Goal: Task Accomplishment & Management: Complete application form

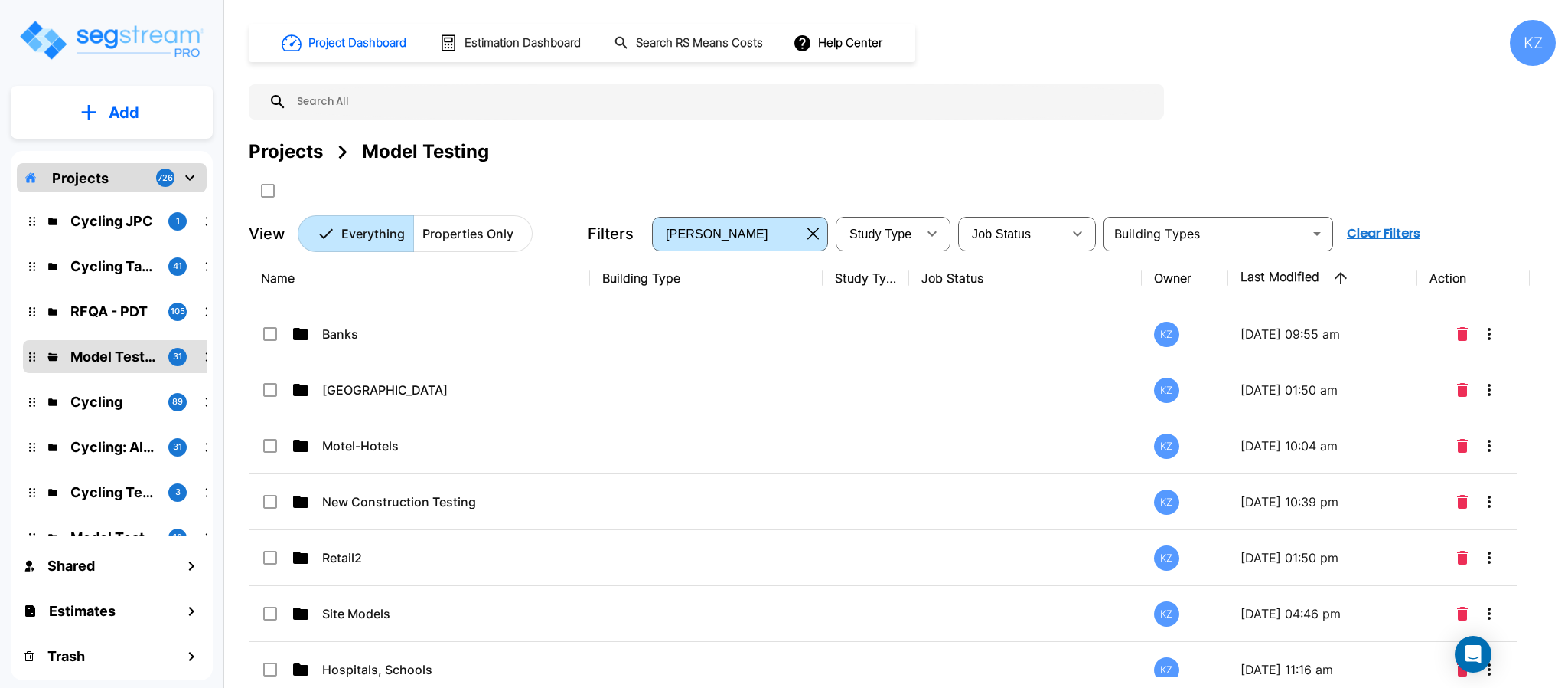
scroll to position [362, 0]
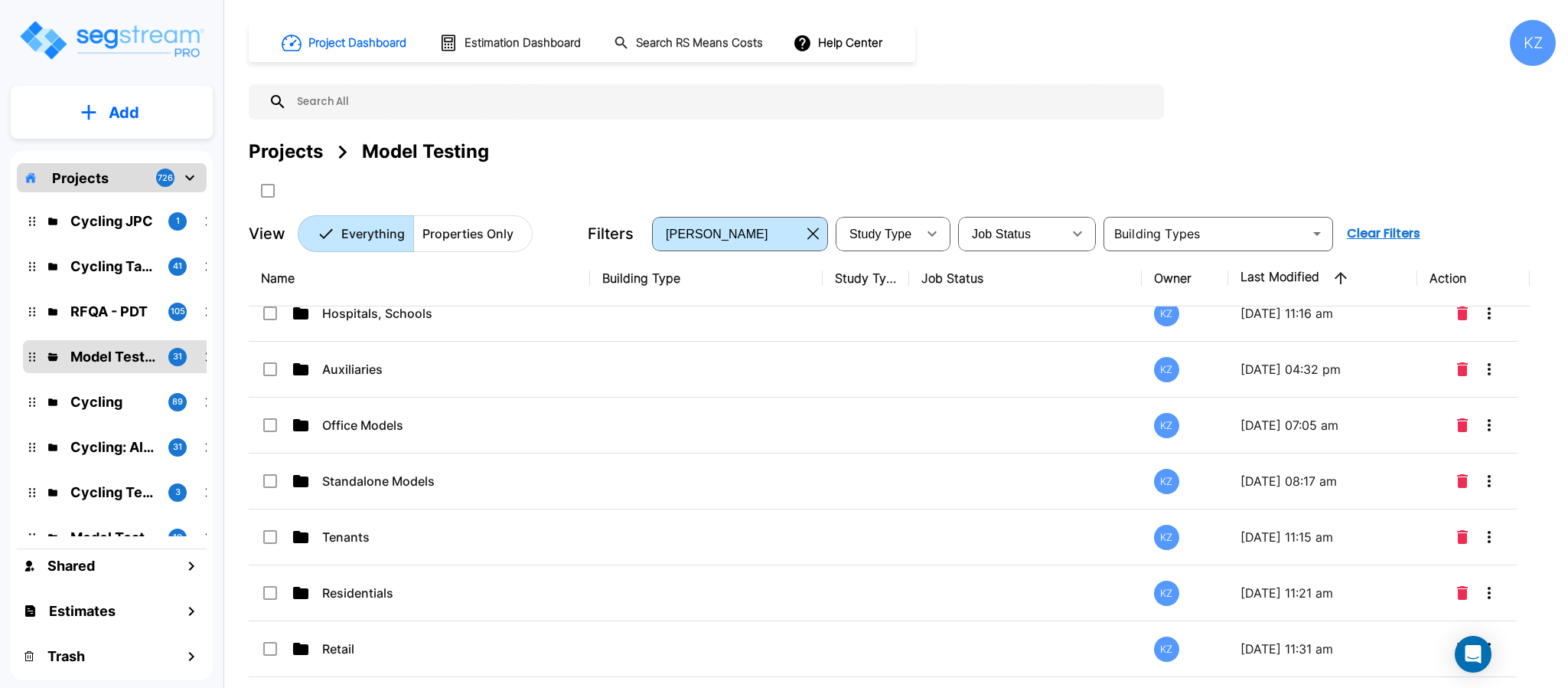
click at [359, 532] on p "Tenants" at bounding box center [435, 537] width 227 height 18
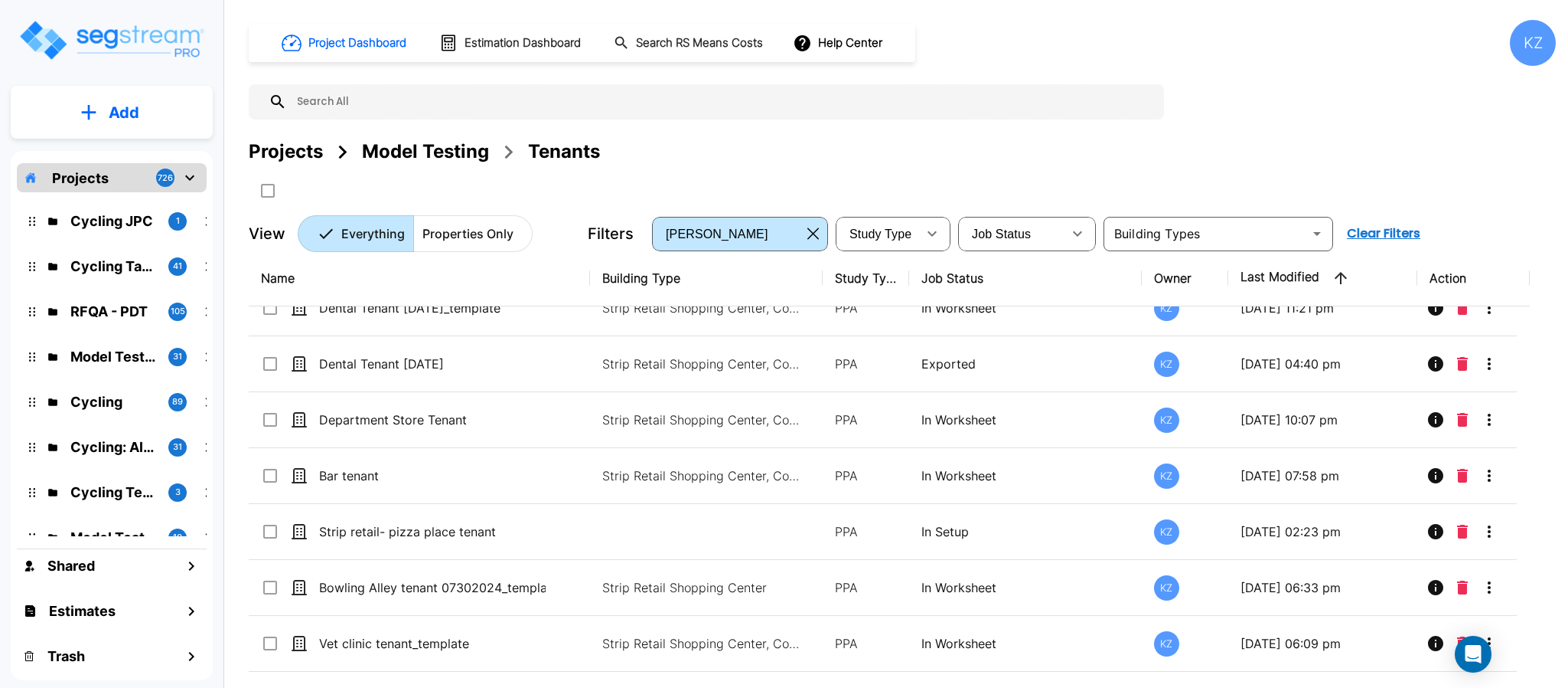
scroll to position [0, 0]
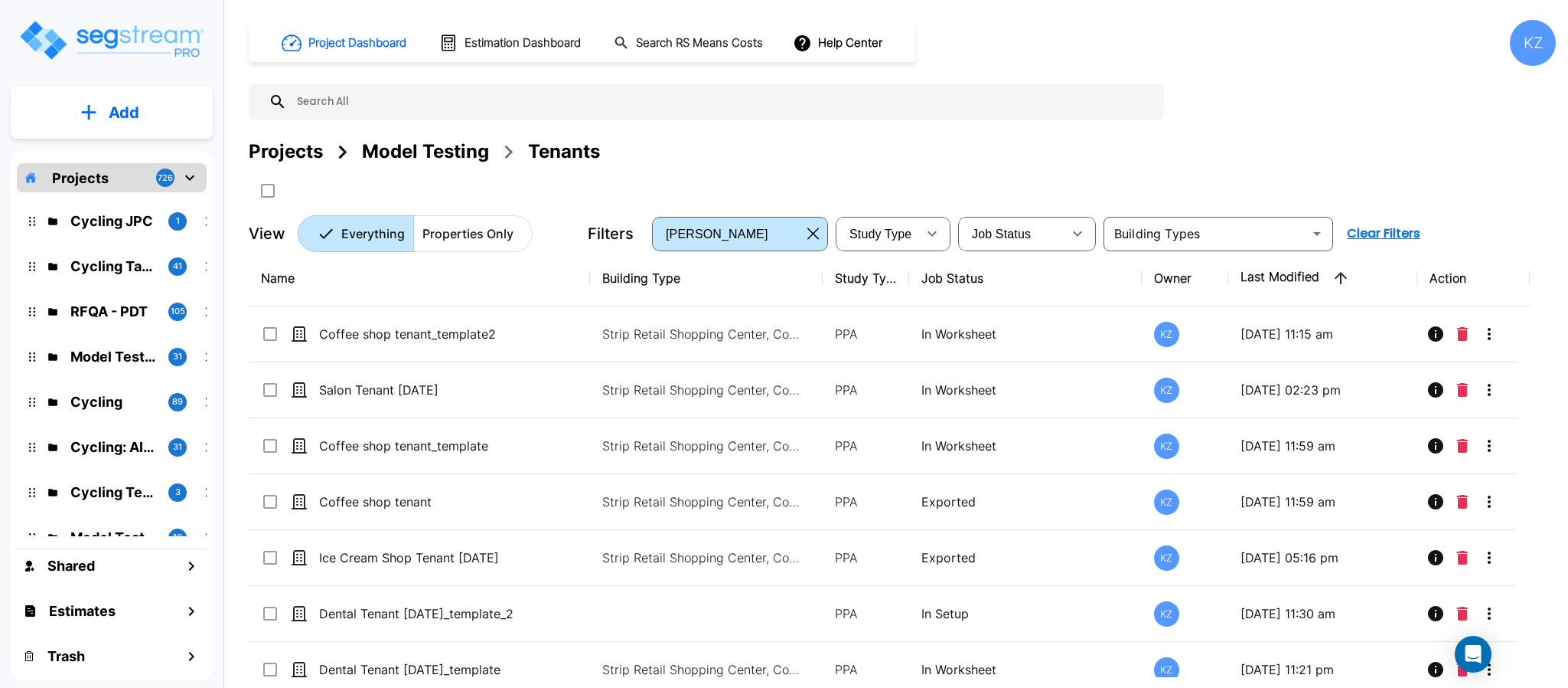
click at [161, 117] on button "Add" at bounding box center [111, 113] width 202 height 44
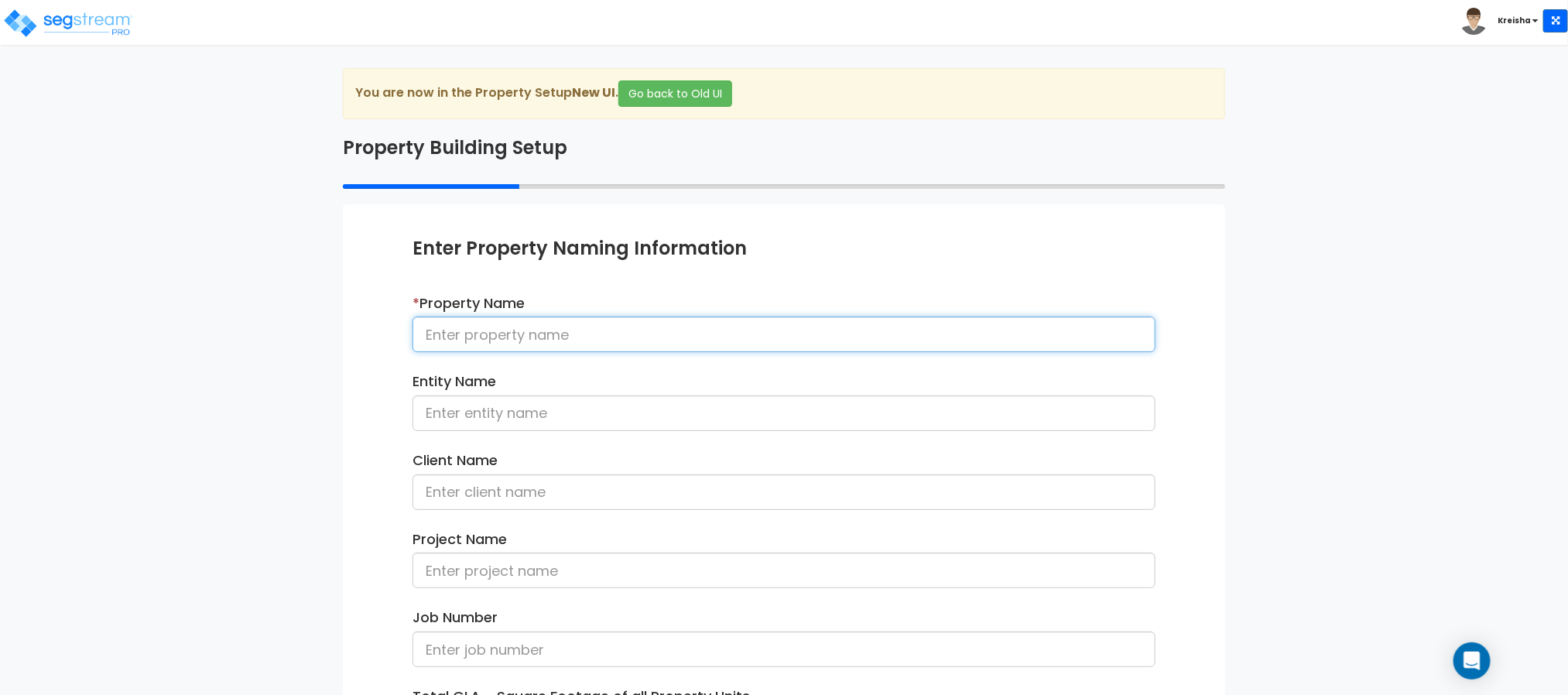
click at [595, 342] on input at bounding box center [784, 334] width 743 height 36
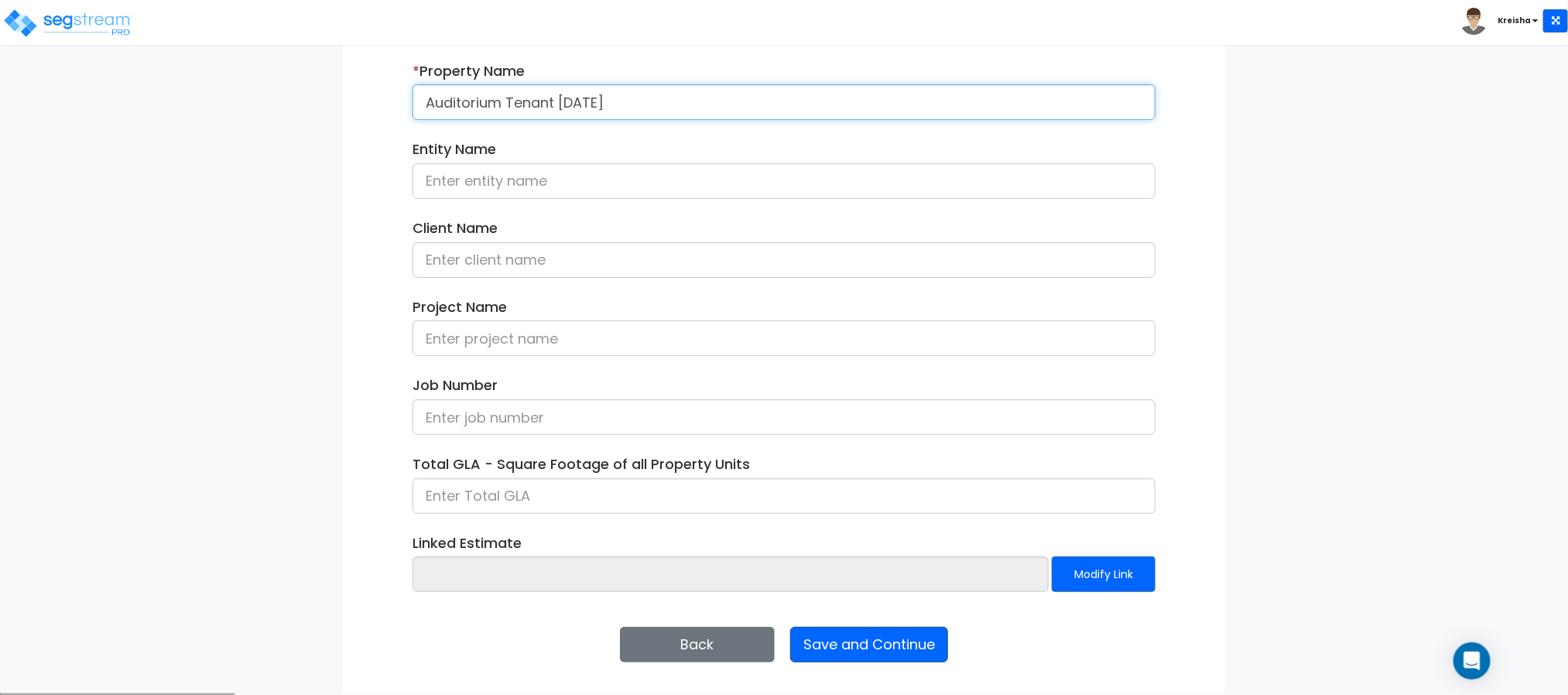
type input "Auditorium Tenant [DATE]"
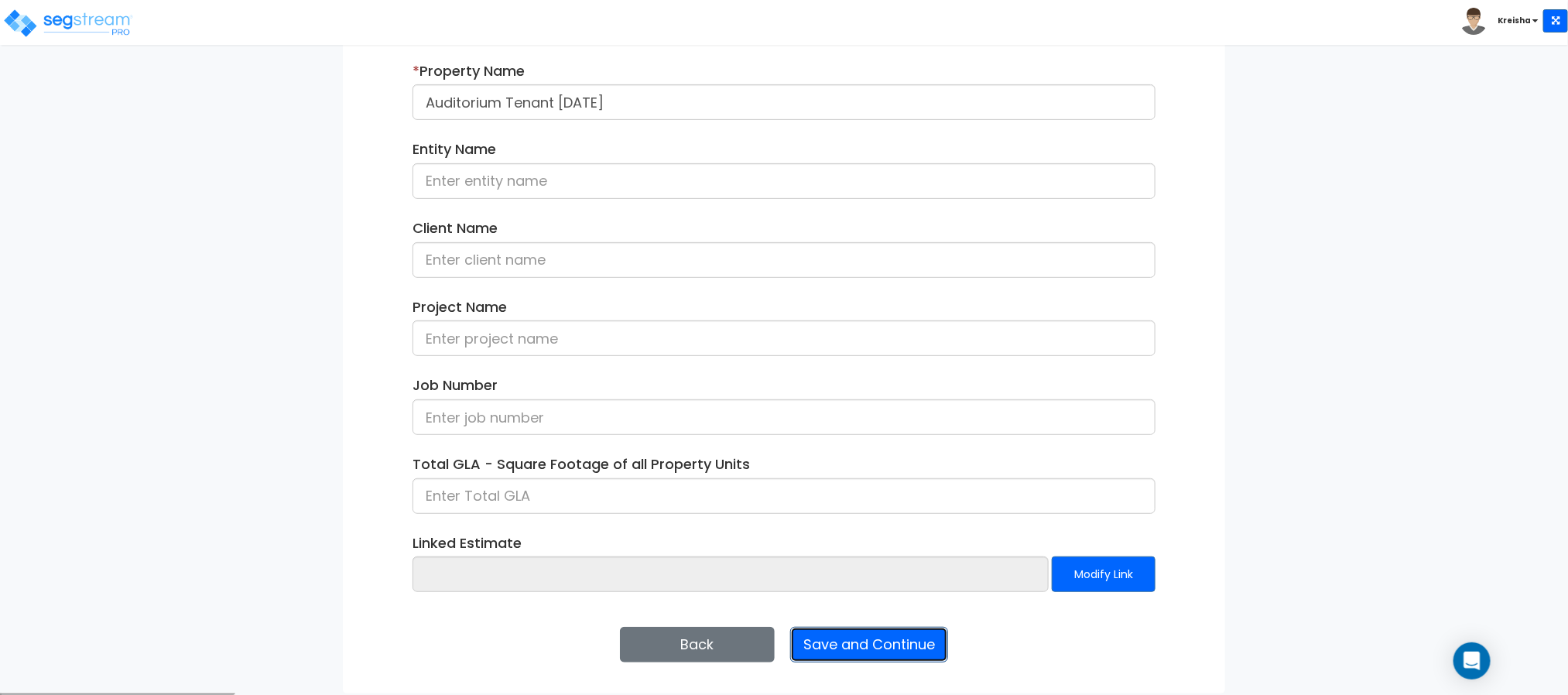
click at [829, 630] on button "Save and Continue" at bounding box center [869, 644] width 158 height 36
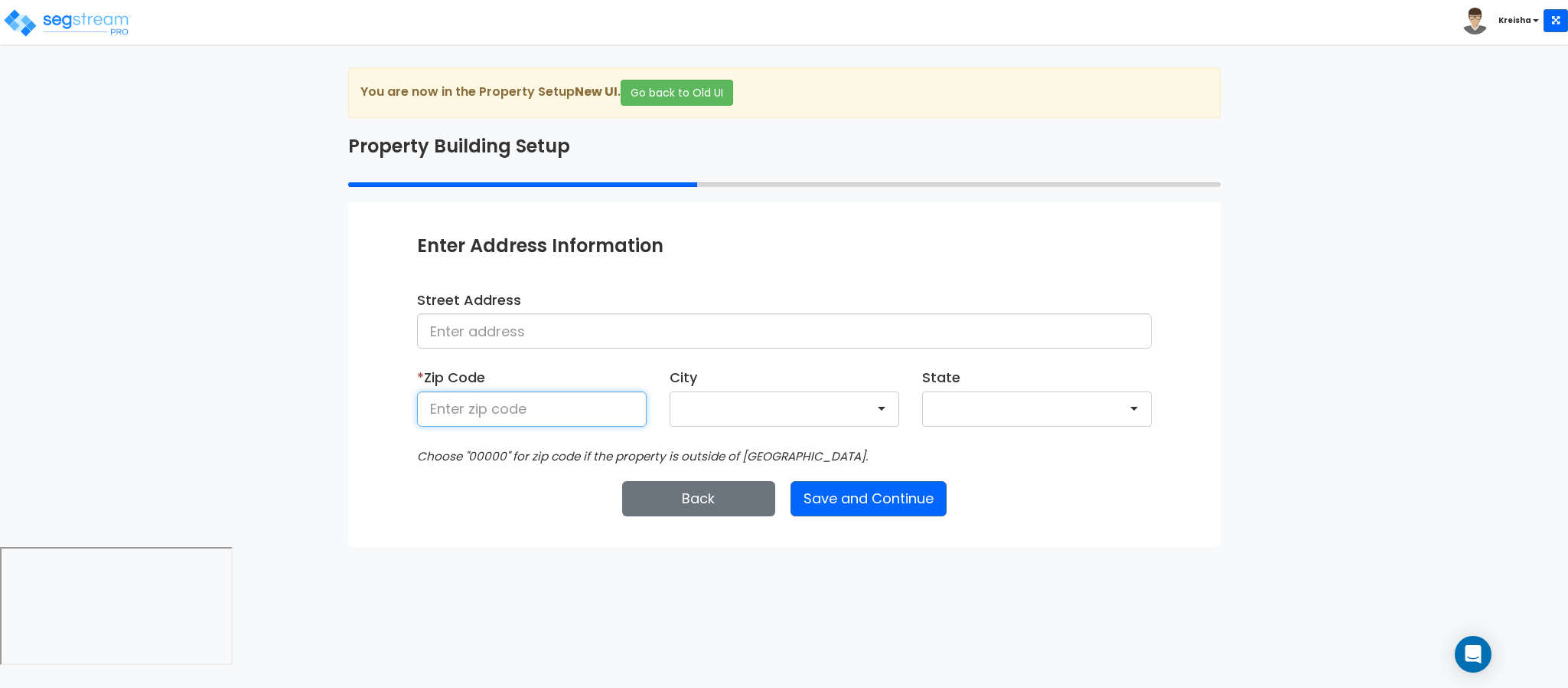
click at [510, 399] on input at bounding box center [531, 408] width 230 height 36
type input "80206"
click at [820, 499] on button "Save and Continue" at bounding box center [869, 498] width 156 height 36
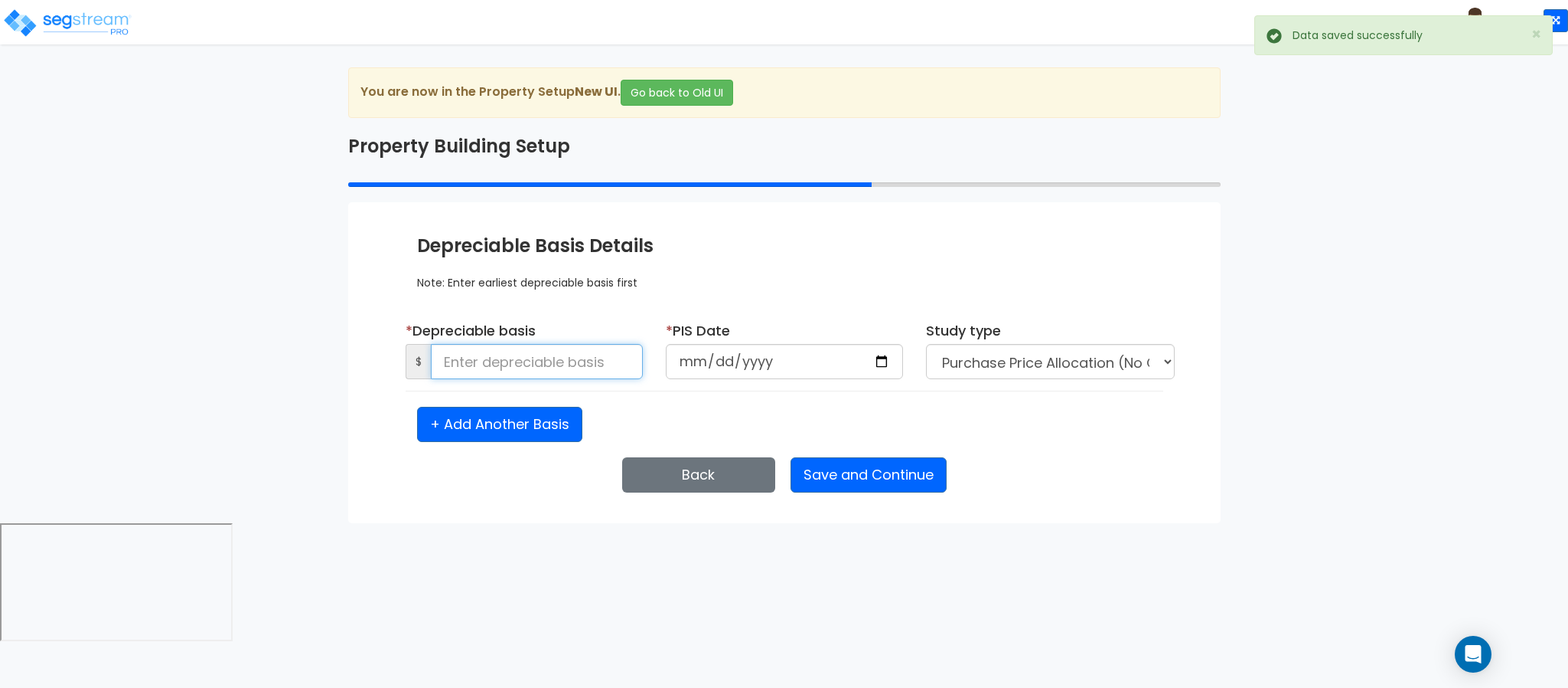
click at [573, 370] on input at bounding box center [537, 361] width 212 height 36
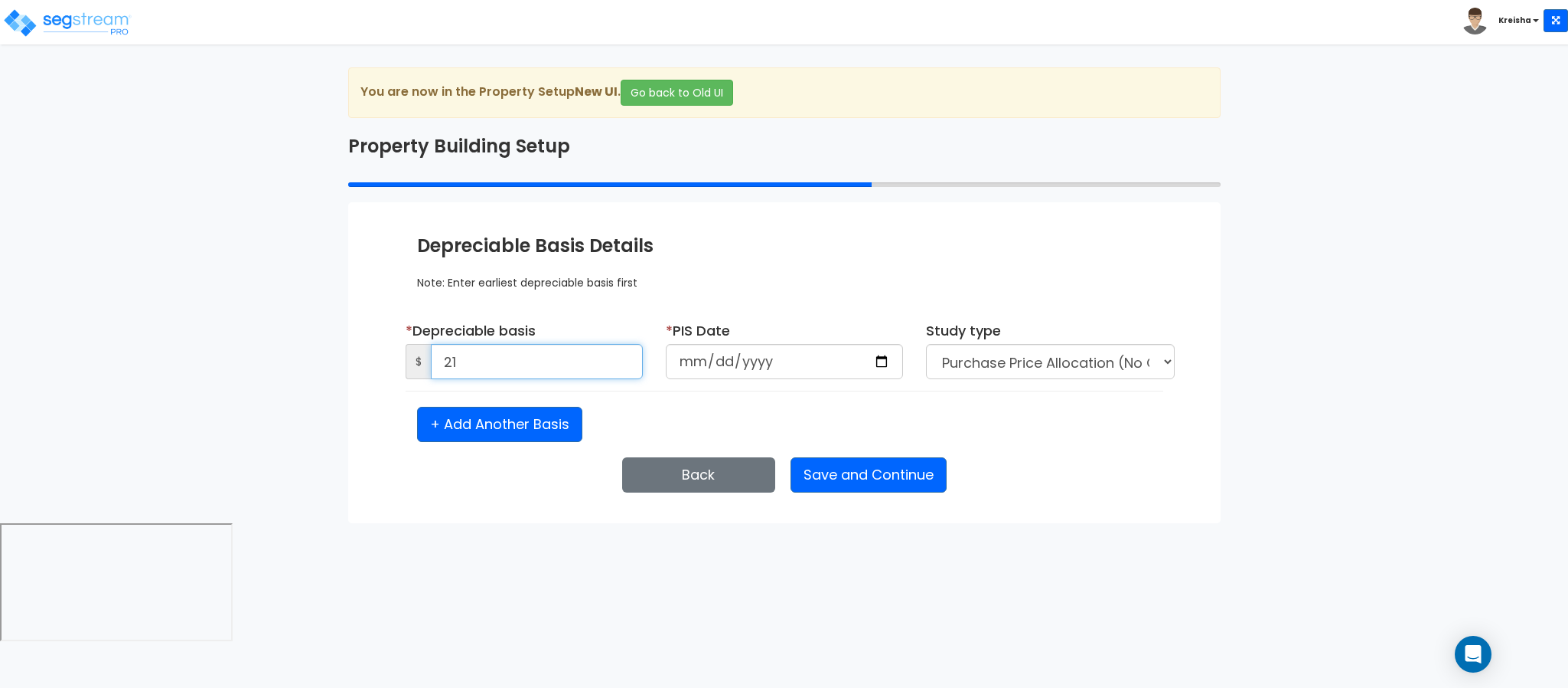
type input "2"
type input "1"
type input "1,521,371"
type input "2020-01-01"
click at [878, 477] on button "Save and Continue" at bounding box center [869, 475] width 156 height 36
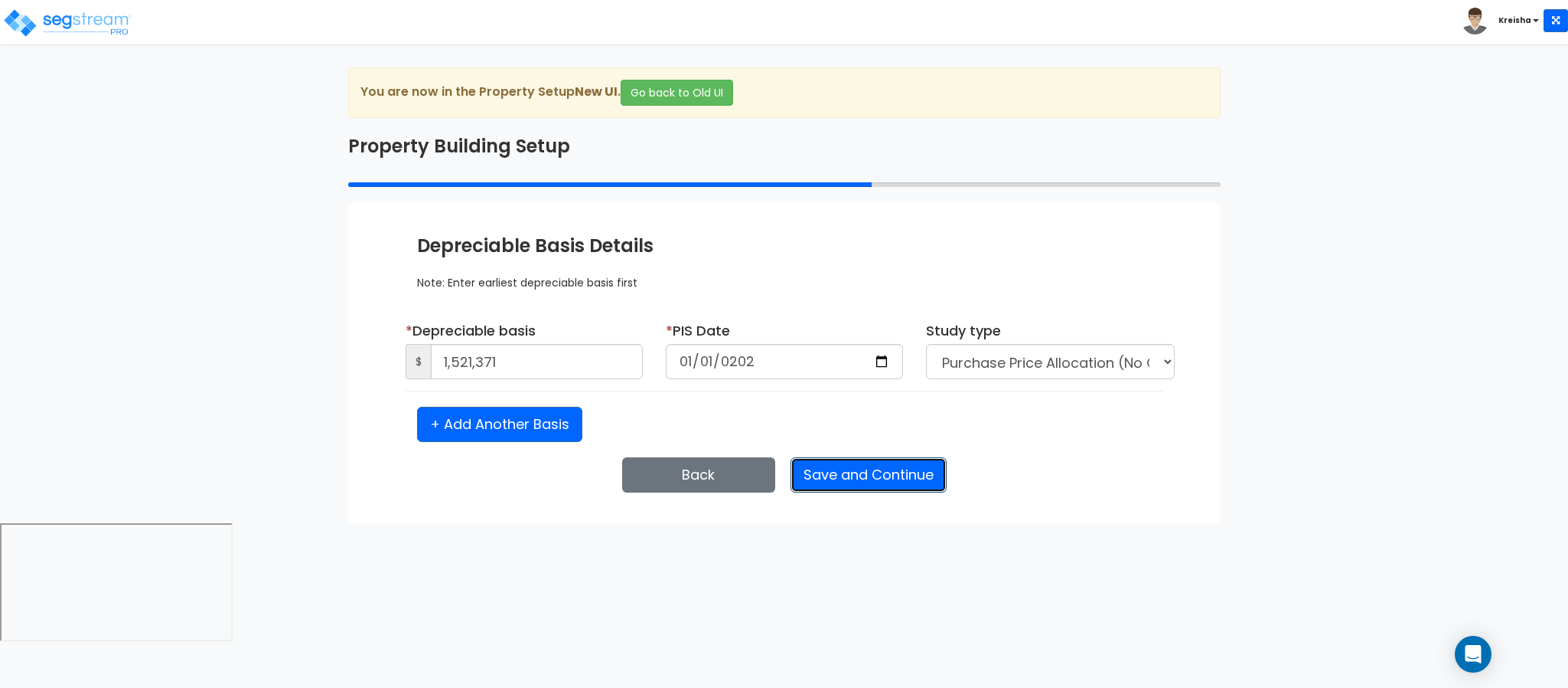
select select "2020"
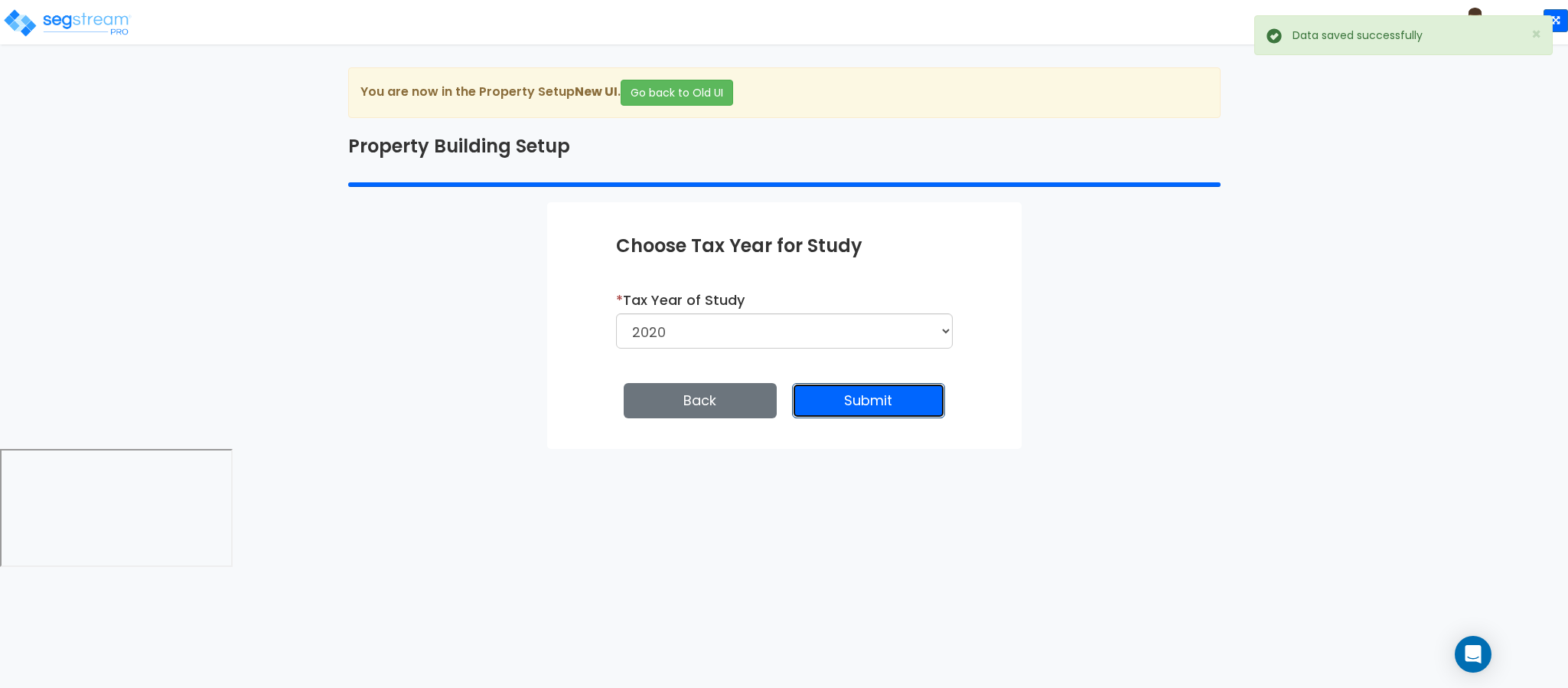
click at [865, 399] on button "Submit" at bounding box center [868, 400] width 153 height 36
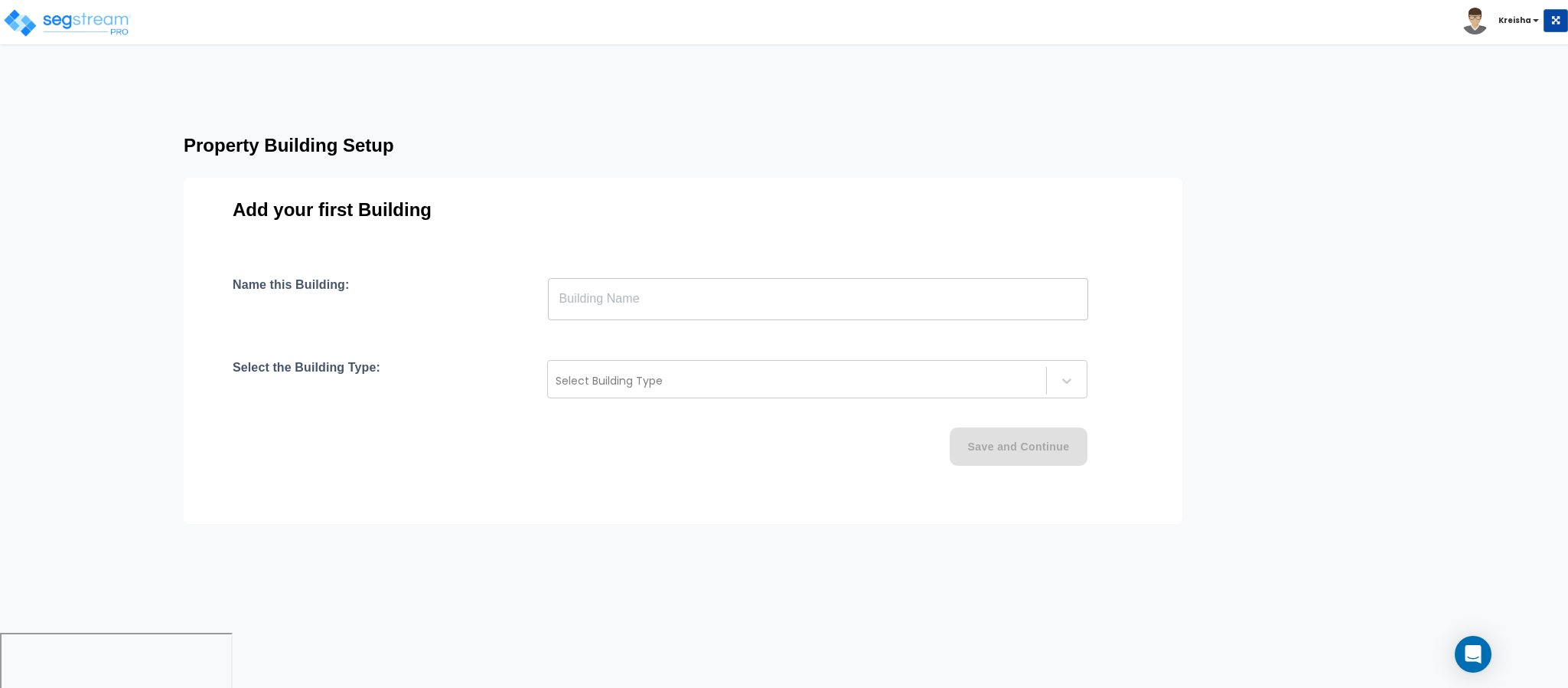
click at [863, 399] on div "Name this Building: ​ Select the Building Type: Select Building Type Save and C…" at bounding box center [683, 389] width 901 height 225
click at [864, 370] on div "Select Building Type" at bounding box center [797, 380] width 499 height 24
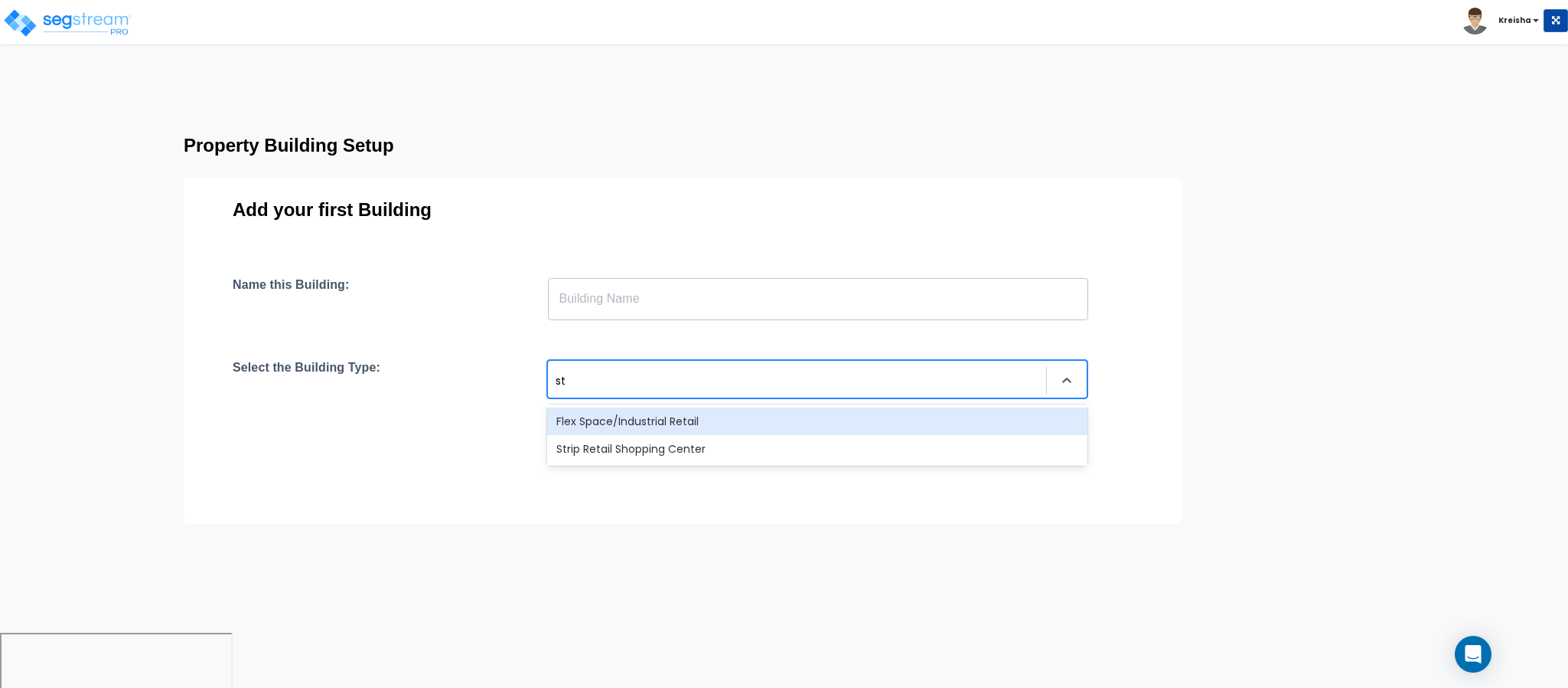
type input "str"
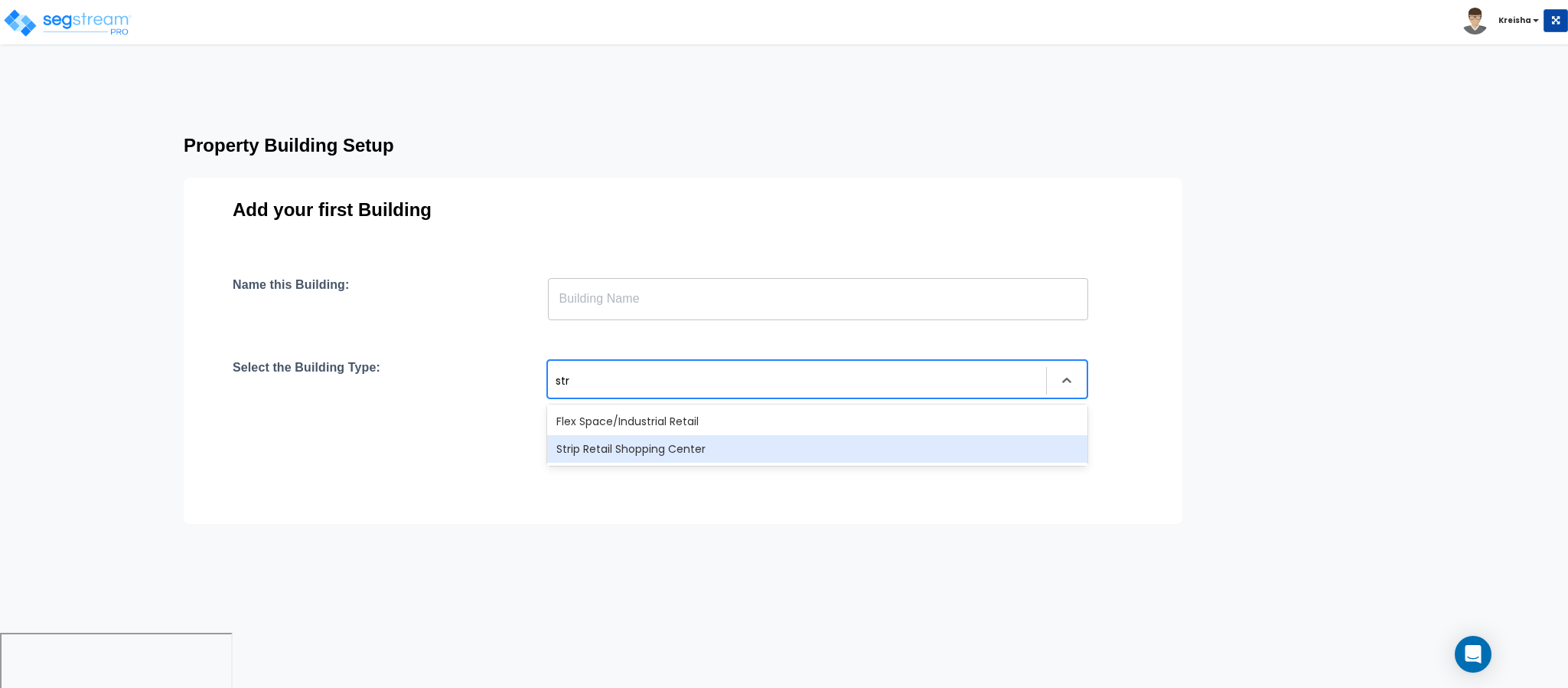
drag, startPoint x: 710, startPoint y: 432, endPoint x: 708, endPoint y: 448, distance: 16.1
click at [708, 448] on div "Flex Space/Industrial Retail Strip Retail Shopping Center" at bounding box center [817, 434] width 540 height 61
click at [706, 449] on div "Strip Retail Shopping Center" at bounding box center [817, 449] width 540 height 28
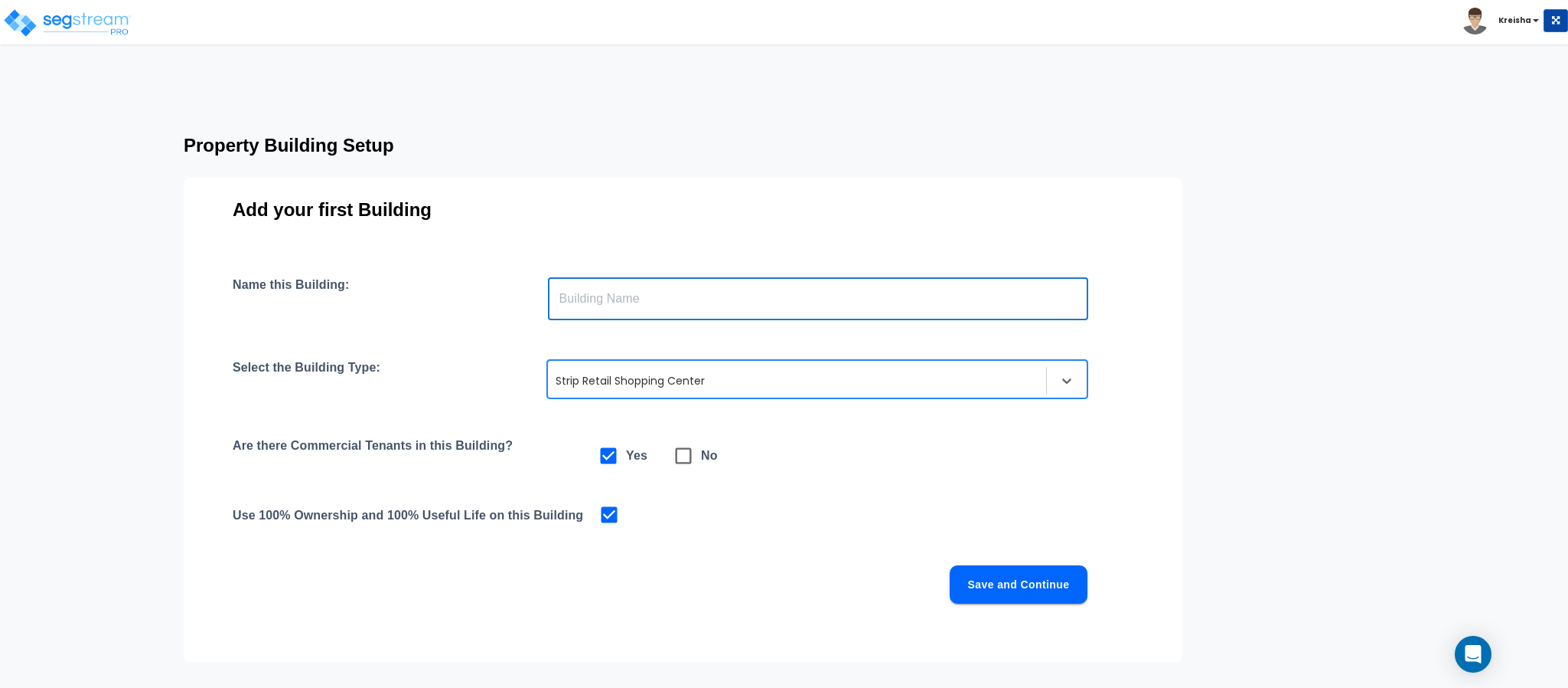
click at [712, 286] on input "text" at bounding box center [818, 298] width 540 height 42
type input "Building"
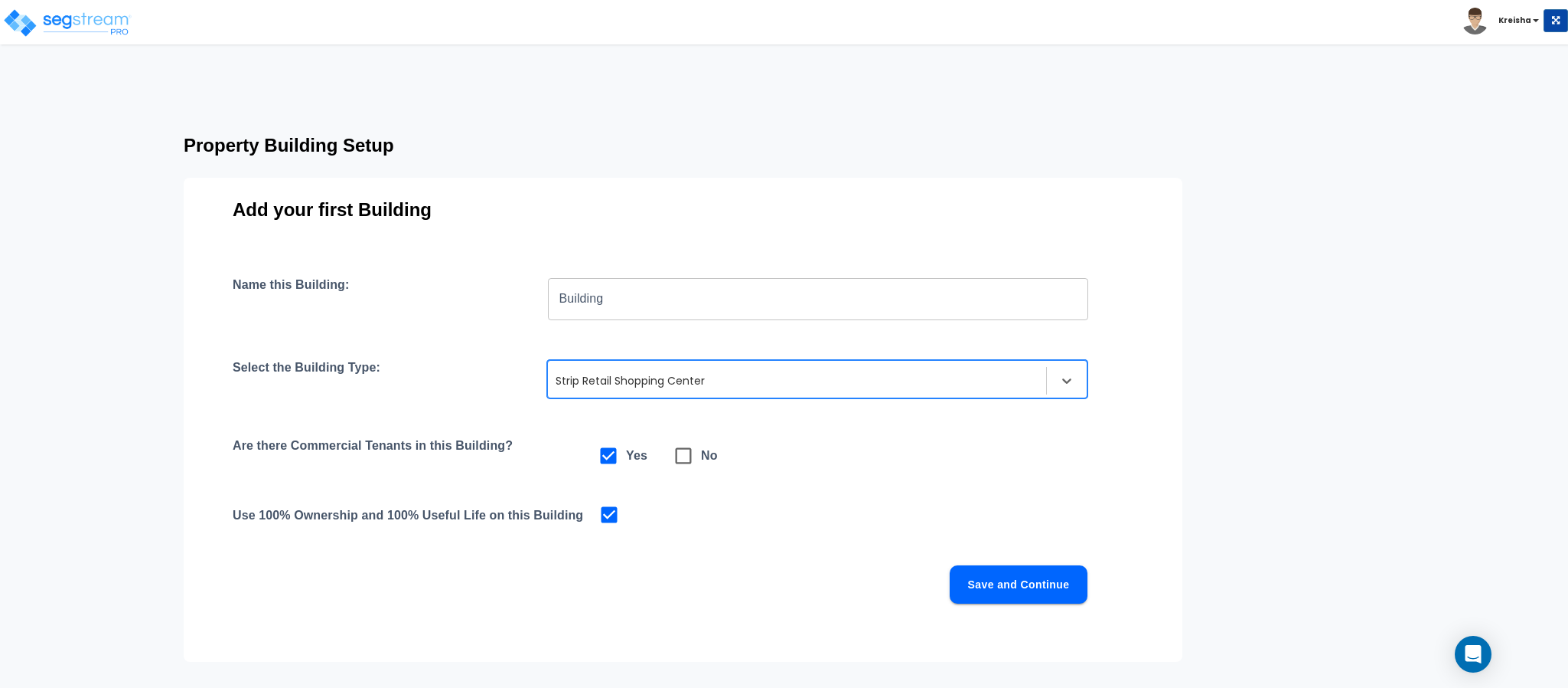
drag, startPoint x: 990, startPoint y: 536, endPoint x: 997, endPoint y: 591, distance: 55.4
click at [990, 536] on div "Name this Building: Building ​ Select the Building Type: option Strip Retail Sh…" at bounding box center [683, 458] width 901 height 363
click at [997, 592] on button "Save and Continue" at bounding box center [1018, 585] width 138 height 39
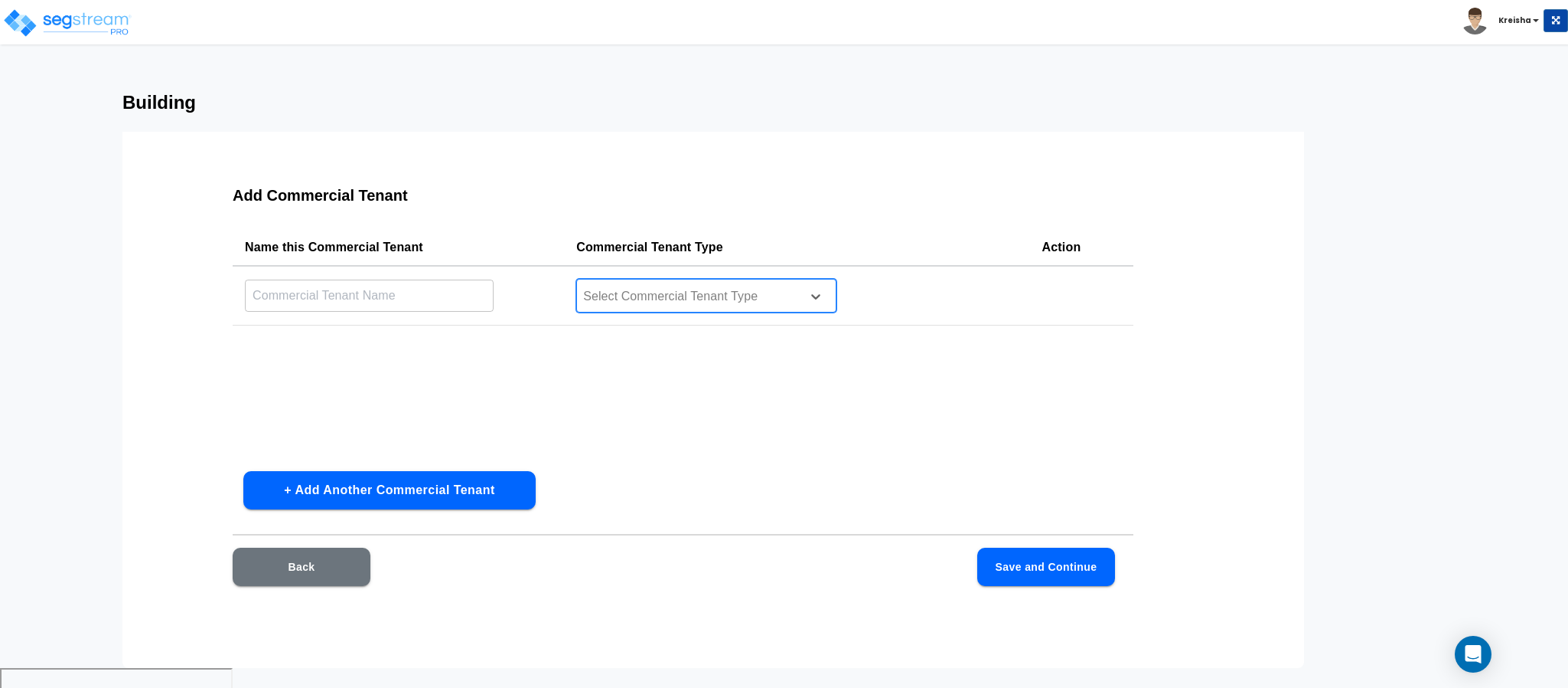
click at [598, 287] on div at bounding box center [686, 296] width 209 height 20
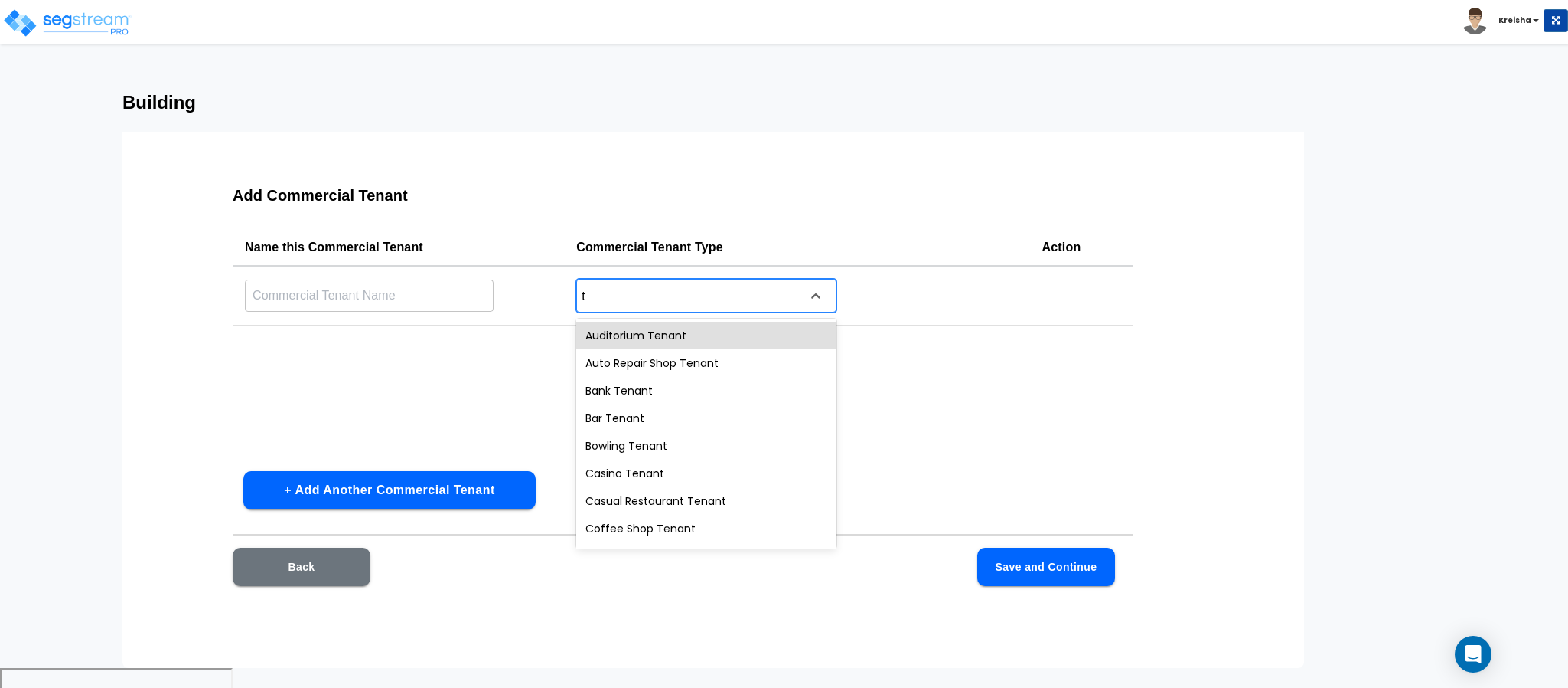
type input "te"
click at [616, 328] on div "Auditorium Tenant" at bounding box center [706, 335] width 260 height 28
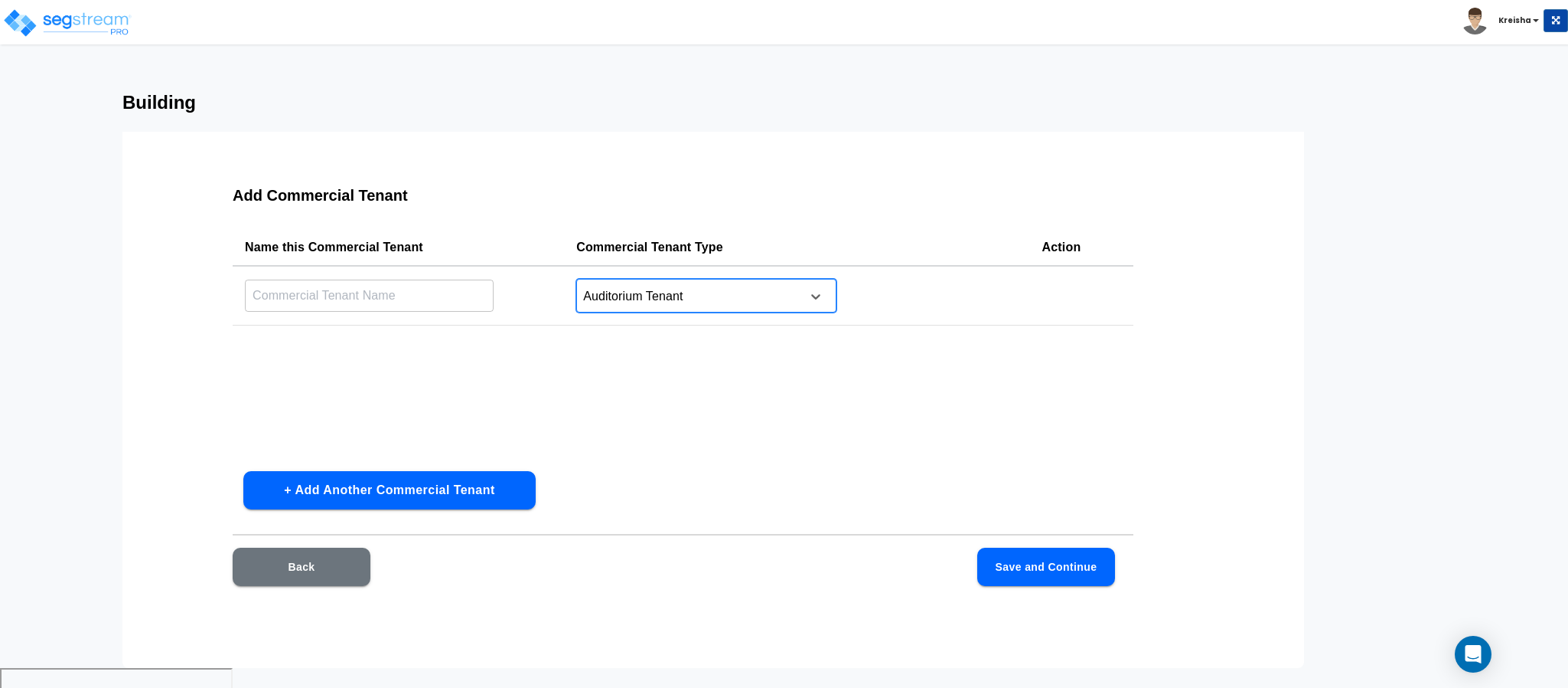
click at [441, 309] on input "text" at bounding box center [369, 295] width 249 height 33
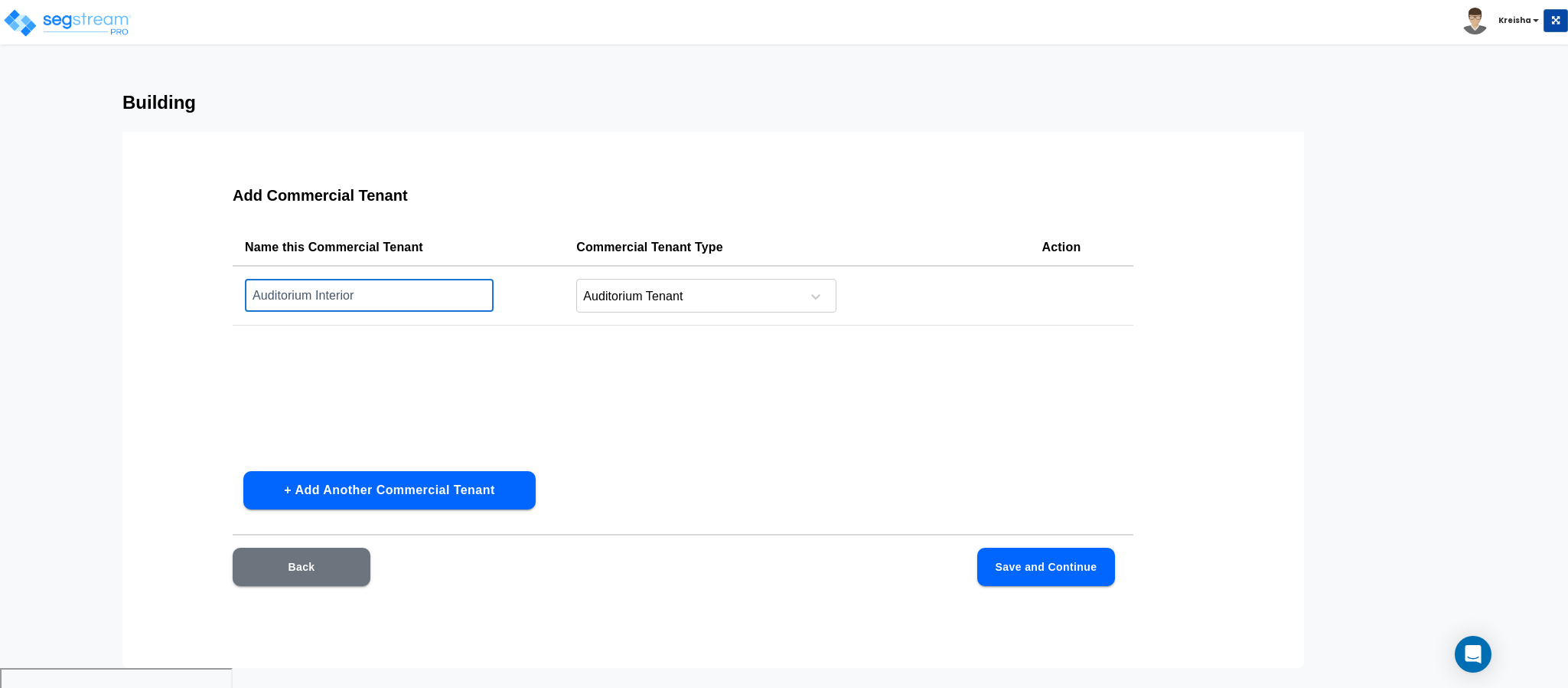
type input "Auditorium Interior"
click at [1019, 563] on button "Save and Continue" at bounding box center [1045, 566] width 138 height 39
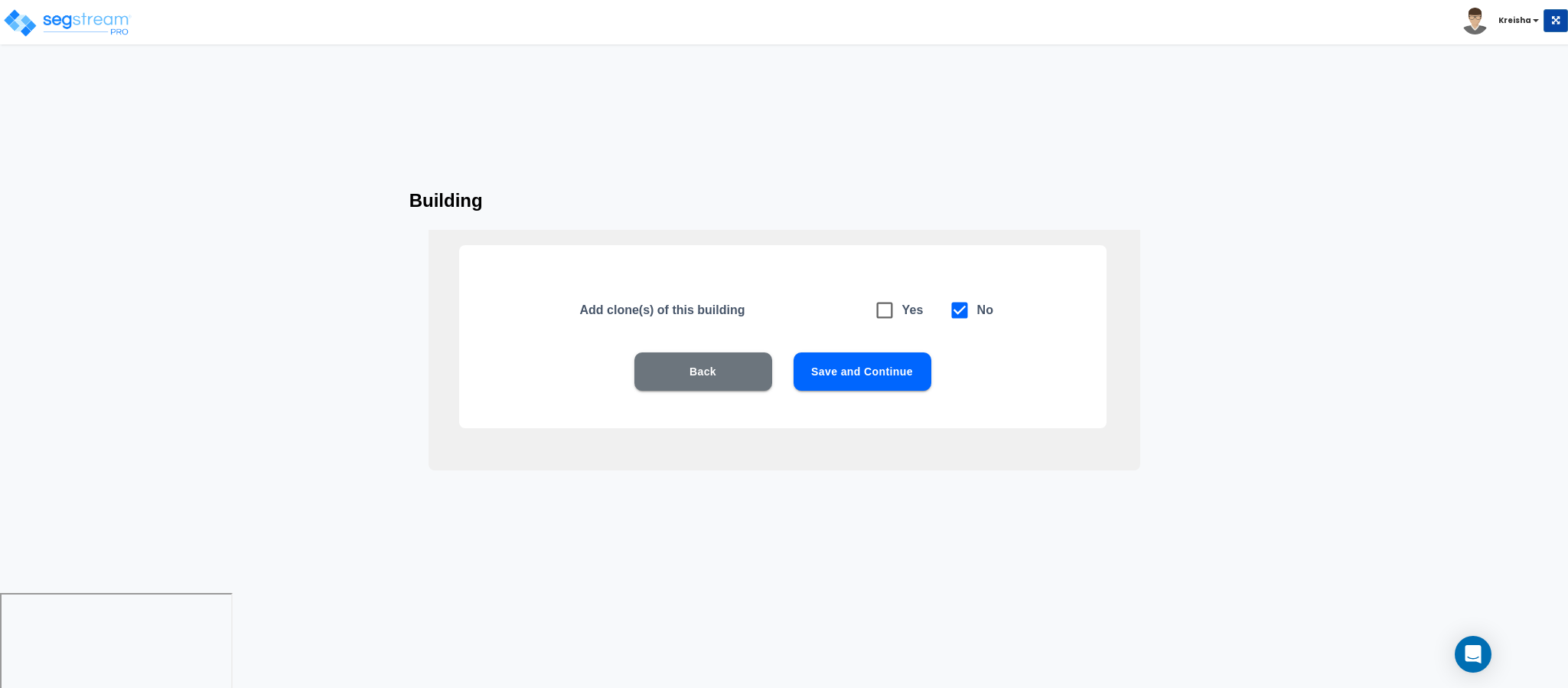
click at [877, 382] on button "Save and Continue" at bounding box center [862, 372] width 138 height 39
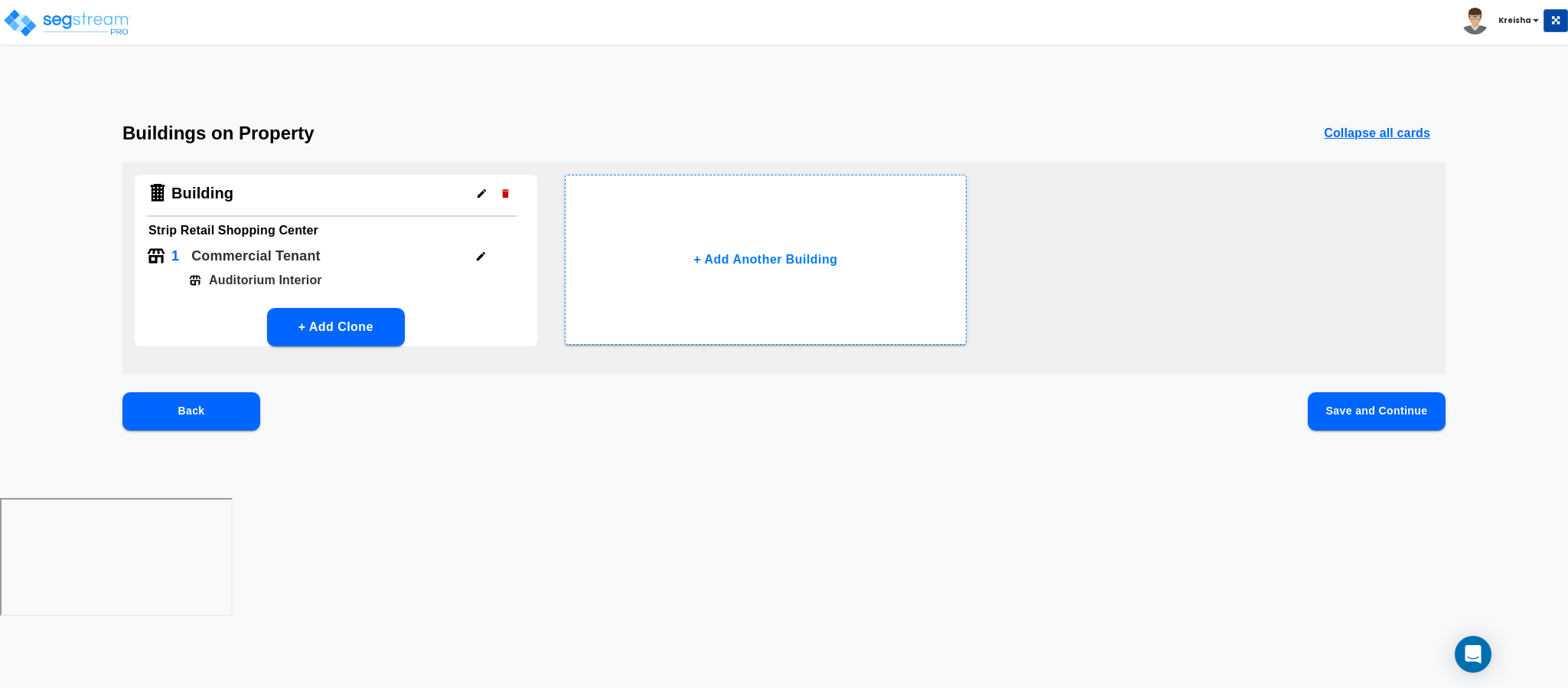
click at [1352, 413] on button "Save and Continue" at bounding box center [1376, 411] width 138 height 39
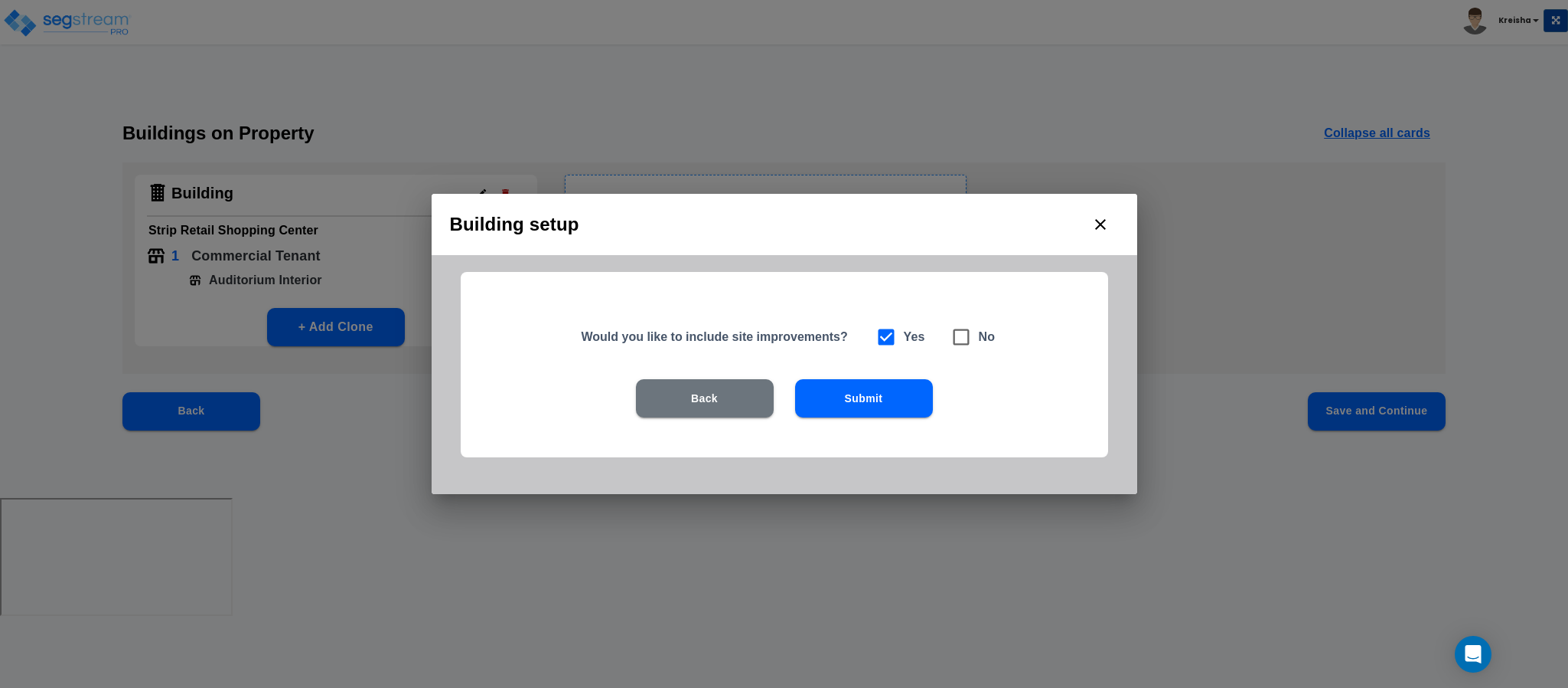
click at [960, 338] on icon at bounding box center [961, 337] width 21 height 21
checkbox input "false"
checkbox input "true"
click at [896, 391] on button "Submit" at bounding box center [863, 399] width 138 height 39
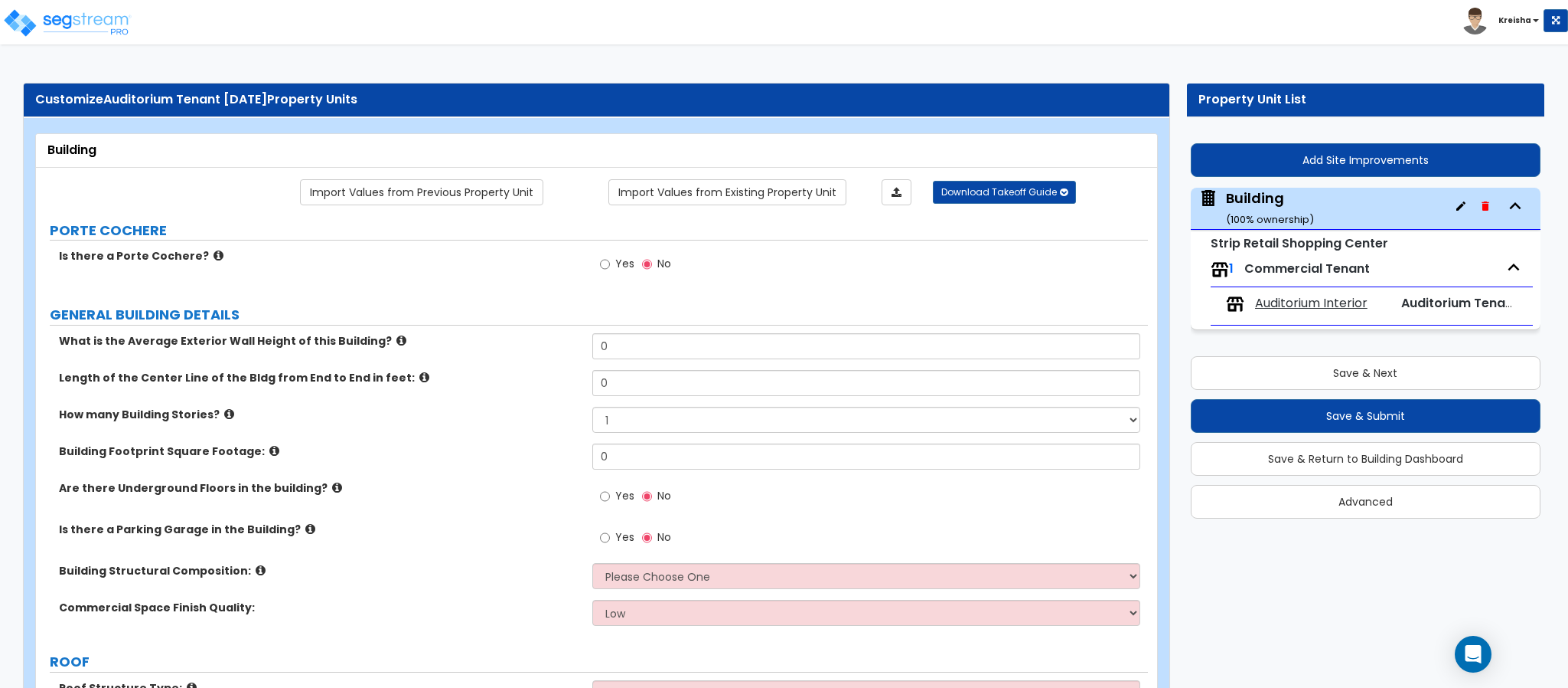
click at [173, 196] on div "Import Values from Previous Property Unit Import Values from Existing Property …" at bounding box center [640, 192] width 1033 height 26
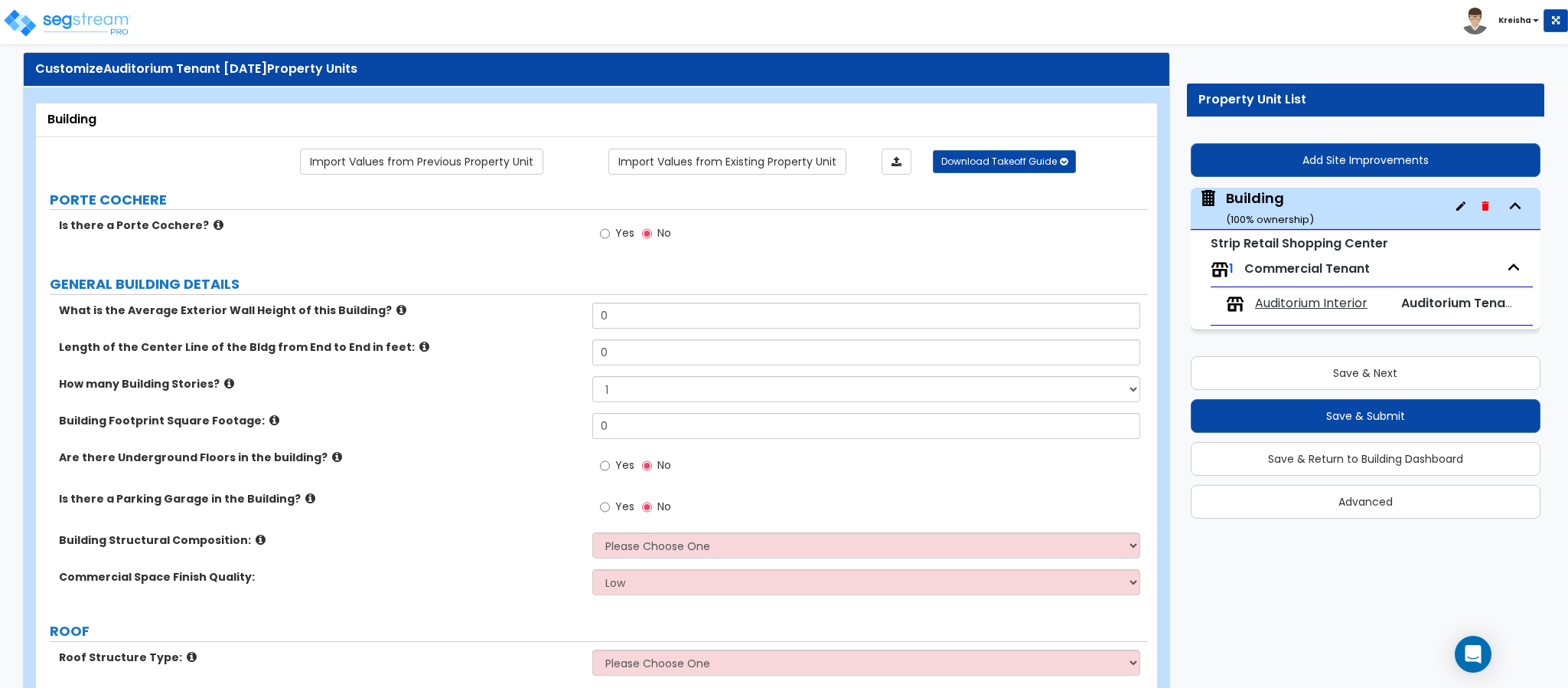
scroll to position [76, 0]
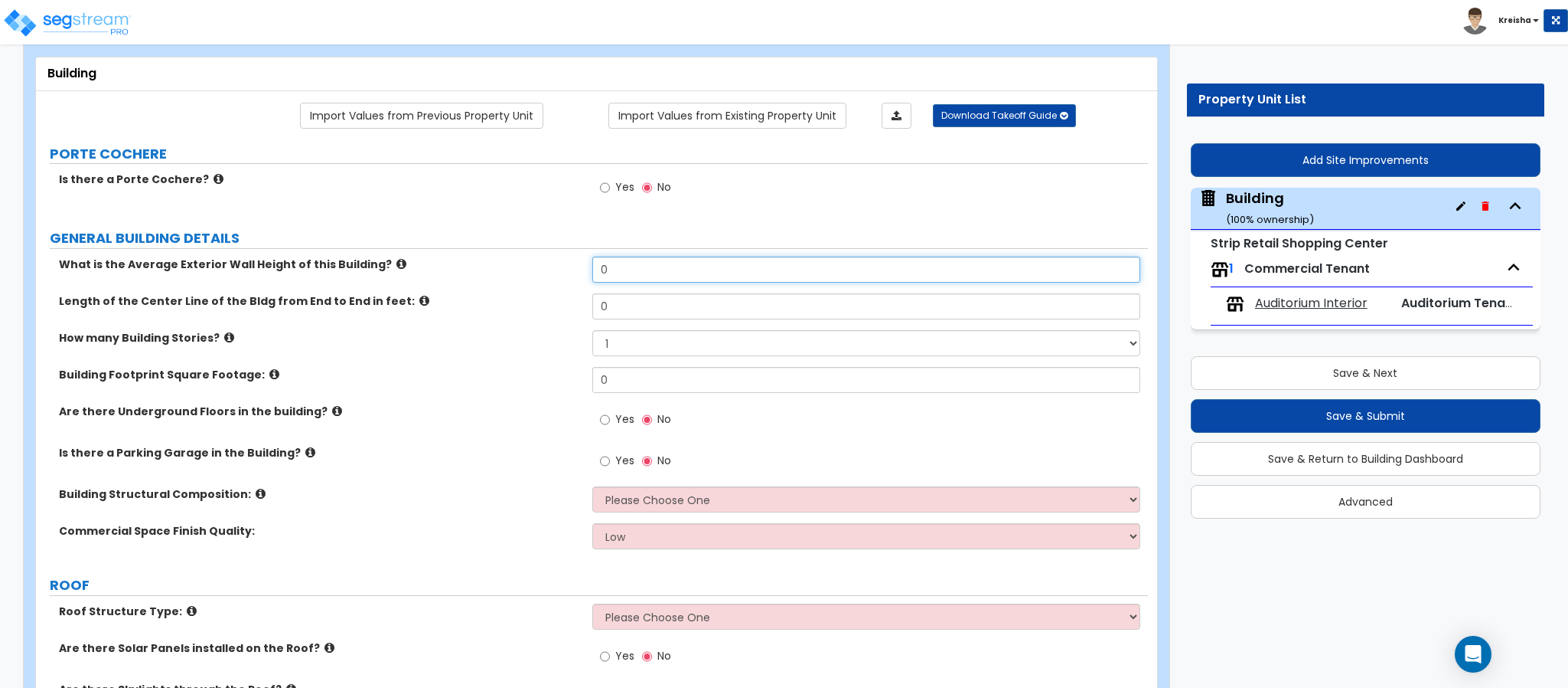
click at [616, 281] on input "0" at bounding box center [866, 269] width 549 height 26
type input "15"
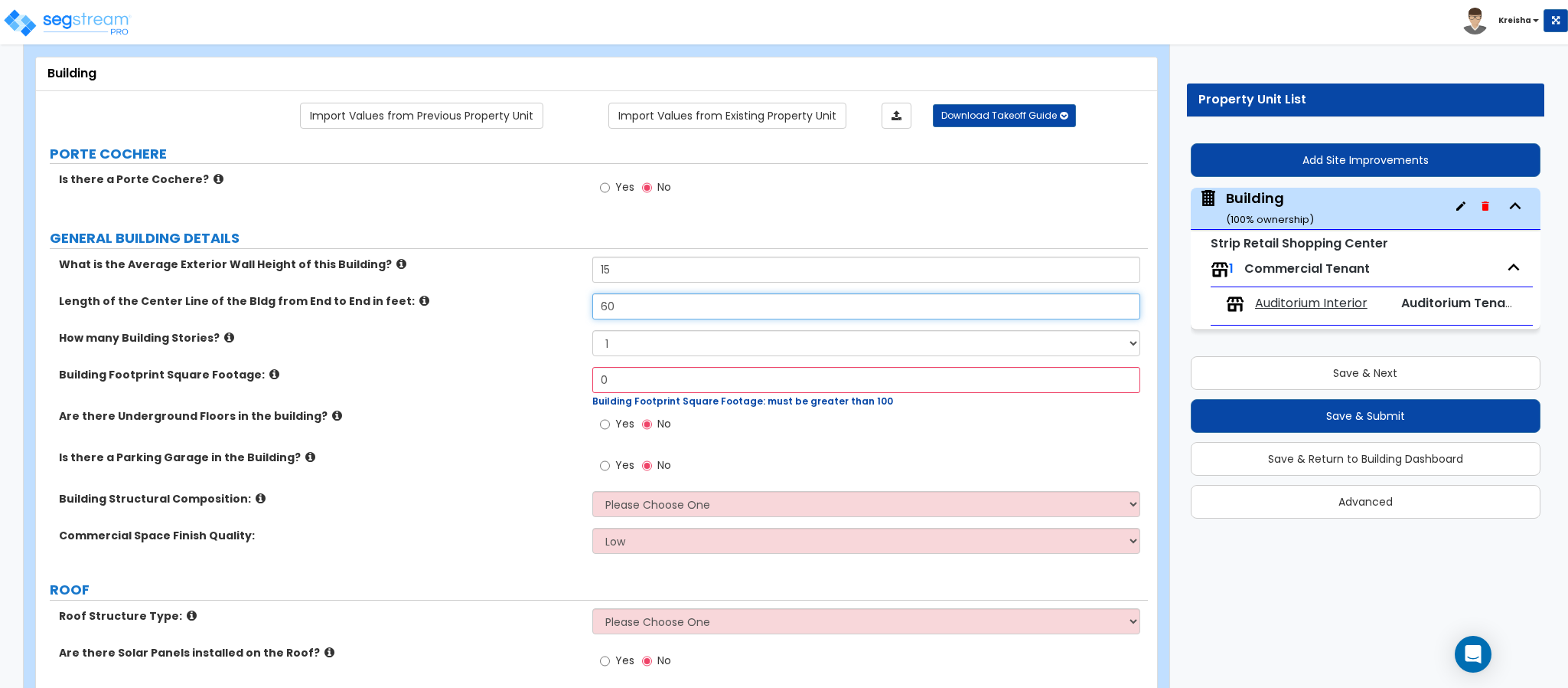
type input "60"
type input "1,400"
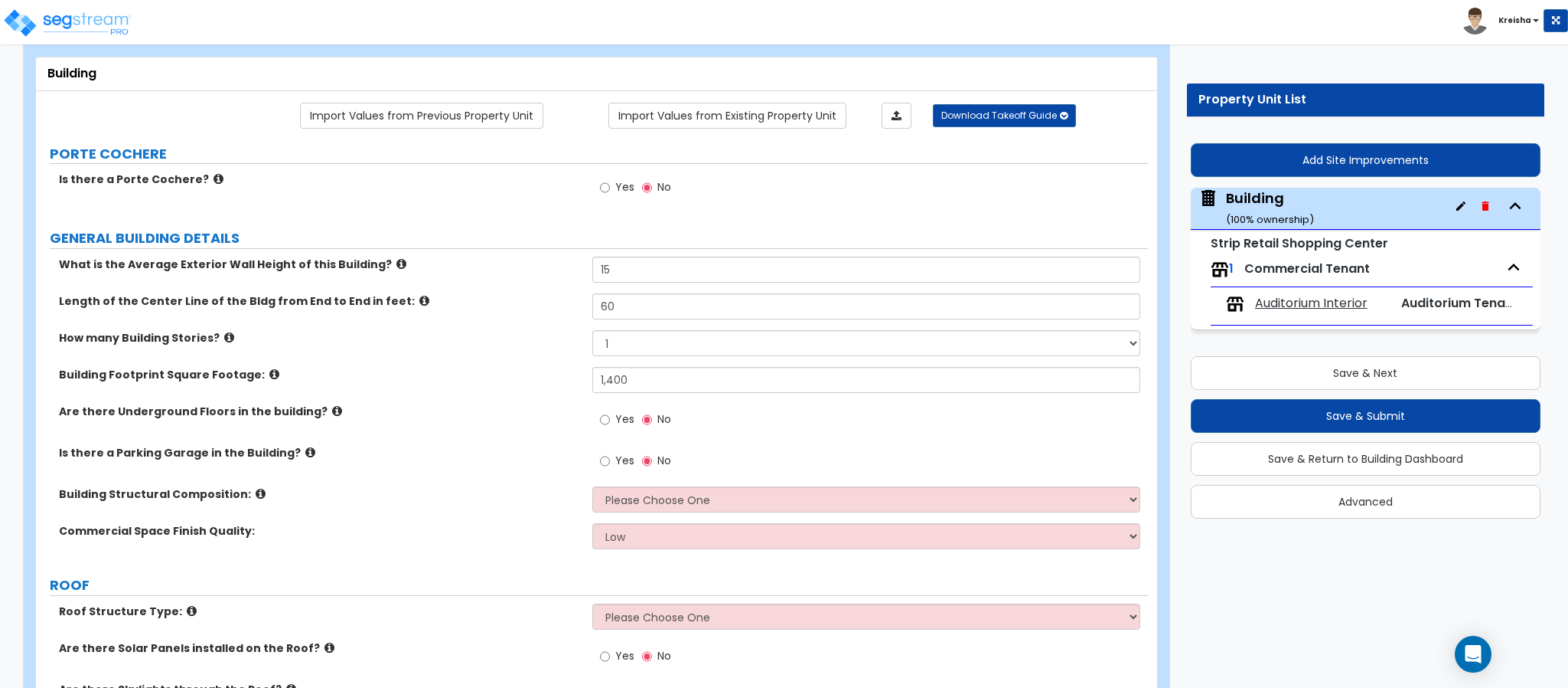
click at [435, 340] on label "How many Building Stories?" at bounding box center [319, 338] width 522 height 15
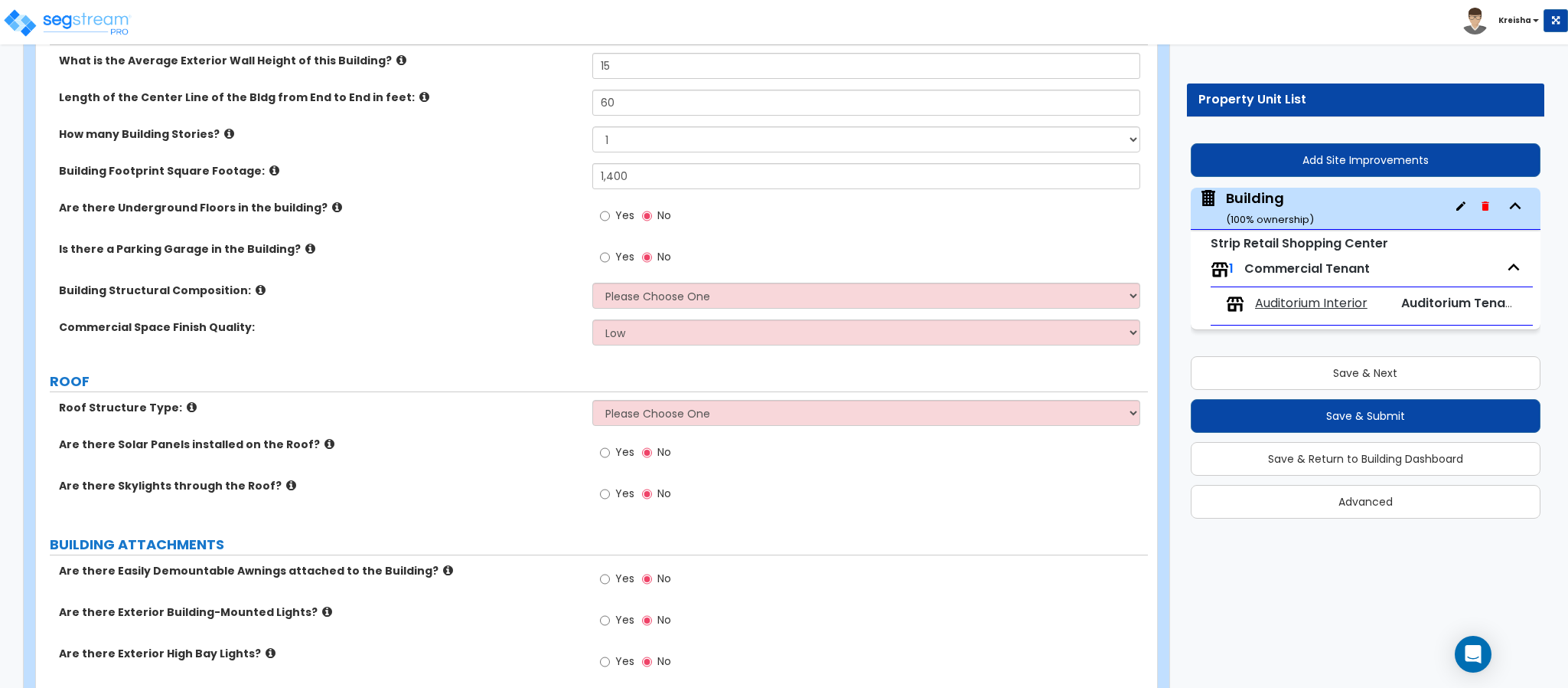
scroll to position [306, 0]
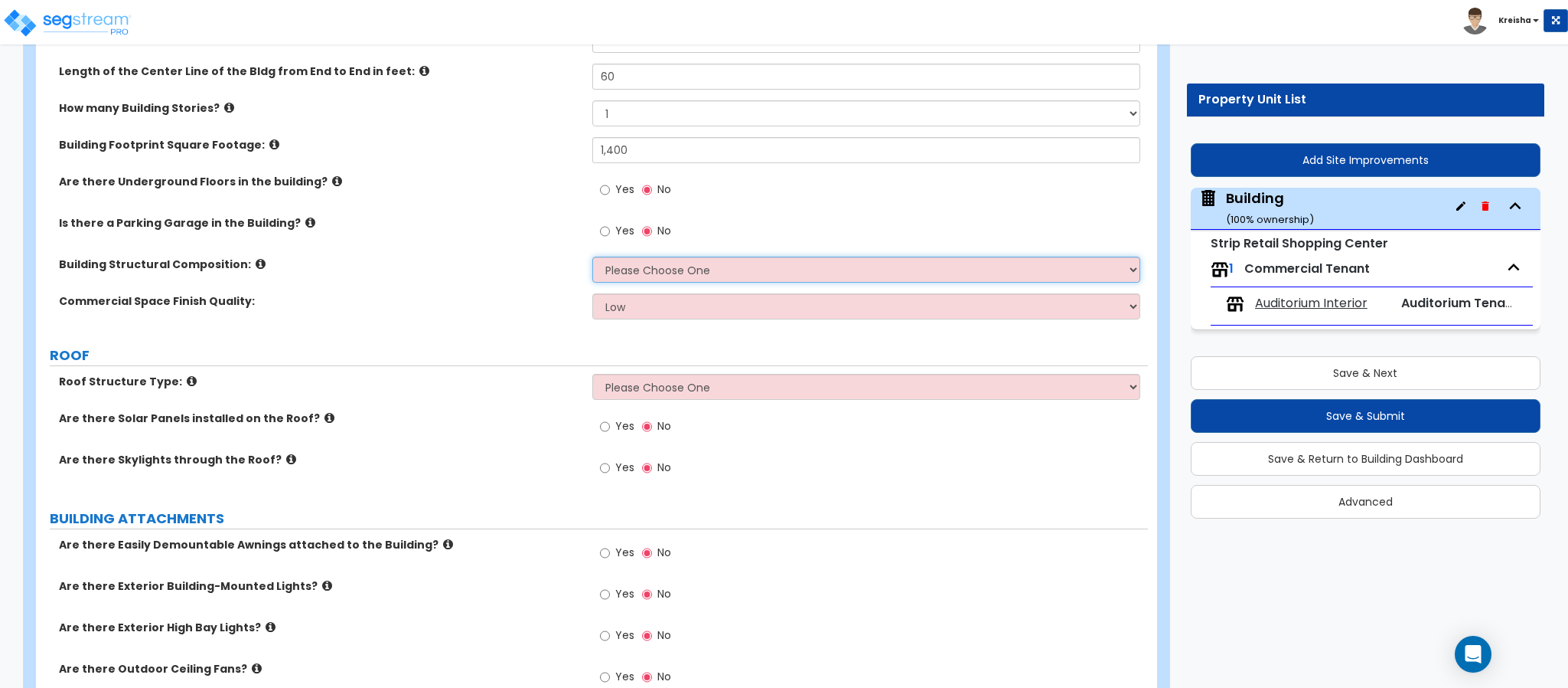
click at [632, 265] on select "Please Choose One Tilt-up Wall Construction Reinforced Concrete Structural Stee…" at bounding box center [866, 269] width 549 height 26
select select "5"
click at [592, 259] on select "Please Choose One Tilt-up Wall Construction Reinforced Concrete Structural Stee…" at bounding box center [866, 269] width 549 height 26
click at [654, 365] on label "ROOF" at bounding box center [599, 355] width 1098 height 20
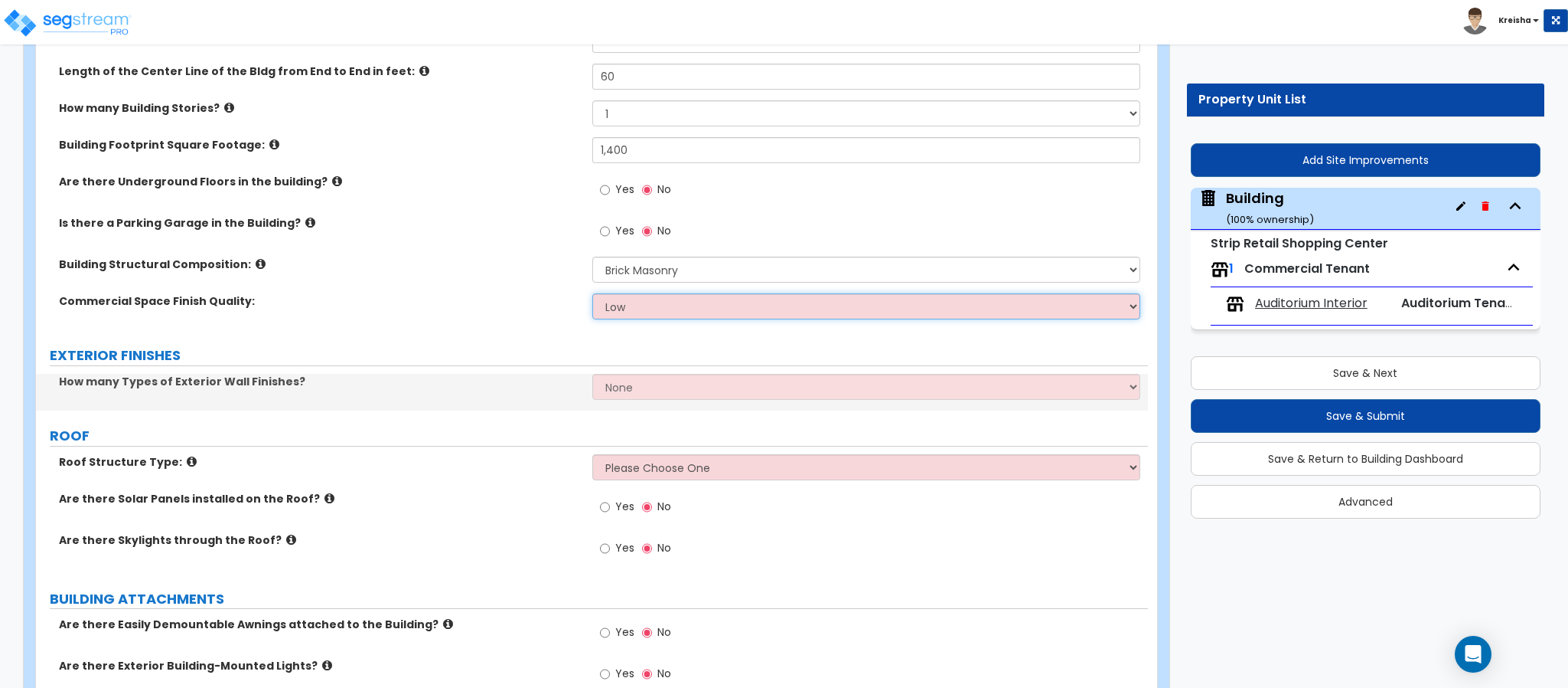
click at [648, 315] on select "Low Average High" at bounding box center [866, 306] width 549 height 26
select select "1"
click at [592, 295] on select "Low Average High" at bounding box center [866, 306] width 549 height 26
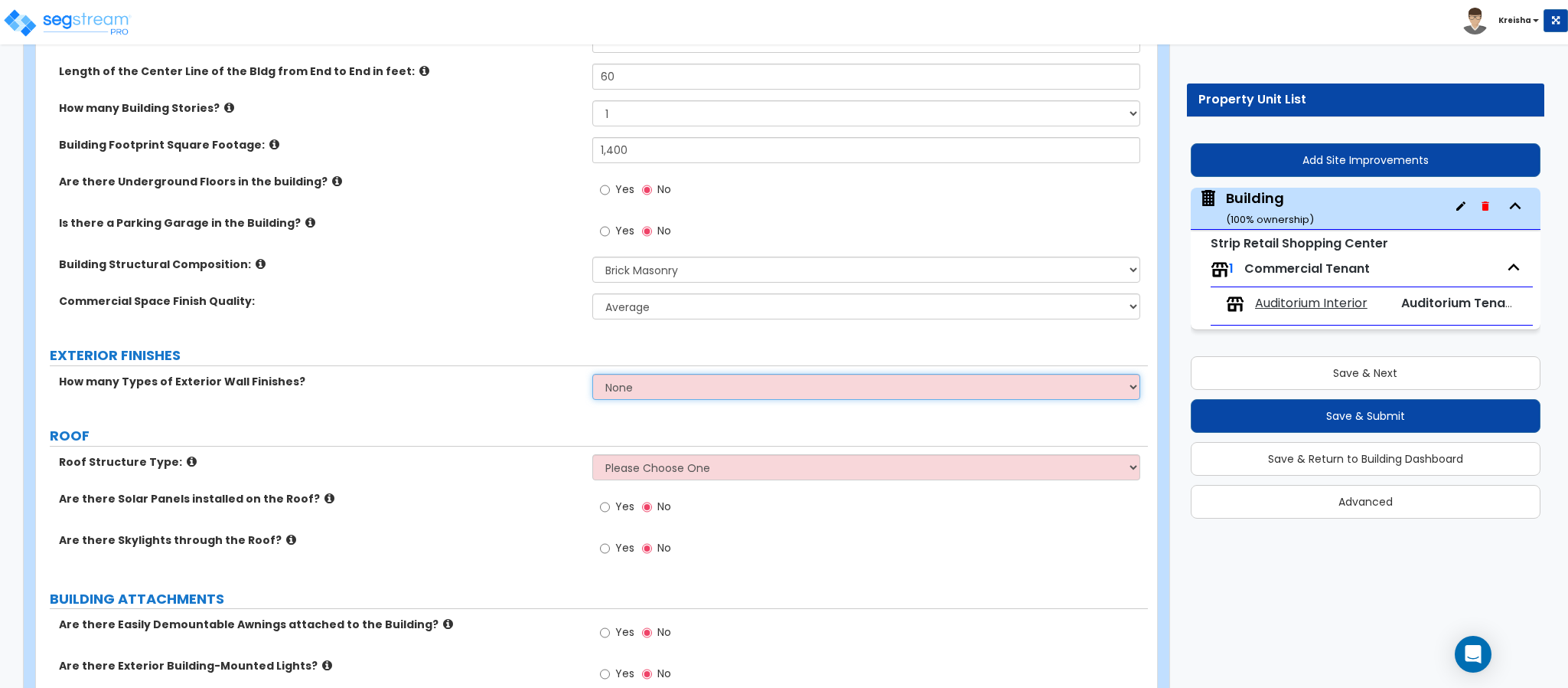
click at [635, 399] on select "None 1 2 3" at bounding box center [866, 386] width 549 height 26
select select "1"
click at [592, 376] on select "None 1 2 3" at bounding box center [866, 386] width 549 height 26
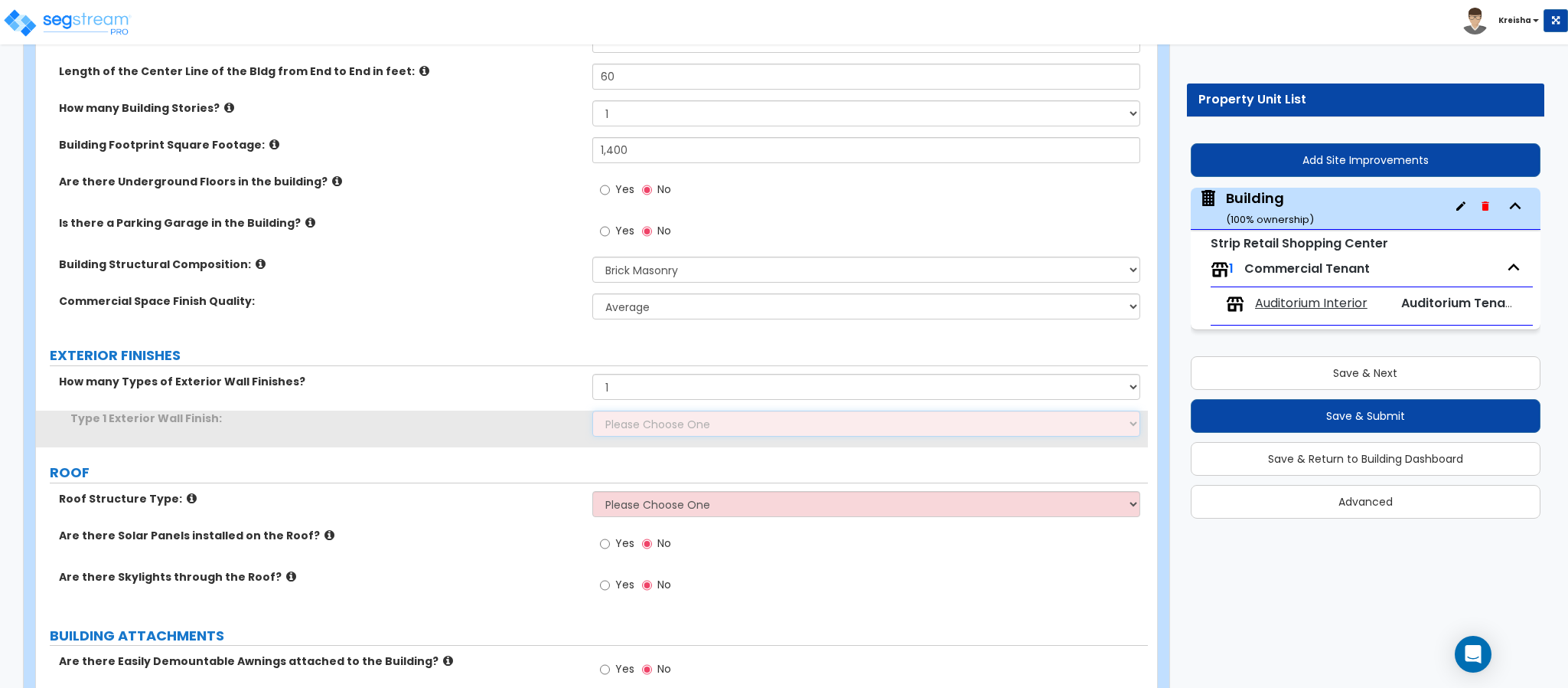
click at [660, 419] on select "Please Choose One No Finish/Shared Wall No Wall Stone Veneer Wood Siding Vinyl …" at bounding box center [866, 423] width 549 height 26
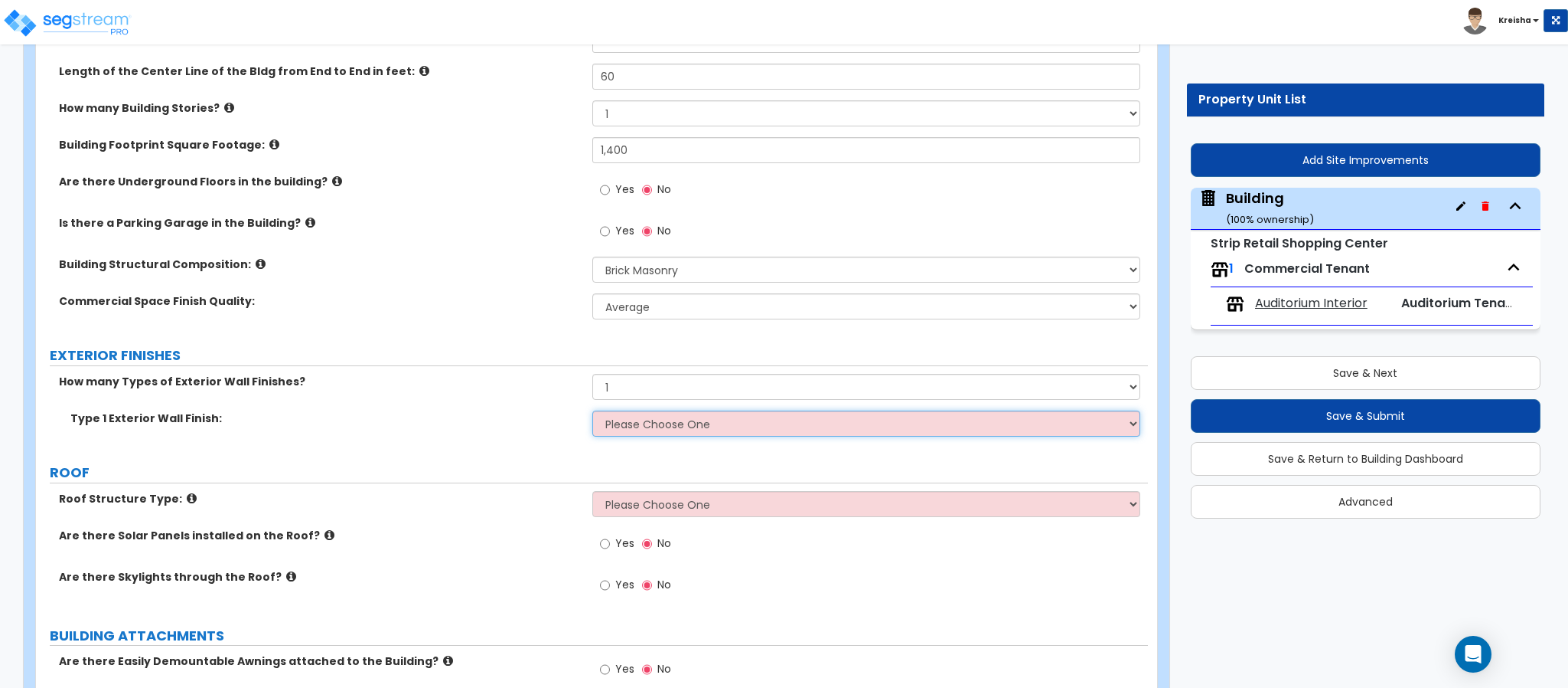
select select "10"
click at [592, 413] on select "Please Choose One No Finish/Shared Wall No Wall Stone Veneer Wood Siding Vinyl …" at bounding box center [866, 423] width 549 height 26
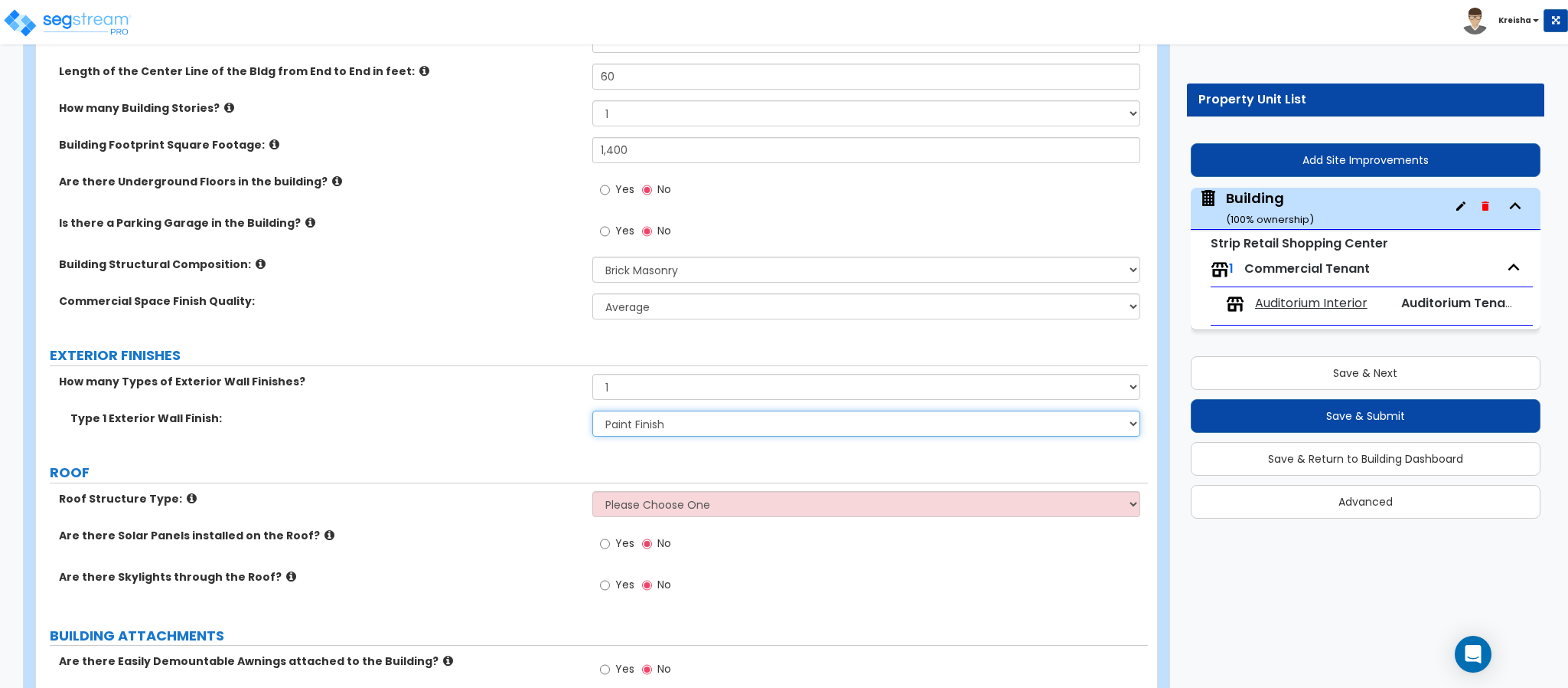
click at [641, 426] on select "Please Choose One No Finish/Shared Wall No Wall Stone Veneer Wood Siding Vinyl …" at bounding box center [866, 423] width 549 height 26
click at [643, 423] on select "Please Choose One No Finish/Shared Wall No Wall Stone Veneer Wood Siding Vinyl …" at bounding box center [866, 423] width 549 height 26
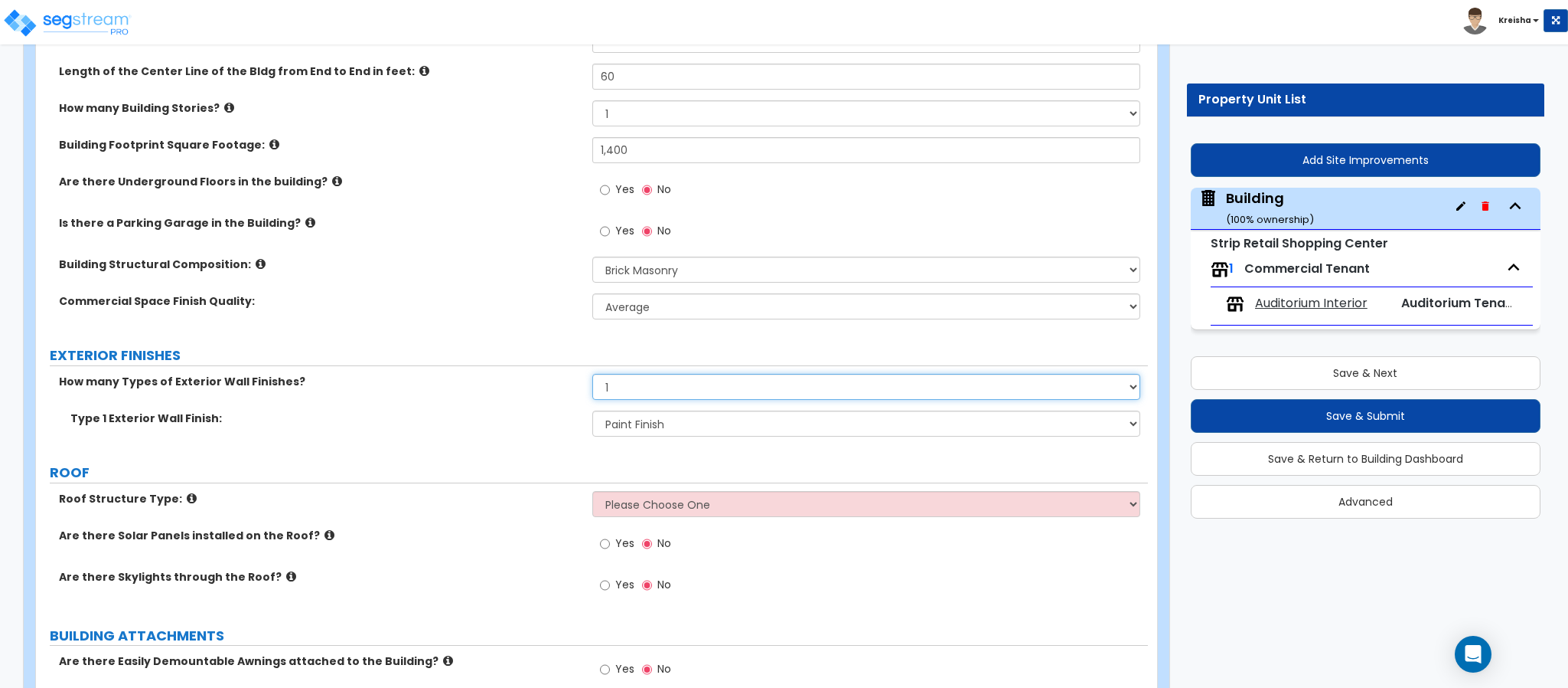
click at [662, 391] on select "None 1 2 3" at bounding box center [866, 386] width 549 height 26
select select "2"
click at [592, 376] on select "None 1 2 3" at bounding box center [866, 386] width 549 height 26
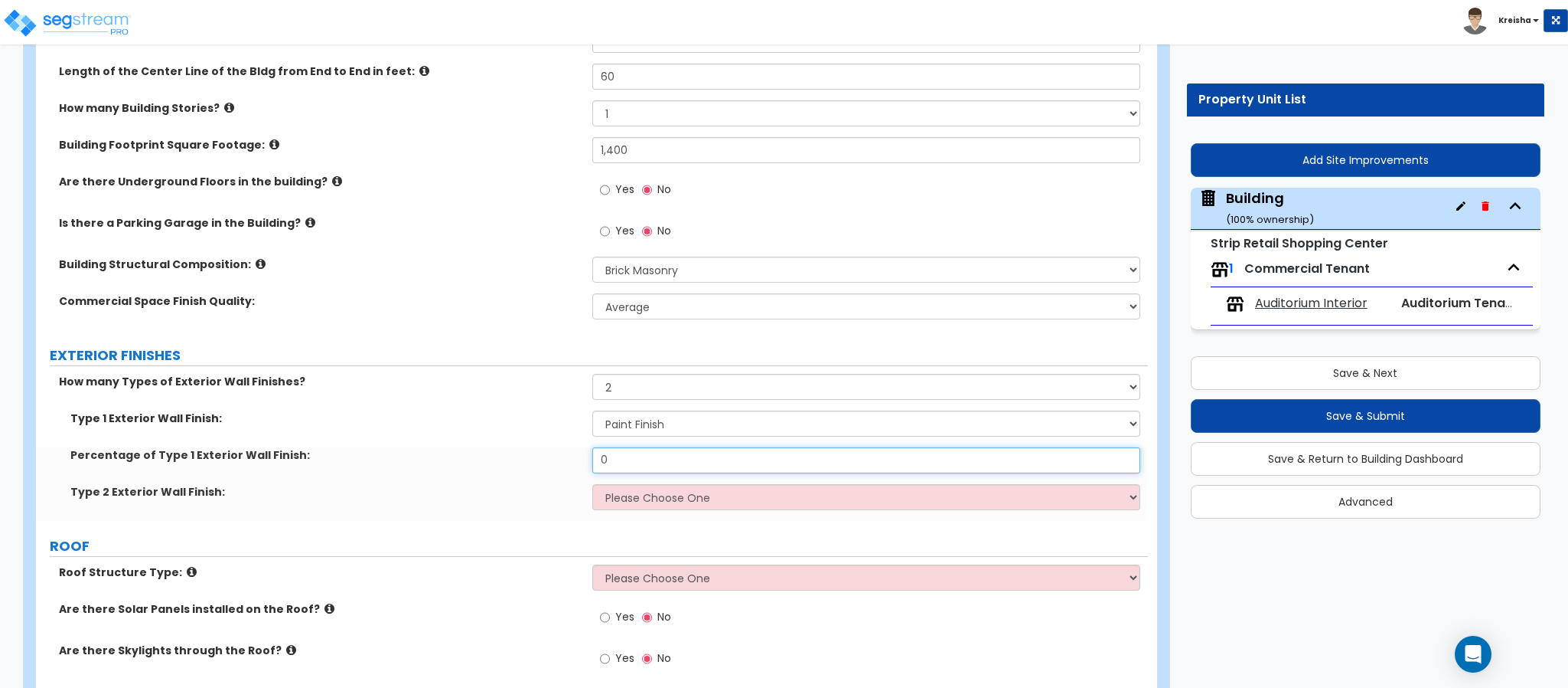
click at [630, 457] on input "0" at bounding box center [866, 459] width 549 height 26
type input "50"
click at [639, 479] on div "Percentage of Type 1 Exterior Wall Finish: 50" at bounding box center [591, 465] width 1112 height 37
click at [638, 496] on select "Please Choose One No Finish/Shared Wall No Wall Stone Veneer Wood Siding Vinyl …" at bounding box center [866, 496] width 549 height 26
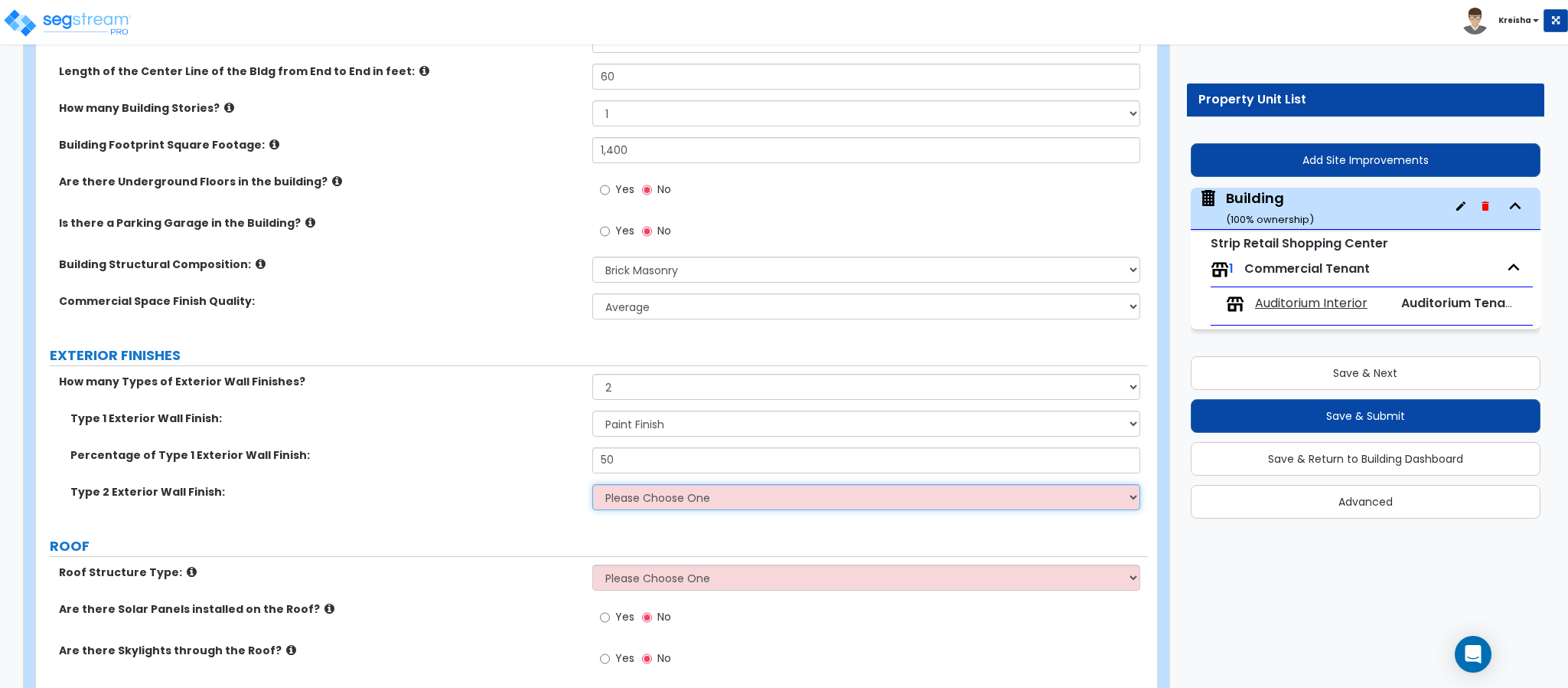
select select "1"
click at [592, 486] on select "Please Choose One No Finish/Shared Wall No Wall Stone Veneer Wood Siding Vinyl …" at bounding box center [866, 496] width 549 height 26
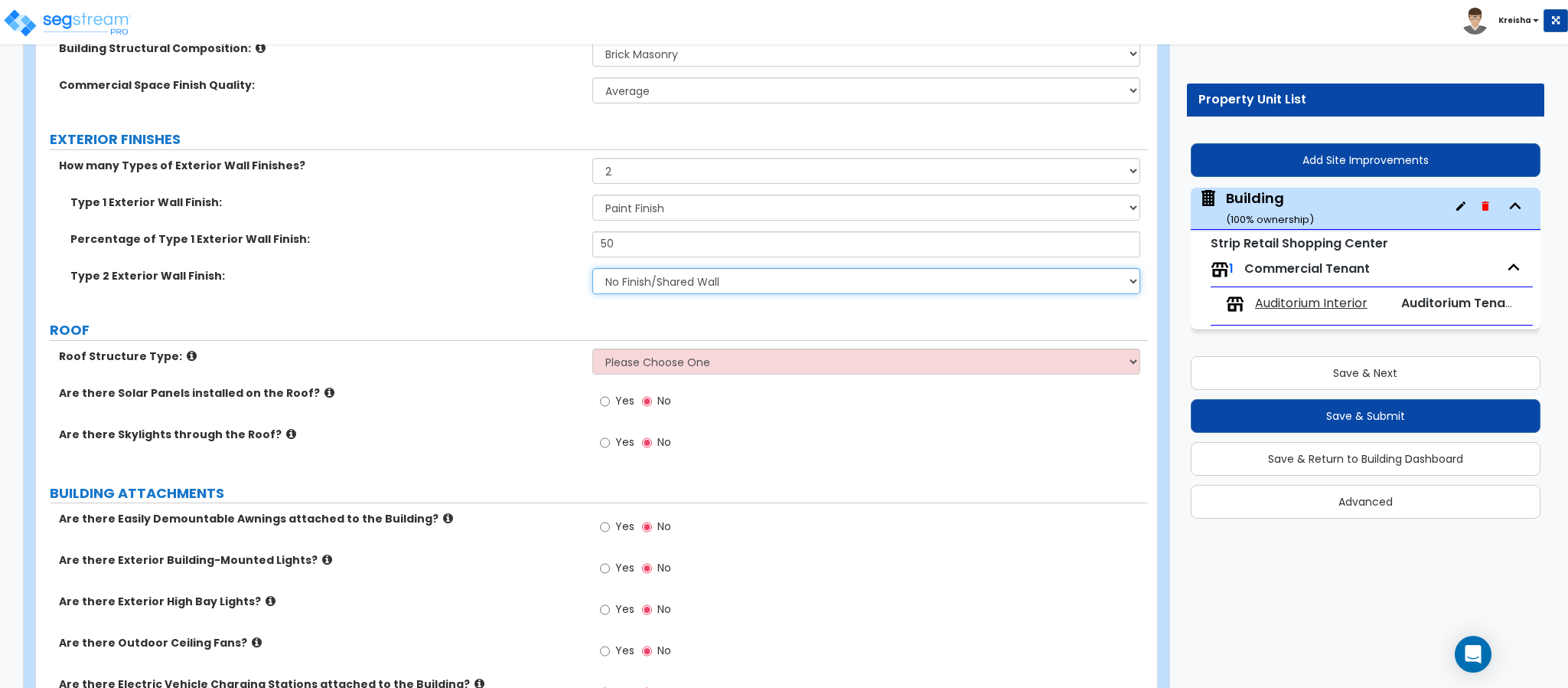
scroll to position [536, 0]
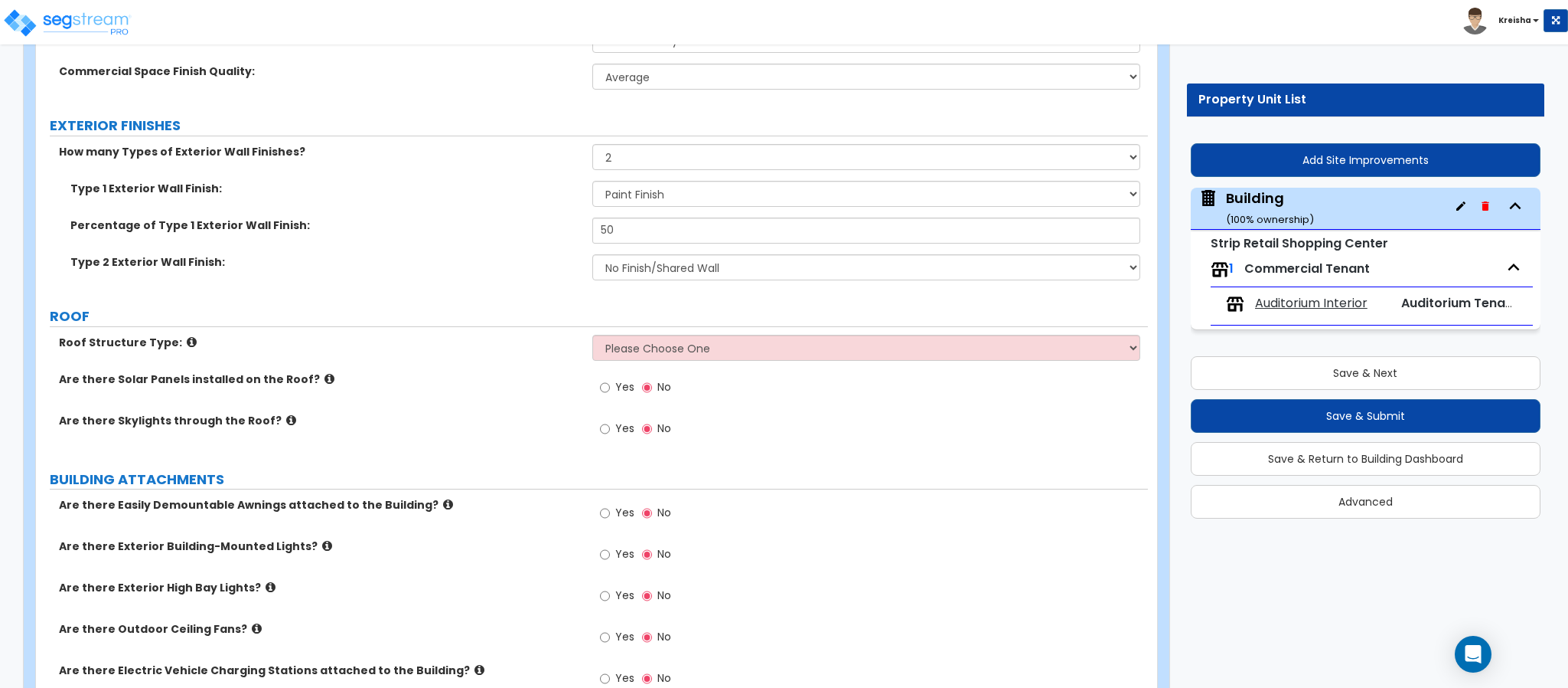
click at [615, 375] on div "Roof Structure Type: Please Choose One Gable Roof Flat Roof Hybrid Gable & Flat…" at bounding box center [591, 395] width 1089 height 120
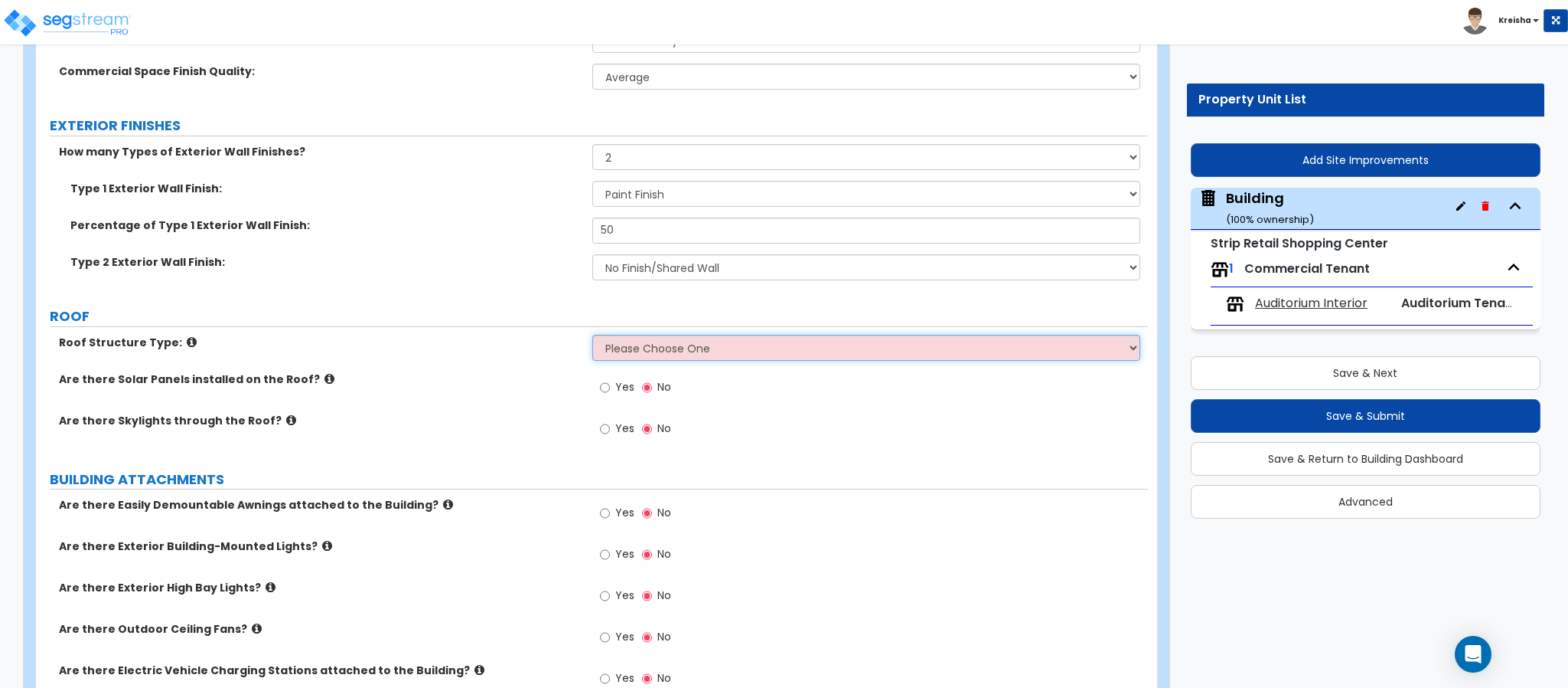
click at [635, 356] on select "Please Choose One Gable Roof Flat Roof Hybrid Gable & Flat Roof" at bounding box center [866, 347] width 549 height 26
select select "1"
click at [592, 337] on select "Please Choose One Gable Roof Flat Roof Hybrid Gable & Flat Roof" at bounding box center [866, 347] width 549 height 26
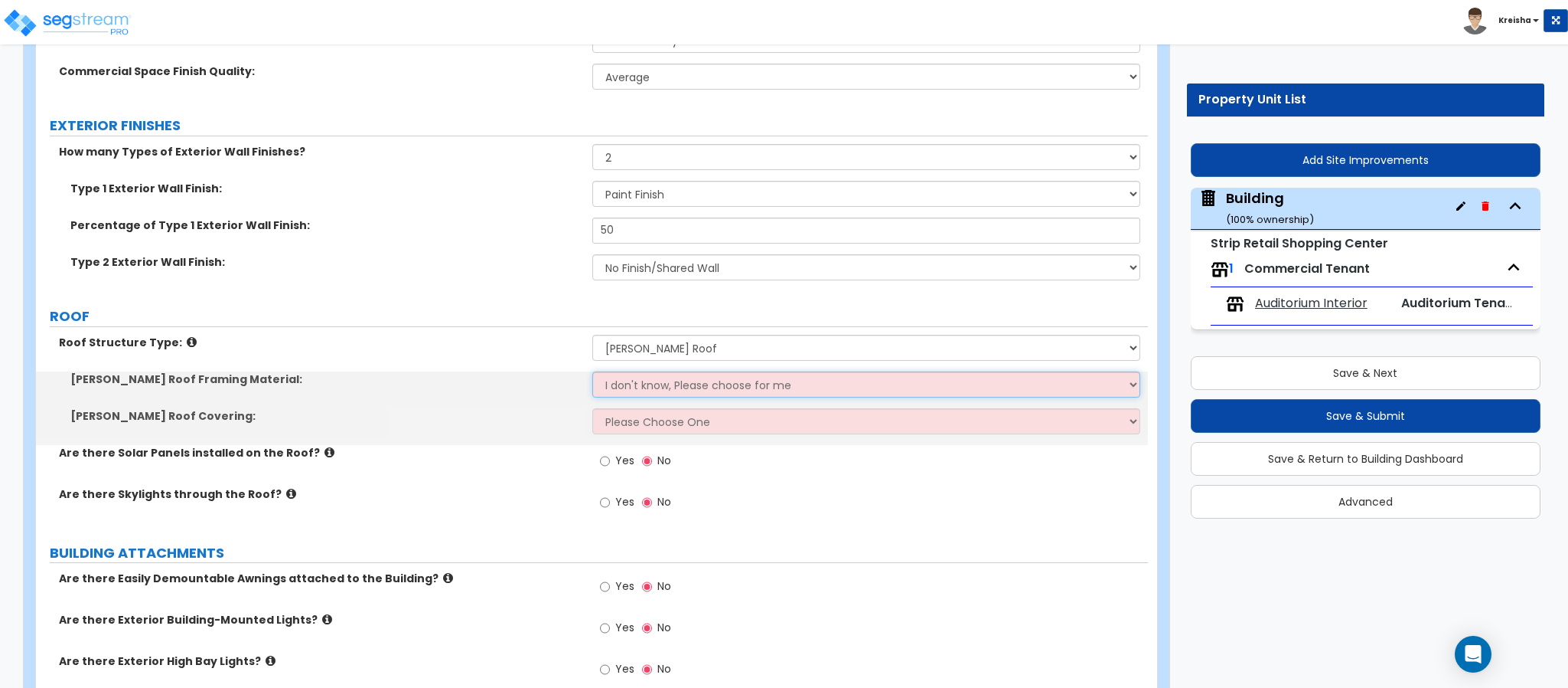
click at [696, 381] on select "I don't know, Please choose for me Metal Wood" at bounding box center [866, 384] width 549 height 26
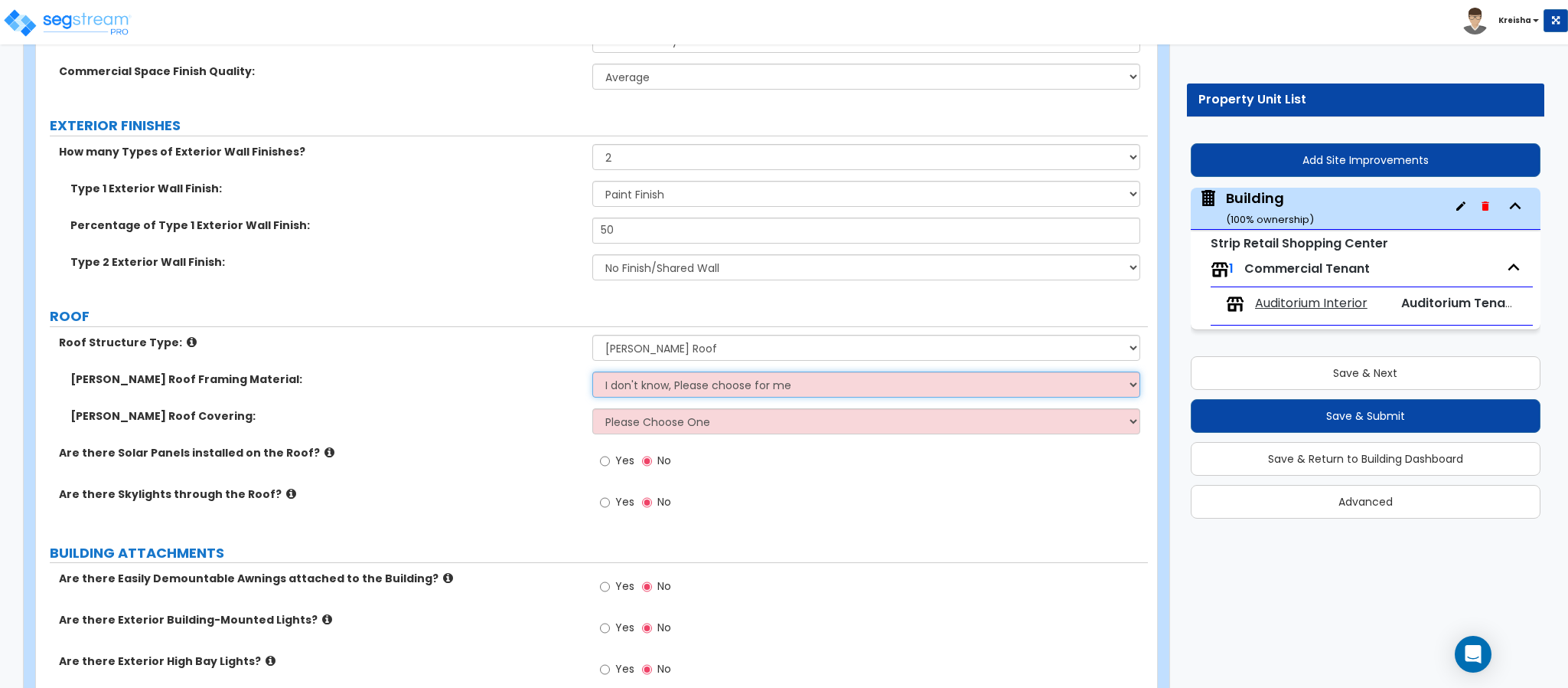
select select "2"
click at [592, 373] on select "I don't know, Please choose for me Metal Wood" at bounding box center [866, 384] width 549 height 26
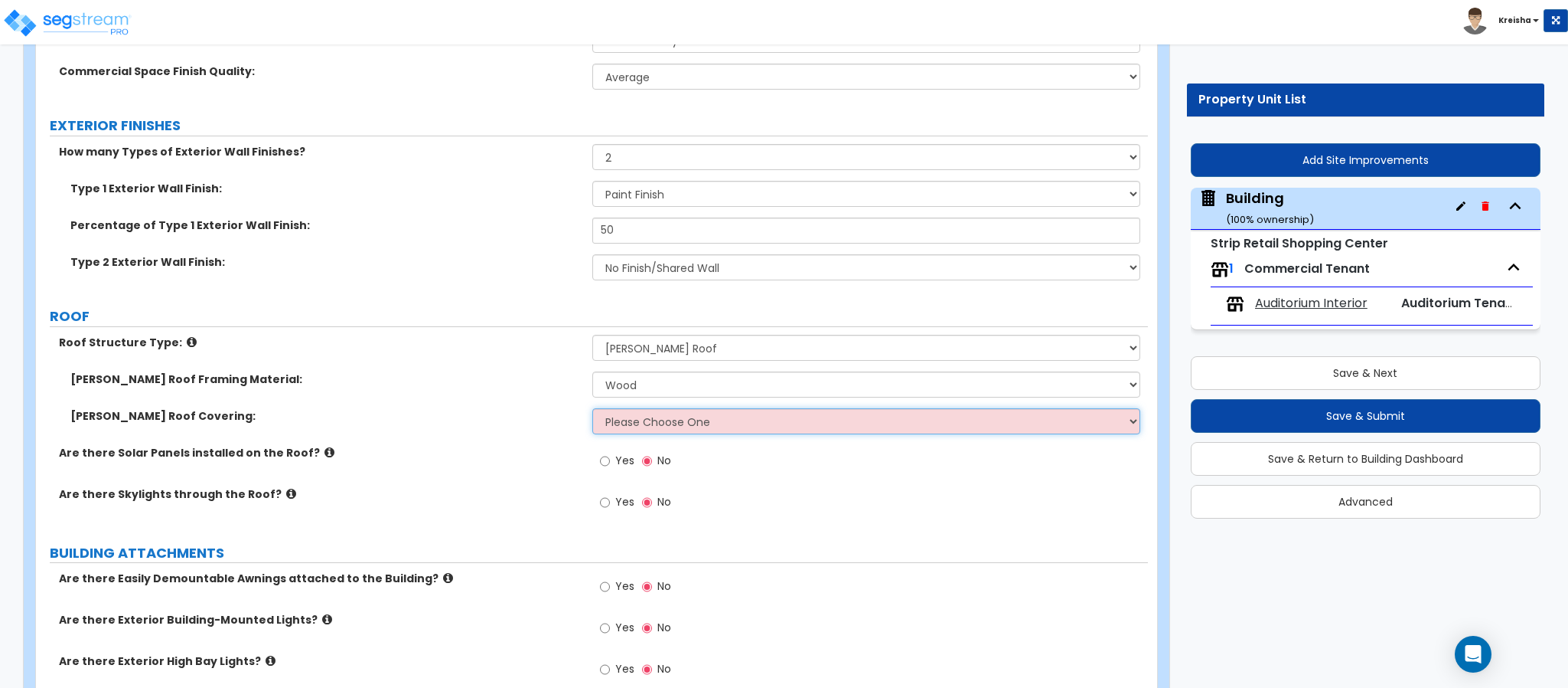
click at [687, 427] on select "Please Choose One Asphalt Shingle Clay Tile Wood Shingle Metal Shingle Standing…" at bounding box center [866, 421] width 549 height 26
select select "2"
click at [592, 410] on select "Please Choose One Asphalt Shingle Clay Tile Wood Shingle Metal Shingle Standing…" at bounding box center [866, 421] width 549 height 26
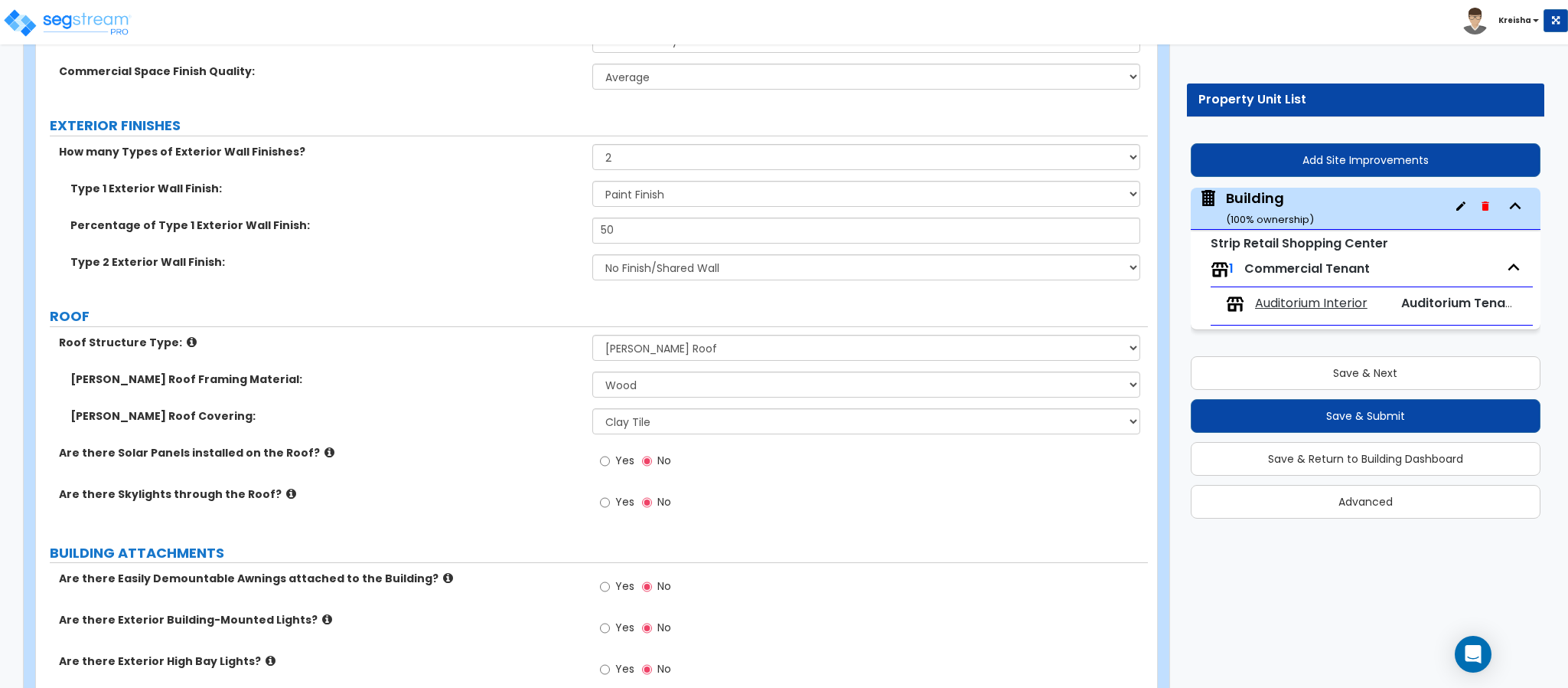
click at [448, 479] on div "Are there Solar Panels installed on the Roof? Yes No" at bounding box center [591, 465] width 1112 height 41
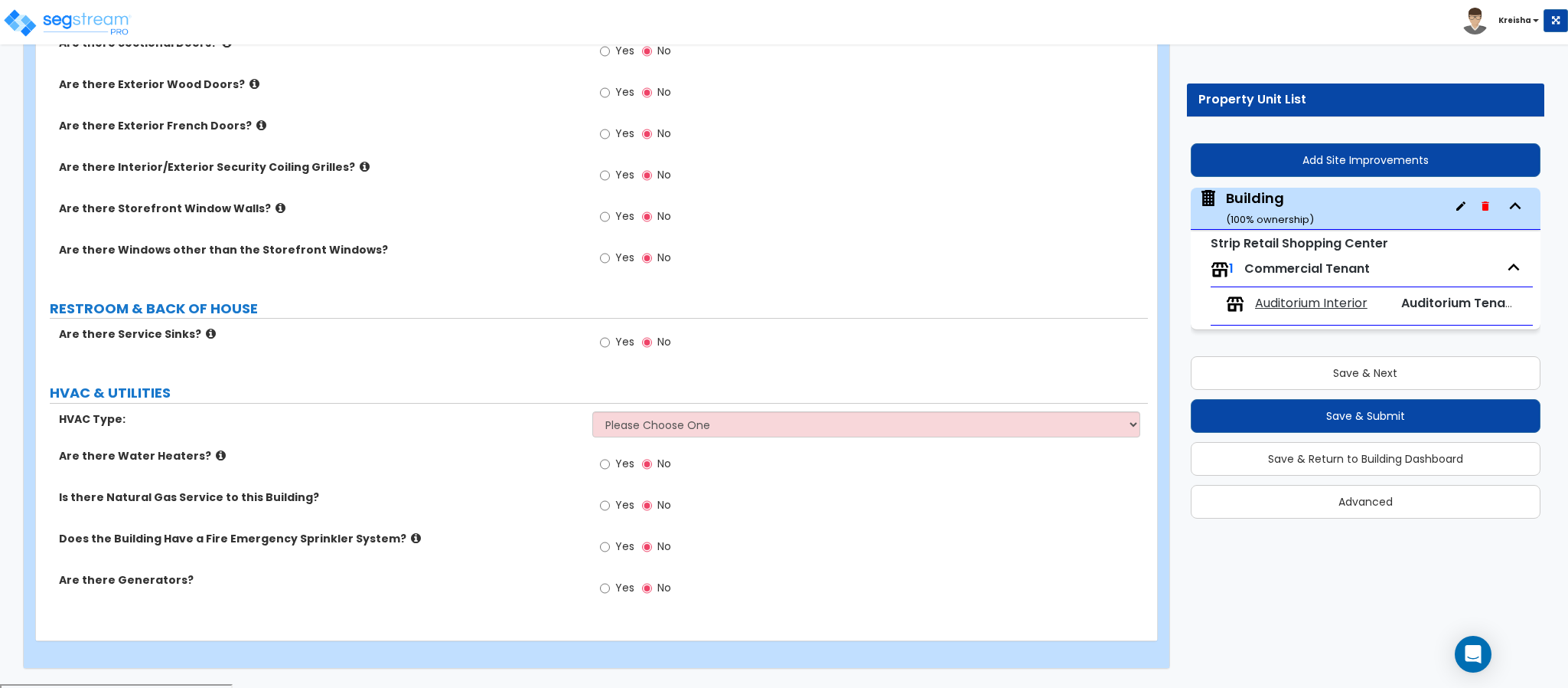
scroll to position [1532, 0]
click at [691, 432] on select "Please Choose One Rooftop Unit Furnace-Condenser Forced Air Split Heating/Cooli…" at bounding box center [866, 423] width 549 height 26
select select "2"
click at [592, 414] on select "Please Choose One Rooftop Unit Furnace-Condenser Forced Air Split Heating/Cooli…" at bounding box center [866, 423] width 549 height 26
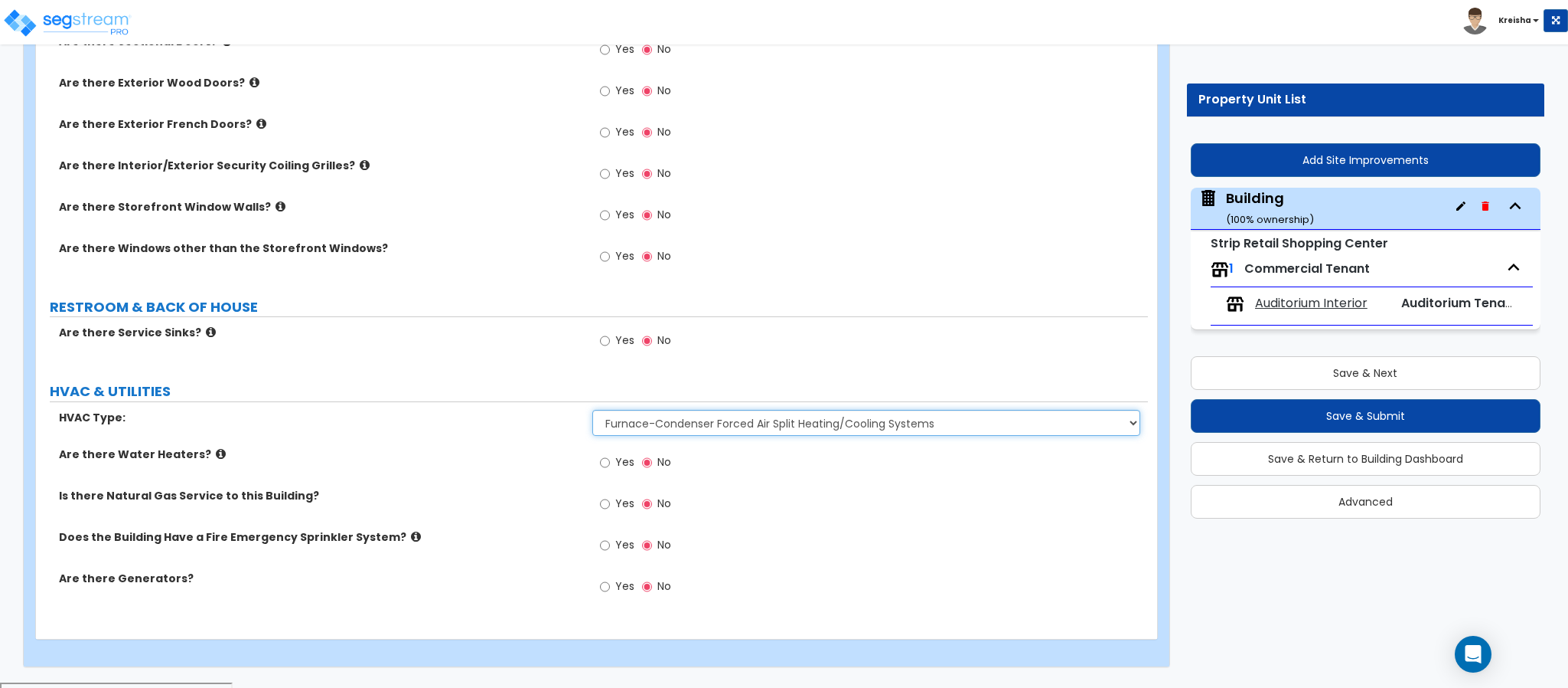
click at [628, 424] on select "Please Choose One Rooftop Unit Furnace-Condenser Forced Air Split Heating/Cooli…" at bounding box center [866, 423] width 549 height 26
click at [592, 414] on select "Please Choose One Rooftop Unit Furnace-Condenser Forced Air Split Heating/Cooli…" at bounding box center [866, 423] width 549 height 26
click at [654, 426] on select "Please Choose One Rooftop Unit Furnace-Condenser Forced Air Split Heating/Cooli…" at bounding box center [866, 423] width 549 height 26
click at [475, 482] on div "Are there Water Heaters? Yes No" at bounding box center [591, 467] width 1112 height 41
click at [606, 508] on input "Yes" at bounding box center [605, 503] width 10 height 16
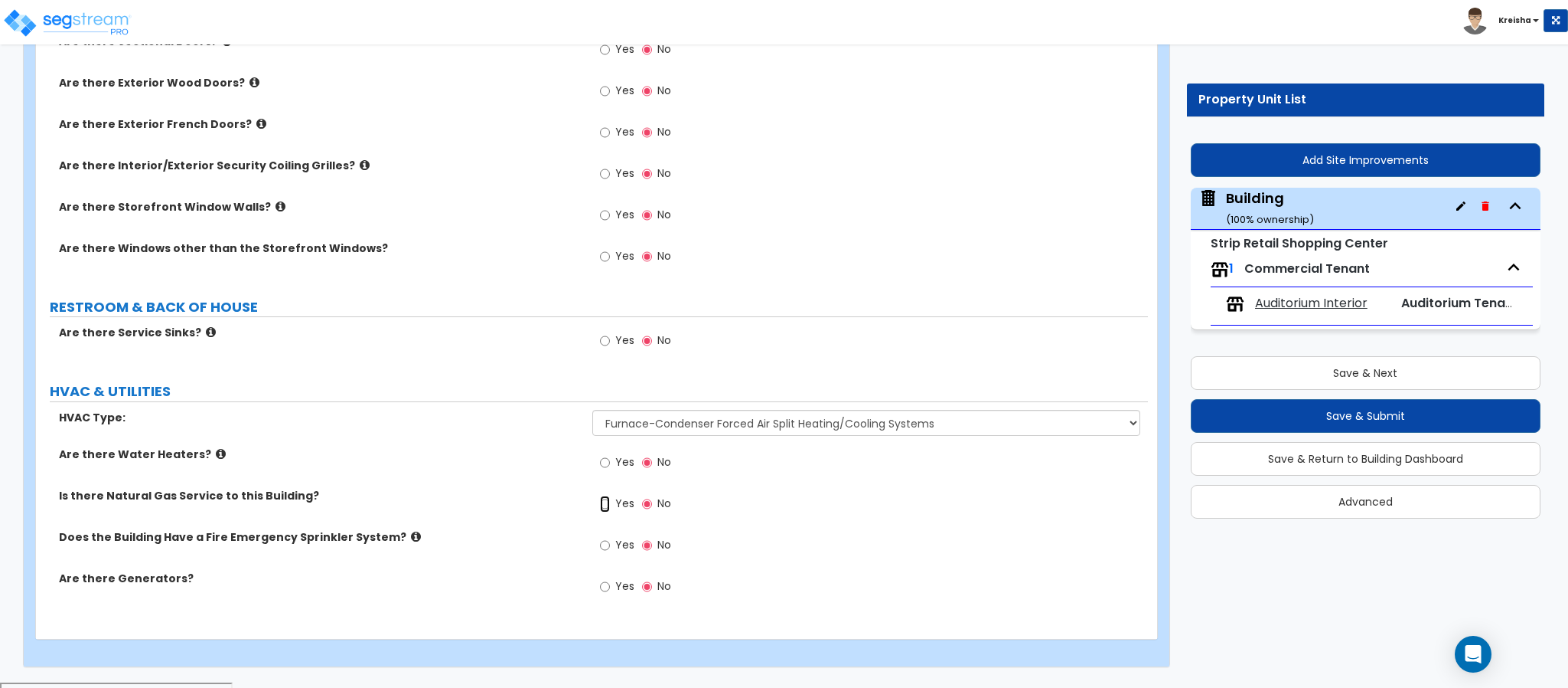
radio input "true"
click at [608, 543] on input "Yes" at bounding box center [605, 544] width 10 height 16
radio input "true"
click at [620, 606] on div "Yes No" at bounding box center [635, 588] width 87 height 36
click at [618, 597] on label "Yes" at bounding box center [617, 588] width 35 height 26
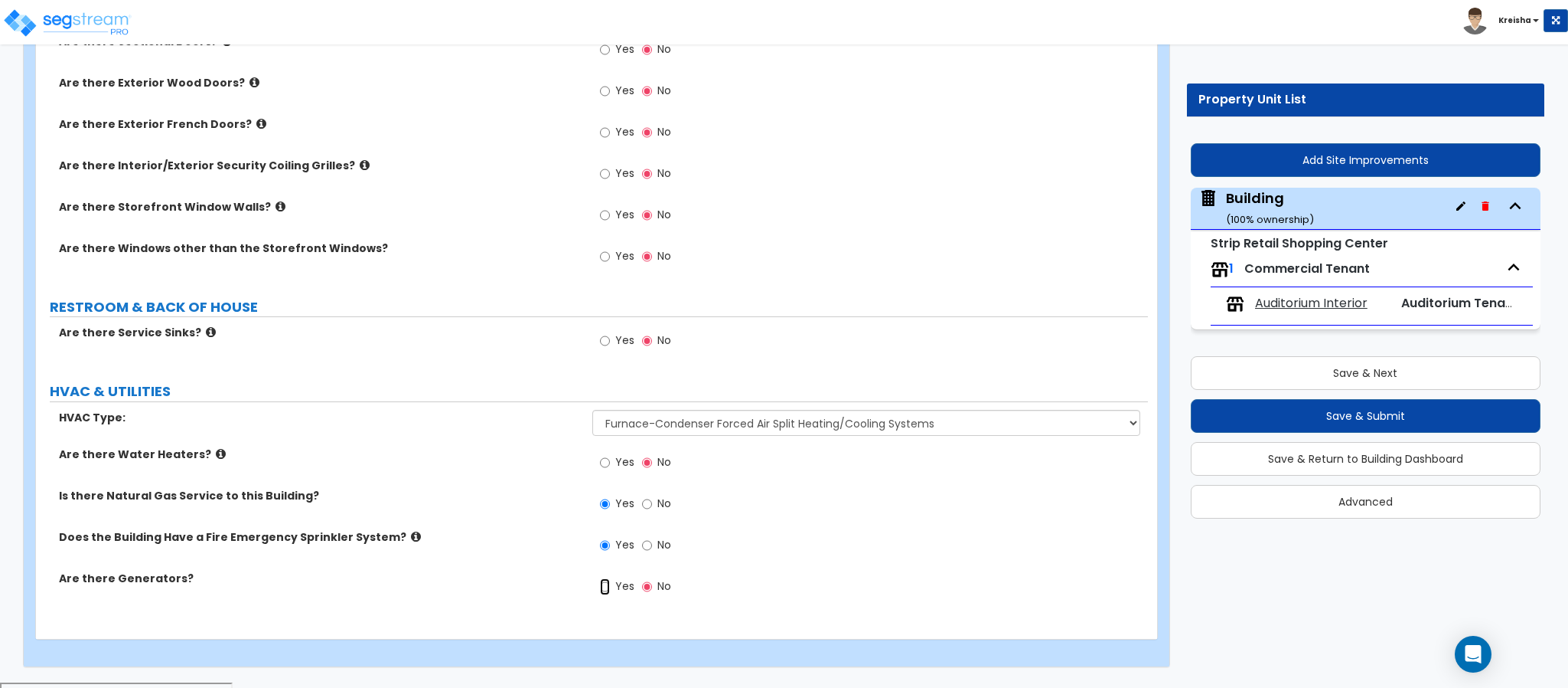
click at [609, 595] on input "Yes" at bounding box center [605, 586] width 10 height 16
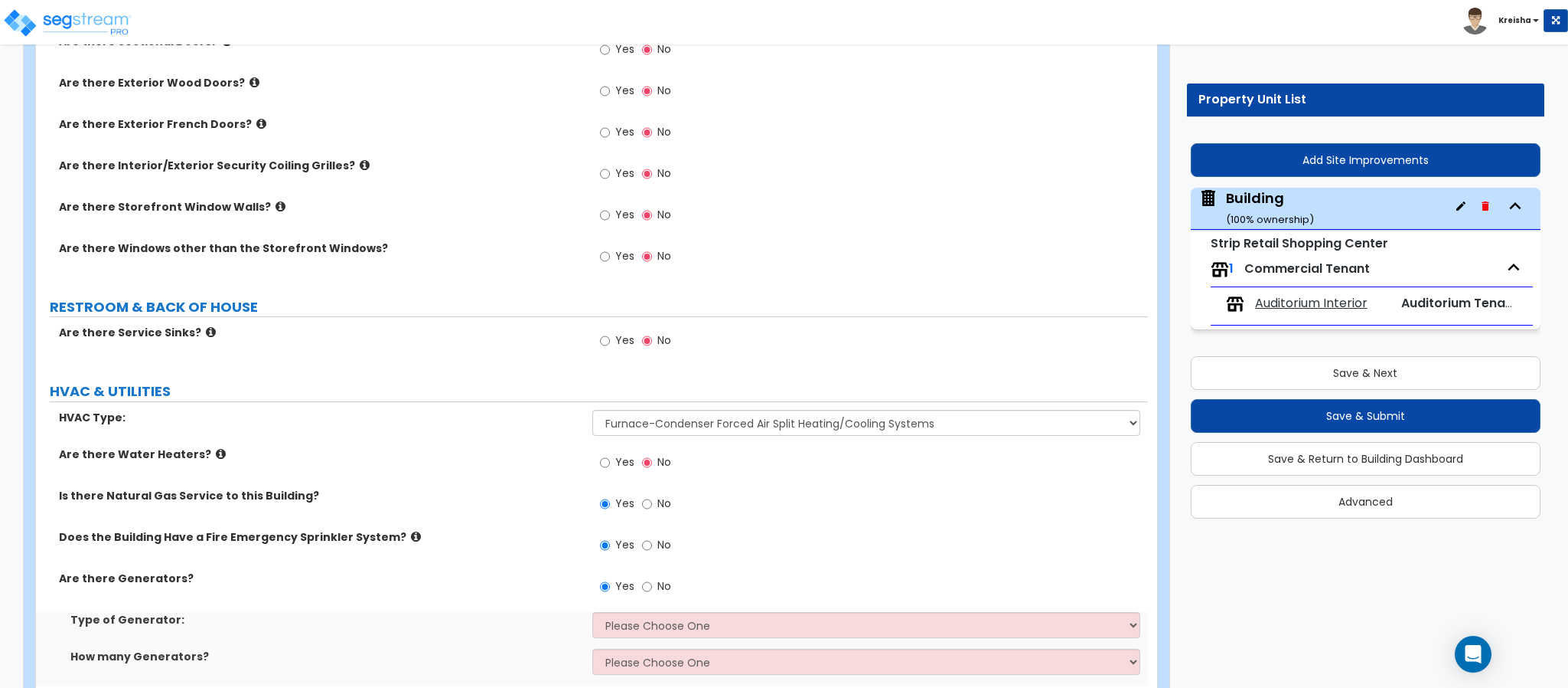
click at [659, 584] on span "No" at bounding box center [664, 586] width 14 height 15
click at [652, 584] on input "No" at bounding box center [647, 586] width 10 height 16
radio input "false"
radio input "true"
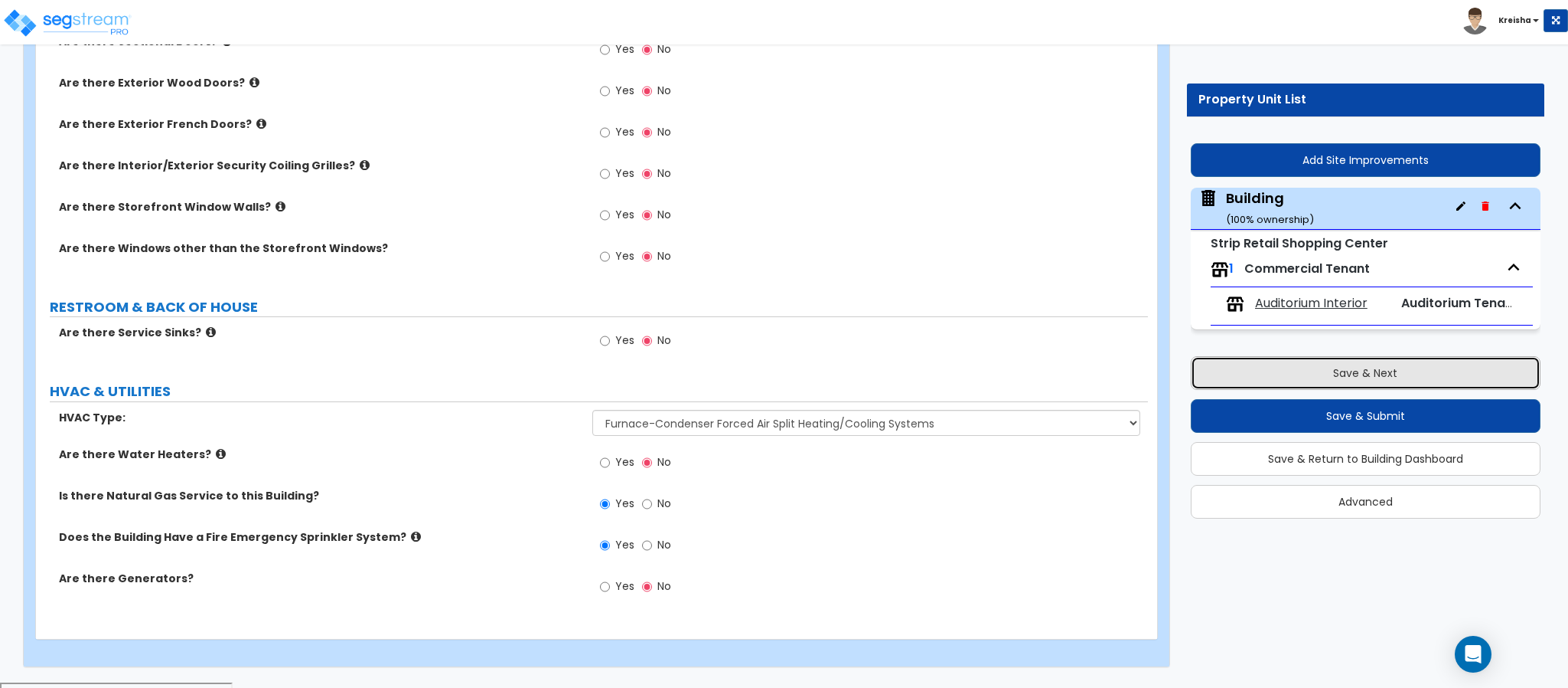
click at [1226, 387] on button "Save & Next" at bounding box center [1365, 372] width 350 height 34
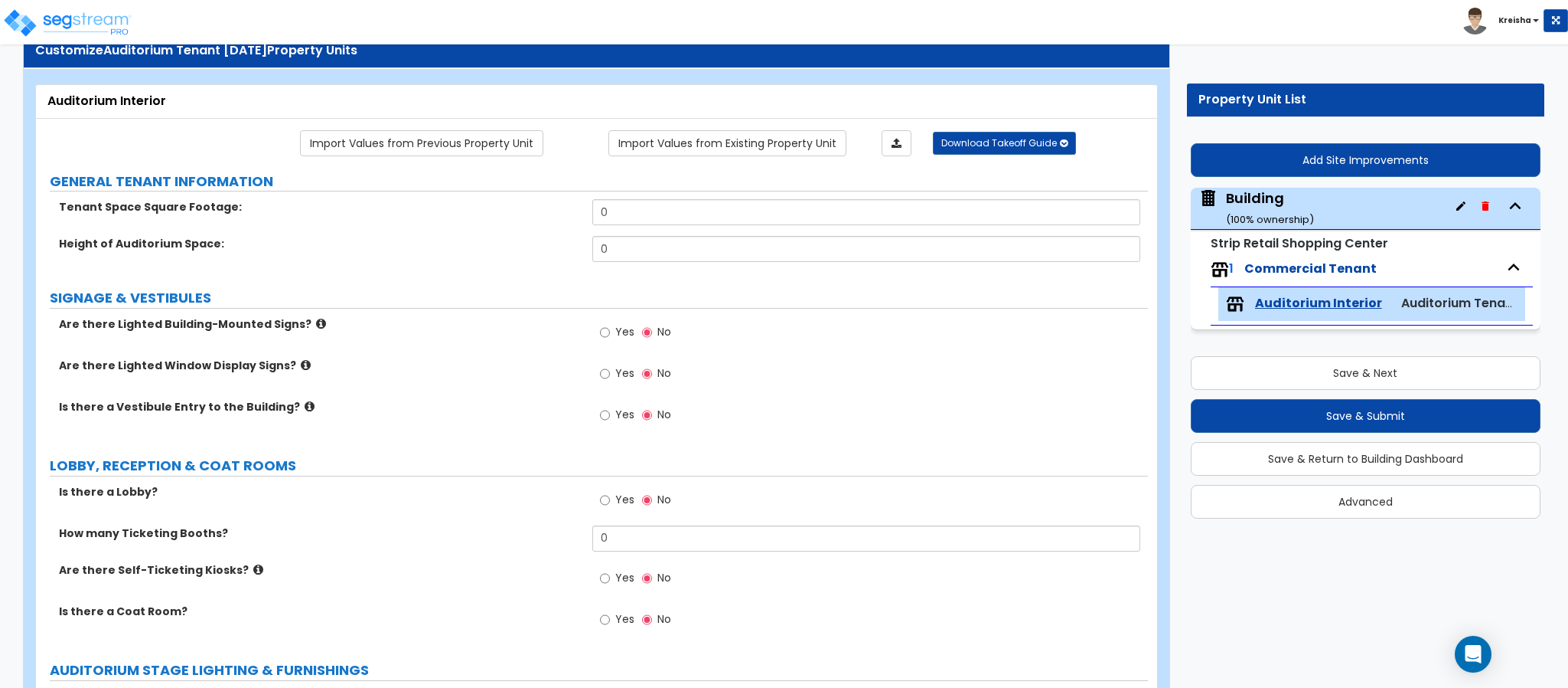
scroll to position [76, 0]
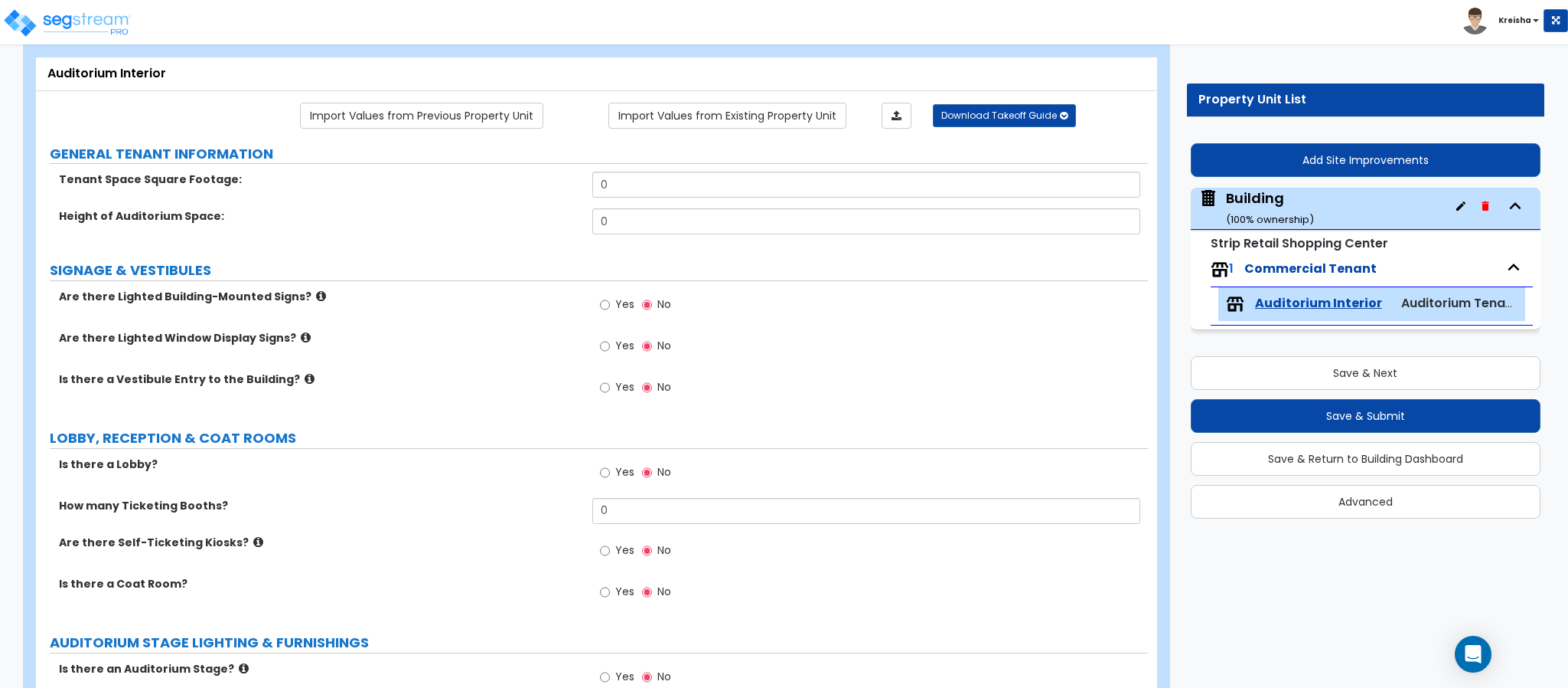
click at [617, 306] on span "Yes" at bounding box center [625, 304] width 19 height 15
click at [609, 306] on input "Yes" at bounding box center [605, 304] width 10 height 16
radio input "true"
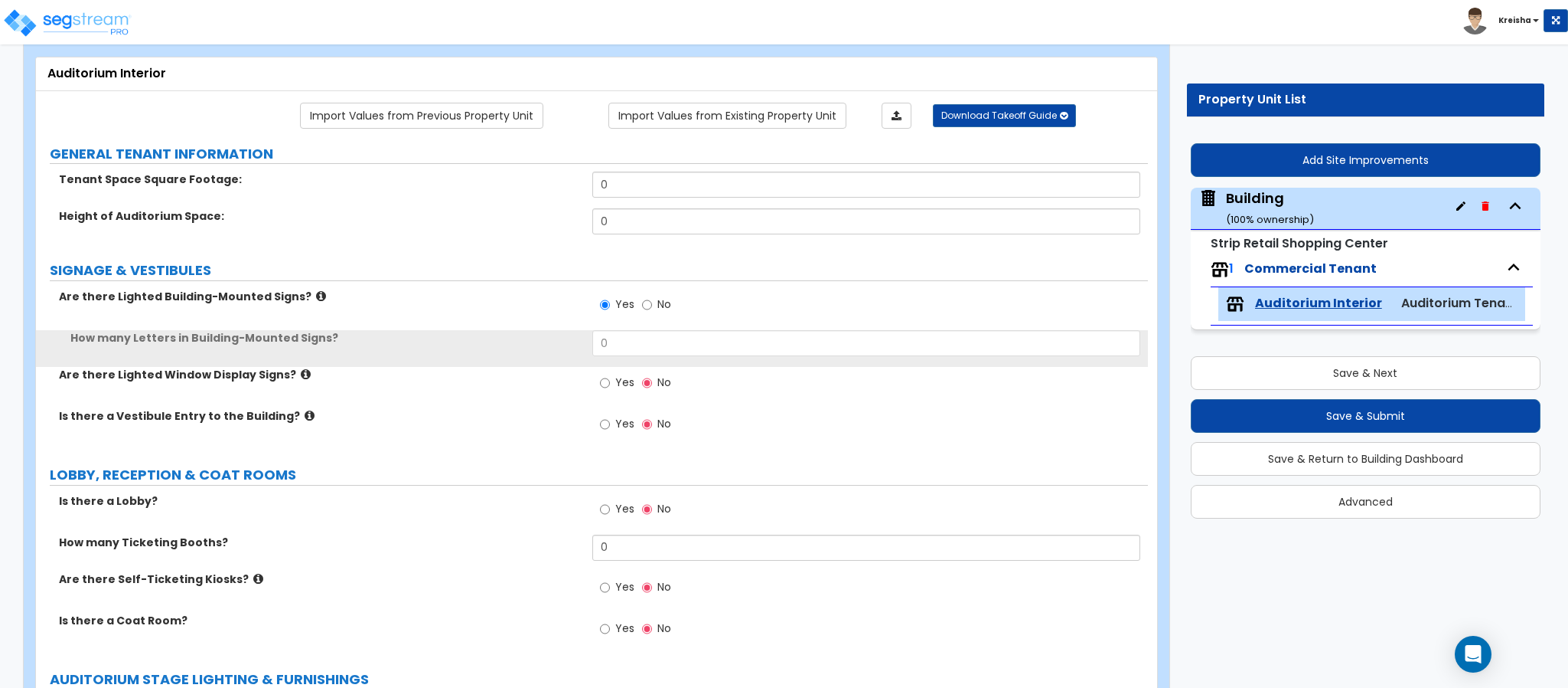
click at [613, 376] on label "Yes" at bounding box center [617, 384] width 35 height 26
click at [609, 376] on input "Yes" at bounding box center [605, 382] width 10 height 16
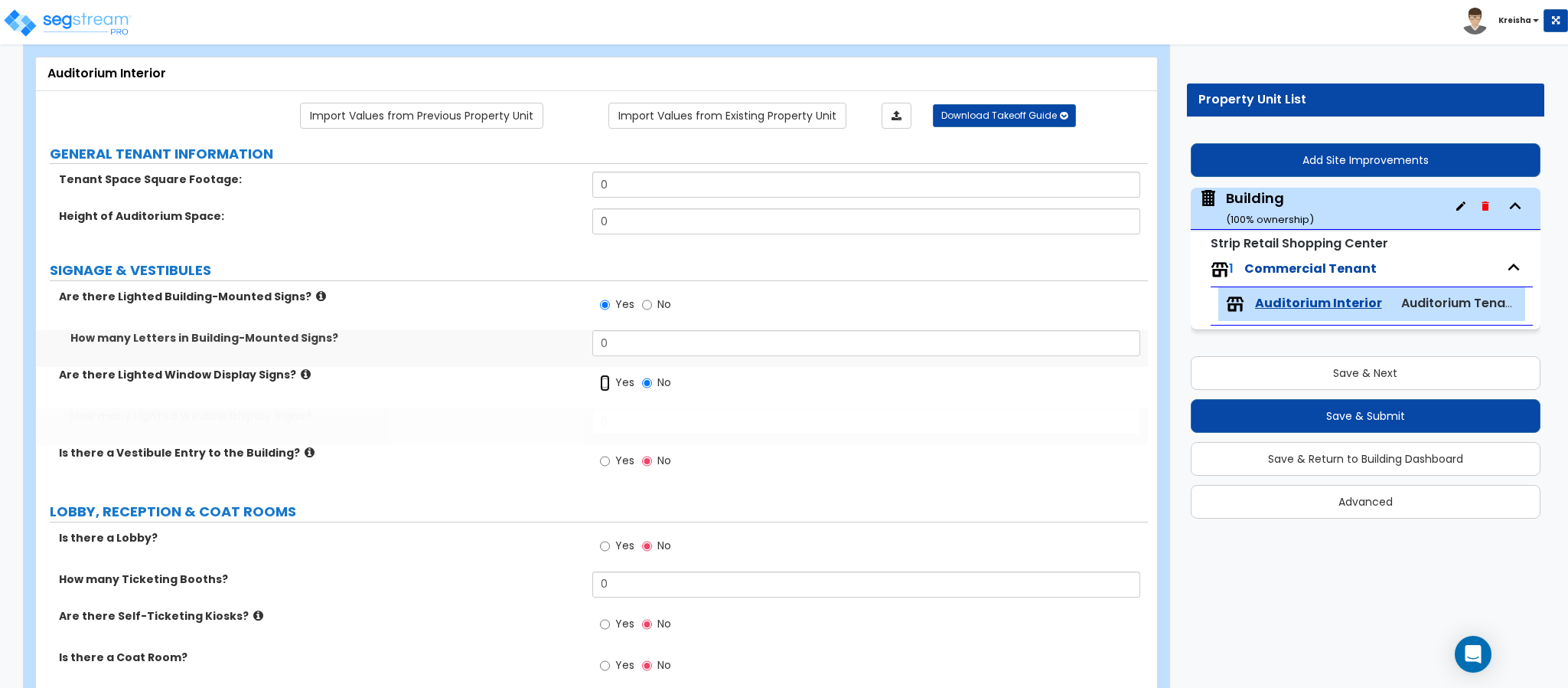
radio input "true"
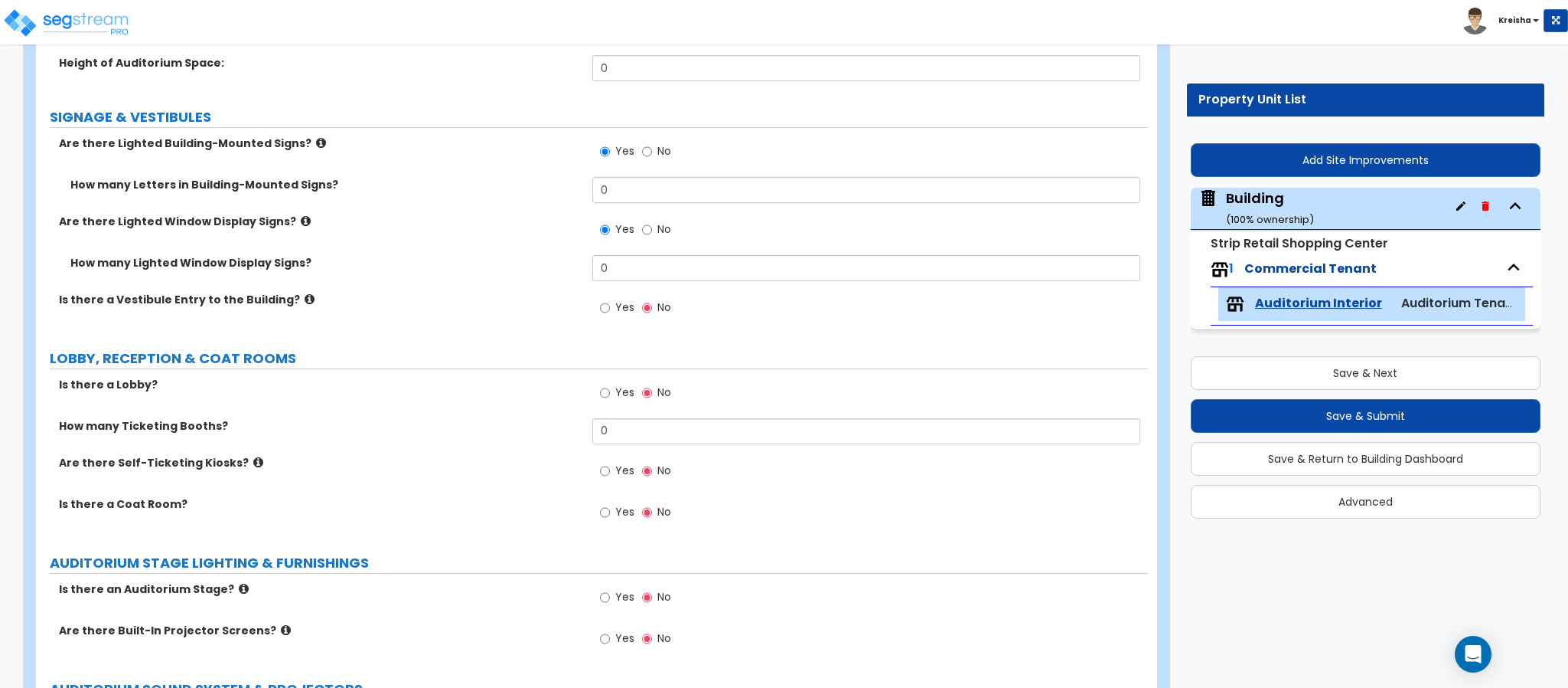
click at [617, 302] on span "Yes" at bounding box center [625, 307] width 19 height 15
click at [609, 302] on input "Yes" at bounding box center [605, 307] width 10 height 16
radio input "true"
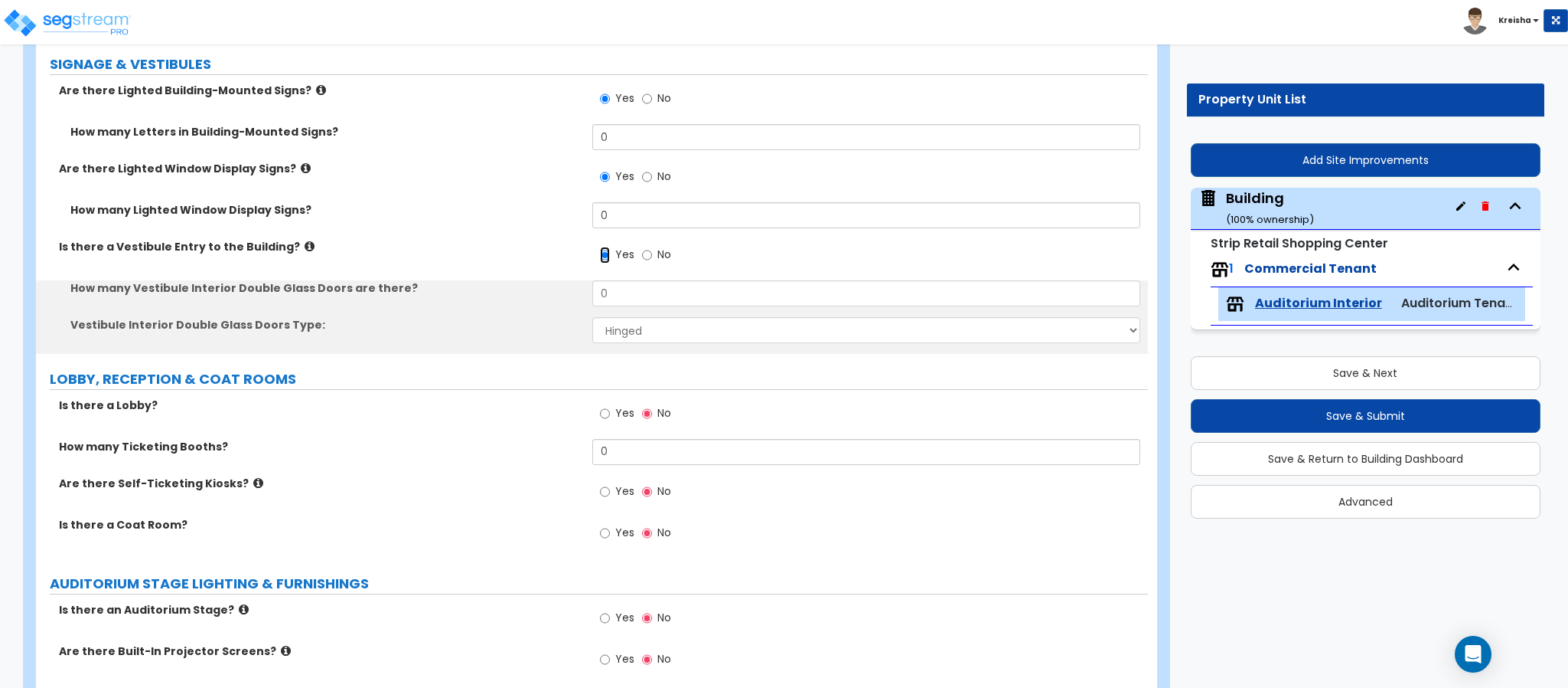
scroll to position [306, 0]
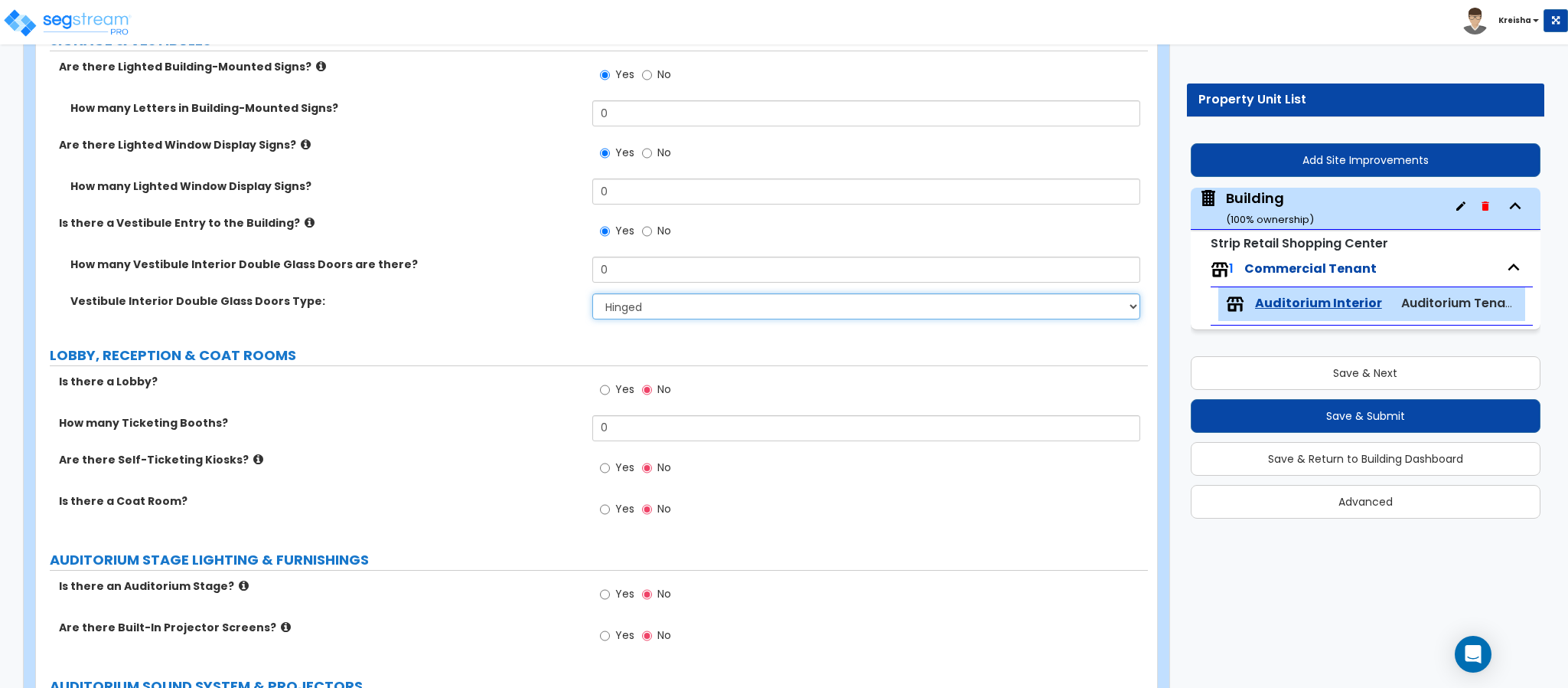
click at [617, 299] on select "Hinged Sliding" at bounding box center [866, 306] width 549 height 26
click at [617, 382] on label "Yes" at bounding box center [617, 391] width 35 height 26
click at [609, 382] on input "Yes" at bounding box center [605, 389] width 10 height 16
radio input "true"
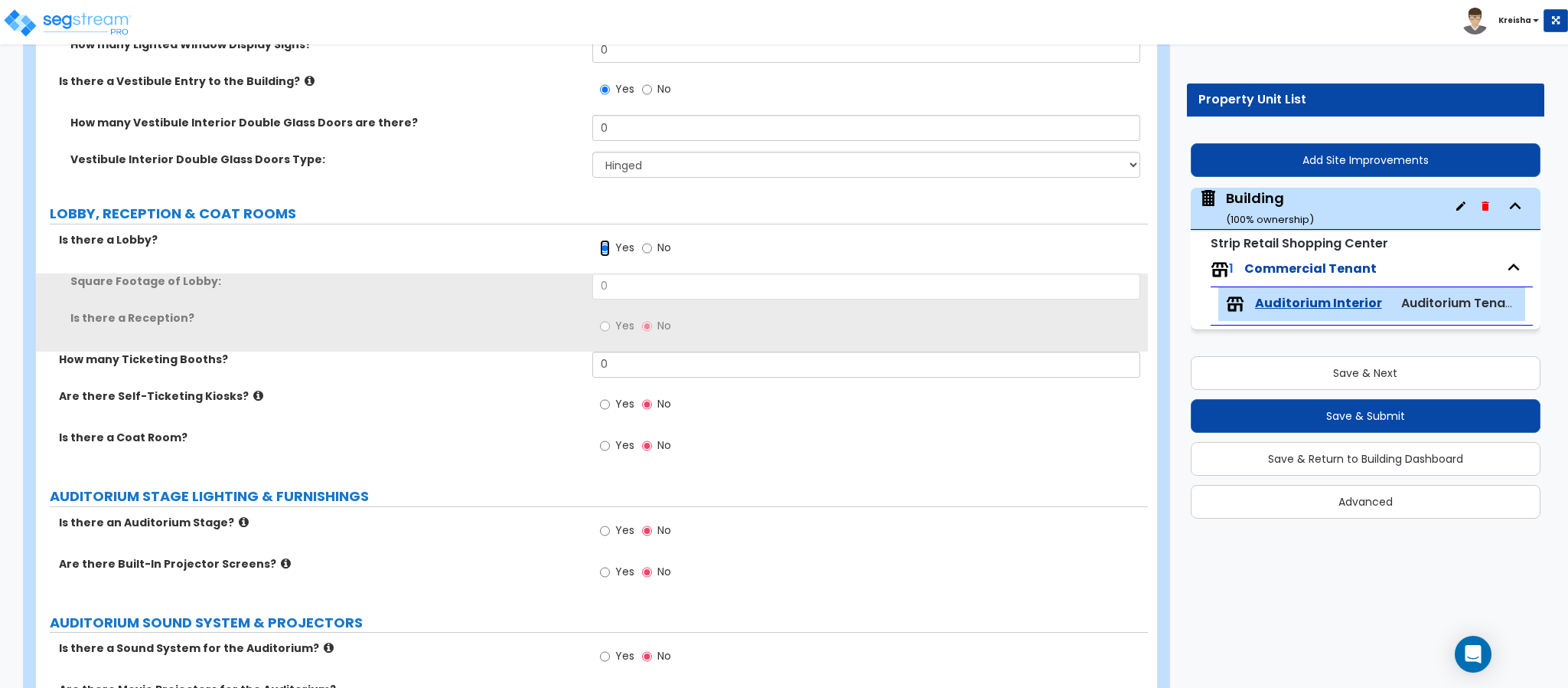
scroll to position [459, 0]
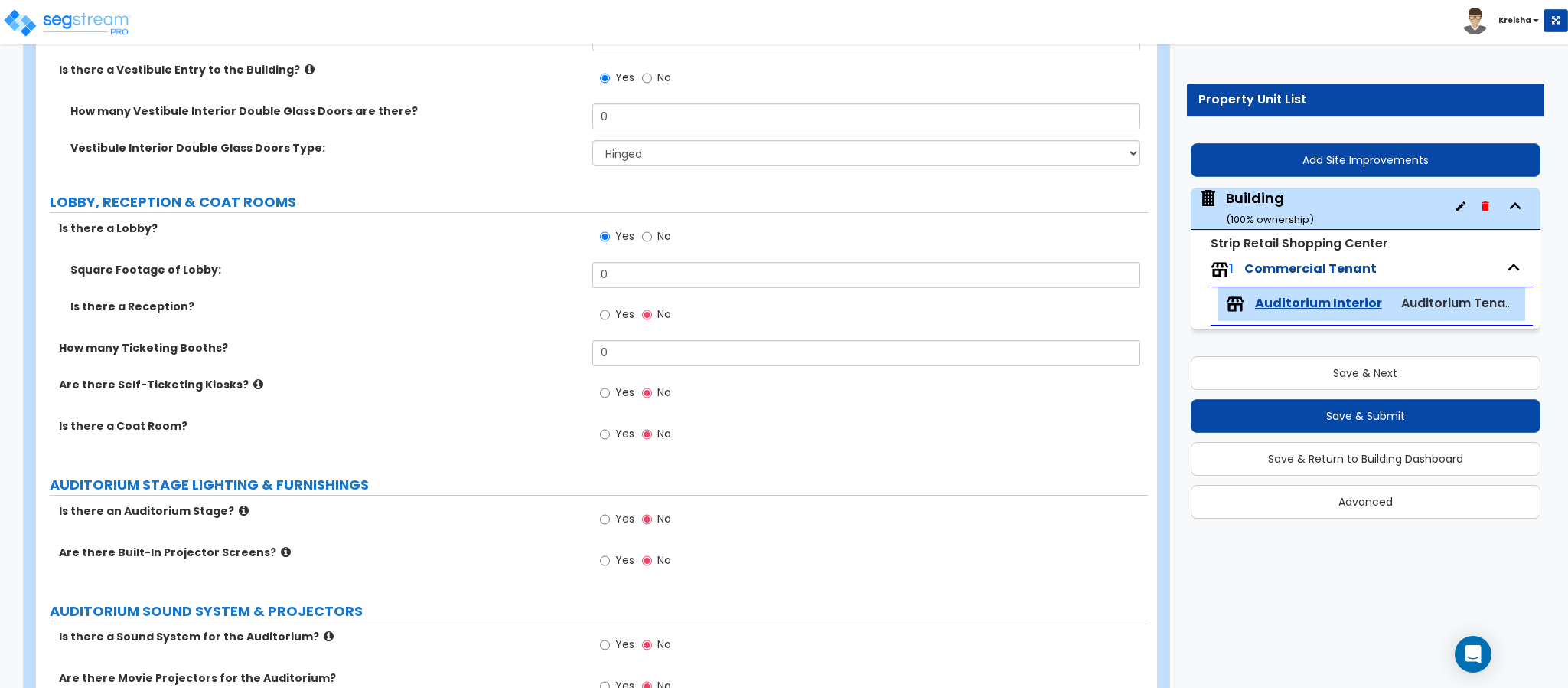
click at [609, 306] on label "Yes" at bounding box center [617, 316] width 35 height 26
click at [609, 306] on input "Yes" at bounding box center [605, 314] width 10 height 16
radio input "true"
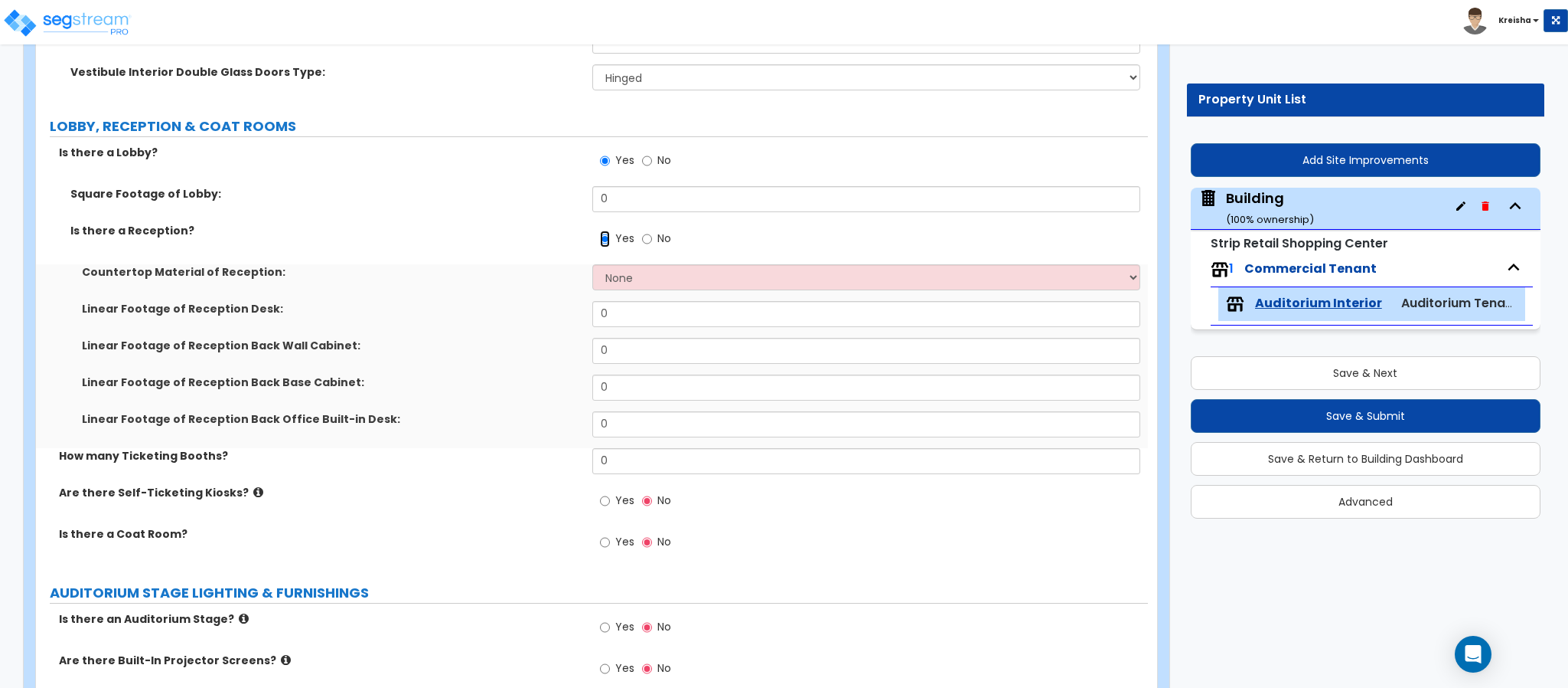
scroll to position [536, 0]
click at [620, 288] on select "None Plastic Laminate Solid Surface Stone Quartz Marble Tile Wood Stainless Ste…" at bounding box center [866, 276] width 549 height 26
select select "1"
click at [592, 265] on select "None Plastic Laminate Solid Surface Stone Quartz Marble Tile Wood Stainless Ste…" at bounding box center [866, 276] width 549 height 26
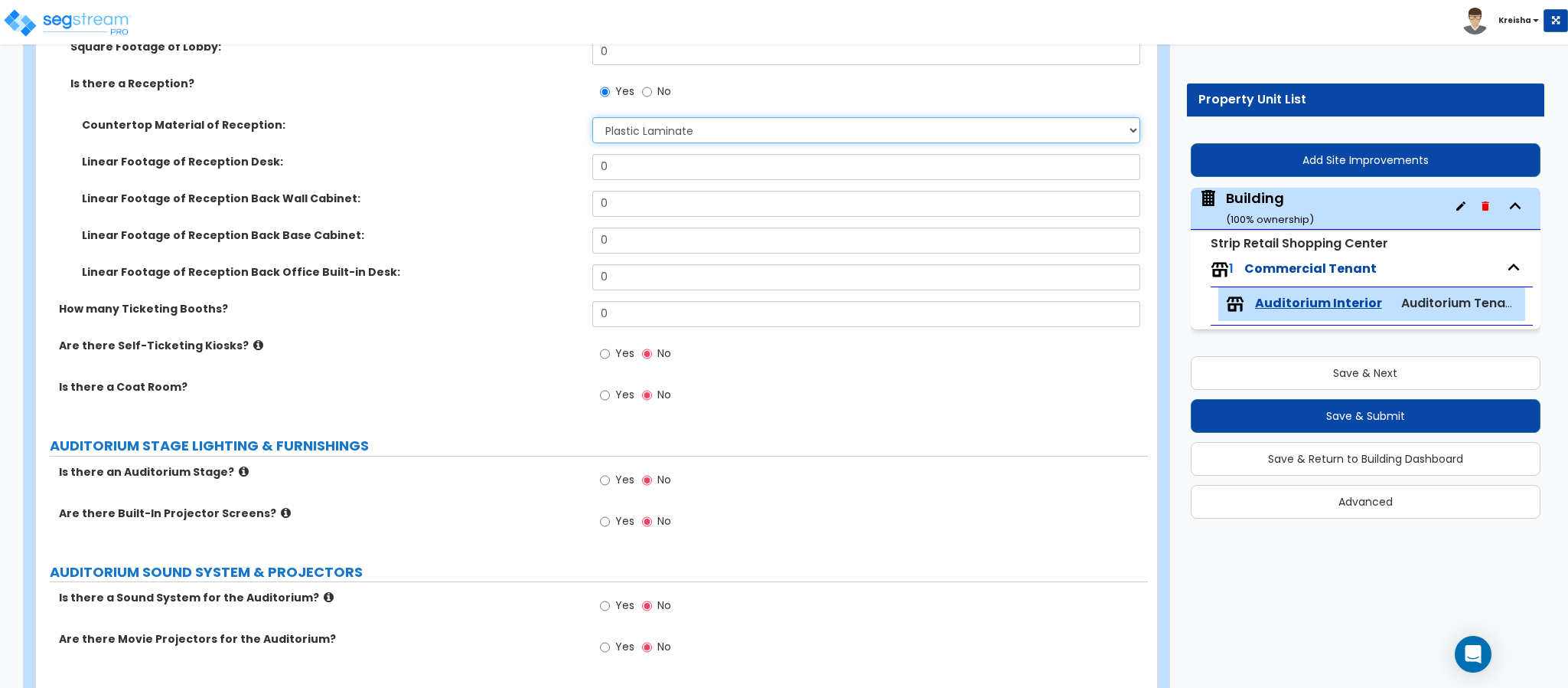
scroll to position [689, 0]
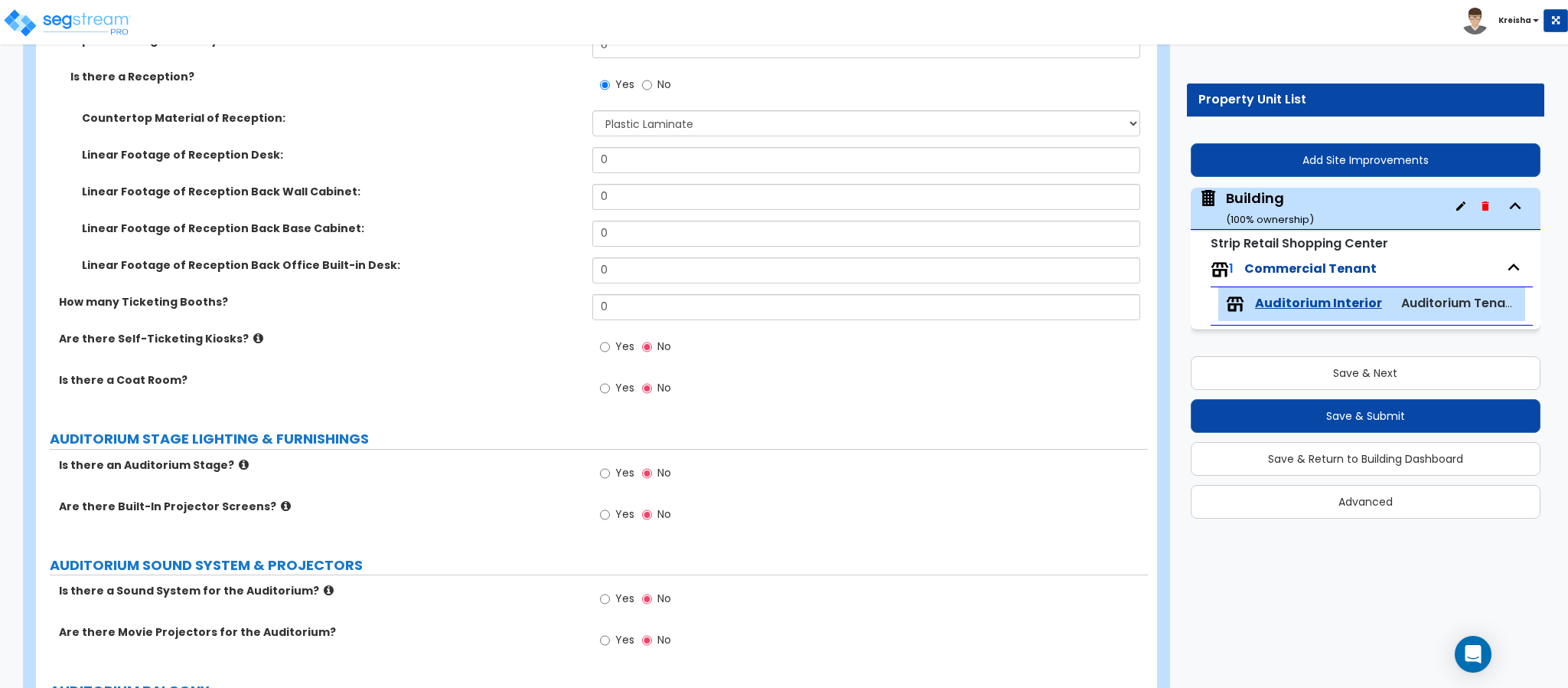
click at [611, 354] on label "Yes" at bounding box center [617, 348] width 35 height 26
click at [609, 354] on input "Yes" at bounding box center [605, 346] width 10 height 16
radio input "true"
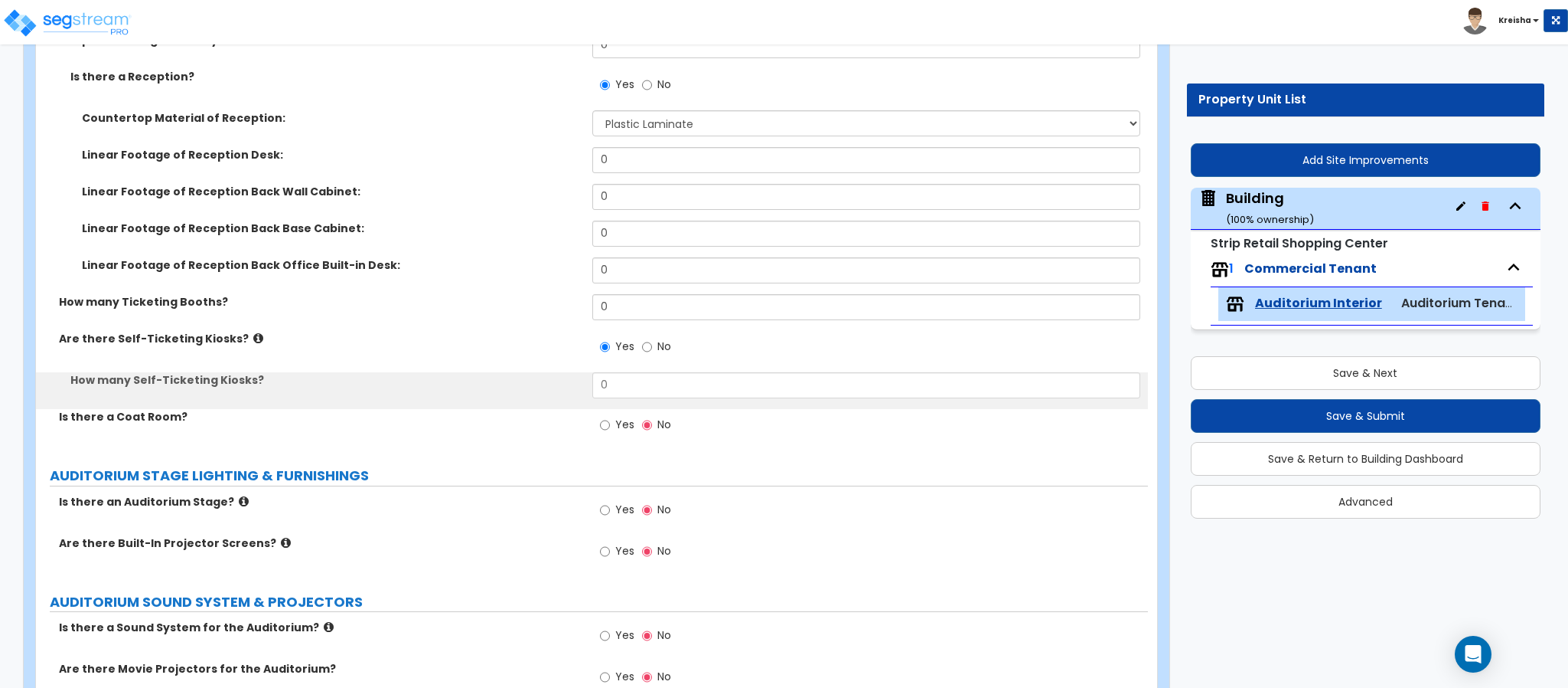
click at [611, 426] on label "Yes" at bounding box center [617, 426] width 35 height 26
click at [609, 426] on input "Yes" at bounding box center [605, 425] width 10 height 16
radio input "true"
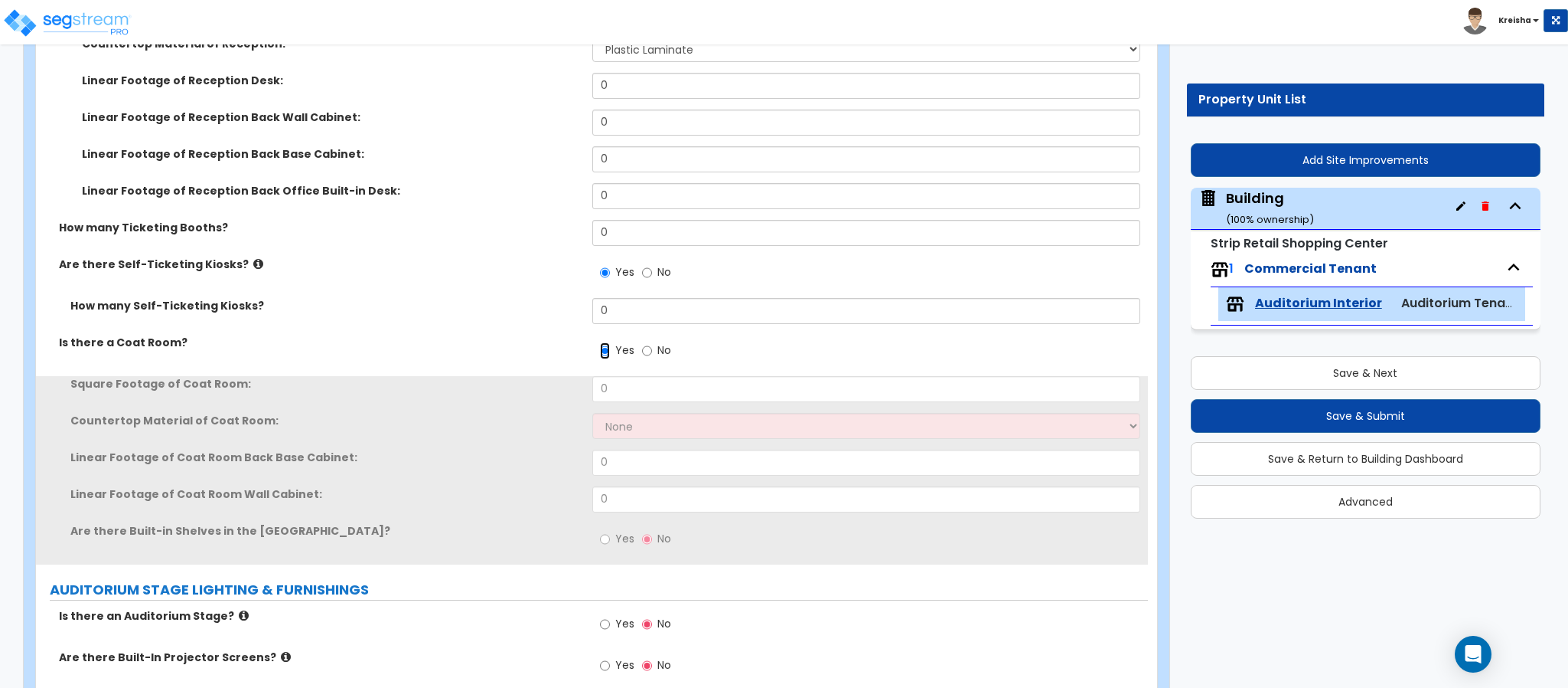
scroll to position [841, 0]
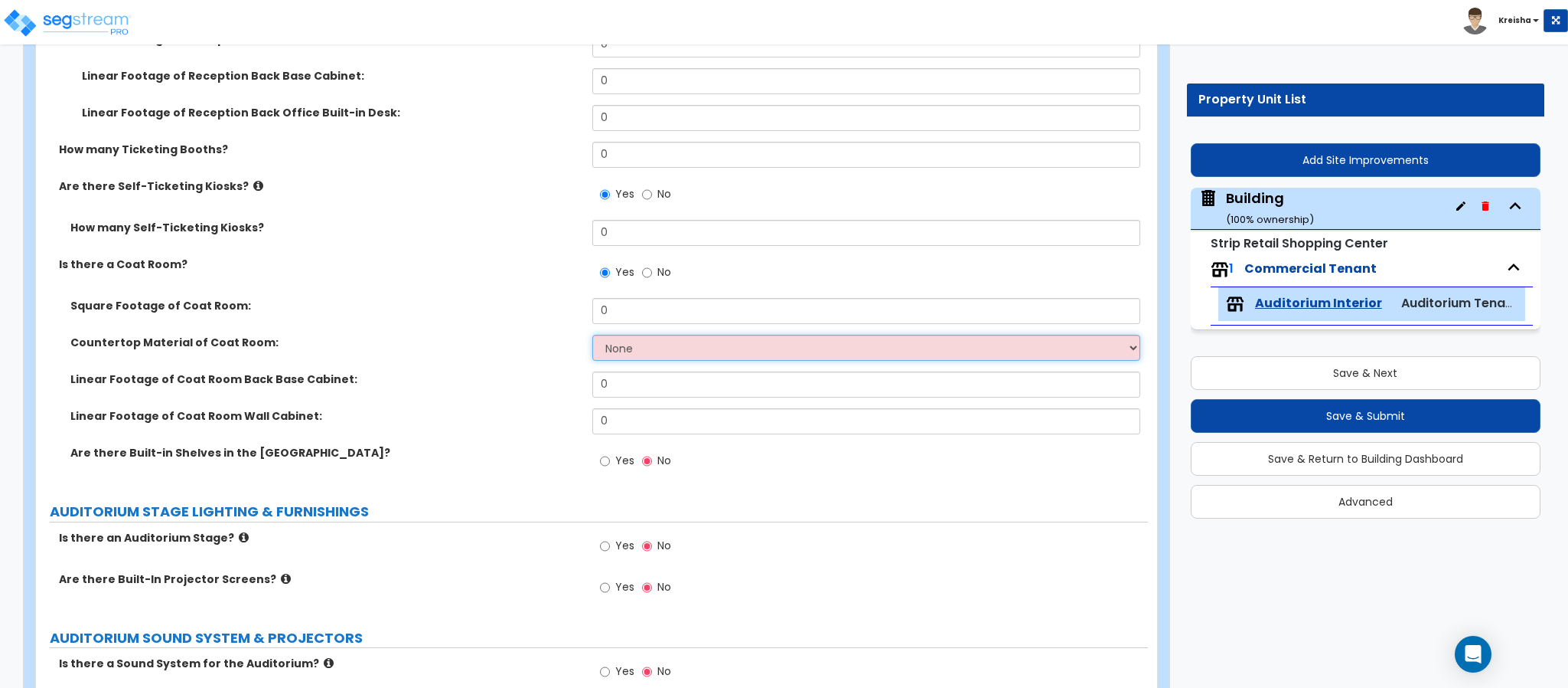
click at [641, 343] on select "None Plastic Laminate Solid Surface Stone Quartz Marble Tile Wood Stainless Ste…" at bounding box center [866, 347] width 549 height 26
select select "1"
click at [592, 336] on select "None Plastic Laminate Solid Surface Stone Quartz Marble Tile Wood Stainless Ste…" at bounding box center [866, 347] width 549 height 26
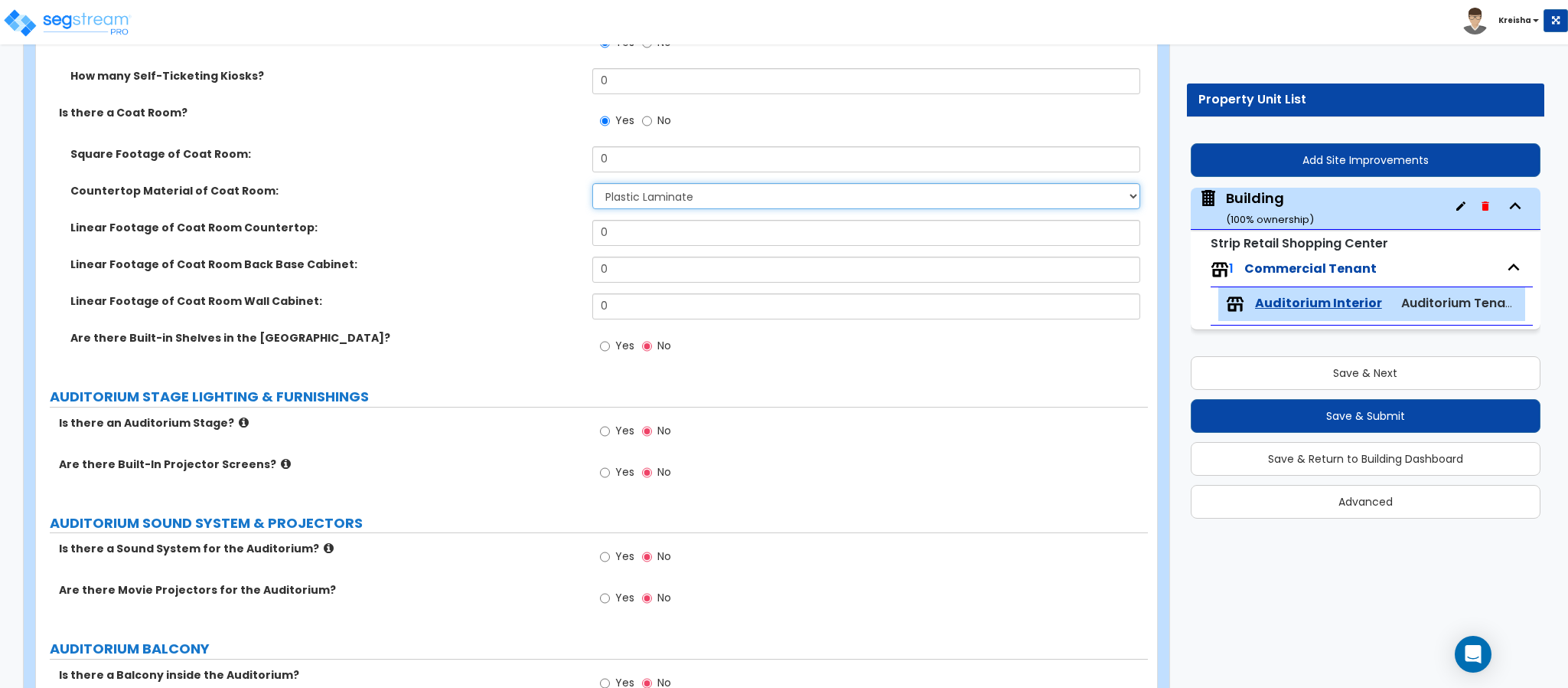
scroll to position [996, 0]
click at [617, 344] on span "Yes" at bounding box center [625, 344] width 19 height 15
click at [609, 344] on input "Yes" at bounding box center [605, 344] width 10 height 16
radio input "true"
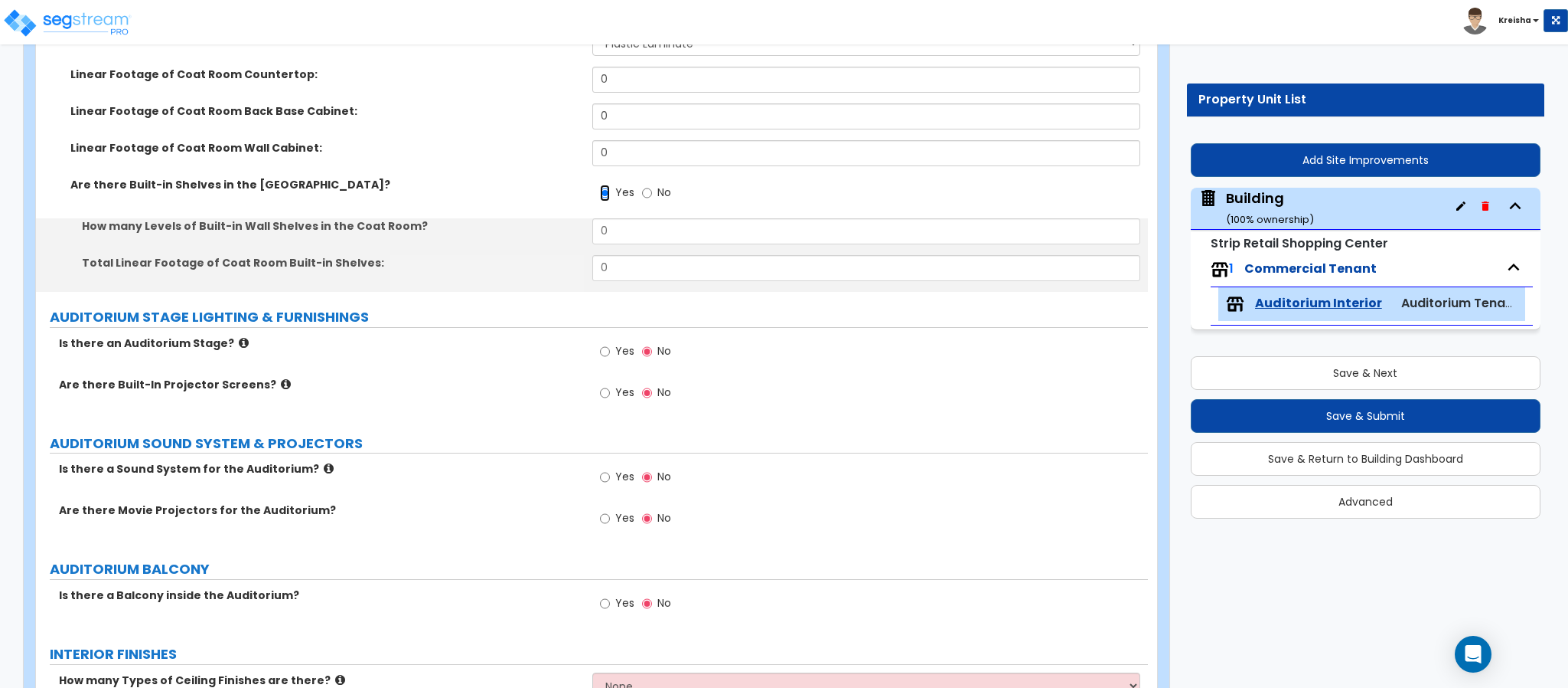
scroll to position [1148, 0]
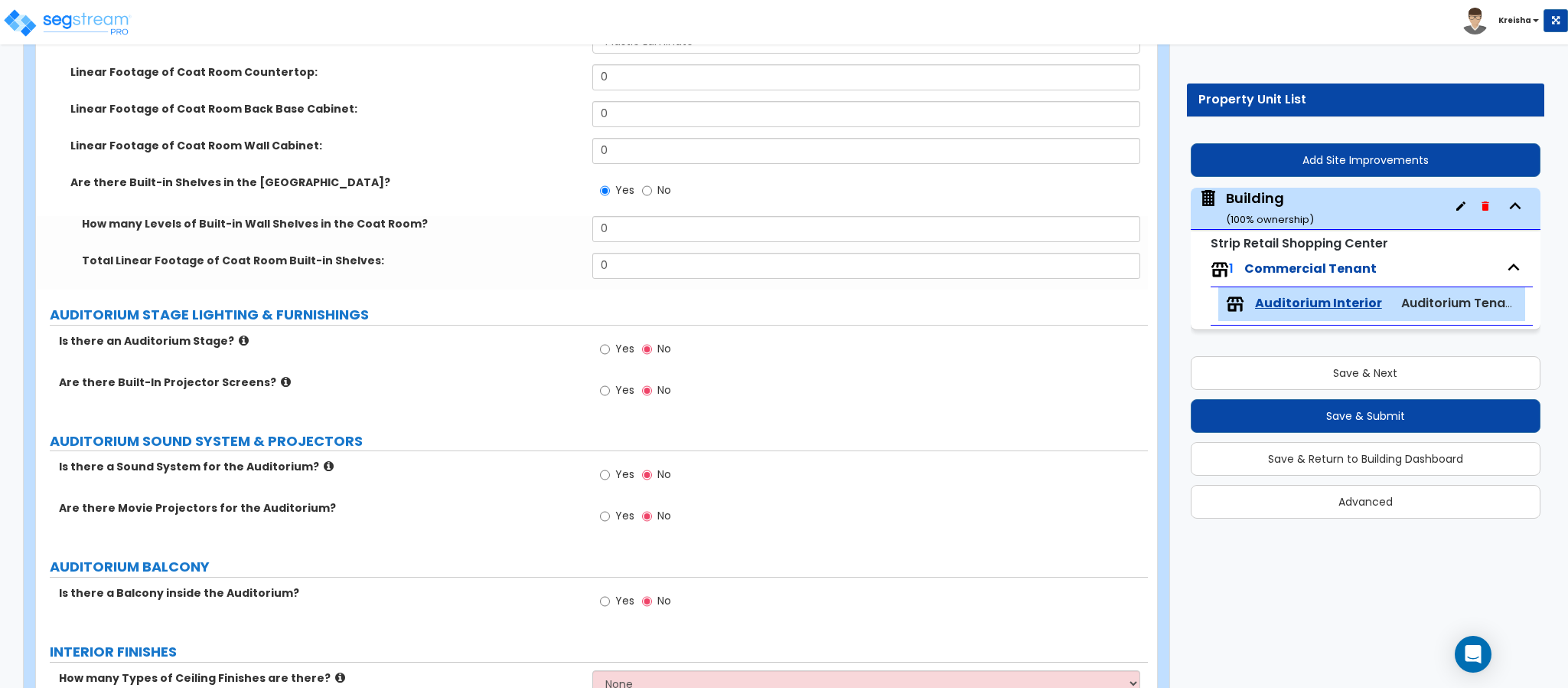
click at [615, 343] on label "Yes" at bounding box center [617, 350] width 35 height 26
click at [609, 343] on input "Yes" at bounding box center [605, 348] width 10 height 16
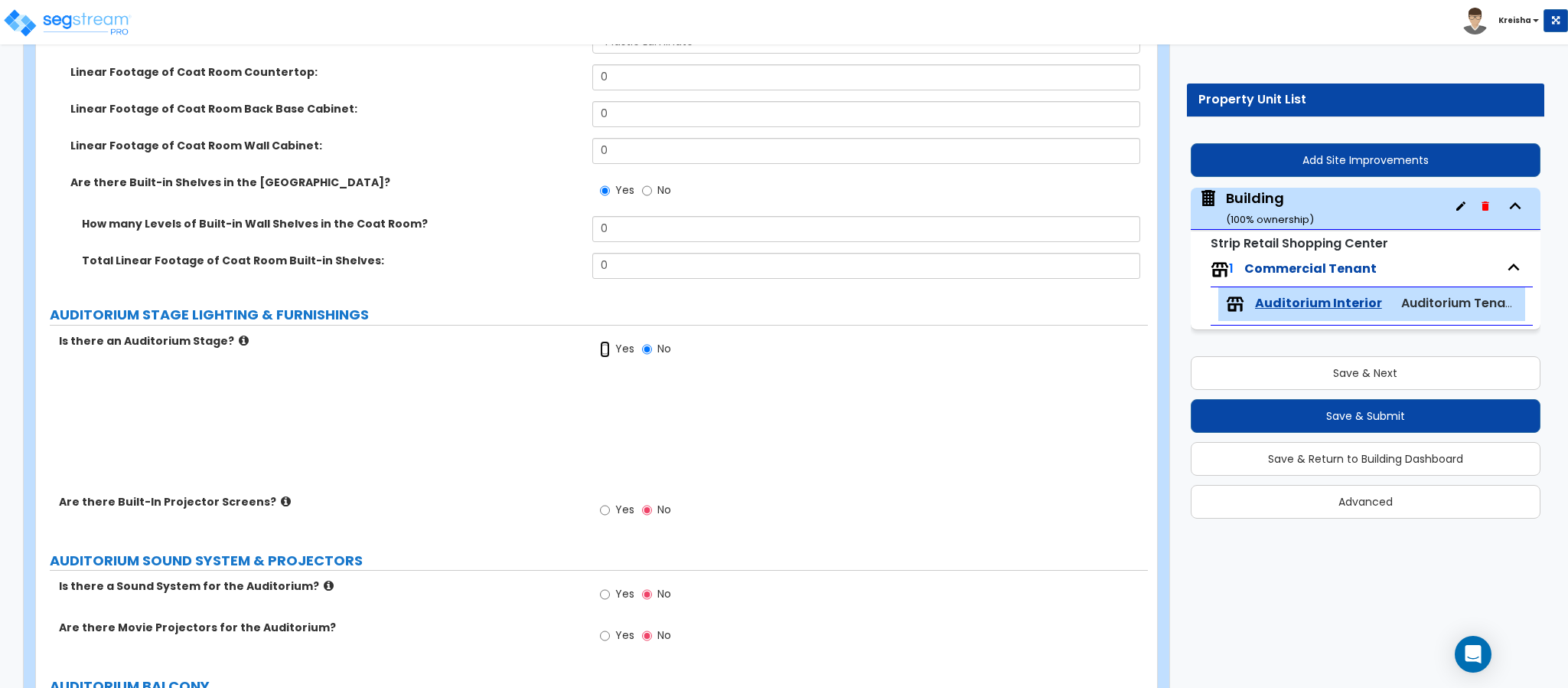
radio input "true"
click at [613, 447] on div "Yes No" at bounding box center [635, 428] width 87 height 36
click at [611, 421] on label "Yes" at bounding box center [617, 428] width 35 height 26
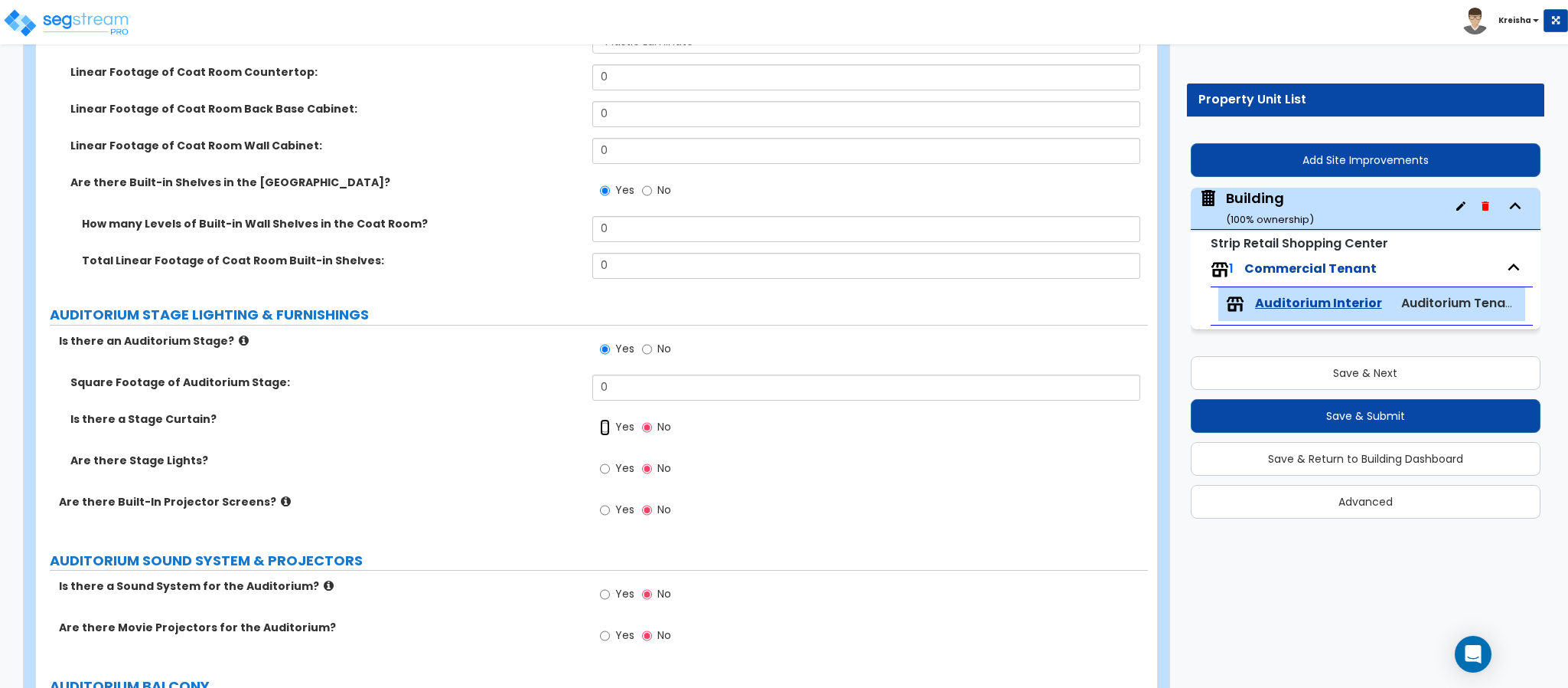
click at [609, 421] on input "Yes" at bounding box center [605, 427] width 10 height 16
radio input "true"
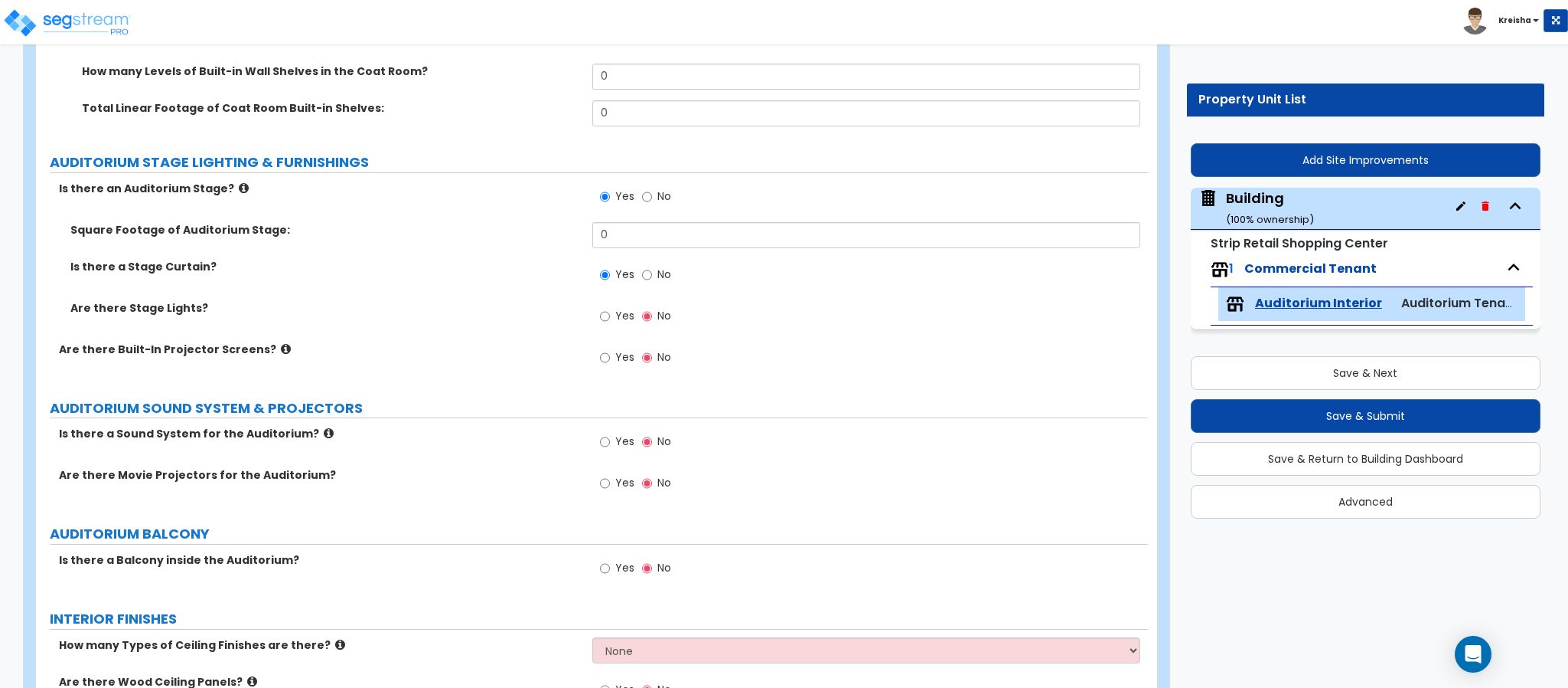
click at [611, 327] on label "Yes" at bounding box center [617, 317] width 35 height 26
click at [609, 324] on input "Yes" at bounding box center [605, 316] width 10 height 16
radio input "true"
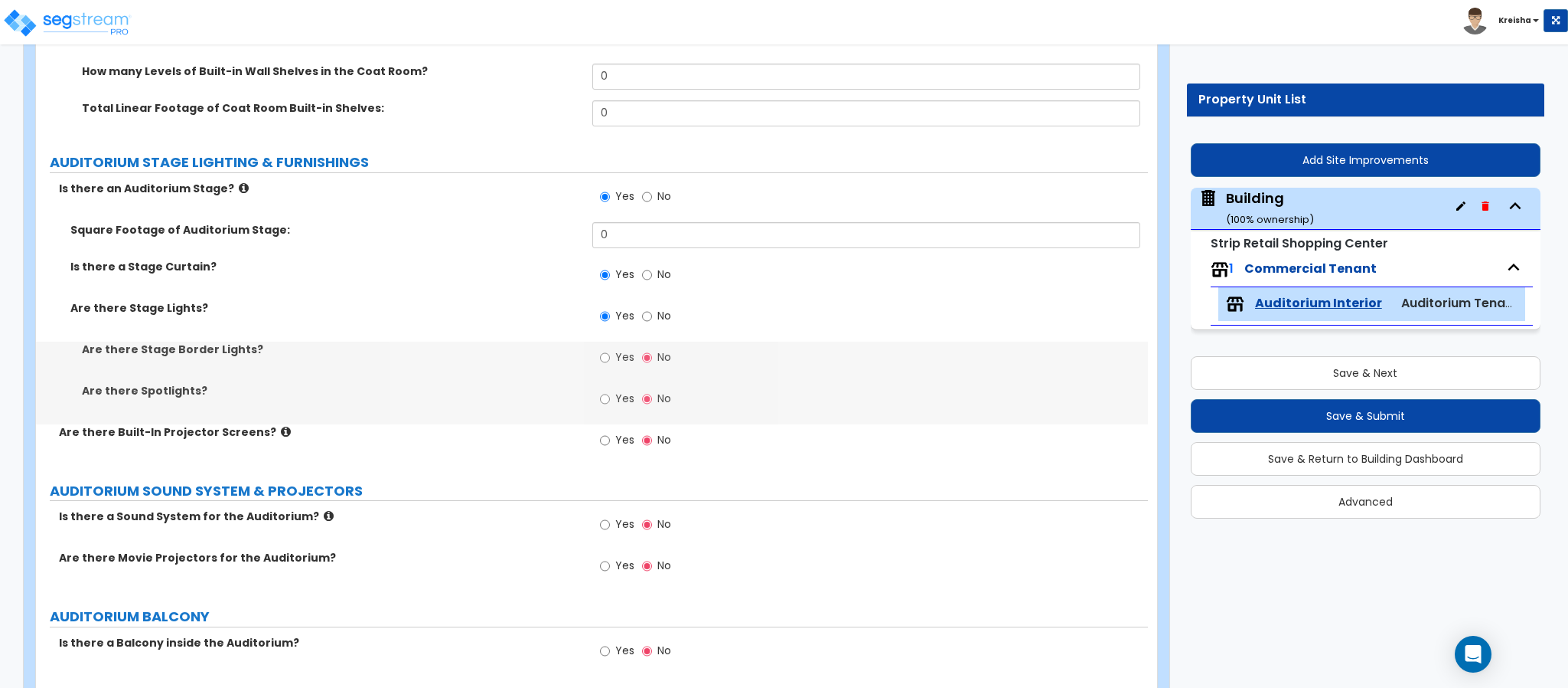
click at [616, 359] on span "Yes" at bounding box center [625, 357] width 19 height 15
click at [609, 359] on input "Yes" at bounding box center [605, 357] width 10 height 16
radio input "true"
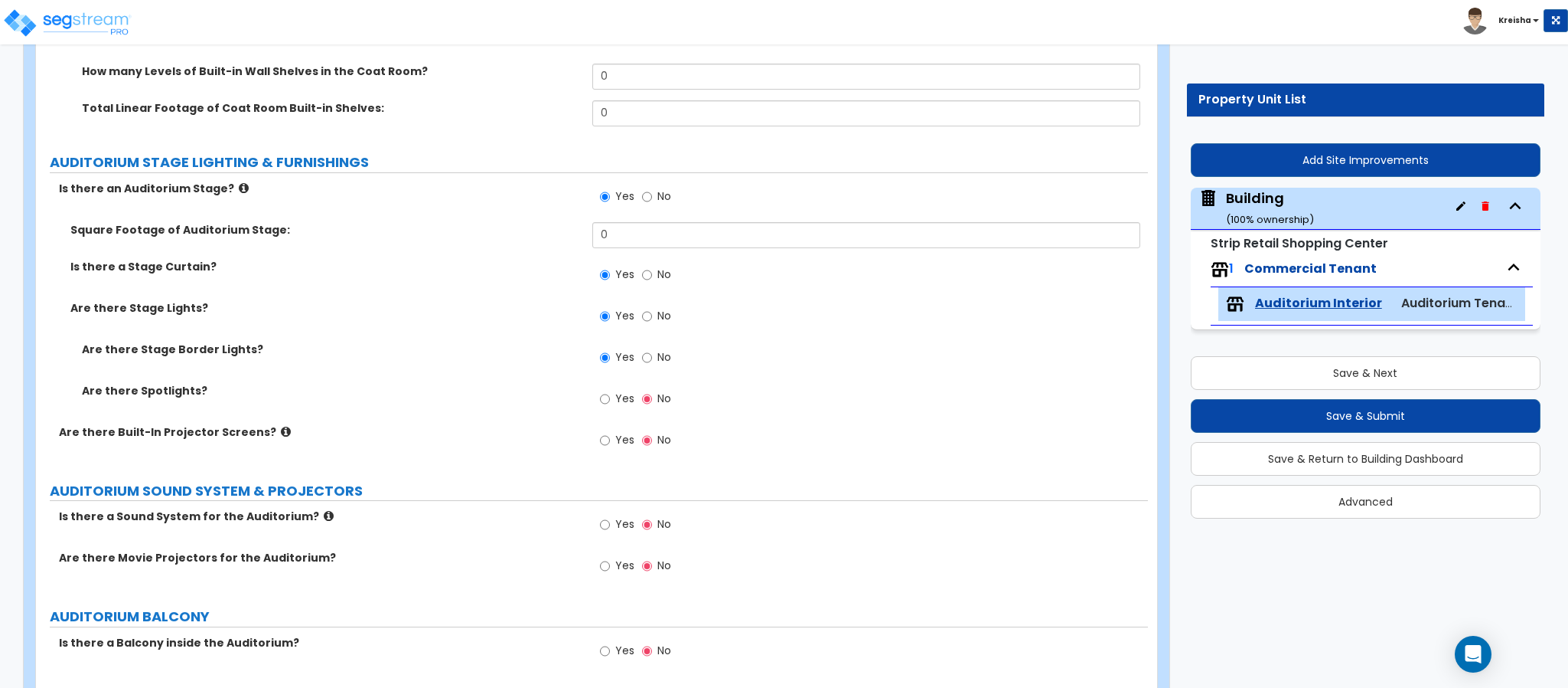
click at [613, 404] on label "Yes" at bounding box center [617, 400] width 35 height 26
click at [609, 404] on input "Yes" at bounding box center [605, 399] width 10 height 16
radio input "true"
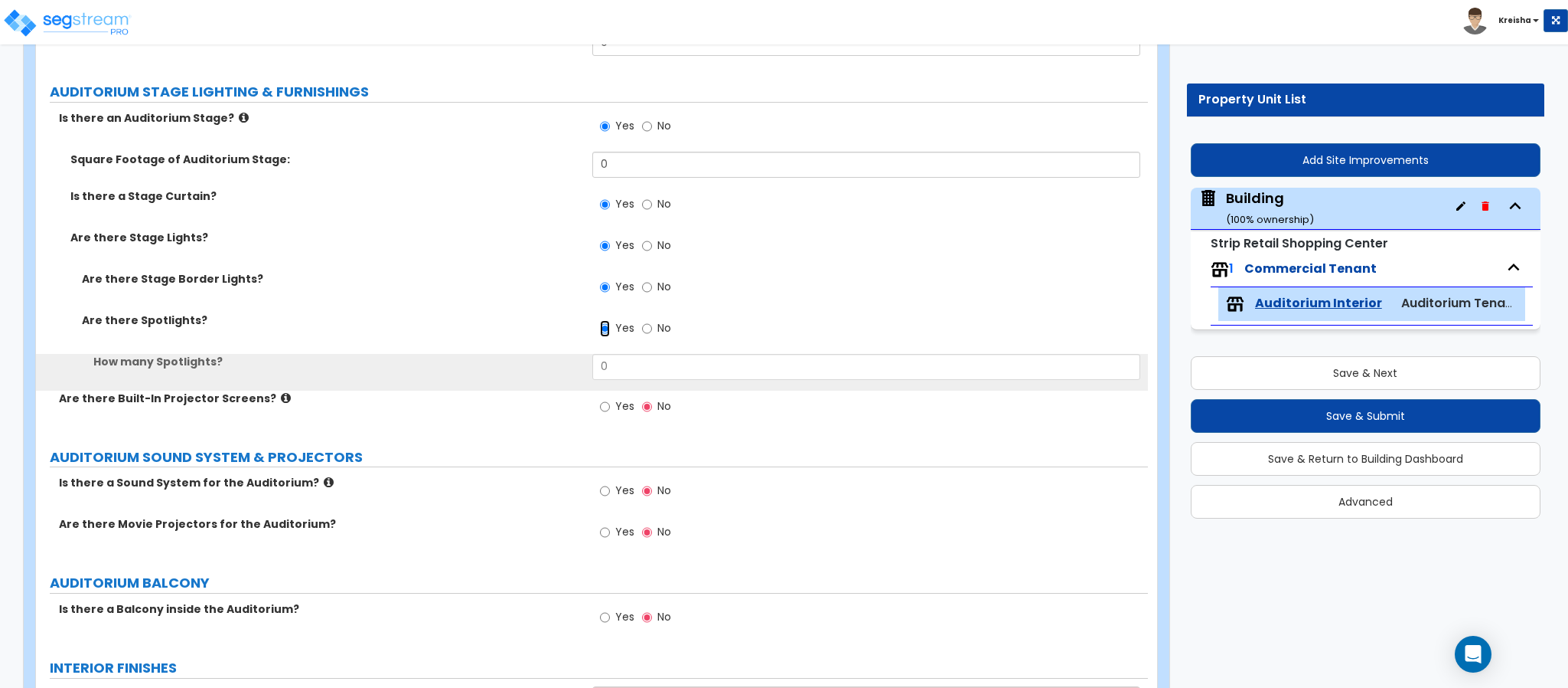
scroll to position [1455, 0]
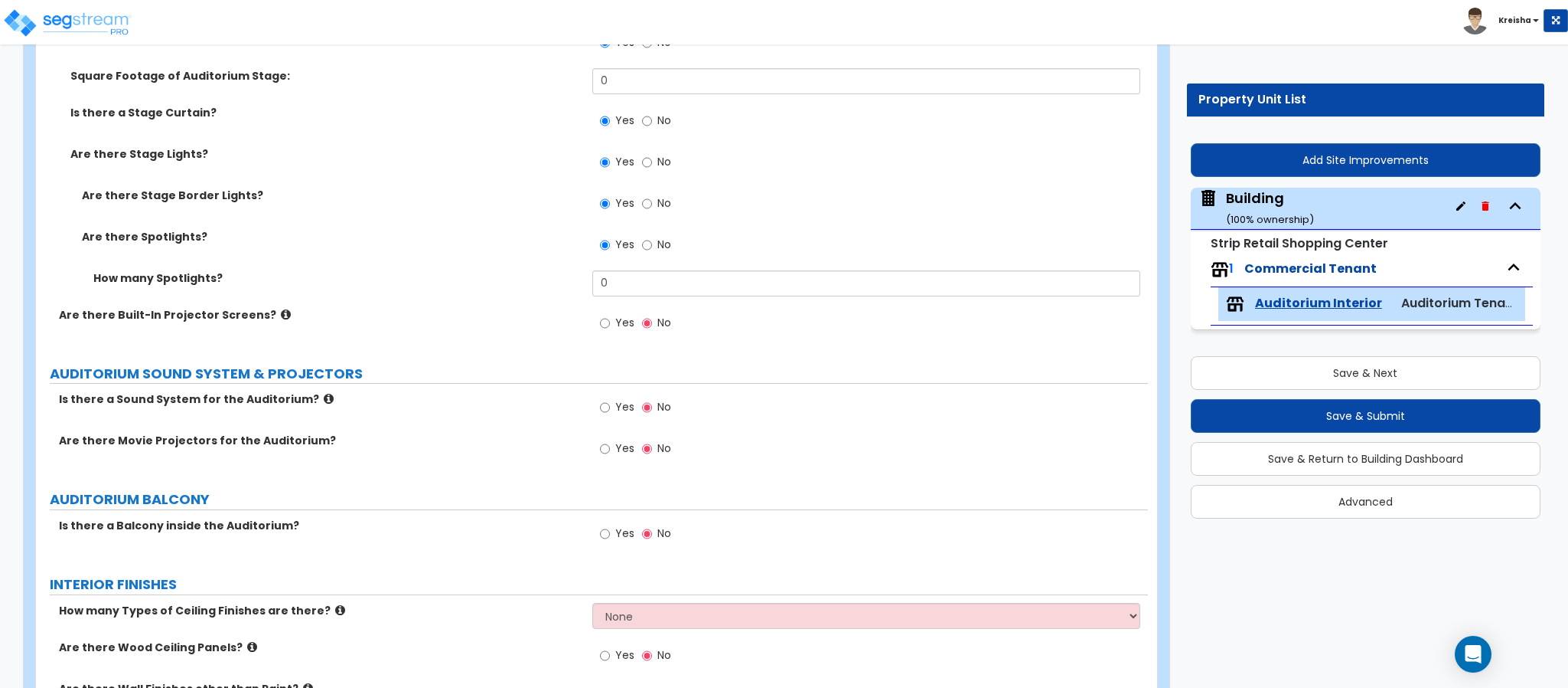
click at [613, 327] on label "Yes" at bounding box center [617, 324] width 35 height 26
click at [609, 327] on input "Yes" at bounding box center [605, 322] width 10 height 16
radio input "true"
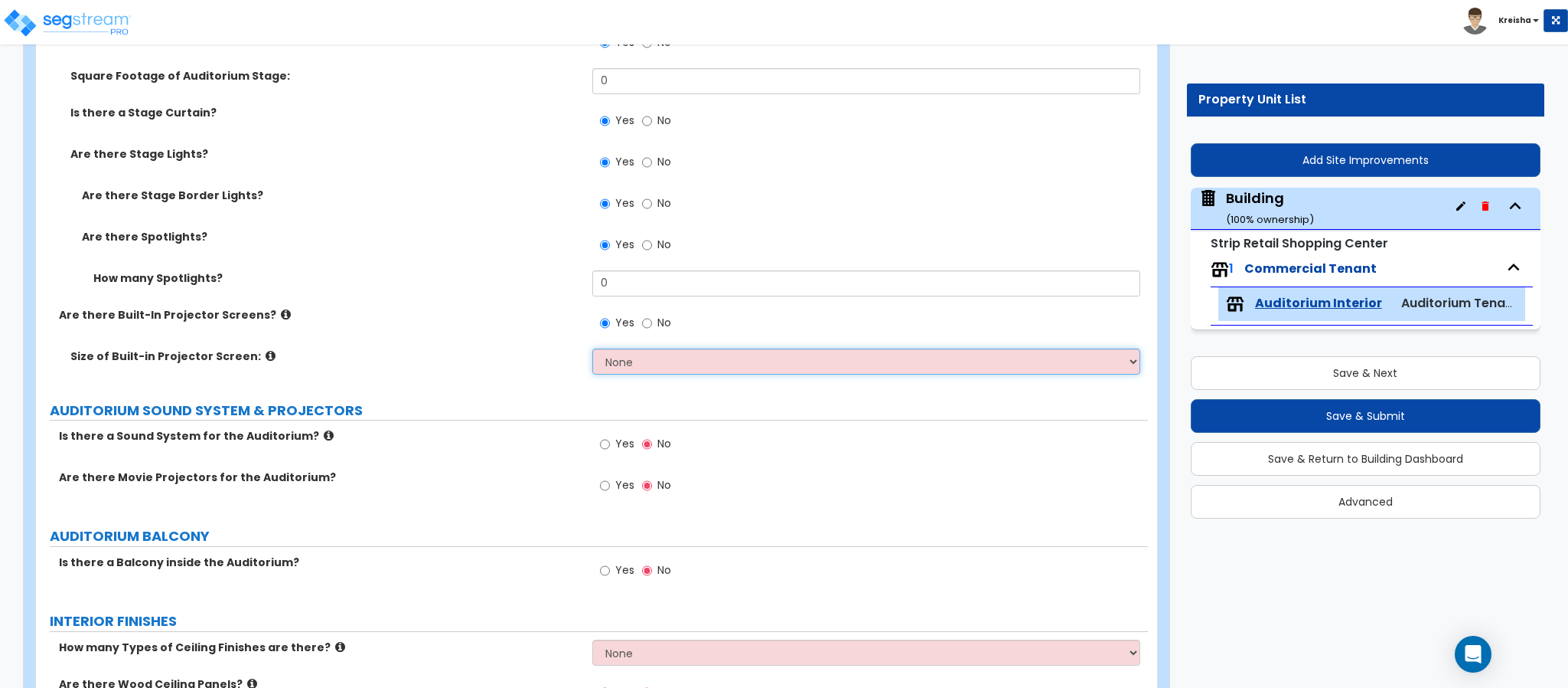
click at [620, 352] on select "None Narrow Medium Wide I want to Enter the Square Footage" at bounding box center [866, 361] width 549 height 26
click at [592, 350] on select "None Narrow Medium Wide I want to Enter the Square Footage" at bounding box center [866, 361] width 549 height 26
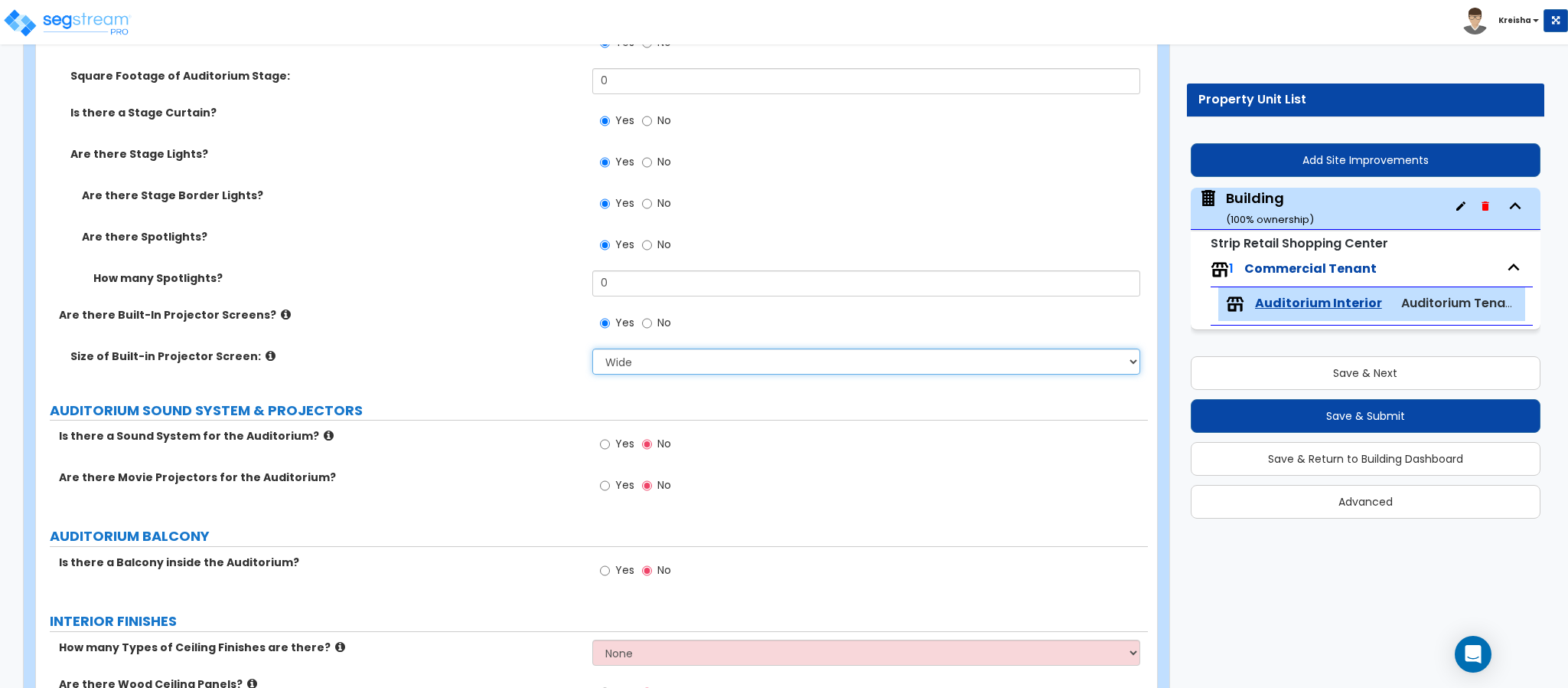
select select "4"
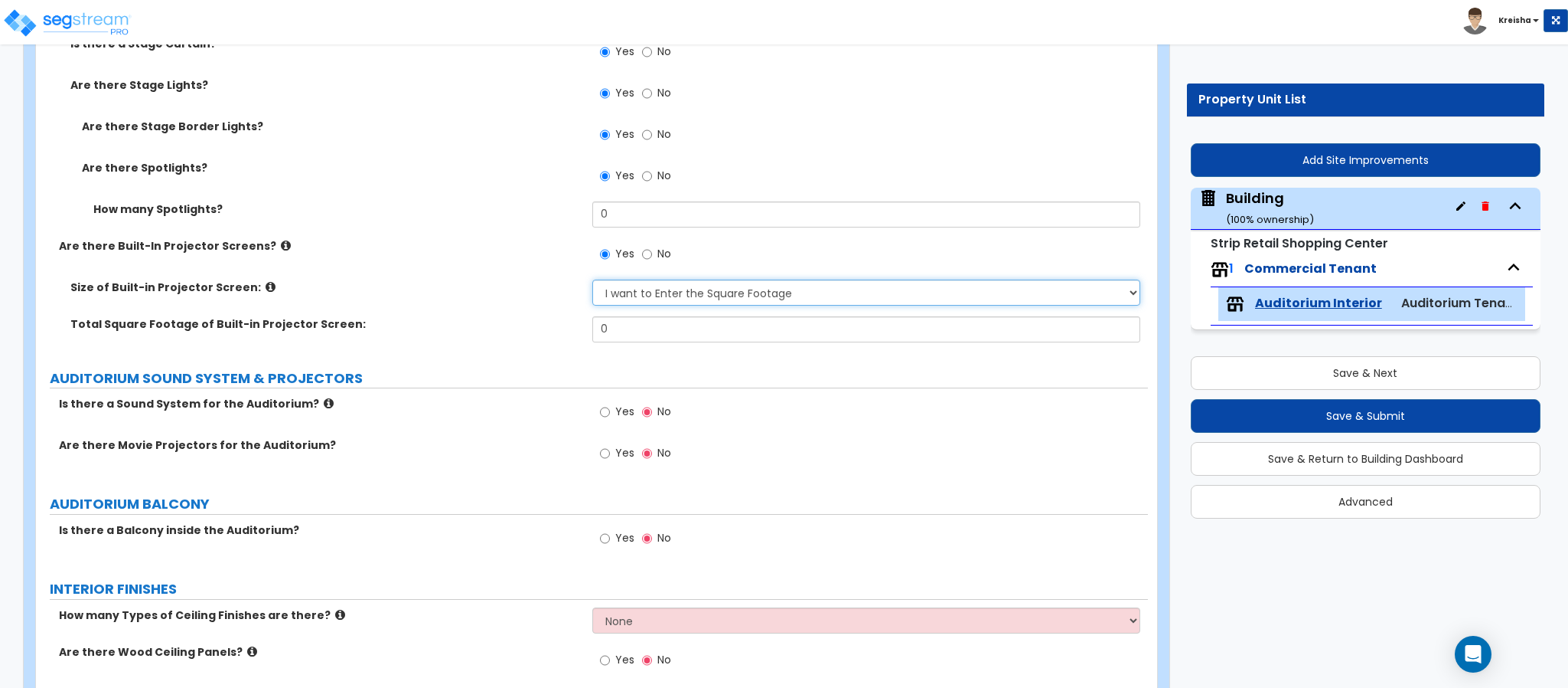
scroll to position [1608, 0]
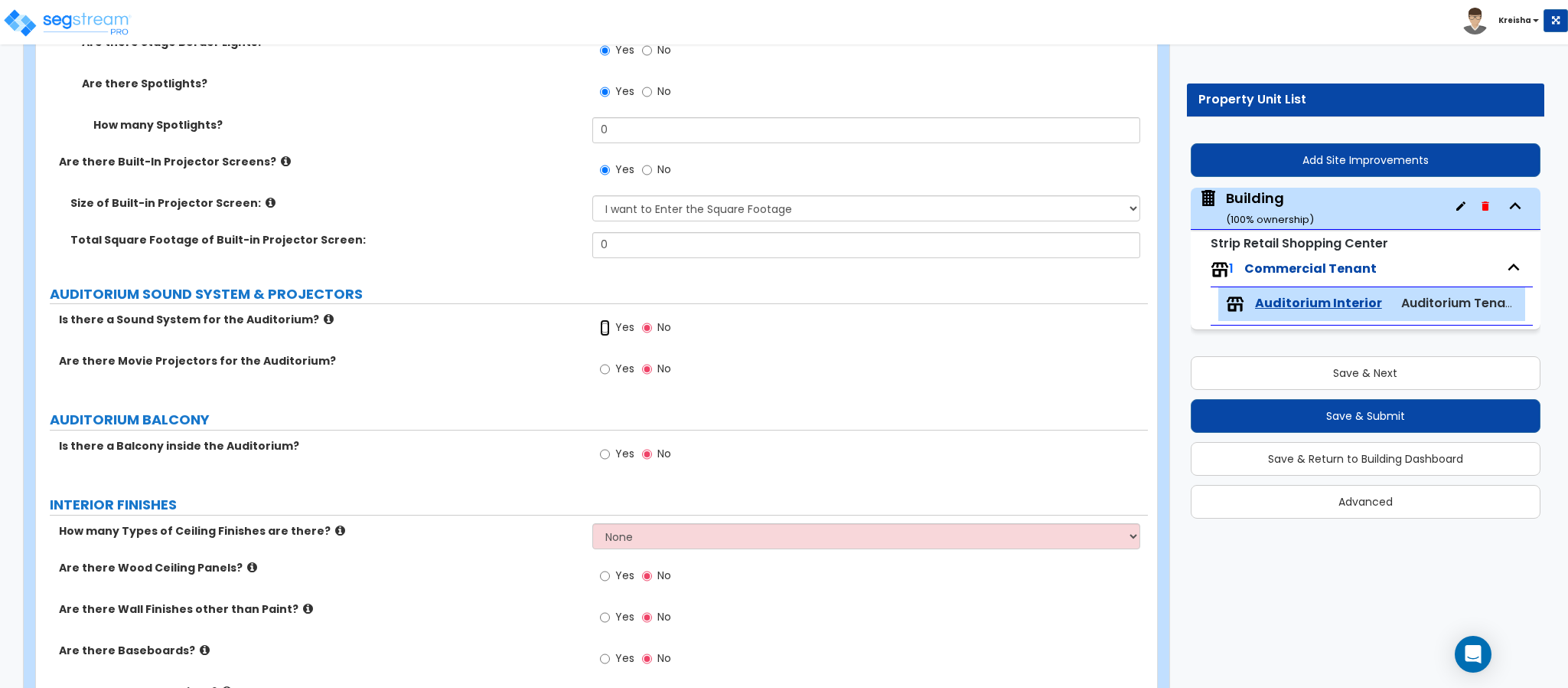
click at [608, 332] on input "Yes" at bounding box center [605, 327] width 10 height 16
radio input "true"
click at [613, 334] on label "Yes" at bounding box center [617, 329] width 35 height 26
click at [609, 334] on input "Yes" at bounding box center [605, 327] width 10 height 16
click at [613, 370] on label "Yes" at bounding box center [617, 371] width 35 height 26
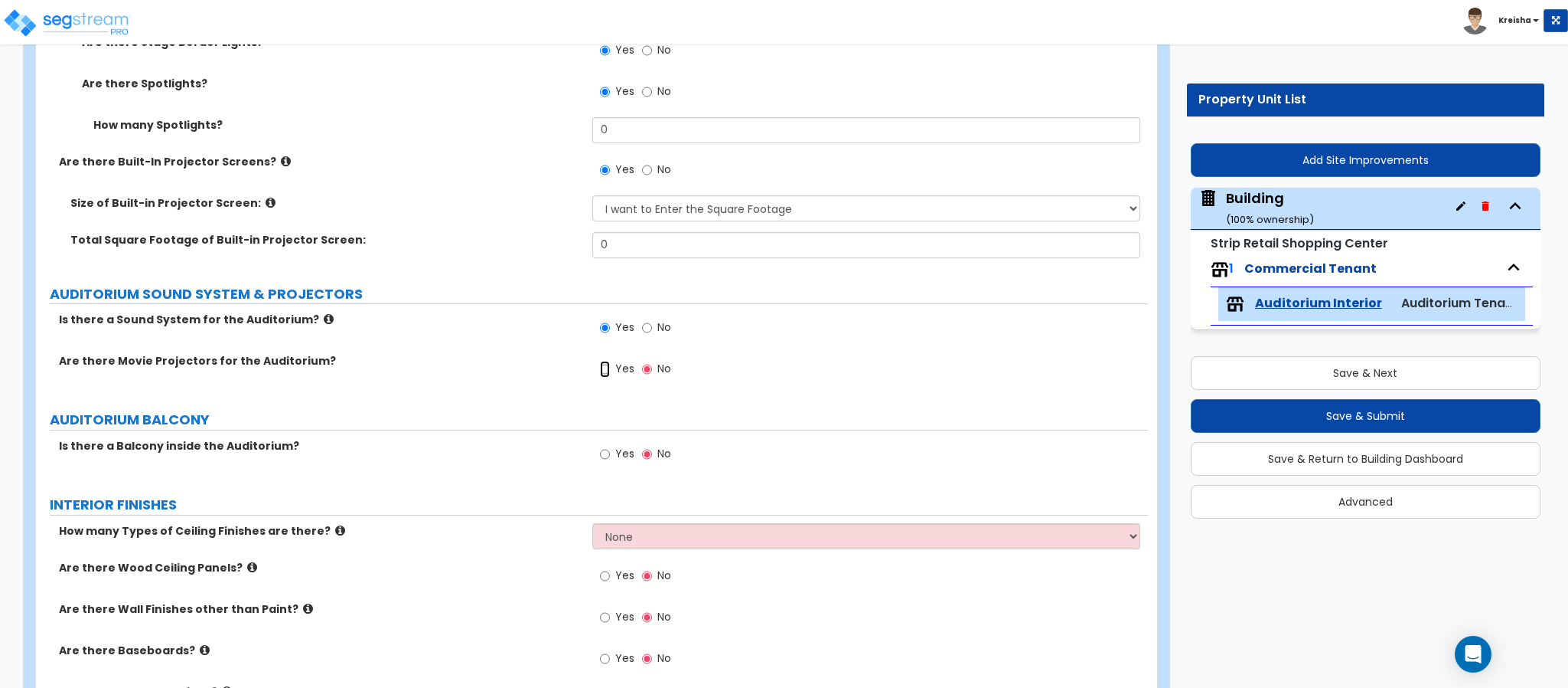
click at [609, 370] on input "Yes" at bounding box center [605, 369] width 10 height 16
radio input "true"
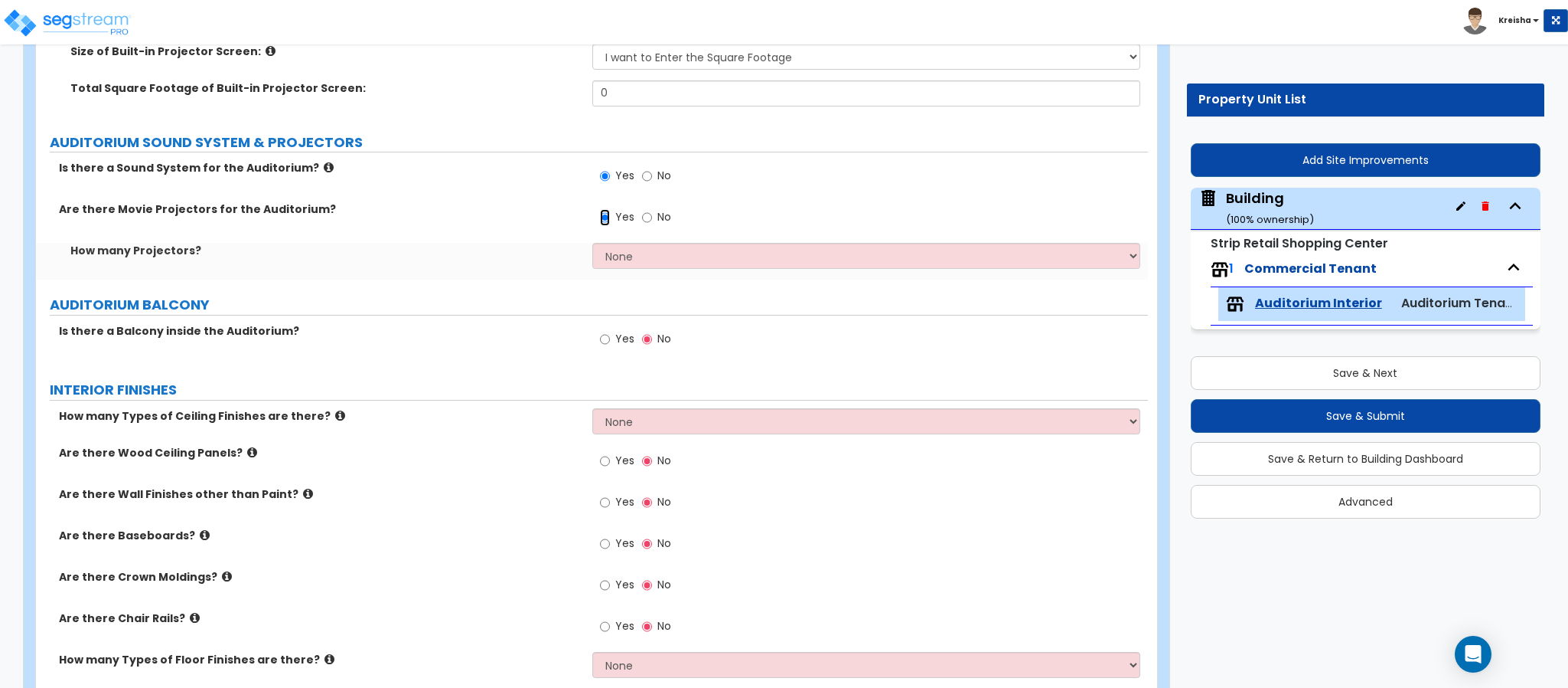
scroll to position [1760, 0]
click at [664, 271] on div "How many Projectors? None 1 2 3 4 5" at bounding box center [591, 261] width 1112 height 37
click at [652, 262] on select "None 1 2 3 4 5" at bounding box center [866, 255] width 549 height 26
click at [592, 244] on select "None 1 2 3 4 5" at bounding box center [866, 255] width 549 height 26
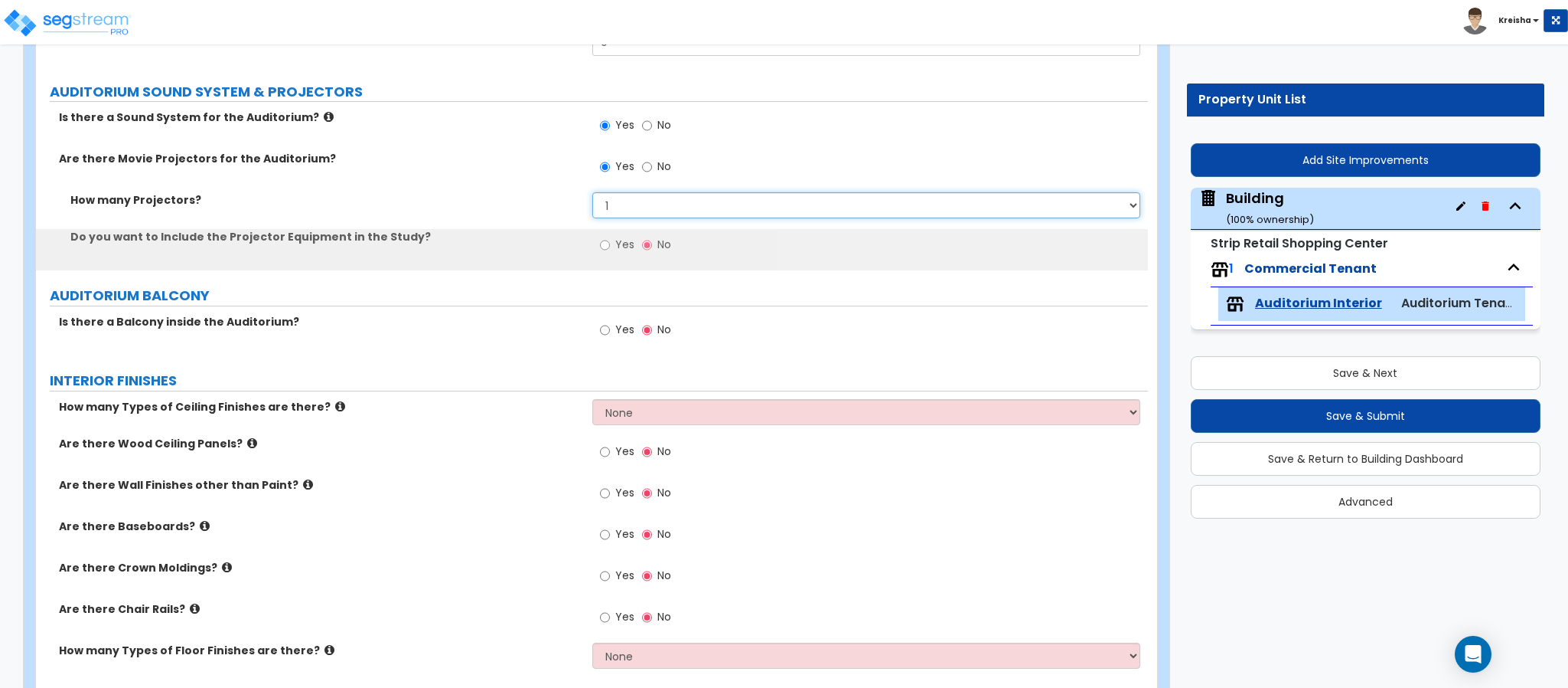
scroll to position [1837, 0]
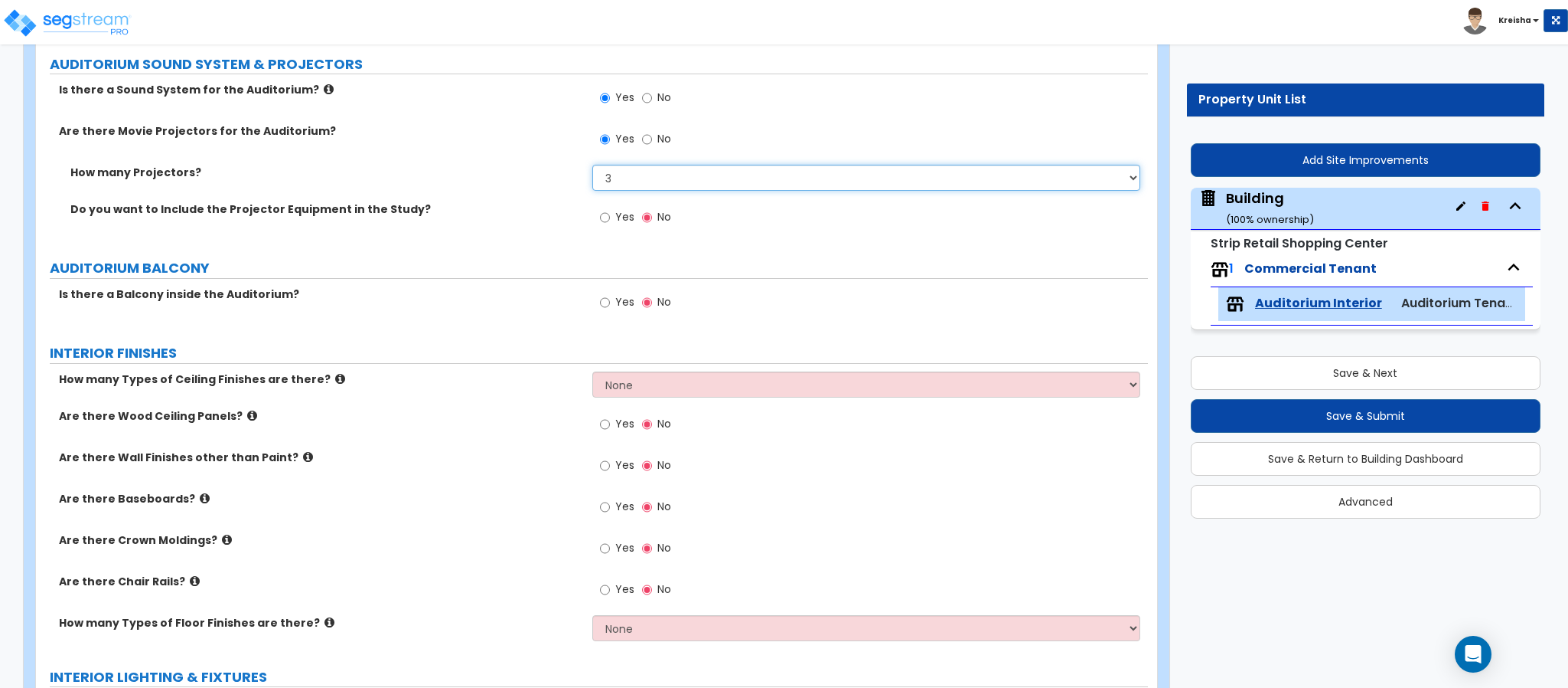
select select "4"
click at [616, 224] on span "Yes" at bounding box center [625, 217] width 19 height 15
click at [609, 226] on input "Yes" at bounding box center [605, 217] width 10 height 16
radio input "true"
click at [621, 303] on span "Yes" at bounding box center [625, 302] width 19 height 15
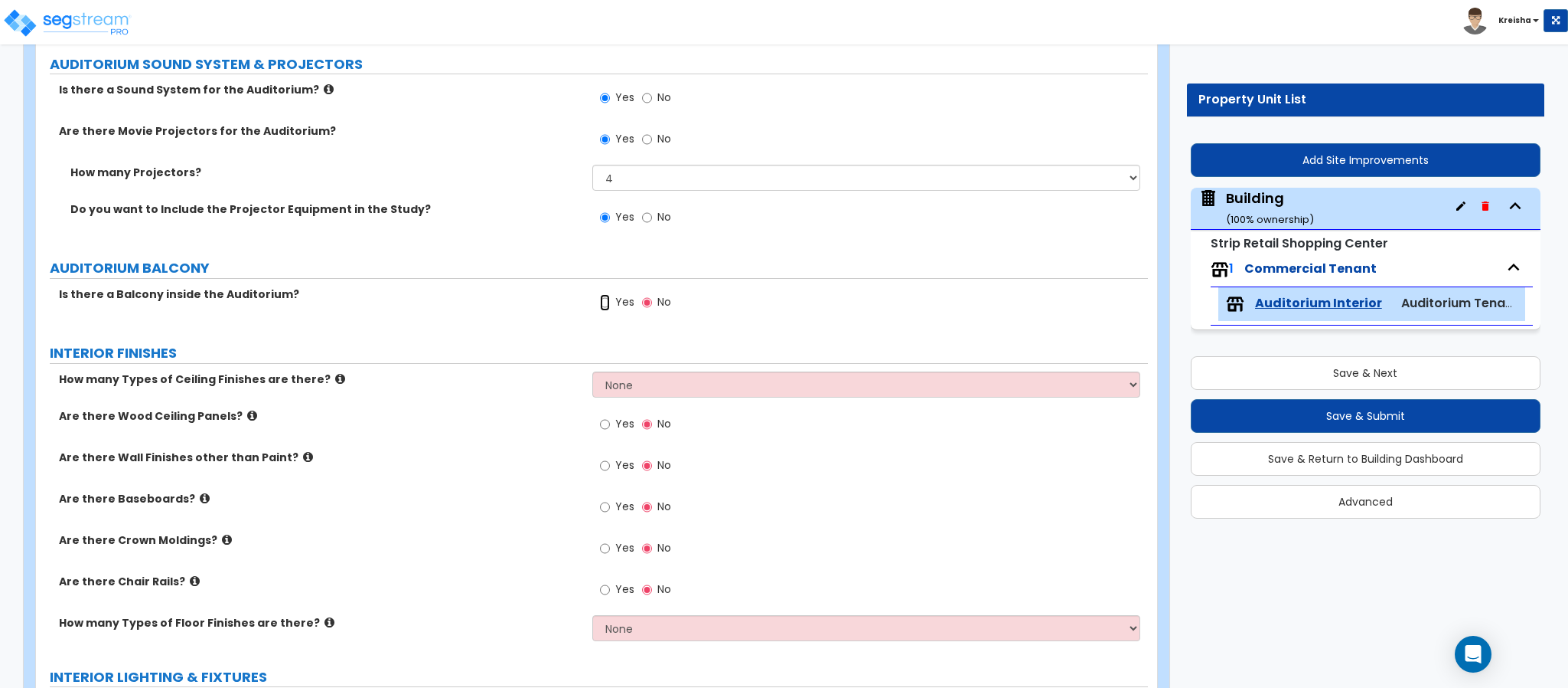
click at [609, 303] on input "Yes" at bounding box center [605, 302] width 10 height 16
radio input "true"
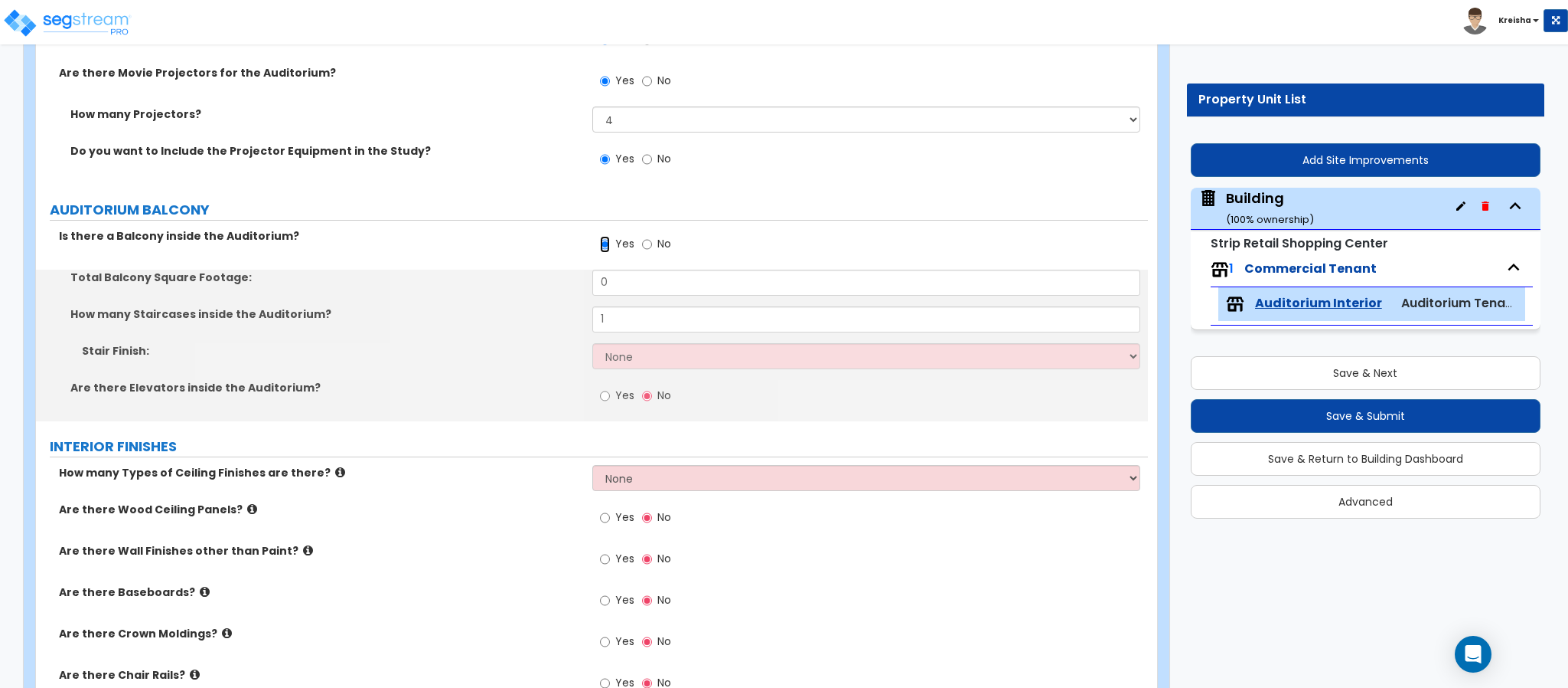
scroll to position [1990, 0]
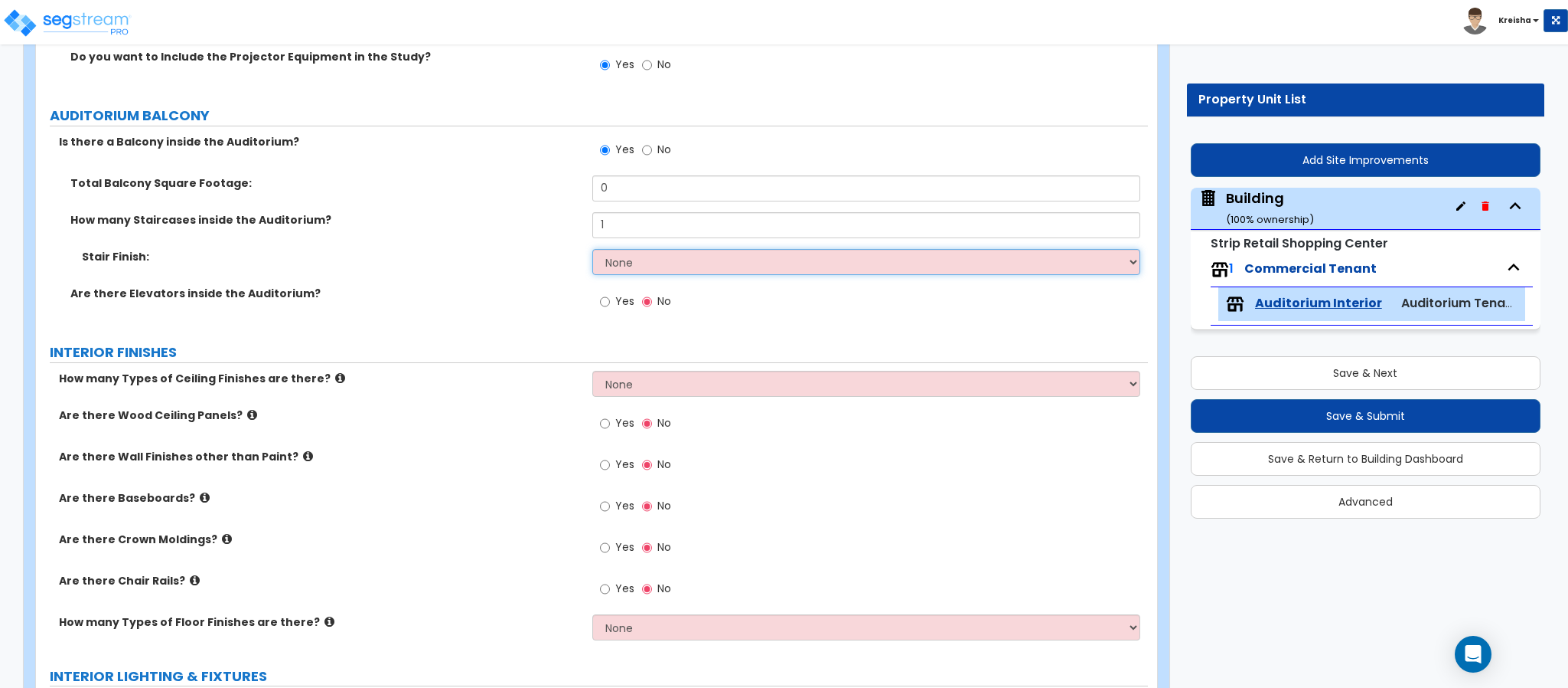
click at [609, 269] on select "None Tile Wood Laminate VCT Sheet Carpet Sheet Vinyl Carpet Tile" at bounding box center [866, 261] width 549 height 26
select select "2"
click at [592, 251] on select "None Tile Wood Laminate VCT Sheet Carpet Sheet Vinyl Carpet Tile" at bounding box center [866, 261] width 549 height 26
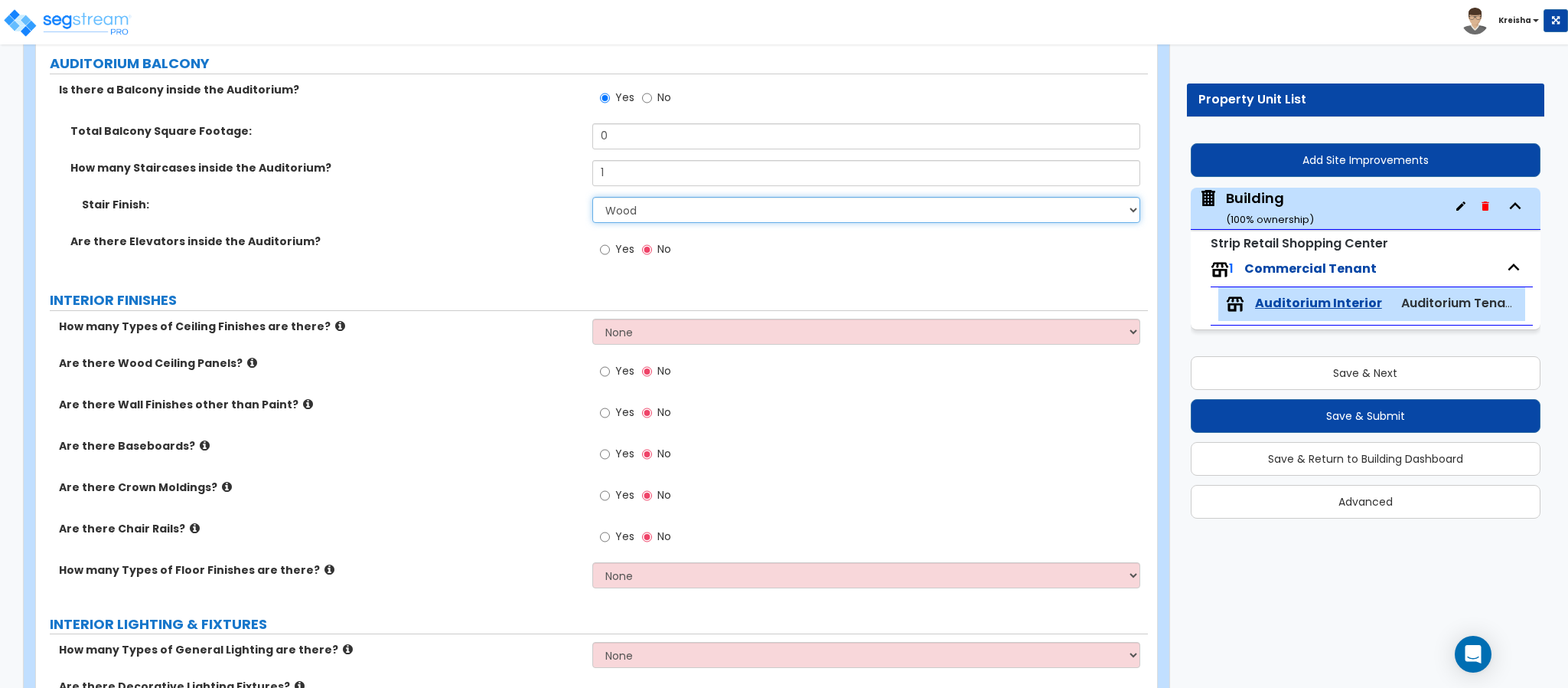
scroll to position [2067, 0]
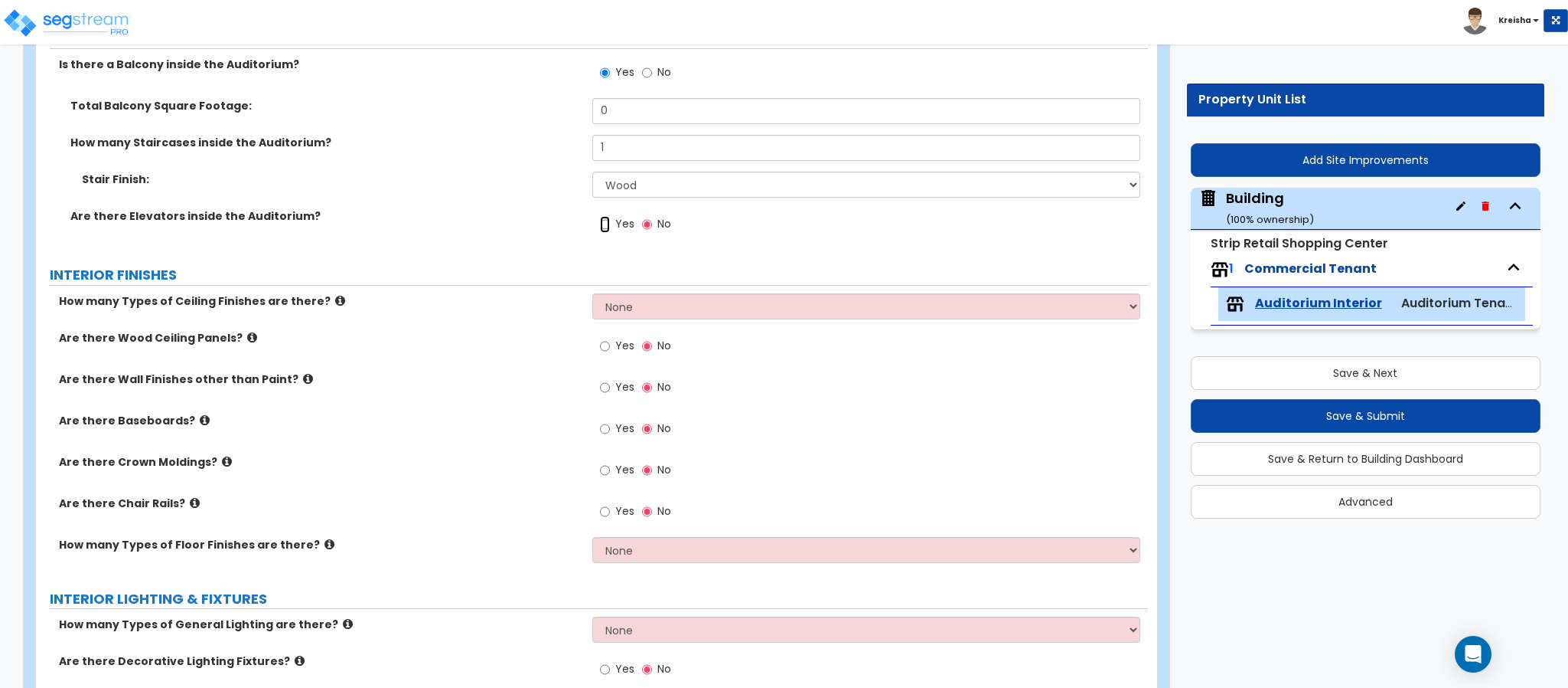
click at [609, 230] on input "Yes" at bounding box center [605, 224] width 10 height 16
radio input "true"
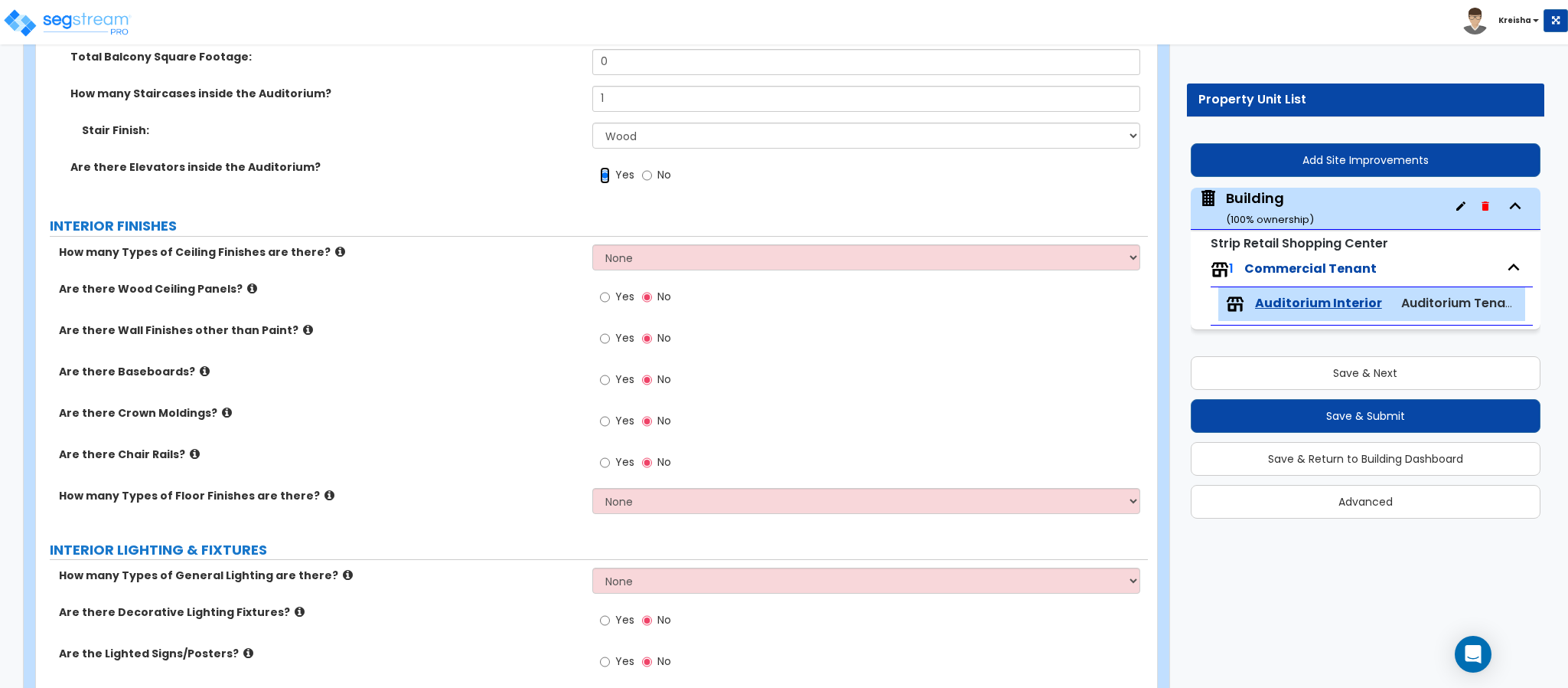
scroll to position [2144, 0]
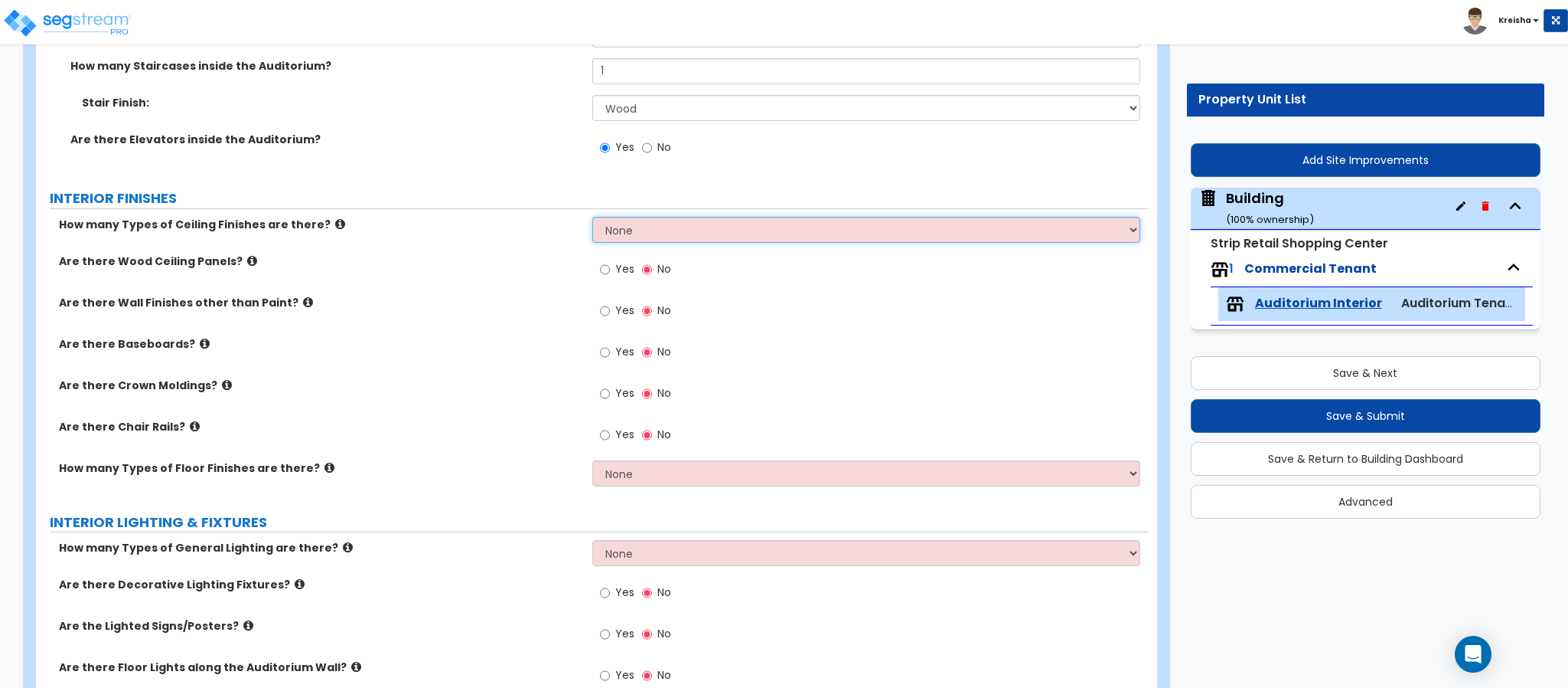
click at [615, 237] on select "None 1 2 3" at bounding box center [866, 230] width 549 height 26
click at [592, 219] on select "None 1 2 3" at bounding box center [866, 230] width 549 height 26
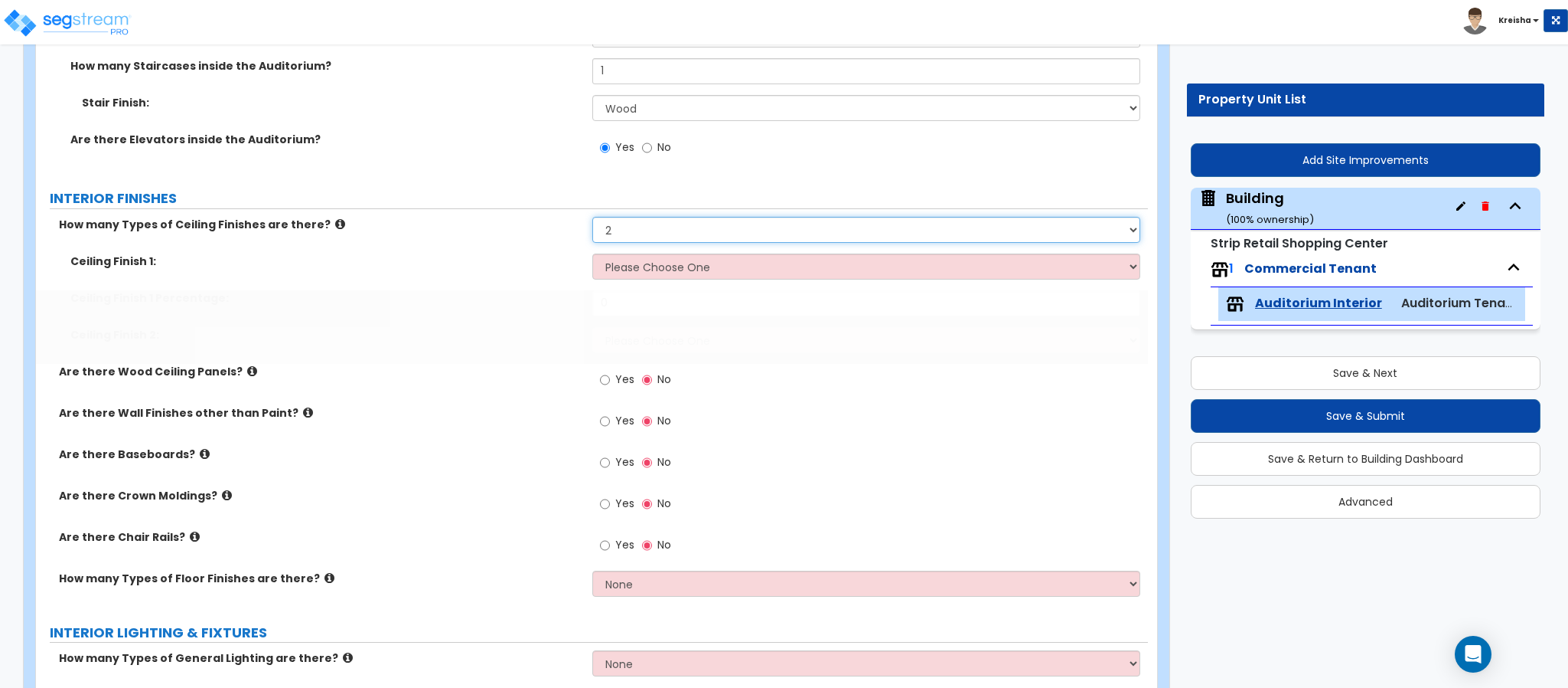
select select "3"
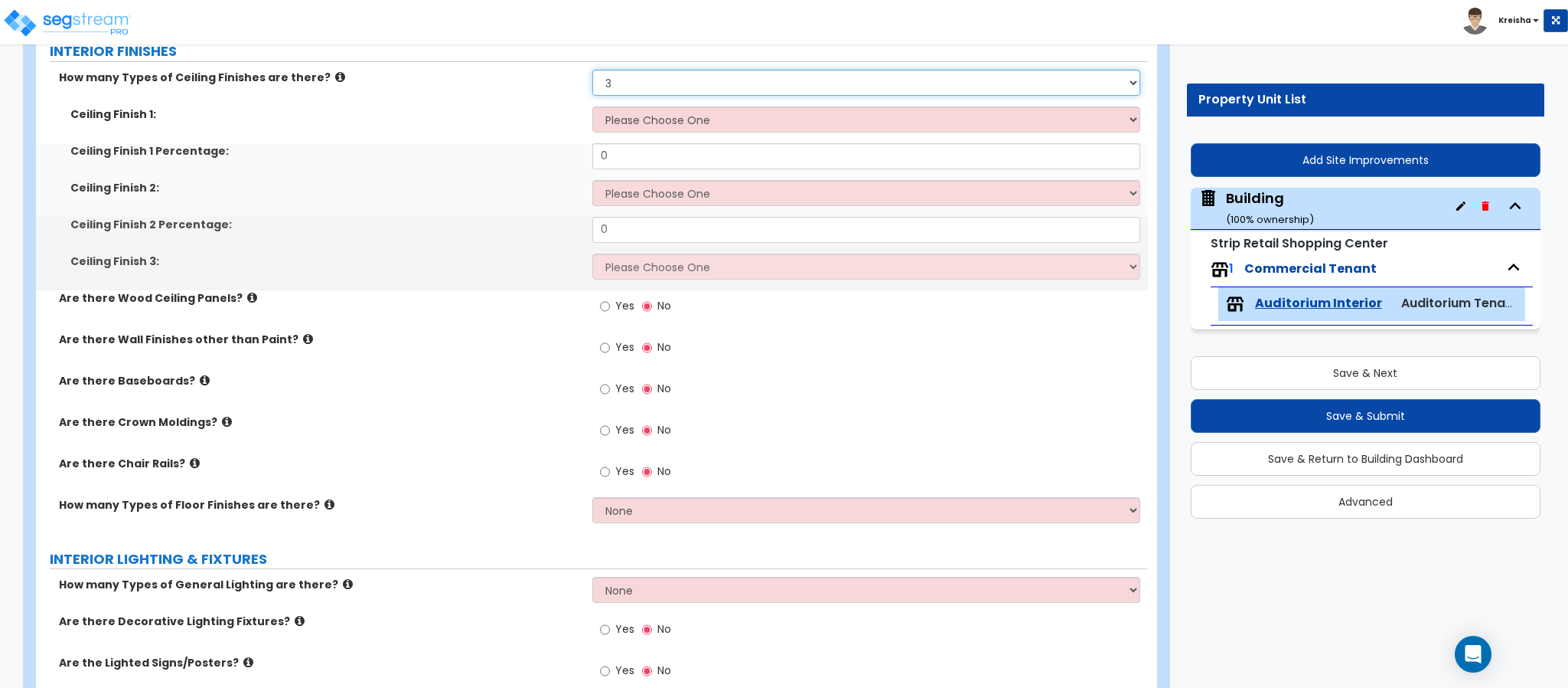
scroll to position [2297, 0]
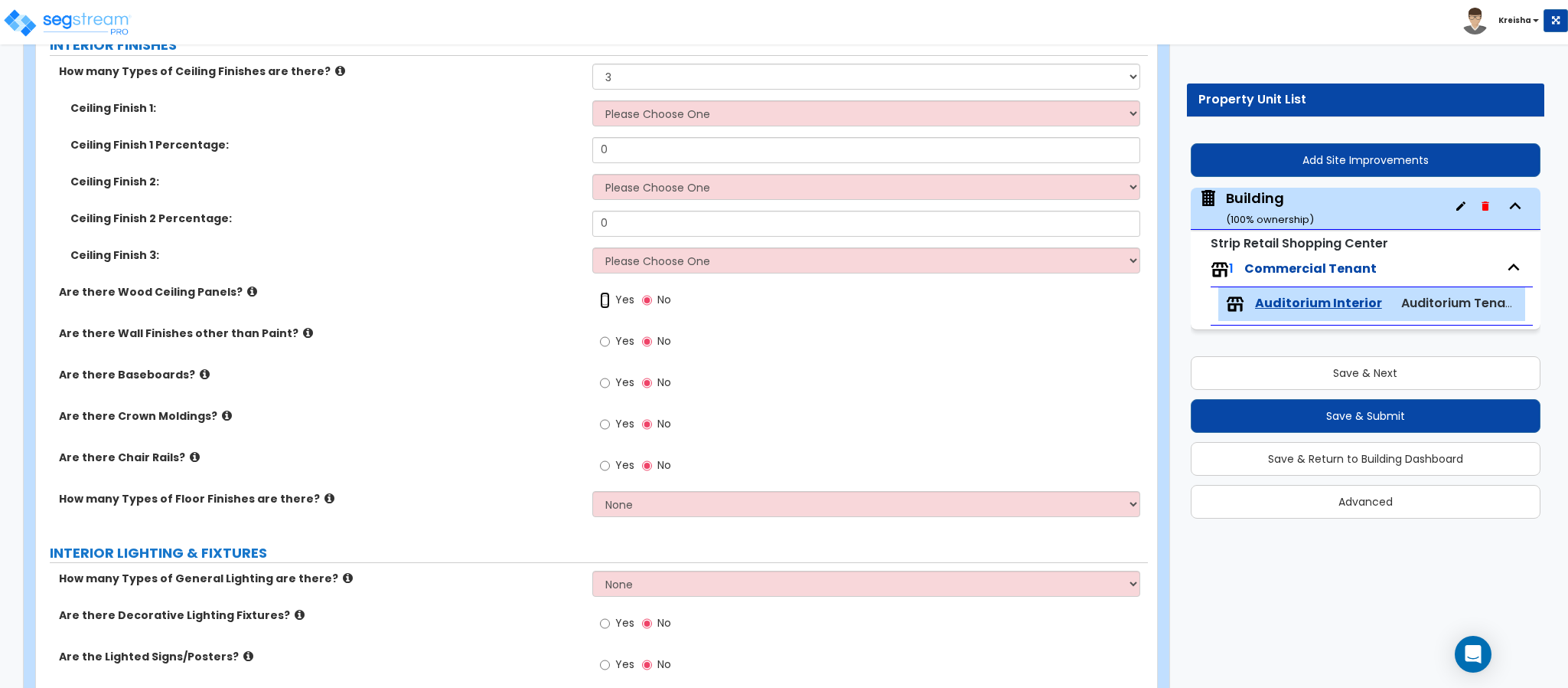
click at [608, 299] on input "Yes" at bounding box center [605, 299] width 10 height 16
radio input "true"
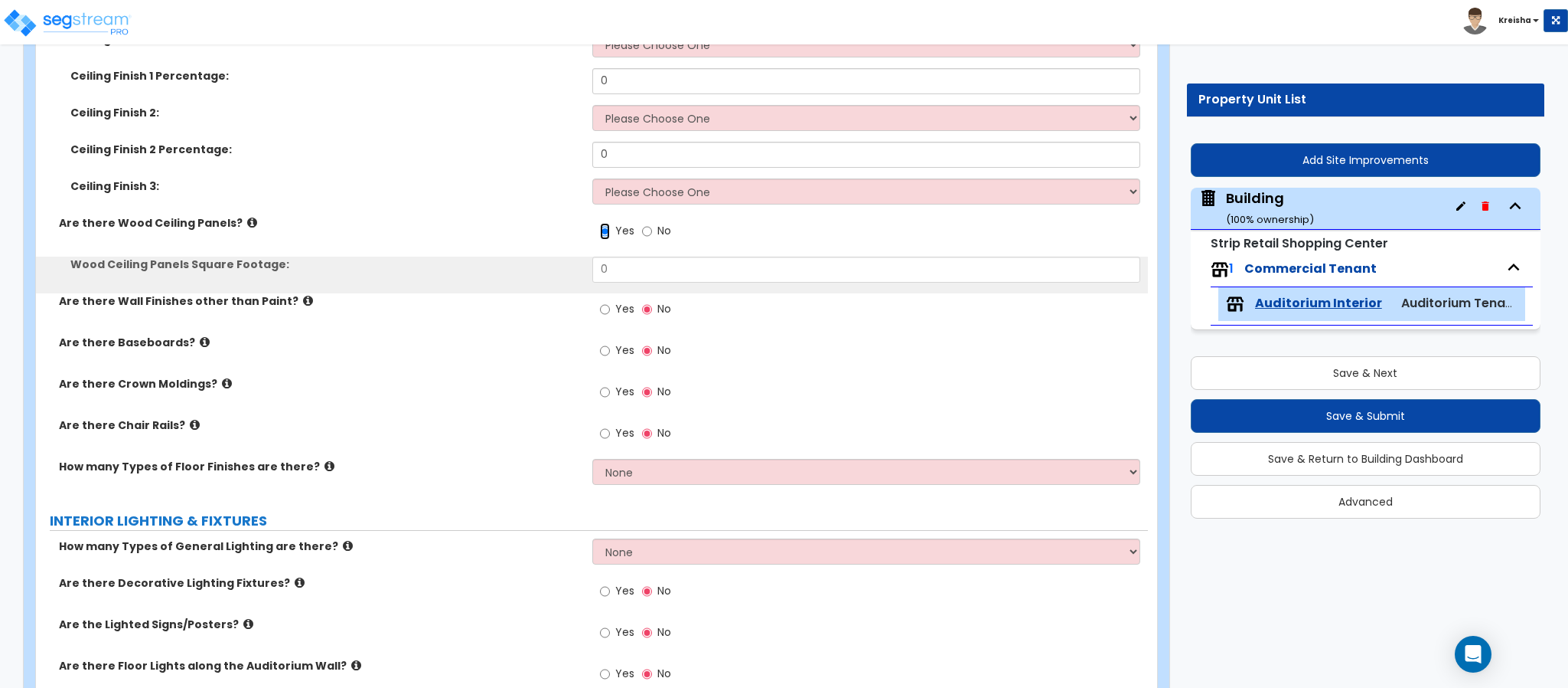
scroll to position [2449, 0]
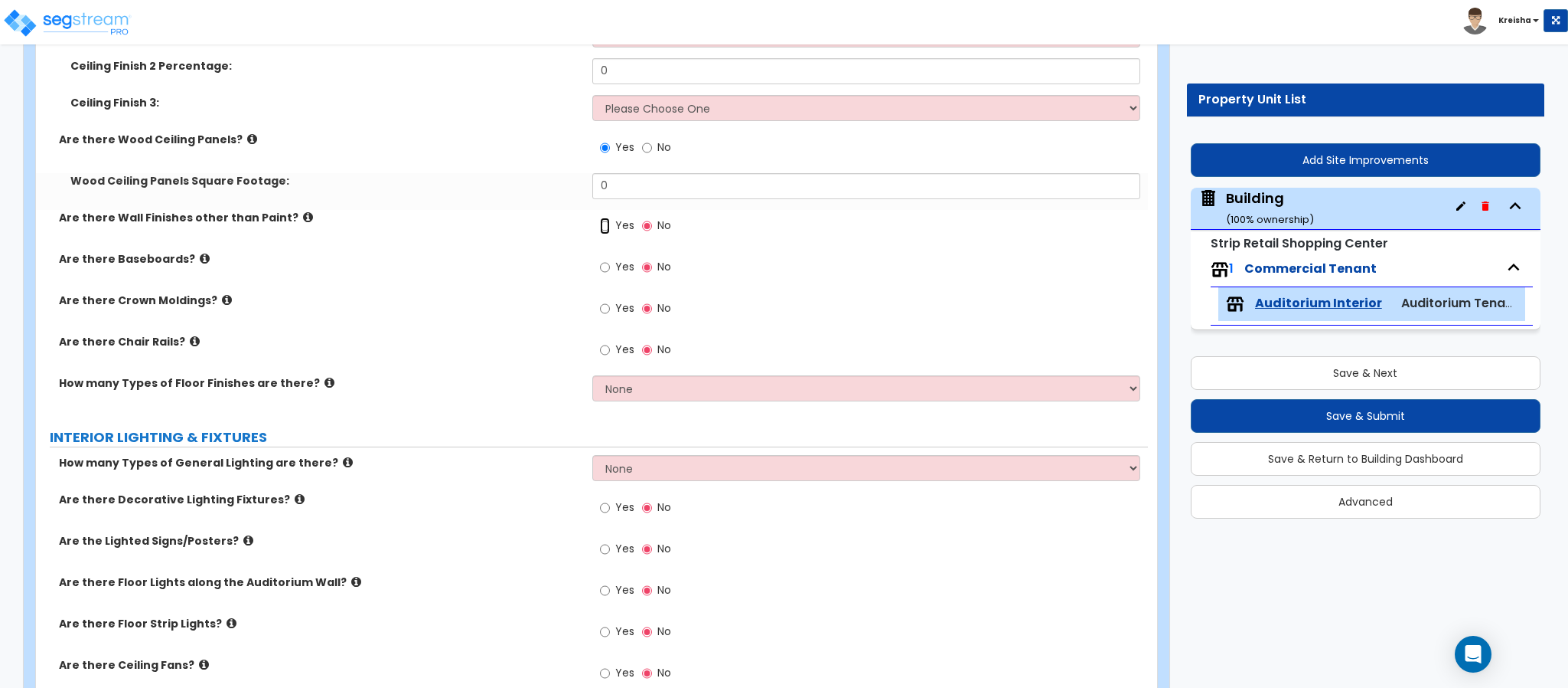
click at [606, 231] on input "Yes" at bounding box center [605, 225] width 10 height 16
radio input "true"
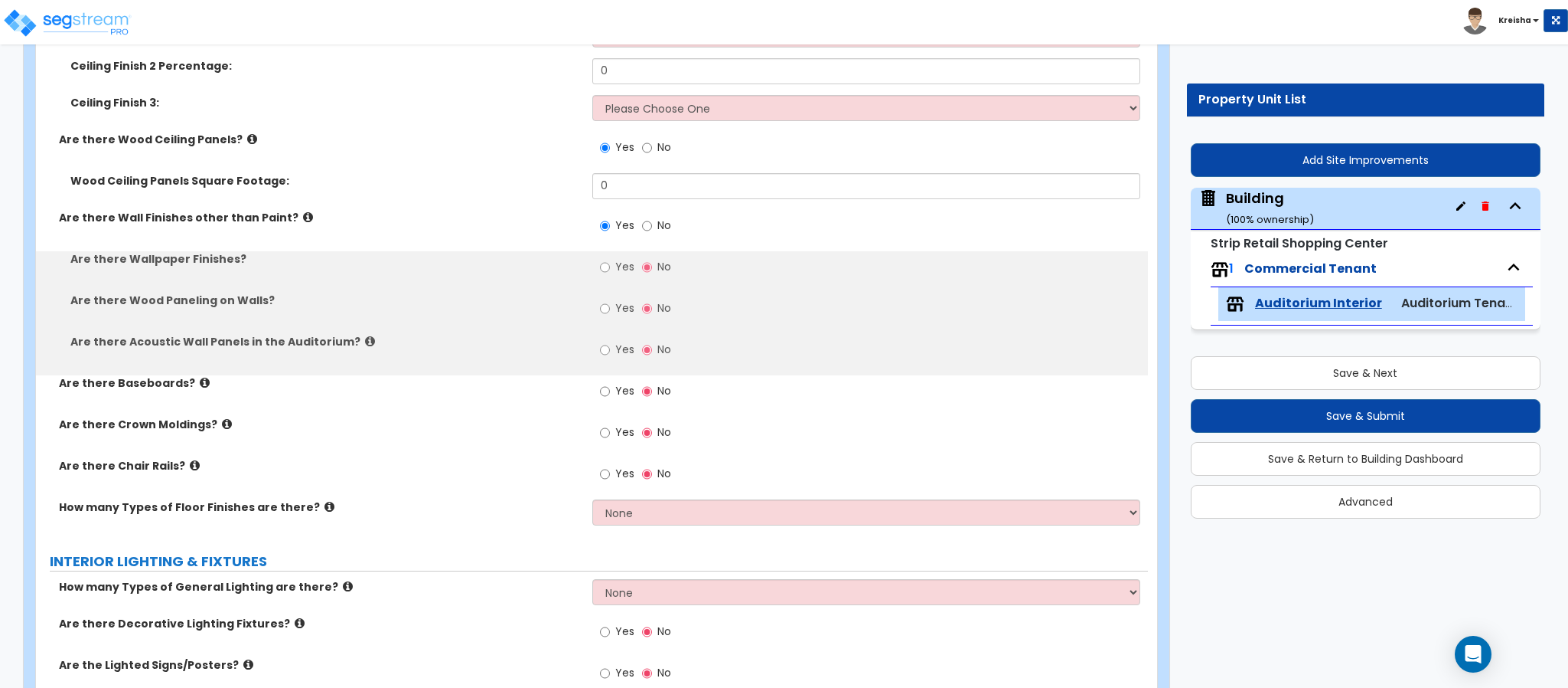
click at [613, 266] on label "Yes" at bounding box center [617, 268] width 35 height 26
click at [609, 266] on input "Yes" at bounding box center [605, 266] width 10 height 16
radio input "true"
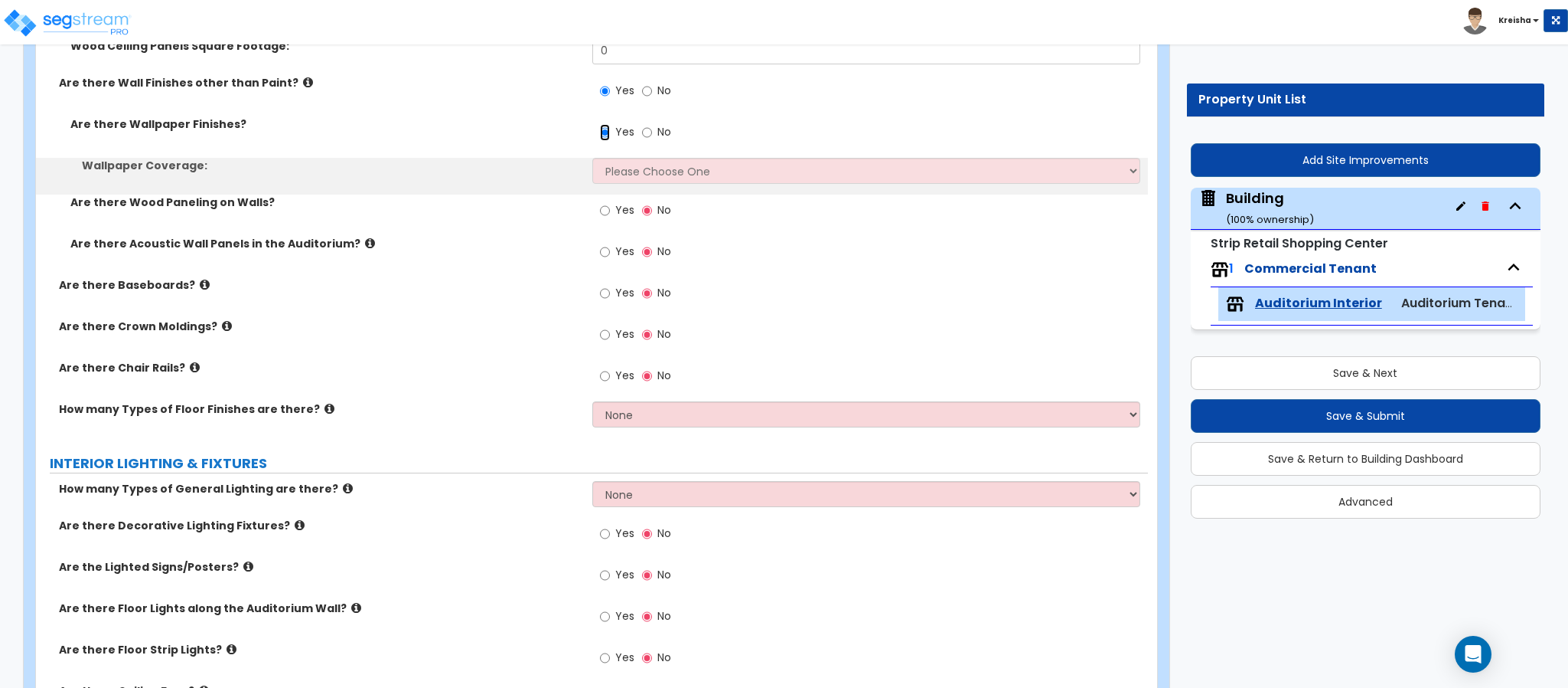
scroll to position [2603, 0]
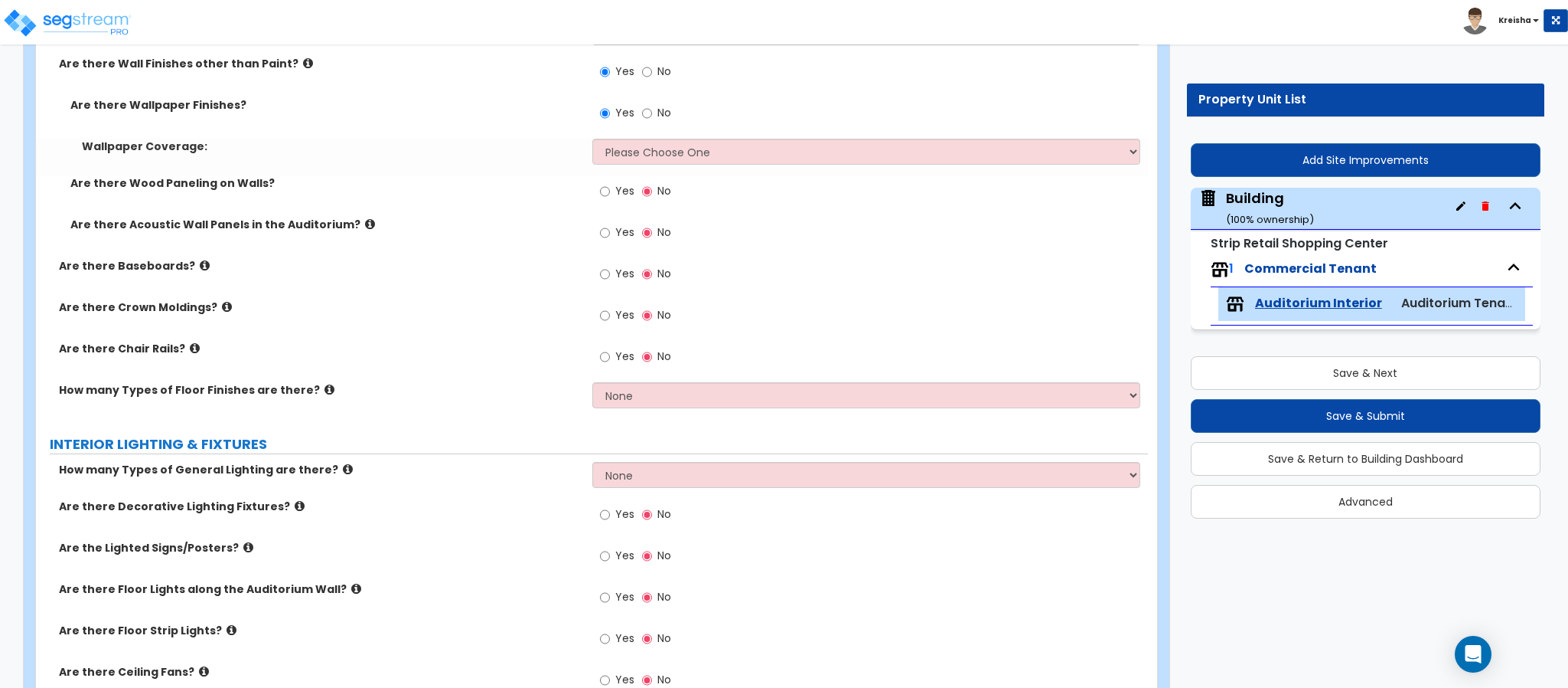
click at [624, 168] on div "Wallpaper Coverage: Please Choose One Only a Small Portion of Walls are Covered…" at bounding box center [591, 157] width 1112 height 37
click at [634, 159] on select "Please Choose One Only a Small Portion of Walls are Covered Several Walls are C…" at bounding box center [866, 151] width 549 height 26
click at [592, 141] on select "Please Choose One Only a Small Portion of Walls are Covered Several Walls are C…" at bounding box center [866, 151] width 549 height 26
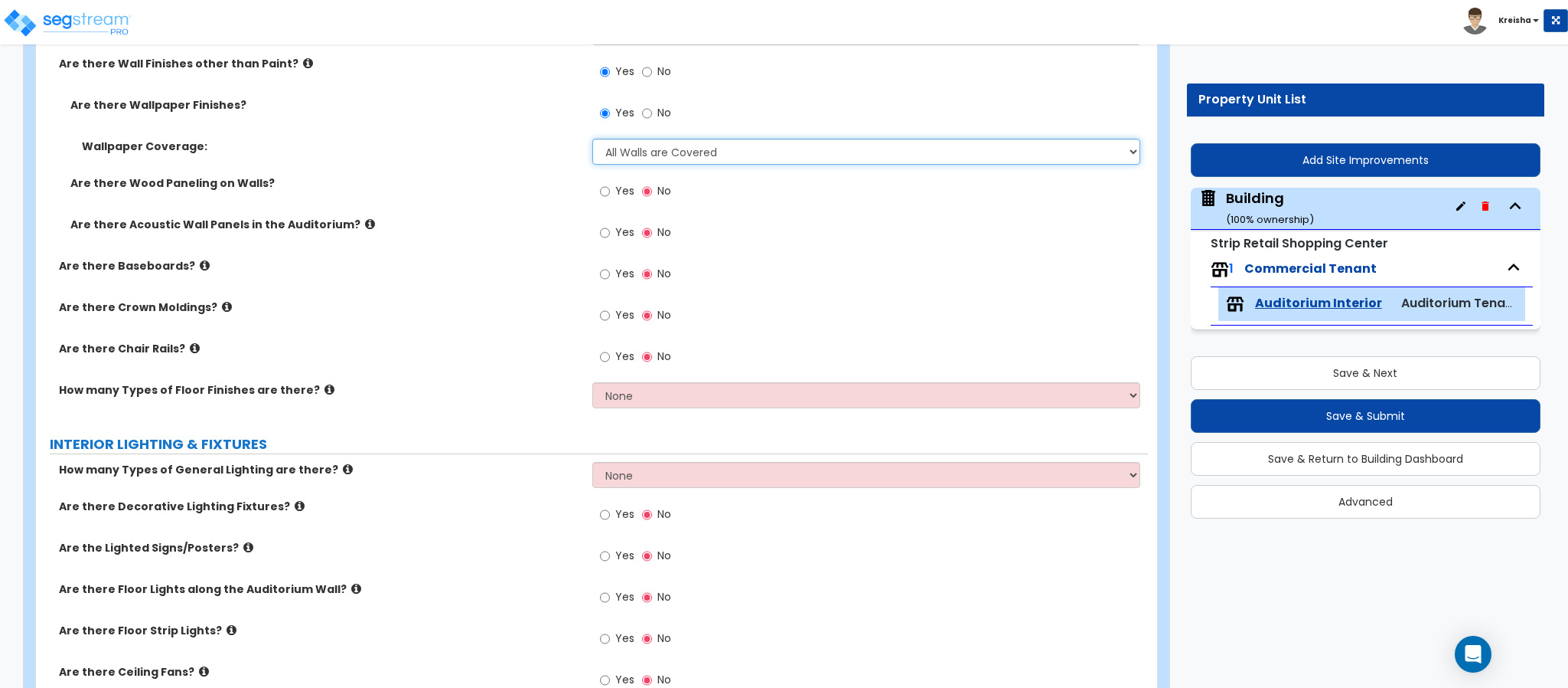
select select "5"
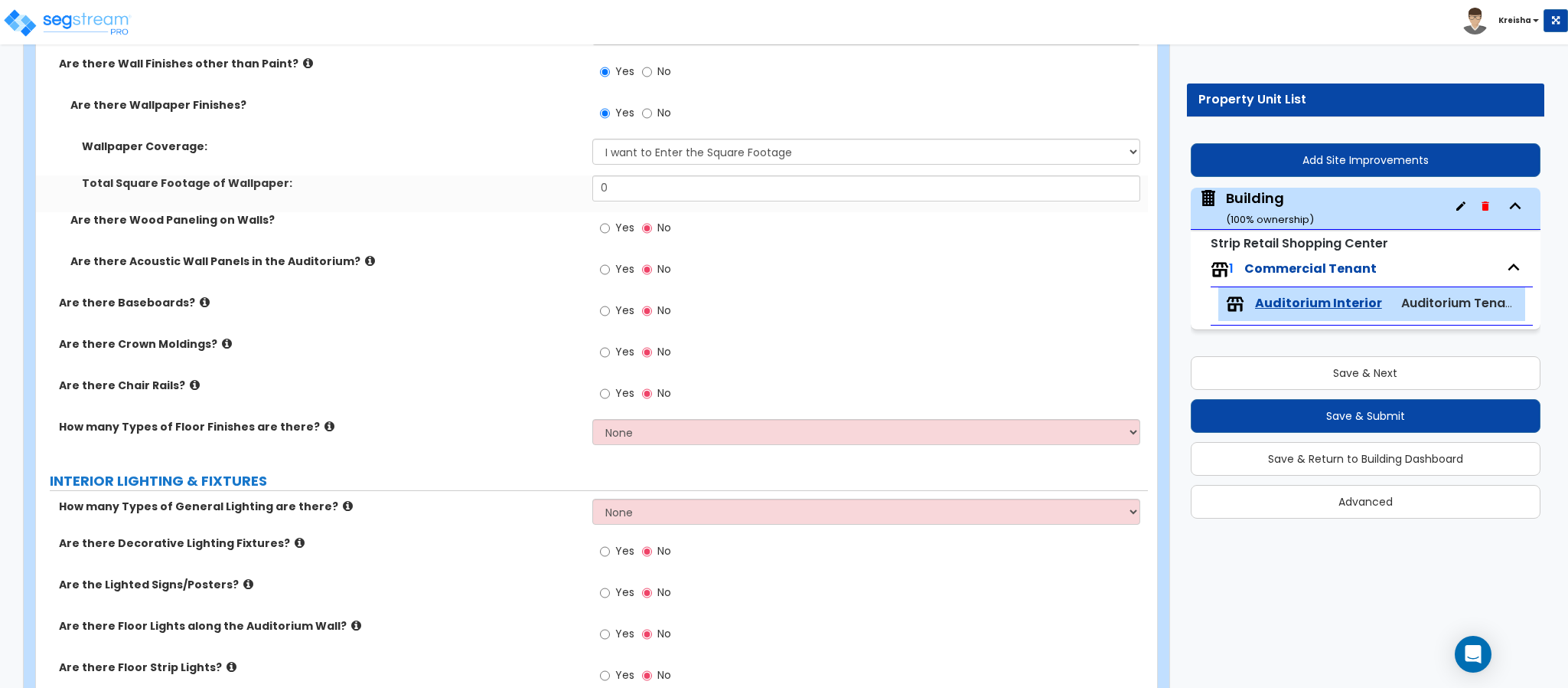
click at [615, 223] on span "Yes" at bounding box center [625, 228] width 19 height 15
click at [609, 223] on input "Yes" at bounding box center [605, 228] width 10 height 16
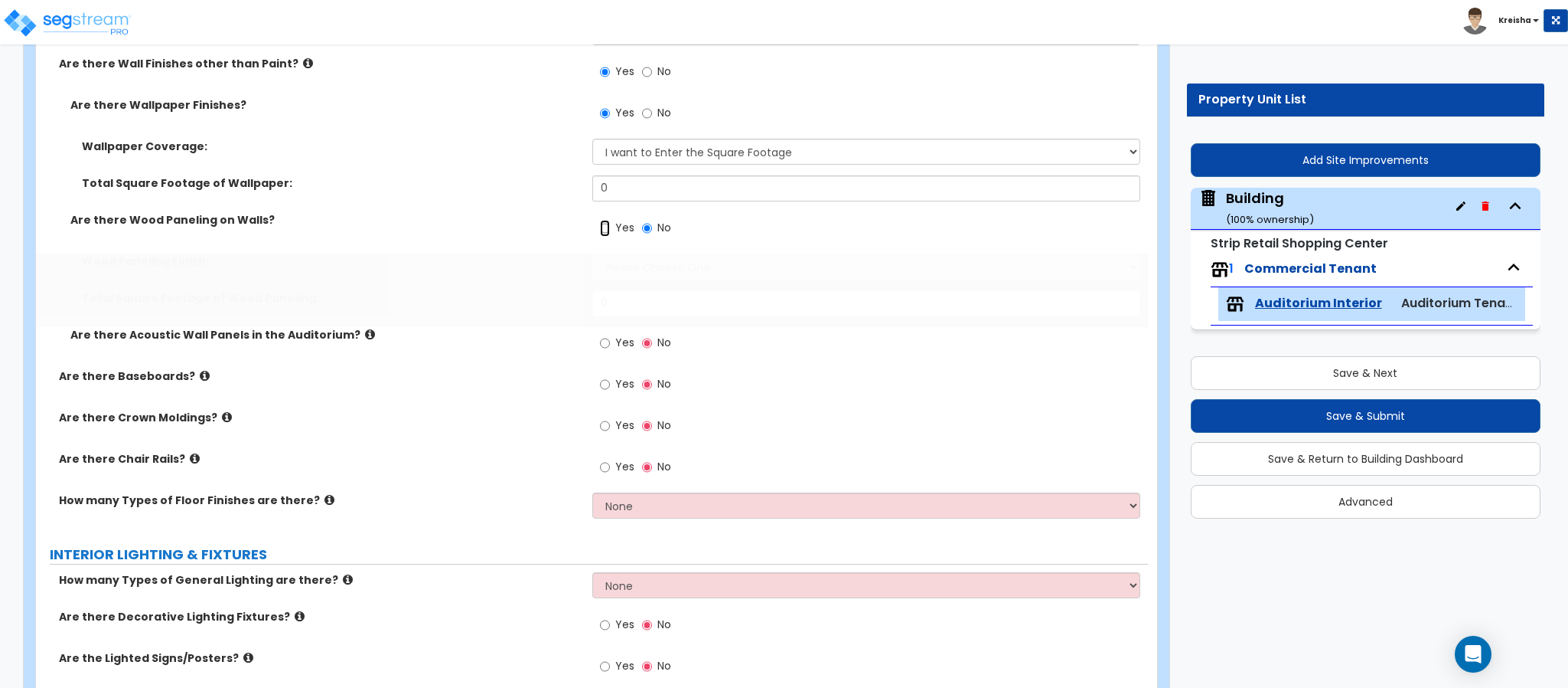
radio input "true"
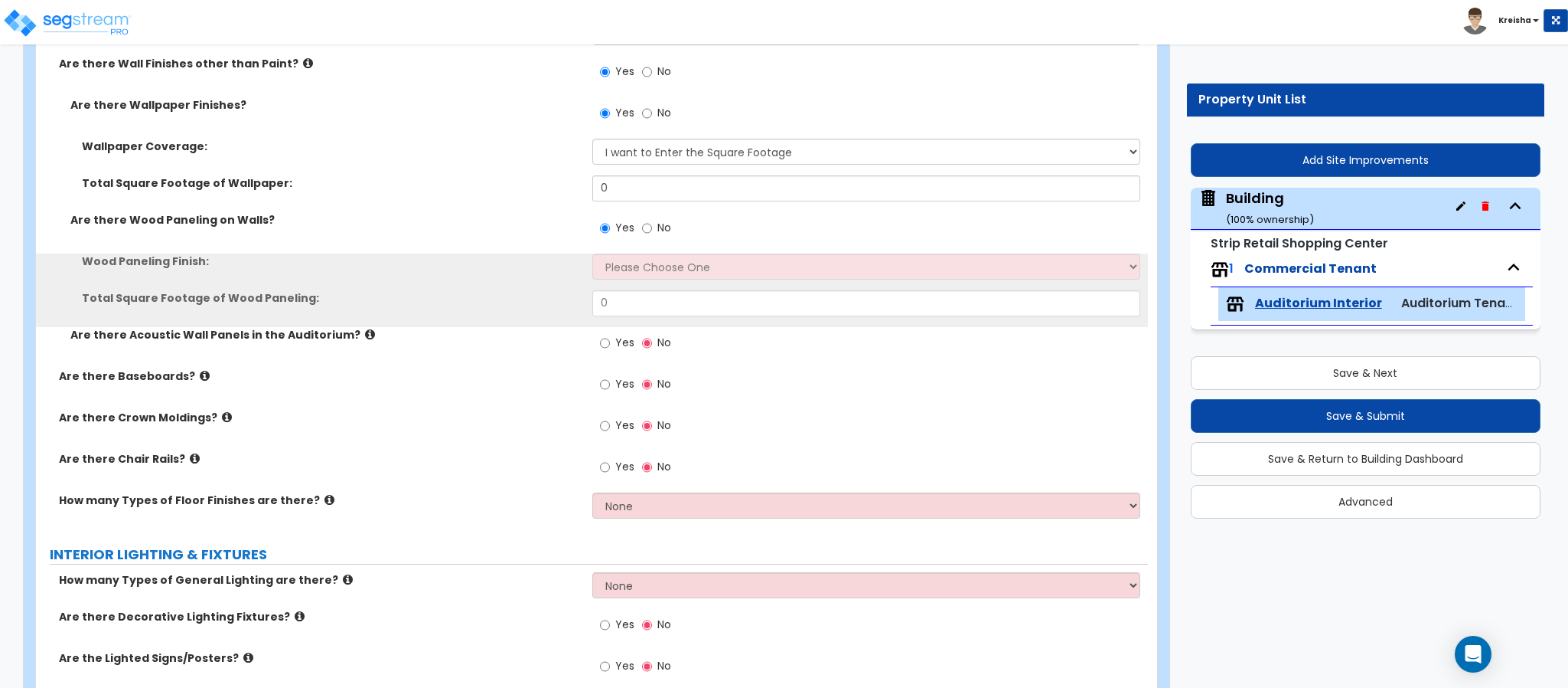
click at [624, 253] on div "Yes No" at bounding box center [870, 233] width 556 height 41
click at [624, 254] on div "Yes No" at bounding box center [870, 233] width 556 height 41
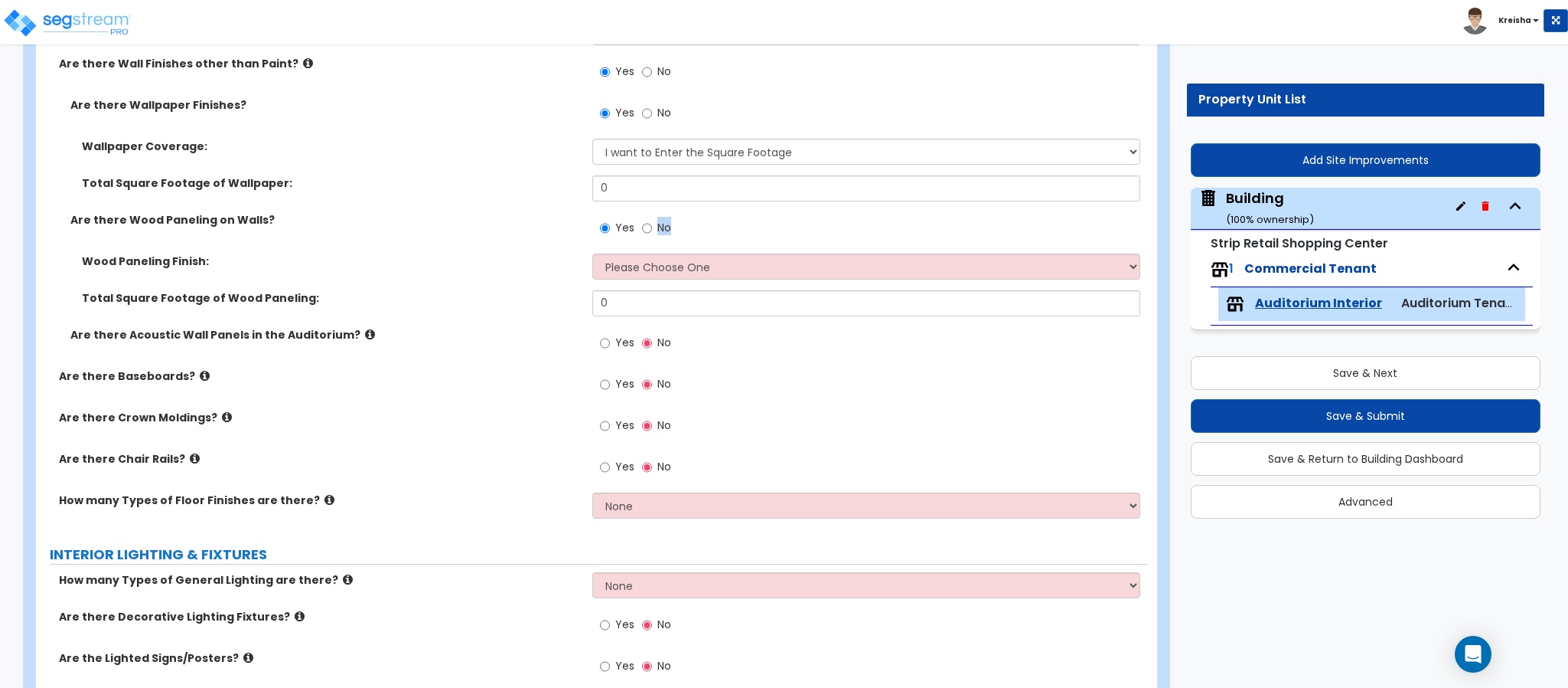
click at [624, 254] on div "Yes No" at bounding box center [870, 233] width 556 height 41
click at [625, 256] on select "Please Choose One Birch Mahogany Oak or Cherry Rosewood Teak I Don't Know, Plea…" at bounding box center [866, 266] width 549 height 26
click at [606, 349] on input "Yes" at bounding box center [605, 343] width 10 height 16
radio input "true"
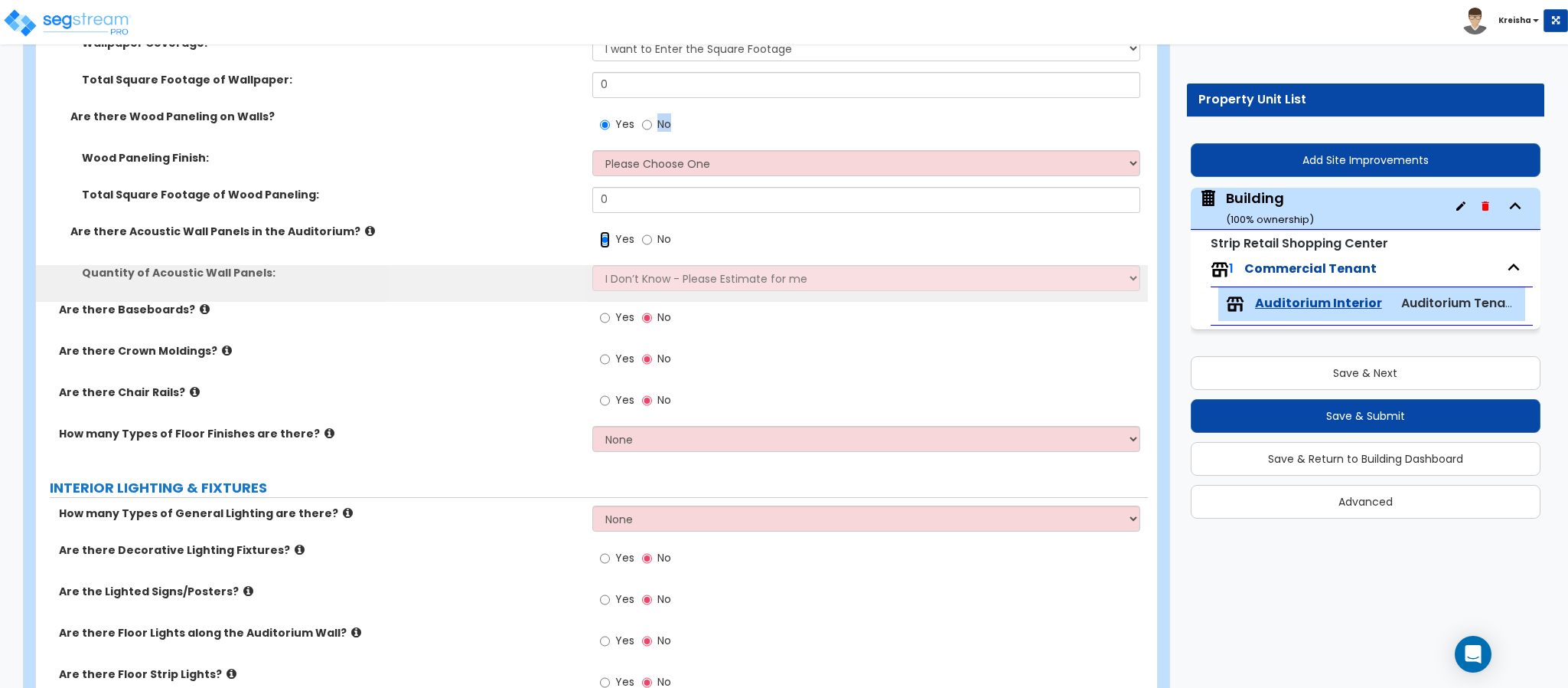
scroll to position [2757, 0]
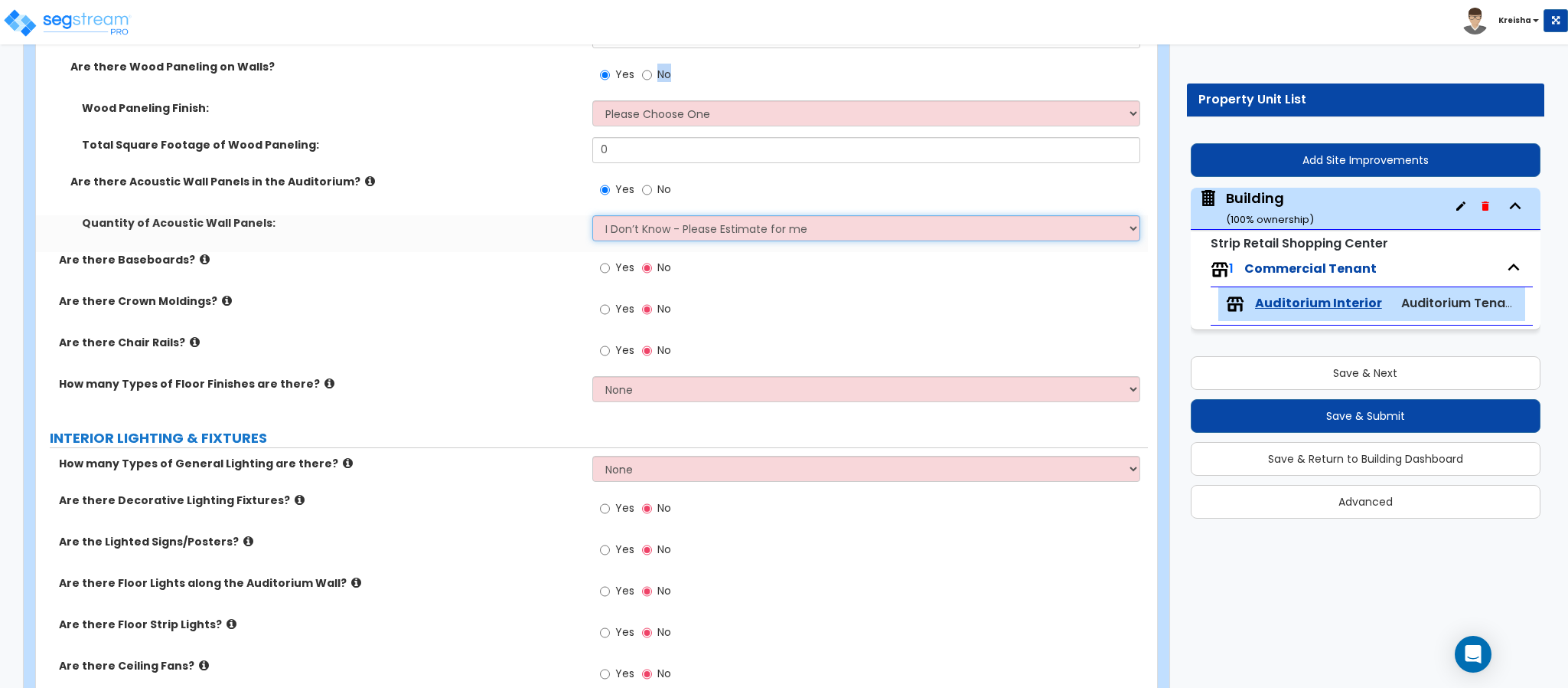
click at [634, 234] on select "I Don’t Know - Please Estimate for me I want to Enter the Square Footage" at bounding box center [866, 228] width 549 height 26
select select "1"
click at [592, 217] on select "I Don’t Know - Please Estimate for me I want to Enter the Square Footage" at bounding box center [866, 228] width 549 height 26
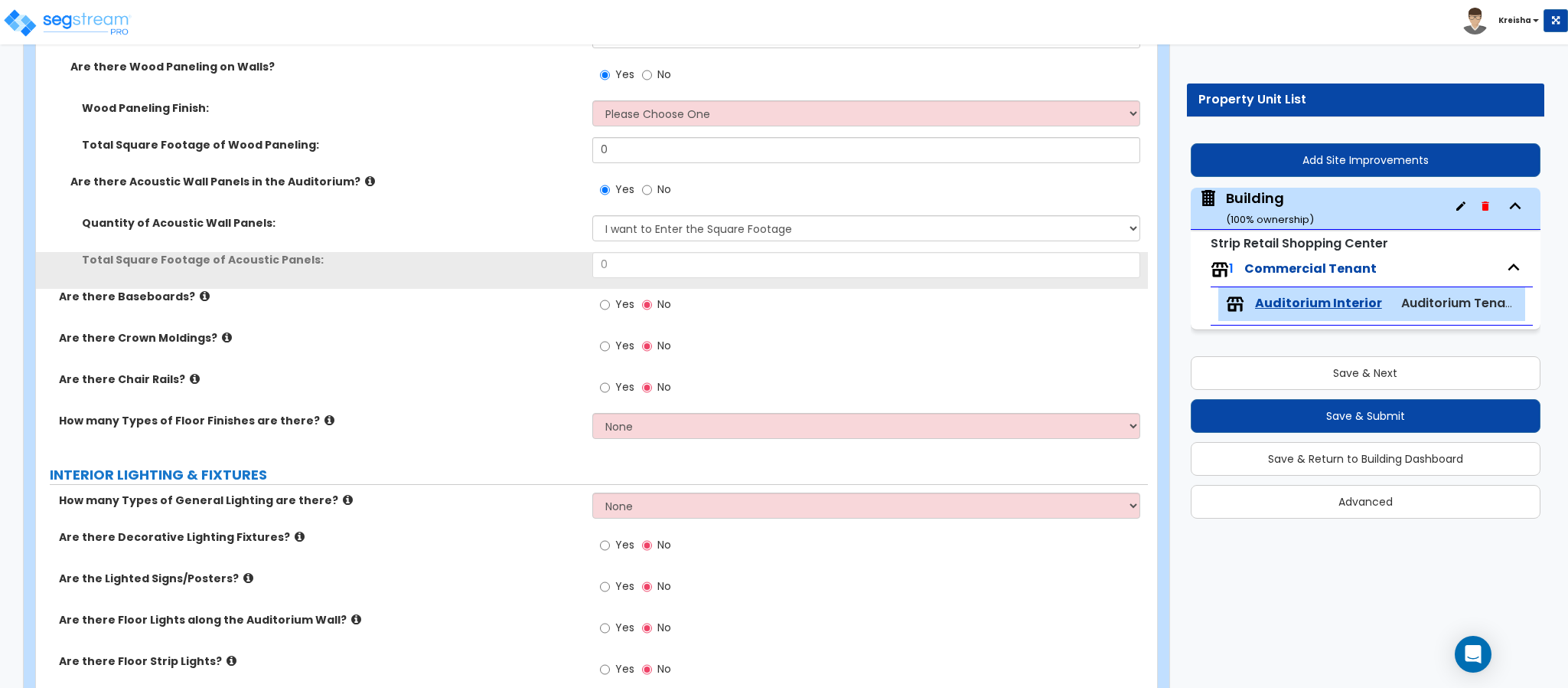
click at [610, 317] on label "Yes" at bounding box center [617, 306] width 35 height 26
click at [609, 314] on input "Yes" at bounding box center [605, 304] width 10 height 16
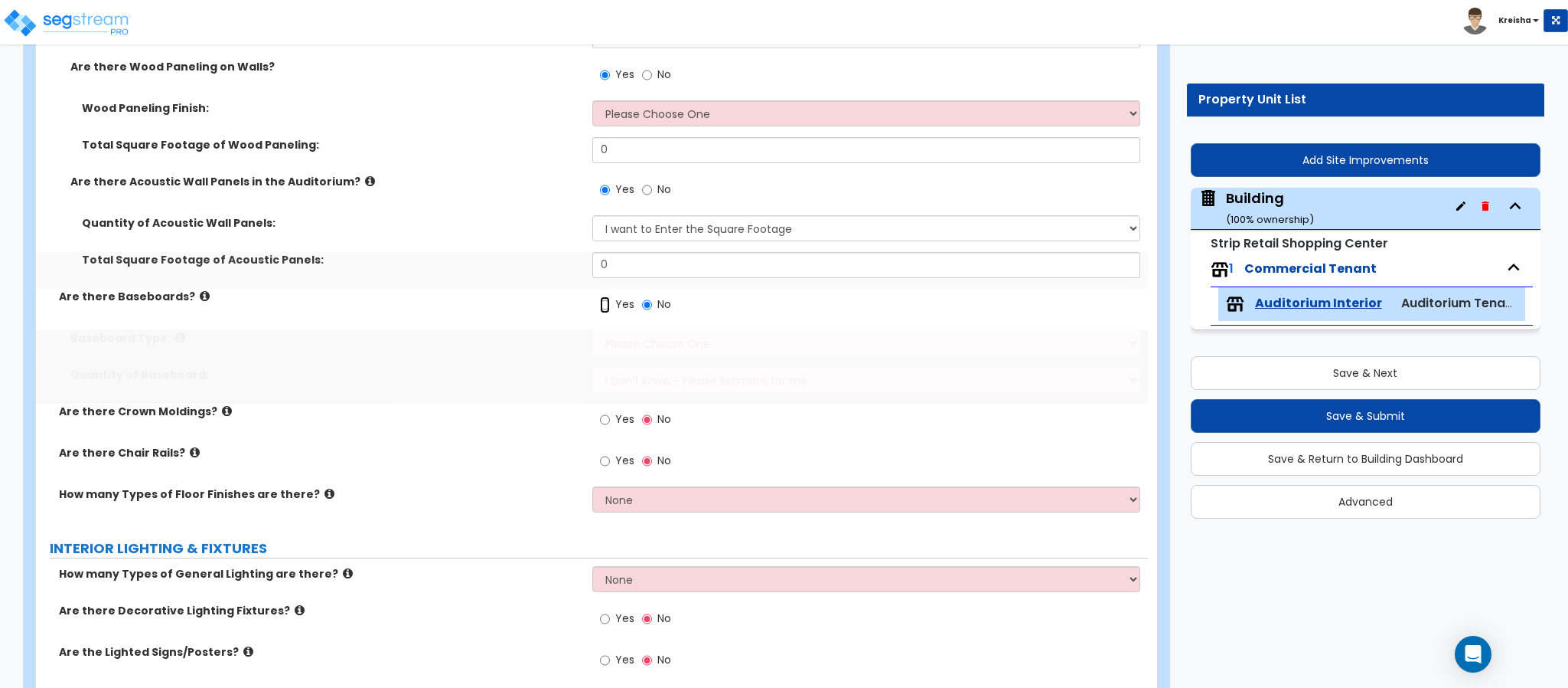
radio input "true"
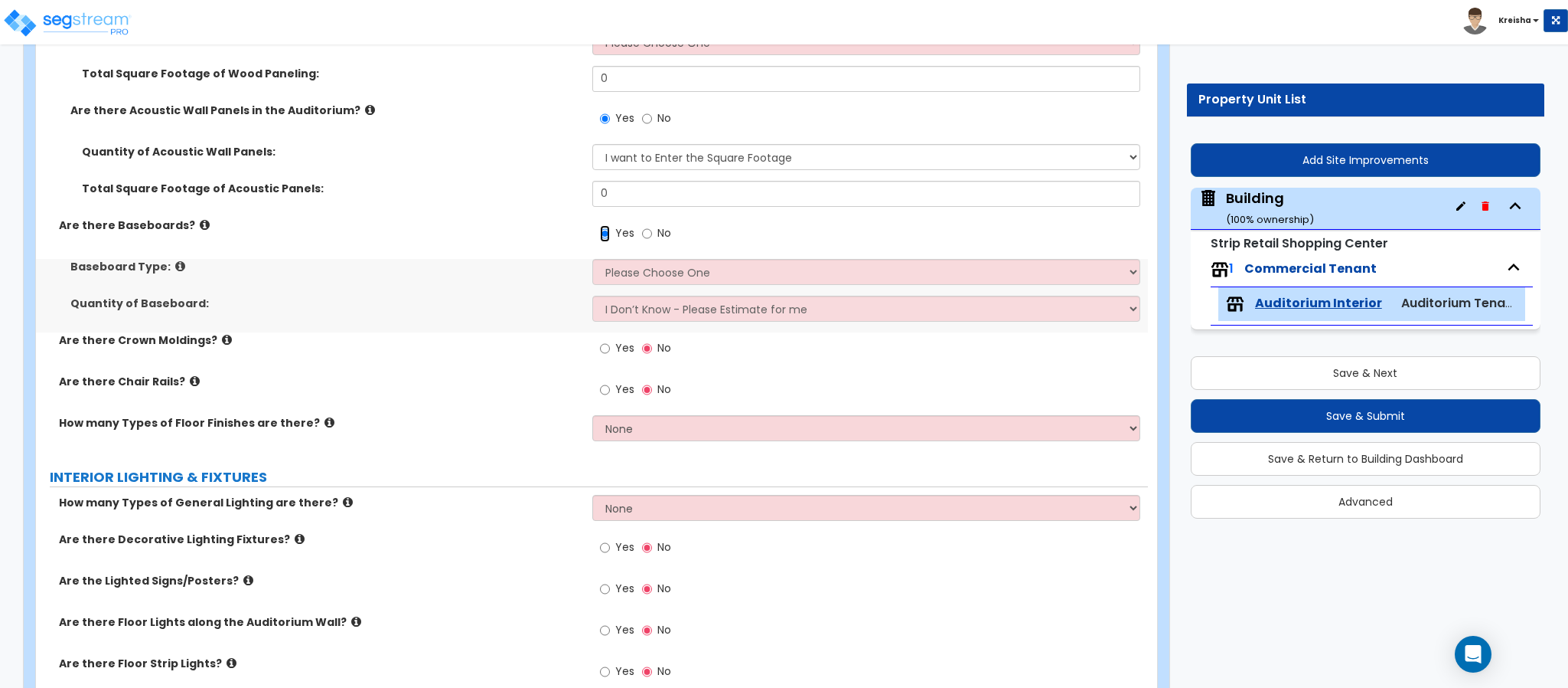
scroll to position [2908, 0]
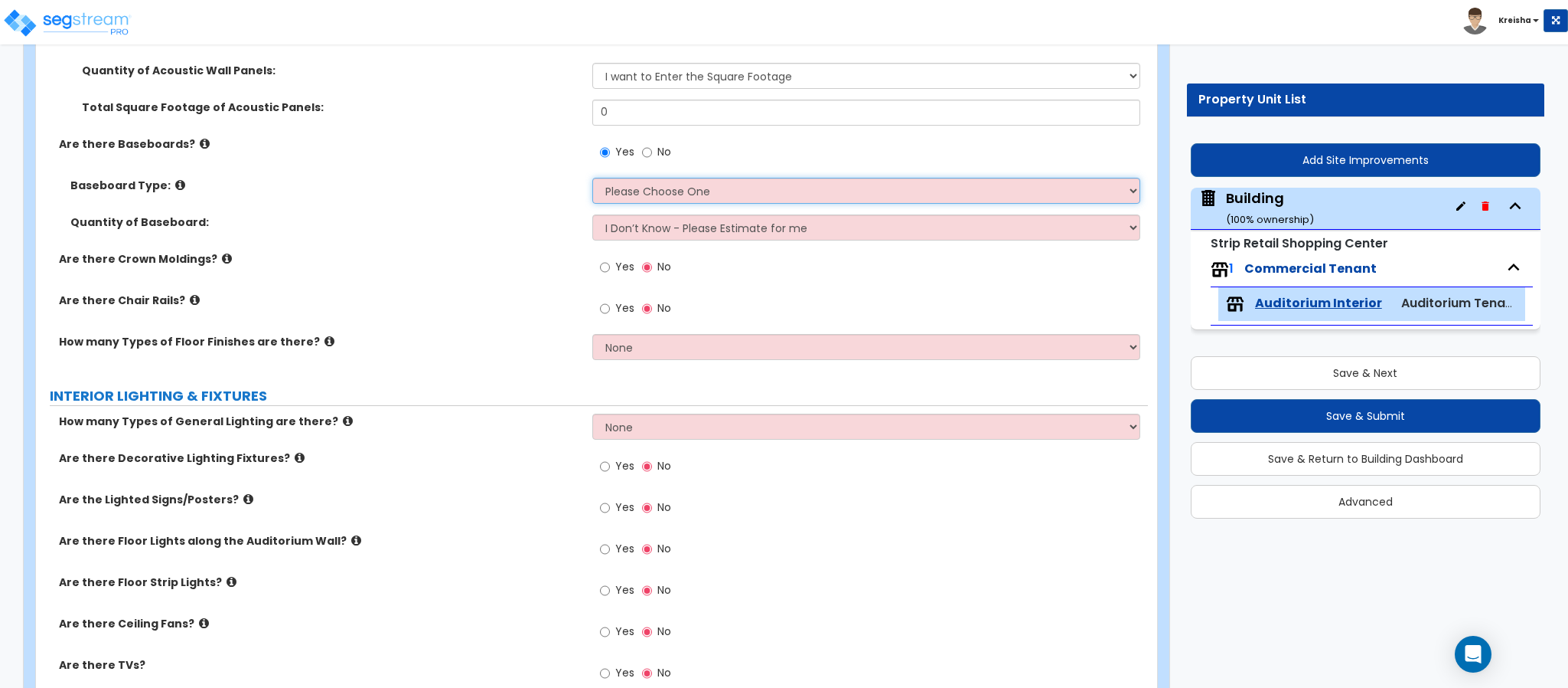
click at [648, 187] on select "Please Choose One Wood Vinyl Carpet Tile" at bounding box center [866, 190] width 549 height 26
click at [635, 232] on select "I Don’t Know - Please Estimate for me I want to Enter the Linear Footage" at bounding box center [866, 227] width 549 height 26
select select "1"
click at [592, 216] on select "I Don’t Know - Please Estimate for me I want to Enter the Linear Footage" at bounding box center [866, 227] width 549 height 26
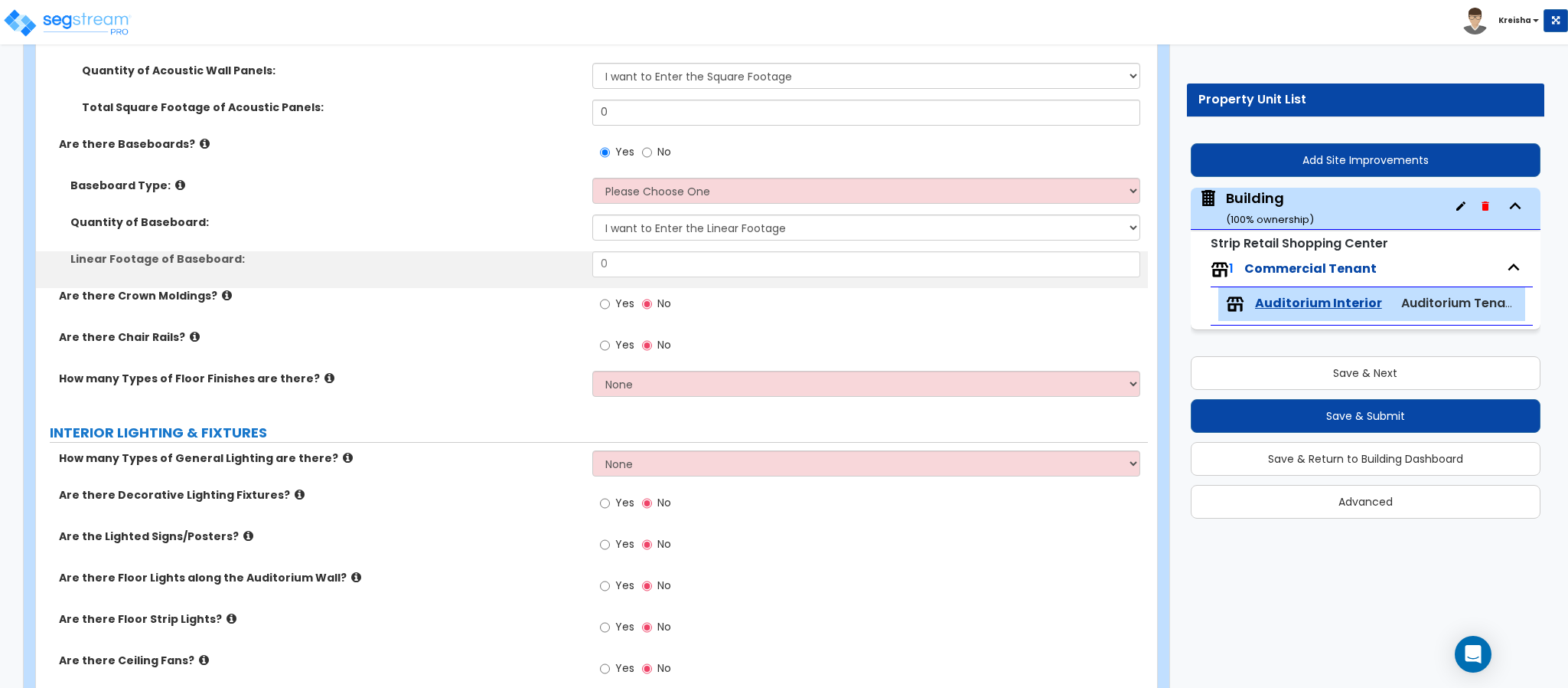
click at [616, 306] on span "Yes" at bounding box center [625, 303] width 19 height 15
click at [609, 306] on input "Yes" at bounding box center [605, 303] width 10 height 16
radio input "true"
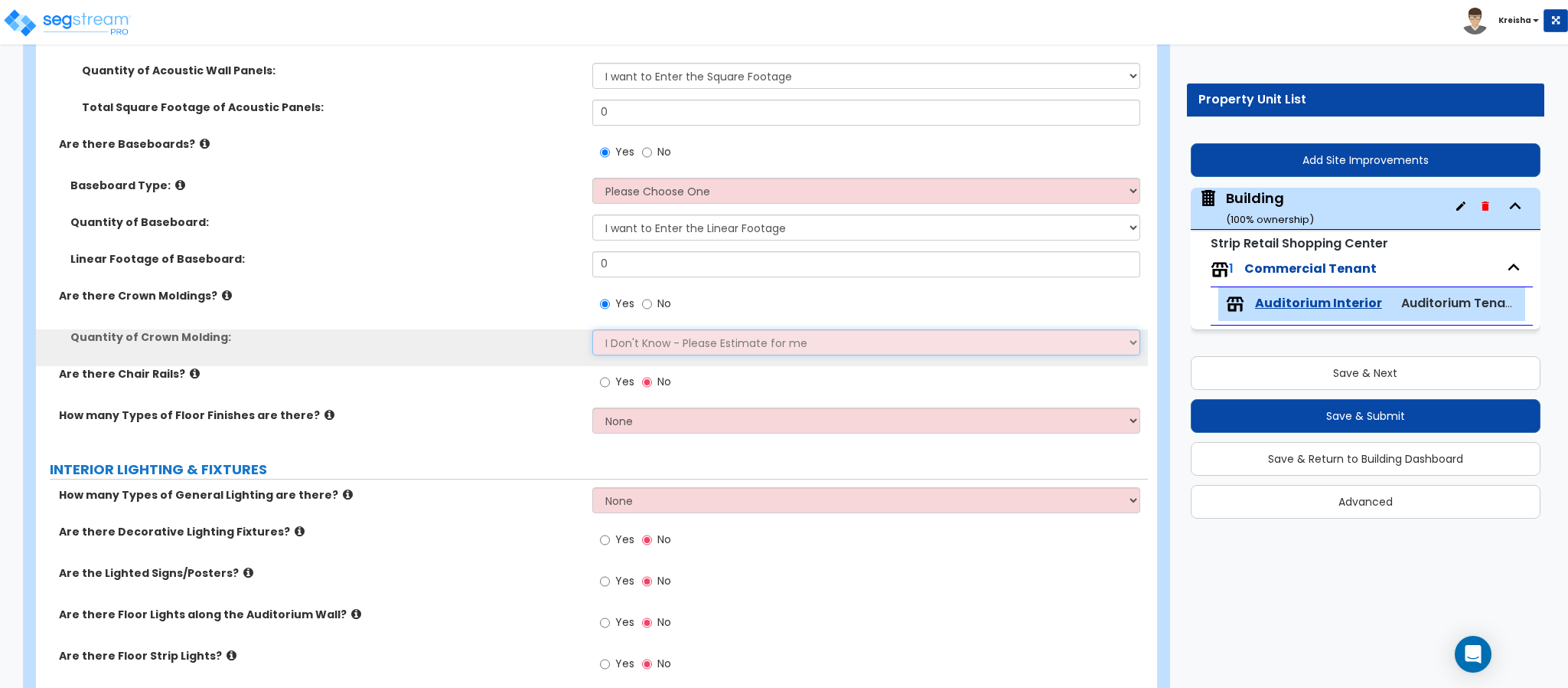
click at [621, 341] on select "I Don't Know - Please Estimate for me I want to Enter the Linear Footage" at bounding box center [866, 342] width 549 height 26
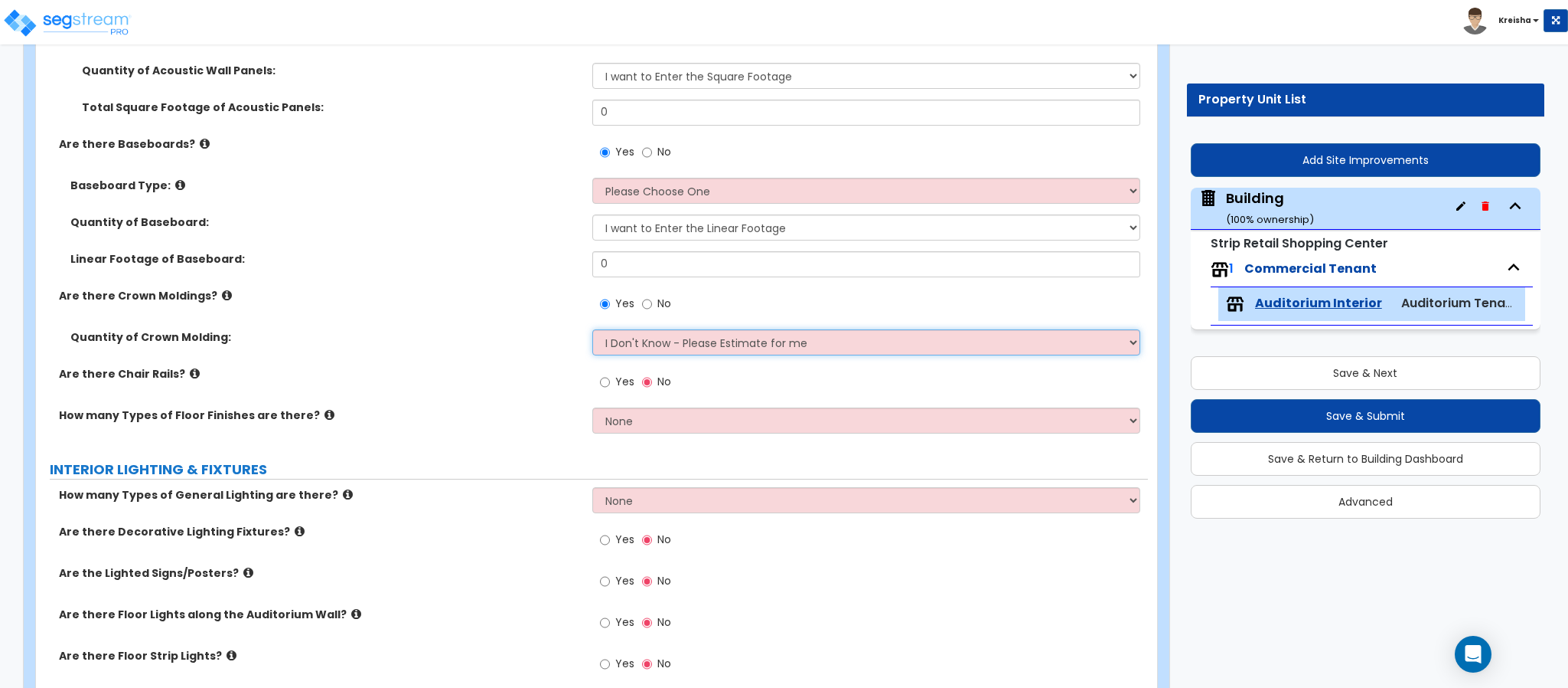
select select "1"
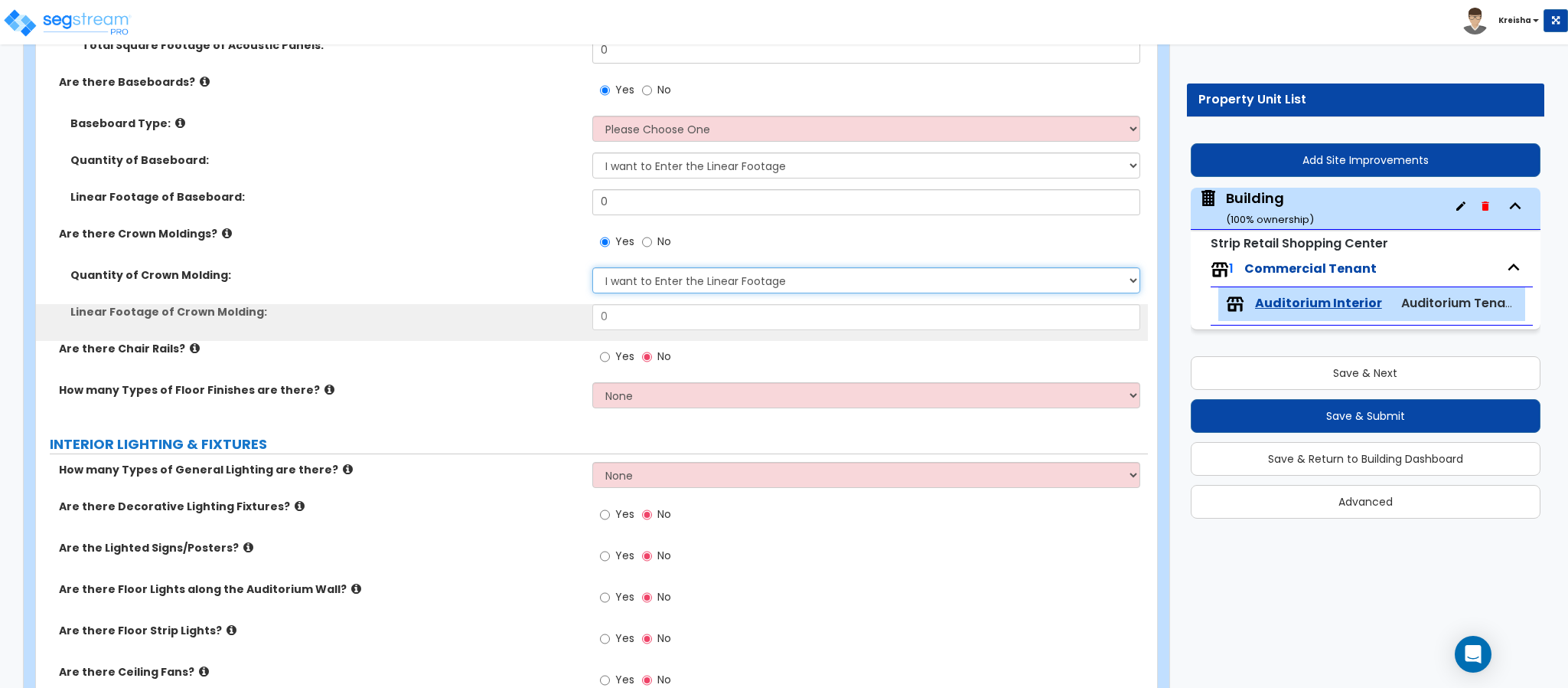
scroll to position [3063, 0]
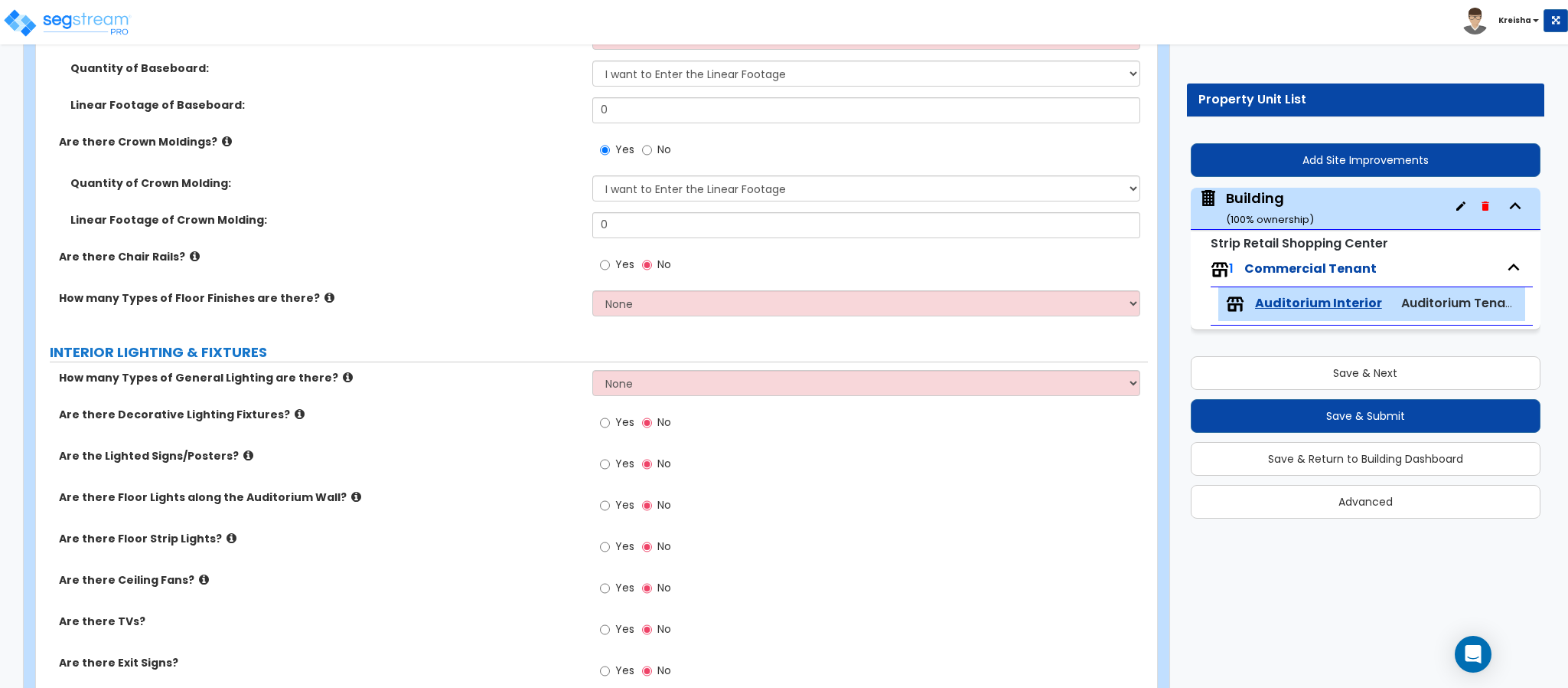
click at [615, 271] on span "Yes" at bounding box center [625, 264] width 19 height 15
click at [609, 271] on input "Yes" at bounding box center [605, 264] width 10 height 16
radio input "true"
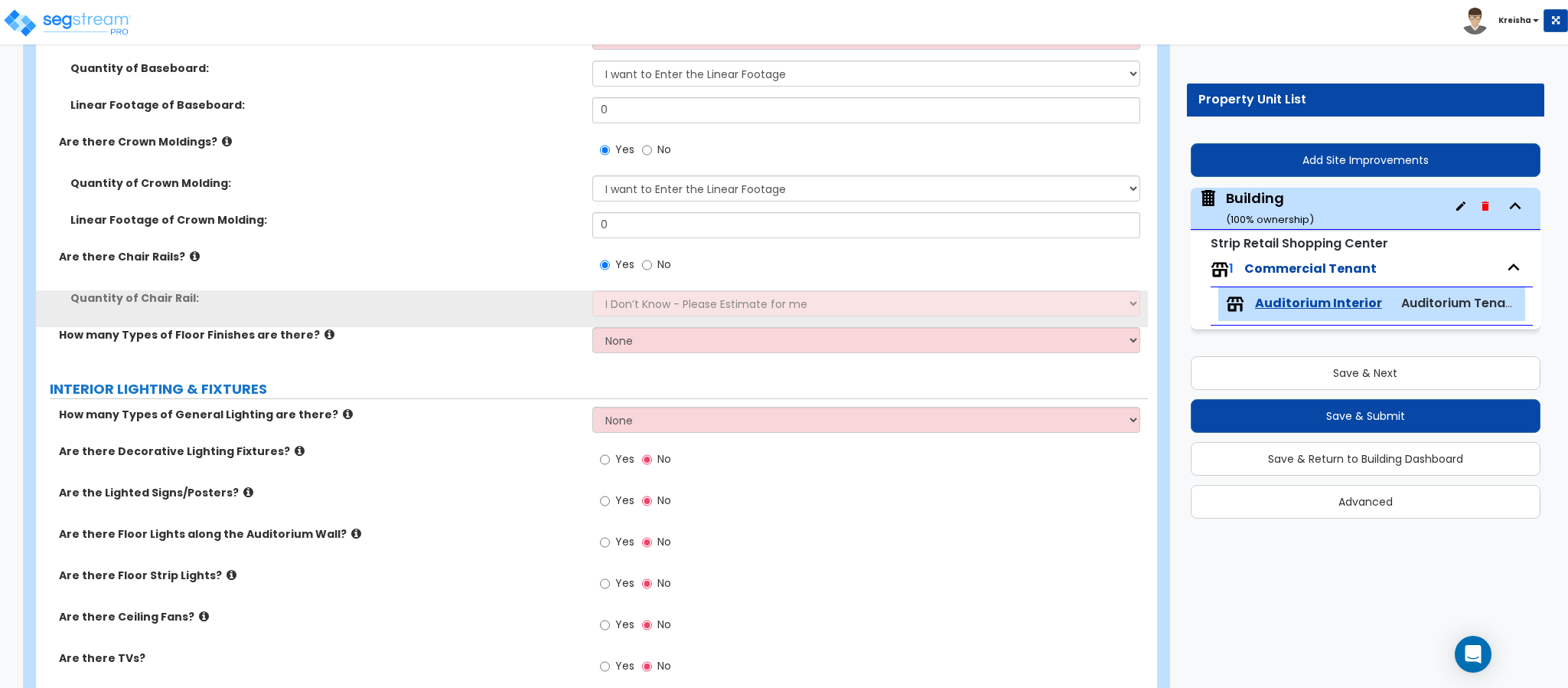
click at [622, 326] on div "Quantity of Chair Rail: I Don’t Know - Please Estimate for me I want to Enter t…" at bounding box center [591, 309] width 1112 height 37
click at [628, 302] on select "I Don’t Know - Please Estimate for me I want to Enter the Linear Footage" at bounding box center [866, 303] width 549 height 26
click at [628, 299] on select "I Don’t Know - Please Estimate for me I want to Enter the Linear Footage" at bounding box center [866, 303] width 549 height 26
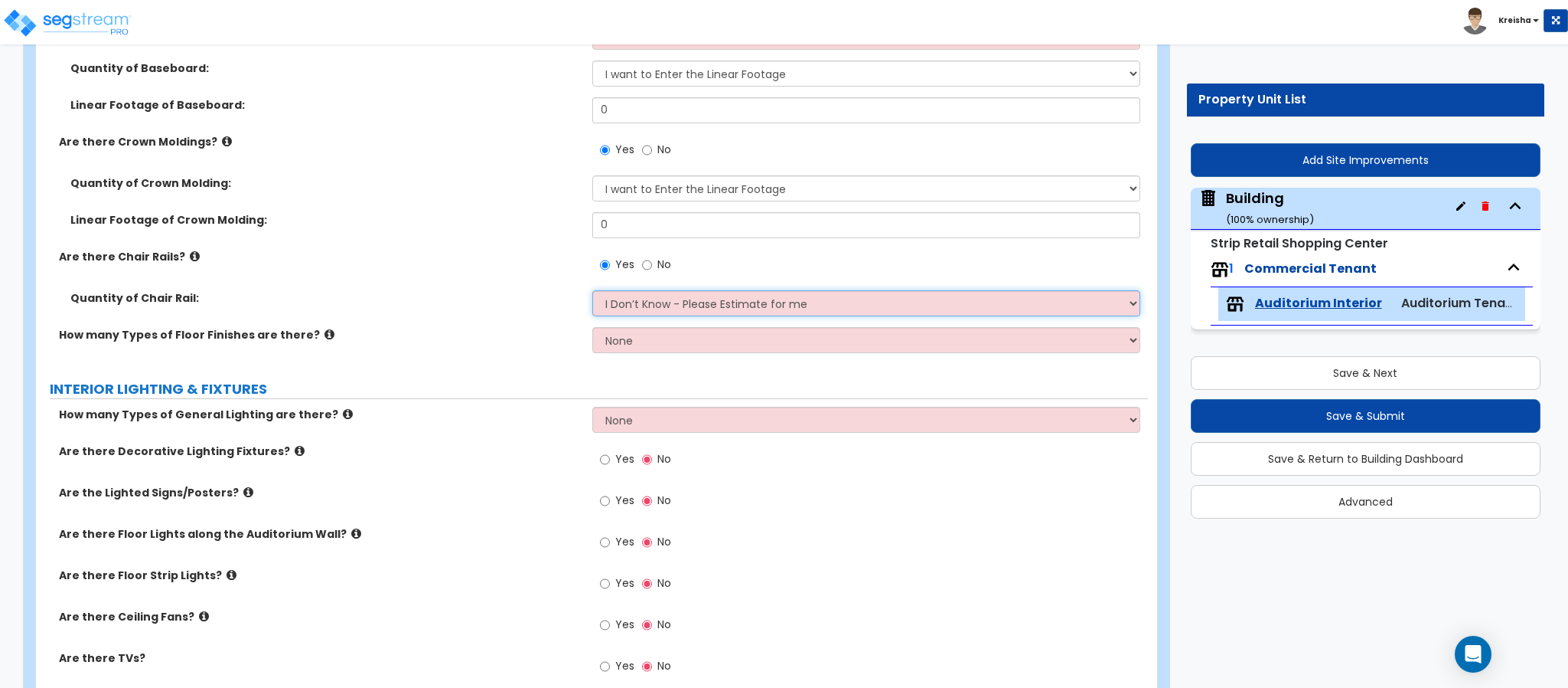
select select "1"
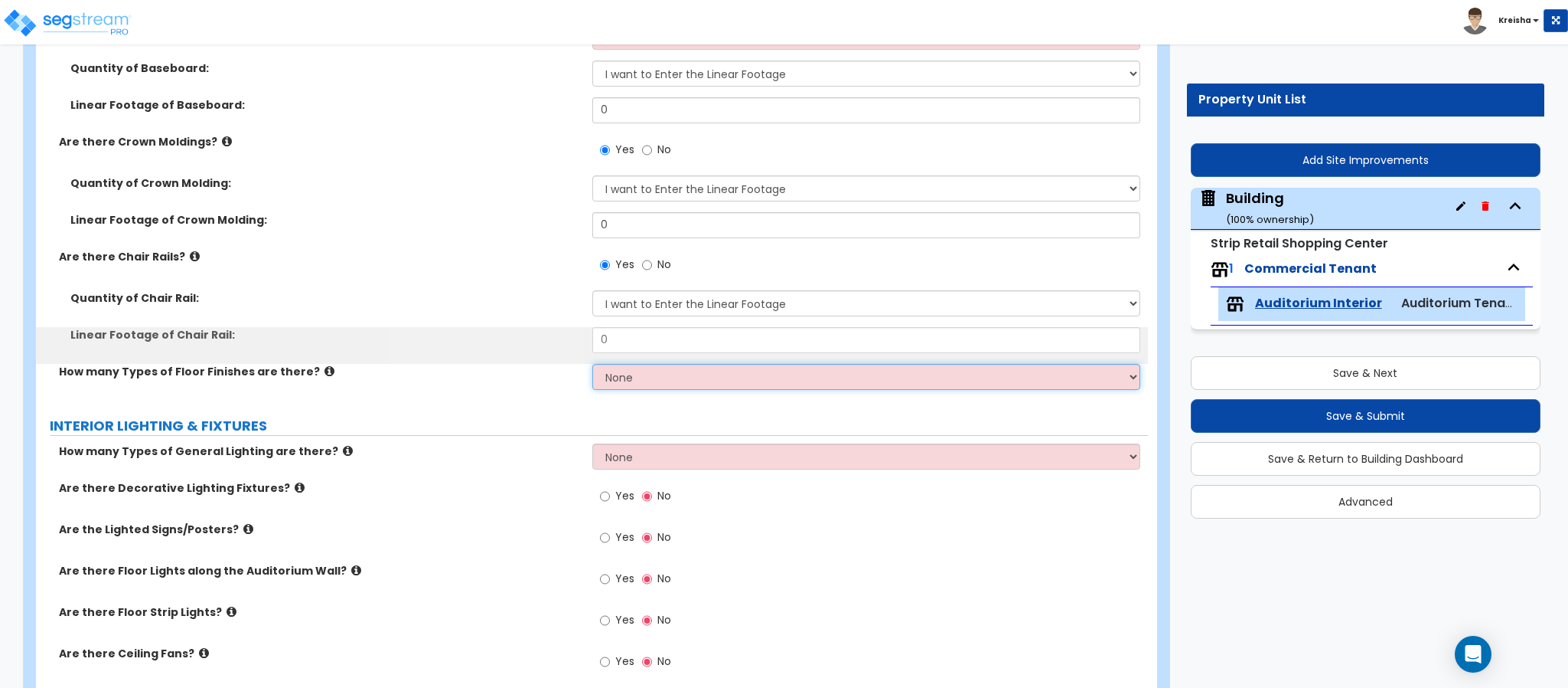
click at [615, 389] on select "None 1 2 3 4" at bounding box center [866, 376] width 549 height 26
click at [616, 384] on select "None 1 2 3 4" at bounding box center [866, 376] width 549 height 26
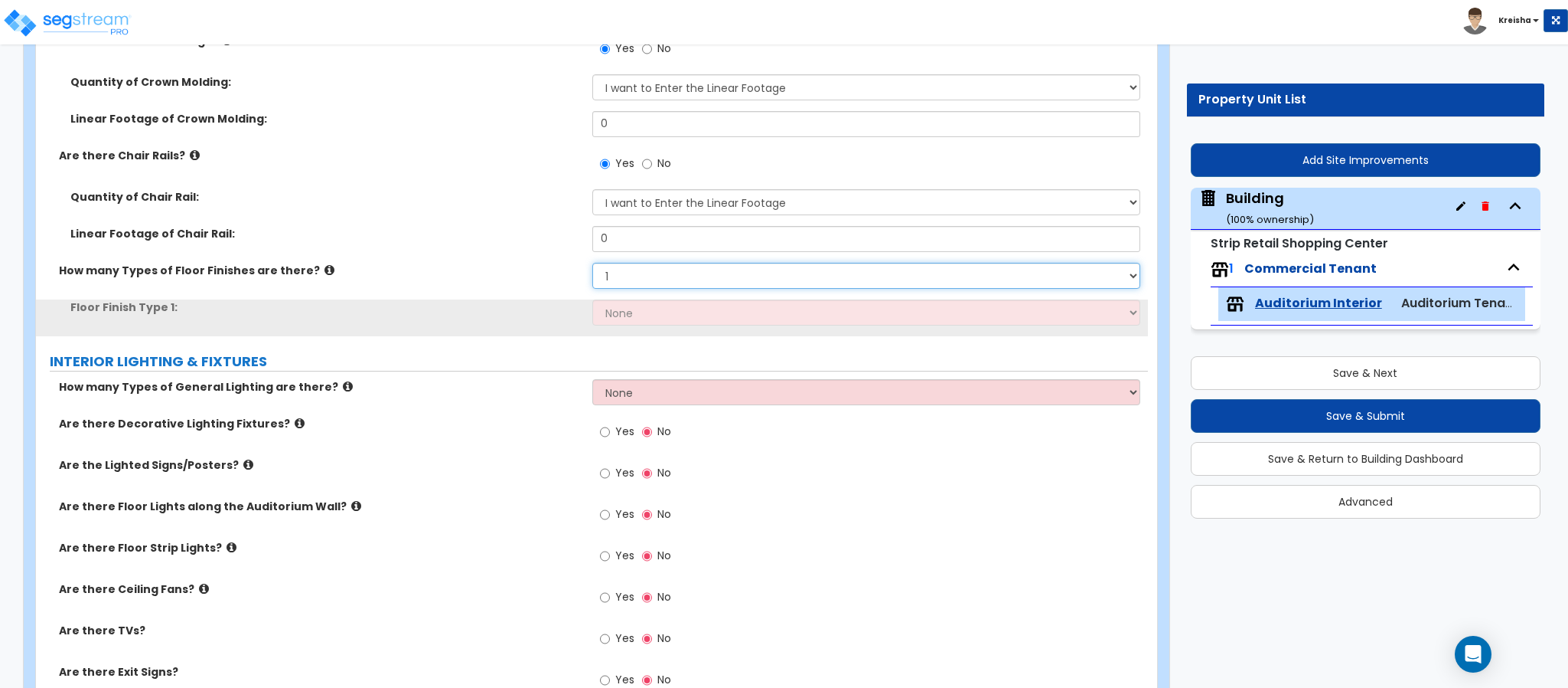
scroll to position [3216, 0]
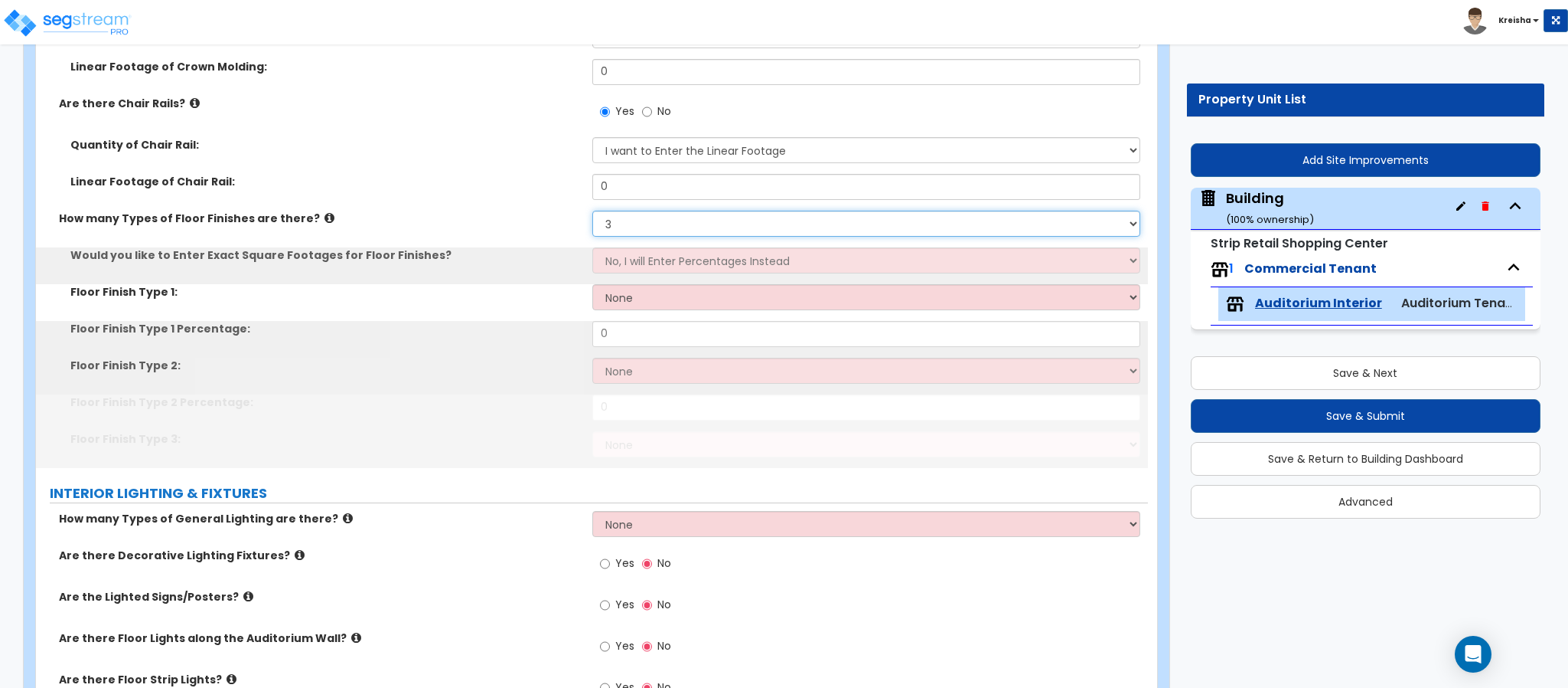
select select "4"
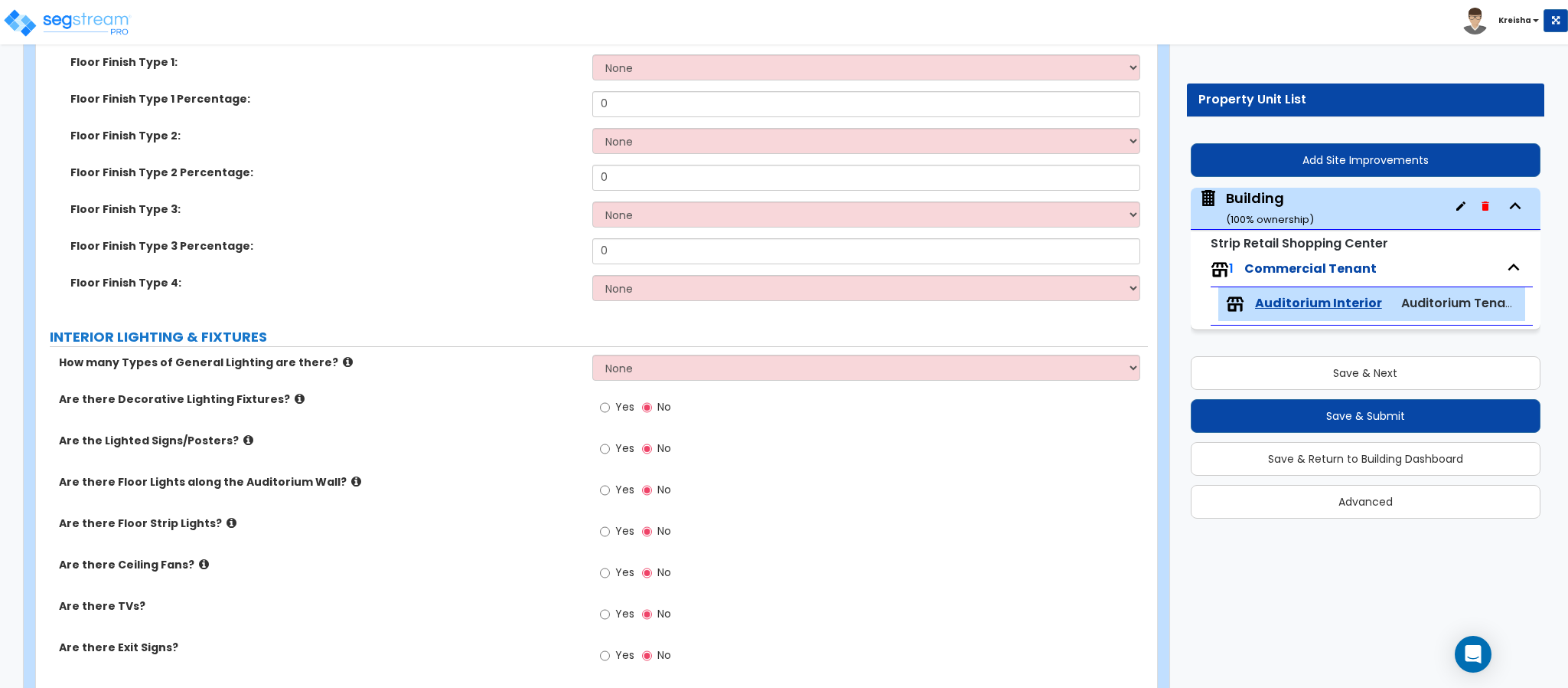
scroll to position [3598, 0]
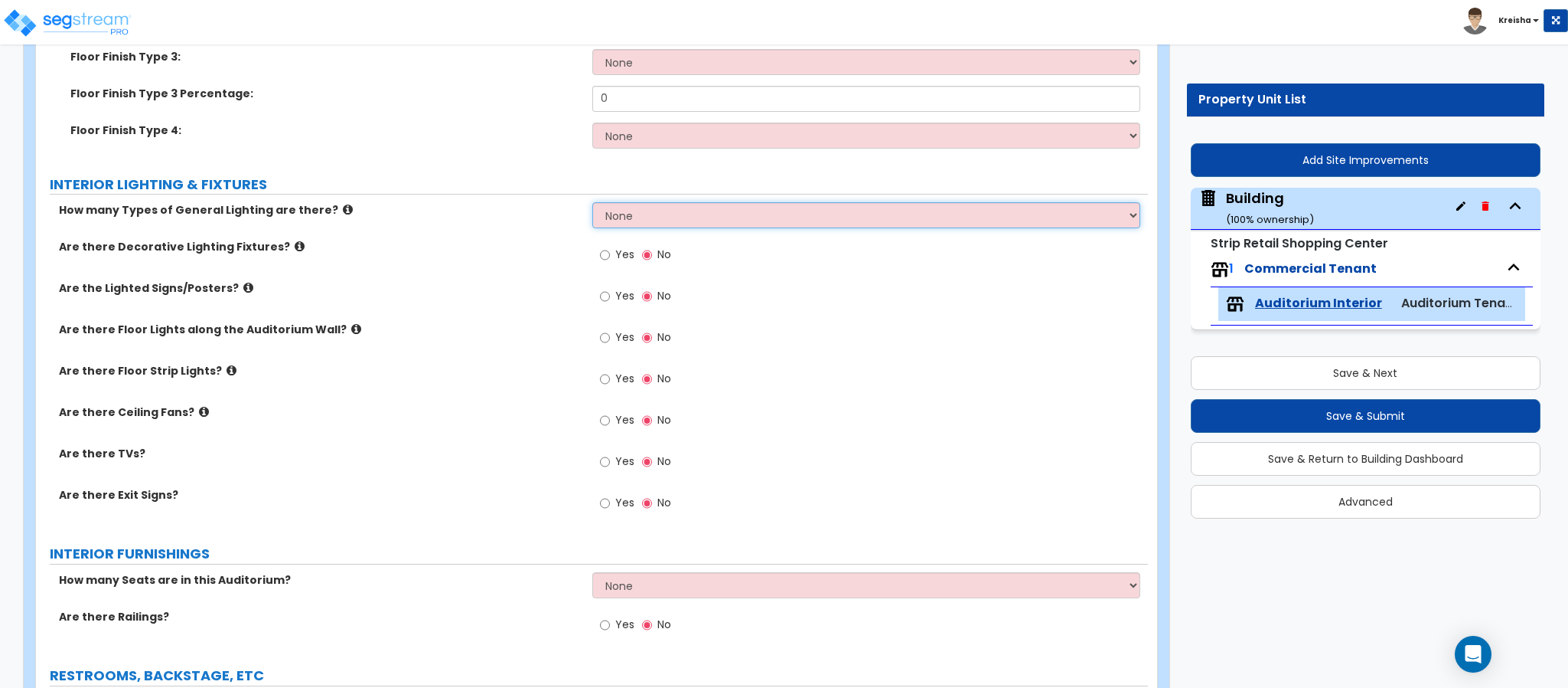
click at [615, 221] on select "None 1 2 3" at bounding box center [866, 214] width 549 height 26
click at [625, 223] on select "None 1 2 3" at bounding box center [866, 214] width 549 height 26
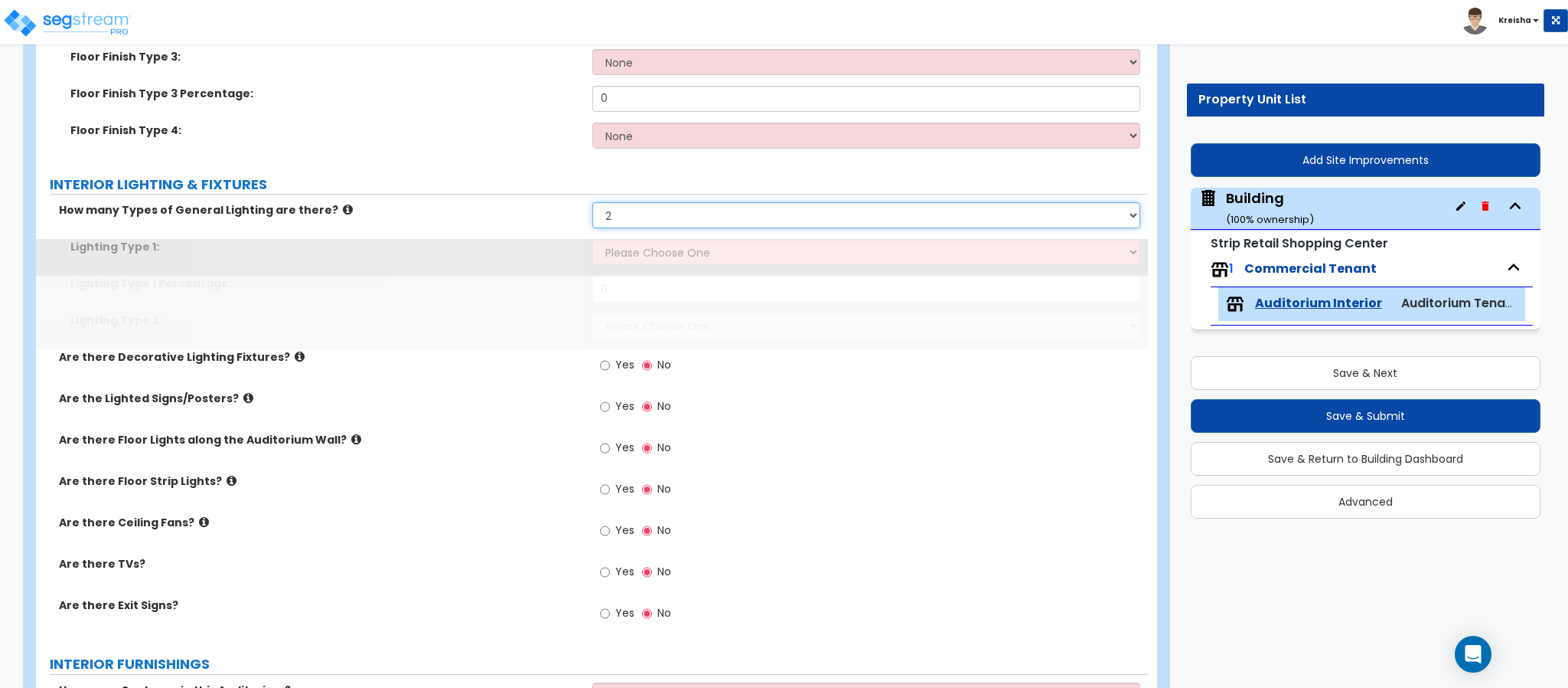
select select "3"
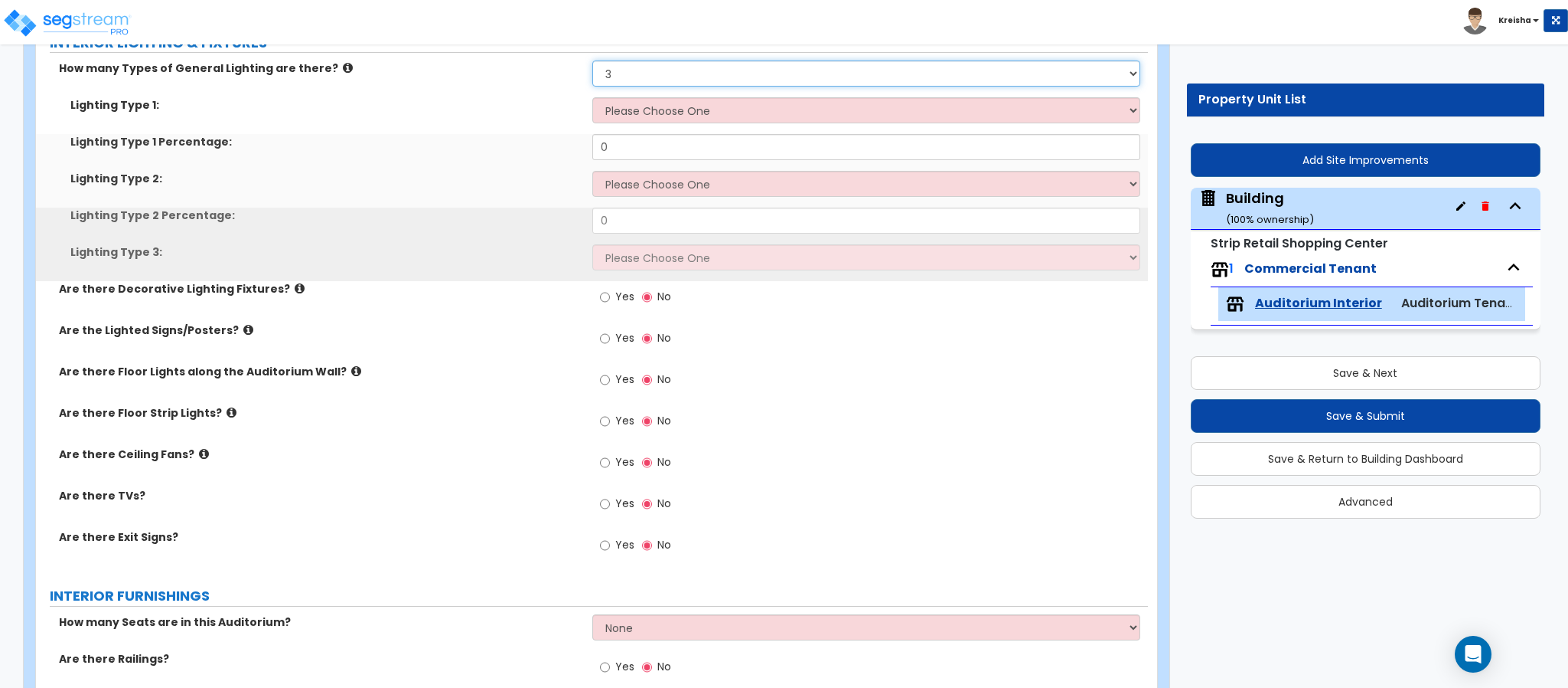
scroll to position [3828, 0]
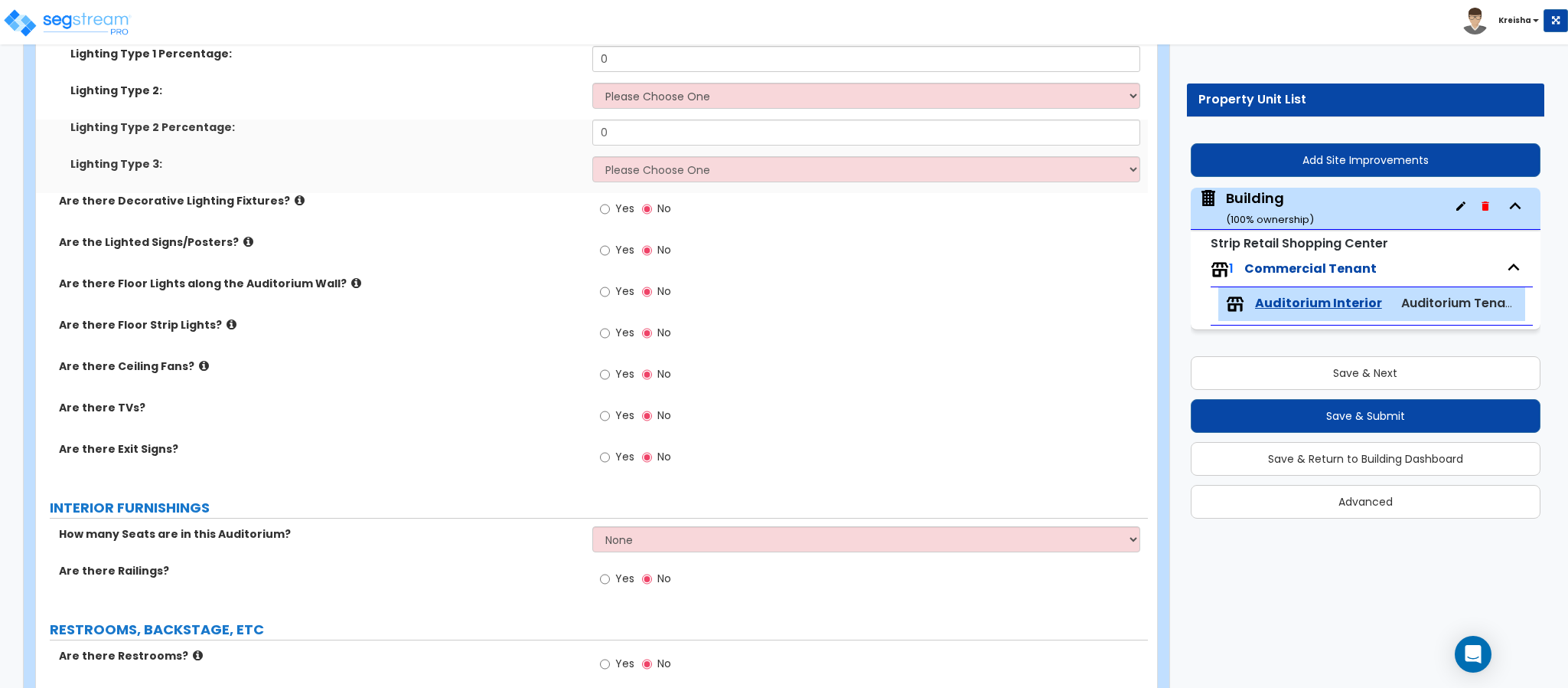
click at [622, 199] on label "Yes" at bounding box center [617, 210] width 35 height 26
click at [622, 212] on span "Yes" at bounding box center [625, 208] width 19 height 15
click at [609, 212] on input "Yes" at bounding box center [605, 208] width 10 height 16
radio input "true"
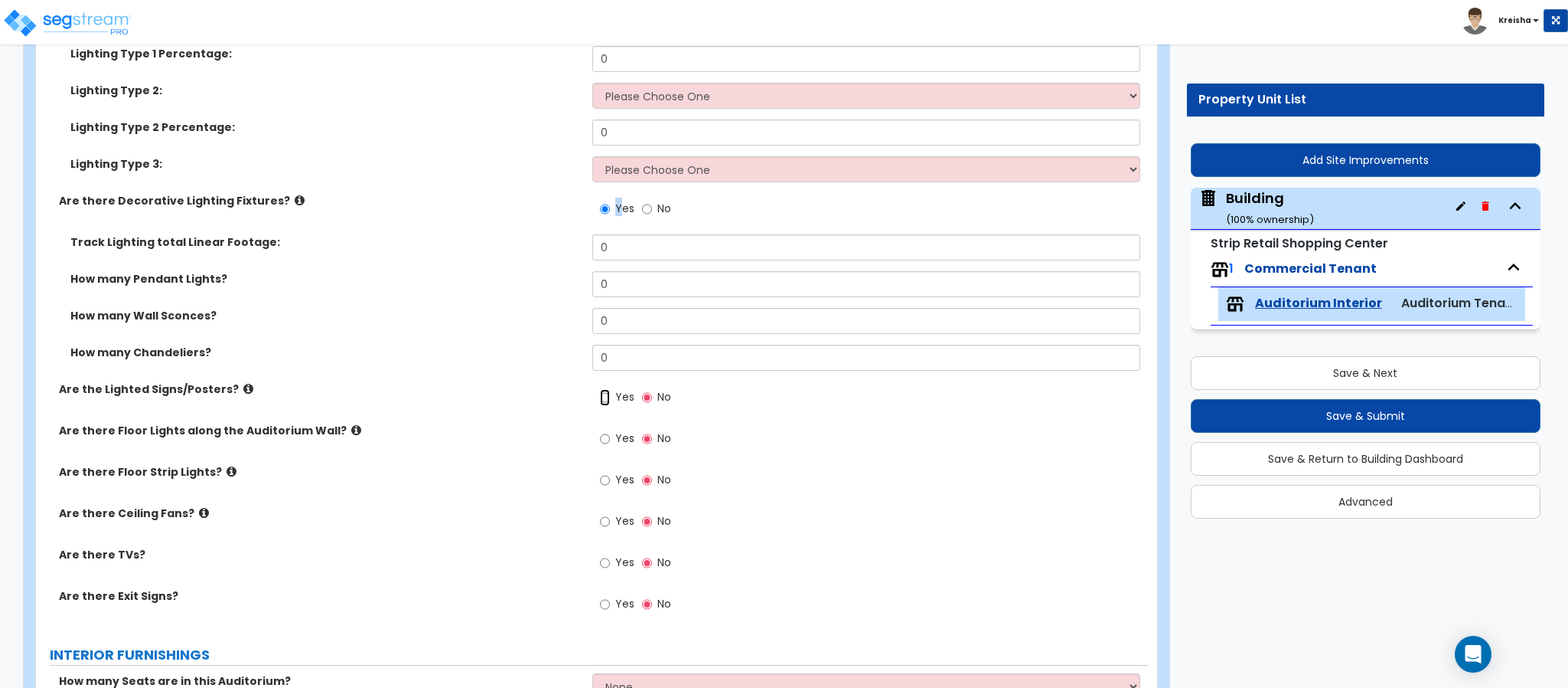
click at [609, 396] on input "Yes" at bounding box center [605, 397] width 10 height 16
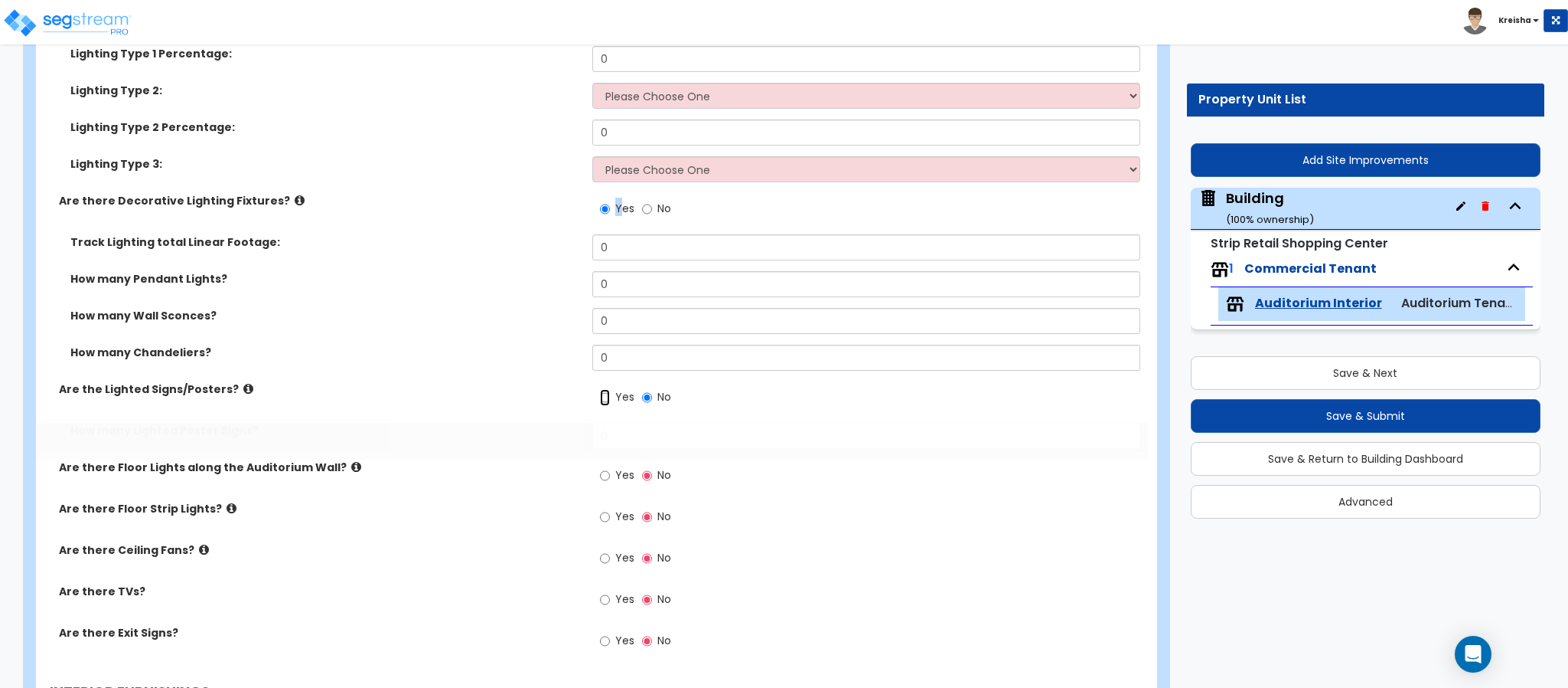
radio input "true"
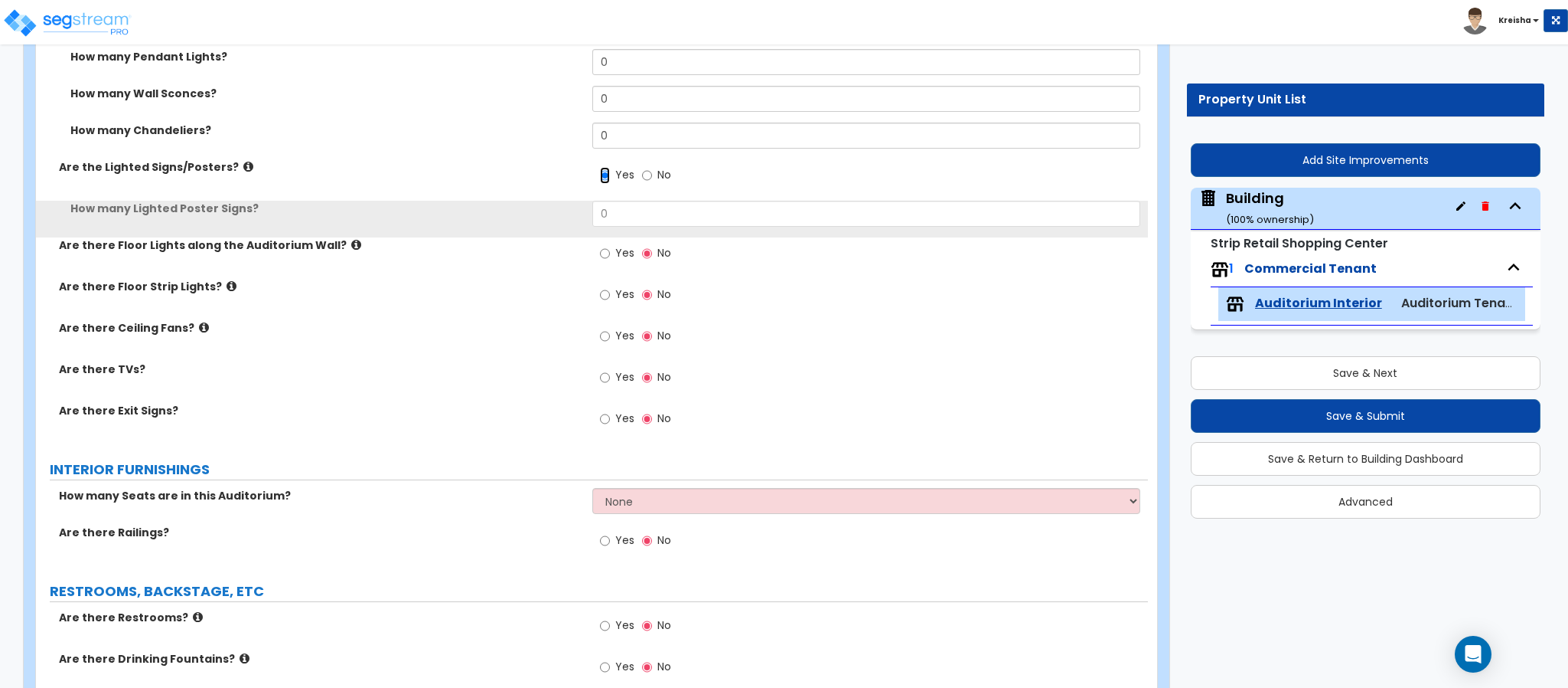
scroll to position [4058, 0]
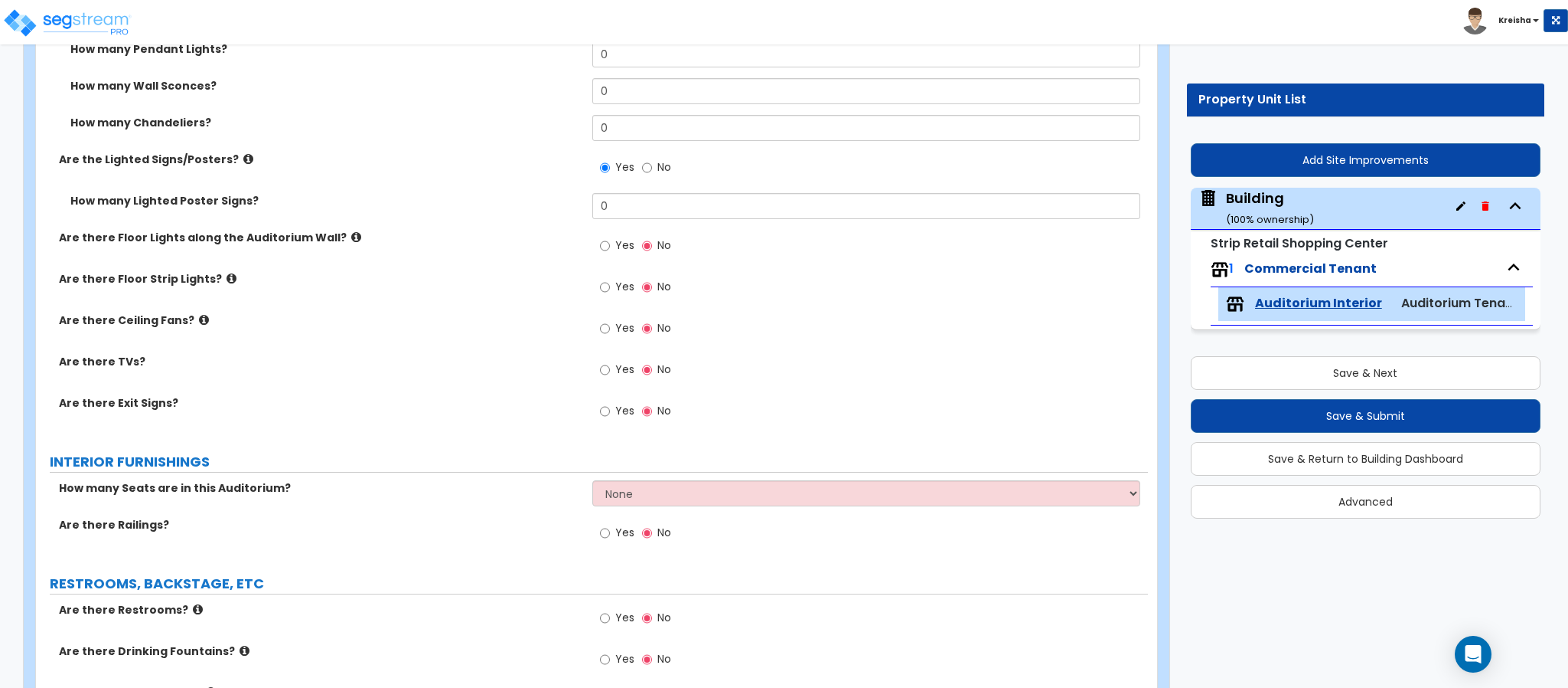
click at [611, 253] on label "Yes" at bounding box center [617, 247] width 35 height 26
click at [609, 253] on input "Yes" at bounding box center [605, 245] width 10 height 16
radio input "true"
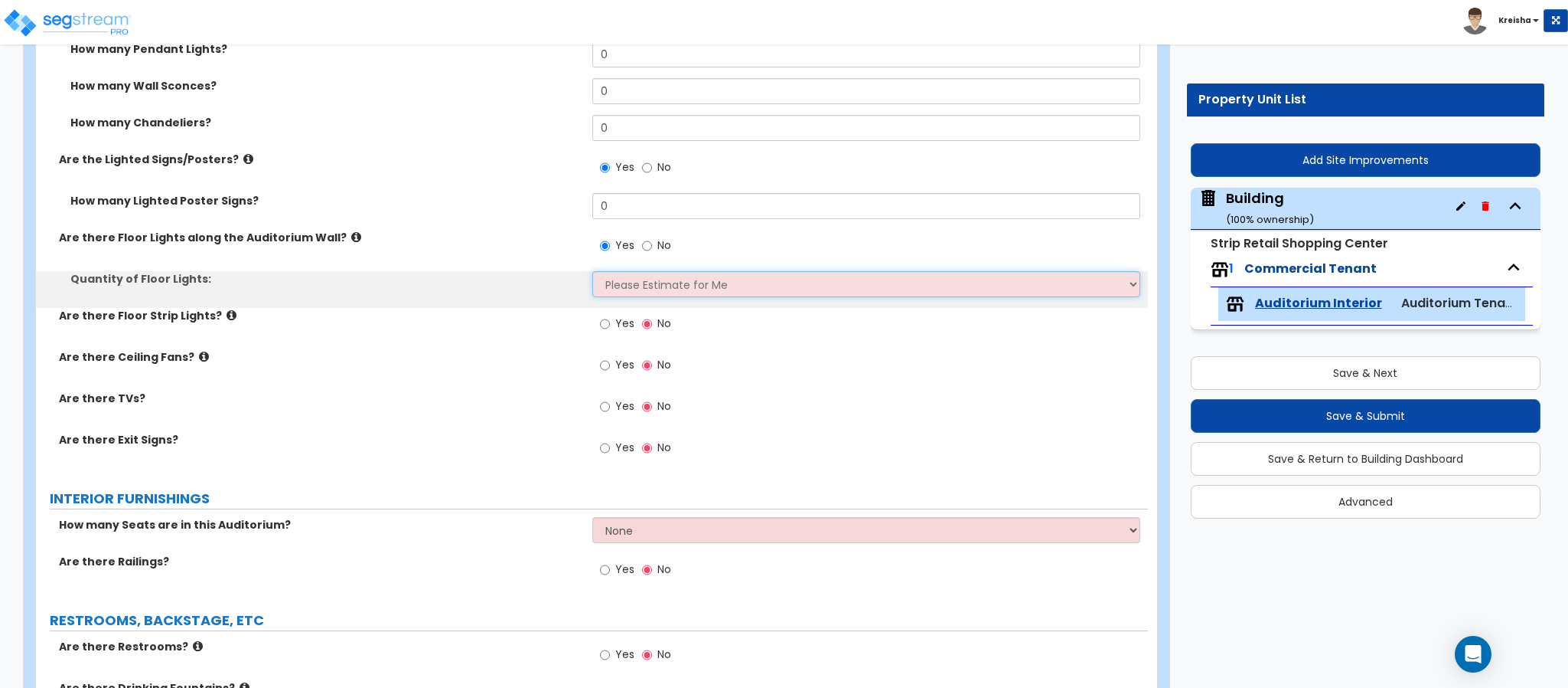
click at [620, 290] on select "Please Estimate for Me I want to Enter the Linear Footage" at bounding box center [866, 284] width 549 height 26
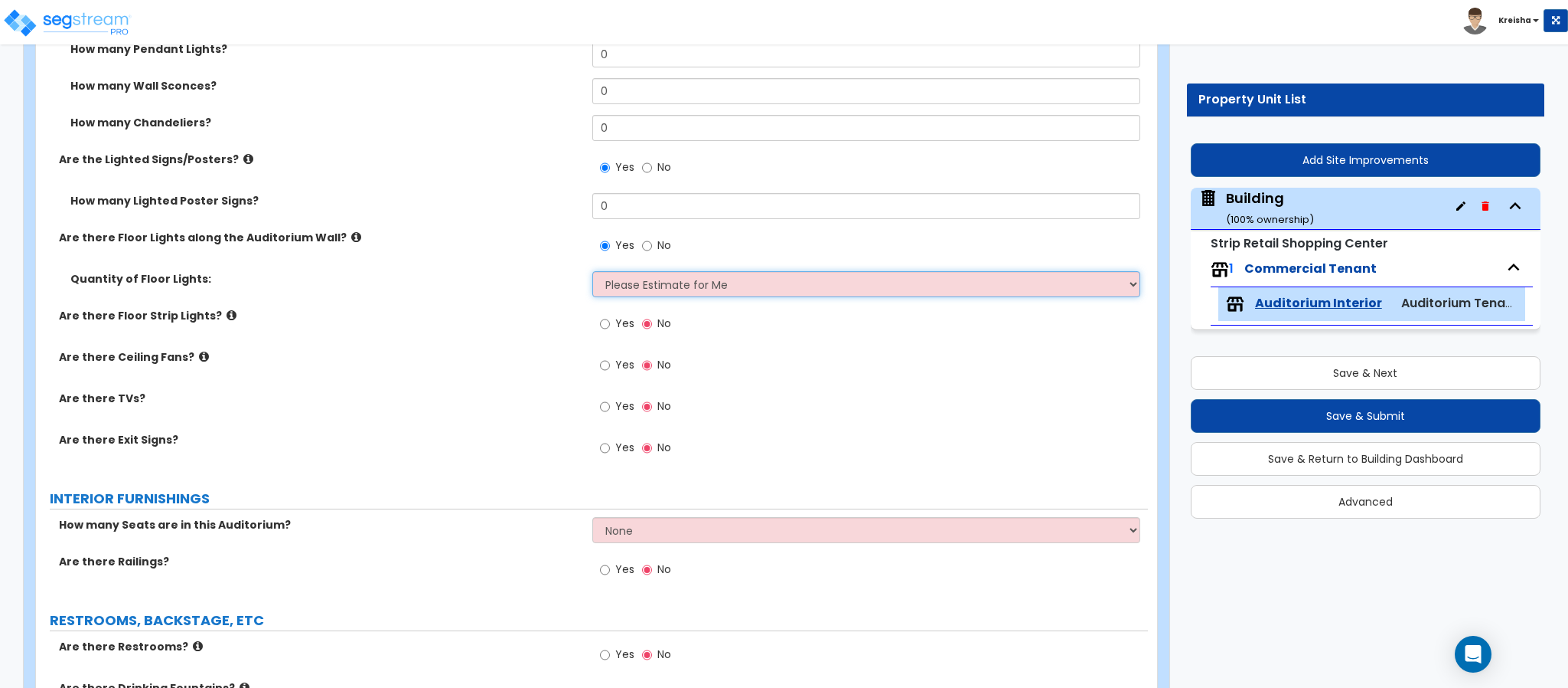
click at [592, 272] on select "Please Estimate for Me I want to Enter the Linear Footage" at bounding box center [866, 284] width 549 height 26
select select "1"
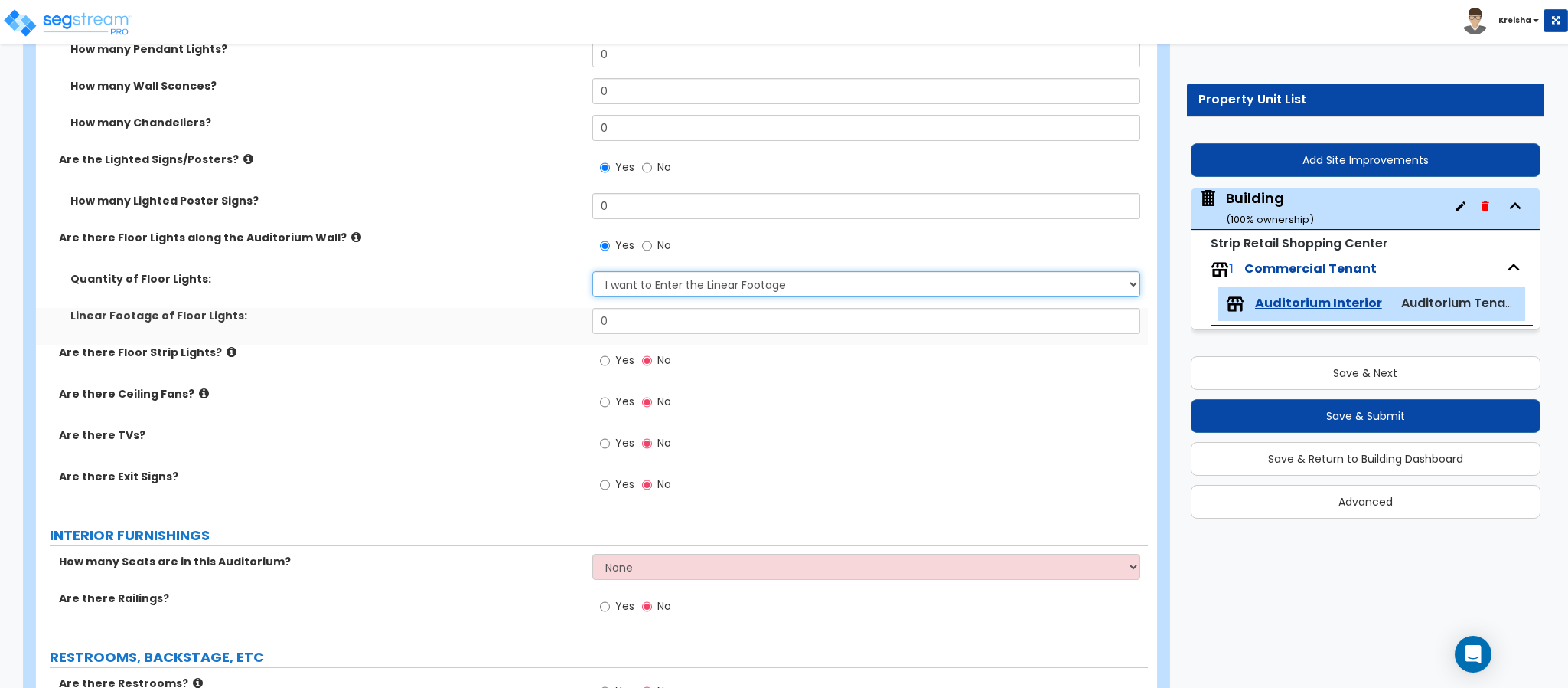
scroll to position [4211, 0]
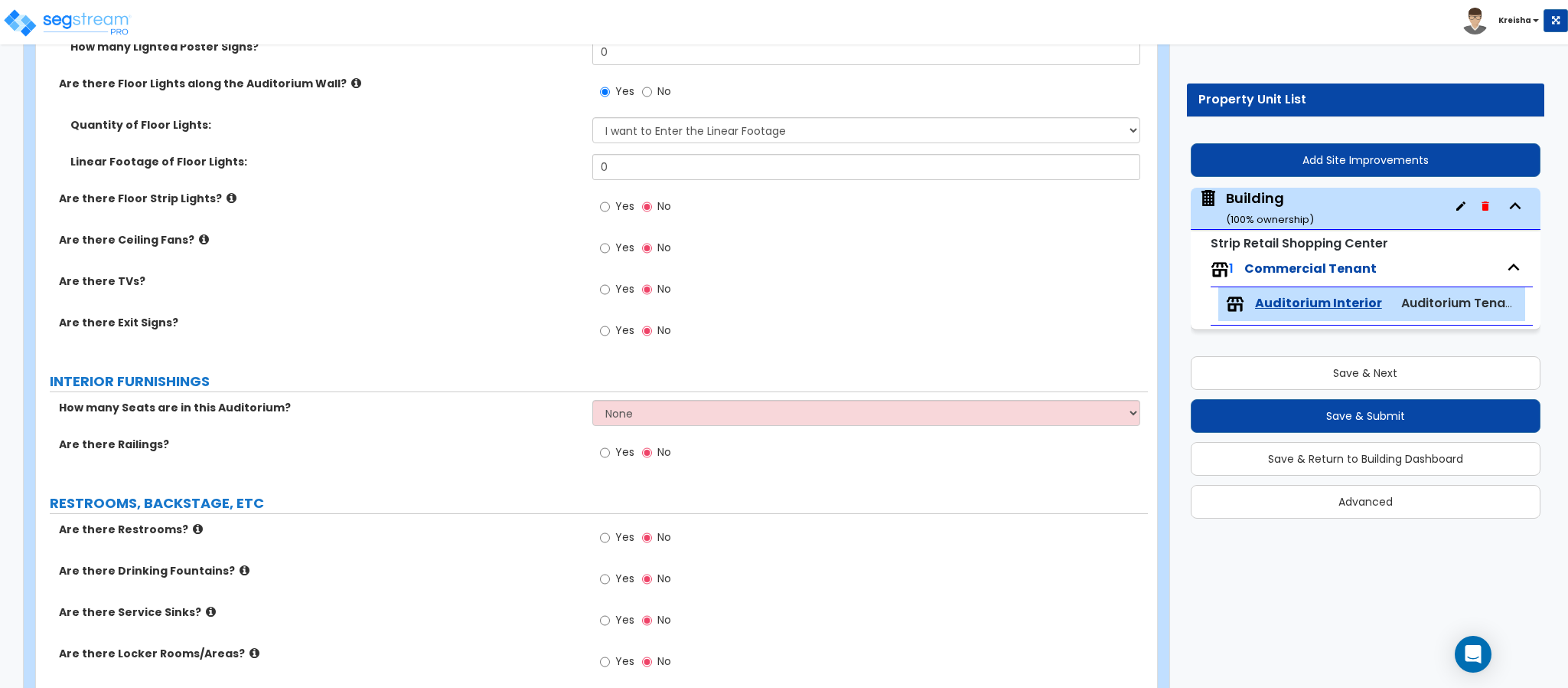
click at [616, 191] on div "Yes No" at bounding box center [635, 208] width 87 height 36
click at [617, 203] on span "Yes" at bounding box center [625, 206] width 19 height 15
click at [609, 203] on input "Yes" at bounding box center [605, 206] width 10 height 16
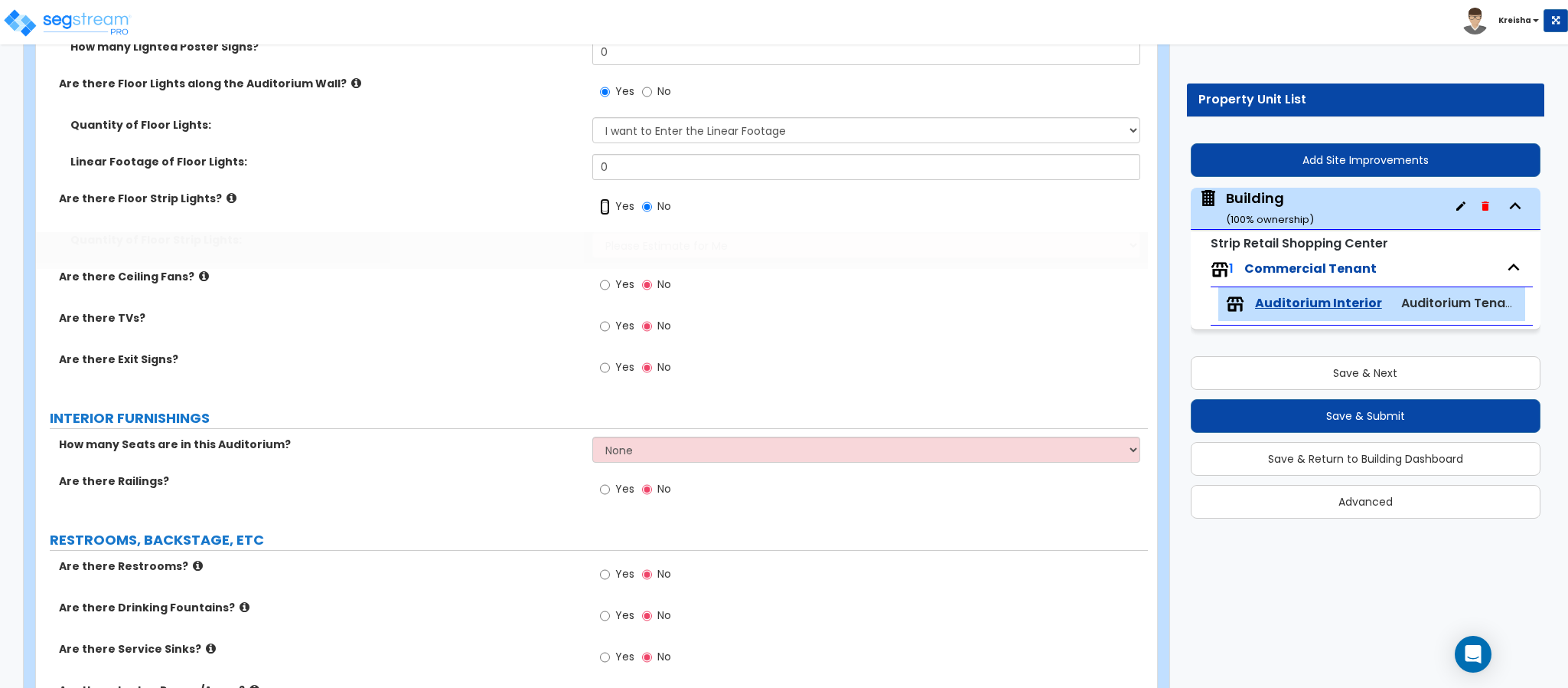
radio input "true"
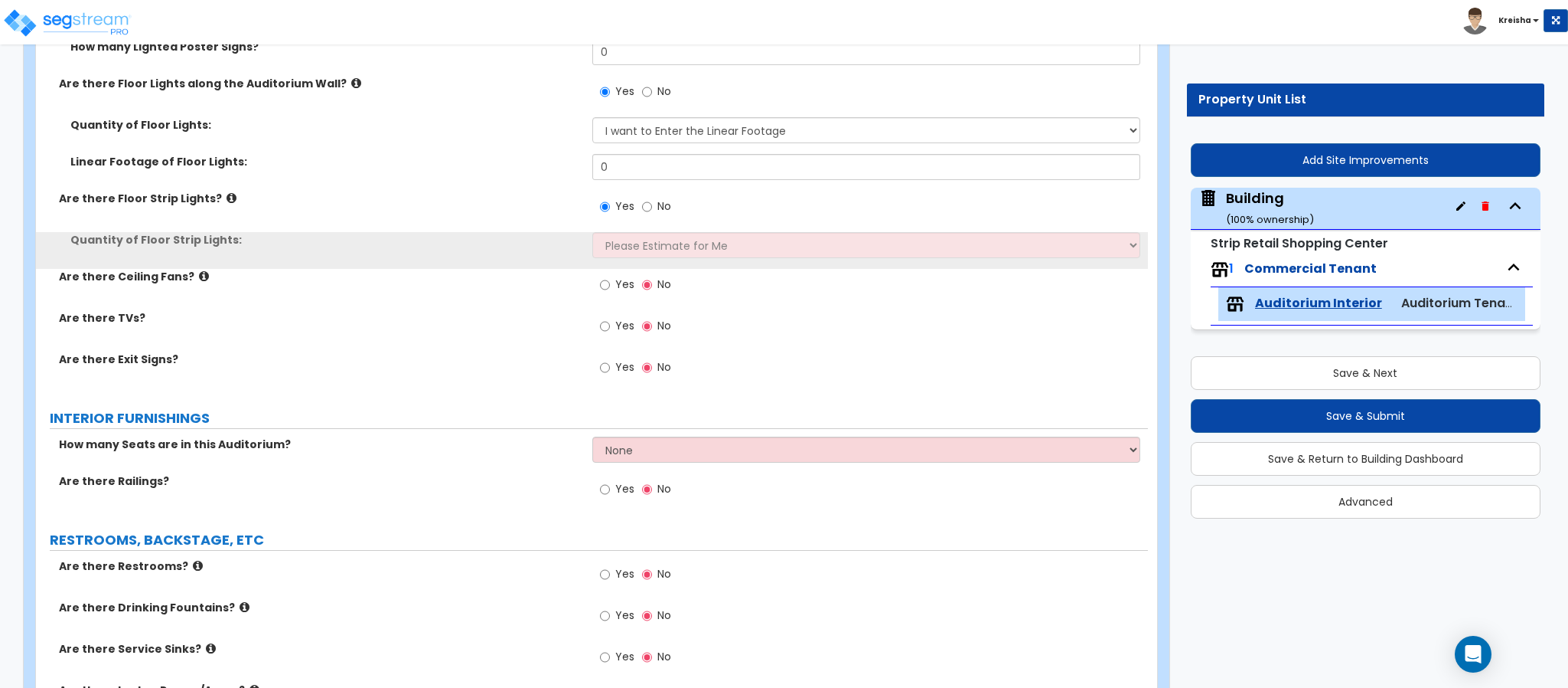
click at [621, 261] on div "Quantity of Floor Strip Lights: Please Estimate for Me I want to Enter the Line…" at bounding box center [591, 250] width 1112 height 37
click at [623, 250] on select "Please Estimate for Me I want to Enter the Linear Footage" at bounding box center [866, 244] width 549 height 26
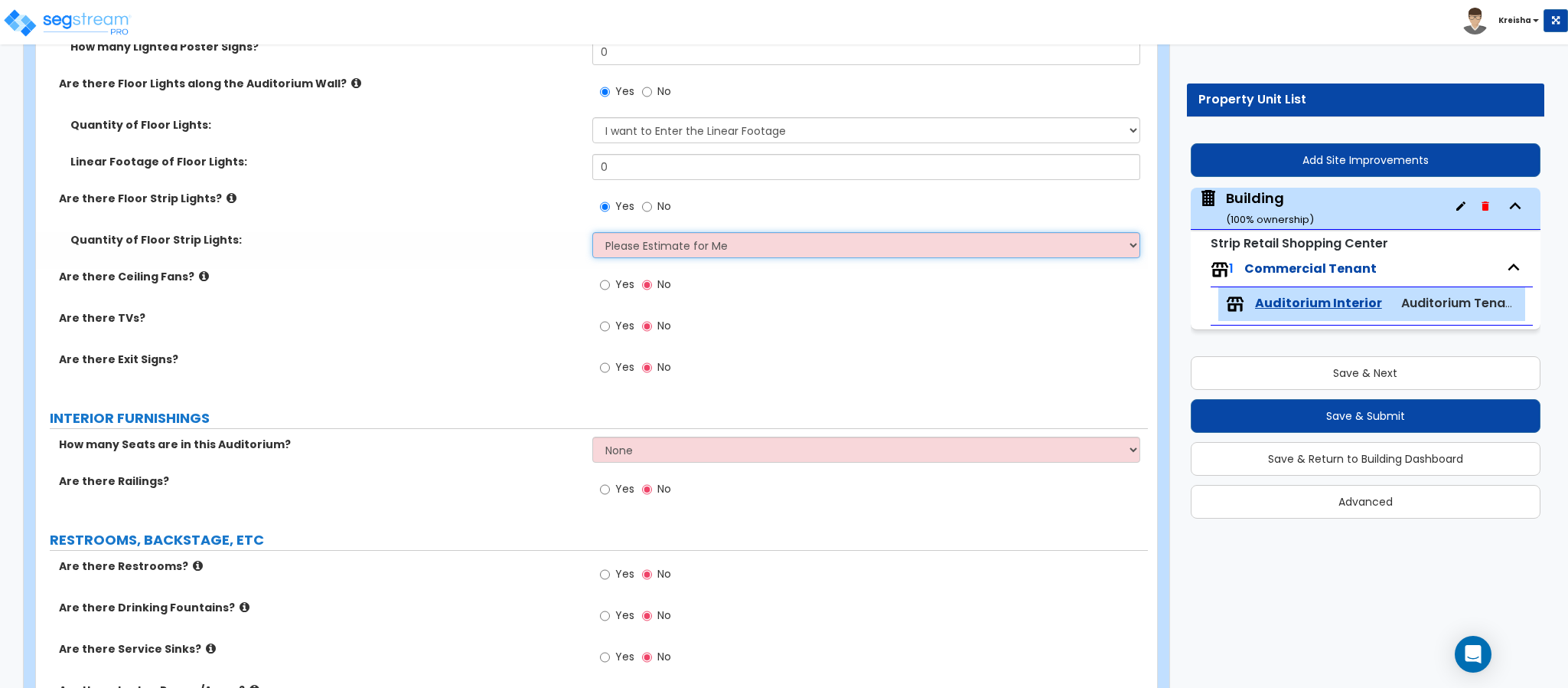
click at [623, 250] on select "Please Estimate for Me I want to Enter the Linear Footage" at bounding box center [866, 244] width 549 height 26
select select "1"
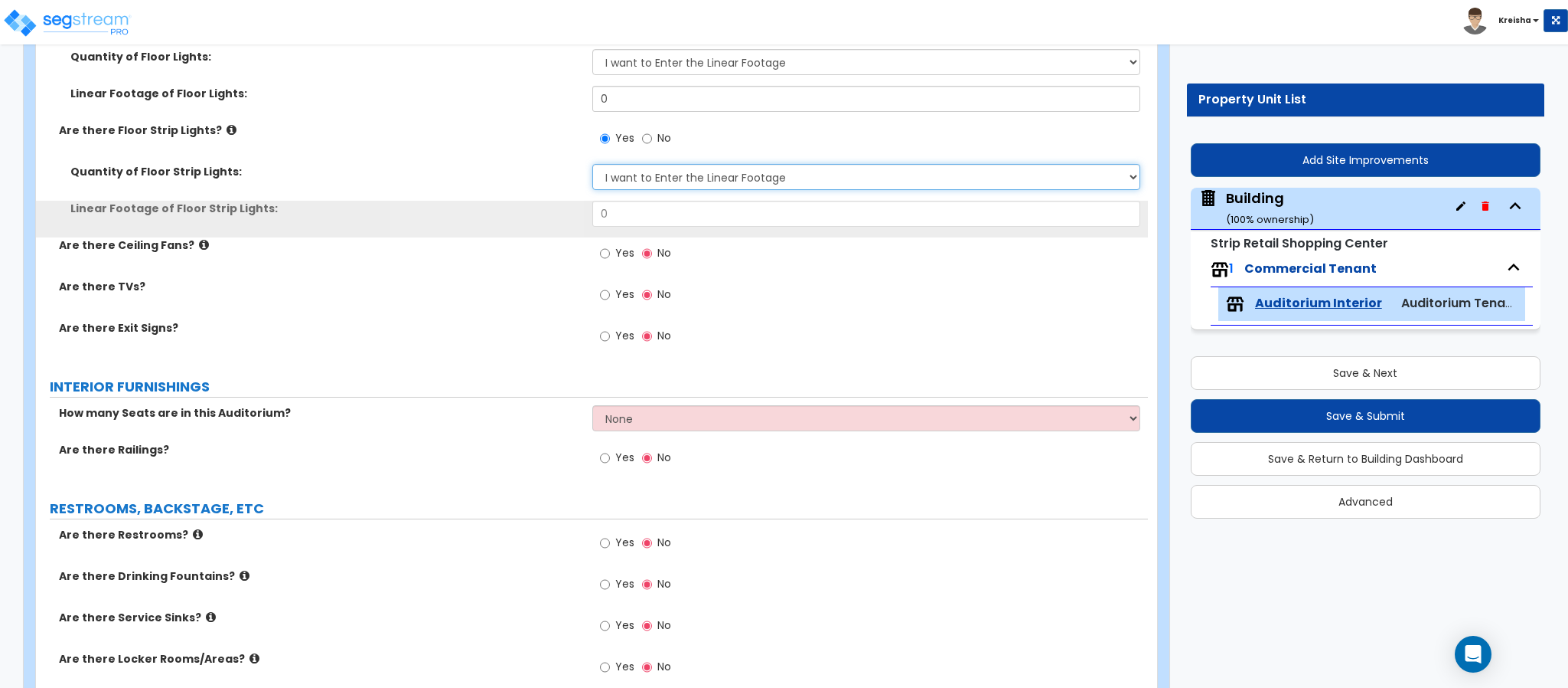
scroll to position [4364, 0]
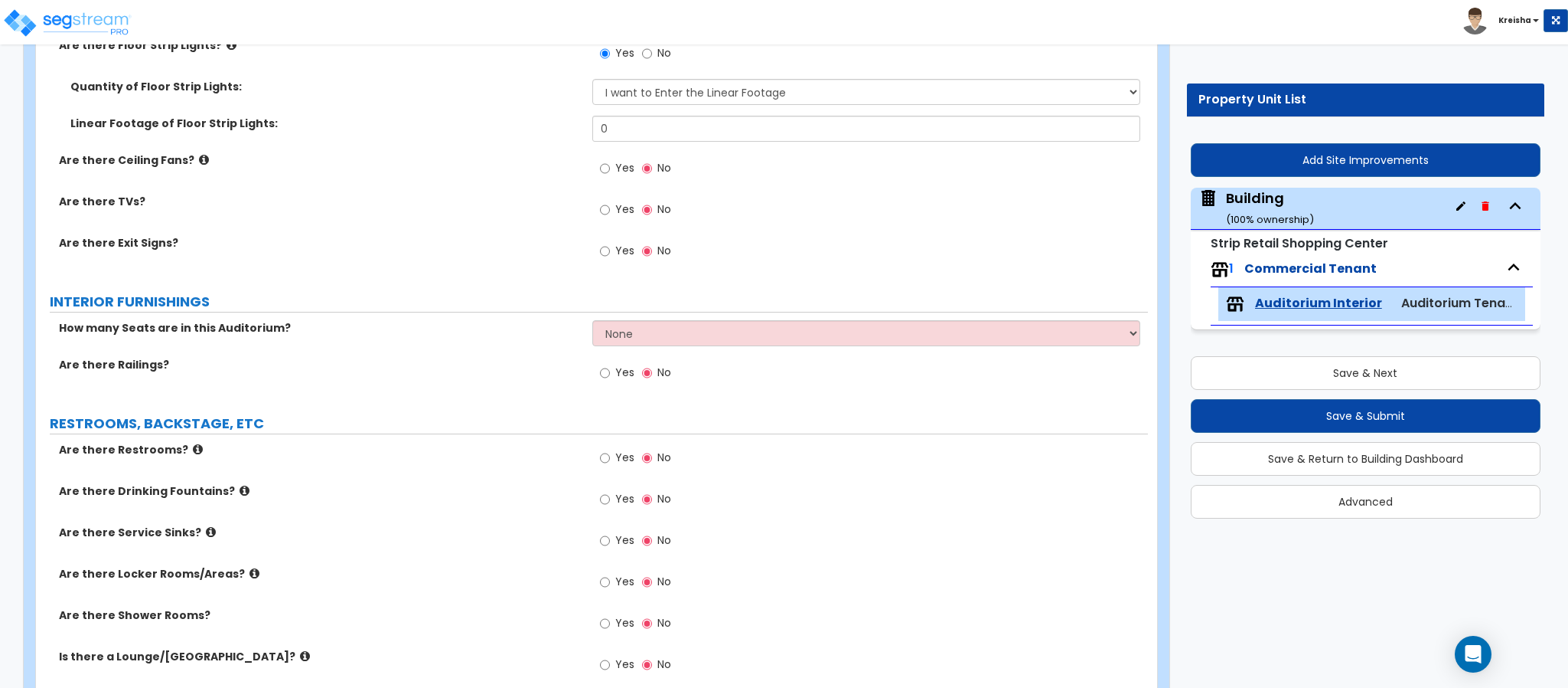
click at [615, 169] on span "Yes" at bounding box center [625, 168] width 19 height 15
click at [609, 169] on input "Yes" at bounding box center [605, 168] width 10 height 16
radio input "true"
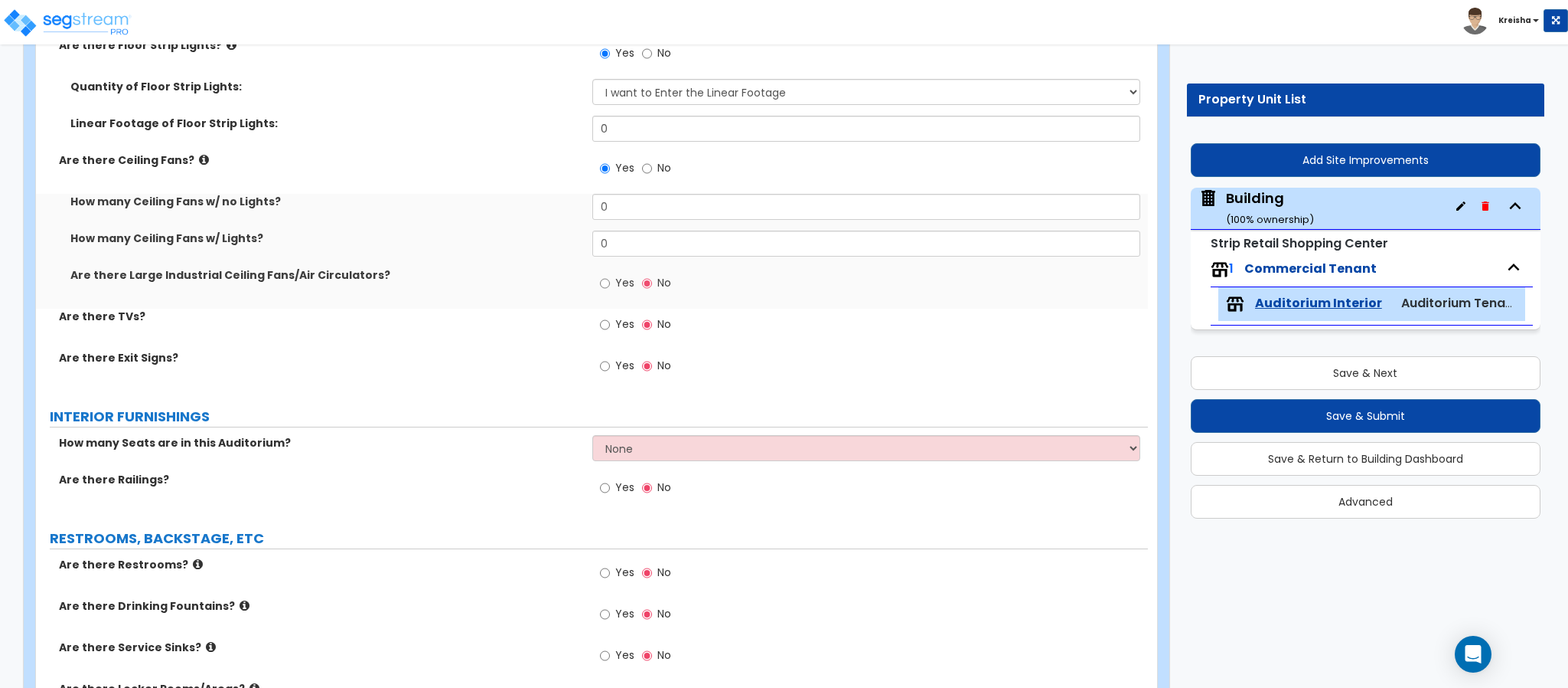
click at [610, 288] on label "Yes" at bounding box center [617, 285] width 35 height 26
click at [609, 288] on input "Yes" at bounding box center [605, 283] width 10 height 16
radio input "true"
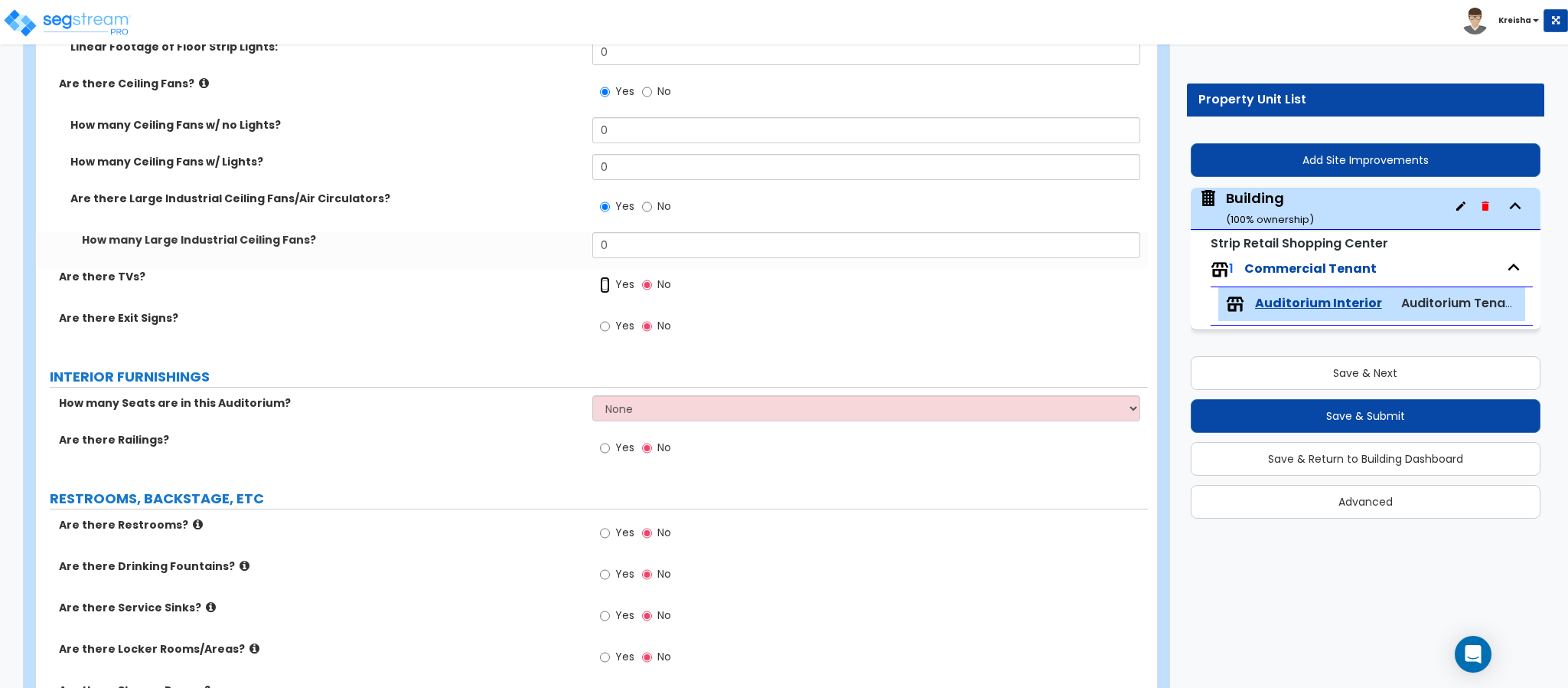
click at [606, 281] on input "Yes" at bounding box center [605, 284] width 10 height 16
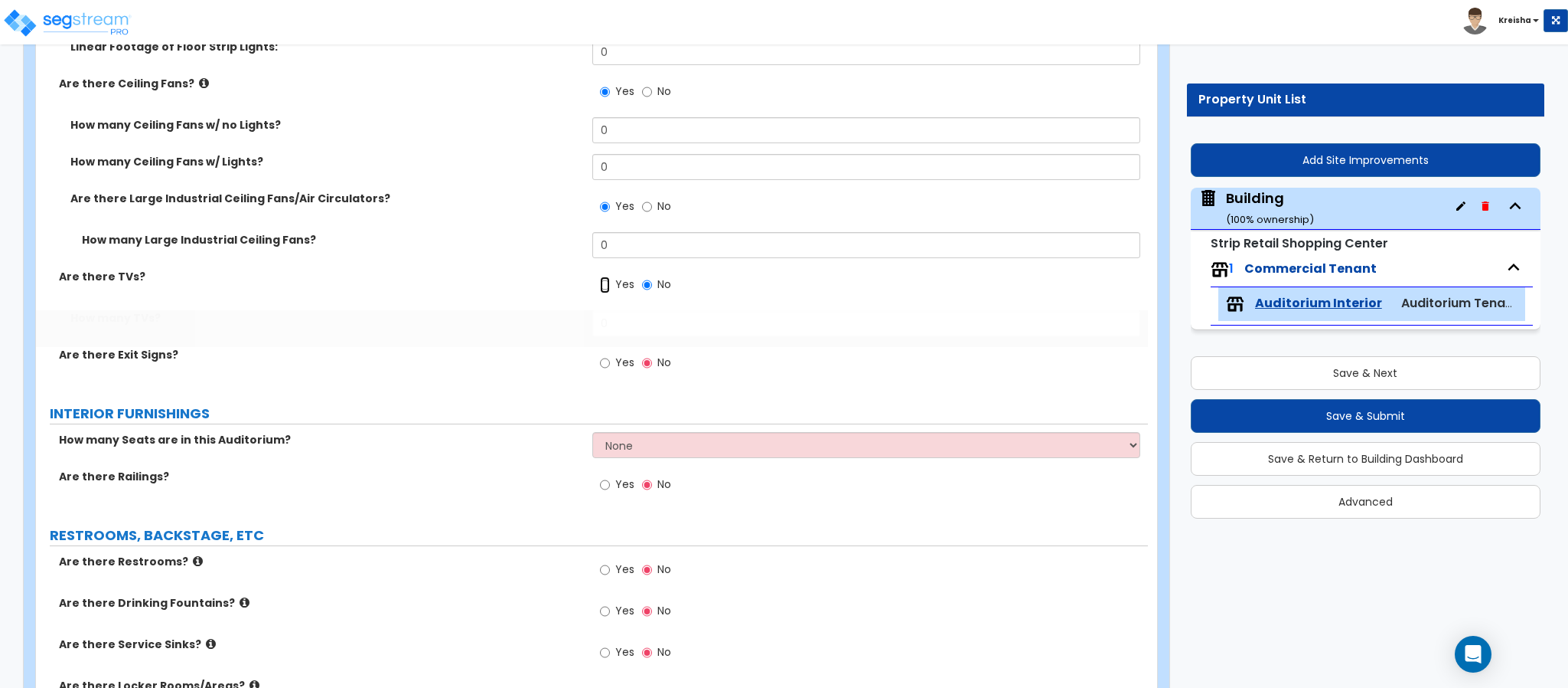
radio input "true"
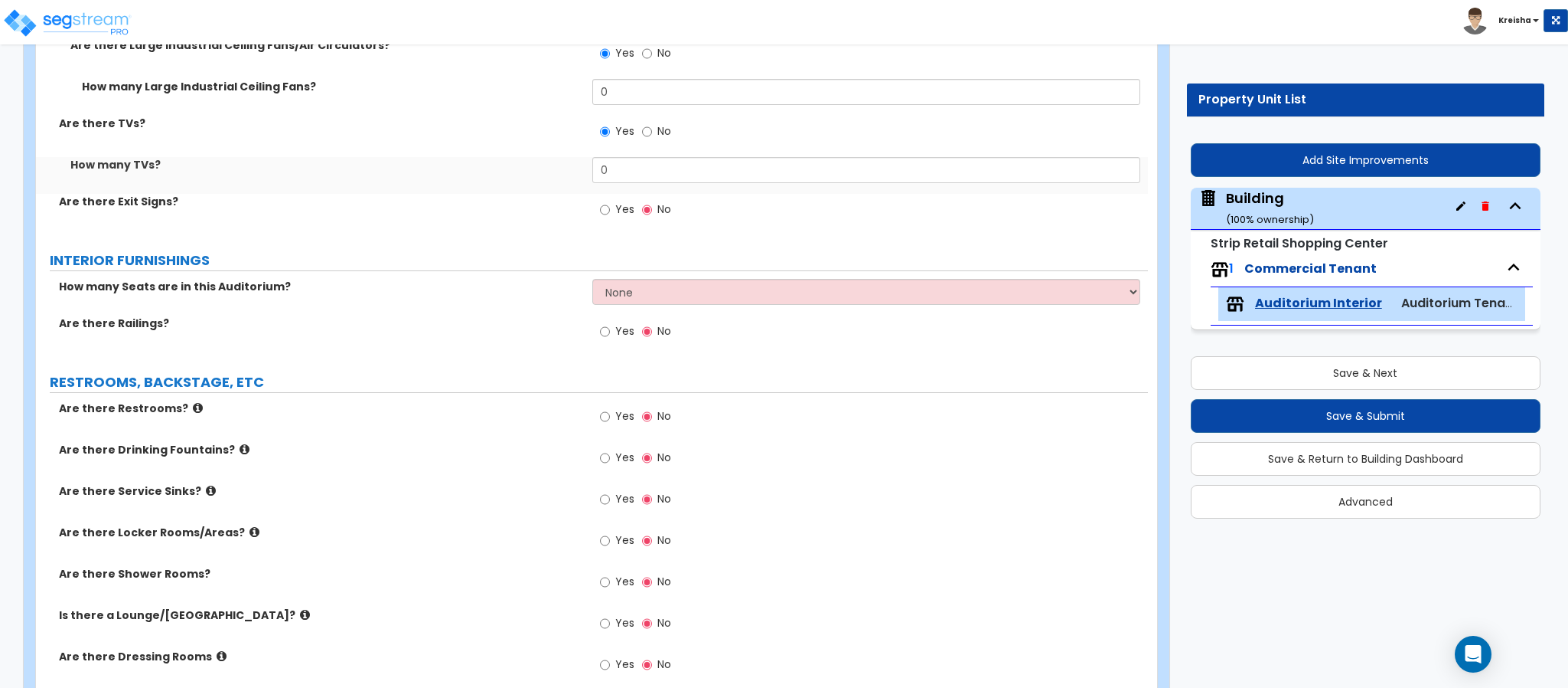
click at [615, 206] on span "Yes" at bounding box center [625, 209] width 19 height 15
click at [609, 206] on input "Yes" at bounding box center [605, 209] width 10 height 16
radio input "true"
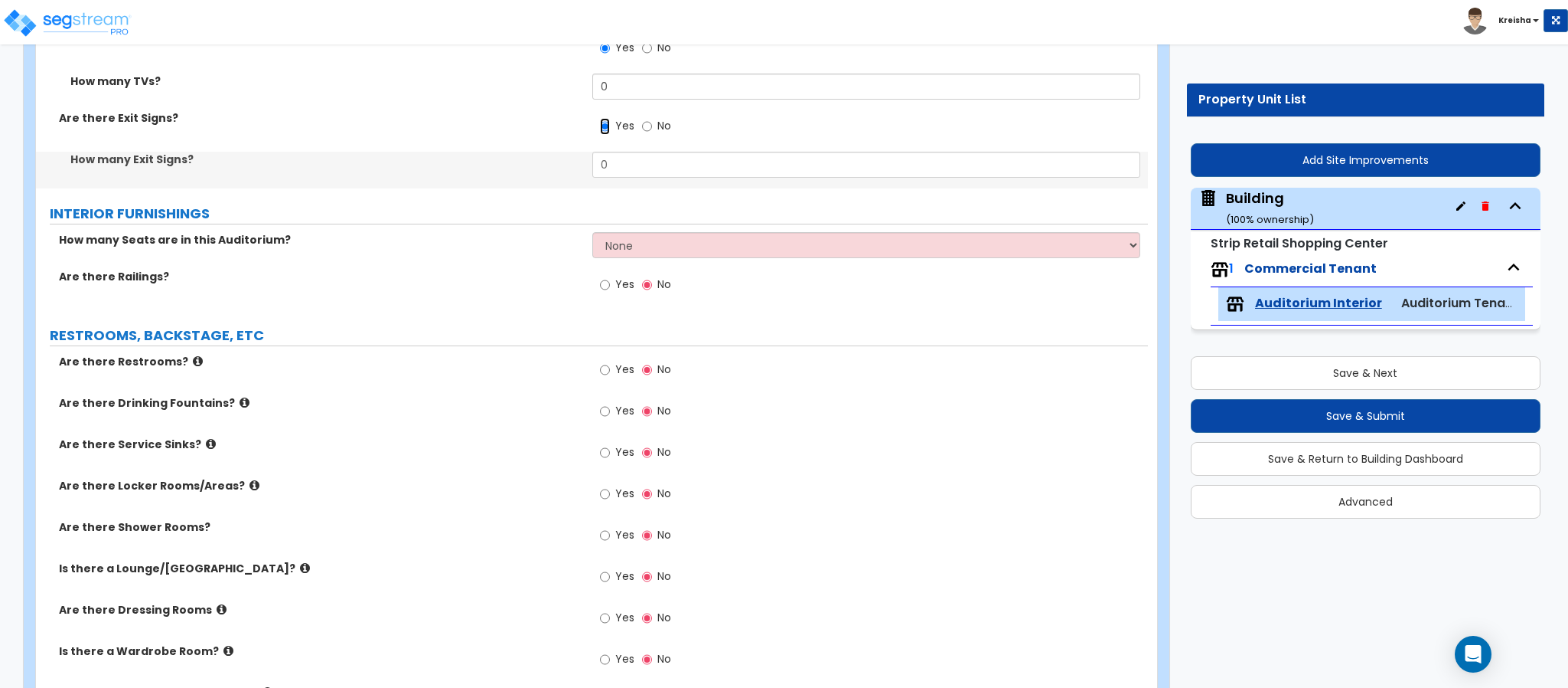
scroll to position [4747, 0]
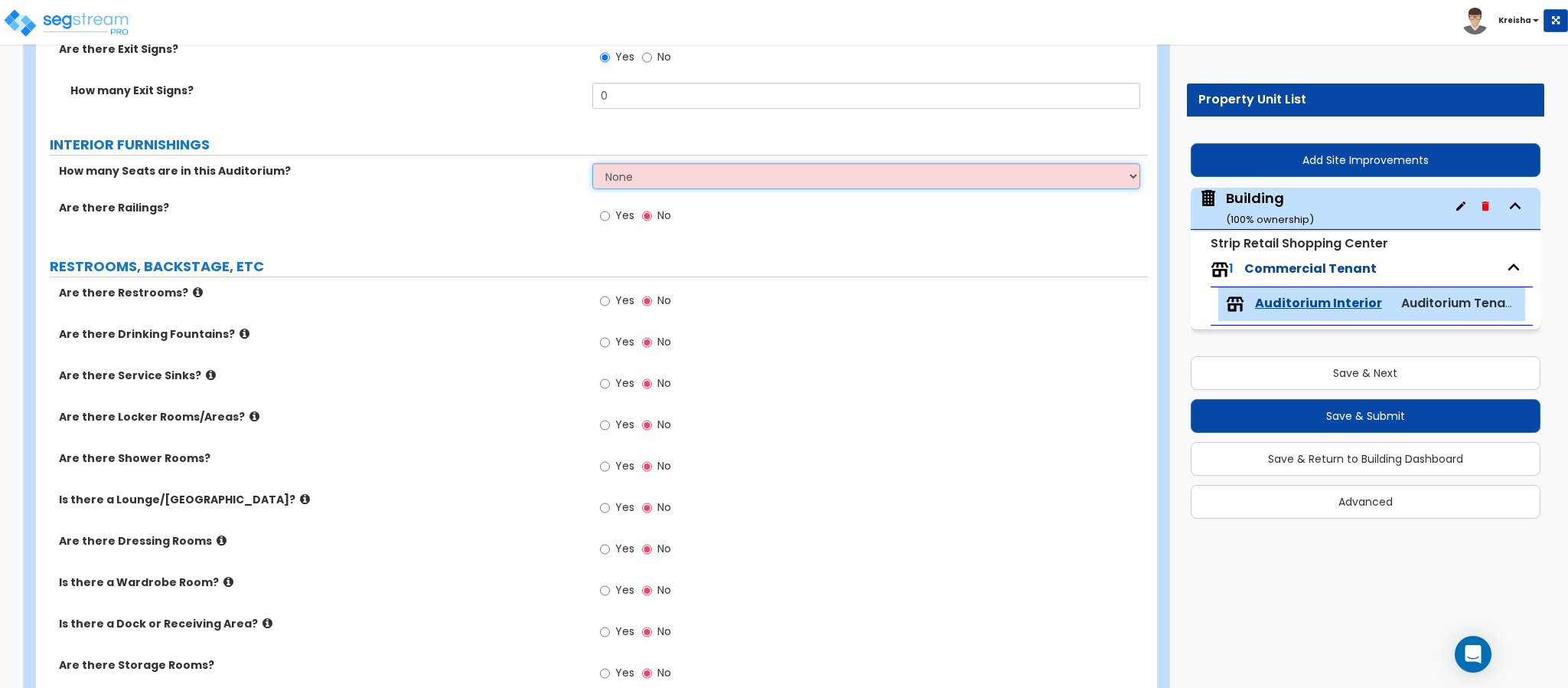
click at [622, 189] on select "None Please estimate for me I want to Enter the Number of Seats" at bounding box center [866, 176] width 549 height 26
click at [592, 165] on select "None Please estimate for me I want to Enter the Number of Seats" at bounding box center [866, 176] width 549 height 26
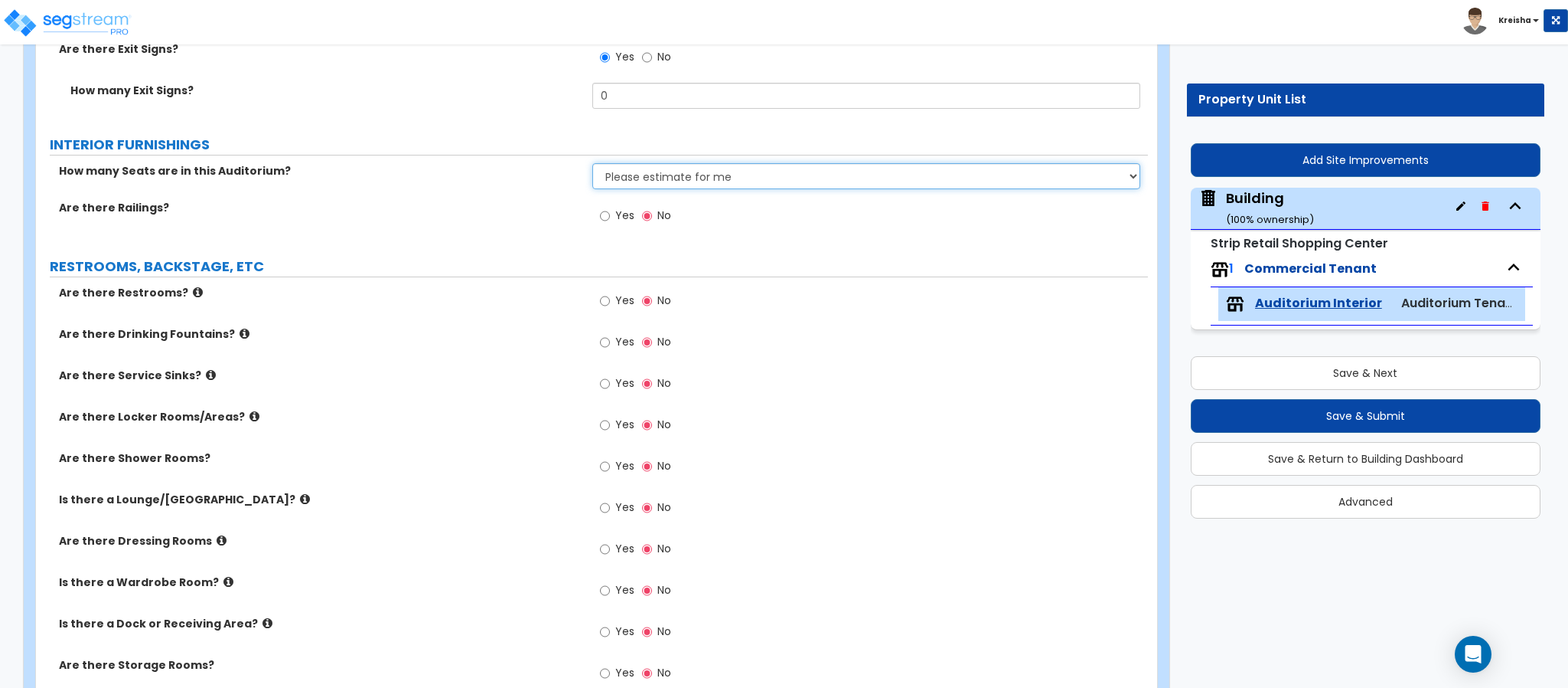
select select "2"
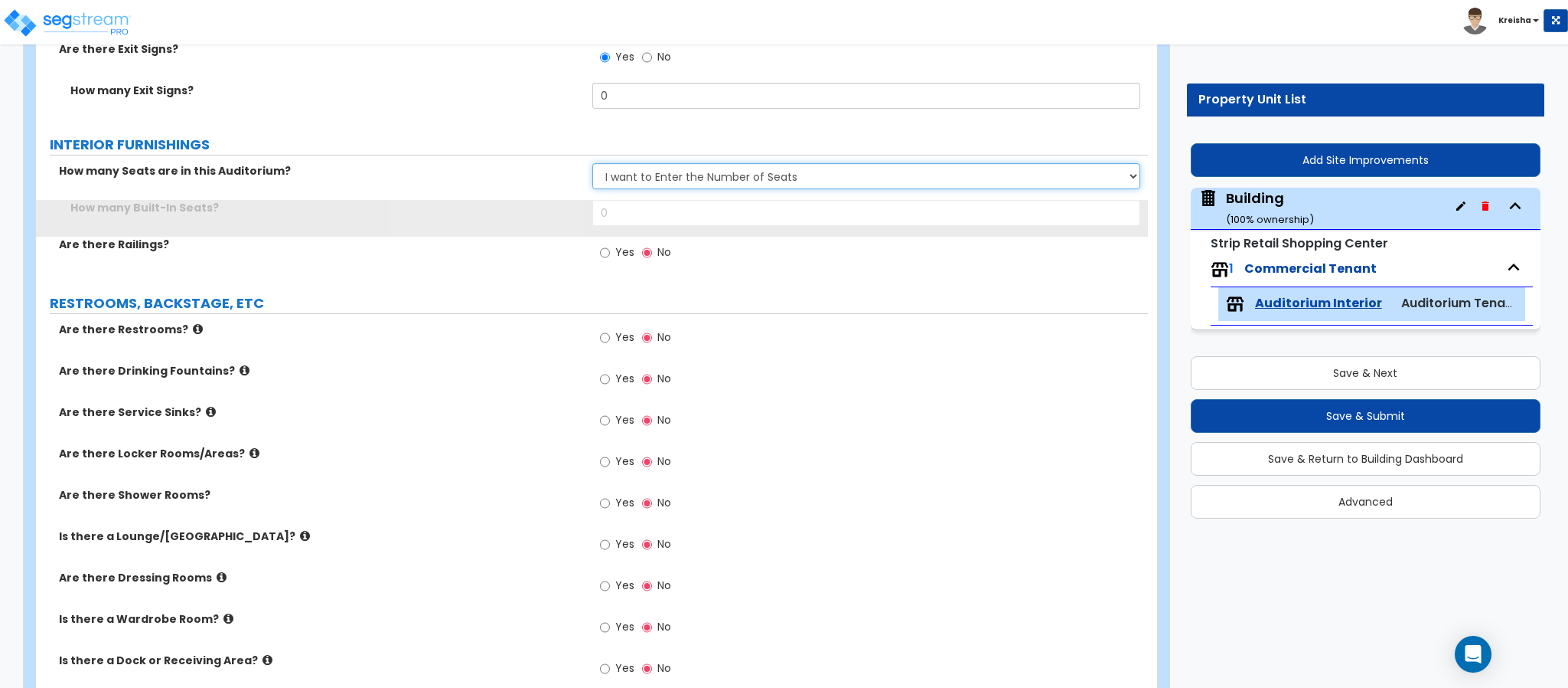
scroll to position [4824, 0]
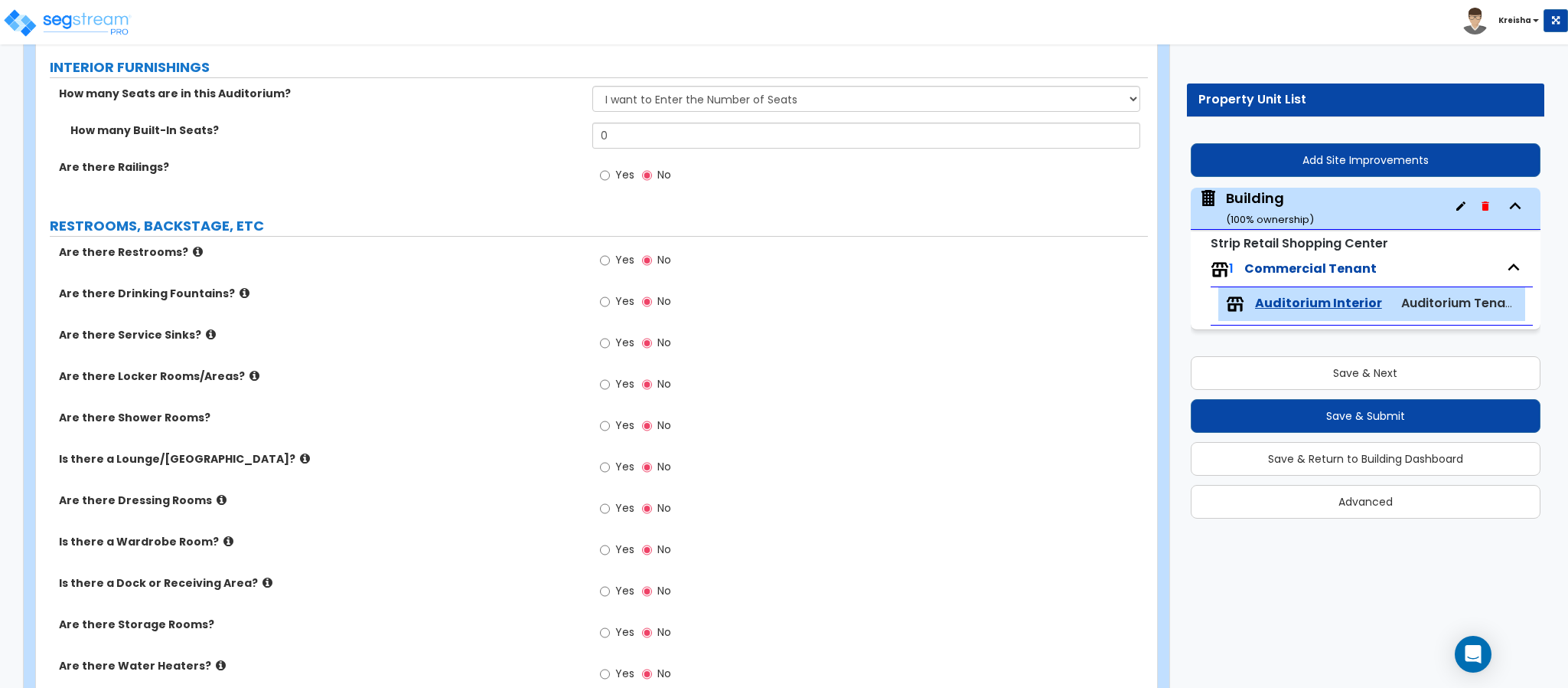
click at [615, 173] on span "Yes" at bounding box center [625, 175] width 19 height 15
click at [609, 173] on input "Yes" at bounding box center [605, 175] width 10 height 16
radio input "true"
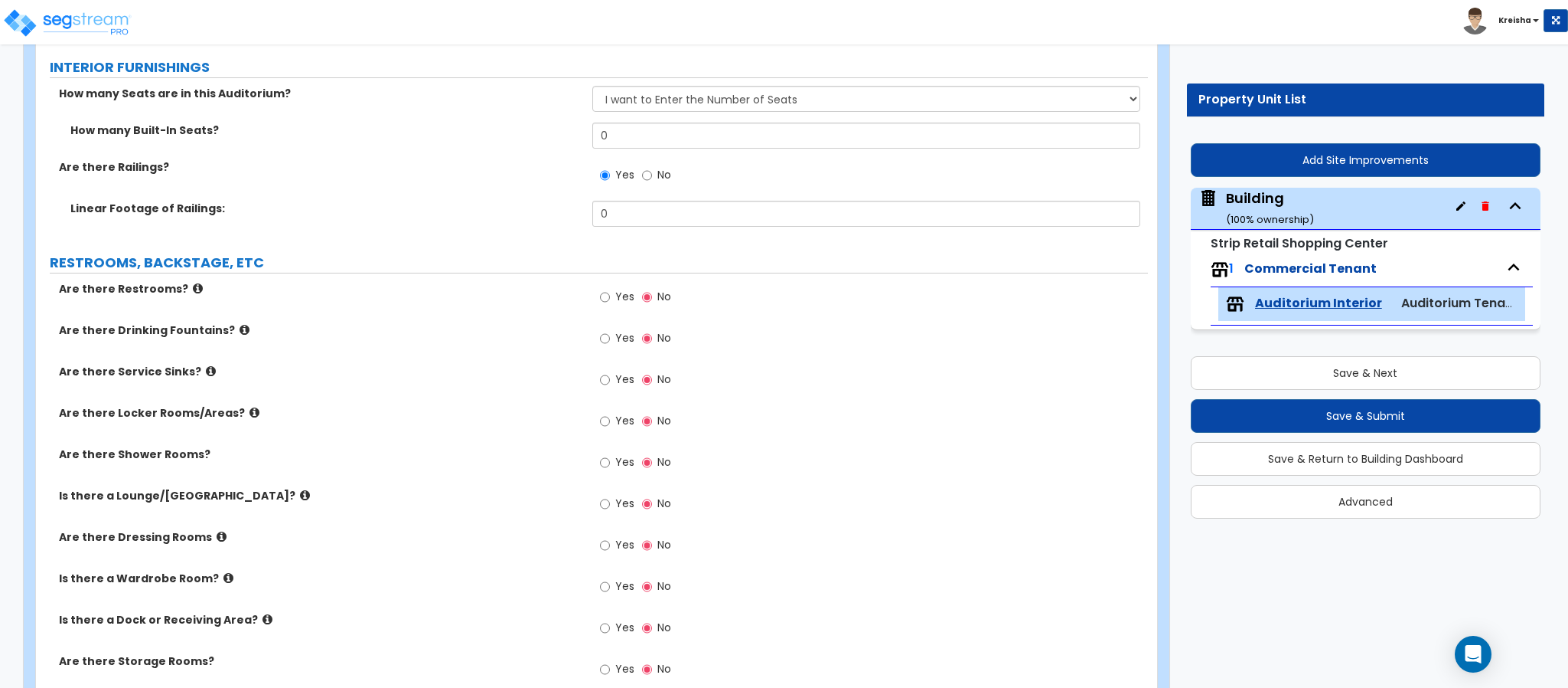
click at [617, 284] on div "Yes No" at bounding box center [635, 298] width 87 height 36
click at [617, 294] on span "Yes" at bounding box center [625, 296] width 19 height 15
click at [609, 294] on input "Yes" at bounding box center [605, 296] width 10 height 16
radio input "true"
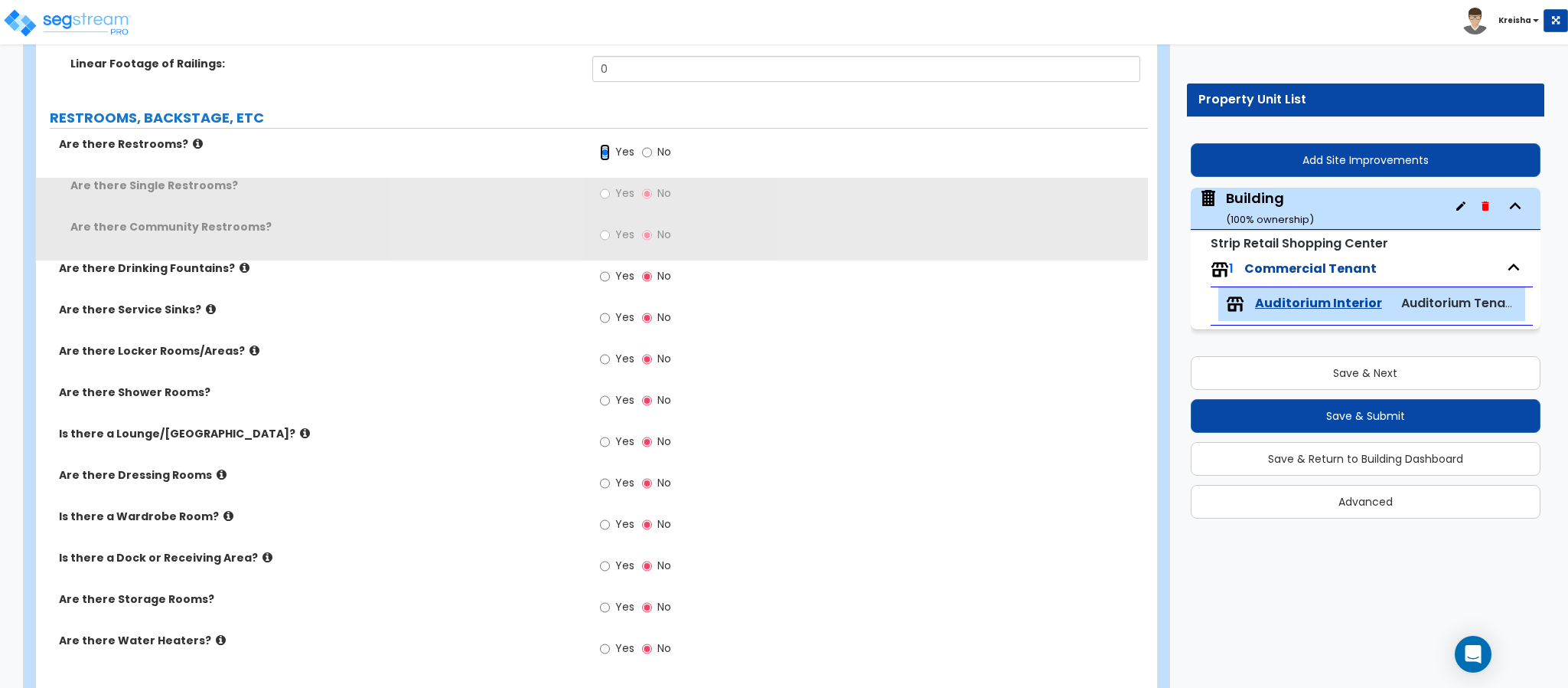
scroll to position [4976, 0]
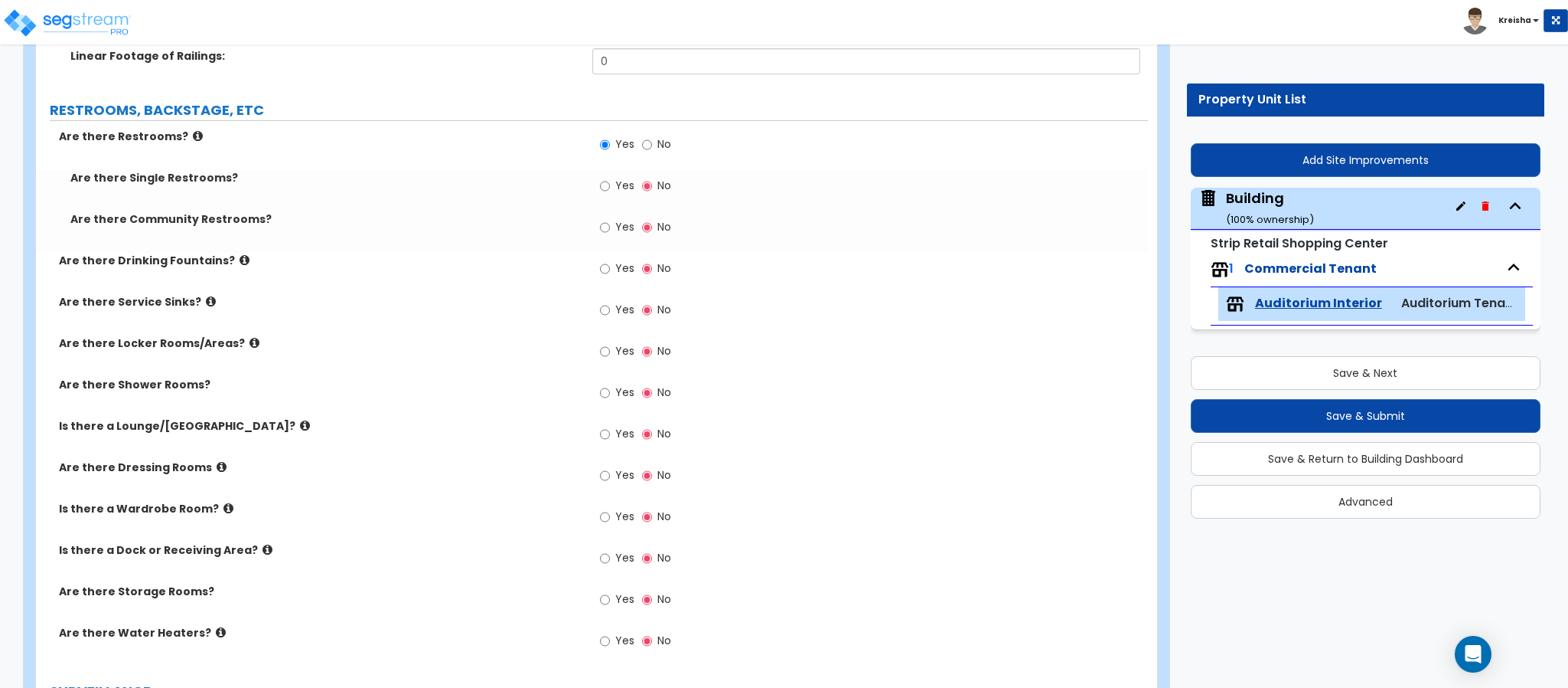
click at [618, 199] on label "Yes" at bounding box center [617, 187] width 35 height 26
click at [609, 195] on input "Yes" at bounding box center [605, 185] width 10 height 16
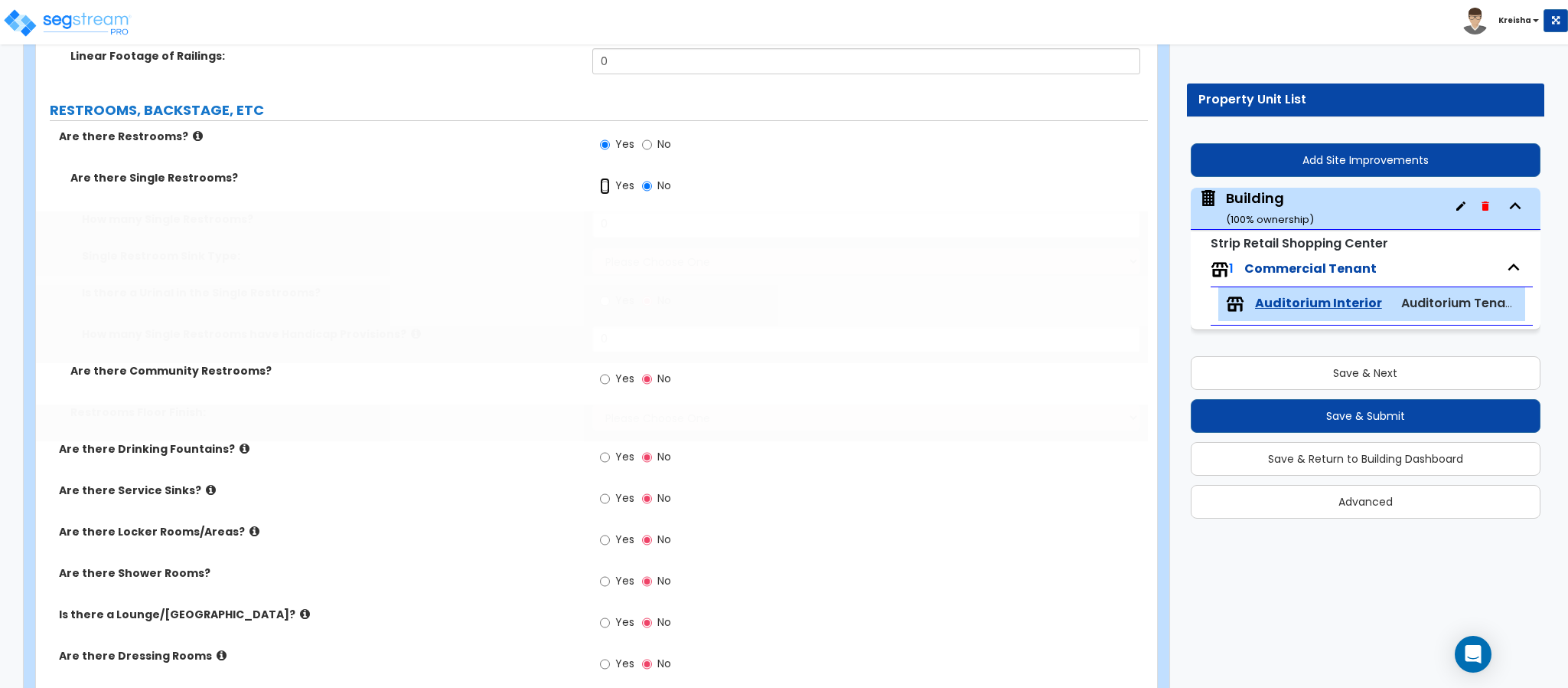
radio input "true"
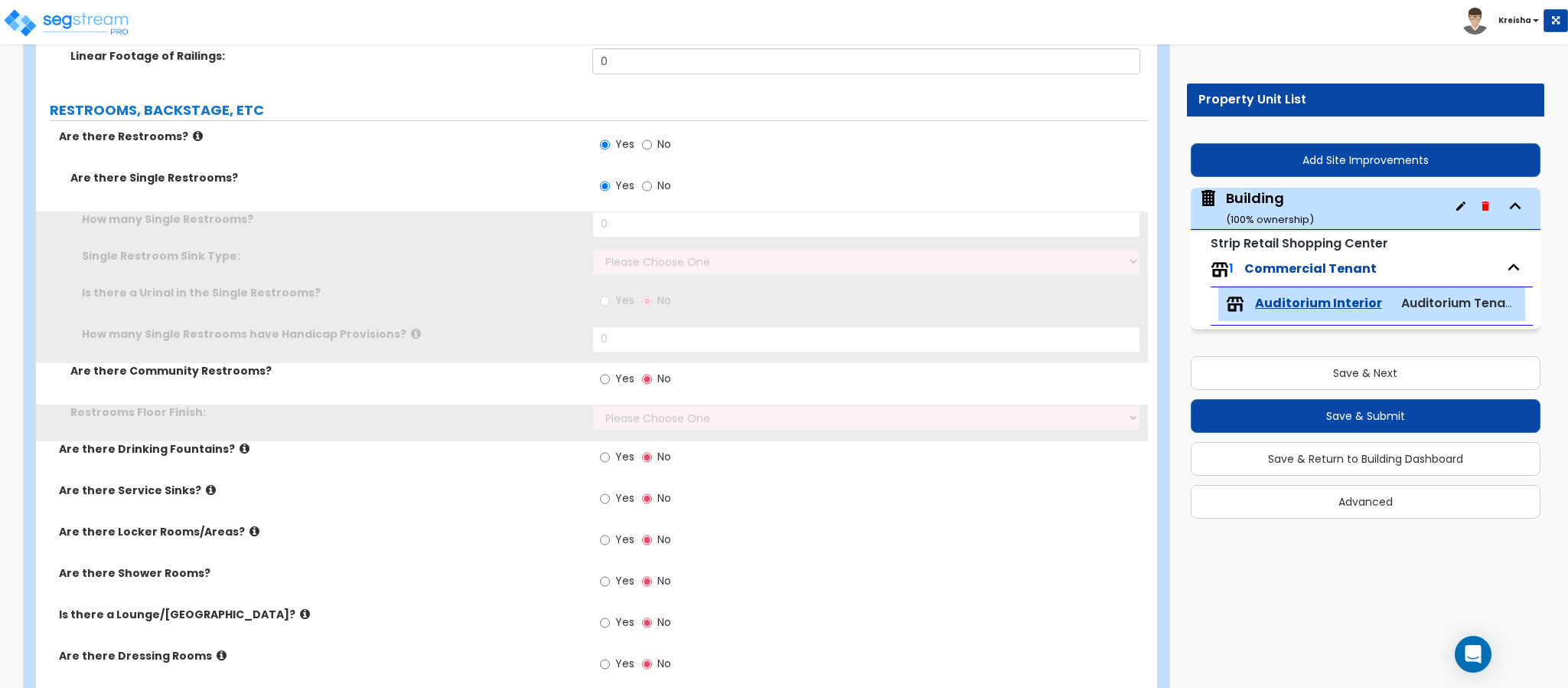
click at [623, 186] on span "Yes" at bounding box center [625, 185] width 19 height 15
click at [609, 186] on input "Yes" at bounding box center [605, 185] width 10 height 16
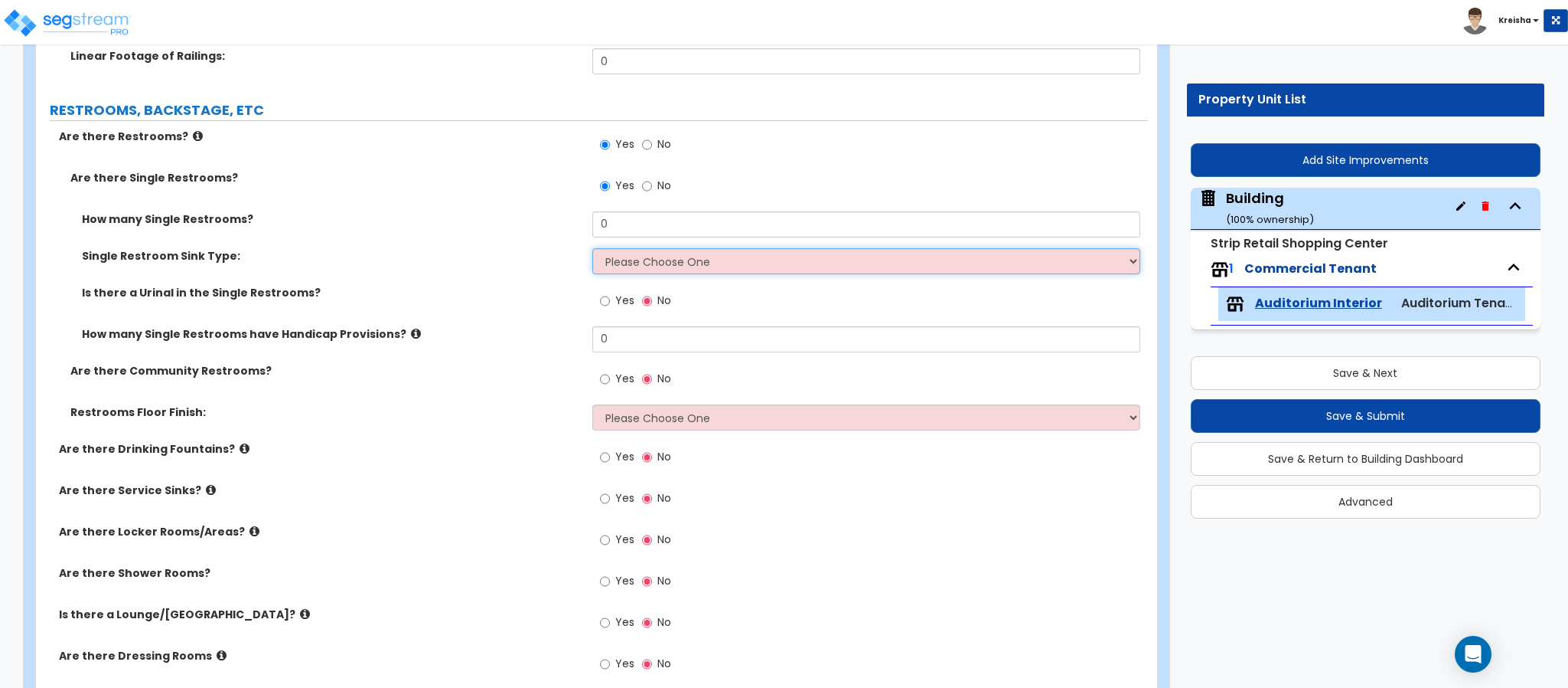
click at [623, 267] on select "Please Choose One Wall-mounted Vanity-mounted" at bounding box center [866, 261] width 549 height 26
click at [592, 250] on select "Please Choose One Wall-mounted Vanity-mounted" at bounding box center [866, 261] width 549 height 26
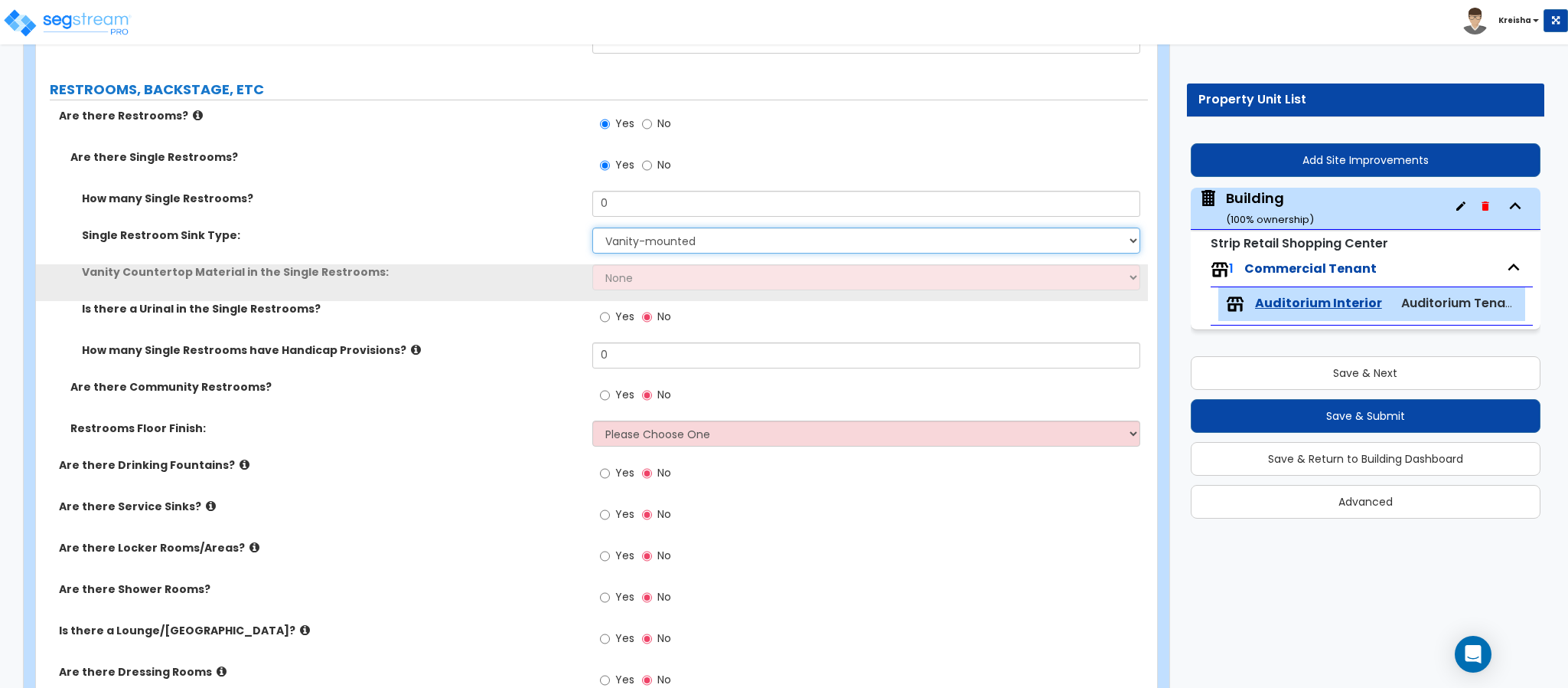
scroll to position [5130, 0]
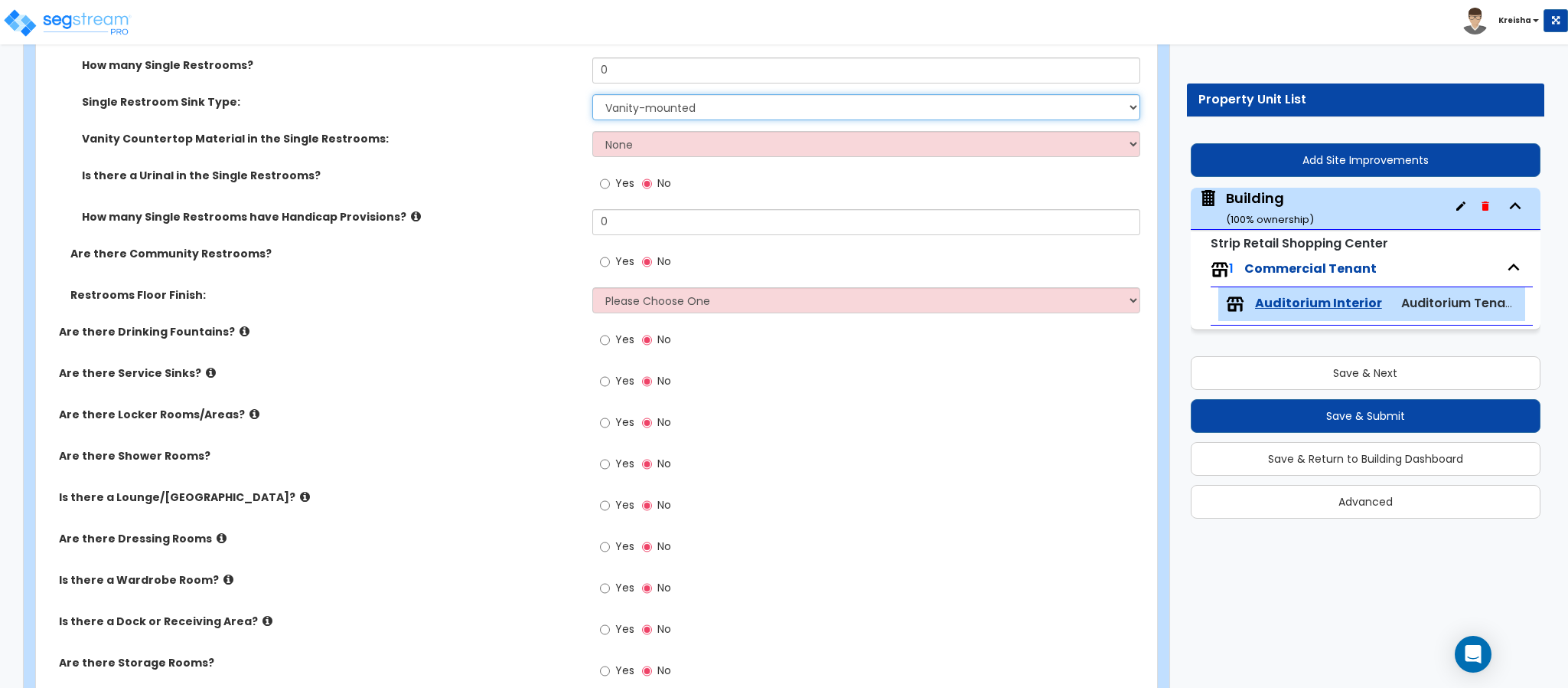
select select "1"
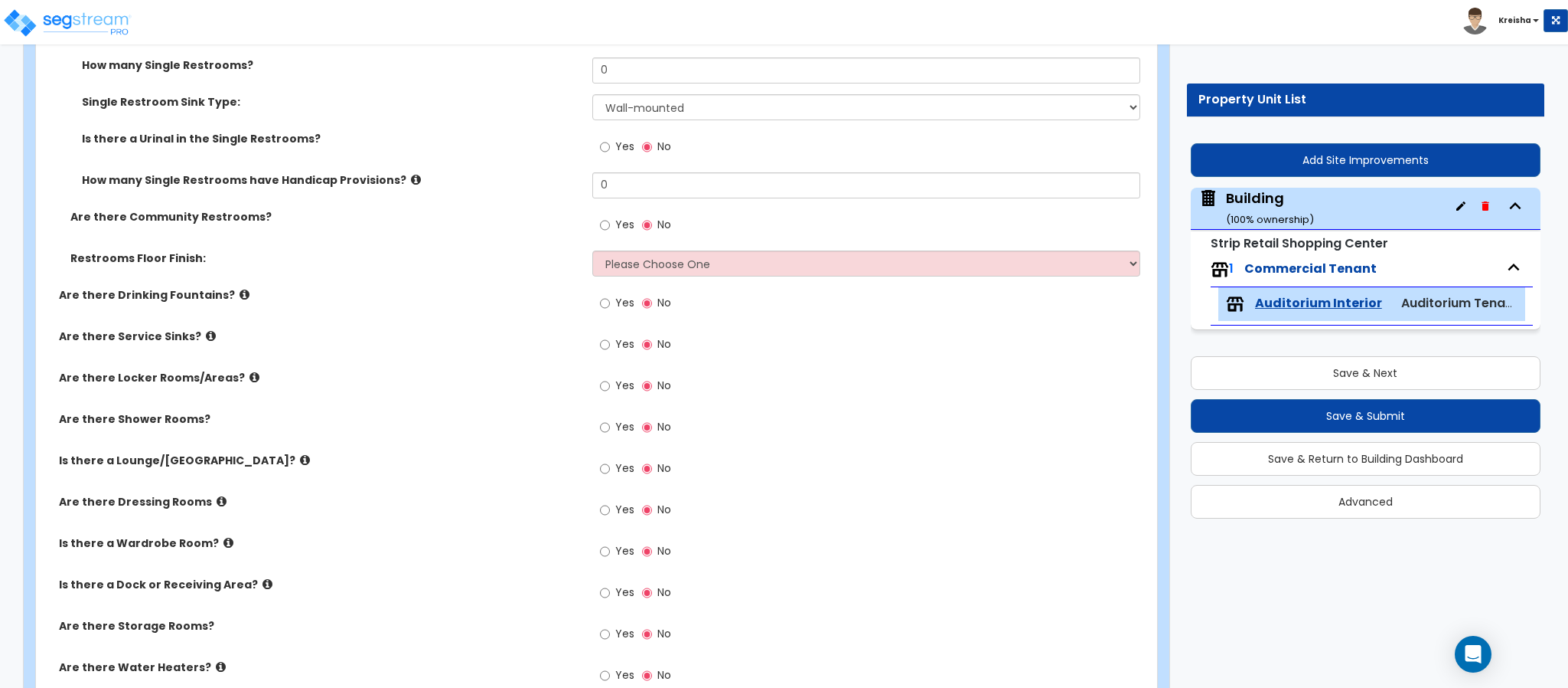
click at [618, 225] on span "Yes" at bounding box center [625, 225] width 19 height 15
click at [609, 225] on input "Yes" at bounding box center [605, 225] width 10 height 16
radio input "true"
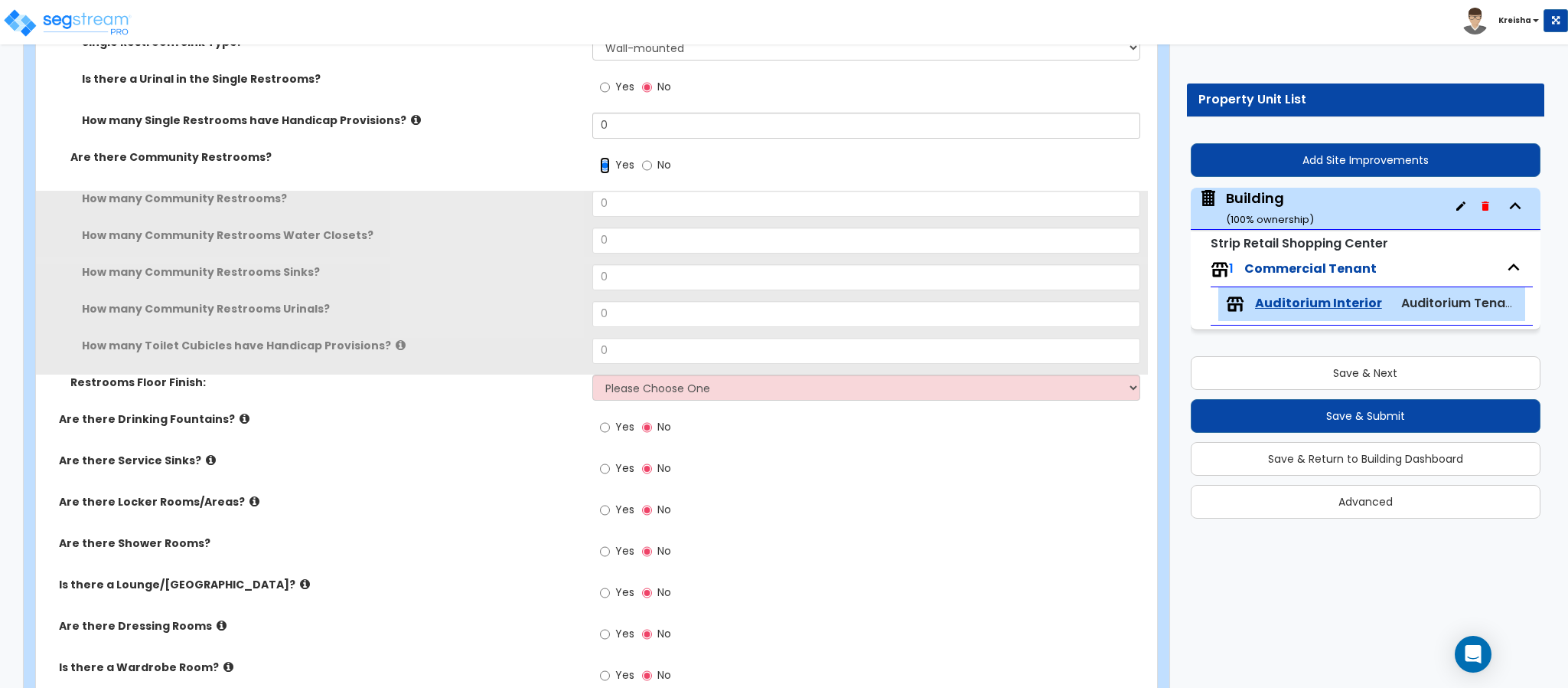
scroll to position [5283, 0]
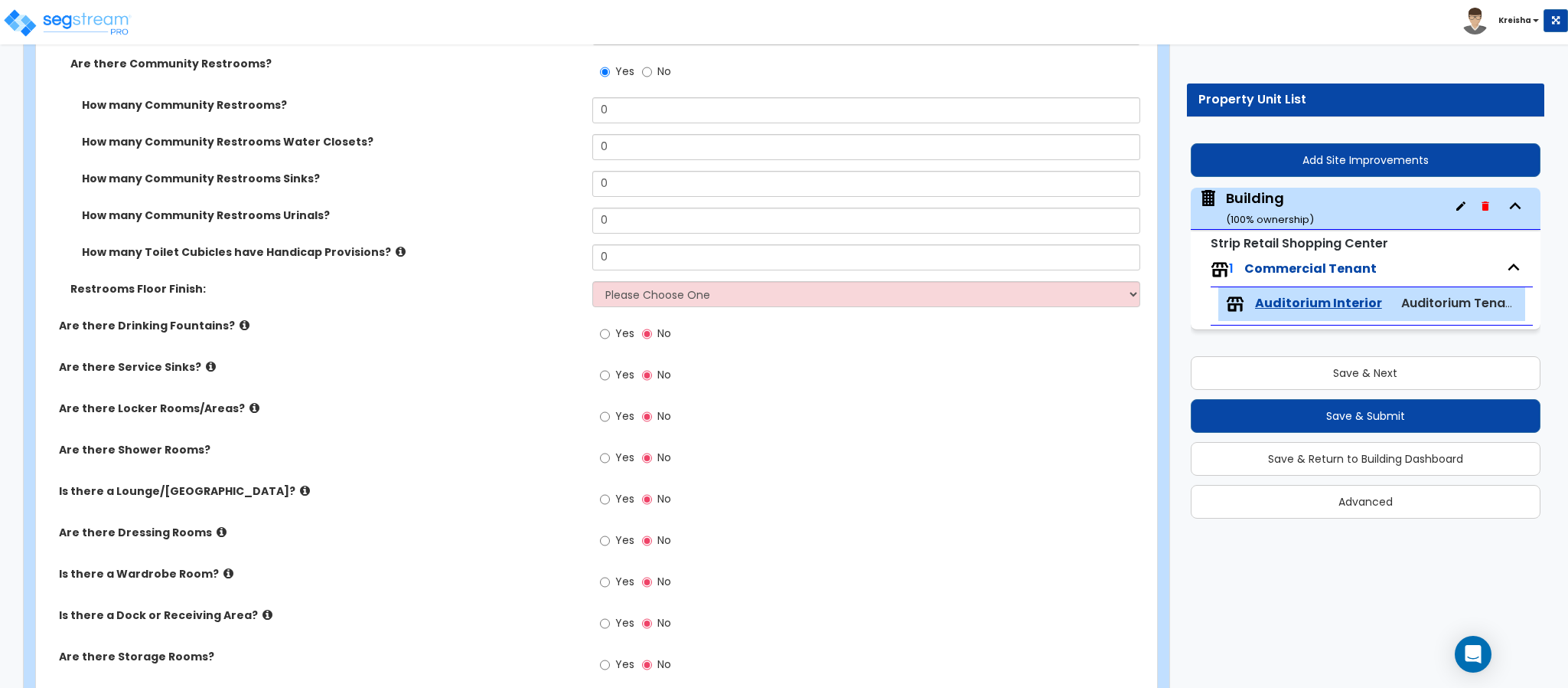
click at [623, 327] on span "Yes" at bounding box center [625, 333] width 19 height 15
click at [609, 327] on input "Yes" at bounding box center [605, 333] width 10 height 16
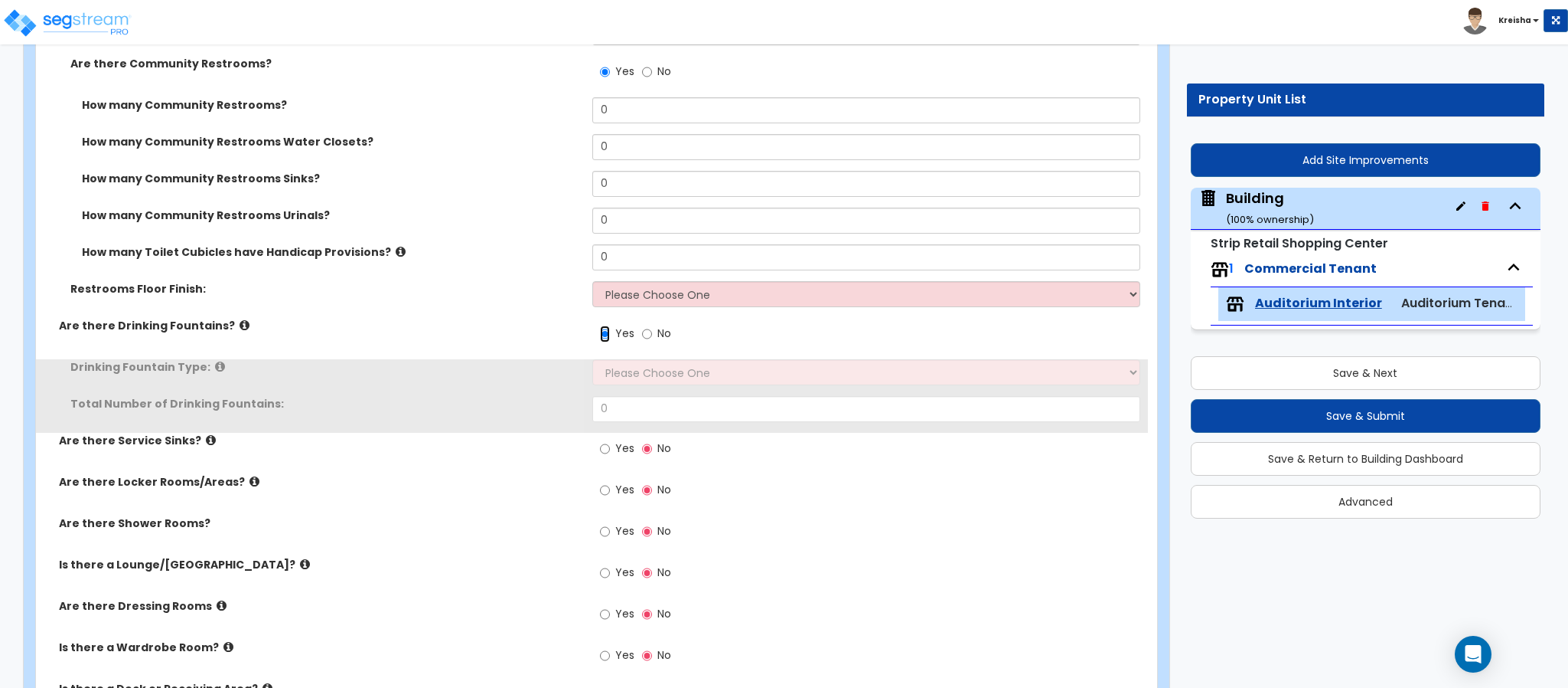
scroll to position [5435, 0]
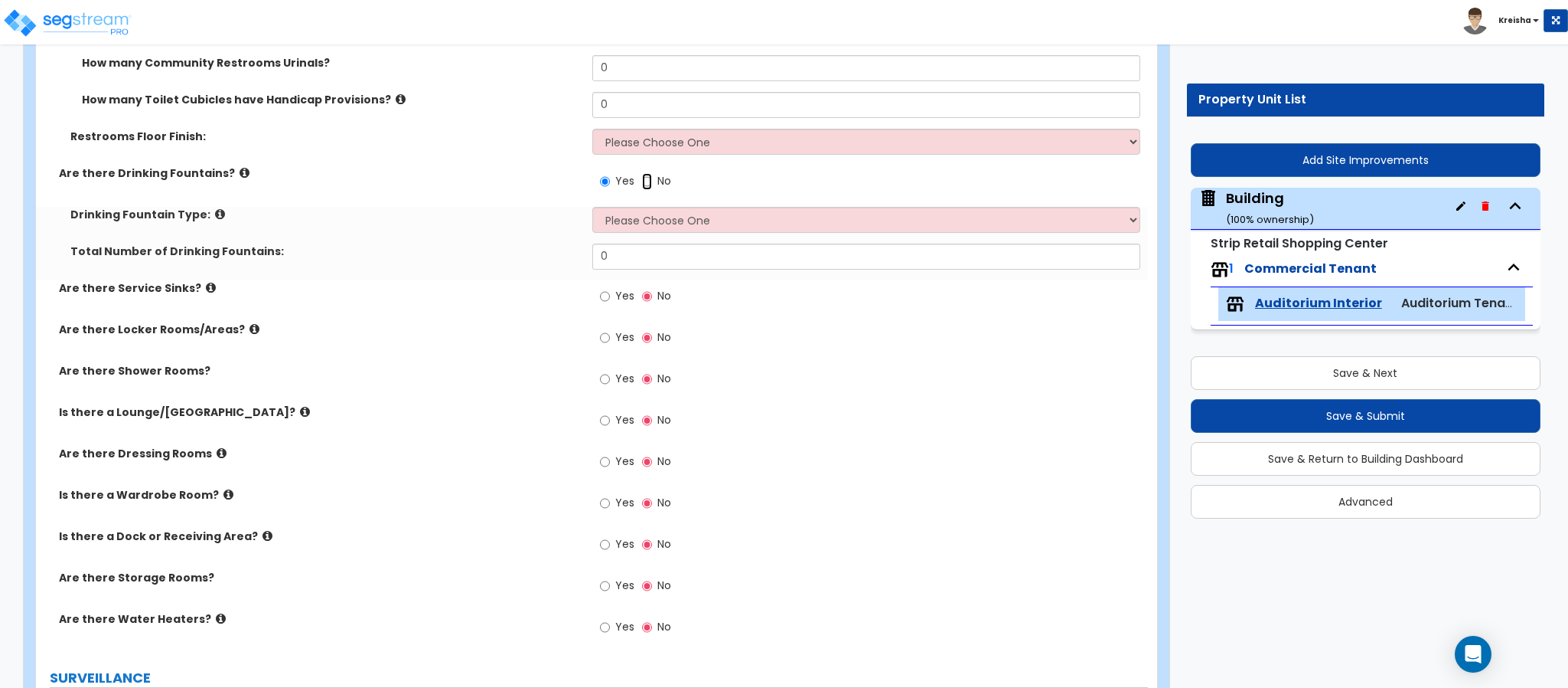
click at [642, 173] on input "No" at bounding box center [647, 180] width 10 height 16
radio input "false"
radio input "true"
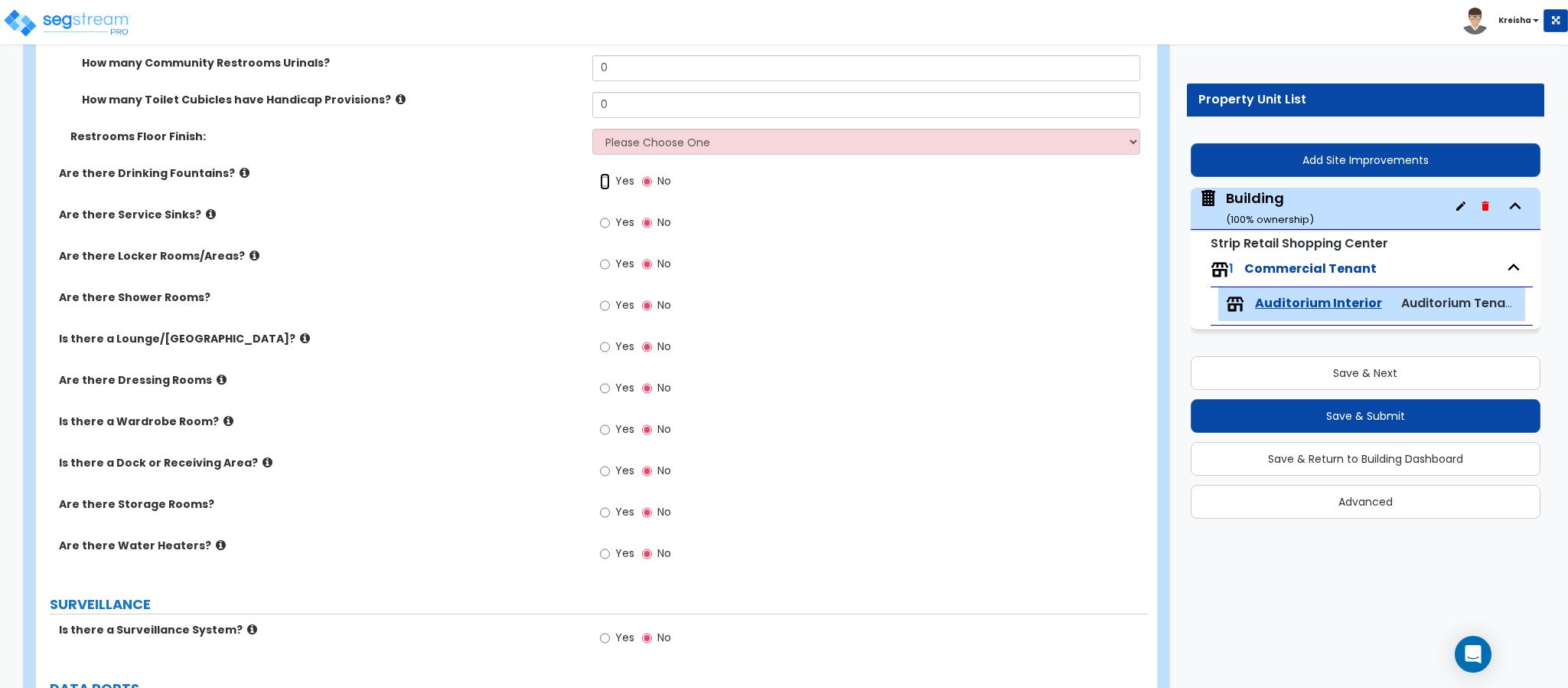
click at [600, 173] on input "Yes" at bounding box center [605, 180] width 10 height 16
radio input "true"
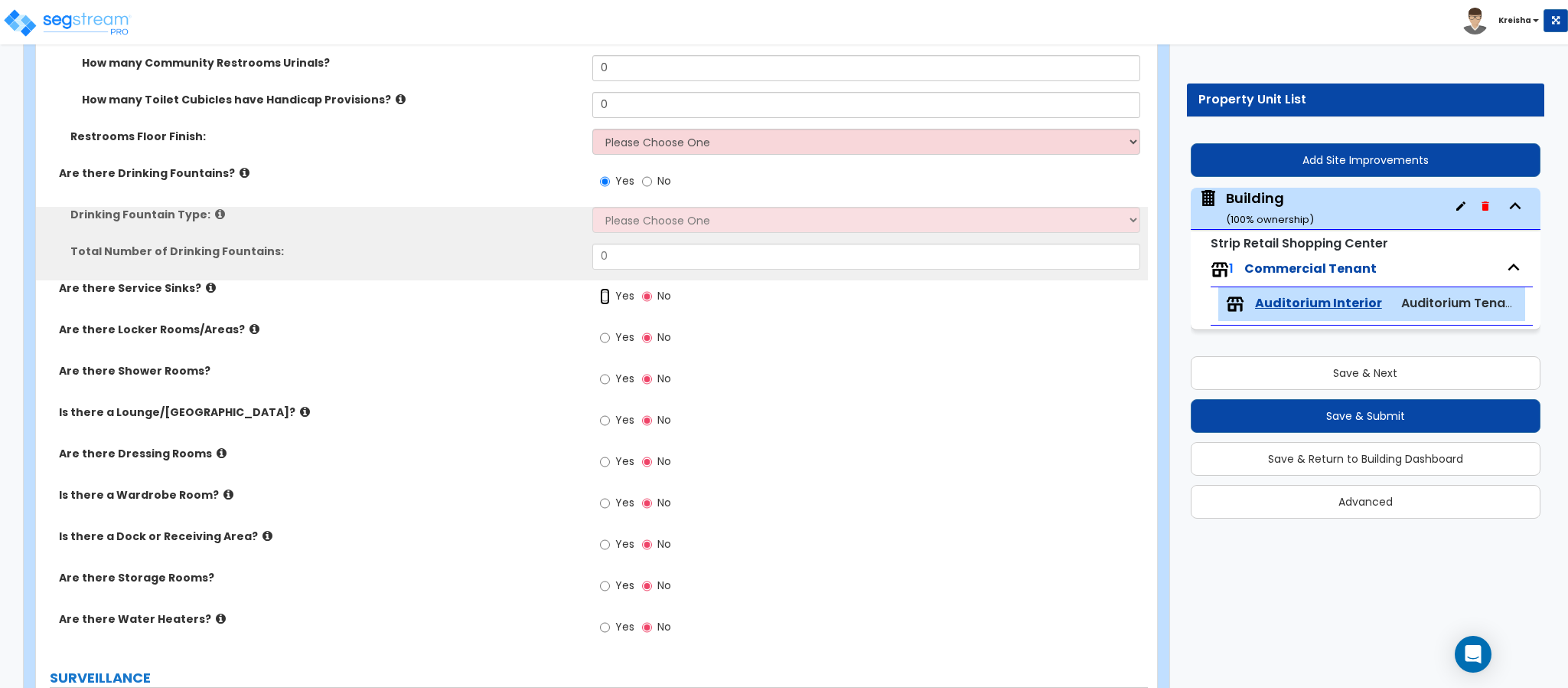
click at [609, 294] on input "Yes" at bounding box center [605, 295] width 10 height 16
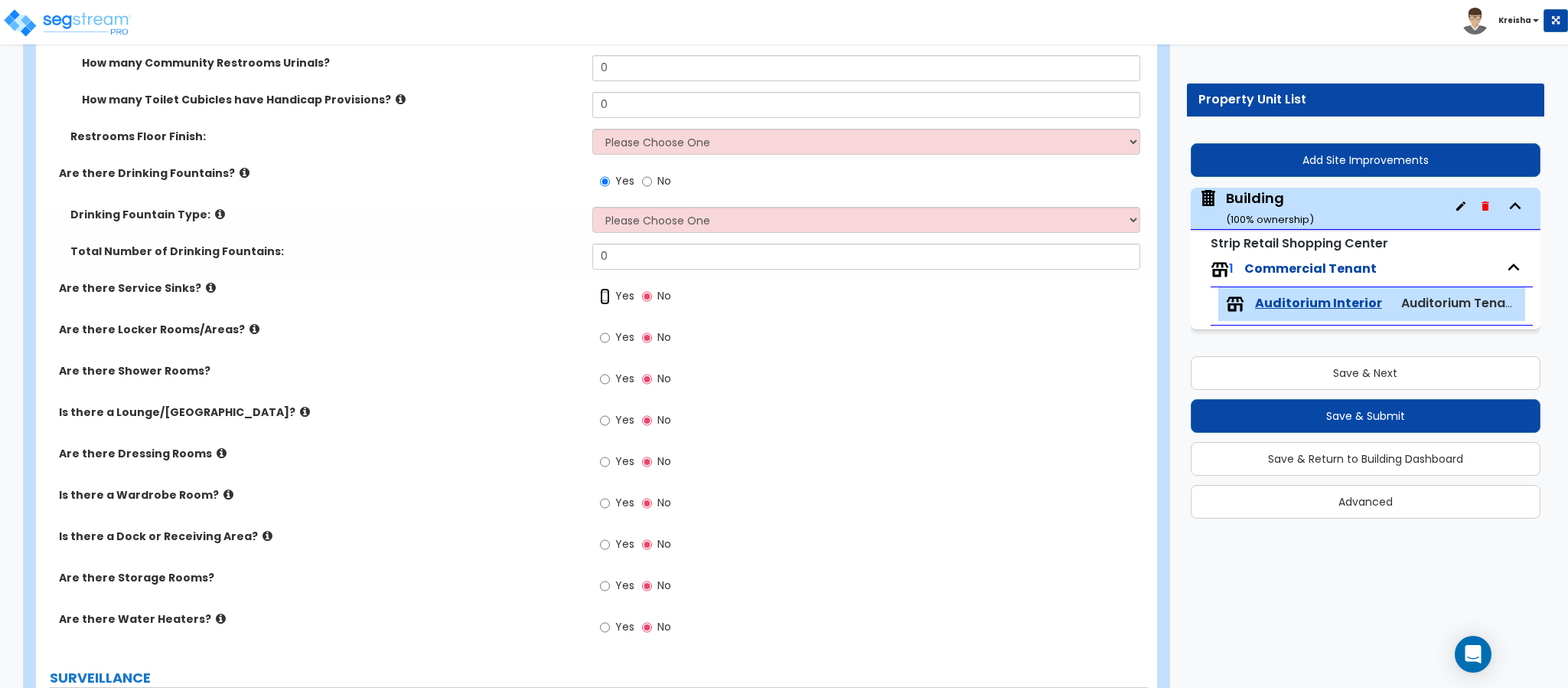
radio input "true"
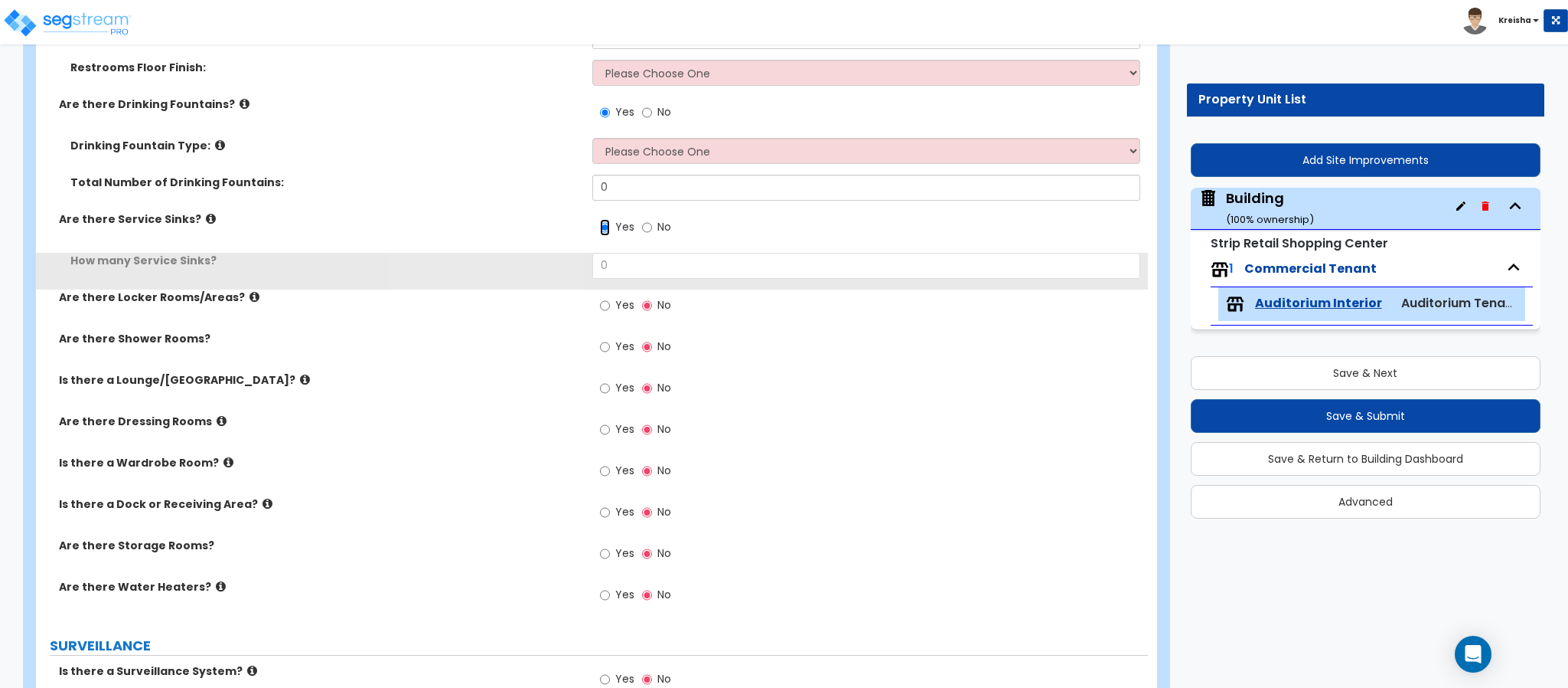
scroll to position [5589, 0]
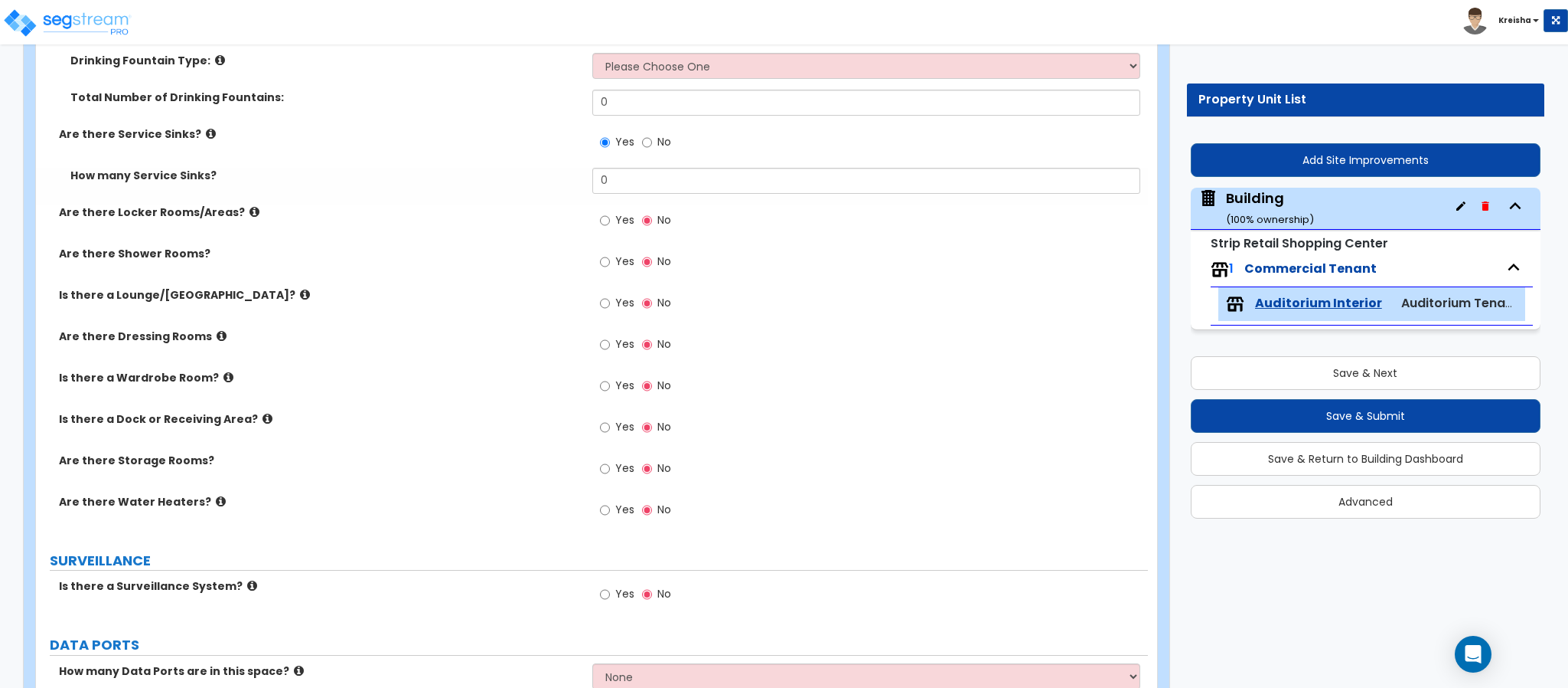
click at [613, 221] on label "Yes" at bounding box center [617, 222] width 35 height 26
click at [609, 221] on input "Yes" at bounding box center [605, 220] width 10 height 16
radio input "true"
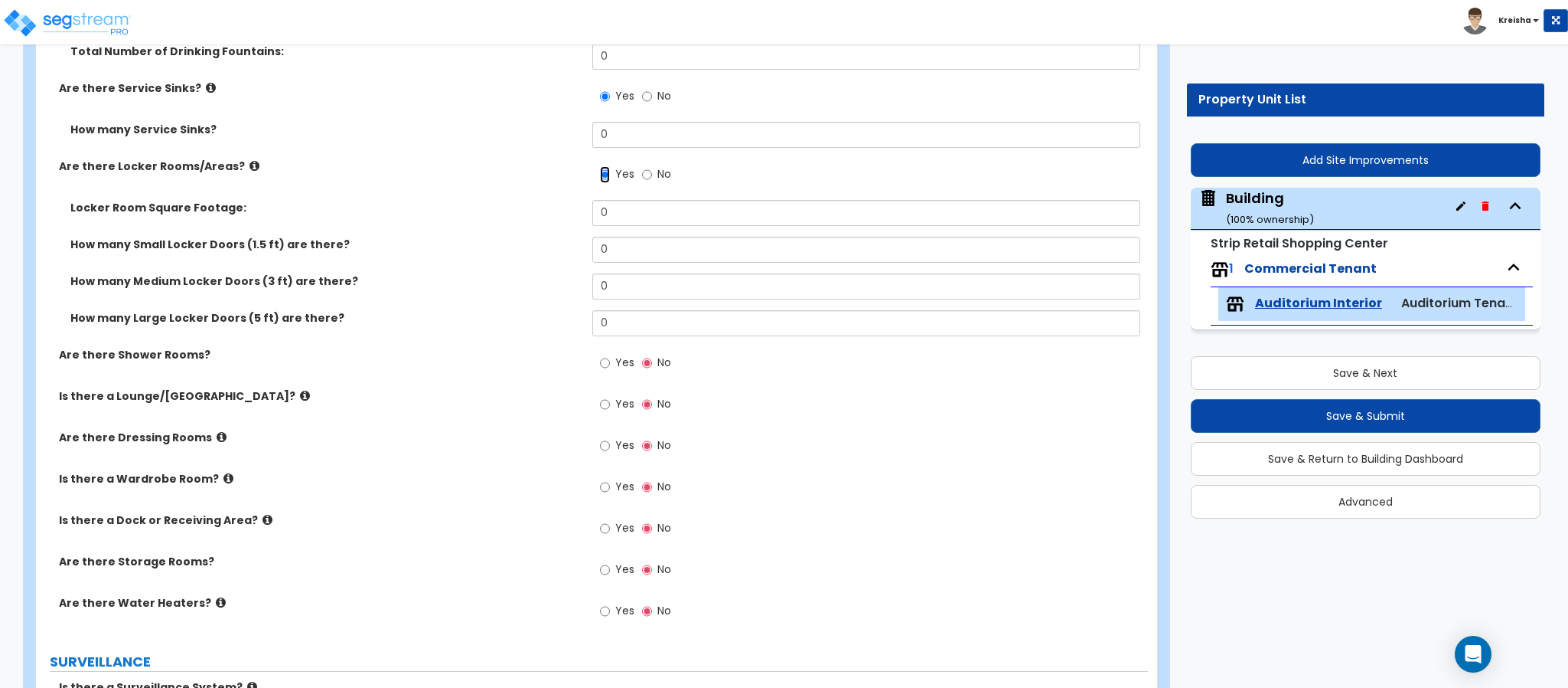
scroll to position [5742, 0]
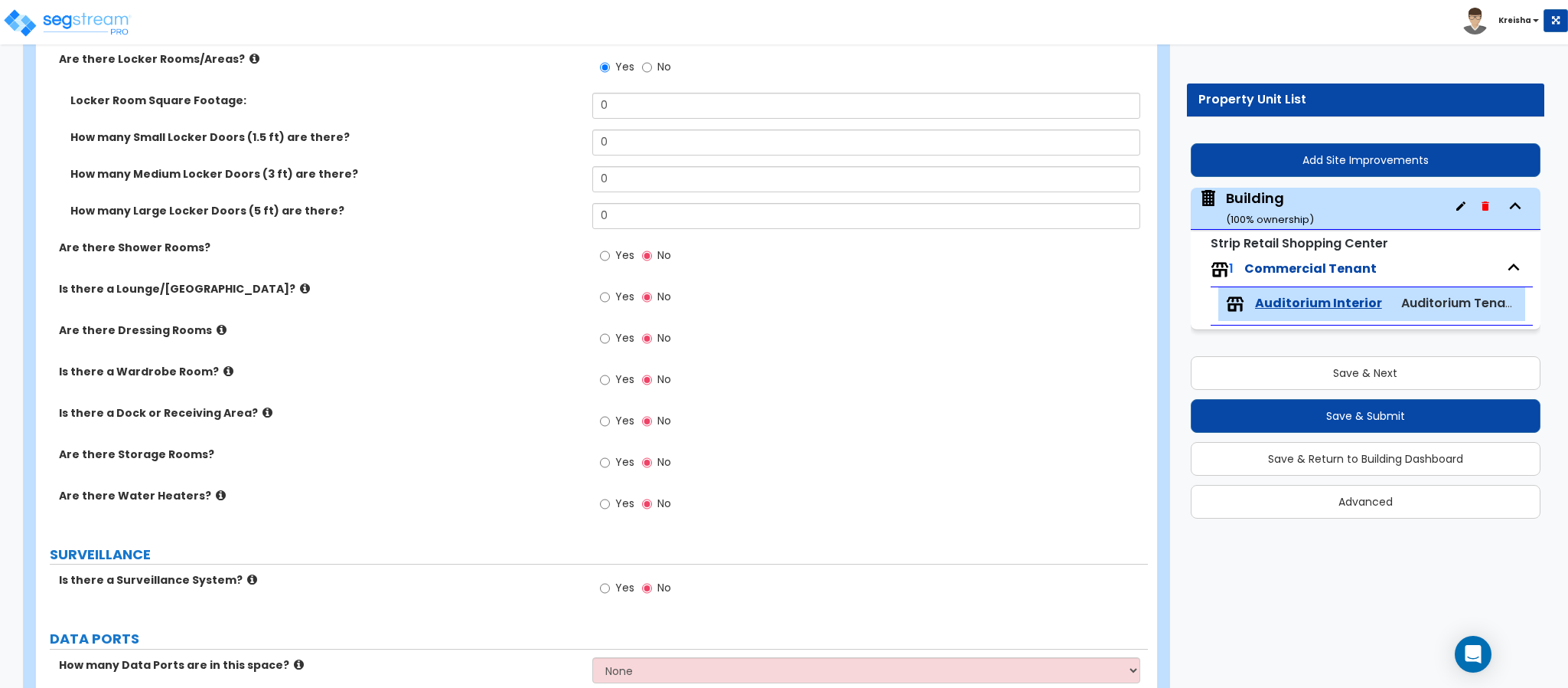
click at [610, 258] on label "Yes" at bounding box center [617, 257] width 35 height 26
click at [609, 258] on input "Yes" at bounding box center [605, 255] width 10 height 16
radio input "true"
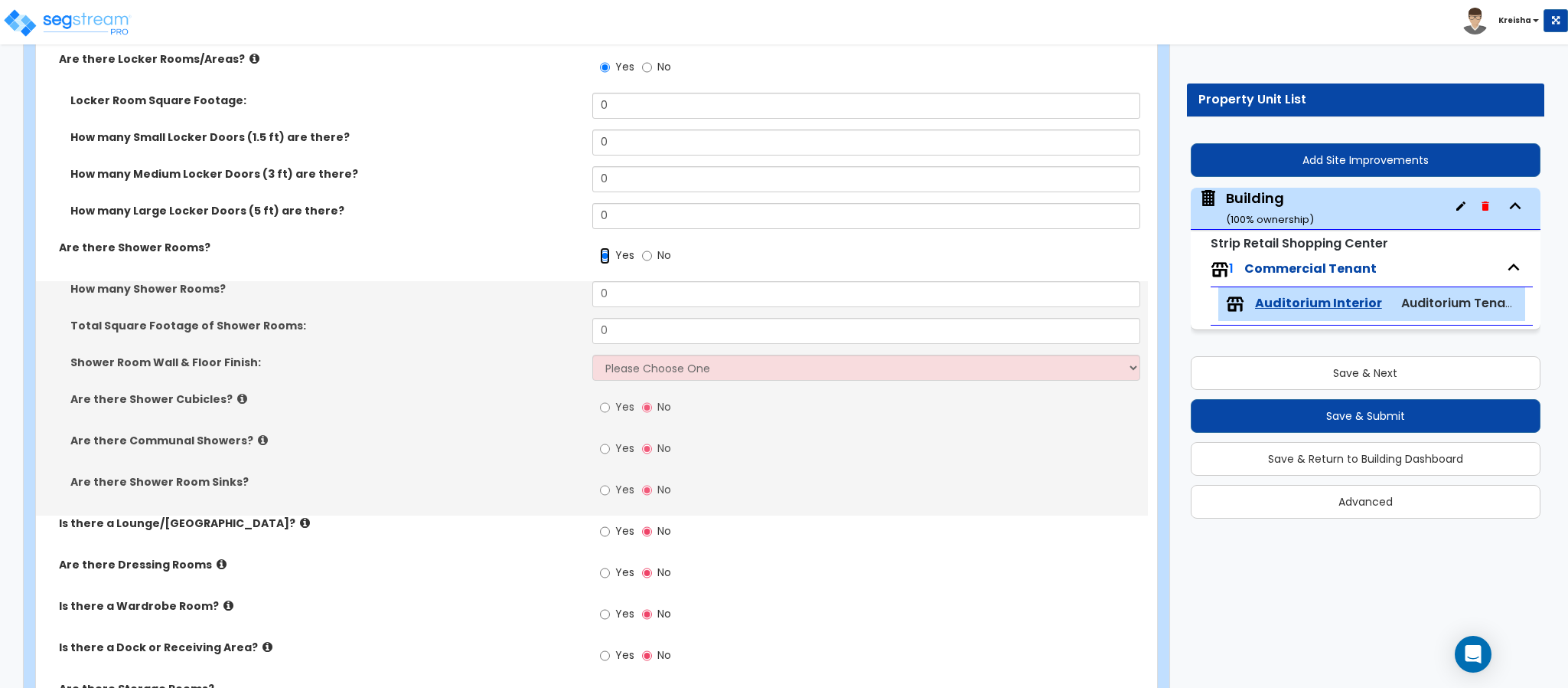
scroll to position [5819, 0]
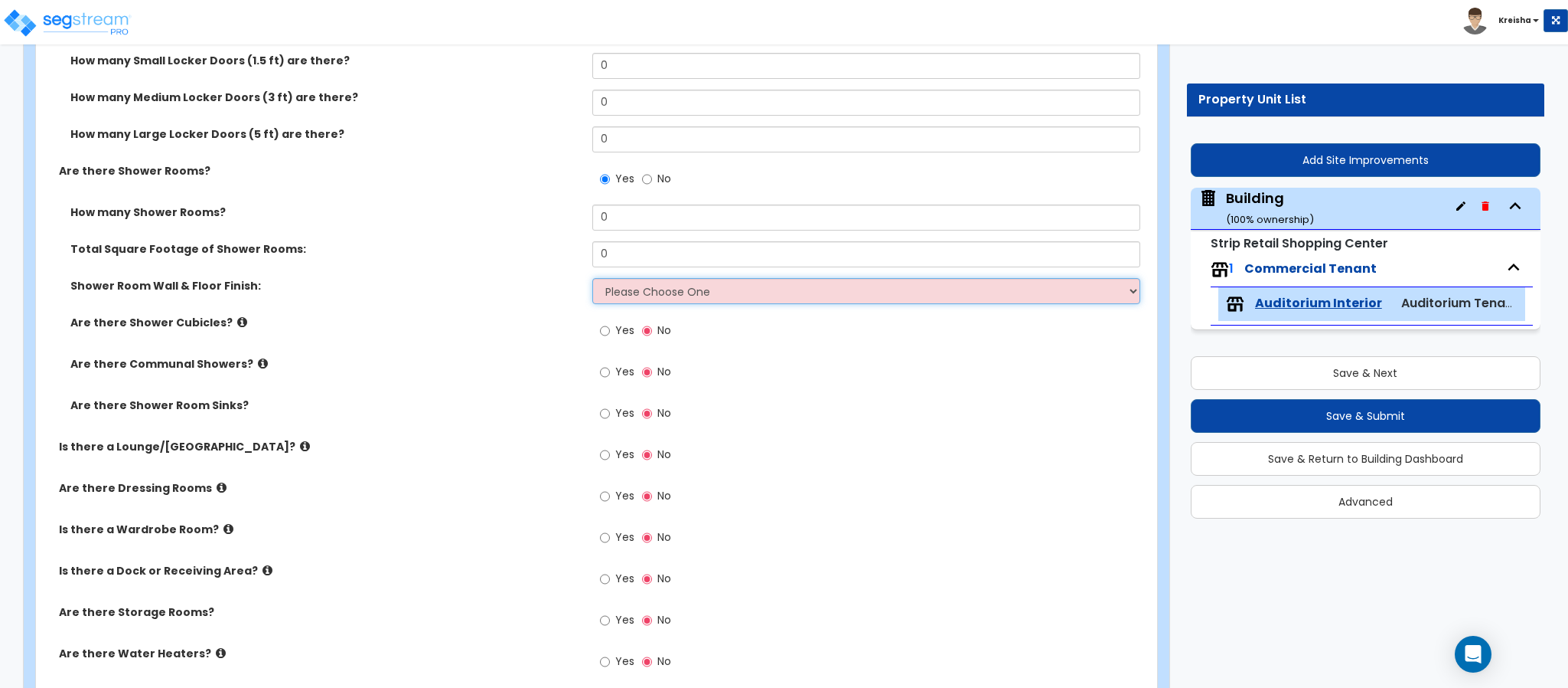
click at [617, 291] on select "Please Choose One Tile VCT Sheet Vinyl" at bounding box center [866, 290] width 549 height 26
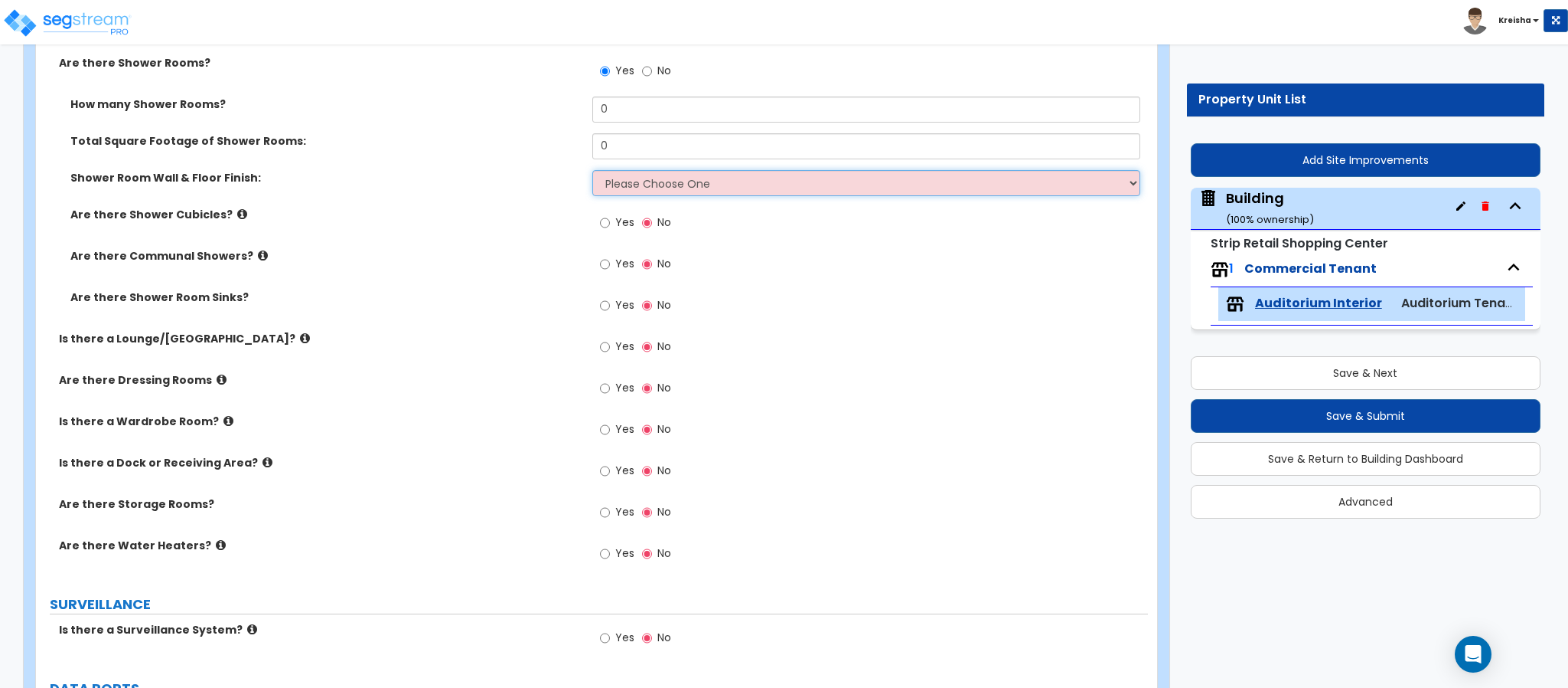
scroll to position [5972, 0]
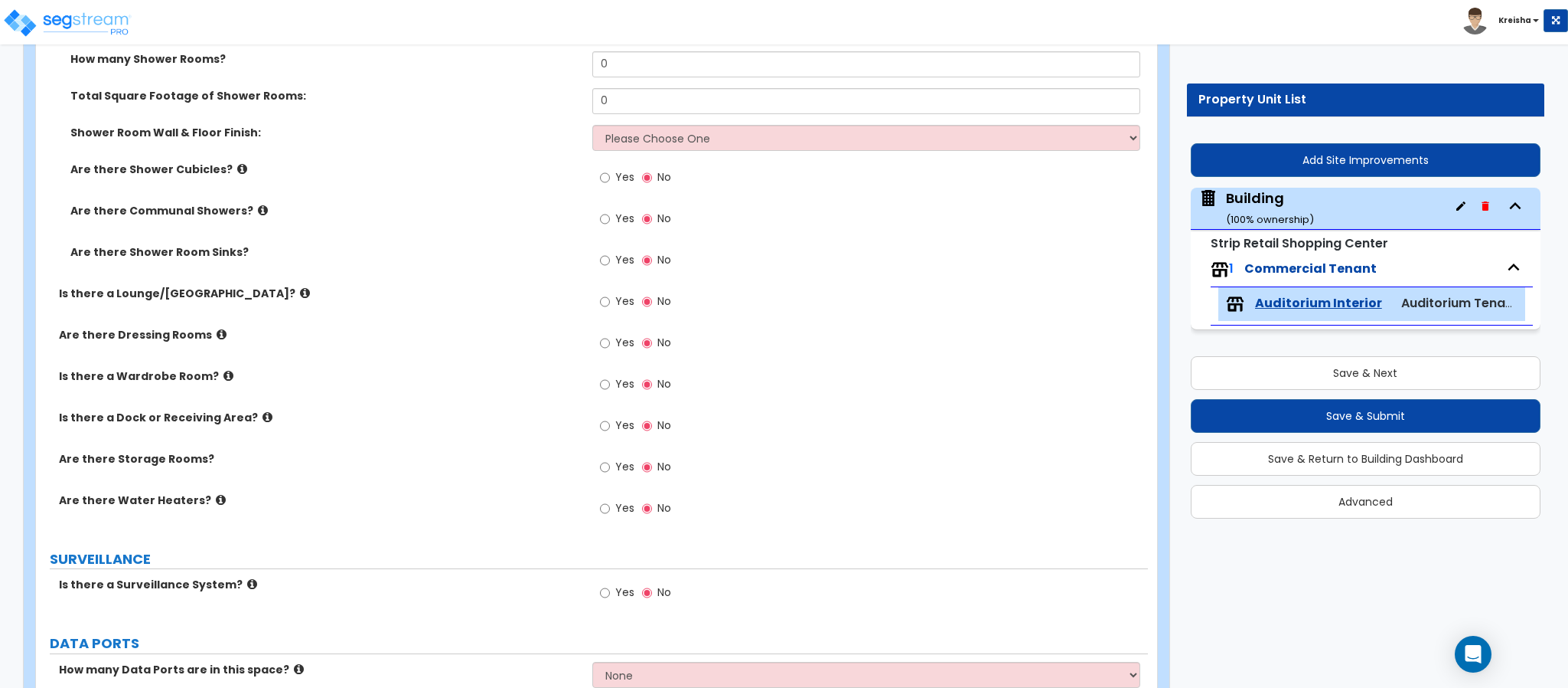
click at [616, 184] on label "Yes" at bounding box center [617, 179] width 35 height 26
click at [609, 184] on input "Yes" at bounding box center [605, 177] width 10 height 16
radio input "true"
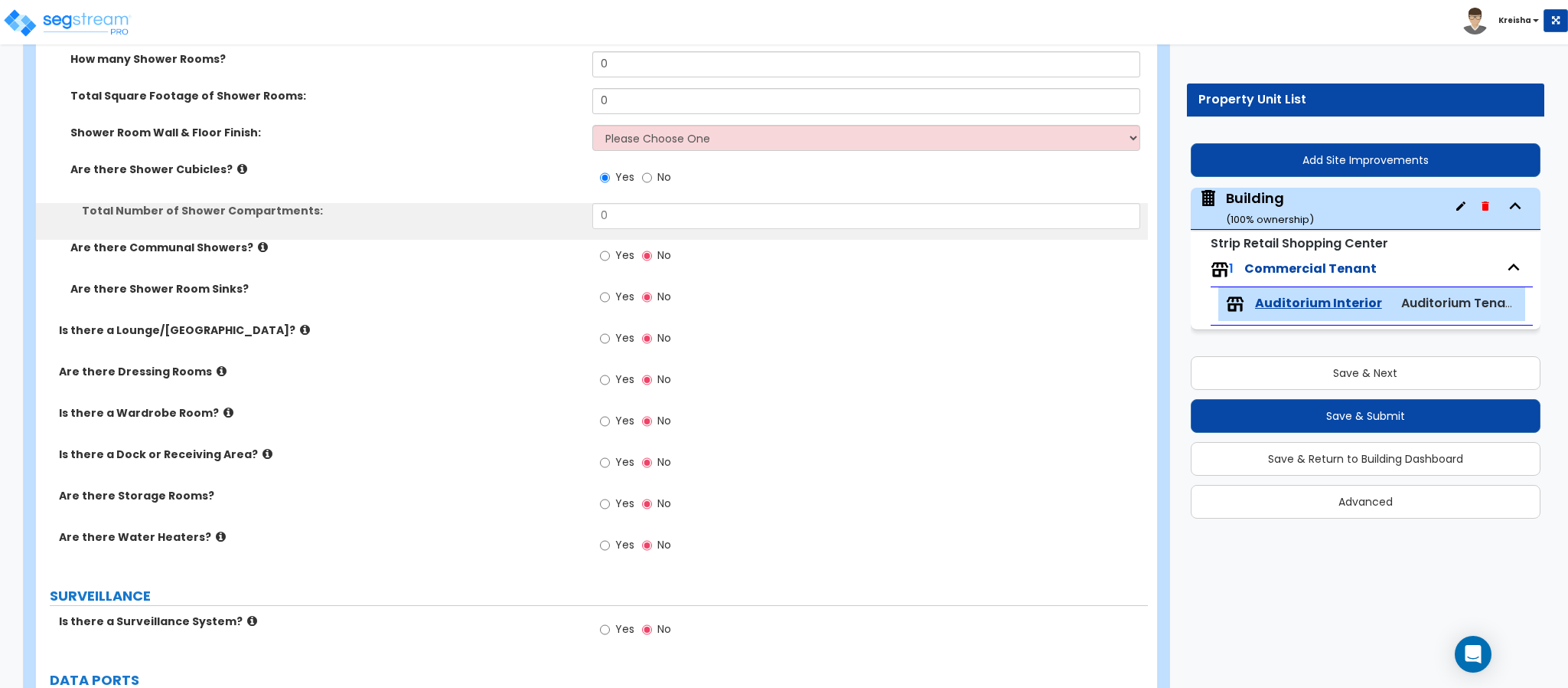
click at [613, 260] on label "Yes" at bounding box center [617, 257] width 35 height 26
click at [609, 260] on input "Yes" at bounding box center [605, 255] width 10 height 16
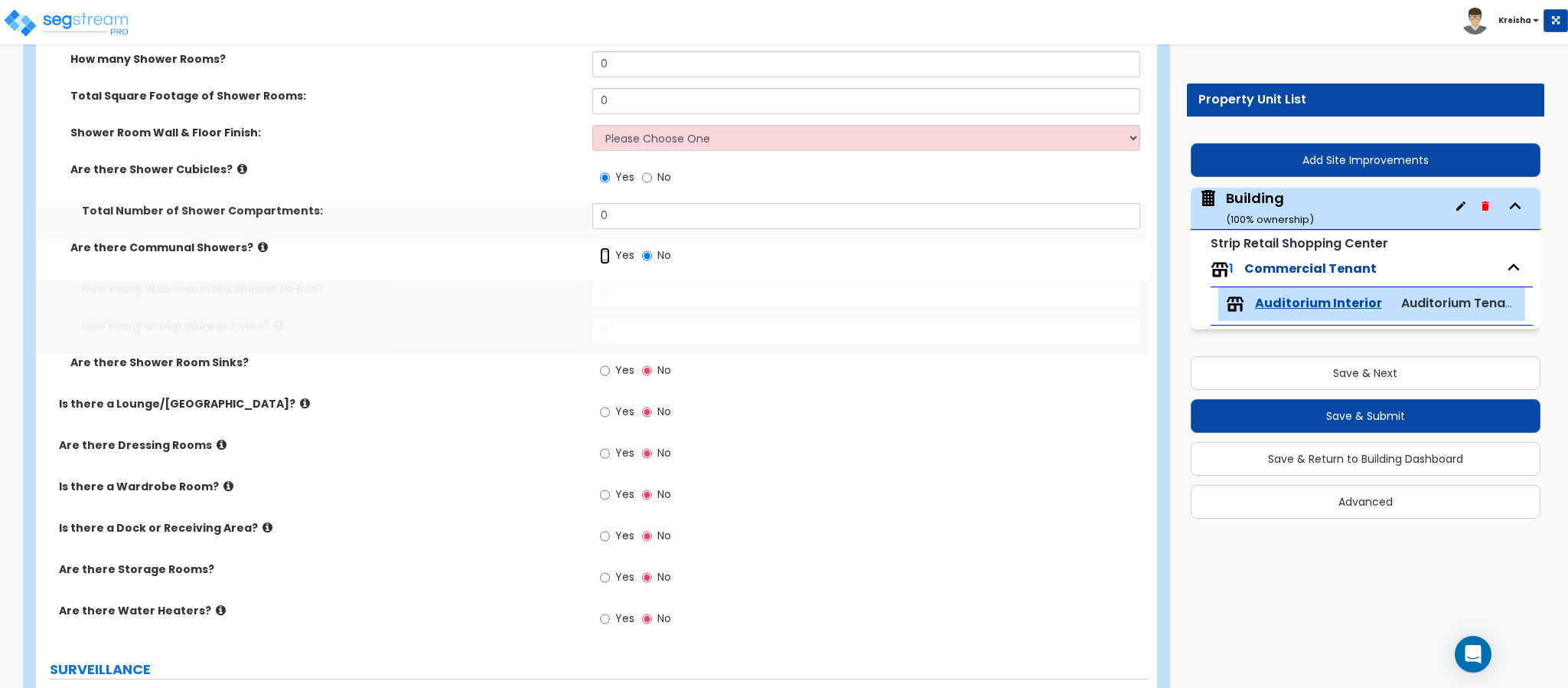
radio input "true"
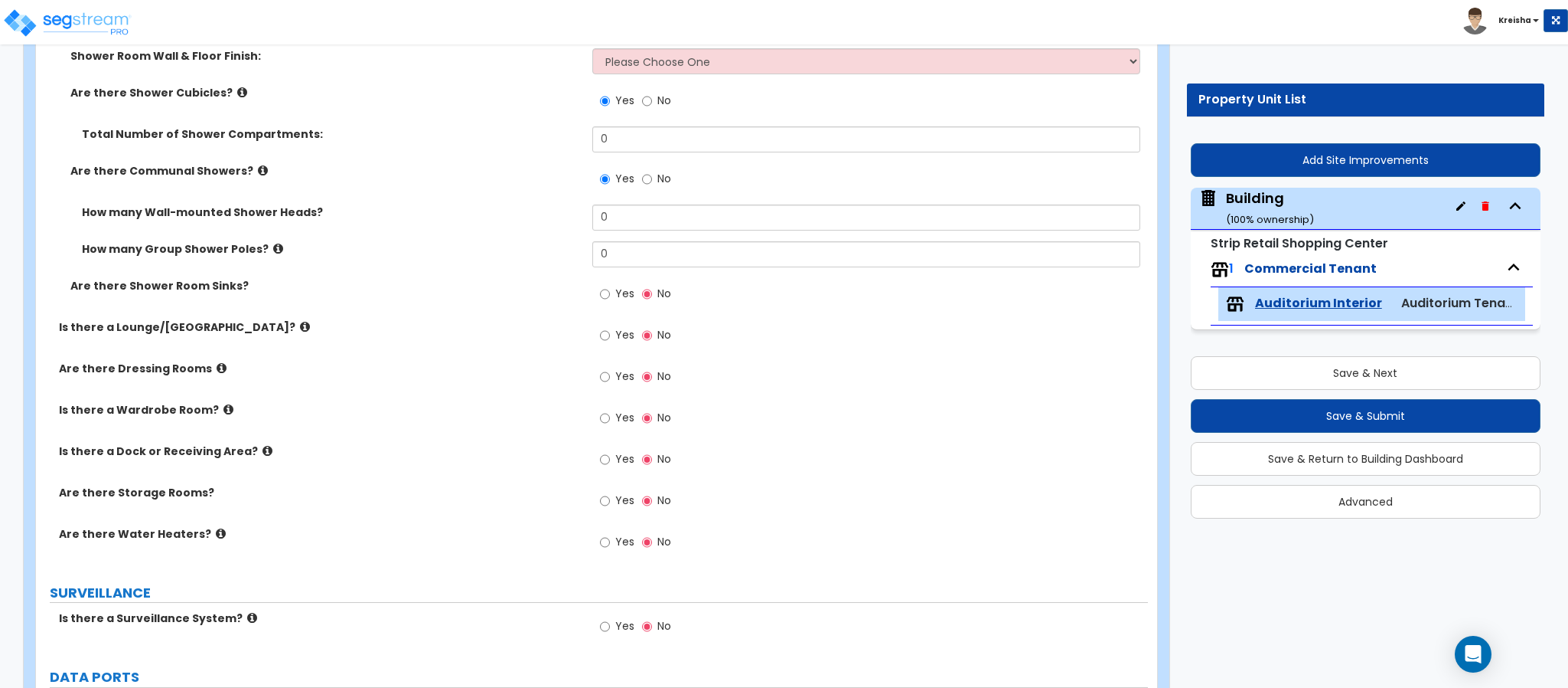
click at [613, 284] on label "Yes" at bounding box center [617, 295] width 35 height 26
click at [609, 286] on input "Yes" at bounding box center [605, 293] width 10 height 16
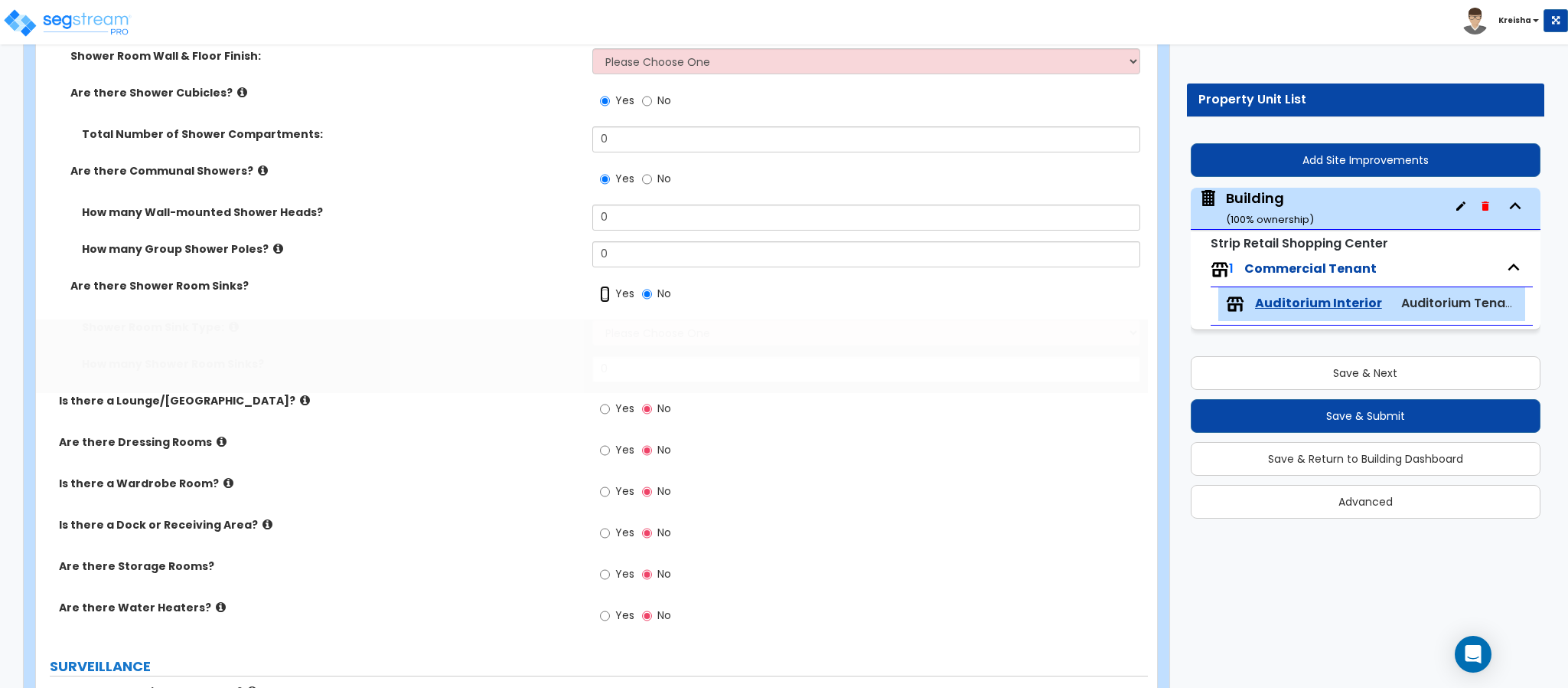
radio input "true"
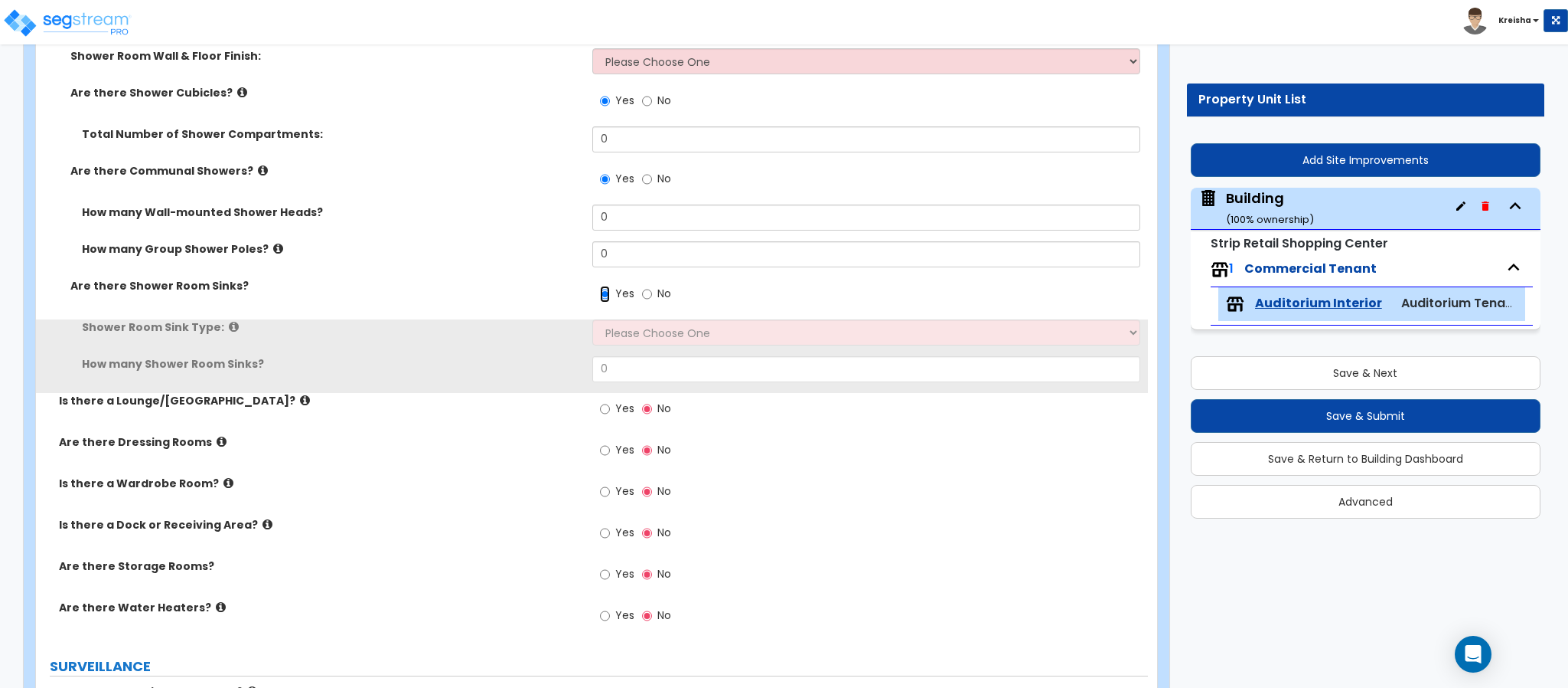
scroll to position [6202, 0]
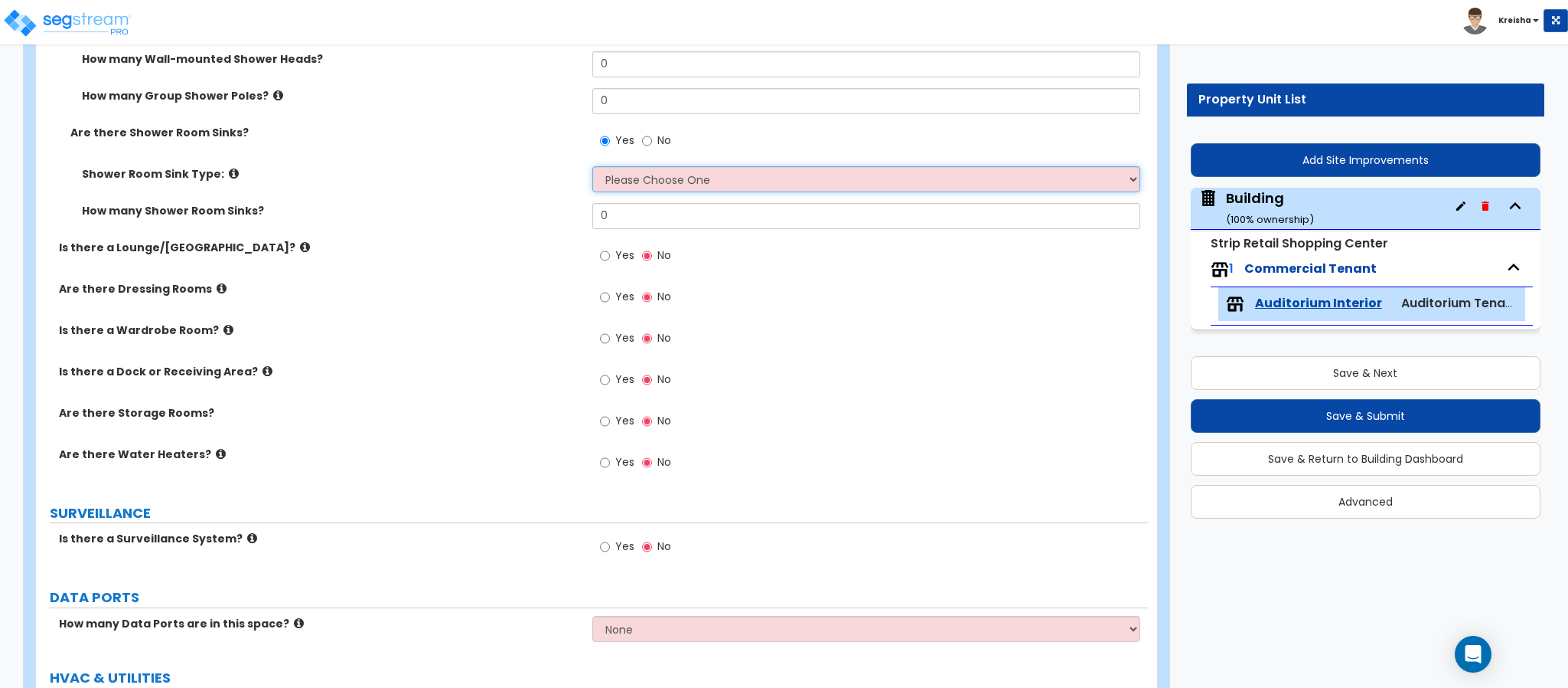
click at [635, 187] on select "Please Choose One Wall-mounted Pedestal-mounted Vanity-mounted" at bounding box center [866, 179] width 549 height 26
click at [635, 183] on select "Please Choose One Wall-mounted Pedestal-mounted Vanity-mounted" at bounding box center [866, 179] width 549 height 26
click at [600, 264] on input "Yes" at bounding box center [605, 255] width 10 height 16
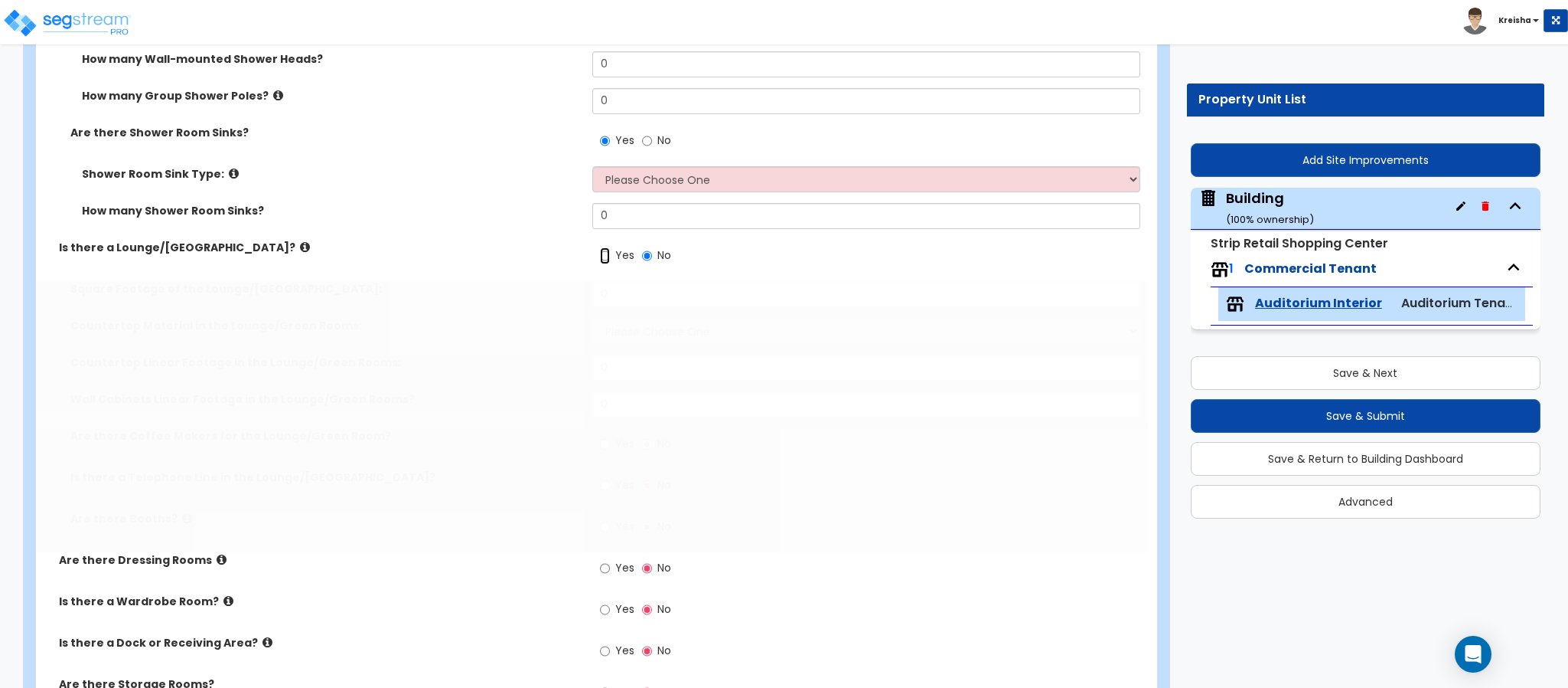
radio input "true"
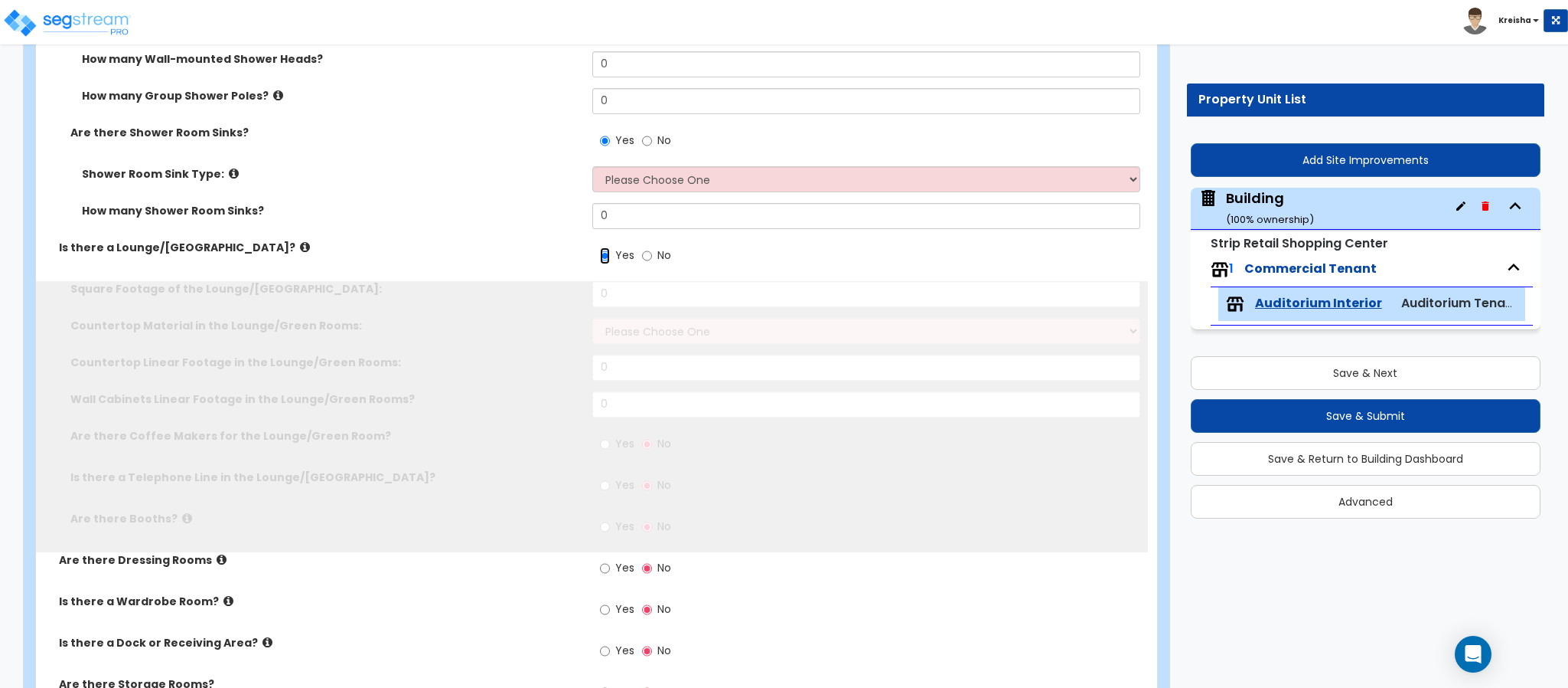
click at [602, 250] on input "Yes" at bounding box center [605, 255] width 10 height 16
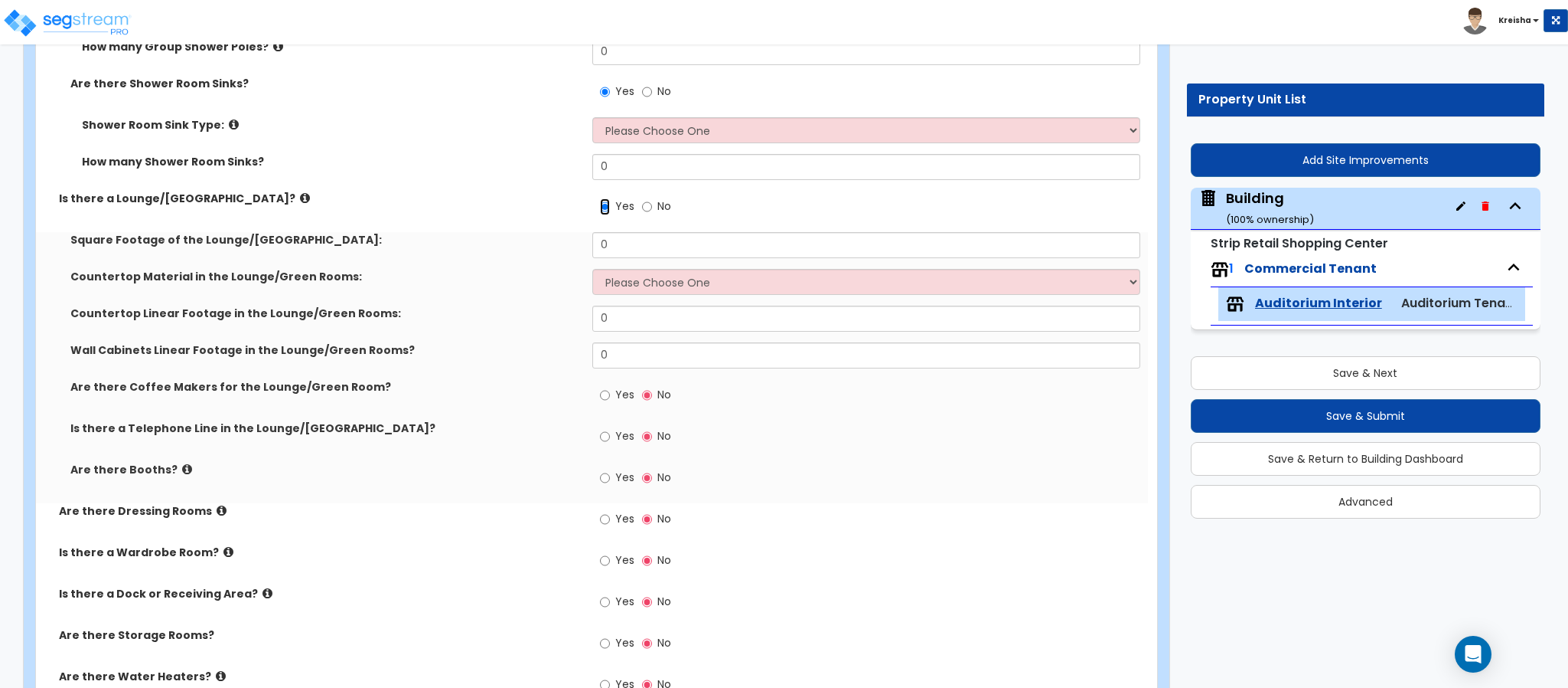
scroll to position [6279, 0]
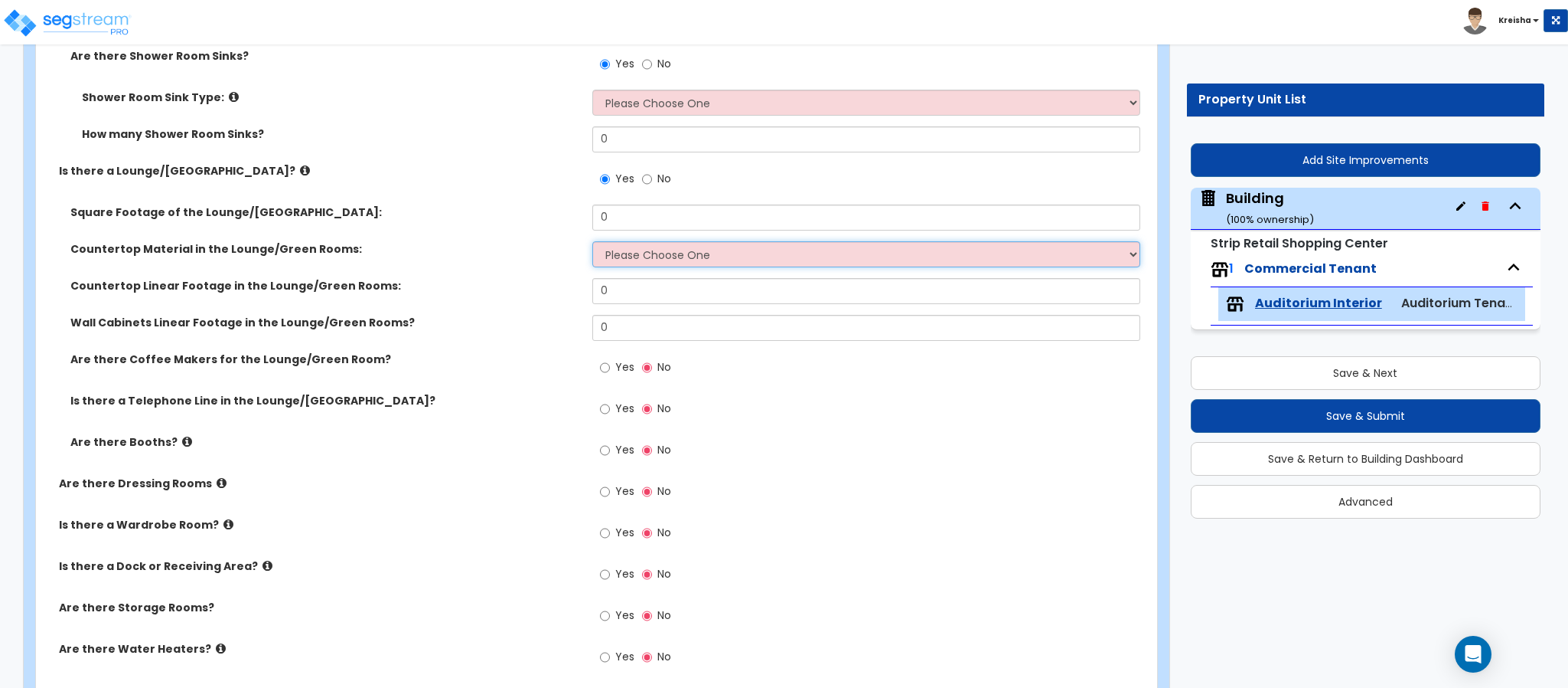
click at [645, 258] on select "Please Choose One Plastic Laminate Solid Surface Stone Quartz Marble Tile Wood …" at bounding box center [866, 254] width 549 height 26
select select "2"
click at [592, 241] on select "Please Choose One Plastic Laminate Solid Surface Stone Quartz Marble Tile Wood …" at bounding box center [866, 254] width 549 height 26
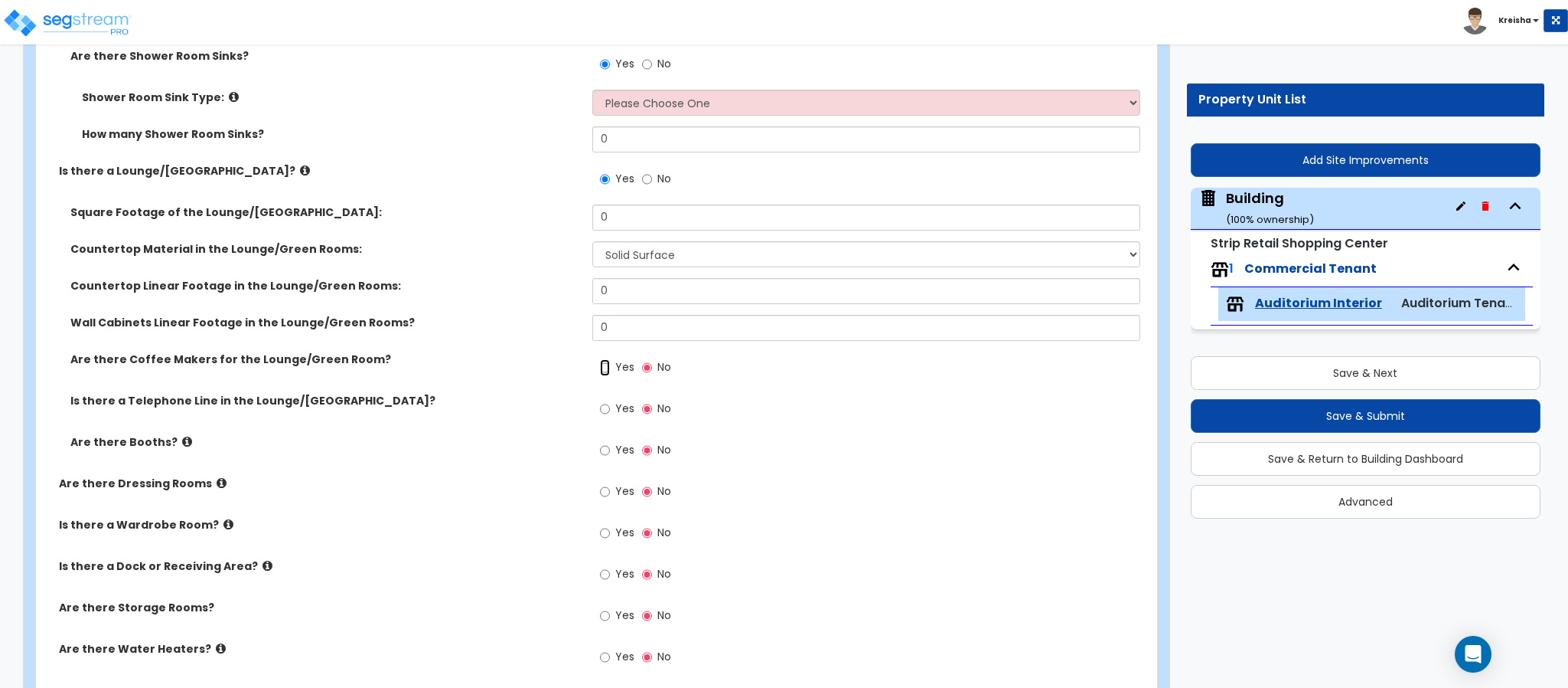
click at [609, 363] on input "Yes" at bounding box center [605, 367] width 10 height 16
radio input "true"
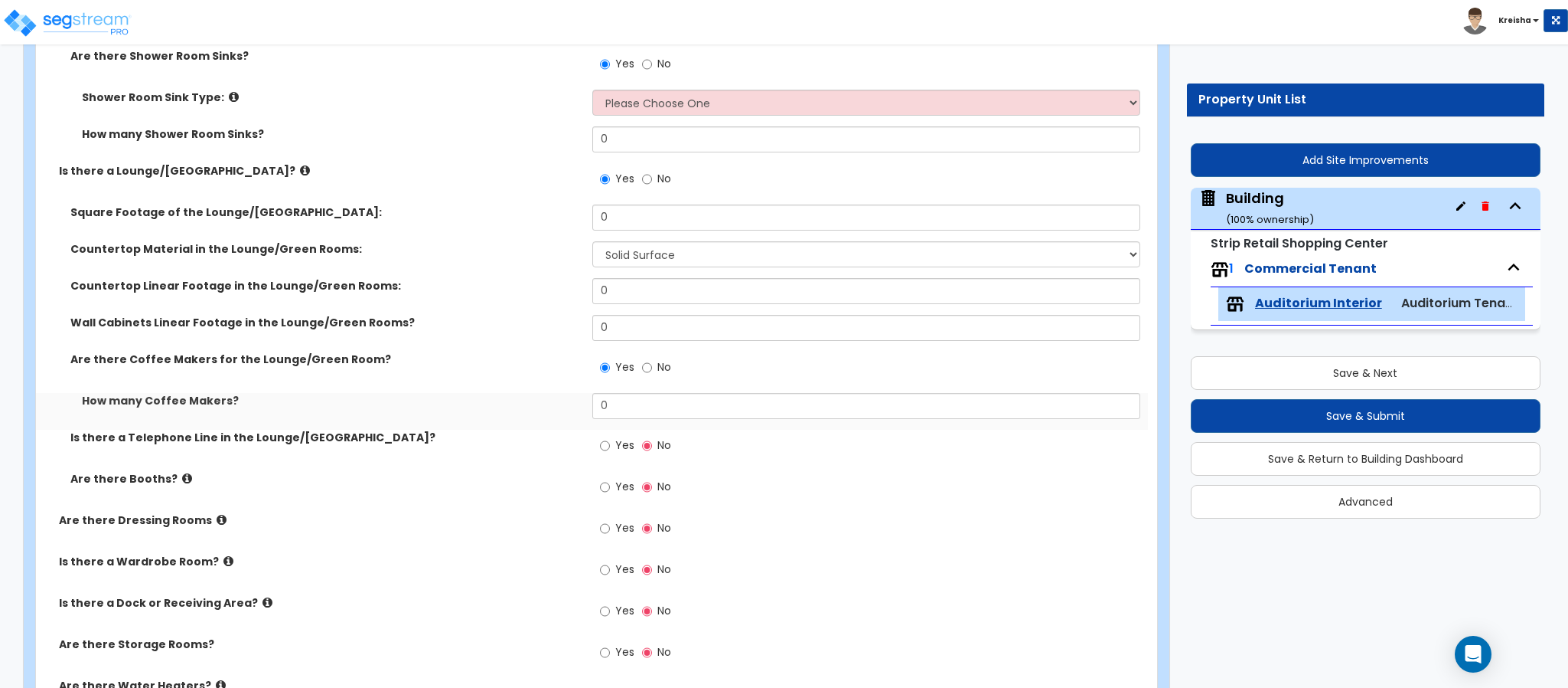
click at [621, 436] on label "Yes" at bounding box center [617, 447] width 35 height 26
click at [609, 437] on input "Yes" at bounding box center [605, 445] width 10 height 16
radio input "true"
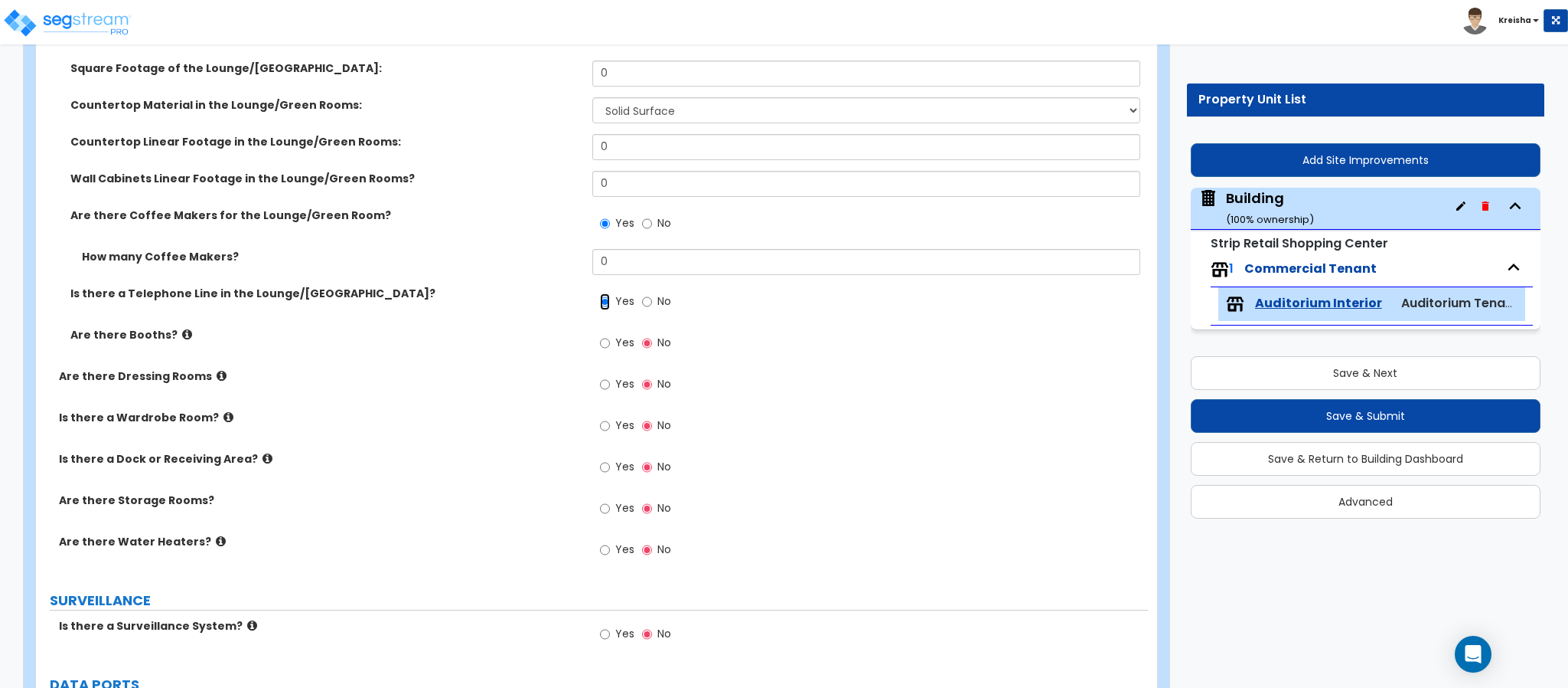
scroll to position [6431, 0]
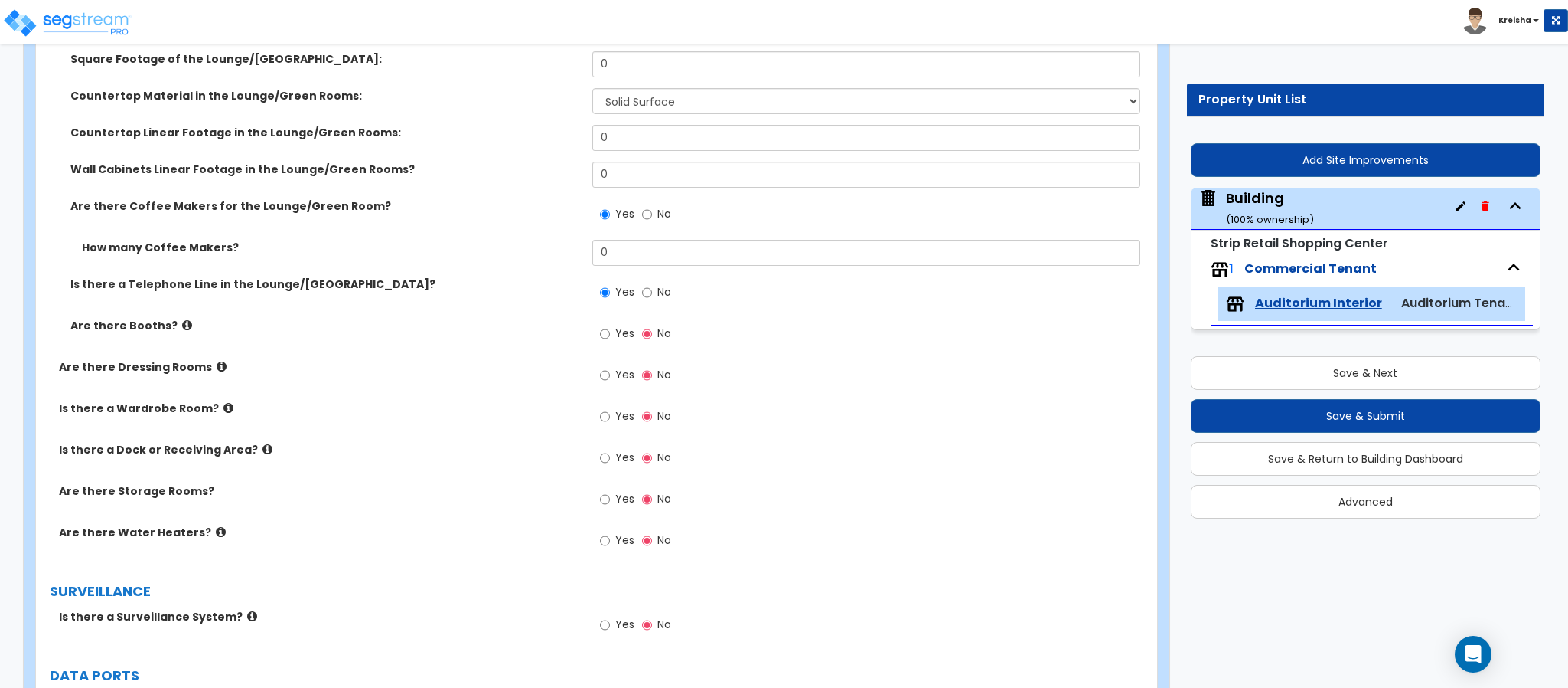
click at [615, 327] on label "Yes" at bounding box center [617, 335] width 35 height 26
click at [609, 327] on input "Yes" at bounding box center [605, 333] width 10 height 16
radio input "true"
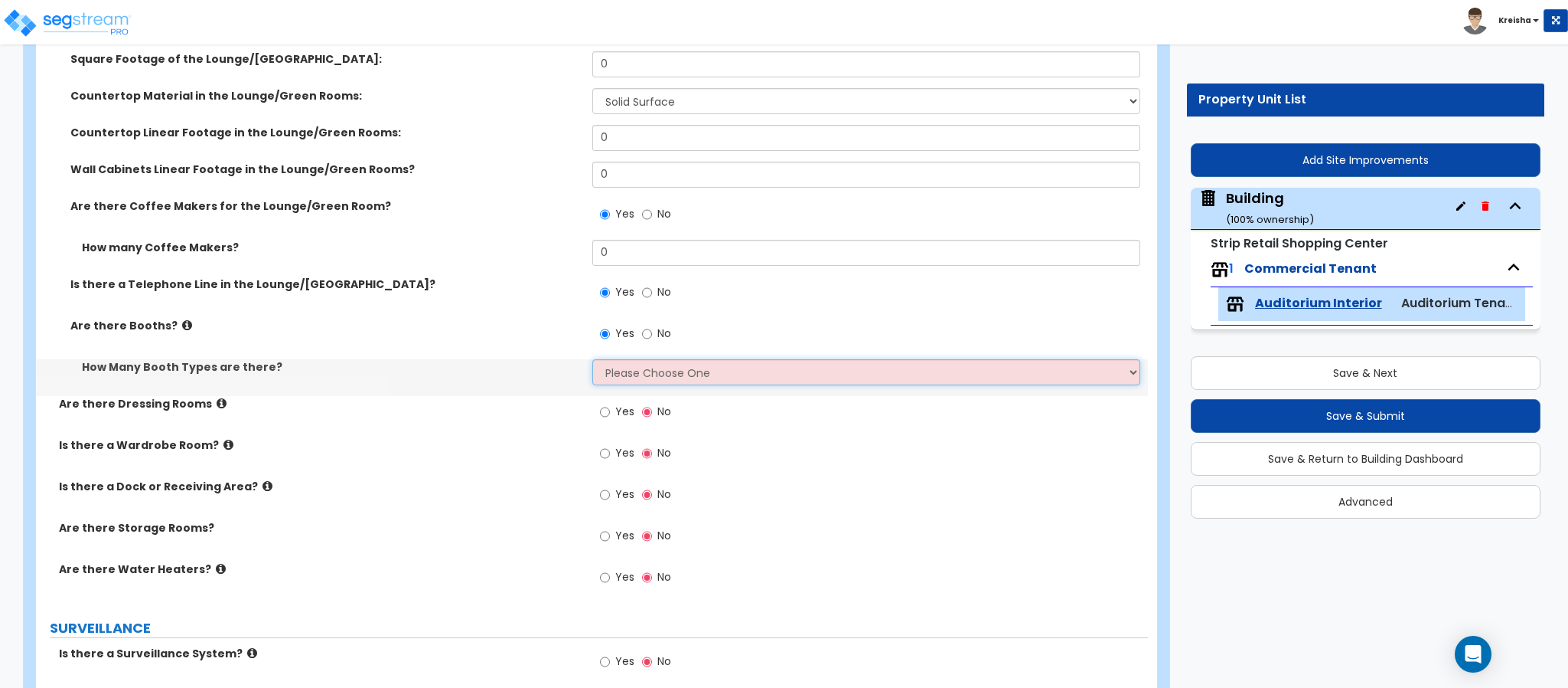
click at [621, 359] on select "Please Choose One 1 2 3" at bounding box center [866, 372] width 549 height 26
click at [622, 362] on select "Please Choose One 1 2 3" at bounding box center [866, 372] width 549 height 26
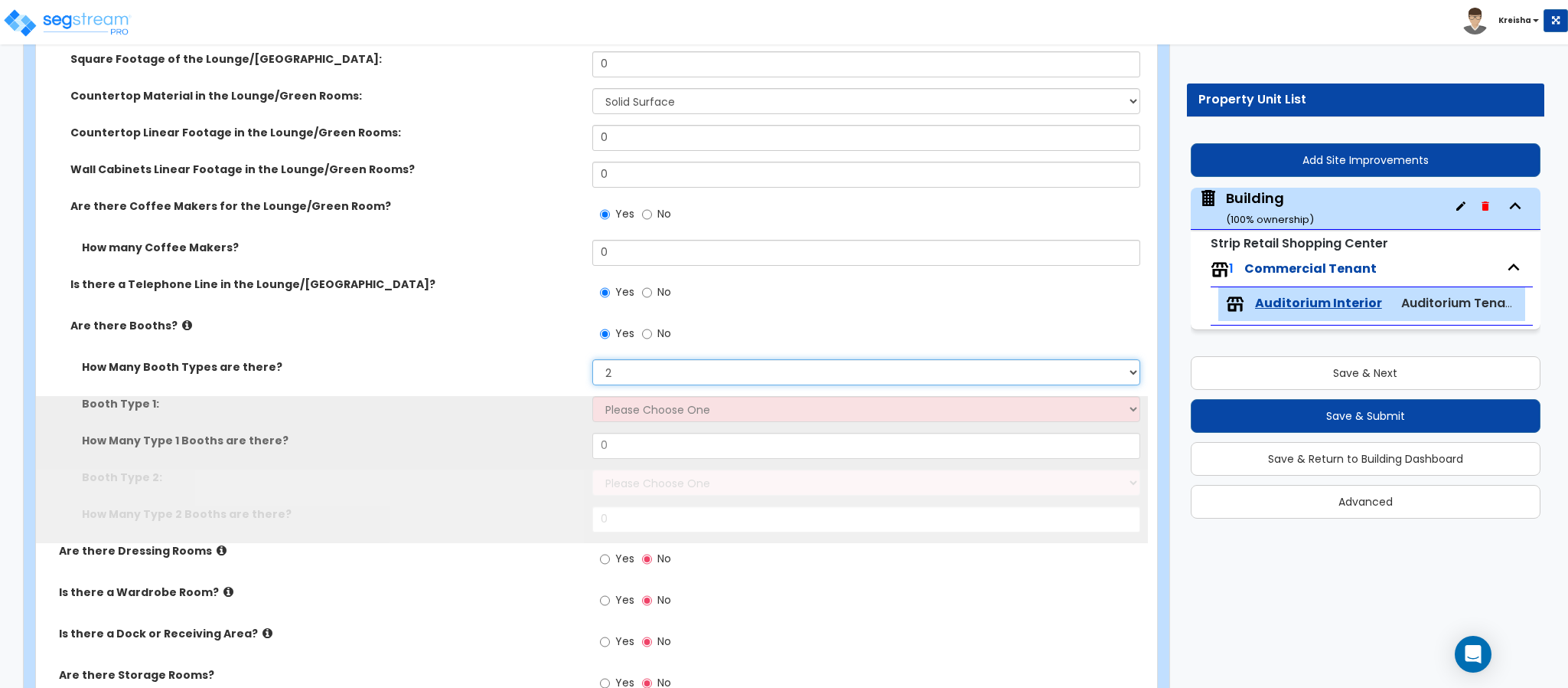
select select "3"
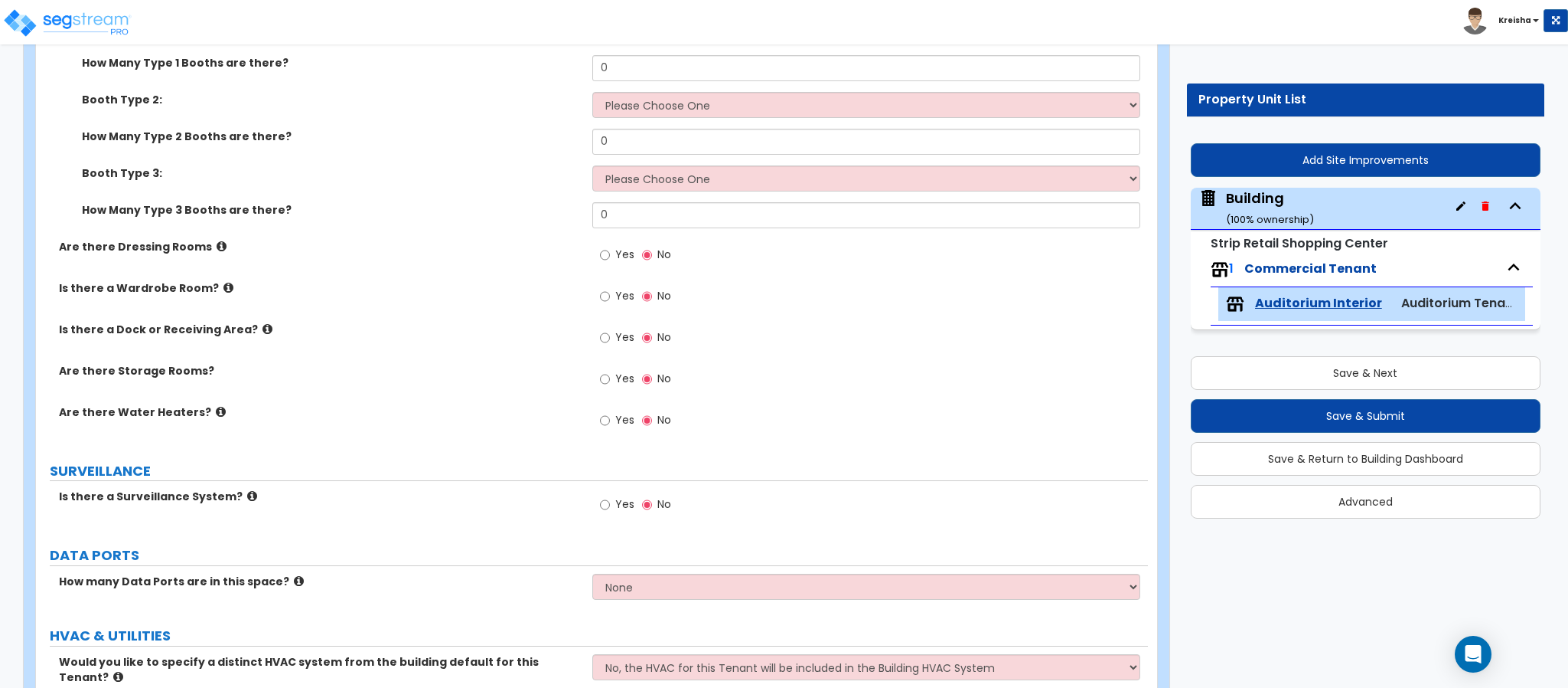
scroll to position [6813, 0]
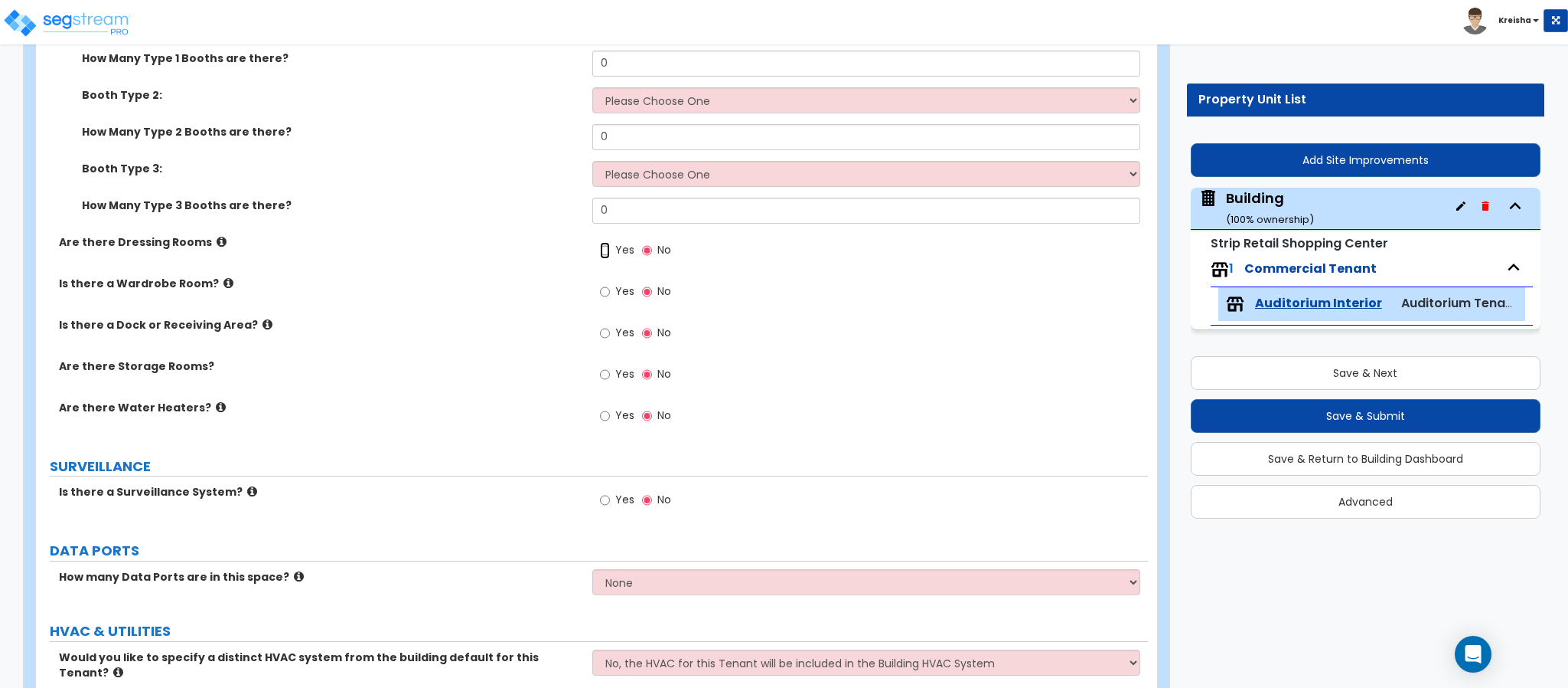
click at [602, 256] on input "Yes" at bounding box center [605, 250] width 10 height 16
radio input "true"
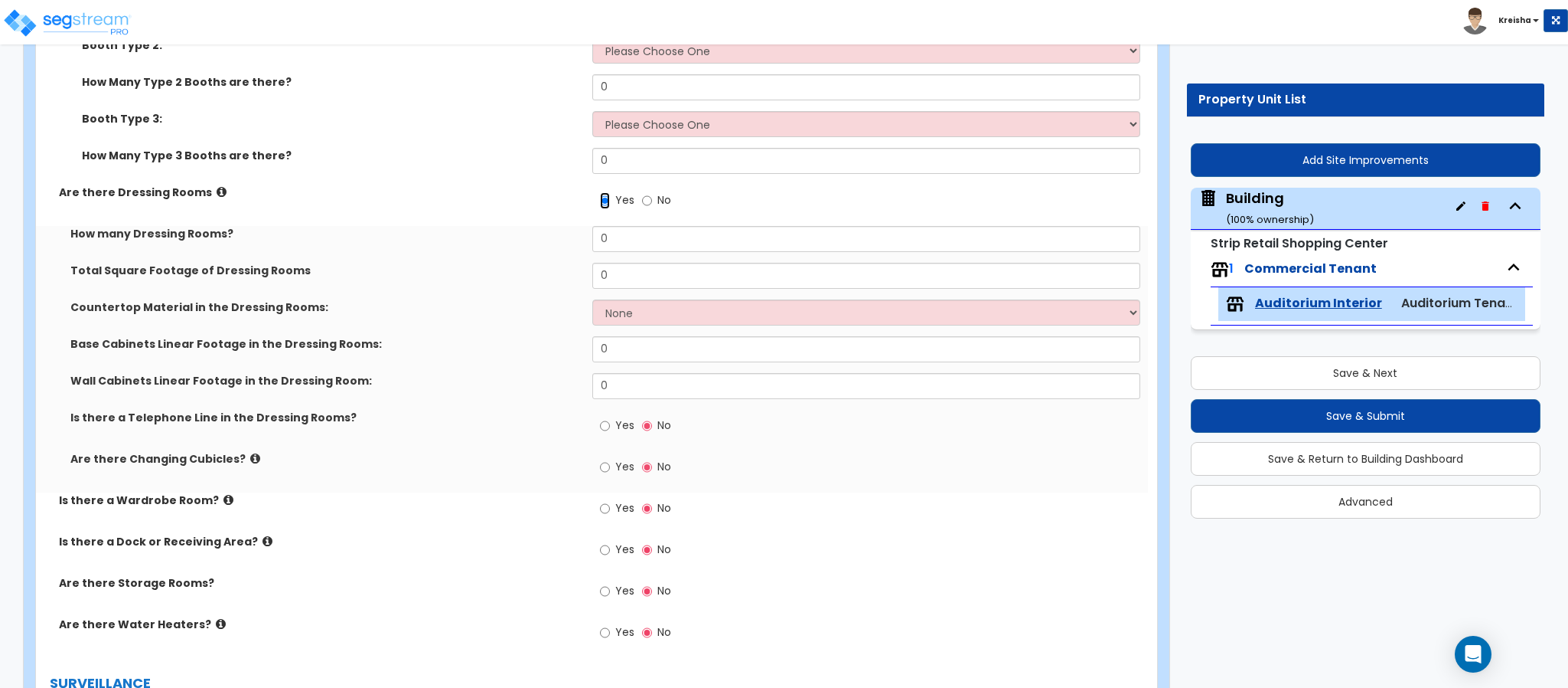
scroll to position [6891, 0]
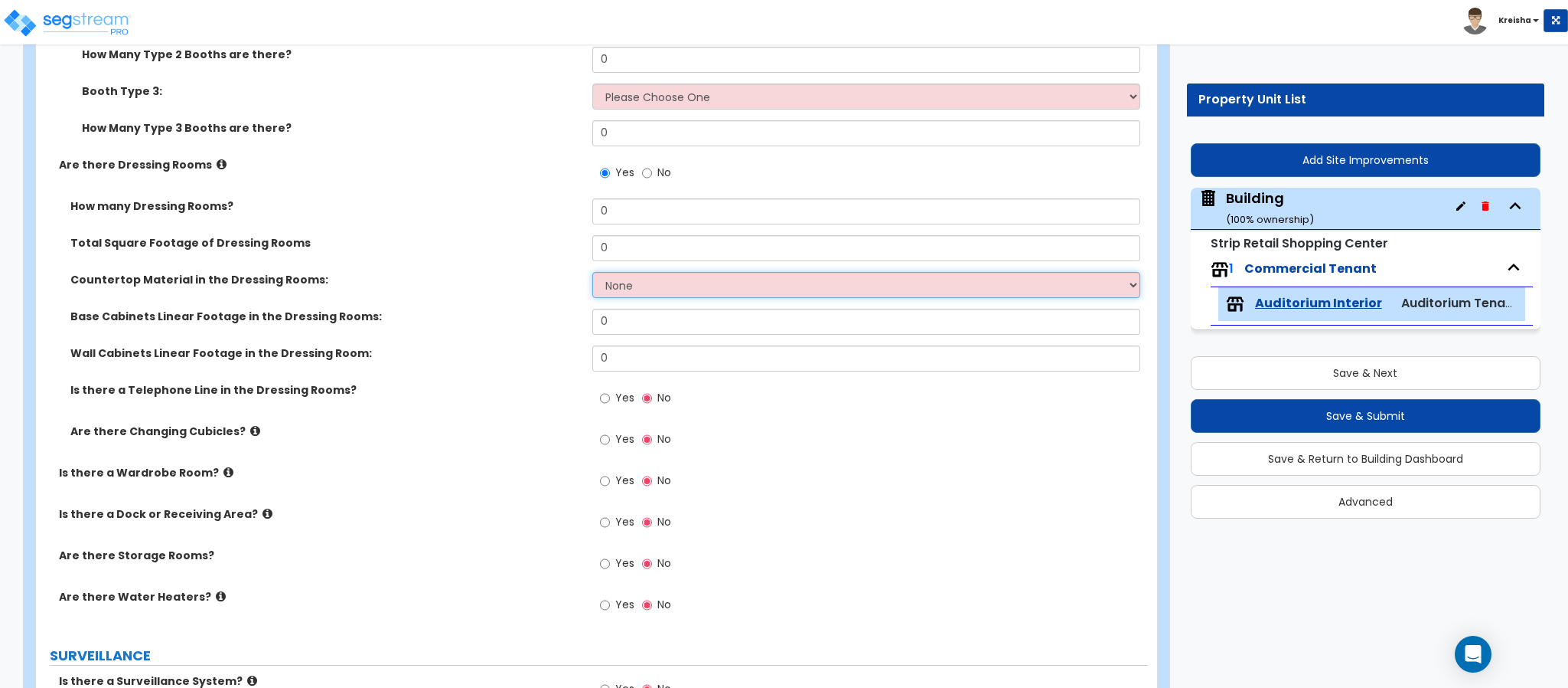
click at [638, 278] on select "None Plastic Laminate Solid Surface Stone Quartz Marble Tile Wood Stainless Ste…" at bounding box center [866, 285] width 549 height 26
select select "1"
click at [592, 272] on select "None Plastic Laminate Solid Surface Stone Quartz Marble Tile Wood Stainless Ste…" at bounding box center [866, 285] width 549 height 26
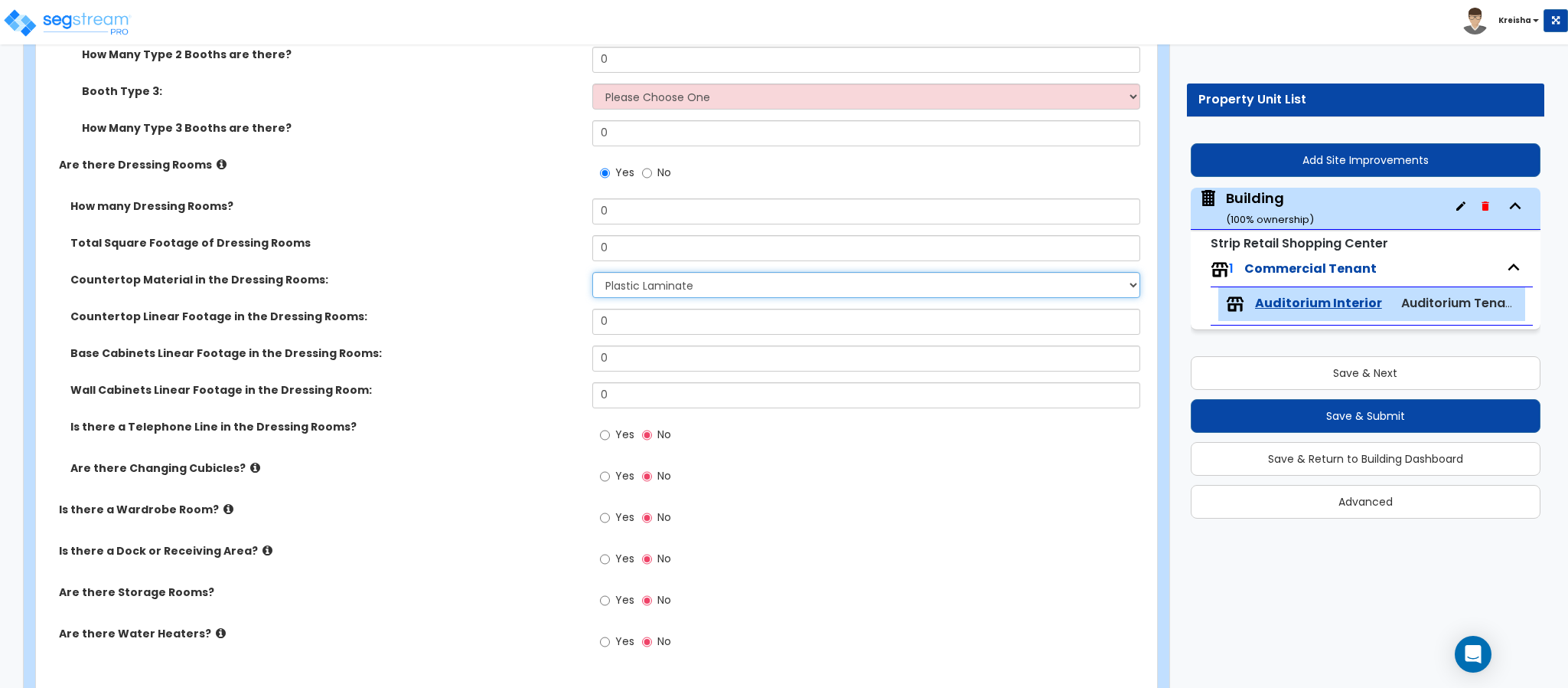
scroll to position [6968, 0]
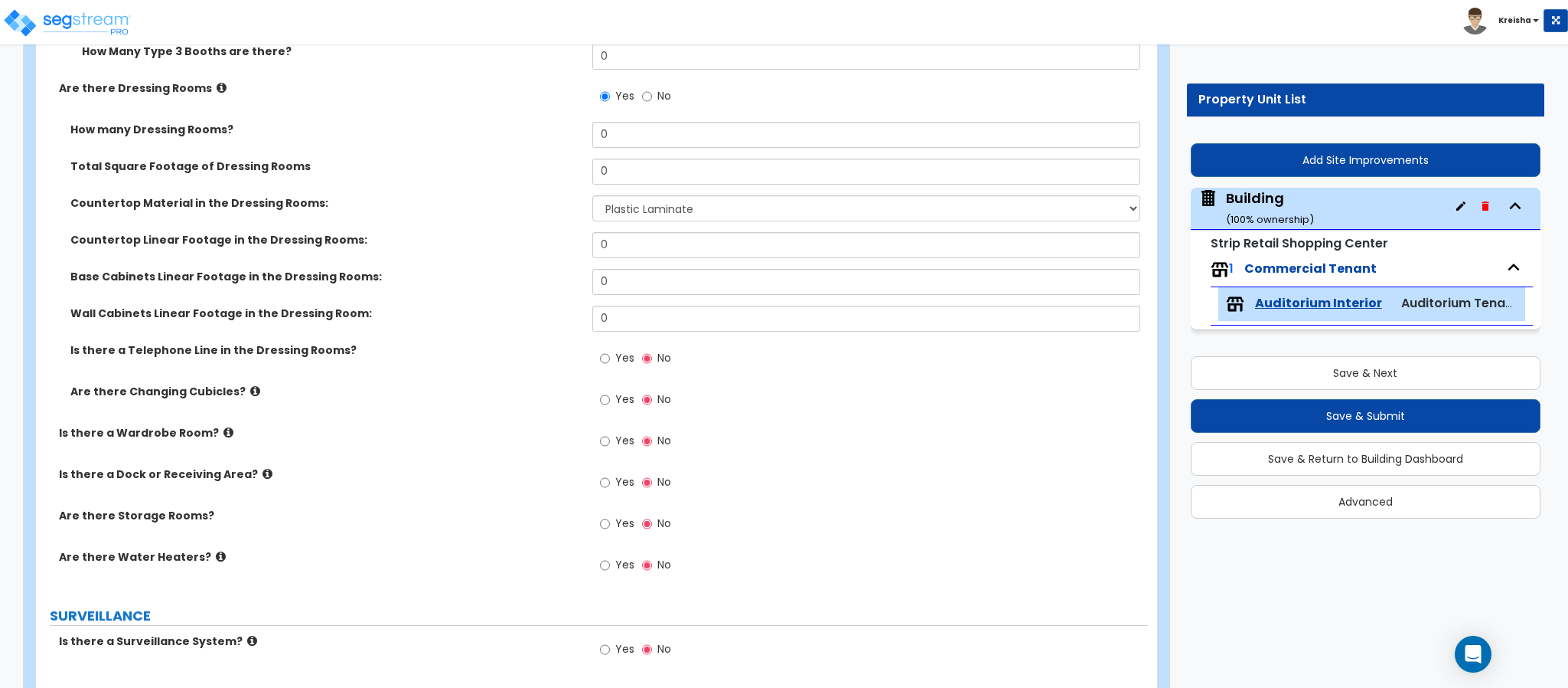
click at [621, 361] on span "Yes" at bounding box center [625, 358] width 19 height 15
click at [609, 361] on input "Yes" at bounding box center [605, 358] width 10 height 16
radio input "true"
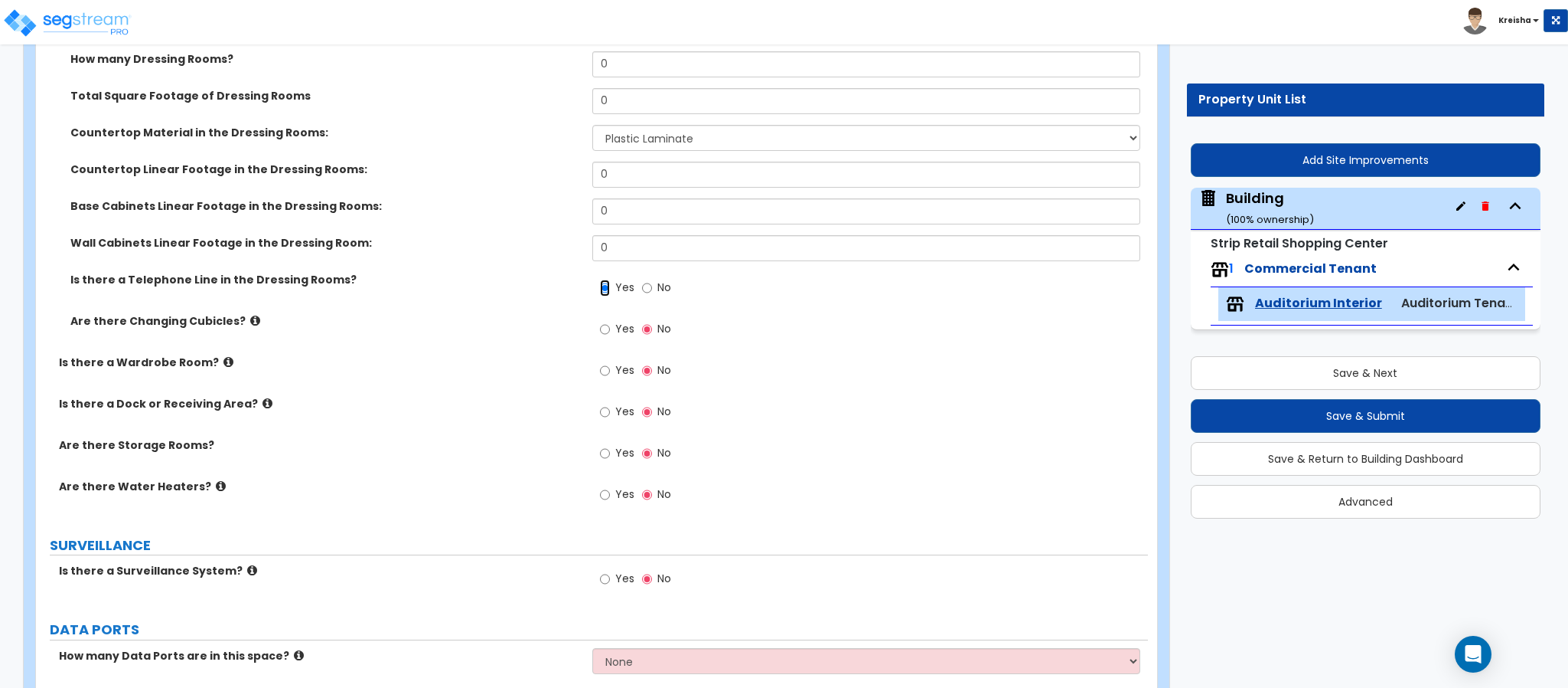
scroll to position [7120, 0]
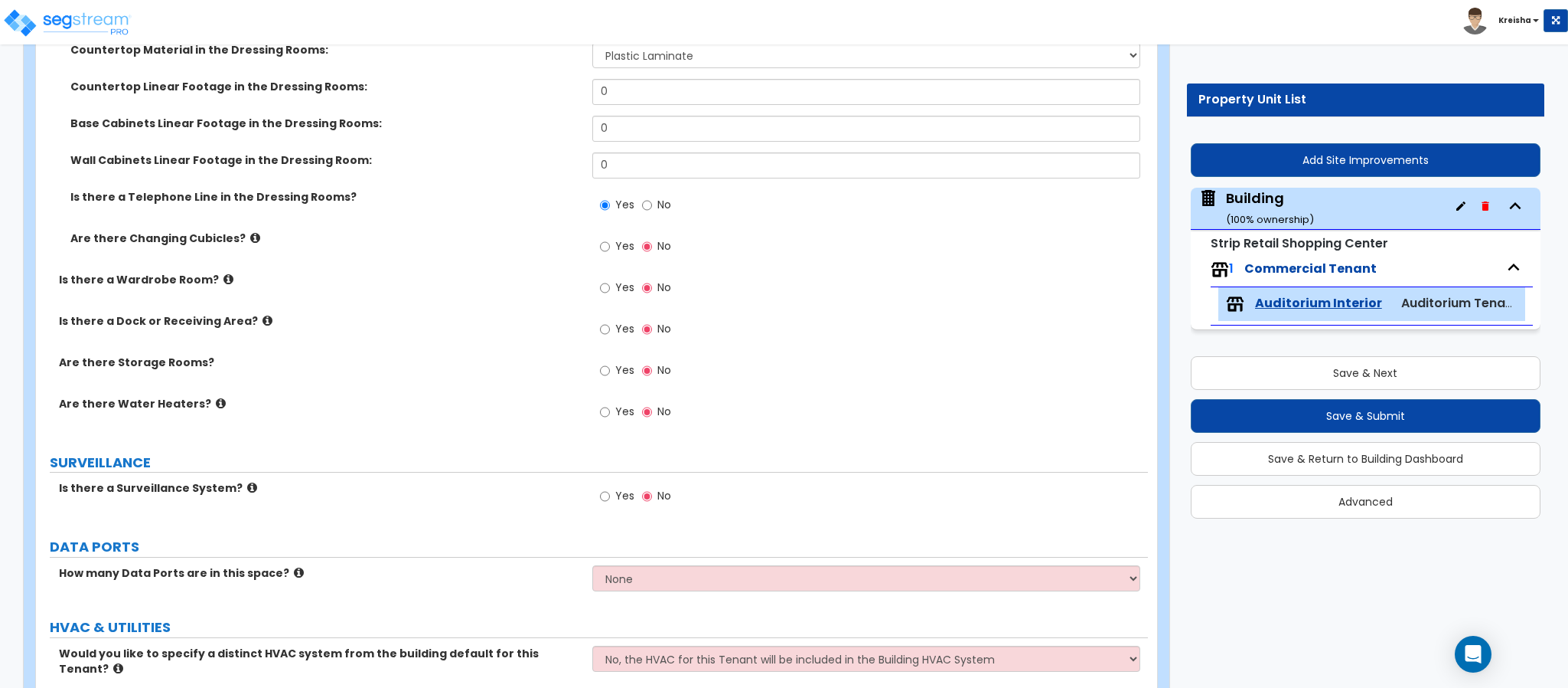
click at [621, 242] on span "Yes" at bounding box center [625, 246] width 19 height 15
click at [609, 242] on input "Yes" at bounding box center [605, 246] width 10 height 16
radio input "true"
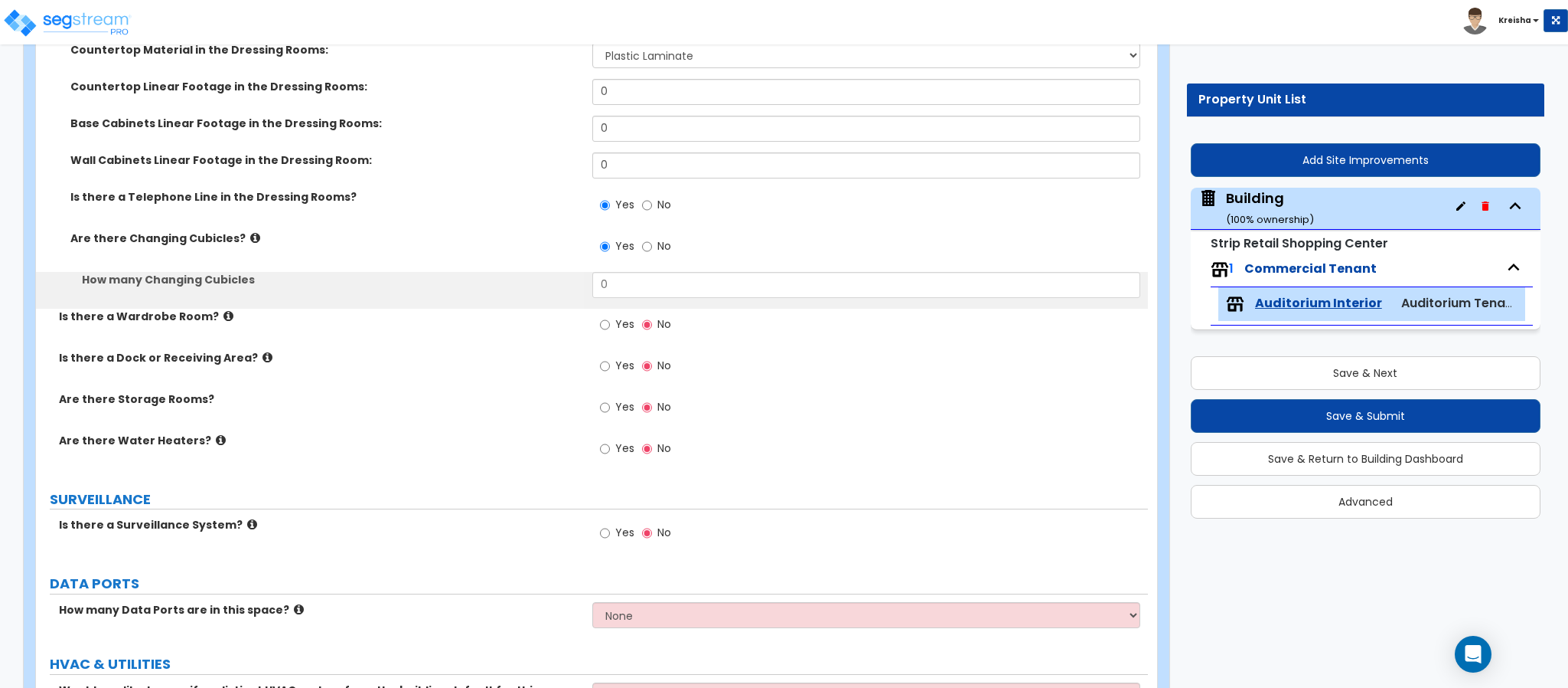
click at [618, 315] on label "Yes" at bounding box center [617, 326] width 35 height 26
click at [609, 316] on input "Yes" at bounding box center [605, 324] width 10 height 16
radio input "true"
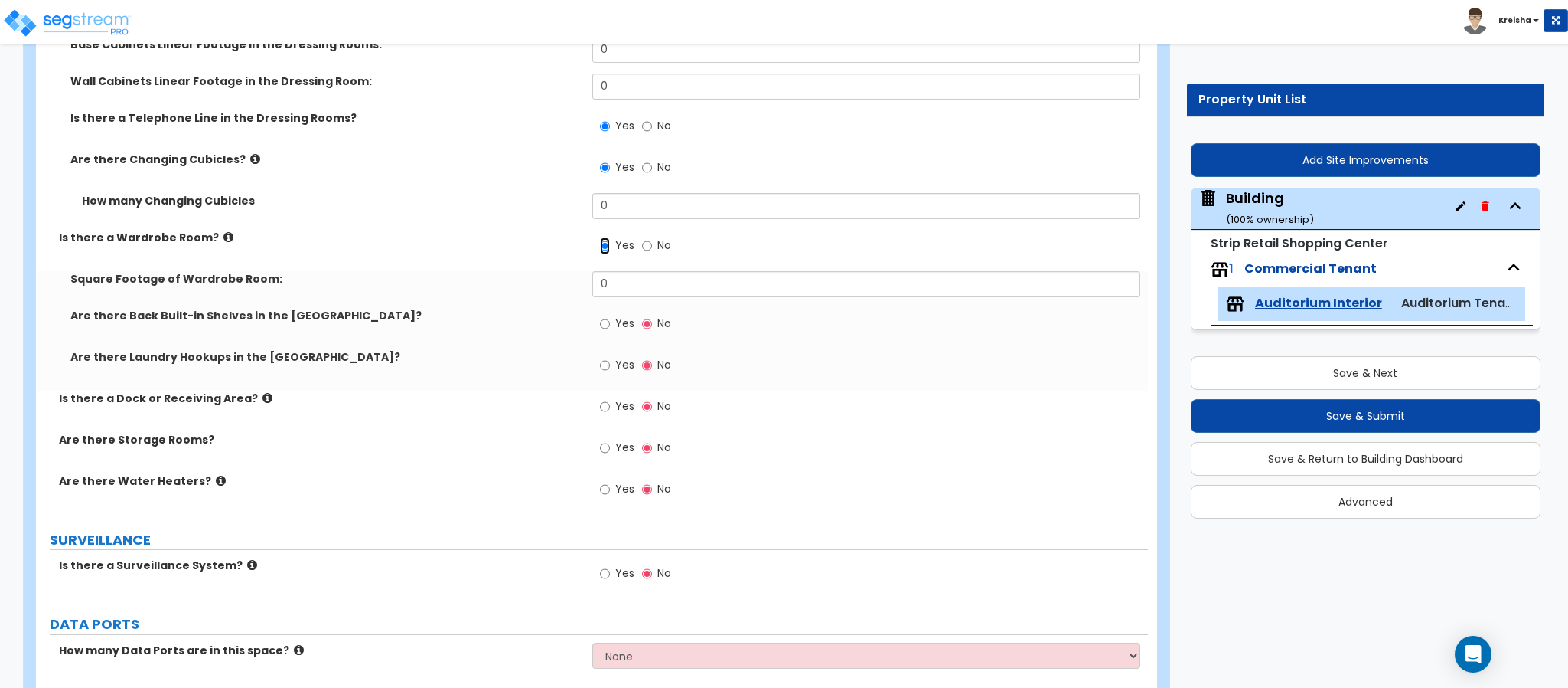
scroll to position [7273, 0]
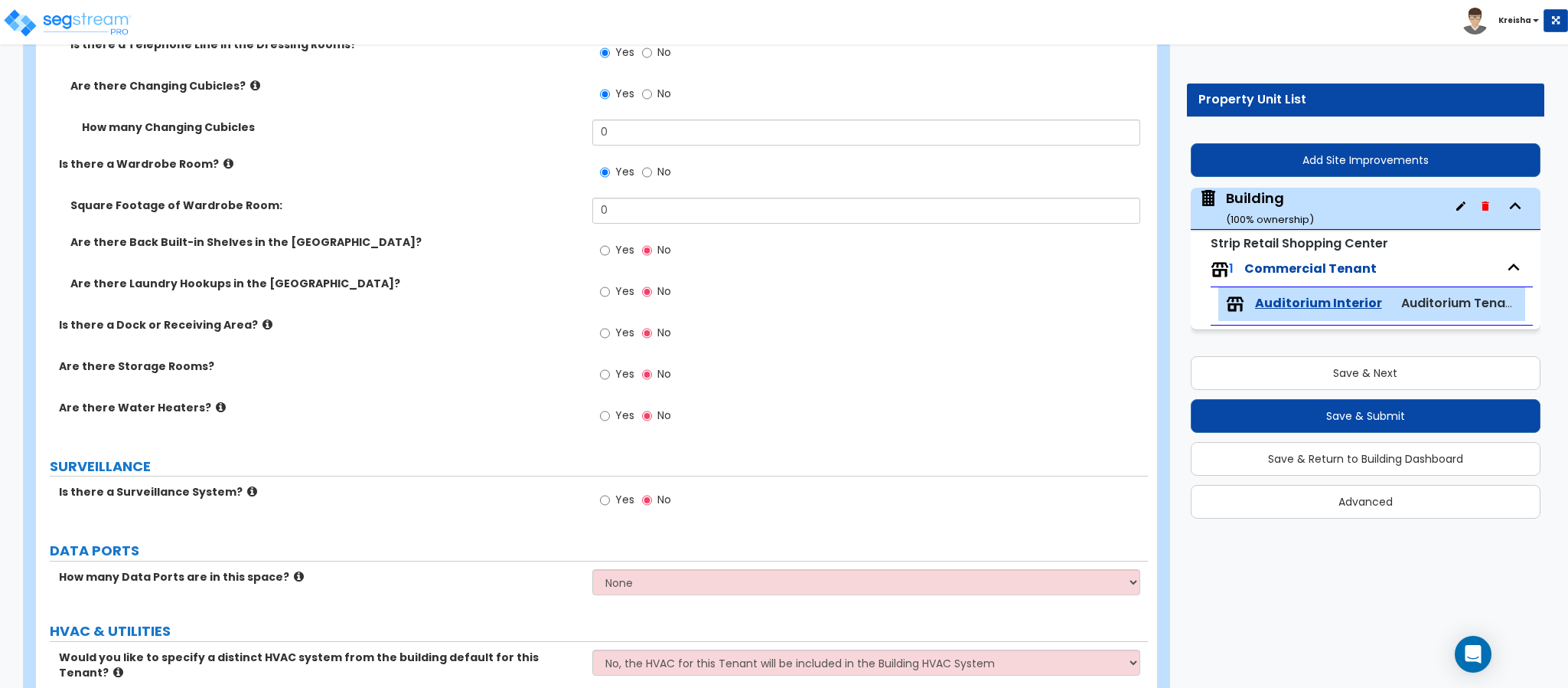
click at [608, 260] on label "Yes" at bounding box center [617, 252] width 35 height 26
click at [608, 259] on input "Yes" at bounding box center [605, 250] width 10 height 16
radio input "true"
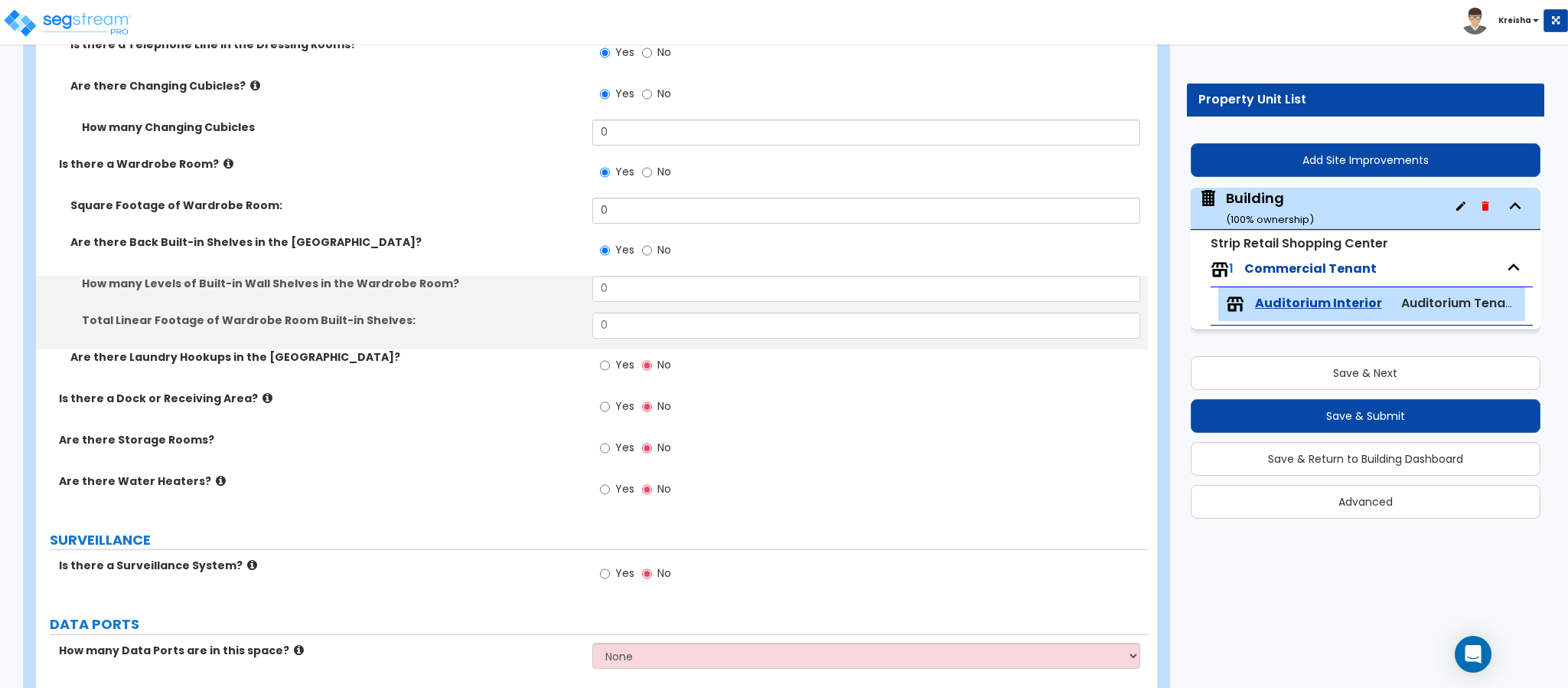
click at [613, 365] on label "Yes" at bounding box center [617, 367] width 35 height 26
click at [609, 365] on input "Yes" at bounding box center [605, 365] width 10 height 16
radio input "true"
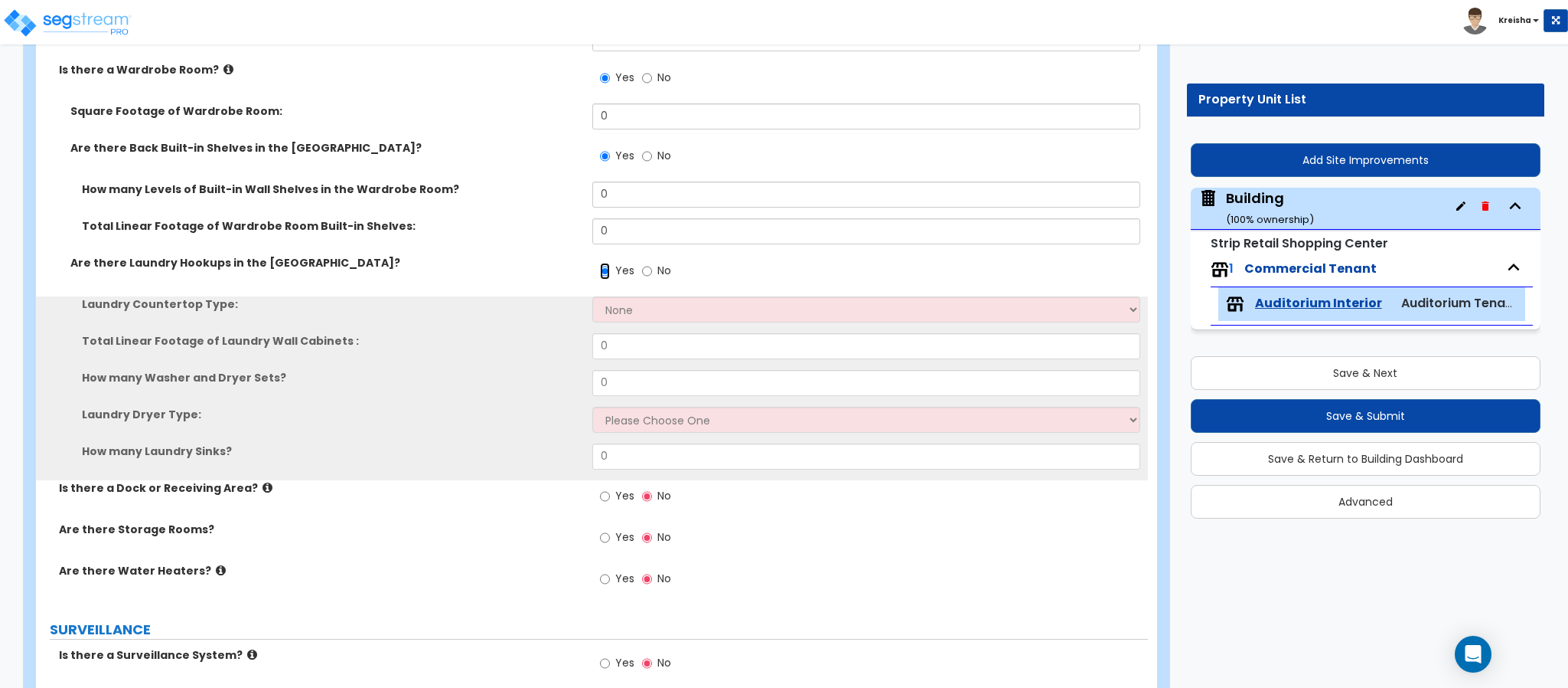
scroll to position [7427, 0]
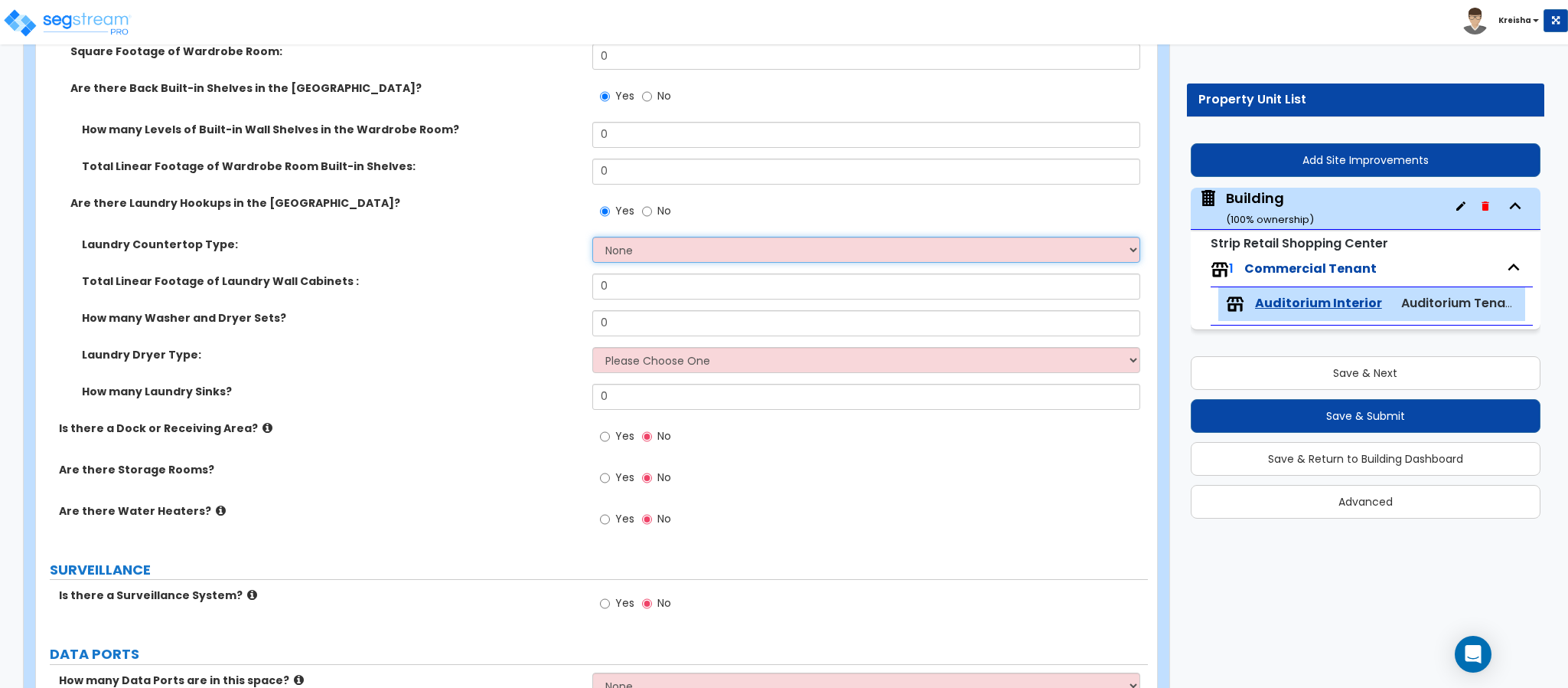
click at [636, 253] on select "None Plastic Laminate Solid Surface Stone Quartz Marble Tile Wood Stainless Ste…" at bounding box center [866, 249] width 549 height 26
select select "2"
click at [592, 236] on select "None Plastic Laminate Solid Surface Stone Quartz Marble Tile Wood Stainless Ste…" at bounding box center [866, 249] width 549 height 26
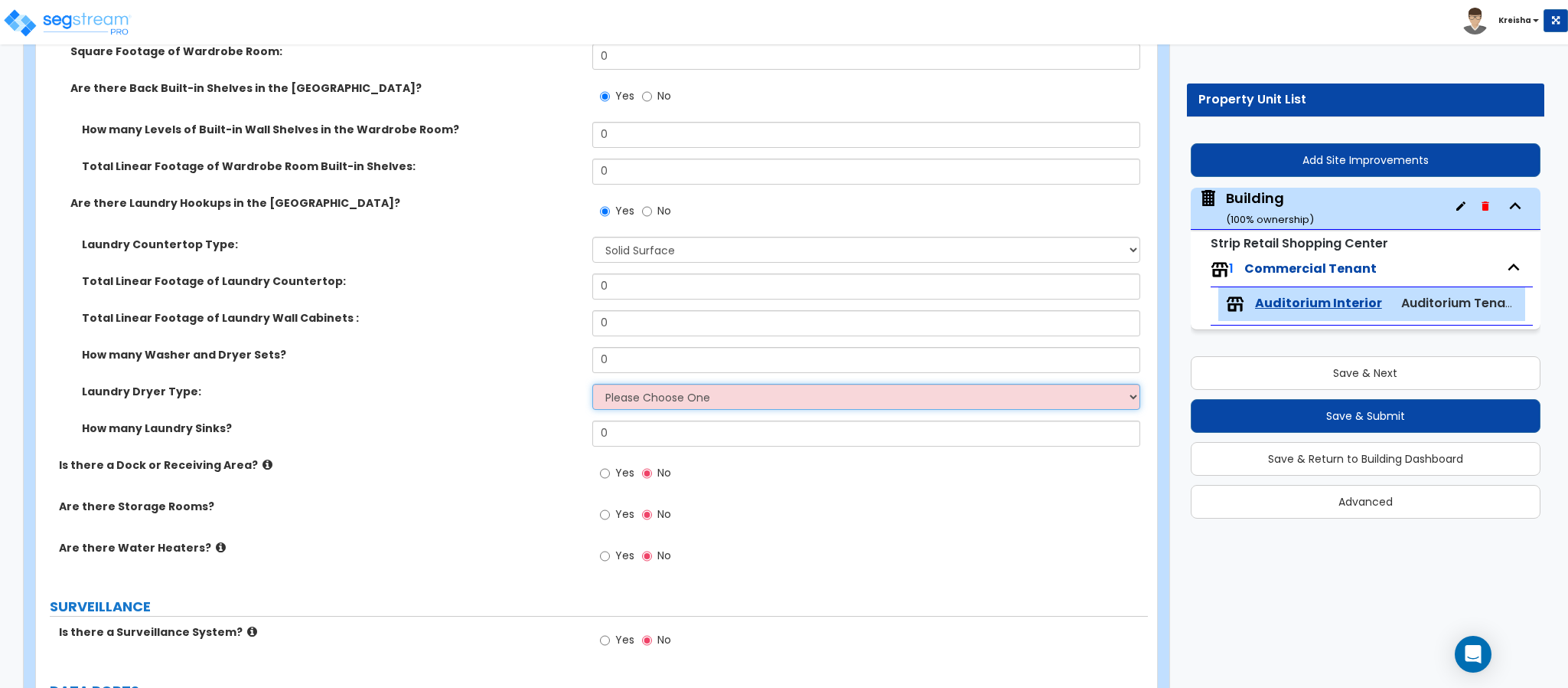
click at [634, 402] on select "Please Choose One Gas Electric" at bounding box center [866, 397] width 549 height 26
select select "1"
click at [592, 384] on select "Please Choose One Gas Electric" at bounding box center [866, 397] width 549 height 26
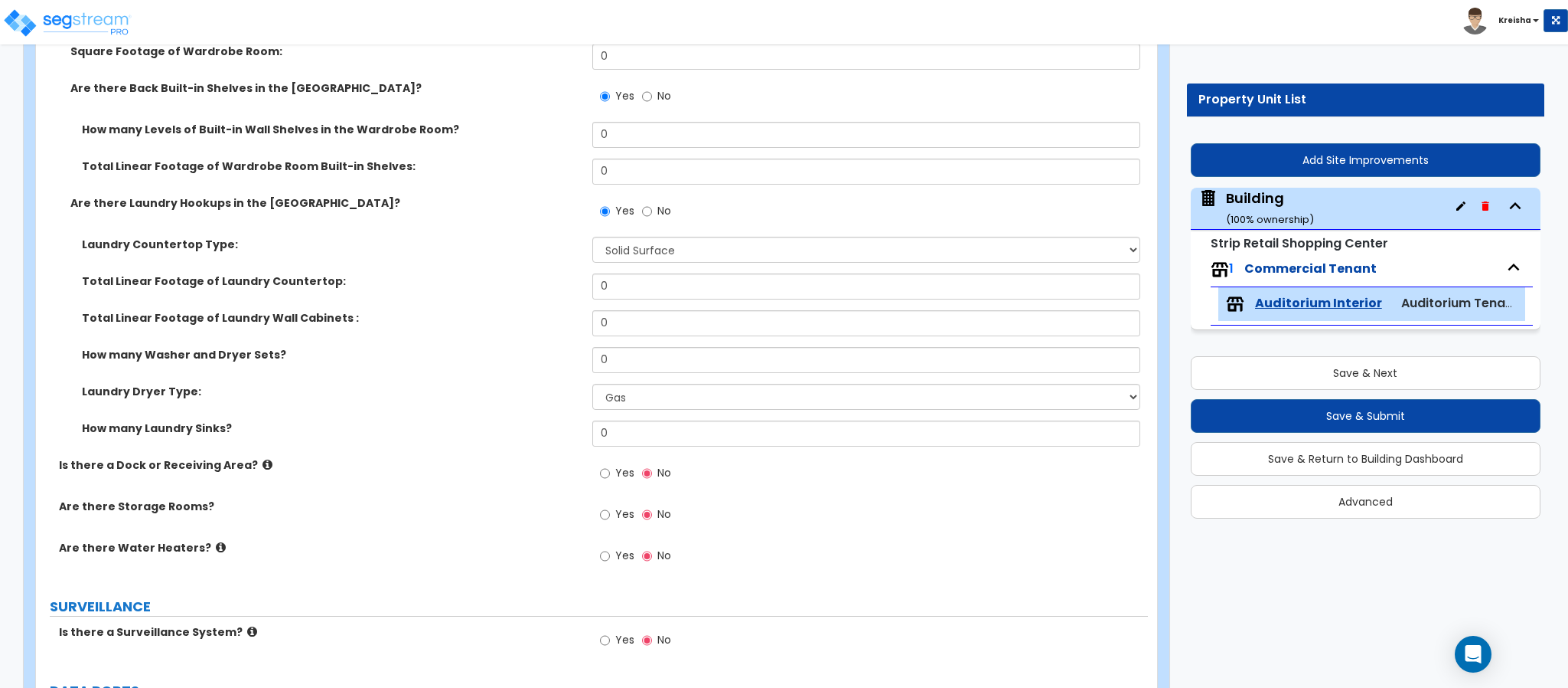
click at [615, 473] on span "Yes" at bounding box center [625, 473] width 19 height 15
click at [609, 473] on input "Yes" at bounding box center [605, 473] width 10 height 16
radio input "true"
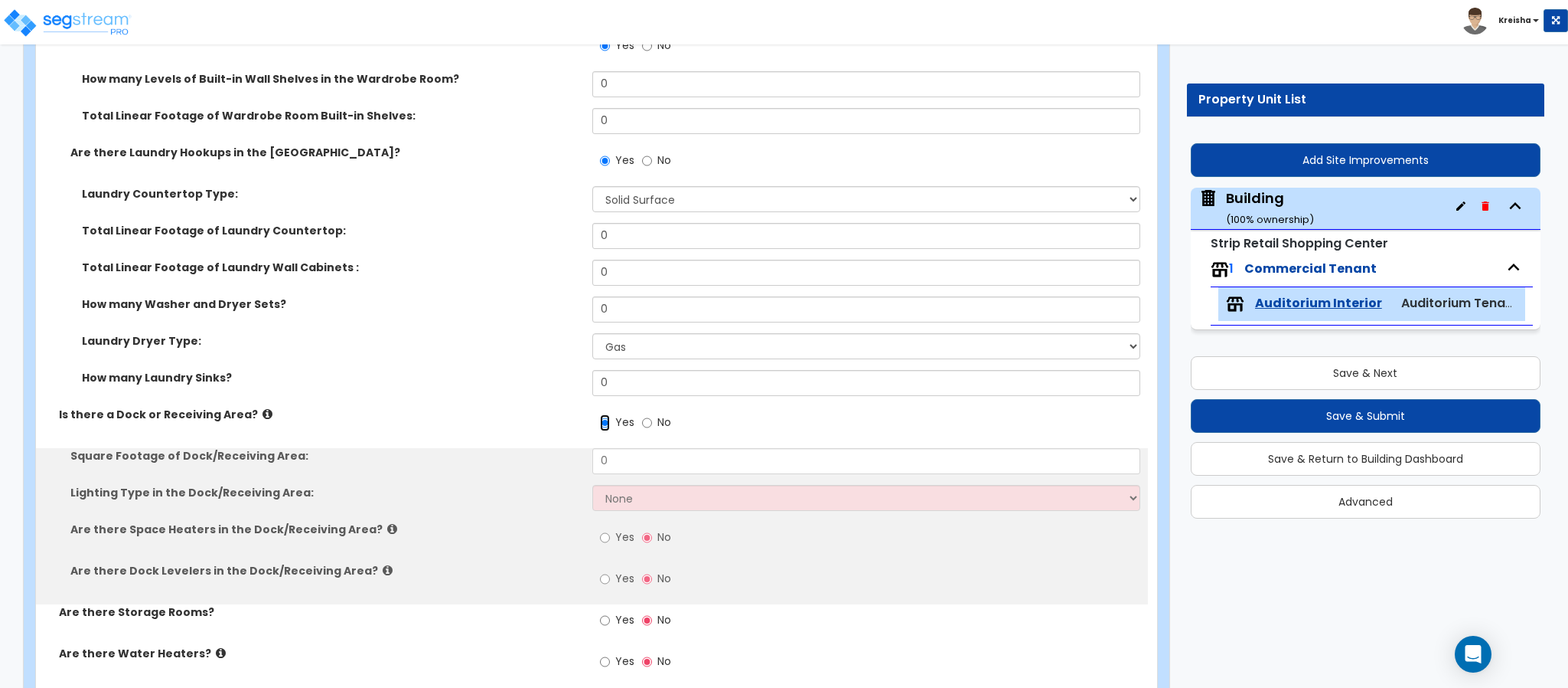
scroll to position [7581, 0]
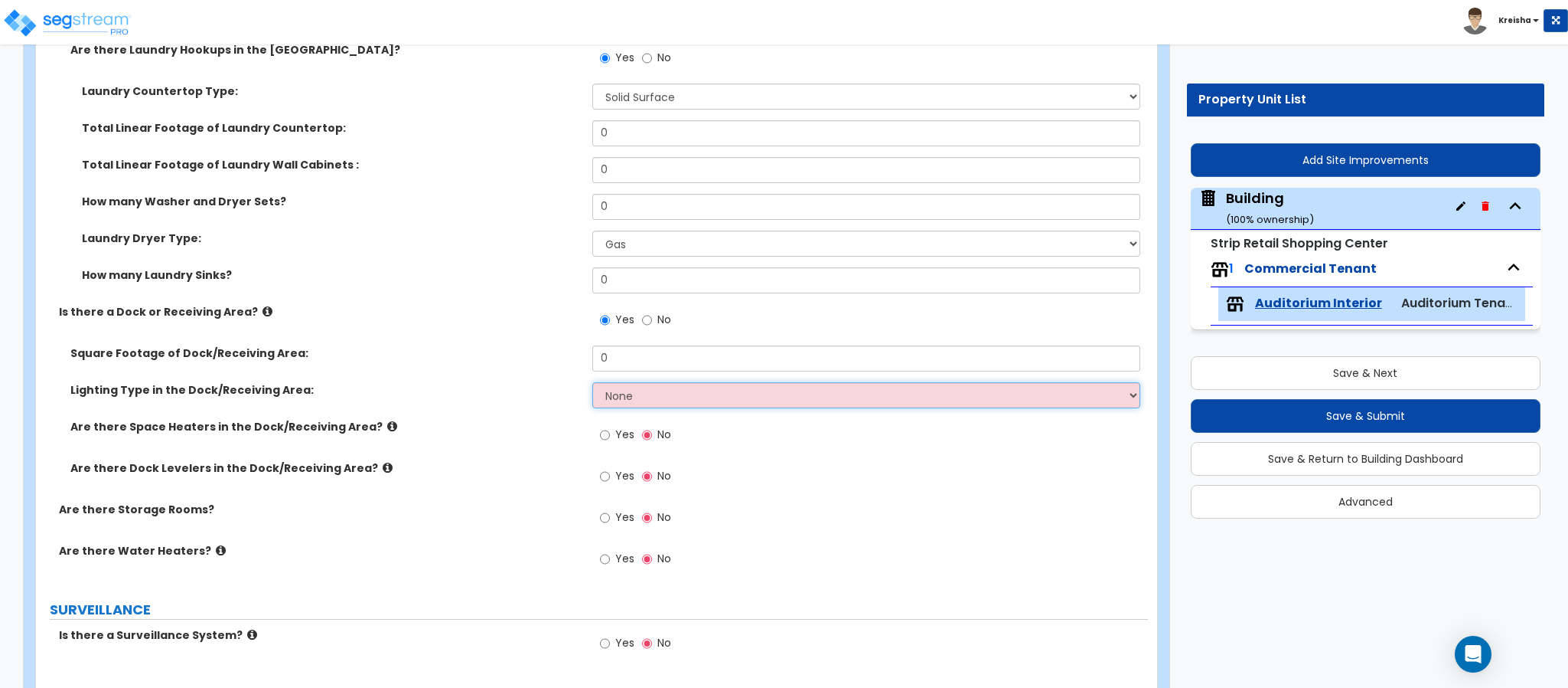
click at [671, 394] on select "None High Bay LED Lighting High Bay Fluorescent Lighting" at bounding box center [866, 395] width 549 height 26
click at [592, 449] on div "Yes No" at bounding box center [870, 439] width 556 height 41
click at [605, 439] on input "Yes" at bounding box center [605, 434] width 10 height 16
radio input "true"
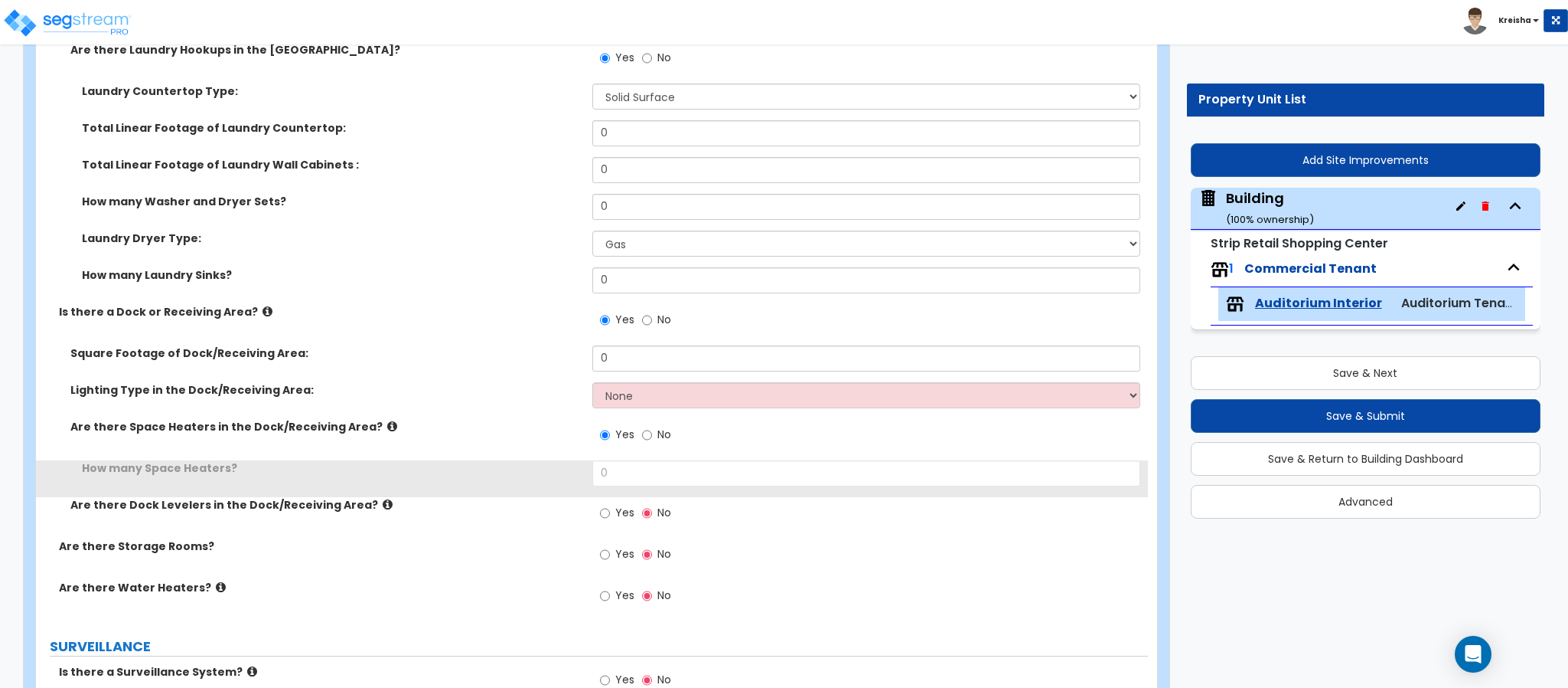
click at [613, 513] on label "Yes" at bounding box center [617, 514] width 35 height 26
click at [609, 513] on input "Yes" at bounding box center [605, 512] width 10 height 16
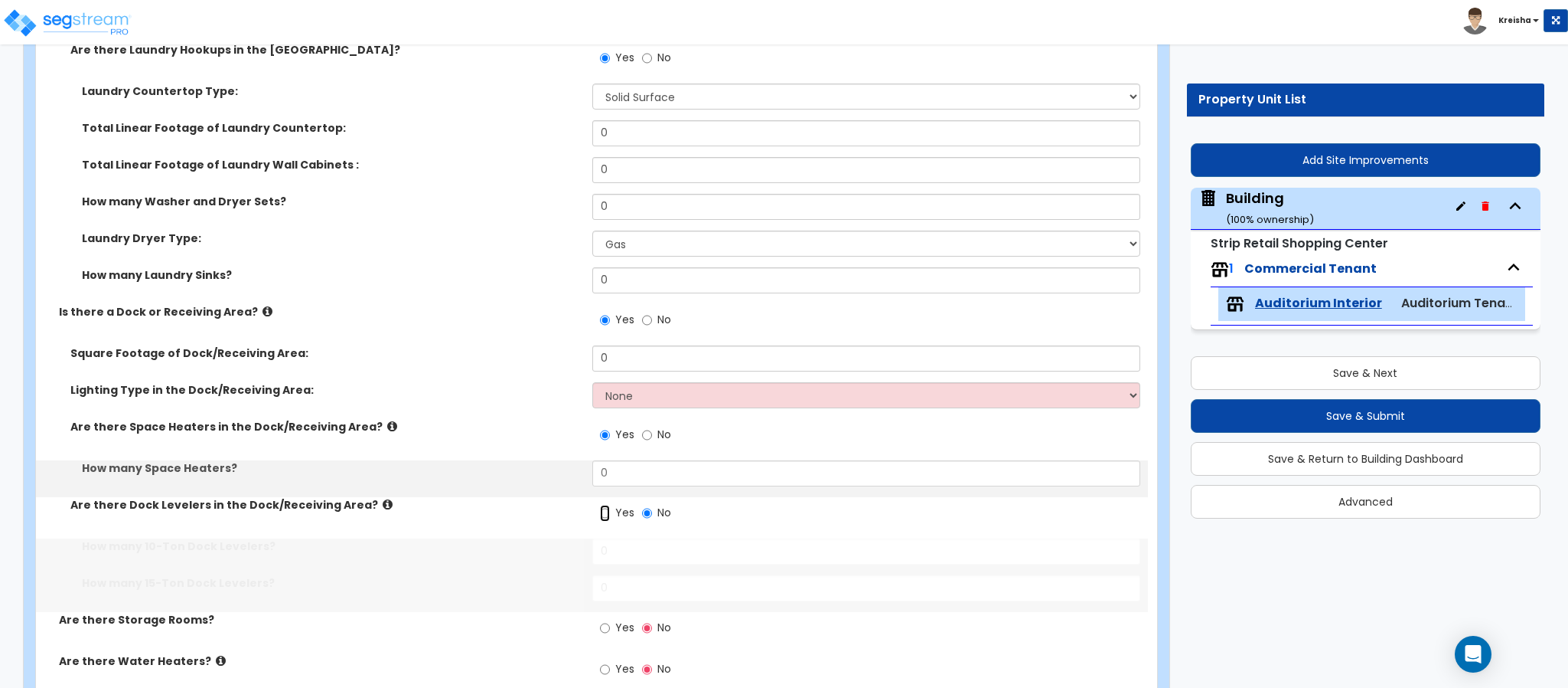
radio input "true"
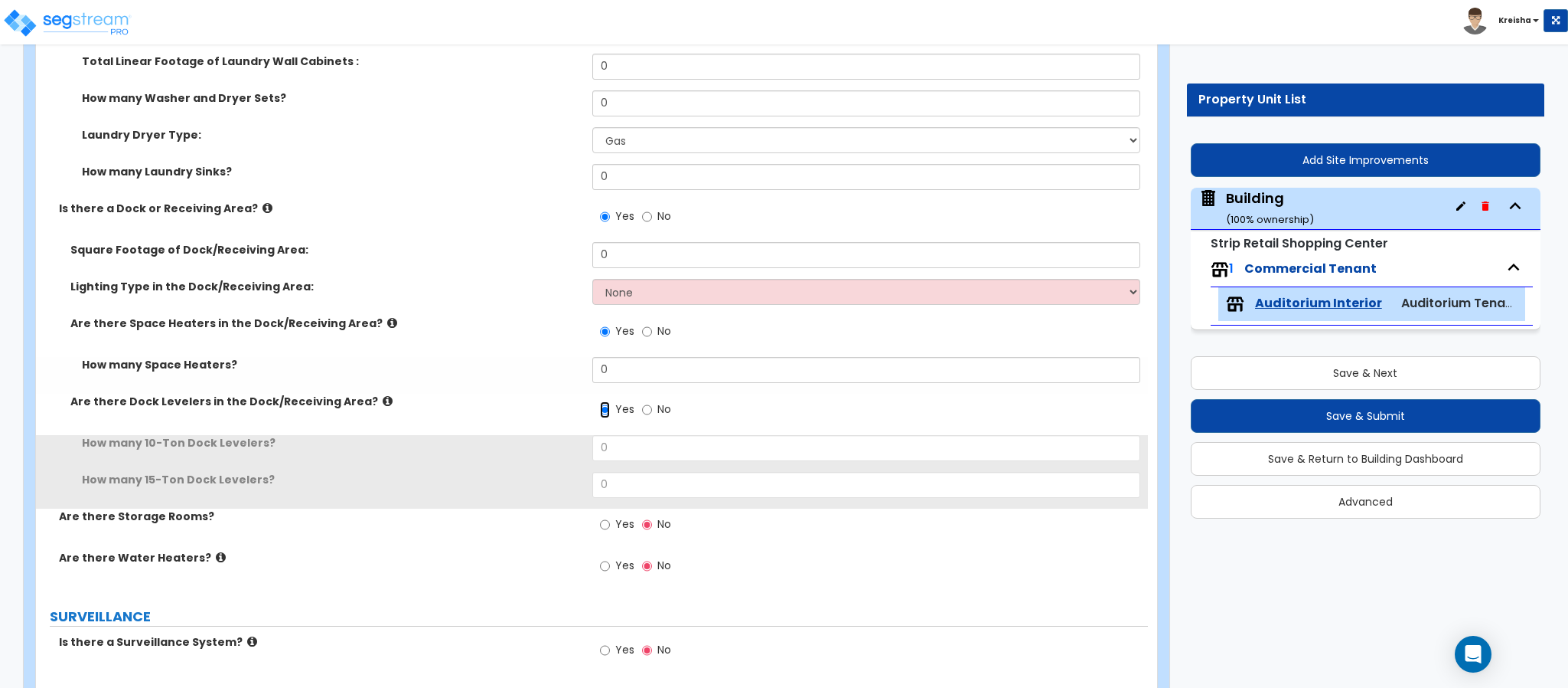
scroll to position [7732, 0]
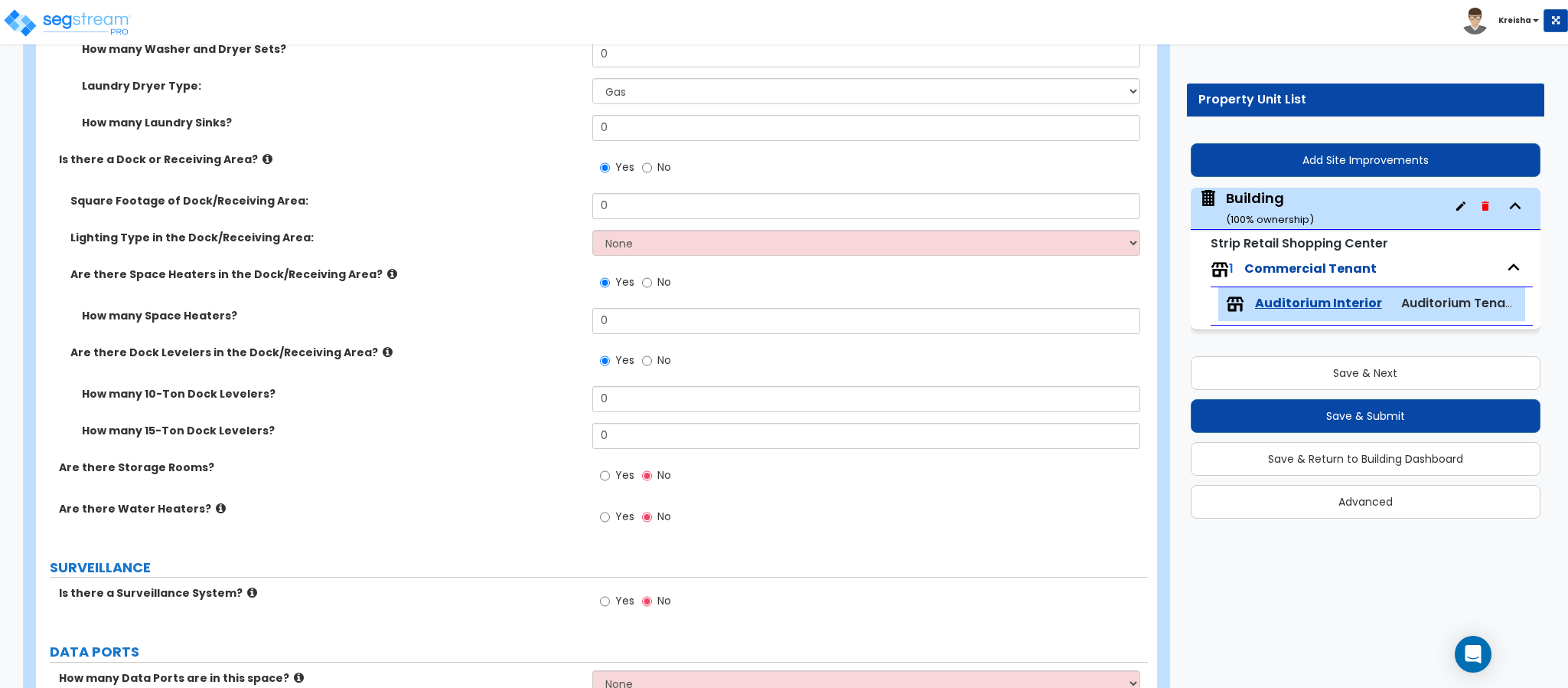
click at [616, 483] on label "Yes" at bounding box center [617, 477] width 35 height 26
click at [609, 483] on input "Yes" at bounding box center [605, 475] width 10 height 16
radio input "true"
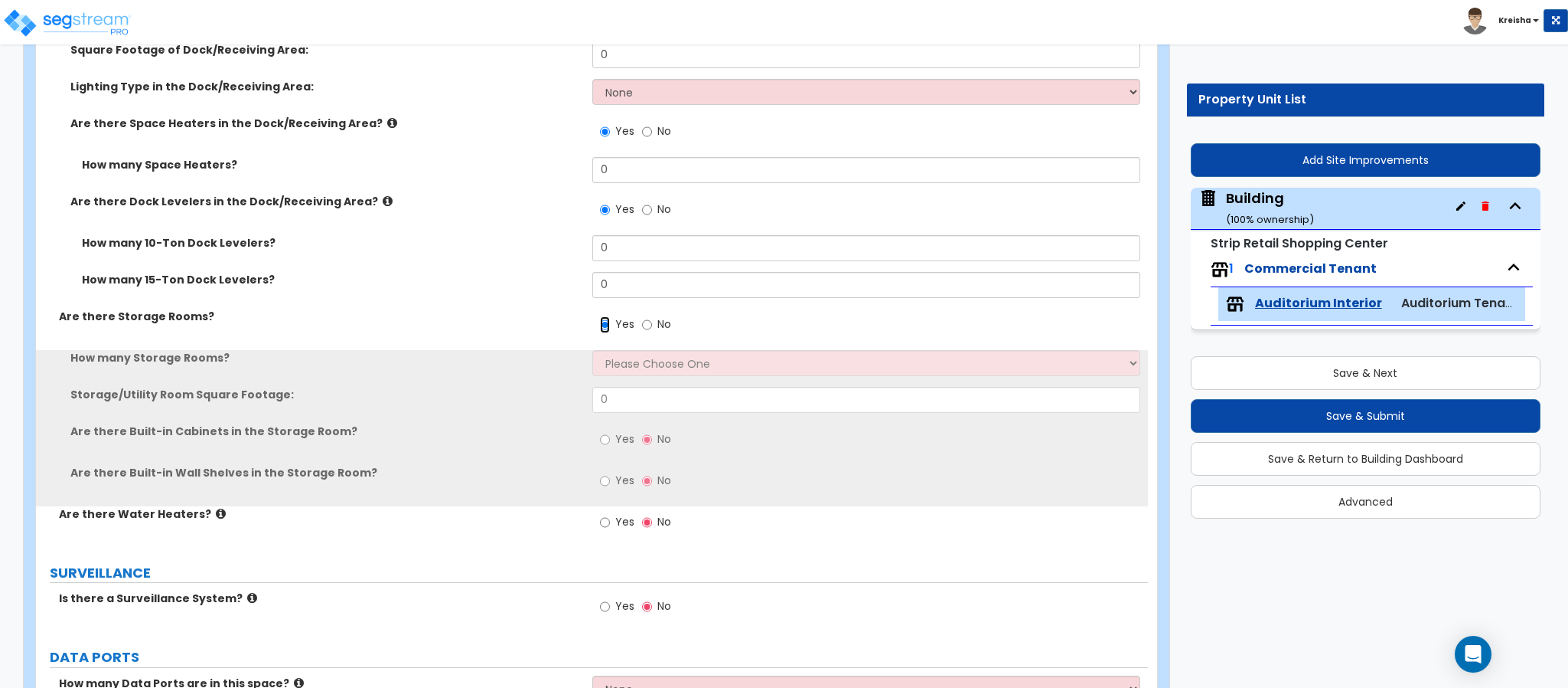
scroll to position [7886, 0]
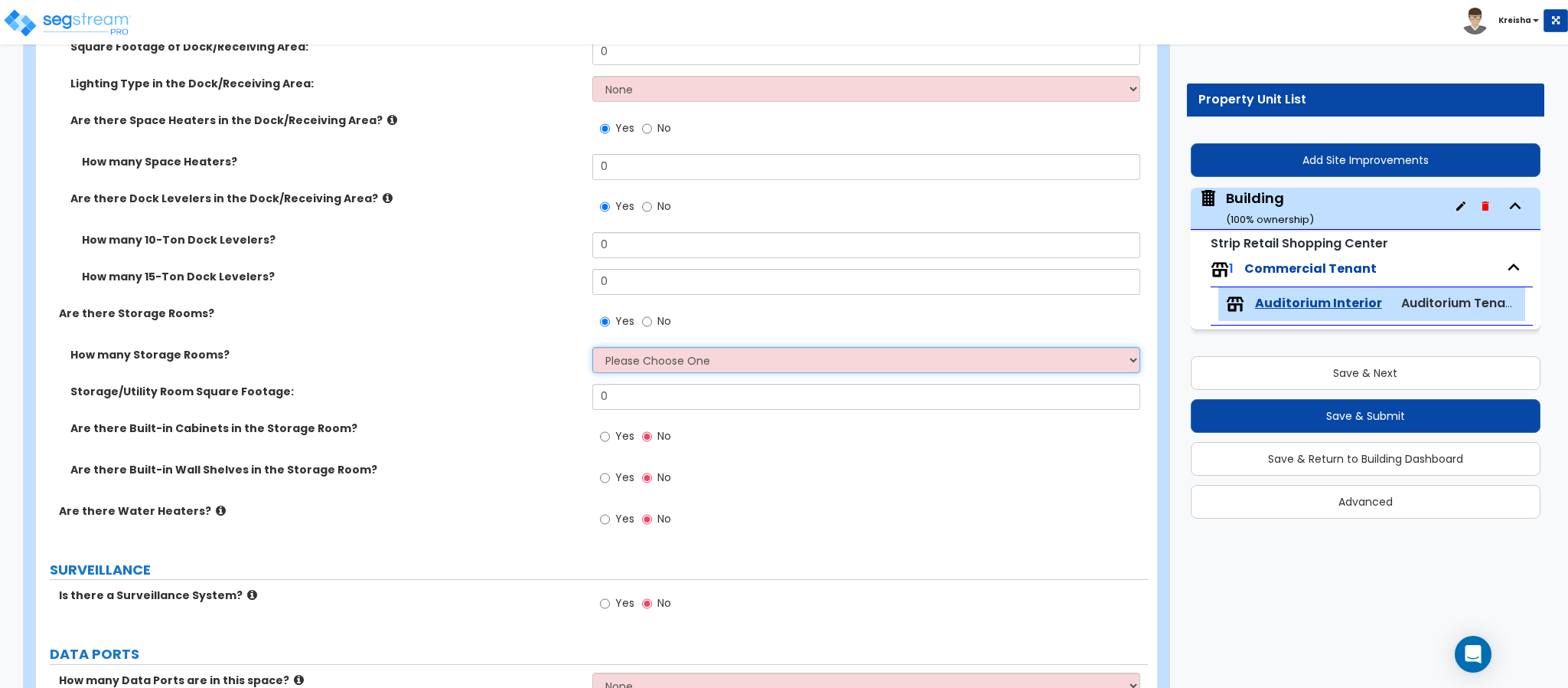
click at [615, 357] on select "Please Choose One 1 2 3" at bounding box center [866, 359] width 549 height 26
select select "1"
click at [592, 346] on select "Please Choose One 1 2 3" at bounding box center [866, 359] width 549 height 26
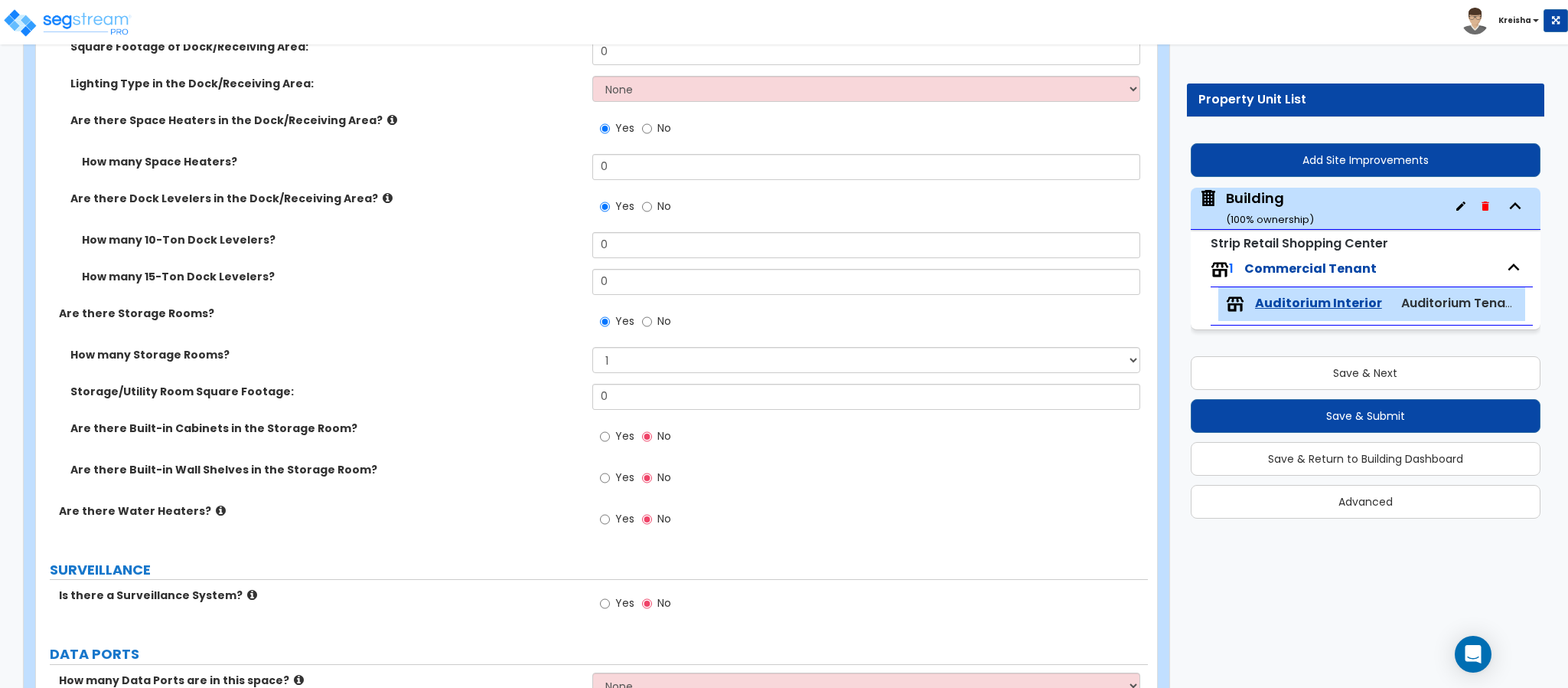
click at [615, 423] on div "Yes No" at bounding box center [635, 438] width 87 height 36
click at [613, 444] on label "Yes" at bounding box center [617, 437] width 35 height 26
click at [609, 444] on input "Yes" at bounding box center [605, 436] width 10 height 16
radio input "true"
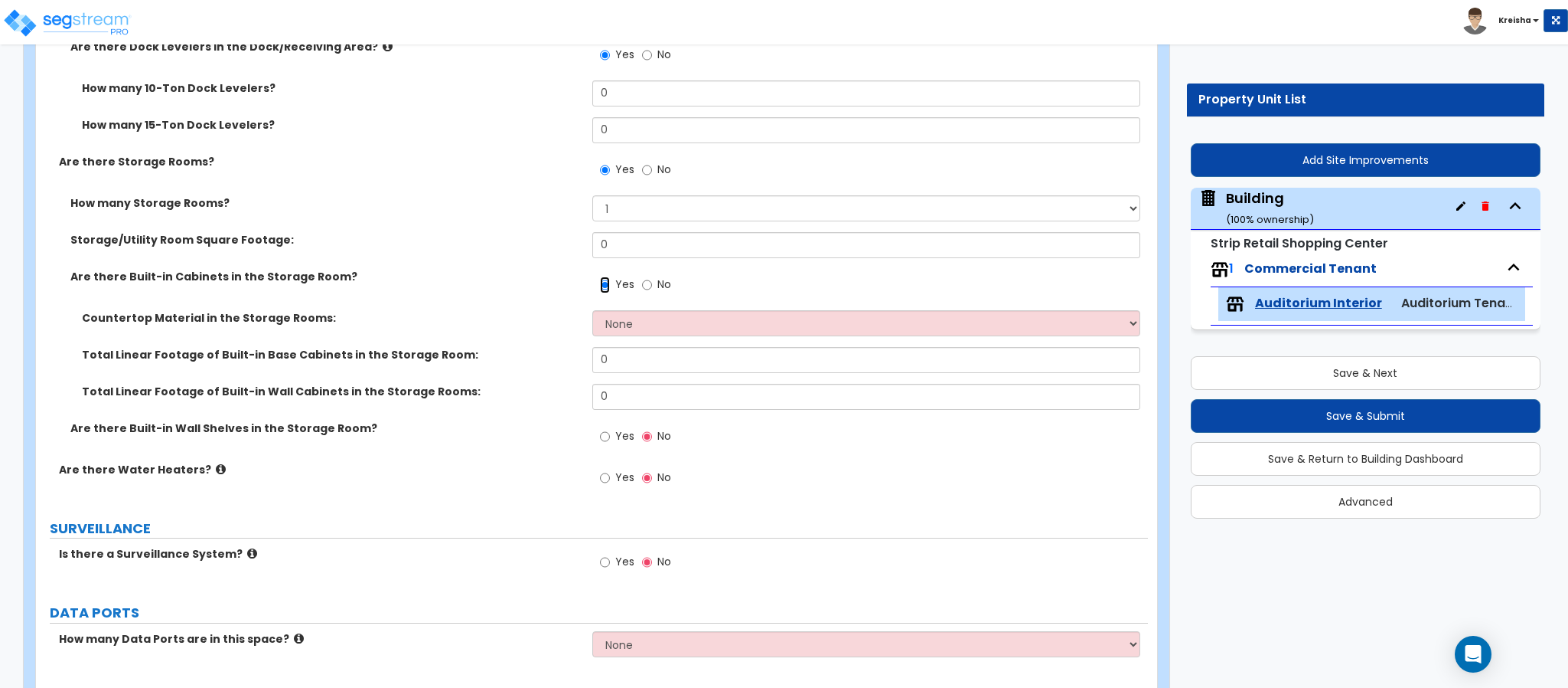
scroll to position [8040, 0]
click at [640, 336] on div "Countertop Material in the Storage Rooms: None Plastic Laminate Solid Surface S…" at bounding box center [591, 327] width 1112 height 37
click at [647, 326] on select "None Plastic Laminate Solid Surface Stone Quartz Marble Tile Wood Stainless Ste…" at bounding box center [866, 321] width 549 height 26
select select "2"
click at [592, 309] on select "None Plastic Laminate Solid Surface Stone Quartz Marble Tile Wood Stainless Ste…" at bounding box center [866, 321] width 549 height 26
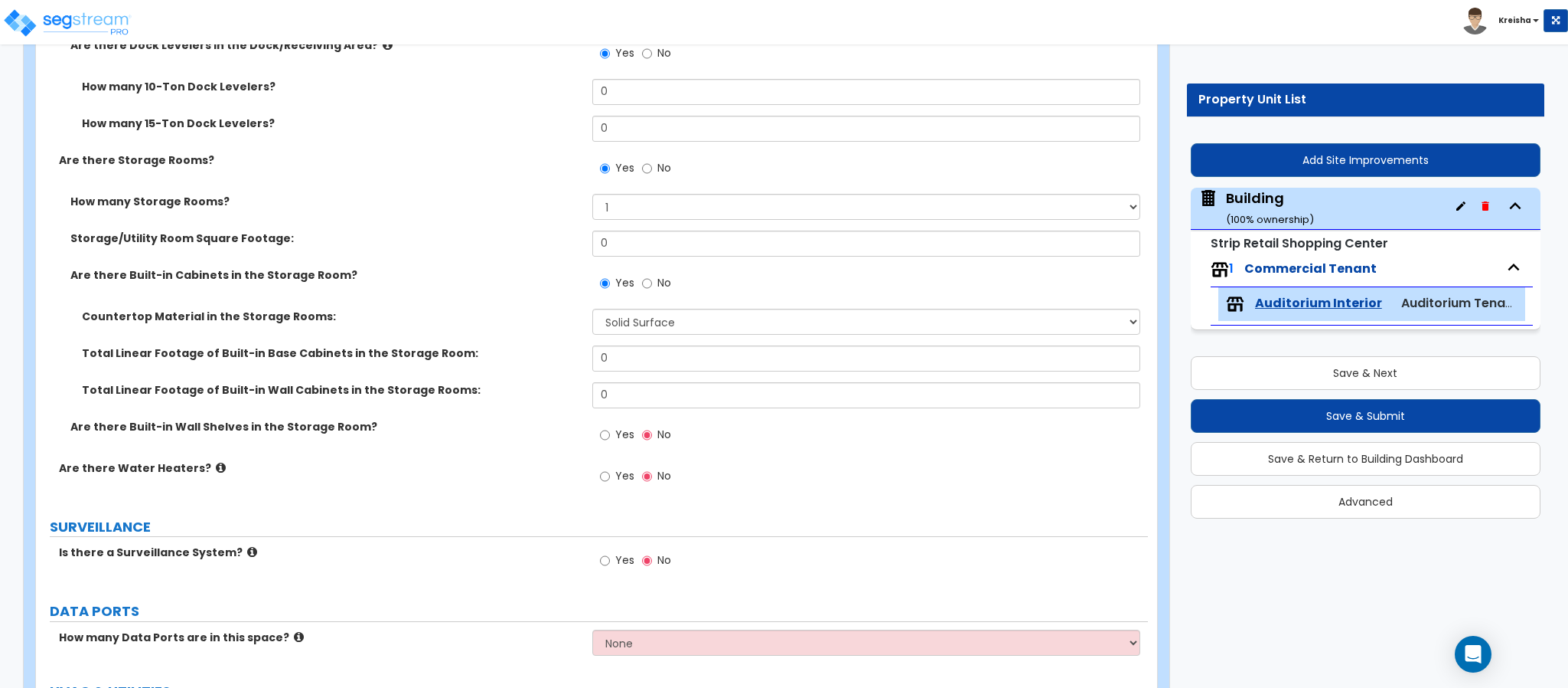
click at [618, 430] on span "Yes" at bounding box center [625, 434] width 19 height 15
click at [609, 430] on input "Yes" at bounding box center [605, 434] width 10 height 16
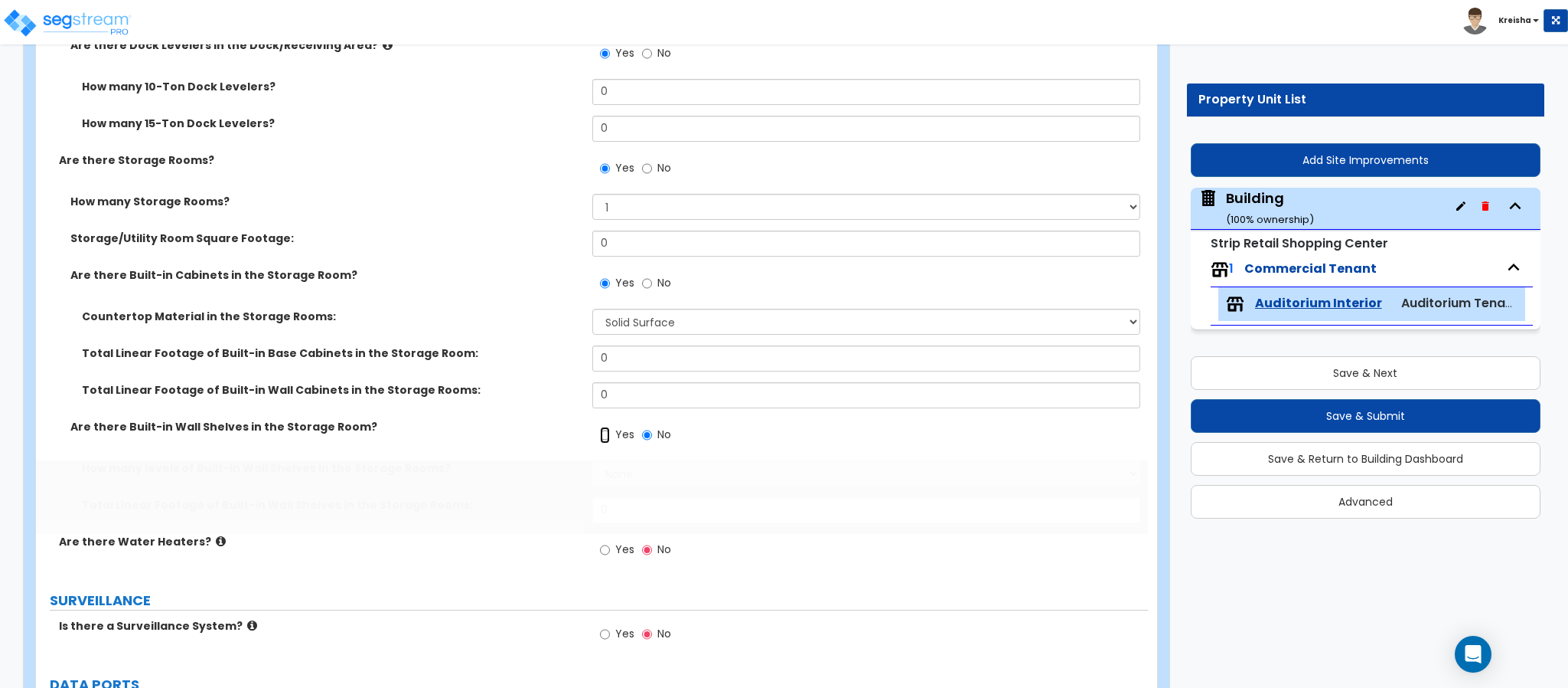
radio input "true"
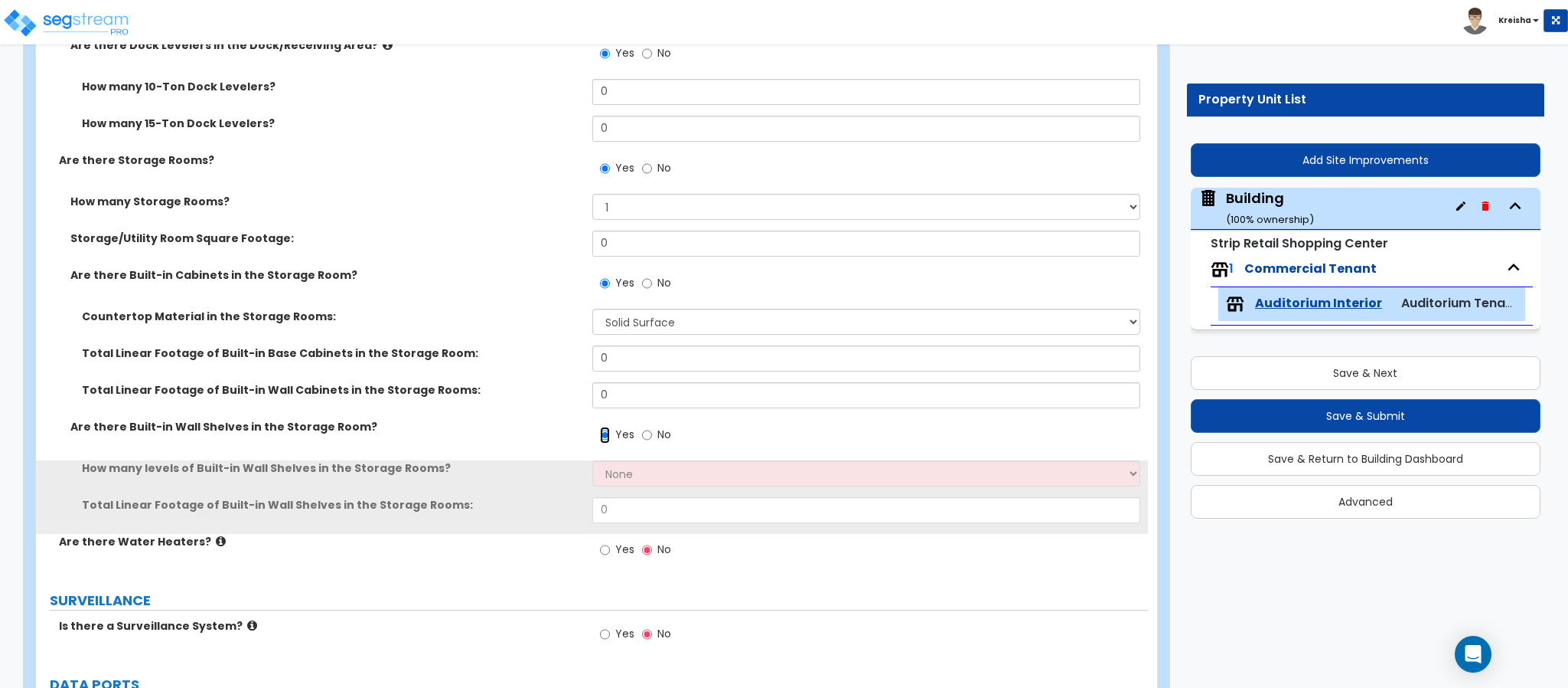
scroll to position [8192, 0]
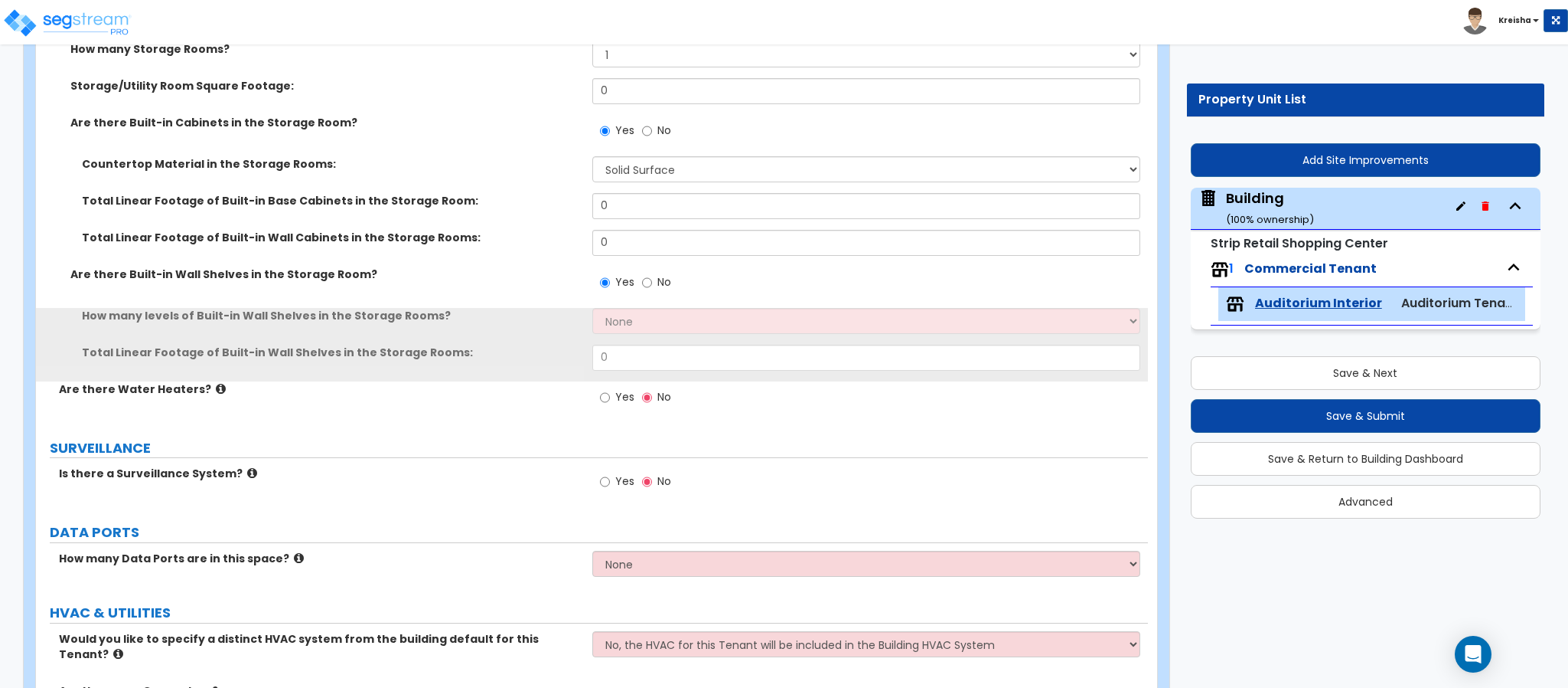
click at [627, 404] on label "Yes" at bounding box center [617, 399] width 35 height 26
click at [609, 404] on input "Yes" at bounding box center [605, 397] width 10 height 16
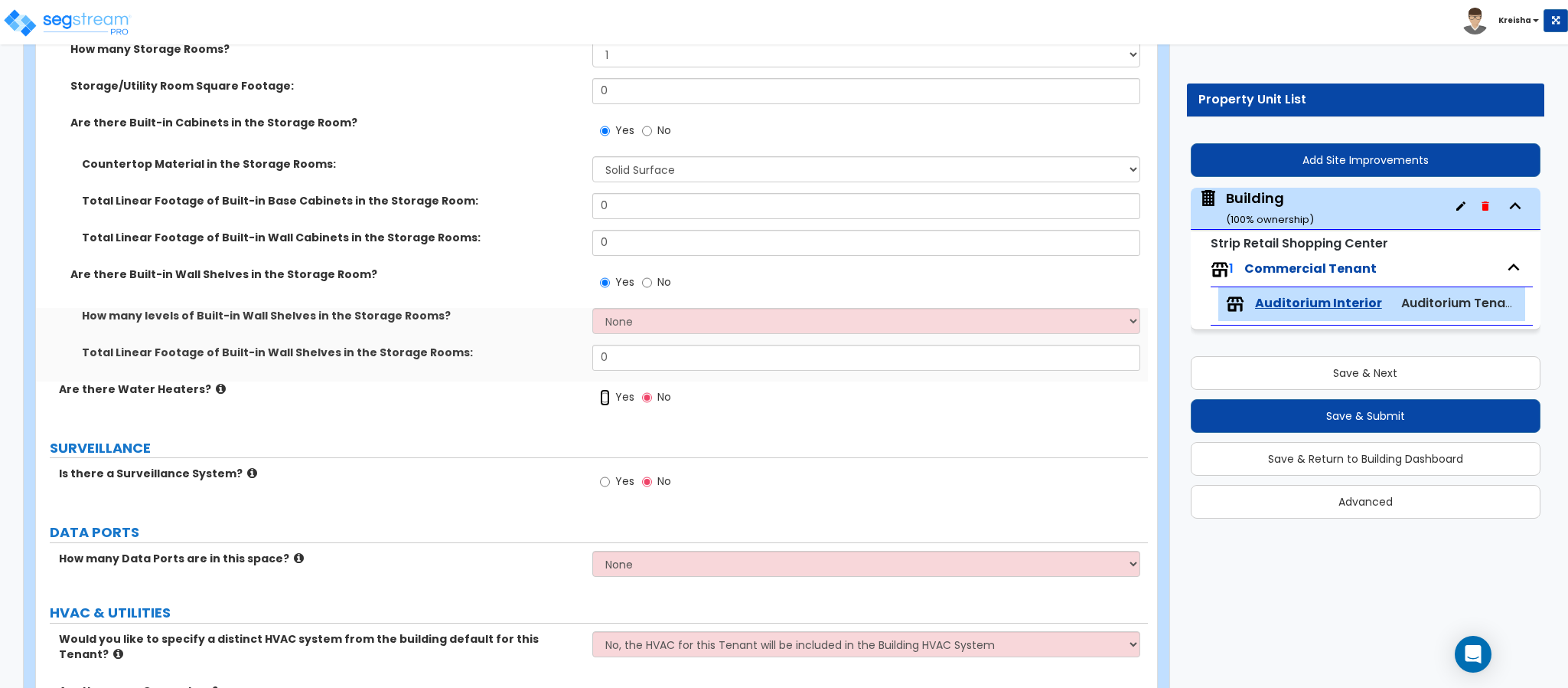
radio input "true"
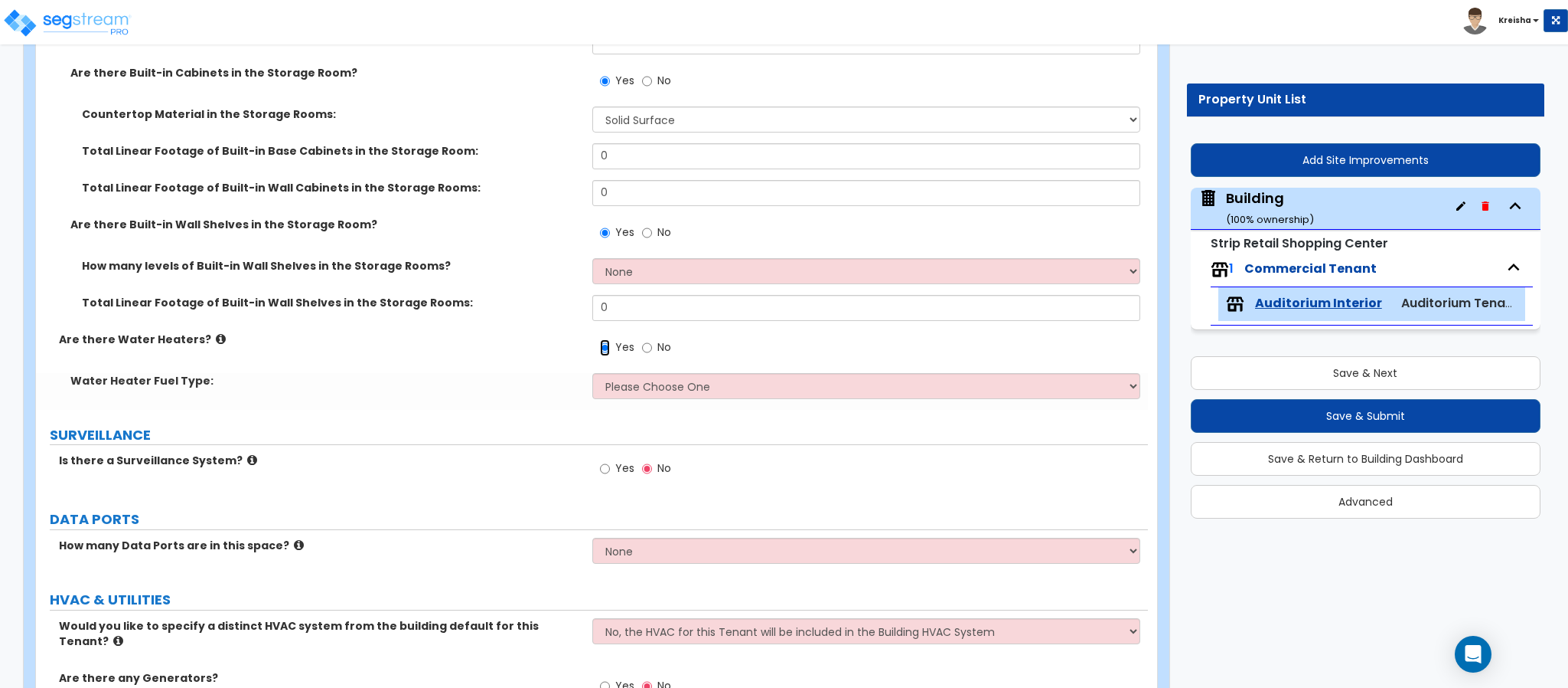
scroll to position [8270, 0]
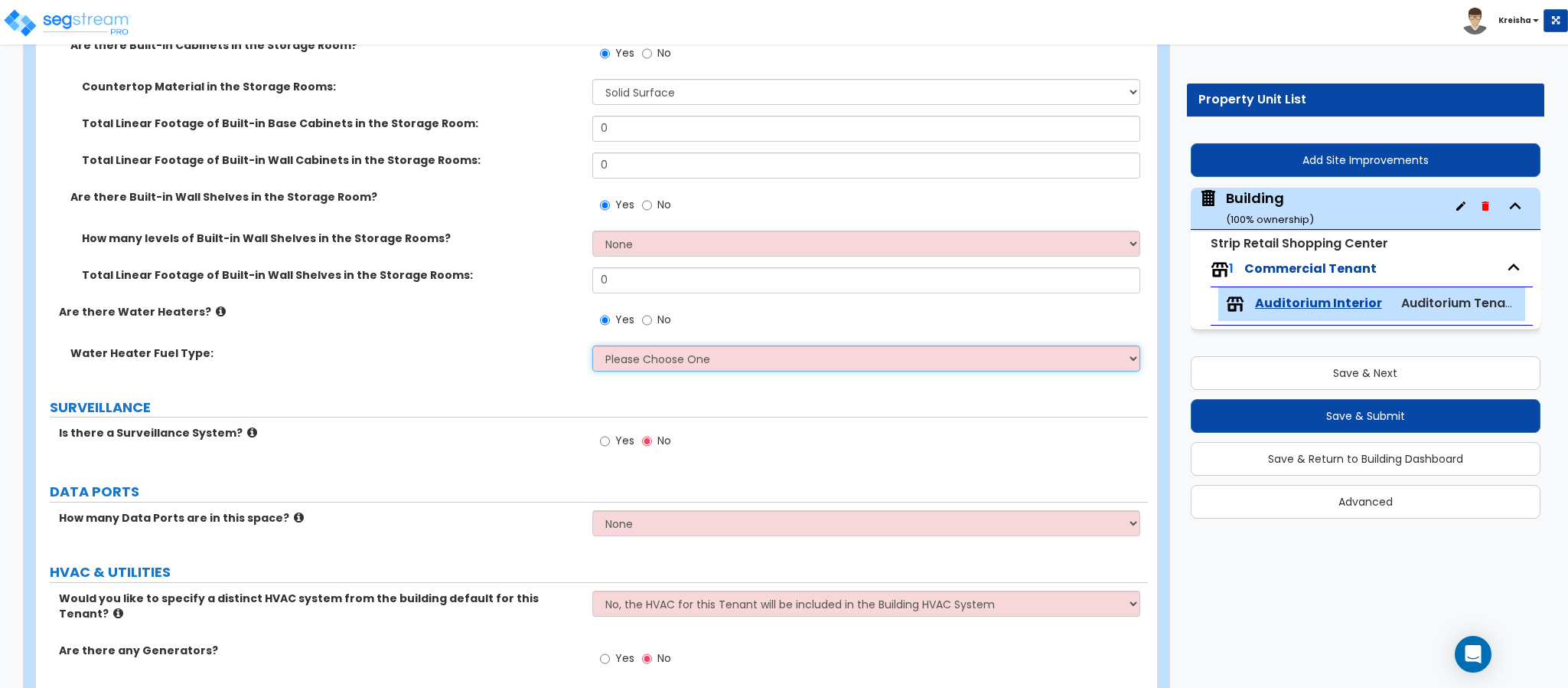
click at [620, 354] on select "Please Choose One Gas Electric" at bounding box center [866, 358] width 549 height 26
click at [602, 446] on input "Yes" at bounding box center [605, 440] width 10 height 16
radio input "true"
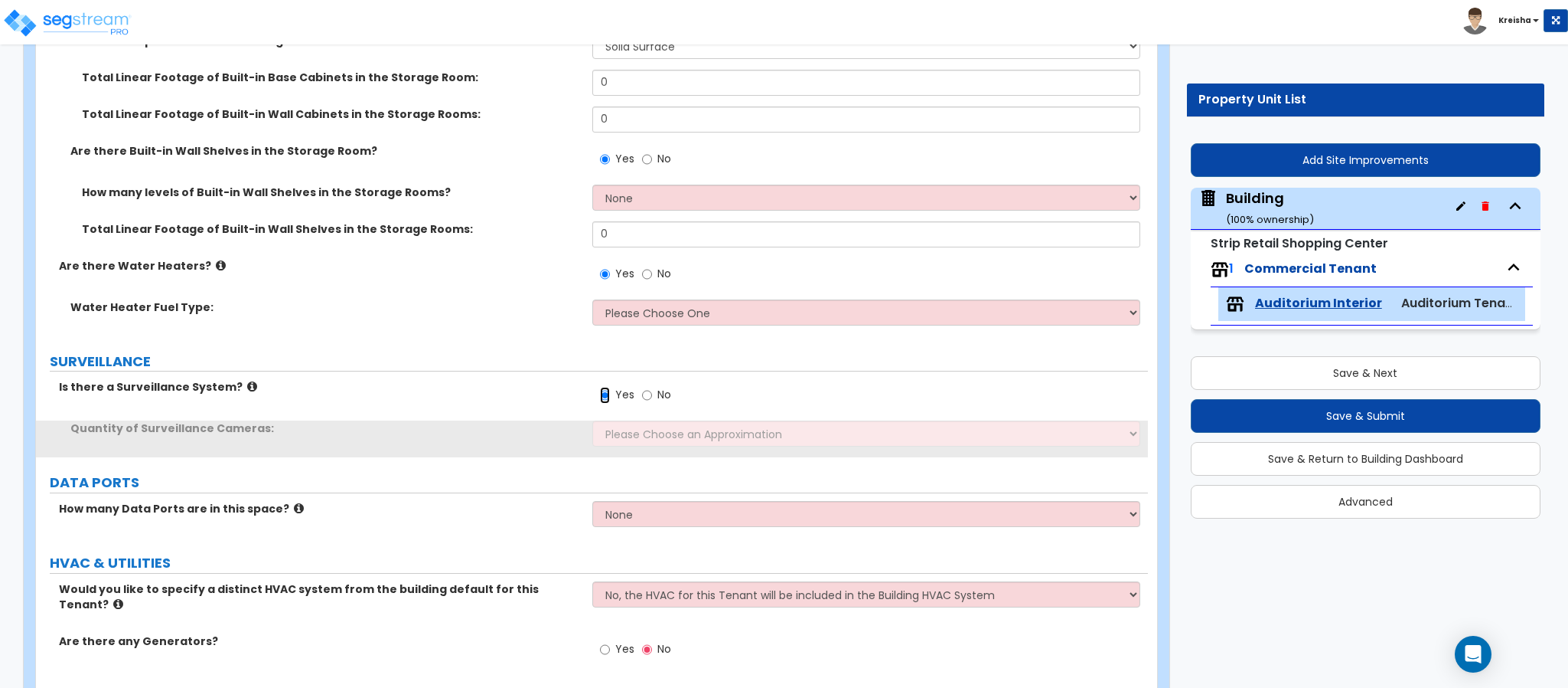
scroll to position [8357, 0]
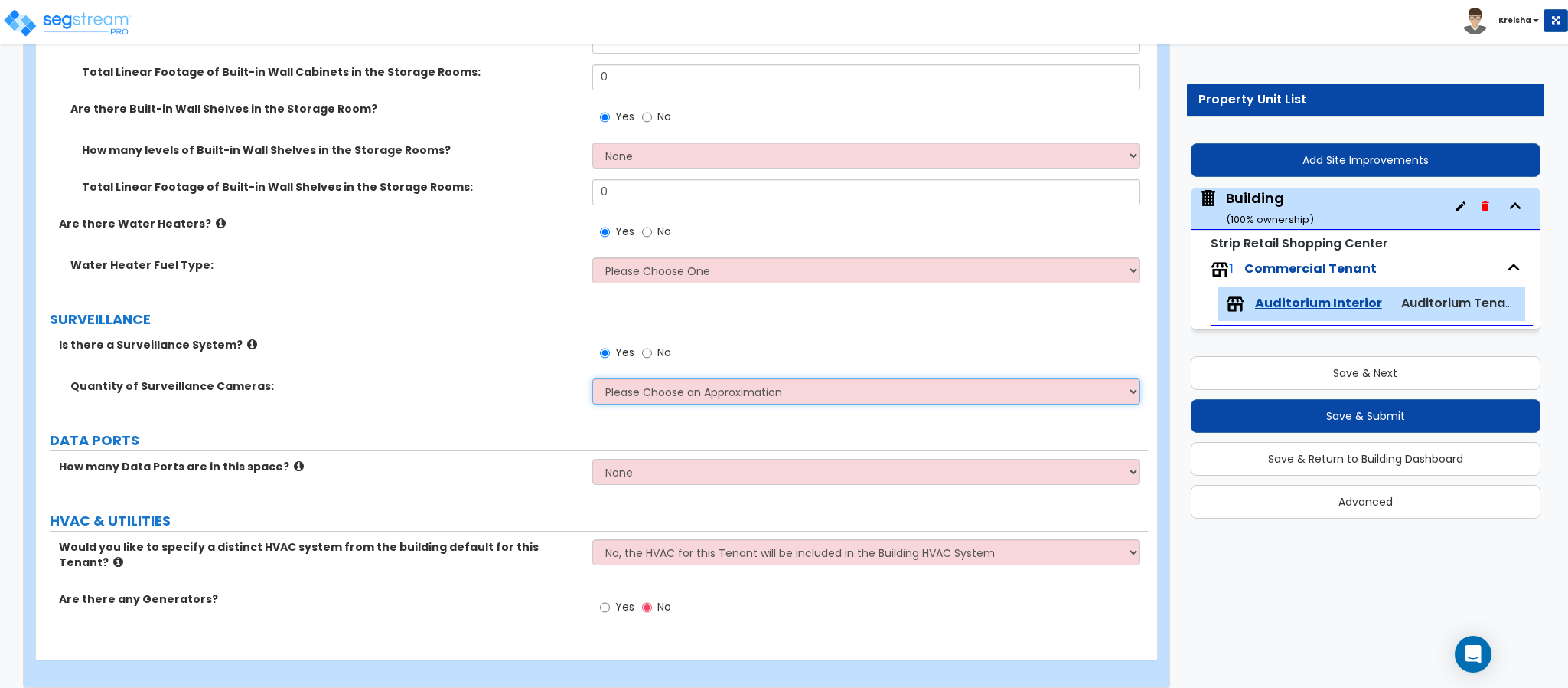
click at [613, 394] on select "Please Choose an Approximation Barely Noticed Any Noticed a Couple Frequently S…" at bounding box center [866, 391] width 549 height 26
click at [613, 395] on select "Please Choose an Approximation Barely Noticed Any Noticed a Couple Frequently S…" at bounding box center [866, 391] width 549 height 26
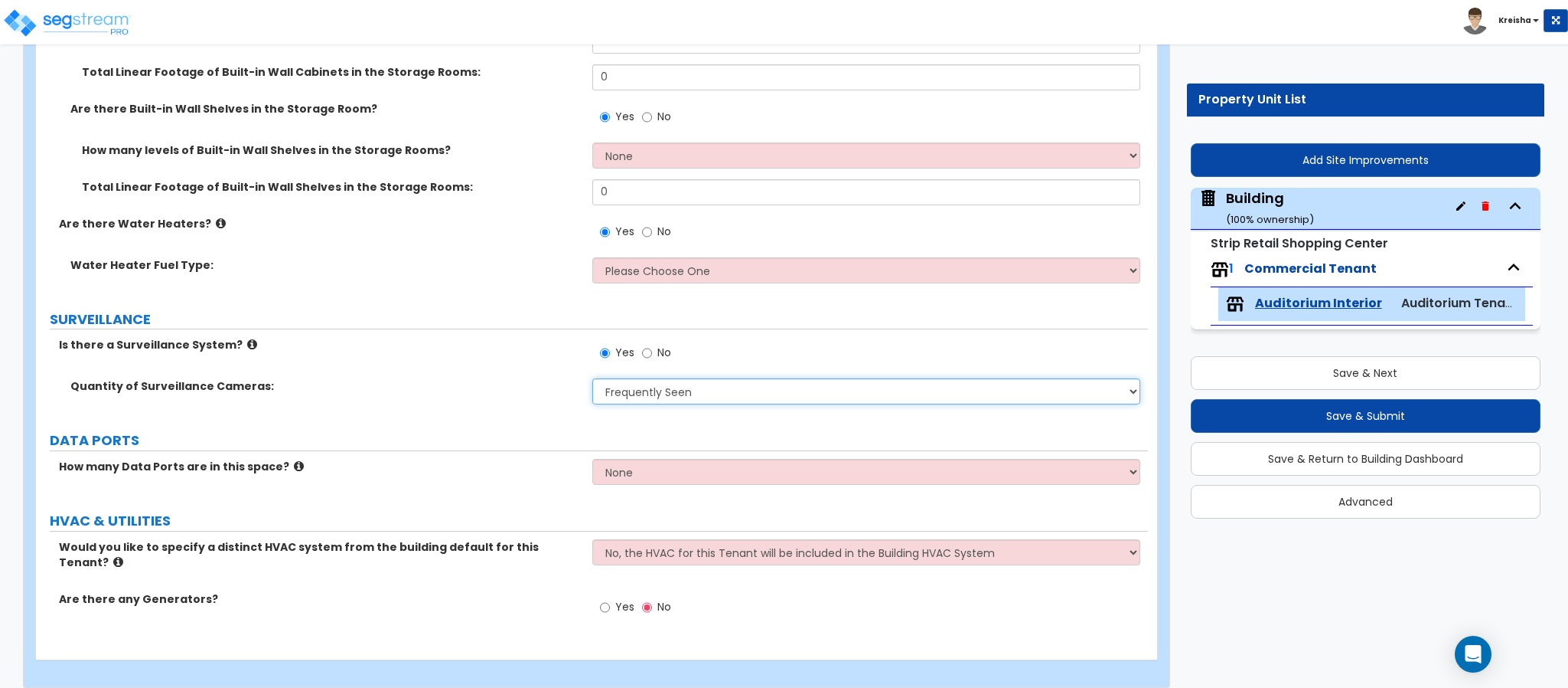
select select "4"
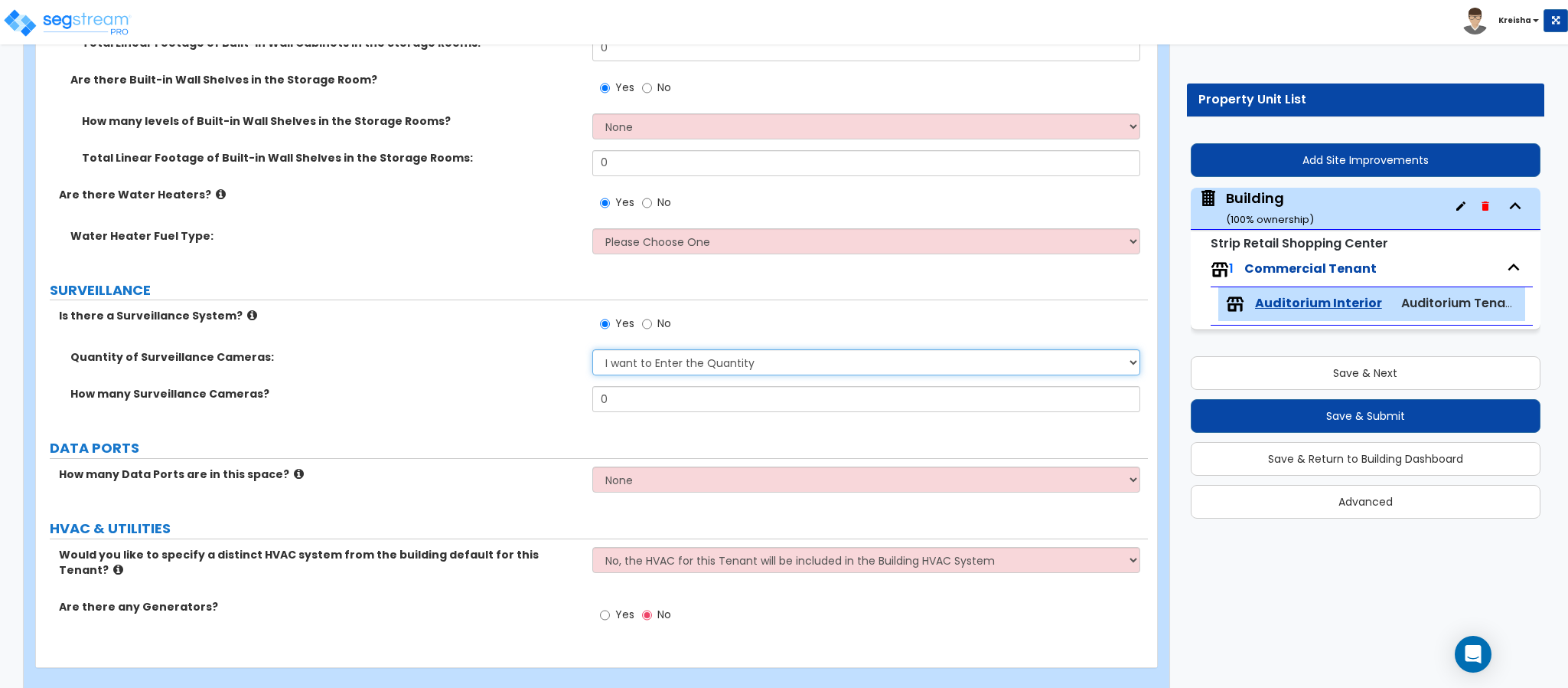
scroll to position [8394, 0]
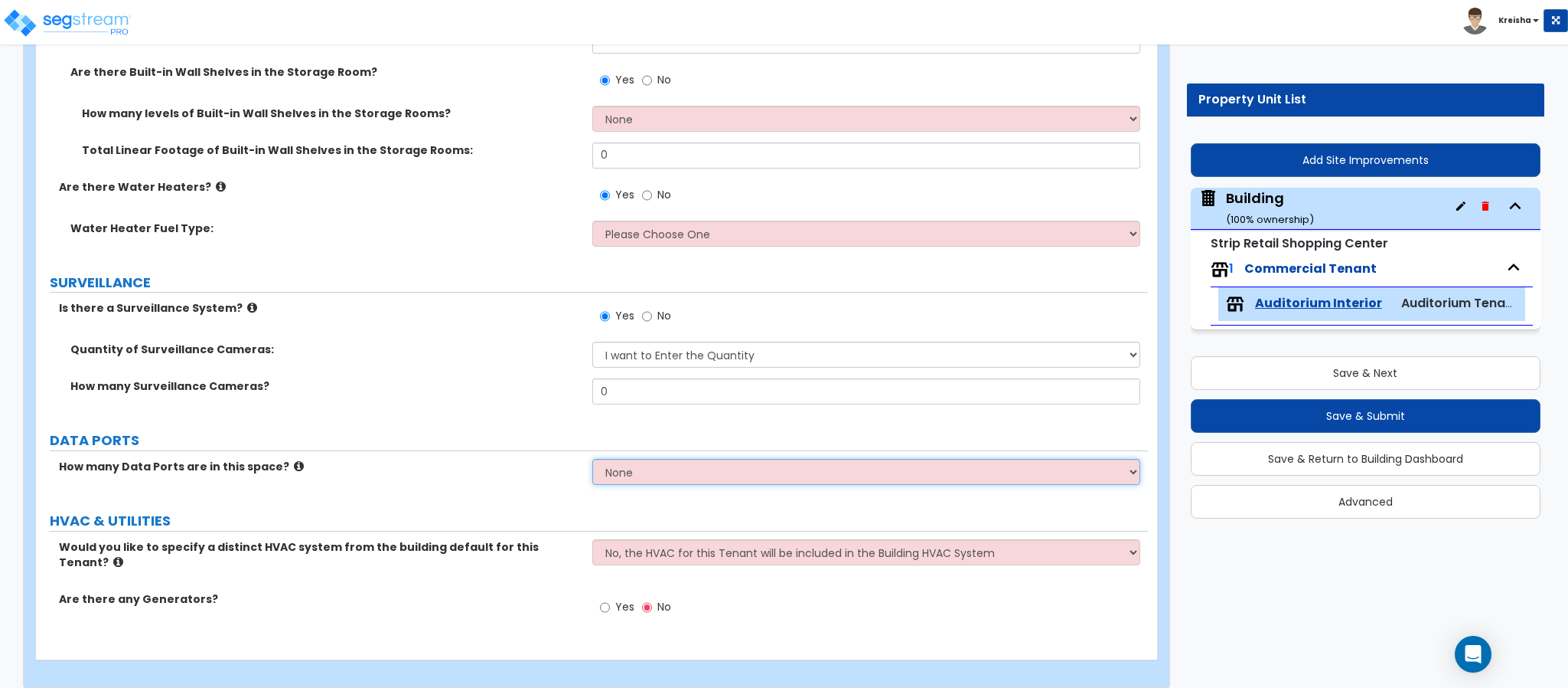
click at [615, 467] on select "None Please Estimate for Me I will specify the Quantity Exactly" at bounding box center [866, 471] width 549 height 26
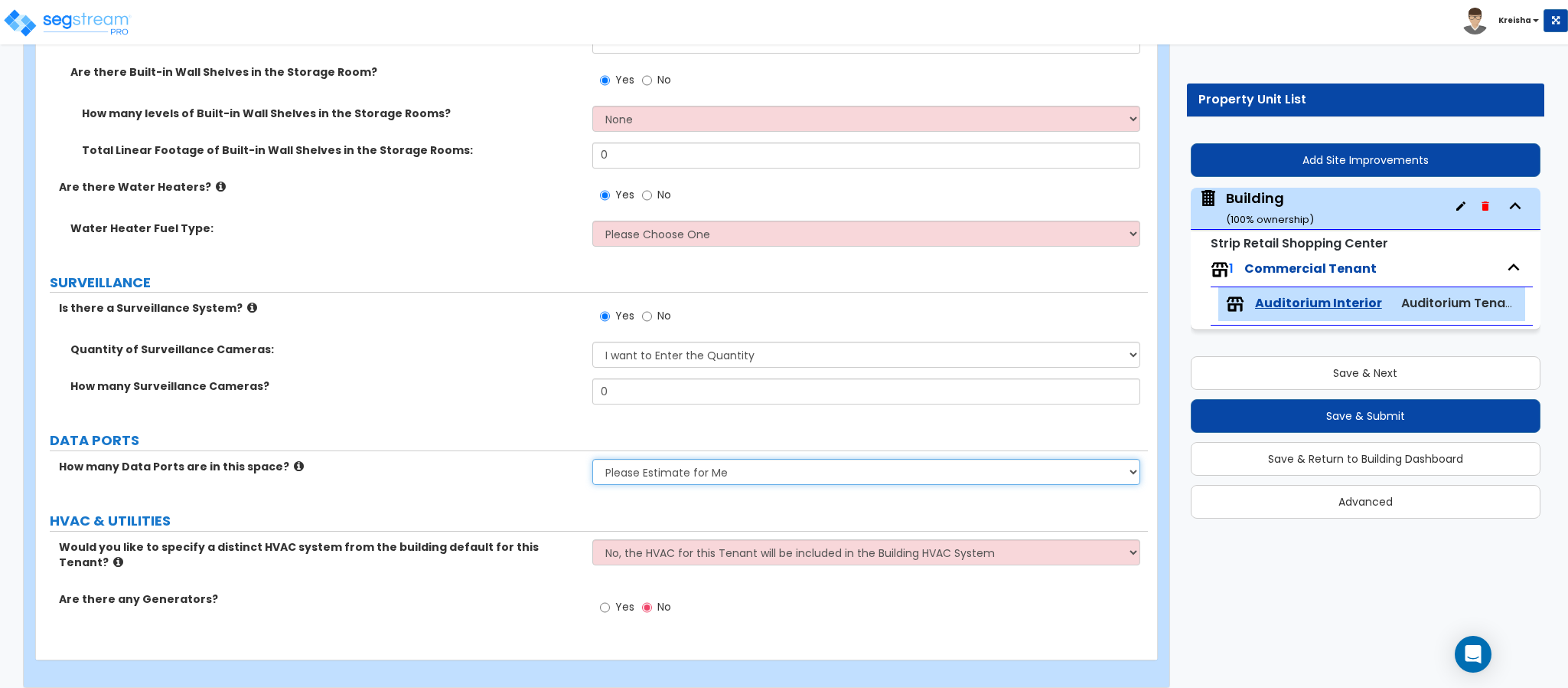
select select "2"
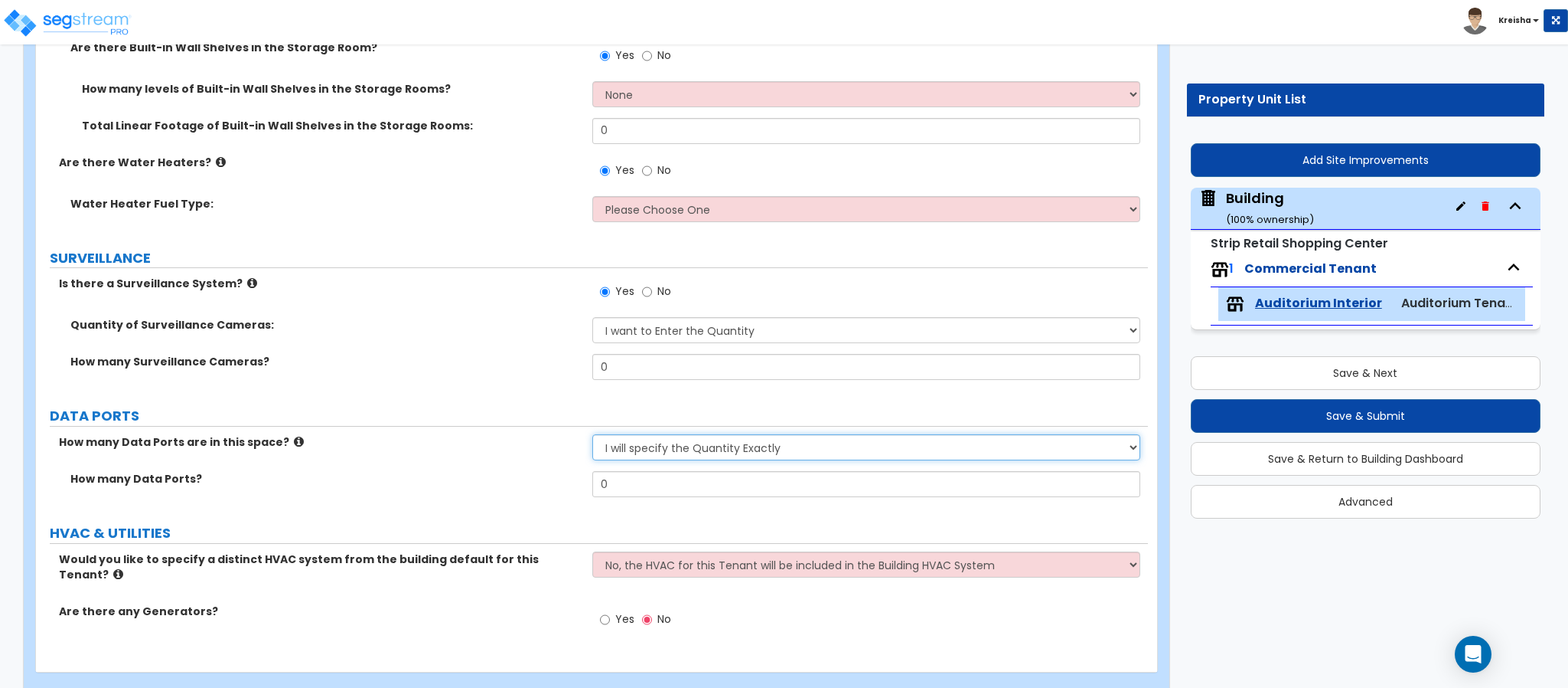
scroll to position [8431, 0]
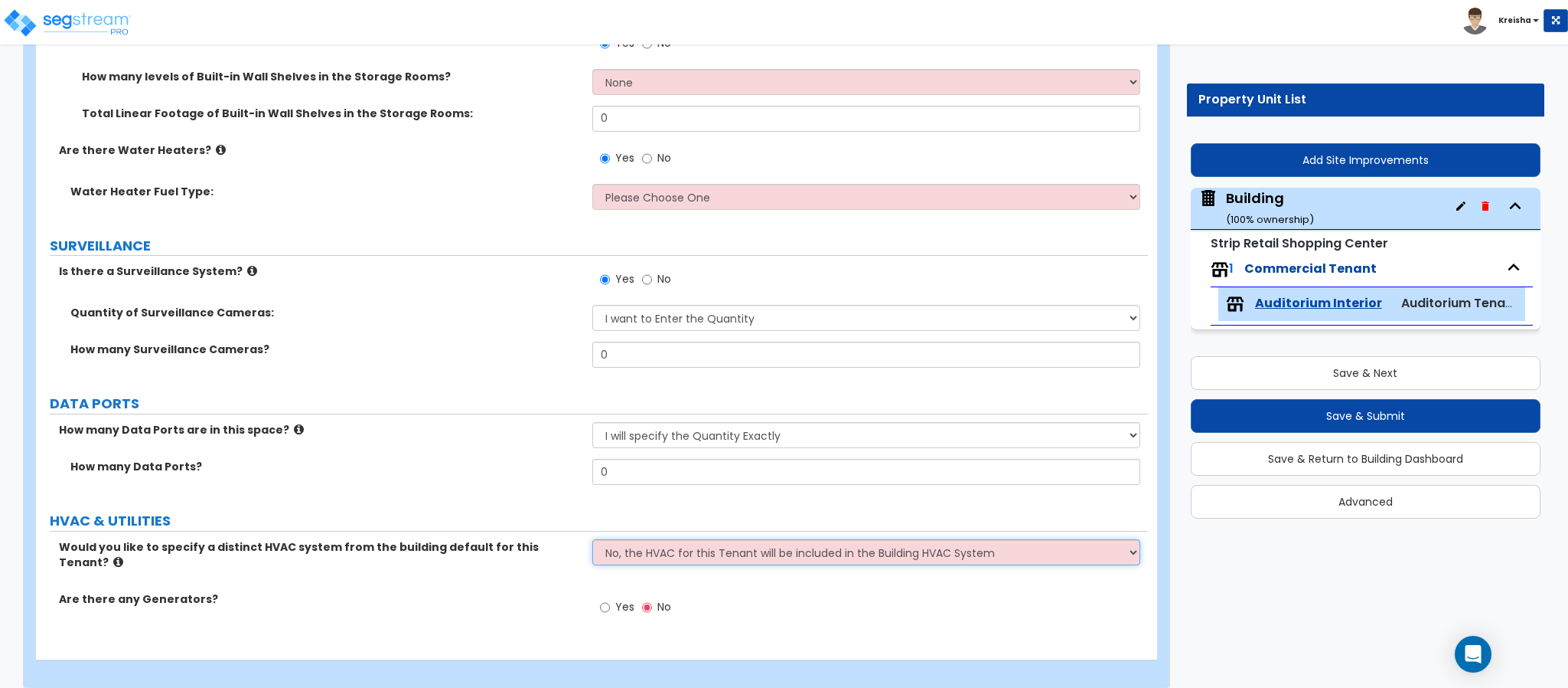
click at [623, 545] on select "No, the HVAC for this Tenant will be included in the Building HVAC System Yes, …" at bounding box center [866, 552] width 549 height 26
select select "1"
click at [592, 539] on select "No, the HVAC for this Tenant will be included in the Building HVAC System Yes, …" at bounding box center [866, 552] width 549 height 26
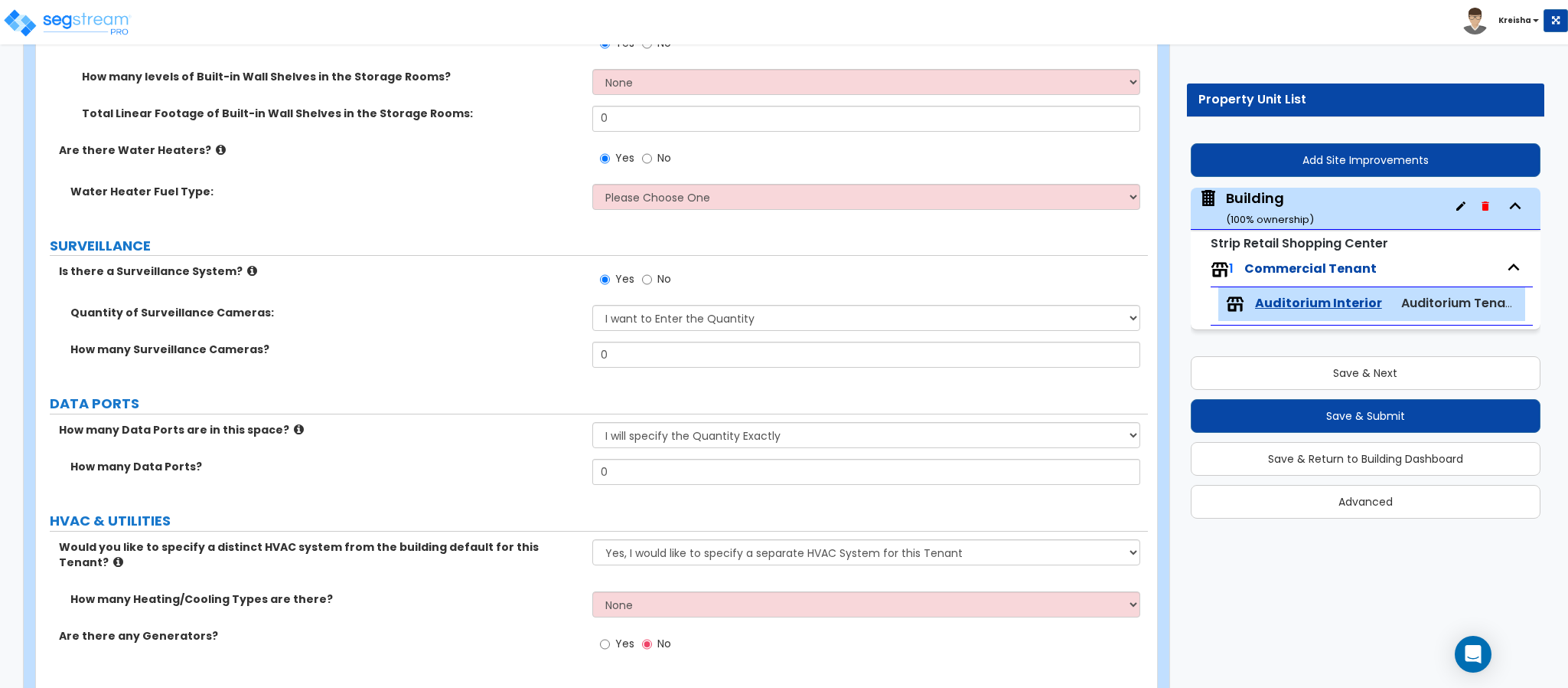
click at [618, 602] on div "How many Heating/Cooling Types are there? None 1 2 3" at bounding box center [591, 610] width 1112 height 37
click at [623, 592] on select "None 1 2 3" at bounding box center [866, 604] width 549 height 26
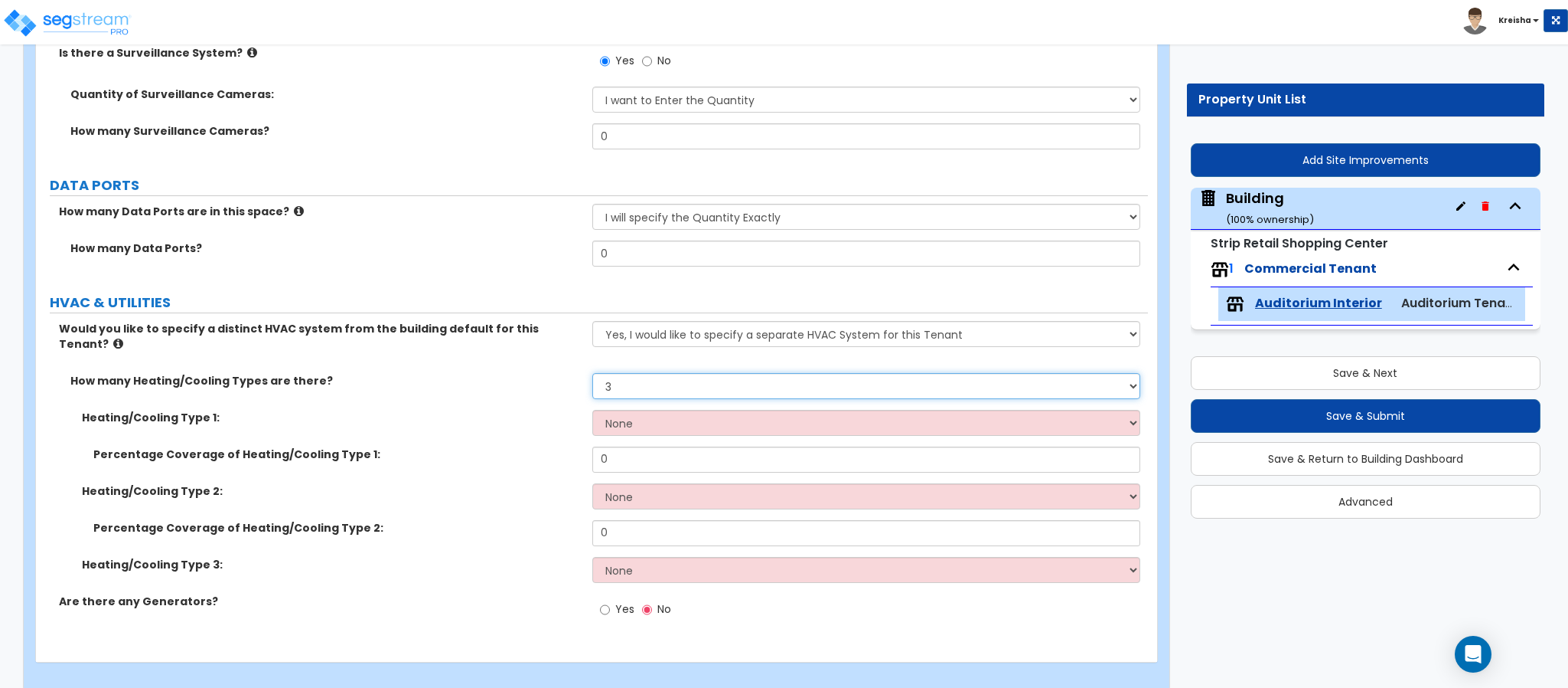
scroll to position [8652, 0]
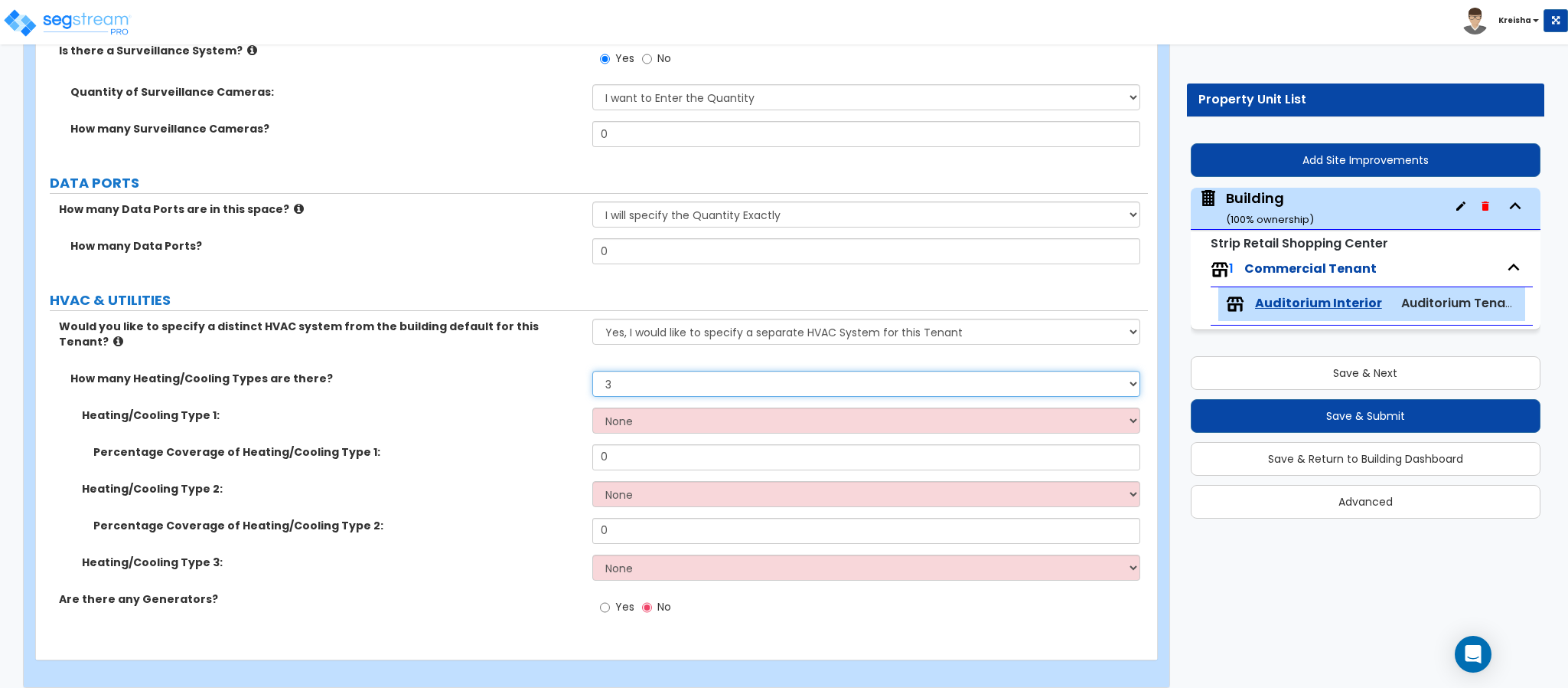
select select "2"
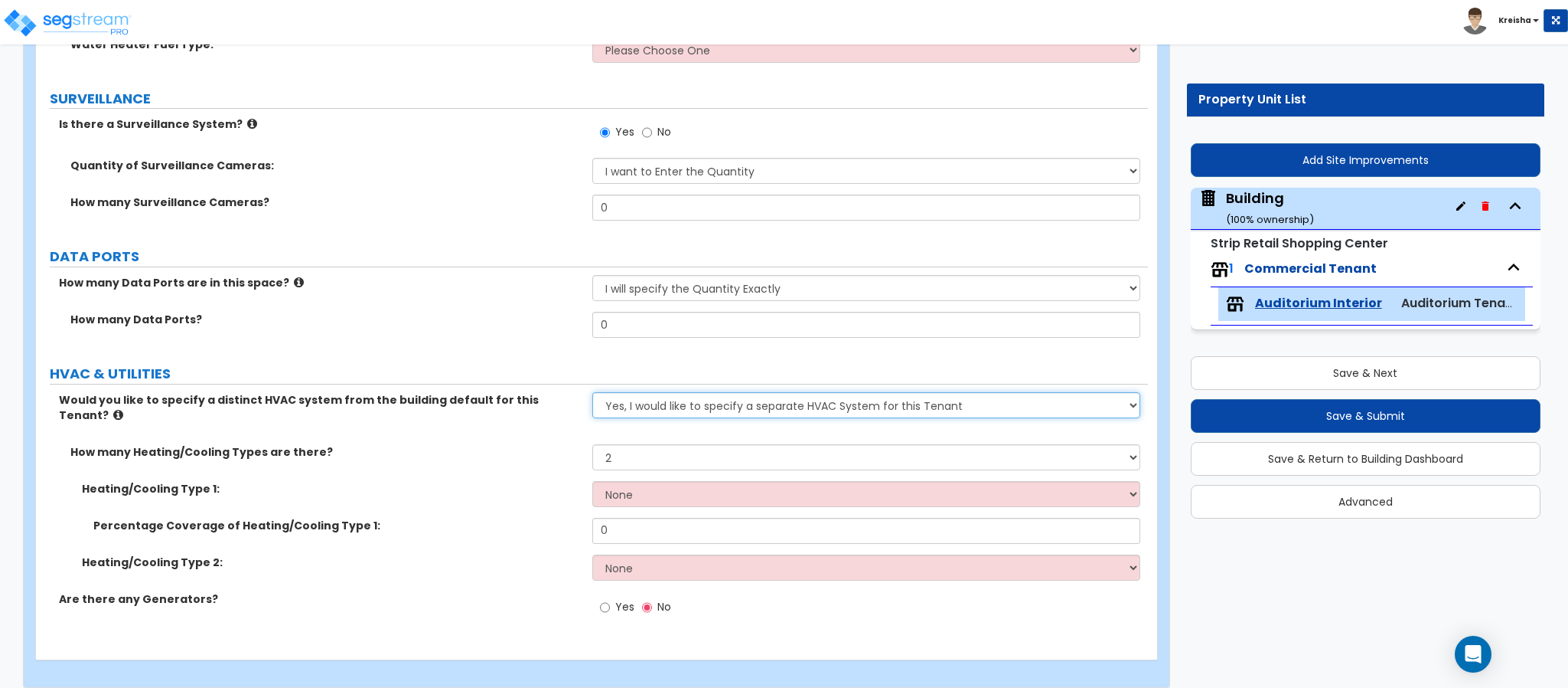
click at [621, 402] on select "No, the HVAC for this Tenant will be included in the Building HVAC System Yes, …" at bounding box center [866, 404] width 549 height 26
select select "0"
click at [592, 392] on select "No, the HVAC for this Tenant will be included in the Building HVAC System Yes, …" at bounding box center [866, 404] width 549 height 26
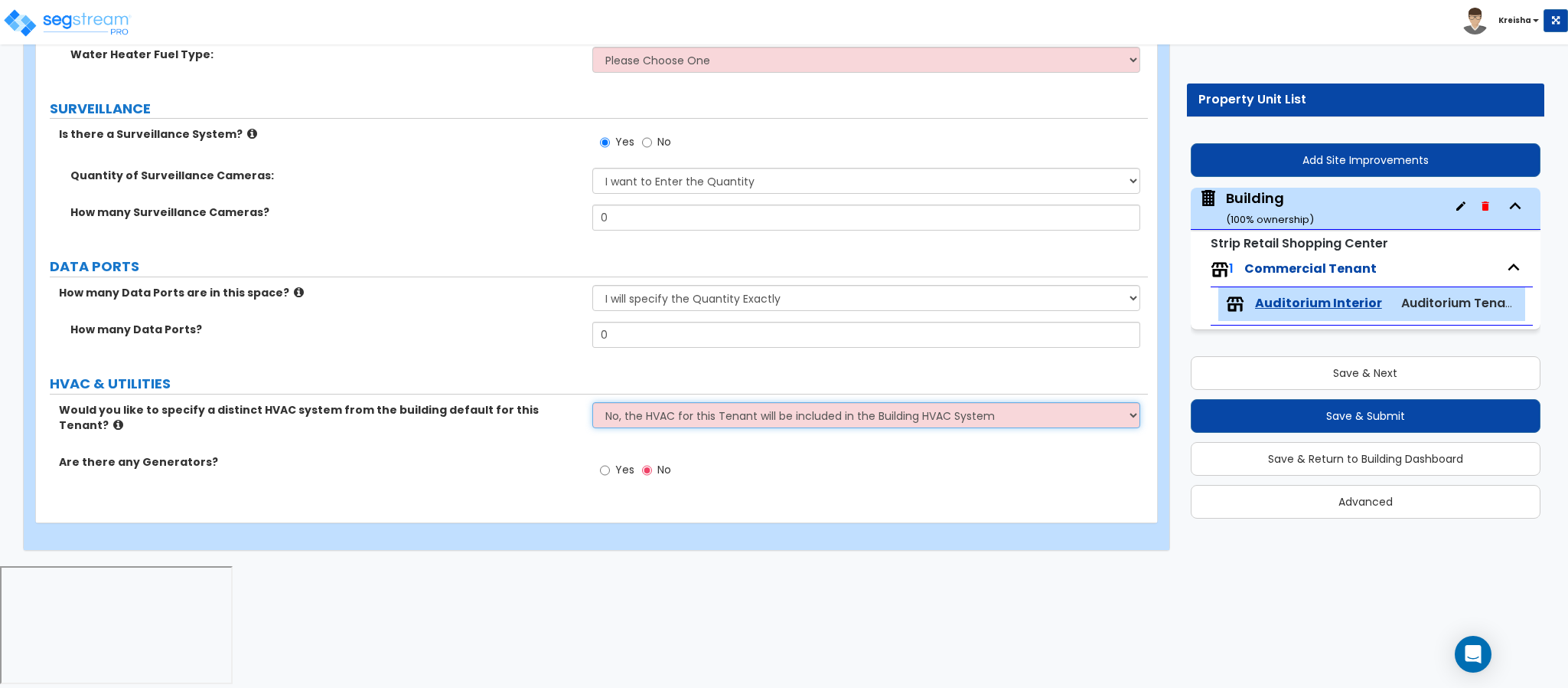
scroll to position [8431, 0]
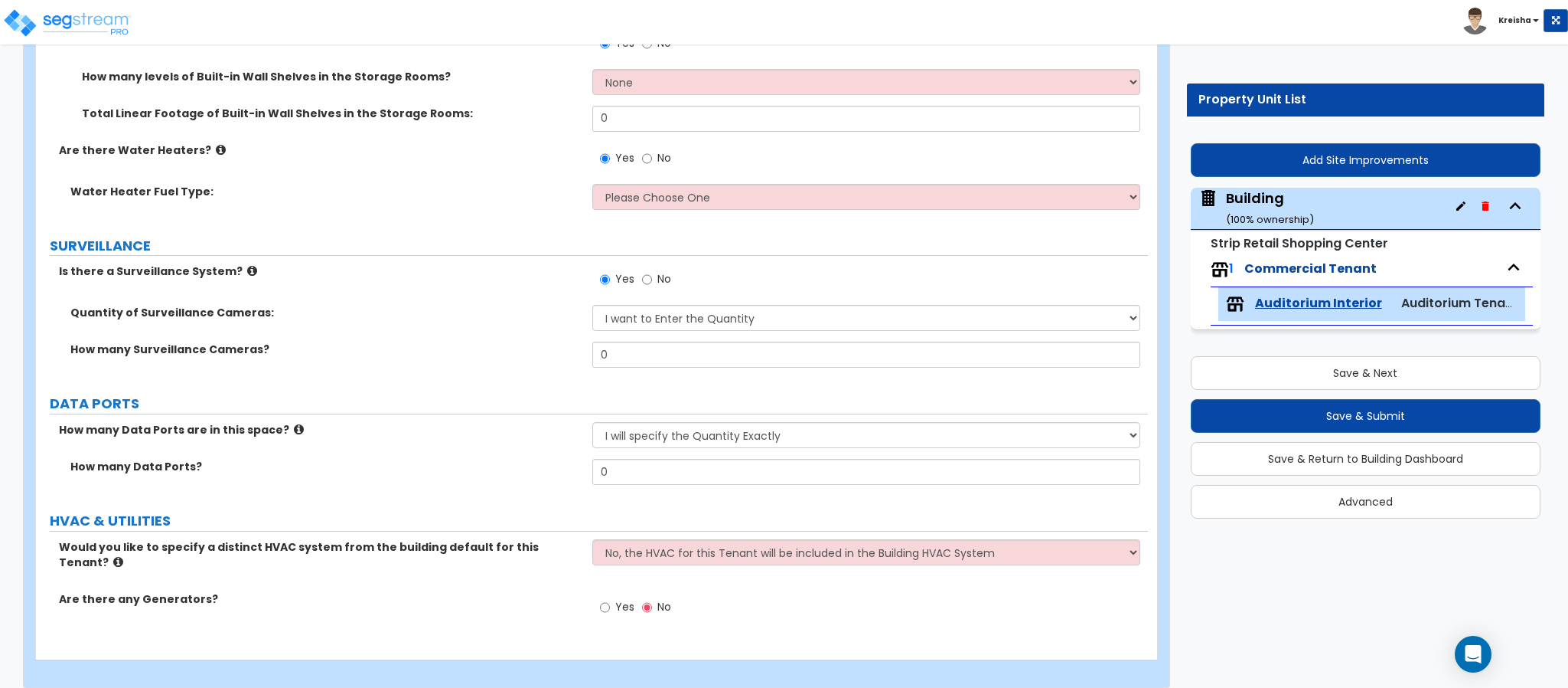
click at [610, 595] on label "Yes" at bounding box center [617, 608] width 35 height 26
click at [609, 599] on input "Yes" at bounding box center [605, 607] width 10 height 16
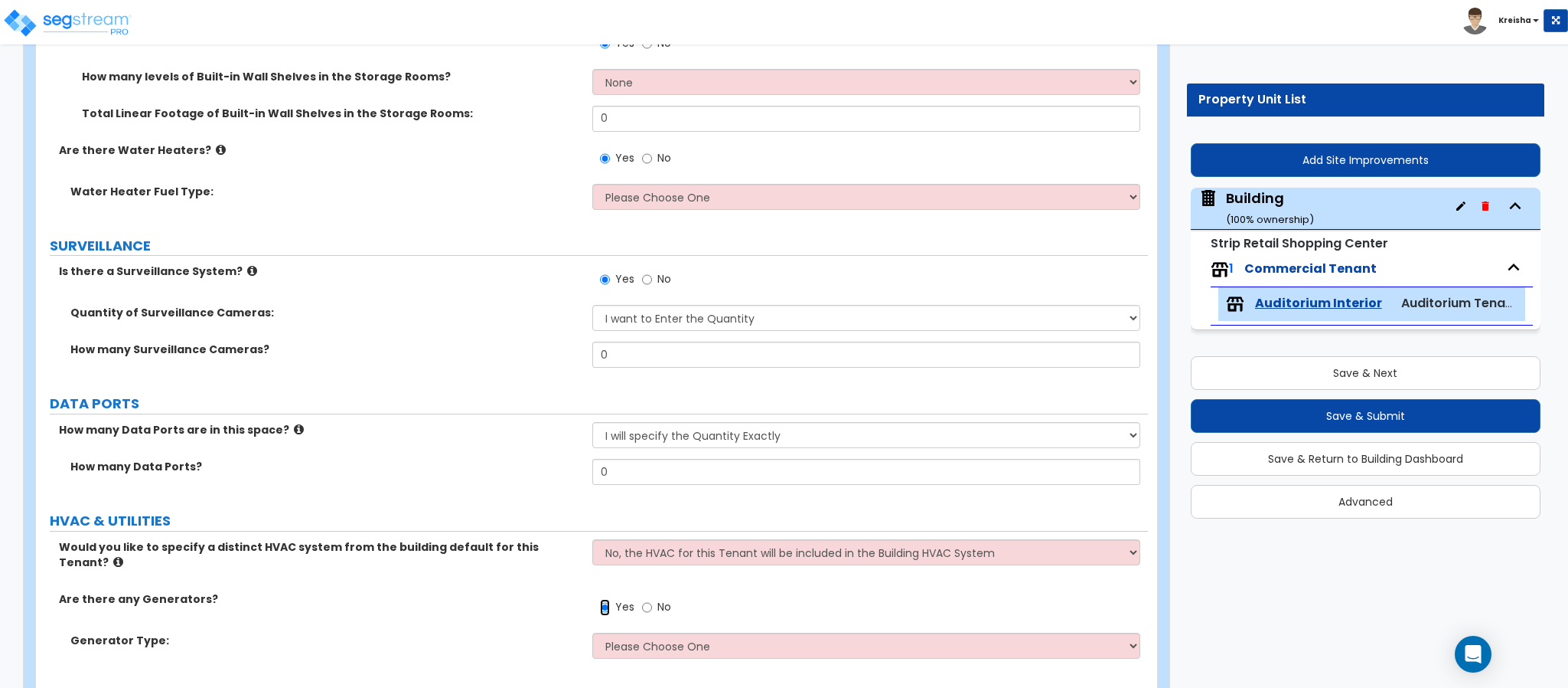
scroll to position [8467, 0]
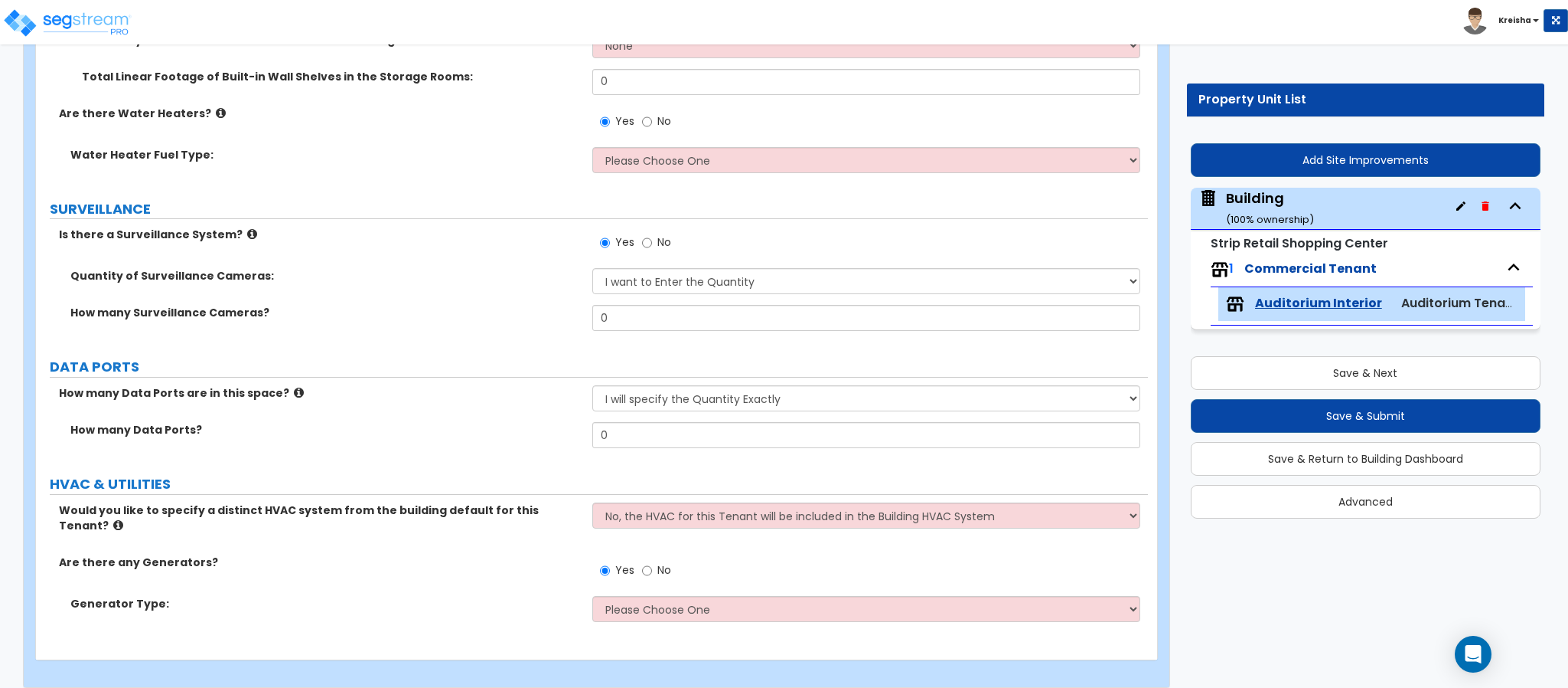
click at [653, 559] on label "No" at bounding box center [657, 571] width 29 height 26
click at [652, 562] on input "No" at bounding box center [647, 569] width 10 height 16
radio input "false"
radio input "true"
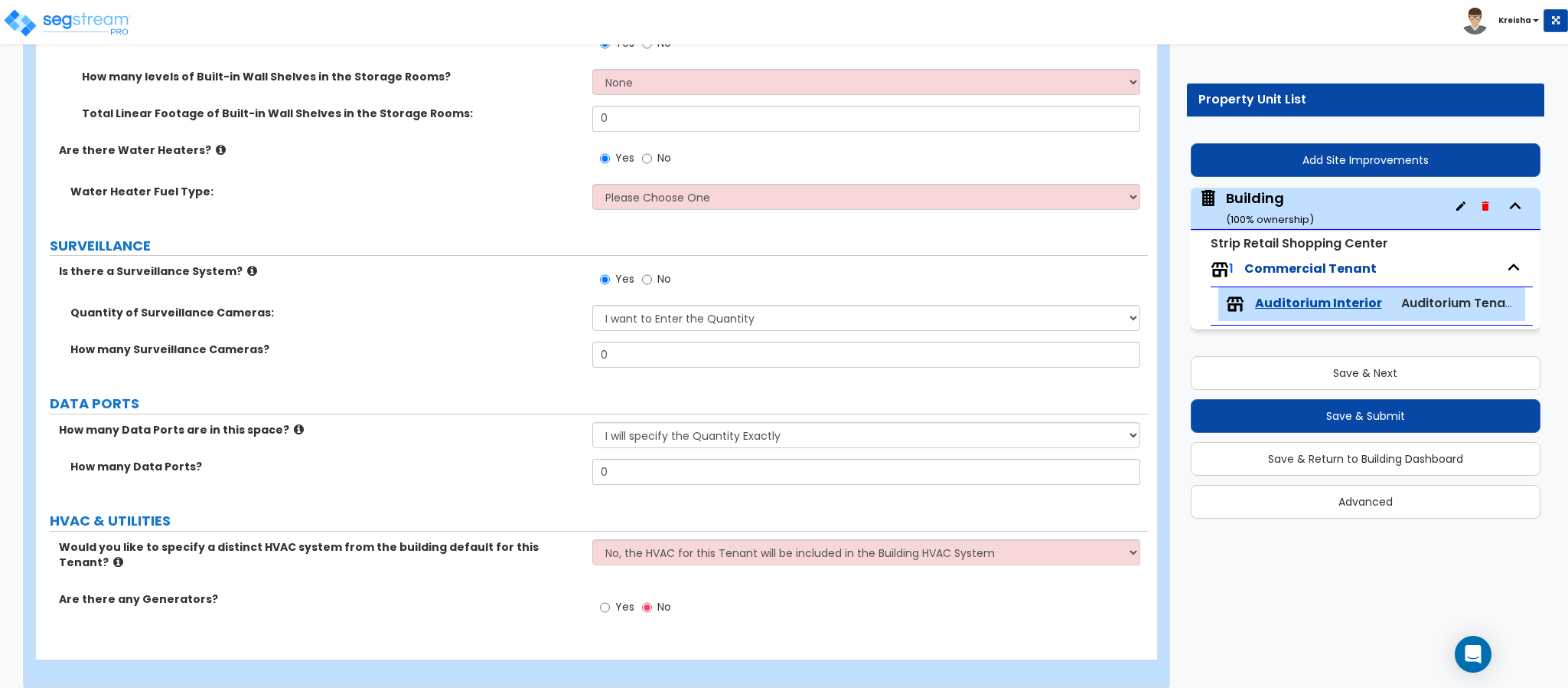
click at [613, 595] on label "Yes" at bounding box center [617, 608] width 35 height 26
click at [609, 599] on input "Yes" at bounding box center [605, 607] width 10 height 16
radio input "true"
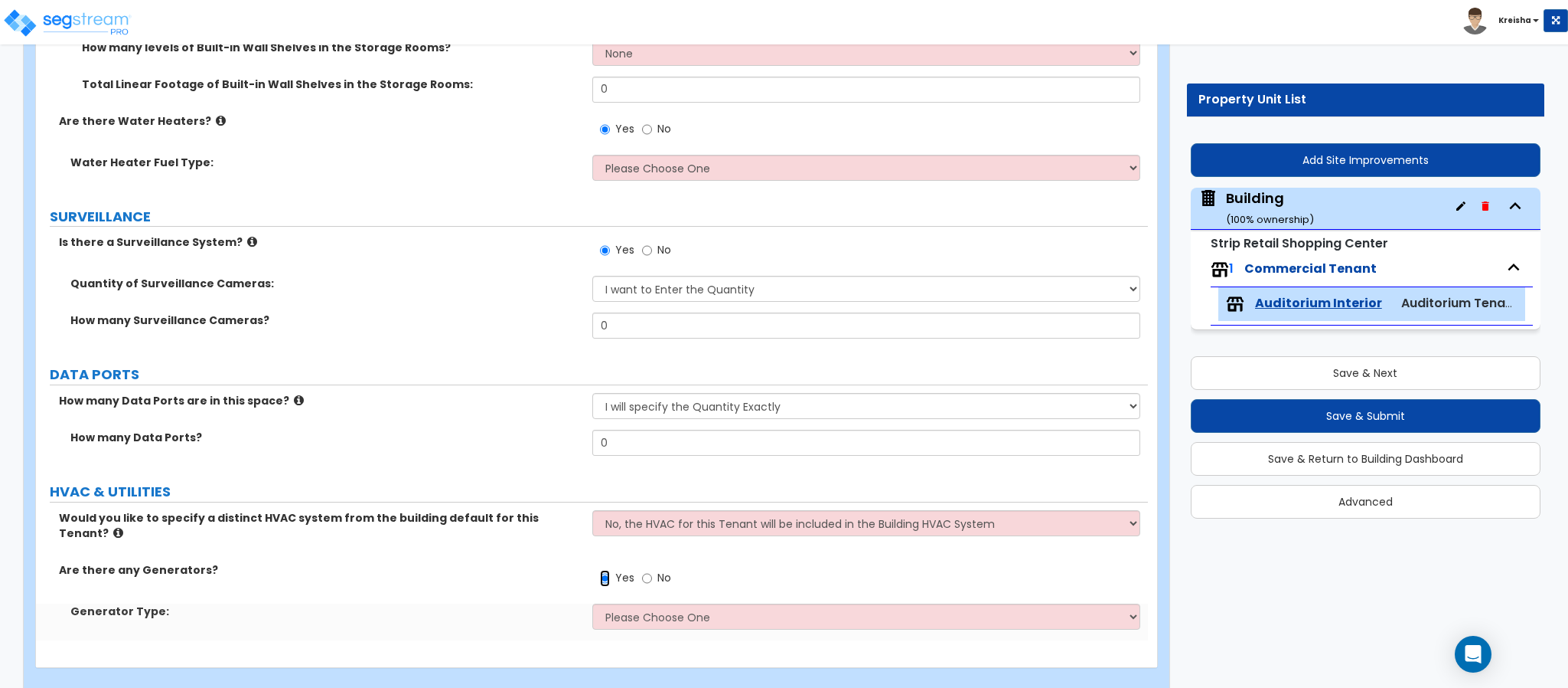
scroll to position [8467, 0]
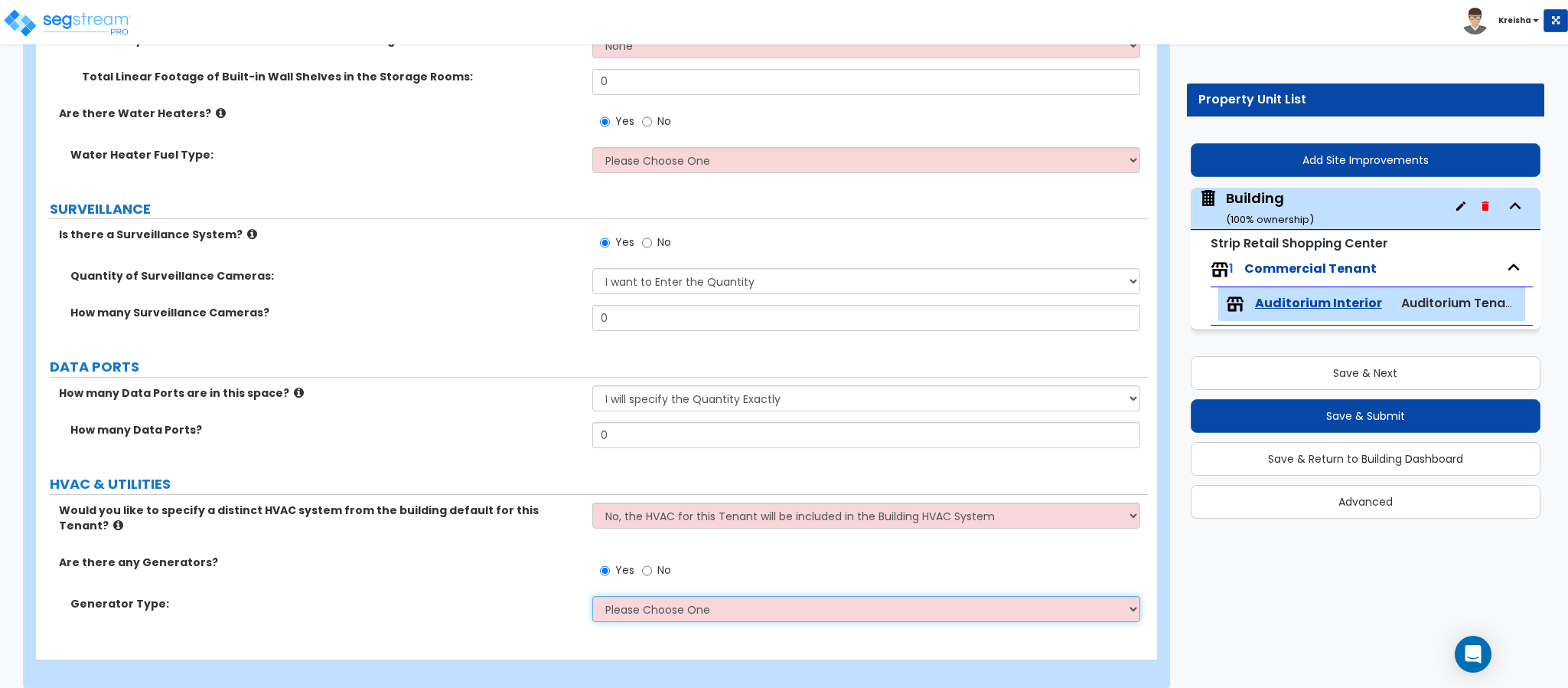
click at [599, 595] on select "Please Choose One Gas Diesel" at bounding box center [866, 608] width 549 height 26
select select "1"
click at [592, 595] on select "Please Choose One Gas Diesel" at bounding box center [866, 608] width 549 height 26
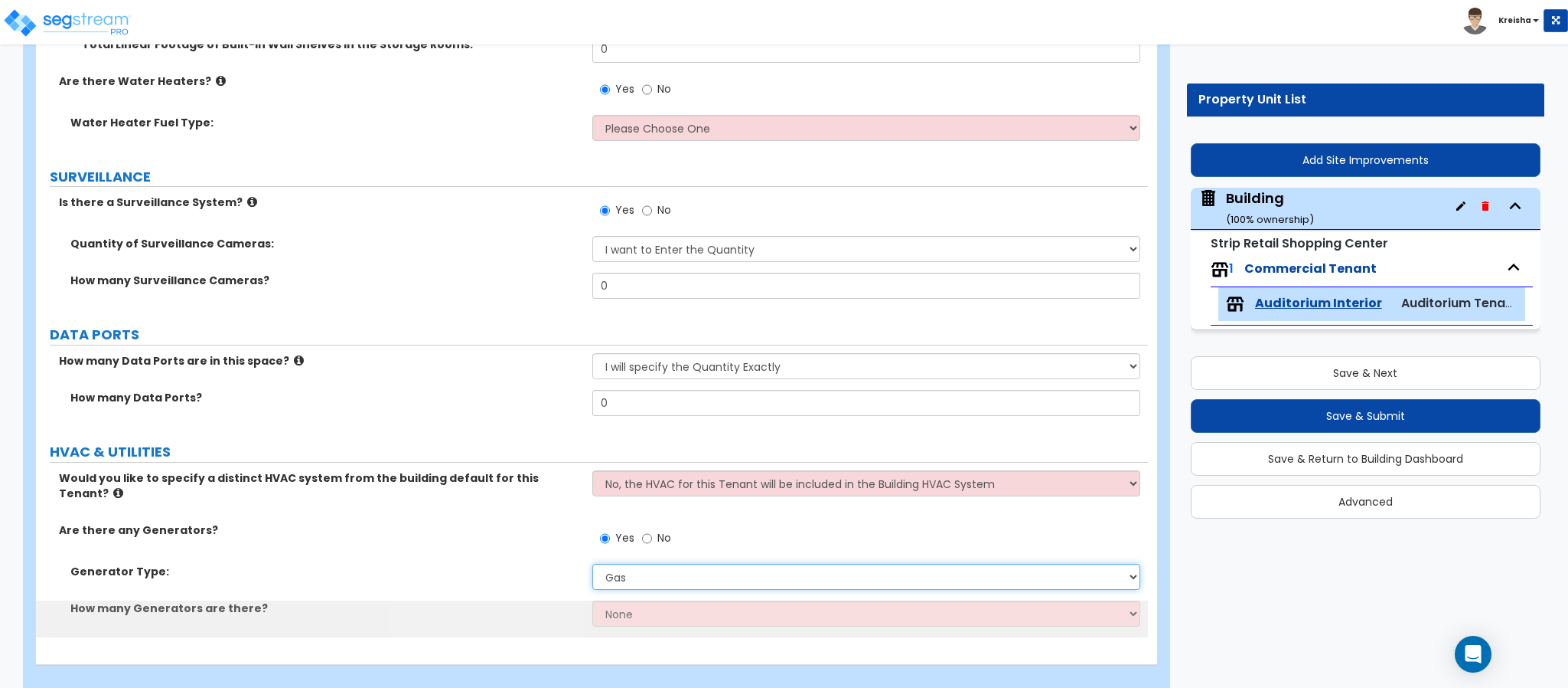
scroll to position [8504, 0]
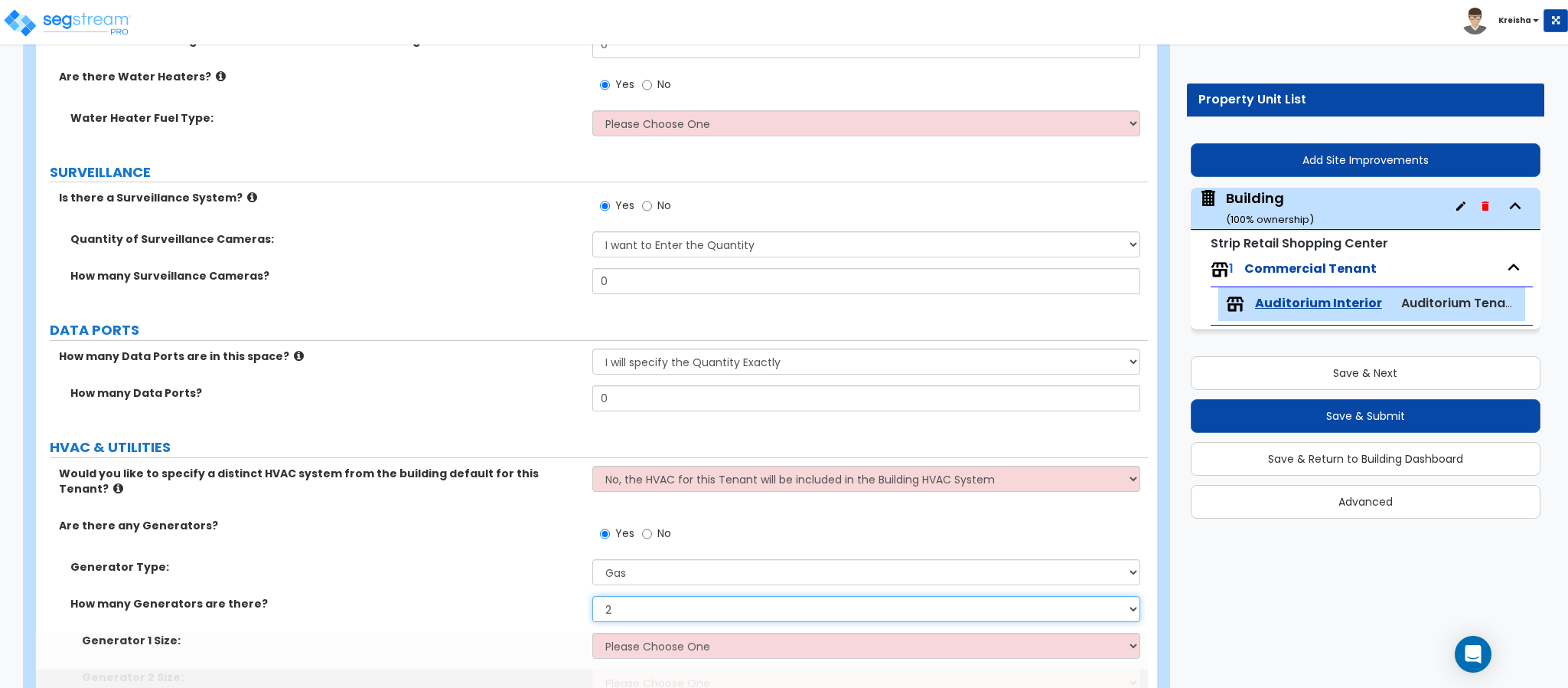
select select "3"
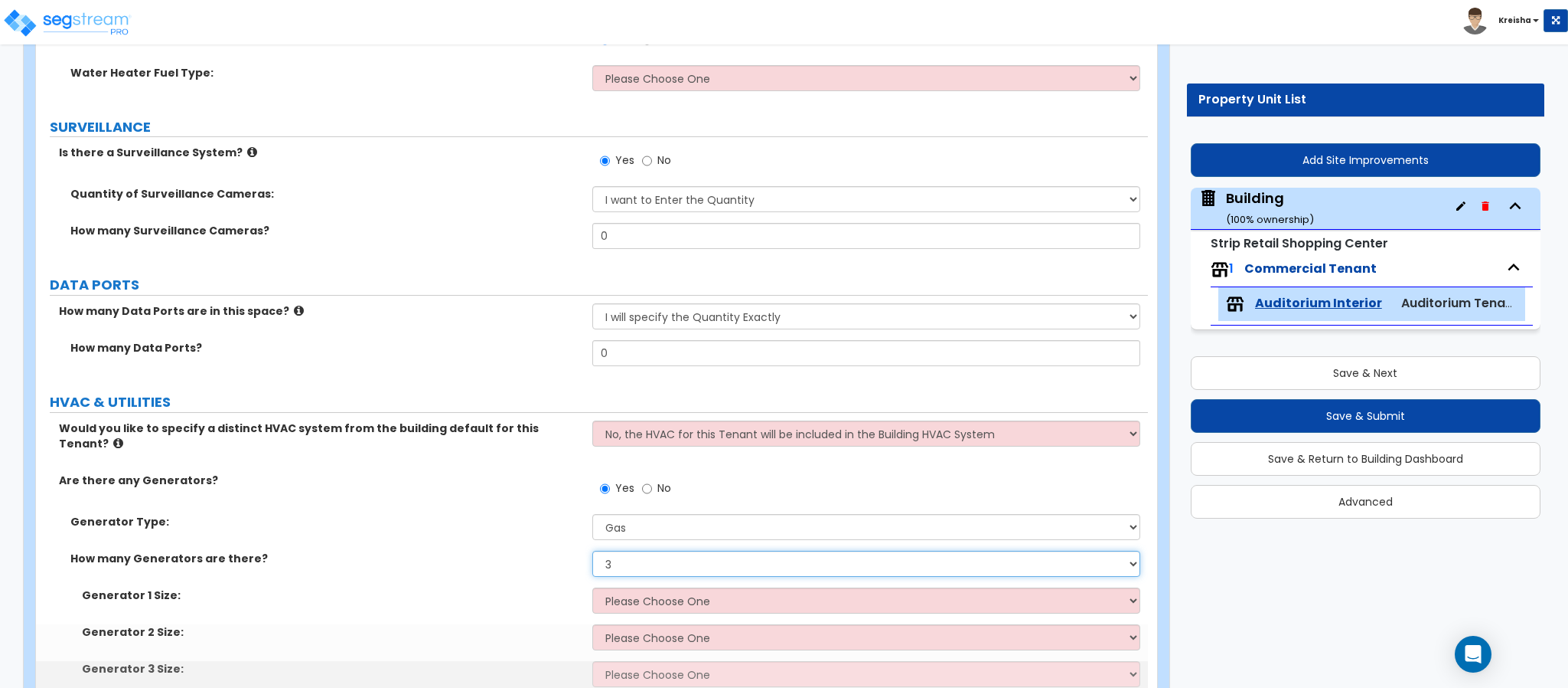
scroll to position [8615, 0]
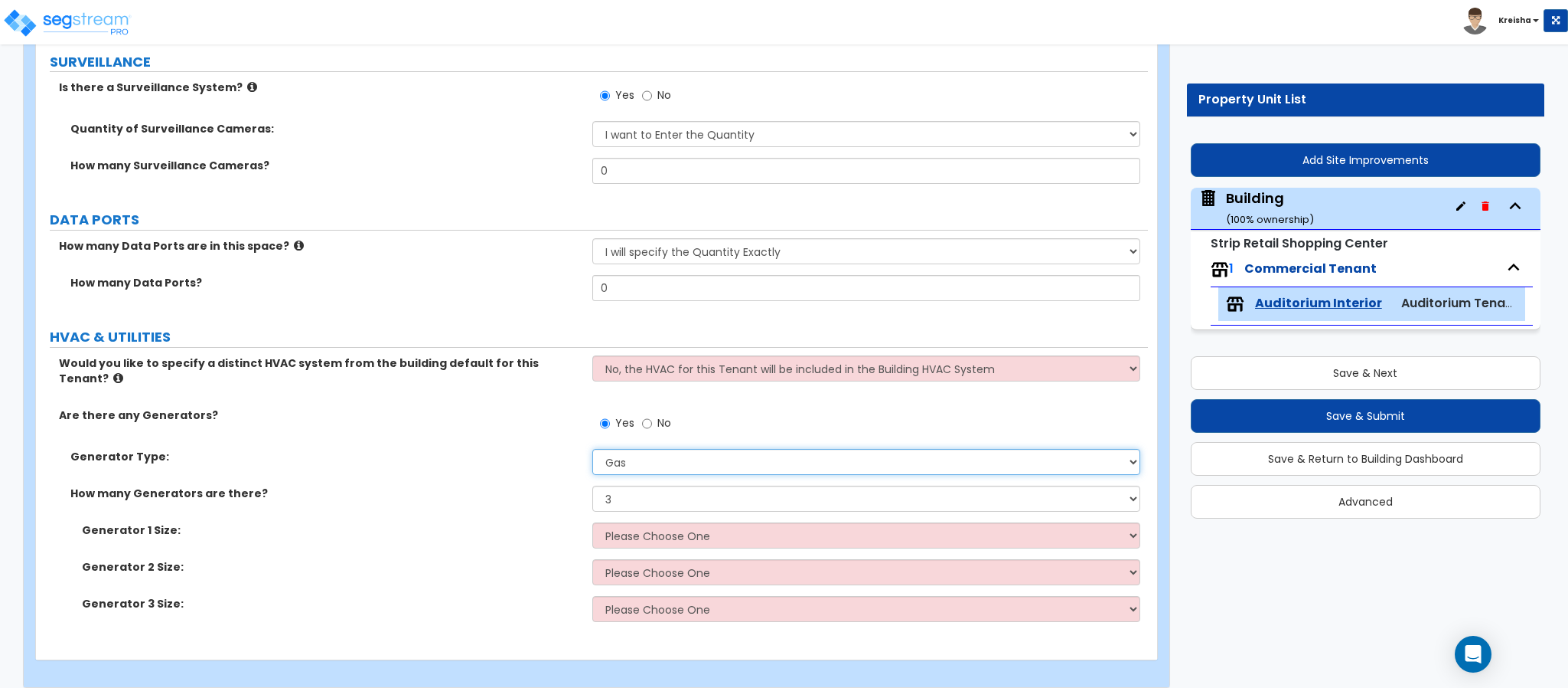
click at [650, 451] on select "Please Choose One Gas Diesel" at bounding box center [866, 461] width 549 height 26
select select "2"
click at [592, 449] on select "Please Choose One Gas Diesel" at bounding box center [866, 461] width 549 height 26
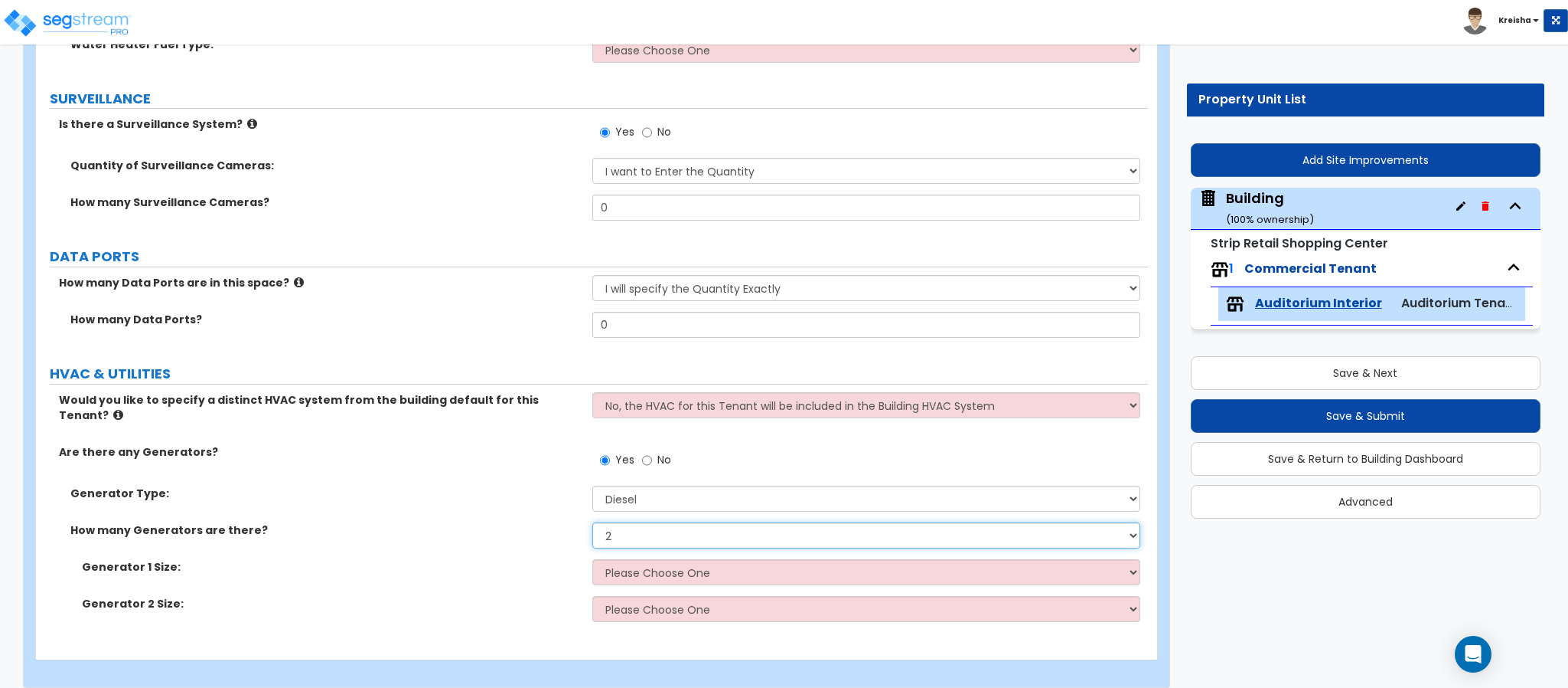
select select "1"
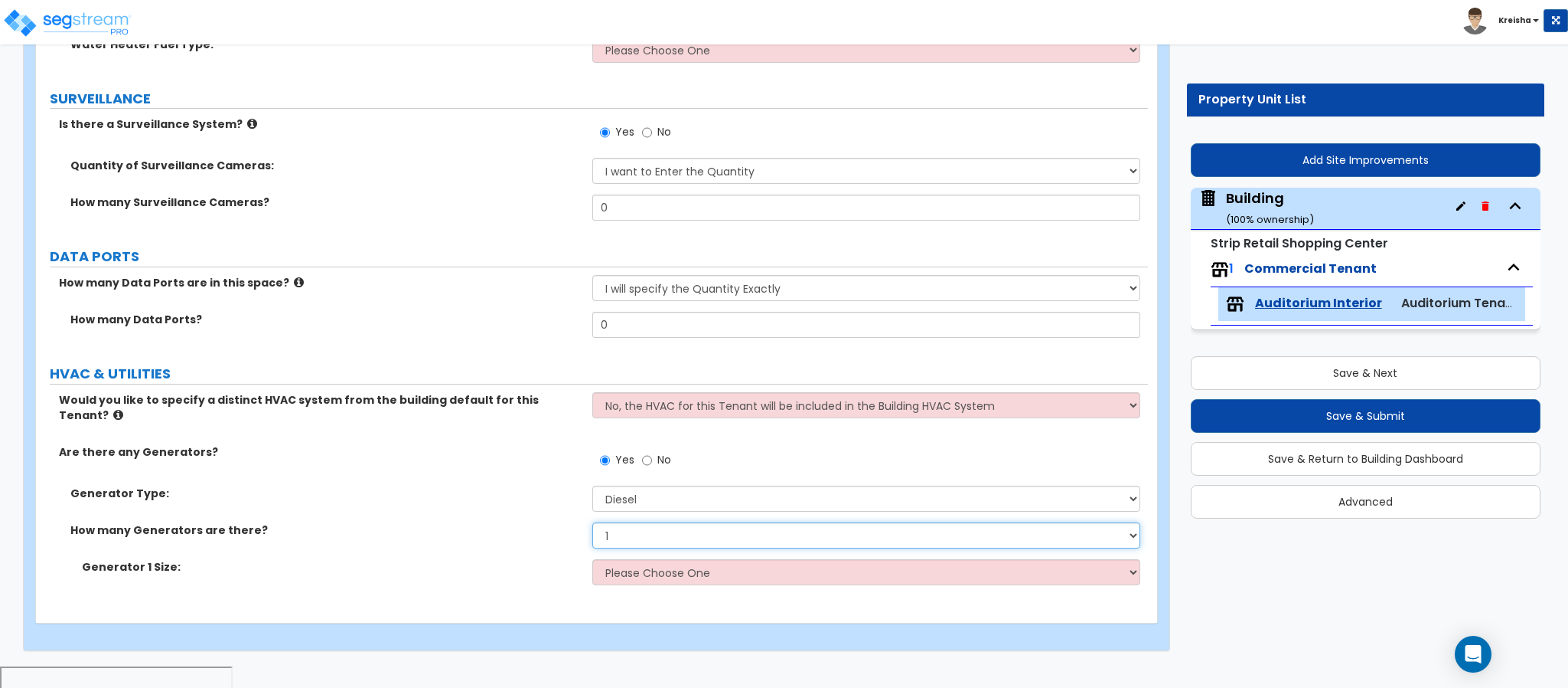
scroll to position [8541, 0]
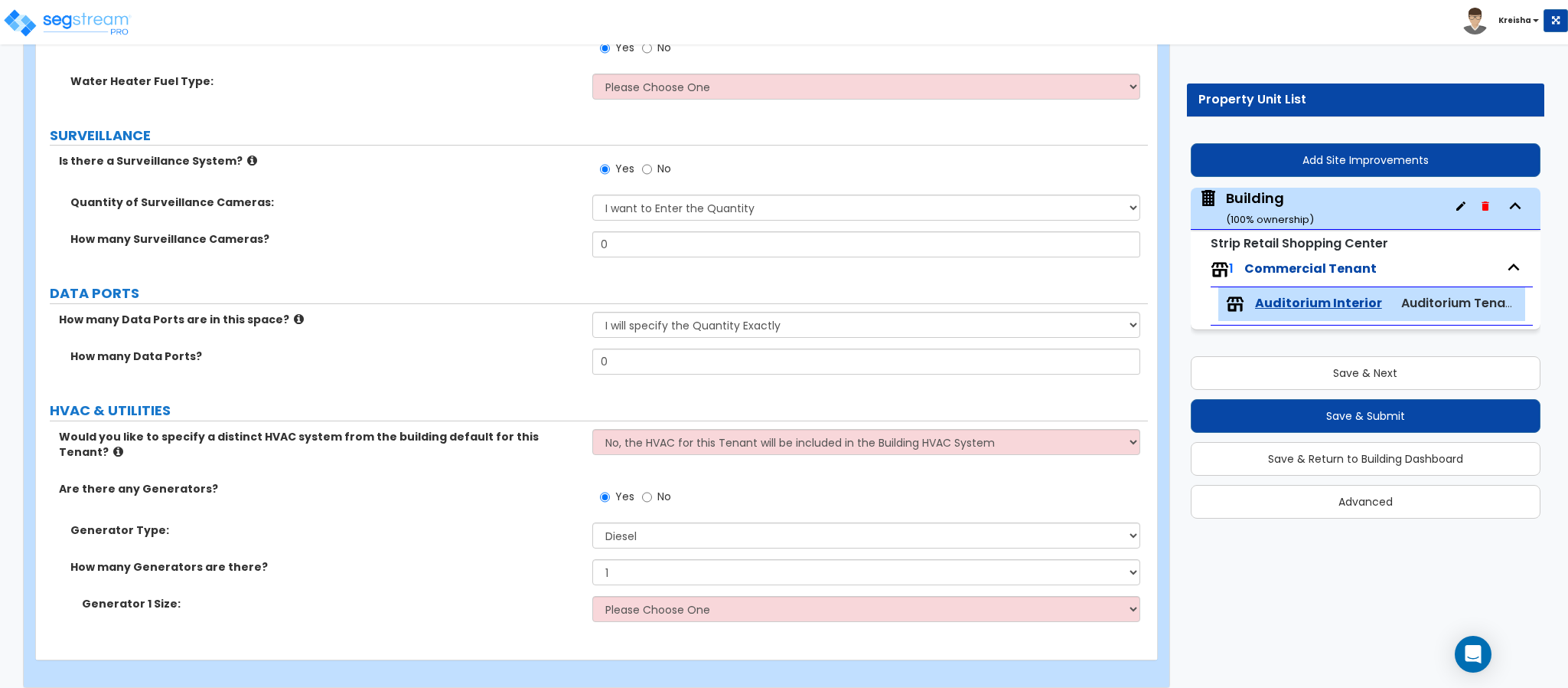
click at [494, 563] on div "How many Generators are there? None 1 2 3" at bounding box center [591, 577] width 1112 height 37
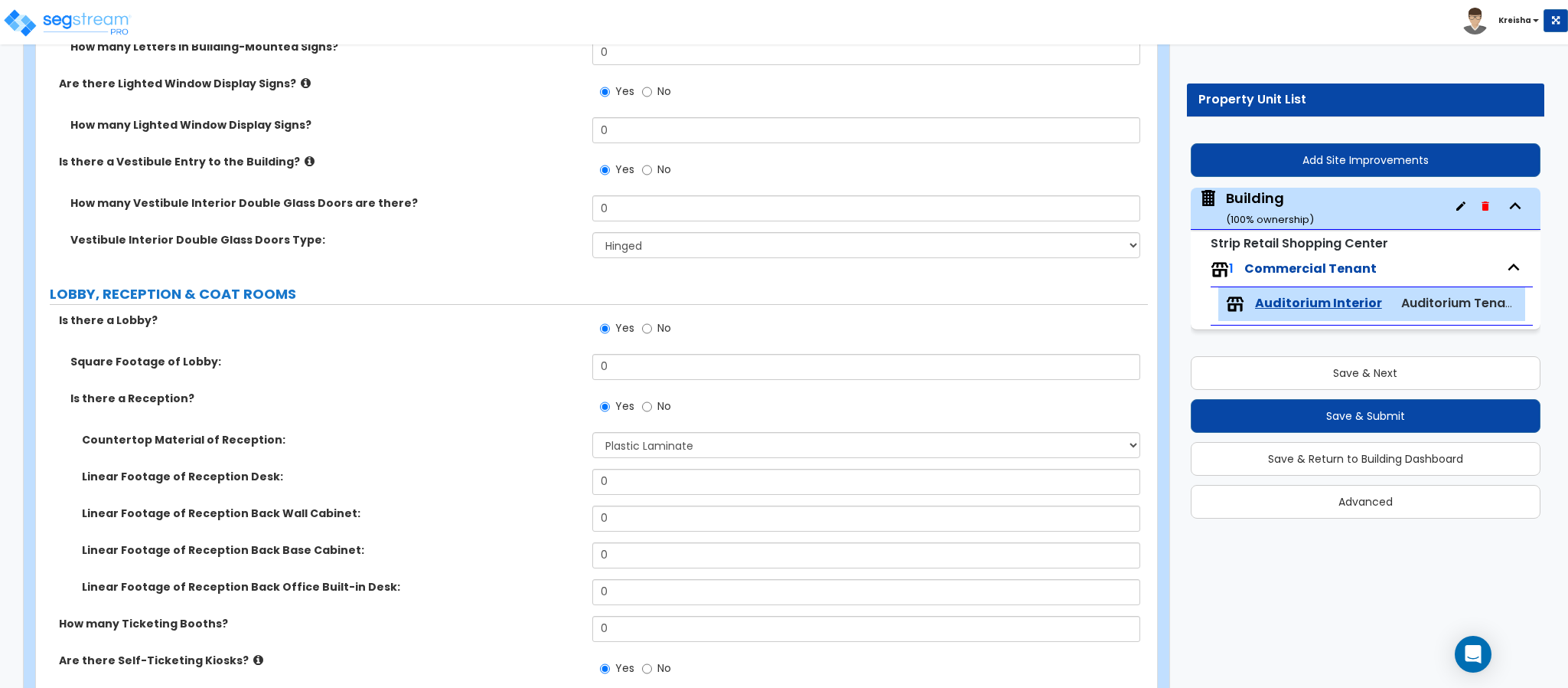
scroll to position [0, 0]
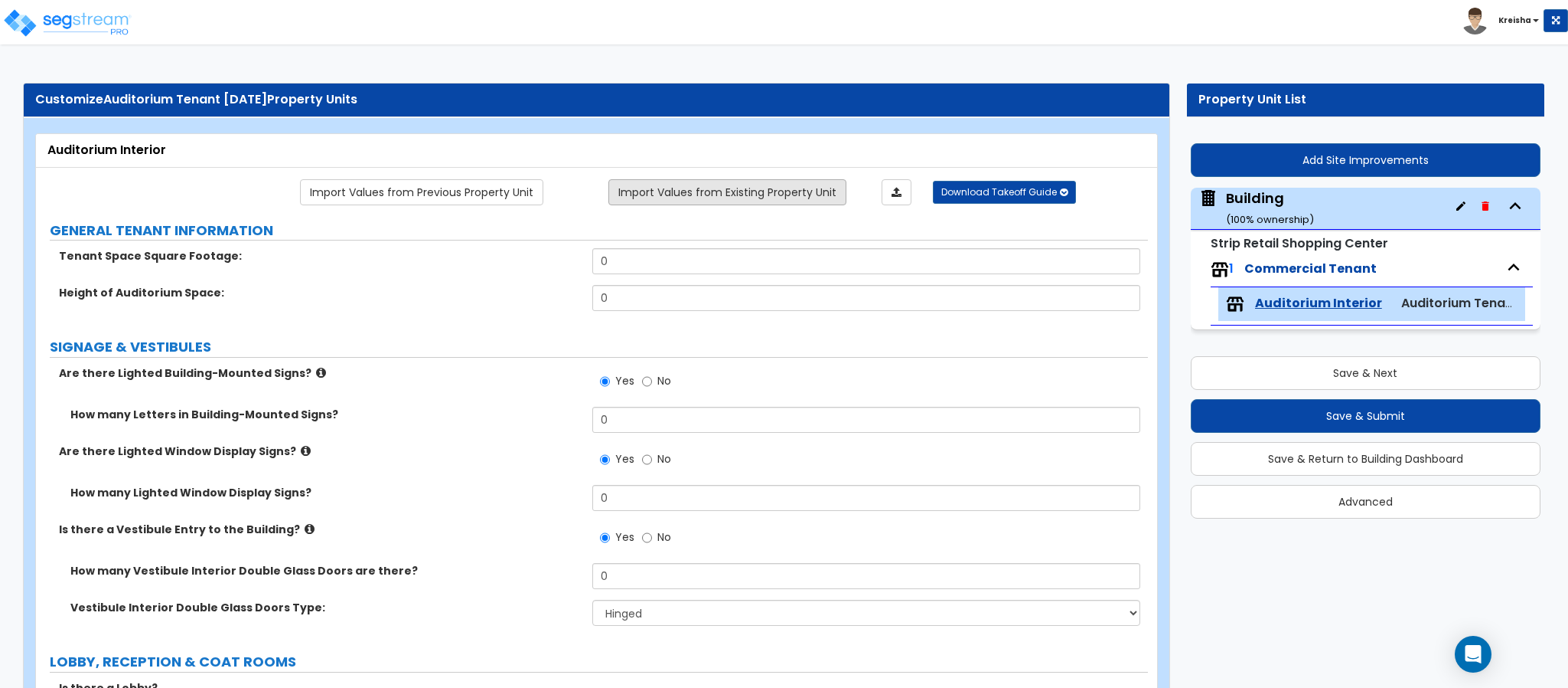
click at [795, 187] on link "Import Values from Existing Property Unit" at bounding box center [727, 192] width 238 height 26
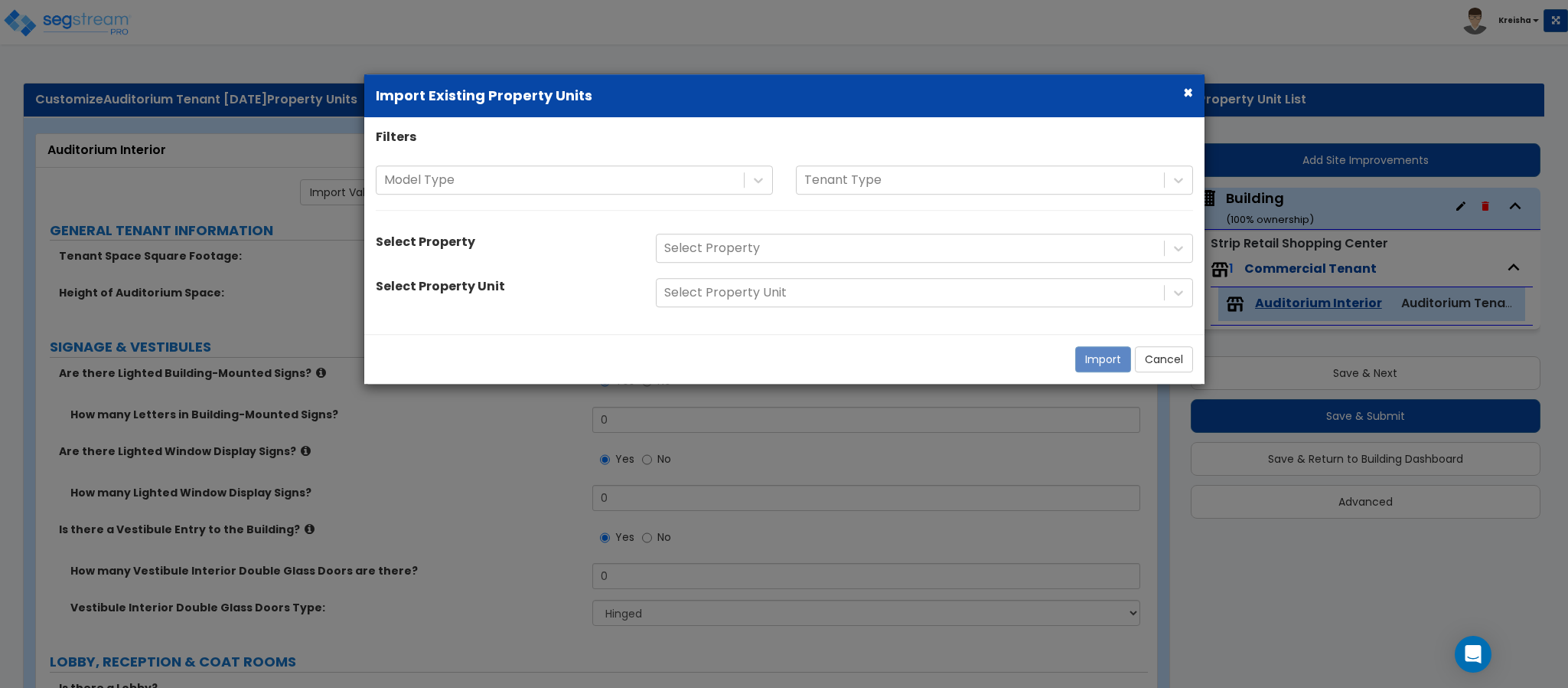
click at [808, 173] on div at bounding box center [980, 179] width 352 height 20
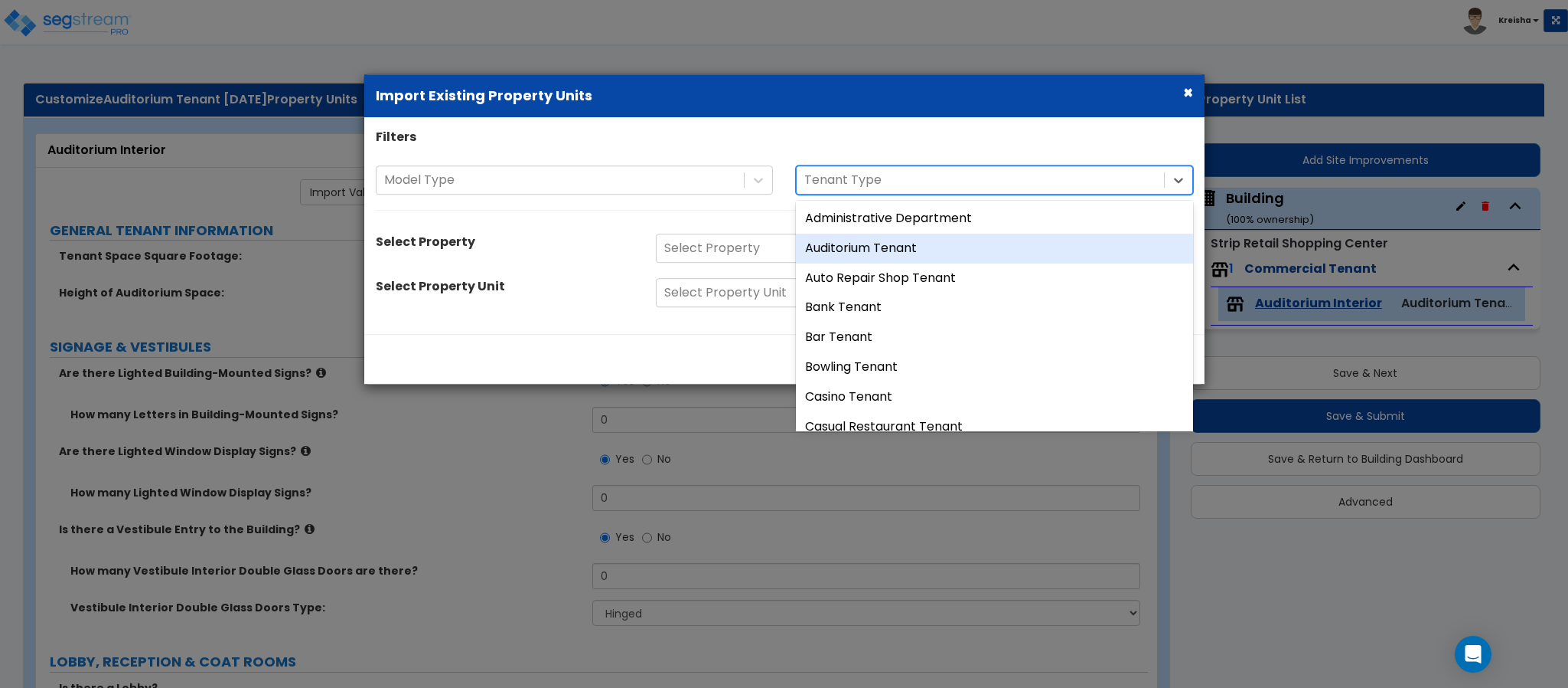
click at [840, 239] on div "Auditorium Tenant" at bounding box center [994, 248] width 397 height 30
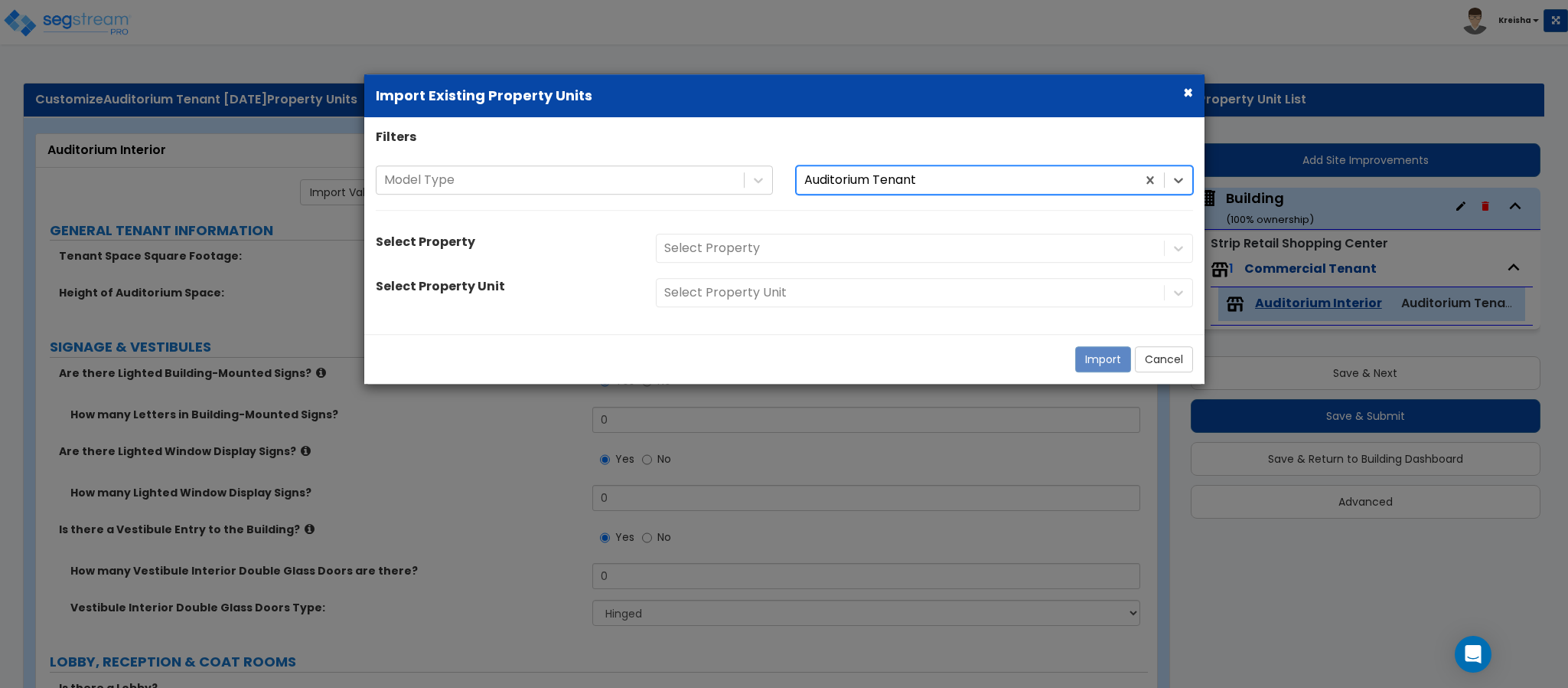
click at [826, 241] on div "Select Property" at bounding box center [924, 248] width 560 height 29
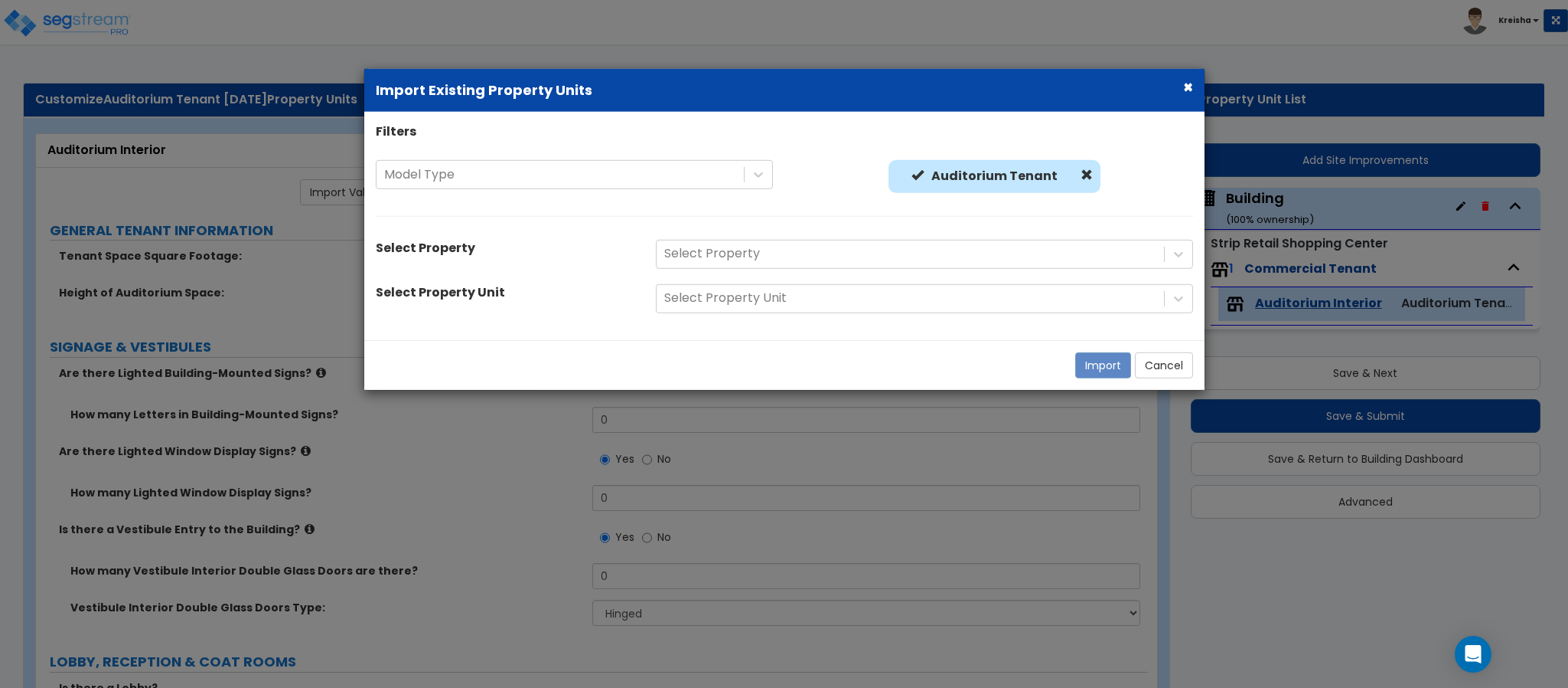
click at [826, 241] on div "Select Property" at bounding box center [910, 254] width 507 height 27
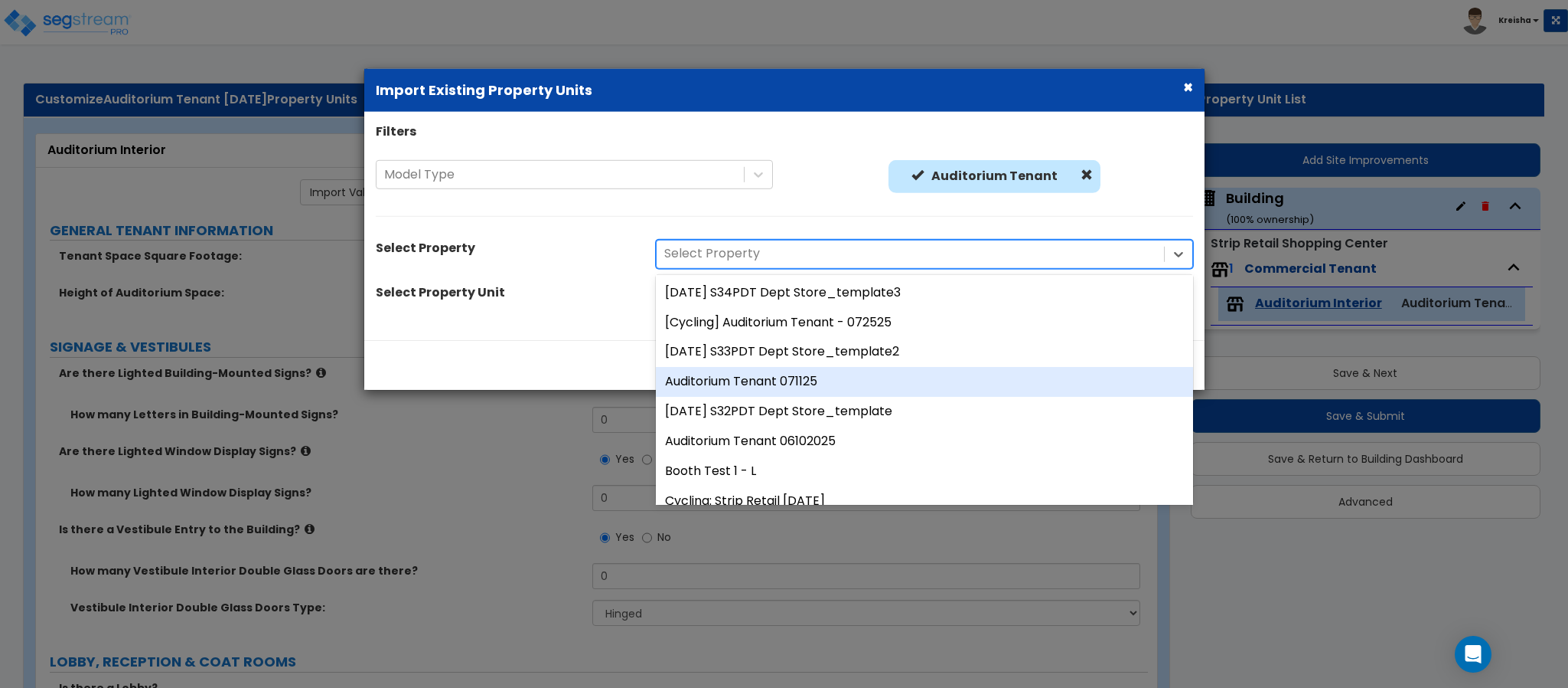
click at [761, 387] on div "Auditorium Tenant 071125" at bounding box center [924, 381] width 537 height 30
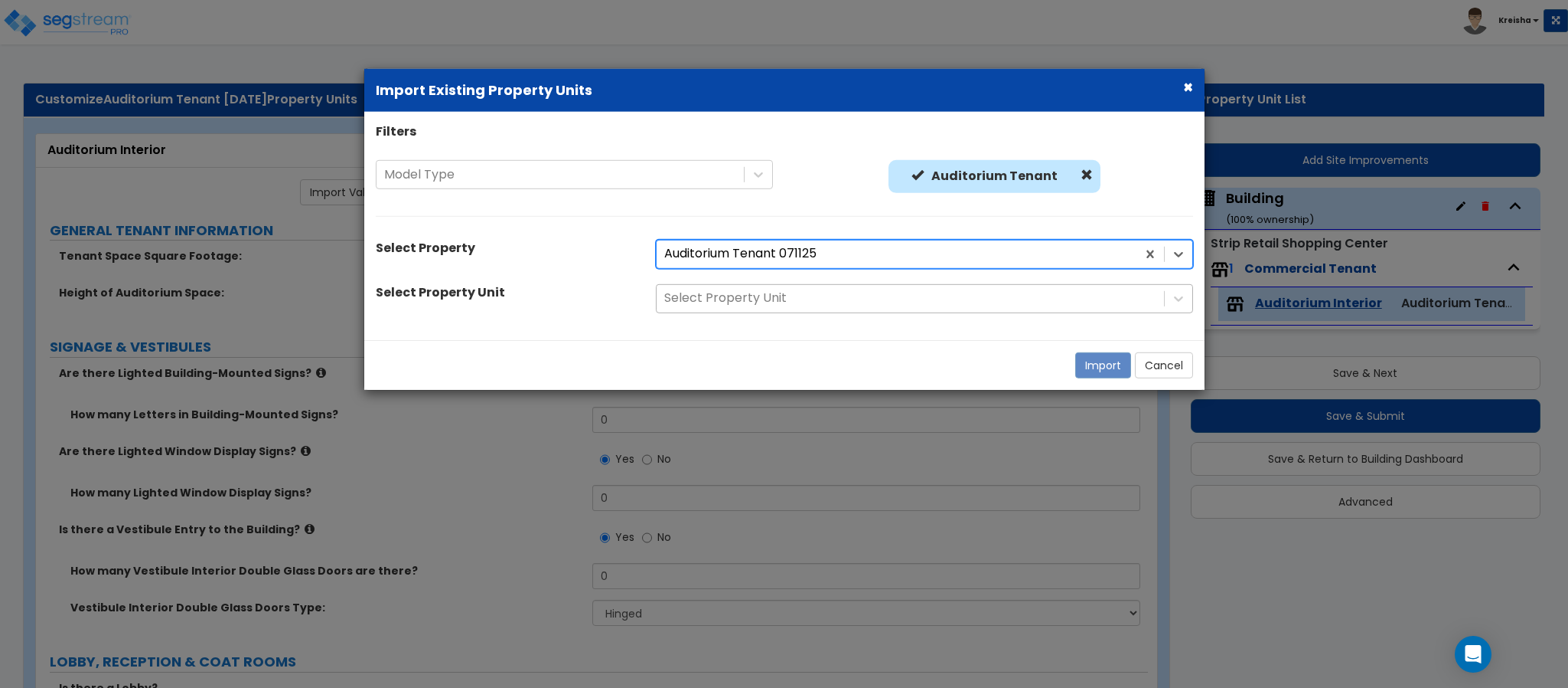
click at [780, 298] on div at bounding box center [910, 297] width 492 height 20
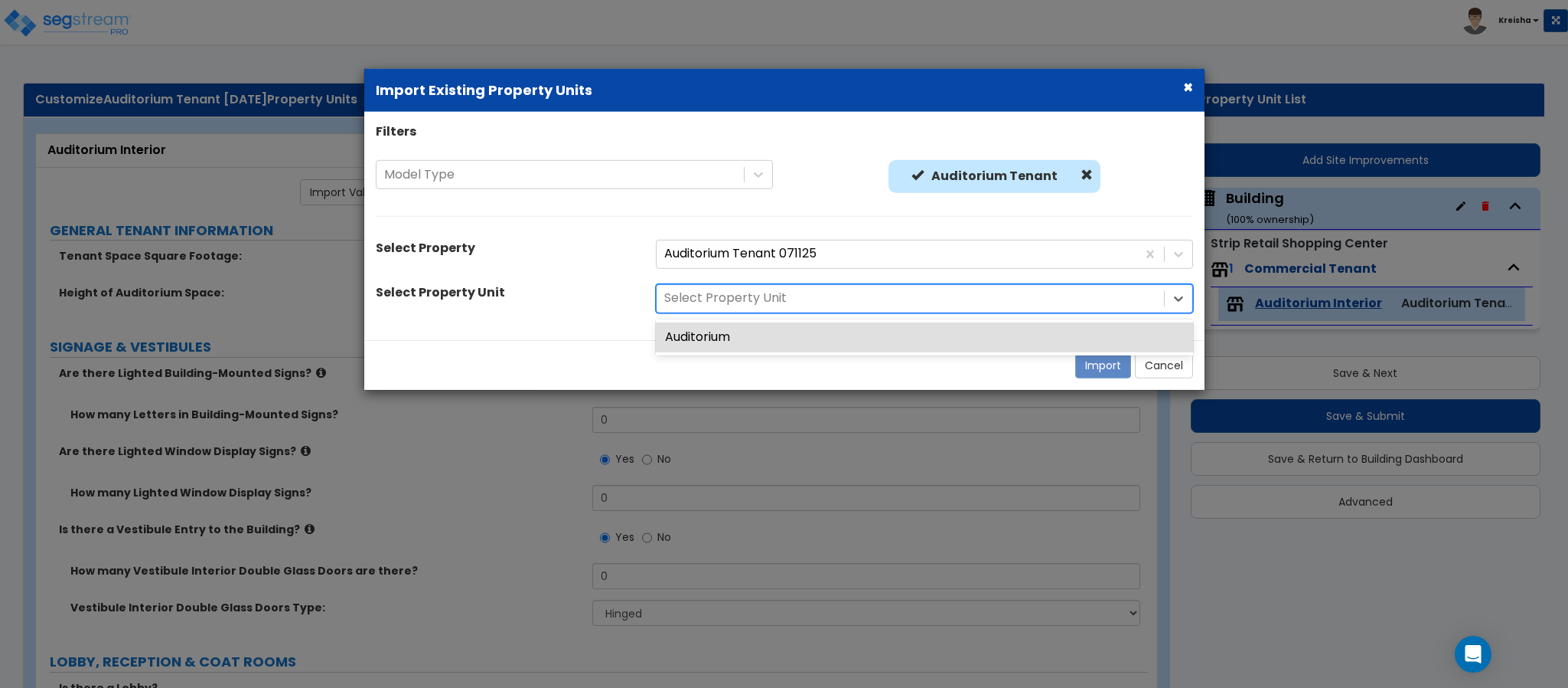
click at [746, 345] on div "Auditorium" at bounding box center [924, 337] width 537 height 30
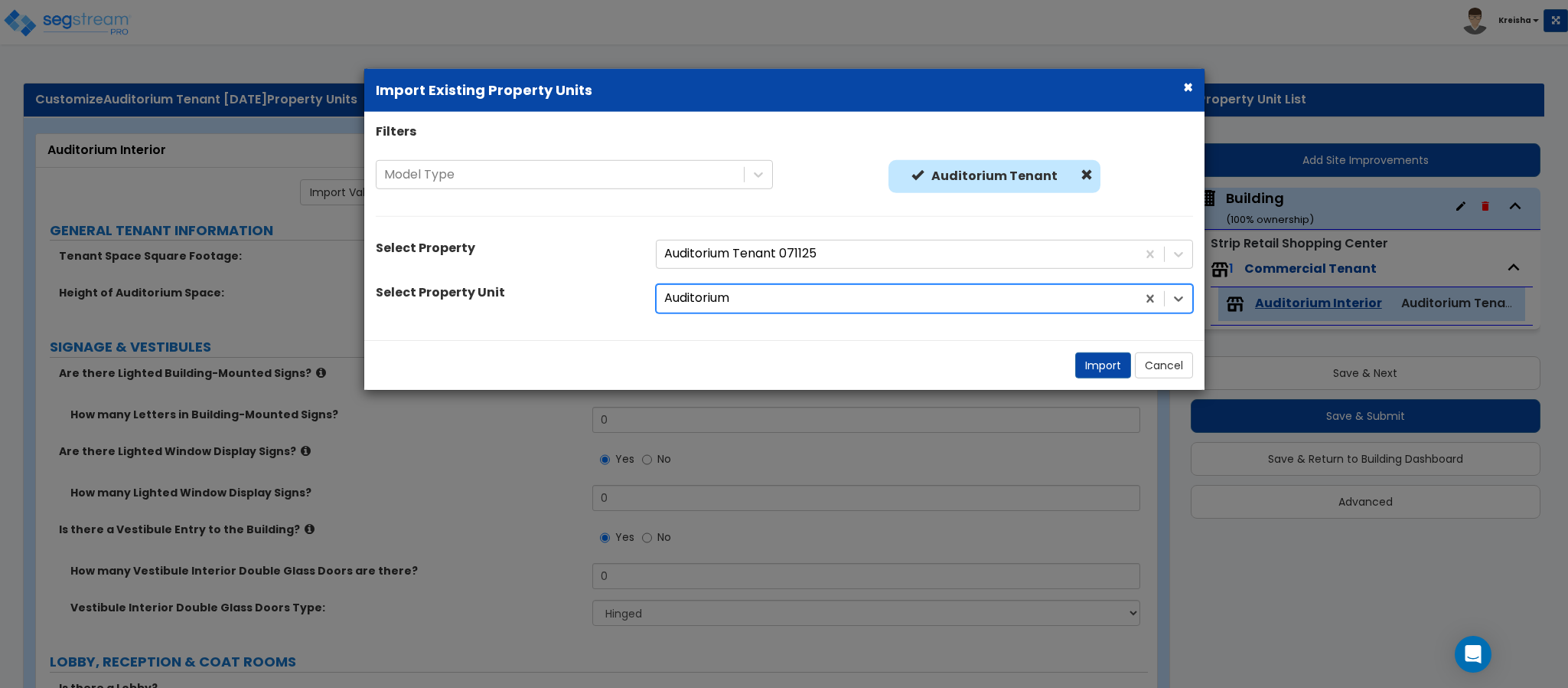
click at [987, 285] on div "Auditorium" at bounding box center [897, 298] width 480 height 27
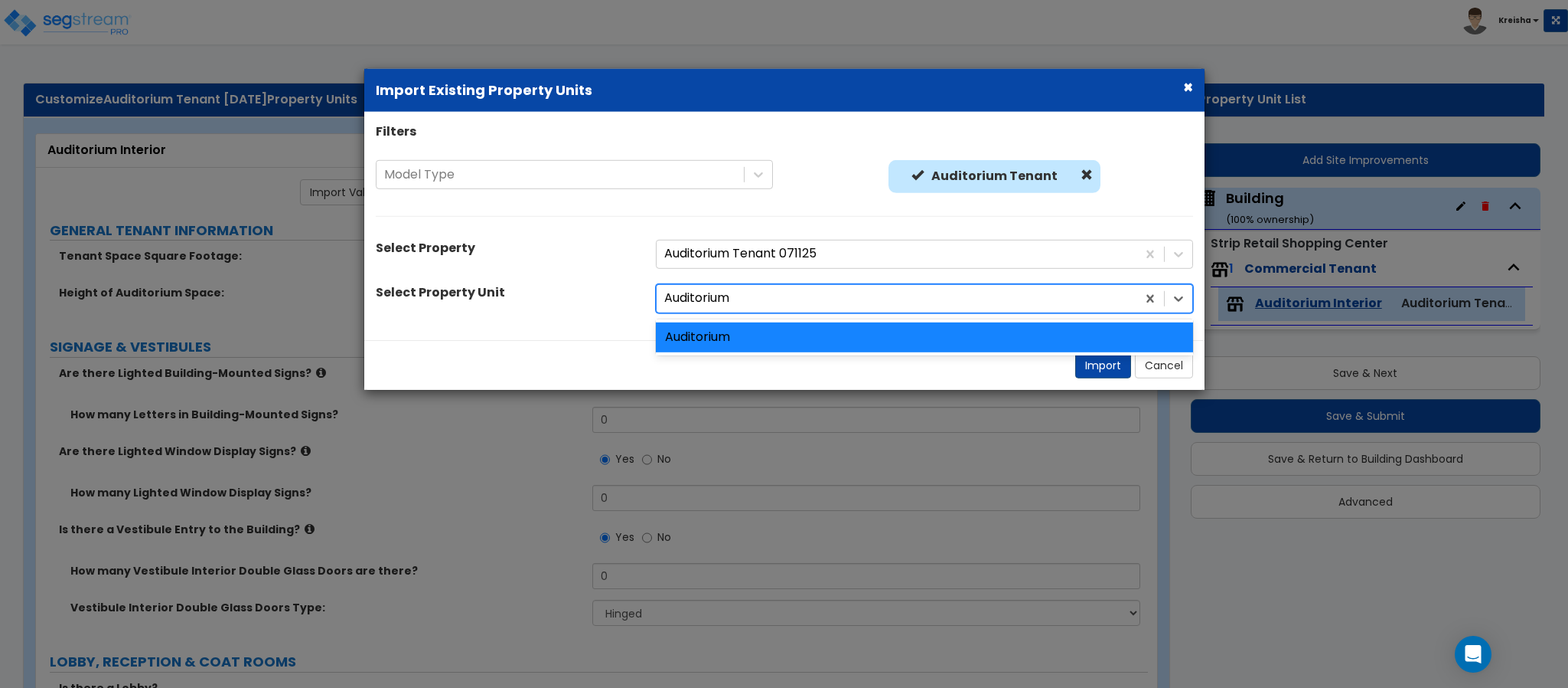
click at [1006, 328] on div "Auditorium" at bounding box center [924, 337] width 537 height 30
click at [1079, 370] on button "Import" at bounding box center [1103, 365] width 56 height 26
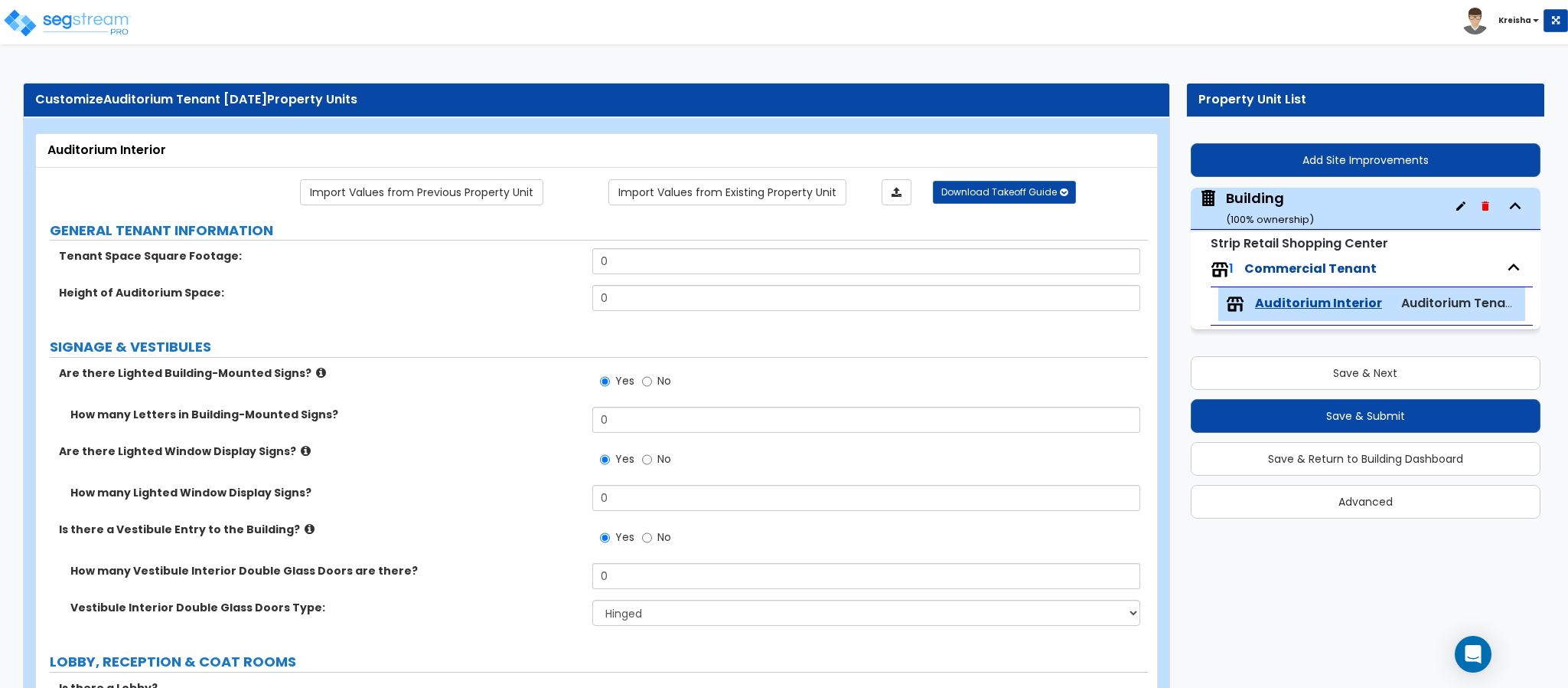
type input "5000"
type input "20"
type input "2"
select select "2"
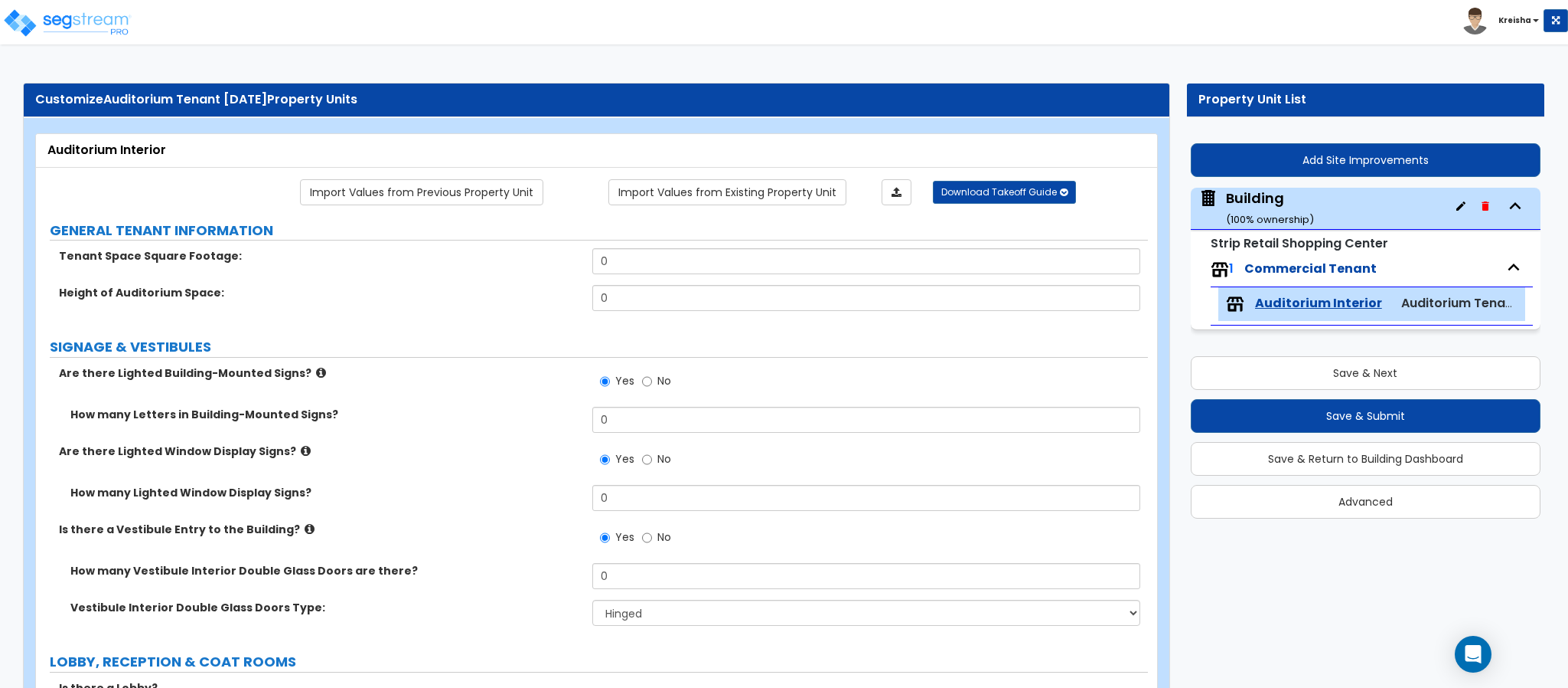
select select "2"
select select "1"
radio input "false"
radio input "true"
select select "1"
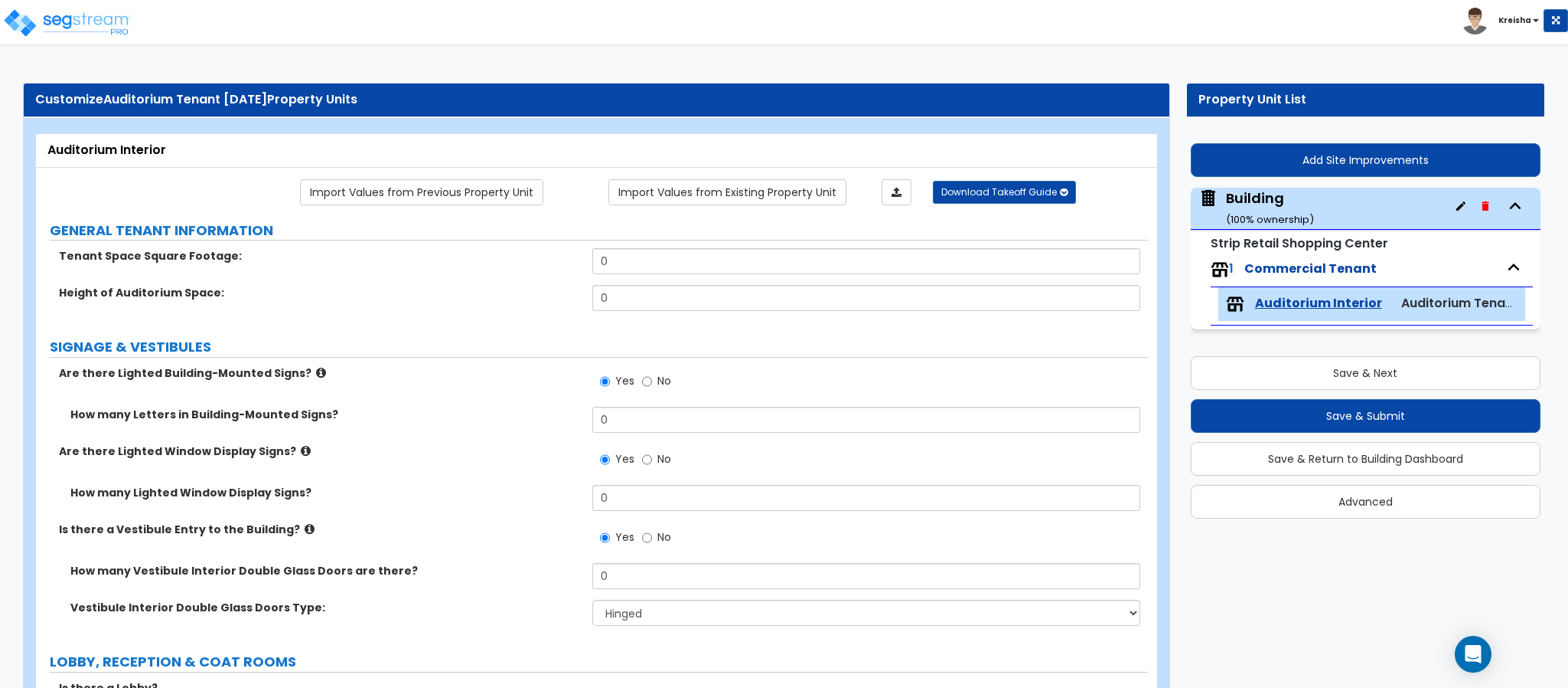
type input "10"
type input "2"
select select "2"
type input "500"
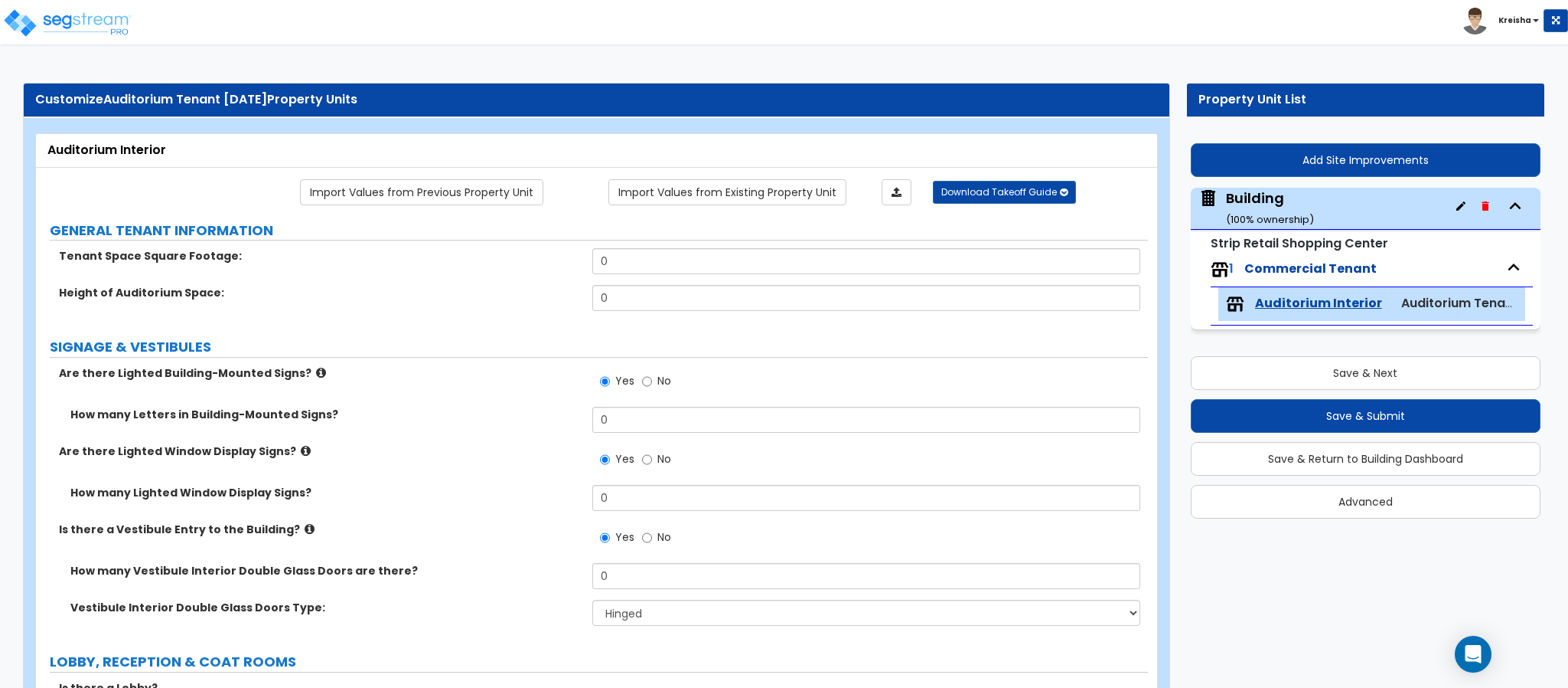
select select "2"
type input "6"
type input "10"
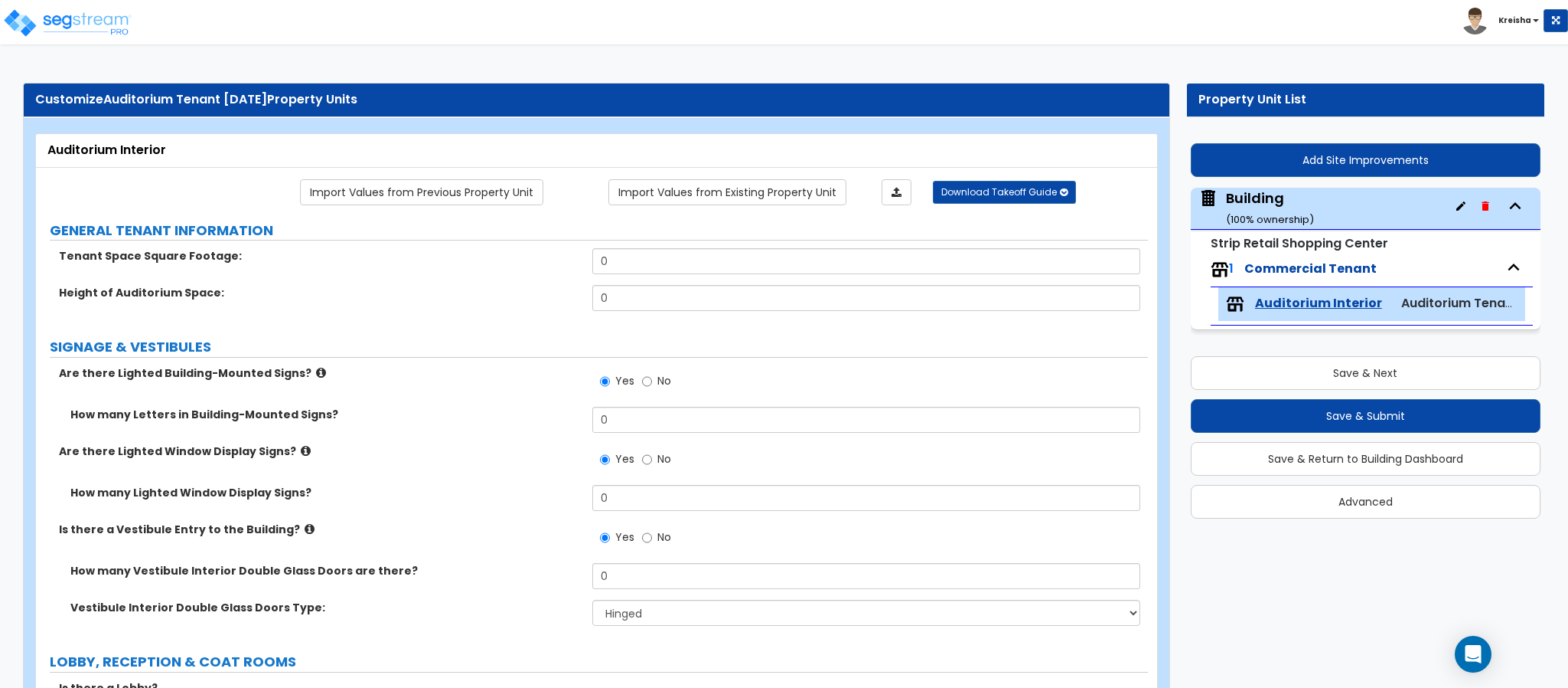
type input "8"
type input "200"
select select "5"
type input "12"
type input "6"
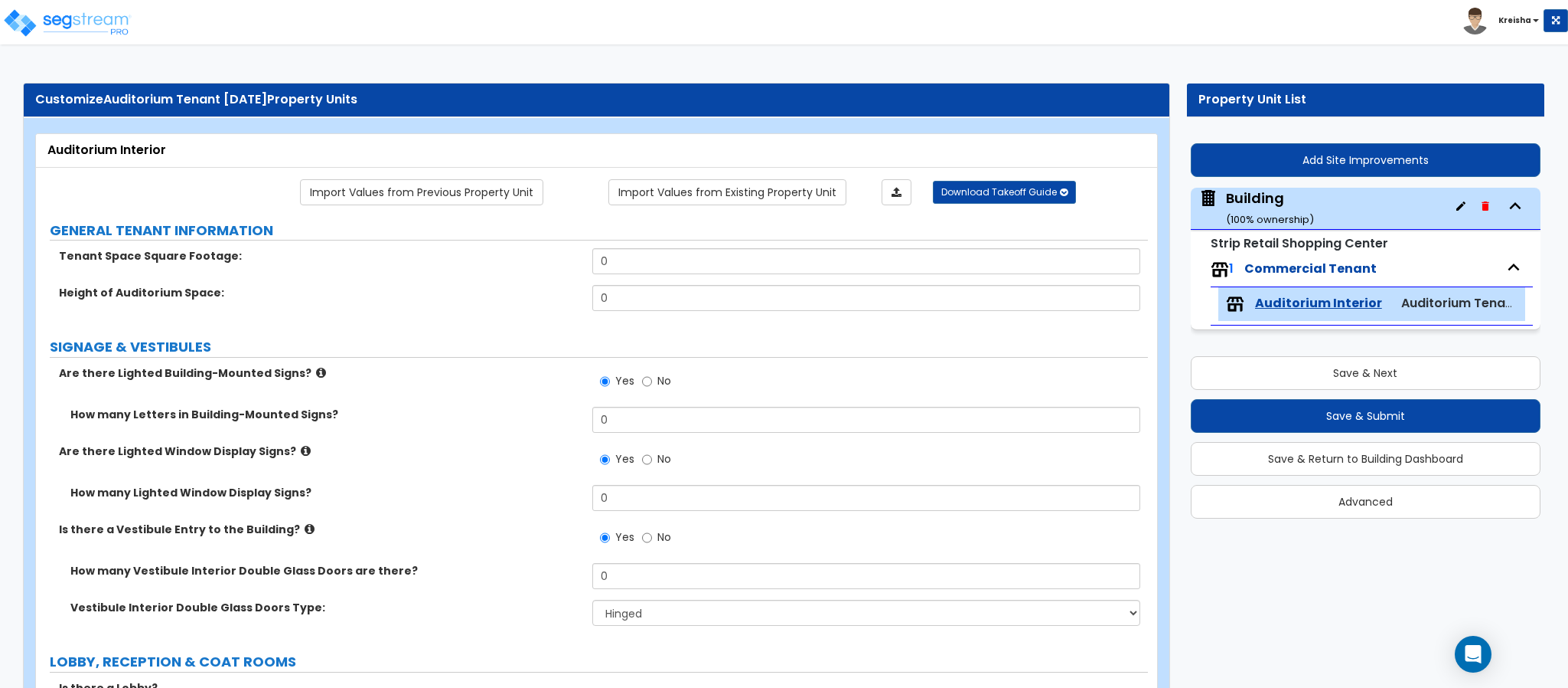
type input "6"
type input "3"
type input "12"
type input "200"
type input "4"
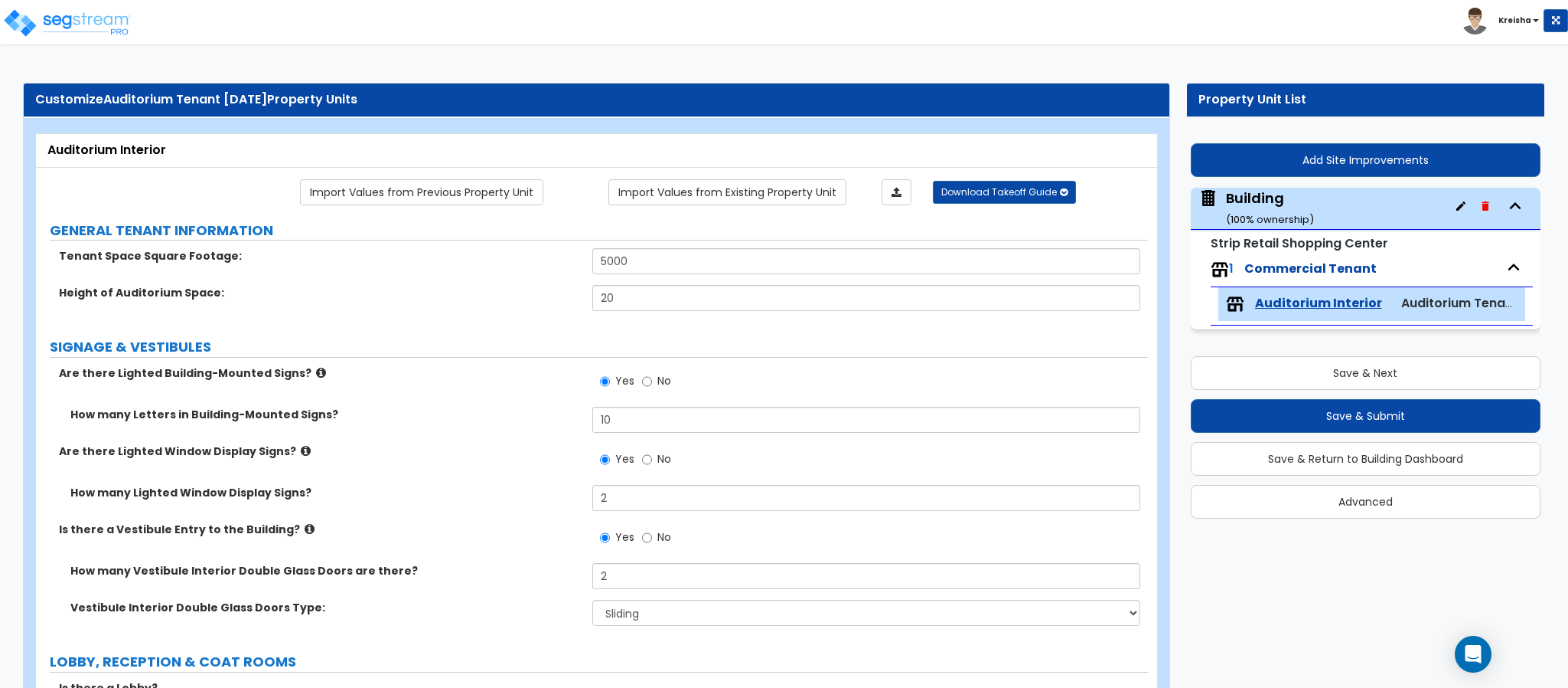
select select "3"
select select "2"
type input "500"
type input "2"
select select "7"
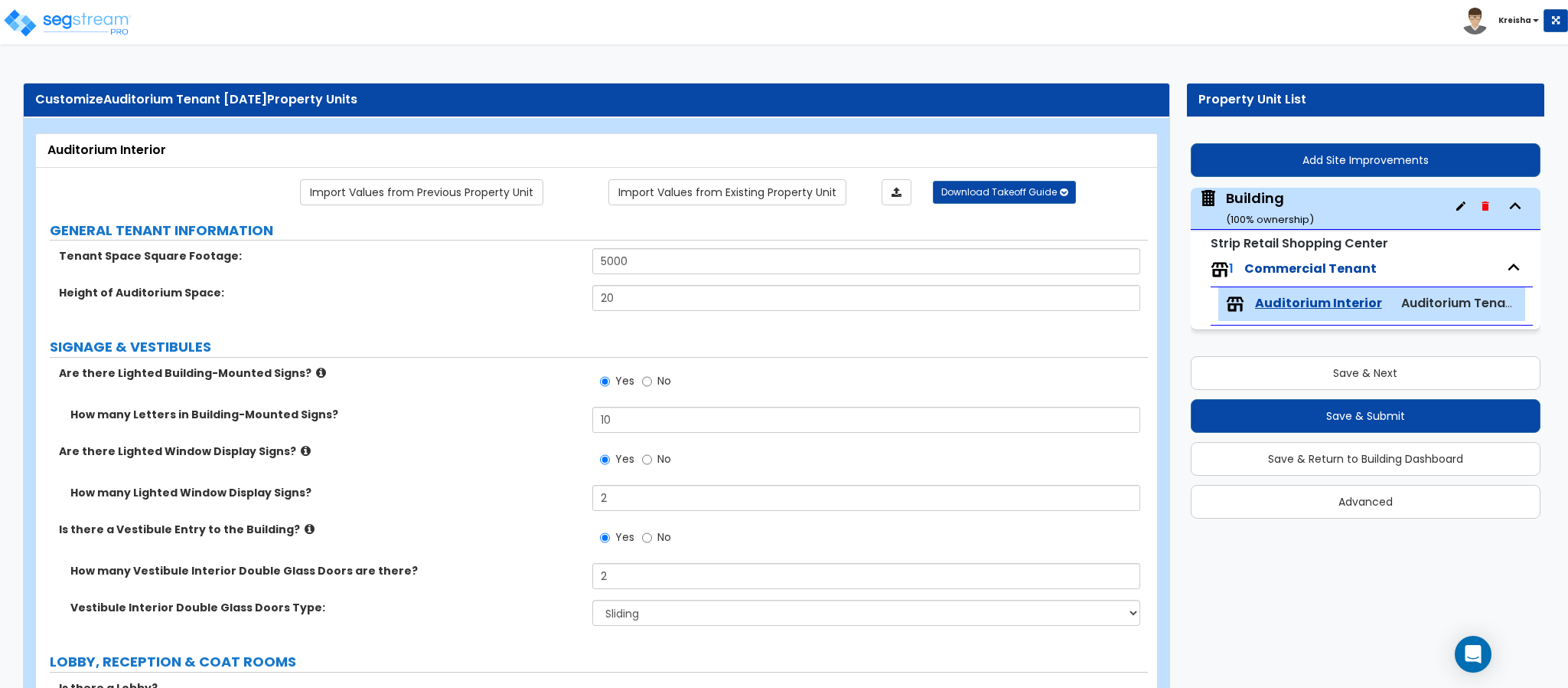
select select "1"
type input "20"
select select "3"
type input "100"
radio input "false"
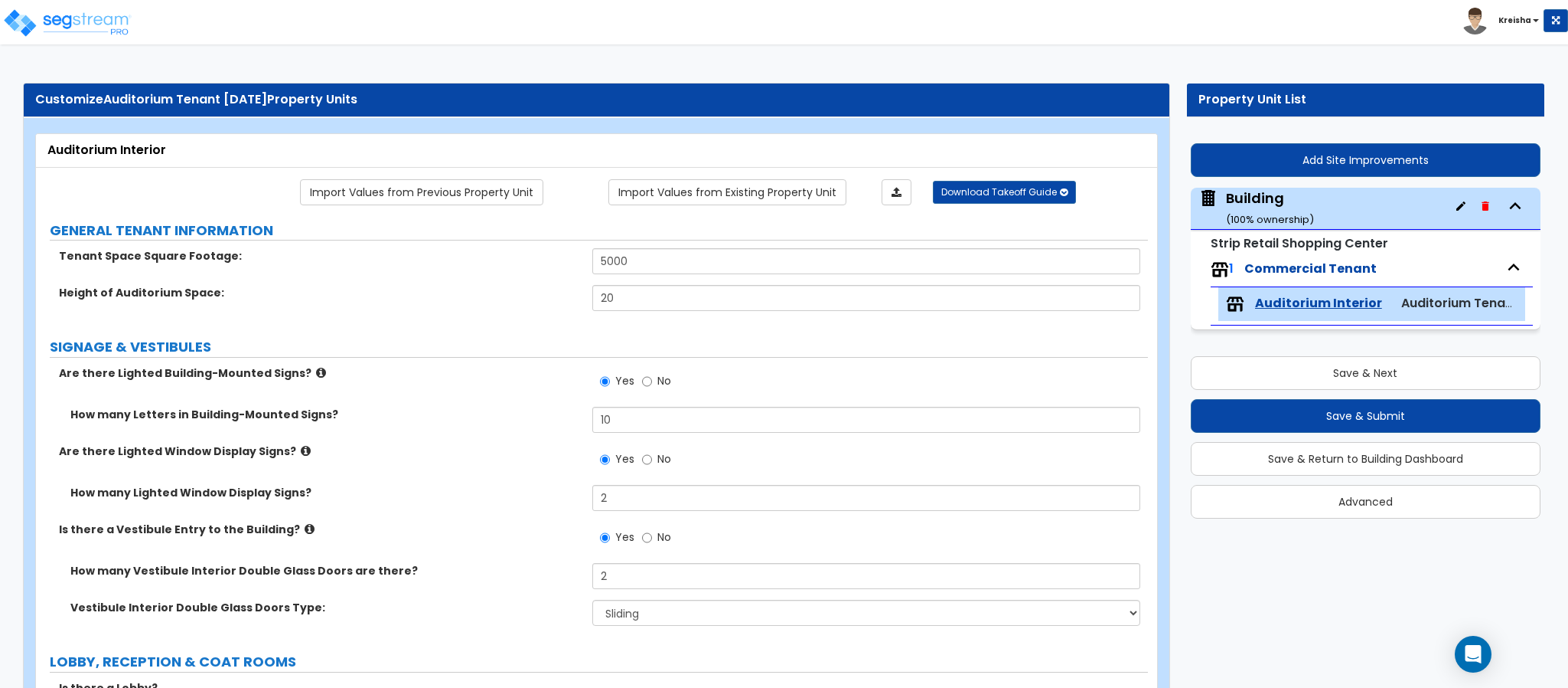
radio input "true"
radio input "false"
radio input "true"
type input "500"
select select "3"
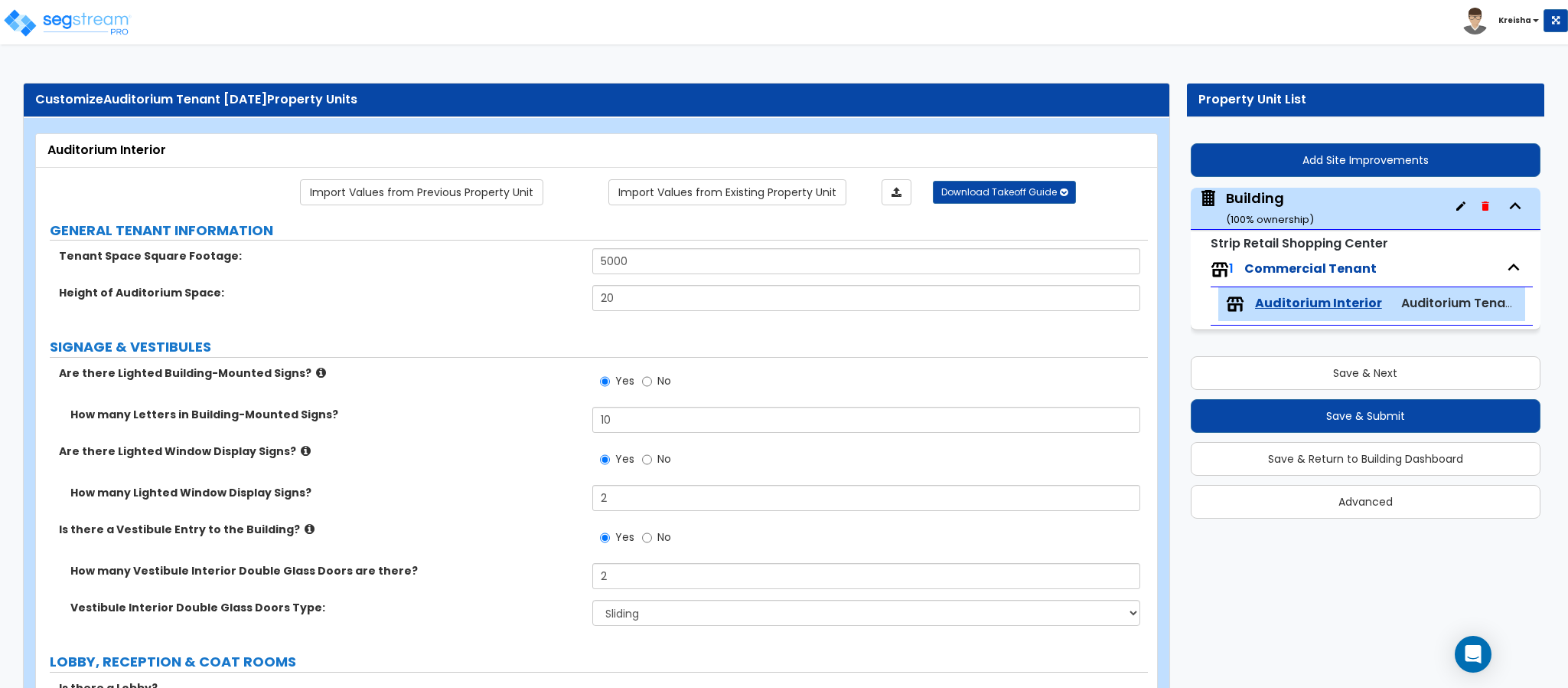
select select "0"
select select "3"
type input "20"
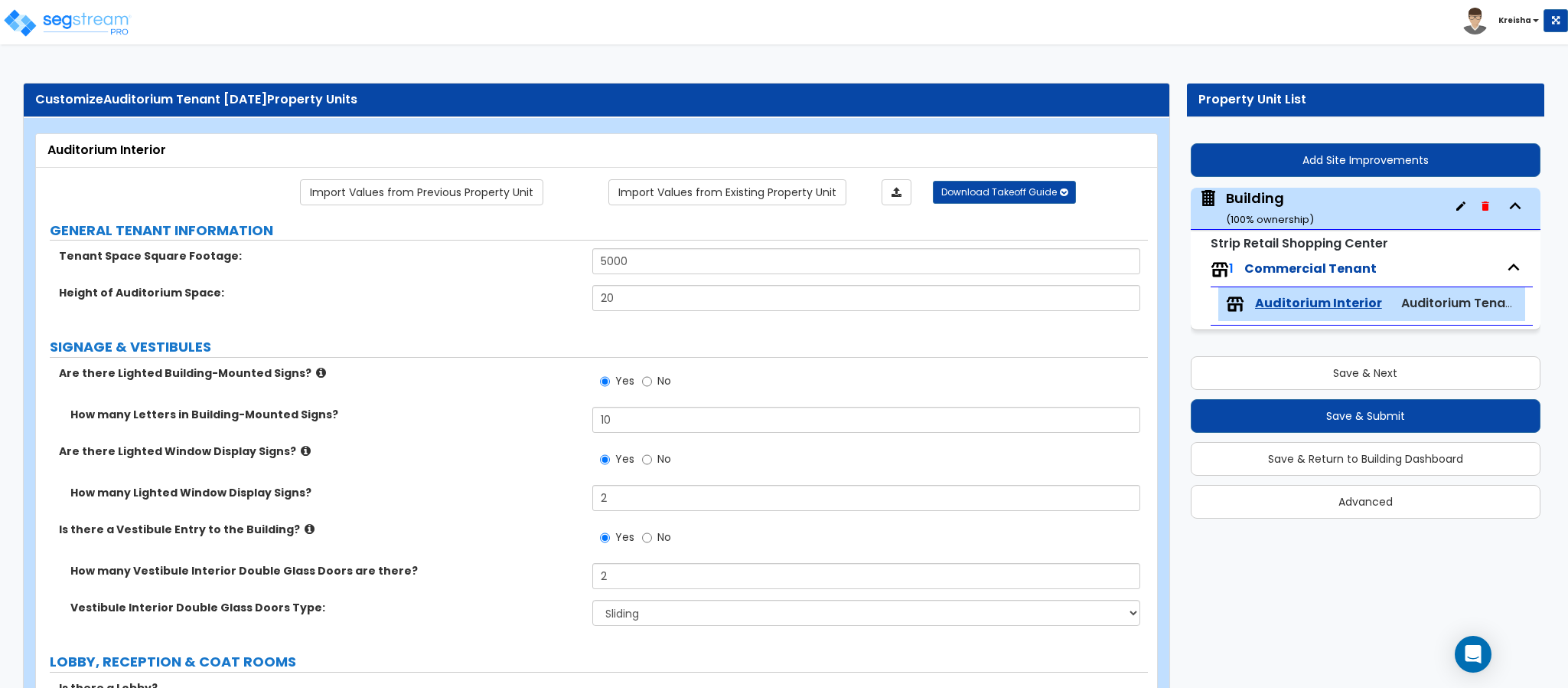
select select "5"
select select "2"
type input "20"
select select "5"
type input "20"
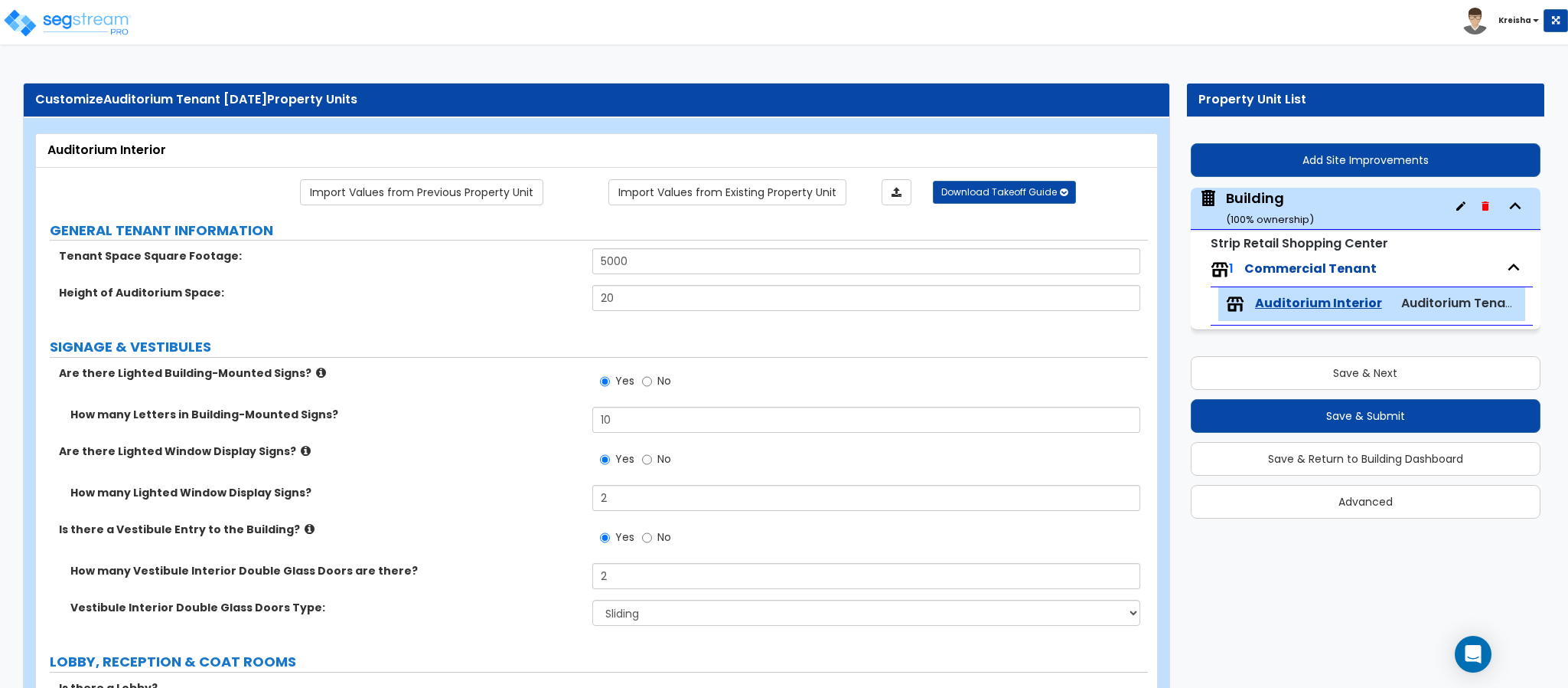
type input "5"
type input "10"
type input "1"
type input "4"
select select "0"
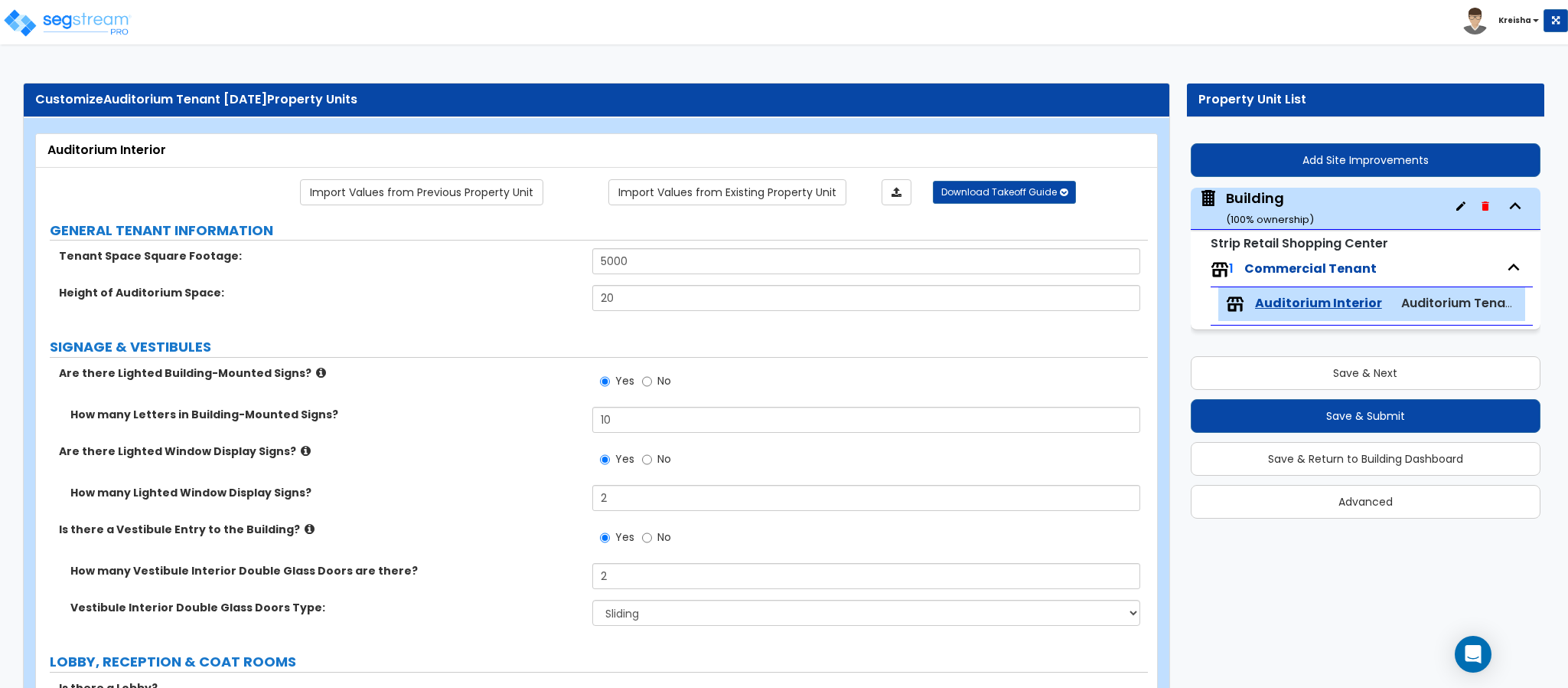
select select "0"
type input "4"
type input "2"
type input "4"
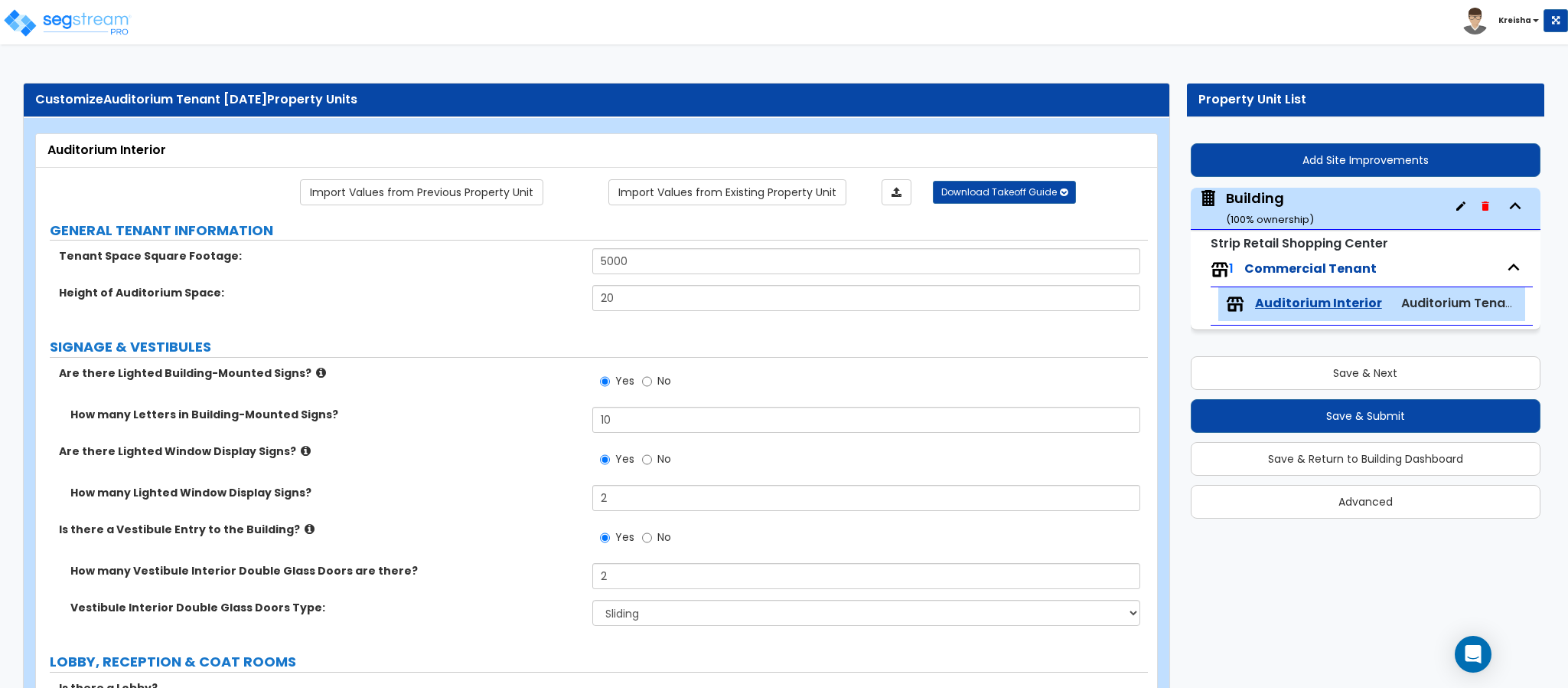
type input "30"
select select "1"
type input "3"
select select "2"
radio input "true"
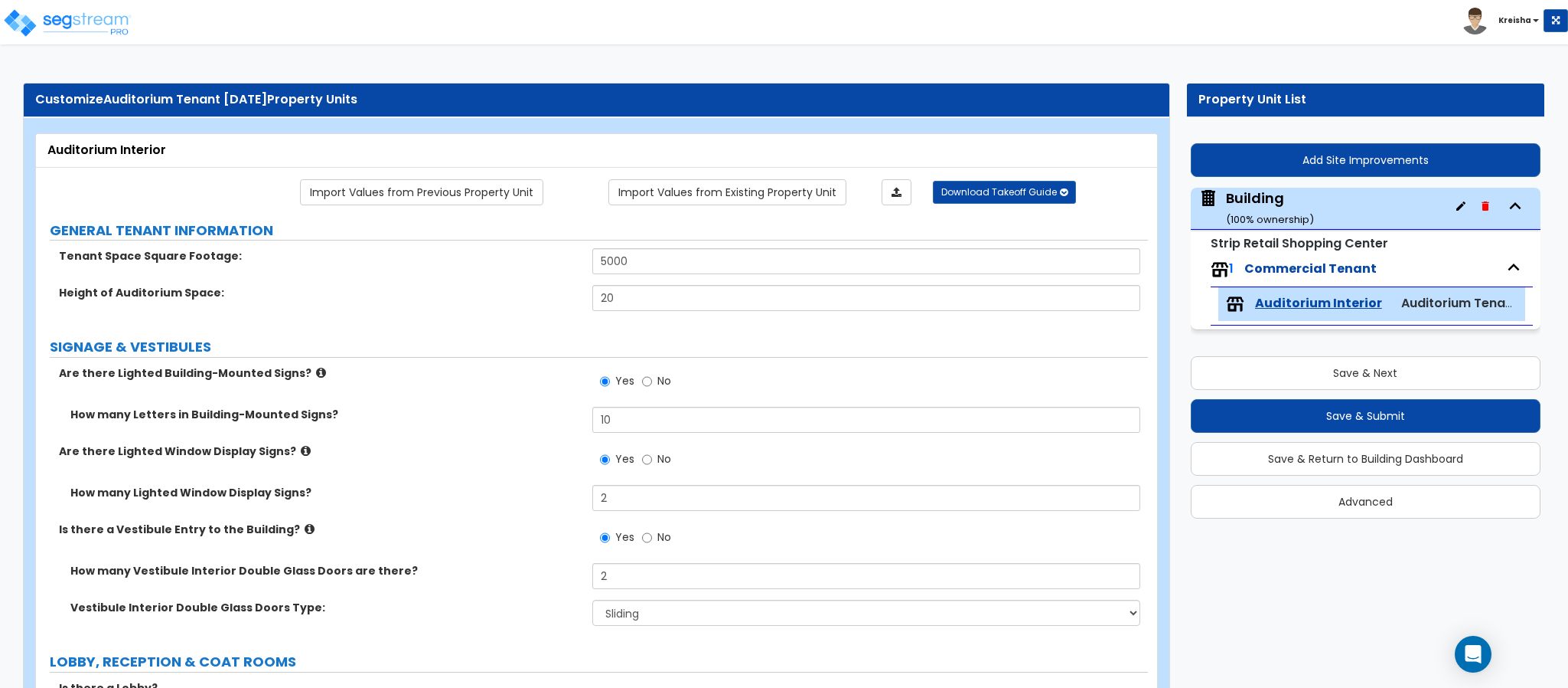
type input "3"
type input "2"
type input "6"
click at [610, 261] on input "5000" at bounding box center [866, 261] width 549 height 26
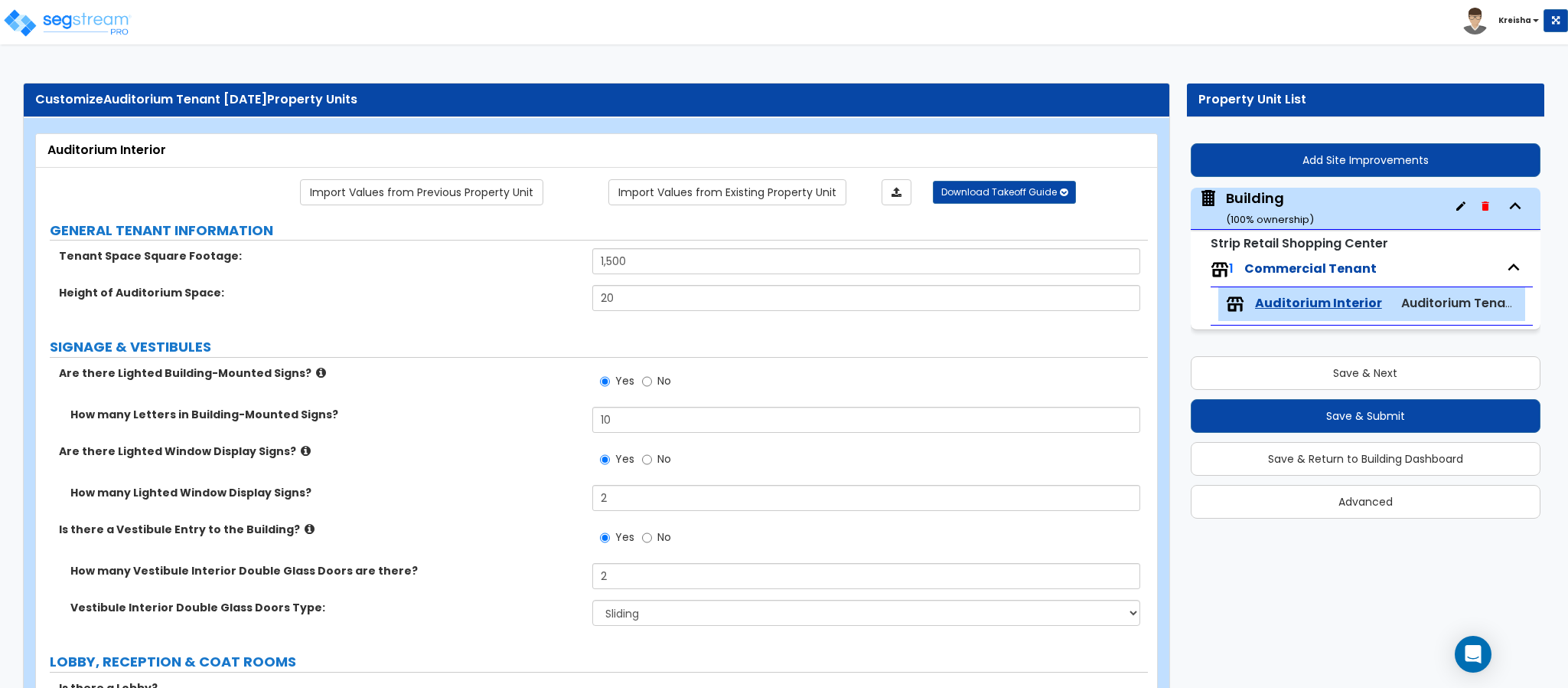
click at [477, 296] on label "Height of Auditorium Space:" at bounding box center [319, 292] width 522 height 15
click at [630, 254] on input "1,500" at bounding box center [866, 261] width 549 height 26
click at [630, 253] on input "1,500" at bounding box center [866, 261] width 549 height 26
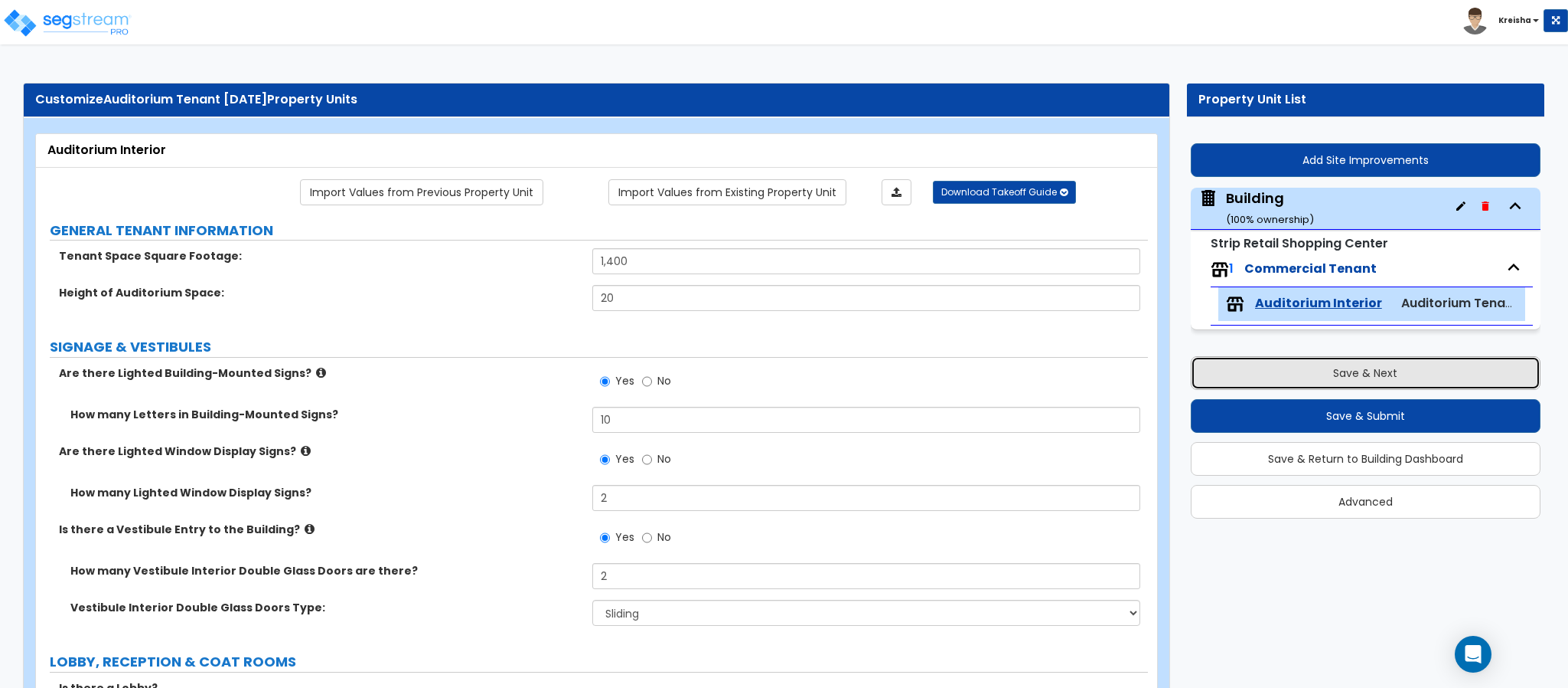
click at [1210, 361] on button "Save & Next" at bounding box center [1365, 372] width 350 height 34
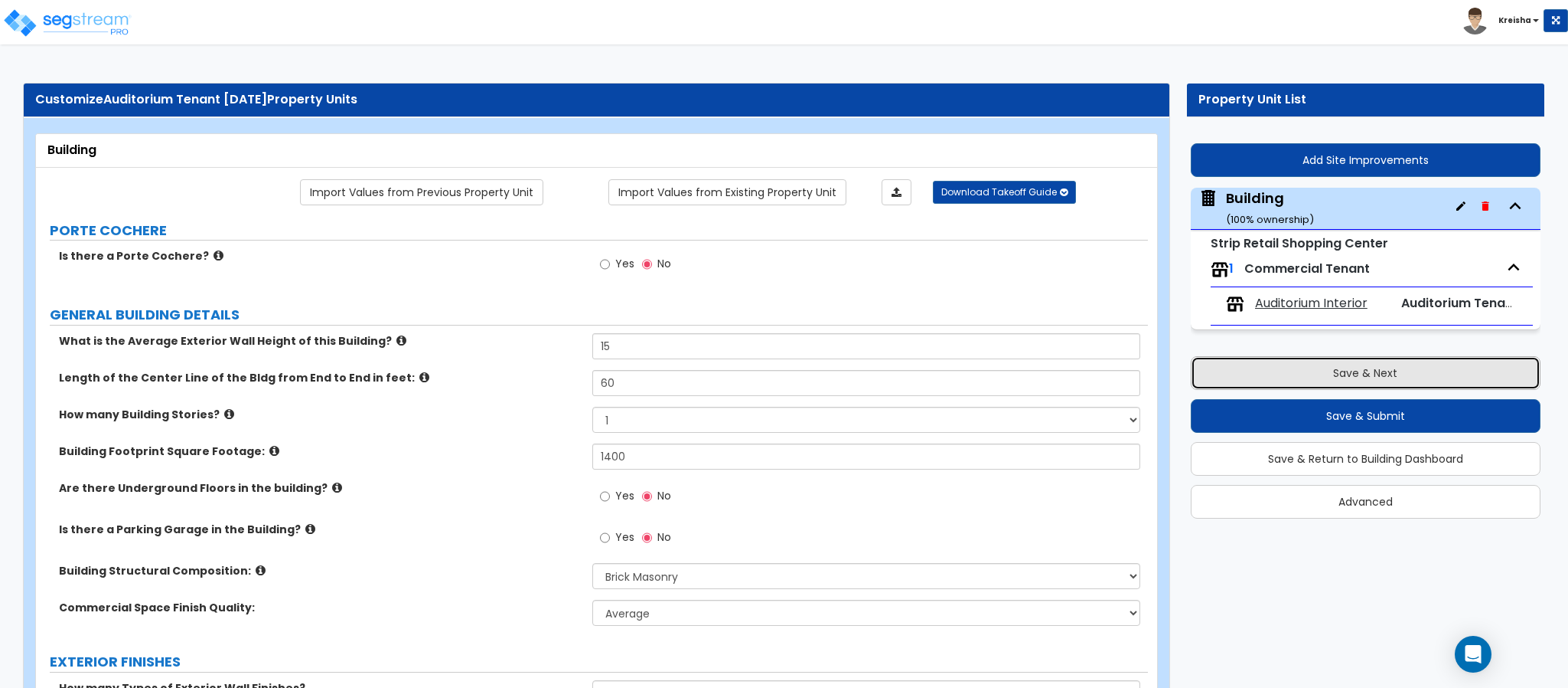
click at [1217, 374] on button "Save & Next" at bounding box center [1365, 372] width 350 height 34
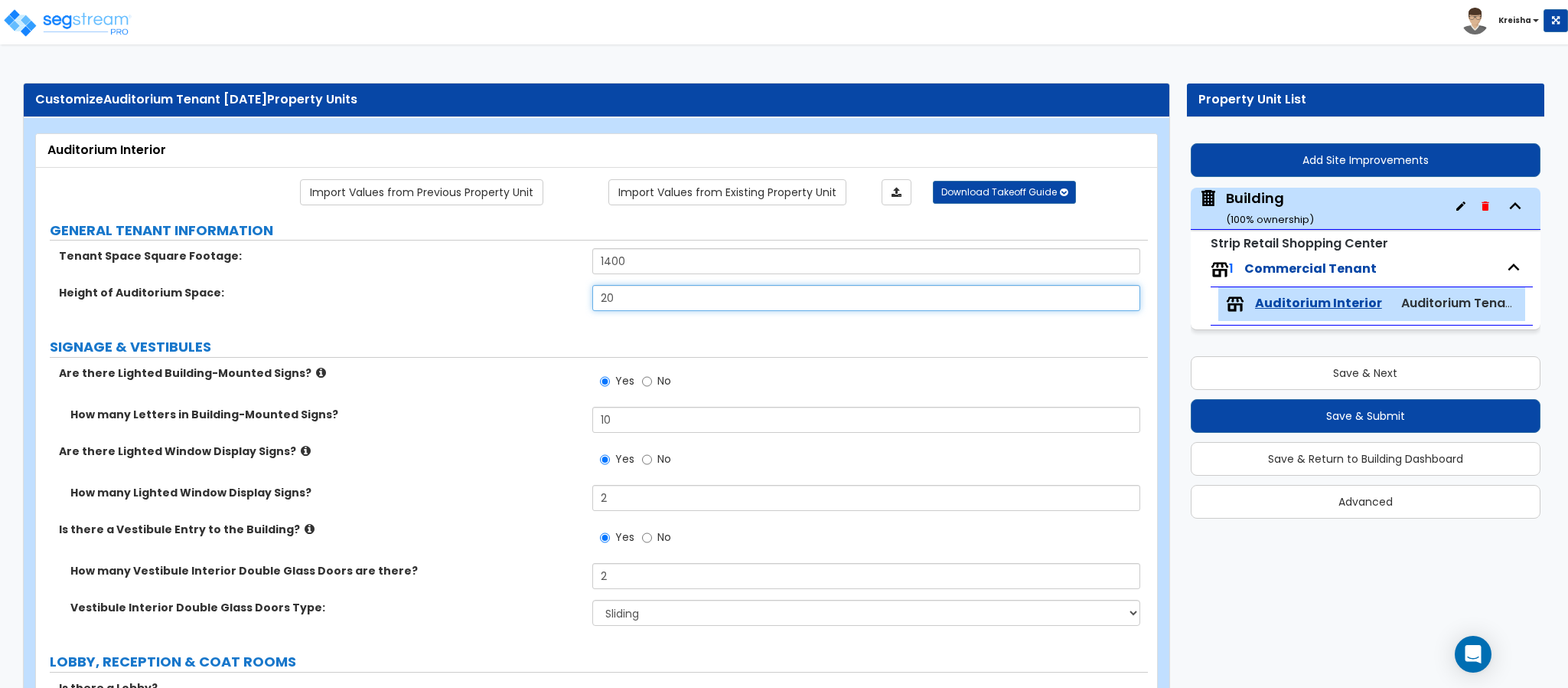
click at [625, 302] on input "20" at bounding box center [866, 297] width 549 height 26
click at [625, 301] on input "20" at bounding box center [866, 297] width 549 height 26
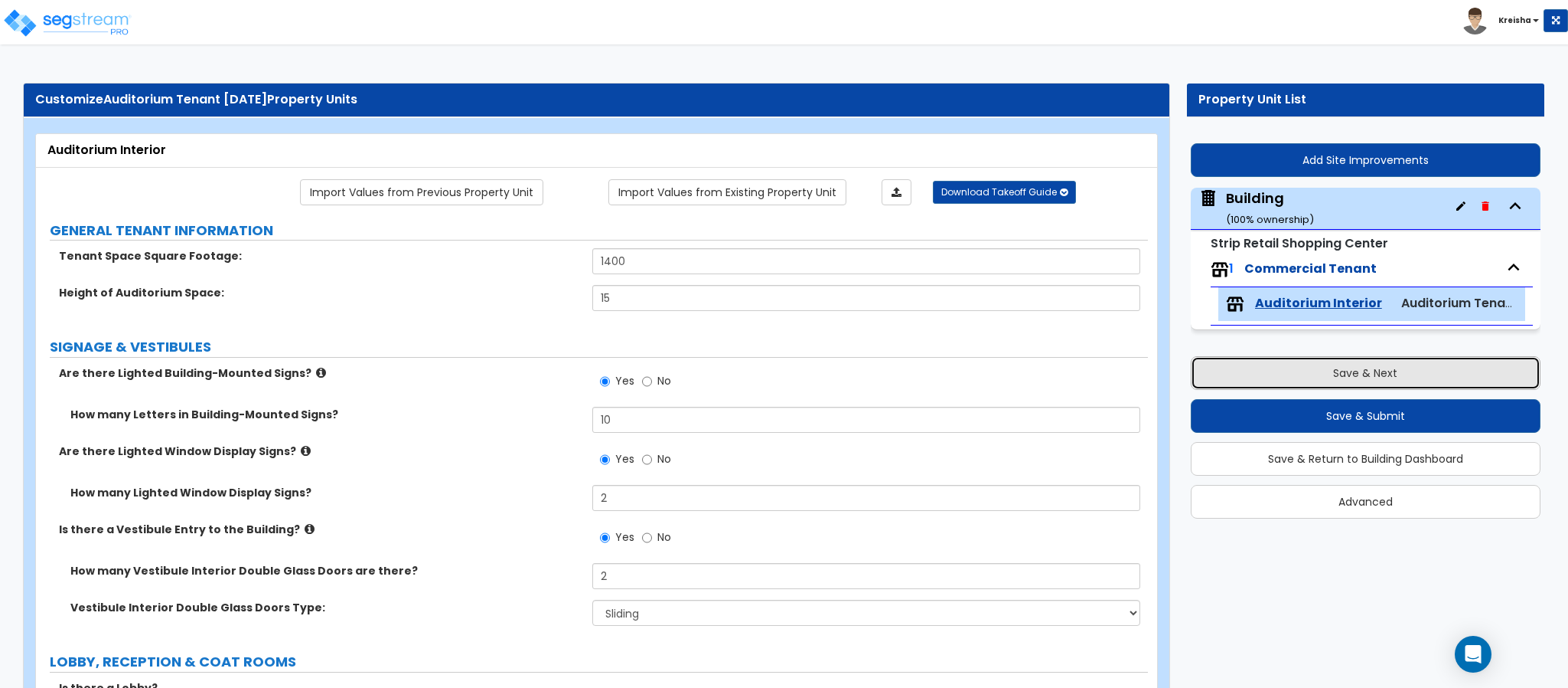
click at [1255, 362] on button "Save & Next" at bounding box center [1365, 372] width 350 height 34
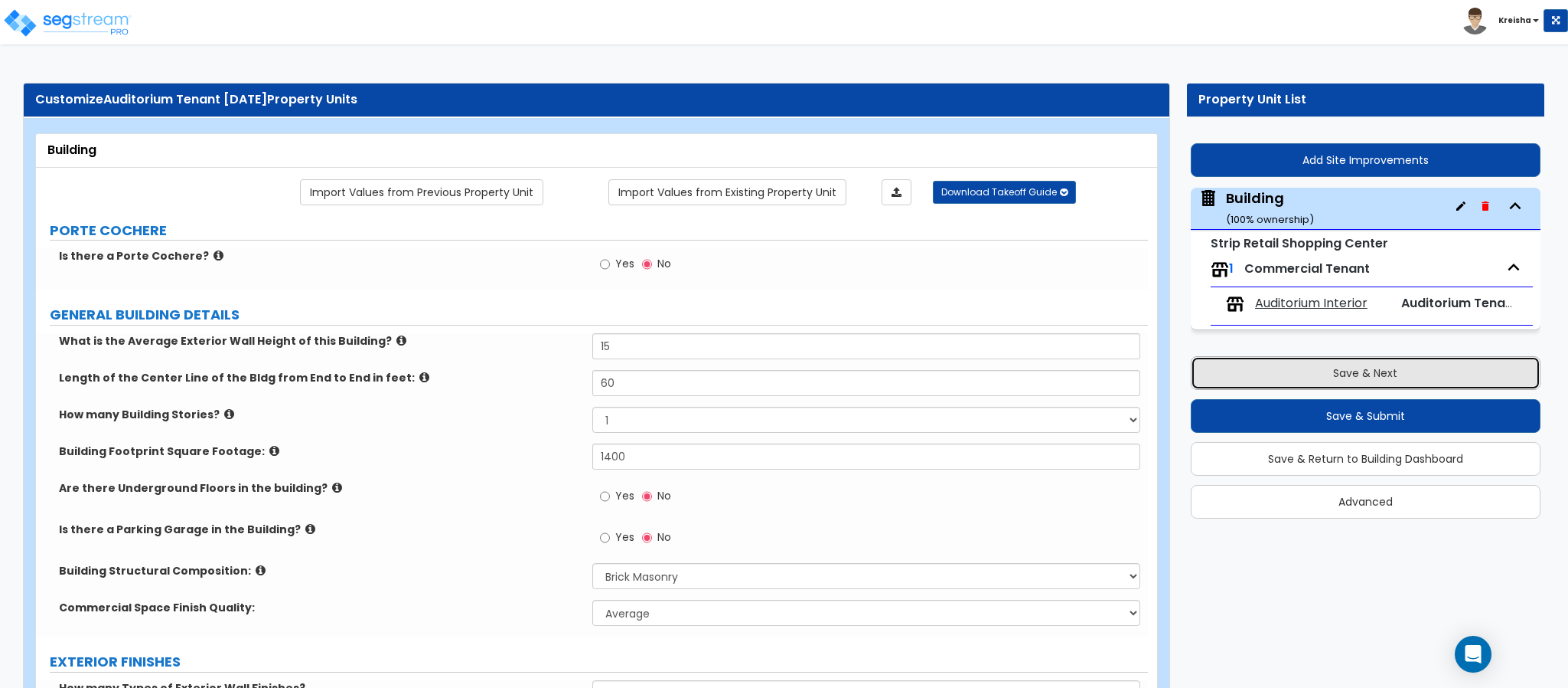
click at [1251, 366] on button "Save & Next" at bounding box center [1365, 372] width 350 height 34
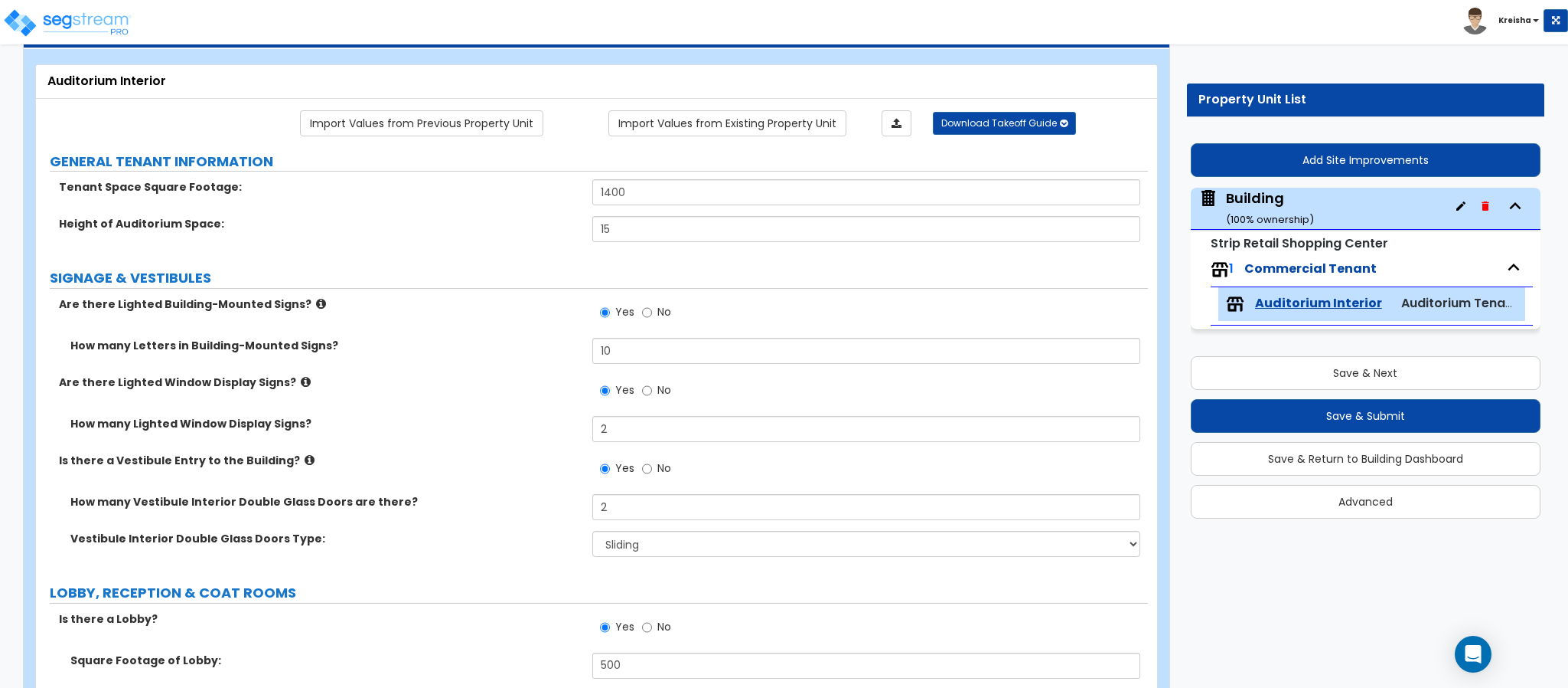
scroll to position [152, 0]
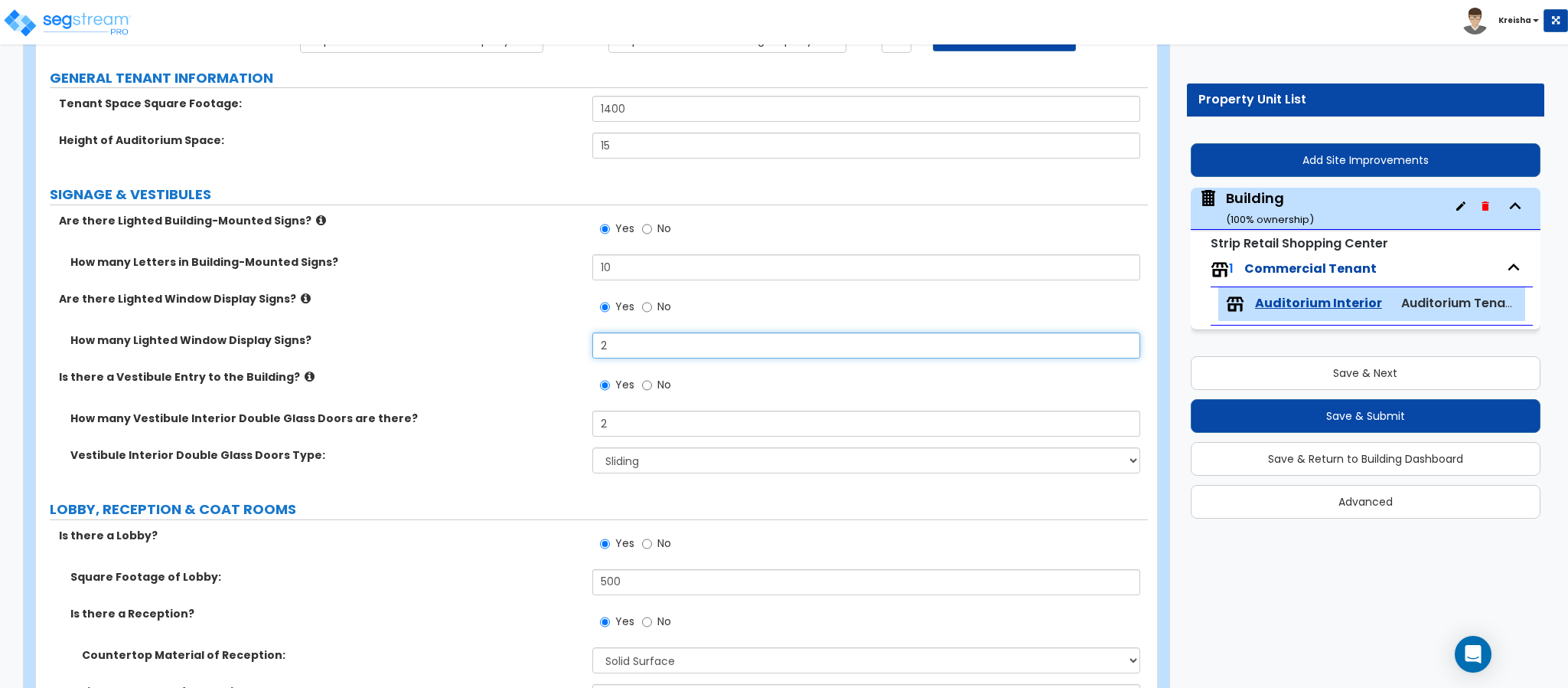
click at [613, 336] on input "2" at bounding box center [866, 344] width 549 height 26
click at [613, 333] on div "Are there Lighted Building-Mounted Signs? Yes No How many Letters in Building-M…" at bounding box center [591, 348] width 1089 height 271
click at [650, 389] on input "No" at bounding box center [647, 384] width 10 height 16
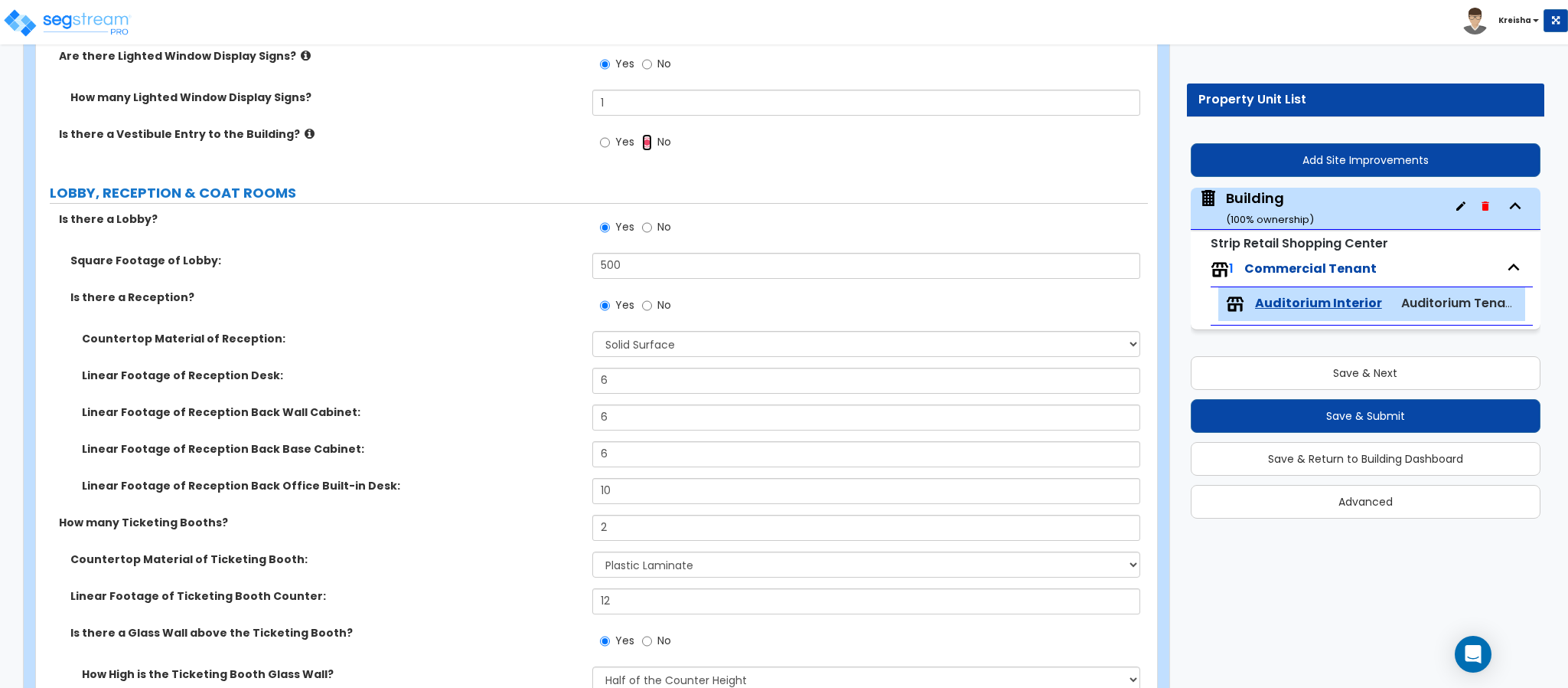
scroll to position [459, 0]
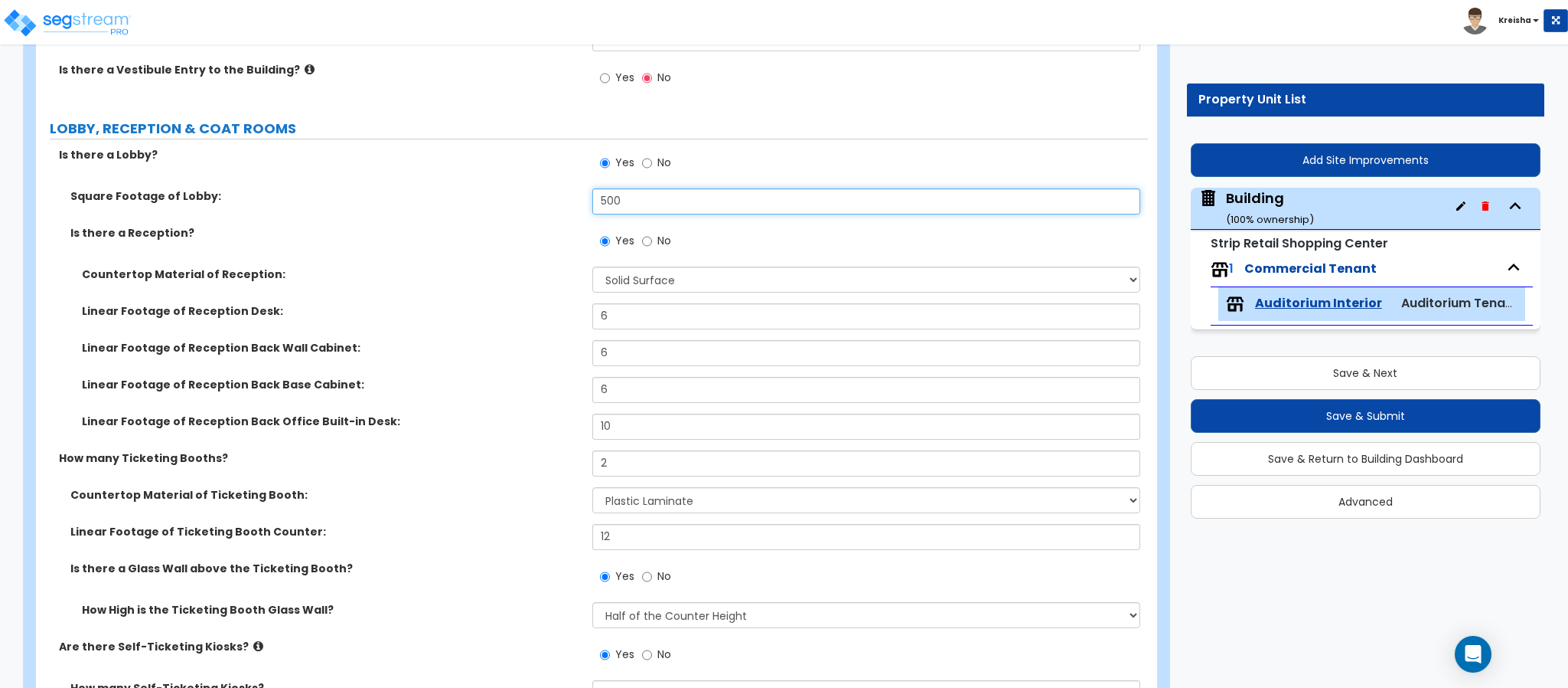
click at [620, 209] on input "500" at bounding box center [866, 201] width 549 height 26
click at [613, 272] on select "None Plastic Laminate Solid Surface Stone Quartz Marble Tile Wood Stainless Ste…" at bounding box center [866, 279] width 549 height 26
click at [613, 269] on select "None Plastic Laminate Solid Surface Stone Quartz Marble Tile Wood Stainless Ste…" at bounding box center [866, 279] width 549 height 26
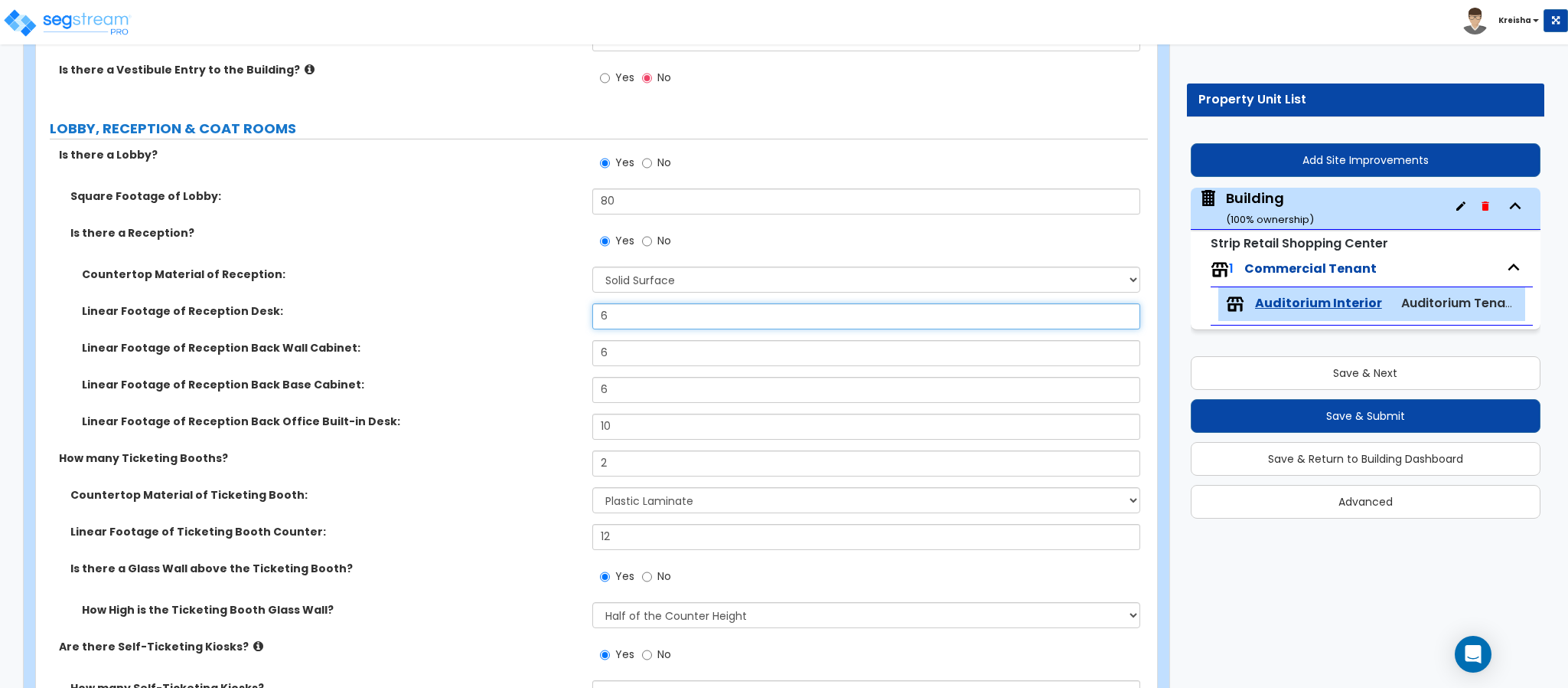
click at [608, 315] on input "6" at bounding box center [866, 316] width 549 height 26
click at [608, 314] on input "6" at bounding box center [866, 316] width 549 height 26
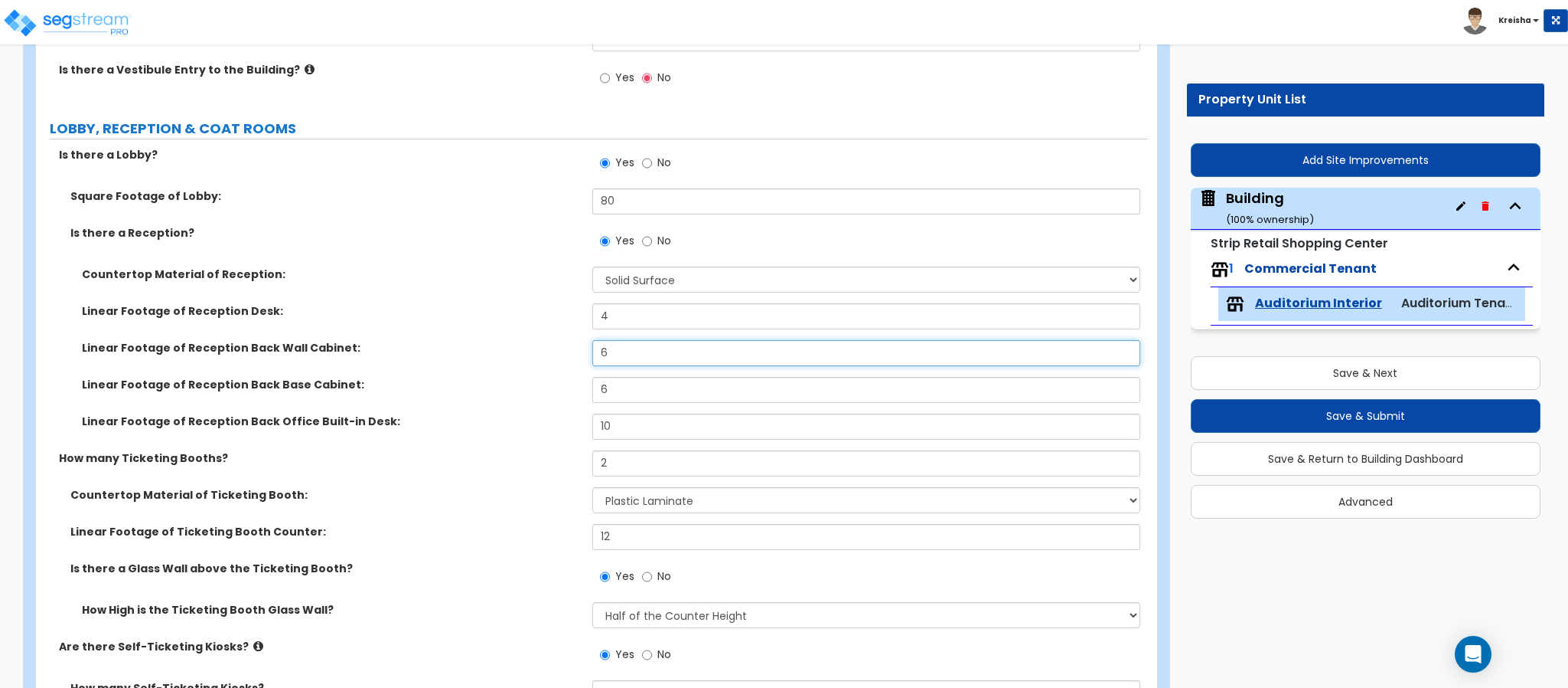
drag, startPoint x: 610, startPoint y: 359, endPoint x: 583, endPoint y: 357, distance: 27.1
click at [585, 356] on div "Linear Footage of Reception Back Wall Cabinet: 6" at bounding box center [591, 358] width 1112 height 37
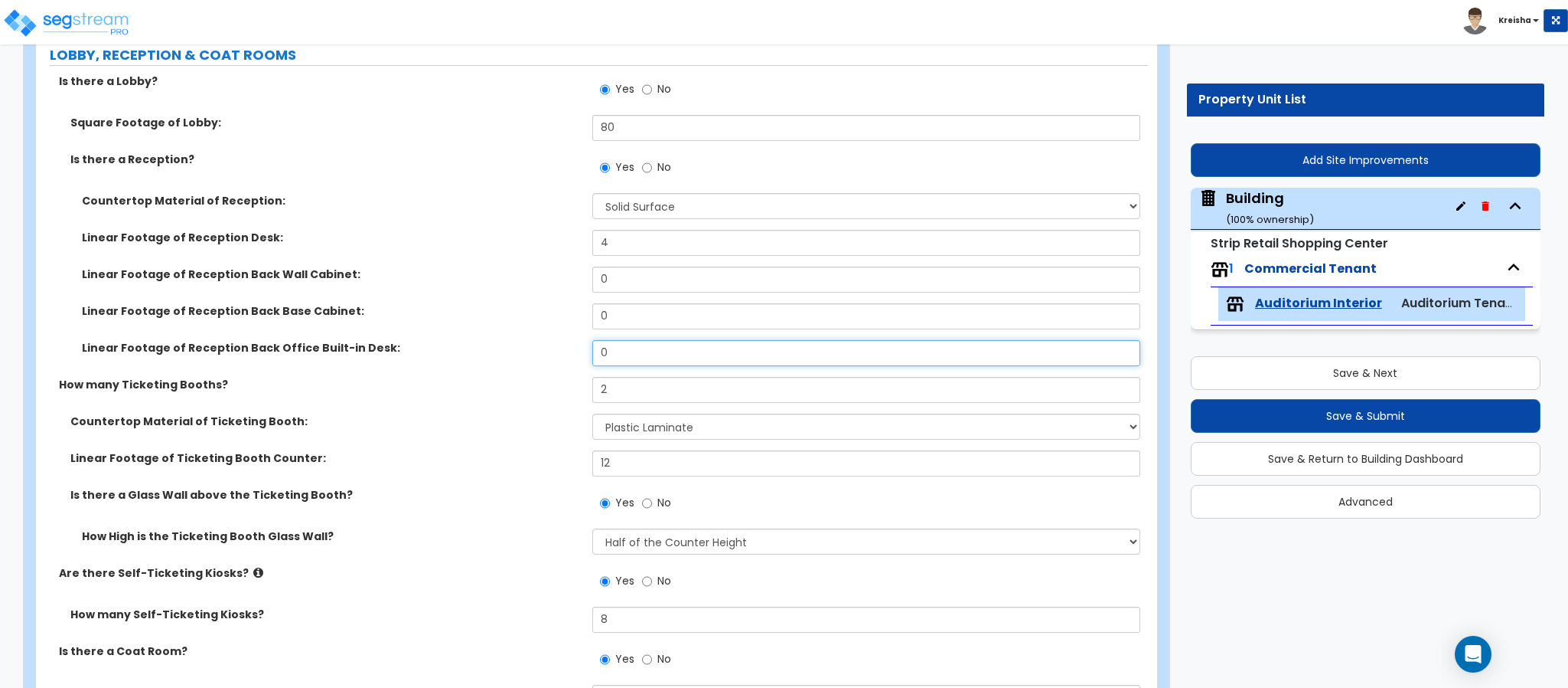
scroll to position [612, 0]
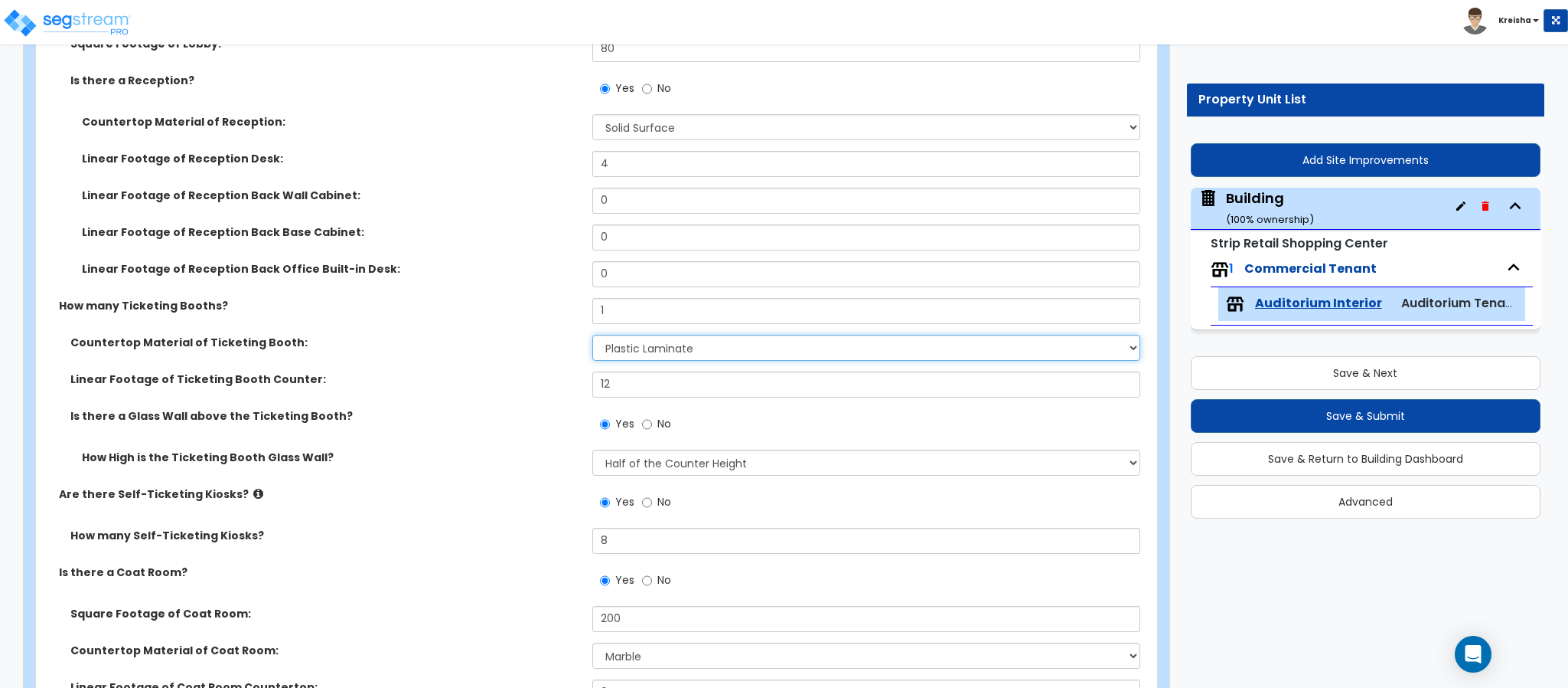
click at [618, 357] on select "None Plastic Laminate Solid Surface Stone Quartz Marble Tile Wood Stainless Ste…" at bounding box center [866, 347] width 549 height 26
click at [592, 336] on select "None Plastic Laminate Solid Surface Stone Quartz Marble Tile Wood Stainless Ste…" at bounding box center [866, 347] width 549 height 26
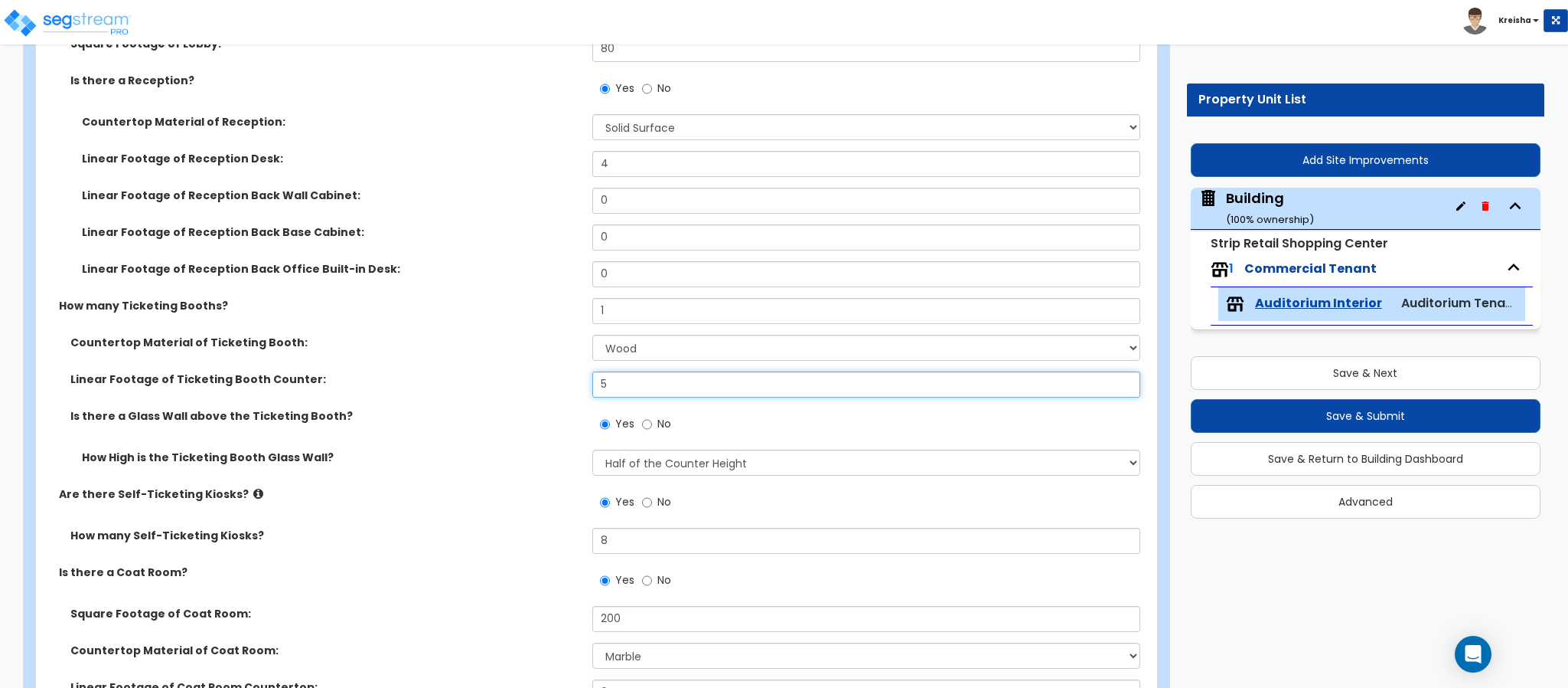
scroll to position [689, 0]
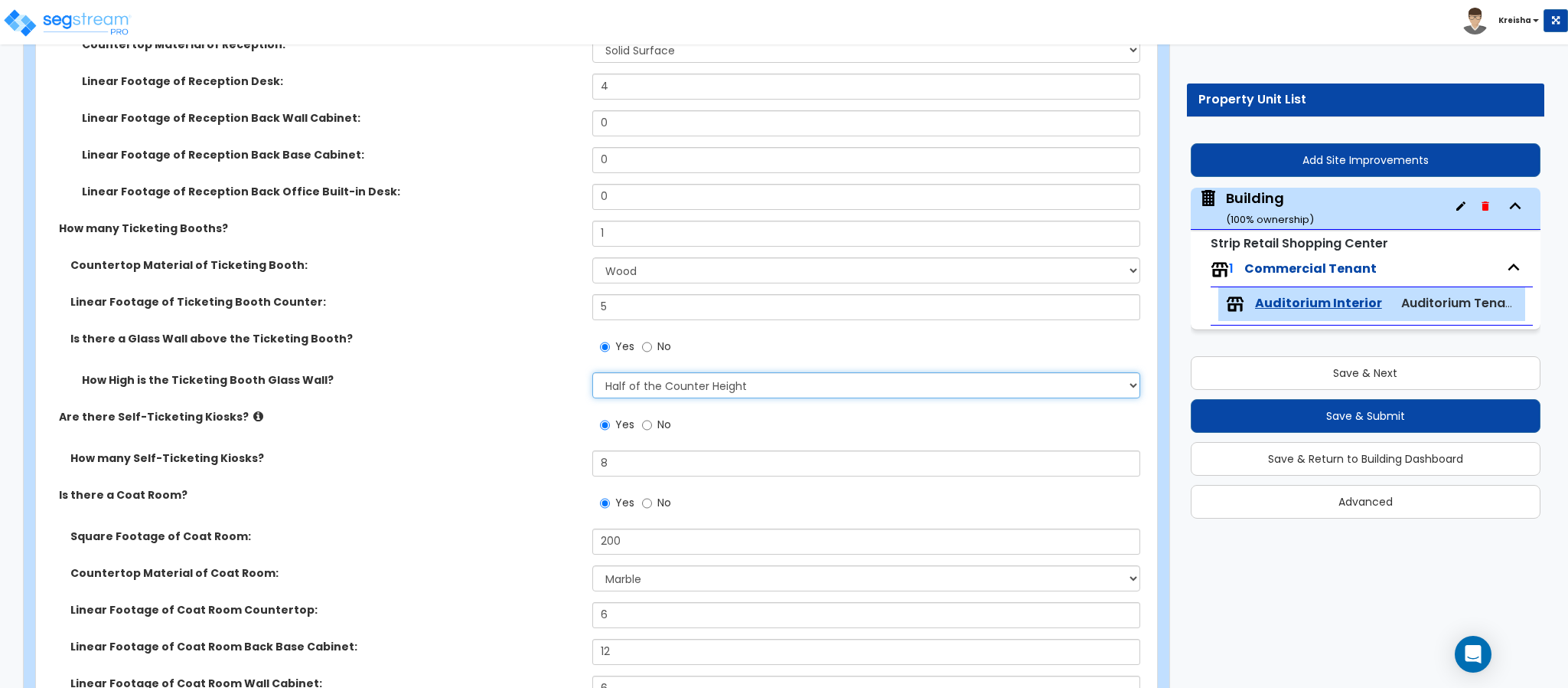
click at [617, 386] on select "Please Choose One Full Height Half of the Counter Height I want to Enter the He…" at bounding box center [866, 385] width 549 height 26
click at [592, 374] on select "Please Choose One Full Height Half of the Counter Height I want to Enter the He…" at bounding box center [866, 385] width 549 height 26
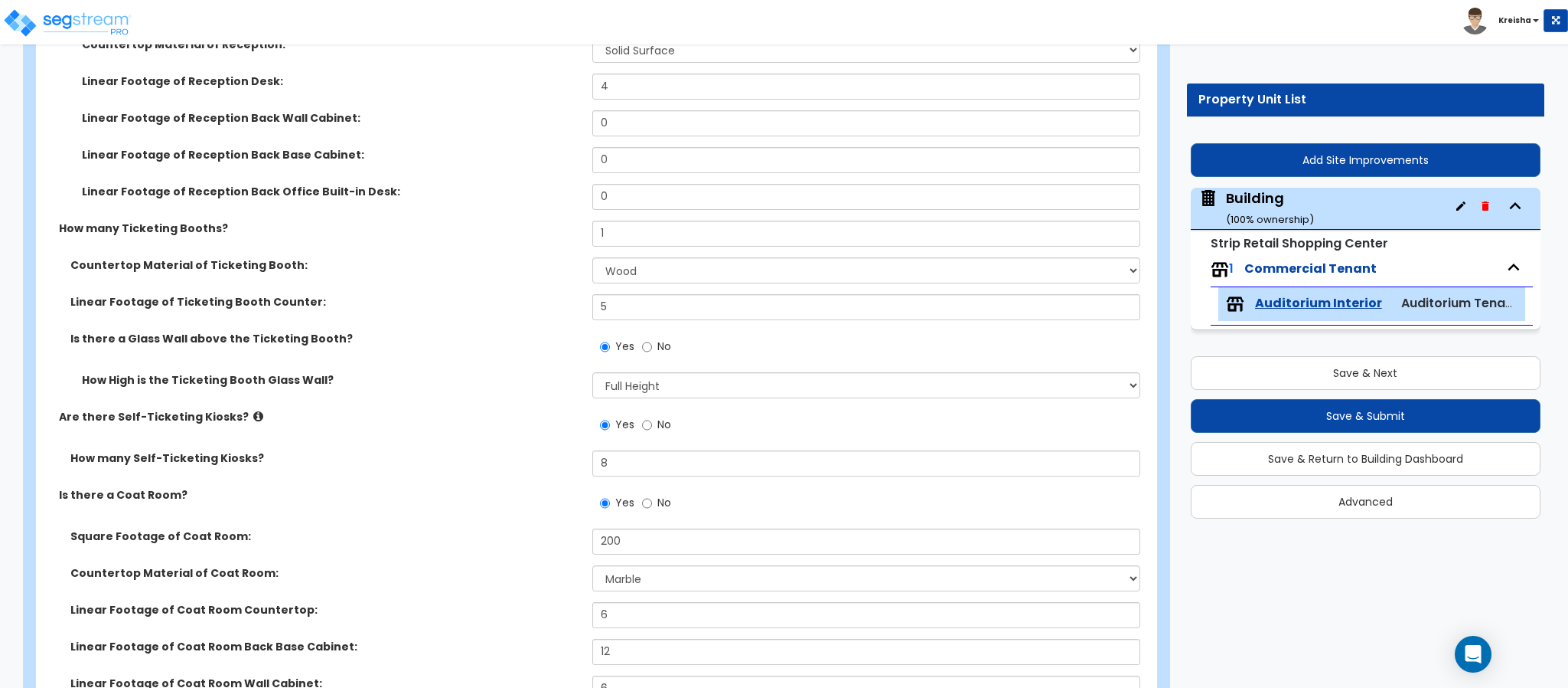
click at [539, 427] on div "Are there Self-Ticketing Kiosks? Yes No" at bounding box center [591, 429] width 1112 height 41
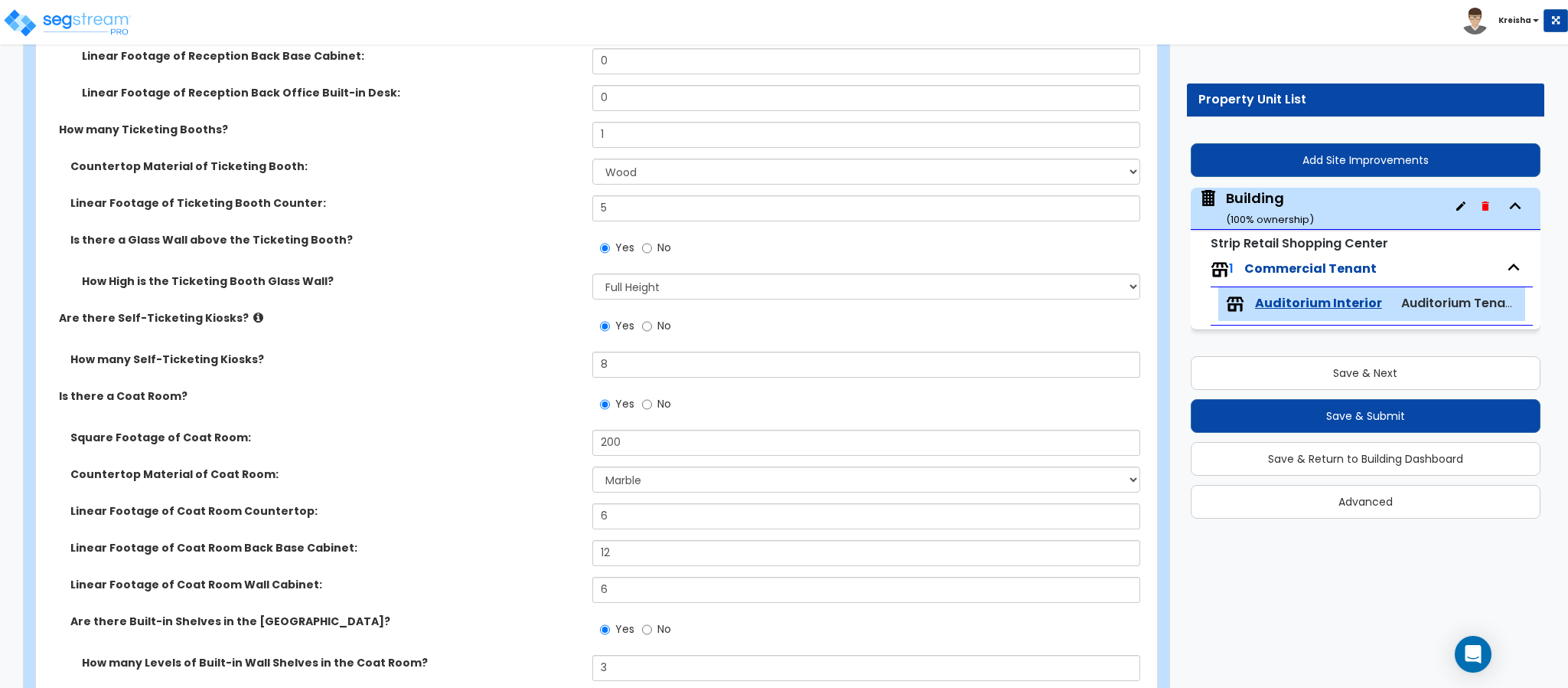
scroll to position [841, 0]
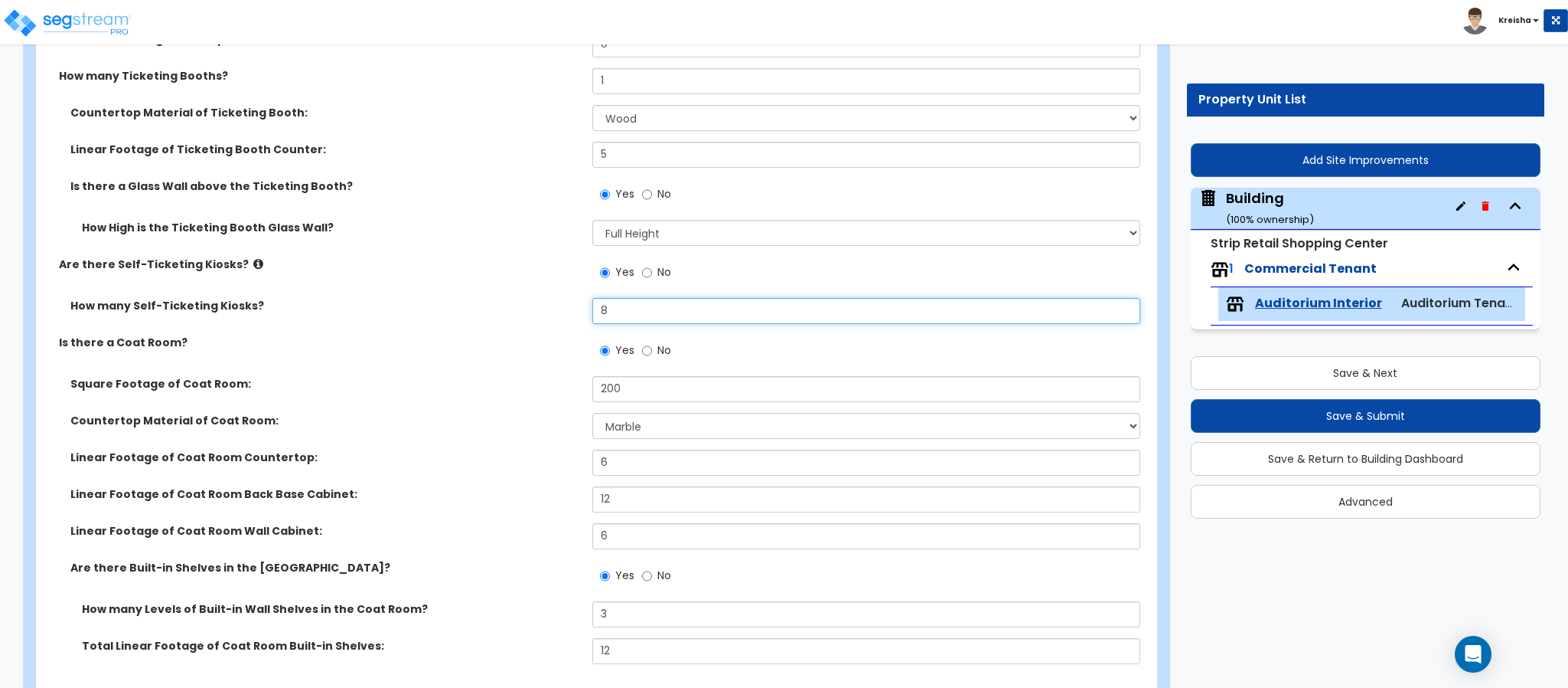
click at [605, 313] on input "8" at bounding box center [866, 311] width 549 height 26
click at [642, 278] on input "No" at bounding box center [647, 272] width 10 height 16
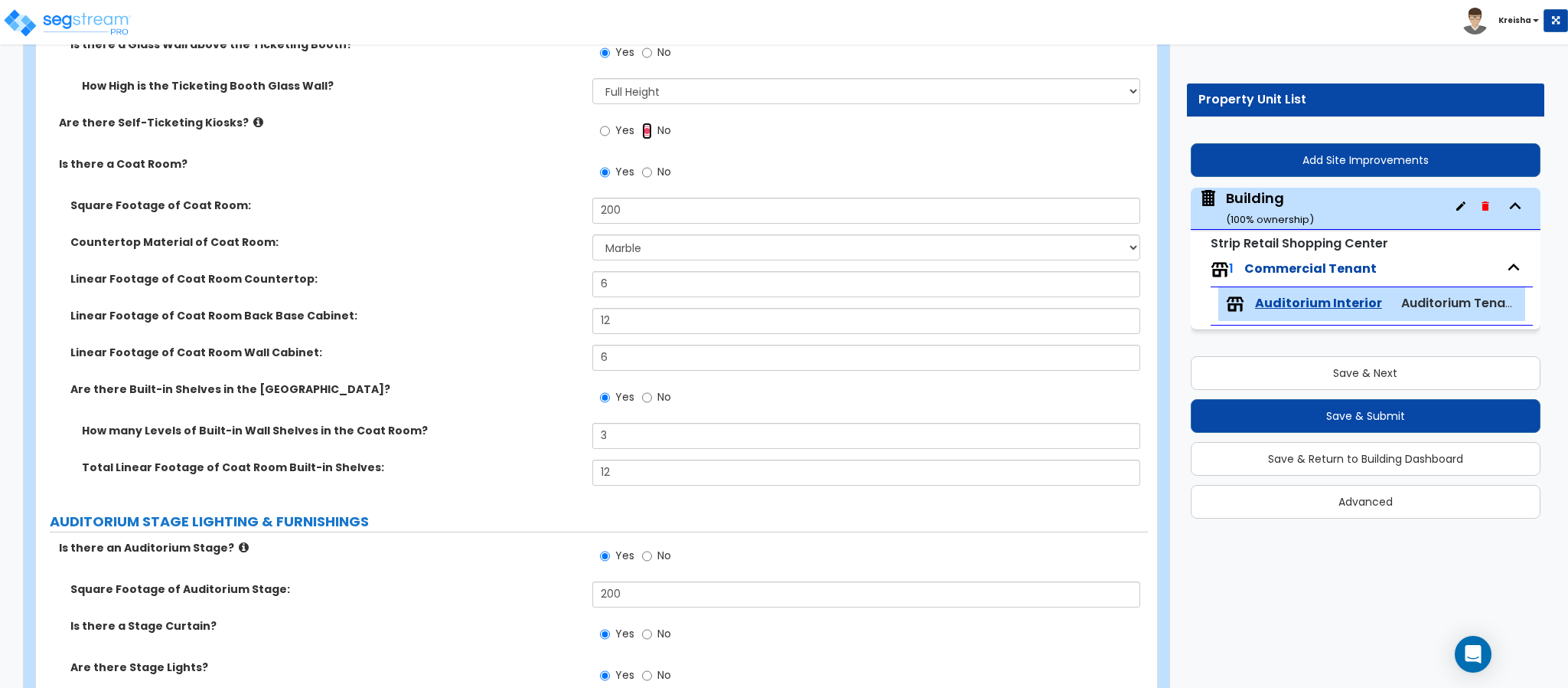
scroll to position [996, 0]
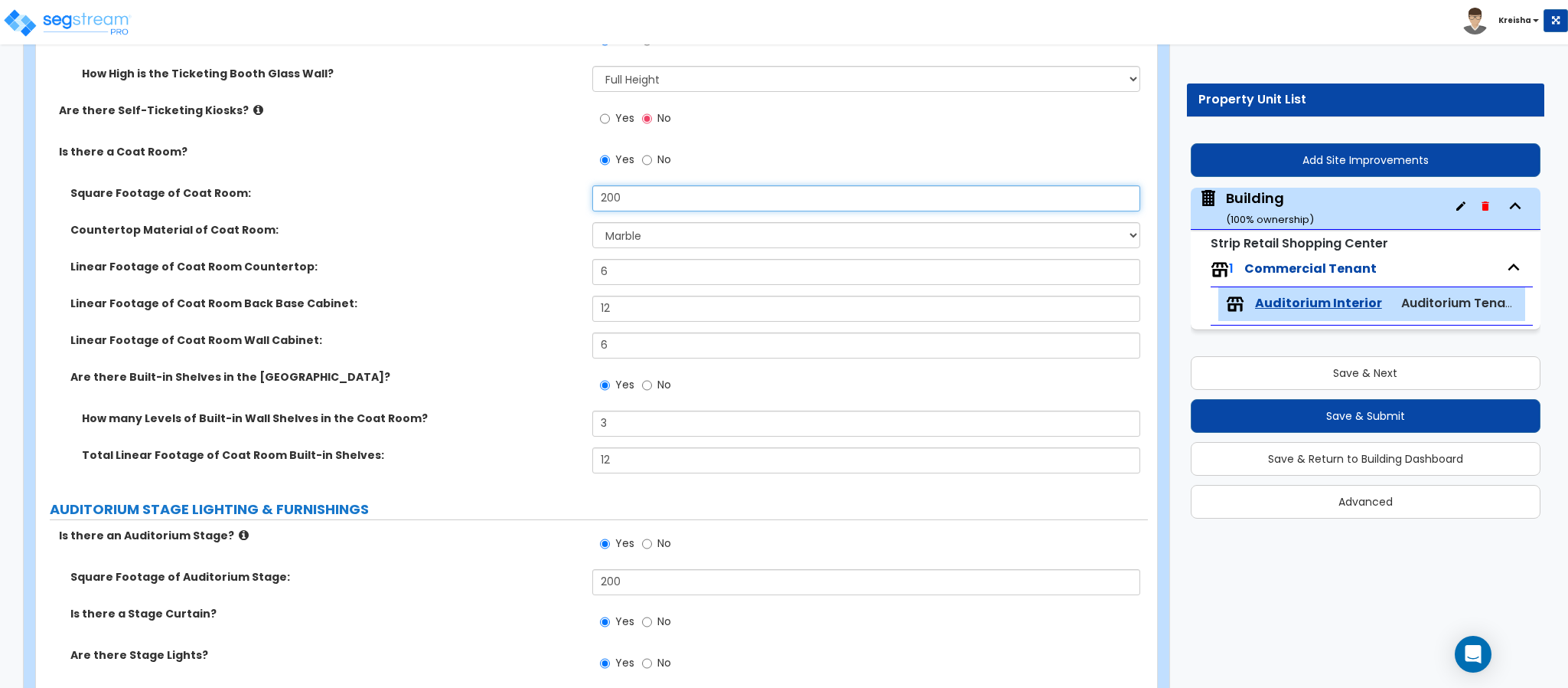
click at [610, 201] on input "200" at bounding box center [866, 198] width 549 height 26
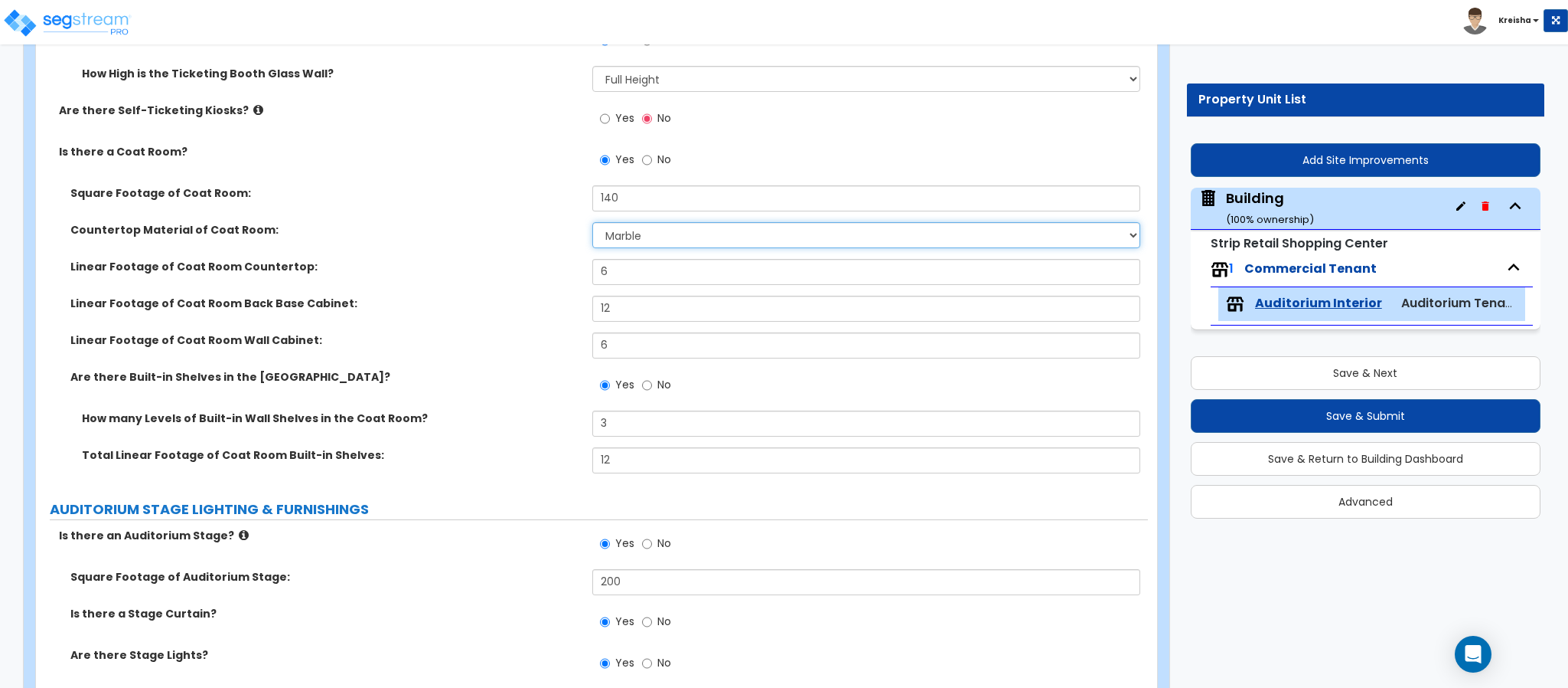
click at [629, 236] on select "None Plastic Laminate Solid Surface Stone Quartz Marble Tile Wood Stainless Ste…" at bounding box center [866, 234] width 549 height 26
click at [592, 224] on select "None Plastic Laminate Solid Surface Stone Quartz Marble Tile Wood Stainless Ste…" at bounding box center [866, 234] width 549 height 26
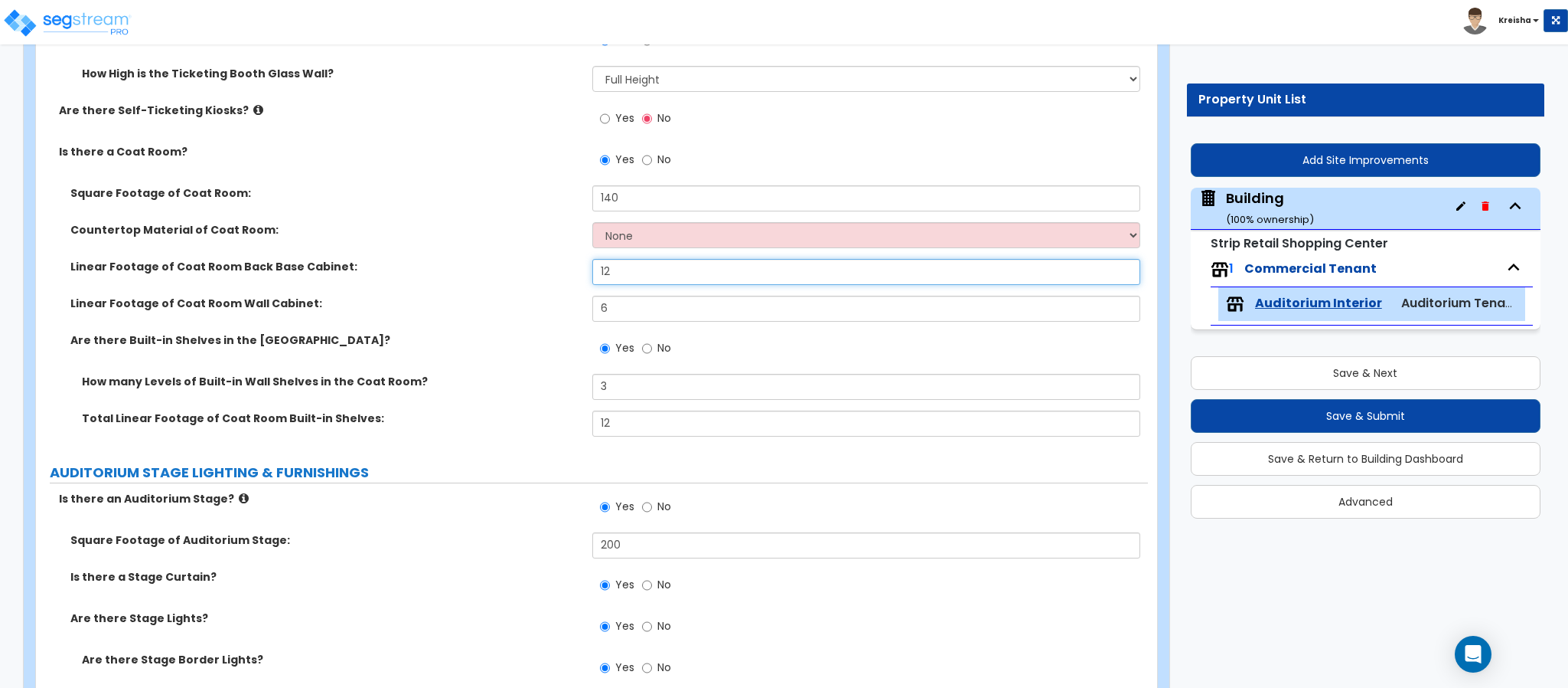
click at [617, 280] on input "12" at bounding box center [866, 271] width 549 height 26
click at [617, 279] on input "12" at bounding box center [866, 271] width 549 height 26
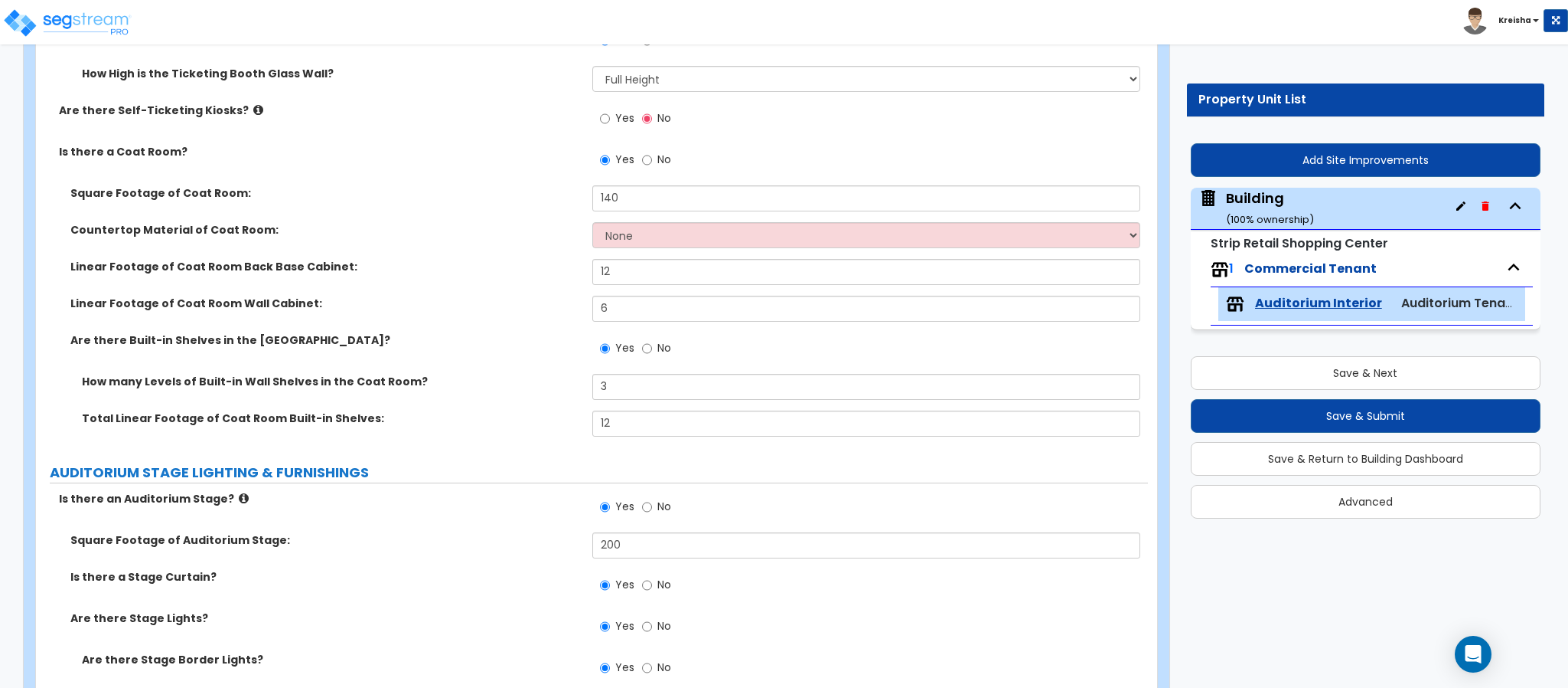
click at [632, 250] on div "Countertop Material of Coat Room: None Plastic Laminate Solid Surface Stone Qua…" at bounding box center [591, 240] width 1112 height 37
click at [638, 234] on select "None Plastic Laminate Solid Surface Stone Quartz Marble Tile Wood Stainless Ste…" at bounding box center [866, 234] width 549 height 26
click at [592, 224] on select "None Plastic Laminate Solid Surface Stone Quartz Marble Tile Wood Stainless Ste…" at bounding box center [866, 234] width 549 height 26
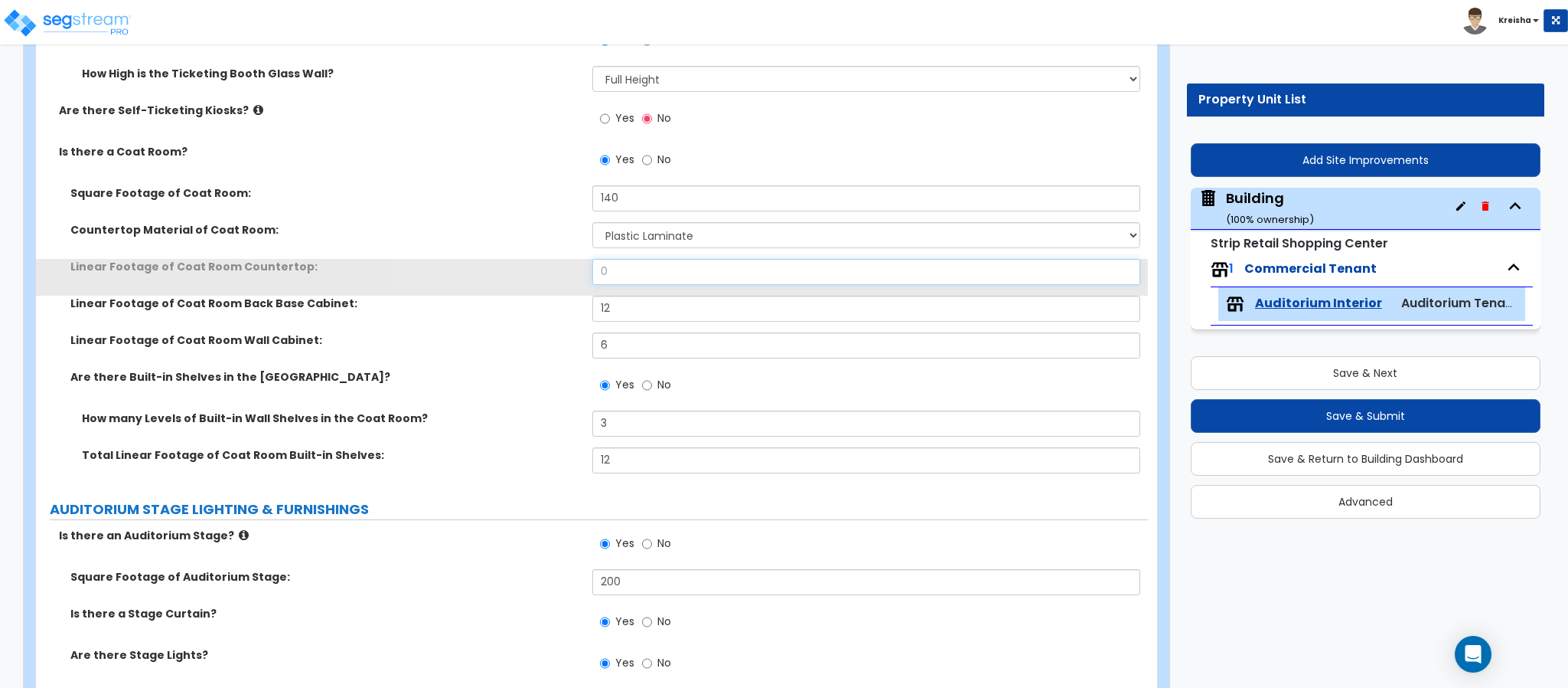
click at [615, 273] on input "0" at bounding box center [866, 271] width 549 height 26
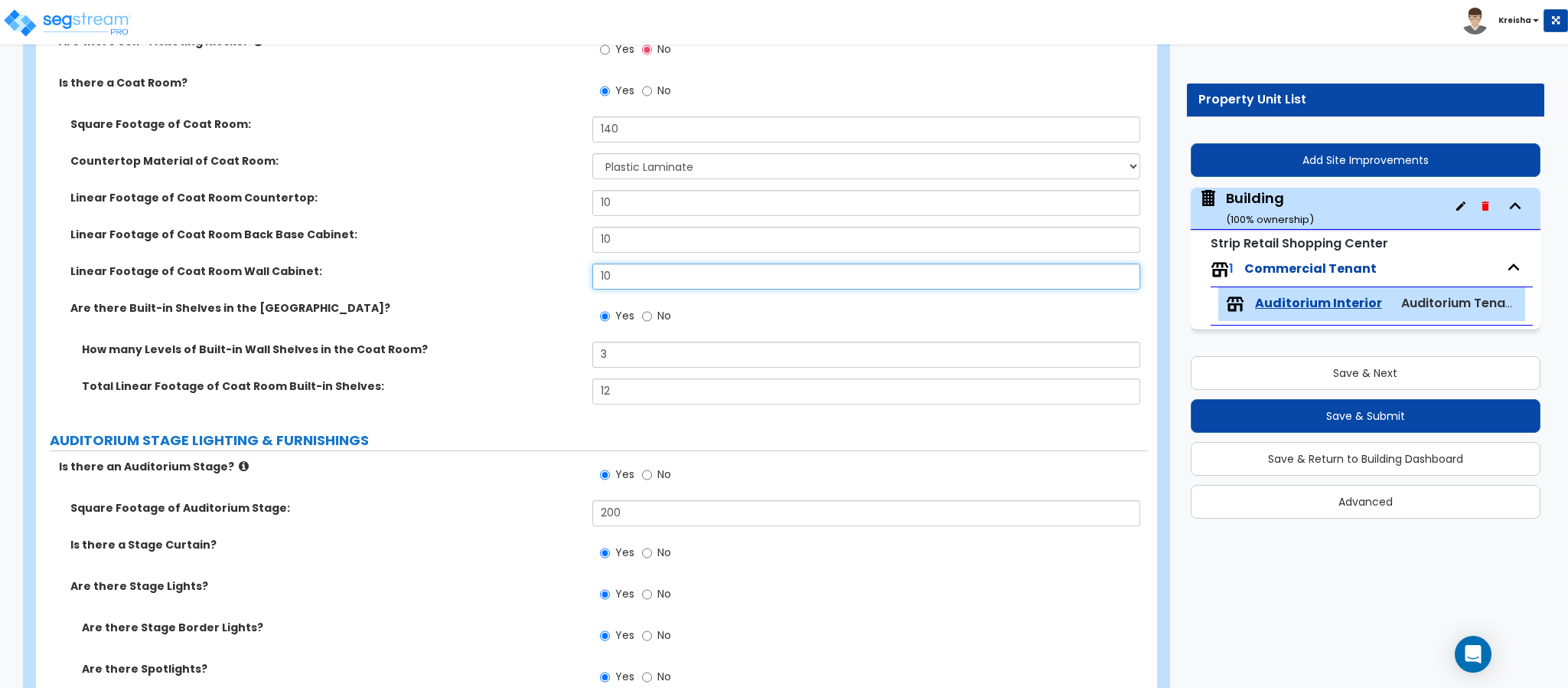
scroll to position [1148, 0]
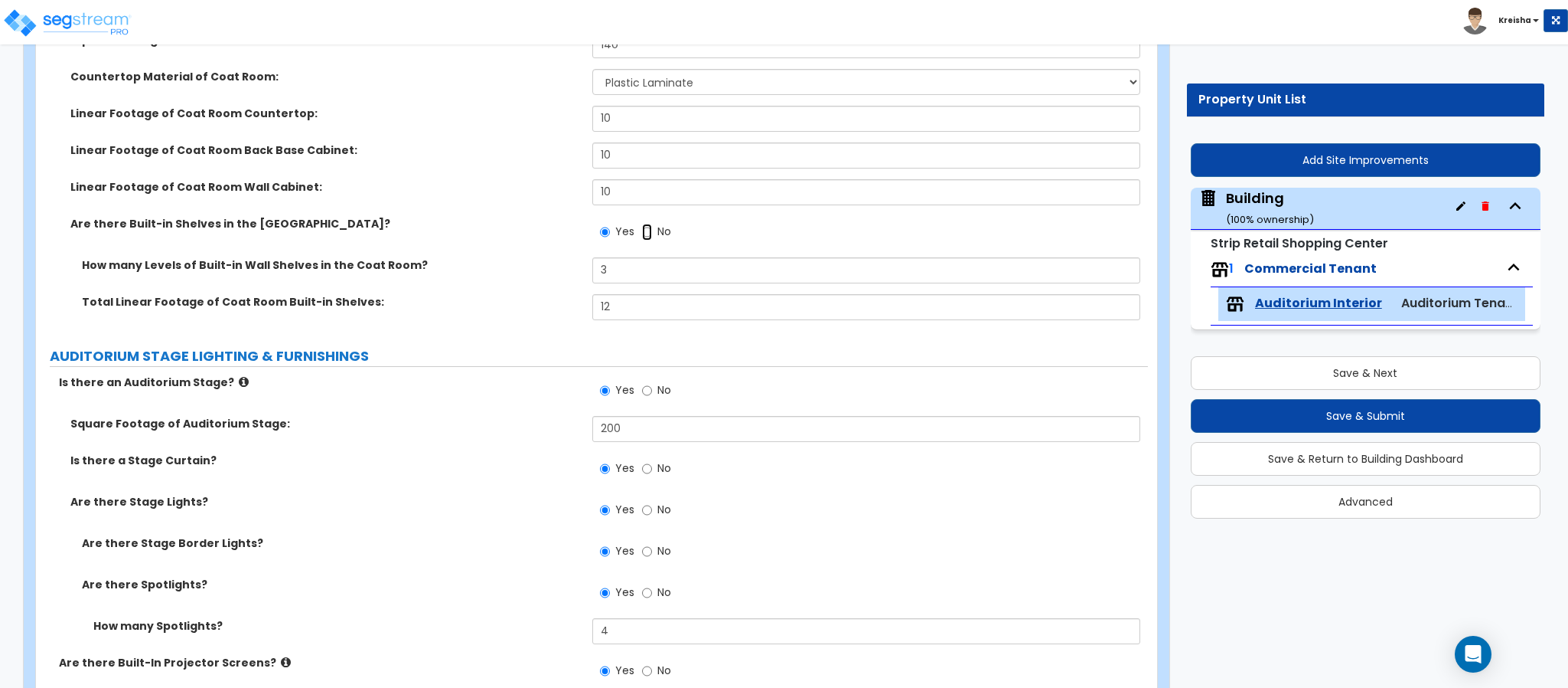
click at [648, 237] on input "No" at bounding box center [647, 232] width 10 height 16
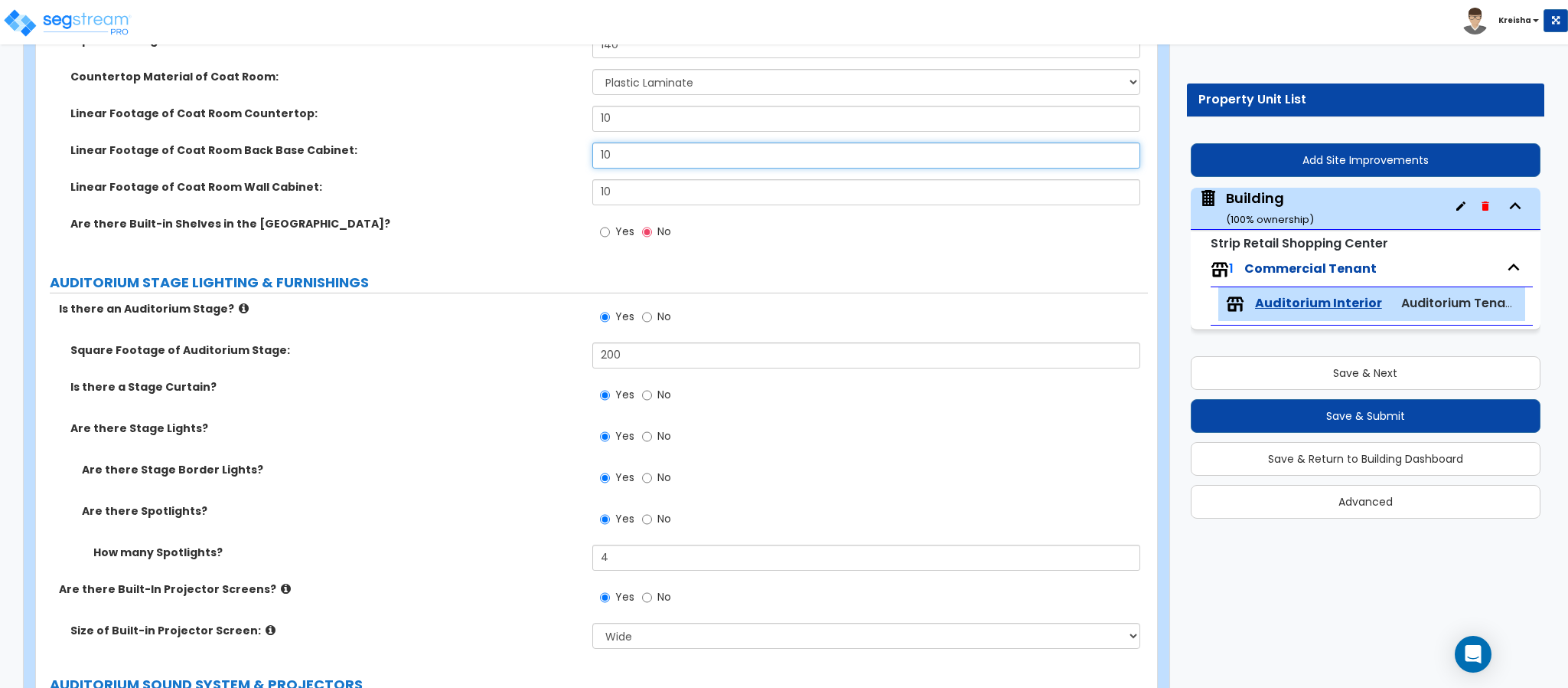
click at [613, 156] on input "10" at bounding box center [866, 155] width 549 height 26
click at [613, 154] on input "10" at bounding box center [866, 155] width 549 height 26
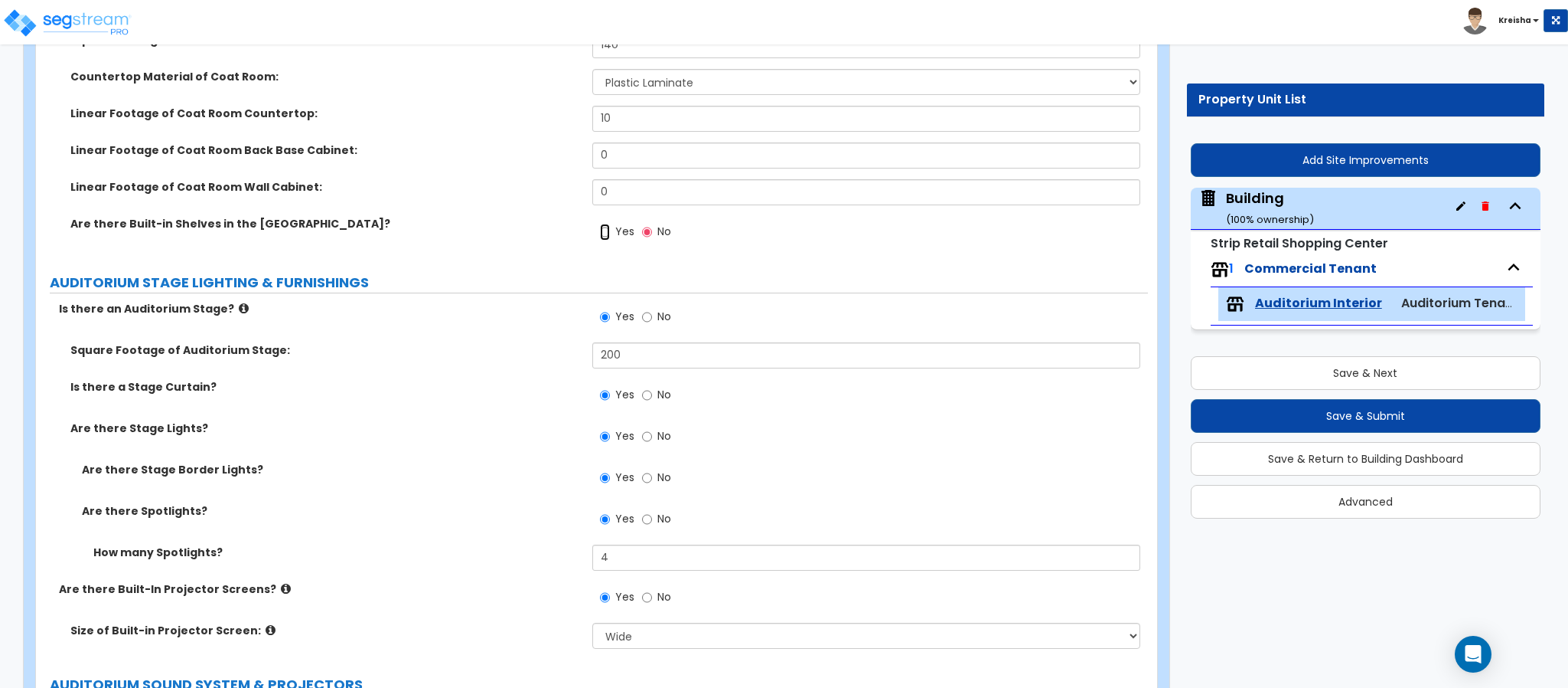
click at [600, 224] on input "Yes" at bounding box center [605, 232] width 10 height 16
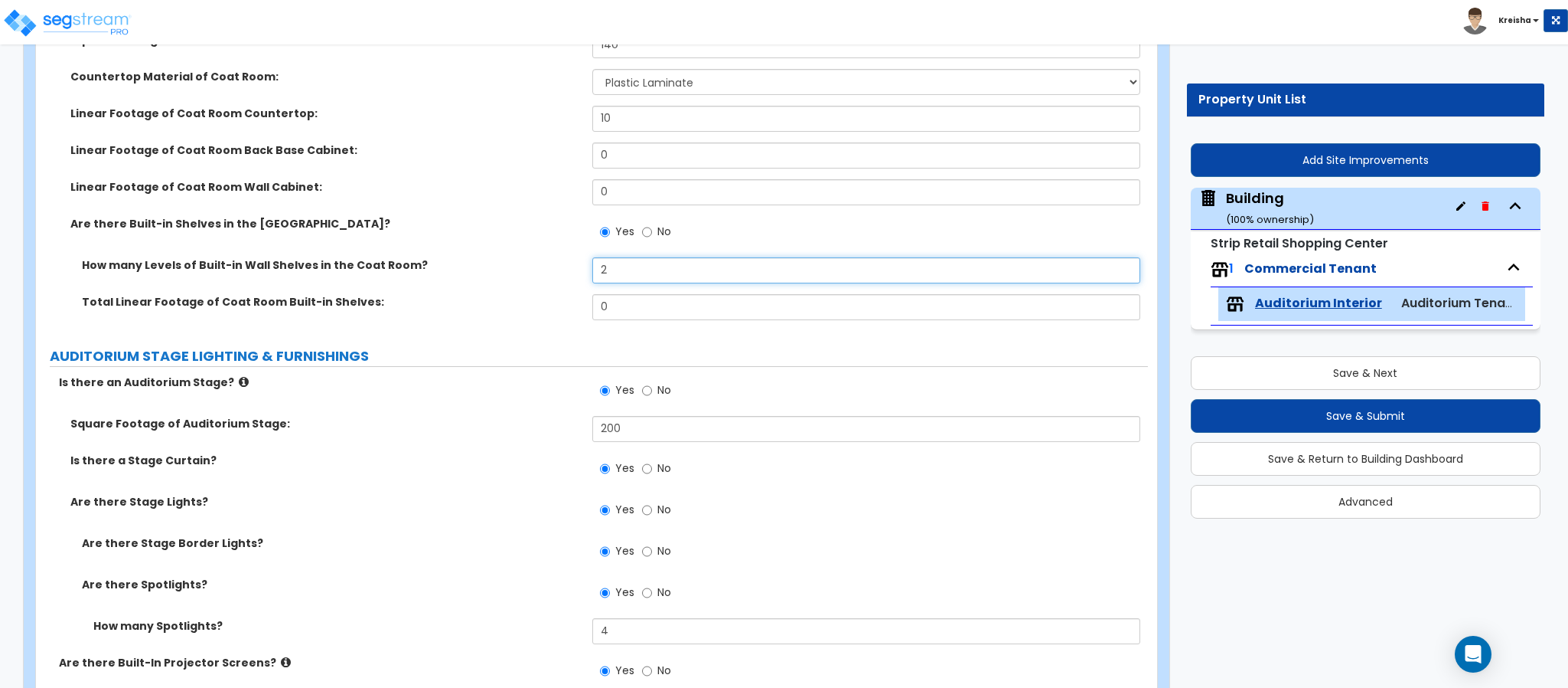
click at [625, 271] on input "2" at bounding box center [866, 270] width 549 height 26
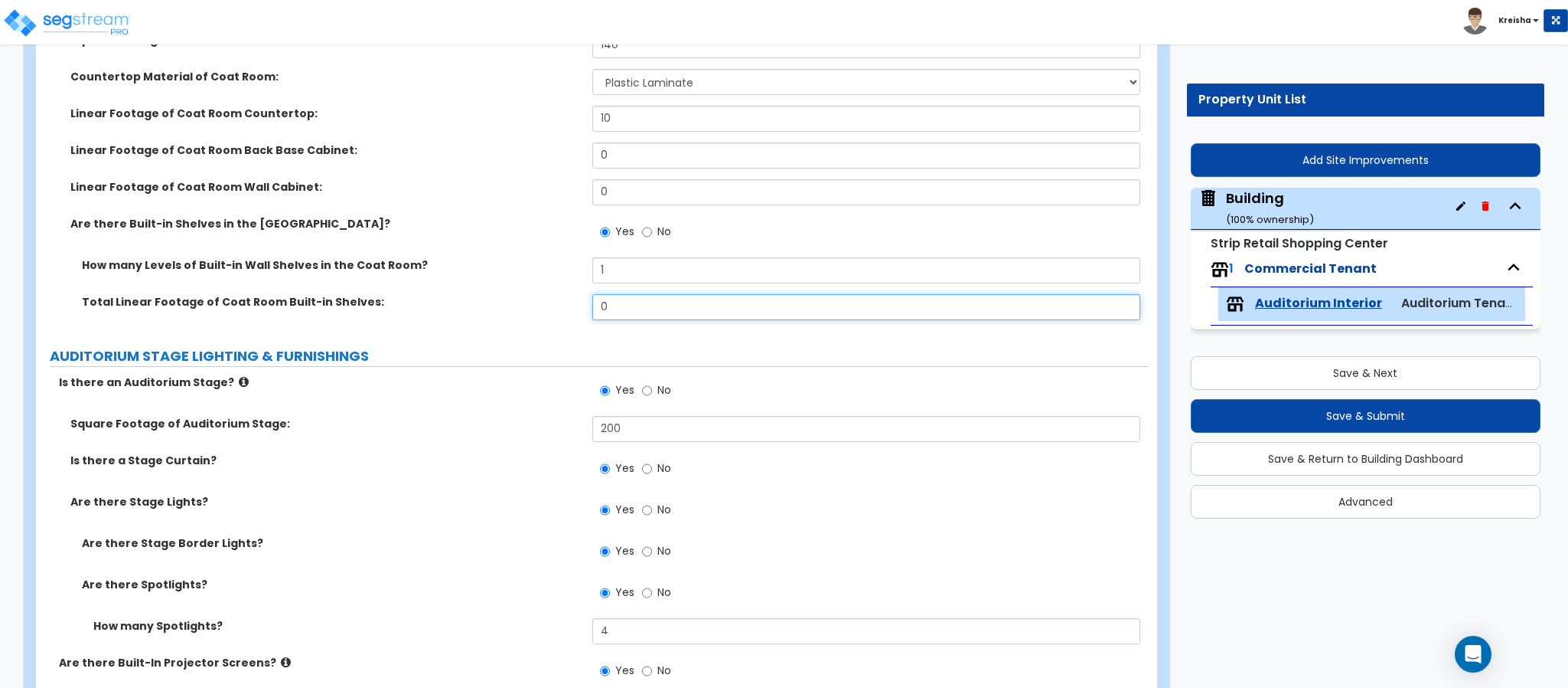
click at [618, 298] on input "0" at bounding box center [866, 307] width 549 height 26
click at [618, 299] on input "0" at bounding box center [866, 307] width 549 height 26
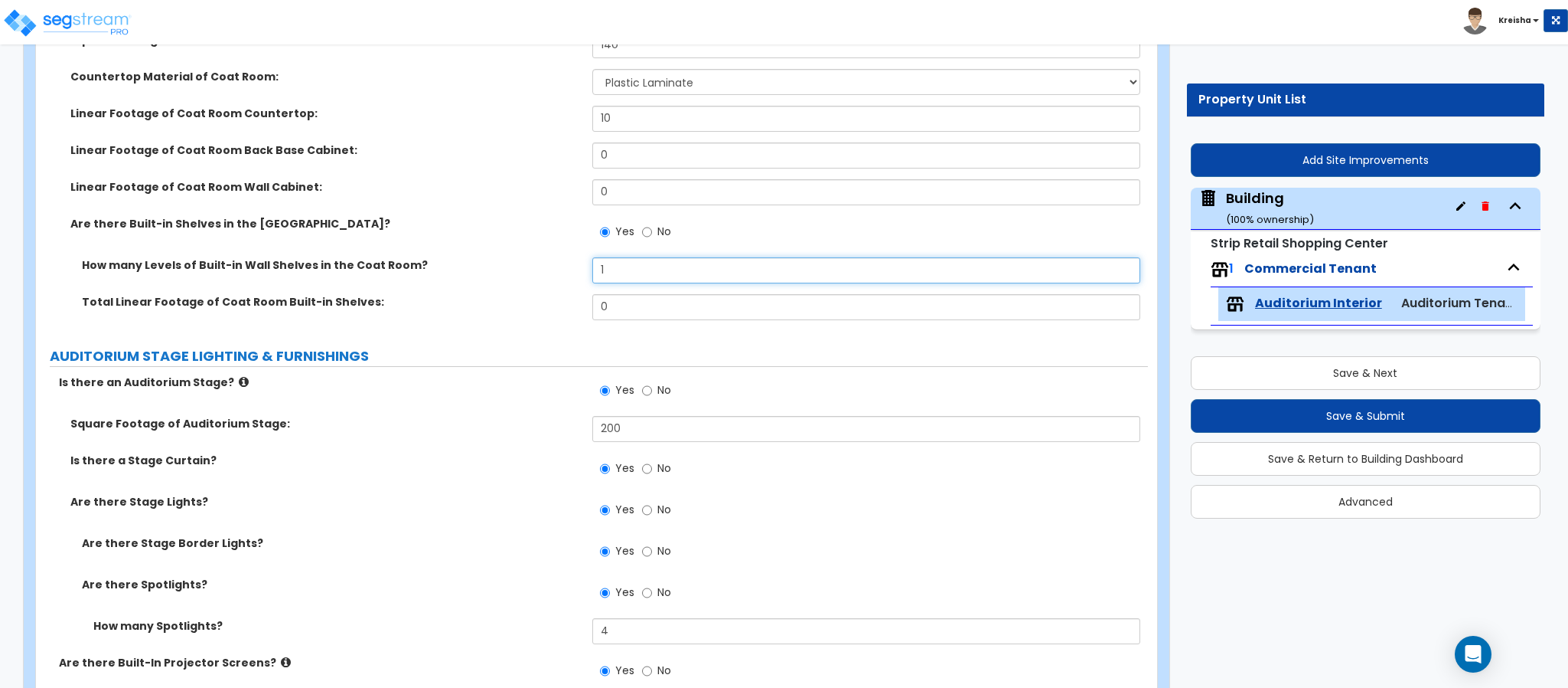
click at [616, 272] on input "1" at bounding box center [866, 270] width 549 height 26
click at [616, 271] on input "0" at bounding box center [866, 270] width 549 height 26
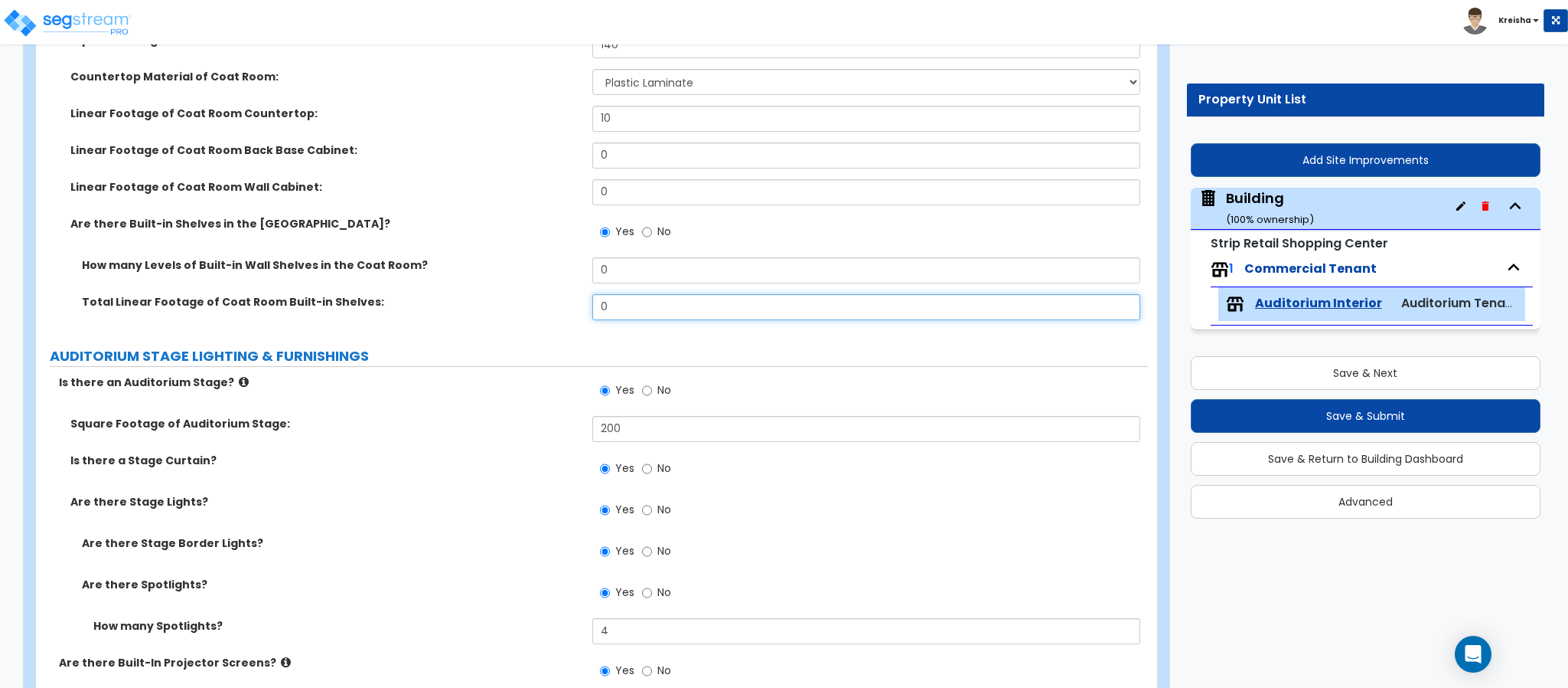
click at [615, 304] on input "0" at bounding box center [866, 307] width 549 height 26
click at [615, 303] on input "0" at bounding box center [866, 307] width 549 height 26
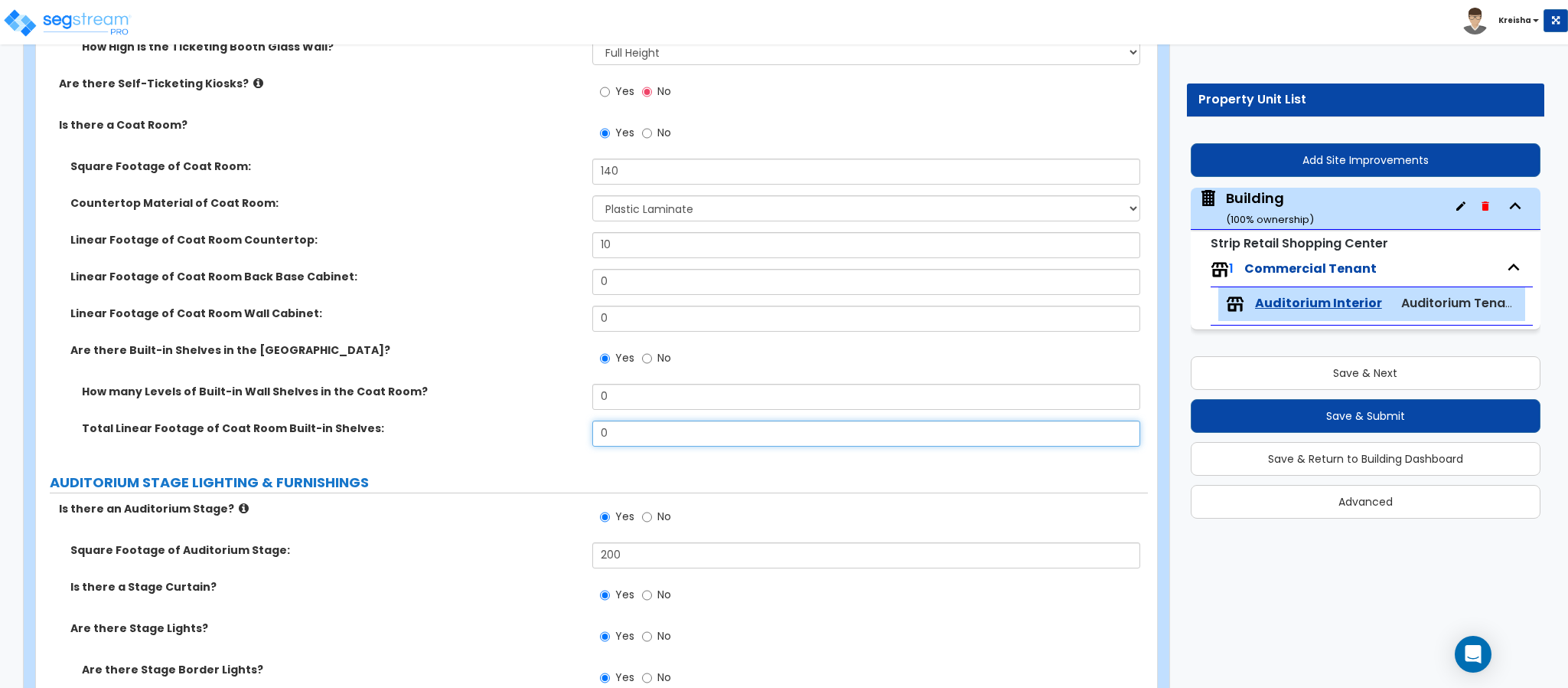
scroll to position [996, 0]
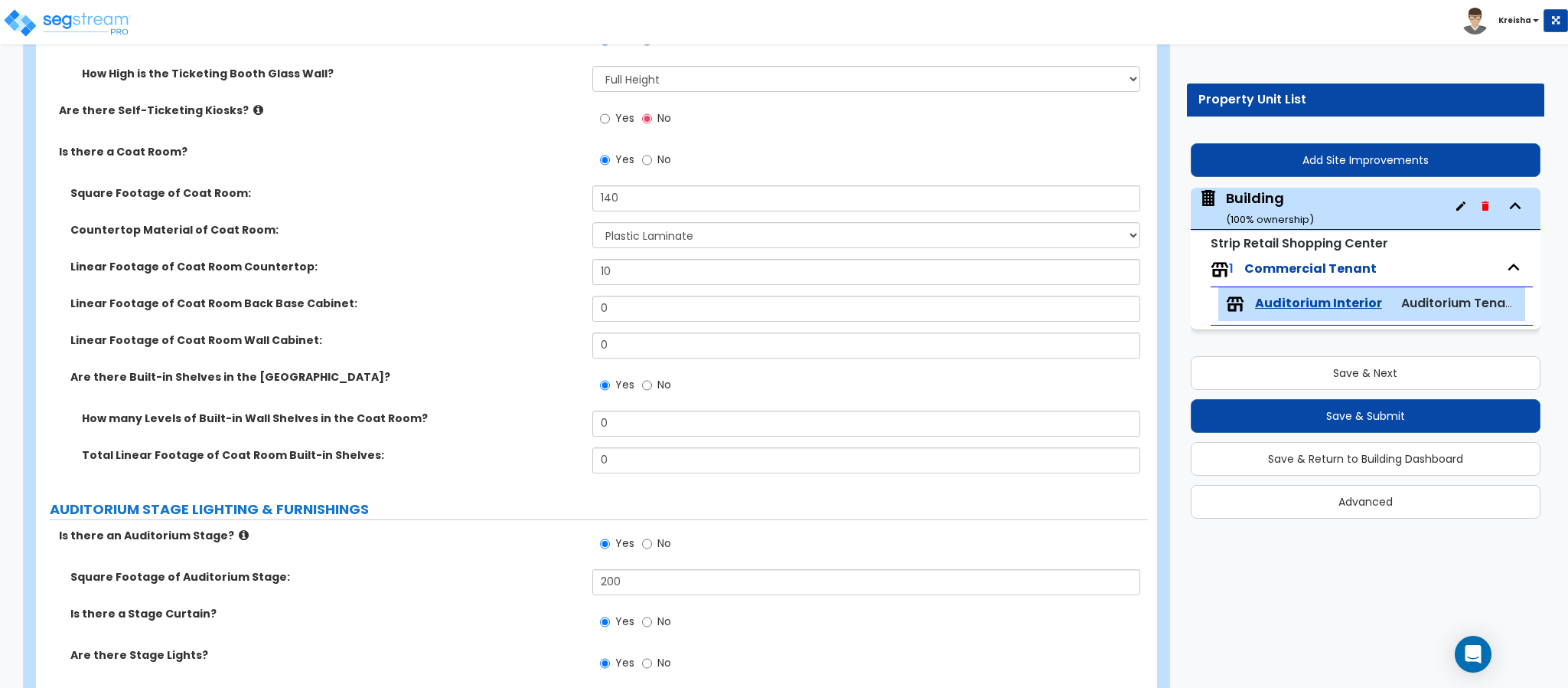
click at [417, 409] on div "Are there Built-in Shelves in the Coat Room? Yes No" at bounding box center [591, 389] width 1112 height 41
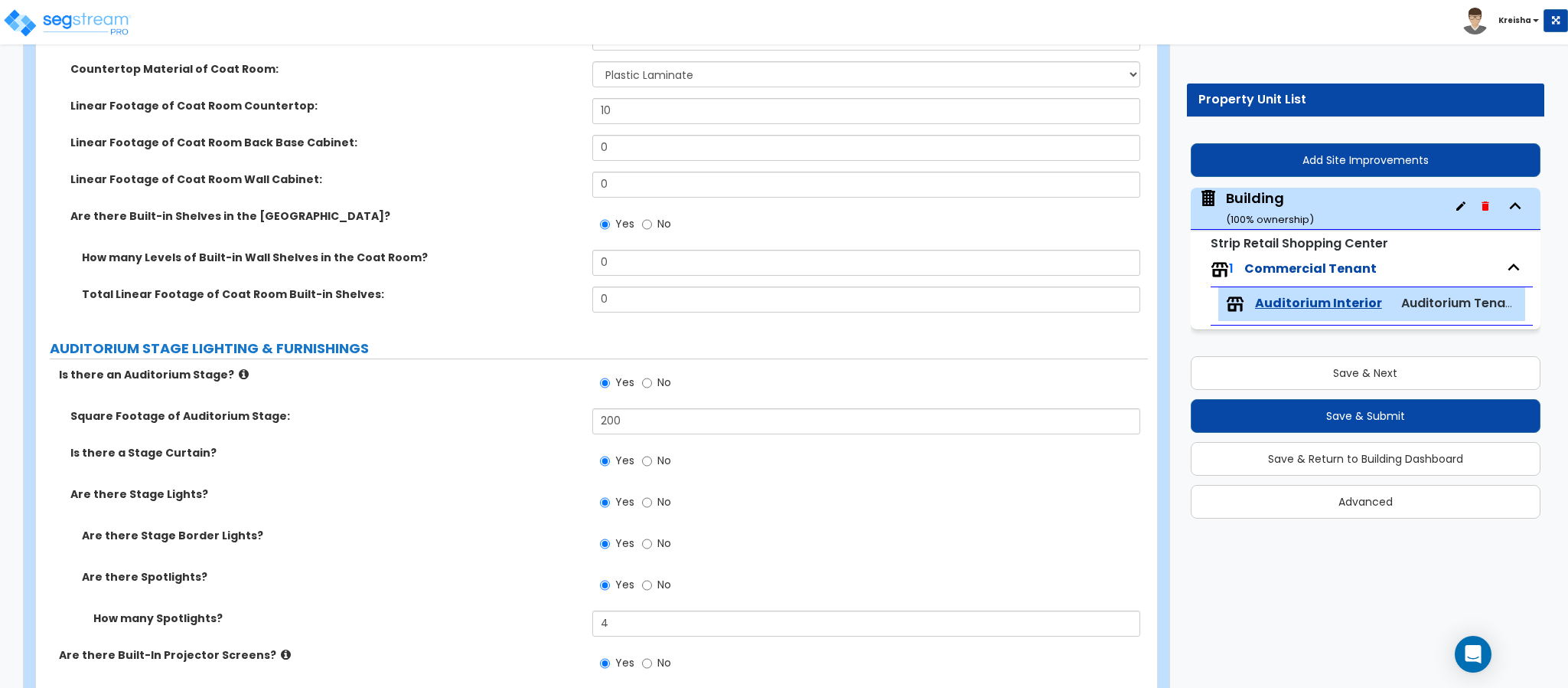
scroll to position [1225, 0]
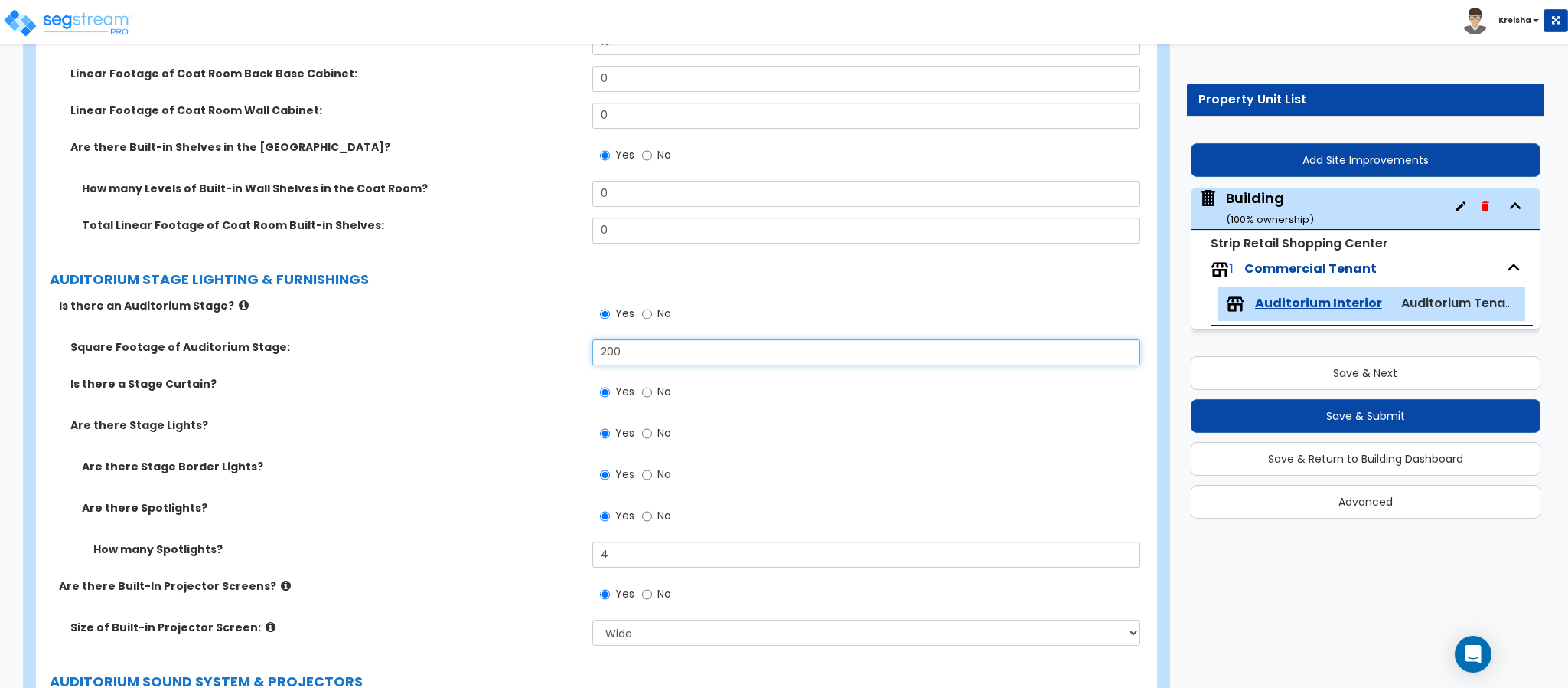
click at [615, 361] on input "200" at bounding box center [866, 352] width 549 height 26
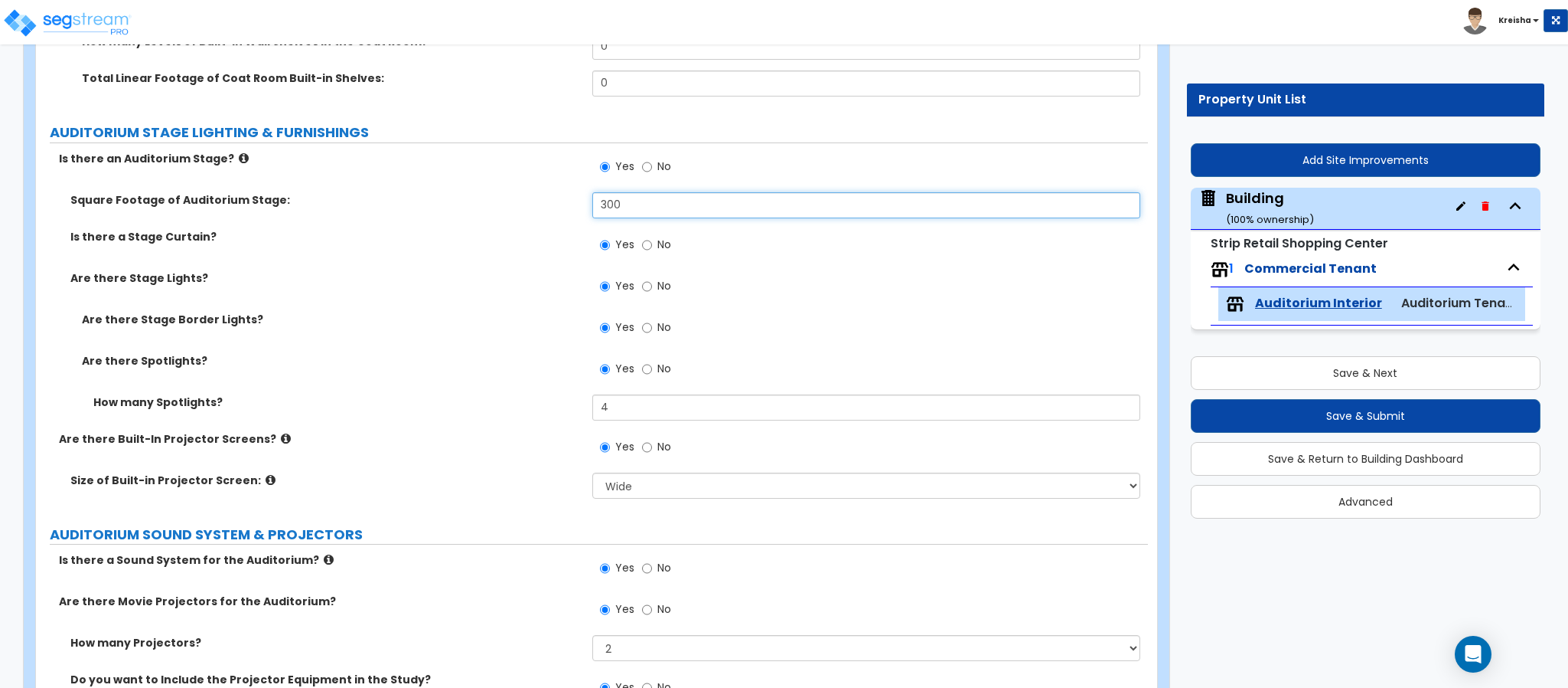
scroll to position [1378, 0]
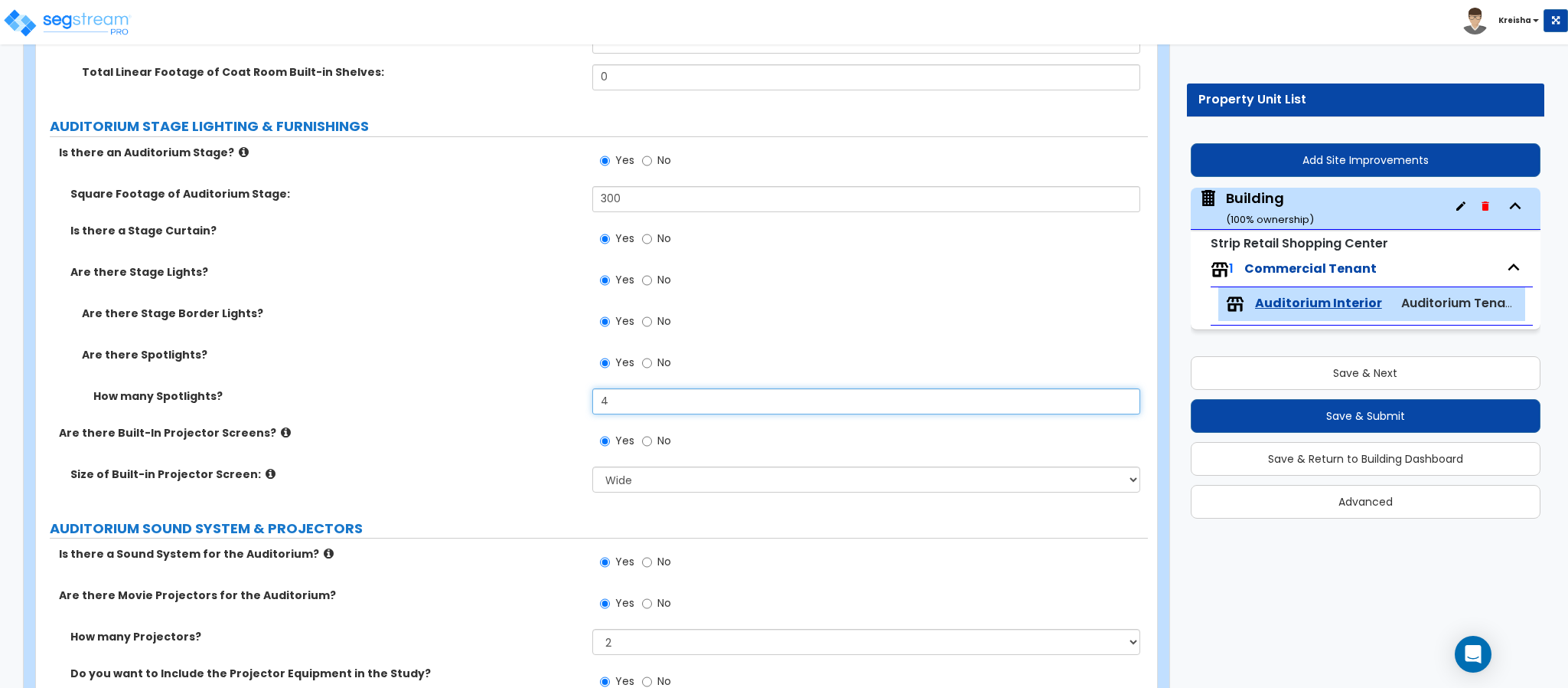
click at [616, 404] on input "4" at bounding box center [866, 400] width 549 height 26
click at [616, 402] on input "4" at bounding box center [866, 400] width 549 height 26
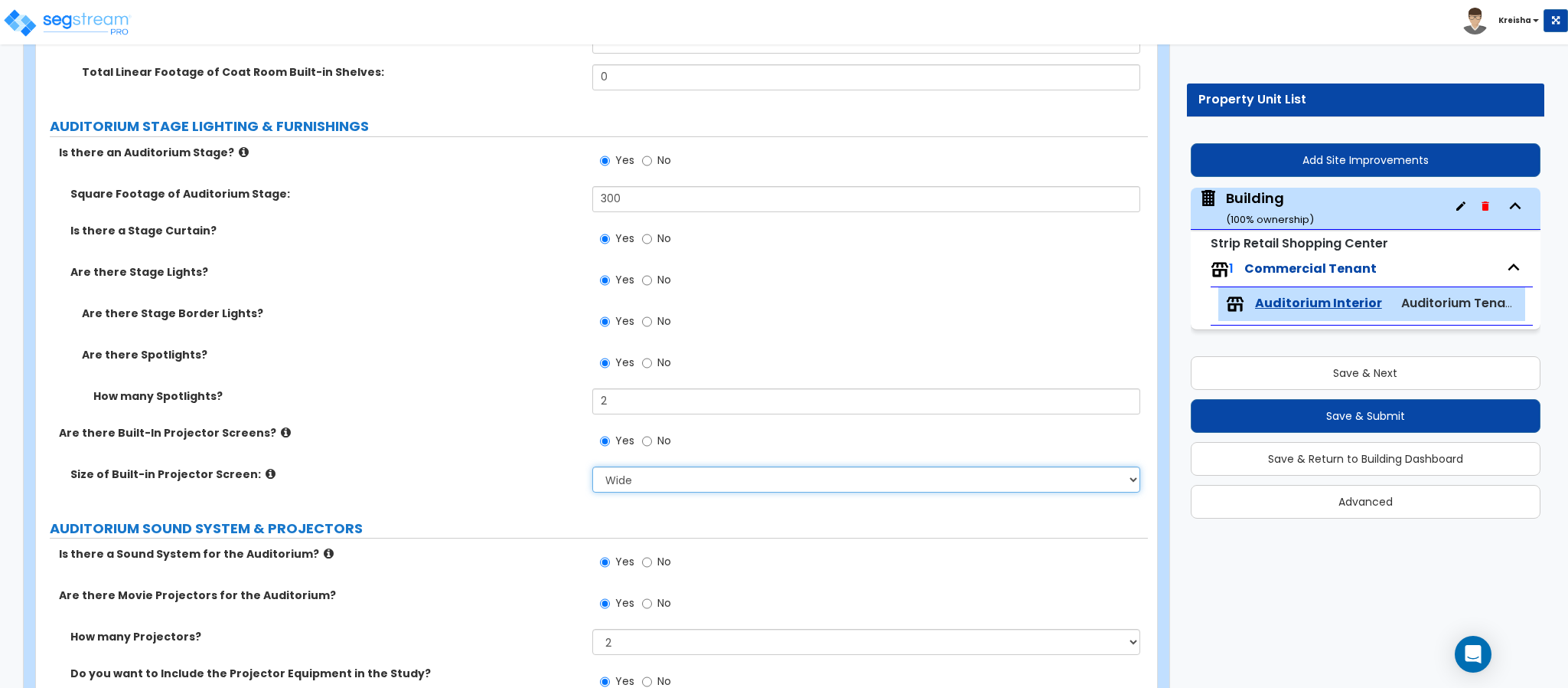
click at [608, 481] on select "None Narrow Medium Wide I want to Enter the Square Footage" at bounding box center [866, 479] width 549 height 26
click at [592, 468] on select "None Narrow Medium Wide I want to Enter the Square Footage" at bounding box center [866, 479] width 549 height 26
click at [492, 495] on div "Size of Built-in Projector Screen: None Narrow Medium Wide I want to Enter the …" at bounding box center [591, 484] width 1112 height 37
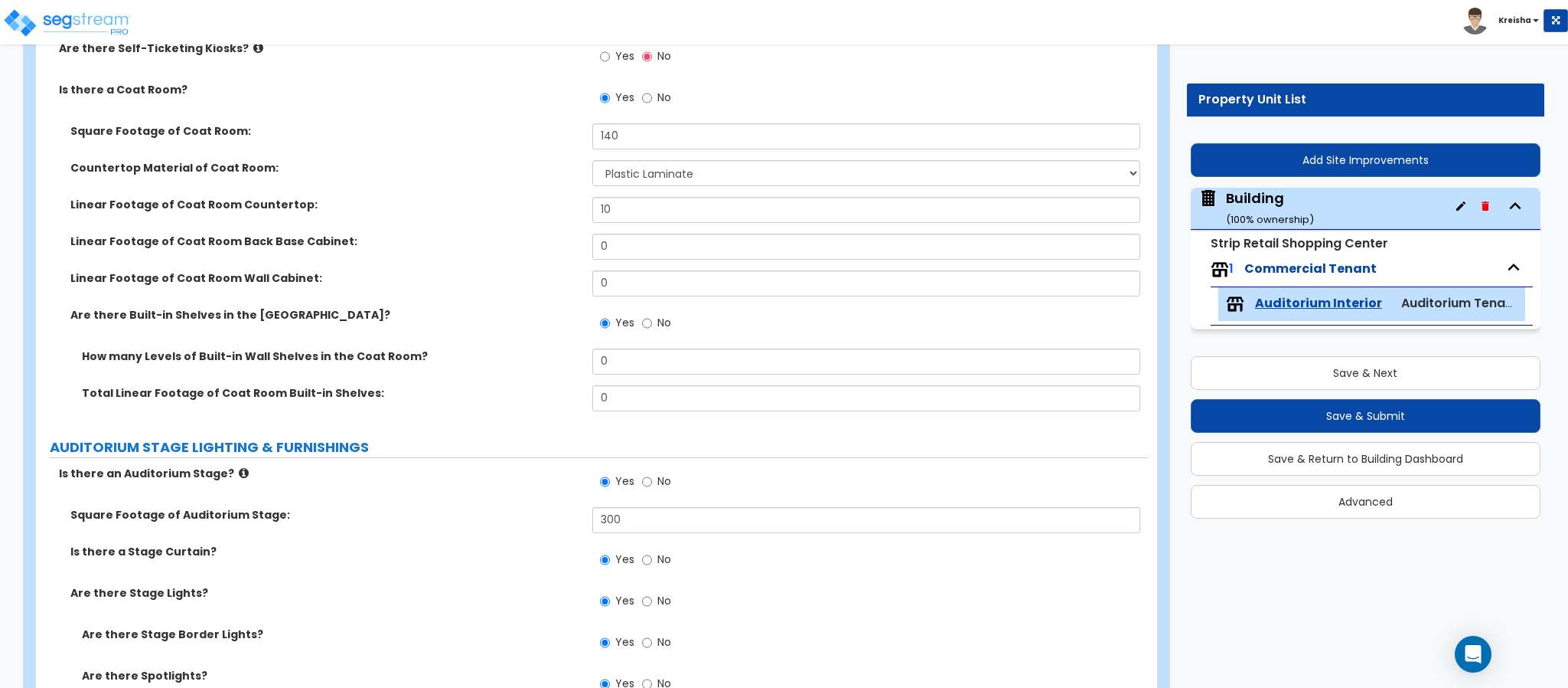
scroll to position [1071, 0]
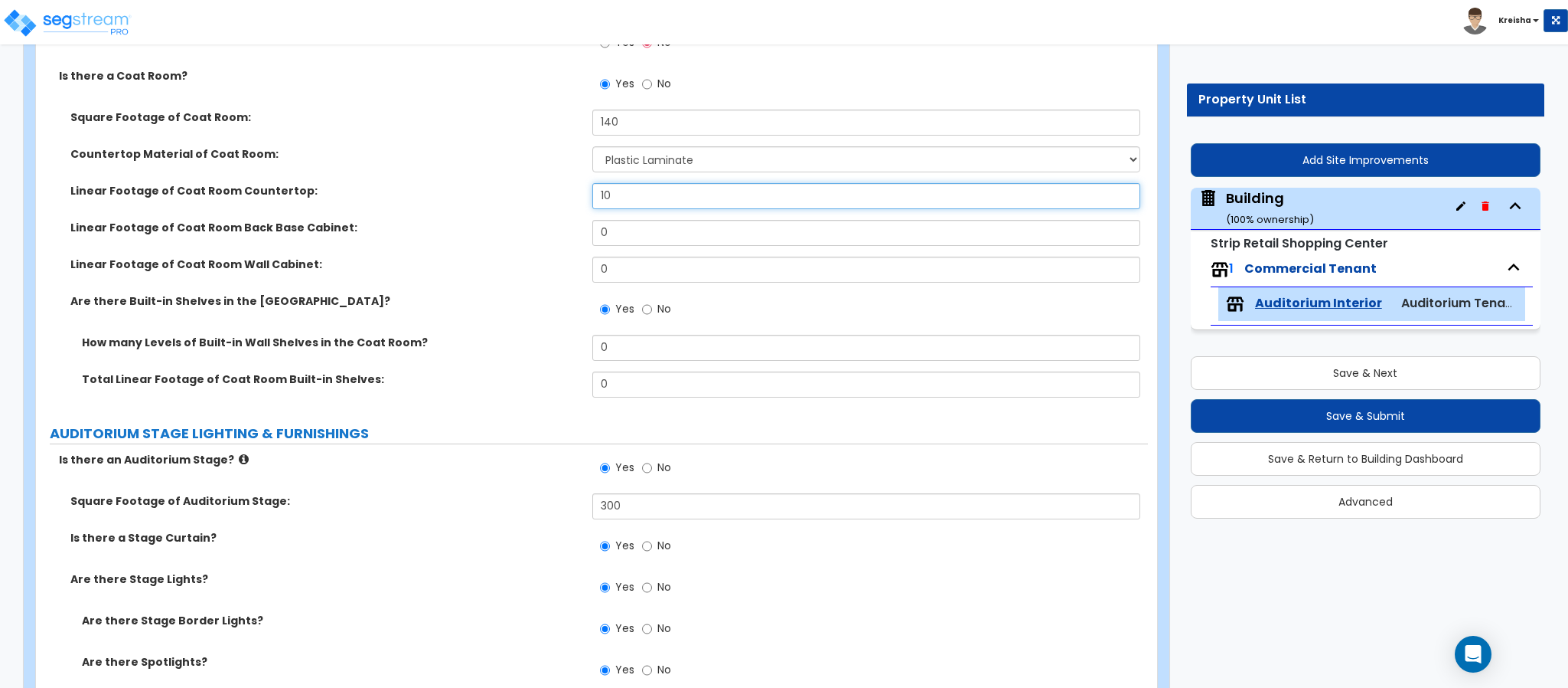
click at [599, 196] on input "10" at bounding box center [866, 196] width 549 height 26
click at [549, 304] on label "Are there Built-in Shelves in the Coat Room?" at bounding box center [325, 301] width 510 height 15
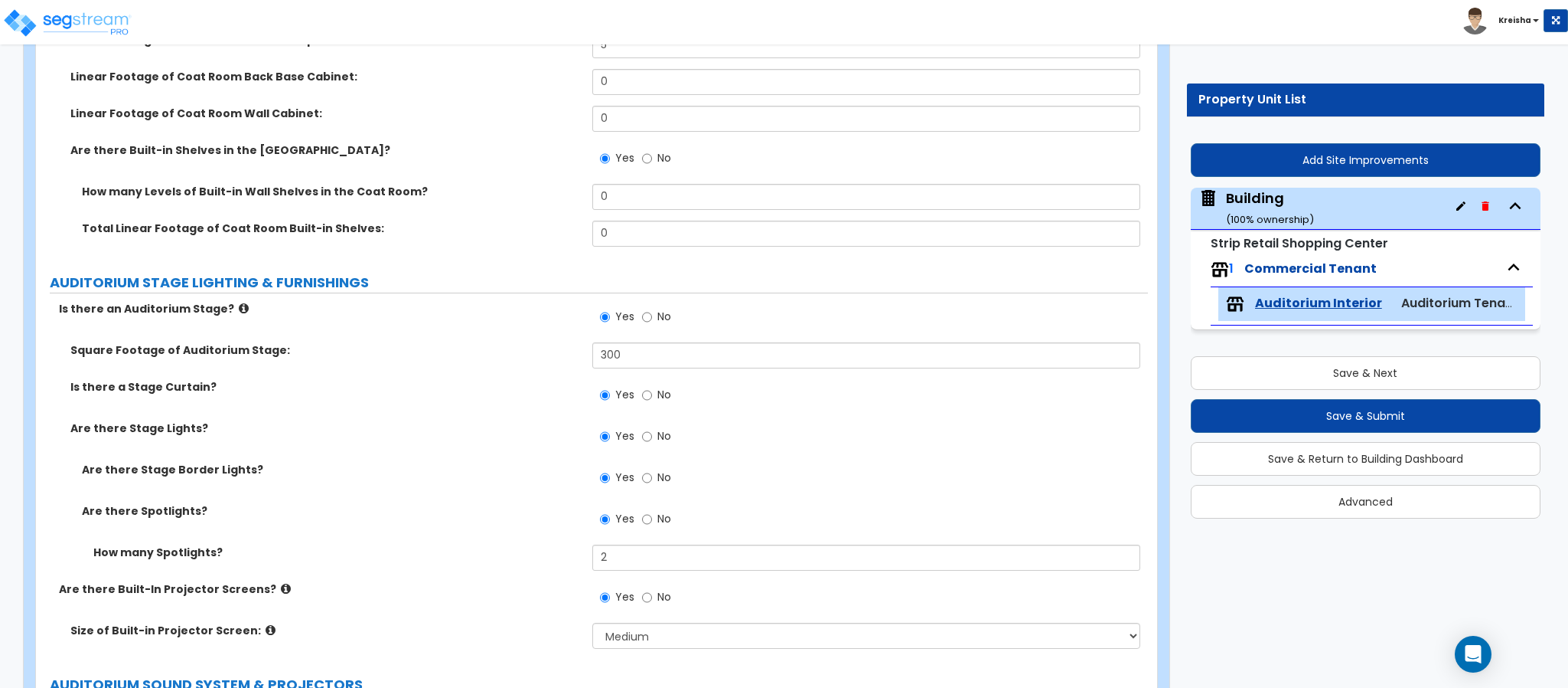
scroll to position [1225, 0]
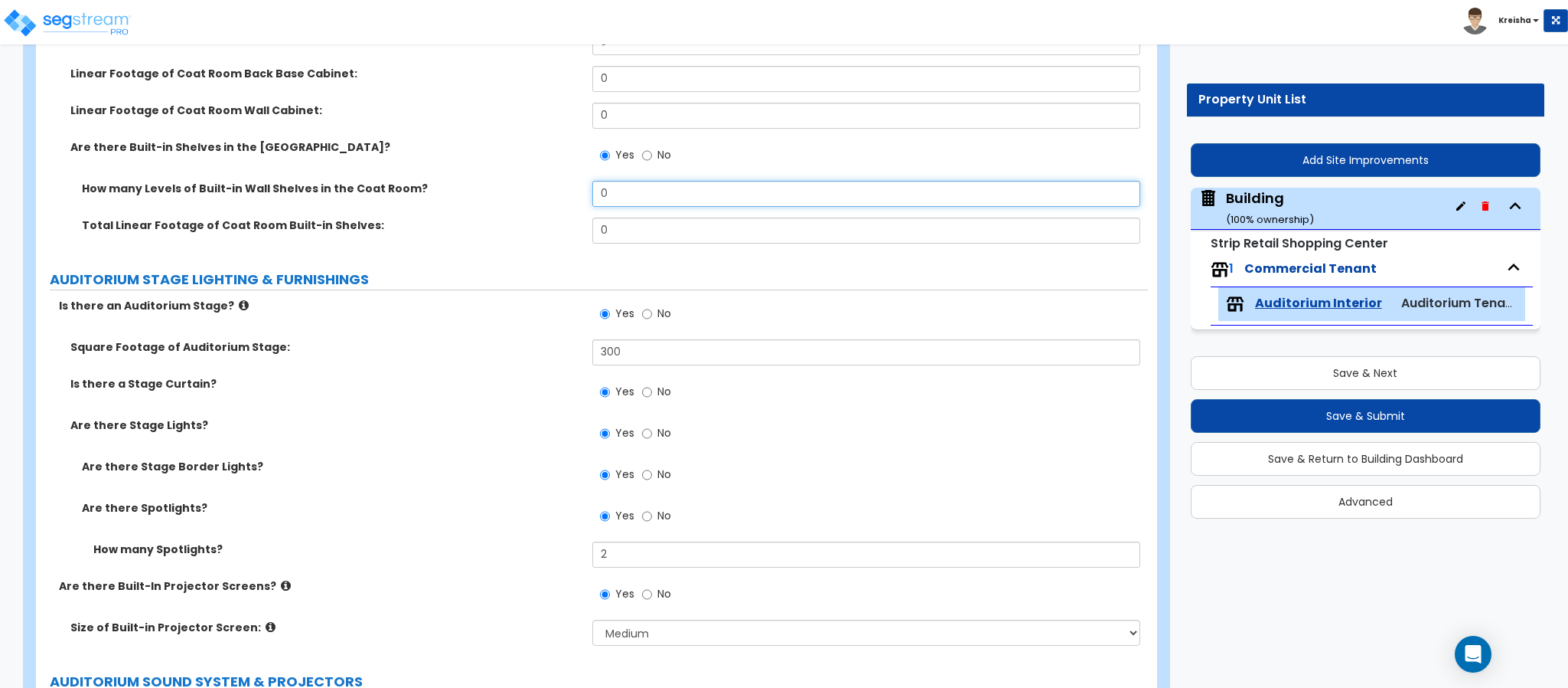
click at [616, 191] on input "0" at bounding box center [866, 193] width 549 height 26
click at [459, 346] on label "Square Footage of Auditorium Stage:" at bounding box center [325, 347] width 510 height 15
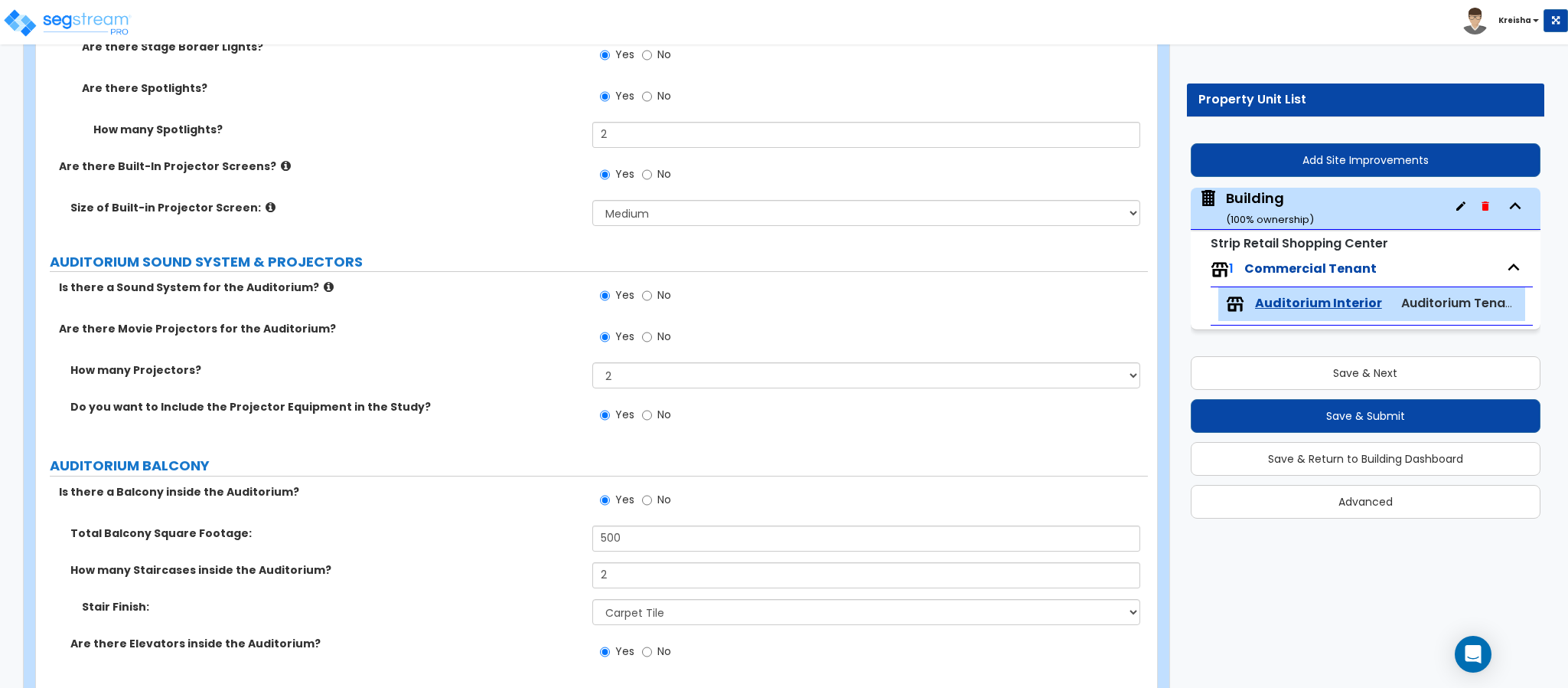
scroll to position [1685, 0]
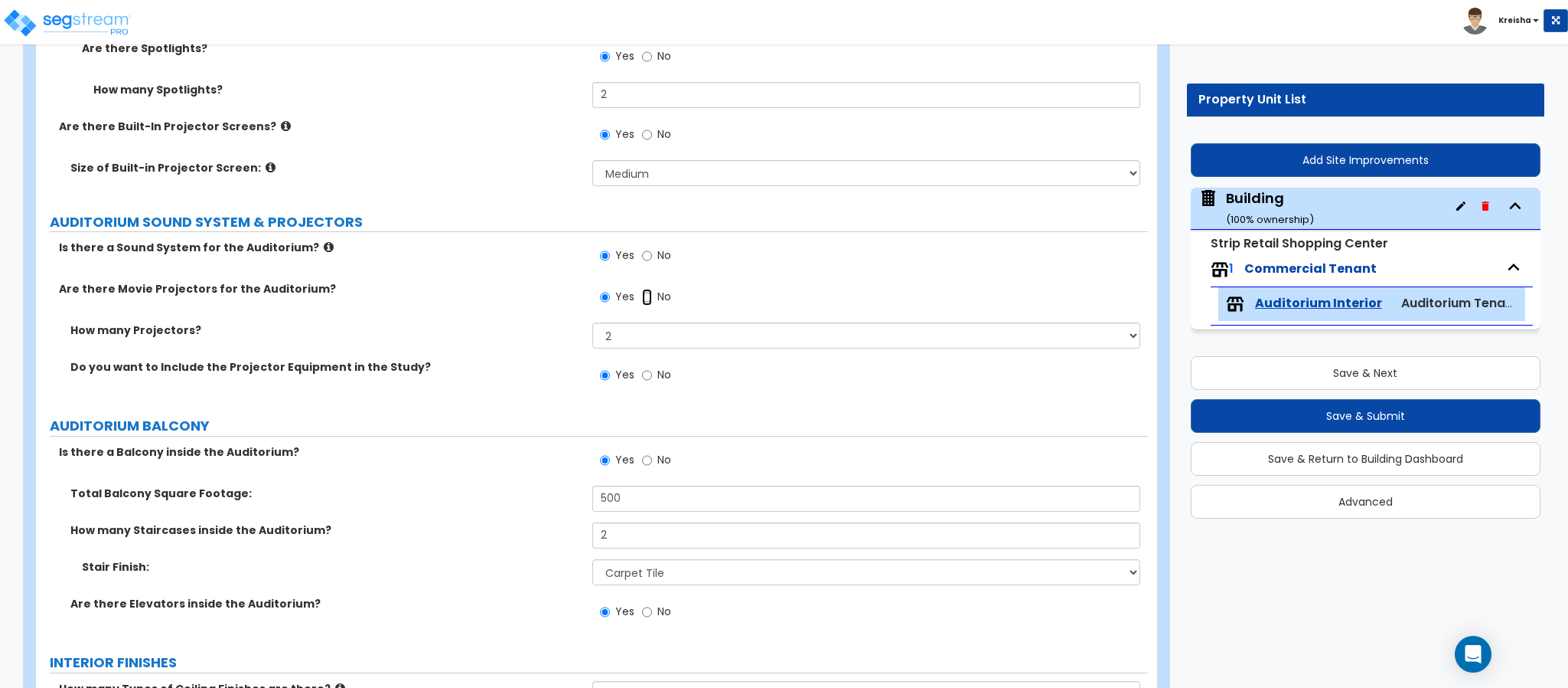
click at [647, 304] on input "No" at bounding box center [647, 296] width 10 height 16
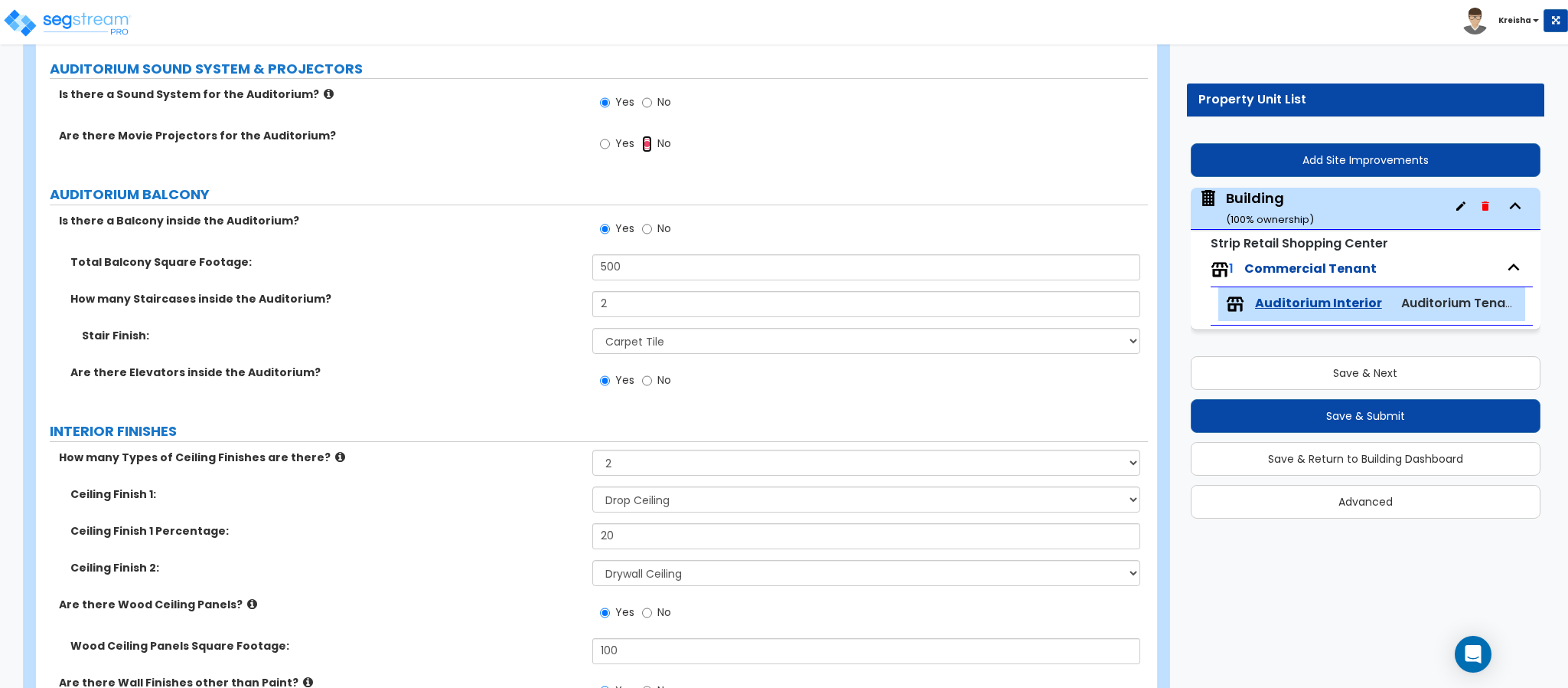
scroll to position [1914, 0]
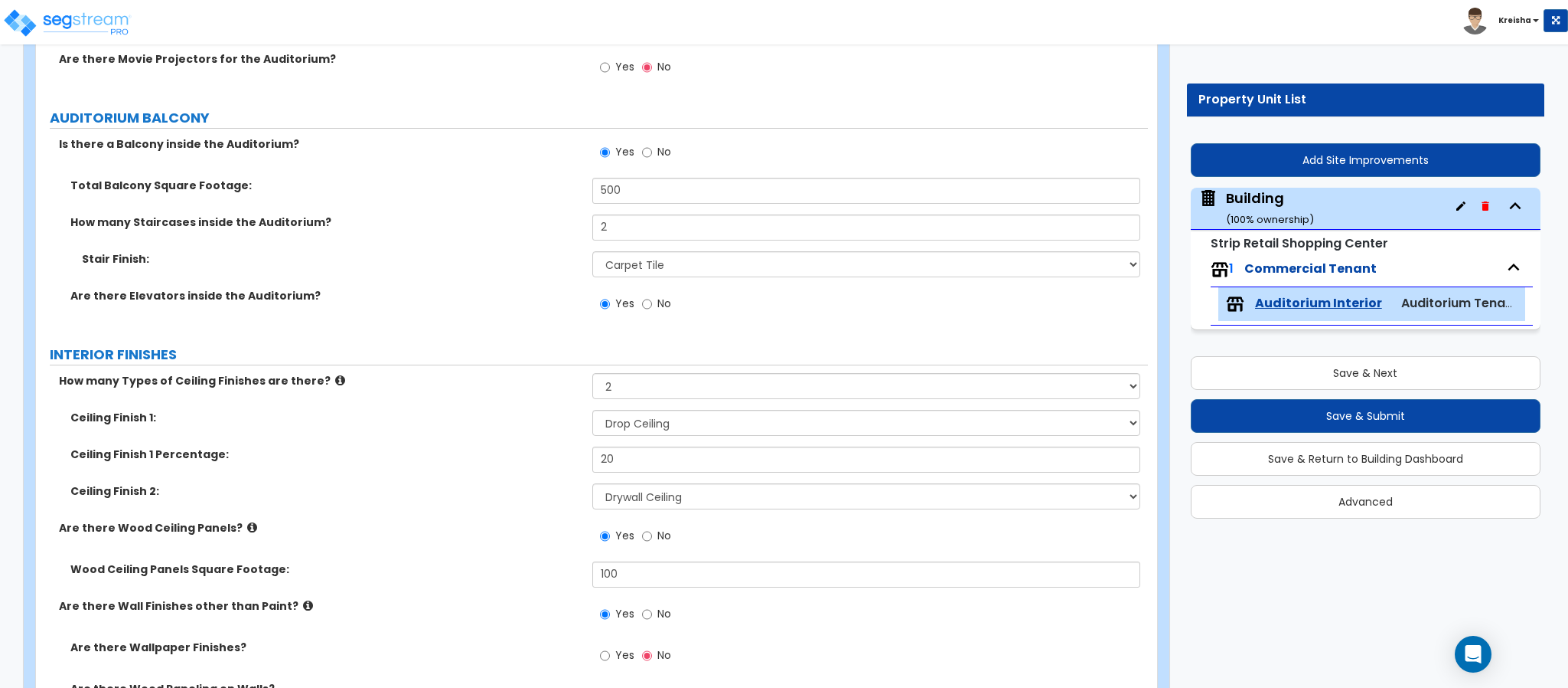
click at [654, 154] on label "No" at bounding box center [657, 153] width 29 height 26
click at [652, 154] on input "No" at bounding box center [647, 151] width 10 height 16
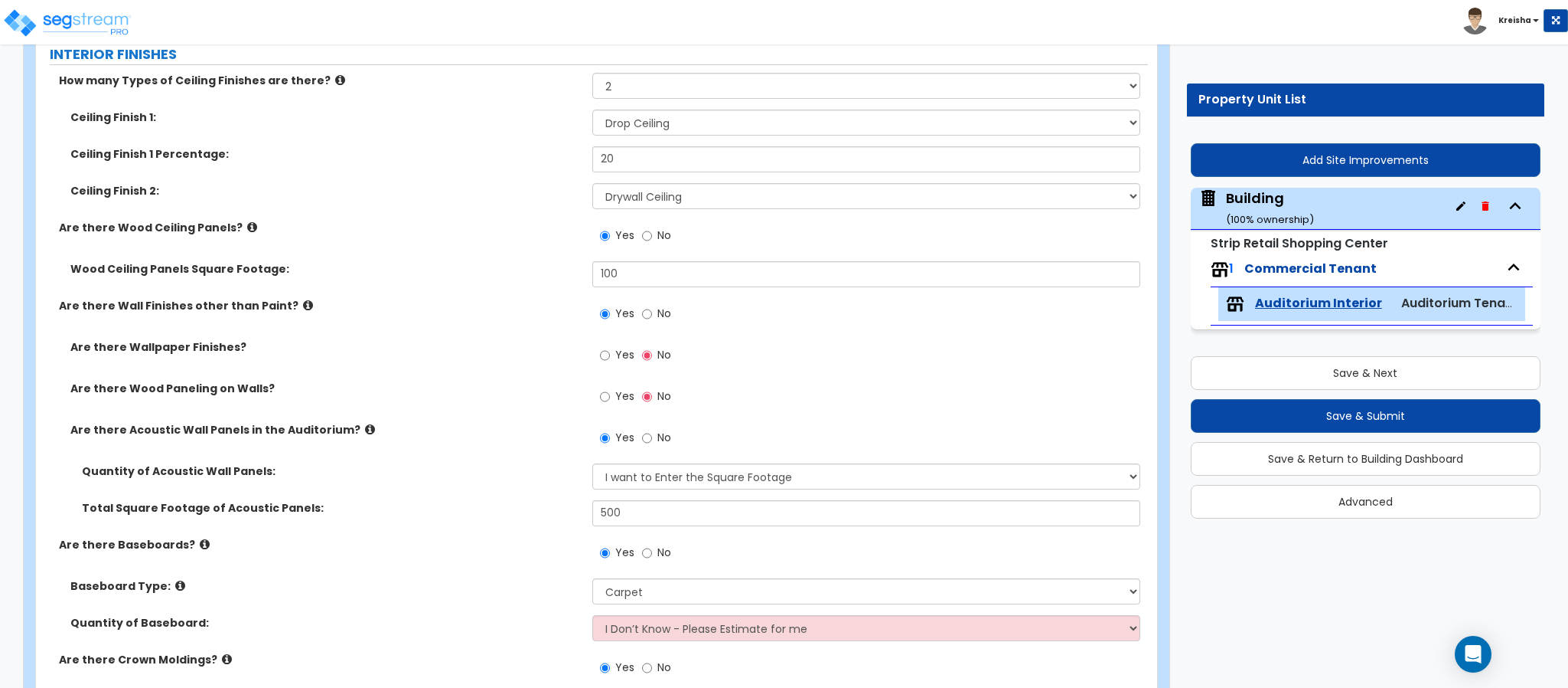
scroll to position [2067, 0]
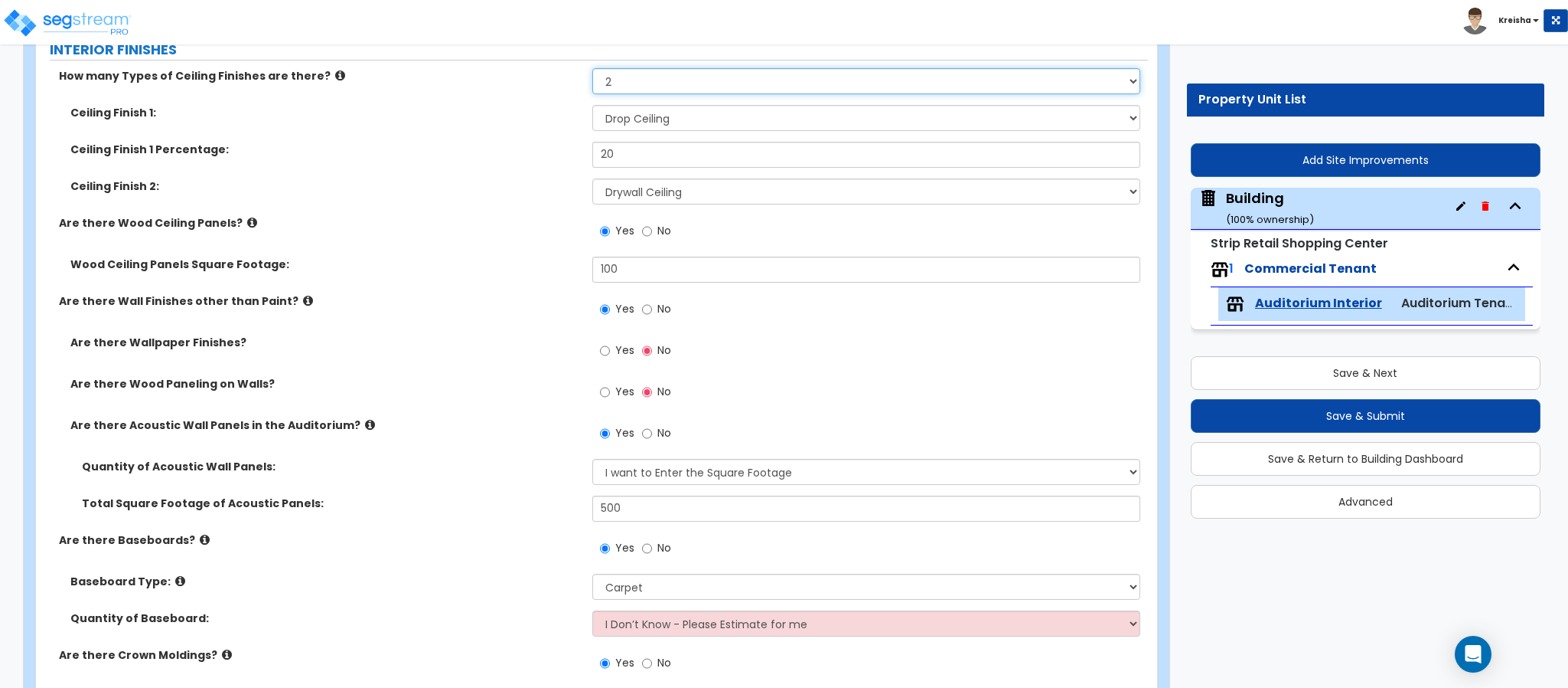
drag, startPoint x: 613, startPoint y: 86, endPoint x: 613, endPoint y: 96, distance: 10.0
click at [613, 86] on select "None 1 2 3" at bounding box center [866, 81] width 549 height 26
click at [592, 71] on select "None 1 2 3" at bounding box center [866, 81] width 549 height 26
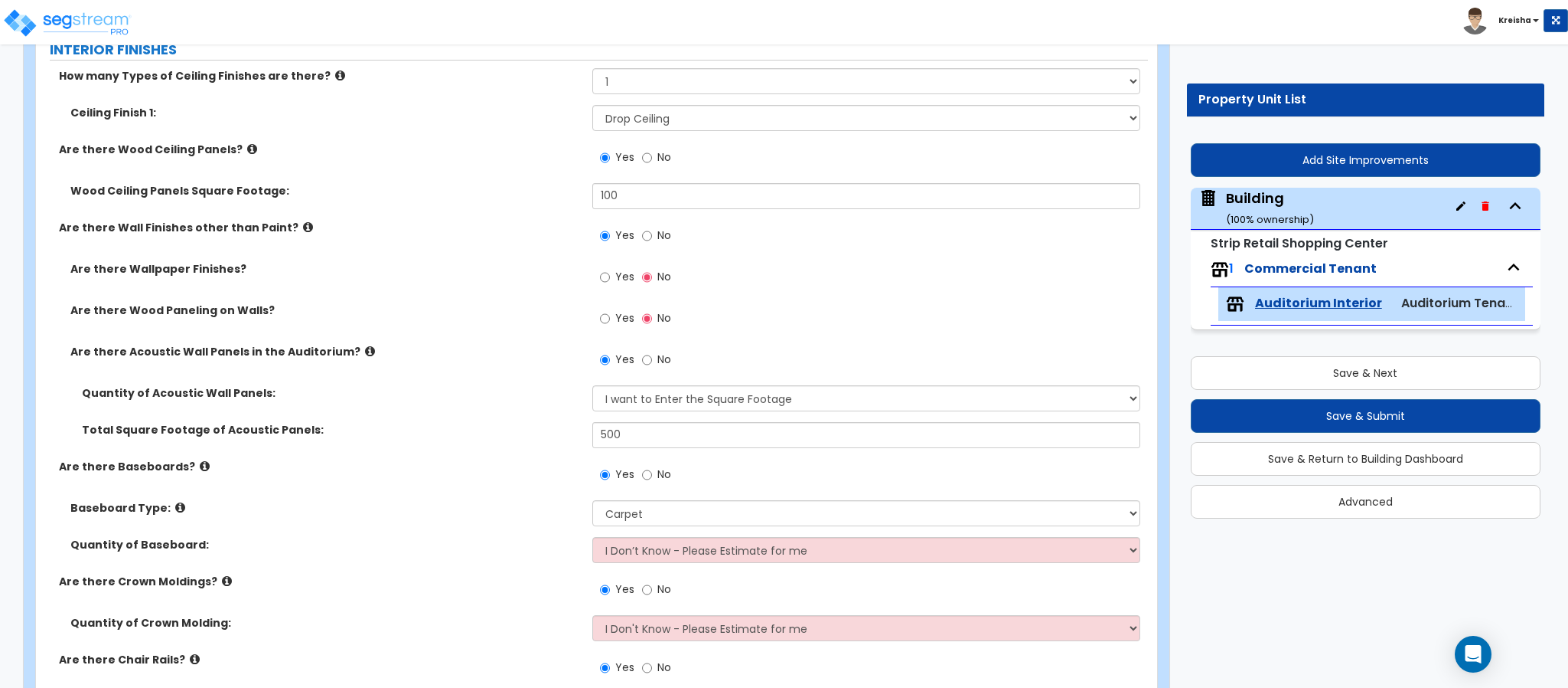
click at [652, 161] on label "No" at bounding box center [657, 159] width 29 height 26
click at [652, 161] on input "No" at bounding box center [647, 157] width 10 height 16
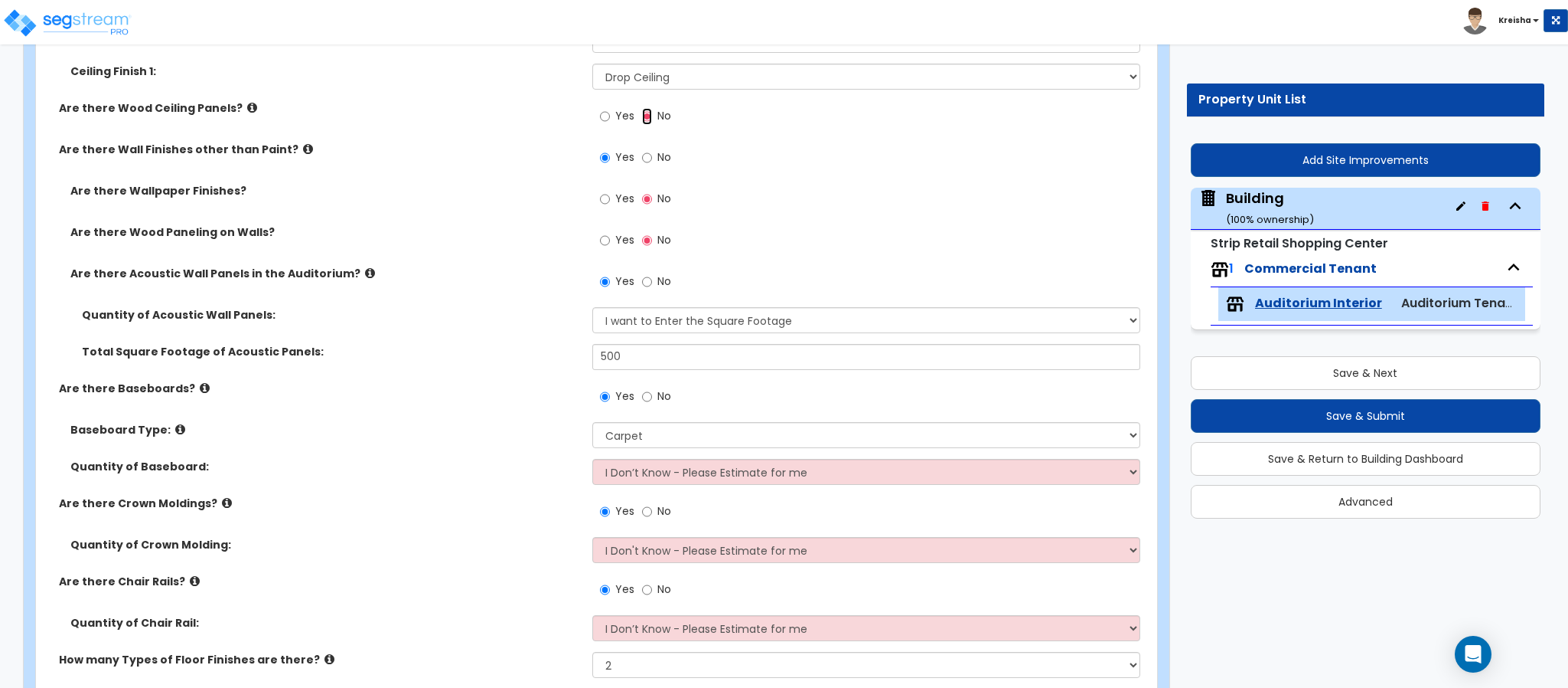
scroll to position [2144, 0]
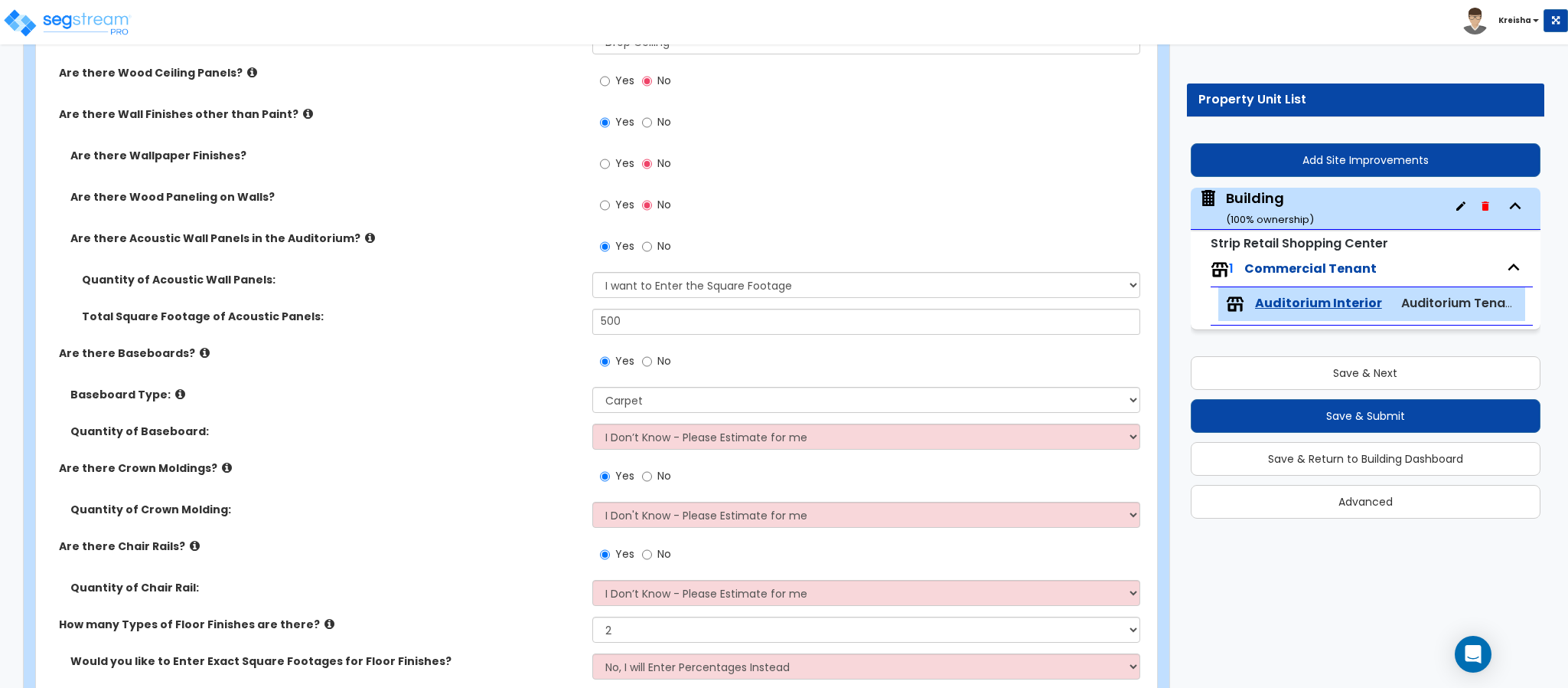
click at [622, 205] on span "Yes" at bounding box center [625, 205] width 19 height 15
click at [609, 205] on input "Yes" at bounding box center [605, 205] width 10 height 16
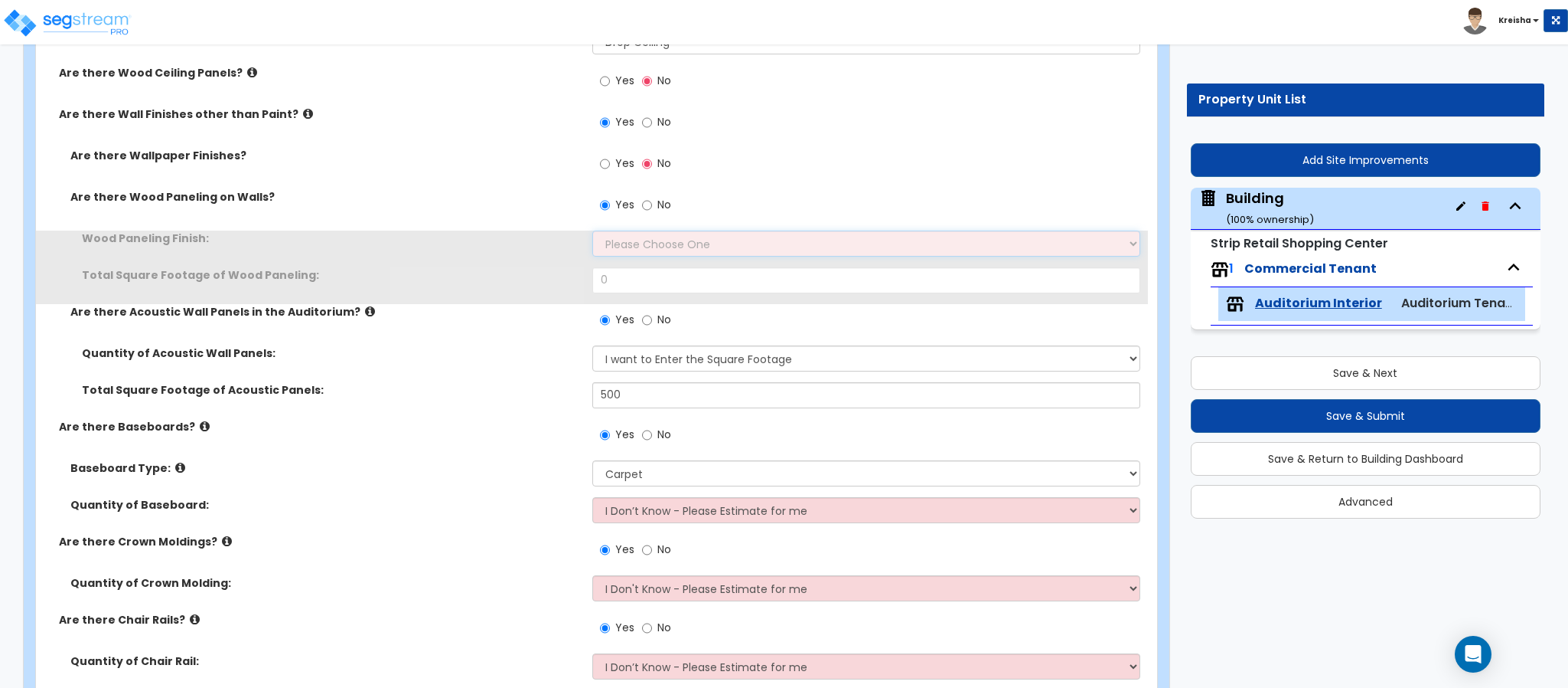
click at [625, 248] on select "Please Choose One Birch Mahogany Oak or Cherry Rosewood Teak I Don't Know, Plea…" at bounding box center [866, 243] width 549 height 26
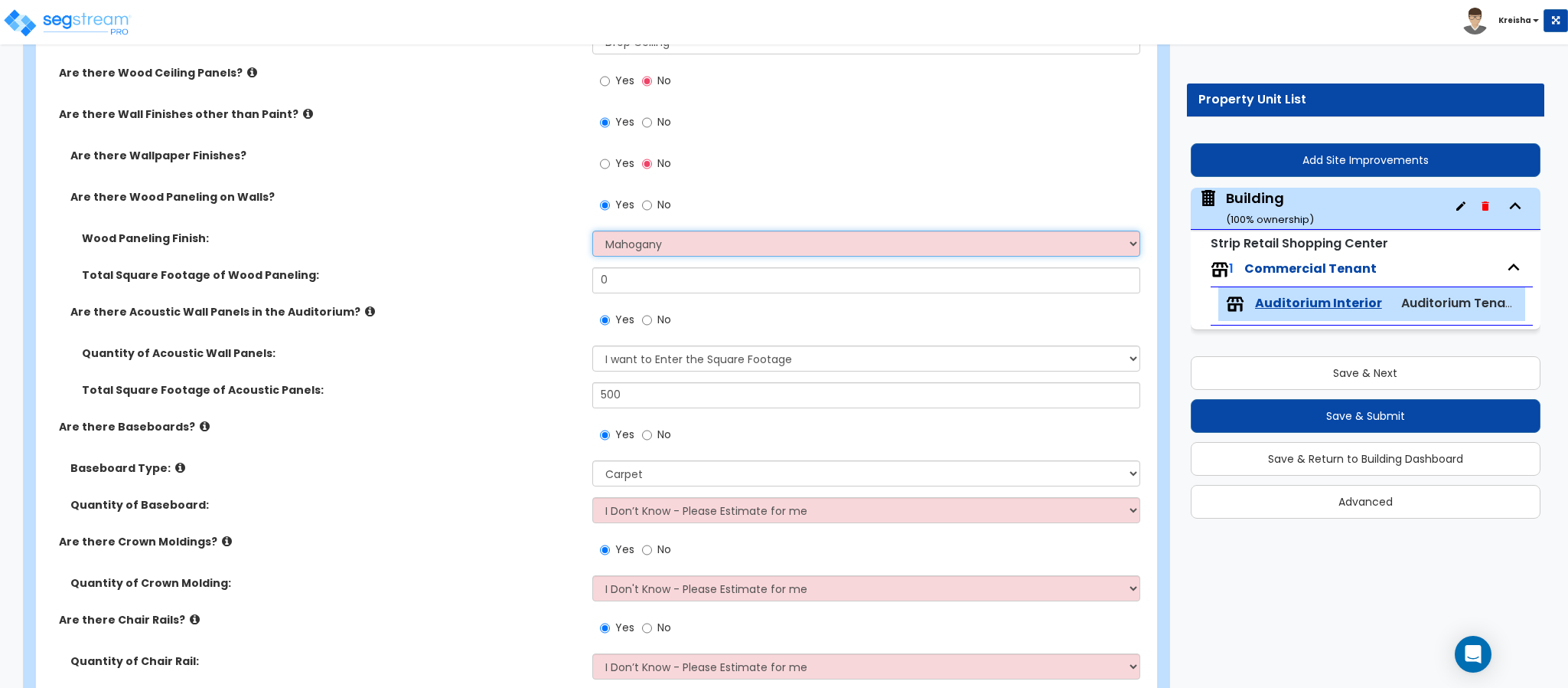
click at [592, 233] on select "Please Choose One Birch Mahogany Oak or Cherry Rosewood Teak I Don't Know, Plea…" at bounding box center [866, 243] width 549 height 26
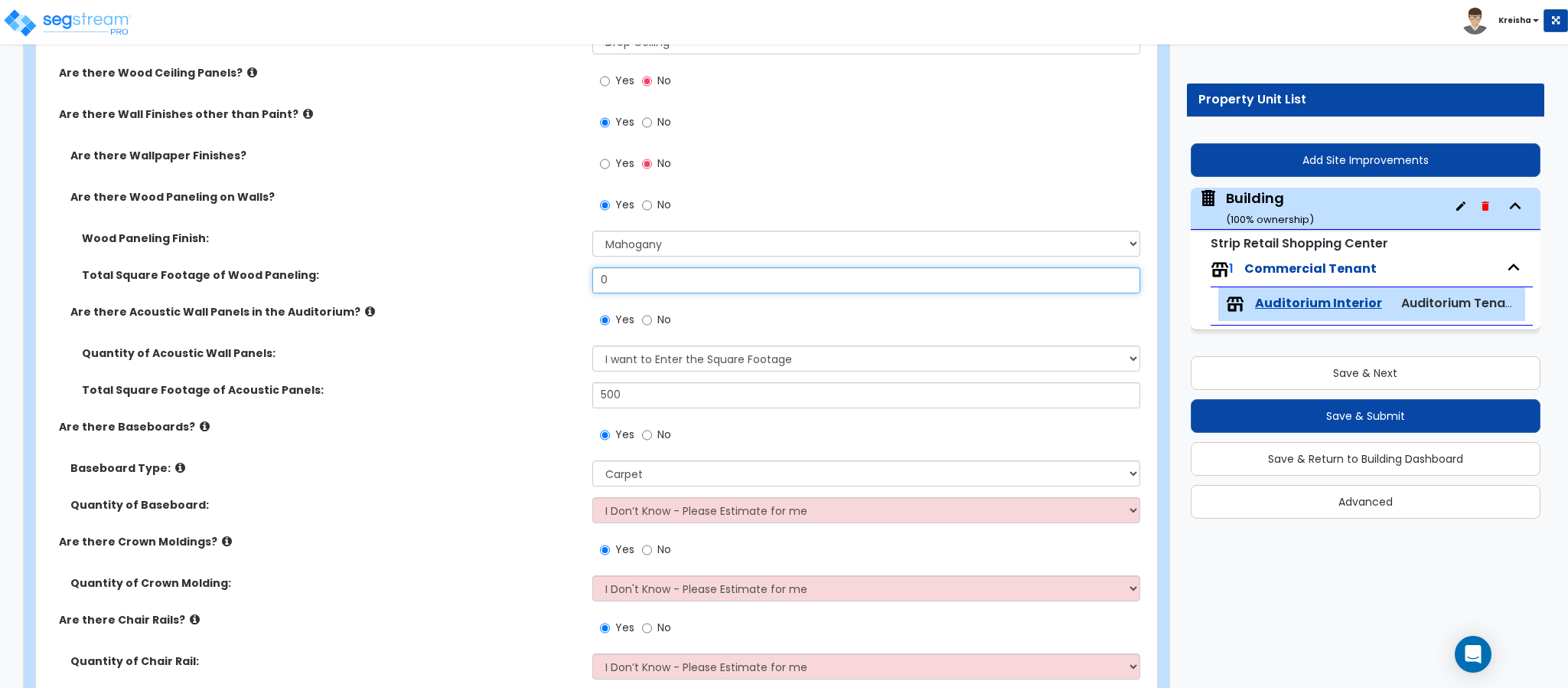
click at [625, 291] on input "0" at bounding box center [866, 280] width 549 height 26
click at [625, 289] on input "0" at bounding box center [866, 280] width 549 height 26
click at [496, 371] on div "Quantity of Acoustic Wall Panels: I Don’t Know - Please Estimate for me I want …" at bounding box center [591, 364] width 1112 height 37
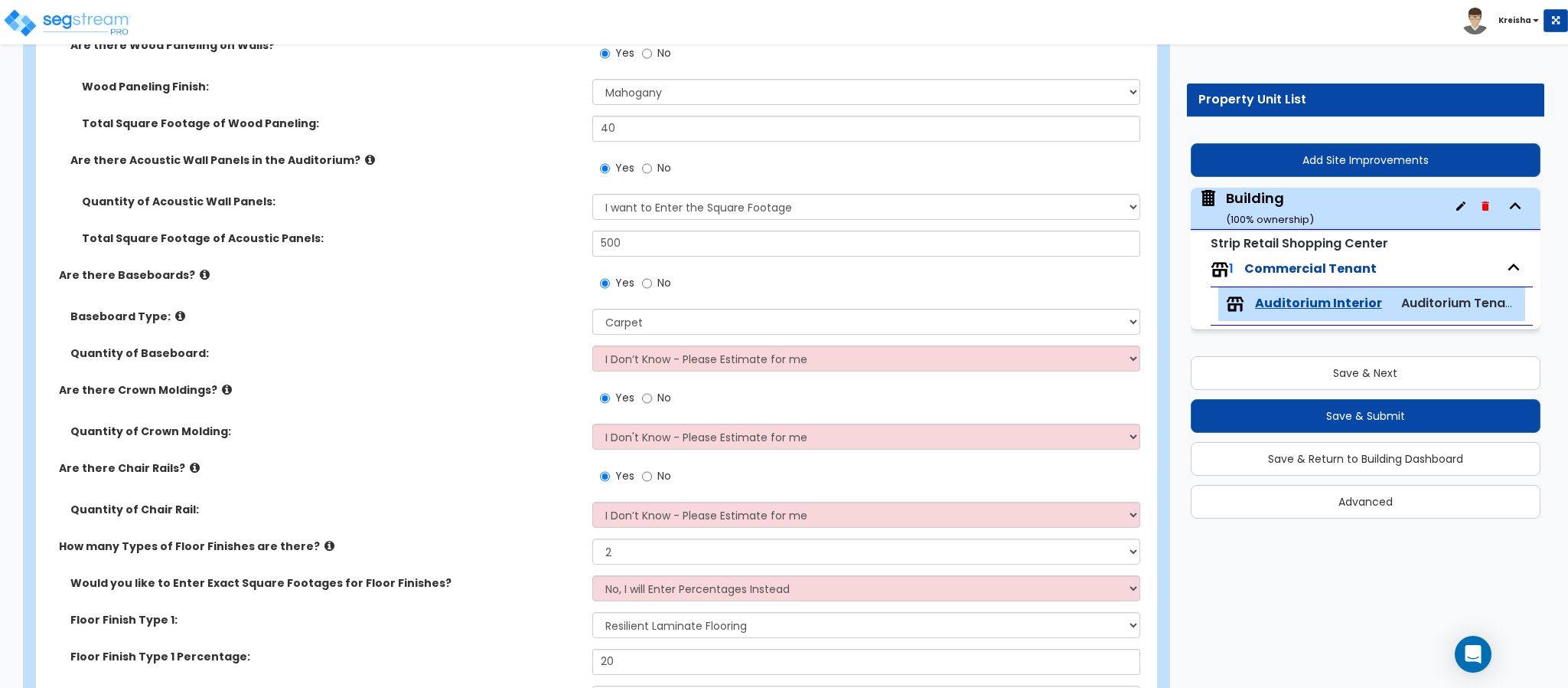
scroll to position [2297, 0]
click at [625, 239] on input "500" at bounding box center [866, 241] width 549 height 26
click at [625, 237] on input "500" at bounding box center [866, 241] width 549 height 26
click at [636, 322] on select "Please Choose One Wood Vinyl Carpet Tile" at bounding box center [866, 319] width 549 height 26
click at [592, 310] on select "Please Choose One Wood Vinyl Carpet Tile" at bounding box center [866, 319] width 549 height 26
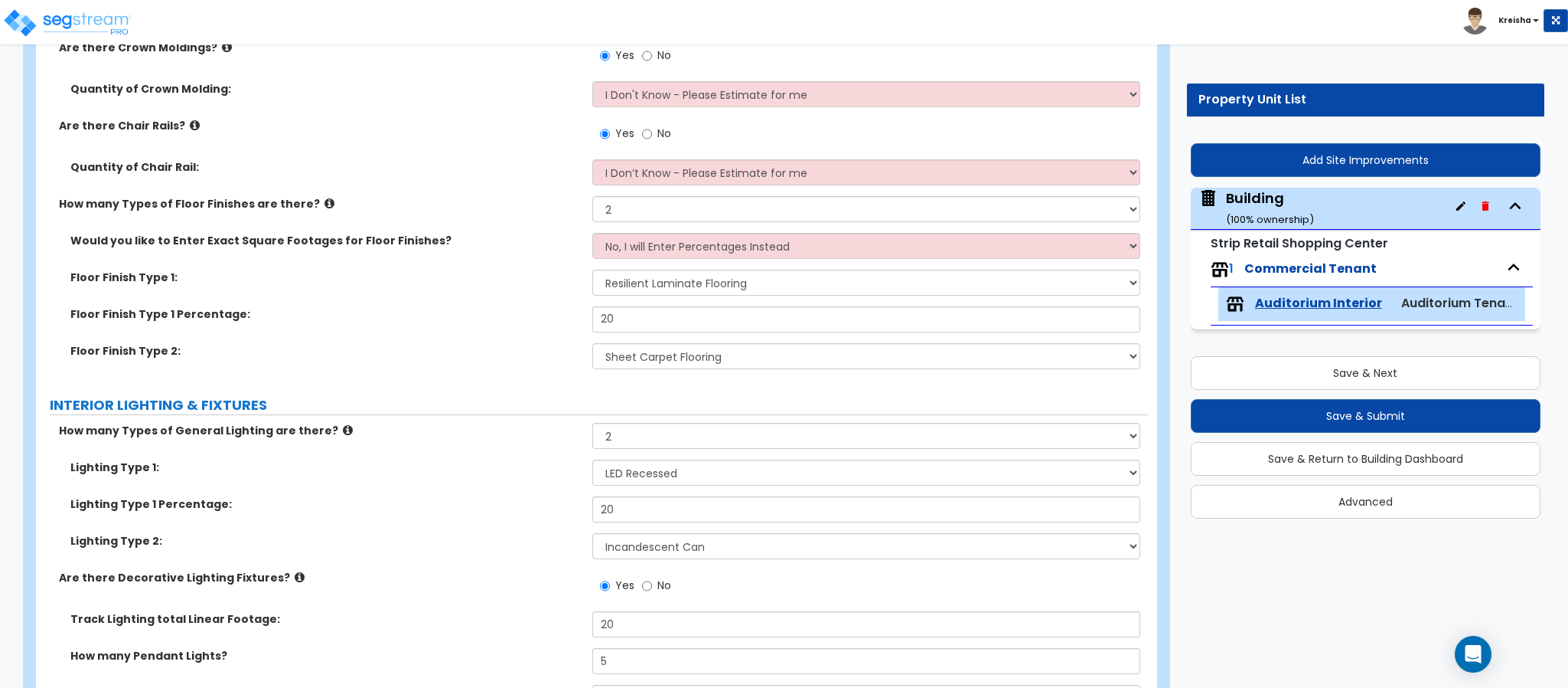
scroll to position [2603, 0]
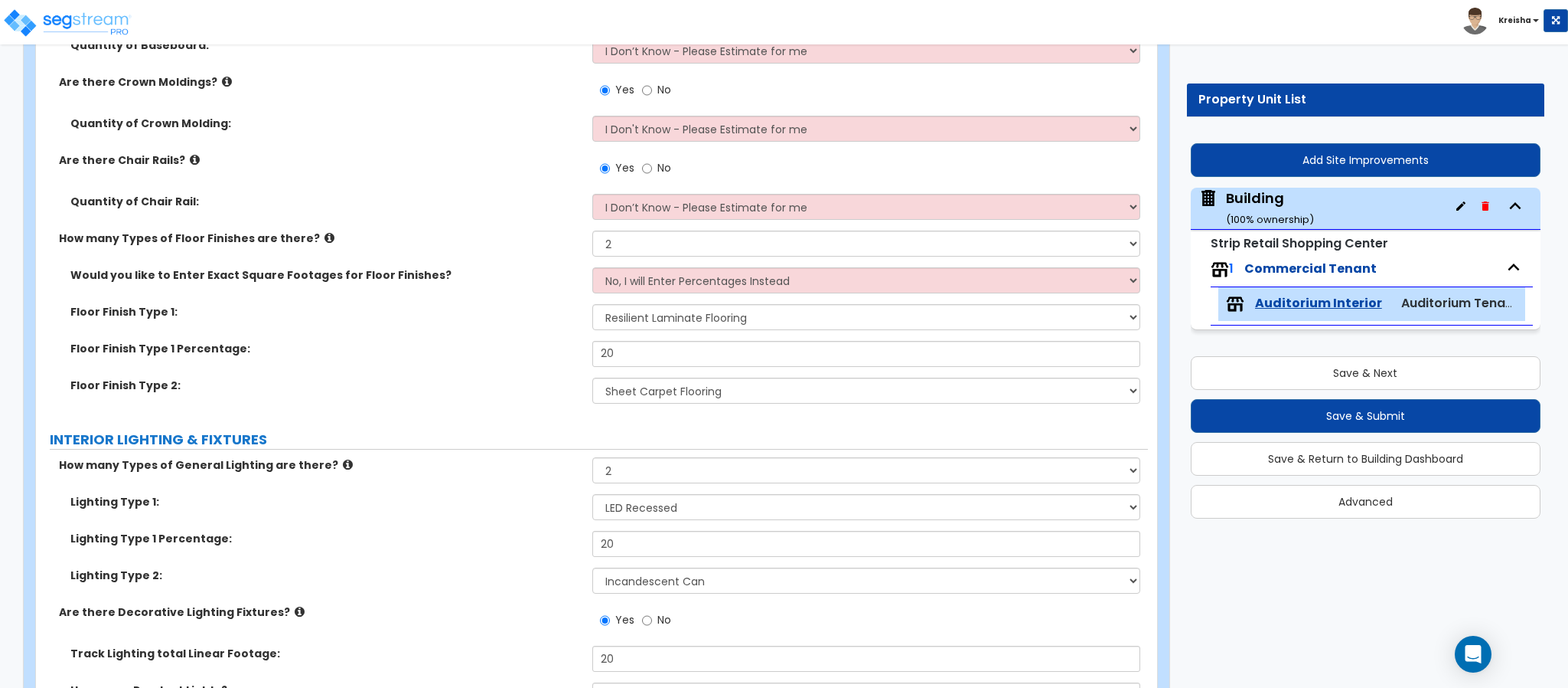
click at [666, 81] on label "No" at bounding box center [657, 92] width 29 height 26
click at [652, 82] on input "No" at bounding box center [647, 90] width 10 height 16
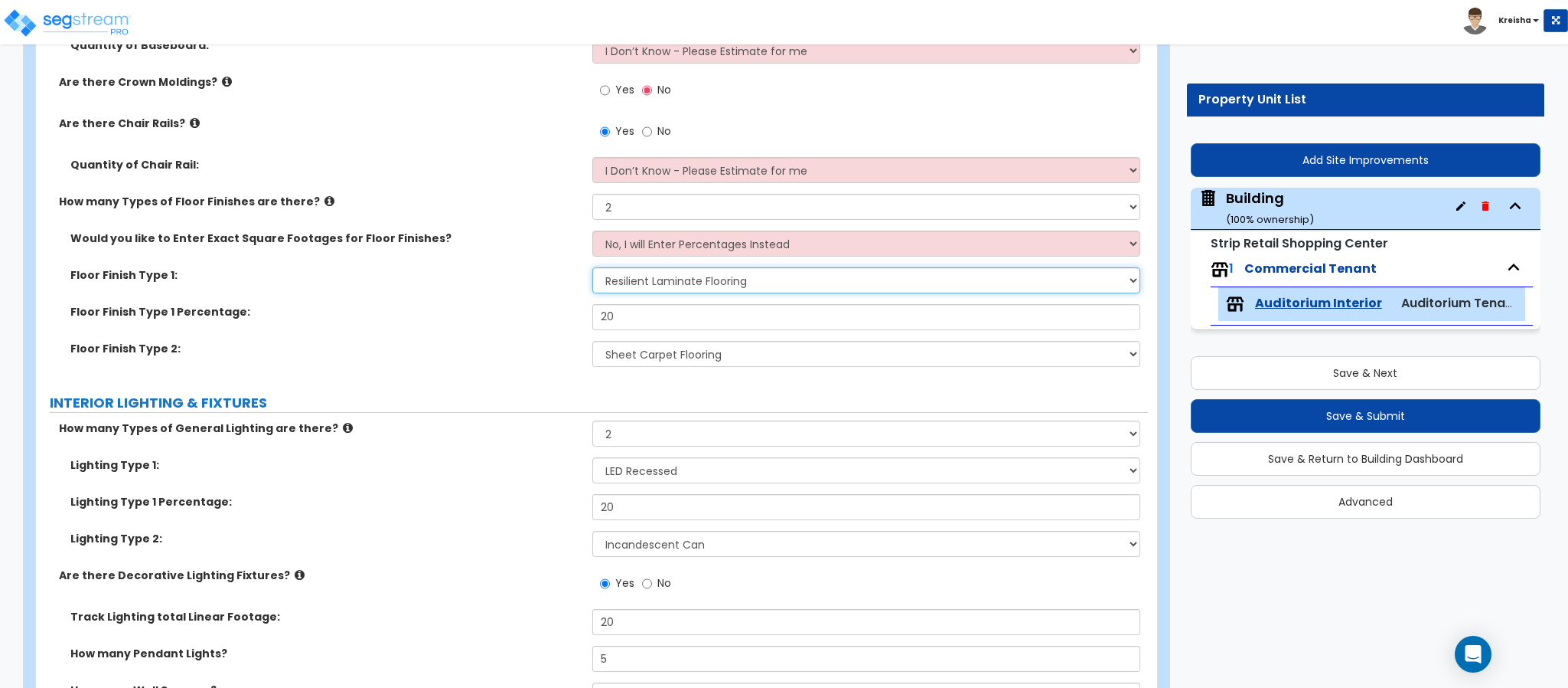
click at [632, 273] on select "None Tile Flooring Marble Flooring Hardwood Flooring Resilient Laminate Floorin…" at bounding box center [866, 280] width 549 height 26
click at [592, 269] on select "None Tile Flooring Marble Flooring Hardwood Flooring Resilient Laminate Floorin…" at bounding box center [866, 280] width 549 height 26
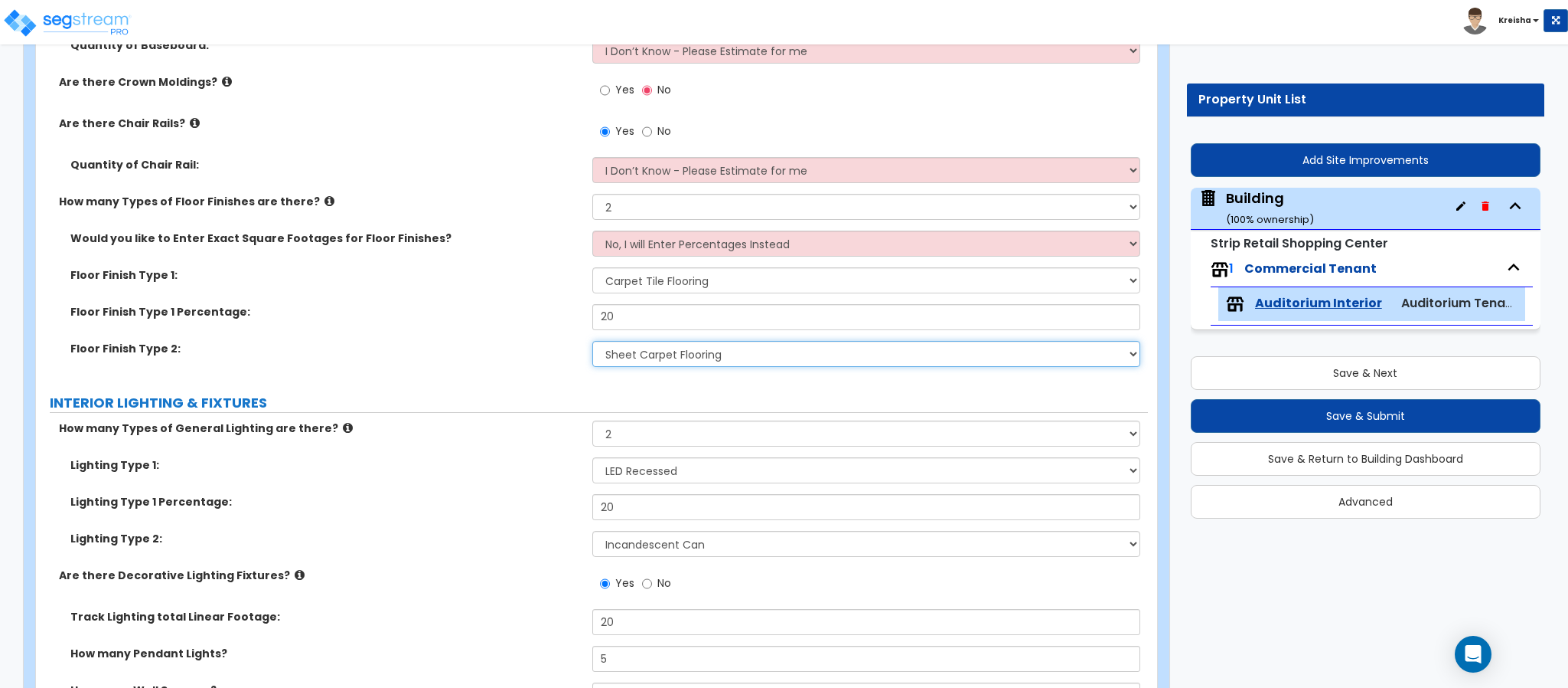
click at [663, 356] on select "None Tile Flooring Marble Flooring Hardwood Flooring Resilient Laminate Floorin…" at bounding box center [866, 353] width 549 height 26
click at [592, 343] on select "None Tile Flooring Marble Flooring Hardwood Flooring Resilient Laminate Floorin…" at bounding box center [866, 353] width 549 height 26
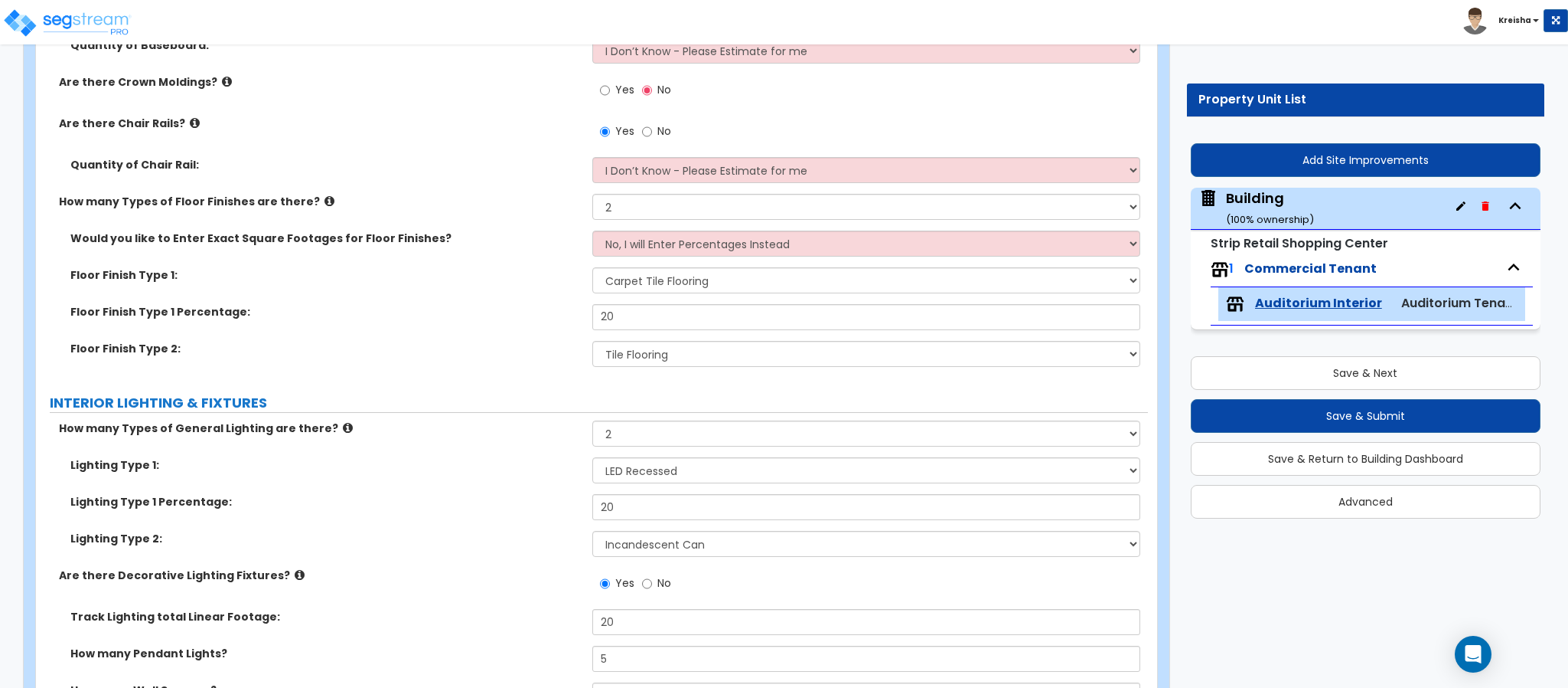
click at [430, 358] on div "Floor Finish Type 2: None Tile Flooring Marble Flooring Hardwood Flooring Resil…" at bounding box center [591, 359] width 1112 height 37
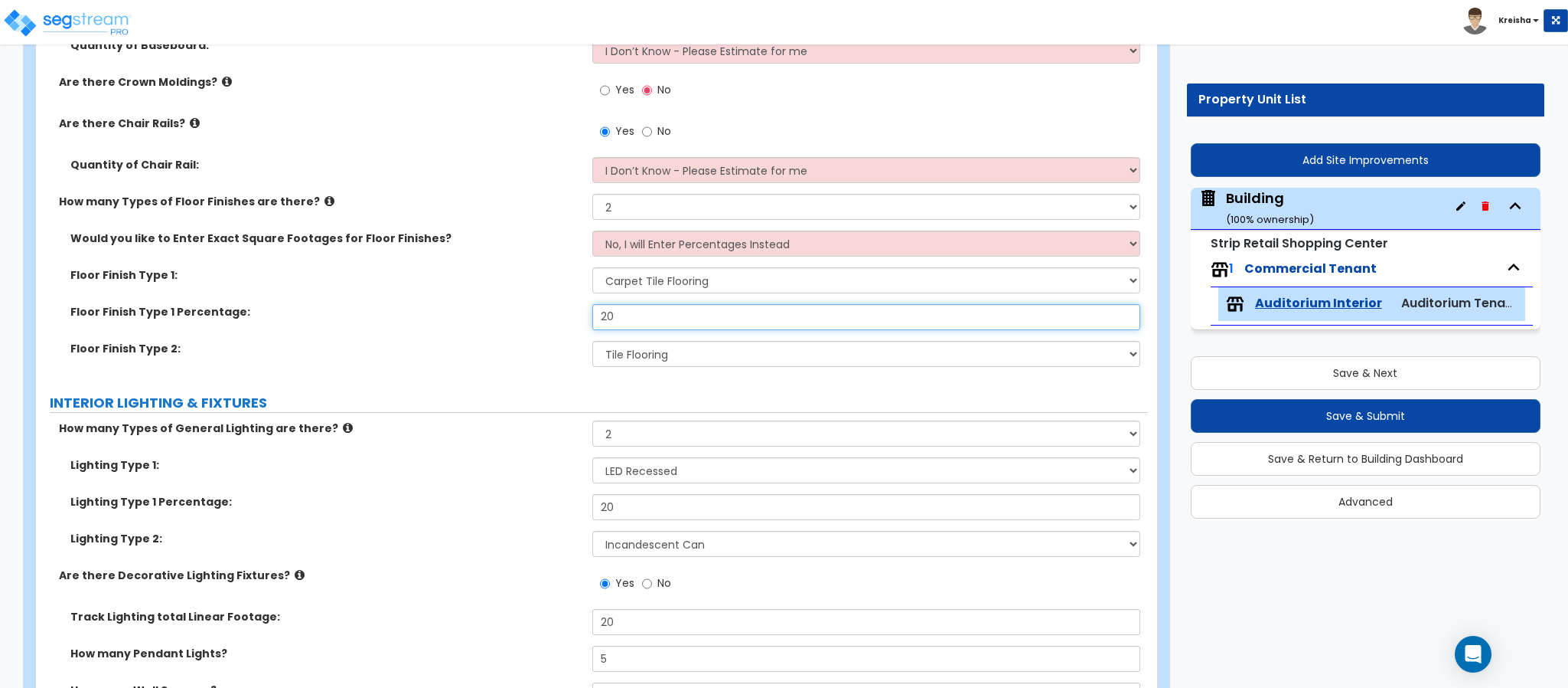
click at [605, 317] on input "20" at bounding box center [866, 316] width 549 height 26
click at [605, 316] on input "20" at bounding box center [866, 316] width 549 height 26
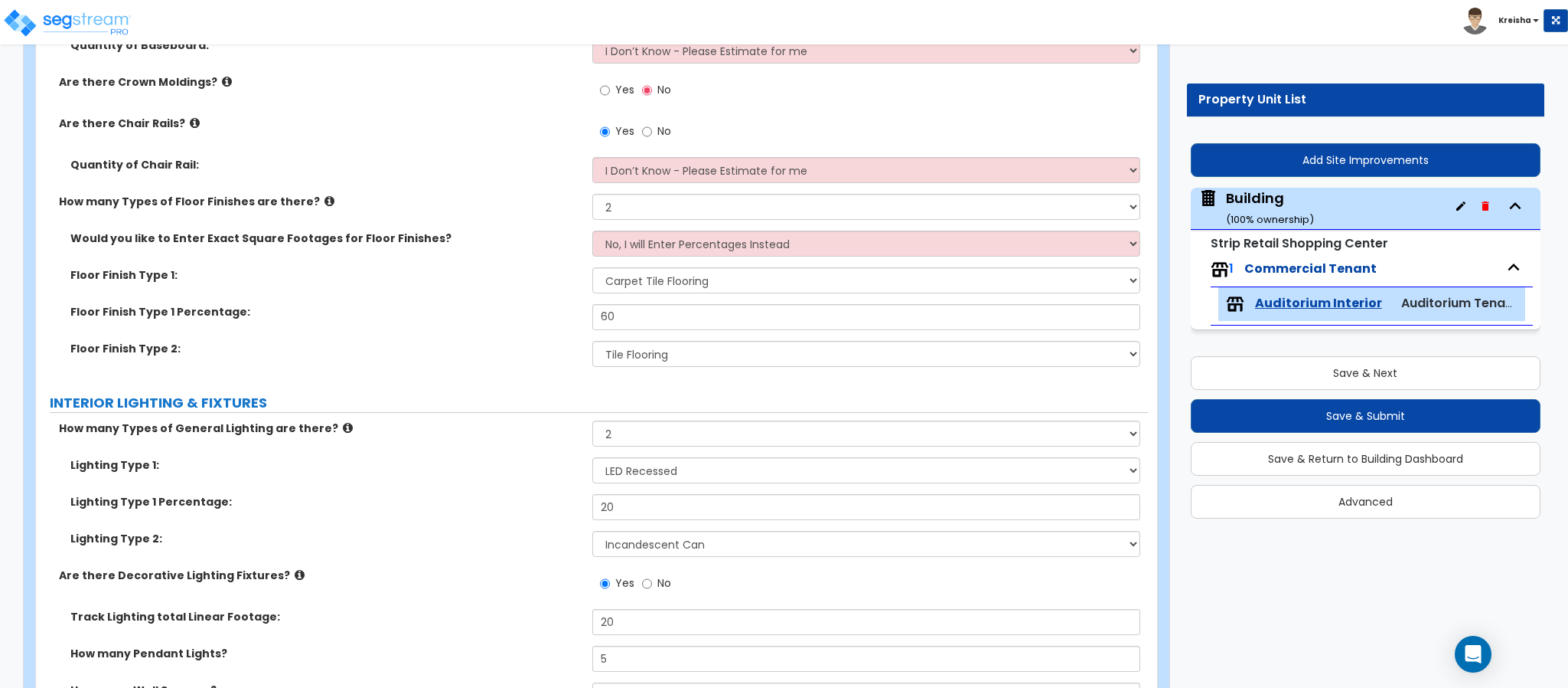
click at [569, 336] on div "Floor Finish Type 1 Percentage: 60" at bounding box center [591, 322] width 1112 height 37
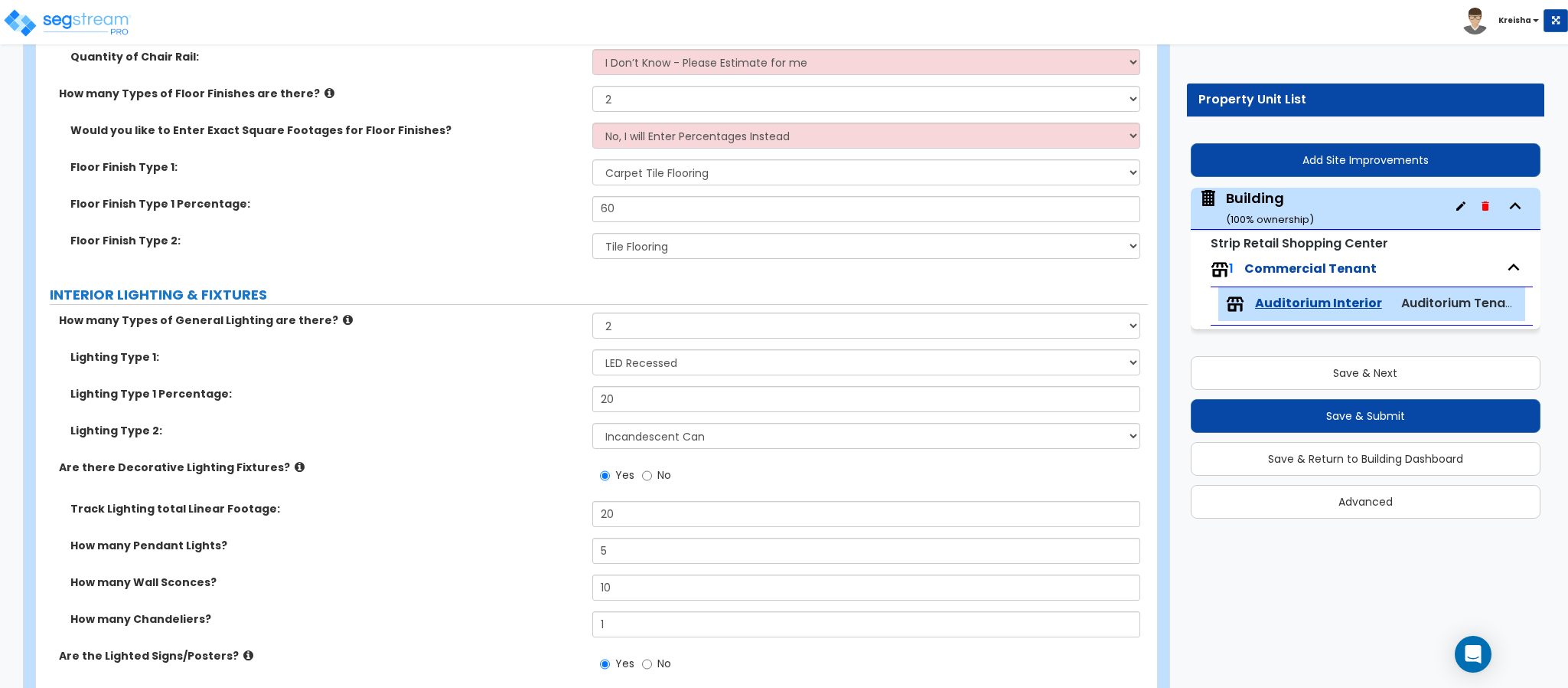
scroll to position [2833, 0]
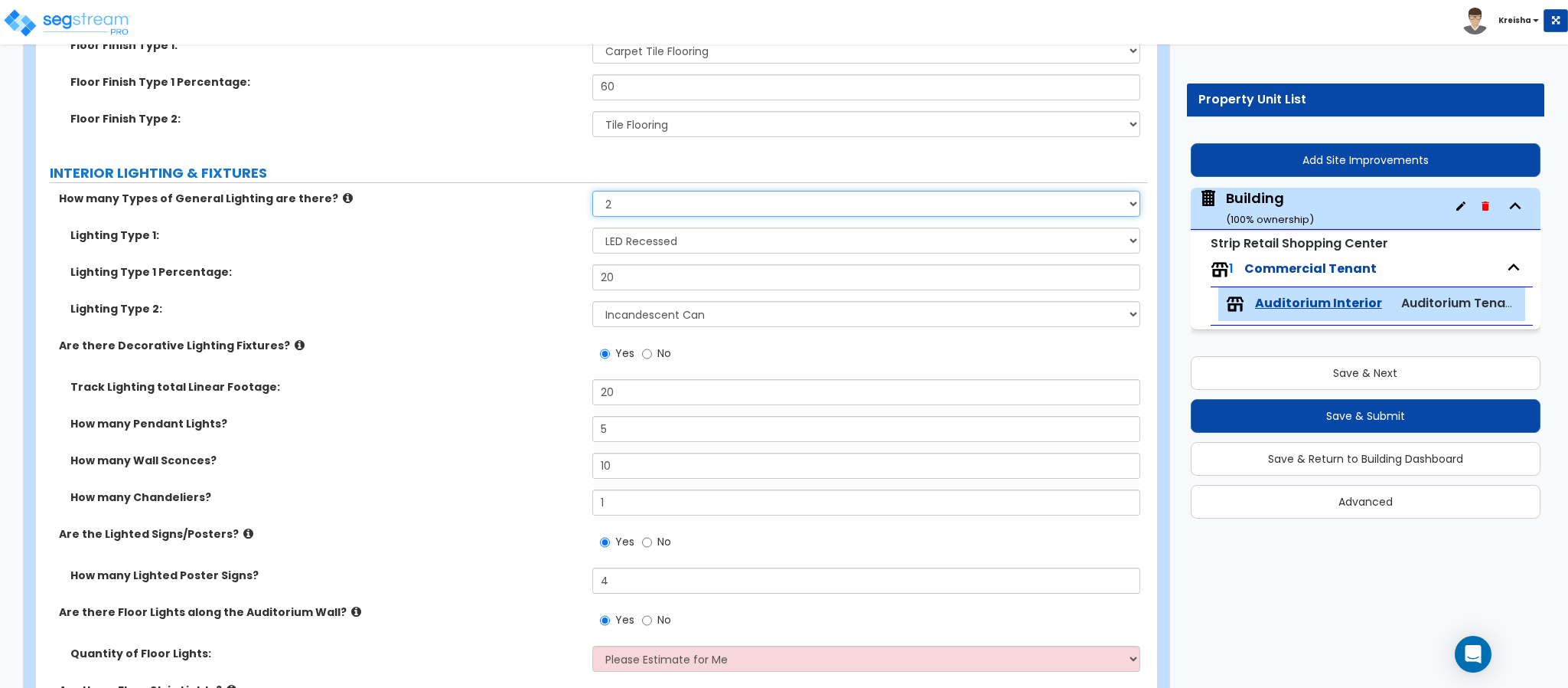
click at [613, 201] on select "None 1 2 3" at bounding box center [866, 204] width 549 height 26
click at [592, 194] on select "None 1 2 3" at bounding box center [866, 204] width 549 height 26
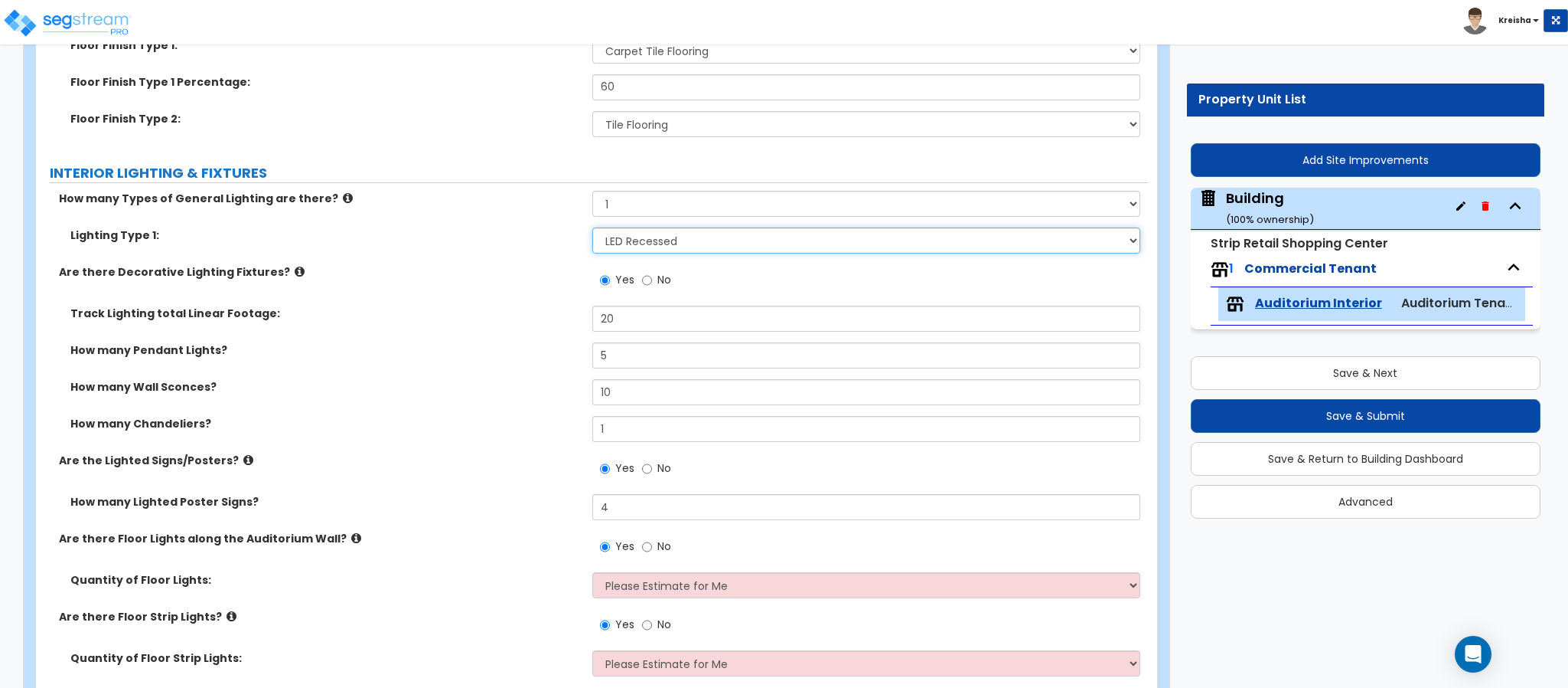
click at [609, 248] on select "Please Choose One LED Surface-Mounted LED Recessed Fluorescent Surface-Mounted …" at bounding box center [866, 240] width 549 height 26
click at [592, 231] on select "Please Choose One LED Surface-Mounted LED Recessed Fluorescent Surface-Mounted …" at bounding box center [866, 240] width 549 height 26
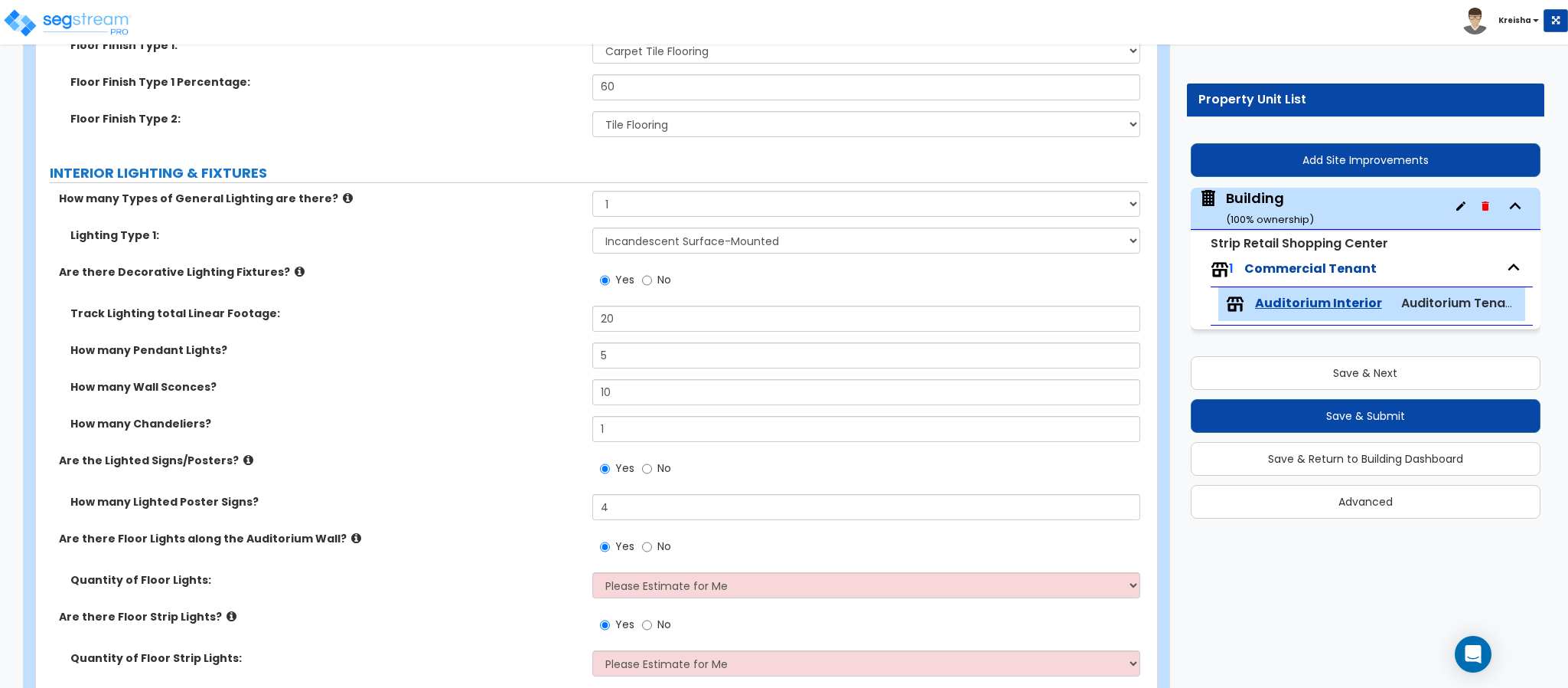
click at [487, 400] on div "How many Wall Sconces? 10" at bounding box center [591, 398] width 1112 height 37
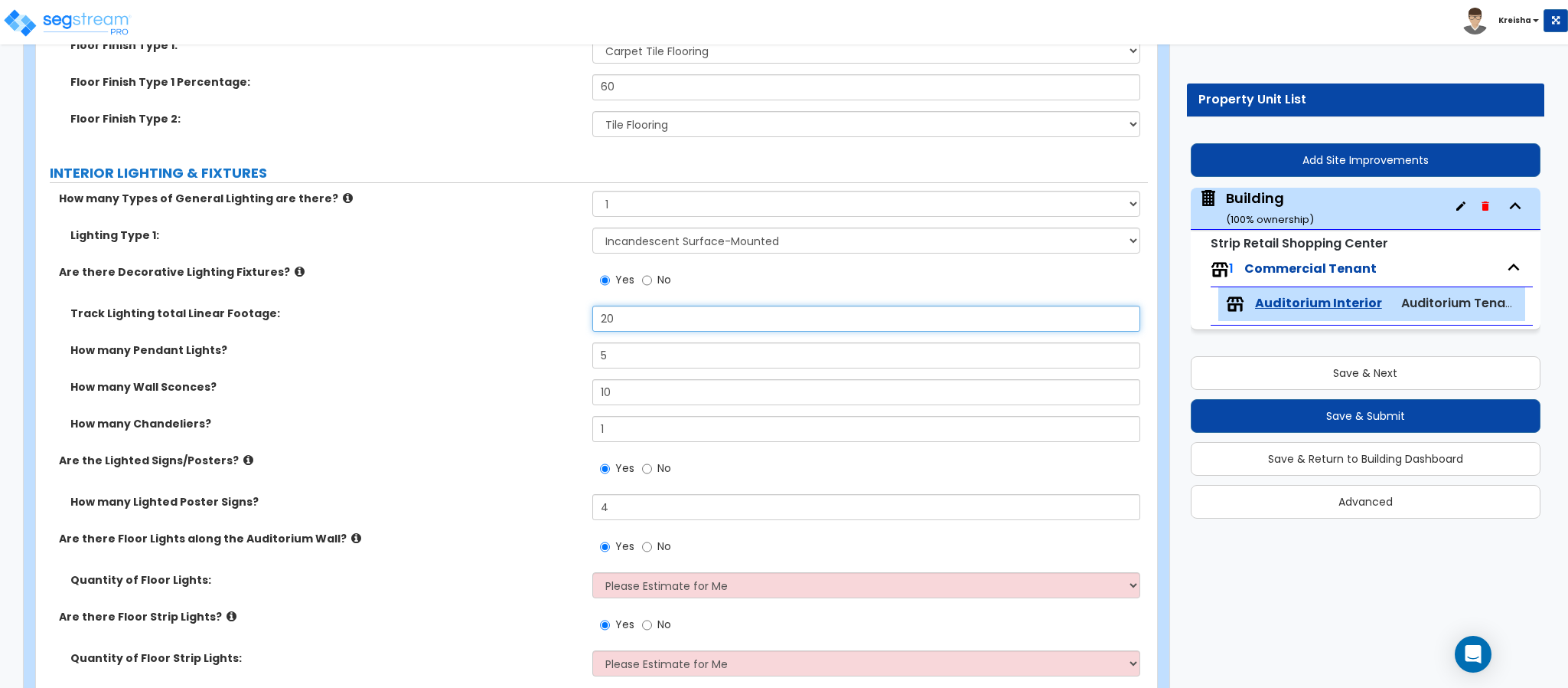
click at [602, 332] on input "20" at bounding box center [866, 318] width 549 height 26
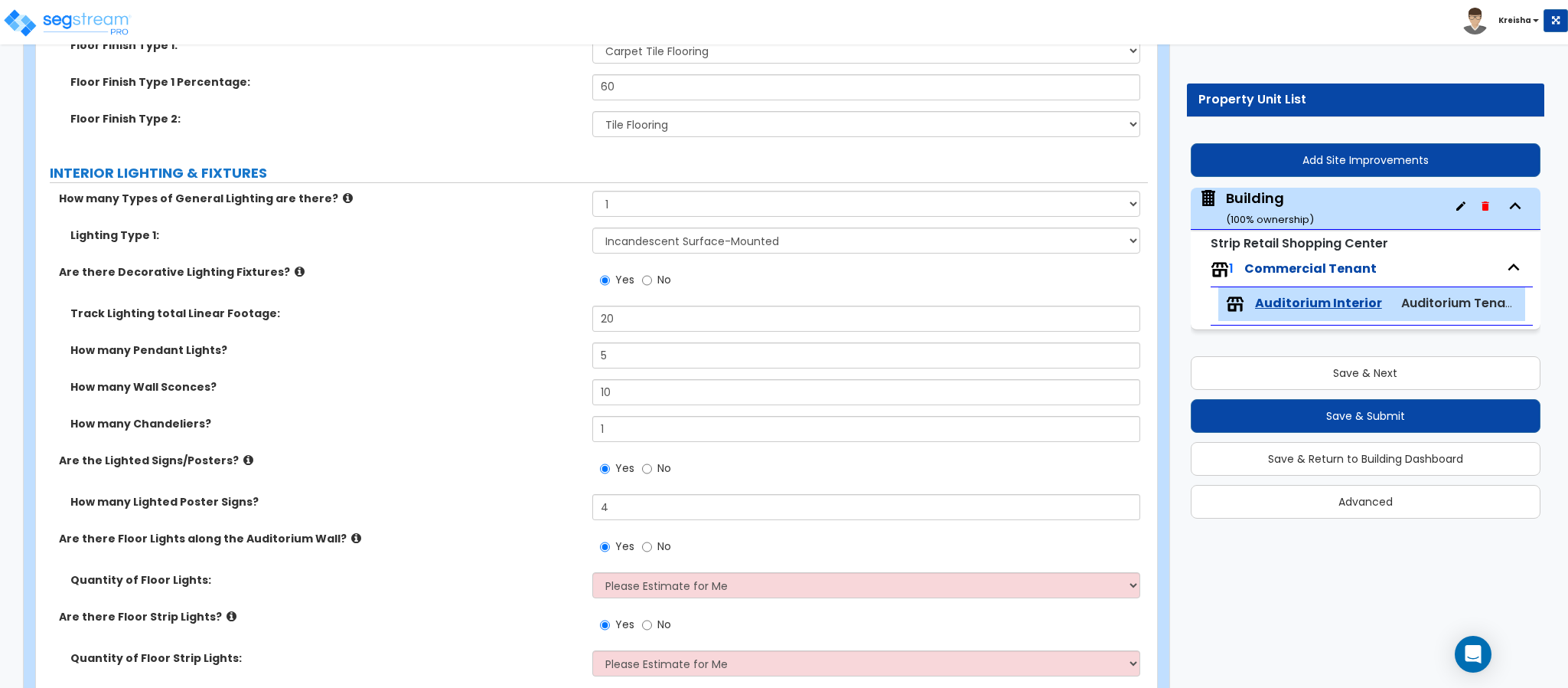
click at [602, 334] on div "Track Lighting total Linear Footage: 20" at bounding box center [591, 324] width 1112 height 37
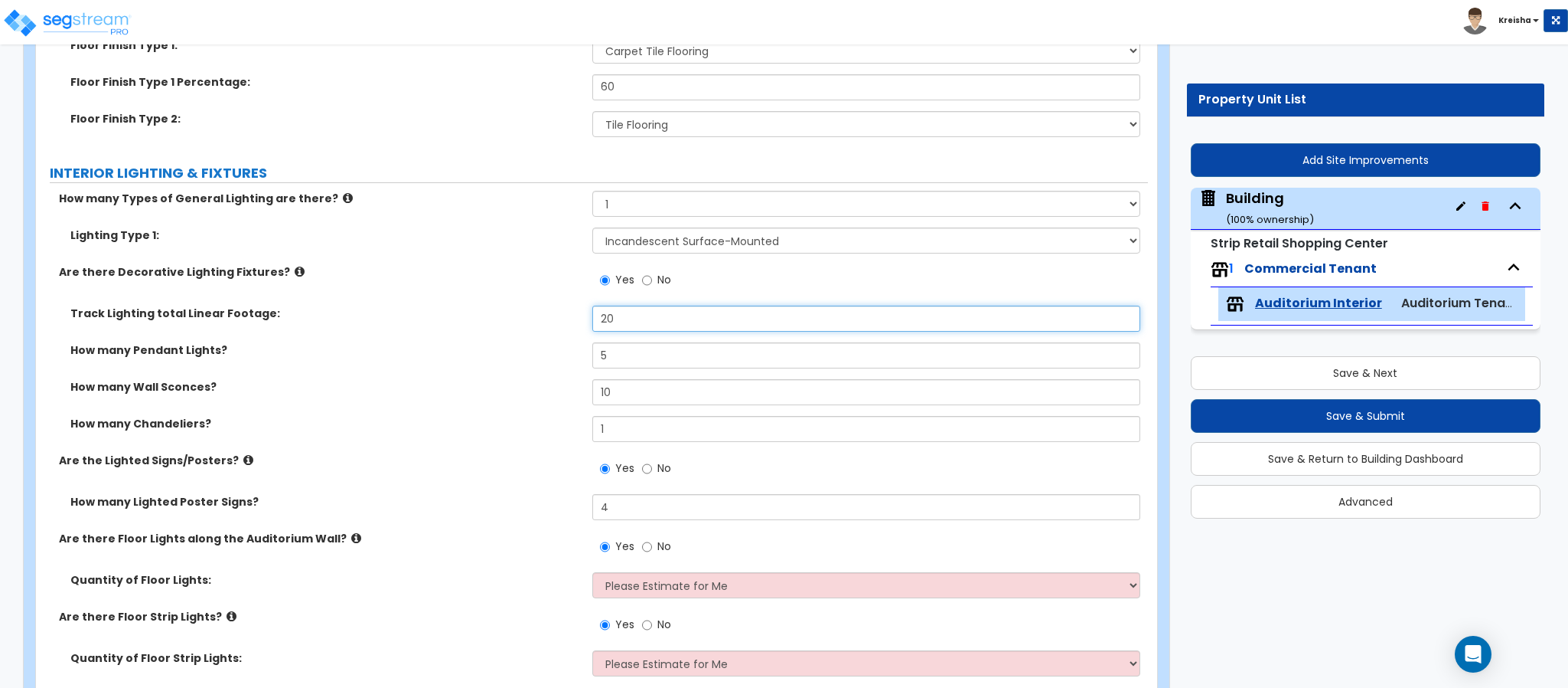
click at [606, 311] on input "20" at bounding box center [866, 318] width 549 height 26
click at [606, 310] on input "20" at bounding box center [866, 318] width 549 height 26
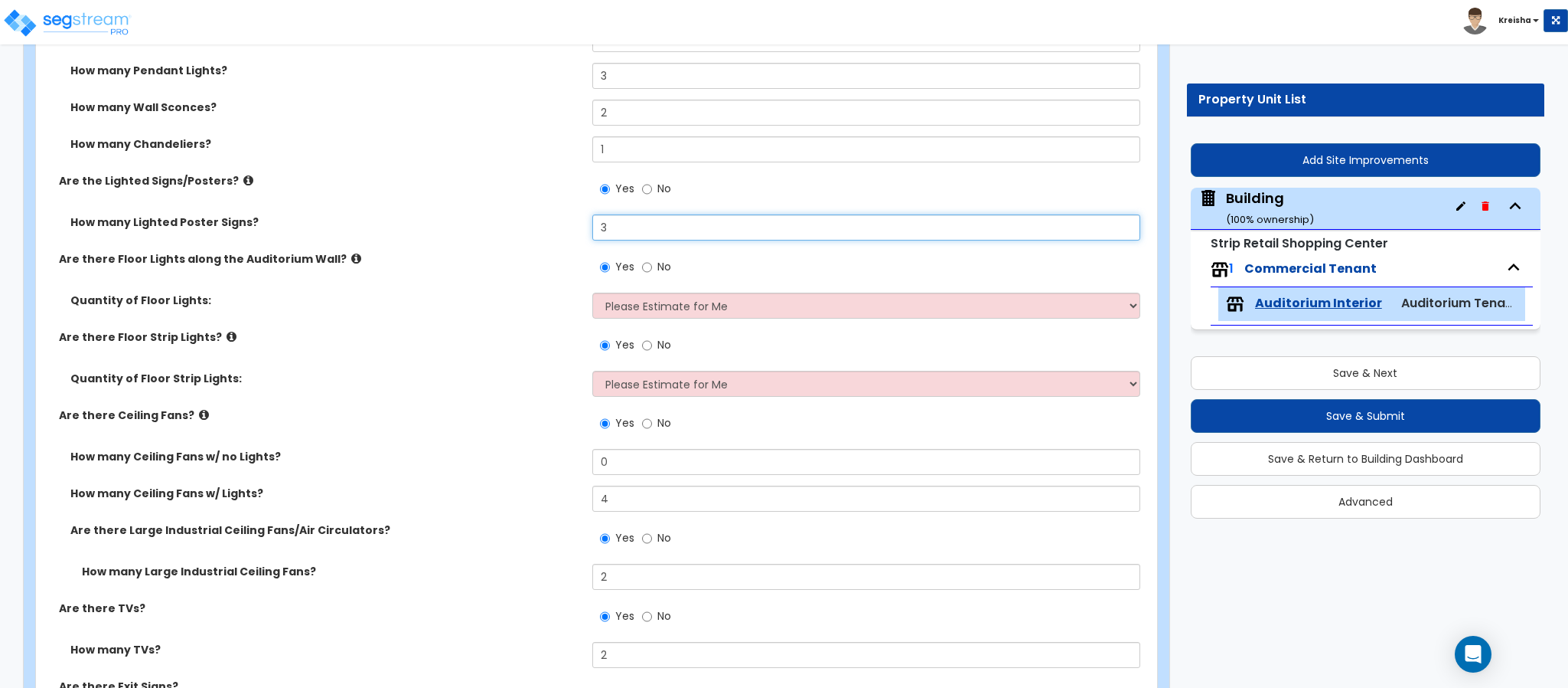
scroll to position [3138, 0]
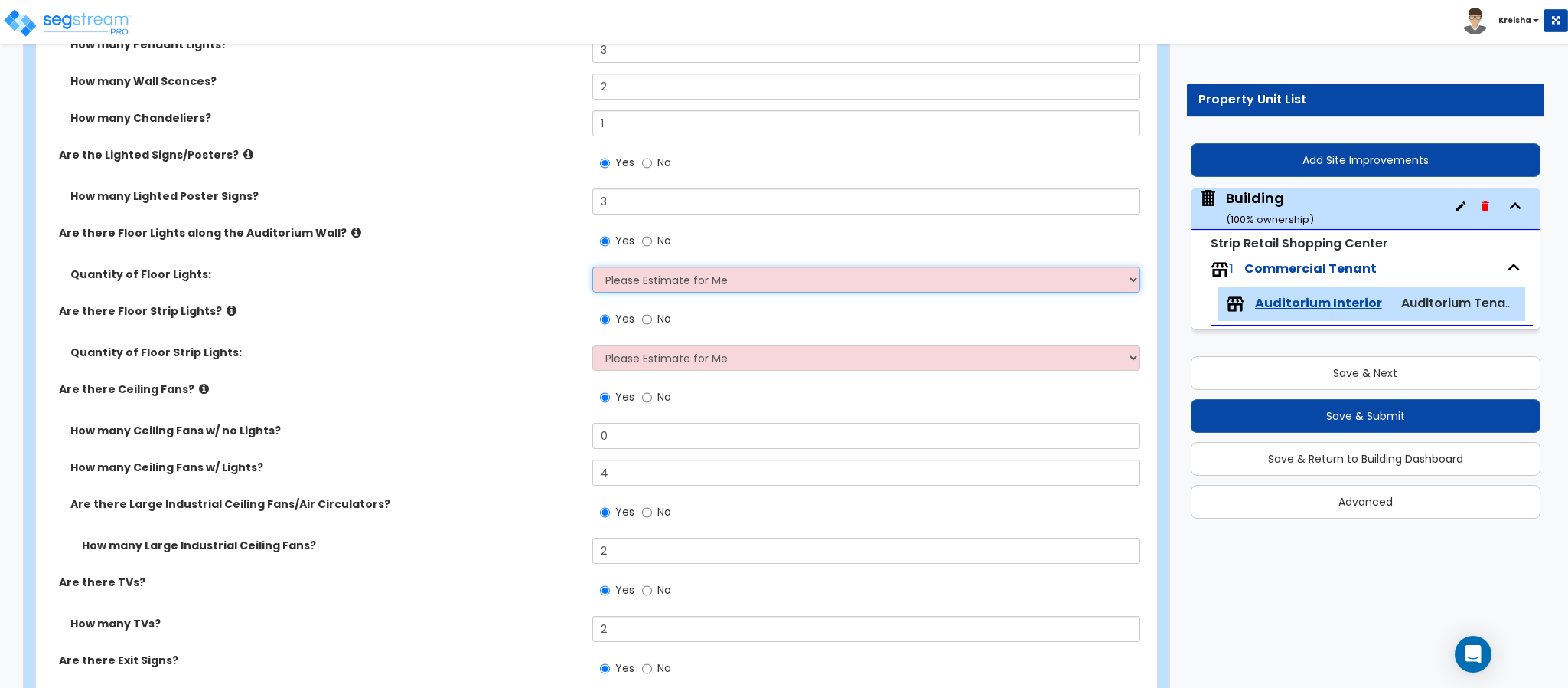
click at [643, 286] on select "Please Estimate for Me I want to Enter the Linear Footage" at bounding box center [866, 279] width 549 height 26
click at [643, 285] on select "Please Estimate for Me I want to Enter the Linear Footage" at bounding box center [866, 279] width 549 height 26
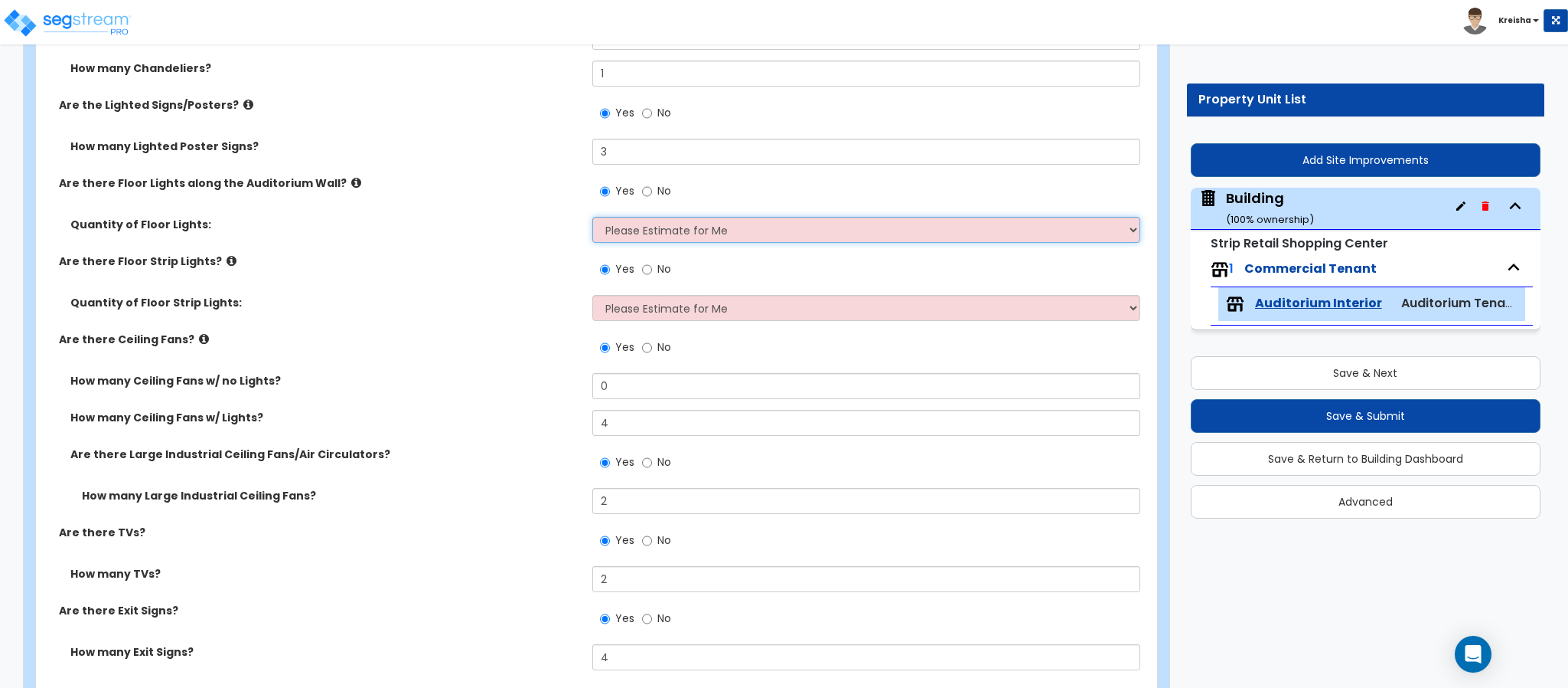
scroll to position [3216, 0]
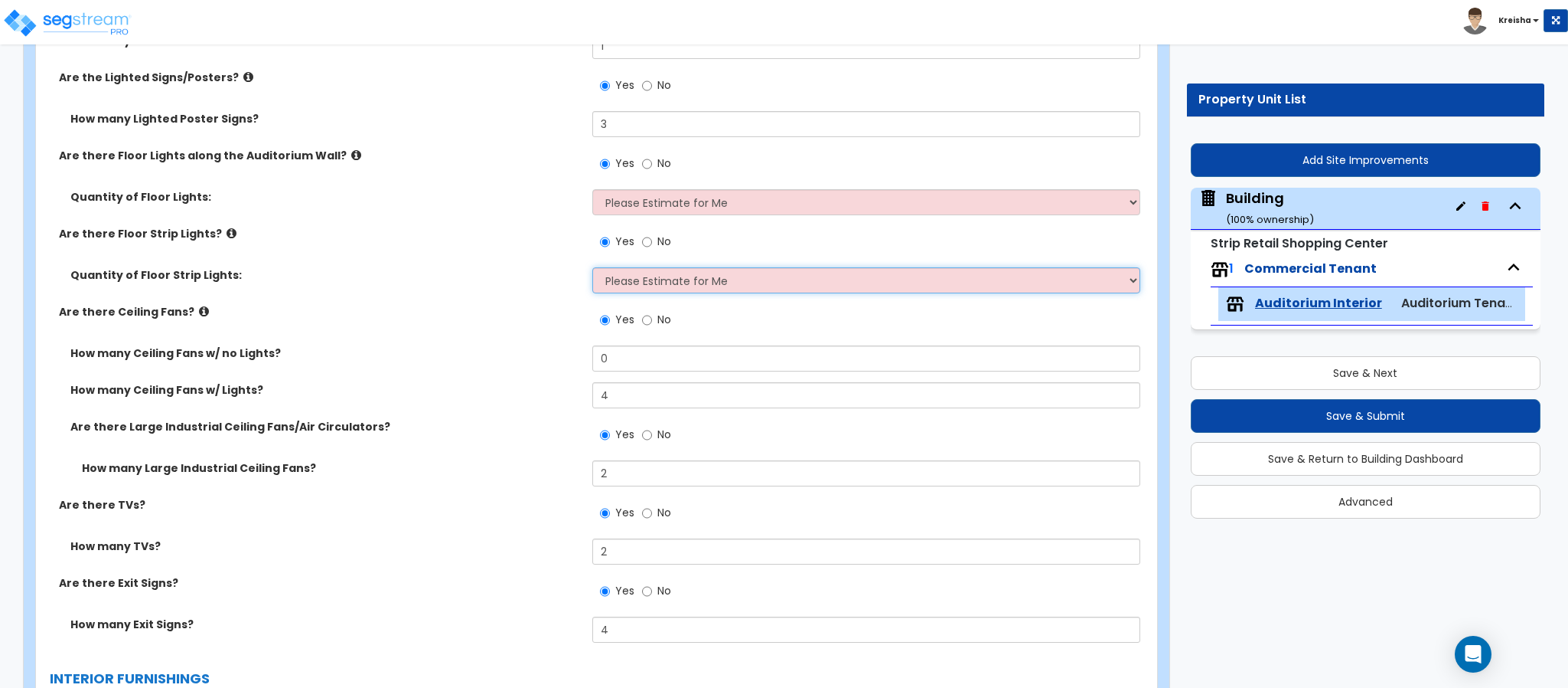
click at [643, 278] on select "Please Estimate for Me I want to Enter the Linear Footage" at bounding box center [866, 280] width 549 height 26
click at [592, 270] on select "Please Estimate for Me I want to Enter the Linear Footage" at bounding box center [866, 280] width 549 height 26
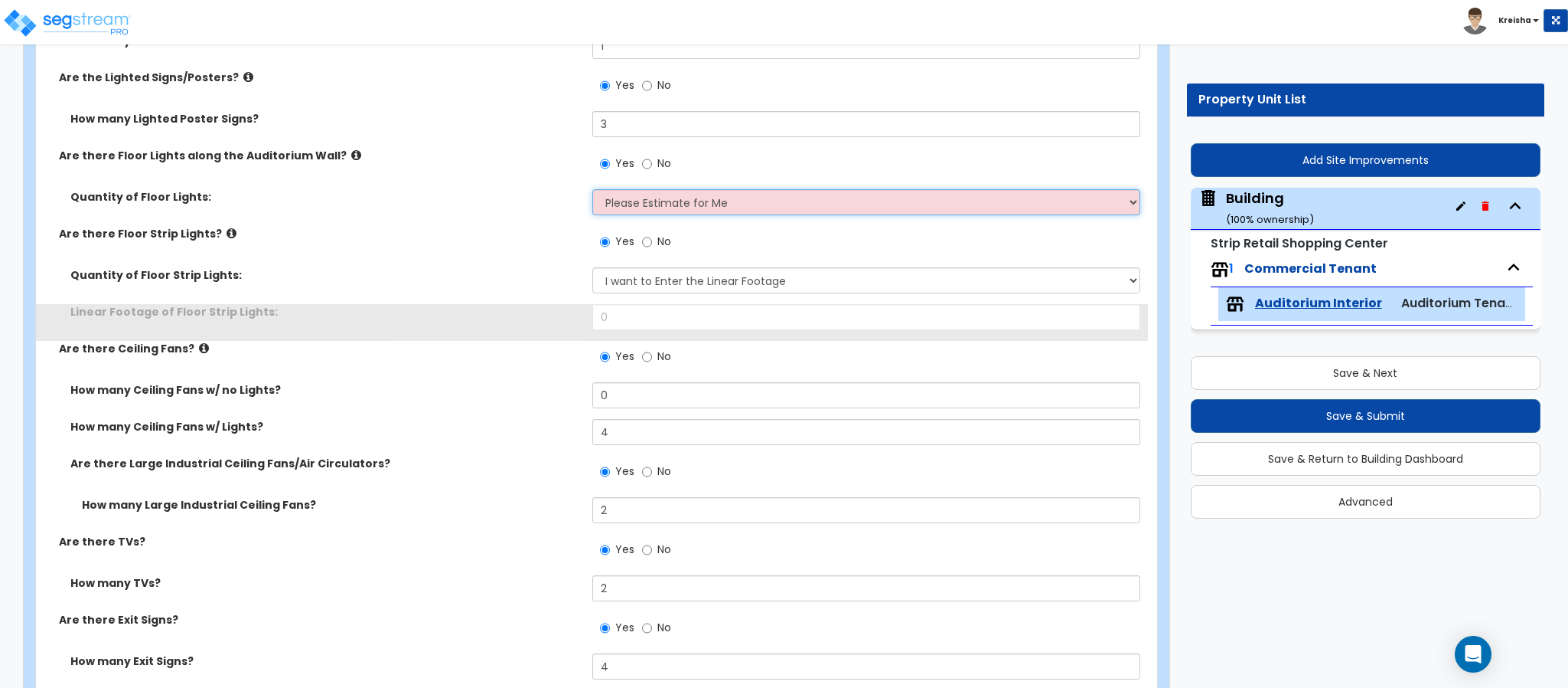
click at [670, 207] on select "Please Estimate for Me I want to Enter the Linear Footage" at bounding box center [866, 202] width 549 height 26
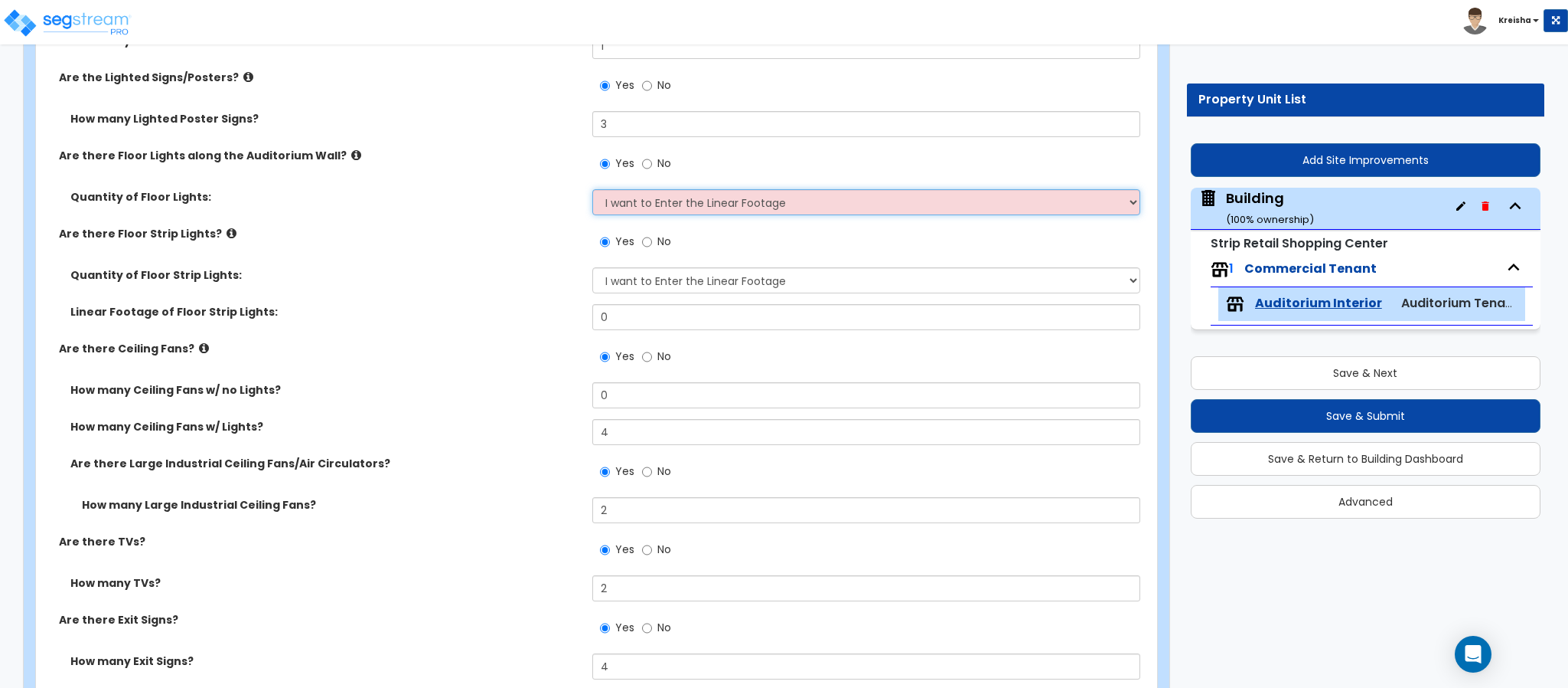
click at [592, 192] on select "Please Estimate for Me I want to Enter the Linear Footage" at bounding box center [866, 202] width 549 height 26
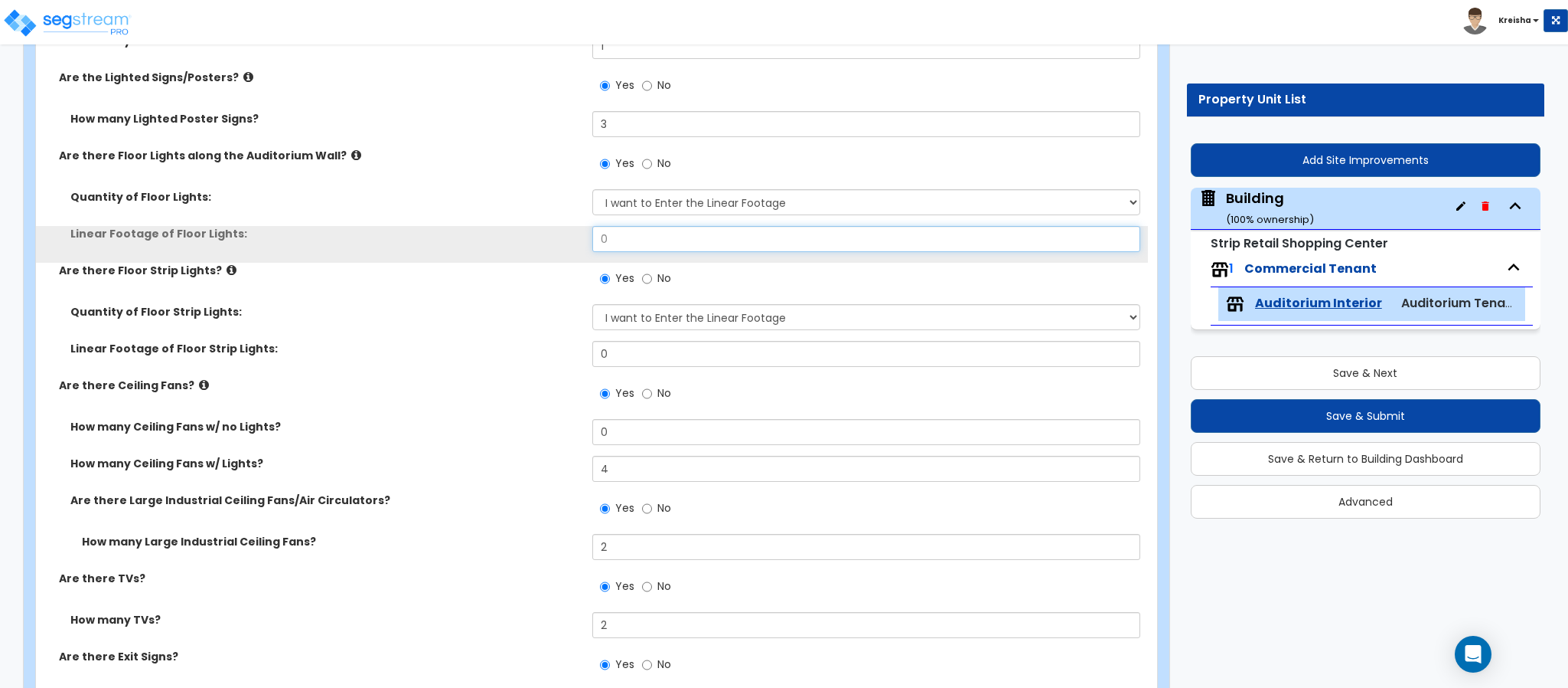
click at [632, 249] on input "0" at bounding box center [866, 238] width 549 height 26
click at [632, 248] on input "0" at bounding box center [866, 238] width 549 height 26
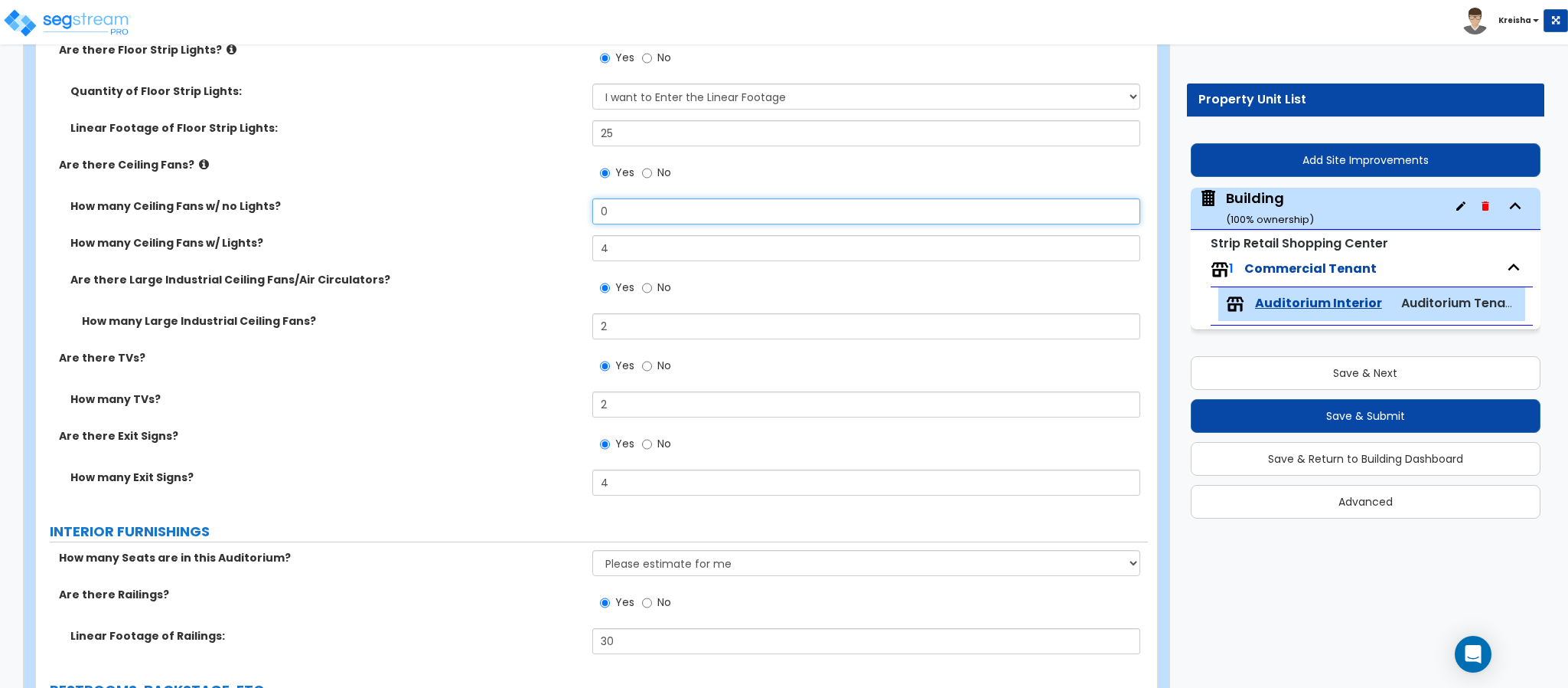
scroll to position [3446, 0]
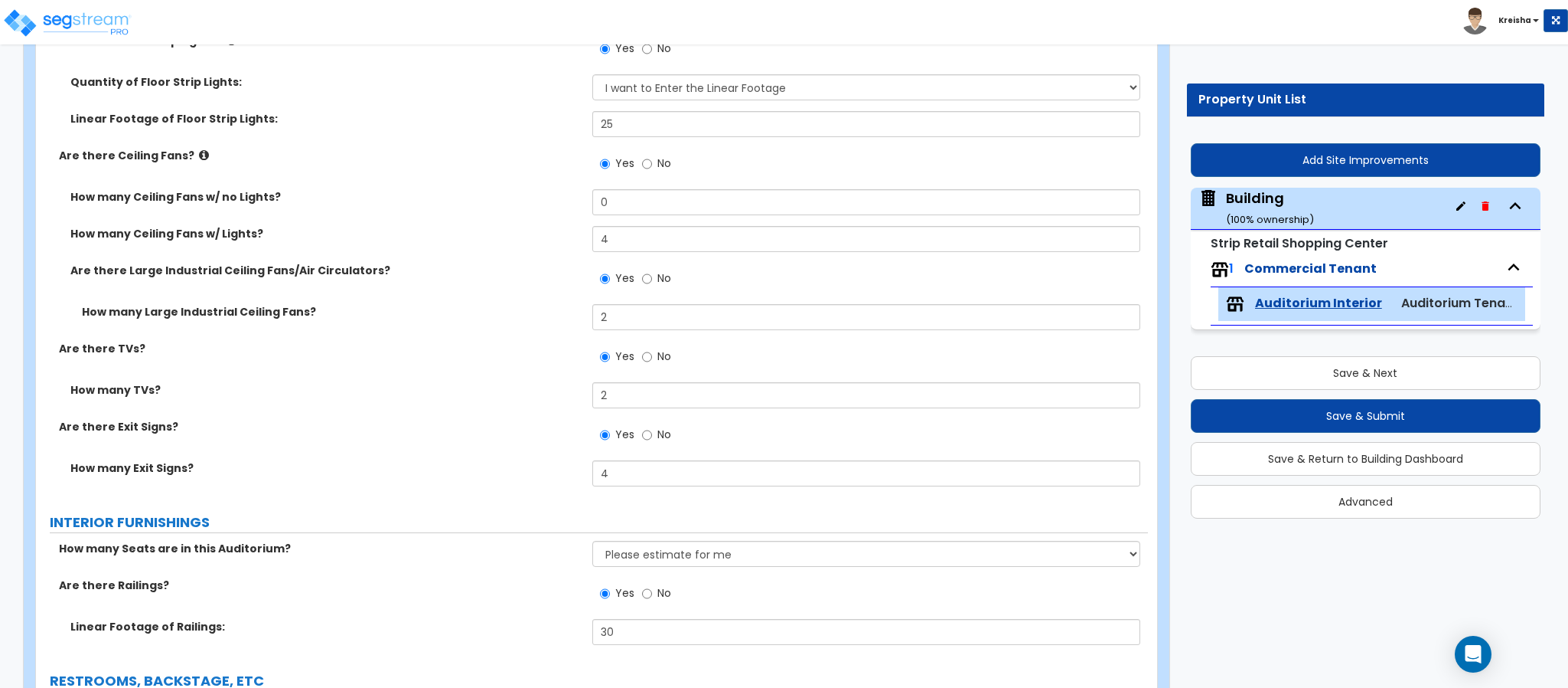
click at [655, 183] on div "Yes No" at bounding box center [635, 165] width 87 height 36
click at [658, 169] on span "No" at bounding box center [664, 163] width 14 height 15
click at [652, 169] on input "No" at bounding box center [647, 163] width 10 height 16
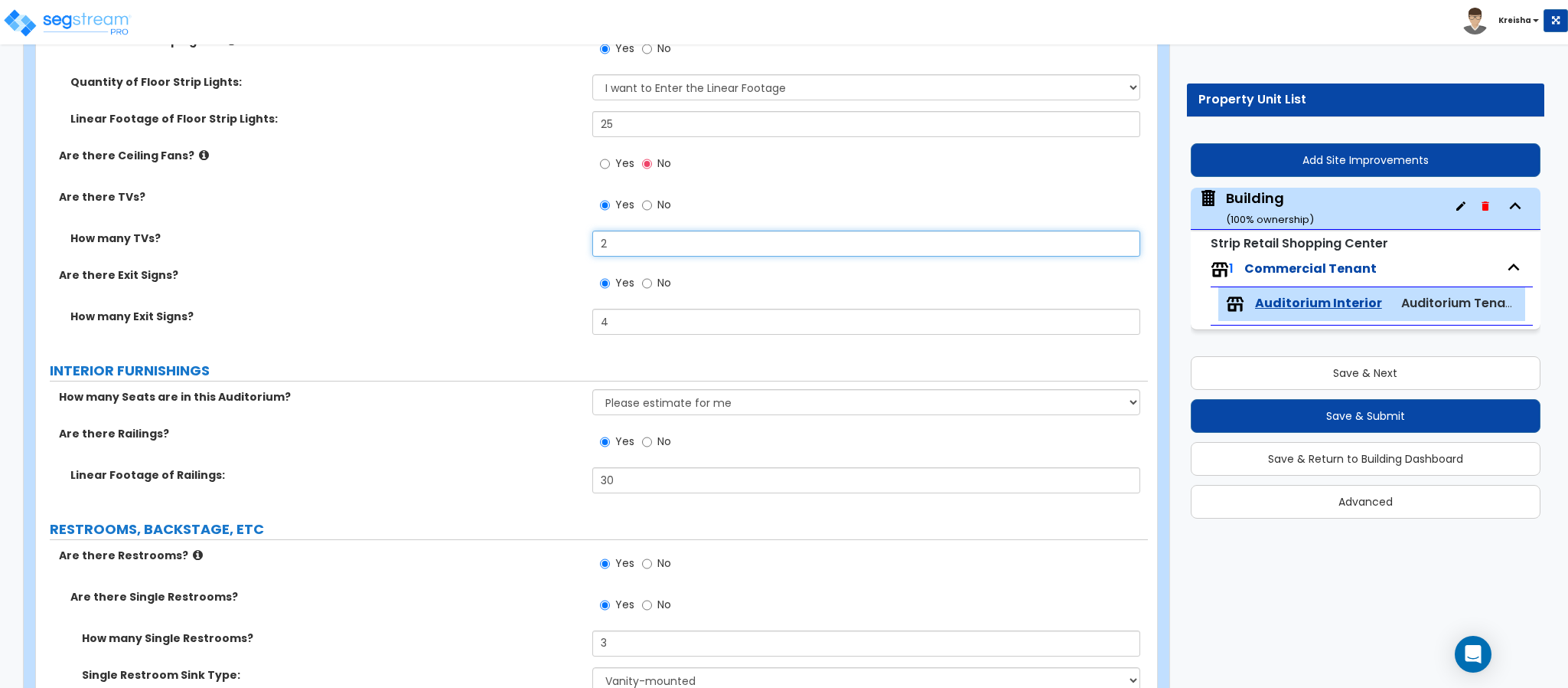
click at [629, 235] on input "2" at bounding box center [866, 243] width 549 height 26
click at [629, 234] on input "2" at bounding box center [866, 243] width 549 height 26
click at [620, 163] on span "Yes" at bounding box center [625, 163] width 19 height 15
click at [609, 163] on input "Yes" at bounding box center [605, 163] width 10 height 16
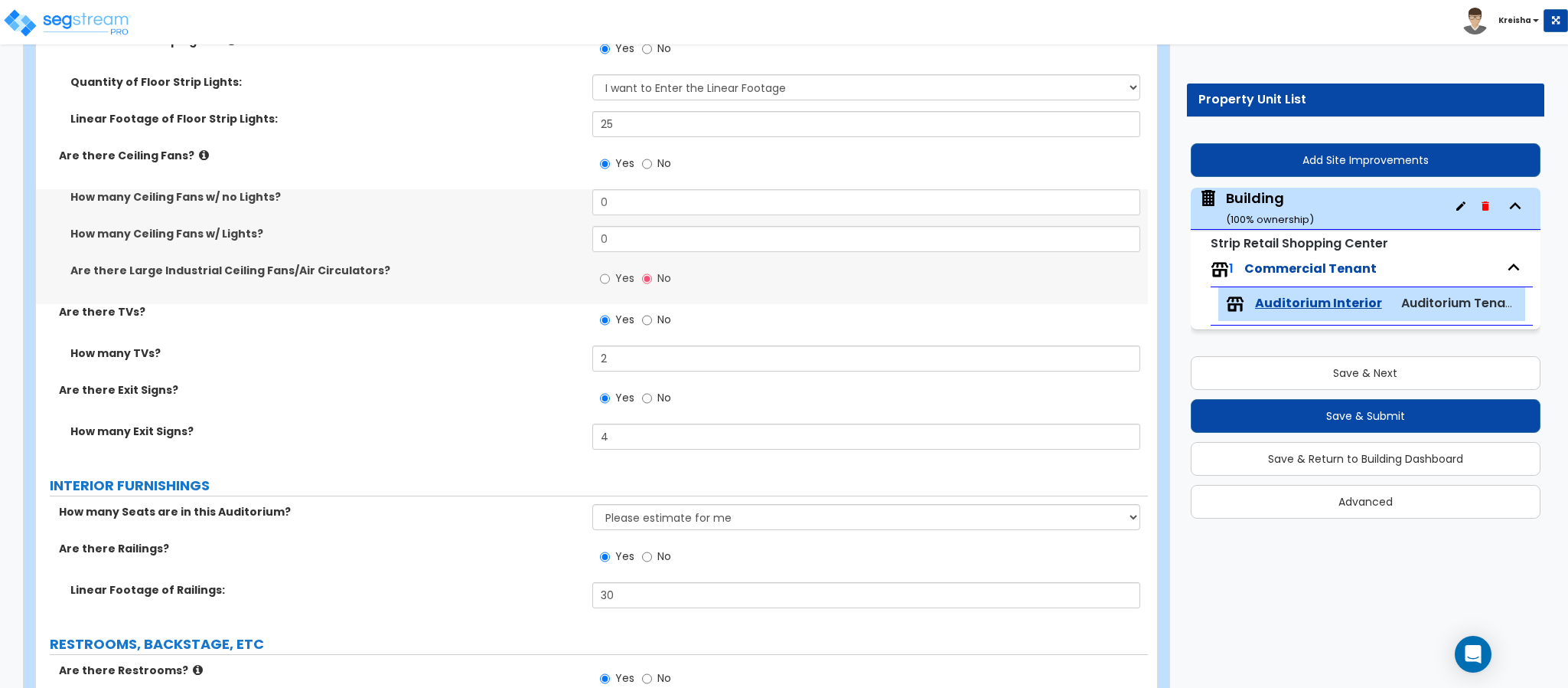
click at [598, 294] on div "Yes No" at bounding box center [635, 280] width 87 height 36
click at [610, 281] on label "Yes" at bounding box center [617, 280] width 35 height 26
click at [609, 281] on input "Yes" at bounding box center [605, 278] width 10 height 16
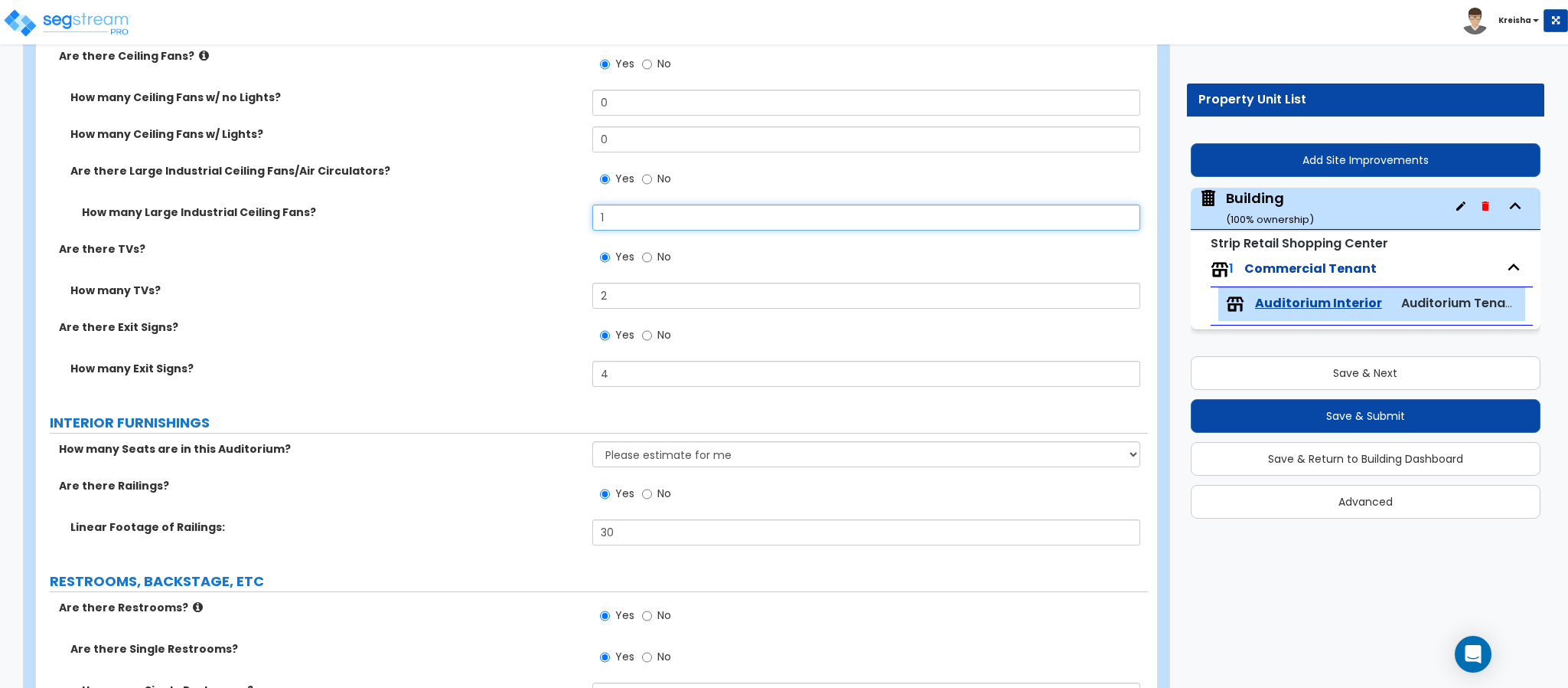
scroll to position [3522, 0]
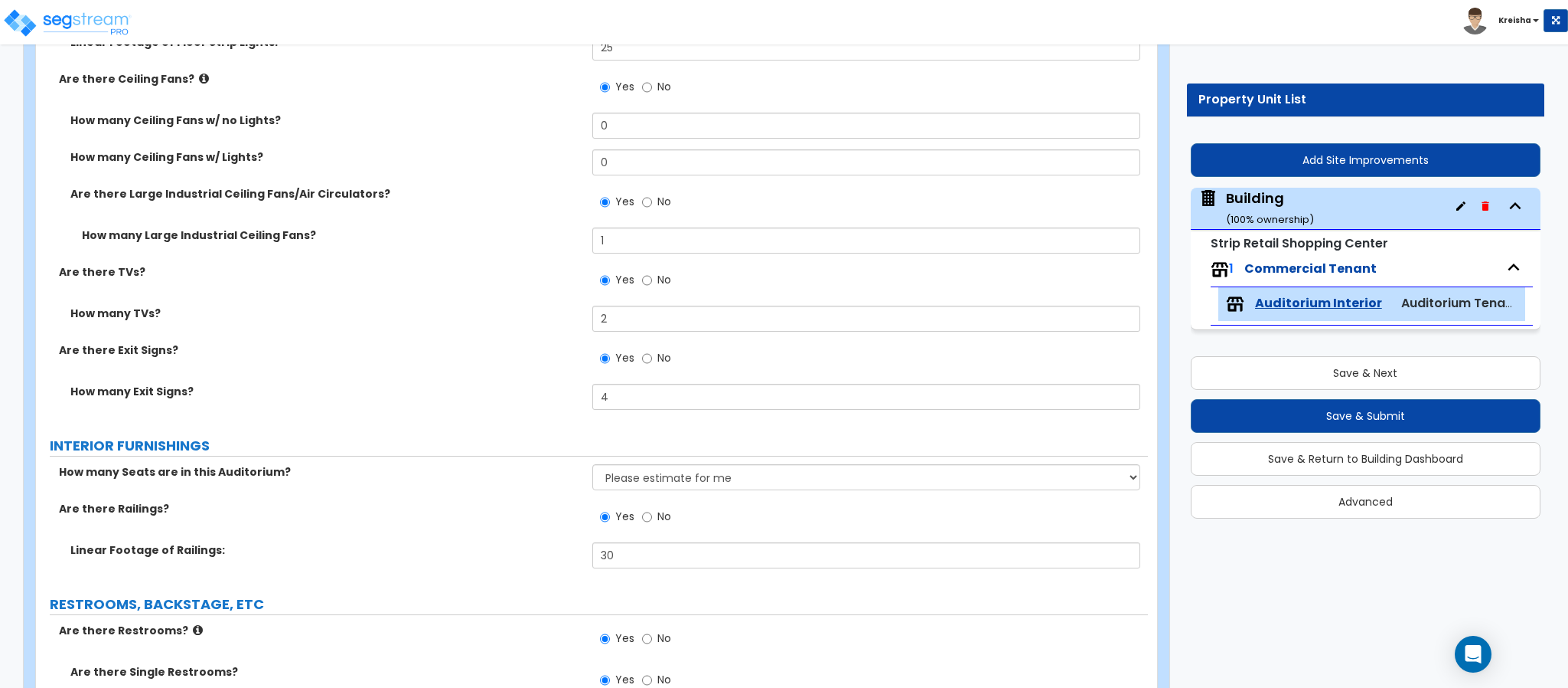
click at [668, 209] on span "No" at bounding box center [664, 202] width 14 height 15
click at [652, 209] on input "No" at bounding box center [647, 202] width 10 height 16
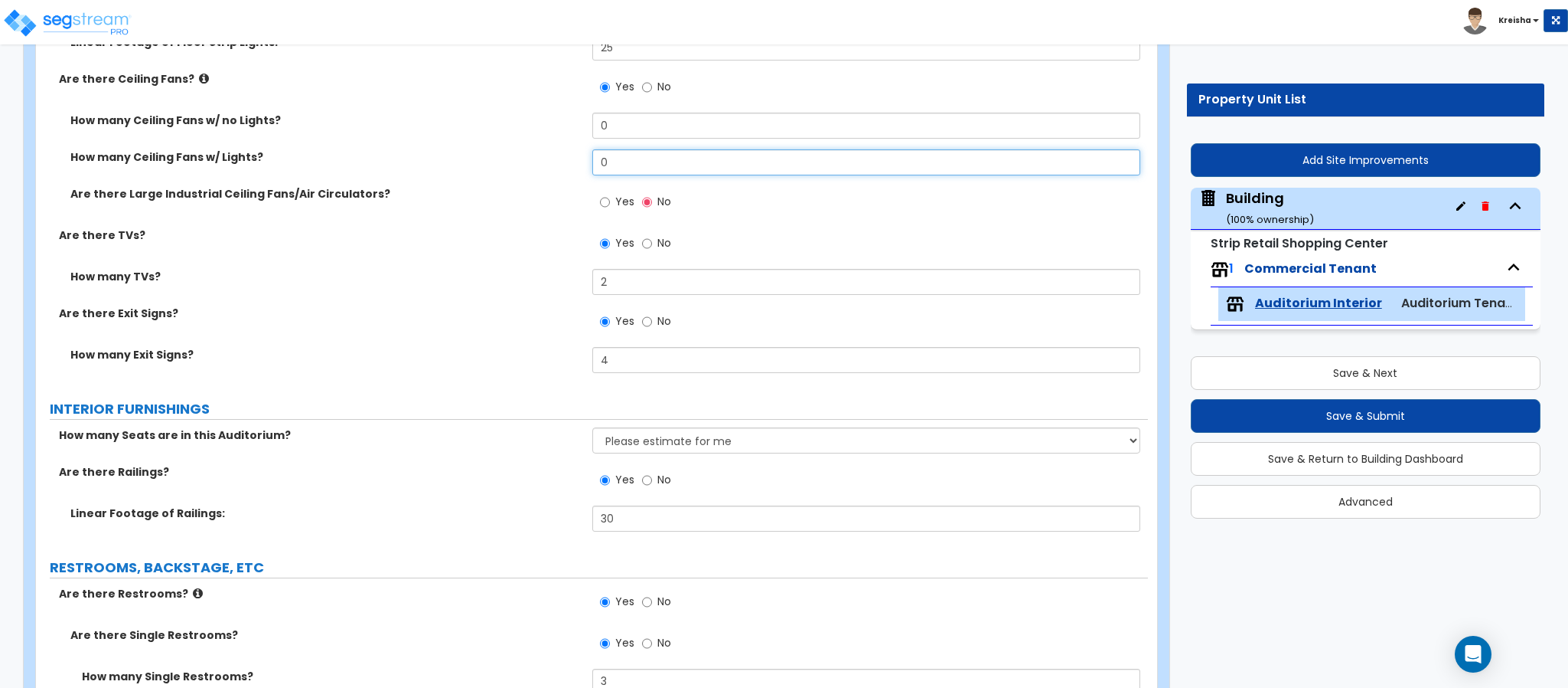
click at [634, 161] on input "0" at bounding box center [866, 162] width 549 height 26
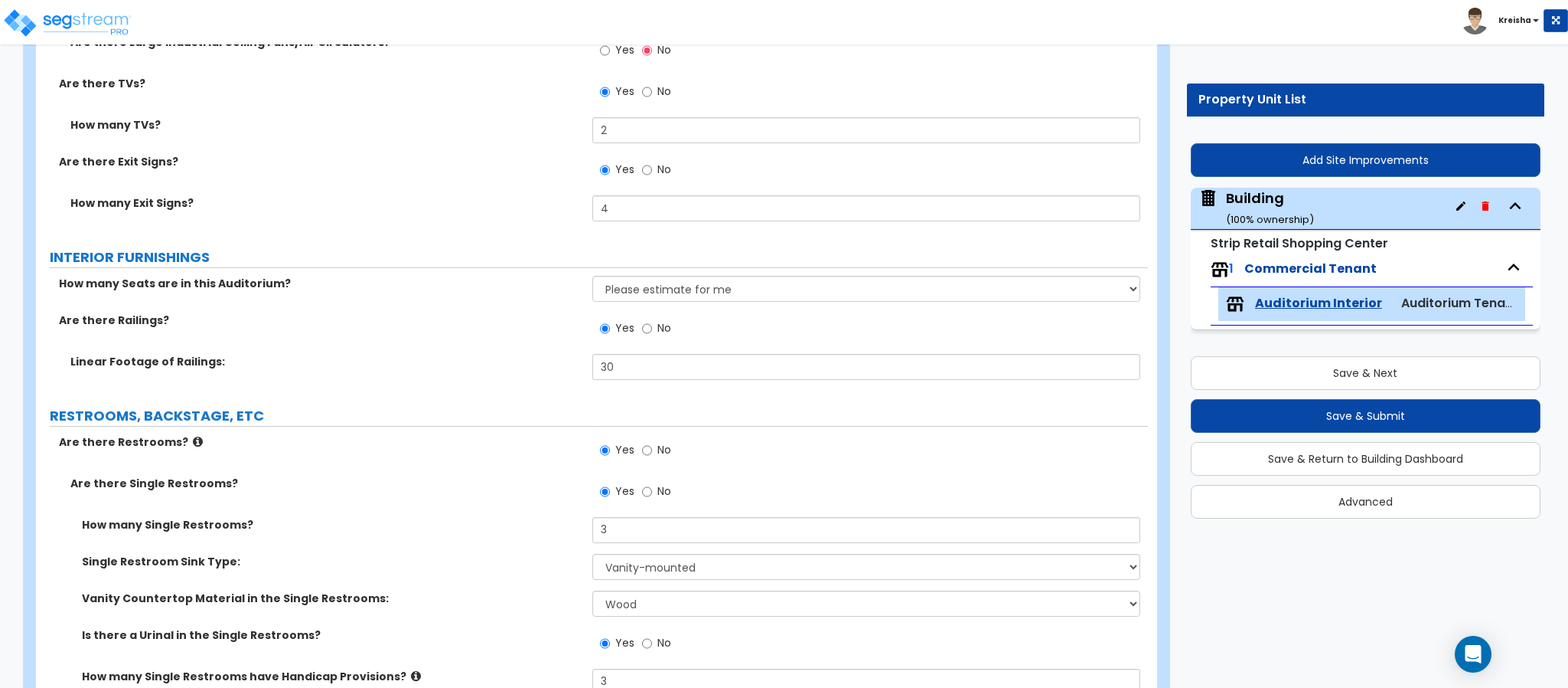
scroll to position [3675, 0]
click at [646, 95] on input "No" at bounding box center [647, 90] width 10 height 16
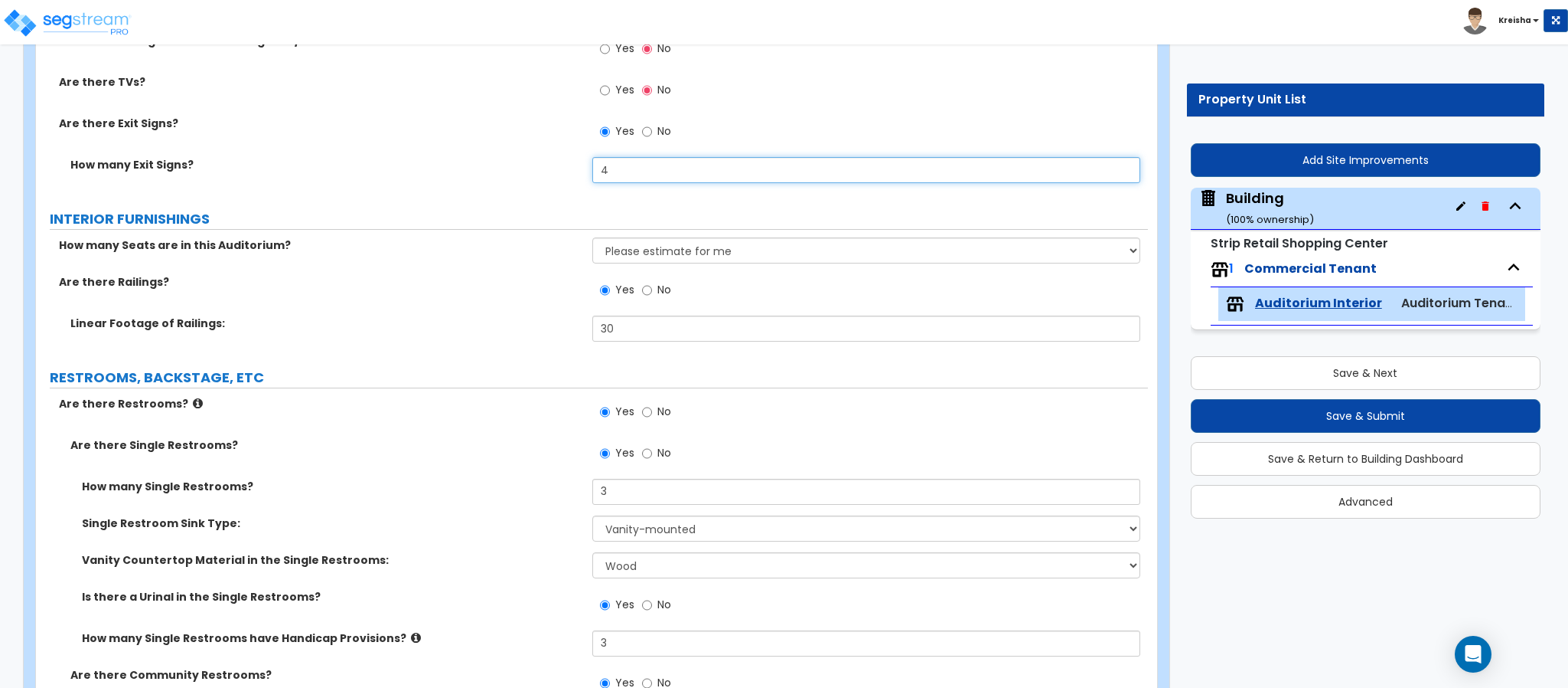
click at [604, 175] on input "4" at bounding box center [866, 170] width 549 height 26
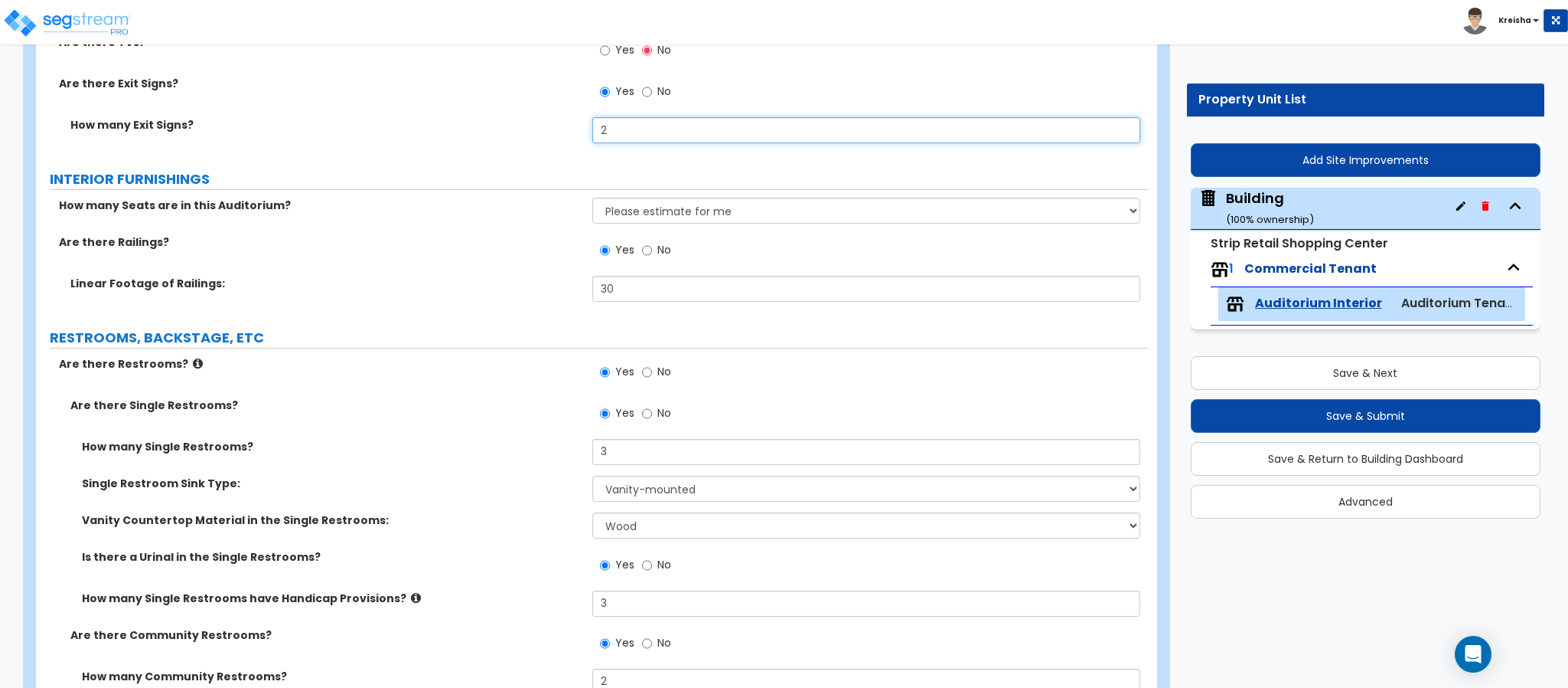
scroll to position [3752, 0]
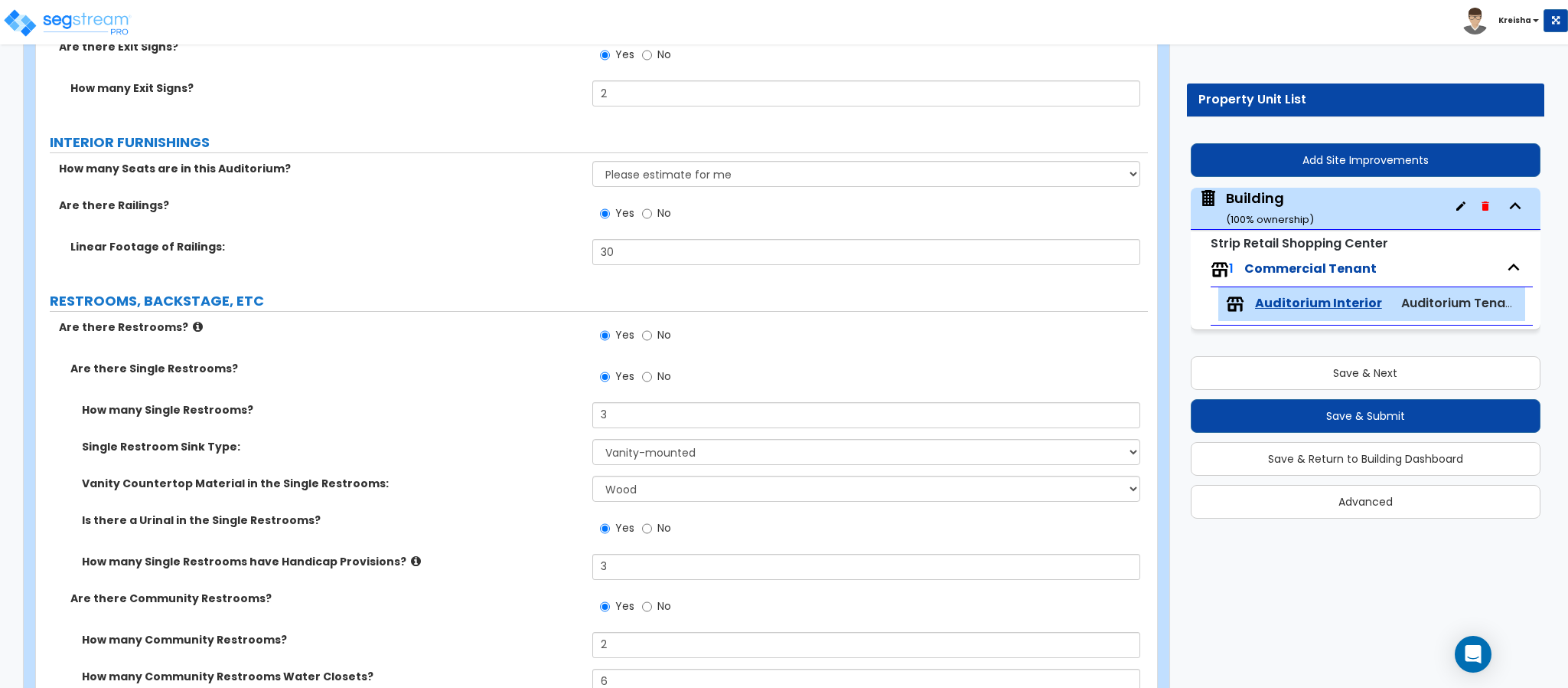
click at [508, 218] on div "Are there Railings? Yes No" at bounding box center [591, 218] width 1112 height 41
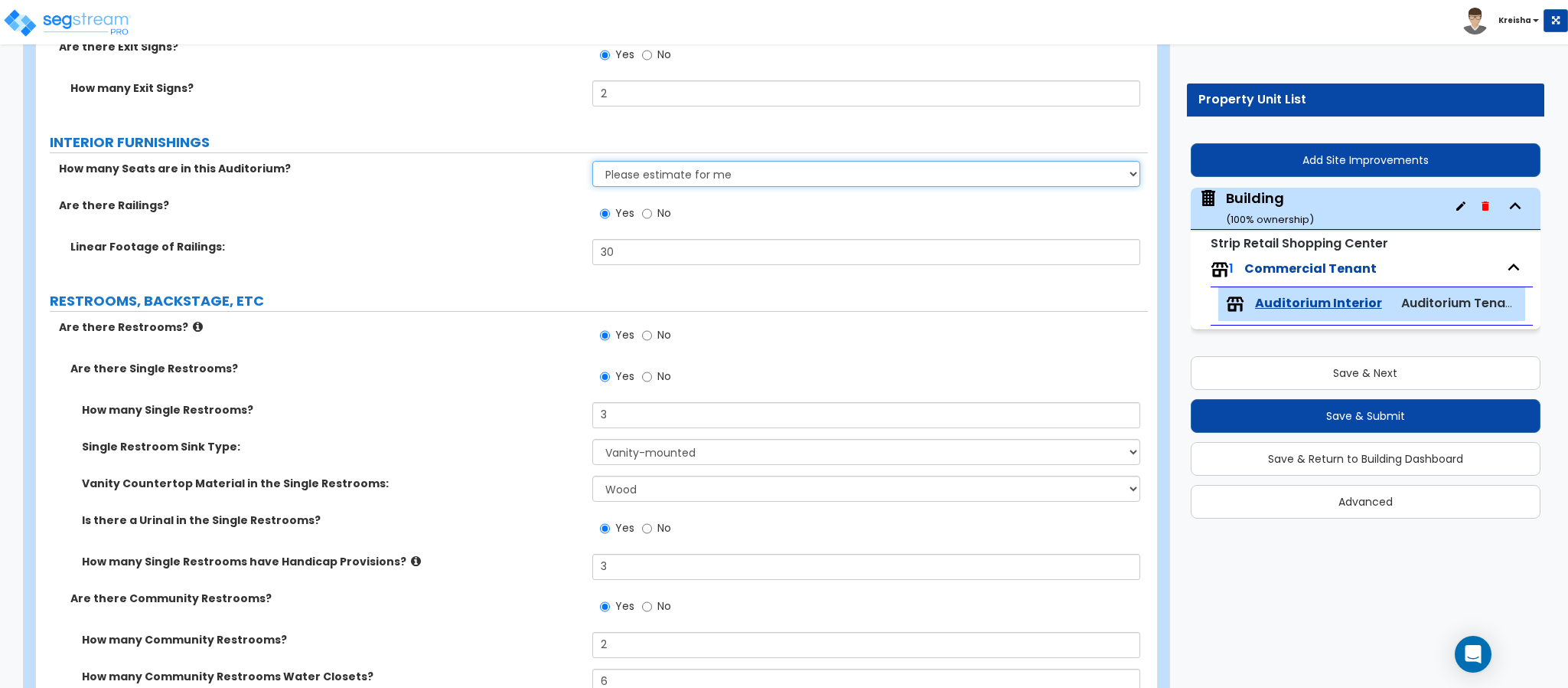
click at [654, 170] on select "None Please estimate for me I want to Enter the Number of Seats" at bounding box center [866, 174] width 549 height 26
click at [592, 163] on select "None Please estimate for me I want to Enter the Number of Seats" at bounding box center [866, 174] width 549 height 26
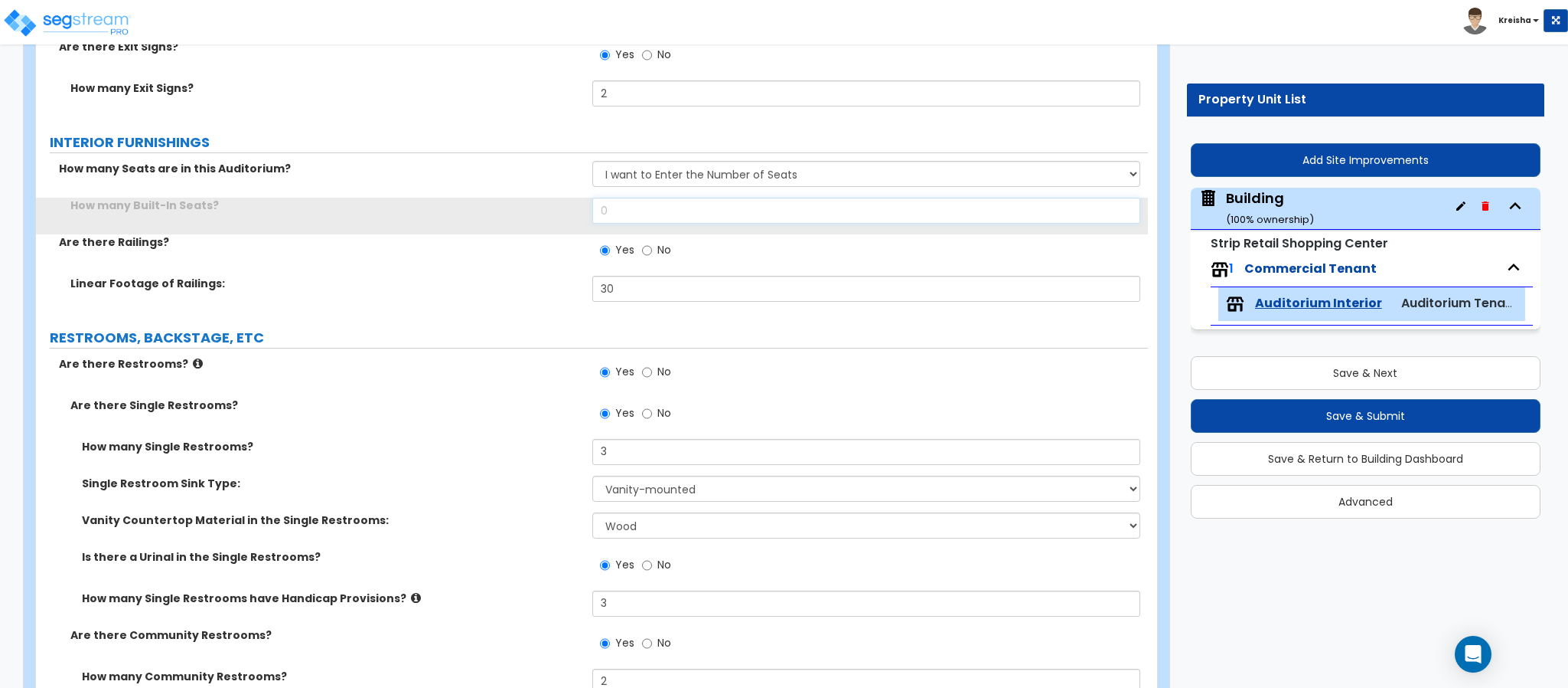
click at [629, 209] on input "0" at bounding box center [866, 210] width 549 height 26
click at [630, 209] on input "0" at bounding box center [866, 210] width 549 height 26
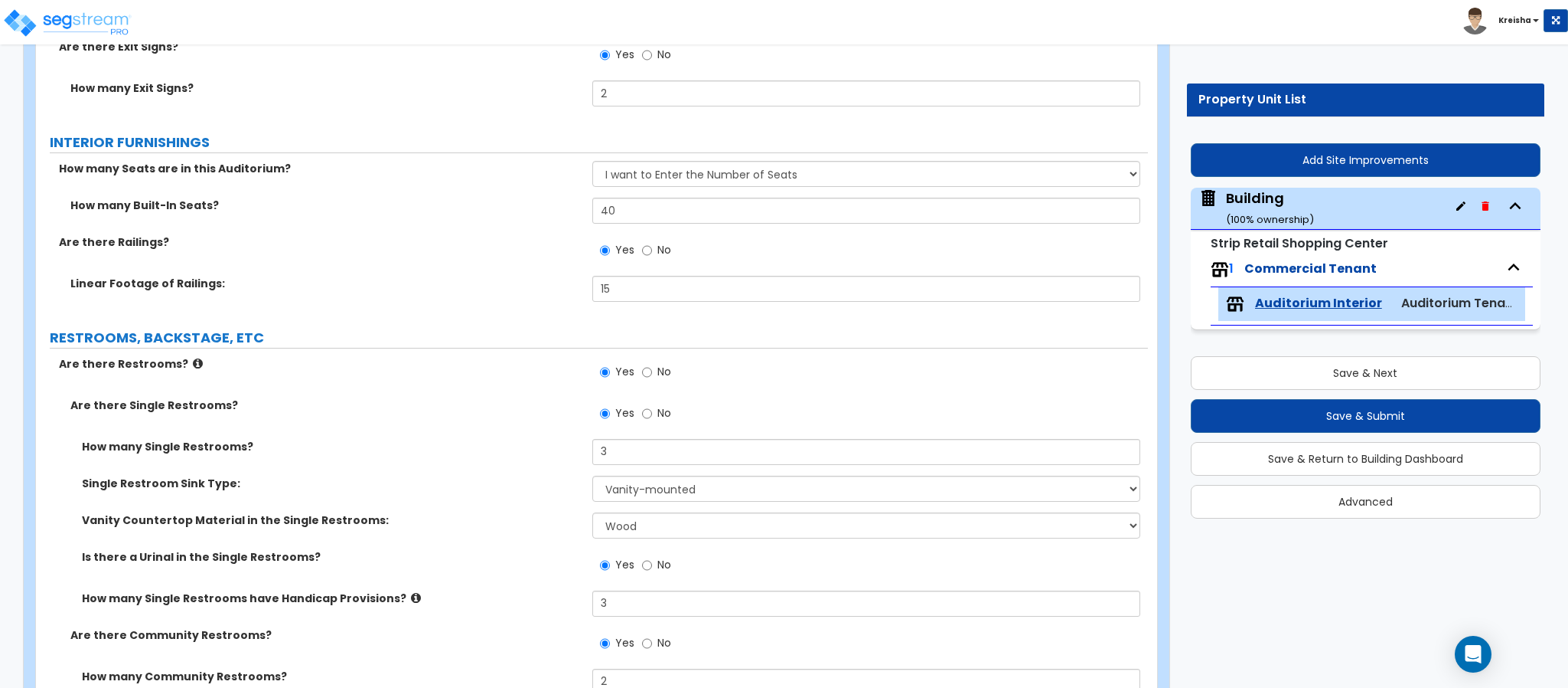
click at [465, 310] on div "Linear Footage of Railings: 15" at bounding box center [591, 294] width 1112 height 37
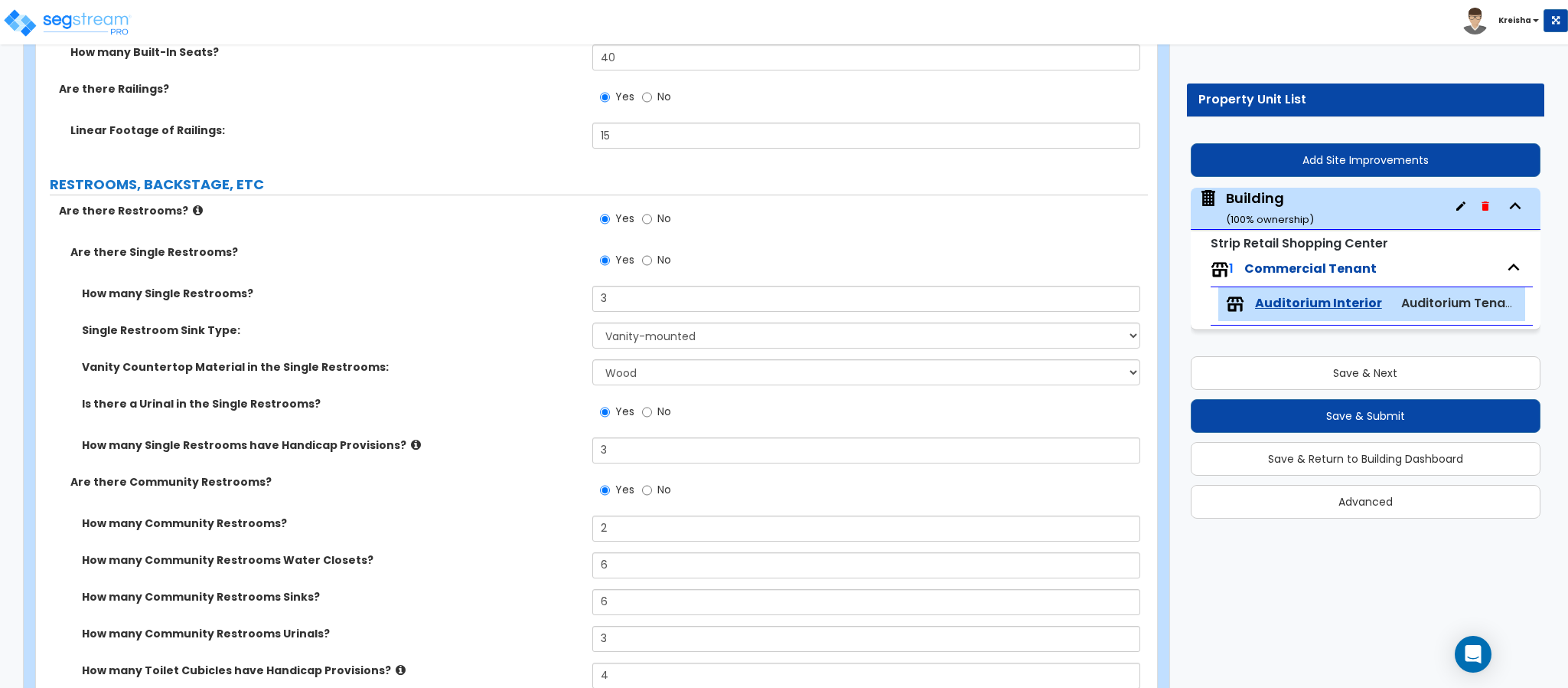
scroll to position [3981, 0]
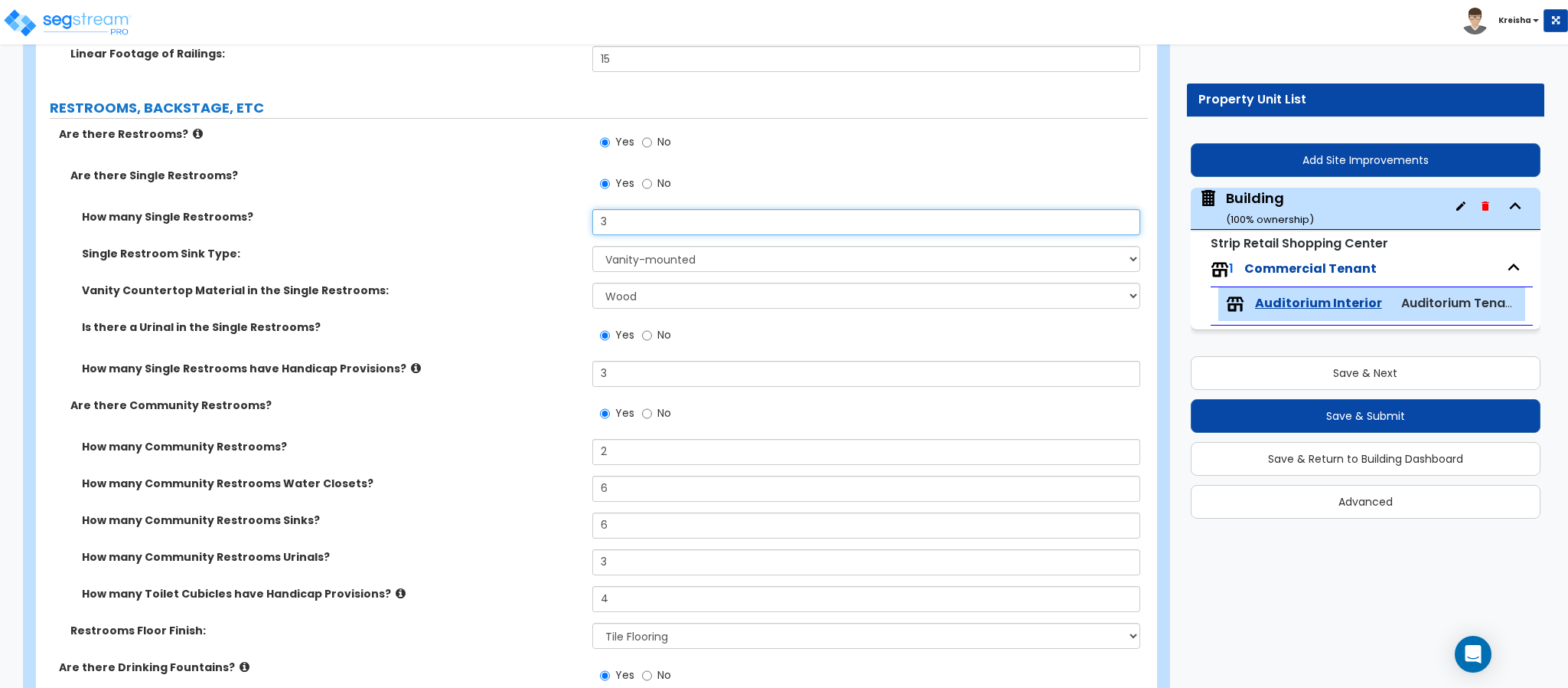
click at [611, 221] on input "3" at bounding box center [866, 222] width 549 height 26
click at [623, 302] on select "None Plastic Laminate Solid Surface Stone Quartz Marble Tile Wood Stainless Ste…" at bounding box center [866, 295] width 549 height 26
click at [592, 285] on select "None Plastic Laminate Solid Surface Stone Quartz Marble Tile Wood Stainless Ste…" at bounding box center [866, 295] width 549 height 26
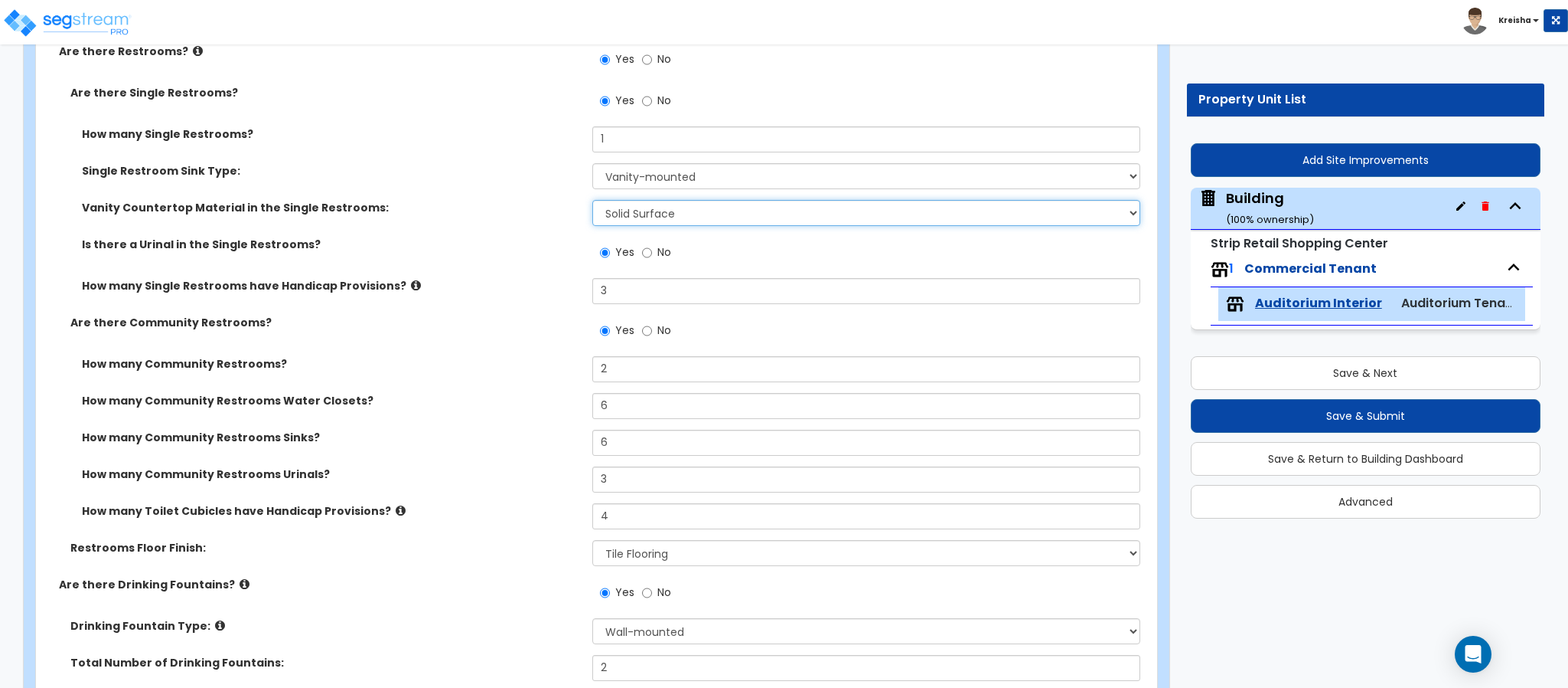
scroll to position [4135, 0]
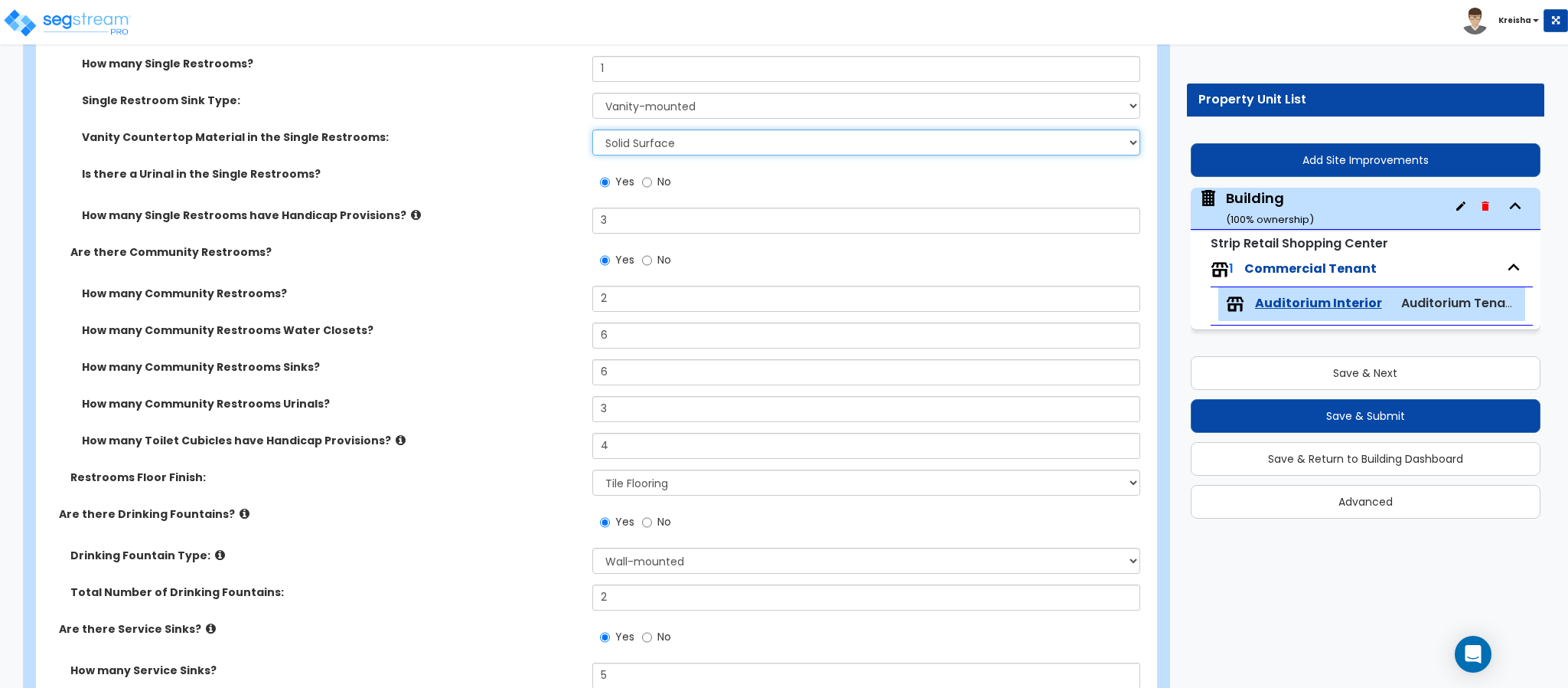
click at [658, 154] on select "None Plastic Laminate Solid Surface Stone Quartz Marble Tile Wood Stainless Ste…" at bounding box center [866, 142] width 549 height 26
click at [592, 131] on select "None Plastic Laminate Solid Surface Stone Quartz Marble Tile Wood Stainless Ste…" at bounding box center [866, 142] width 549 height 26
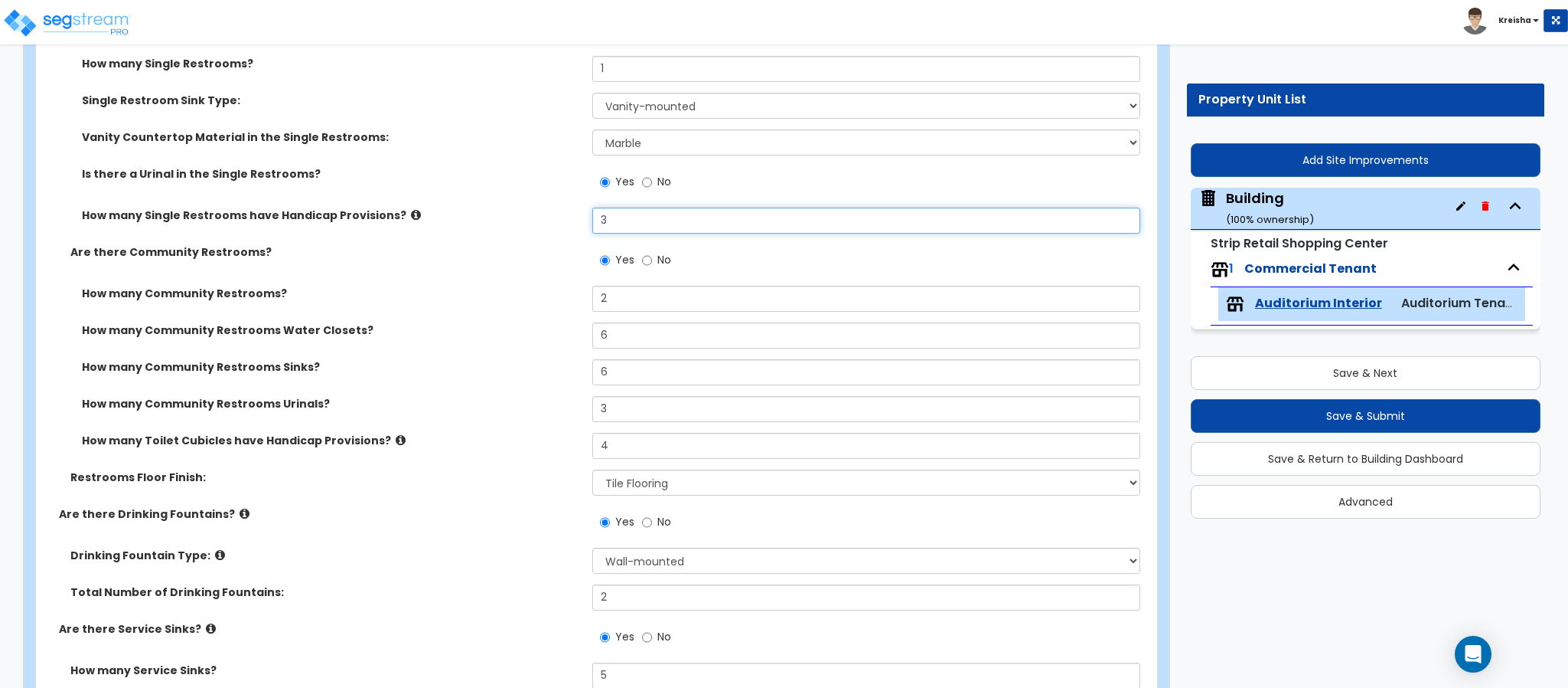
click at [616, 221] on input "3" at bounding box center [866, 220] width 549 height 26
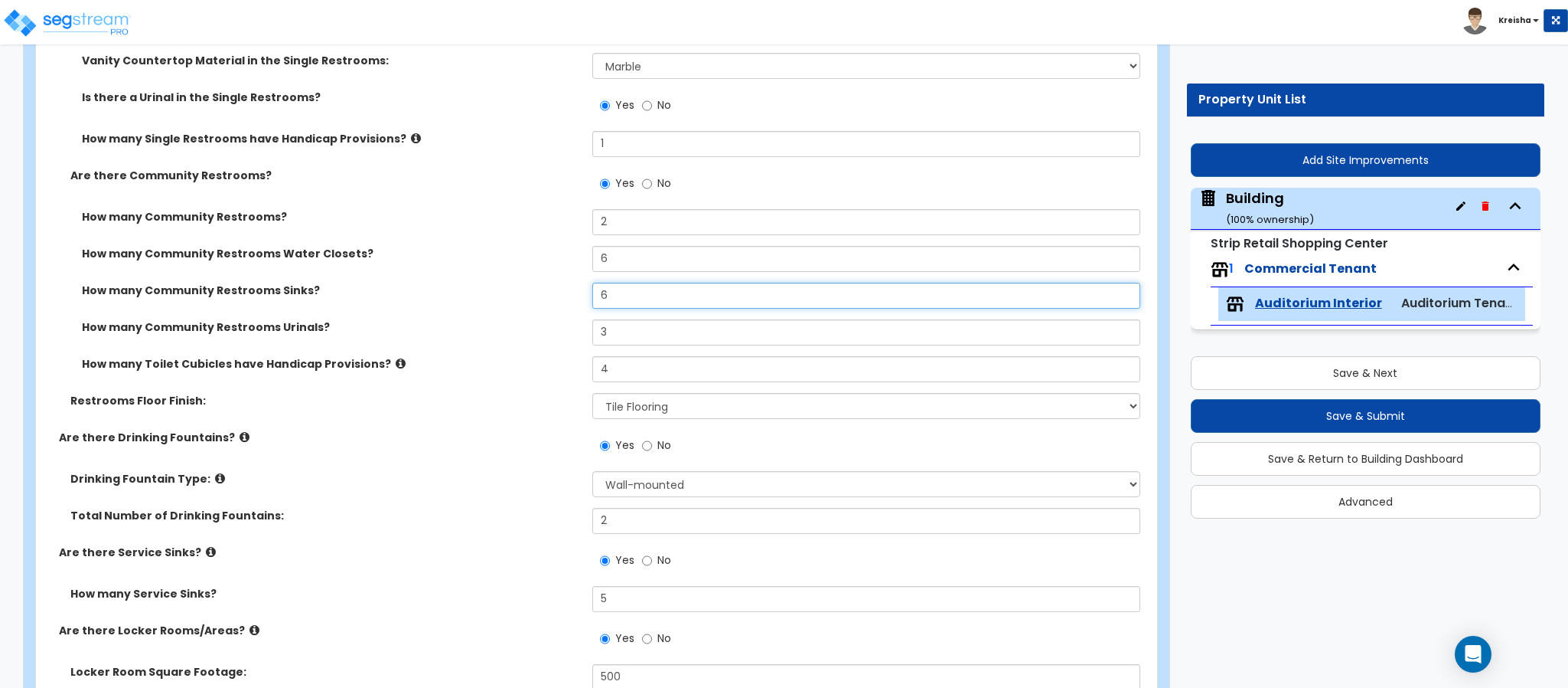
click at [608, 304] on input "6" at bounding box center [866, 295] width 549 height 26
click at [608, 258] on input "6" at bounding box center [866, 259] width 549 height 26
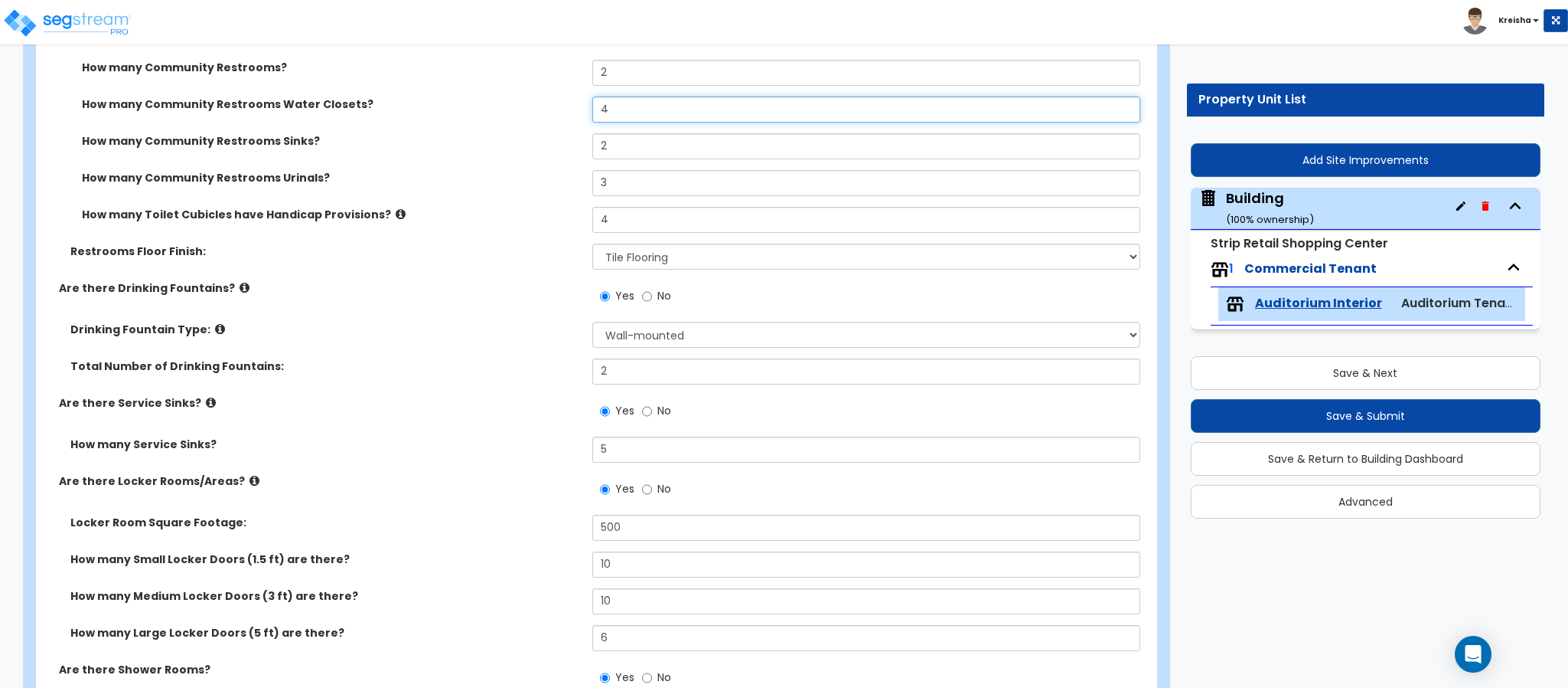
scroll to position [4364, 0]
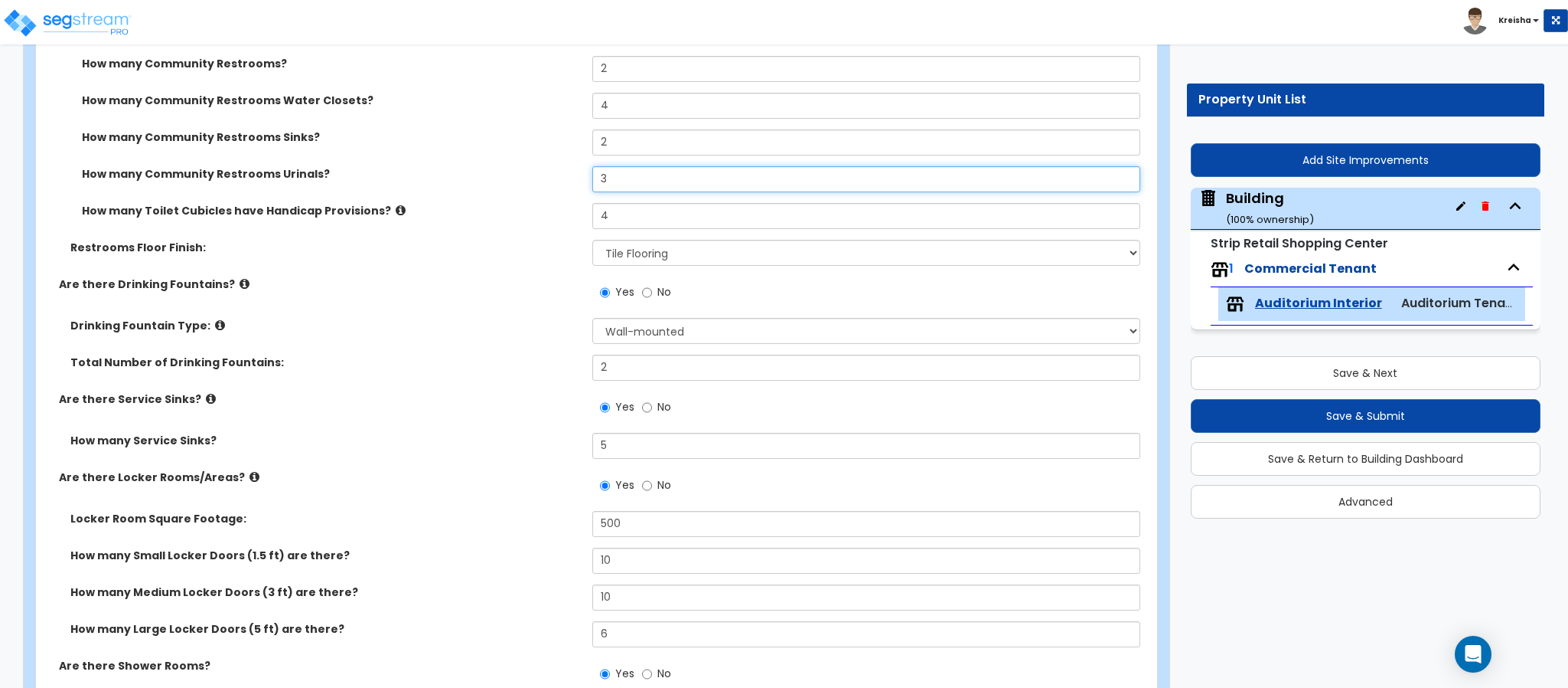
click at [604, 184] on input "3" at bounding box center [866, 179] width 549 height 26
click at [609, 188] on input "2" at bounding box center [866, 179] width 549 height 26
click at [609, 187] on input "2" at bounding box center [866, 179] width 549 height 26
click at [604, 221] on input "4" at bounding box center [866, 215] width 549 height 26
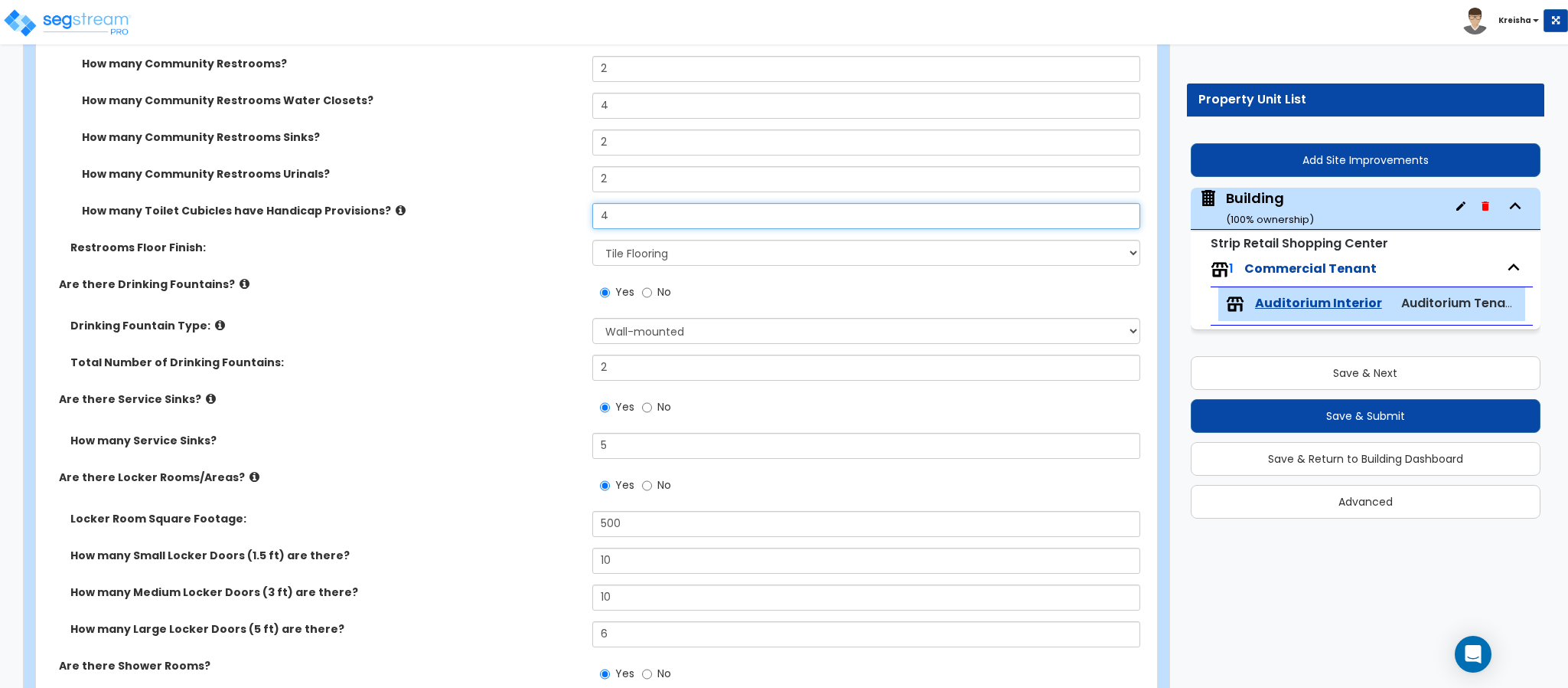
click at [604, 221] on input "4" at bounding box center [866, 215] width 549 height 26
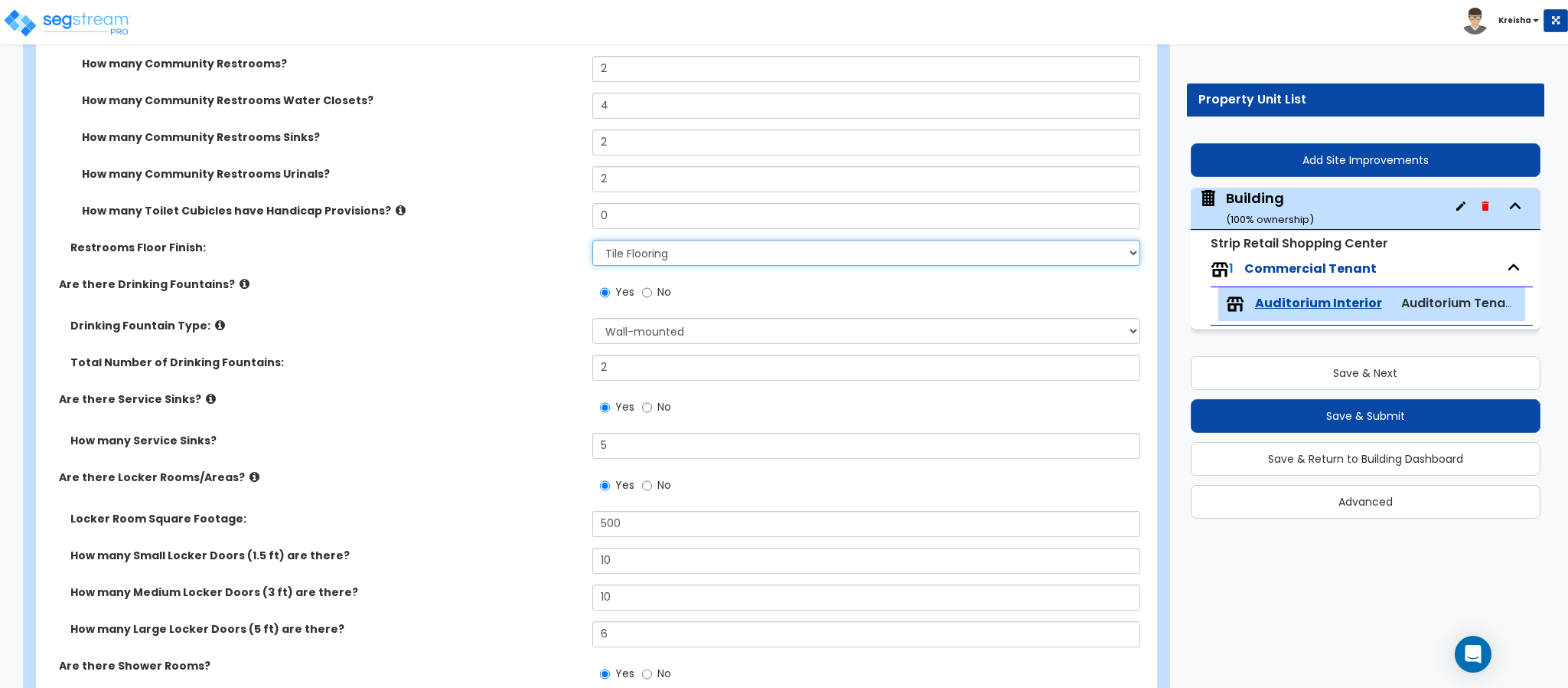
scroll to position [4517, 0]
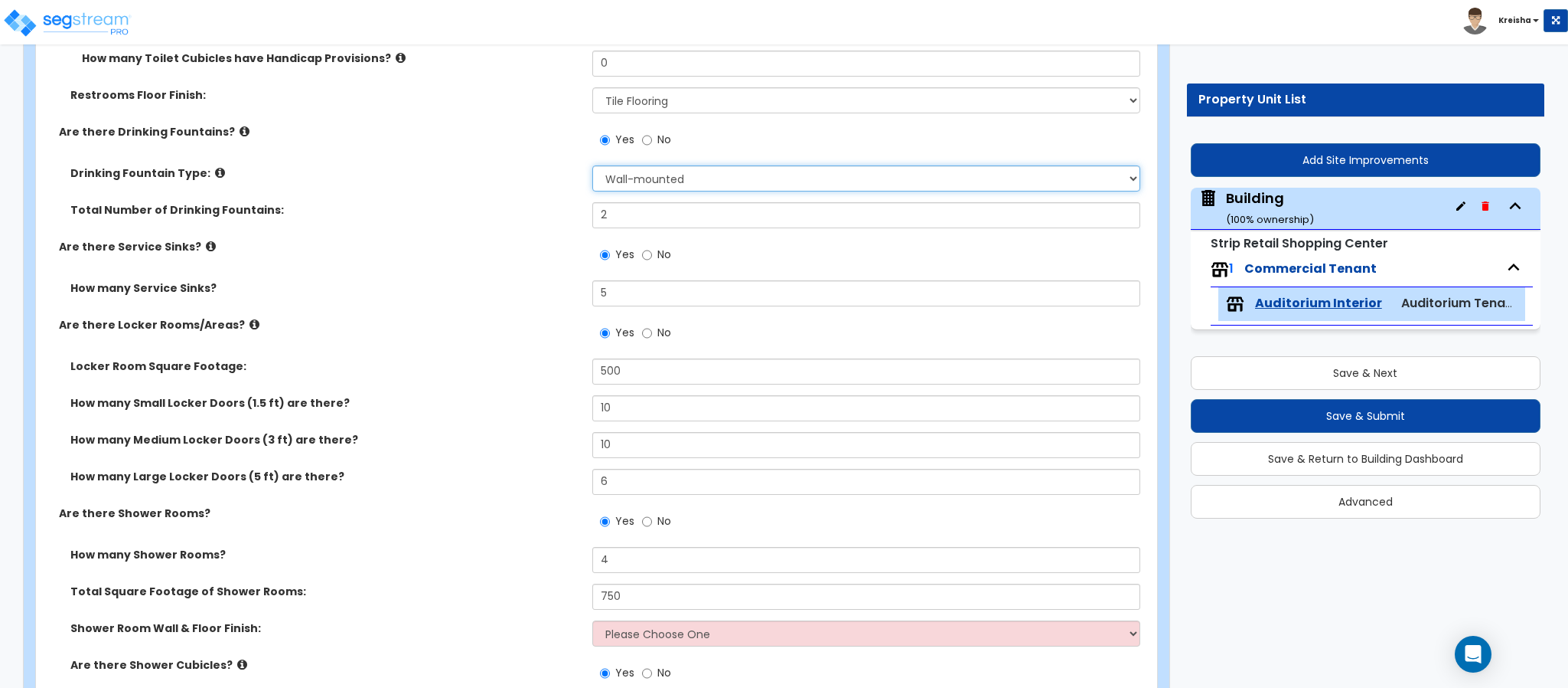
click at [609, 183] on select "Please Choose One Wall-mounted Floor-mounted" at bounding box center [866, 178] width 549 height 26
click at [658, 138] on span "No" at bounding box center [664, 139] width 14 height 15
click at [652, 138] on input "No" at bounding box center [647, 139] width 10 height 16
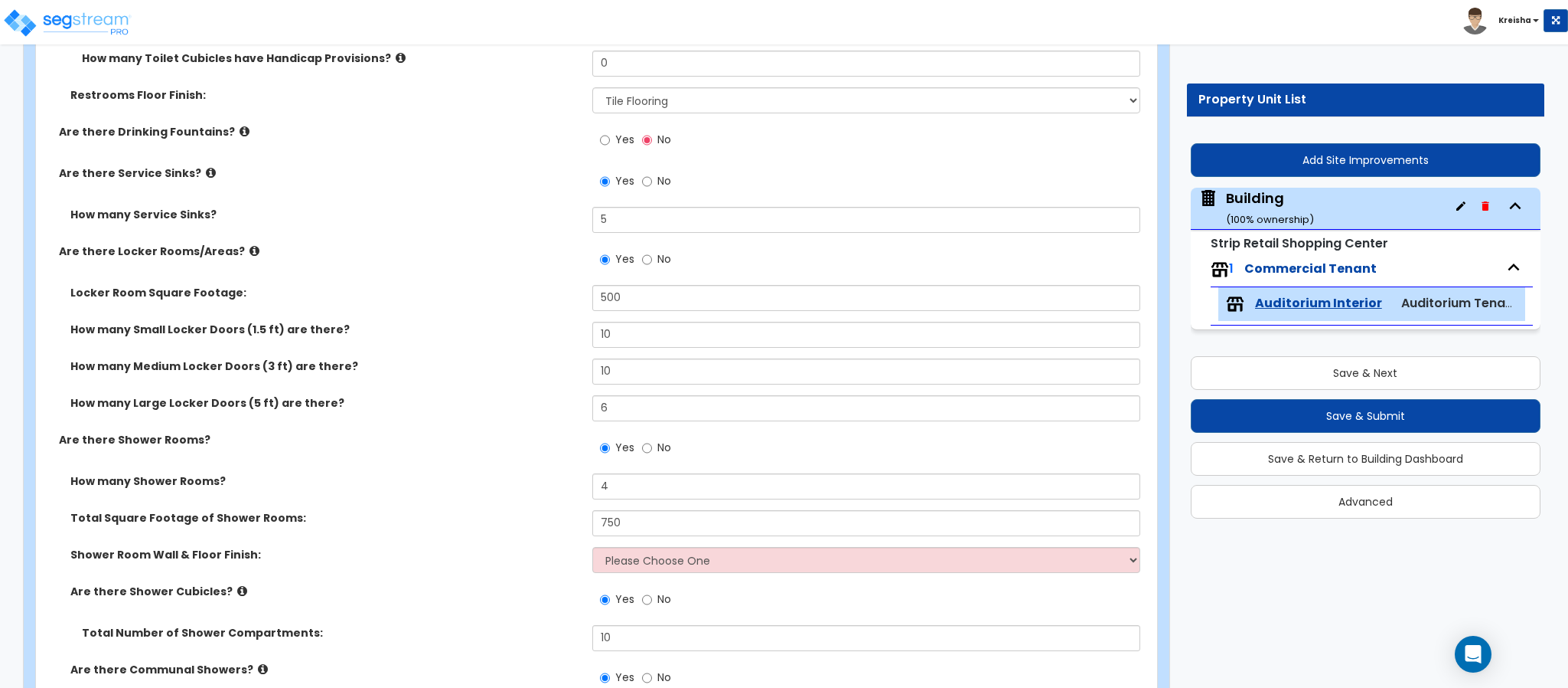
click at [662, 182] on span "No" at bounding box center [664, 180] width 14 height 15
click at [652, 182] on input "No" at bounding box center [647, 180] width 10 height 16
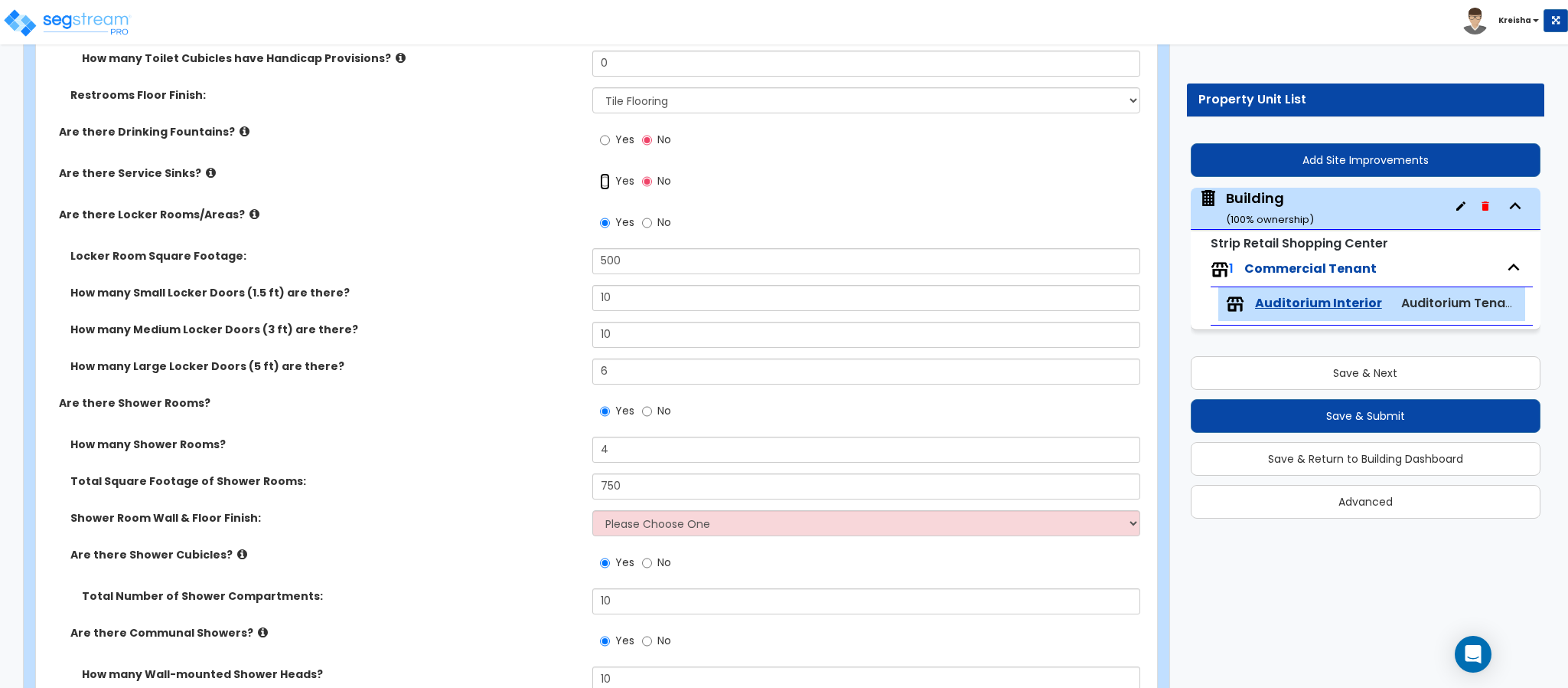
click at [605, 181] on input "Yes" at bounding box center [605, 180] width 10 height 16
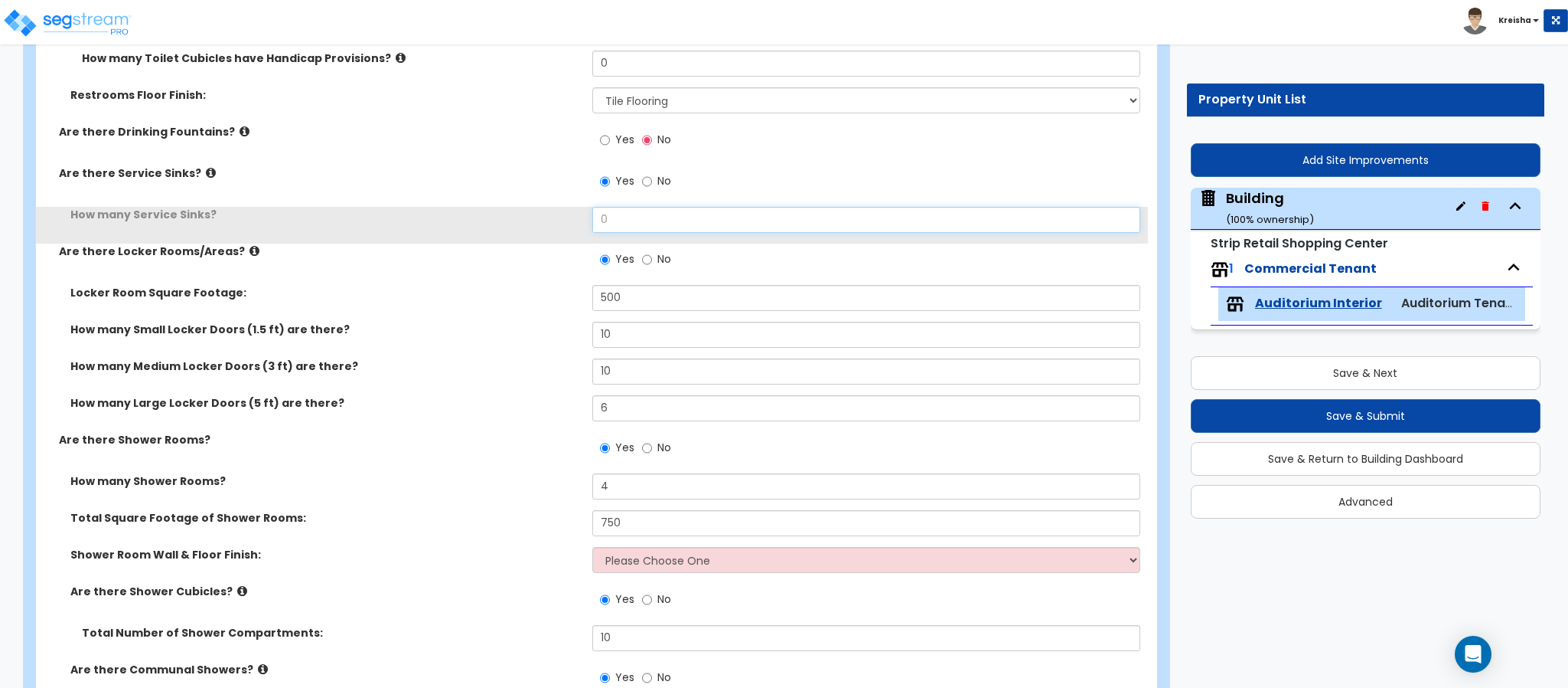
click at [610, 223] on input "0" at bounding box center [866, 219] width 549 height 26
click at [499, 255] on label "Are there Locker Rooms/Areas?" at bounding box center [319, 251] width 522 height 15
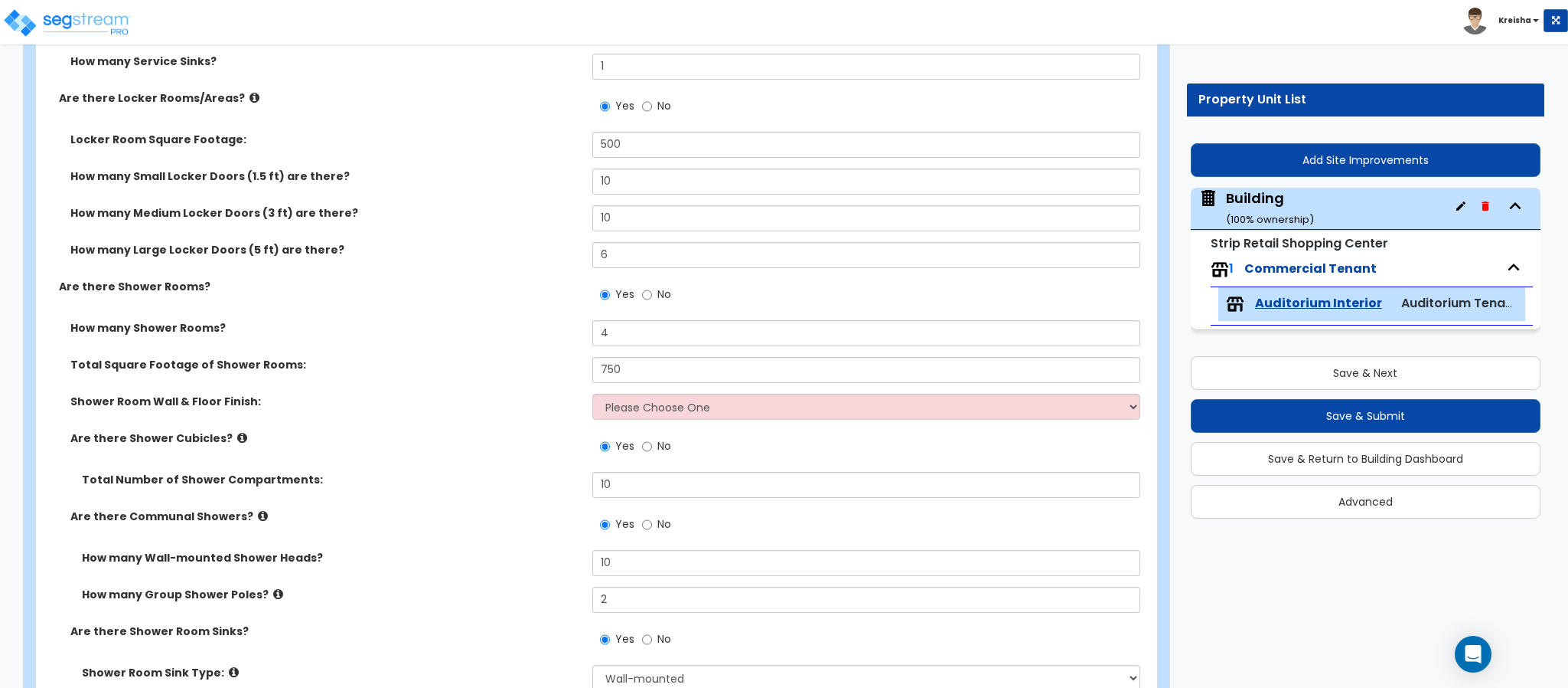
scroll to position [4670, 0]
click at [613, 140] on input "500" at bounding box center [866, 144] width 549 height 26
click at [652, 113] on label "No" at bounding box center [657, 107] width 29 height 26
click at [652, 104] on label "No" at bounding box center [657, 107] width 29 height 26
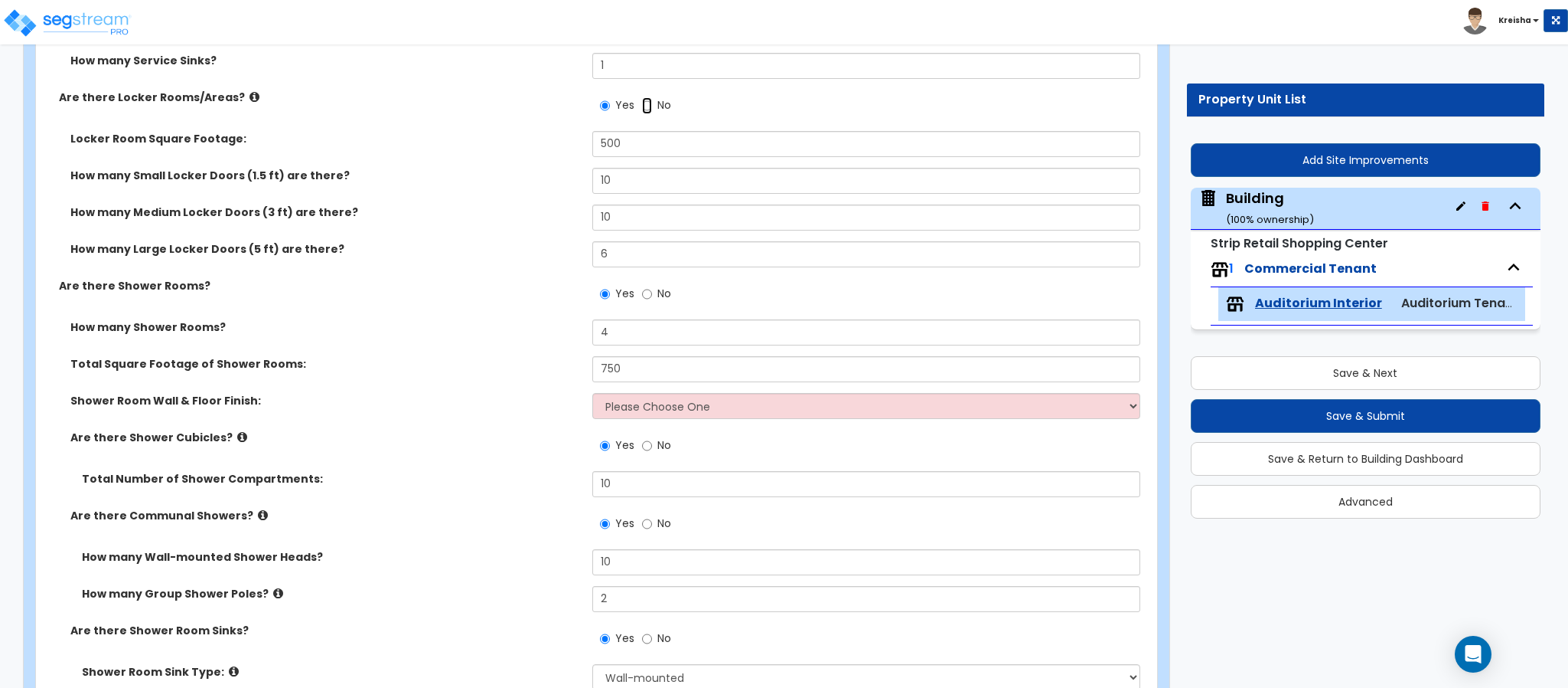
click at [652, 104] on input "No" at bounding box center [647, 105] width 10 height 16
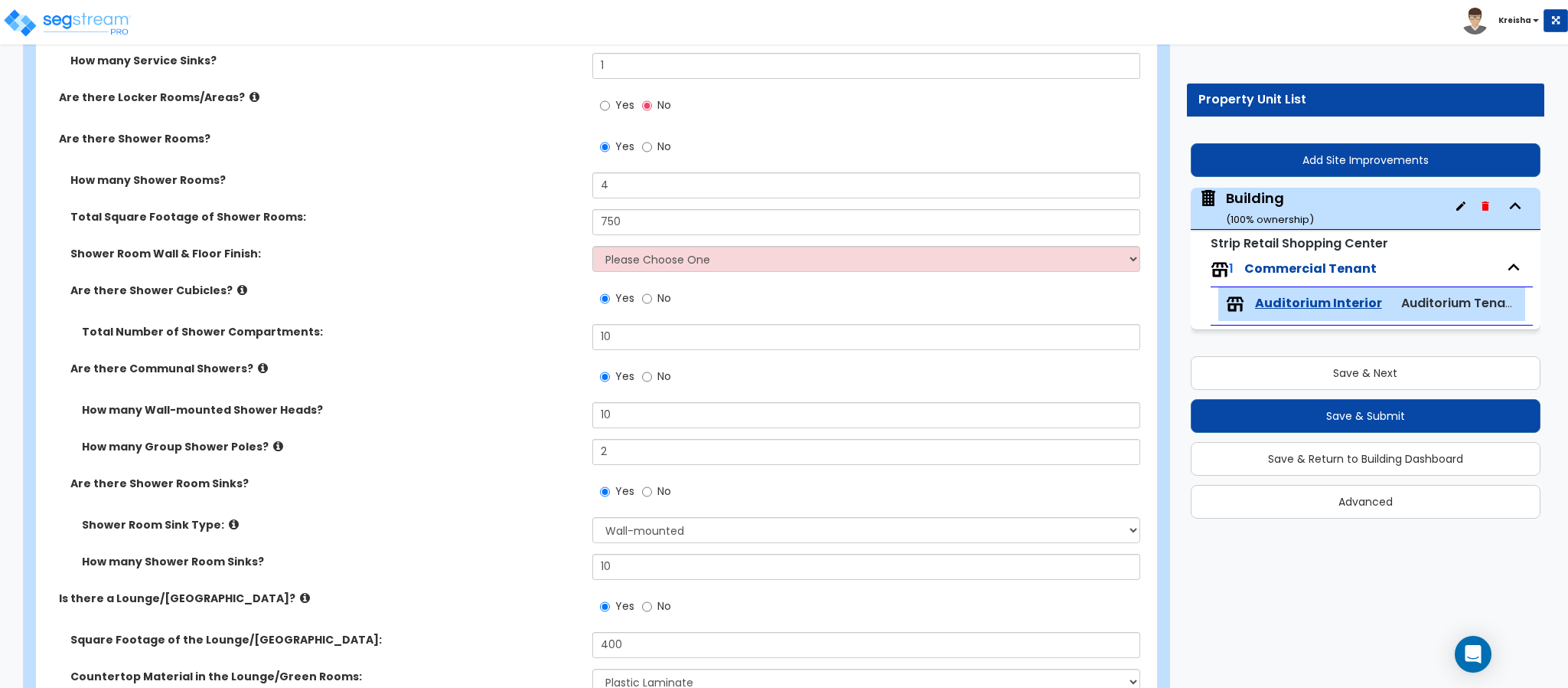
click at [604, 209] on div "How many Shower Rooms? 4" at bounding box center [591, 191] width 1112 height 37
click at [600, 179] on input "4" at bounding box center [866, 185] width 549 height 26
drag, startPoint x: 608, startPoint y: 193, endPoint x: 555, endPoint y: 184, distance: 53.8
click at [577, 187] on div "How many Shower Rooms? 1" at bounding box center [591, 191] width 1112 height 37
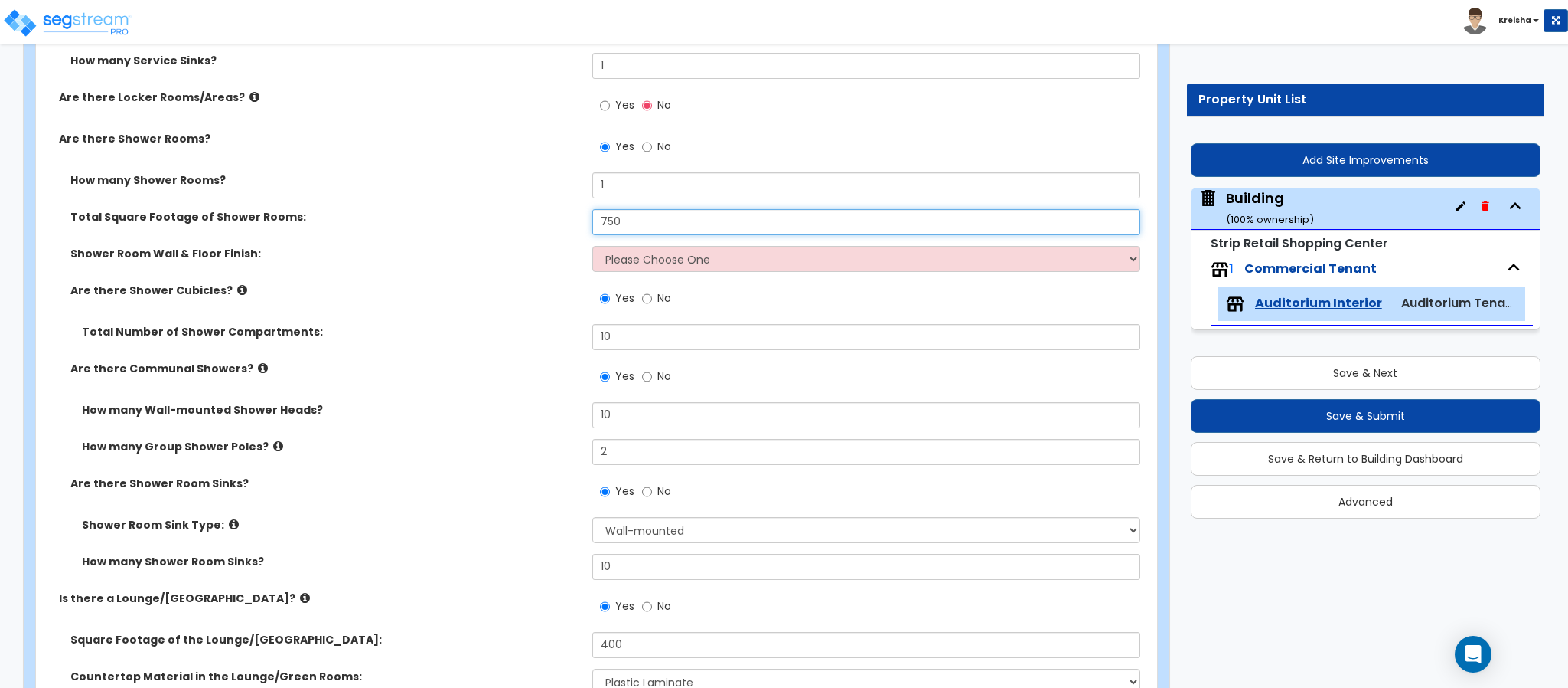
click at [646, 221] on input "750" at bounding box center [866, 222] width 549 height 26
click at [645, 249] on select "Please Choose One Tile VCT Sheet Vinyl" at bounding box center [866, 259] width 549 height 26
click at [592, 247] on select "Please Choose One Tile VCT Sheet Vinyl" at bounding box center [866, 259] width 549 height 26
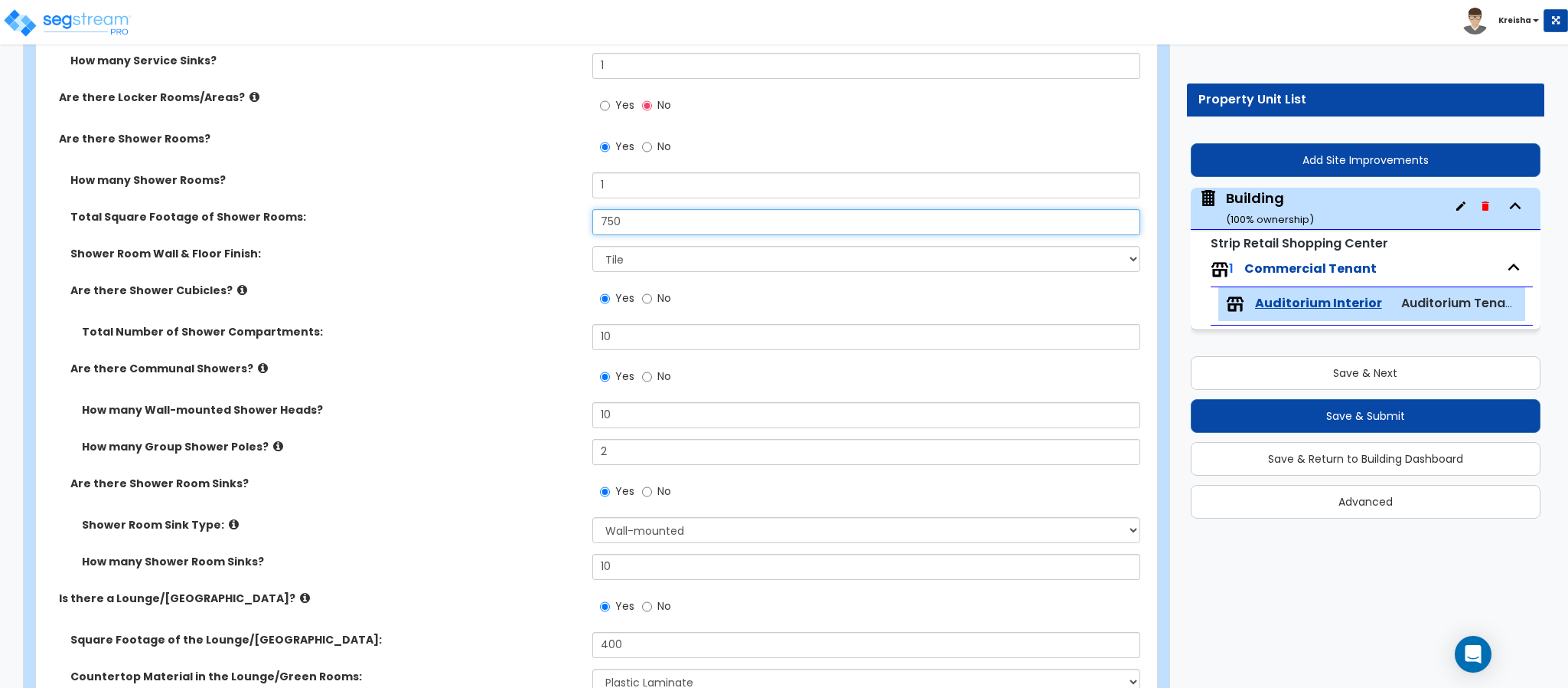
click at [627, 228] on input "750" at bounding box center [866, 222] width 549 height 26
click at [496, 343] on div "Total Number of Shower Compartments: 10" at bounding box center [591, 343] width 1112 height 37
click at [618, 217] on input "750" at bounding box center [866, 222] width 549 height 26
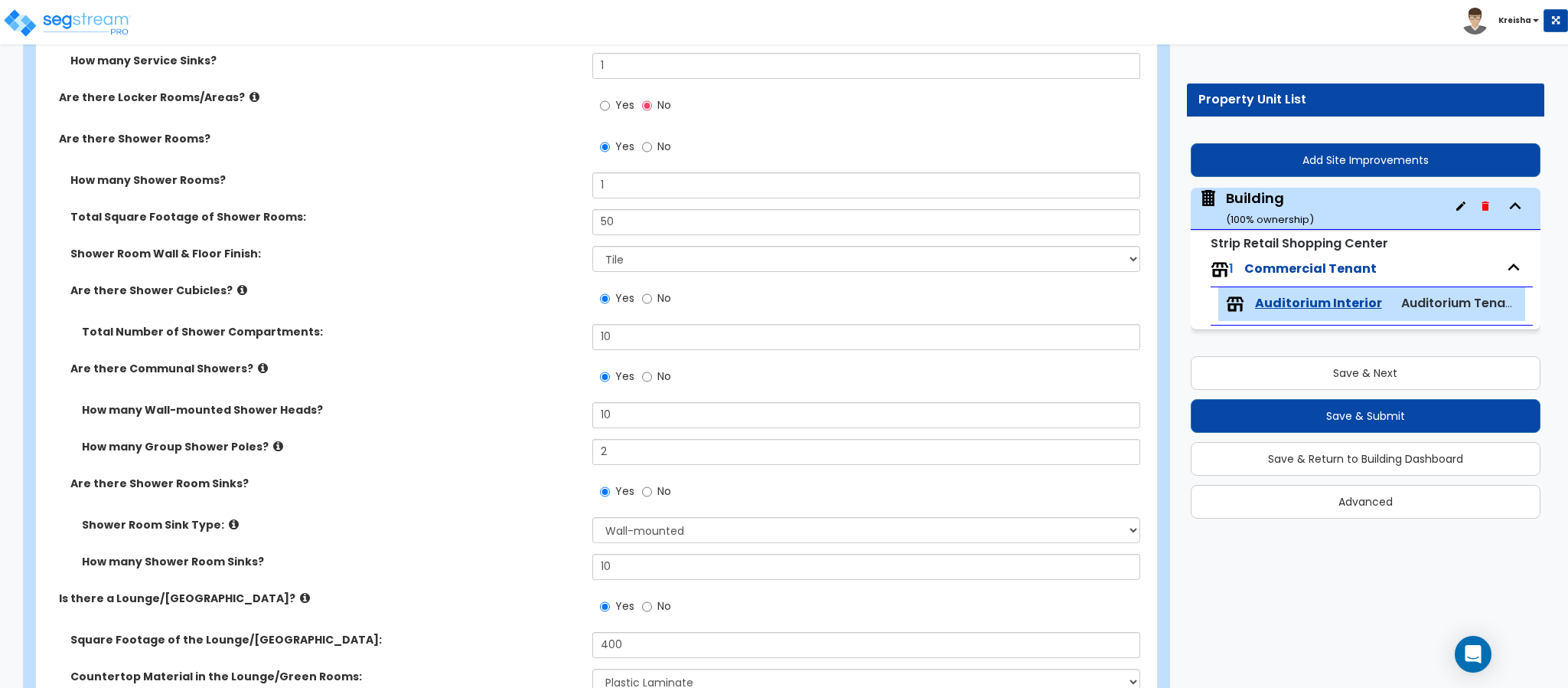
click at [500, 278] on div "Shower Room Wall & Floor Finish: Please Choose One Tile VCT Sheet Vinyl" at bounding box center [591, 264] width 1112 height 37
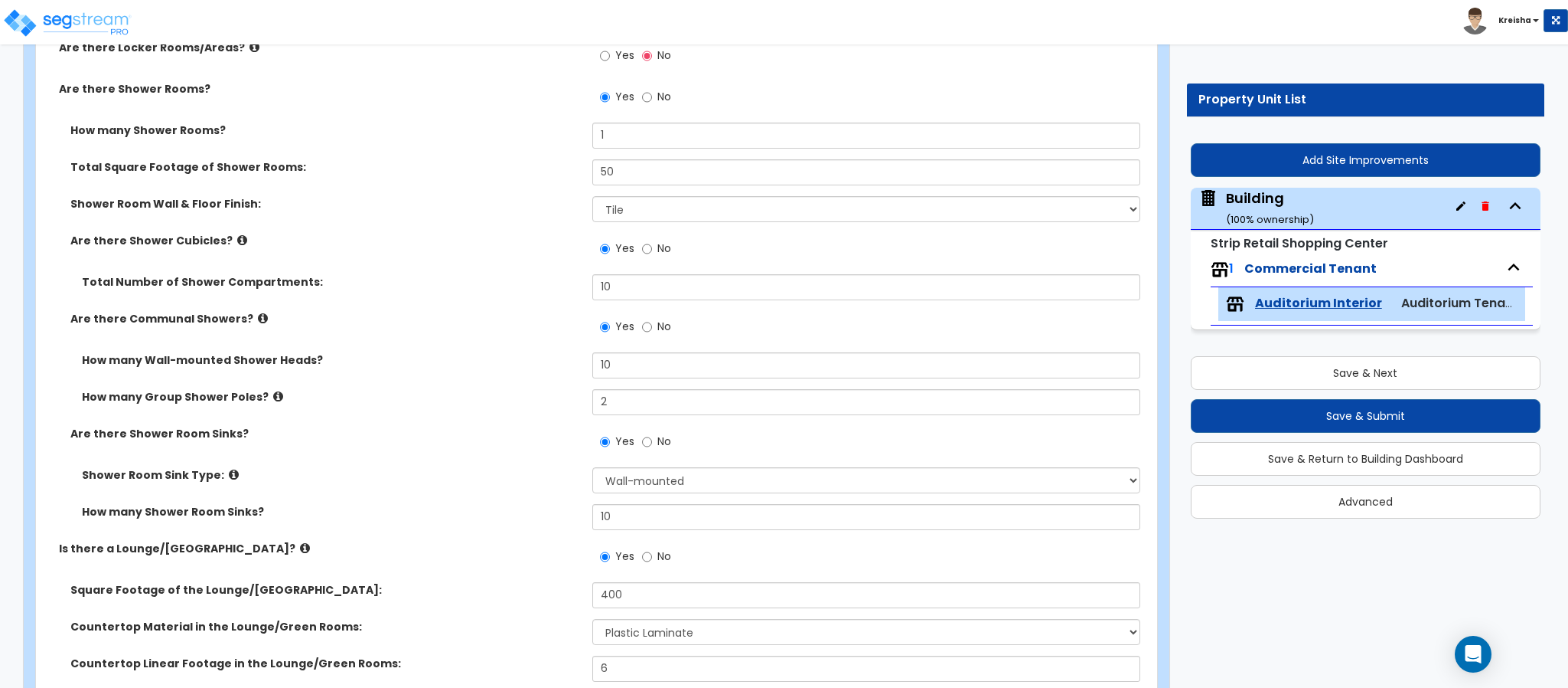
scroll to position [4747, 0]
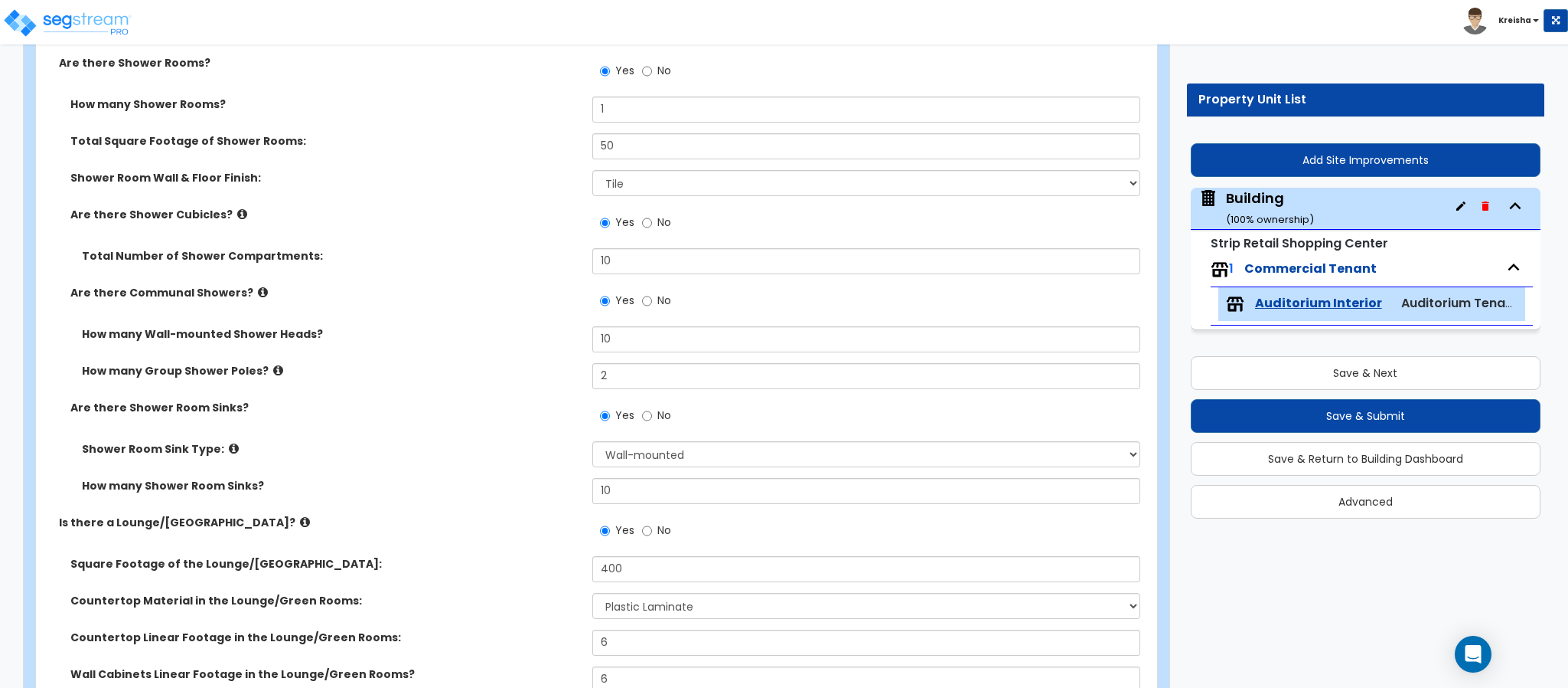
click at [655, 228] on label "No" at bounding box center [657, 224] width 29 height 26
click at [652, 228] on input "No" at bounding box center [647, 222] width 10 height 16
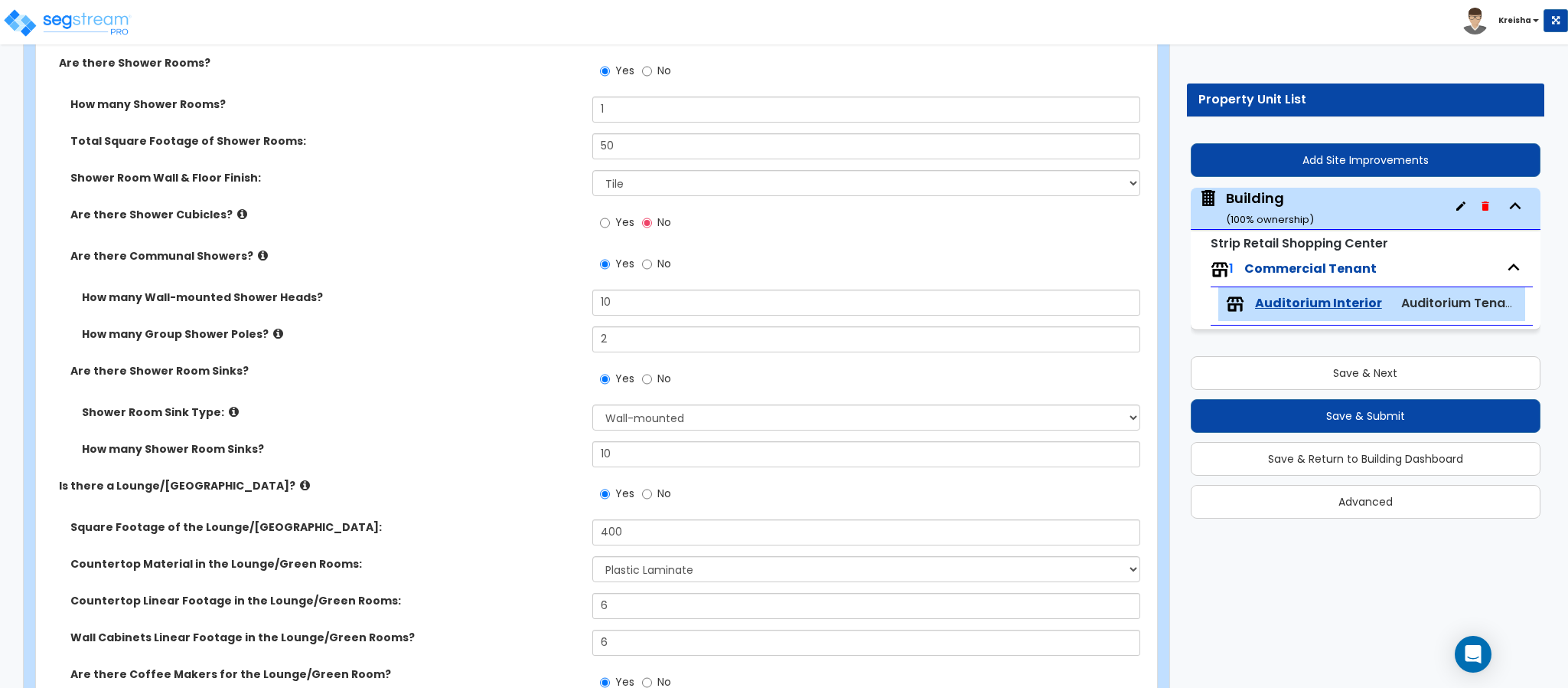
click at [660, 283] on div "Yes No" at bounding box center [635, 265] width 87 height 36
click at [659, 269] on span "No" at bounding box center [664, 263] width 14 height 15
click at [652, 269] on input "No" at bounding box center [647, 263] width 10 height 16
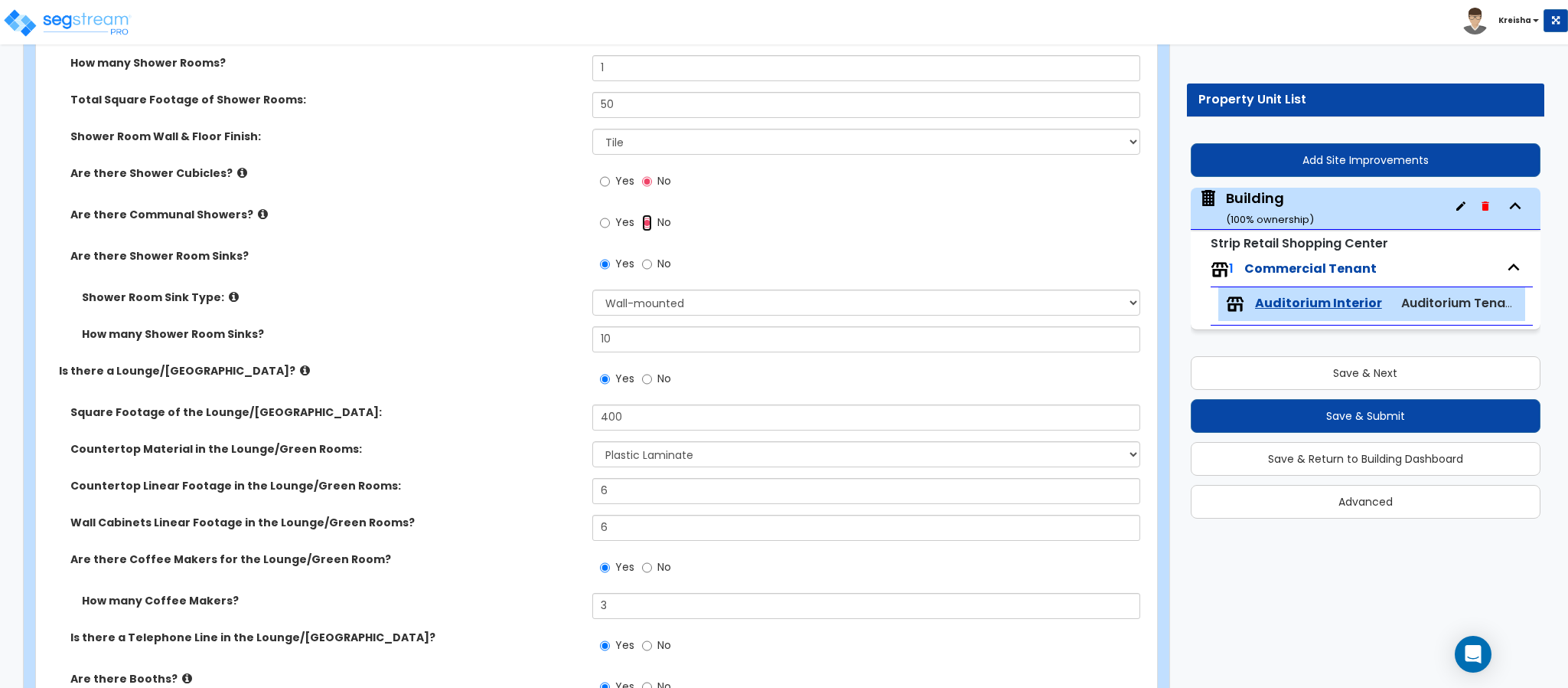
scroll to position [4824, 0]
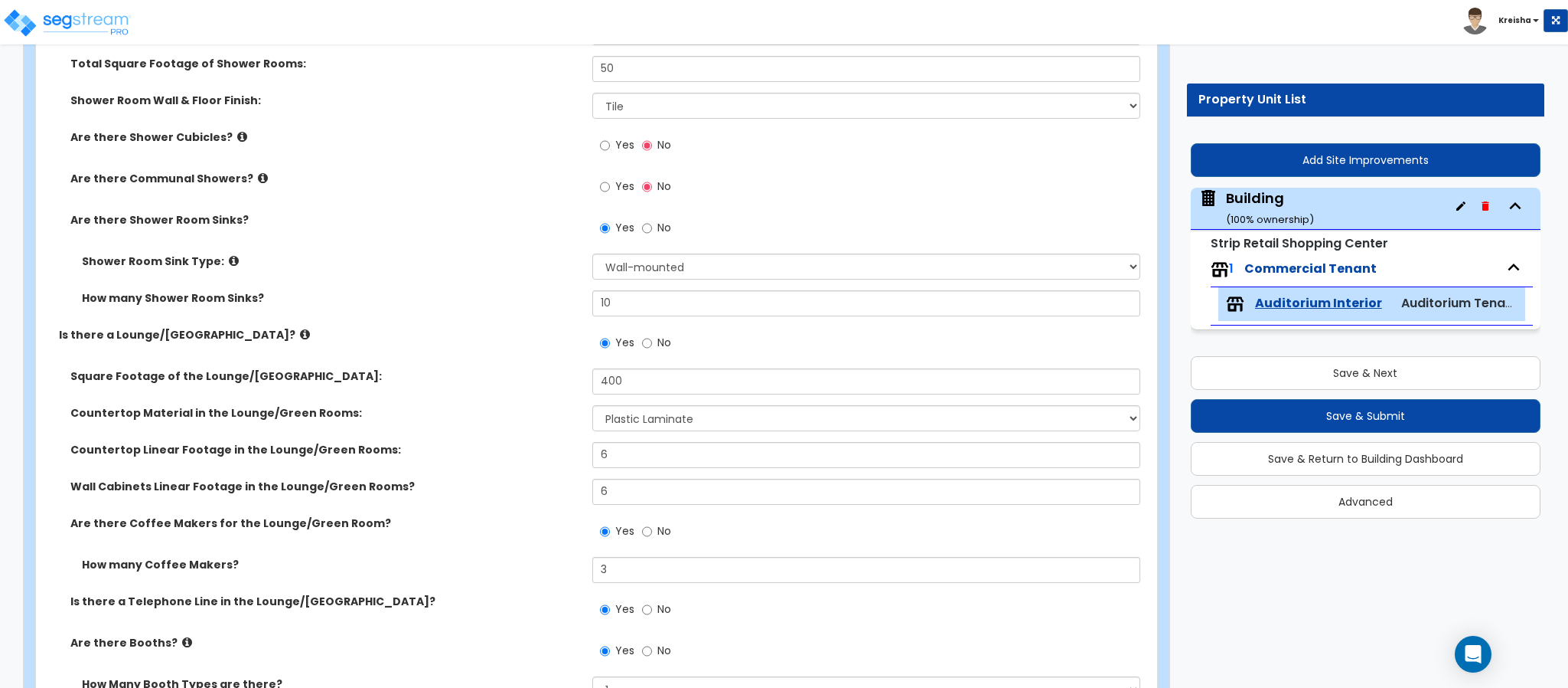
click at [657, 239] on label "No" at bounding box center [657, 230] width 29 height 26
click at [652, 236] on input "No" at bounding box center [647, 228] width 10 height 16
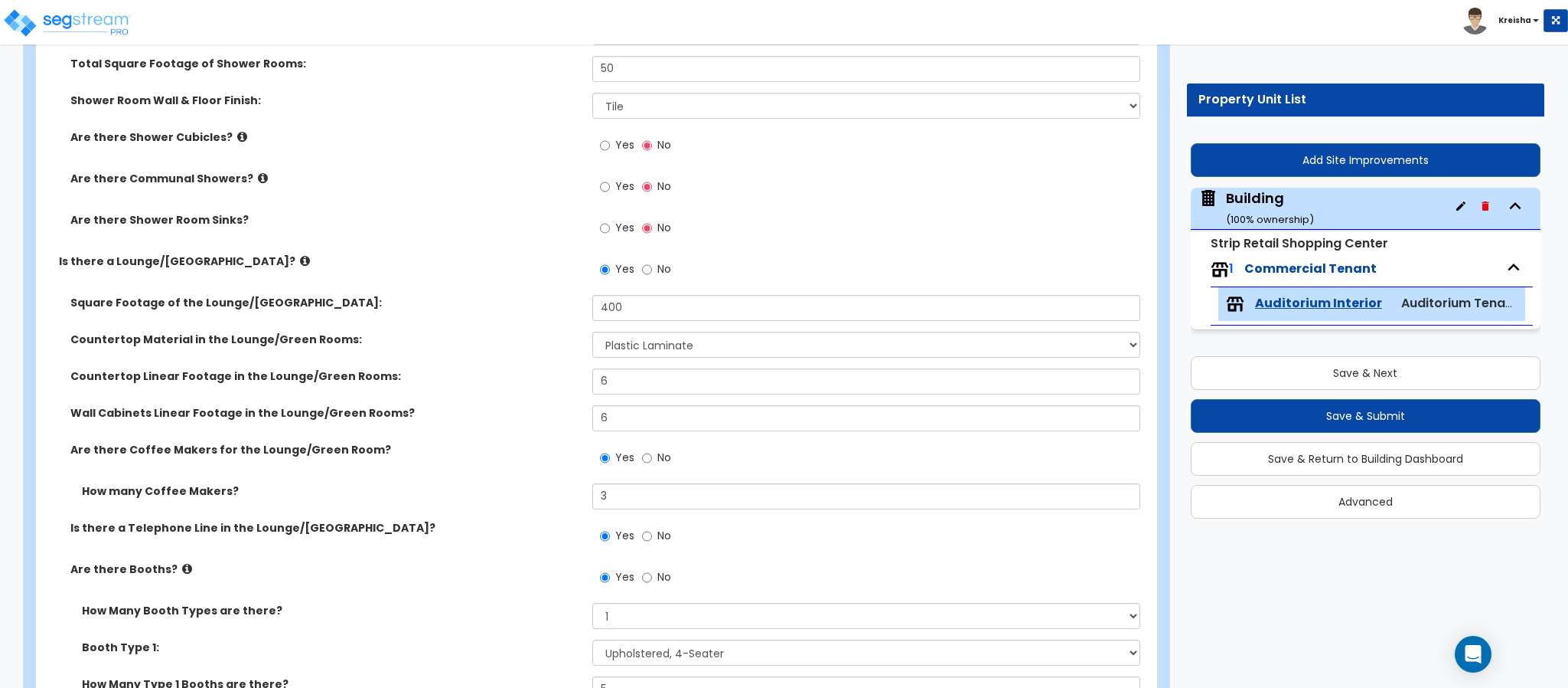
click at [528, 306] on label "Square Footage of the Lounge/Green Room:" at bounding box center [325, 302] width 510 height 15
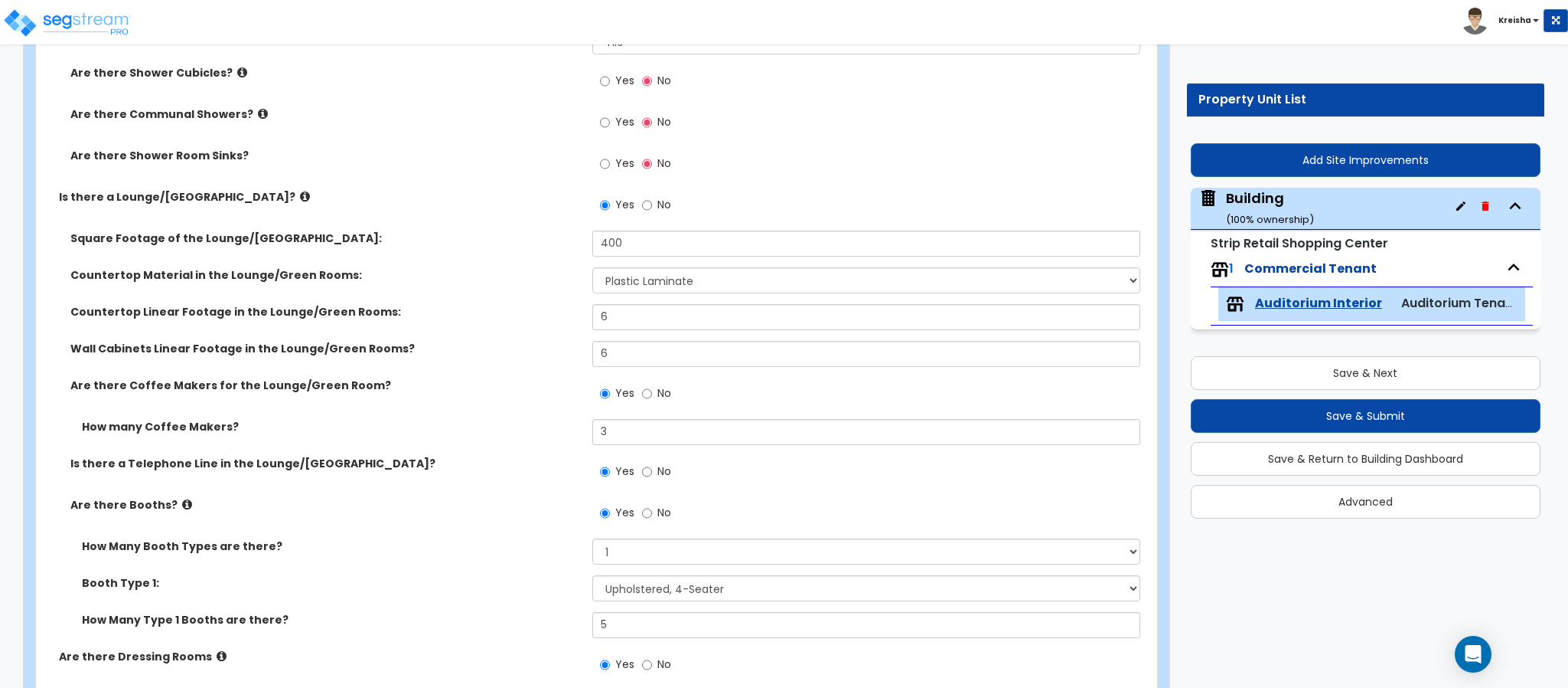
scroll to position [4900, 0]
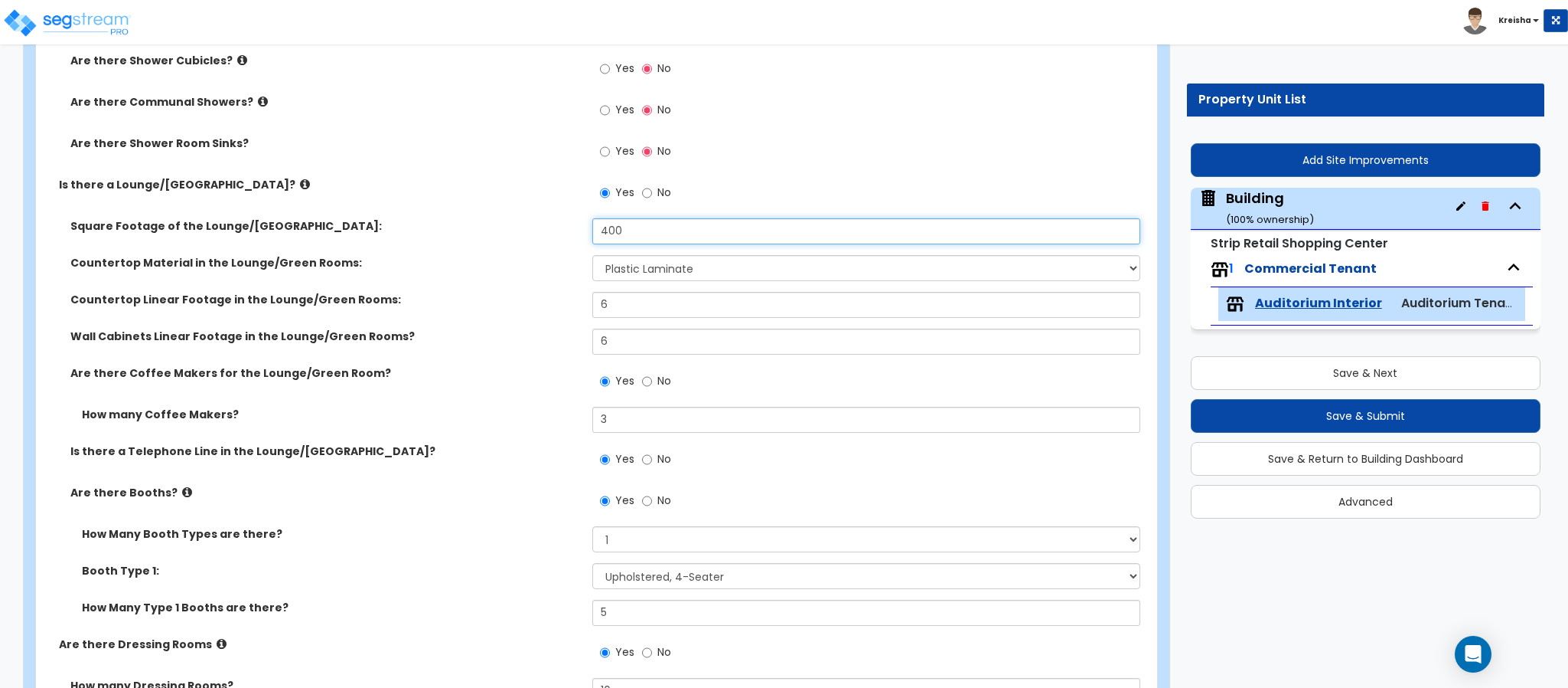
click at [598, 231] on input "400" at bounding box center [866, 231] width 549 height 26
click at [623, 280] on select "Please Choose One Plastic Laminate Solid Surface Stone Quartz Marble Tile Wood …" at bounding box center [866, 267] width 549 height 26
click at [592, 257] on select "Please Choose One Plastic Laminate Solid Surface Stone Quartz Marble Tile Wood …" at bounding box center [866, 267] width 549 height 26
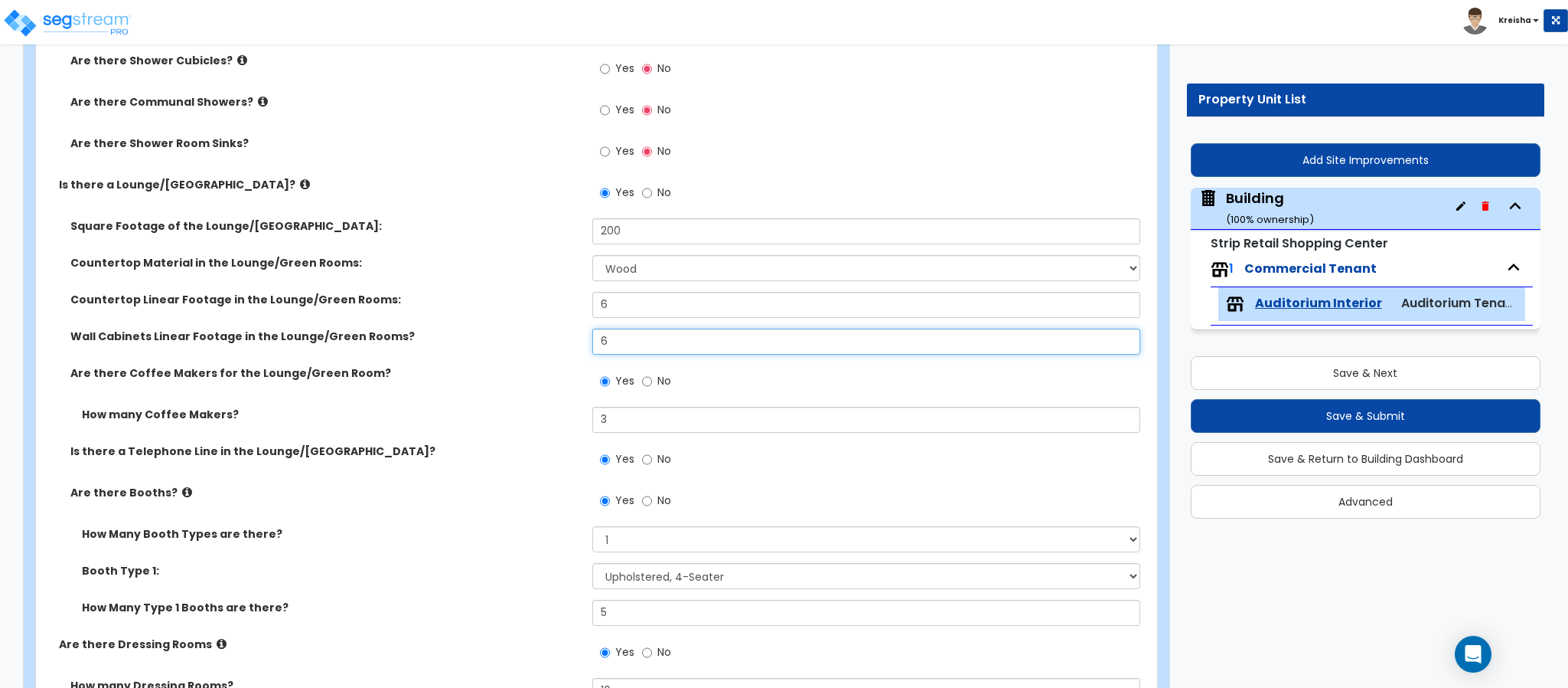
click at [602, 336] on input "6" at bounding box center [866, 341] width 549 height 26
click at [499, 339] on label "Wall Cabinets Linear Footage in the Lounge/Green Rooms?" at bounding box center [325, 336] width 510 height 15
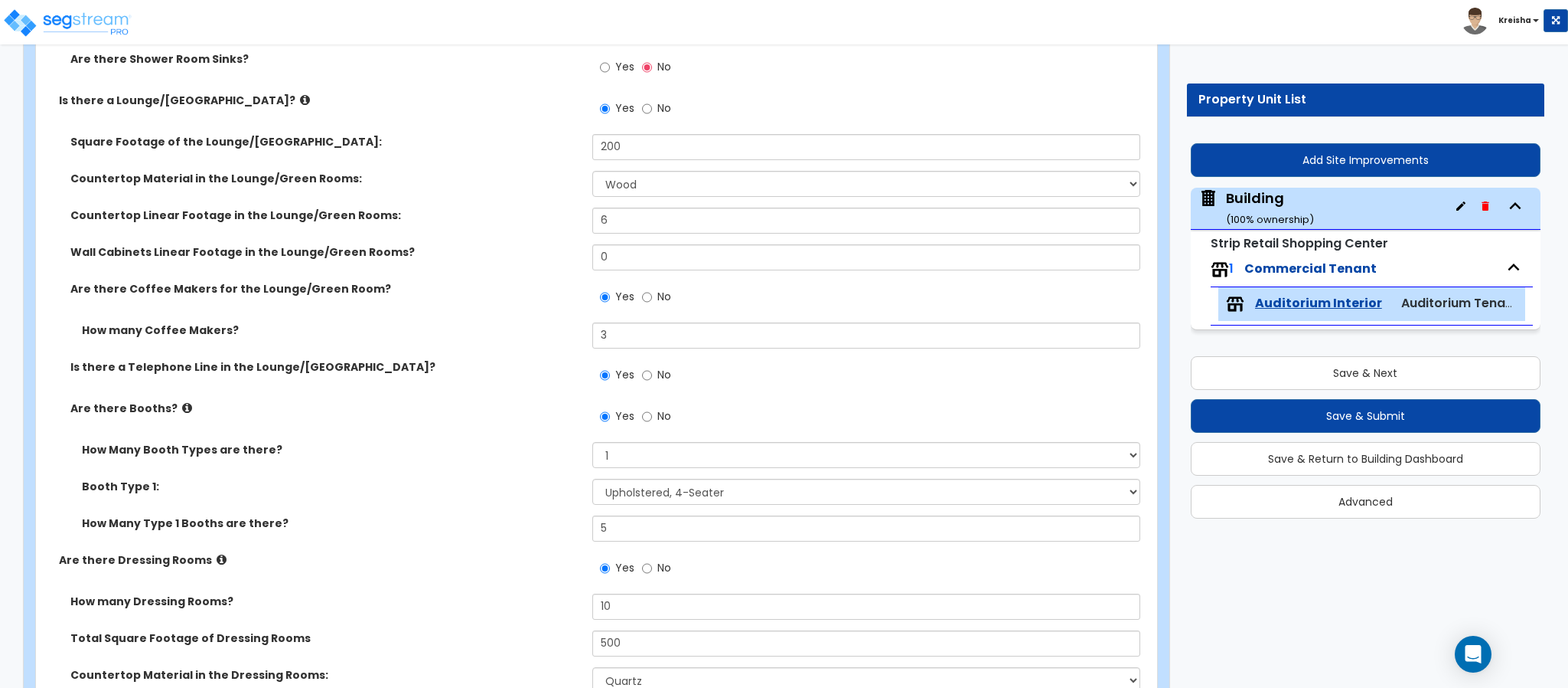
scroll to position [5053, 0]
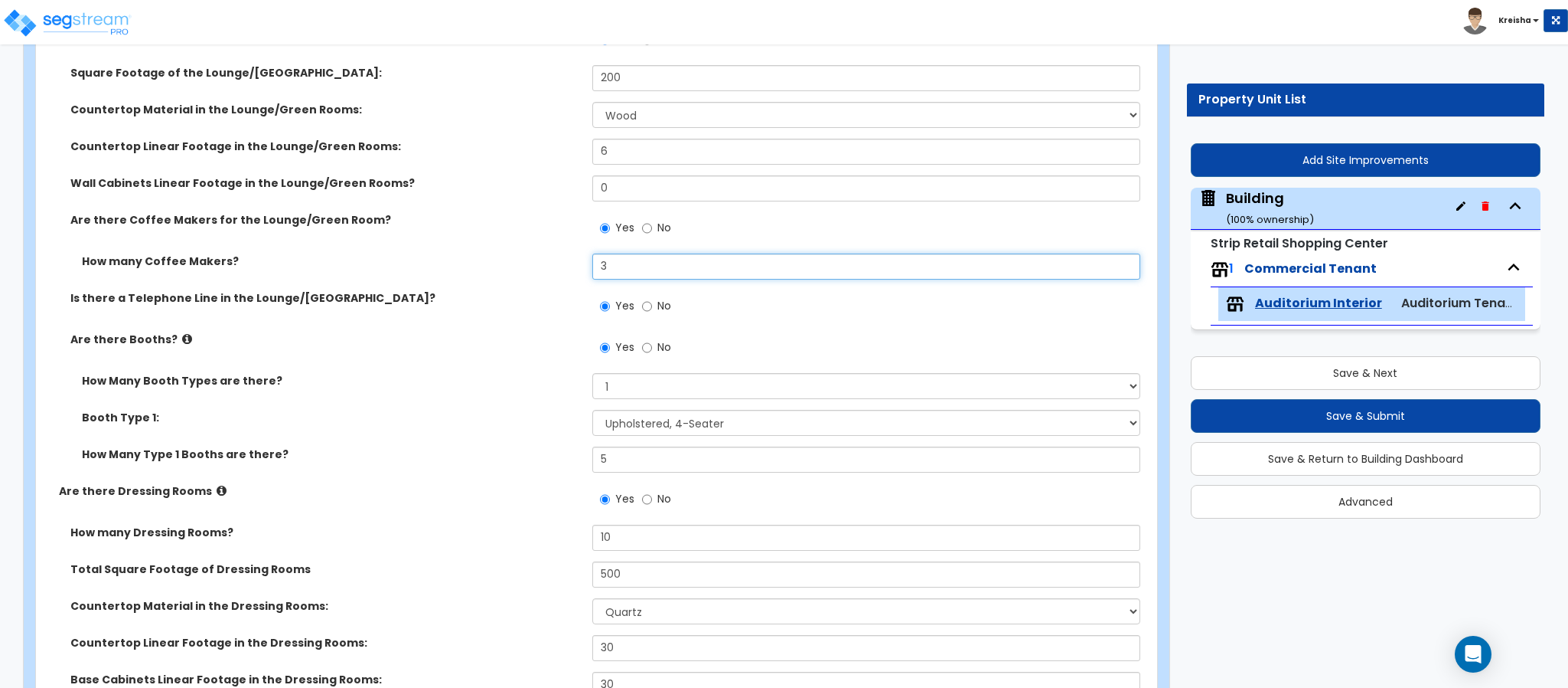
click at [608, 265] on input "3" at bounding box center [866, 266] width 549 height 26
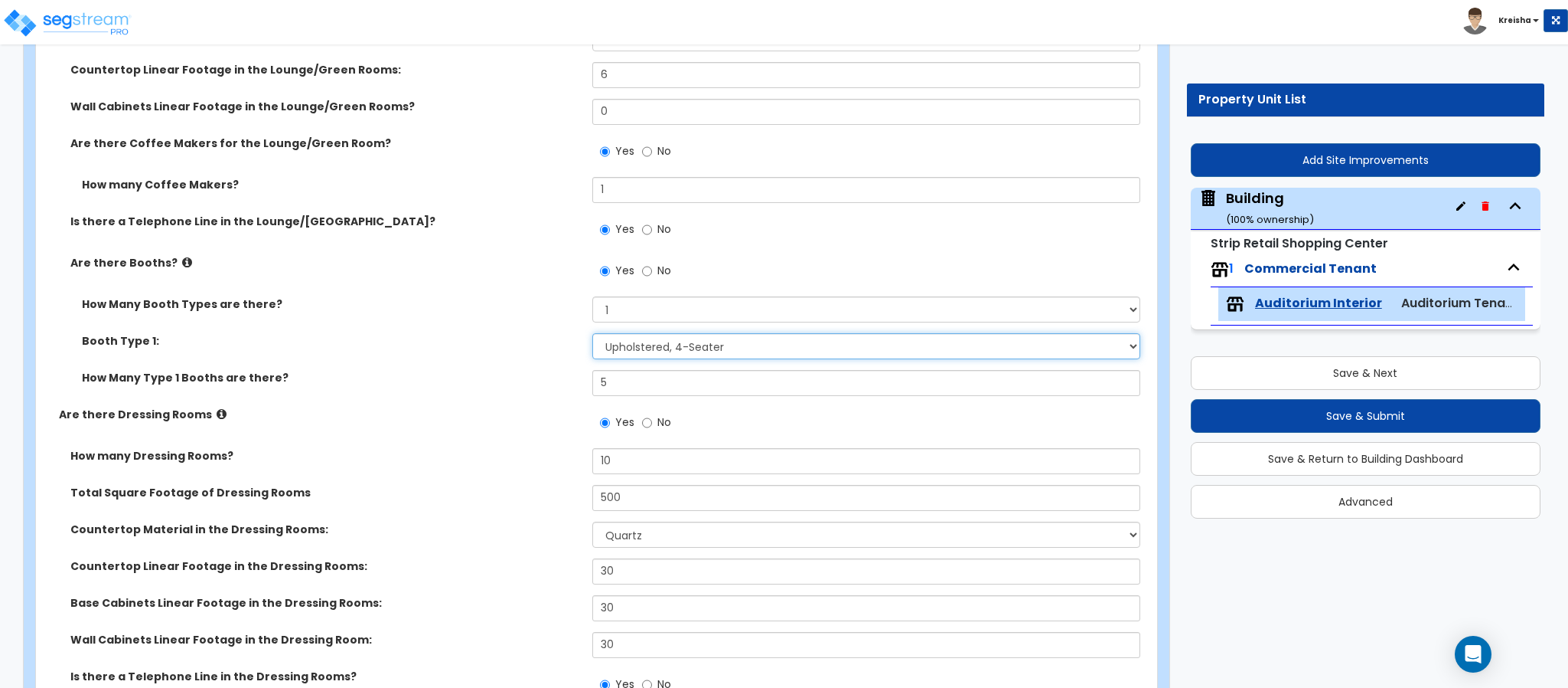
click at [630, 351] on select "Please Choose One Plastic, 2-Seater Plastic, 4-Seater Upholstered, 4-Seater Uph…" at bounding box center [866, 345] width 549 height 26
click at [592, 335] on select "Please Choose One Plastic, 2-Seater Plastic, 4-Seater Upholstered, 4-Seater Uph…" at bounding box center [866, 345] width 549 height 26
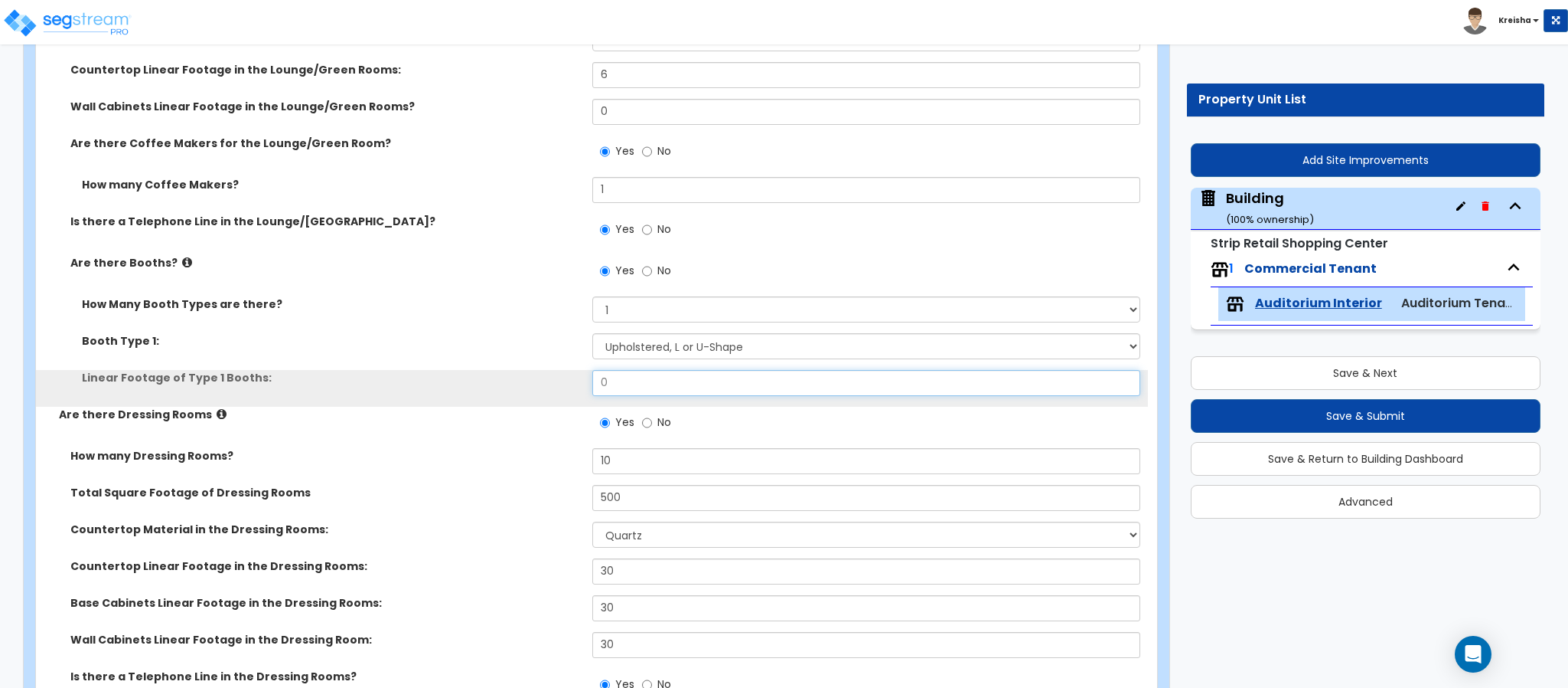
click at [616, 389] on input "0" at bounding box center [866, 382] width 549 height 26
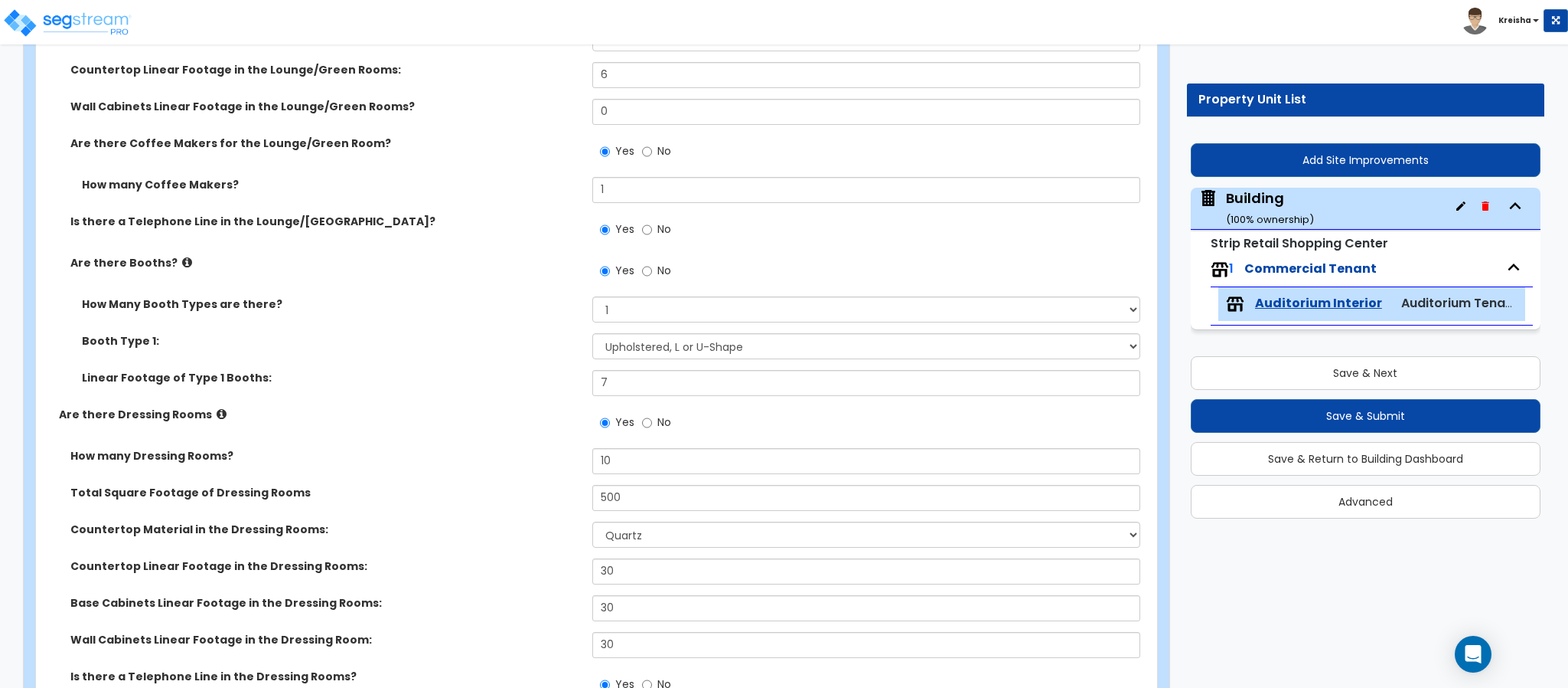
click at [454, 361] on div "Booth Type 1: Please Choose One Plastic, 2-Seater Plastic, 4-Seater Upholstered…" at bounding box center [591, 351] width 1112 height 37
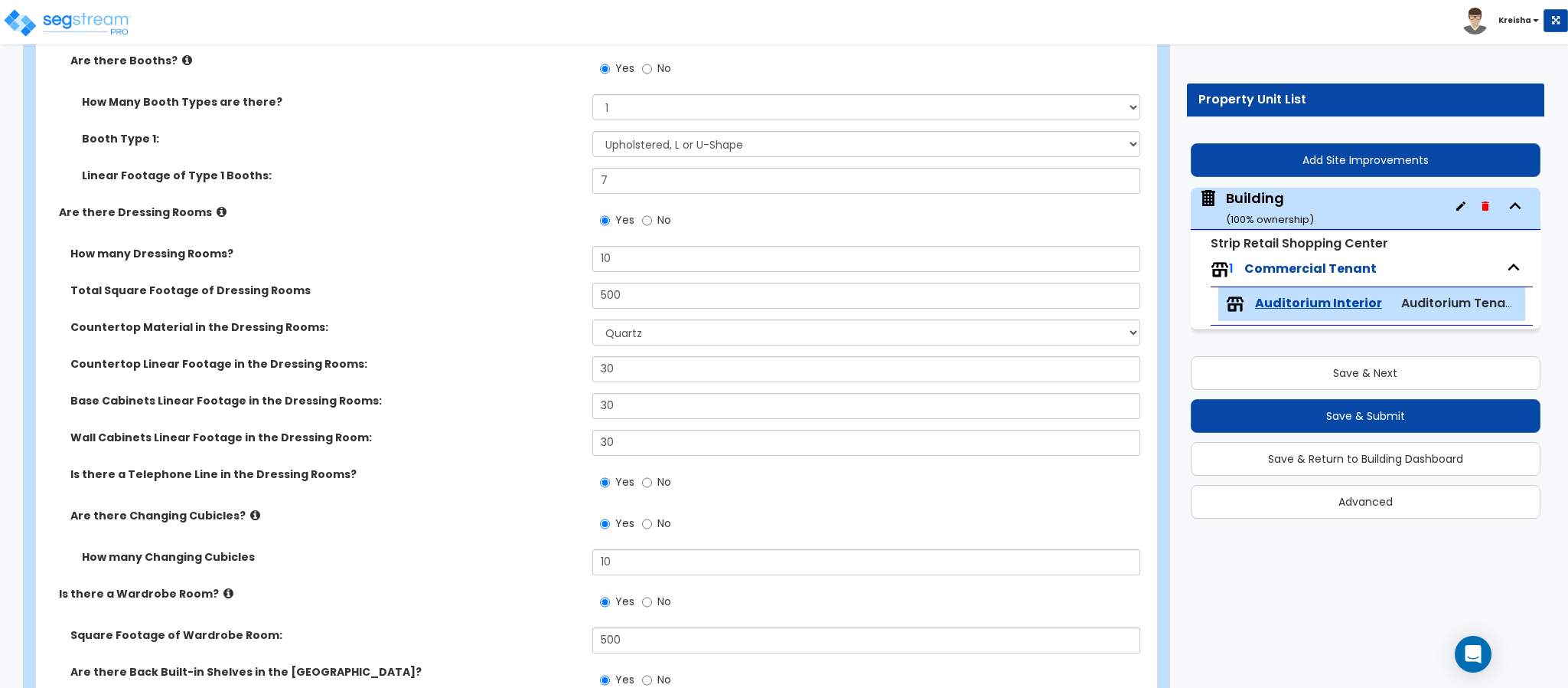
scroll to position [5359, 0]
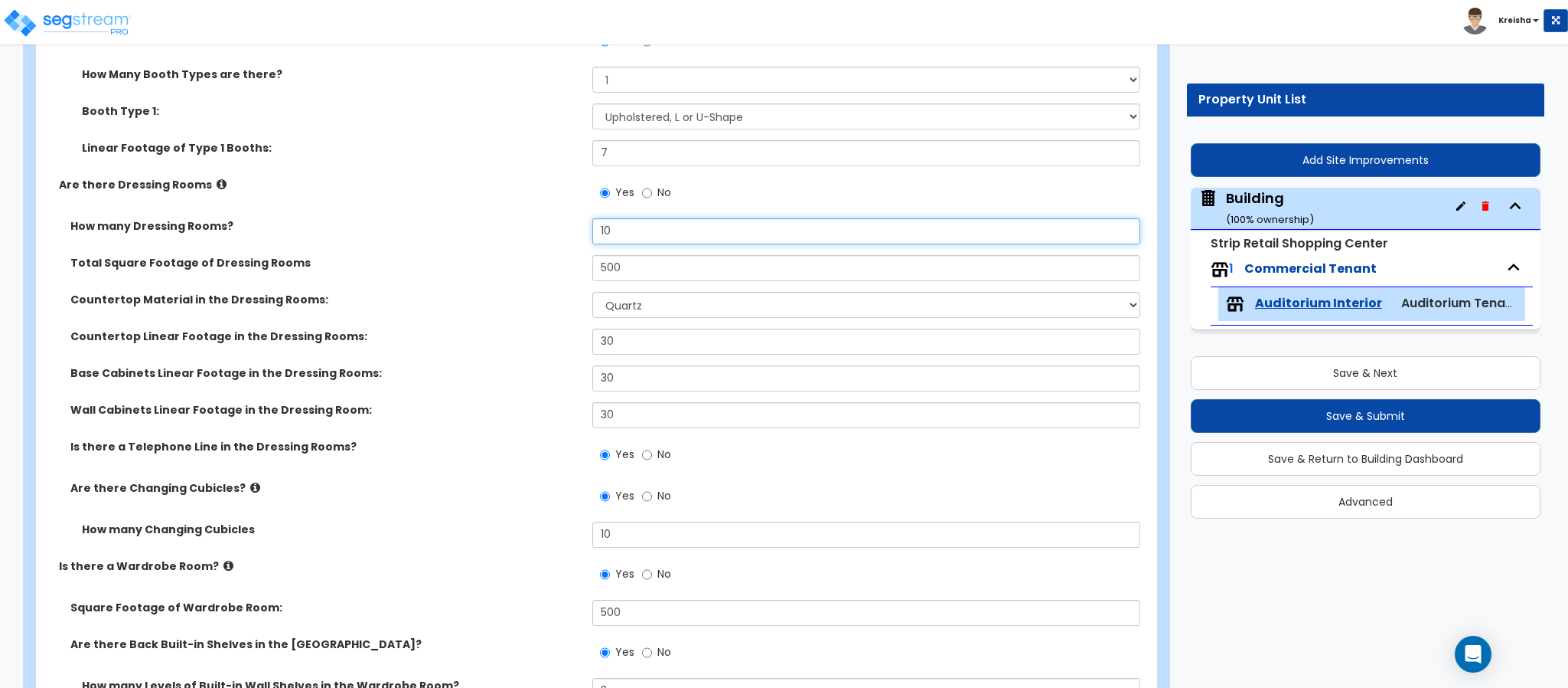
click at [616, 233] on input "10" at bounding box center [866, 231] width 549 height 26
click at [616, 232] on input "10" at bounding box center [866, 231] width 549 height 26
click at [620, 265] on input "500" at bounding box center [866, 267] width 549 height 26
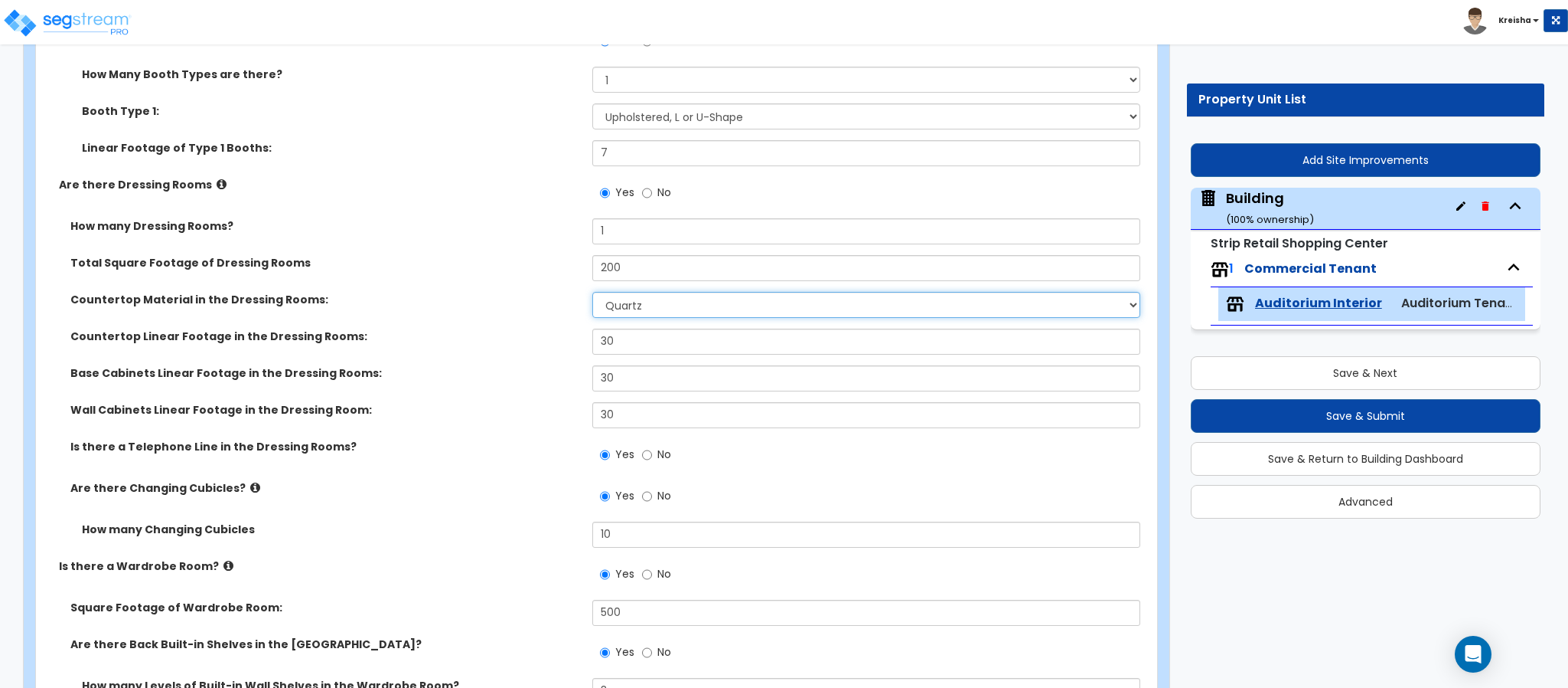
click at [605, 303] on select "None Plastic Laminate Solid Surface Stone Quartz Marble Tile Wood Stainless Ste…" at bounding box center [866, 304] width 549 height 26
click at [592, 293] on select "None Plastic Laminate Solid Surface Stone Quartz Marble Tile Wood Stainless Ste…" at bounding box center [866, 304] width 549 height 26
click at [615, 347] on input "30" at bounding box center [866, 341] width 549 height 26
click at [659, 460] on span "No" at bounding box center [664, 454] width 14 height 15
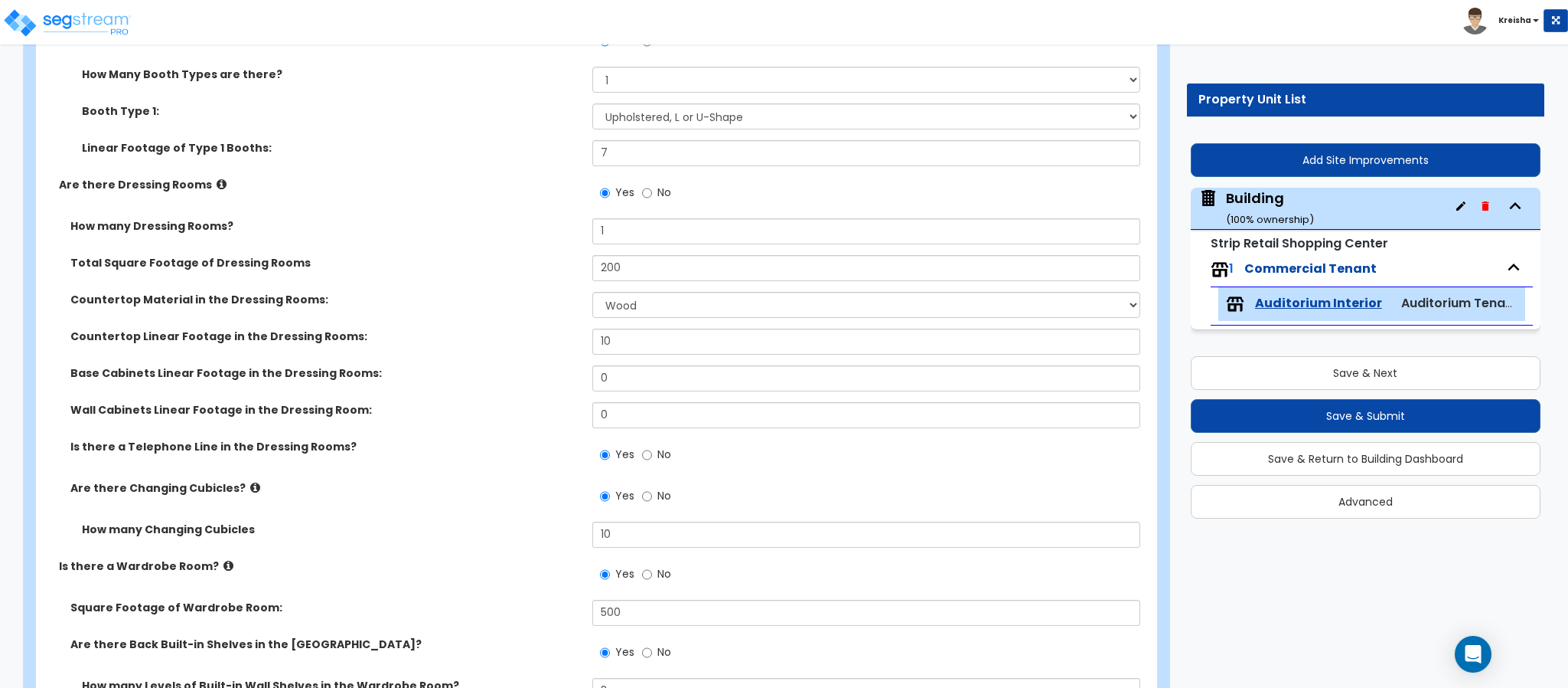
click at [652, 460] on input "No" at bounding box center [647, 454] width 10 height 16
click at [537, 460] on div "Is there a Telephone Line in the Dressing Rooms? Yes No" at bounding box center [591, 459] width 1112 height 41
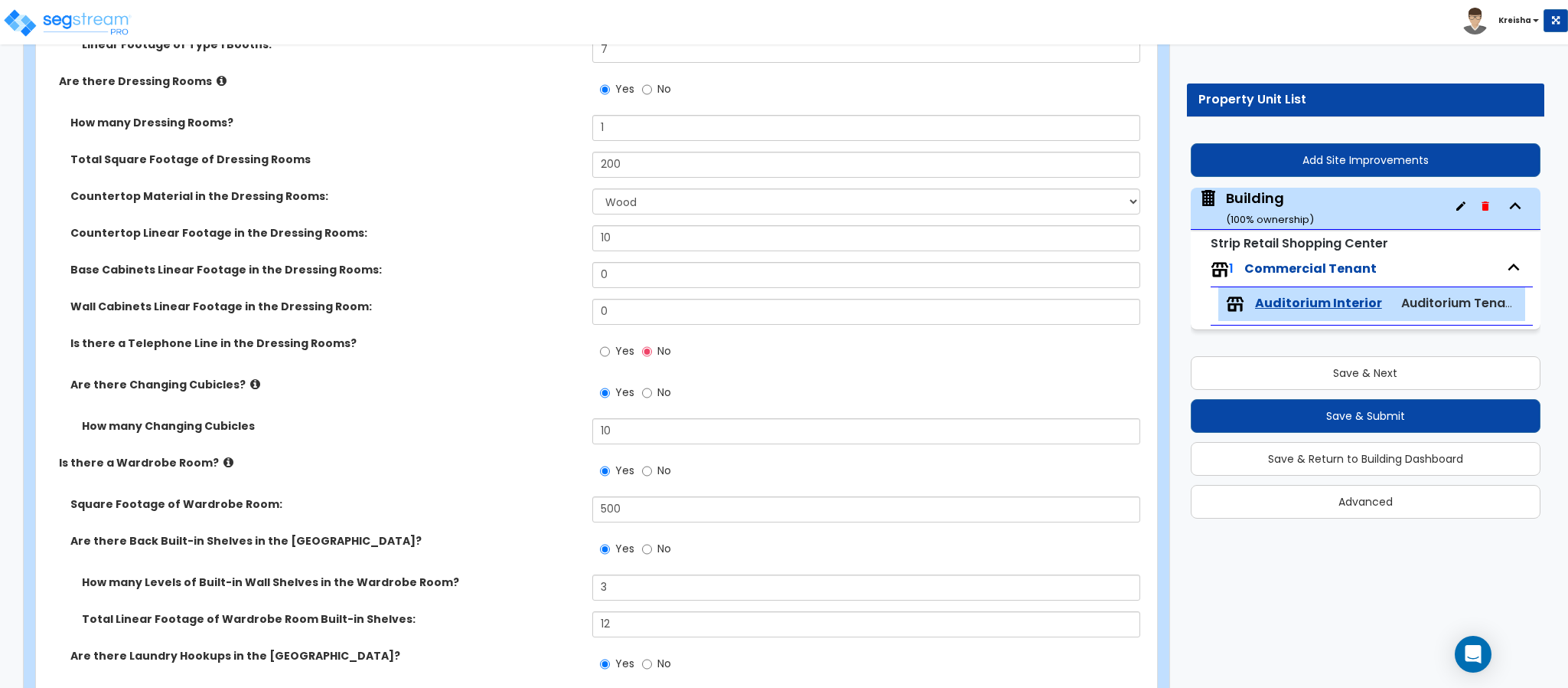
scroll to position [5513, 0]
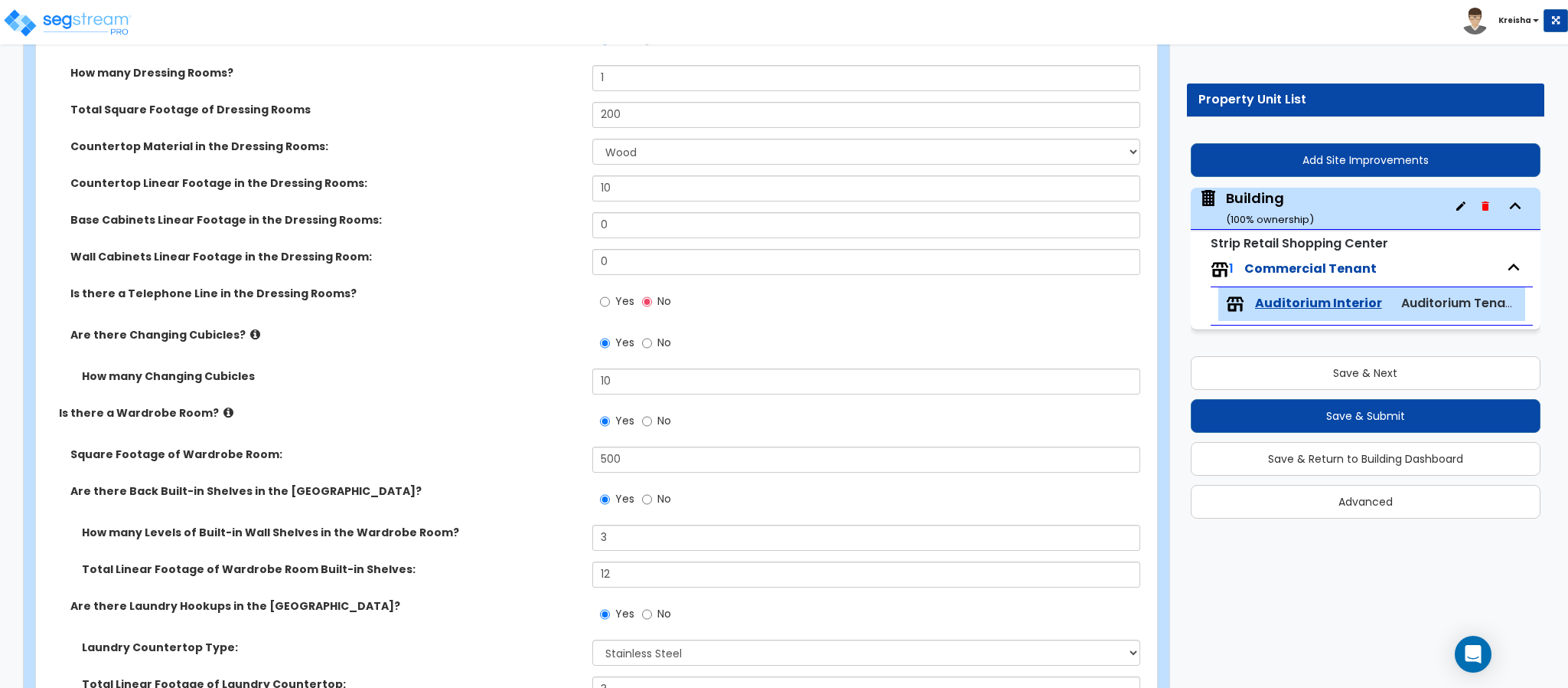
click at [599, 306] on div "Yes No" at bounding box center [635, 303] width 87 height 36
click at [540, 357] on div "Are there Changing Cubicles? Yes No" at bounding box center [591, 347] width 1112 height 41
click at [572, 315] on div "Is there a Telephone Line in the Dressing Rooms? Yes No" at bounding box center [591, 306] width 1112 height 41
click at [602, 297] on input "Yes" at bounding box center [605, 301] width 10 height 16
click at [554, 321] on div "Is there a Telephone Line in the Dressing Rooms? Yes No" at bounding box center [591, 306] width 1112 height 41
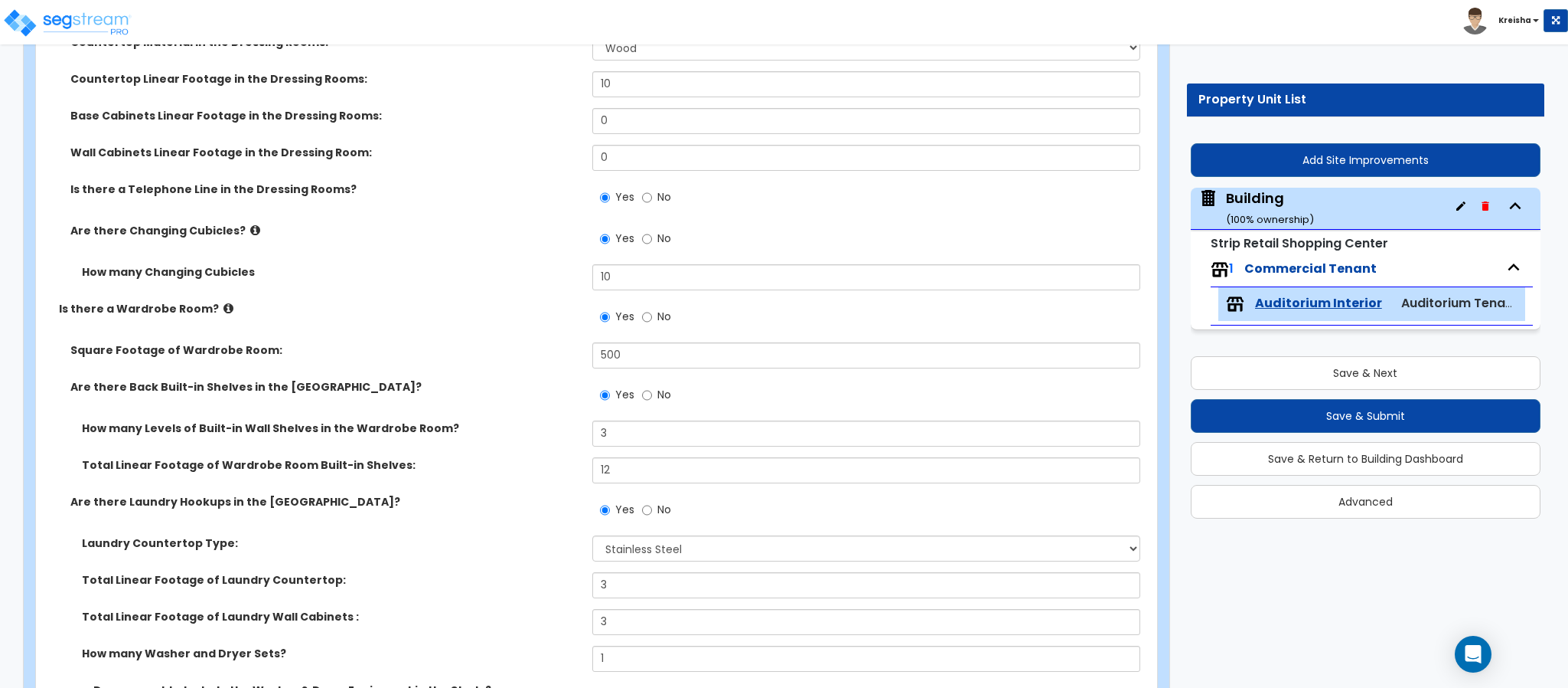
scroll to position [5665, 0]
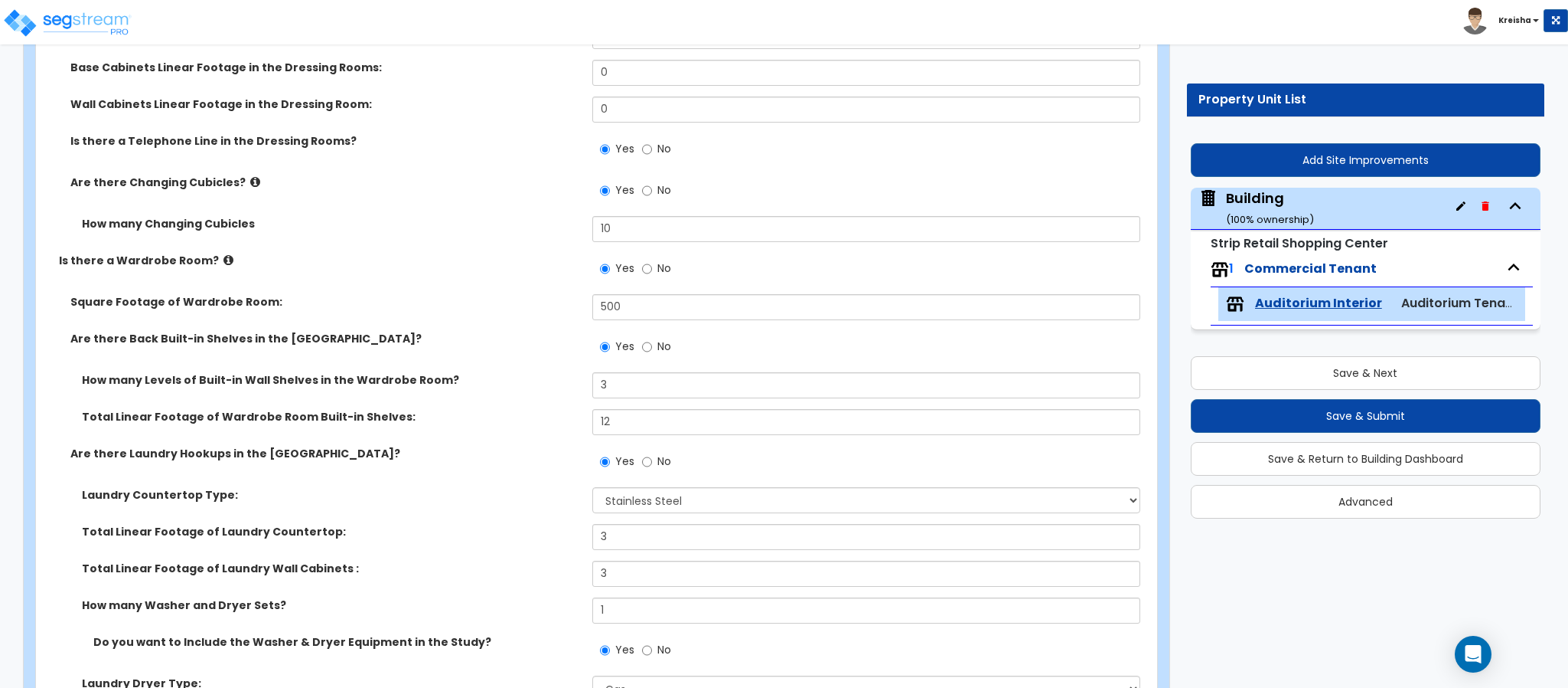
click at [648, 200] on label "No" at bounding box center [657, 192] width 29 height 26
click at [648, 198] on input "No" at bounding box center [647, 190] width 10 height 16
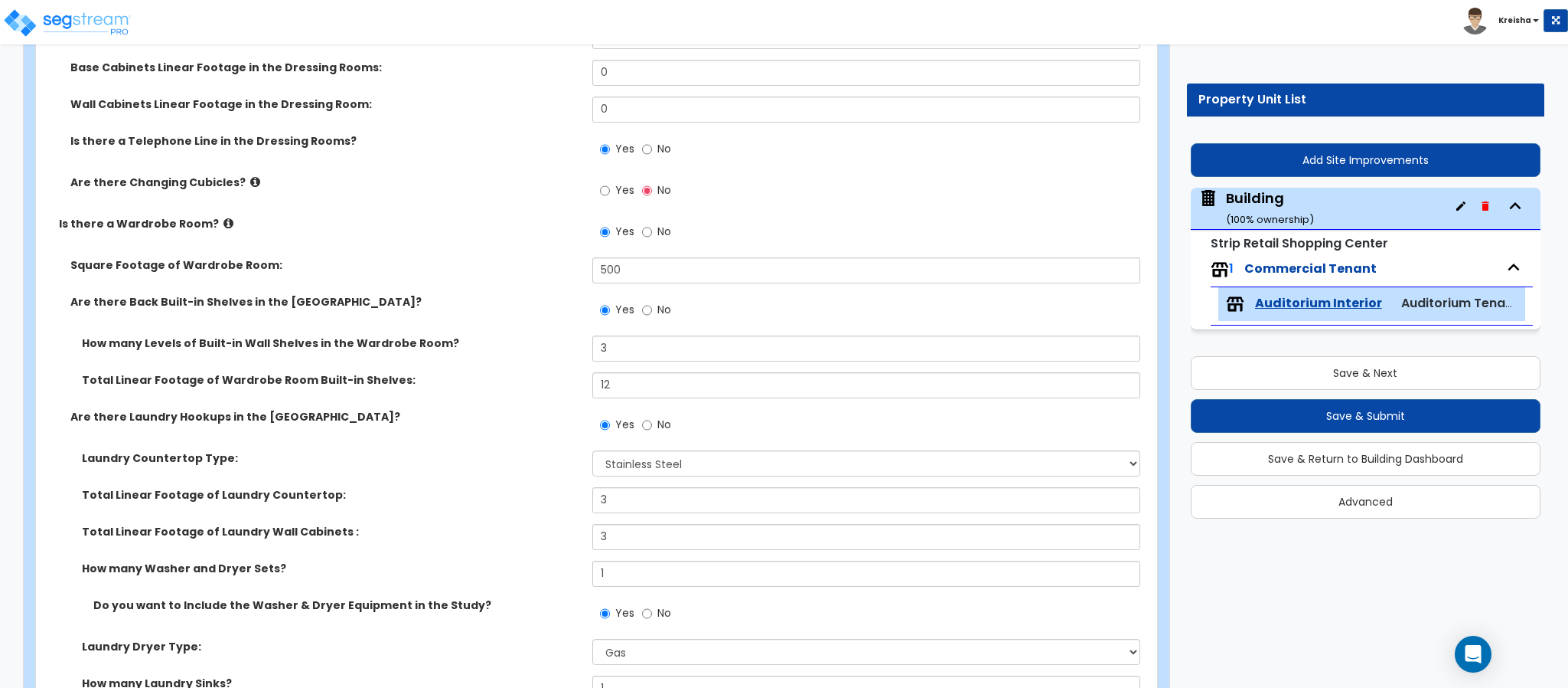
click at [621, 196] on span "Yes" at bounding box center [625, 190] width 19 height 15
click at [609, 196] on input "Yes" at bounding box center [605, 190] width 10 height 16
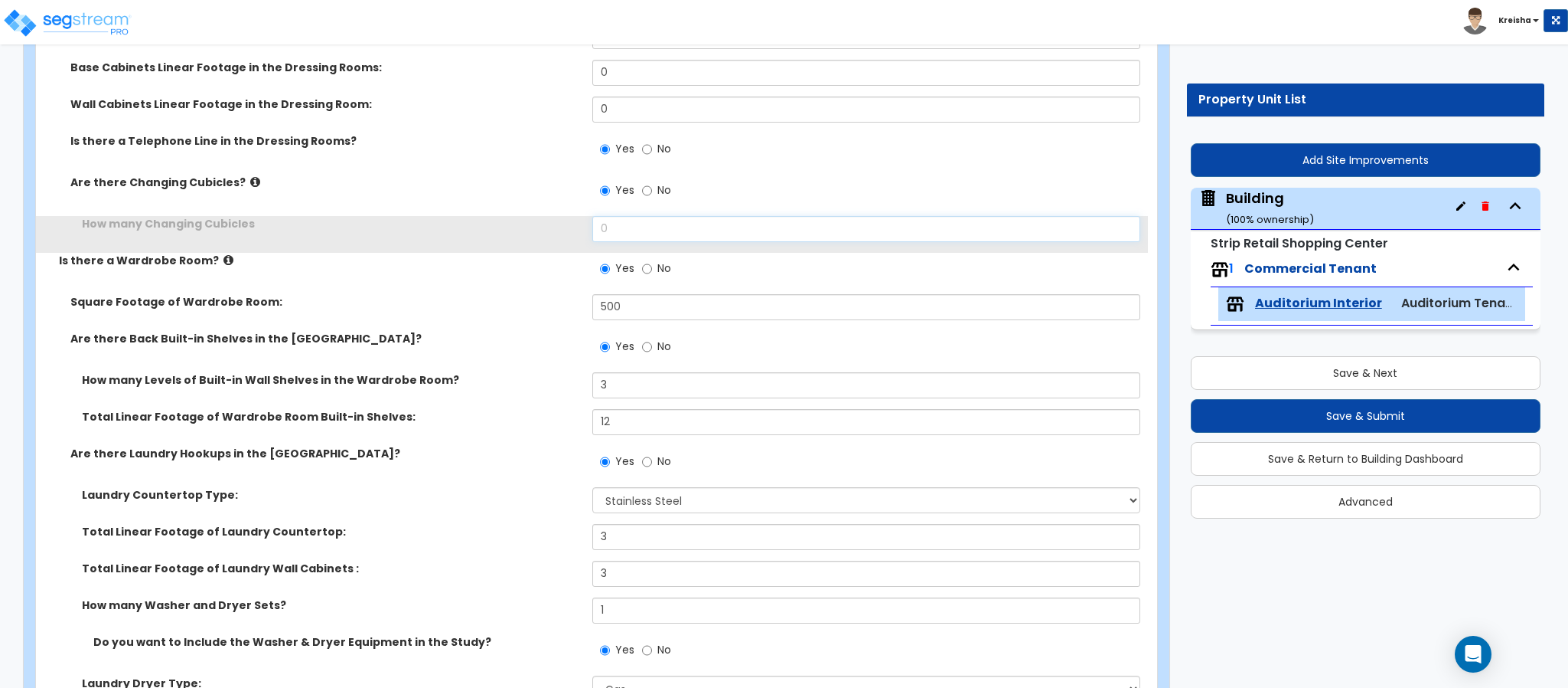
click at [616, 228] on input "0" at bounding box center [866, 229] width 549 height 26
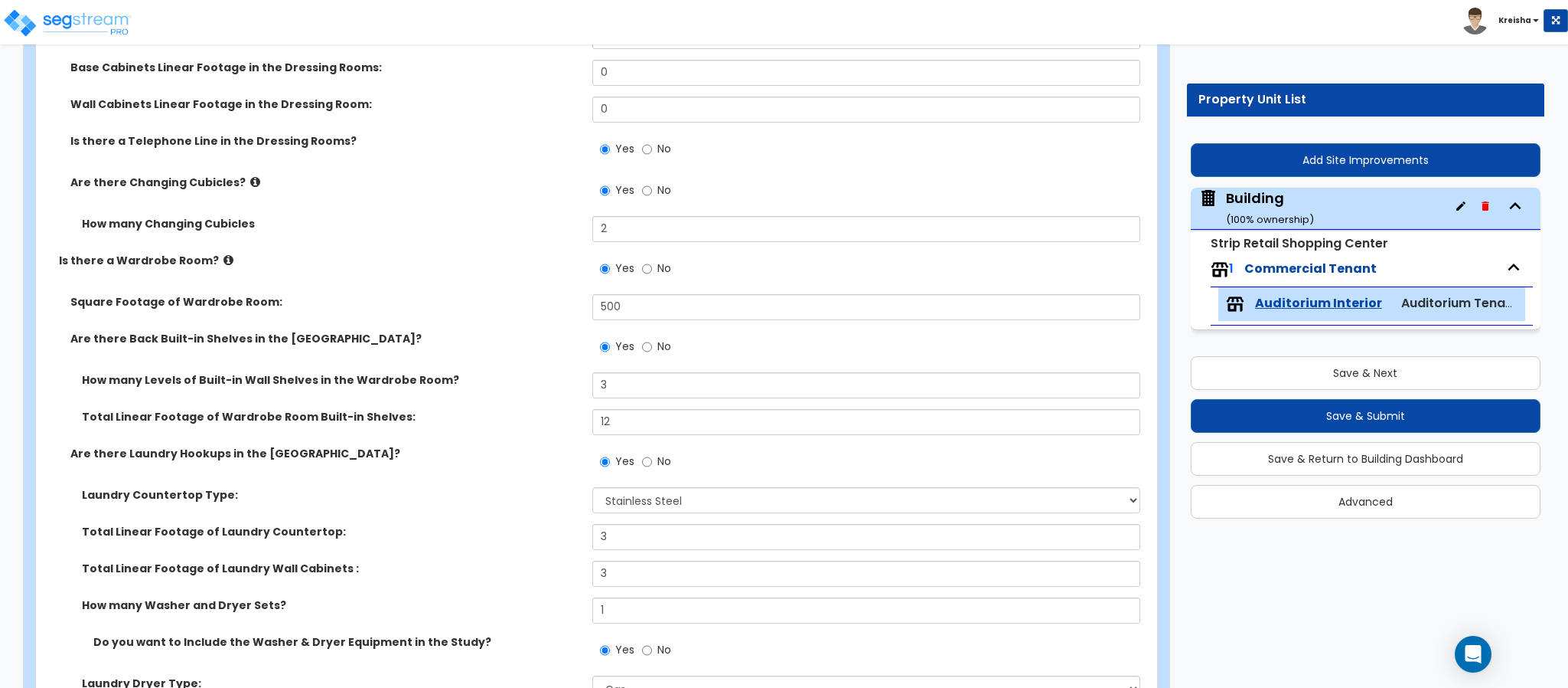
click at [544, 239] on div "How many Changing Cubicles 2" at bounding box center [591, 234] width 1112 height 37
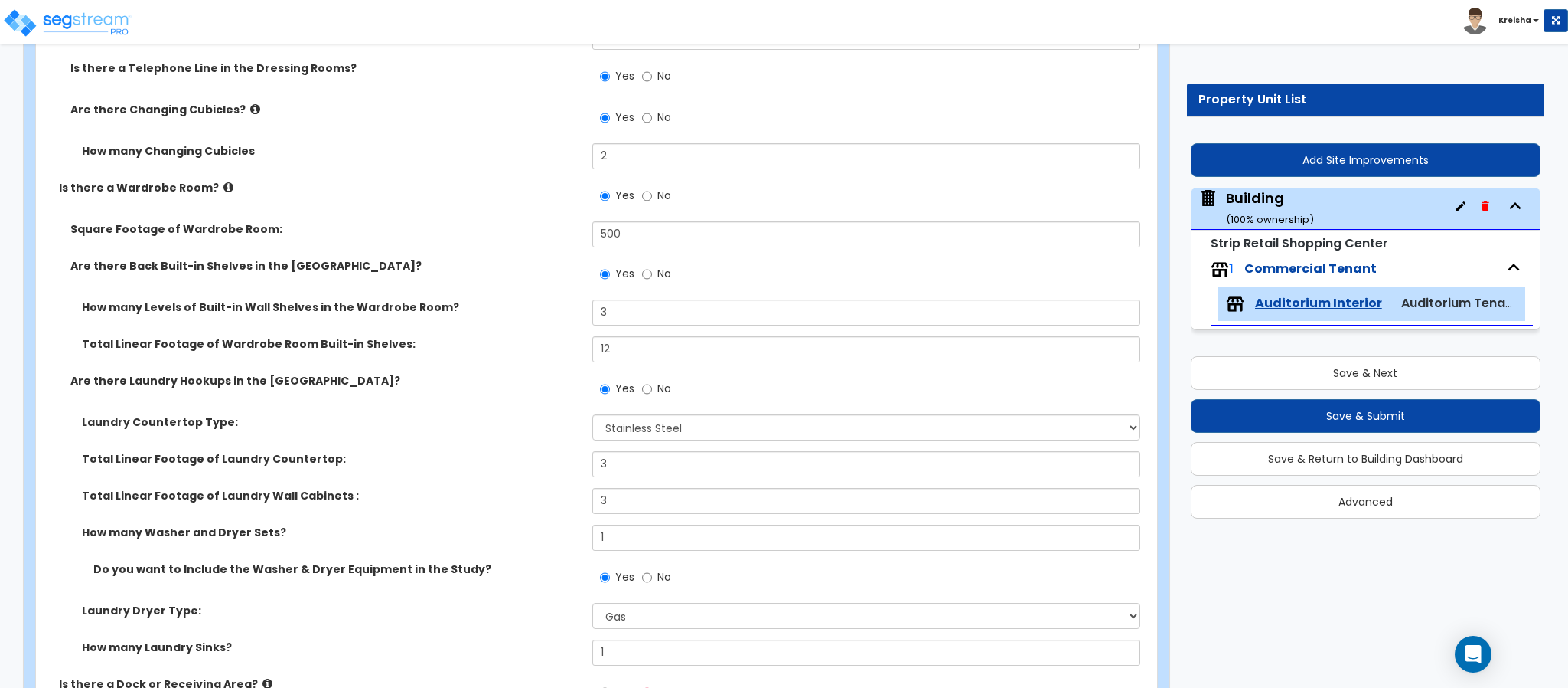
scroll to position [5819, 0]
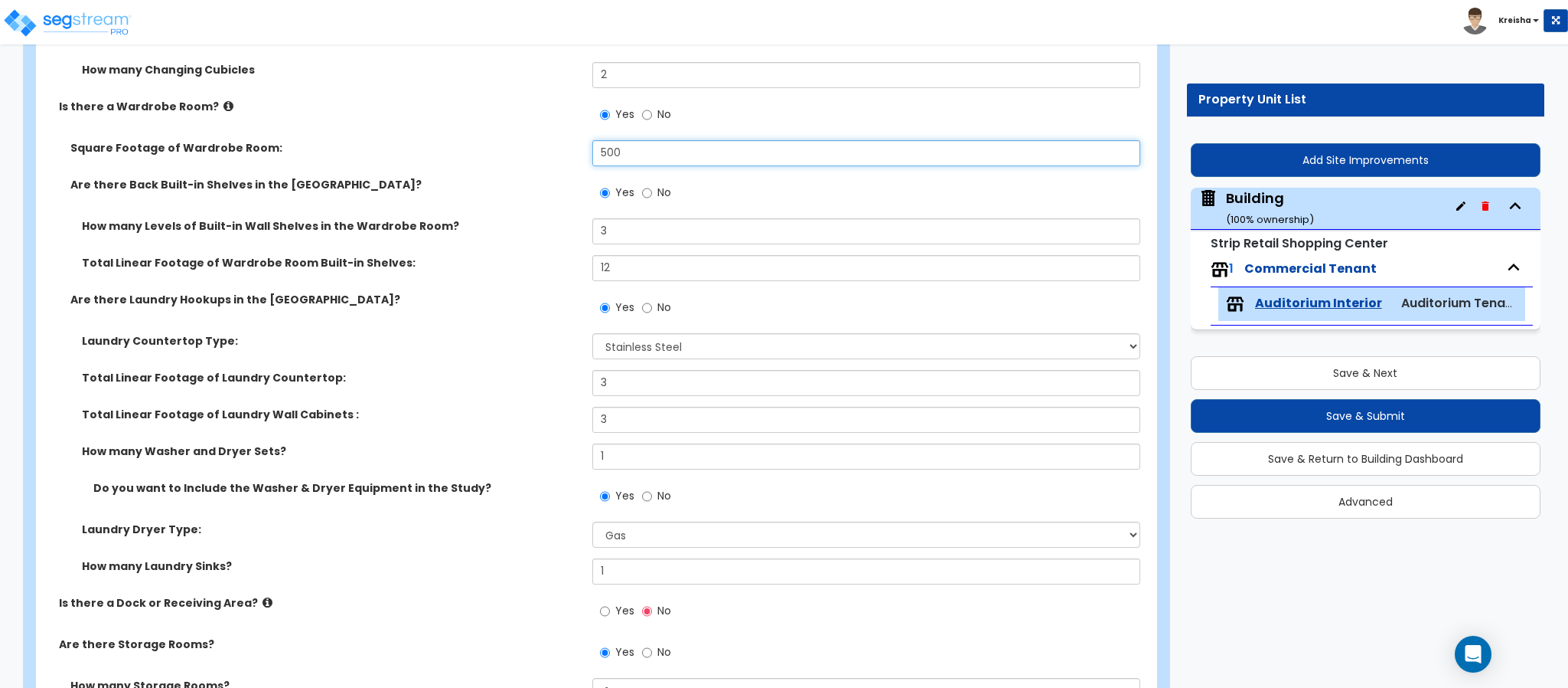
click at [602, 148] on input "500" at bounding box center [866, 152] width 549 height 26
click at [602, 147] on input "500" at bounding box center [866, 152] width 549 height 26
click at [660, 187] on span "No" at bounding box center [664, 192] width 14 height 15
click at [652, 187] on input "No" at bounding box center [647, 192] width 10 height 16
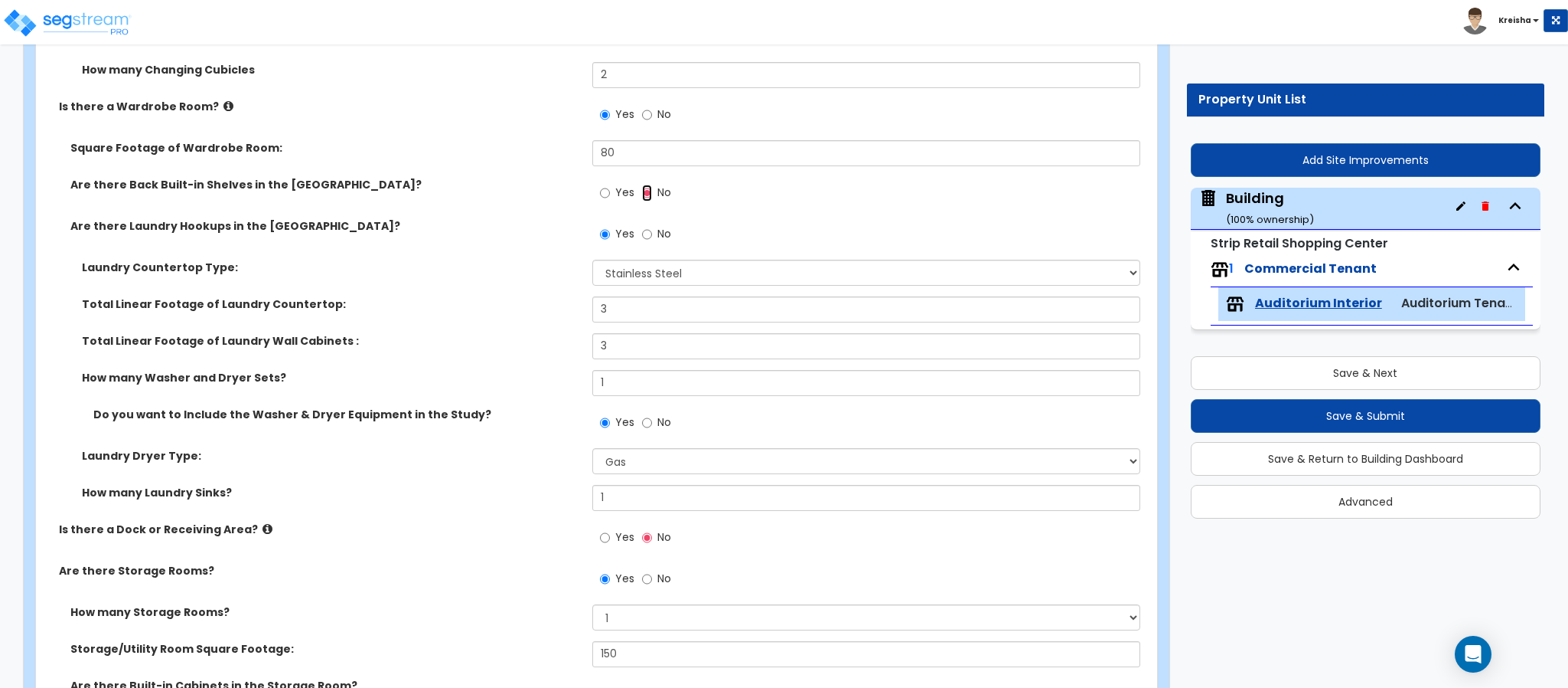
scroll to position [5895, 0]
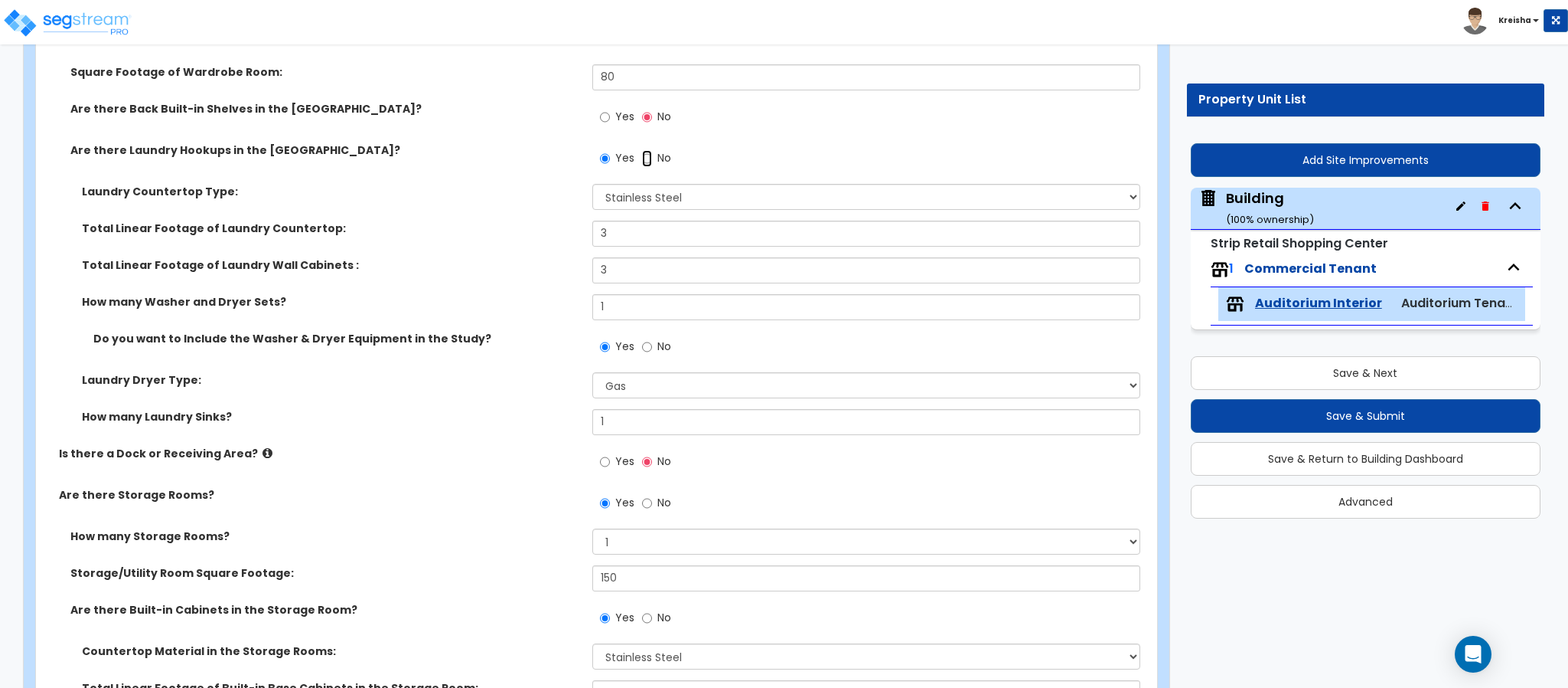
click at [643, 161] on input "No" at bounding box center [647, 158] width 10 height 16
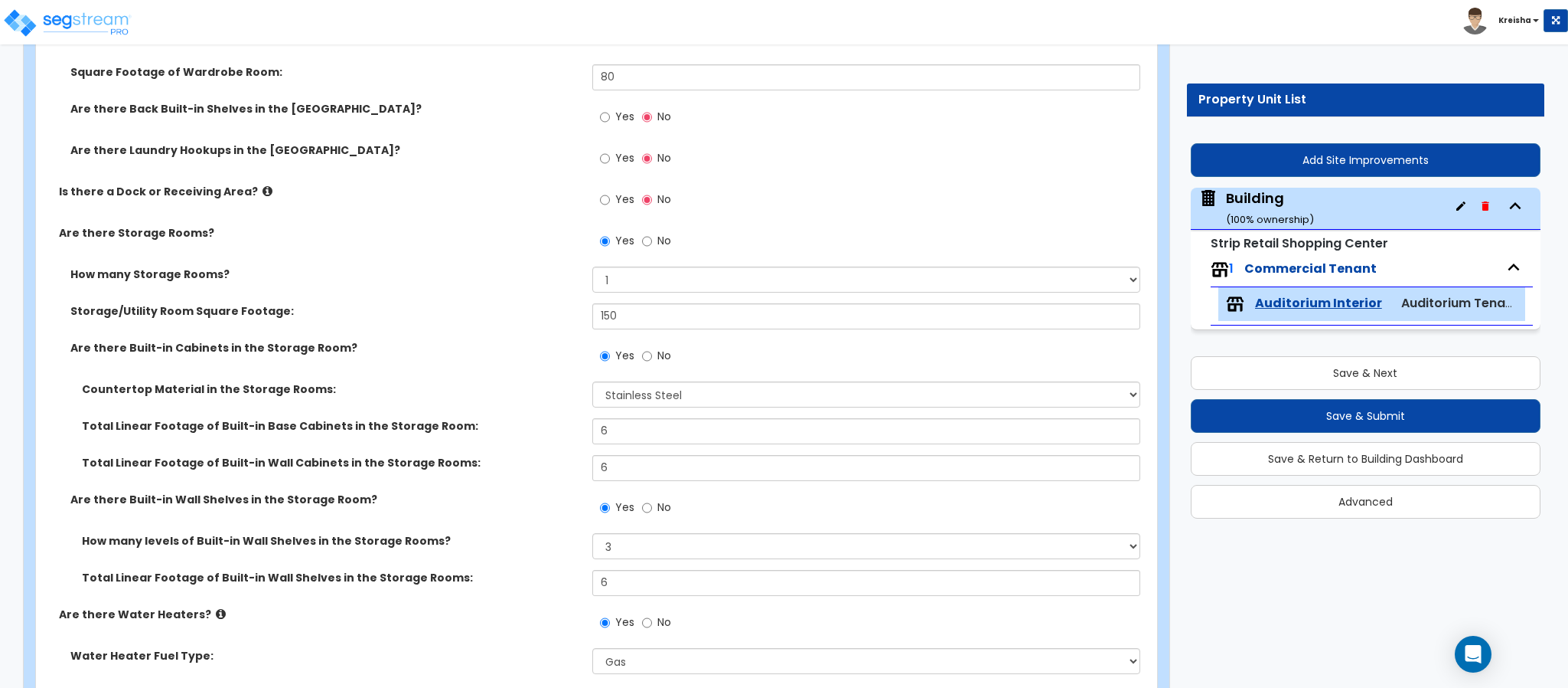
drag, startPoint x: 540, startPoint y: 187, endPoint x: 543, endPoint y: 202, distance: 15.3
click at [540, 184] on label "Is there a Dock or Receiving Area?" at bounding box center [319, 191] width 522 height 15
click at [654, 228] on div "Yes No" at bounding box center [635, 242] width 87 height 36
click at [650, 236] on input "No" at bounding box center [647, 240] width 10 height 16
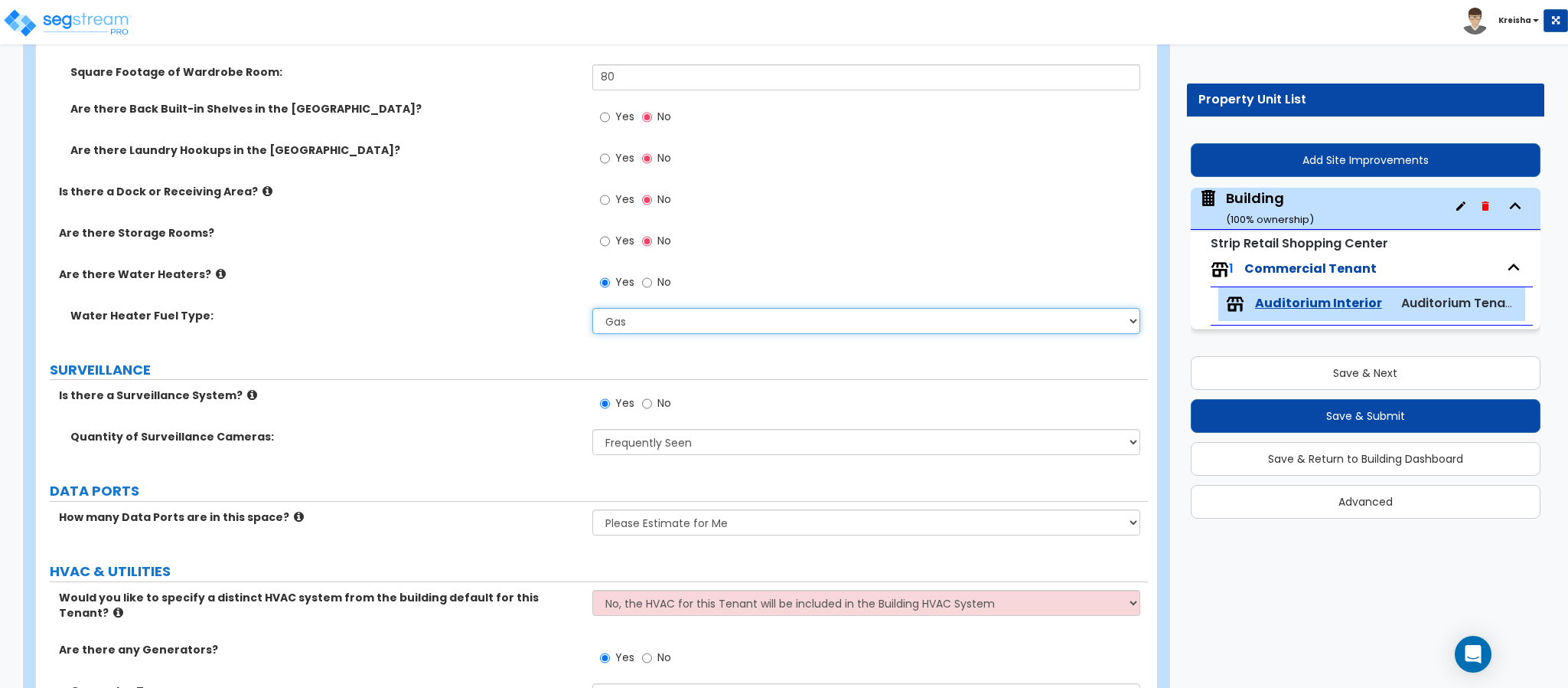
click at [641, 319] on select "Please Choose One Gas Electric" at bounding box center [866, 320] width 549 height 26
click at [653, 288] on label "No" at bounding box center [657, 284] width 29 height 26
click at [652, 288] on input "No" at bounding box center [647, 282] width 10 height 16
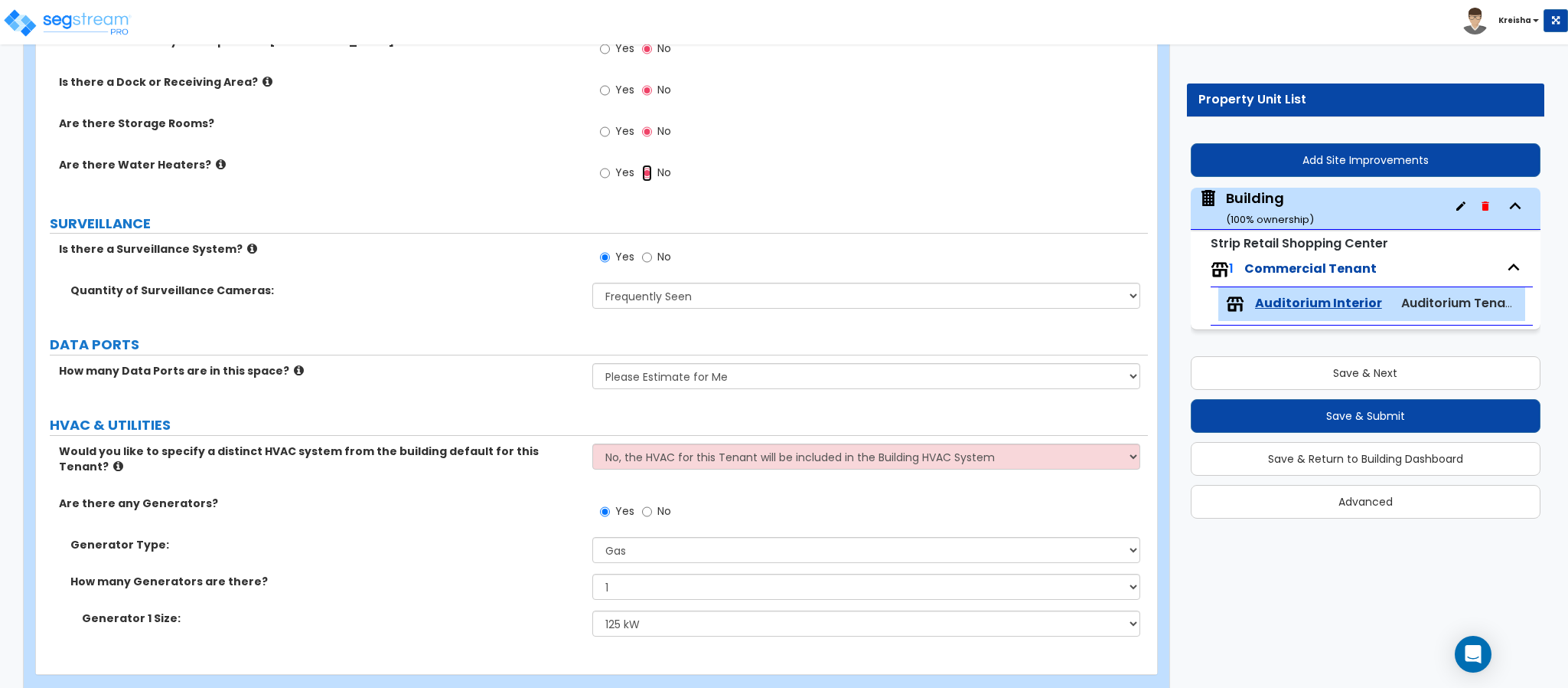
scroll to position [6021, 0]
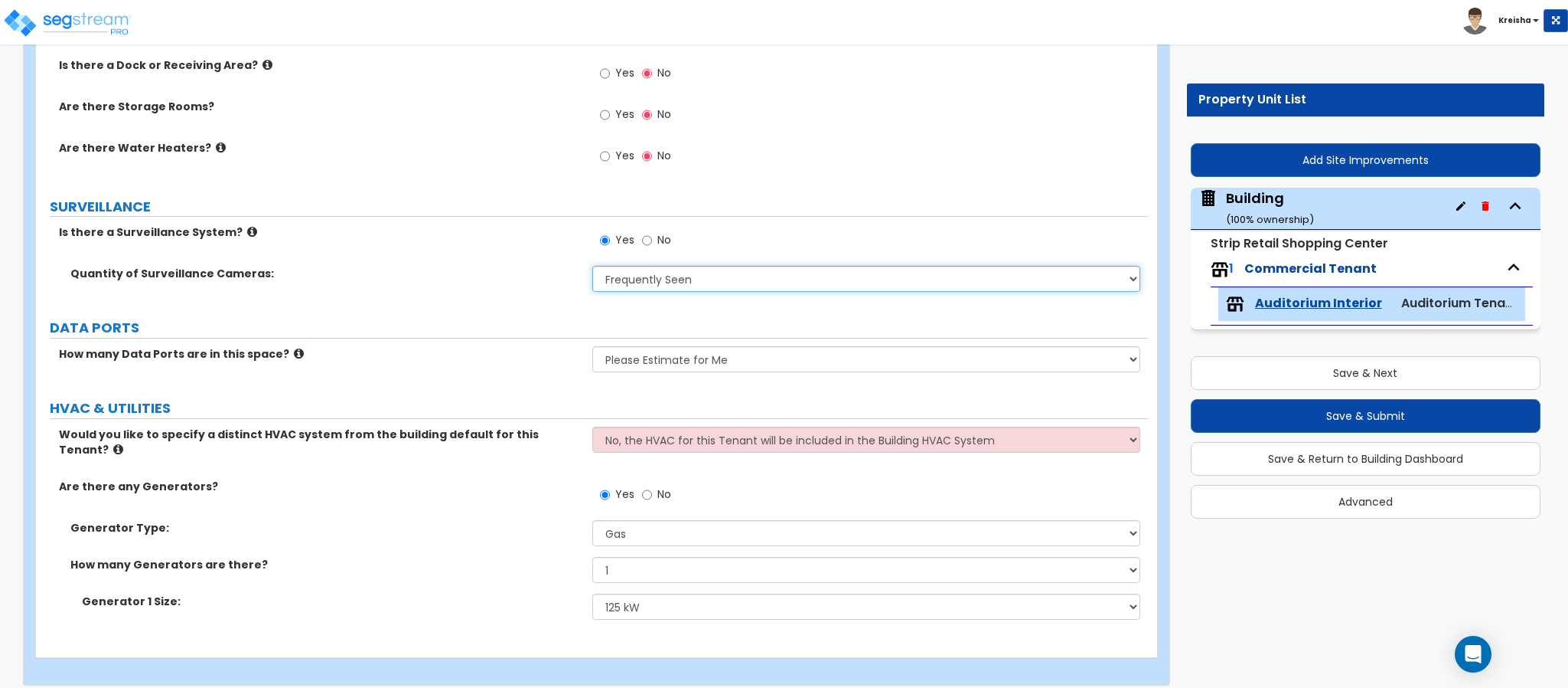
click at [652, 280] on select "Please Choose an Approximation Barely Noticed Any Noticed a Couple Frequently S…" at bounding box center [866, 278] width 549 height 26
click at [678, 288] on select "Please Choose an Approximation Barely Noticed Any Noticed a Couple Frequently S…" at bounding box center [866, 278] width 549 height 26
click at [592, 267] on select "Please Choose an Approximation Barely Noticed Any Noticed a Couple Frequently S…" at bounding box center [866, 278] width 549 height 26
click at [669, 363] on select "None Please Estimate for Me I will specify the Quantity Exactly" at bounding box center [866, 359] width 549 height 26
click at [592, 347] on select "None Please Estimate for Me I will specify the Quantity Exactly" at bounding box center [866, 359] width 549 height 26
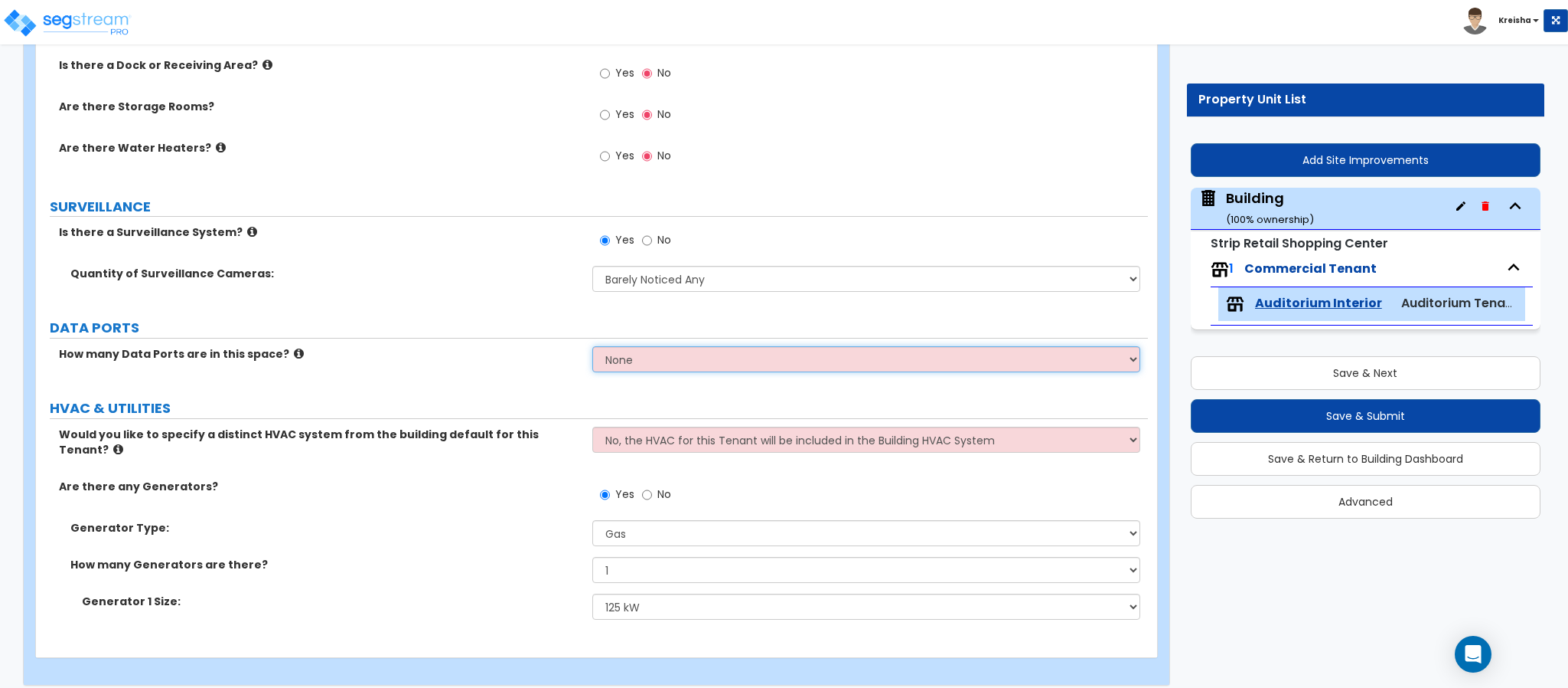
click at [670, 366] on select "None Please Estimate for Me I will specify the Quantity Exactly" at bounding box center [866, 359] width 549 height 26
click at [592, 347] on select "None Please Estimate for Me I will specify the Quantity Exactly" at bounding box center [866, 359] width 549 height 26
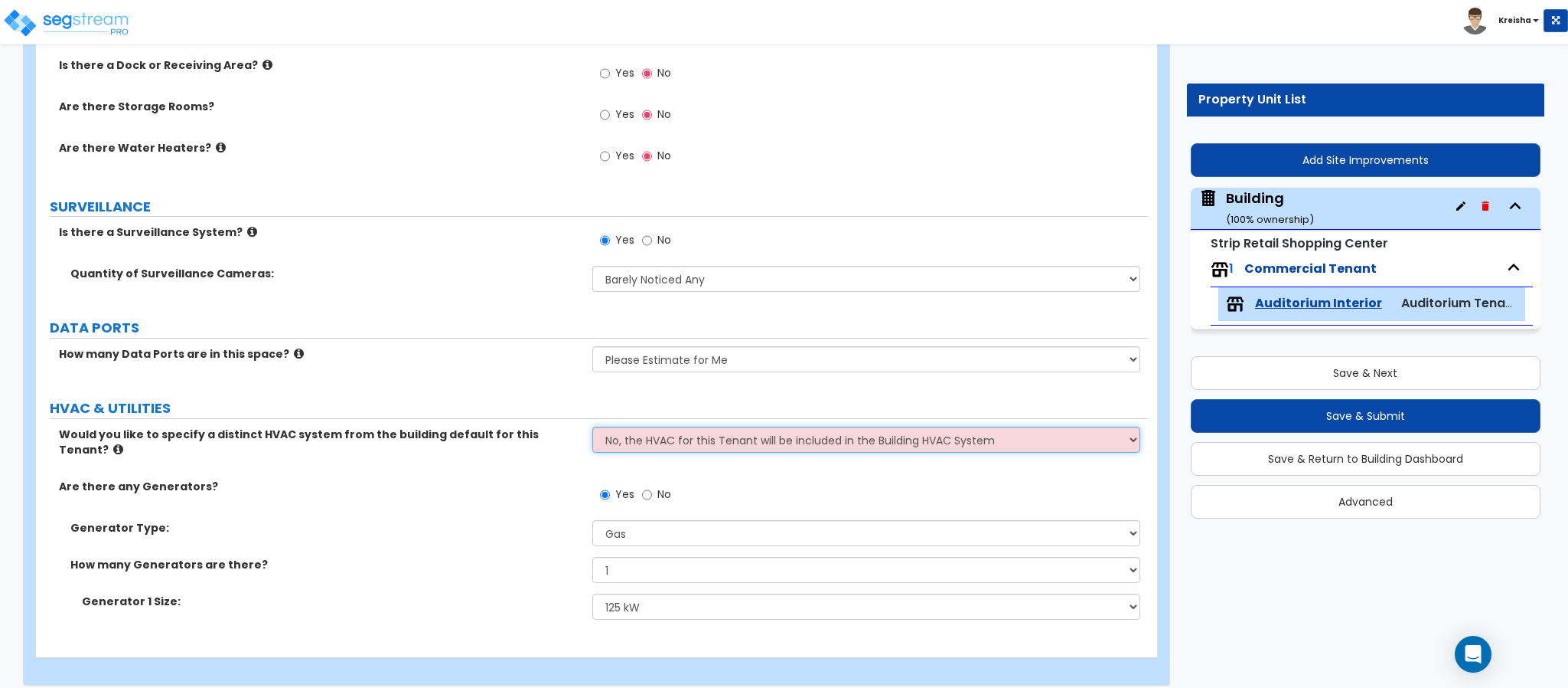
click at [654, 430] on select "No, the HVAC for this Tenant will be included in the Building HVAC System Yes, …" at bounding box center [866, 439] width 549 height 26
click at [592, 428] on select "No, the HVAC for this Tenant will be included in the Building HVAC System Yes, …" at bounding box center [866, 439] width 549 height 26
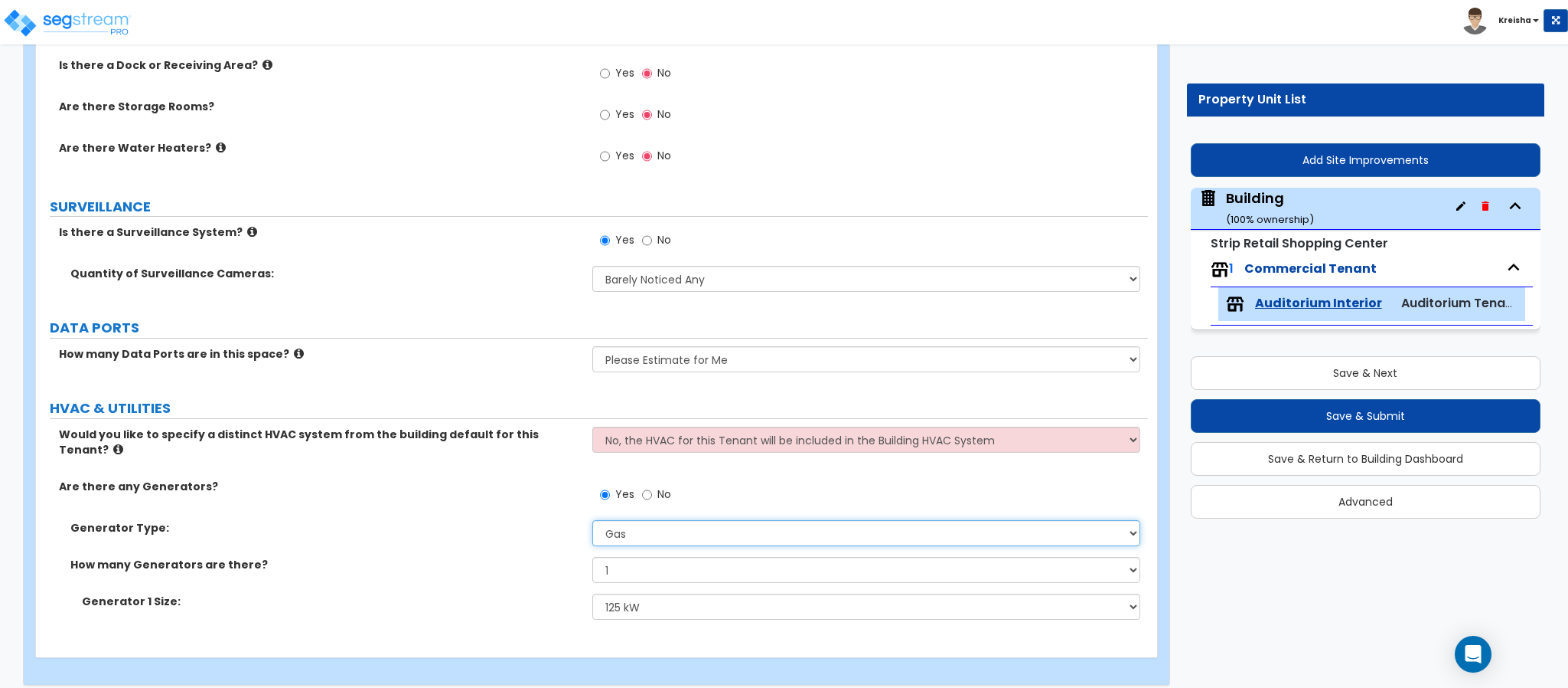
click at [660, 520] on select "Please Choose One Gas Diesel" at bounding box center [866, 533] width 549 height 26
click at [592, 520] on select "Please Choose One Gas Diesel" at bounding box center [866, 533] width 549 height 26
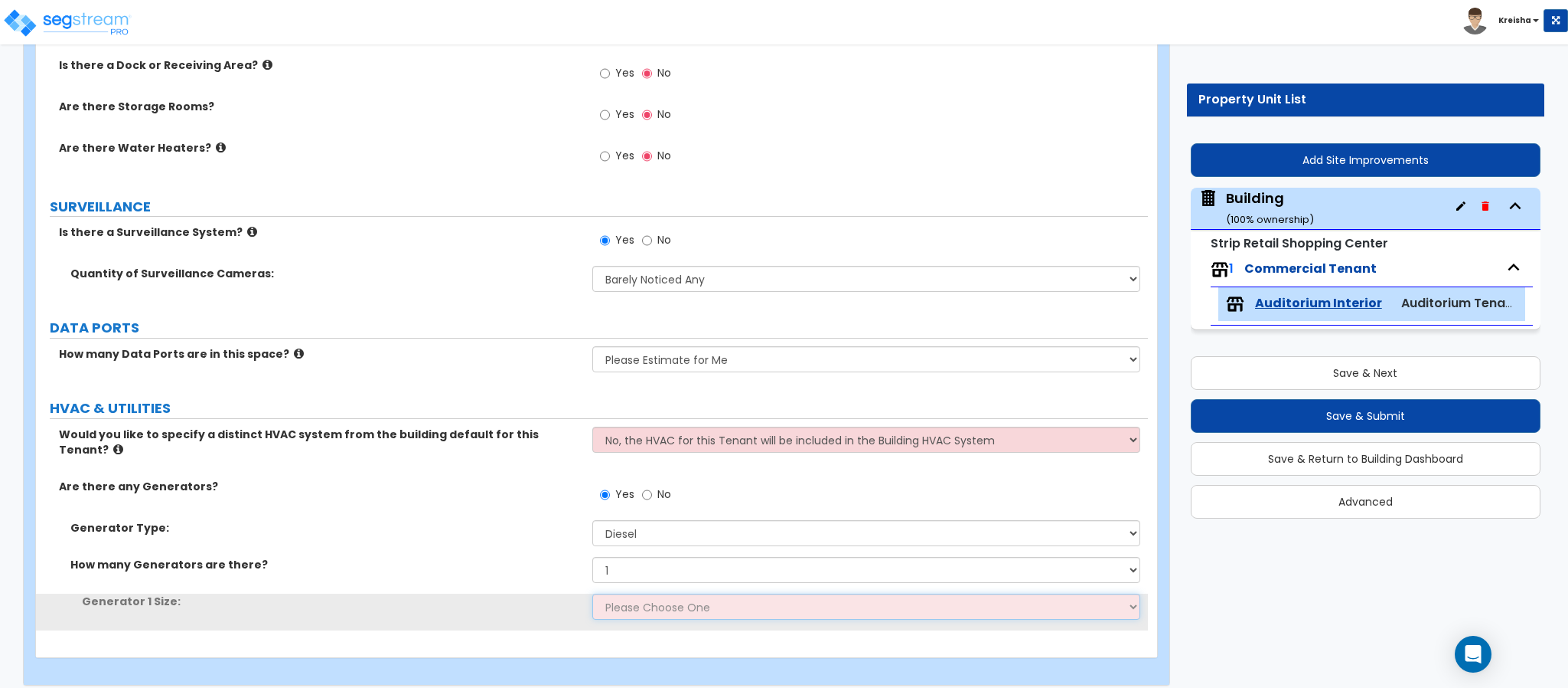
click at [636, 593] on select "Please Choose One 30kW 50kW 75kW 100kW 125 kW 150 kW 175 kW 200 kW 250 kW 300 k…" at bounding box center [866, 606] width 549 height 26
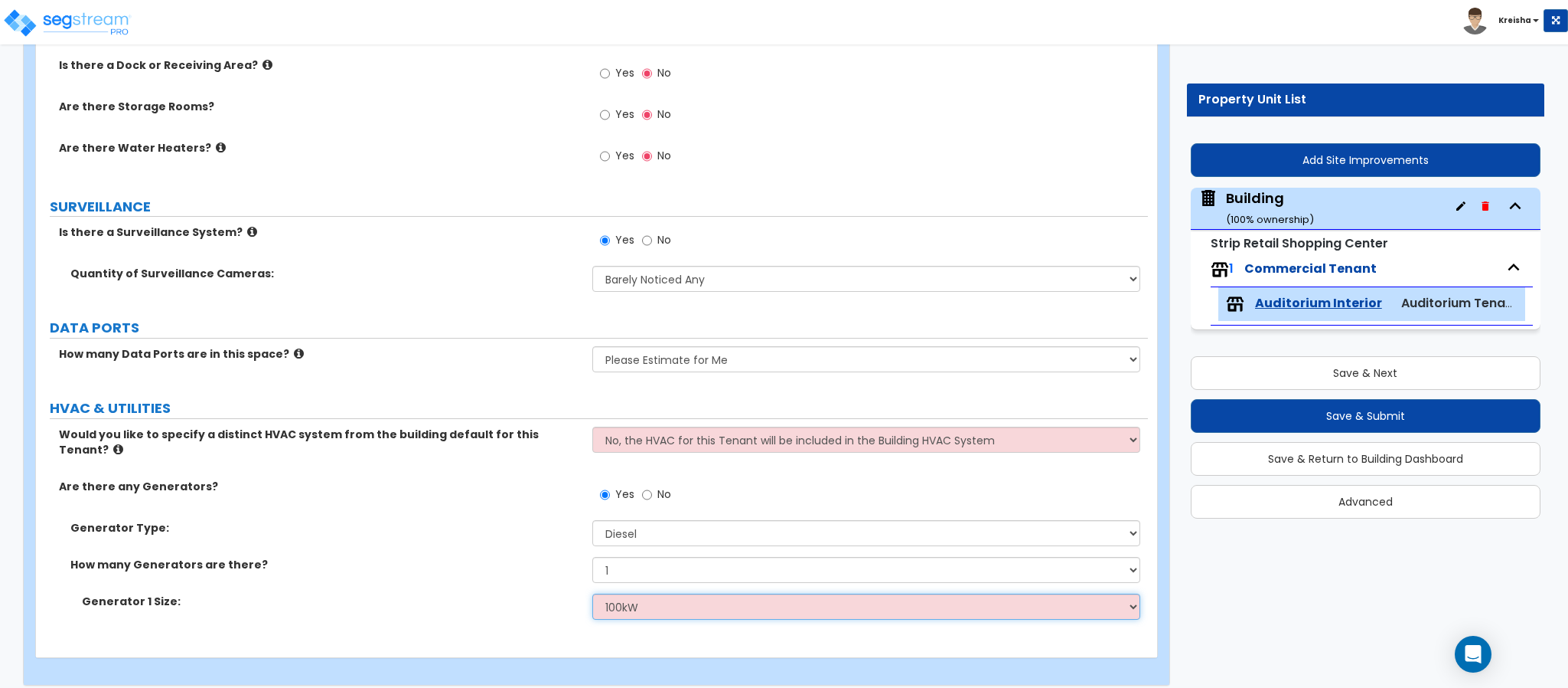
click at [592, 593] on select "Please Choose One 30kW 50kW 75kW 100kW 125 kW 150 kW 175 kW 200 kW 250 kW 300 k…" at bounding box center [866, 606] width 549 height 26
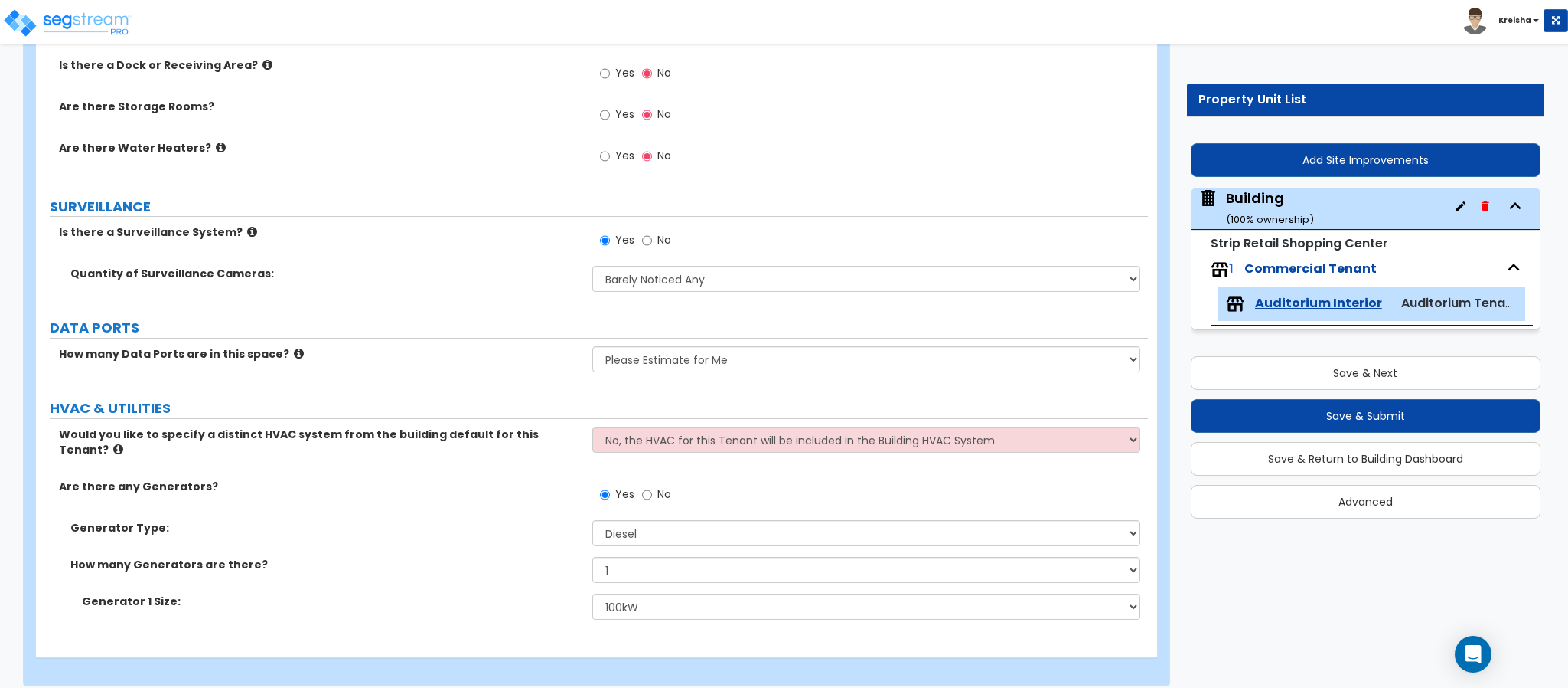
drag, startPoint x: 487, startPoint y: 547, endPoint x: 499, endPoint y: 552, distance: 13.0
click at [487, 557] on label "How many Generators are there?" at bounding box center [325, 564] width 510 height 15
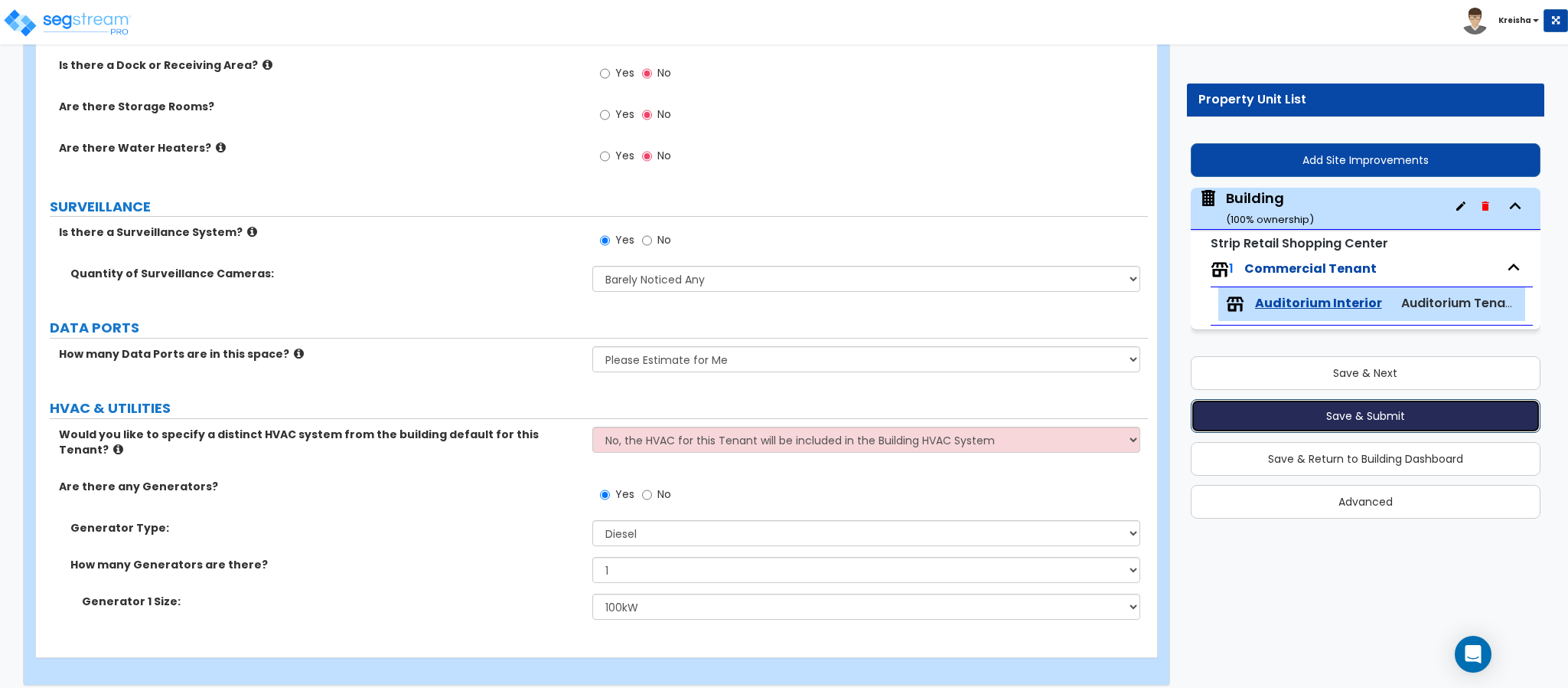
click at [1311, 419] on button "Save & Submit" at bounding box center [1365, 415] width 350 height 34
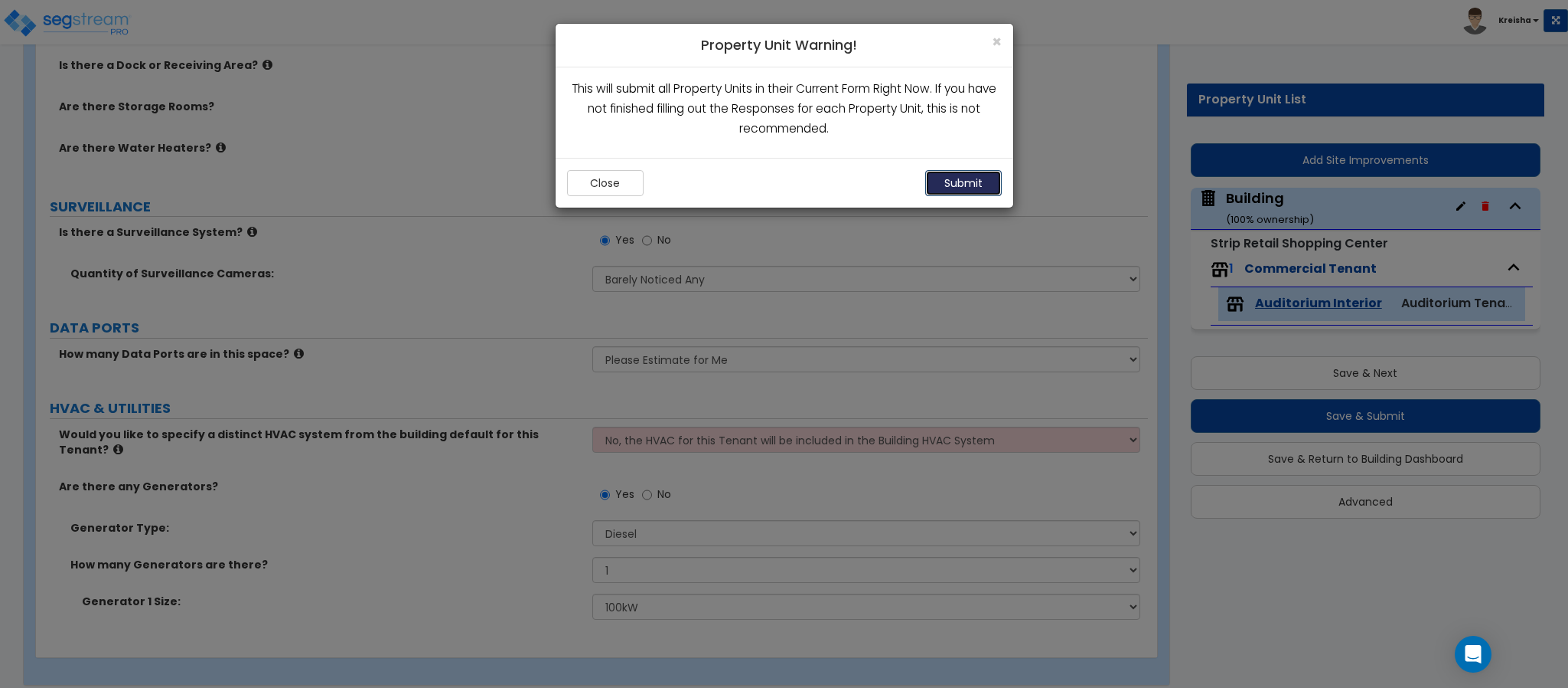
click at [962, 187] on button "Submit" at bounding box center [962, 182] width 76 height 26
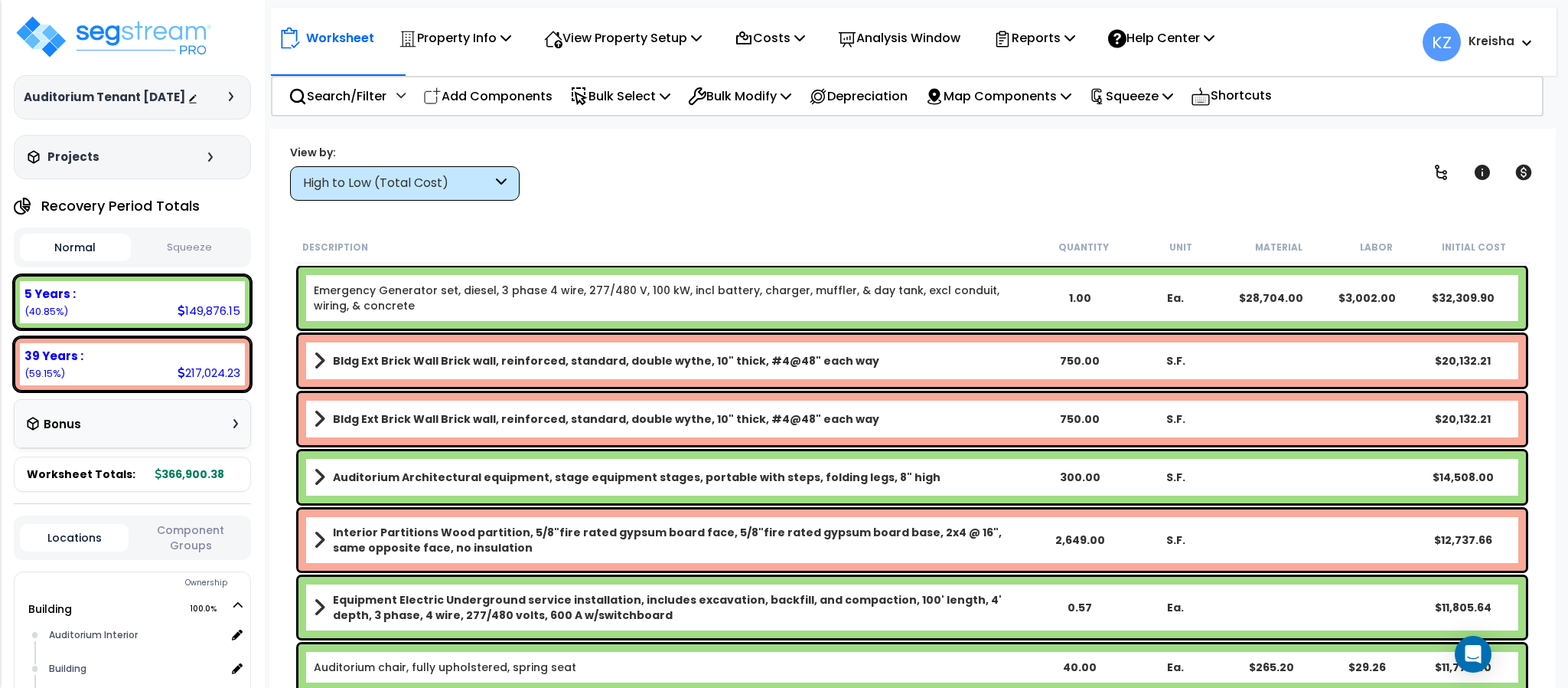
click at [517, 175] on div "High to Low (Total Cost)" at bounding box center [405, 183] width 230 height 35
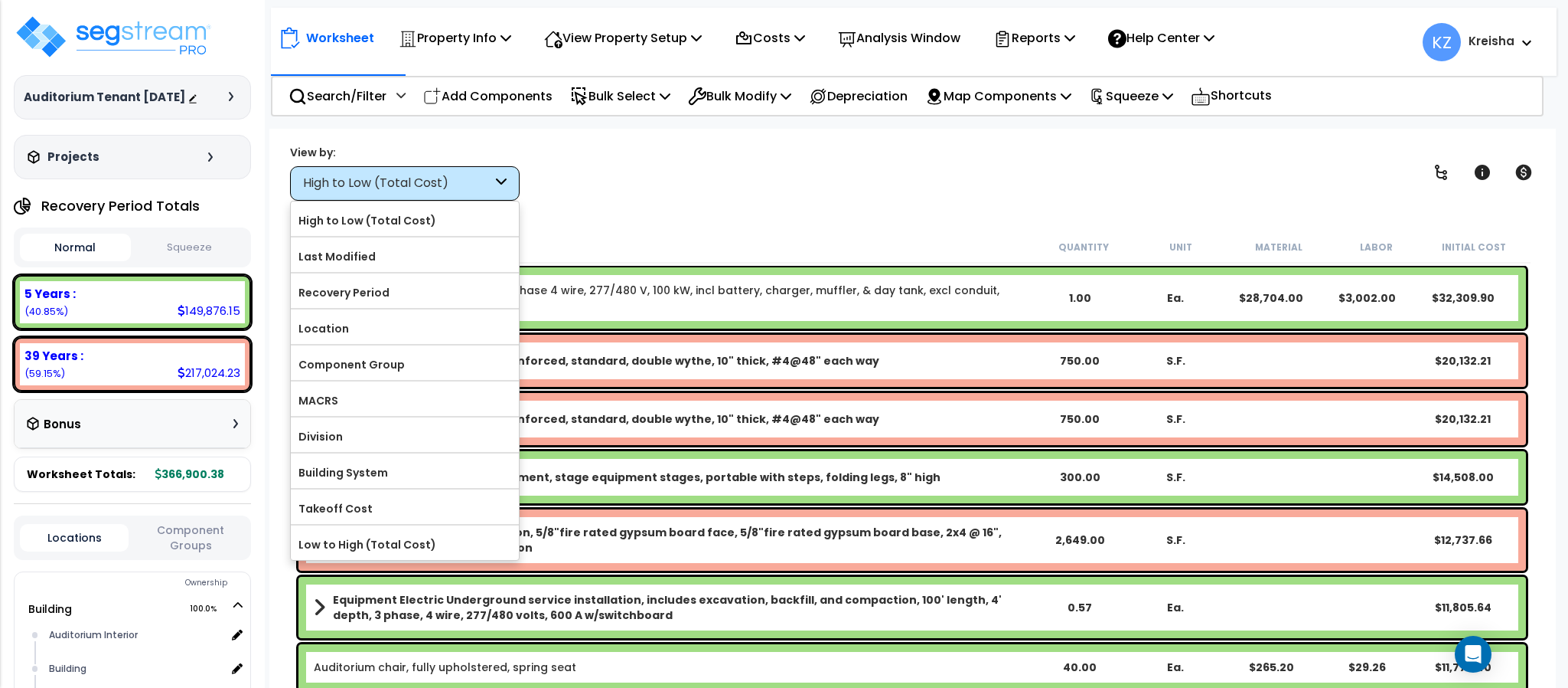
click at [397, 370] on label "Component Group" at bounding box center [405, 365] width 228 height 23
click at [0, 0] on input "Component Group" at bounding box center [0, 0] width 0 height 0
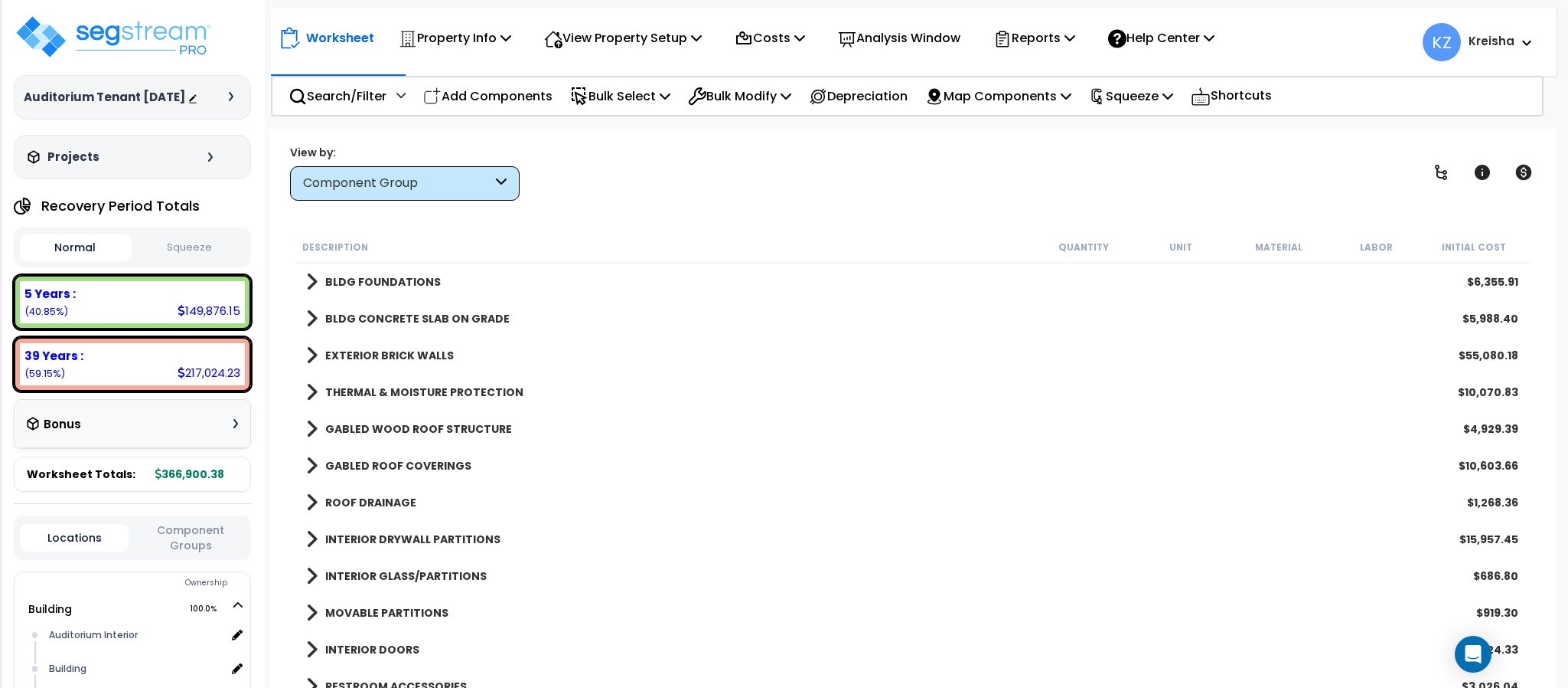
click at [1295, 158] on div "View by: Component Group High to Low (Total Cost)" at bounding box center [911, 172] width 1255 height 57
click at [1446, 173] on icon at bounding box center [1441, 172] width 18 height 18
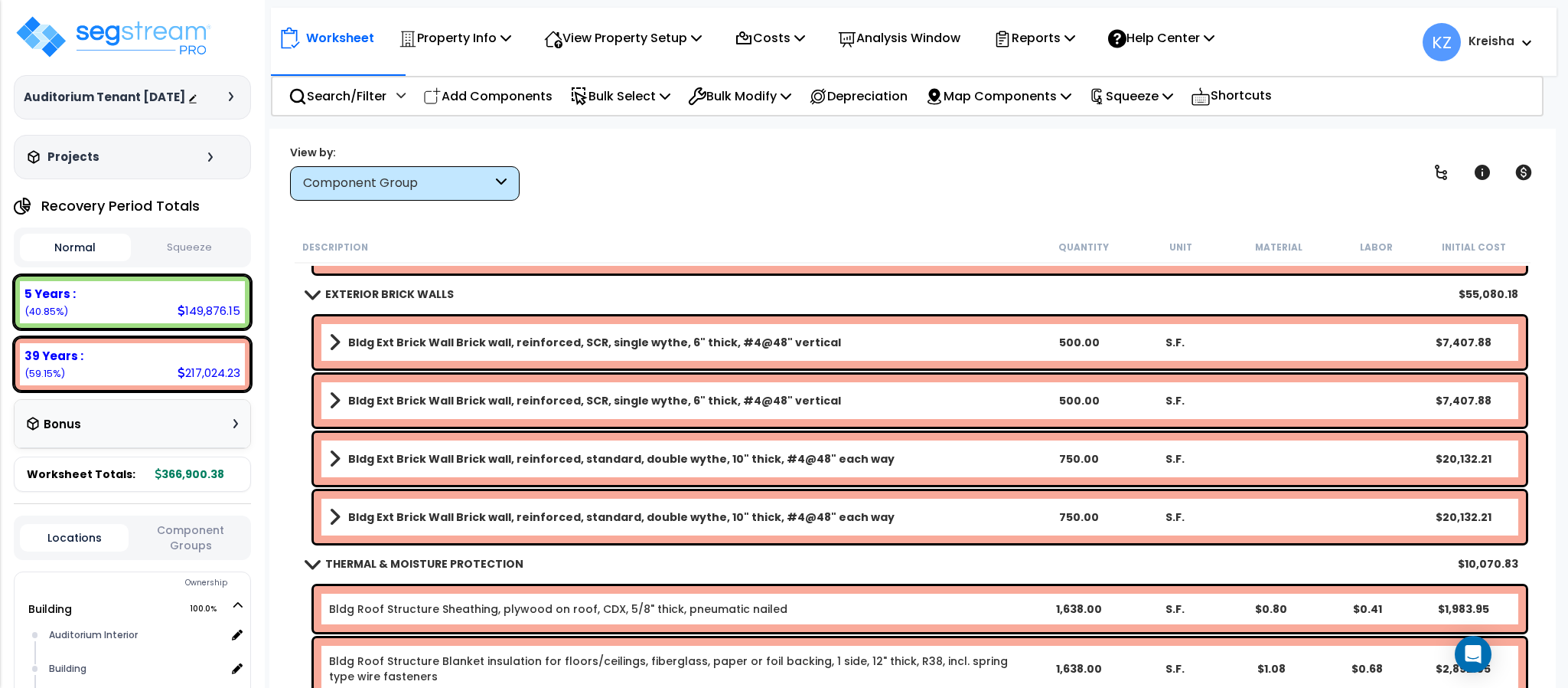
scroll to position [76, 0]
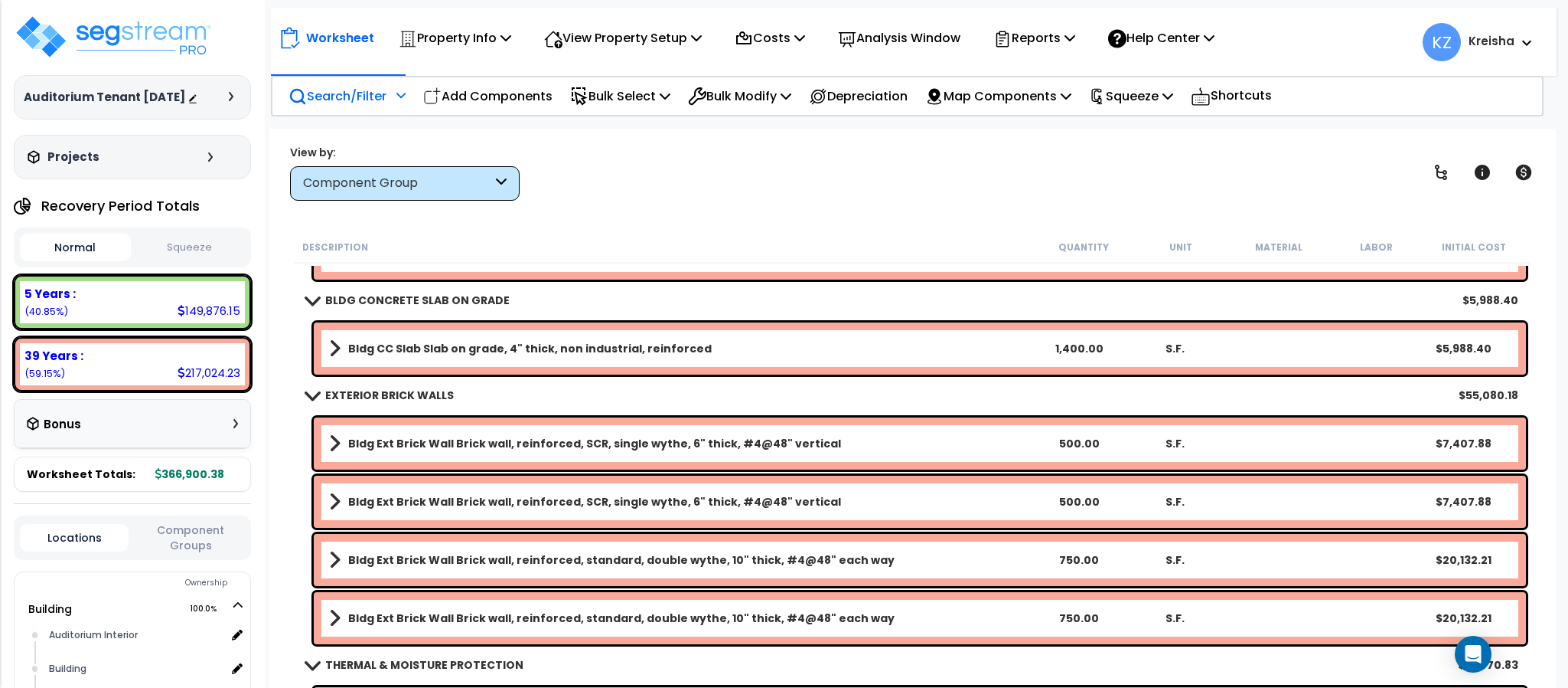
click at [336, 93] on p "Search/Filter" at bounding box center [338, 96] width 98 height 20
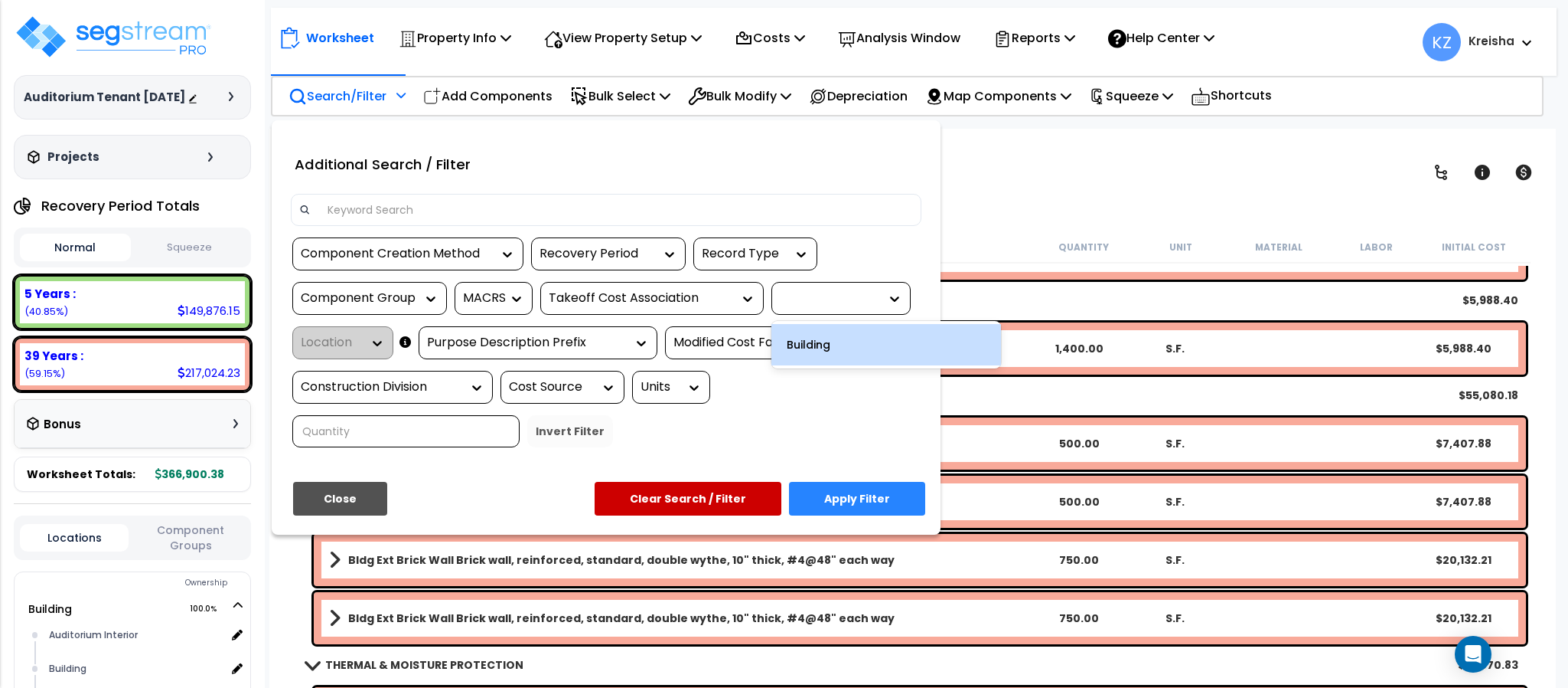
click at [894, 306] on icon at bounding box center [895, 299] width 15 height 15
click at [878, 296] on div at bounding box center [829, 298] width 99 height 17
click at [806, 347] on div "Building" at bounding box center [886, 344] width 230 height 41
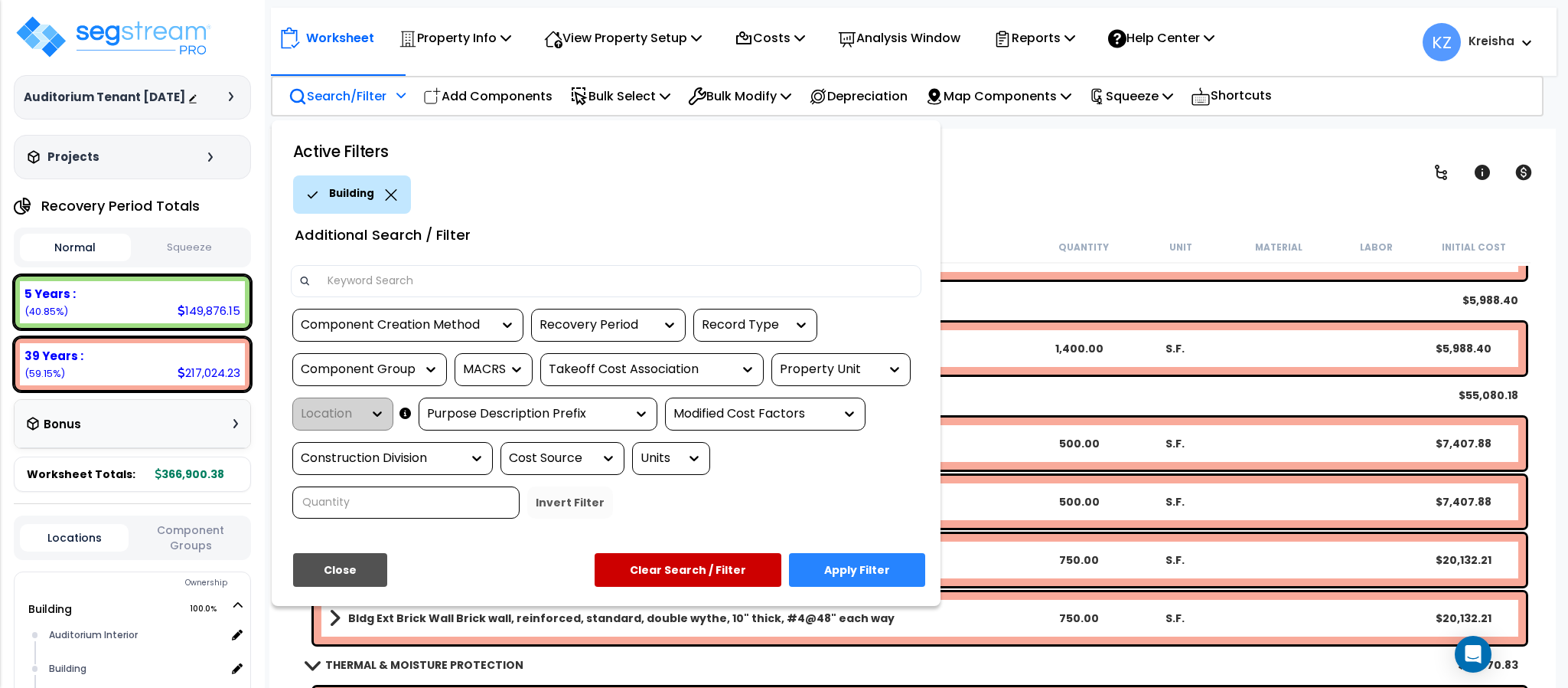
click at [362, 409] on div "Location" at bounding box center [342, 414] width 101 height 33
click at [384, 414] on div "Location" at bounding box center [342, 414] width 101 height 33
click at [877, 372] on div "Property Unit" at bounding box center [829, 370] width 99 height 17
click at [877, 374] on div "Property Unit" at bounding box center [829, 370] width 99 height 17
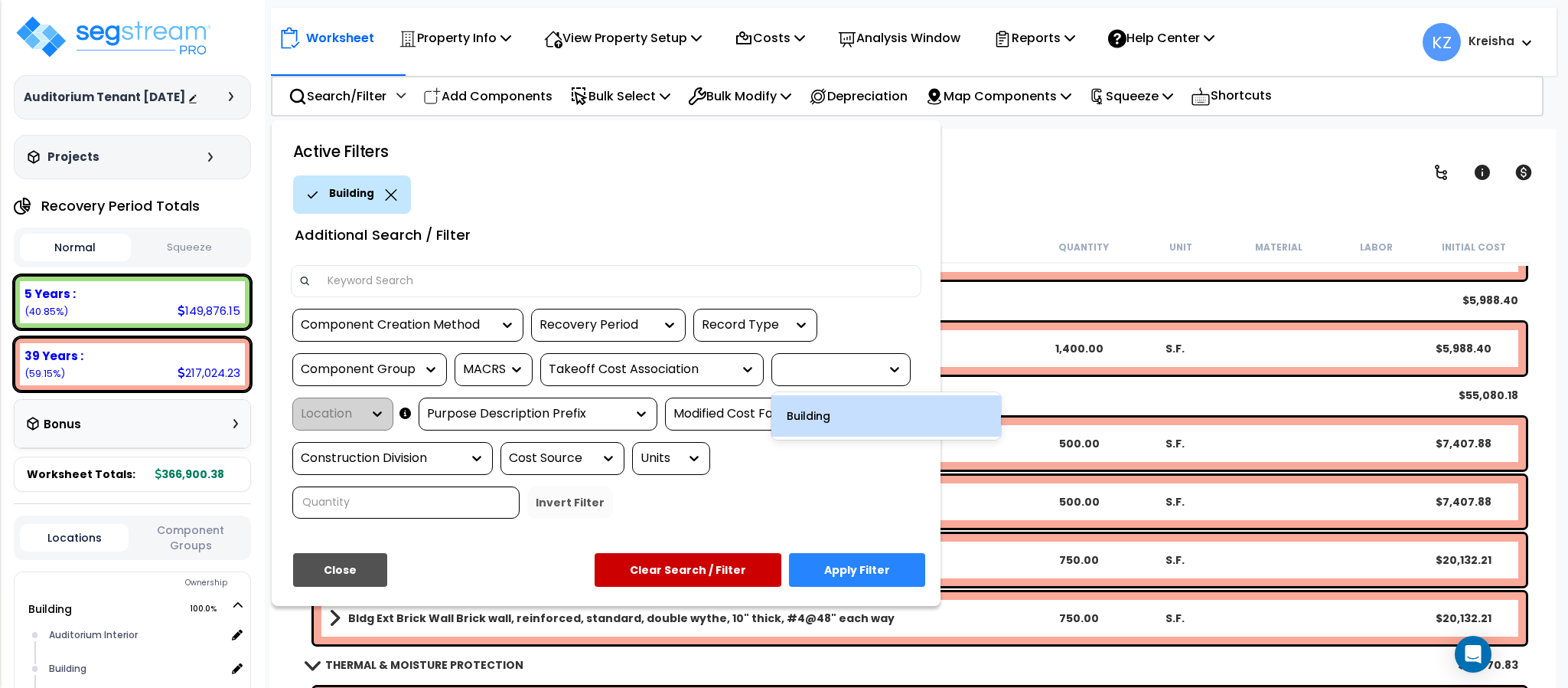
click at [999, 188] on div at bounding box center [784, 344] width 1568 height 688
click at [999, 188] on div "View by: Component Group High to Low (Total Cost)" at bounding box center [911, 172] width 1255 height 57
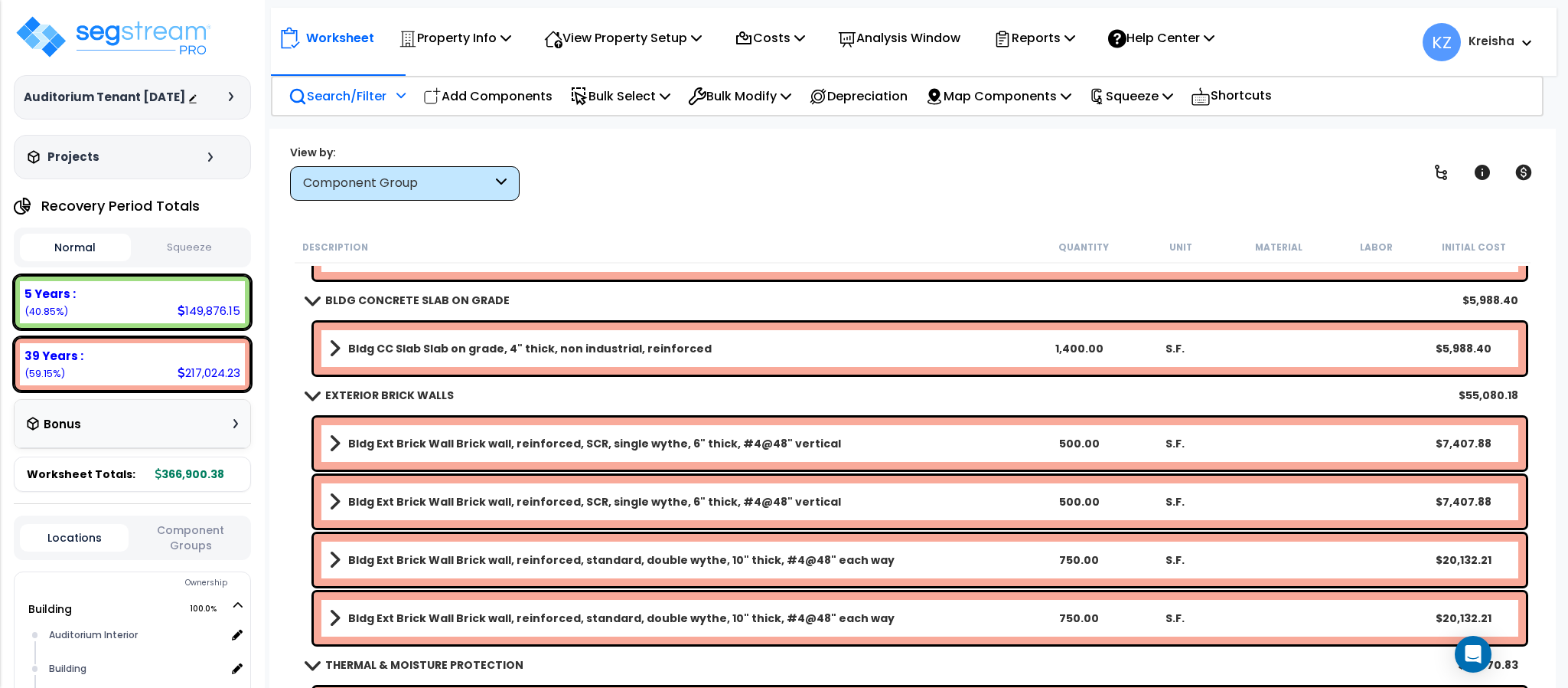
click at [363, 90] on p "Search/Filter" at bounding box center [338, 96] width 98 height 20
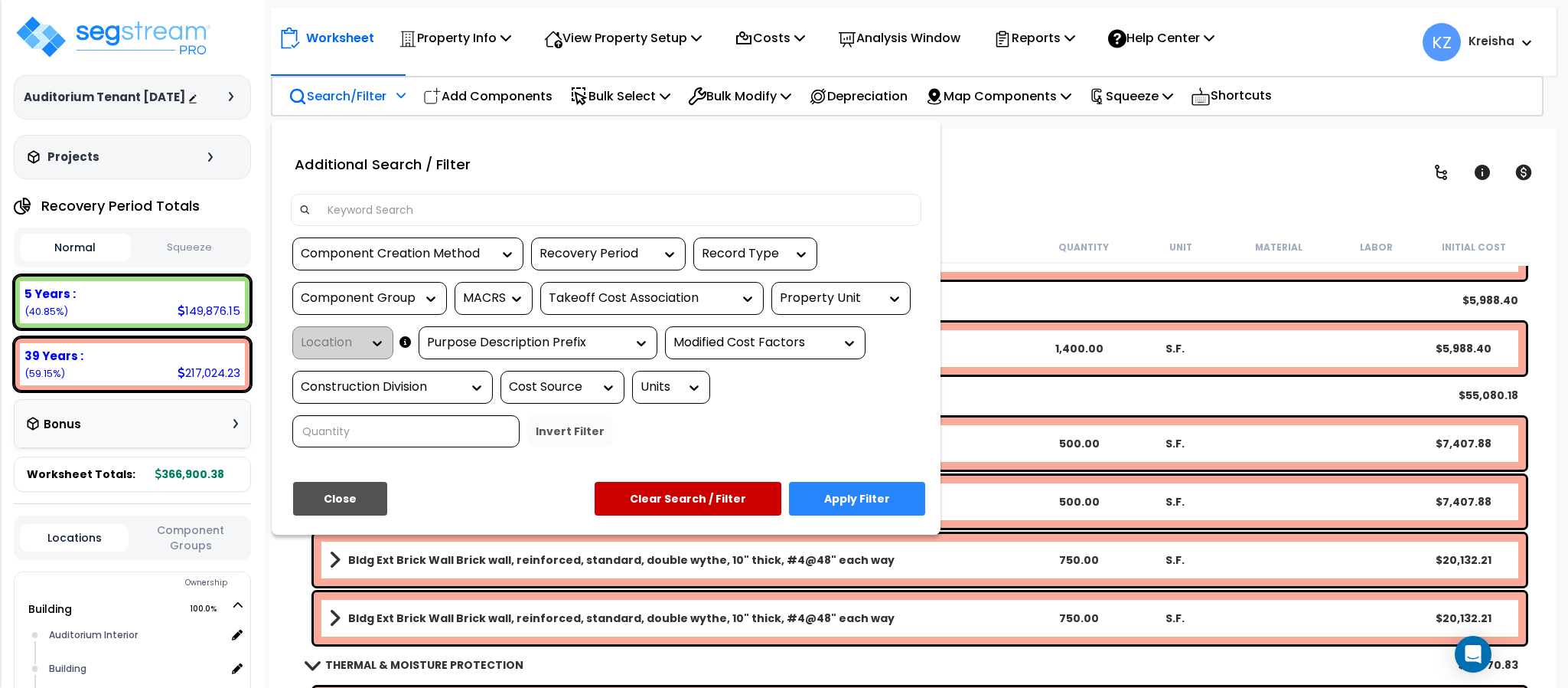
click at [900, 291] on icon at bounding box center [895, 299] width 15 height 15
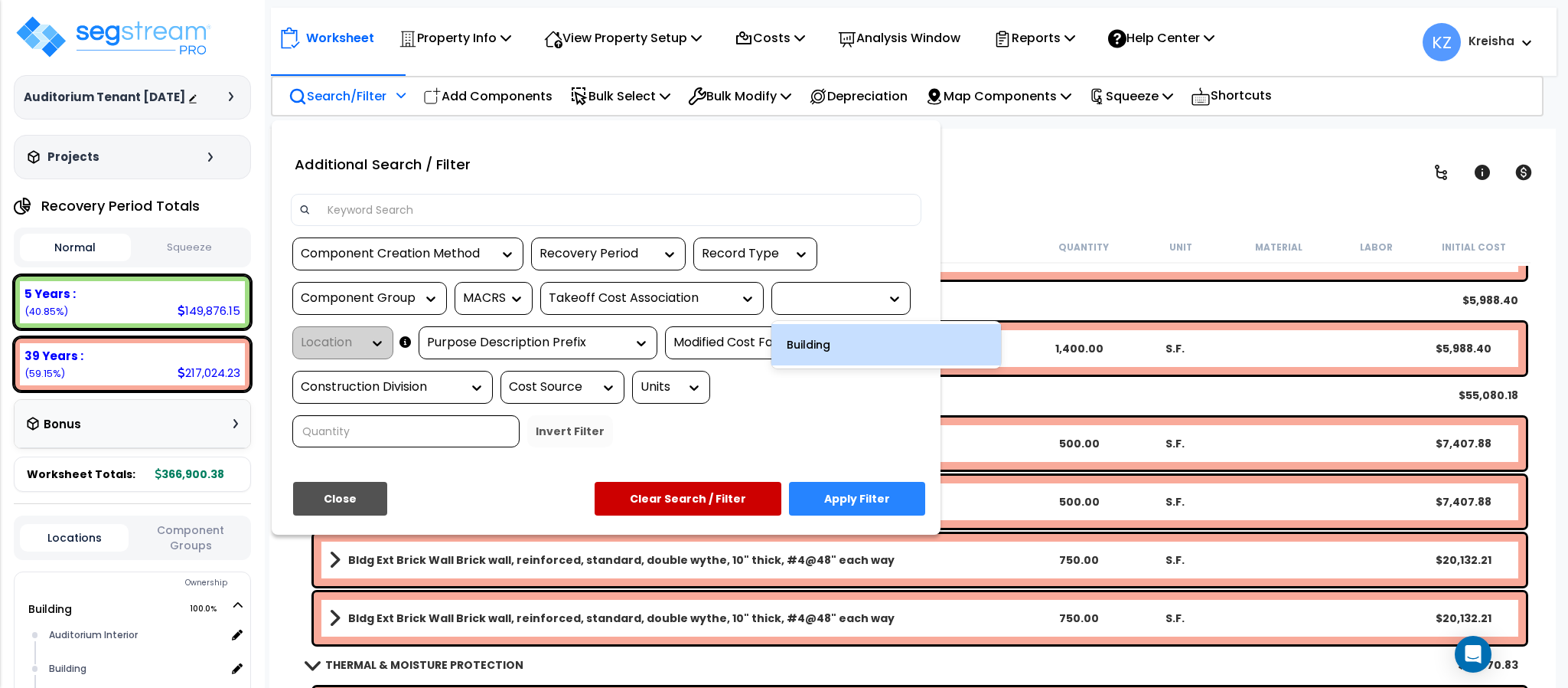
click at [856, 336] on div "Building" at bounding box center [886, 344] width 230 height 41
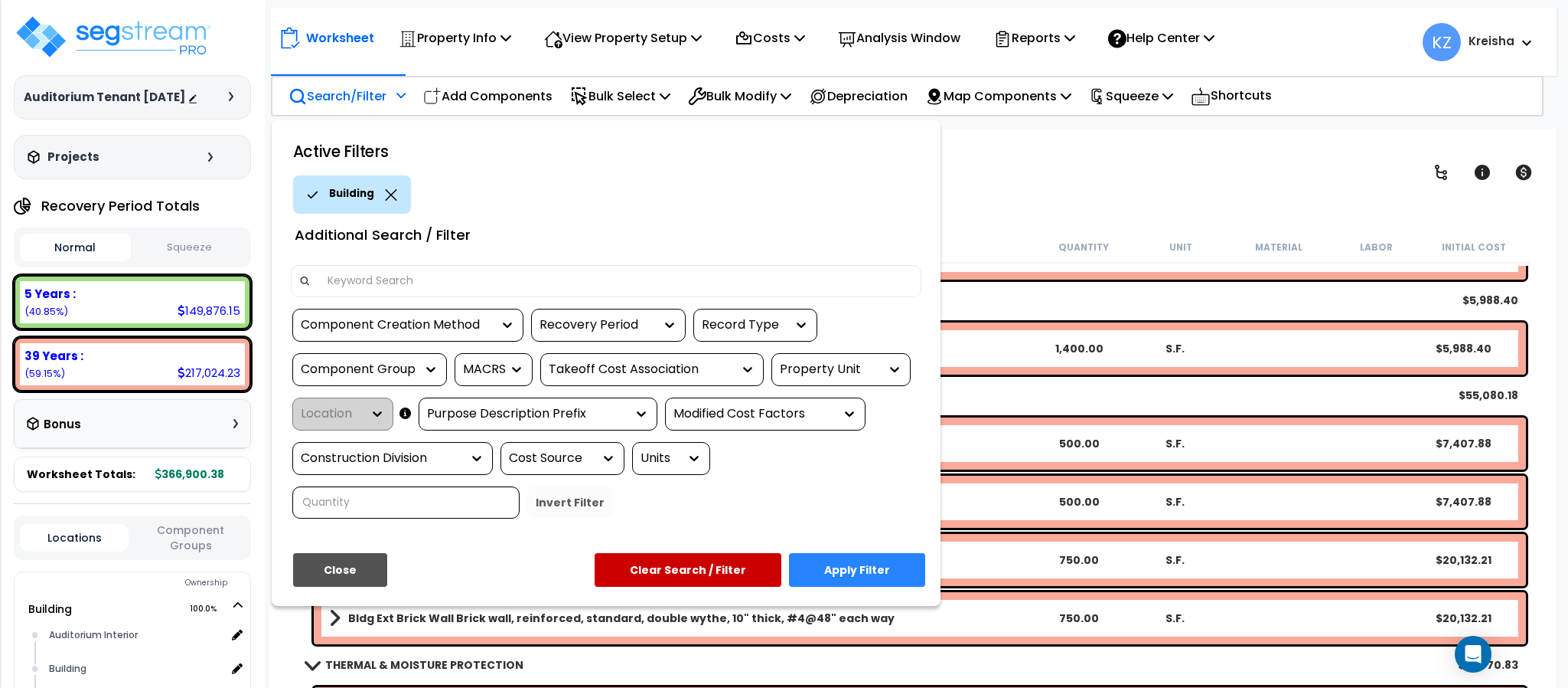
click at [365, 410] on div "Location" at bounding box center [342, 414] width 101 height 33
click at [1077, 161] on div at bounding box center [784, 344] width 1568 height 688
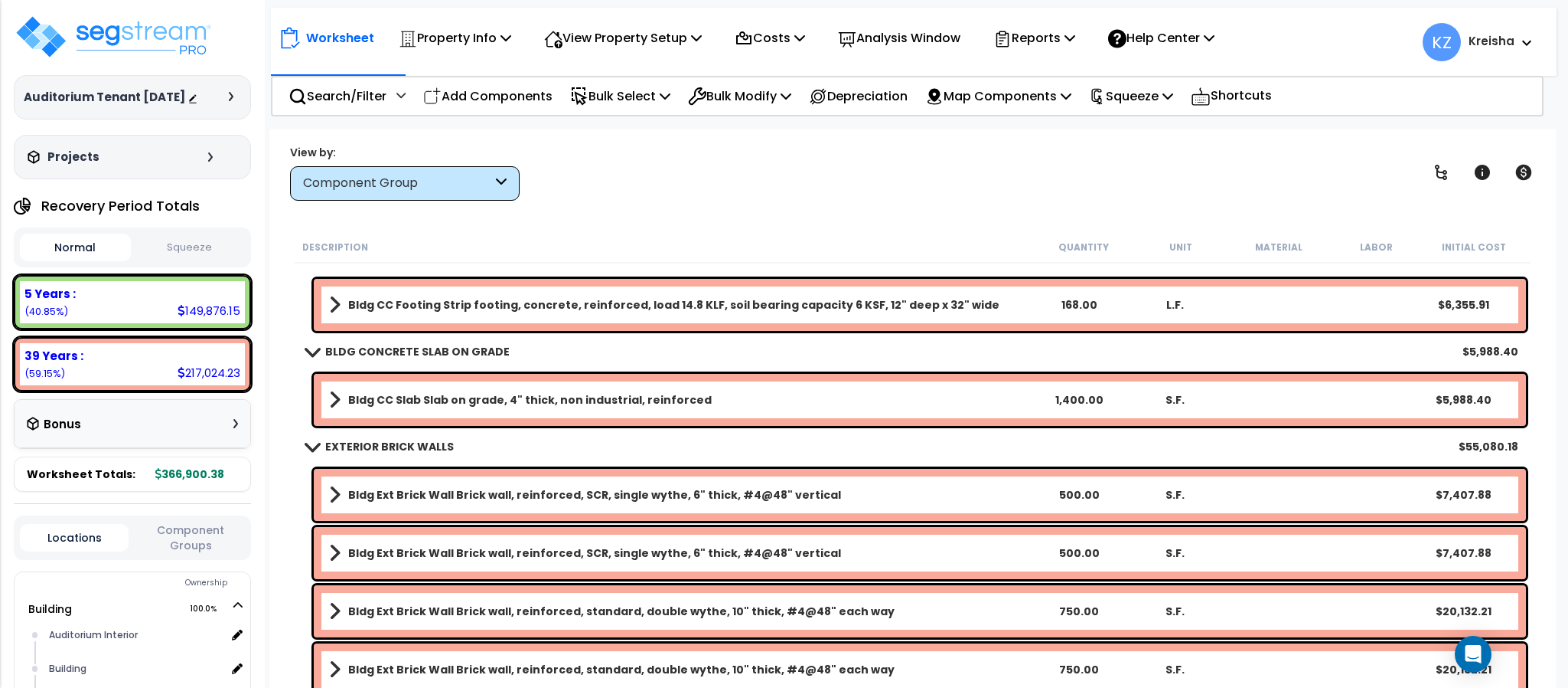
scroll to position [0, 0]
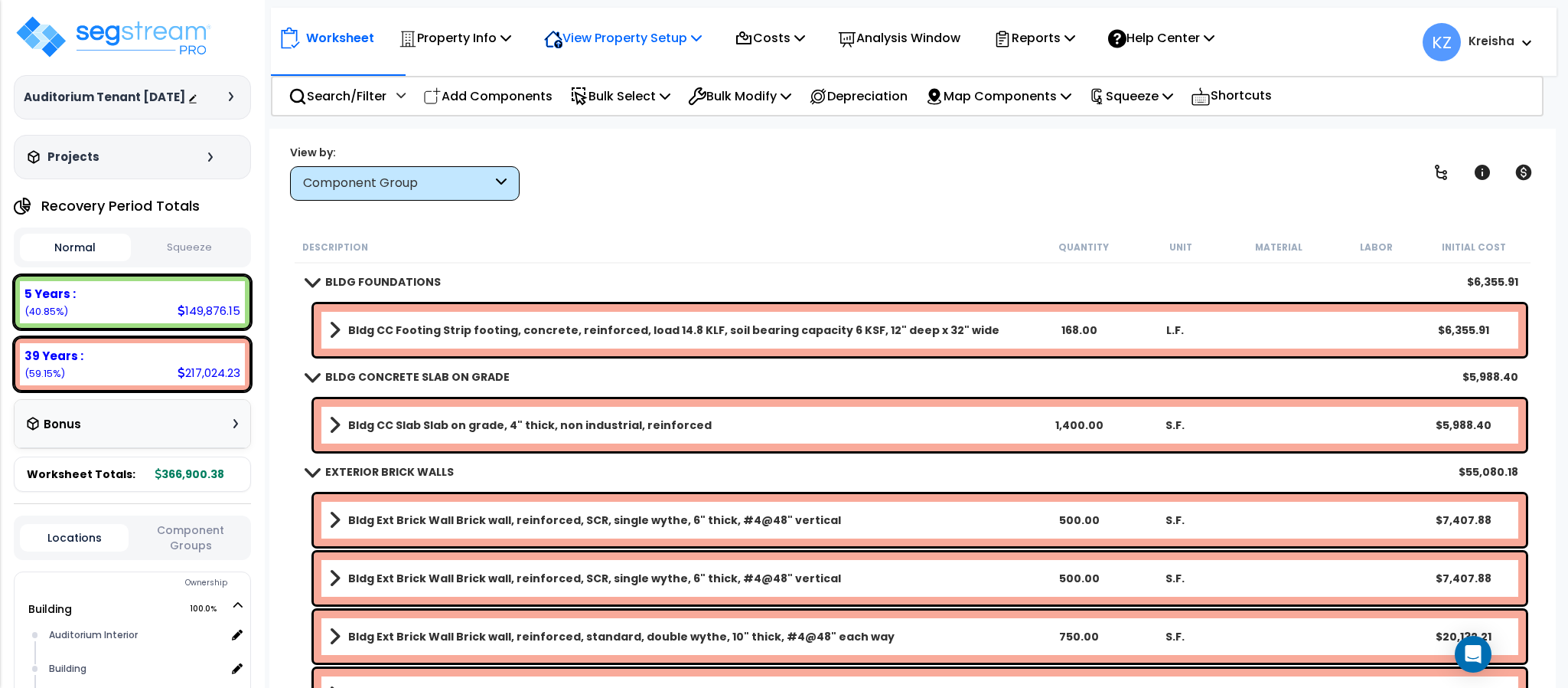
click at [511, 51] on div "View Property Setup" at bounding box center [454, 38] width 113 height 36
click at [615, 101] on link "View Questionnaire" at bounding box center [611, 105] width 151 height 31
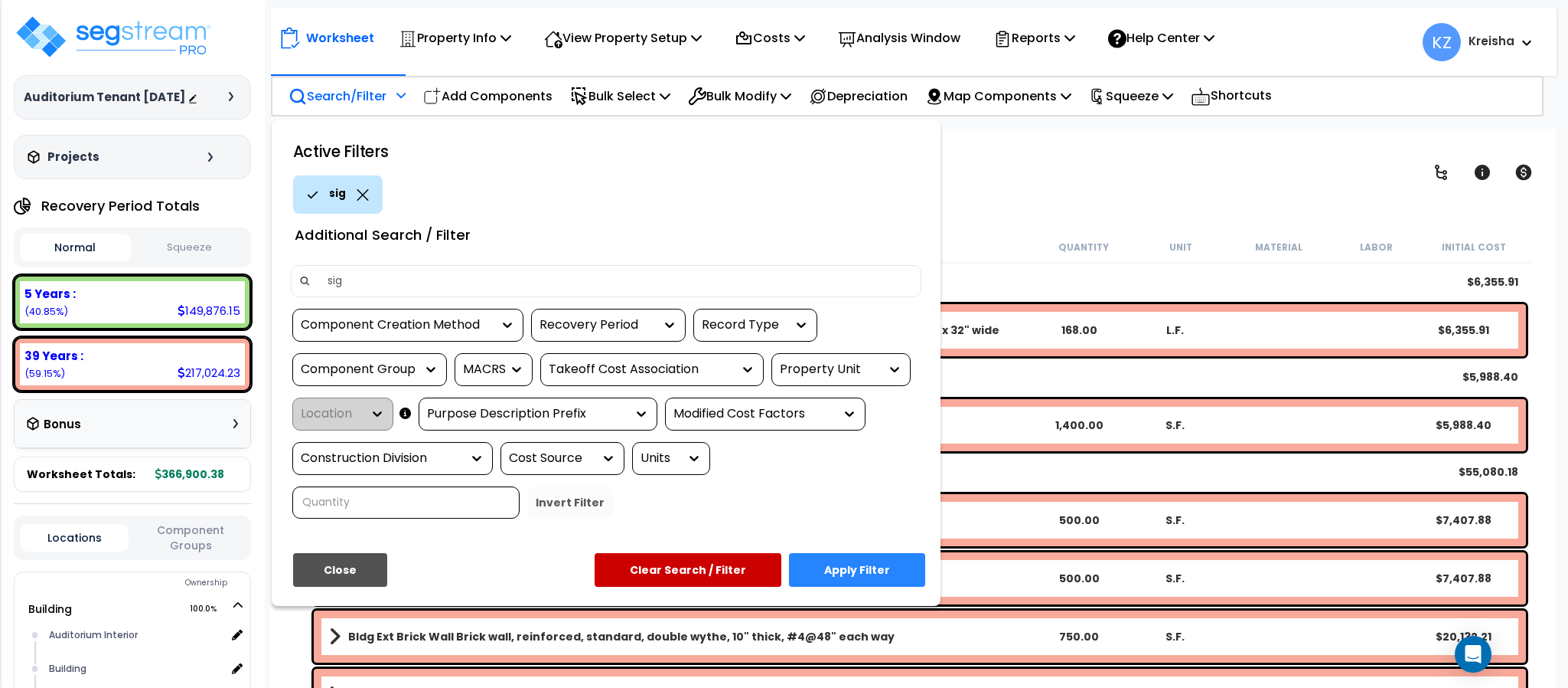
type input "sign"
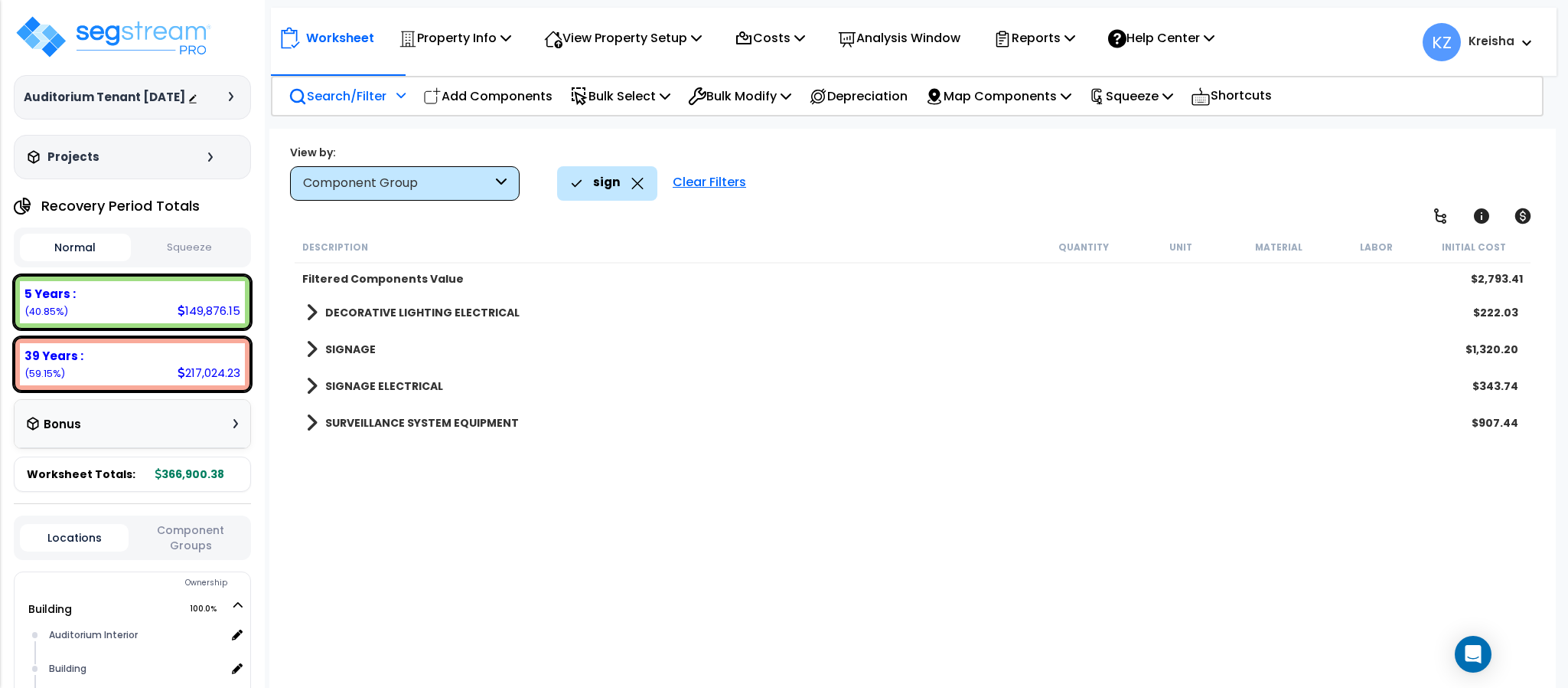
click at [1024, 166] on div "sign Clear Filters" at bounding box center [1048, 182] width 983 height 34
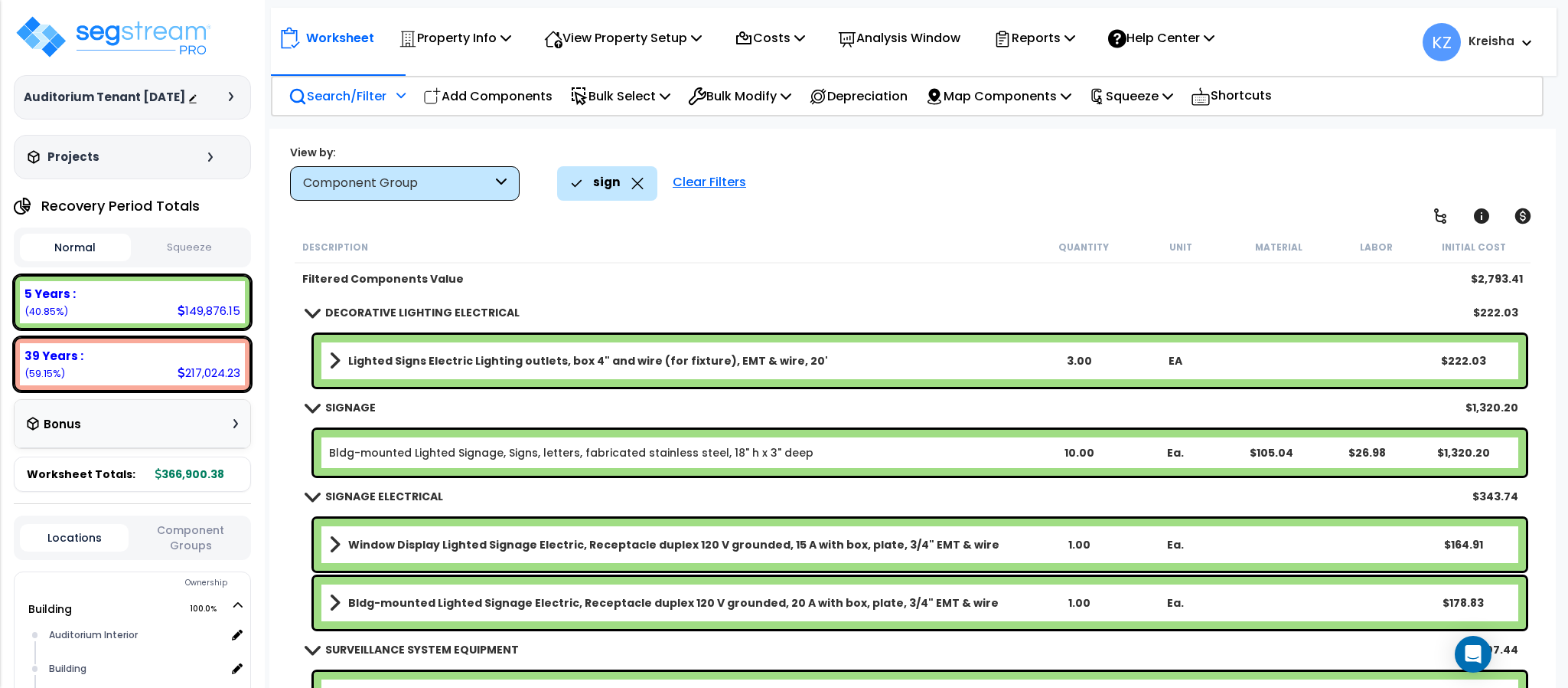
scroll to position [28, 0]
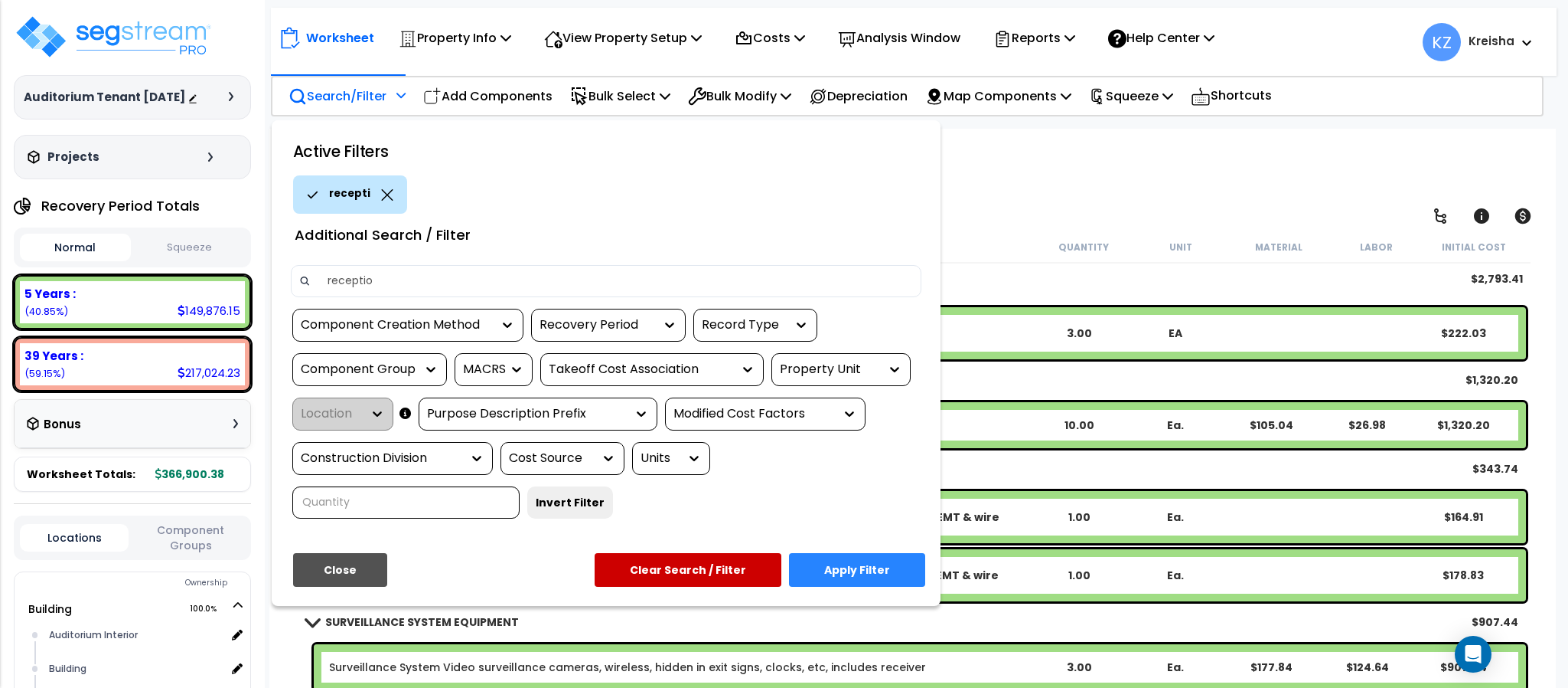
type input "reception"
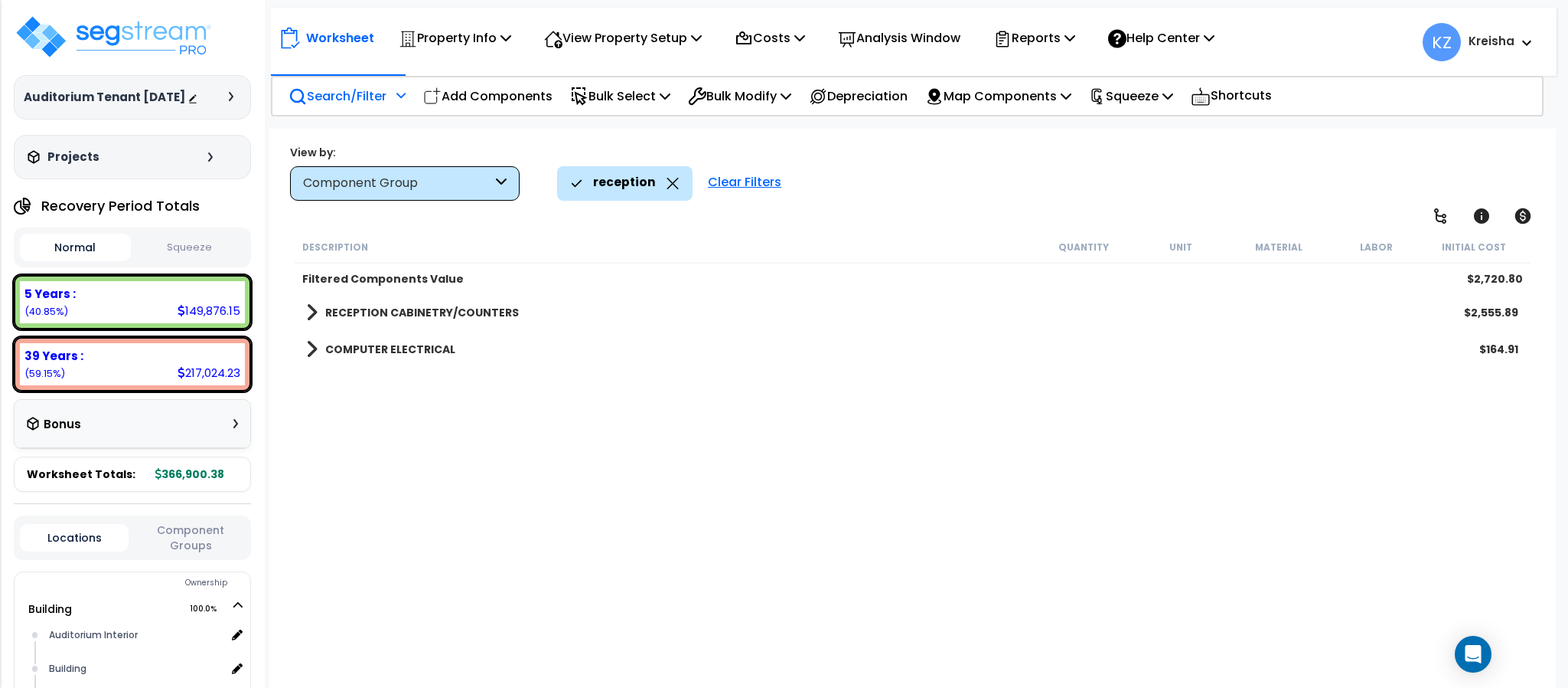
click at [369, 509] on div "Description Quantity Unit Material Labor Initial Cost Filtered Components Value…" at bounding box center [911, 462] width 1239 height 461
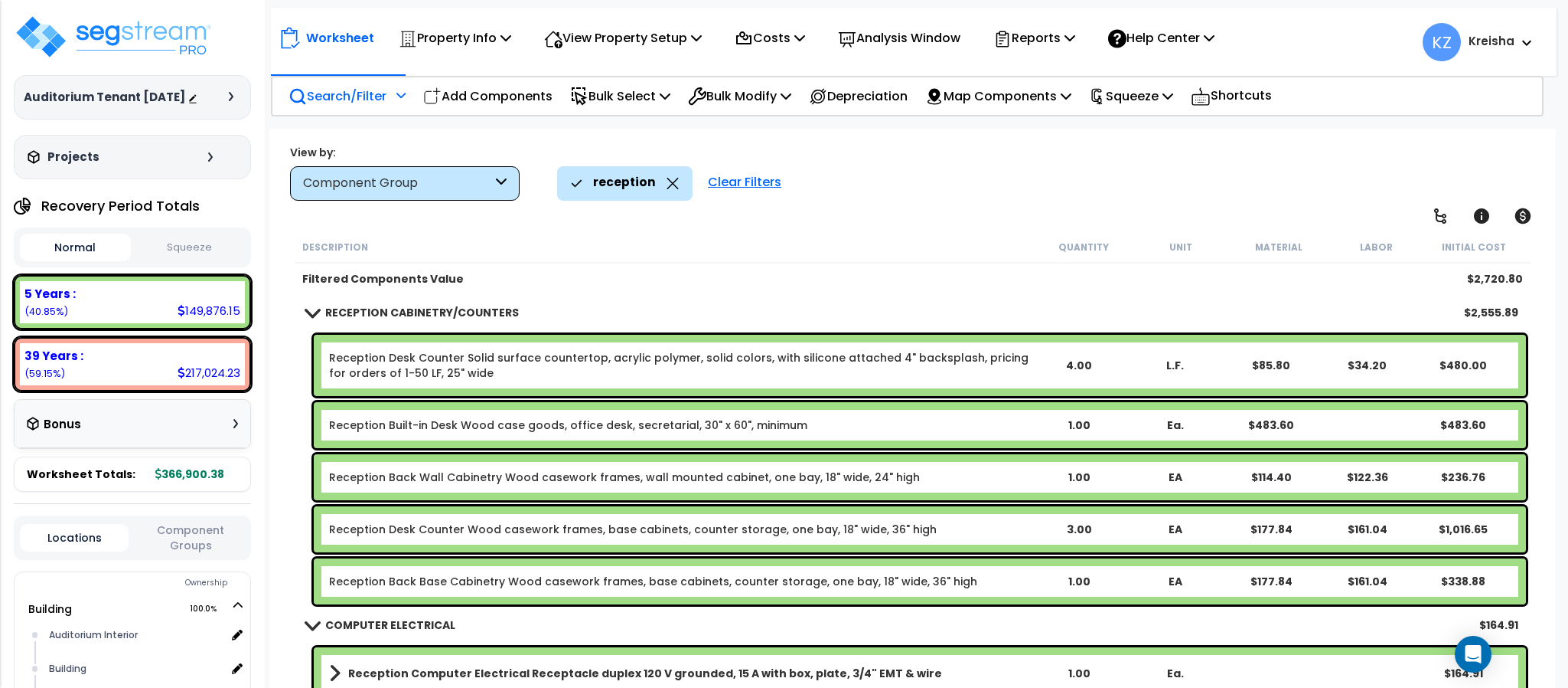
click at [913, 221] on div "Worksheet Property Info Property Setup Add Property Unit Template property Clon…" at bounding box center [911, 472] width 1285 height 688
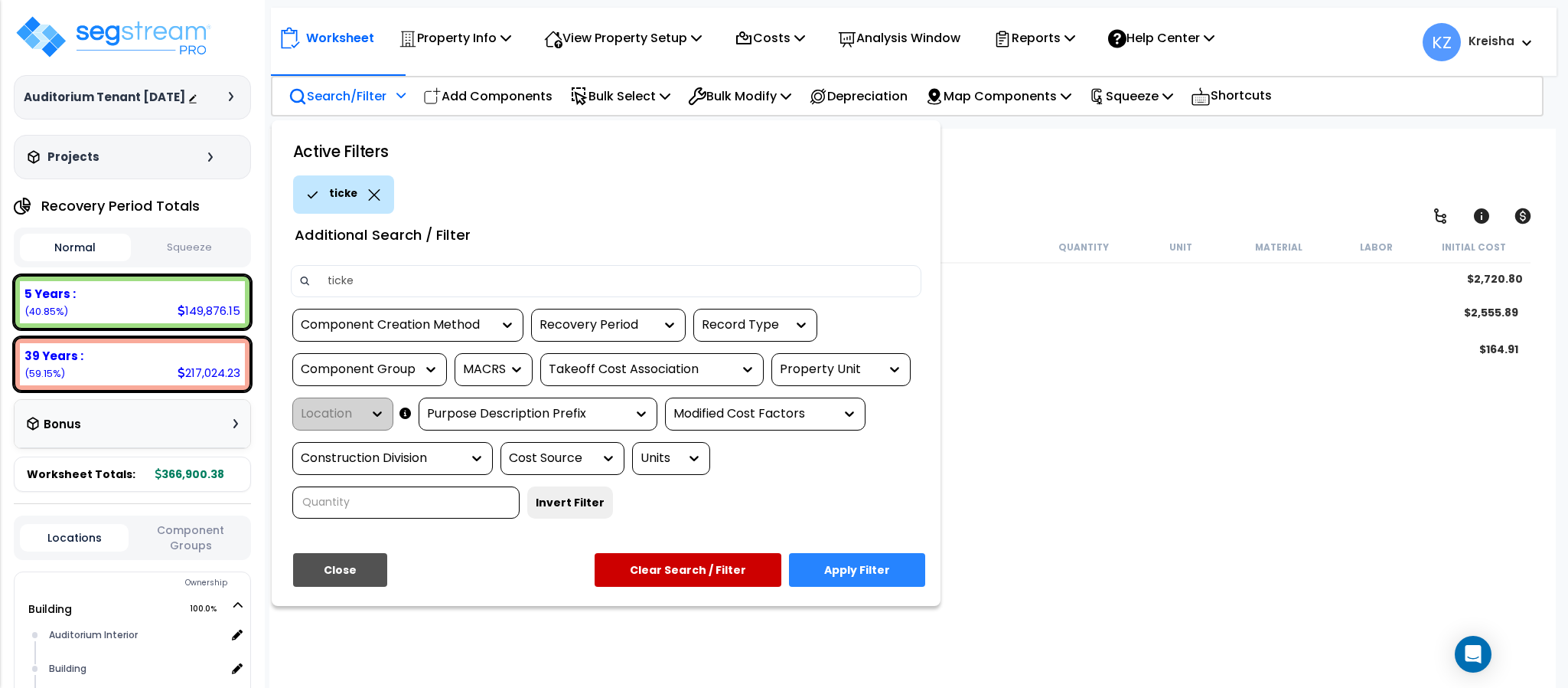
type input "ticket"
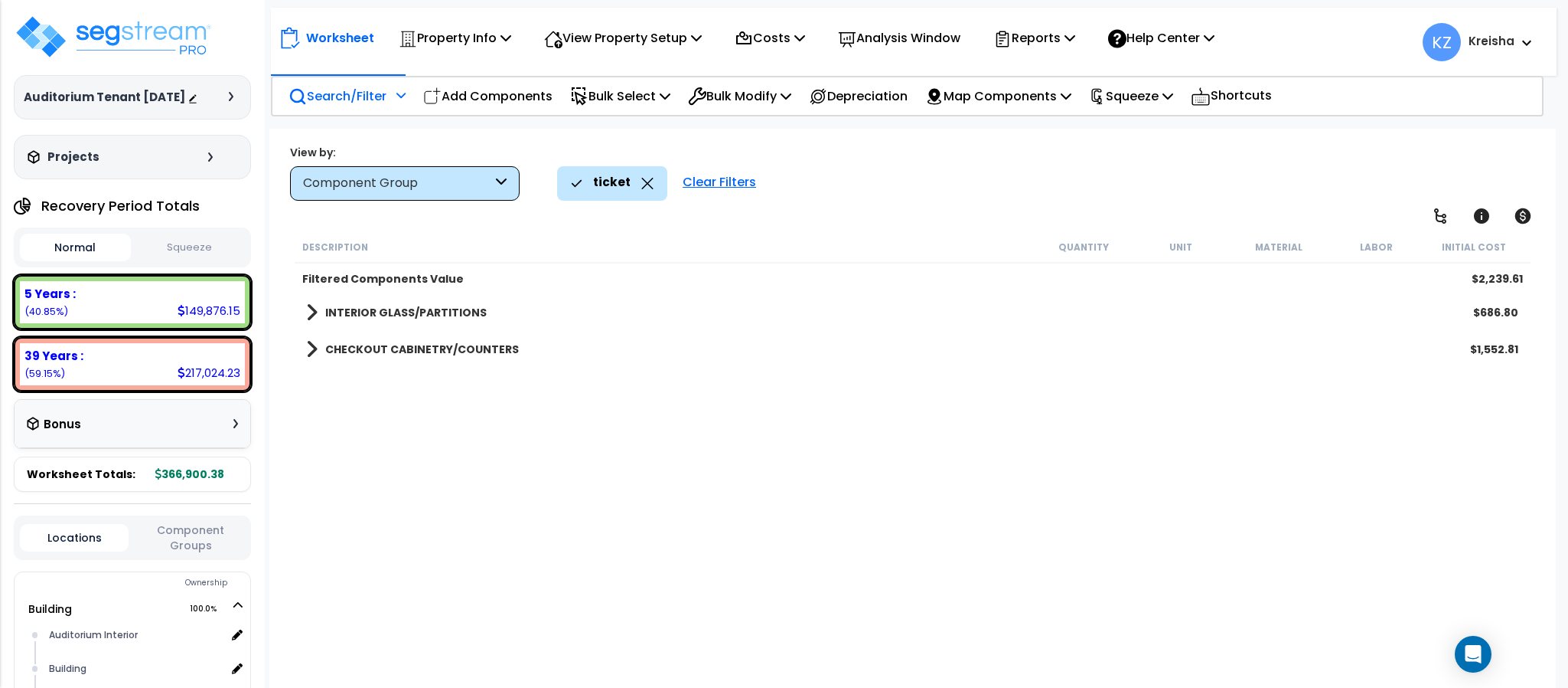
click at [565, 495] on div "Description Quantity Unit Material Labor Initial Cost Filtered Components Value…" at bounding box center [911, 462] width 1239 height 461
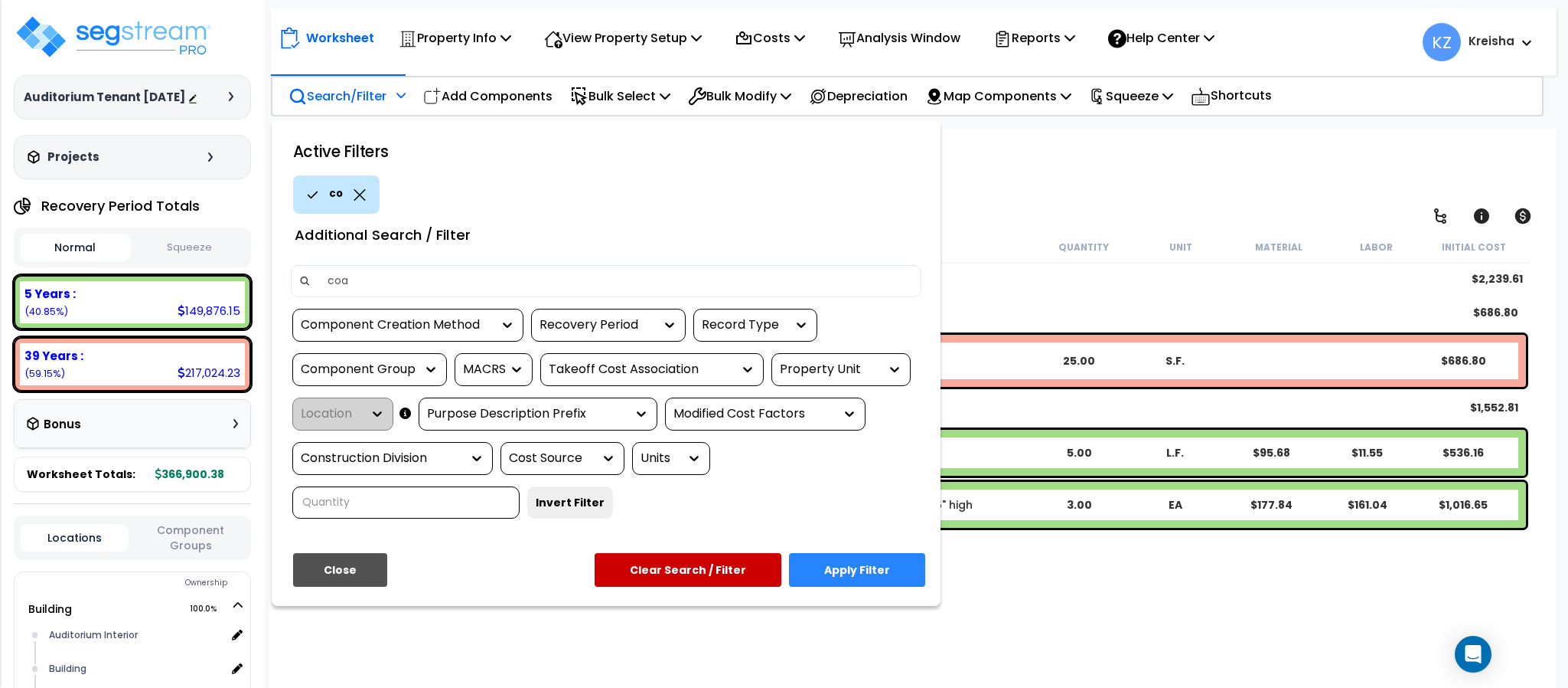
type input "coat"
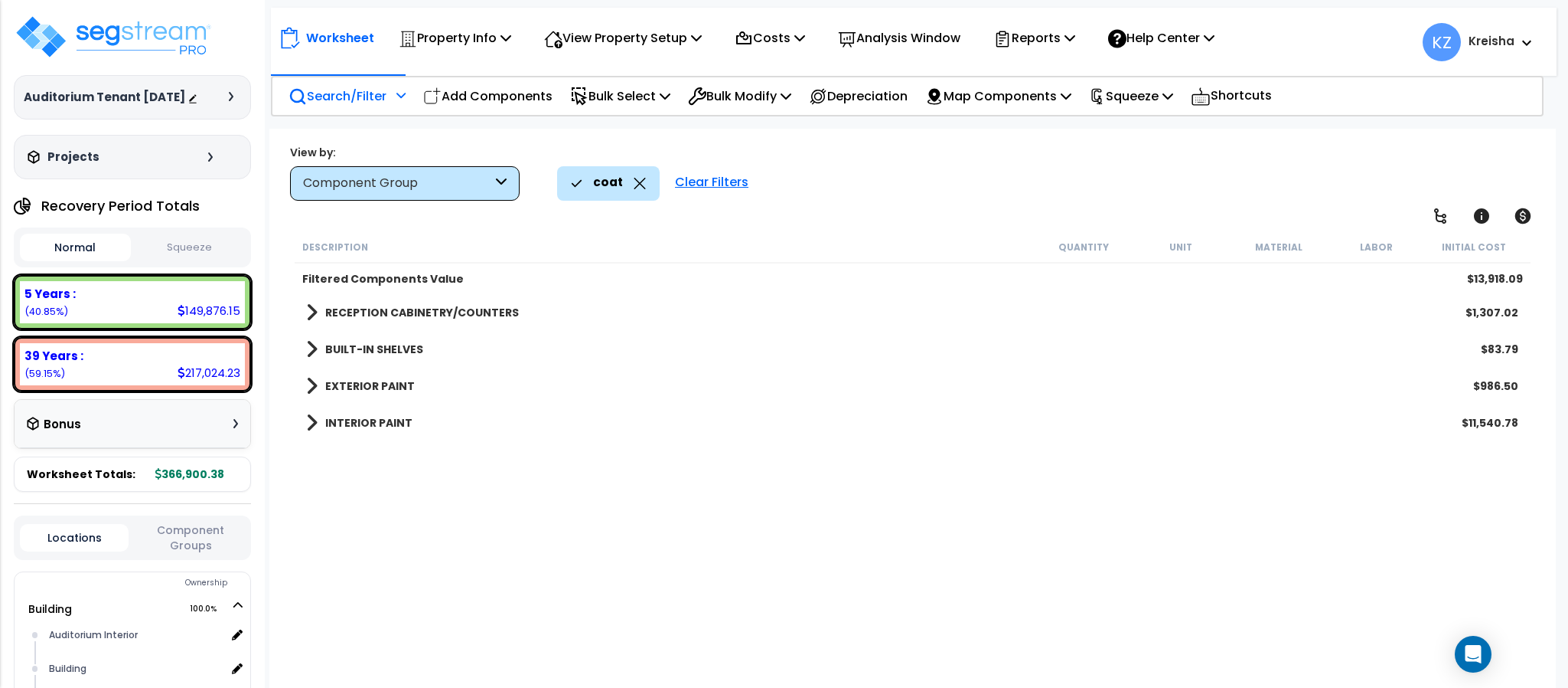
click at [558, 497] on div "Description Quantity Unit Material Labor Initial Cost Filtered Components Value…" at bounding box center [911, 462] width 1239 height 461
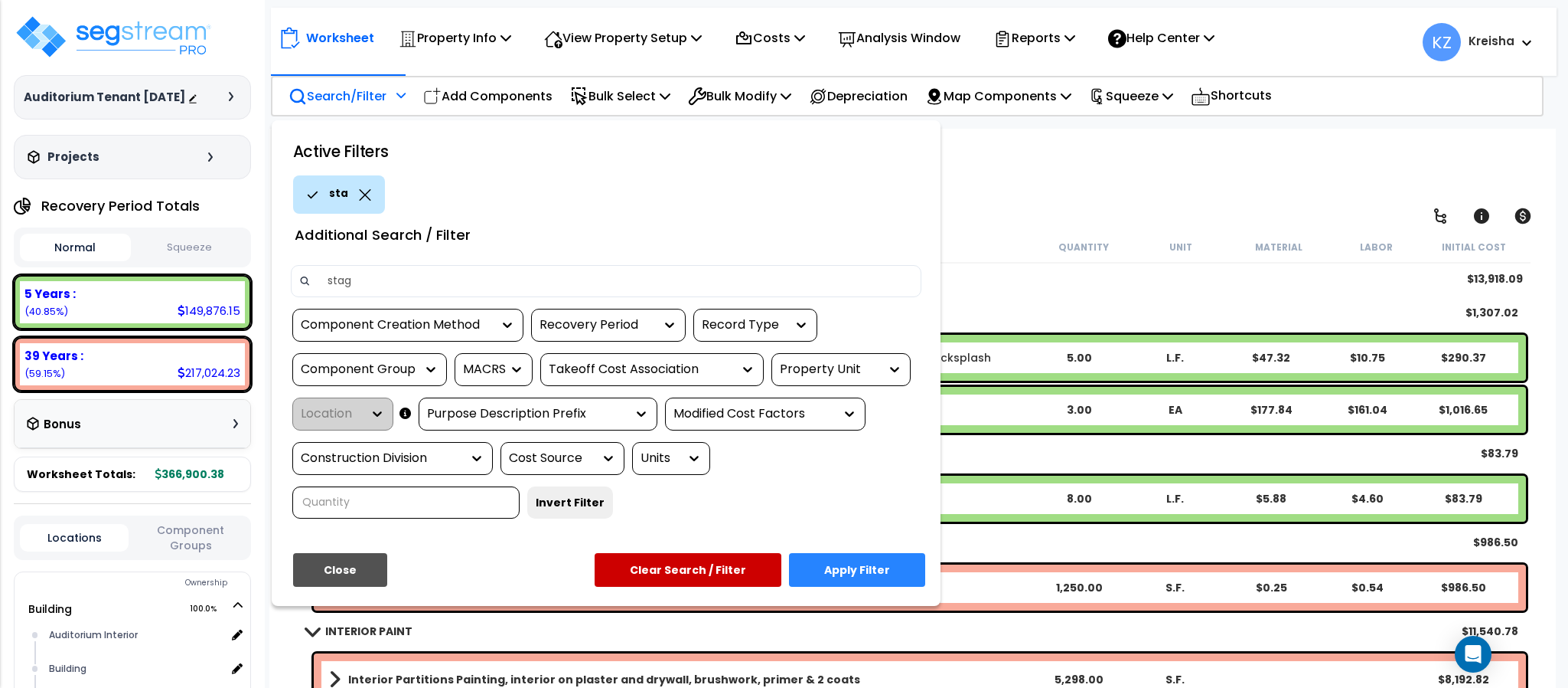
type input "stage"
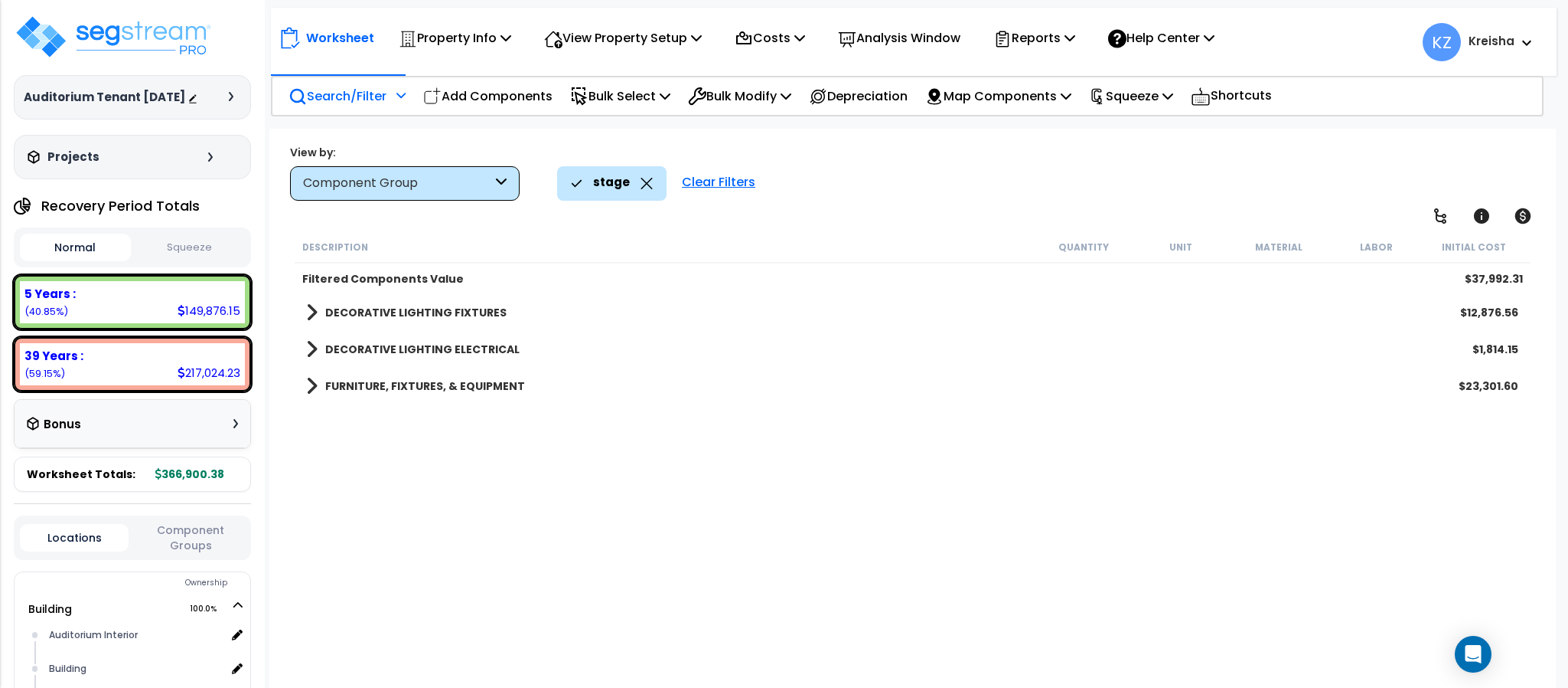
click at [473, 618] on div "Description Quantity Unit Material Labor Initial Cost Filtered Components Value…" at bounding box center [911, 462] width 1239 height 461
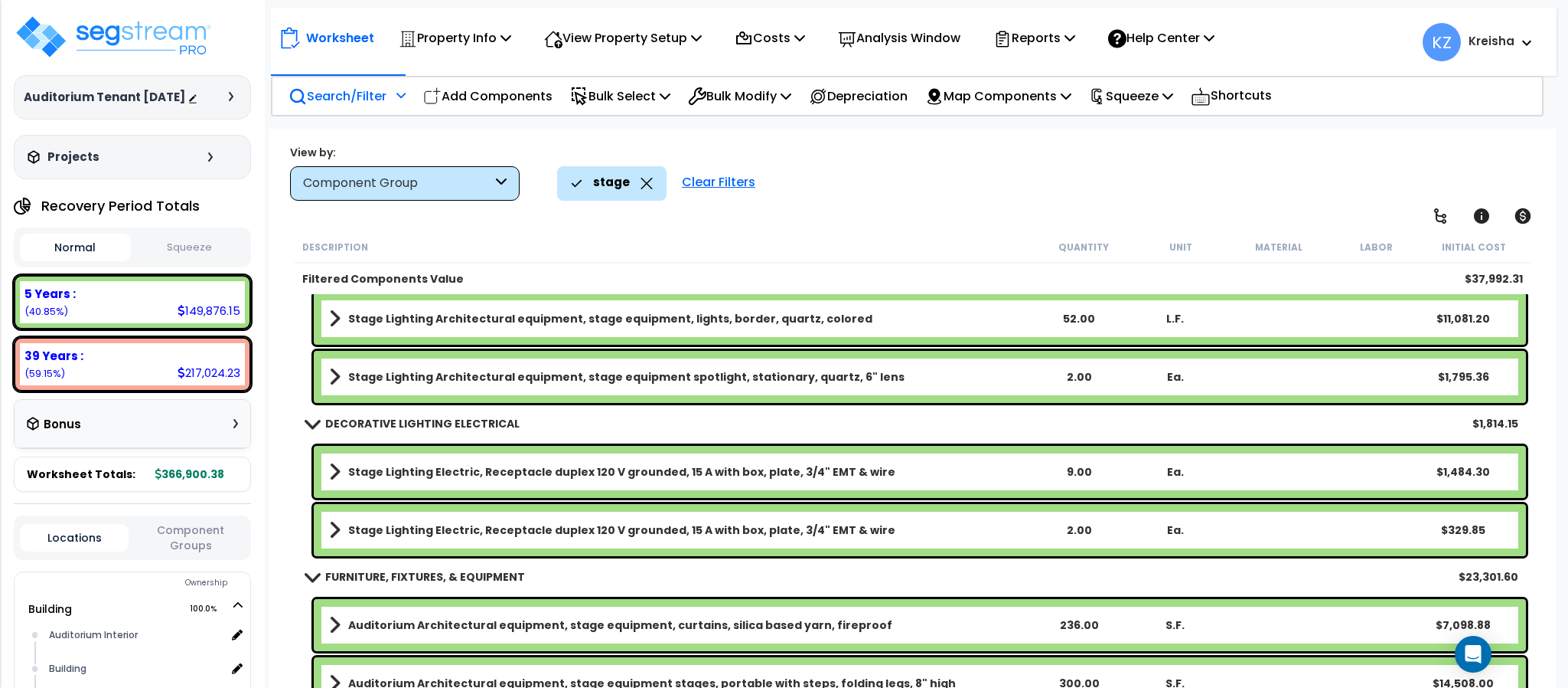
scroll to position [120, 0]
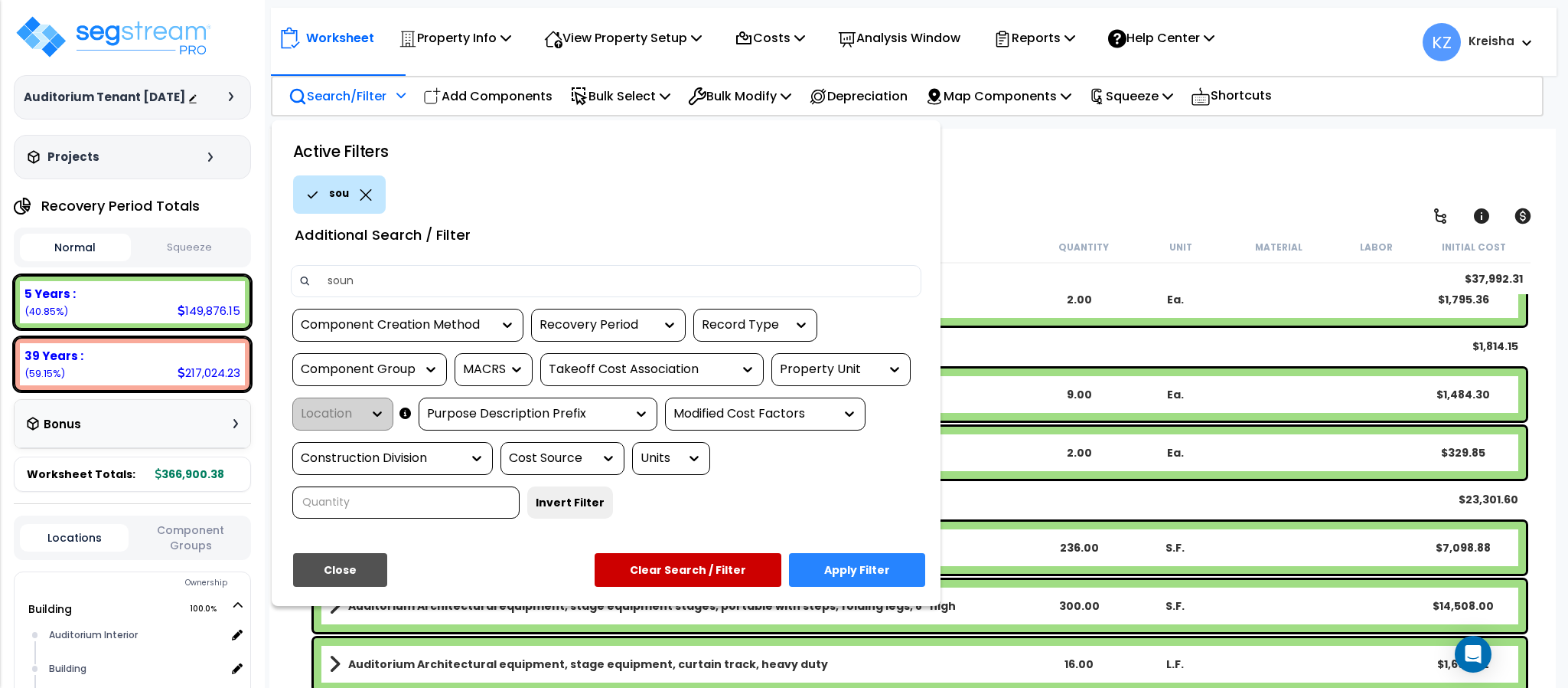
type input "sound"
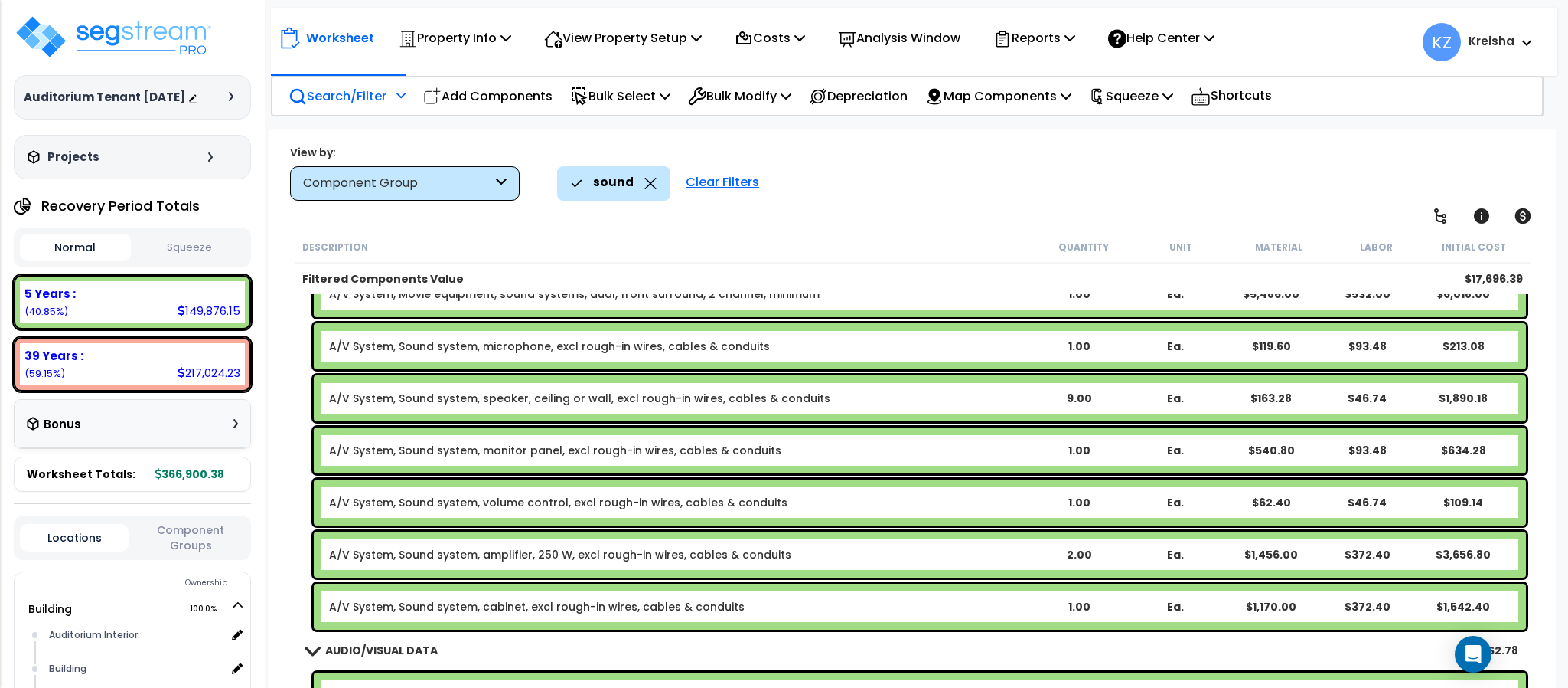
scroll to position [281, 0]
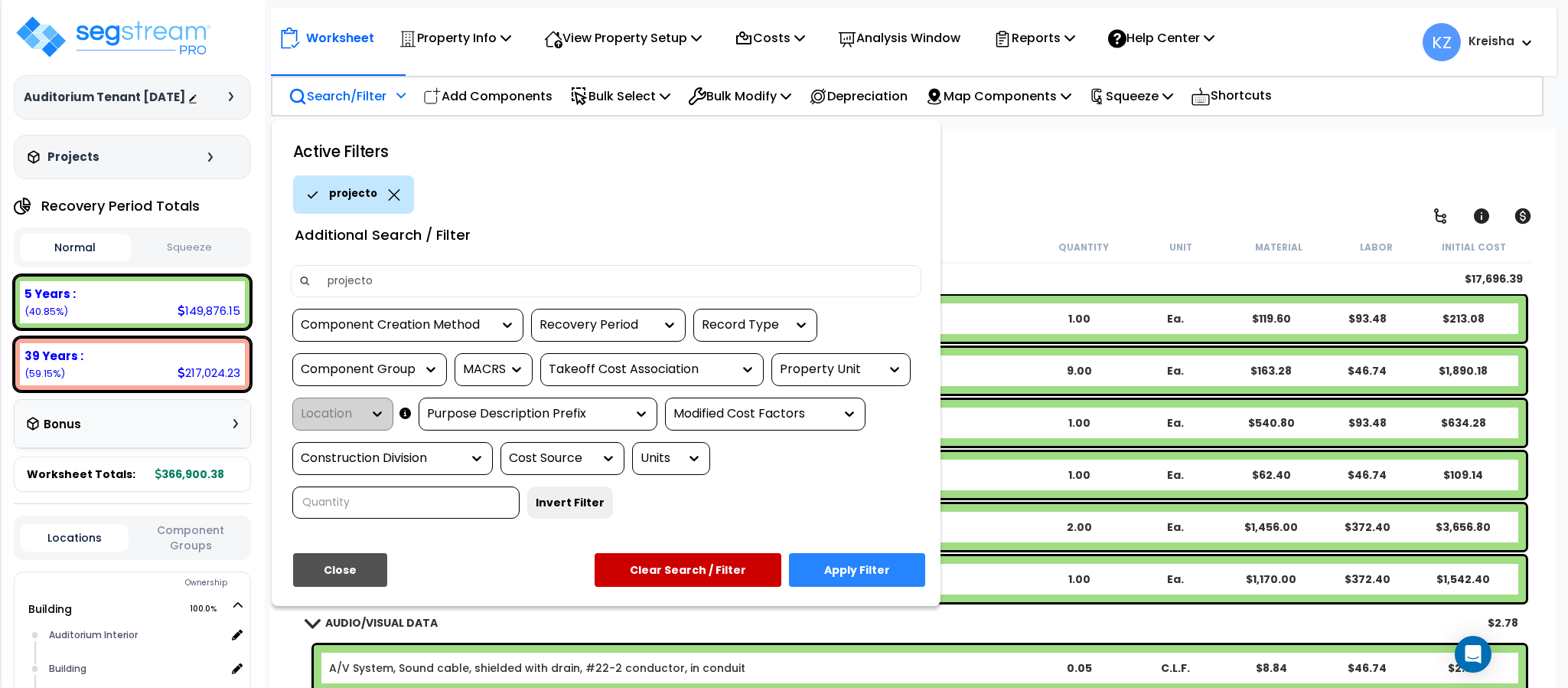
type input "projector"
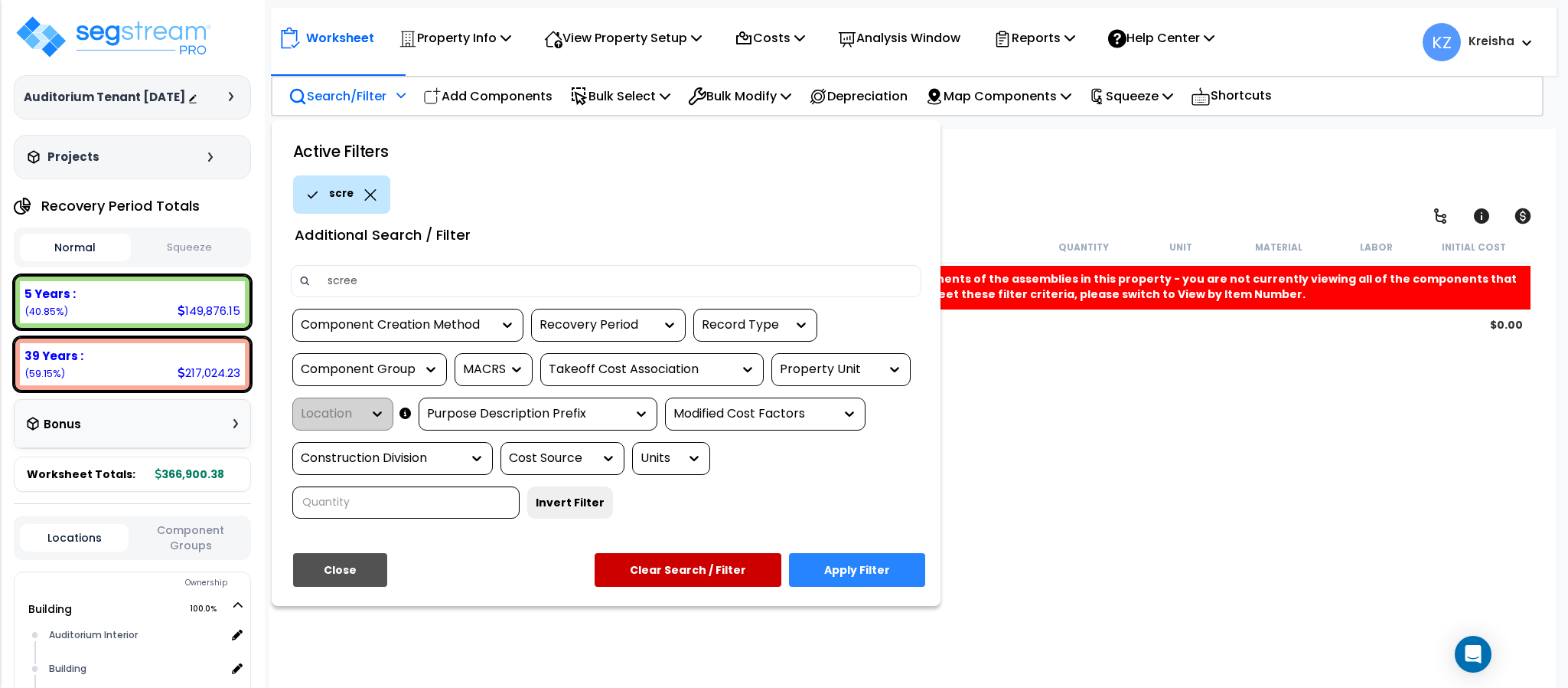
type input "screen"
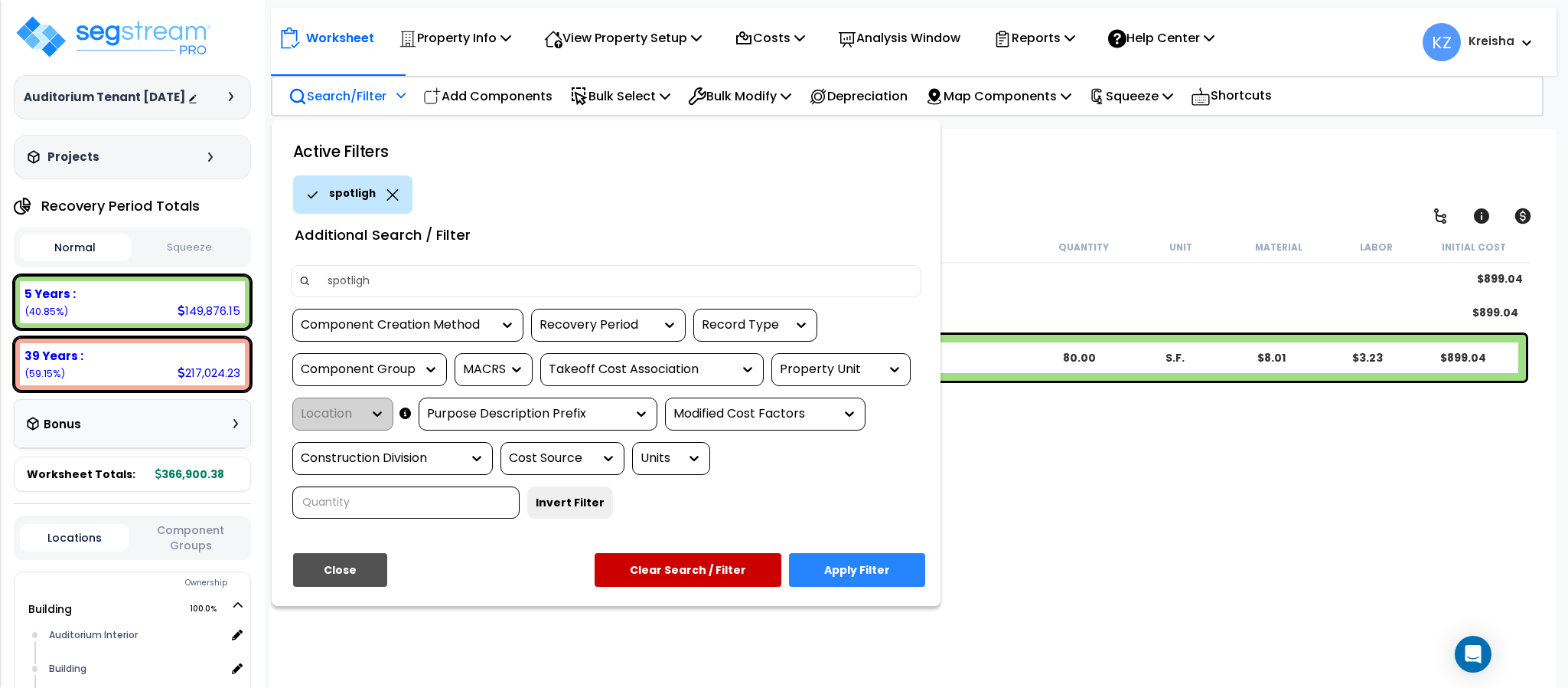
type input "spotlight"
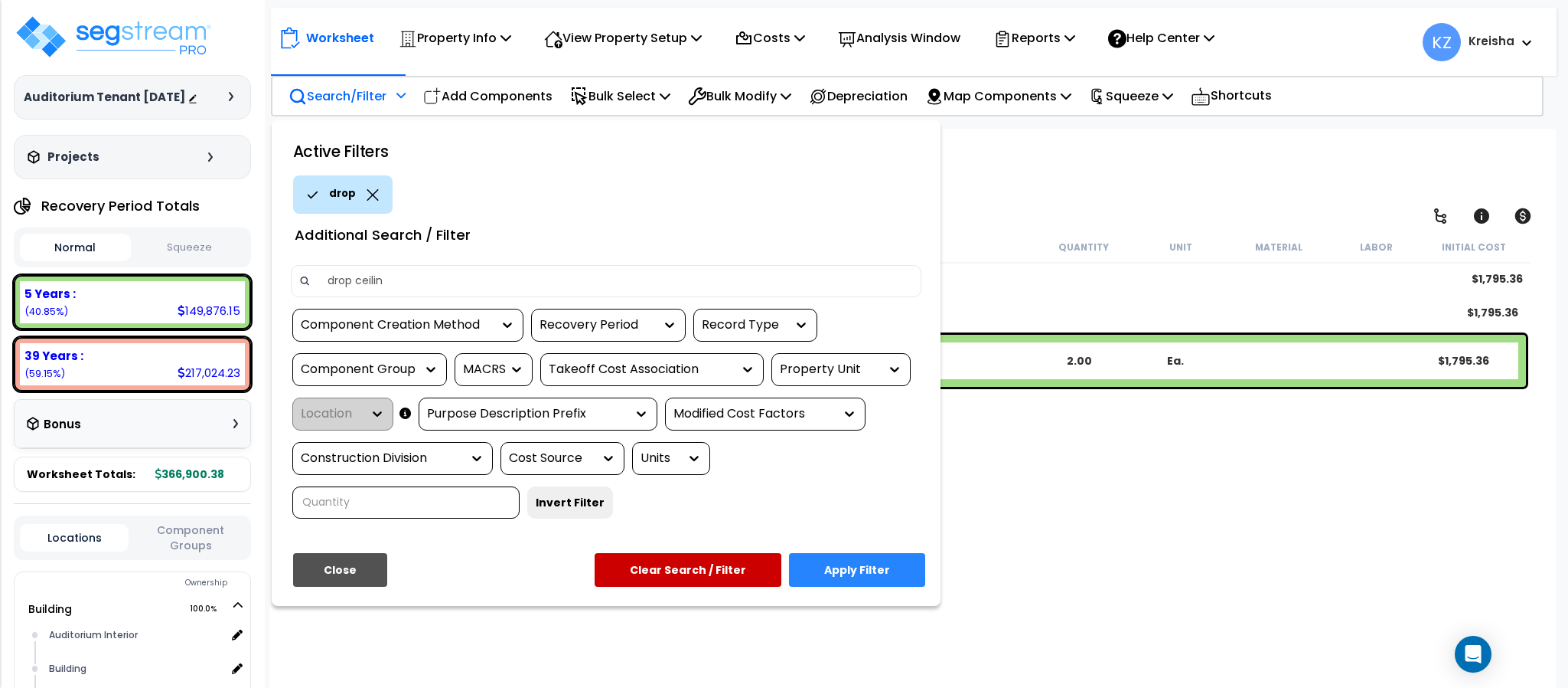
type input "drop ceiling"
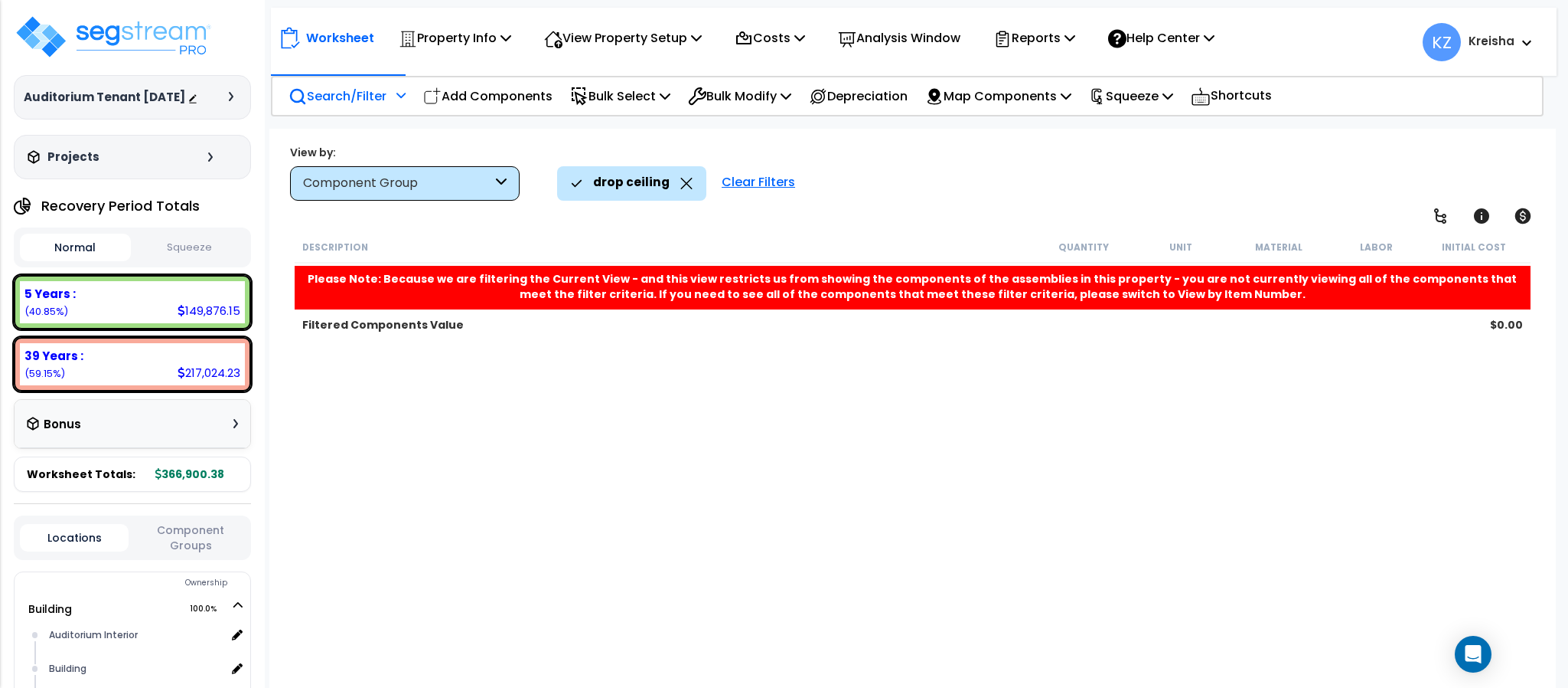
click at [533, 487] on div "Description Quantity Unit Material Labor Initial Cost Please Note: Because we a…" at bounding box center [911, 462] width 1239 height 461
click at [184, 531] on button "Component Groups" at bounding box center [190, 537] width 109 height 32
click at [733, 194] on div "Clear Filters" at bounding box center [758, 182] width 89 height 34
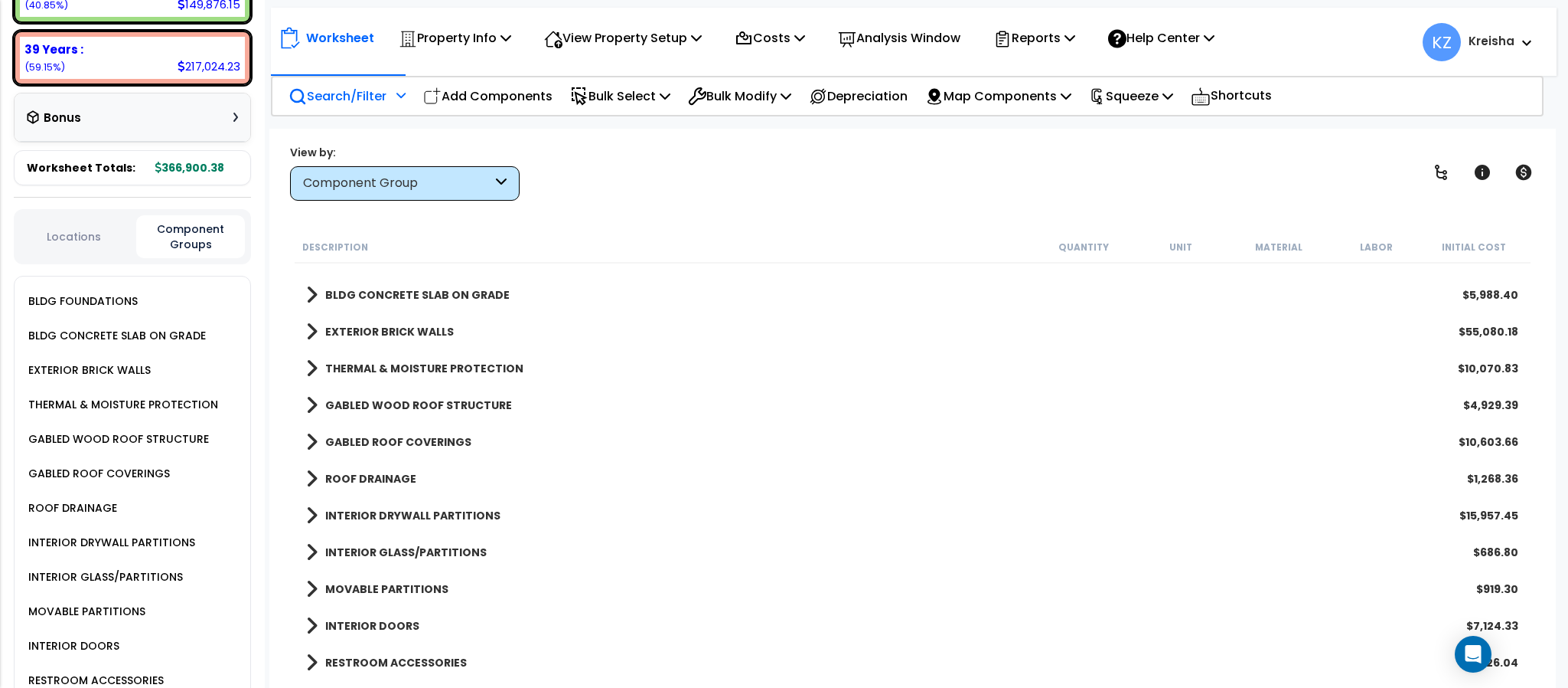
scroll to position [1206, 0]
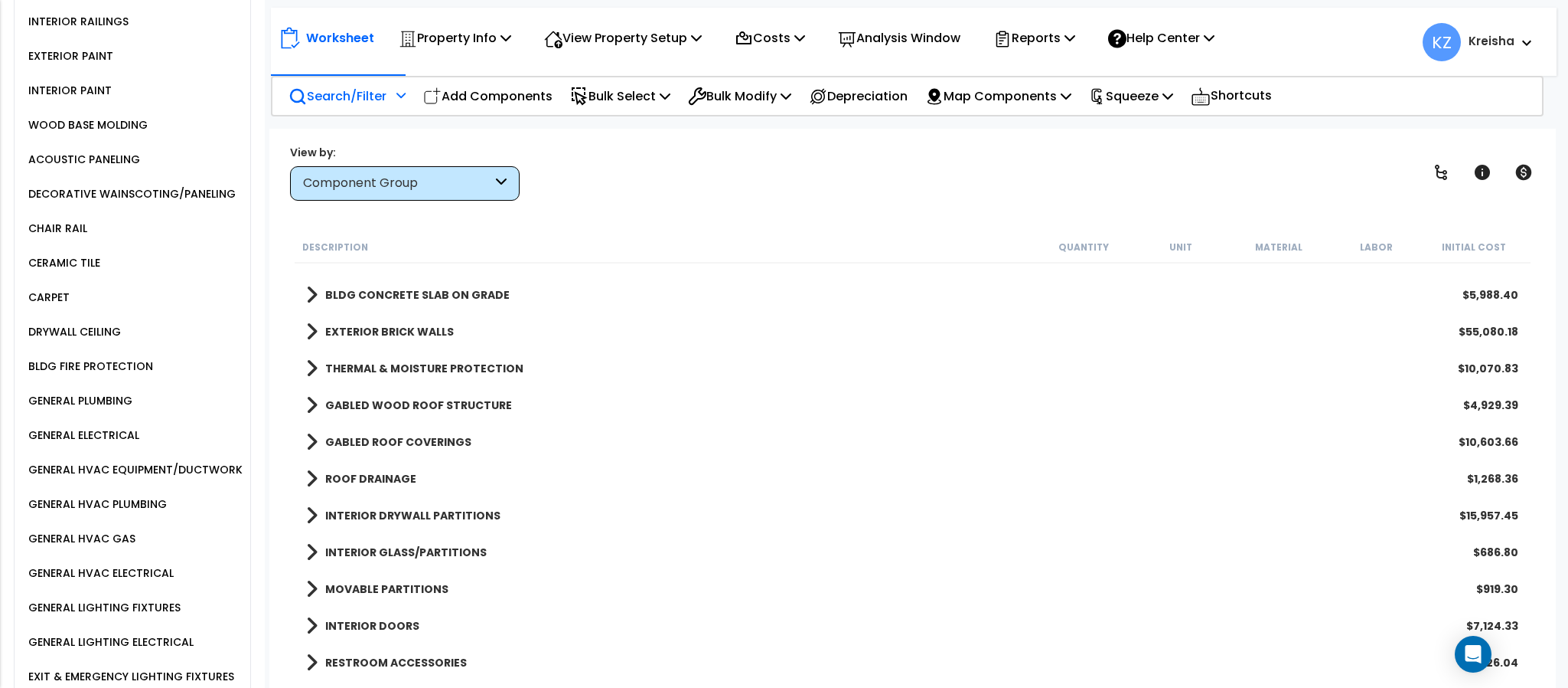
click at [92, 340] on div "DRYWALL CEILING" at bounding box center [72, 331] width 96 height 18
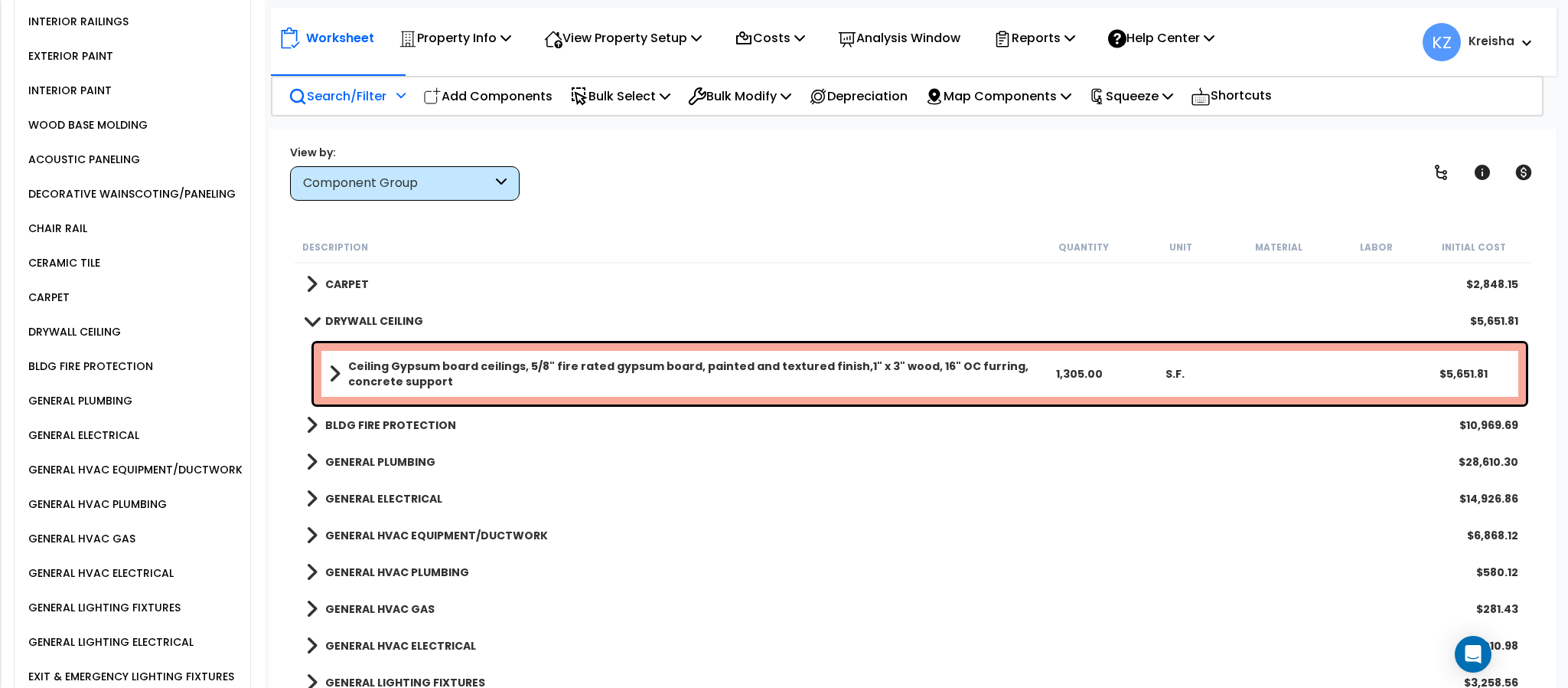
scroll to position [1020, 0]
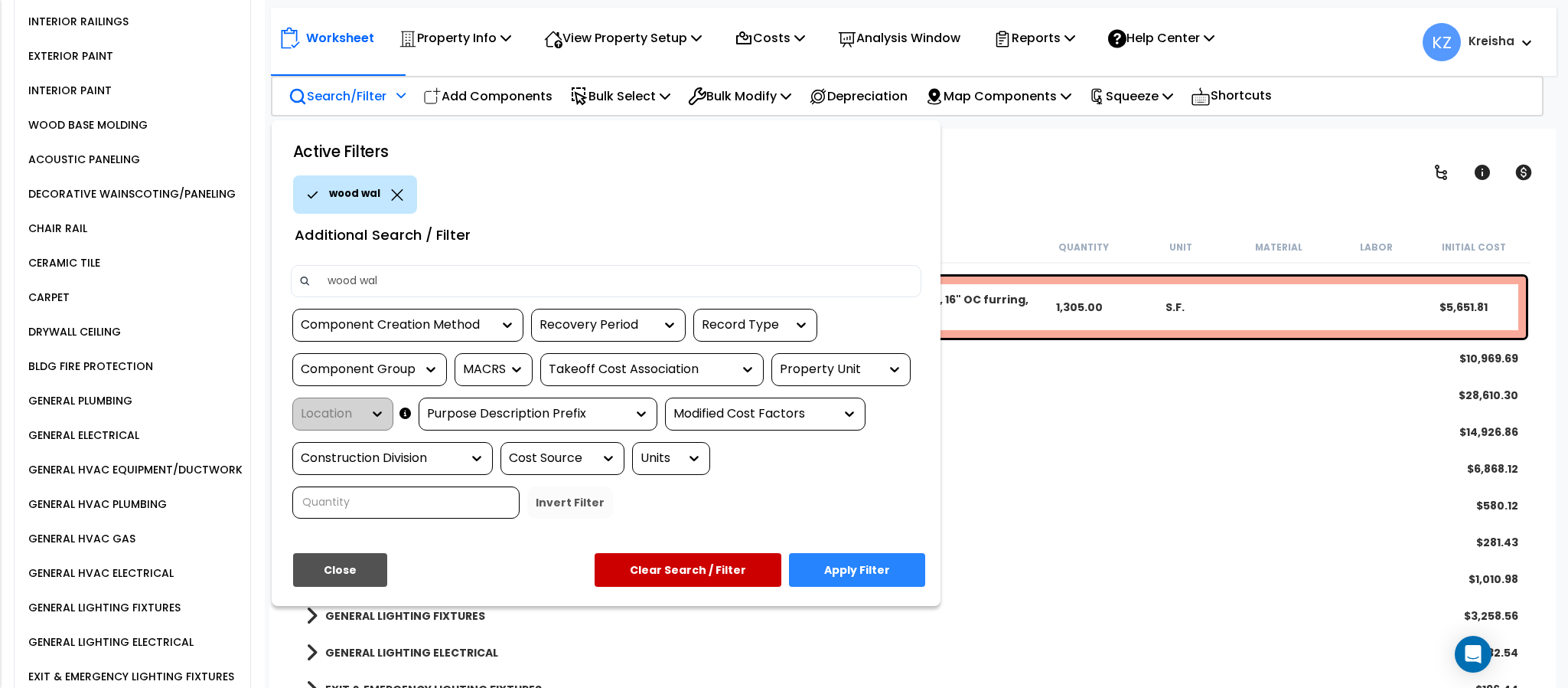
type input "wood wall"
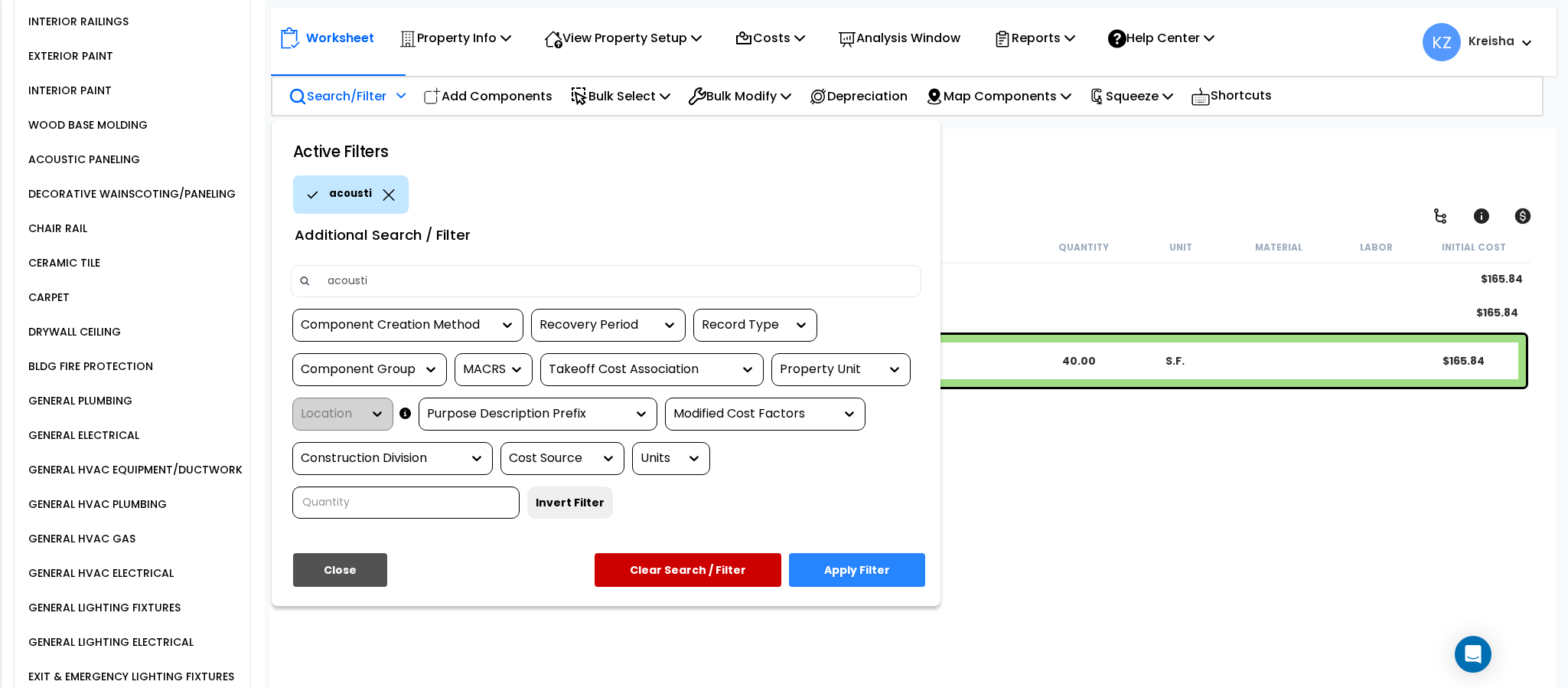
type input "acoustic"
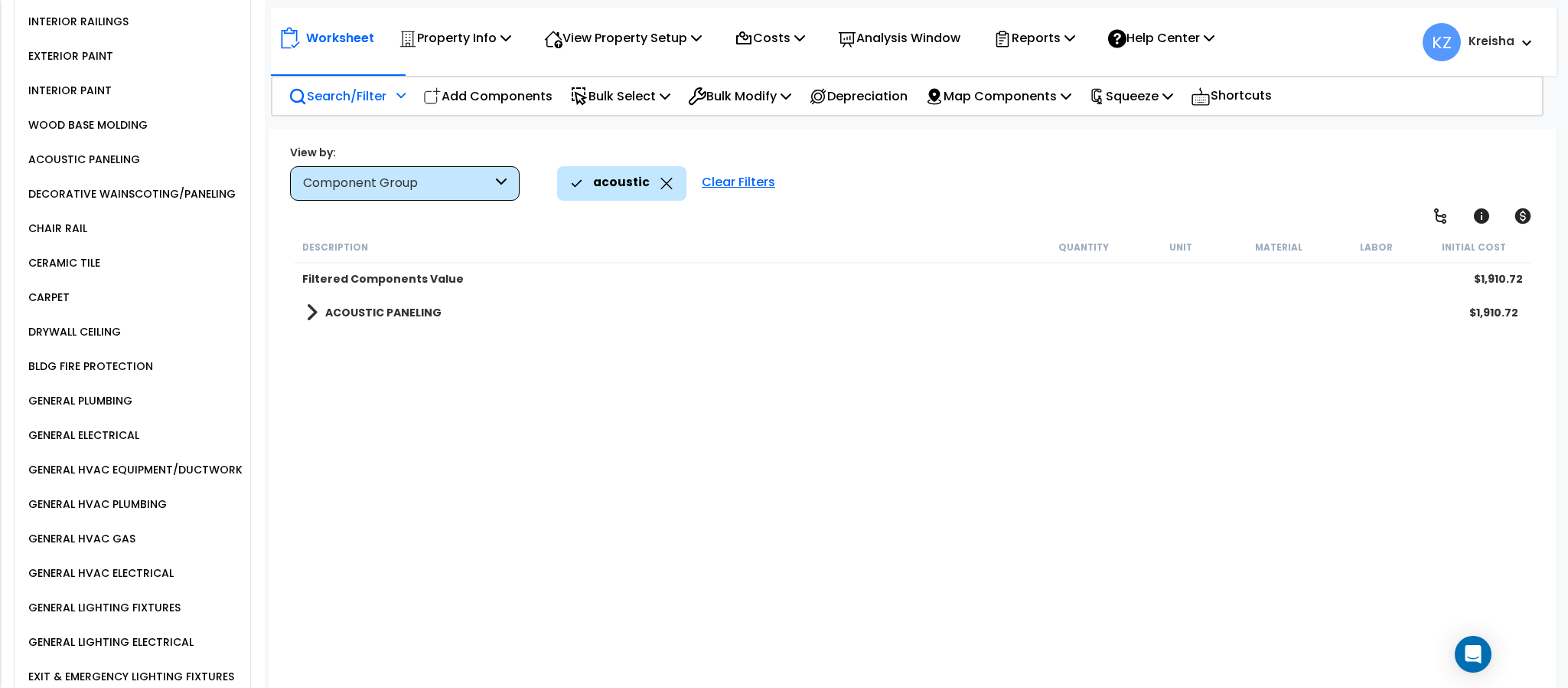
click at [398, 306] on b "ACOUSTIC PANELING" at bounding box center [383, 313] width 117 height 15
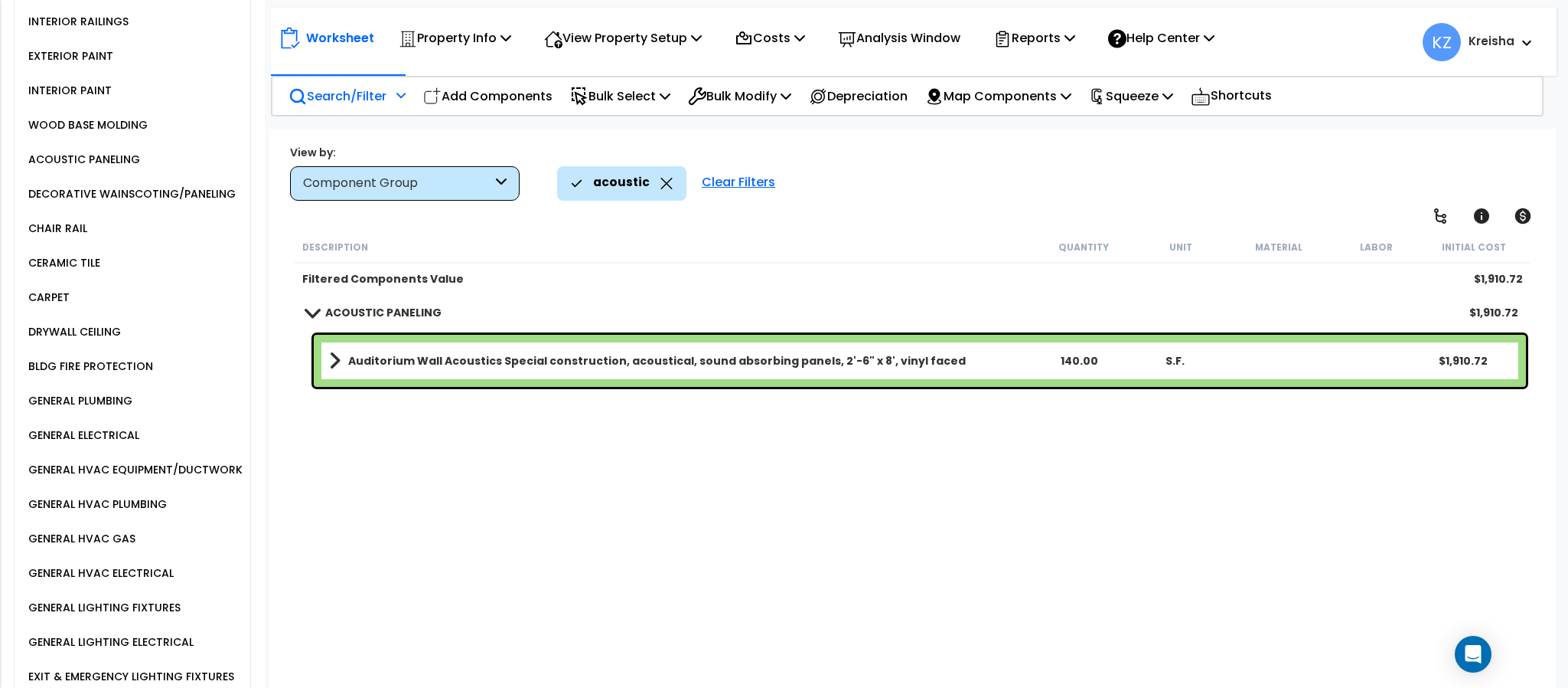
click at [725, 176] on div "Clear Filters" at bounding box center [739, 182] width 89 height 34
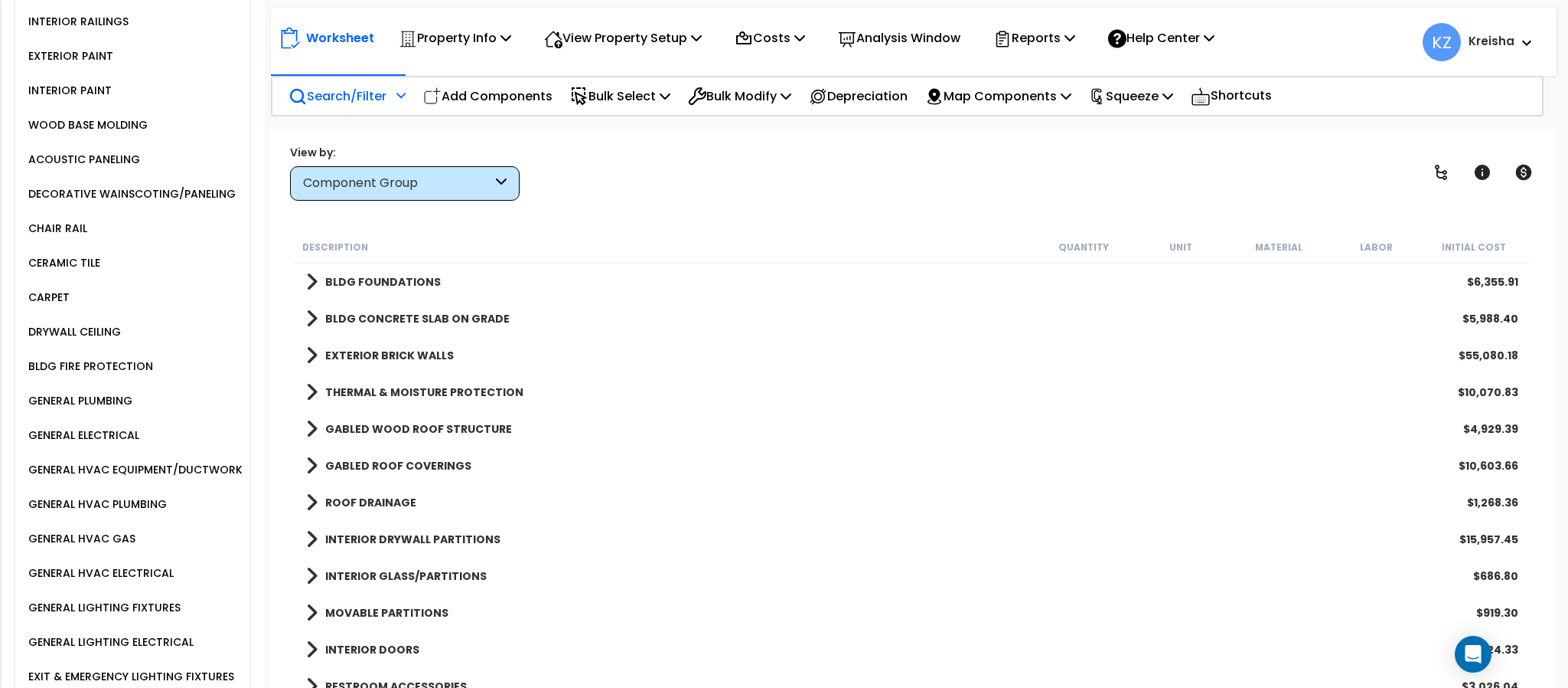
click at [99, 134] on div "WOOD BASE MOLDING" at bounding box center [86, 124] width 123 height 18
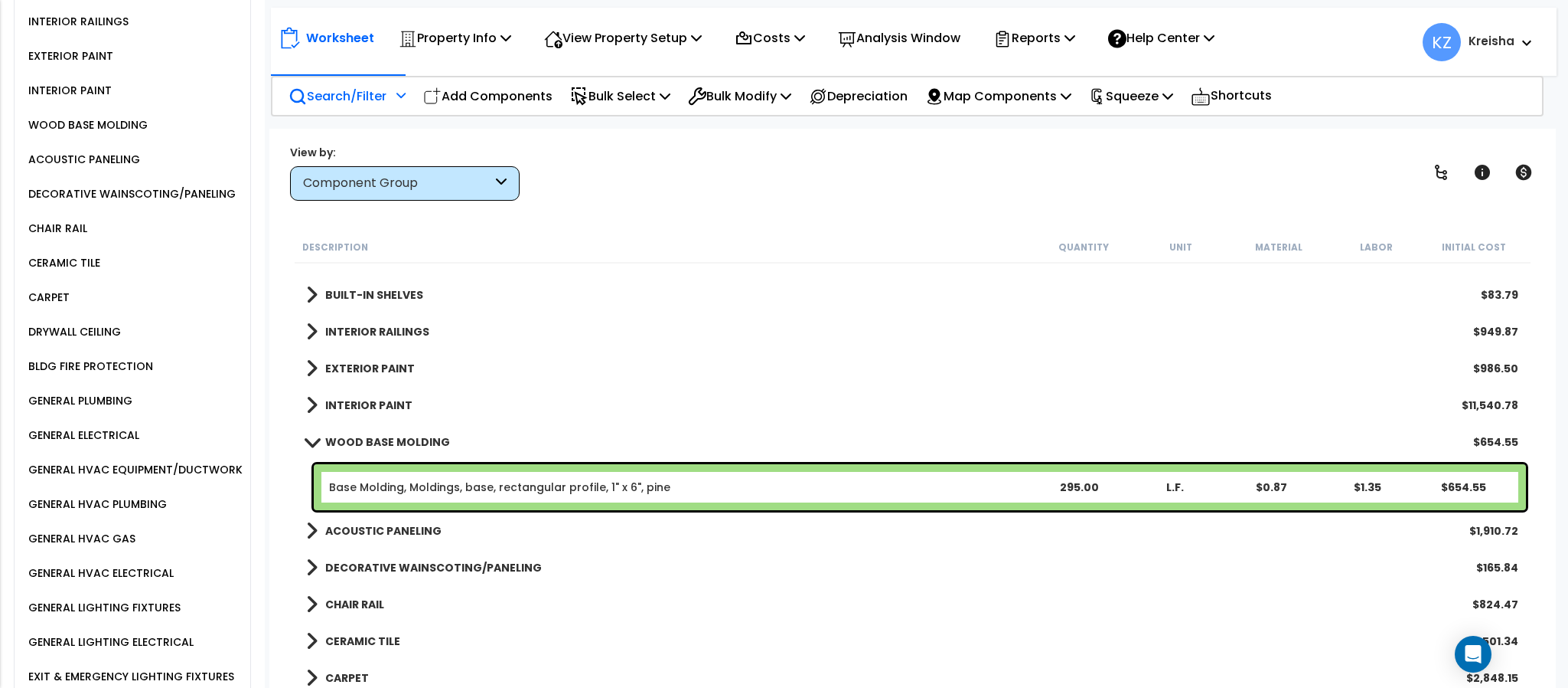
scroll to position [689, 0]
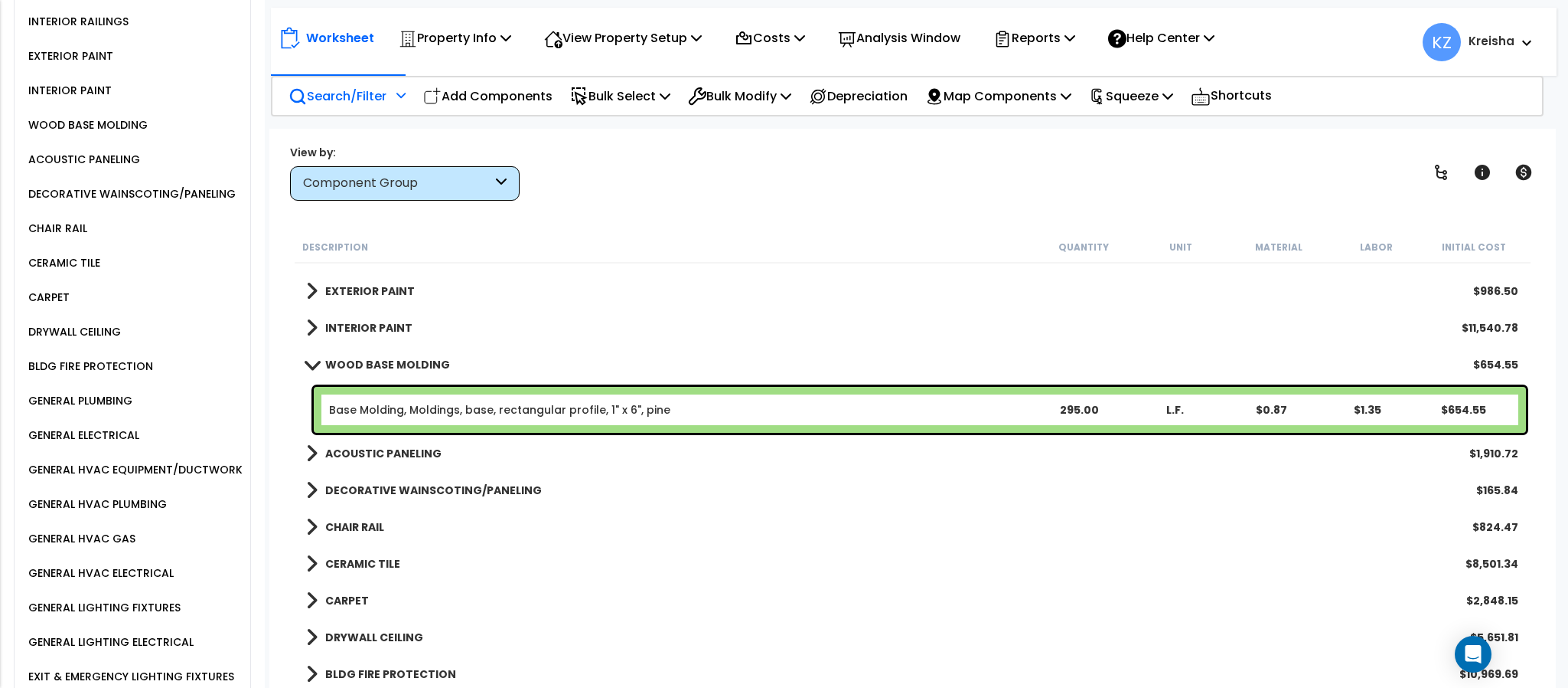
click at [367, 524] on b "CHAIR RAIL" at bounding box center [354, 527] width 59 height 15
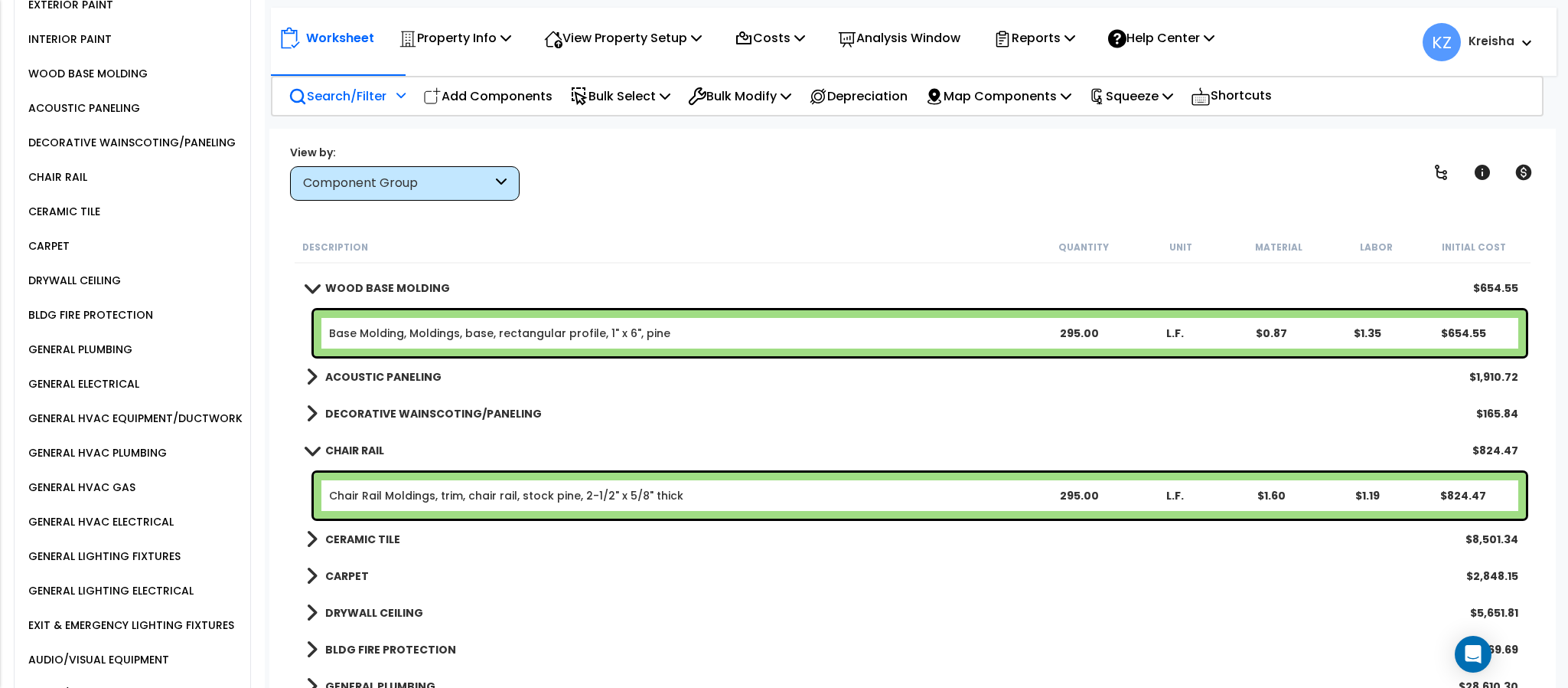
scroll to position [1281, 0]
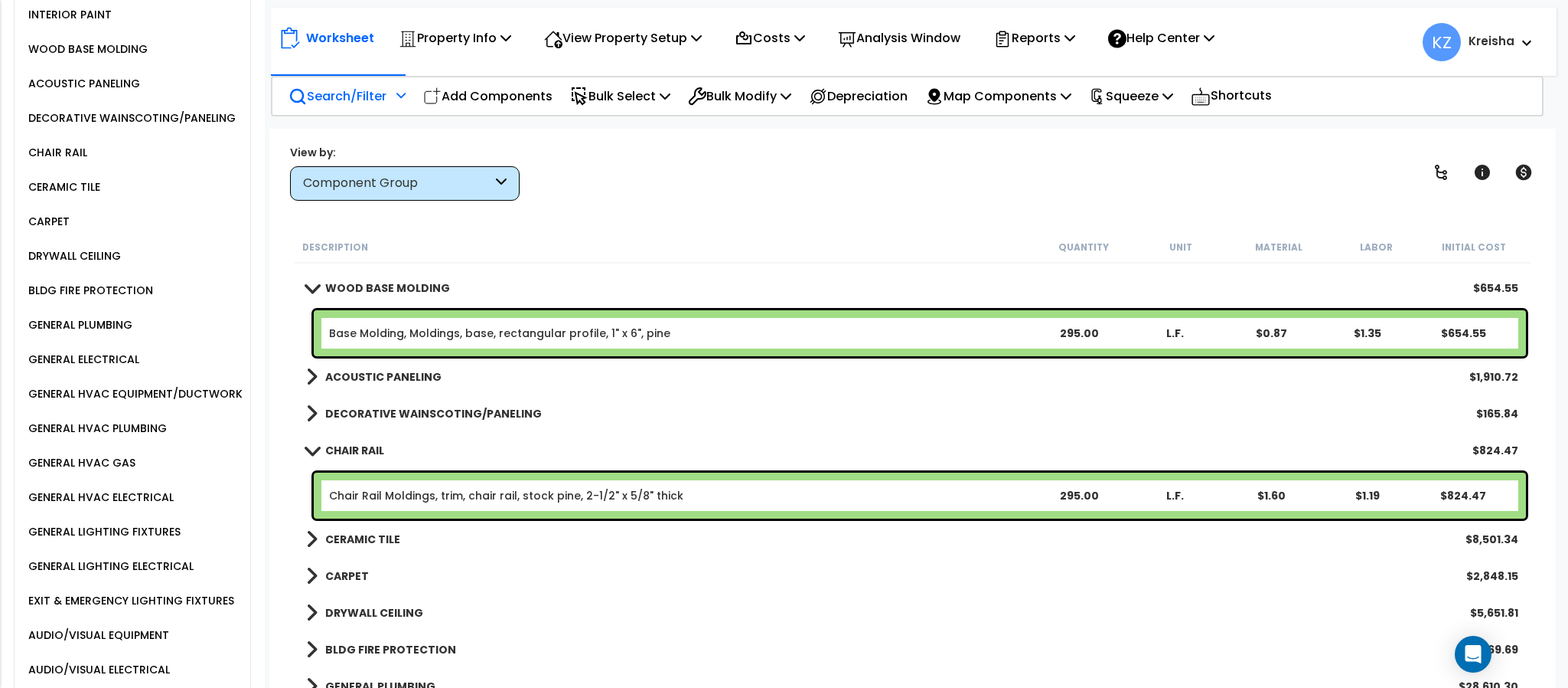
click at [380, 545] on link "CERAMIC TILE" at bounding box center [353, 539] width 95 height 21
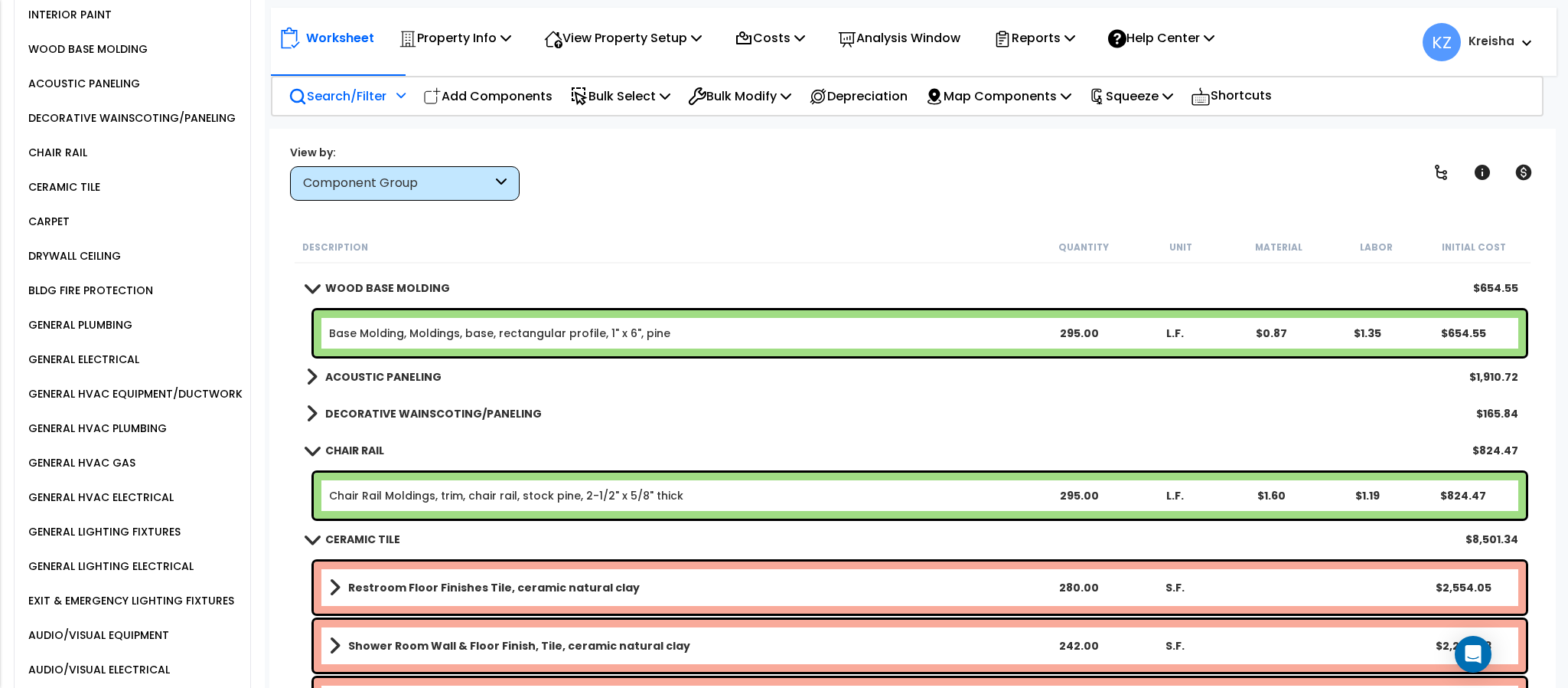
scroll to position [996, 0]
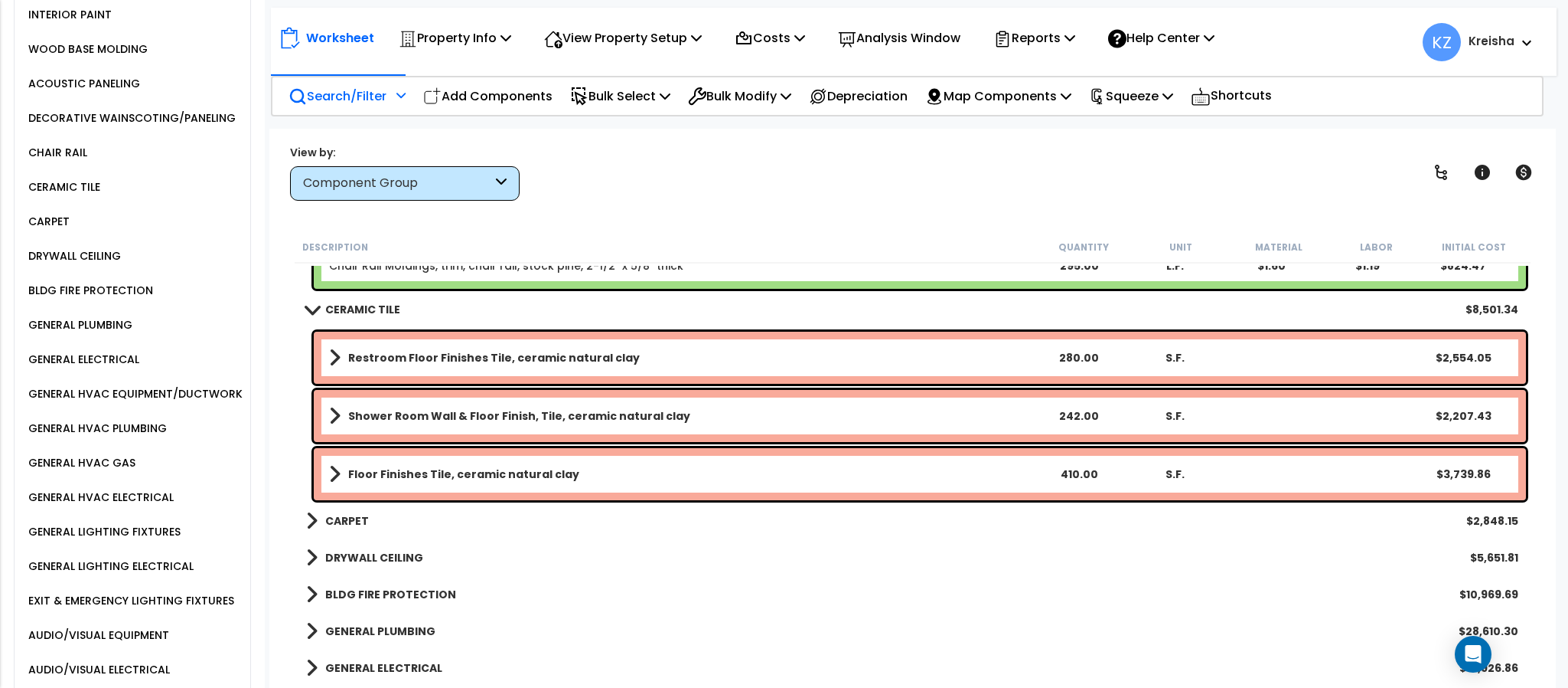
click at [358, 506] on div "CARPET $2,848.15" at bounding box center [911, 521] width 1228 height 37
click at [361, 520] on b "CARPET" at bounding box center [346, 521] width 43 height 15
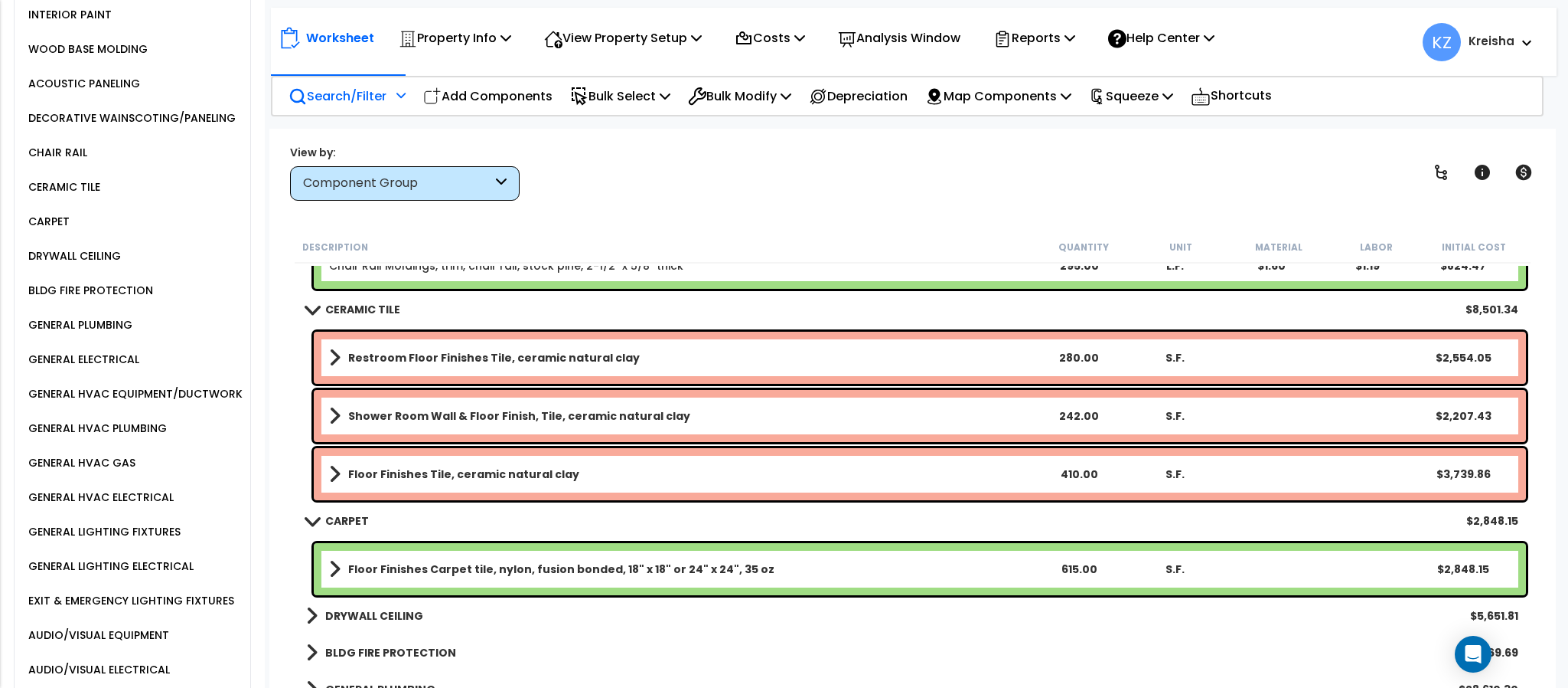
click at [352, 520] on b "CARPET" at bounding box center [346, 521] width 43 height 15
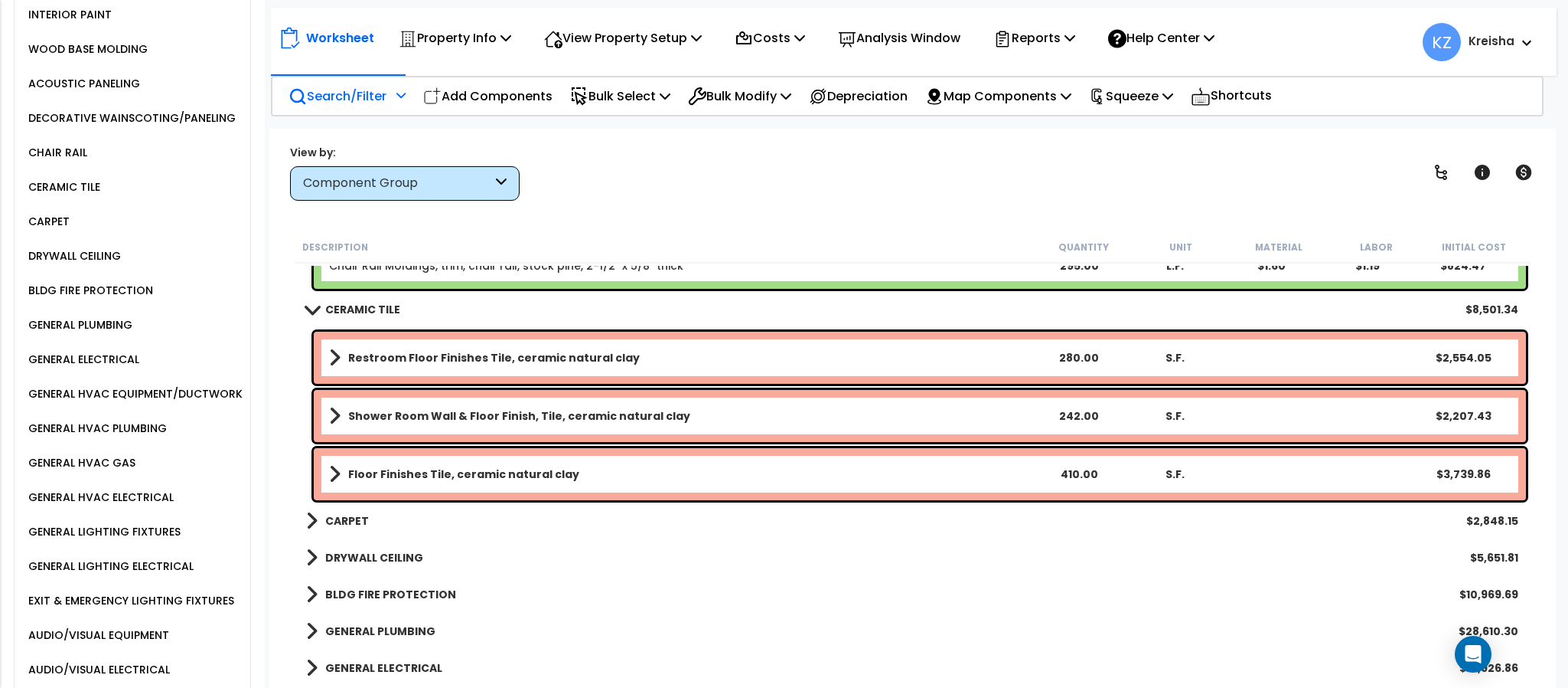
click at [342, 514] on b "CARPET" at bounding box center [346, 521] width 43 height 15
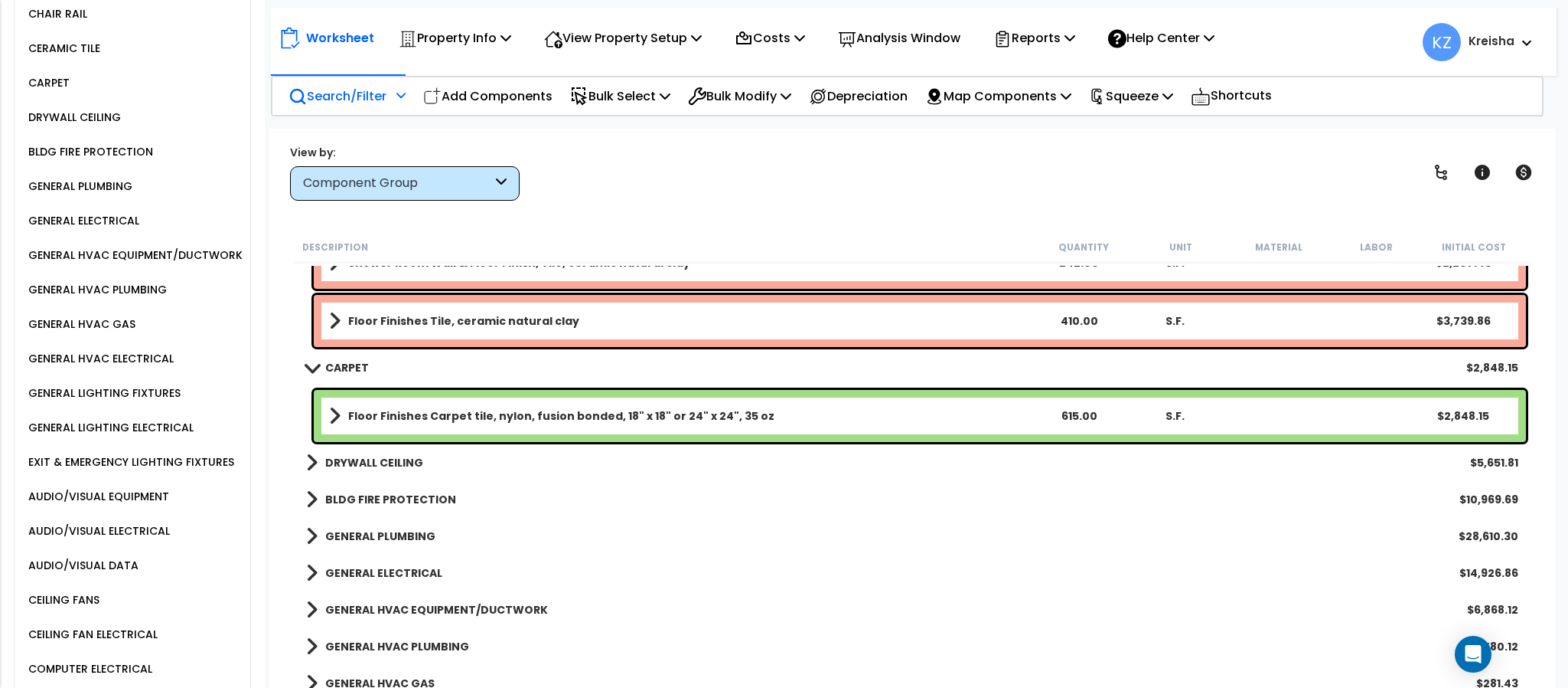
scroll to position [1436, 0]
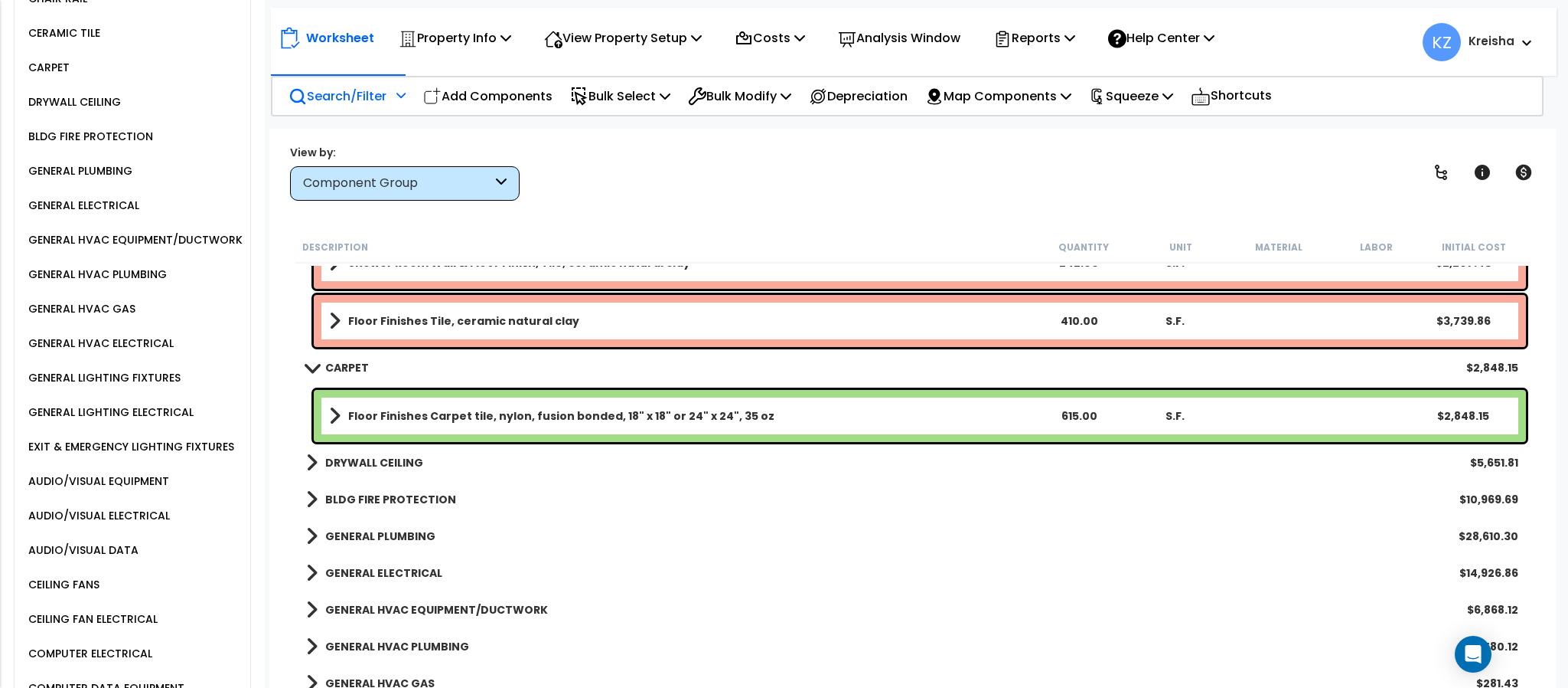
click at [131, 387] on div "GENERAL LIGHTING FIXTURES" at bounding box center [102, 377] width 156 height 18
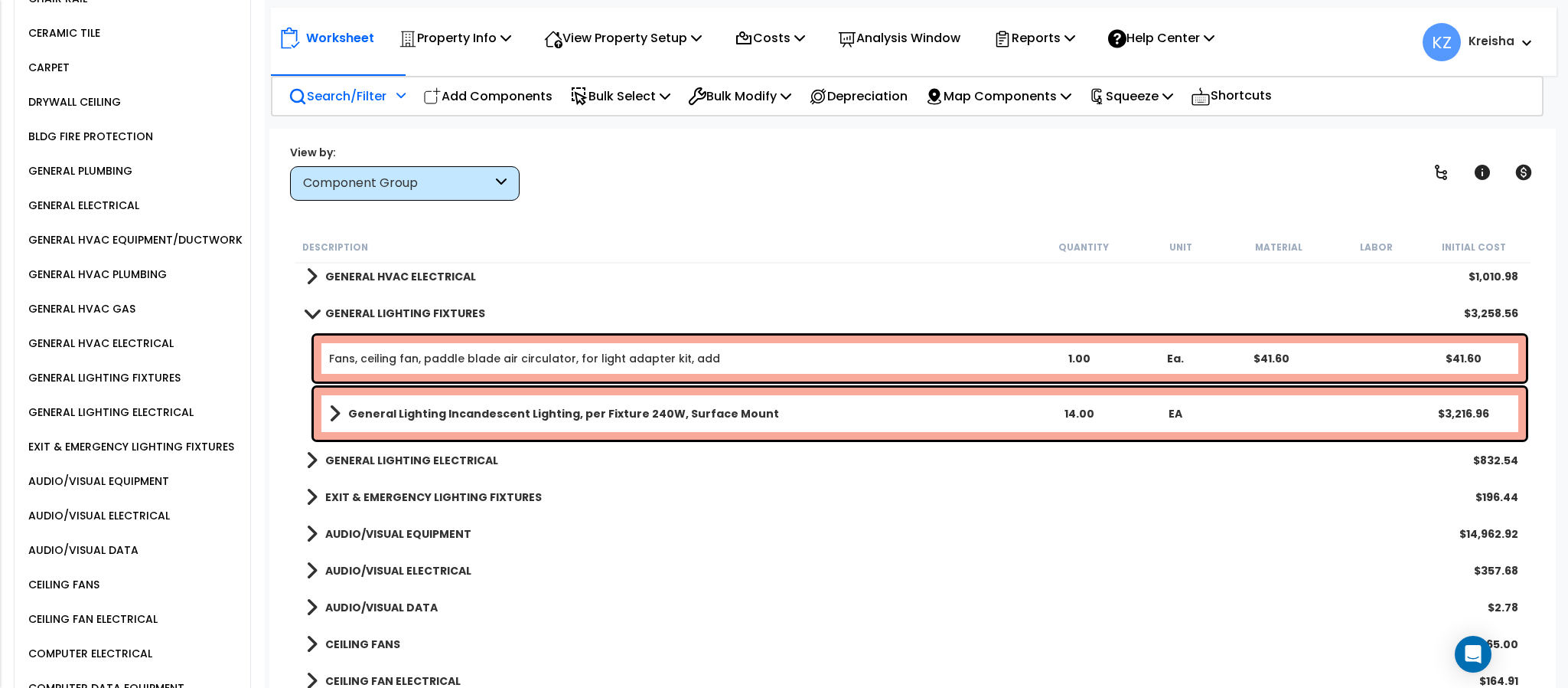
scroll to position [1301, 0]
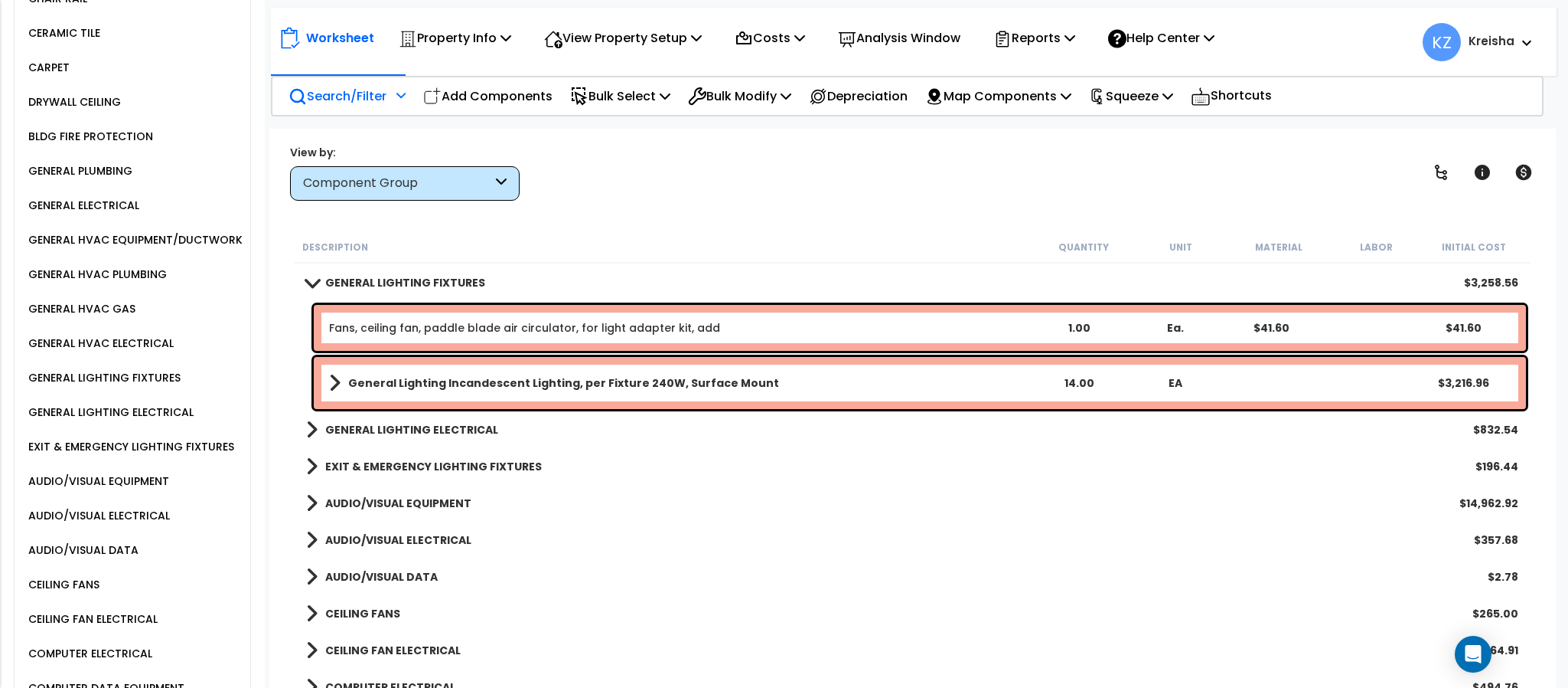
click at [452, 426] on b "GENERAL LIGHTING ELECTRICAL" at bounding box center [411, 429] width 173 height 15
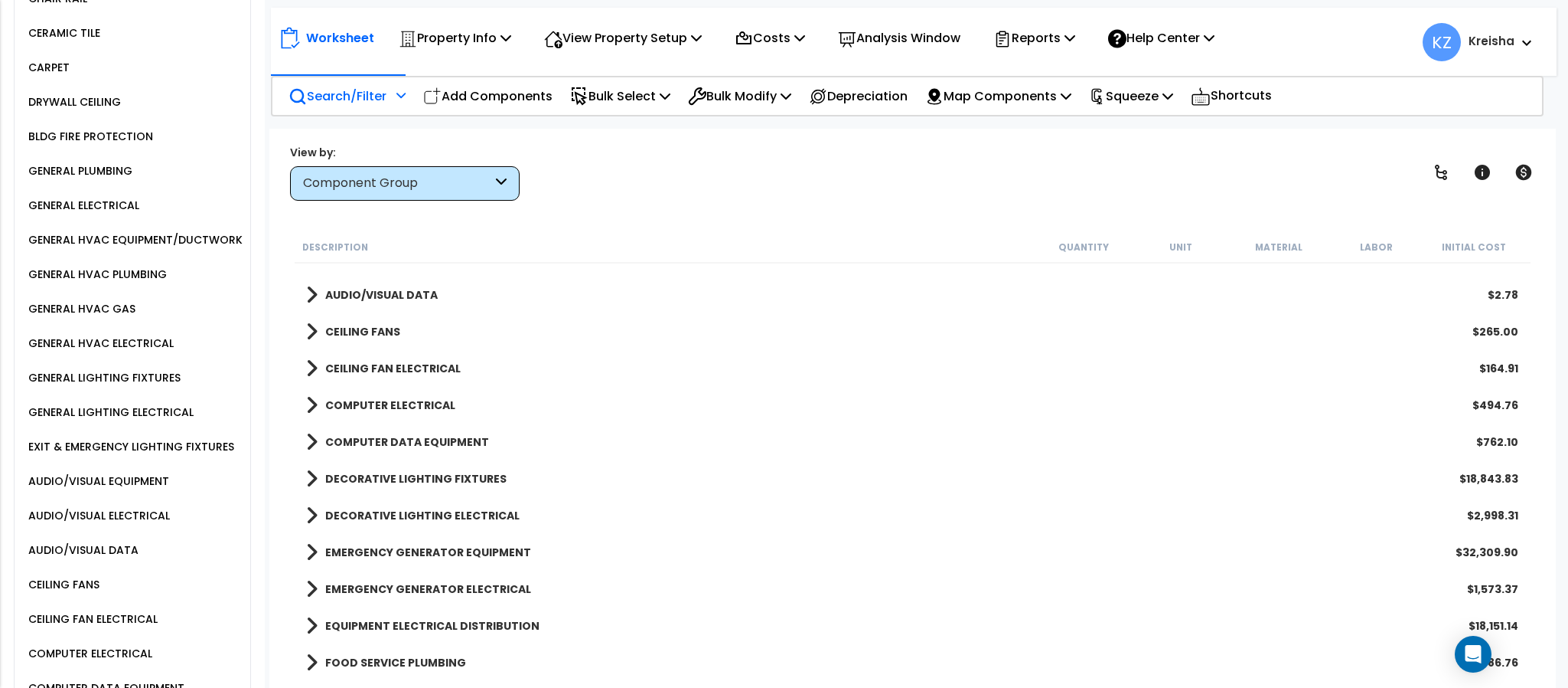
scroll to position [1066, 0]
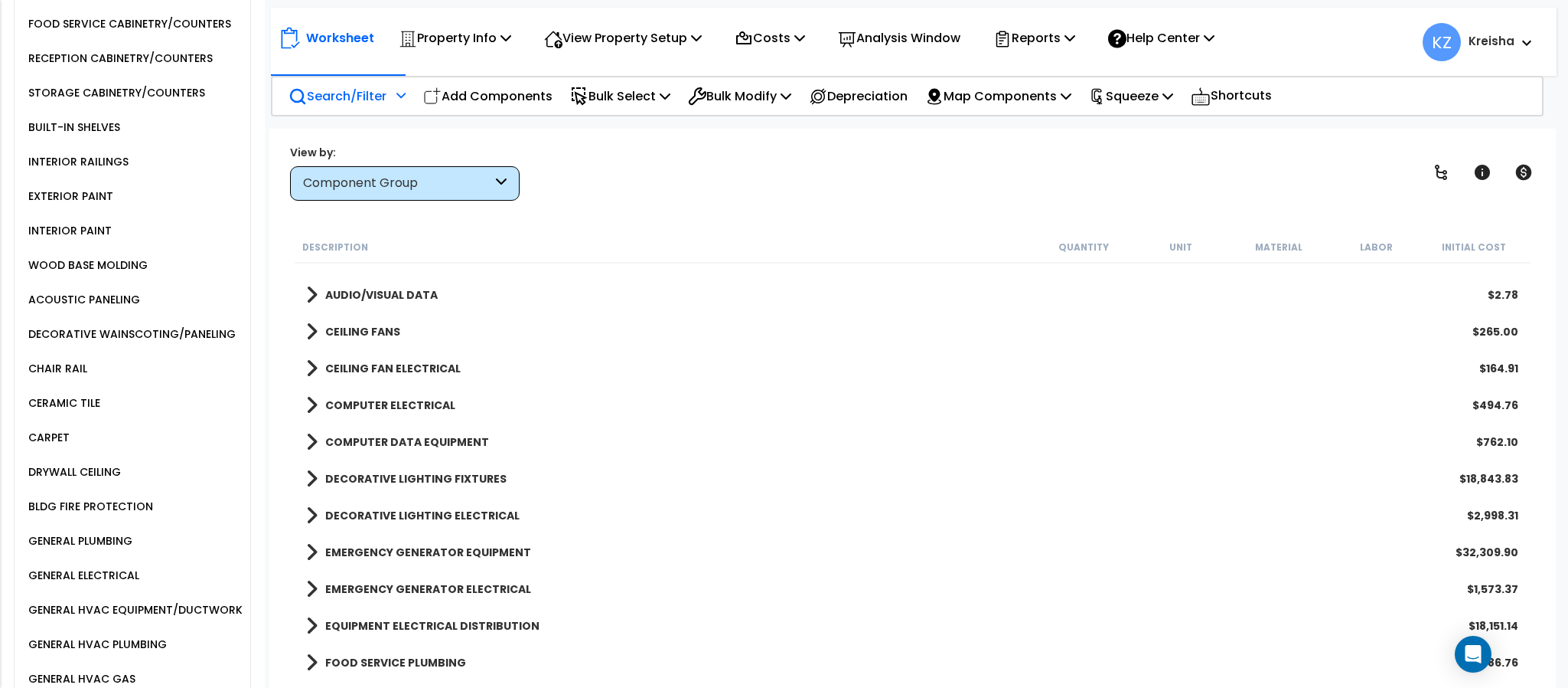
click at [334, 471] on b "DECORATIVE LIGHTING FIXTURES" at bounding box center [416, 479] width 181 height 15
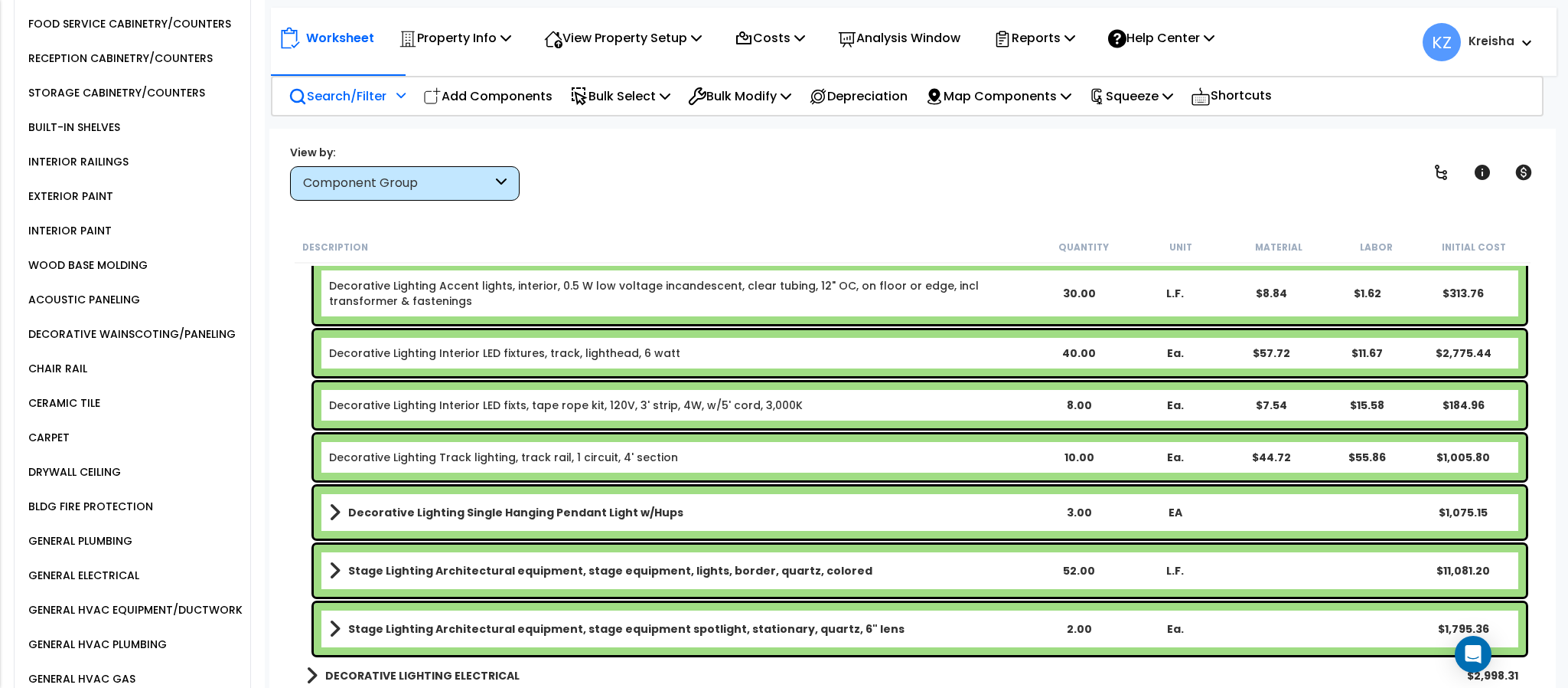
scroll to position [2024, 0]
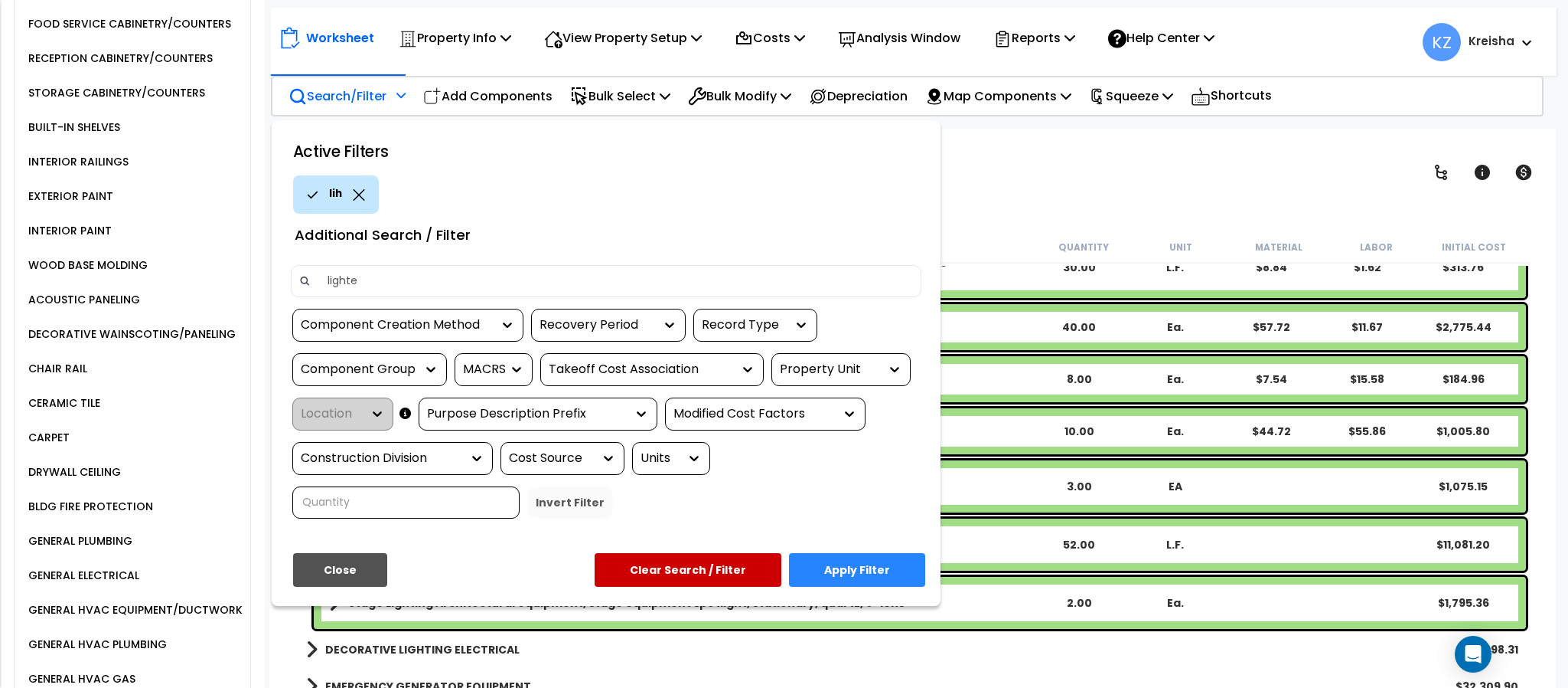
type input "lighted"
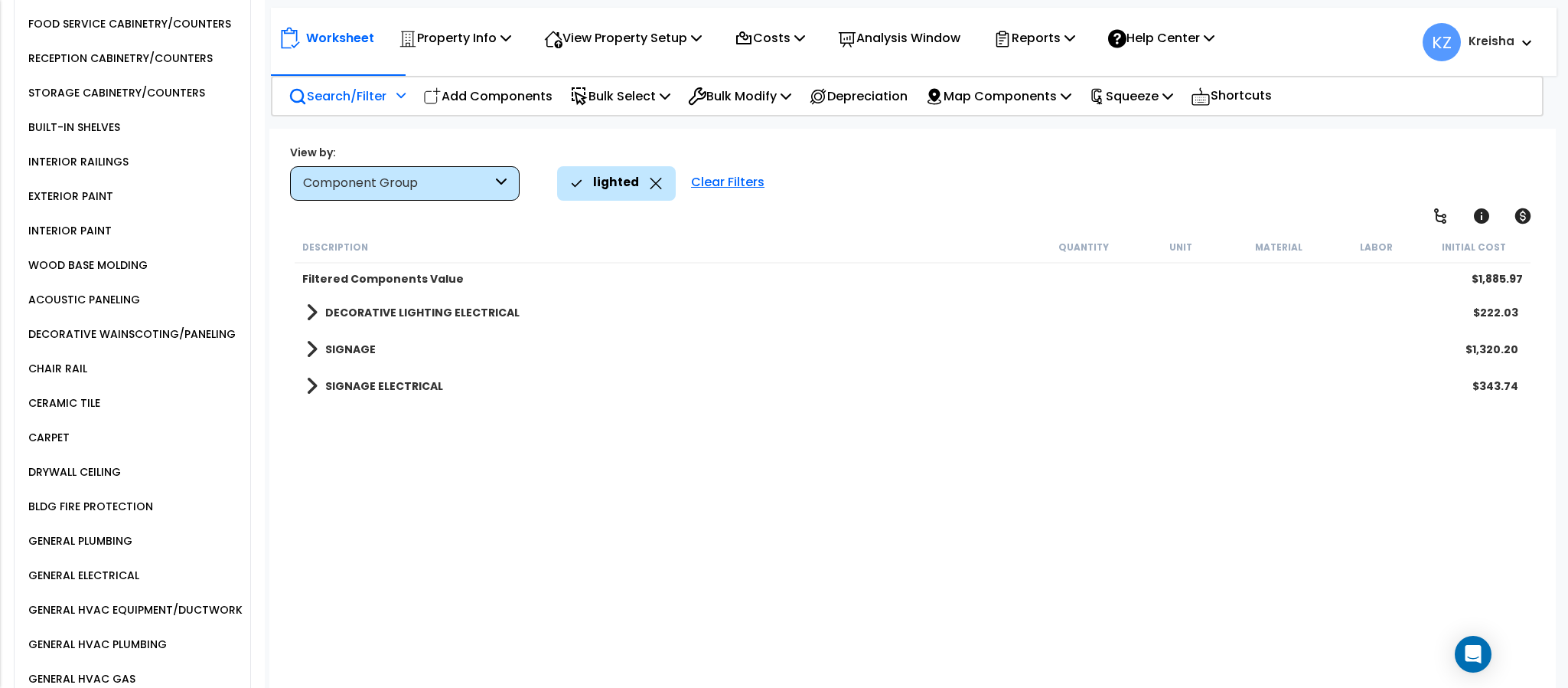
click at [605, 442] on div "Description Quantity Unit Material Labor Initial Cost Filtered Components Value…" at bounding box center [911, 462] width 1239 height 461
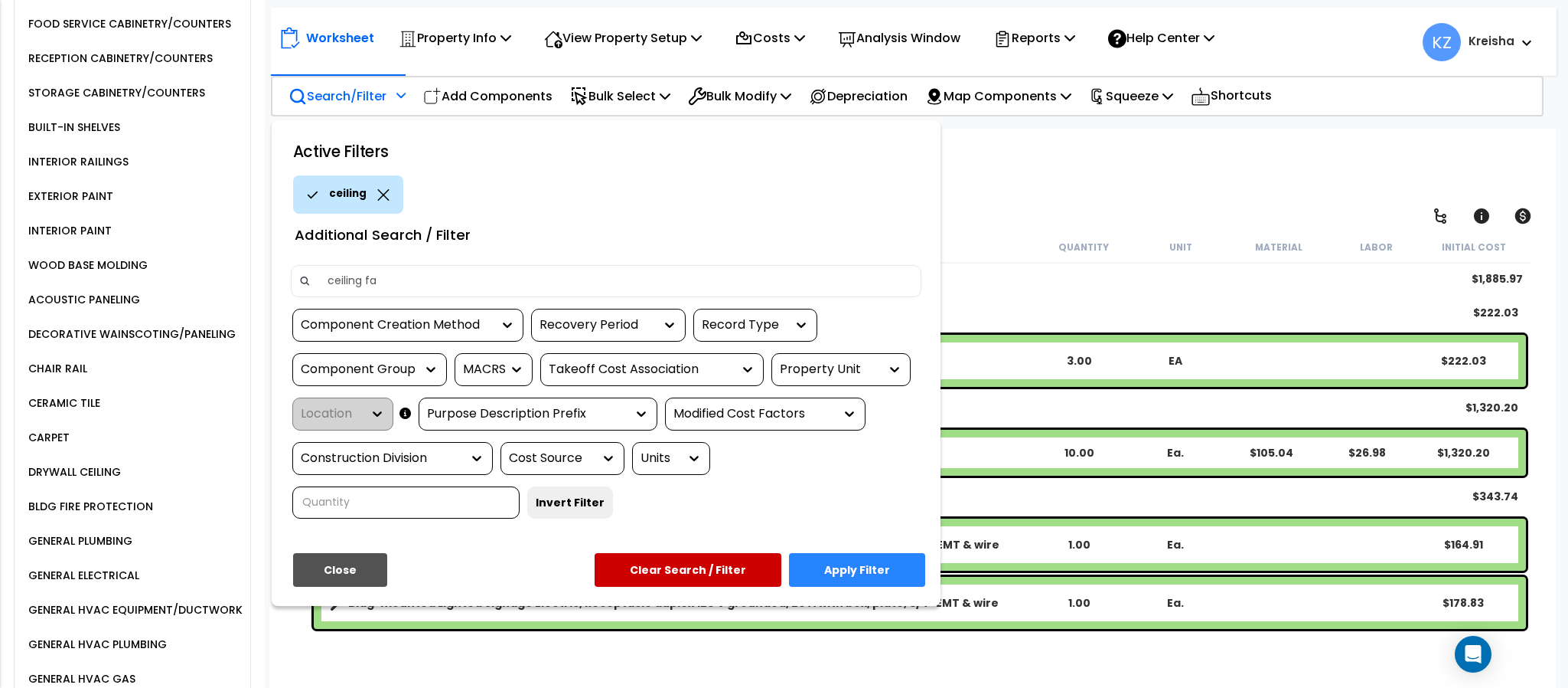
type input "ceiling fan"
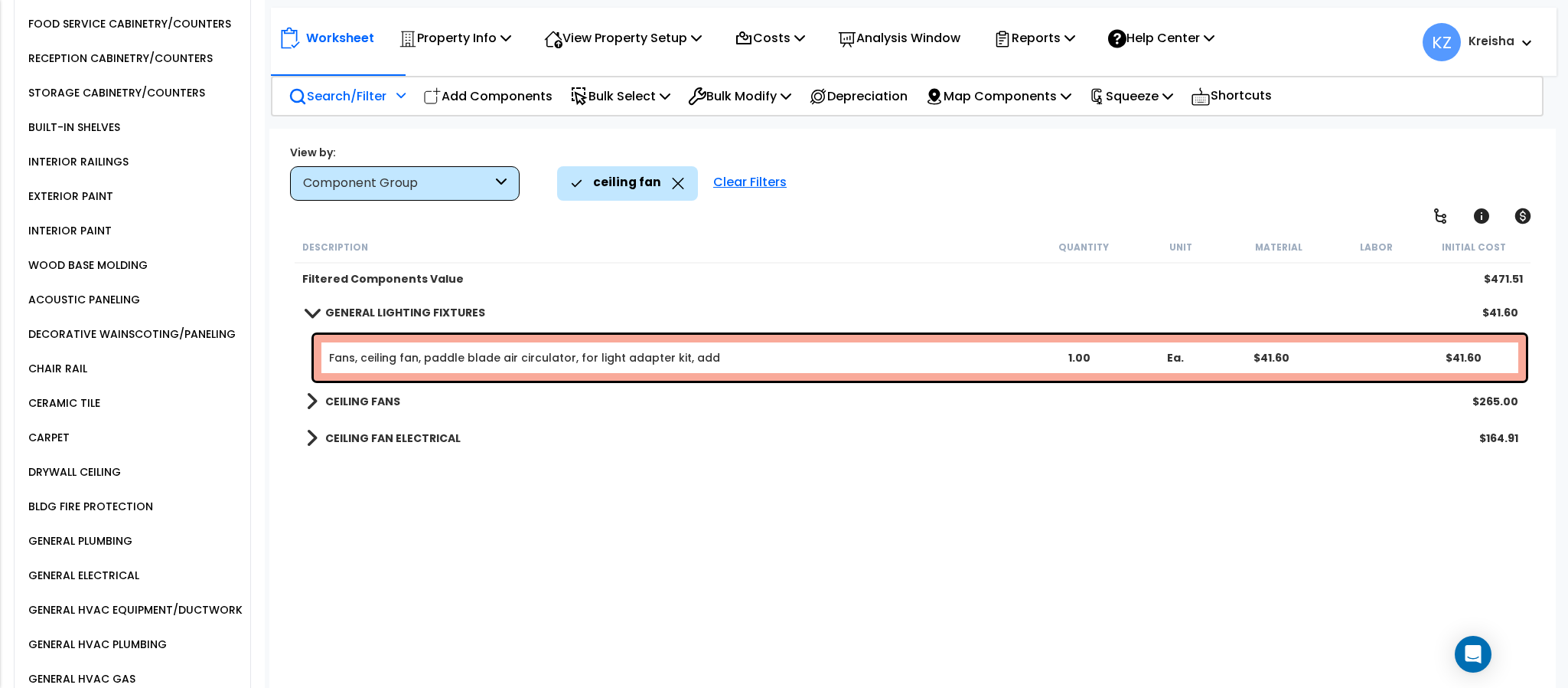
drag, startPoint x: 367, startPoint y: 473, endPoint x: 367, endPoint y: 489, distance: 16.0
click at [367, 489] on div "Description Quantity Unit Material Labor Initial Cost Filtered Components Value…" at bounding box center [911, 462] width 1239 height 461
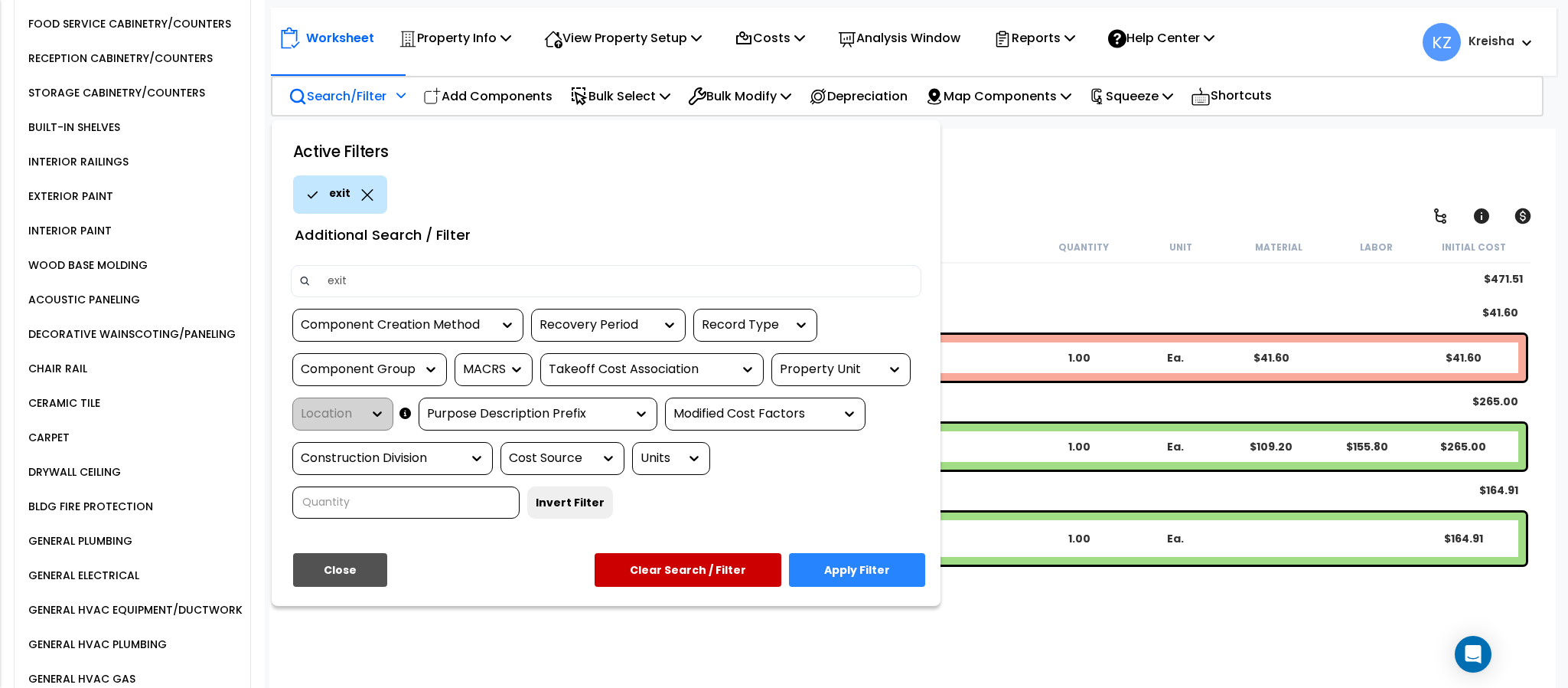
type input "exit"
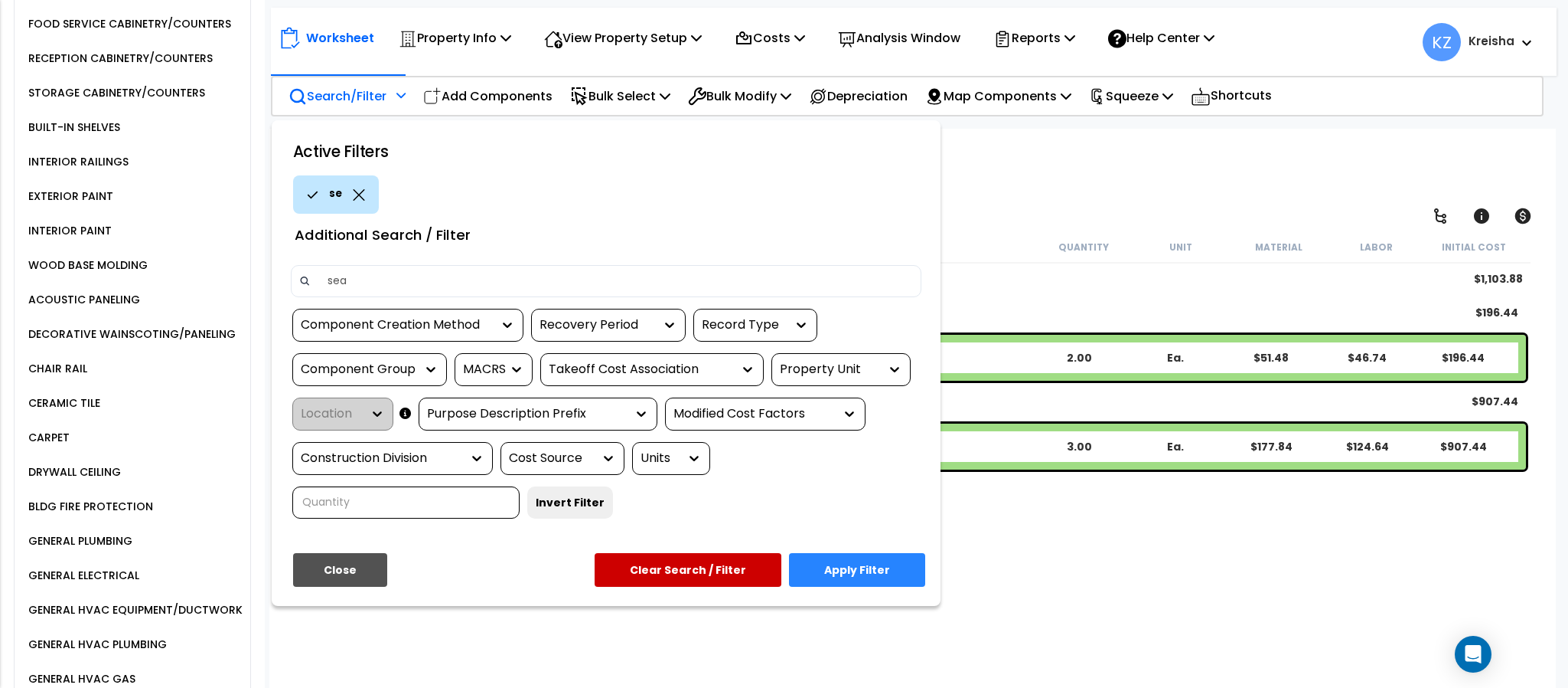
type input "seat"
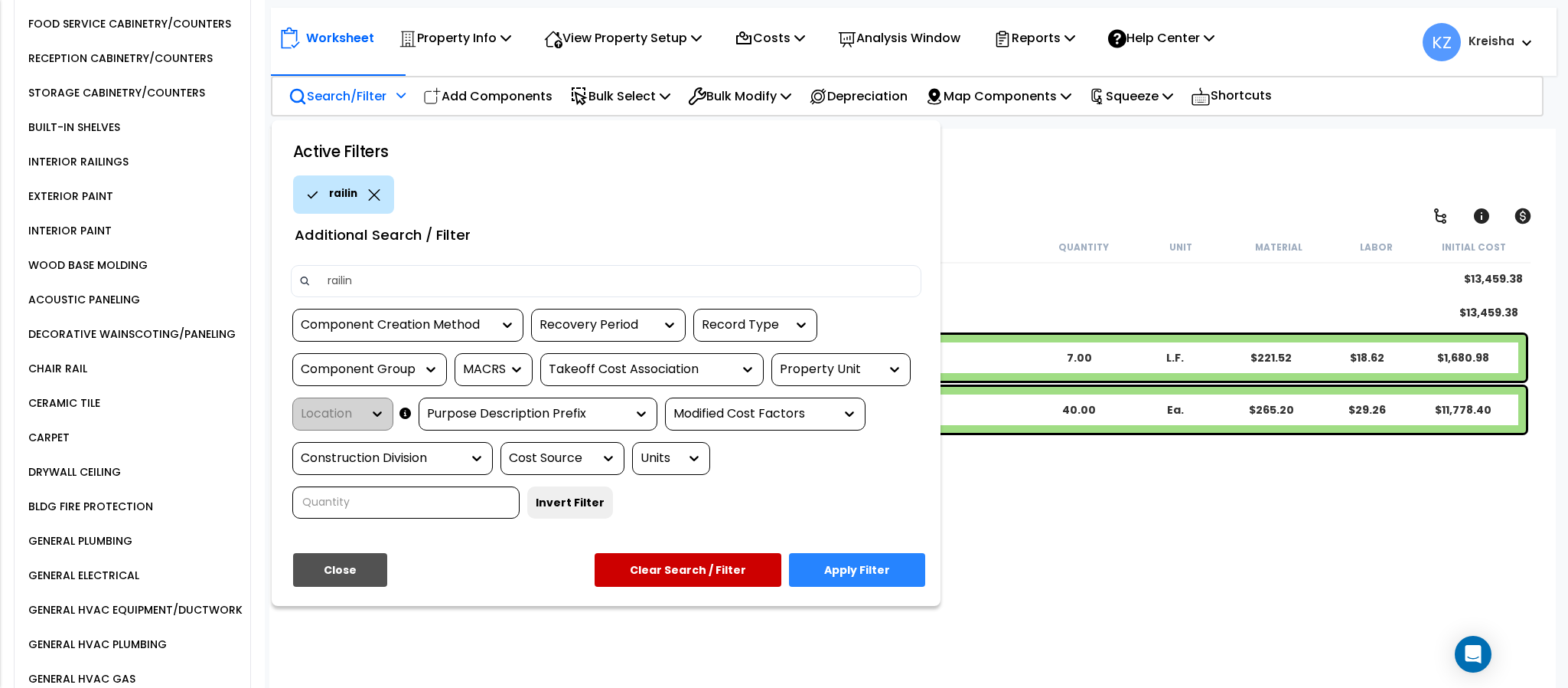
type input "railing"
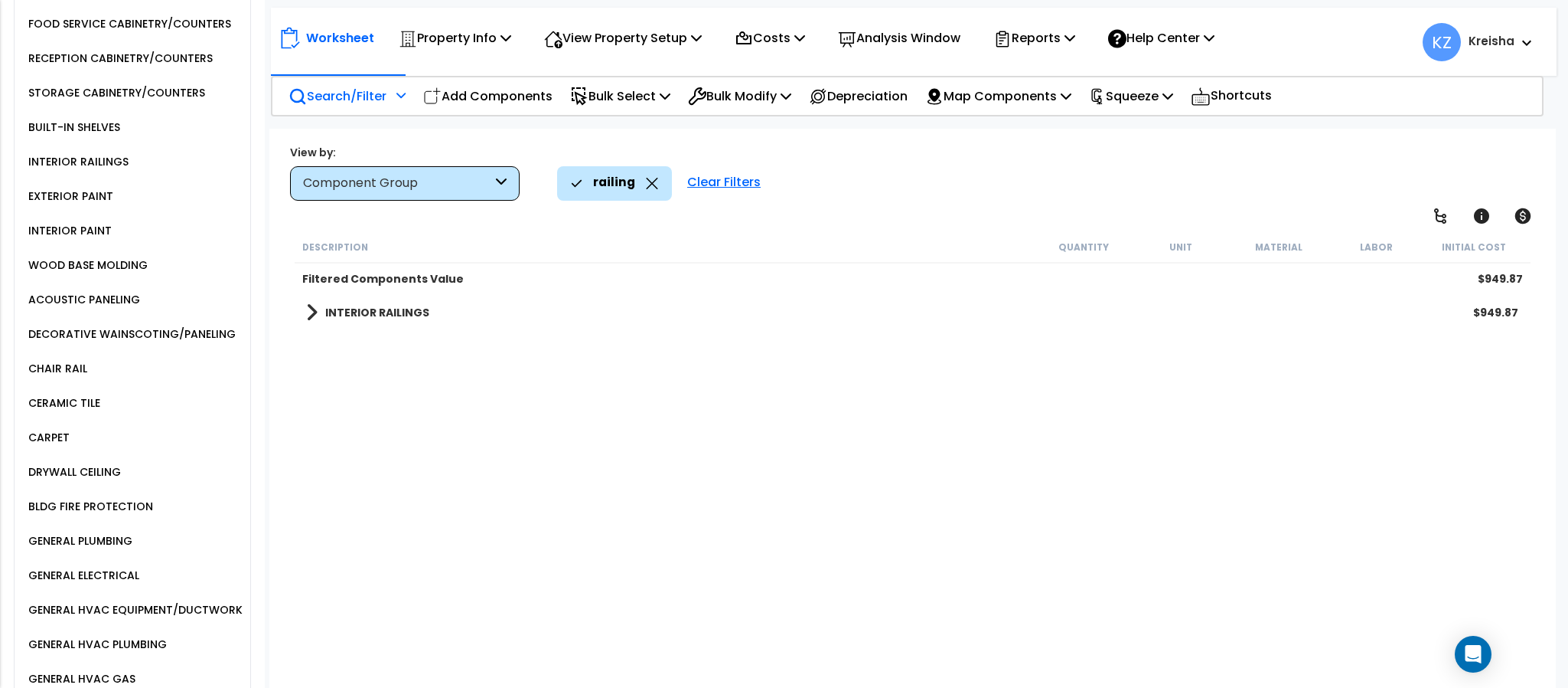
click at [412, 322] on link "INTERIOR RAILINGS" at bounding box center [367, 313] width 123 height 21
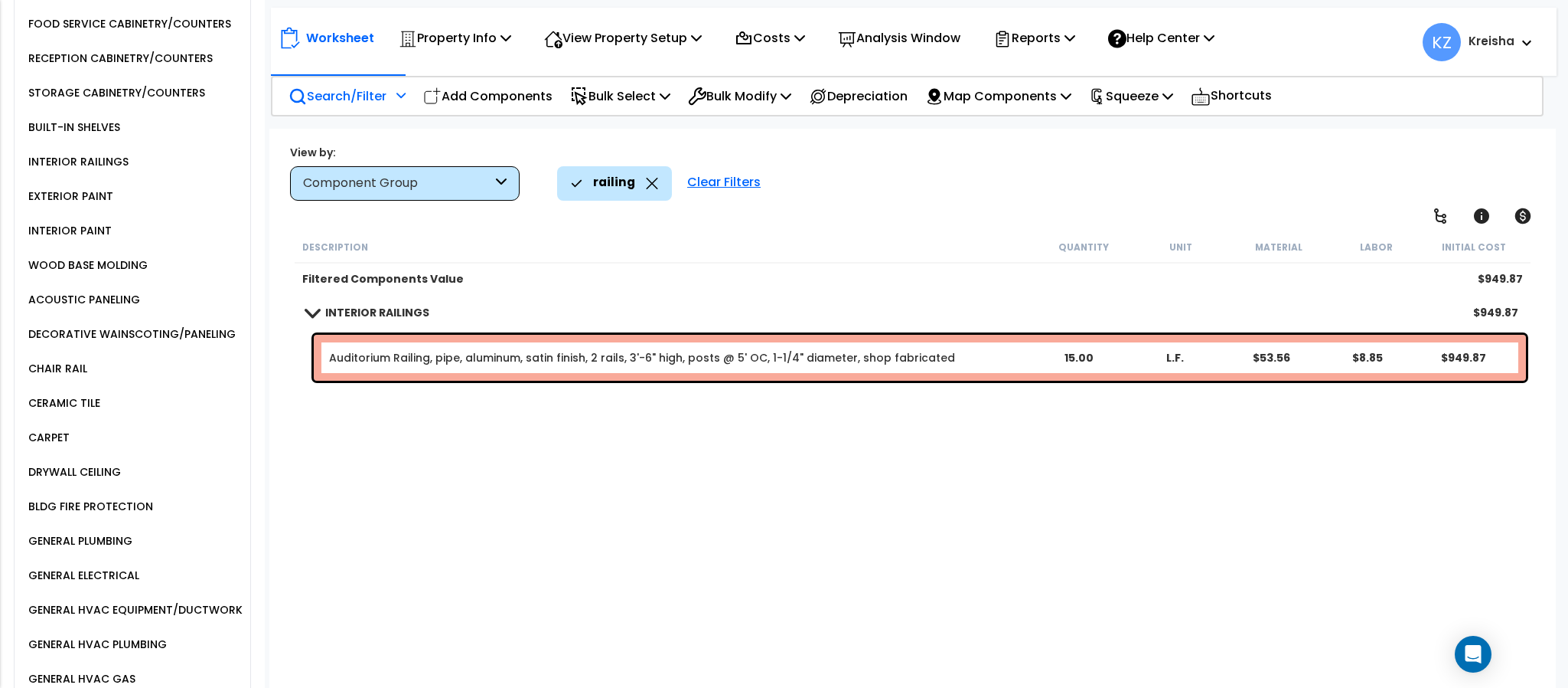
click at [416, 426] on div "Description Quantity Unit Material Labor Initial Cost Filtered Components Value…" at bounding box center [911, 462] width 1239 height 461
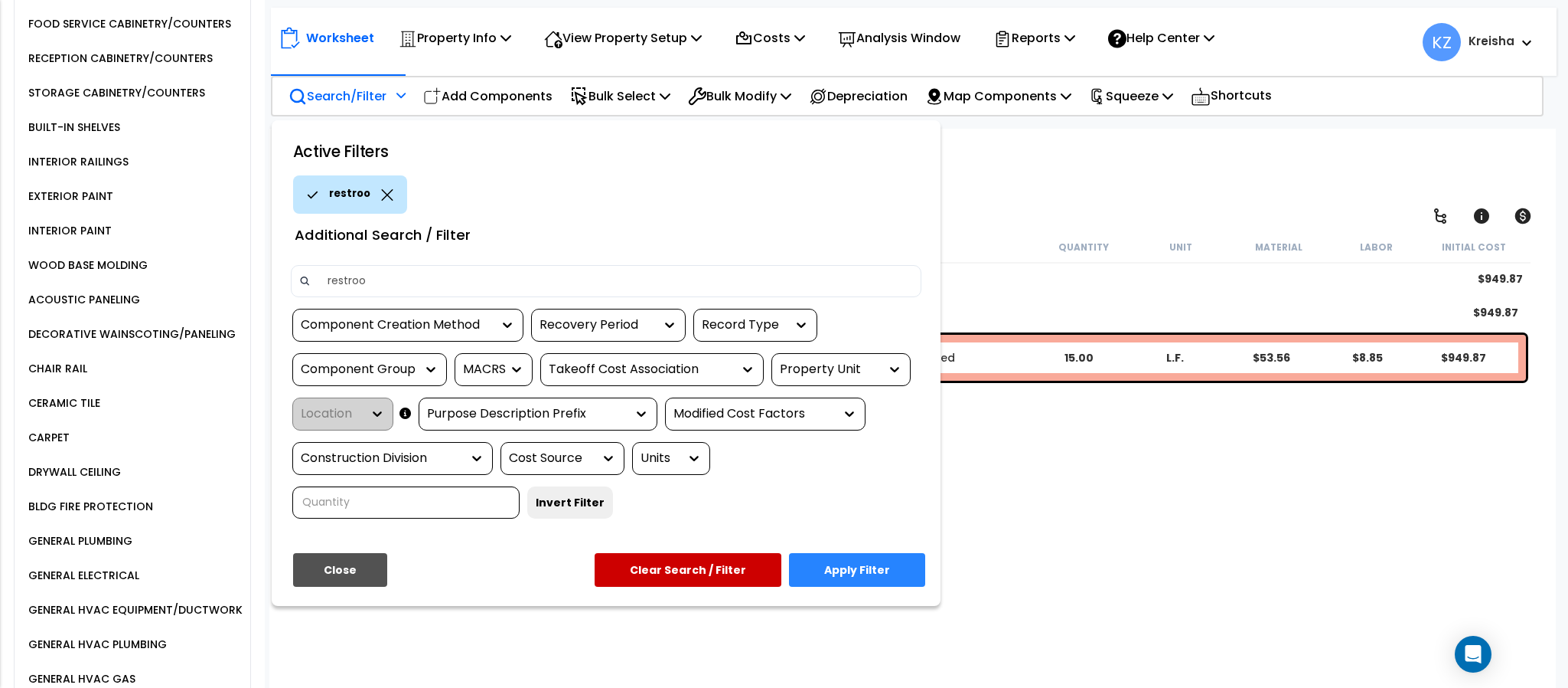
type input "restroom"
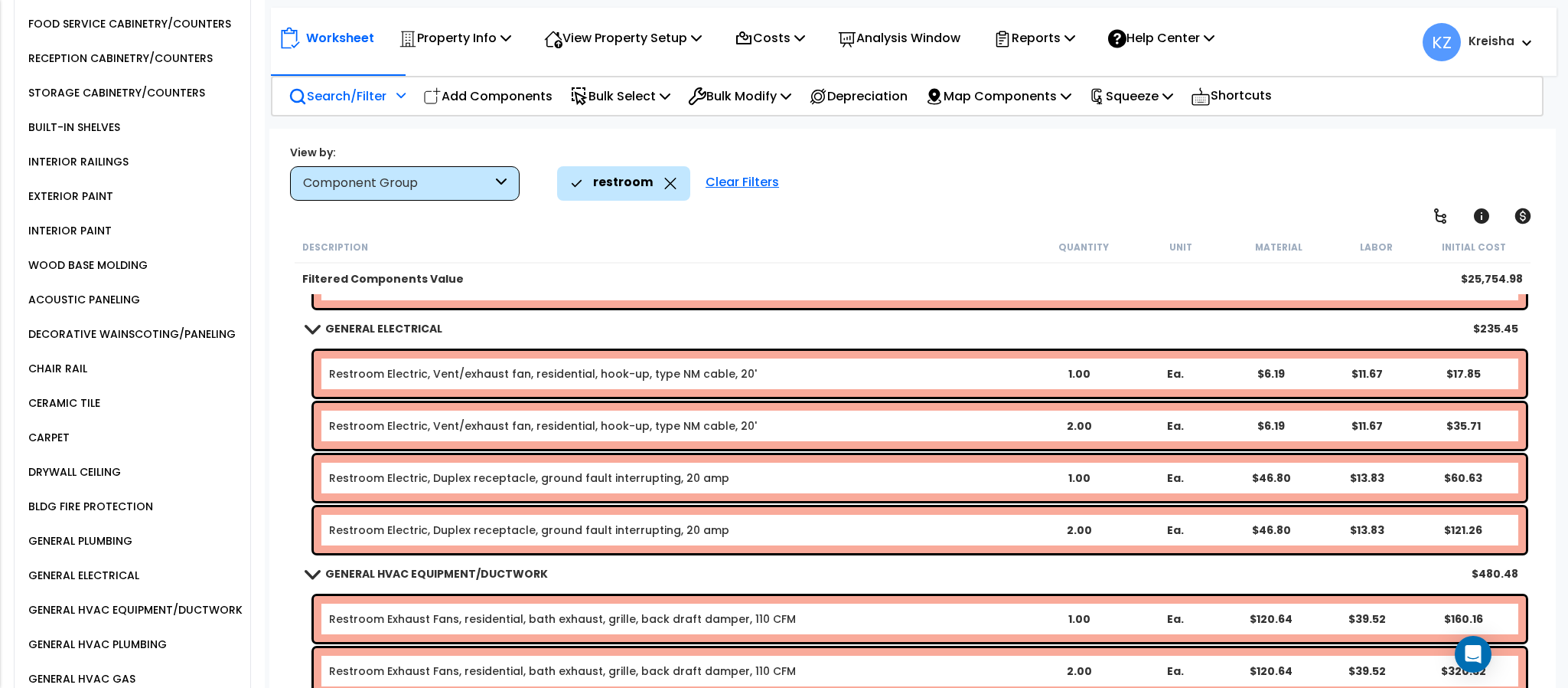
scroll to position [845, 0]
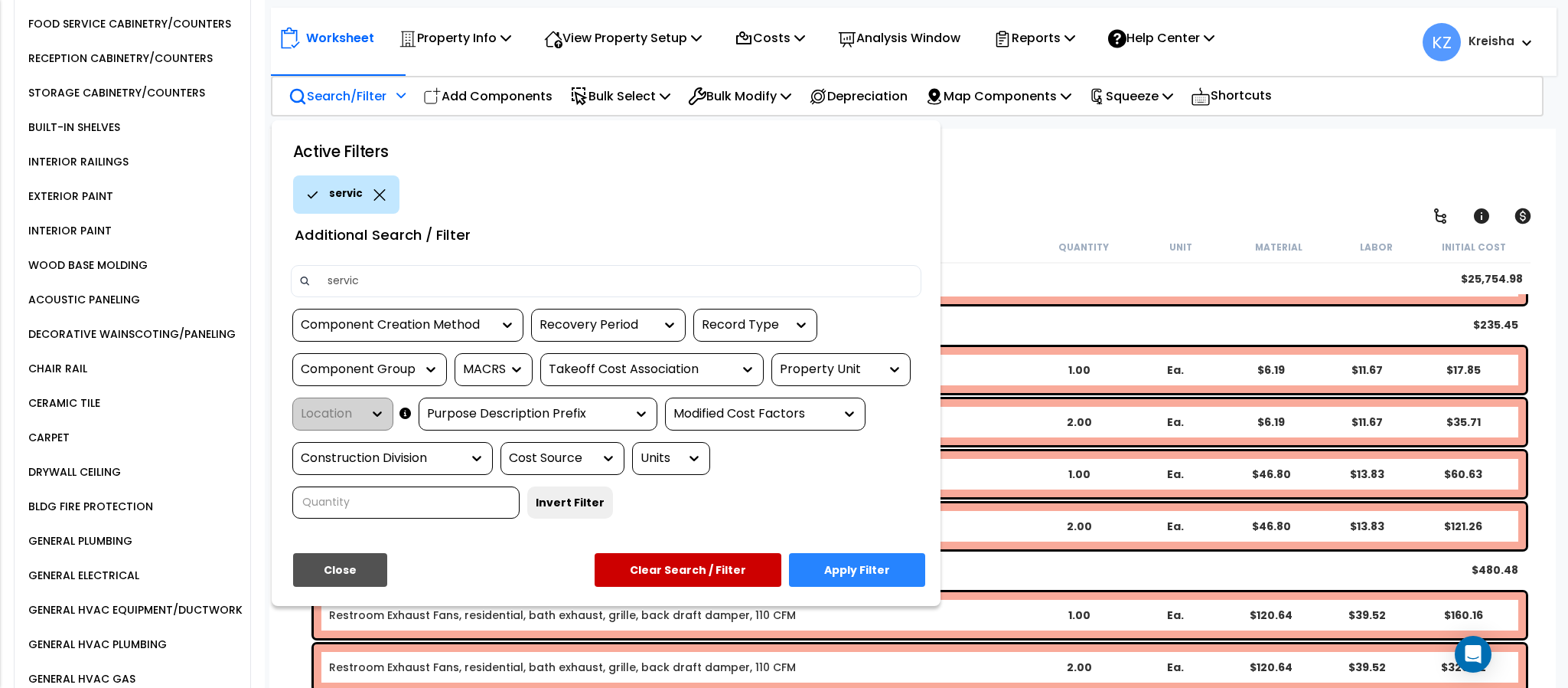
type input "service"
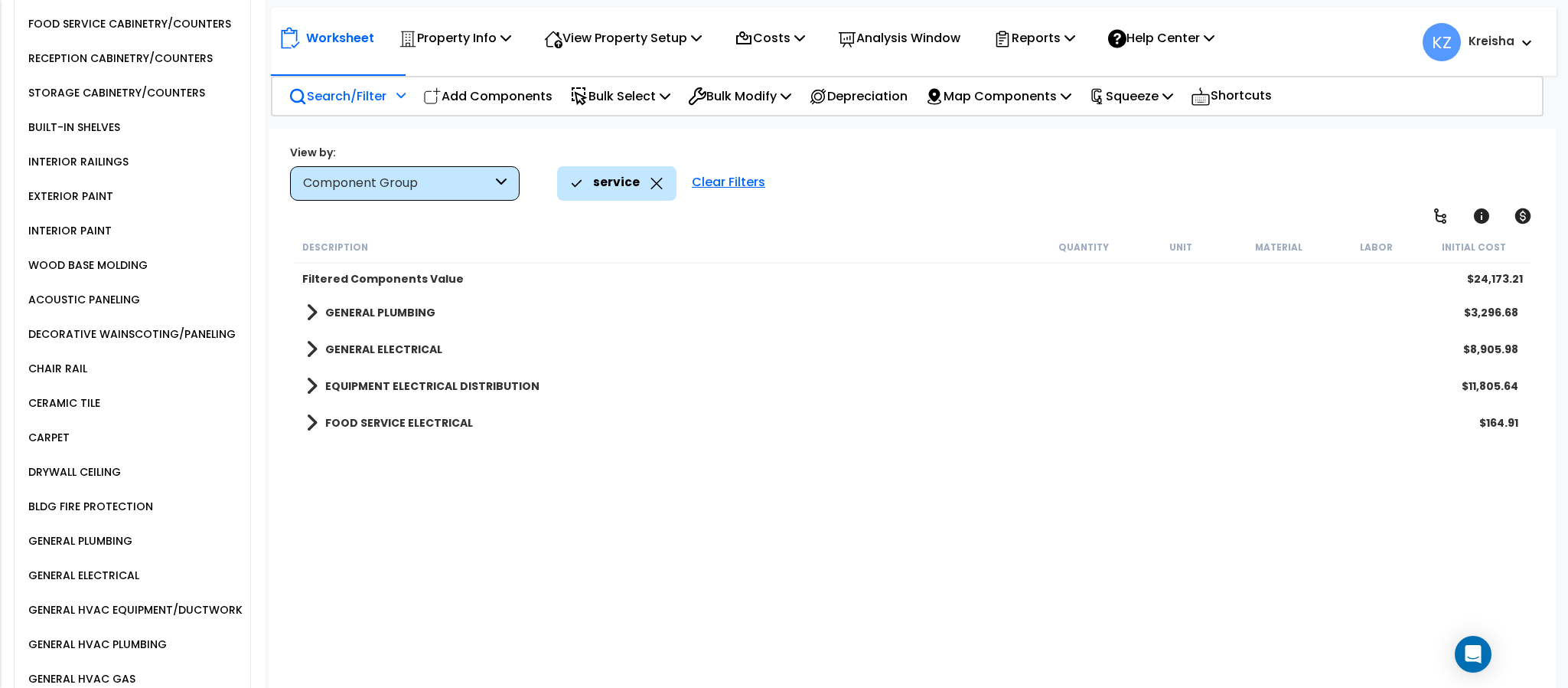
scroll to position [0, 0]
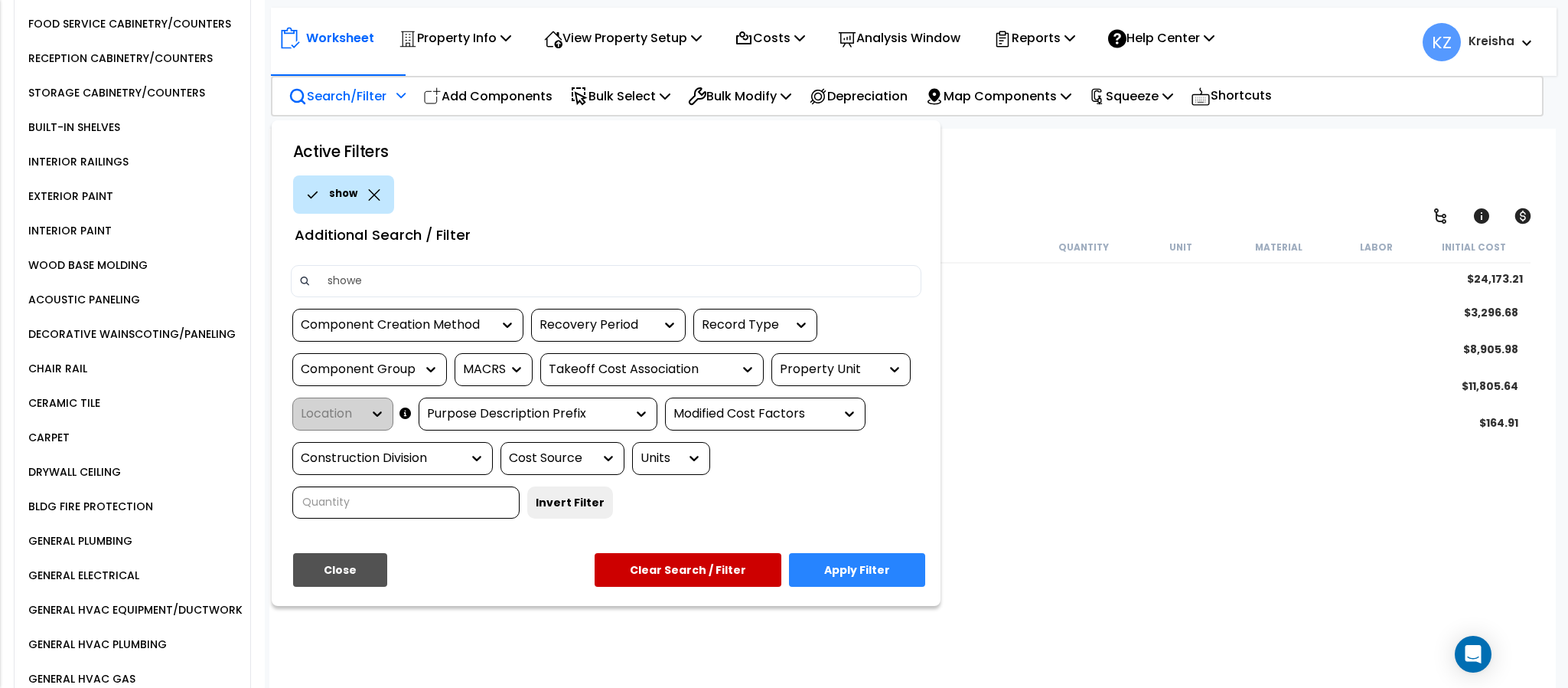
type input "shower"
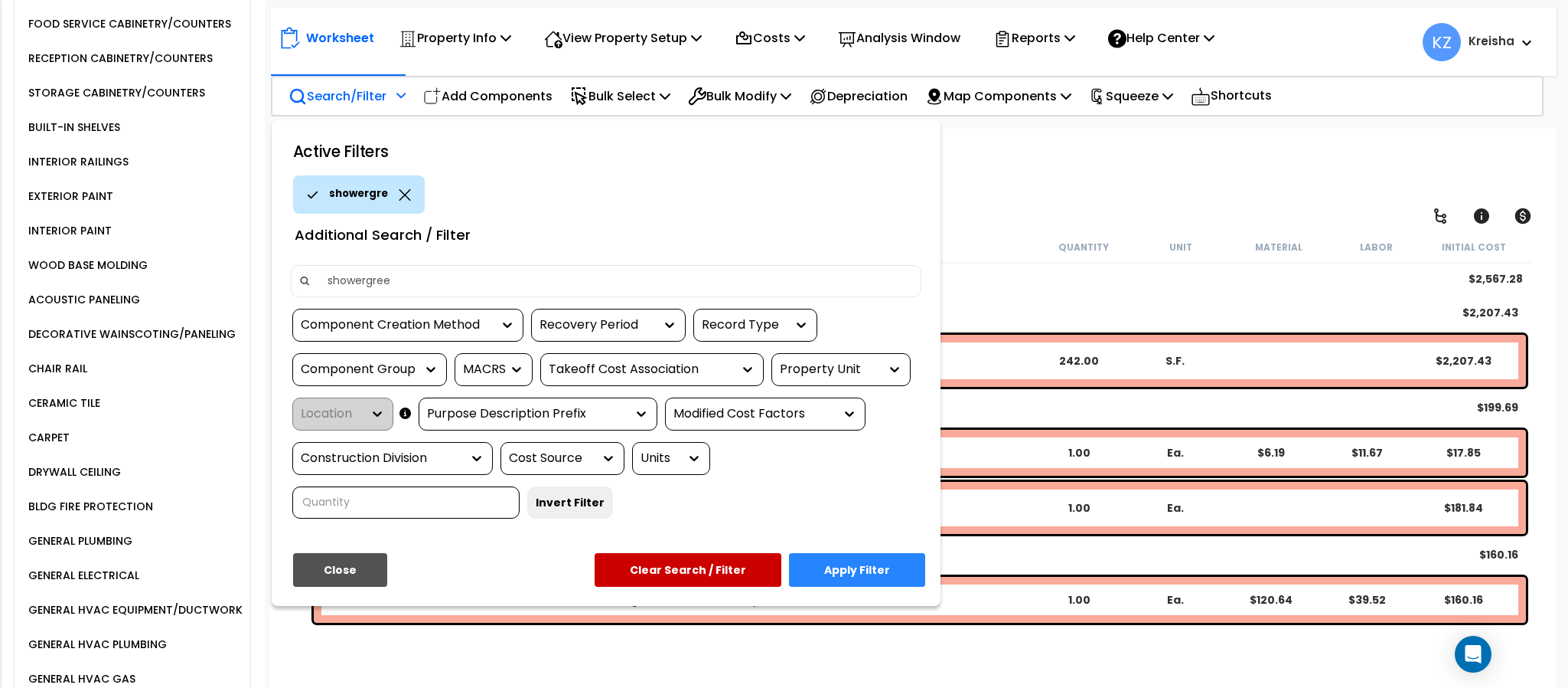
type input "showergreen"
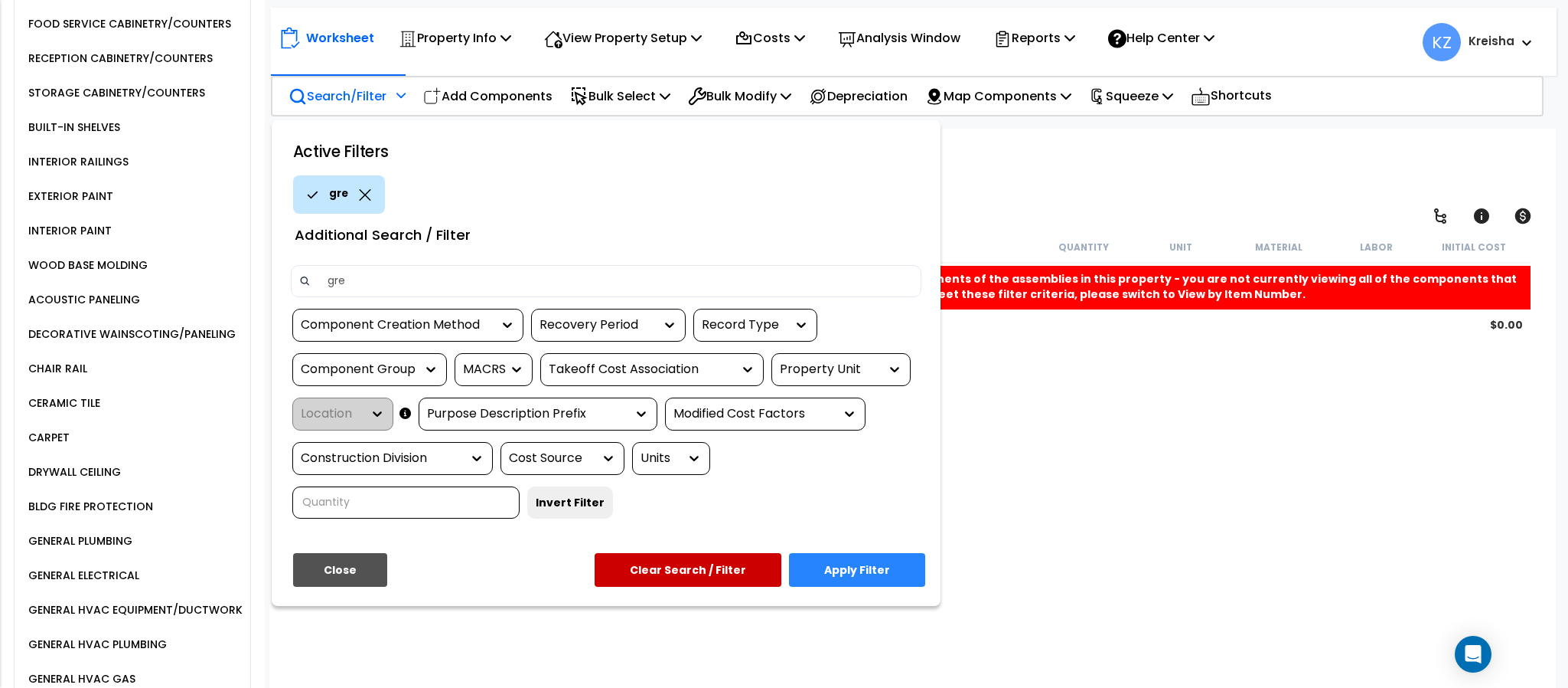
type input "gree"
type input "lounge"
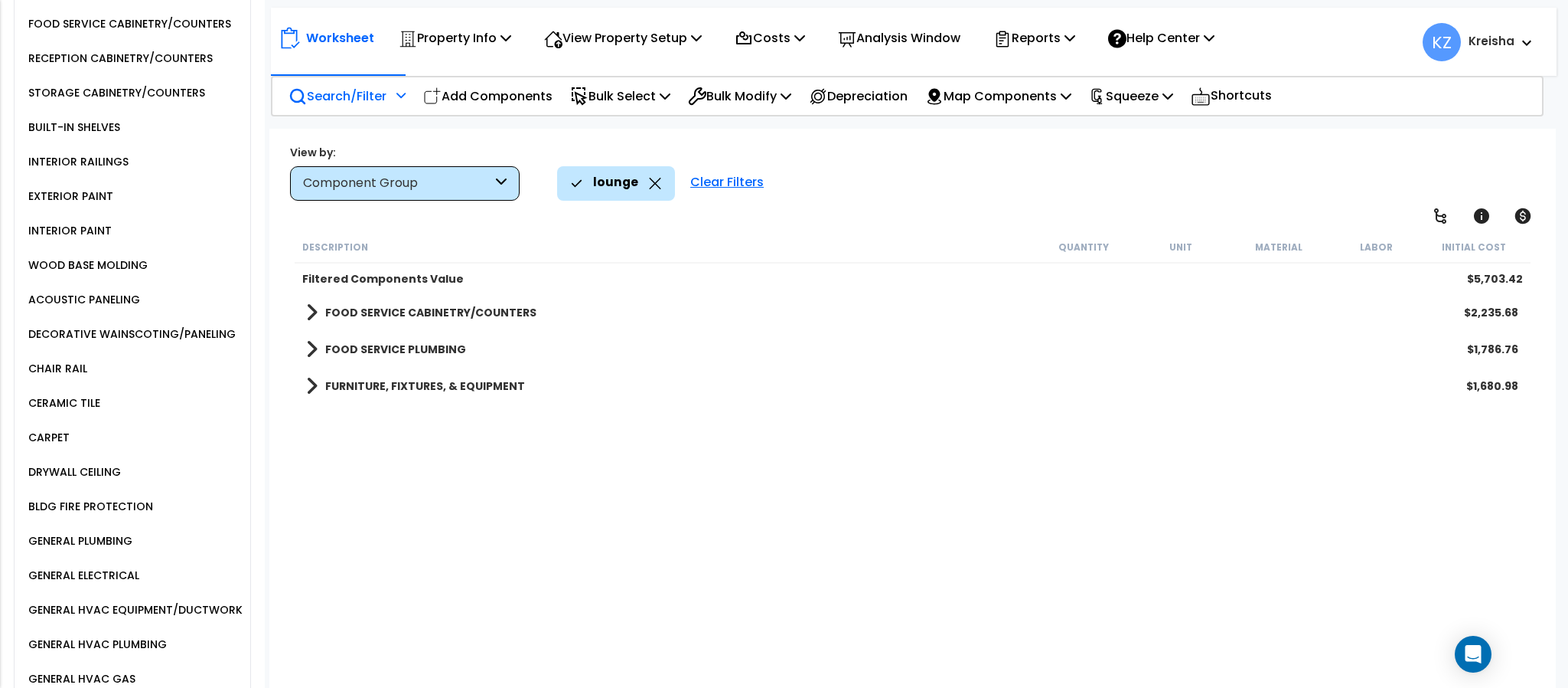
click at [466, 449] on div "Description Quantity Unit Material Labor Initial Cost Filtered Components Value…" at bounding box center [911, 462] width 1239 height 461
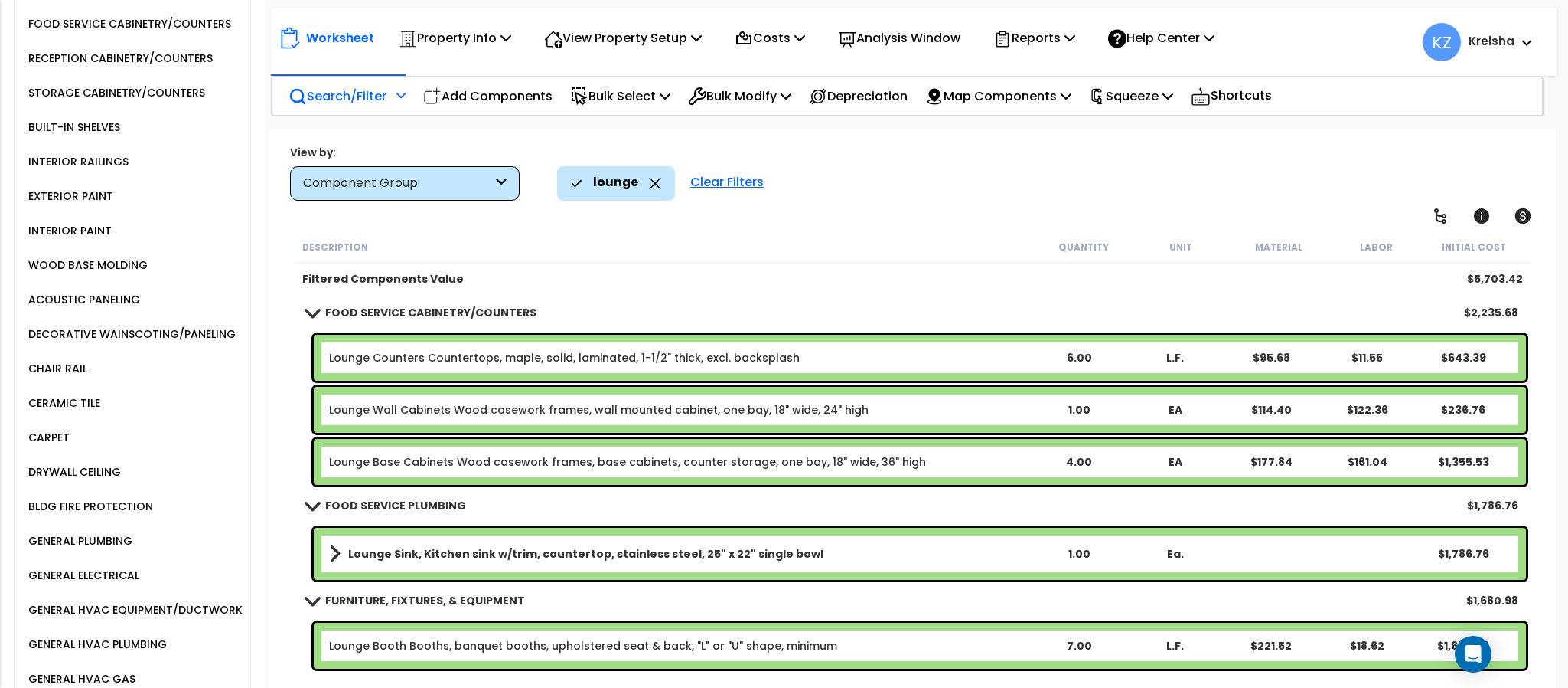
scroll to position [68, 0]
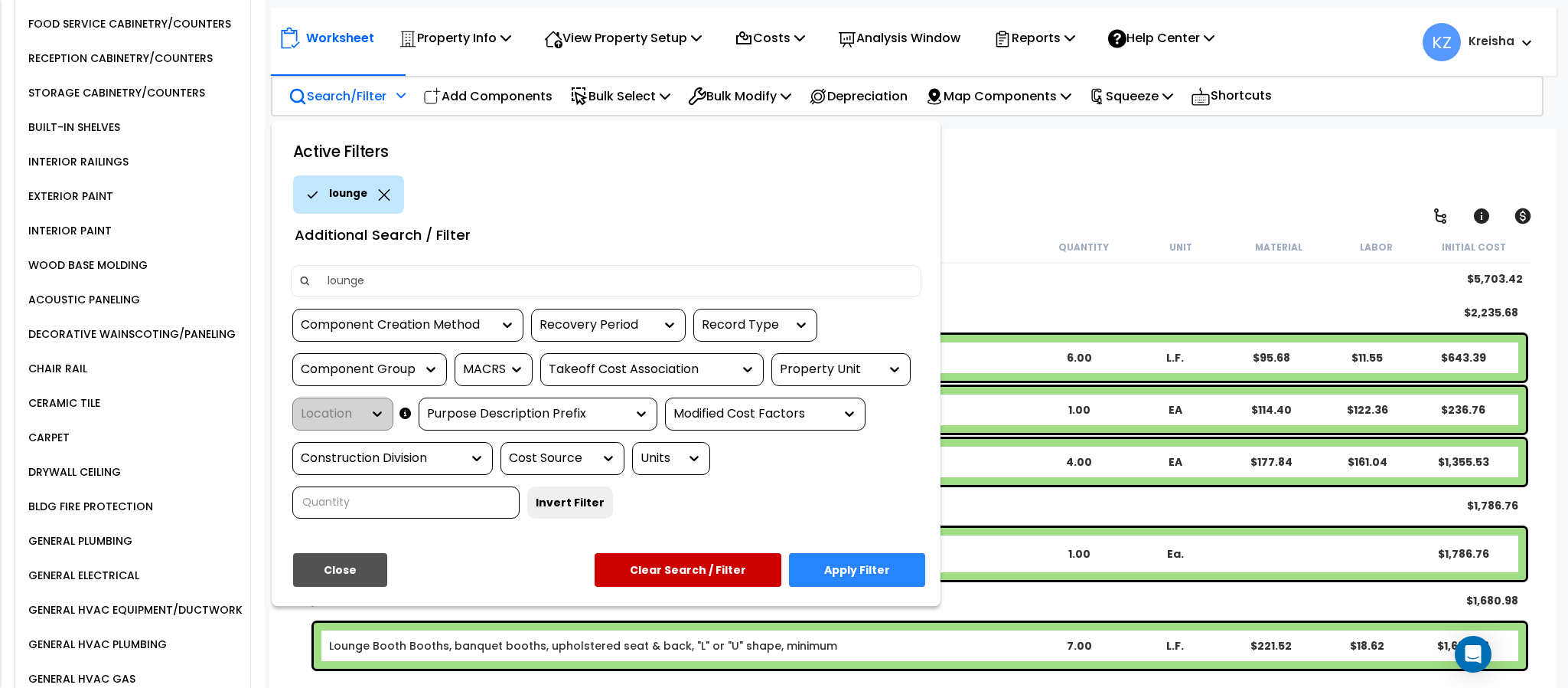
type input "d"
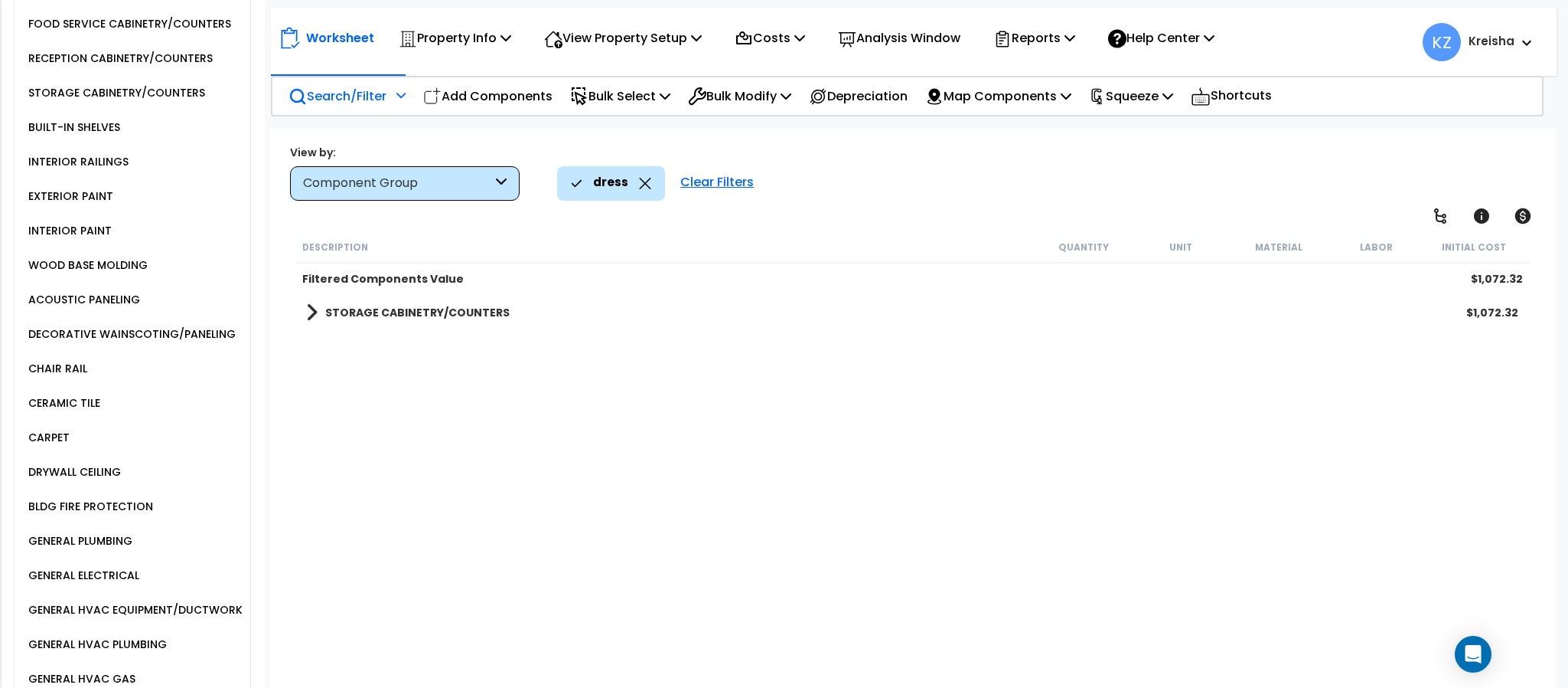
click at [410, 394] on div "Description Quantity Unit Material Labor Initial Cost Filtered Components Value…" at bounding box center [911, 462] width 1239 height 461
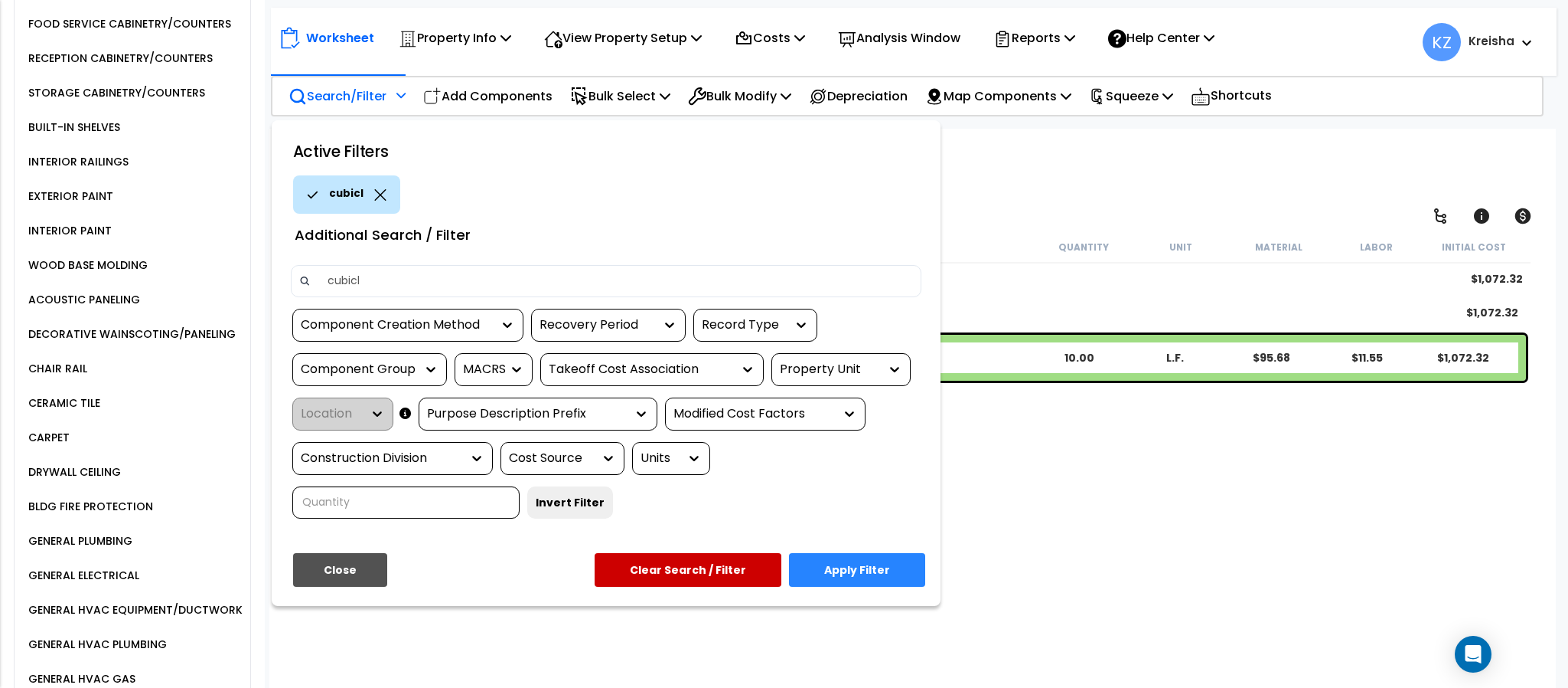
type input "cubicle"
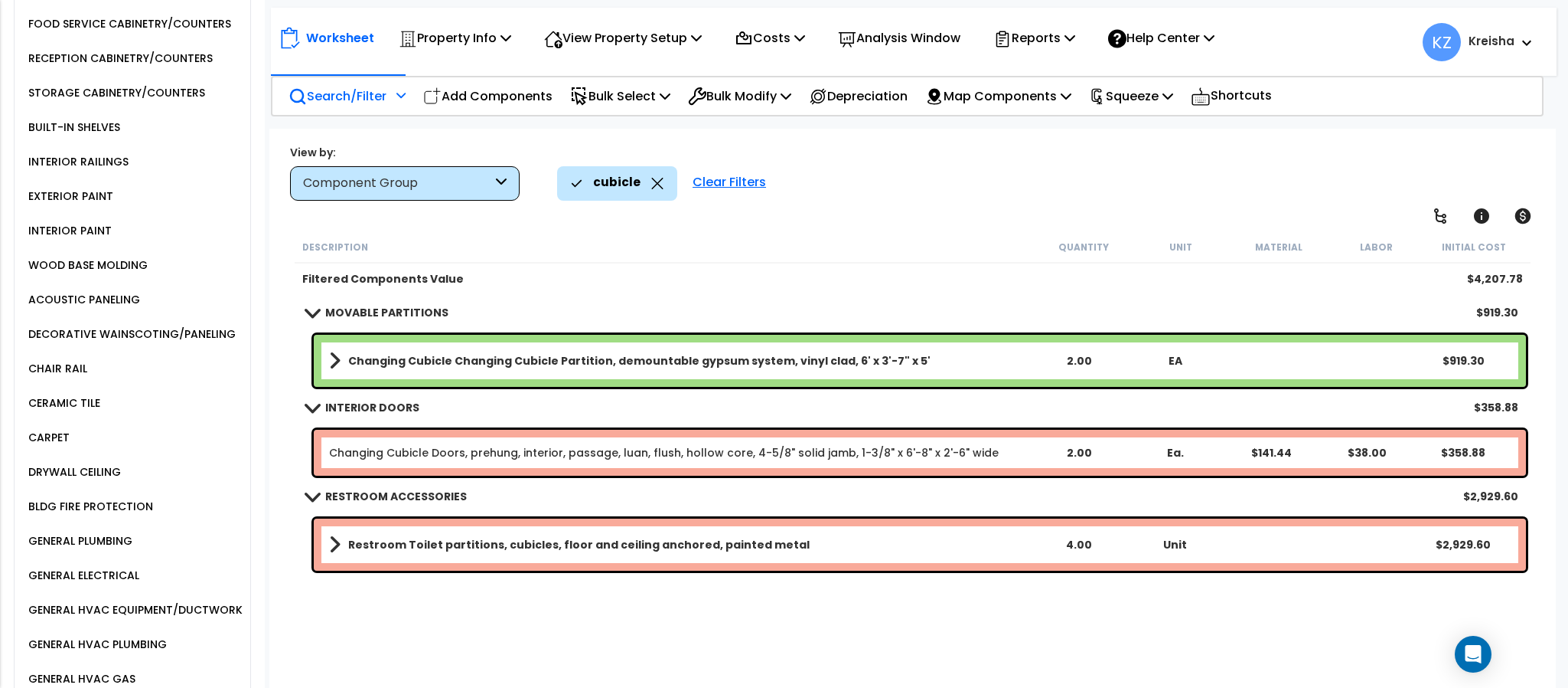
click at [857, 228] on div "Worksheet Property Info Property Setup Add Property Unit Template property Clon…" at bounding box center [911, 472] width 1285 height 688
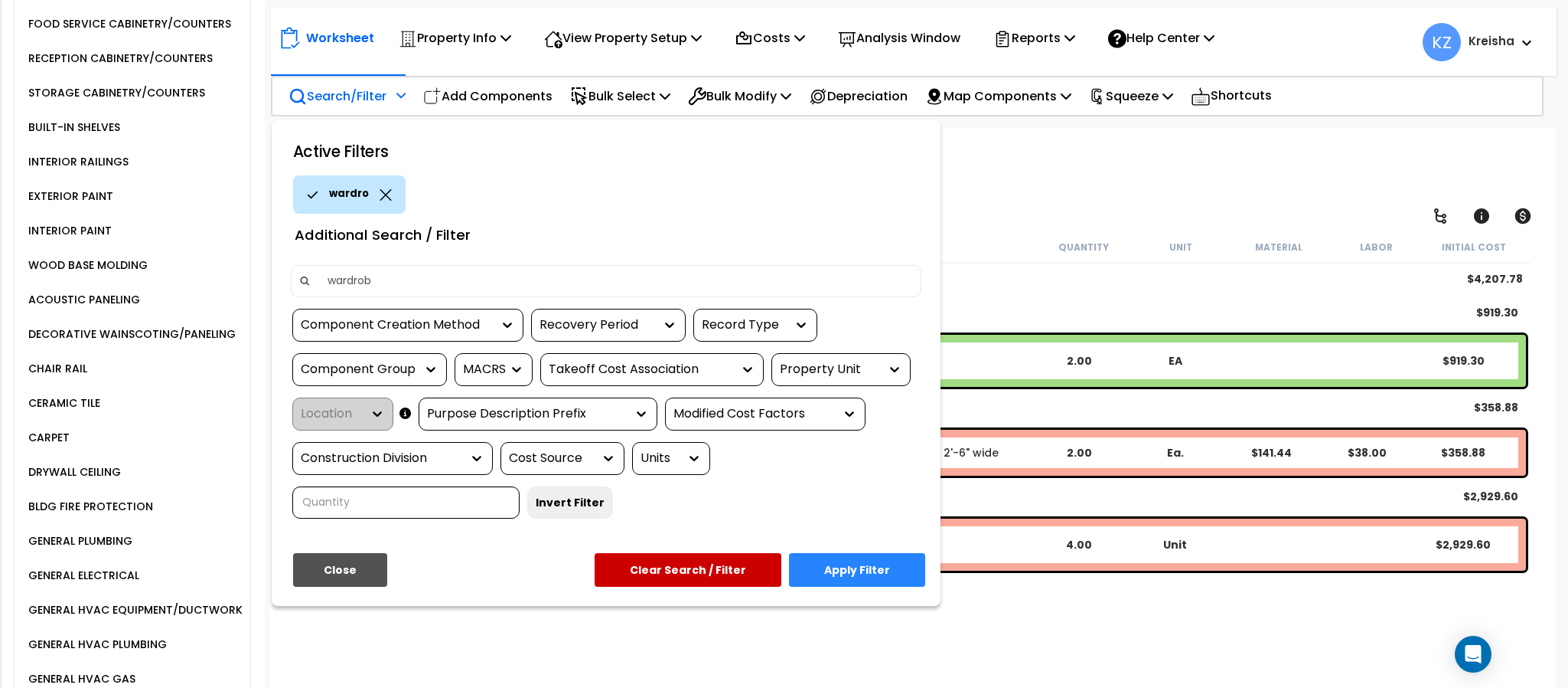
type input "wardrobe"
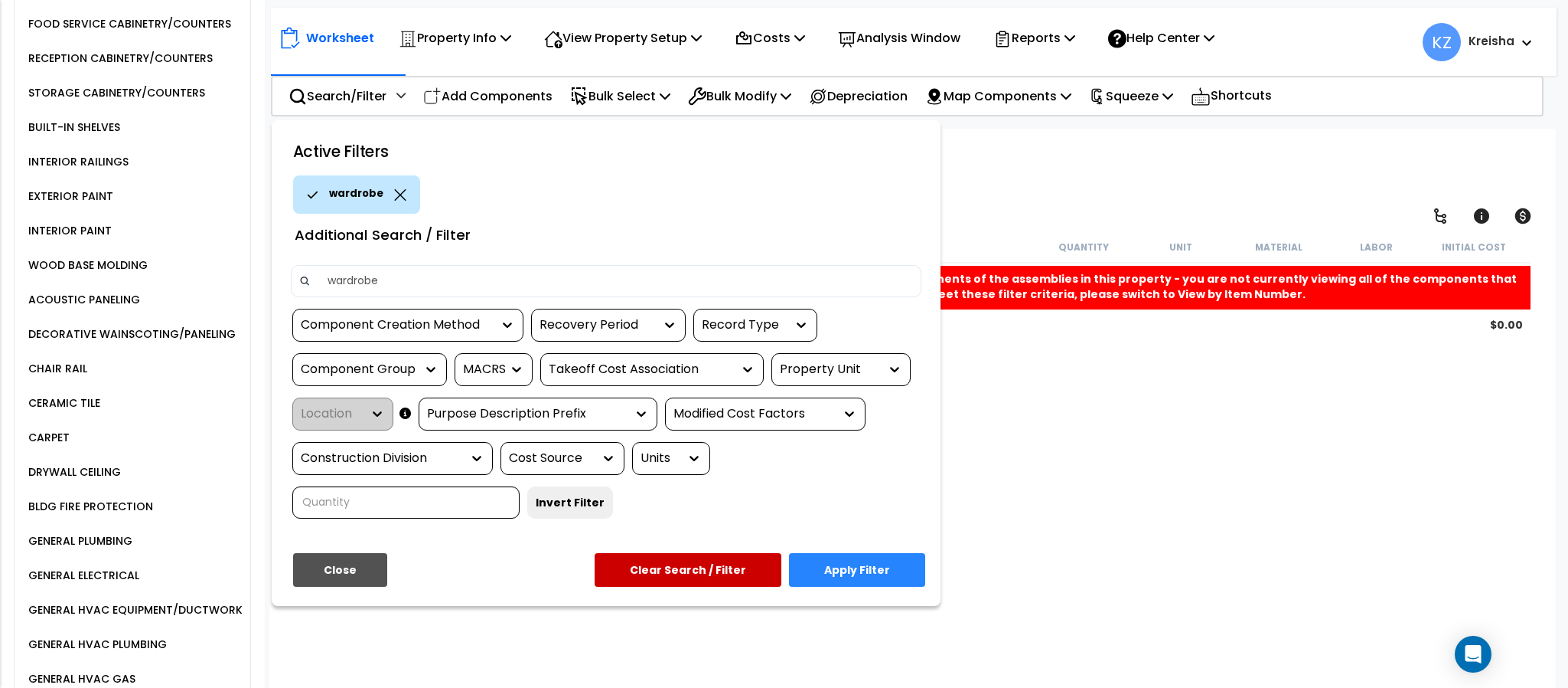
click at [1093, 183] on div at bounding box center [784, 344] width 1568 height 688
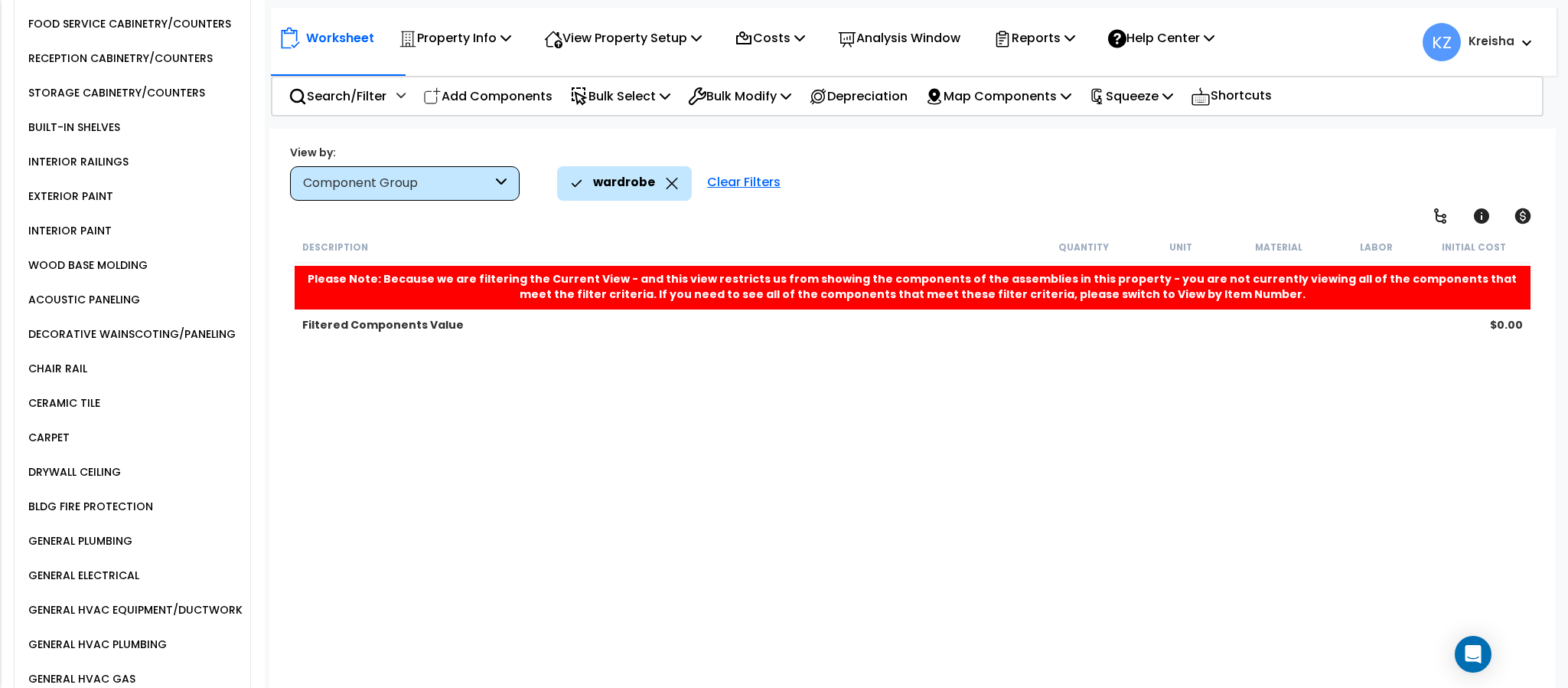
drag, startPoint x: 767, startPoint y: 182, endPoint x: 750, endPoint y: 195, distance: 21.4
click at [765, 182] on div "Clear Filters" at bounding box center [743, 182] width 89 height 34
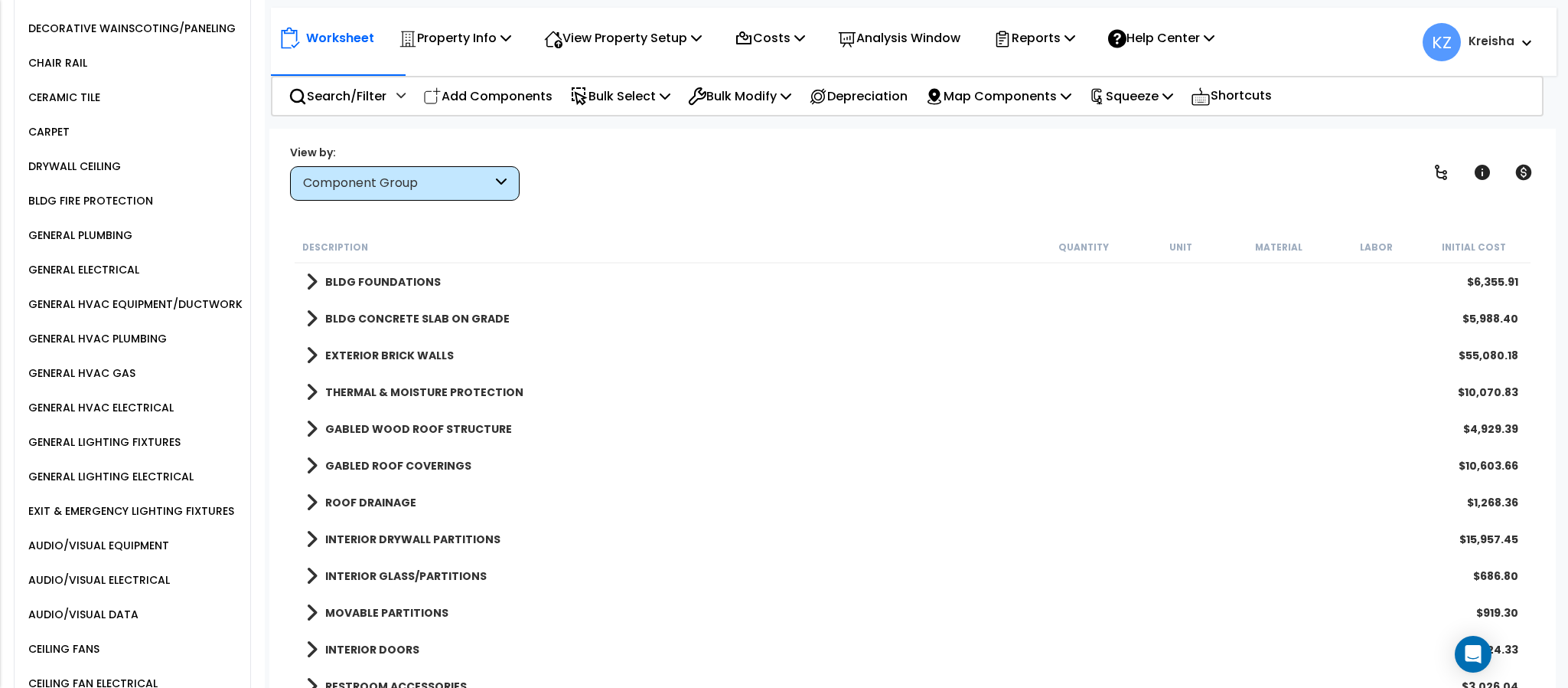
scroll to position [2077, 0]
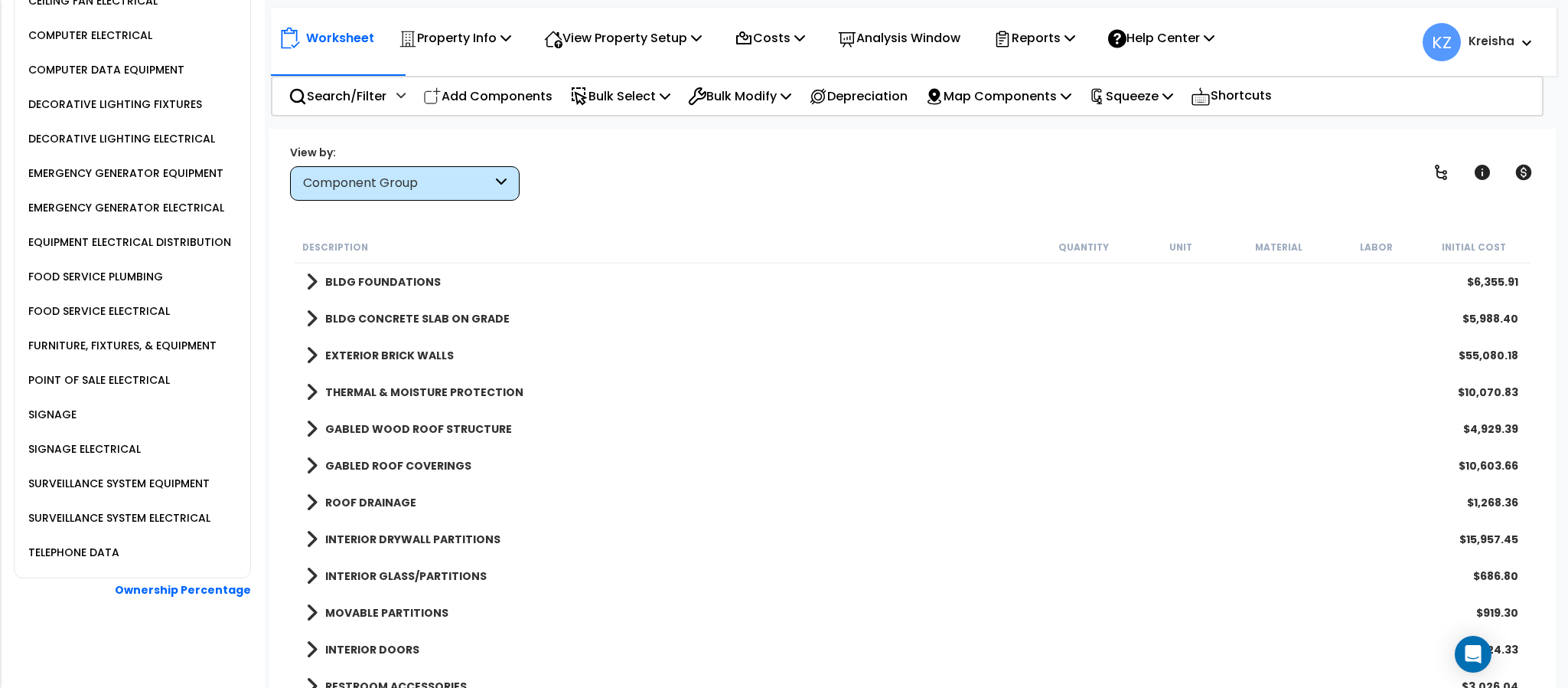
click at [122, 472] on div "SURVEILLANCE SYSTEM EQUIPMENT" at bounding box center [137, 483] width 226 height 35
click at [126, 474] on div "SURVEILLANCE SYSTEM EQUIPMENT" at bounding box center [117, 482] width 185 height 18
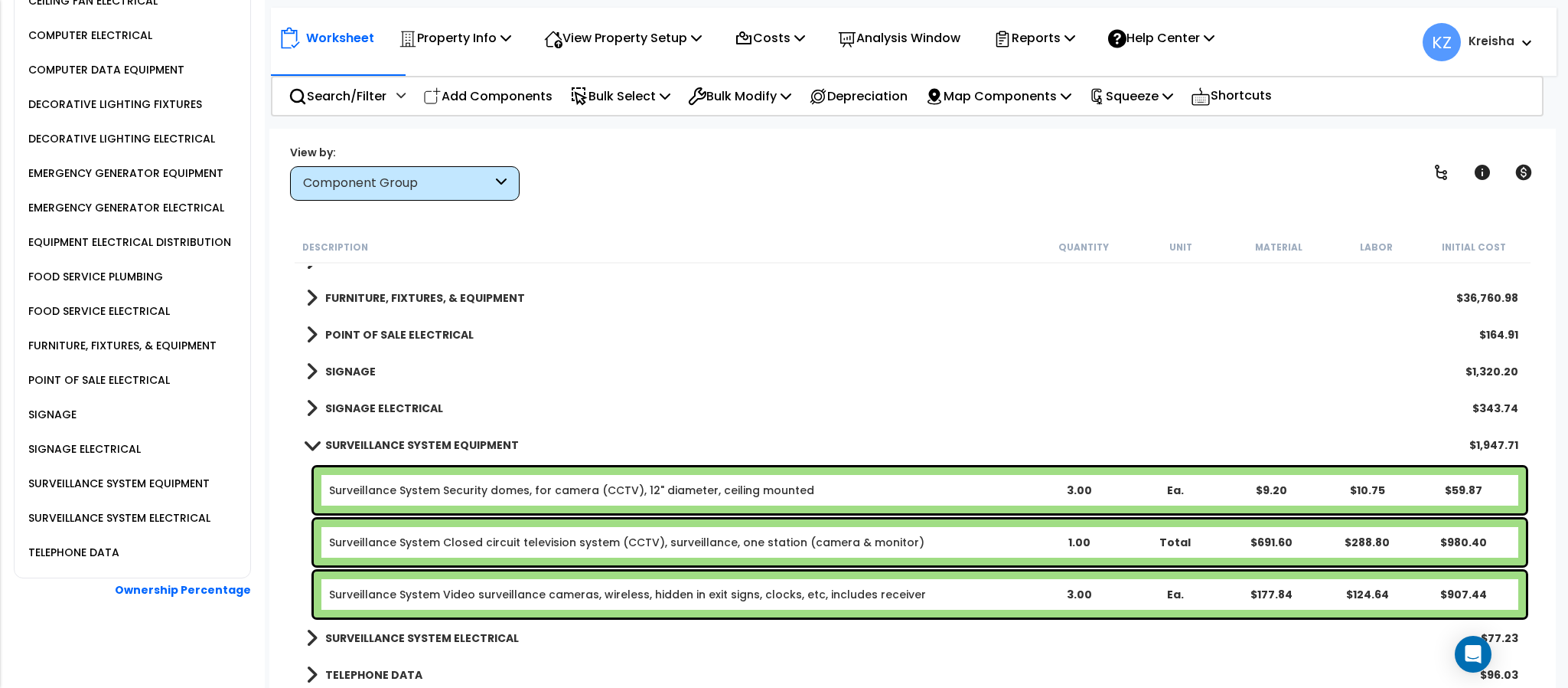
scroll to position [1344, 0]
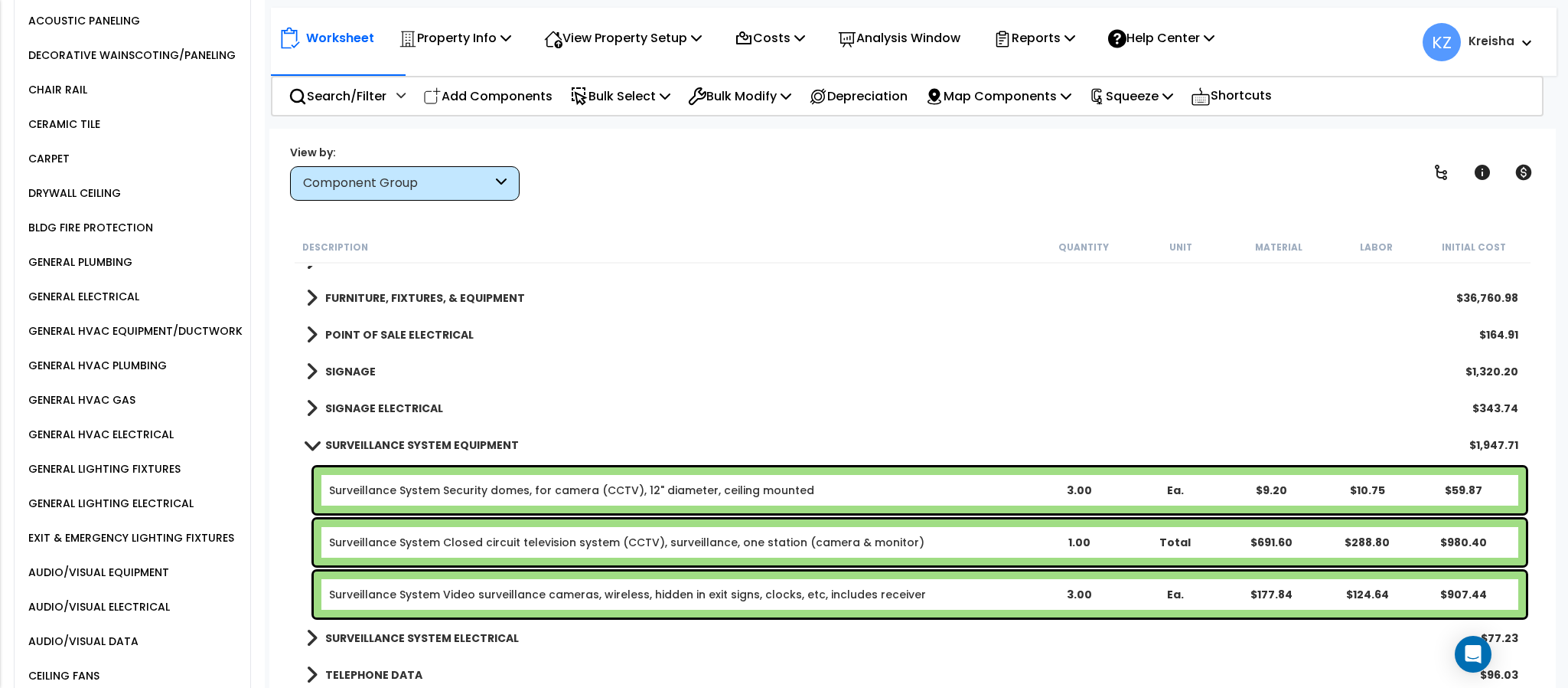
click at [179, 348] on div "GENERAL HVAC EQUIPMENT/DUCTWORK" at bounding box center [137, 331] width 226 height 35
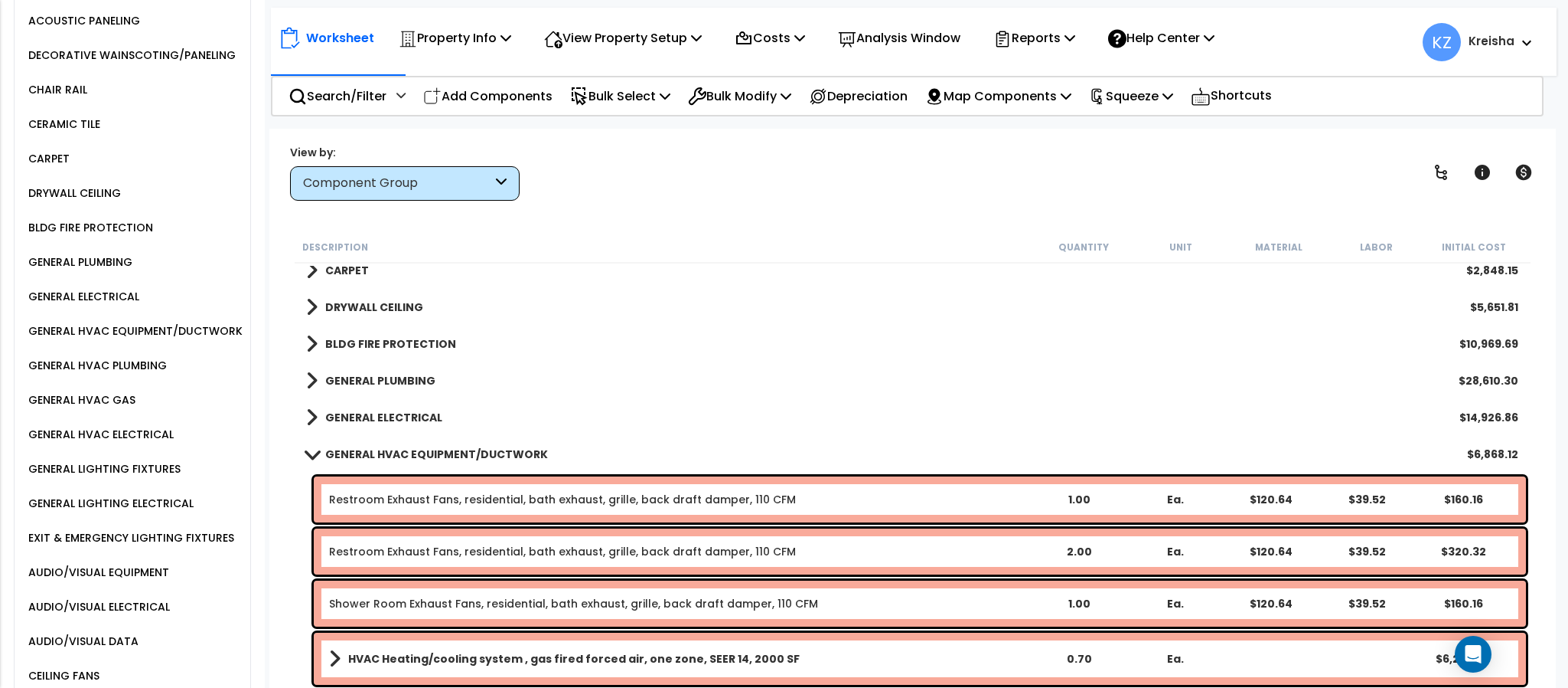
scroll to position [1197, 0]
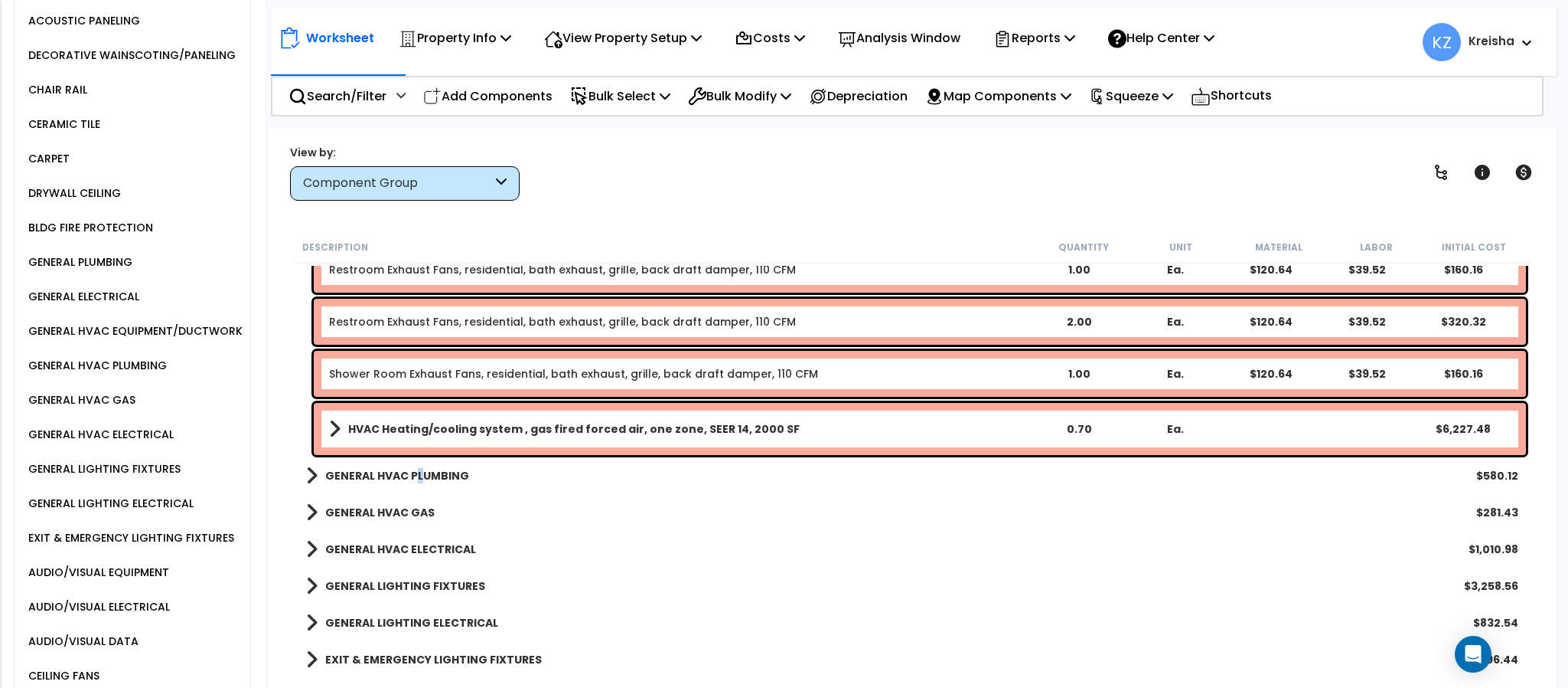
click at [419, 482] on link "GENERAL HVAC PLUMBING" at bounding box center [387, 476] width 163 height 21
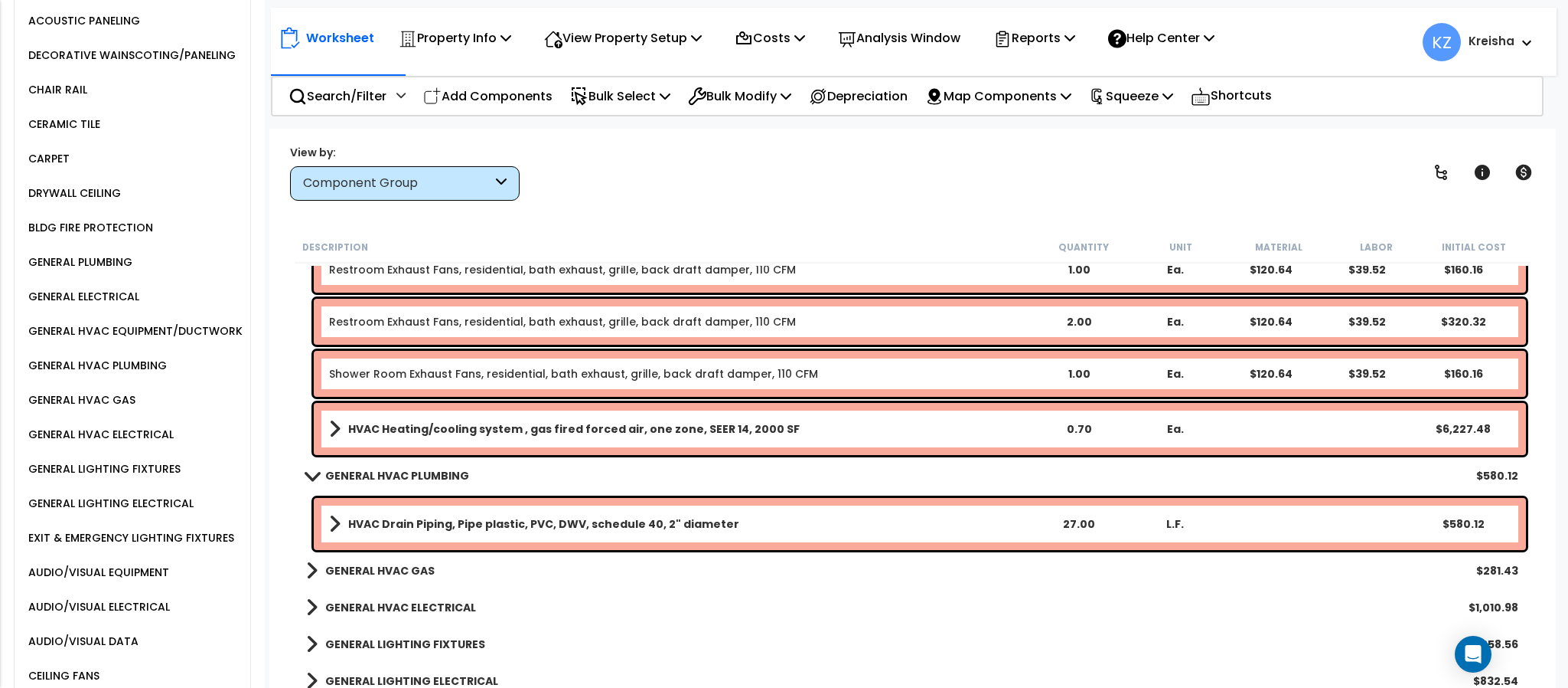
click at [412, 561] on link "GENERAL HVAC GAS" at bounding box center [369, 570] width 128 height 21
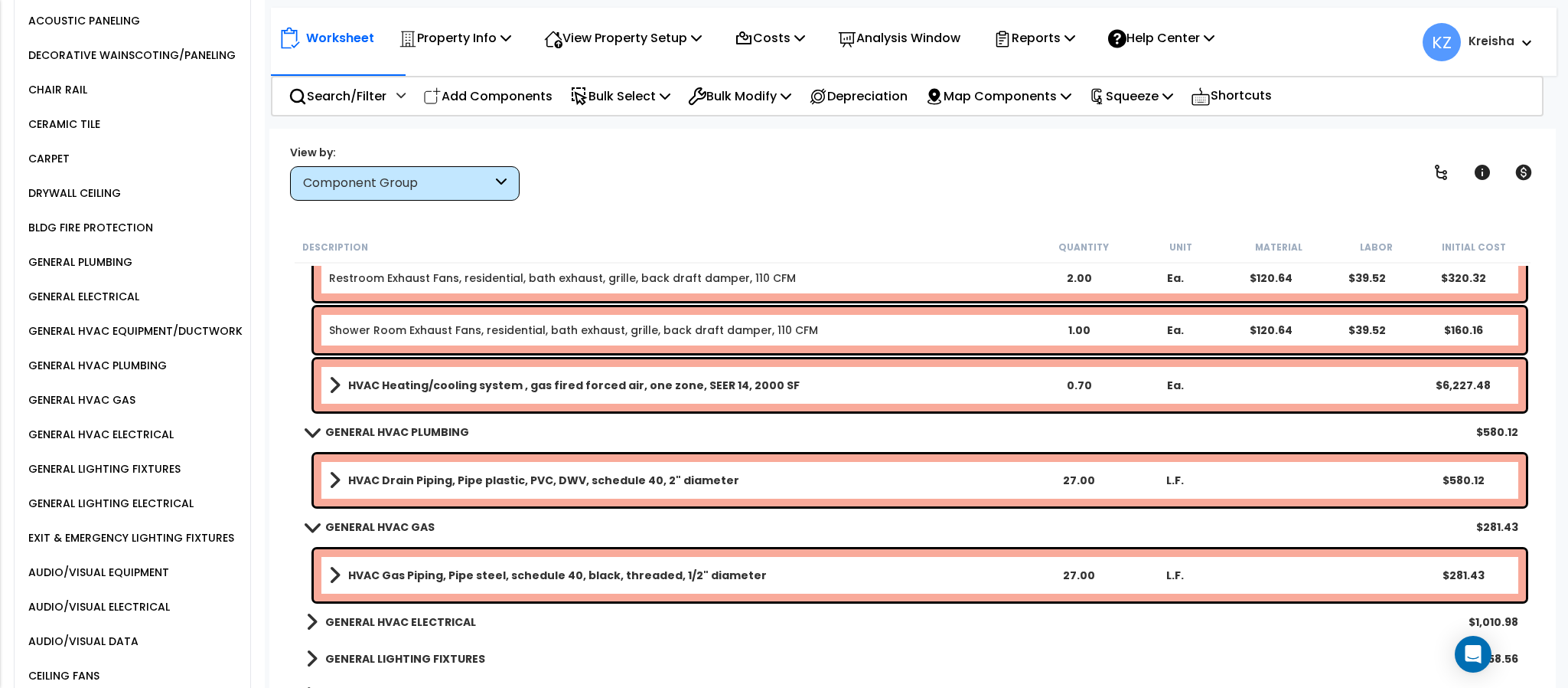
scroll to position [1349, 0]
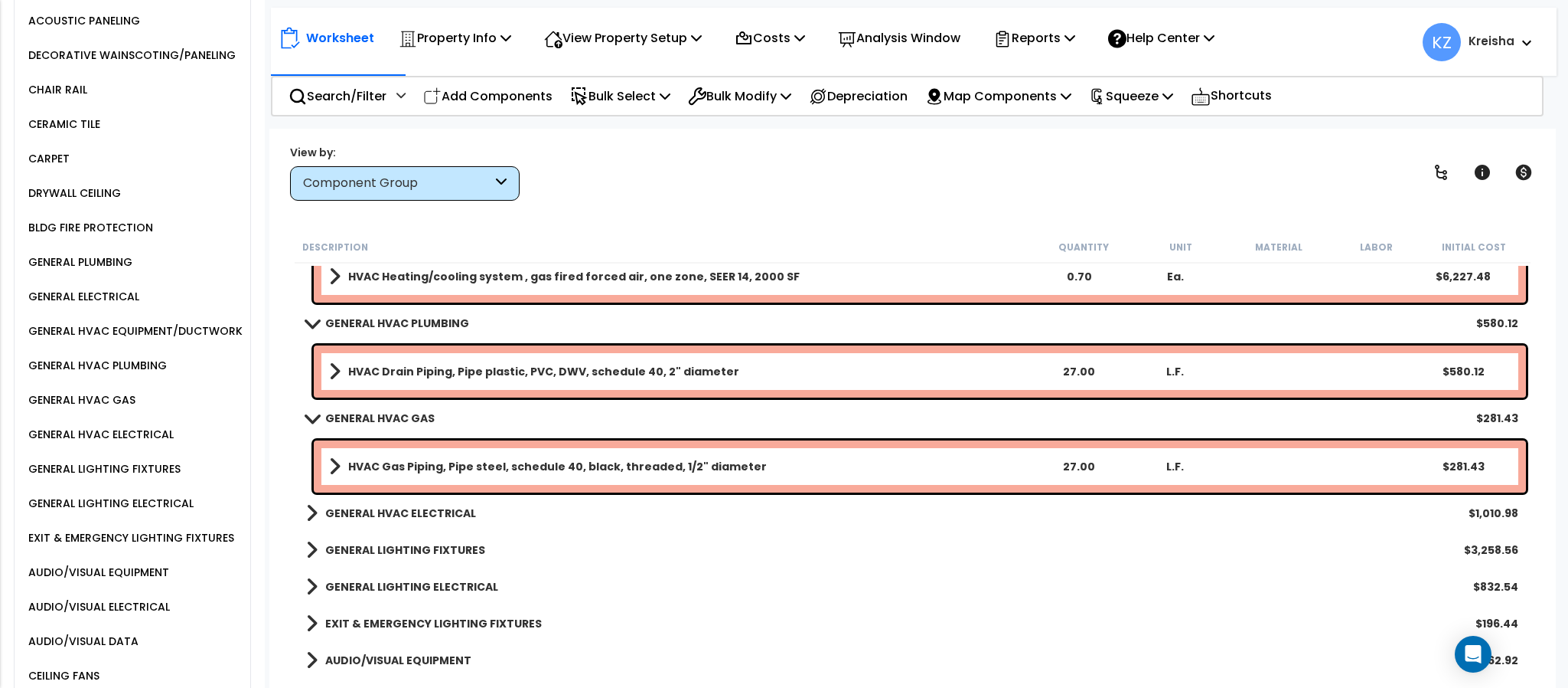
click at [416, 517] on b "GENERAL HVAC ELECTRICAL" at bounding box center [400, 513] width 150 height 15
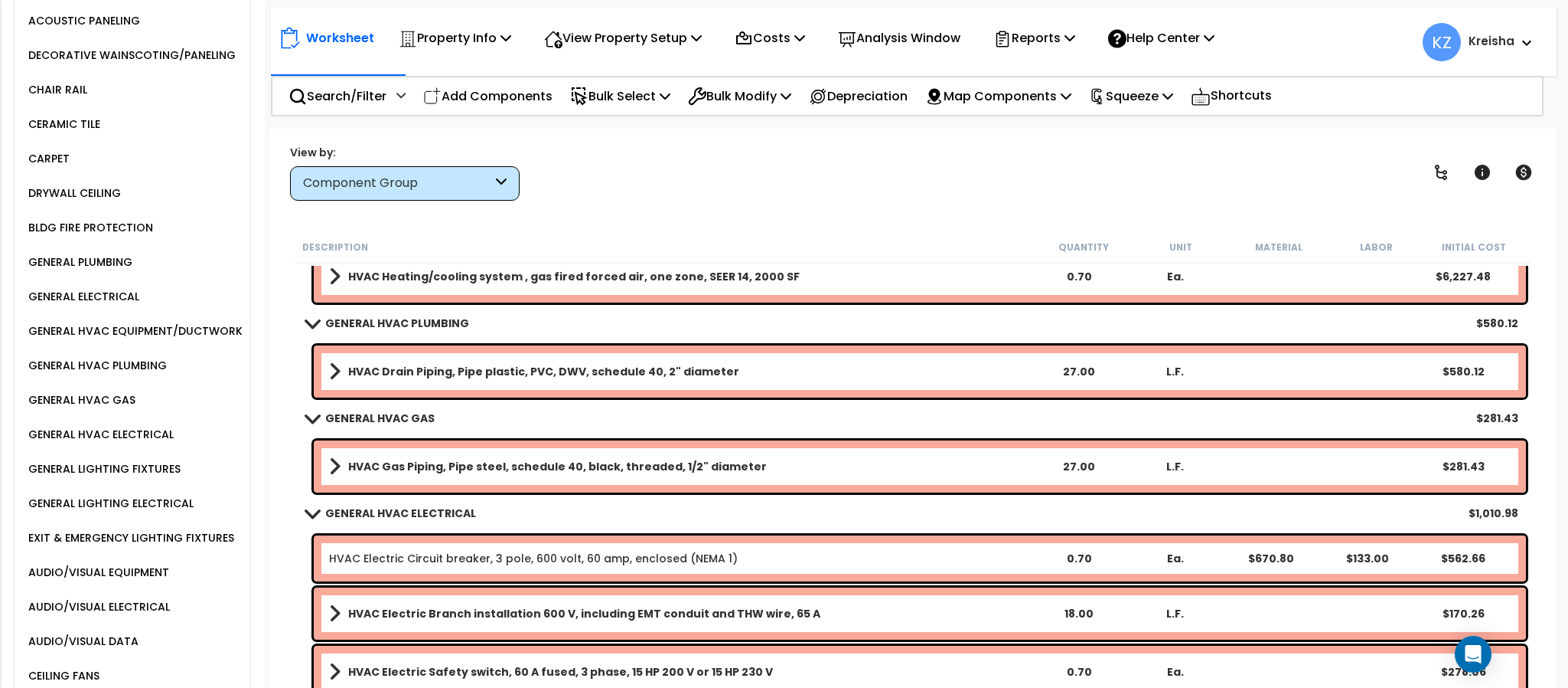
scroll to position [1579, 0]
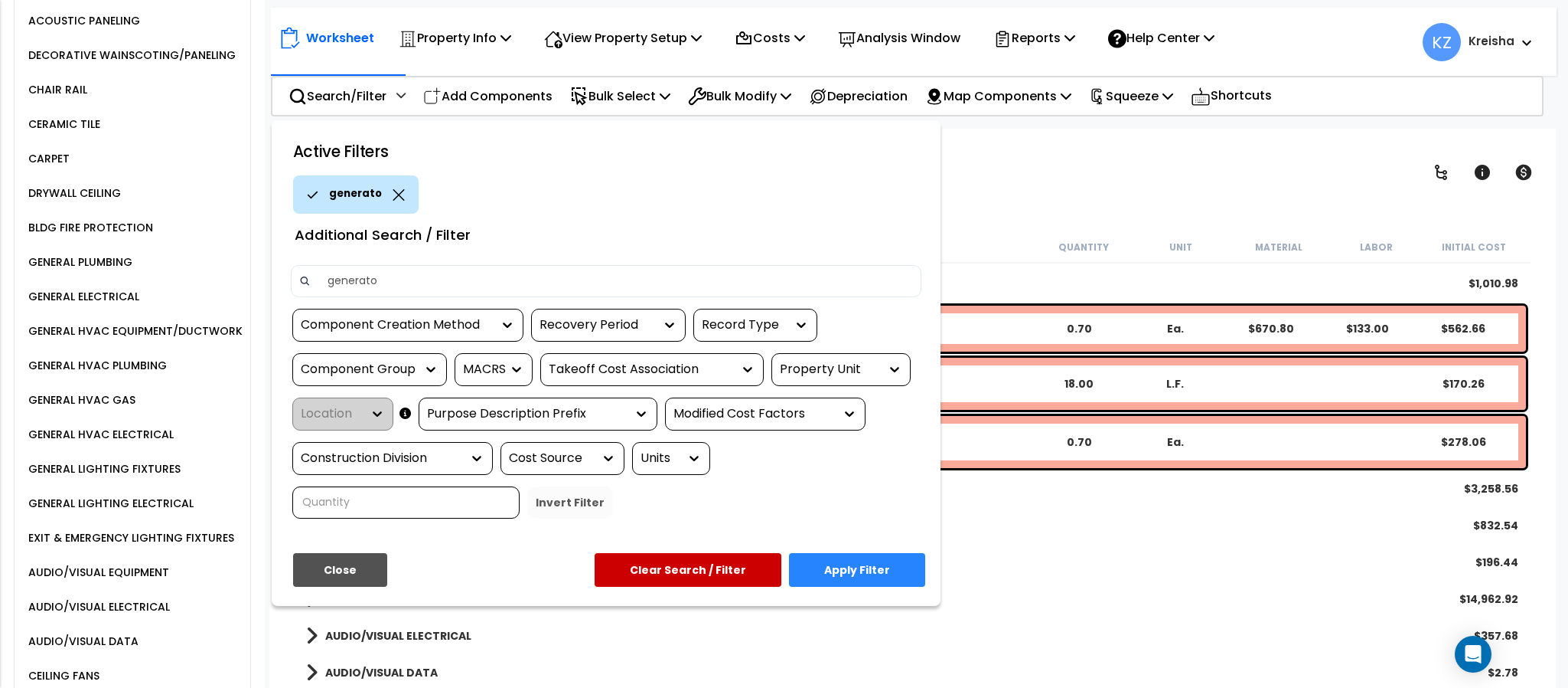
type input "generator"
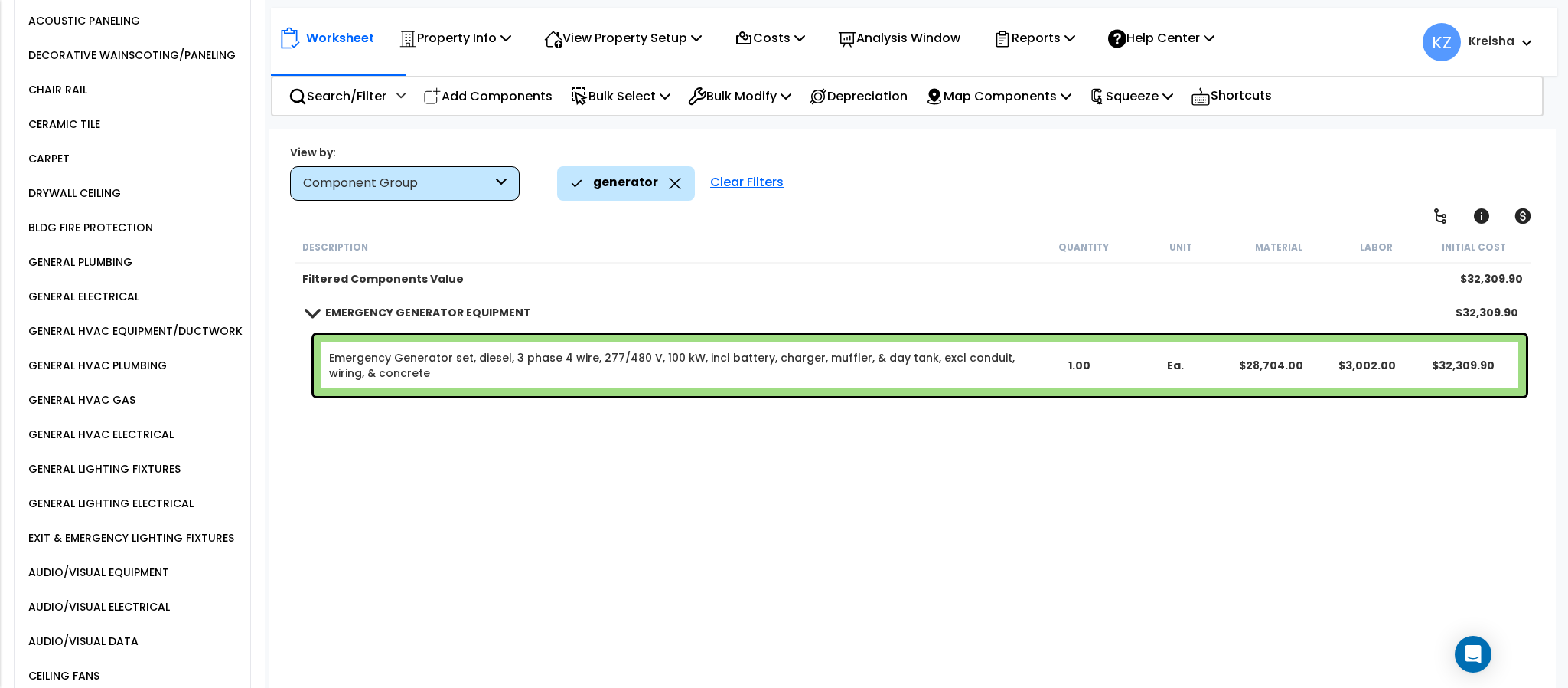
click at [110, 306] on div "GENERAL ELECTRICAL" at bounding box center [81, 296] width 115 height 18
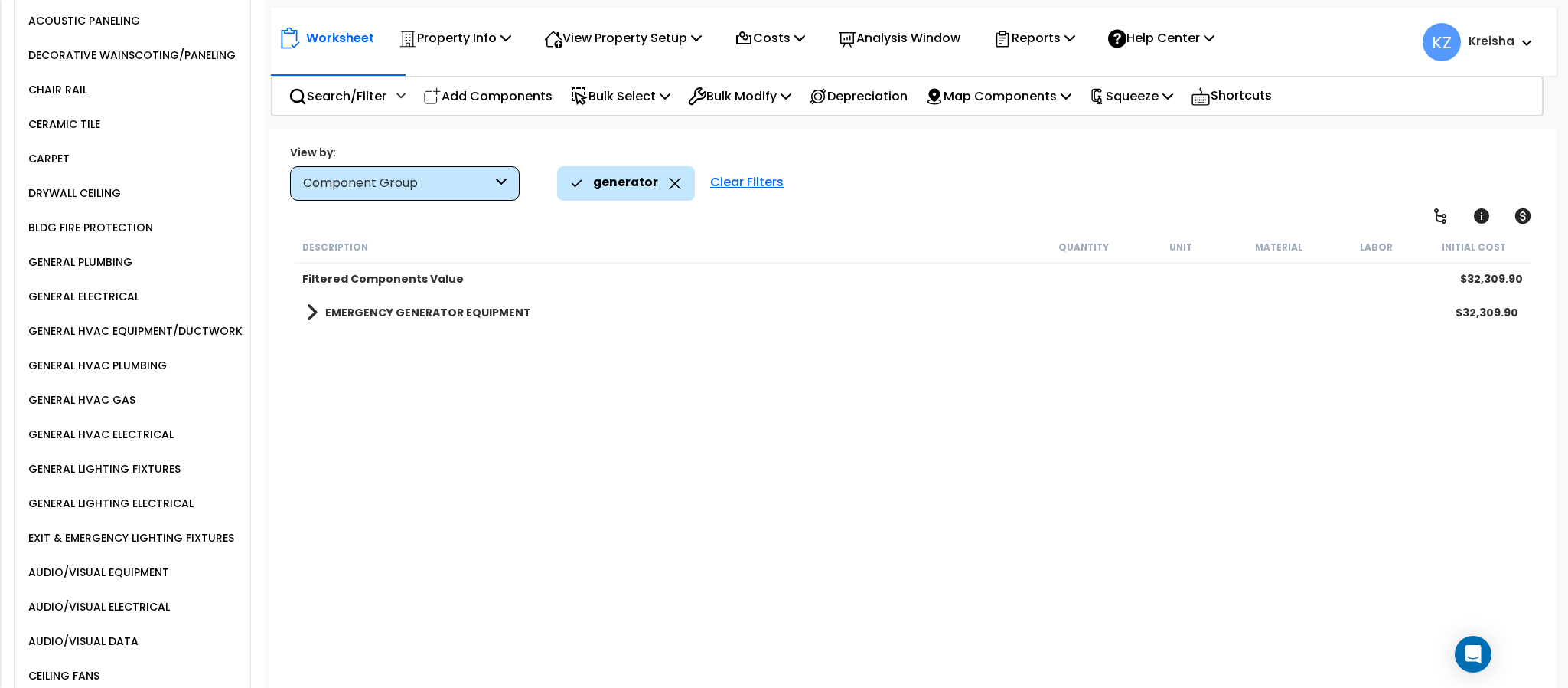
click at [728, 183] on div "Clear Filters" at bounding box center [746, 182] width 89 height 34
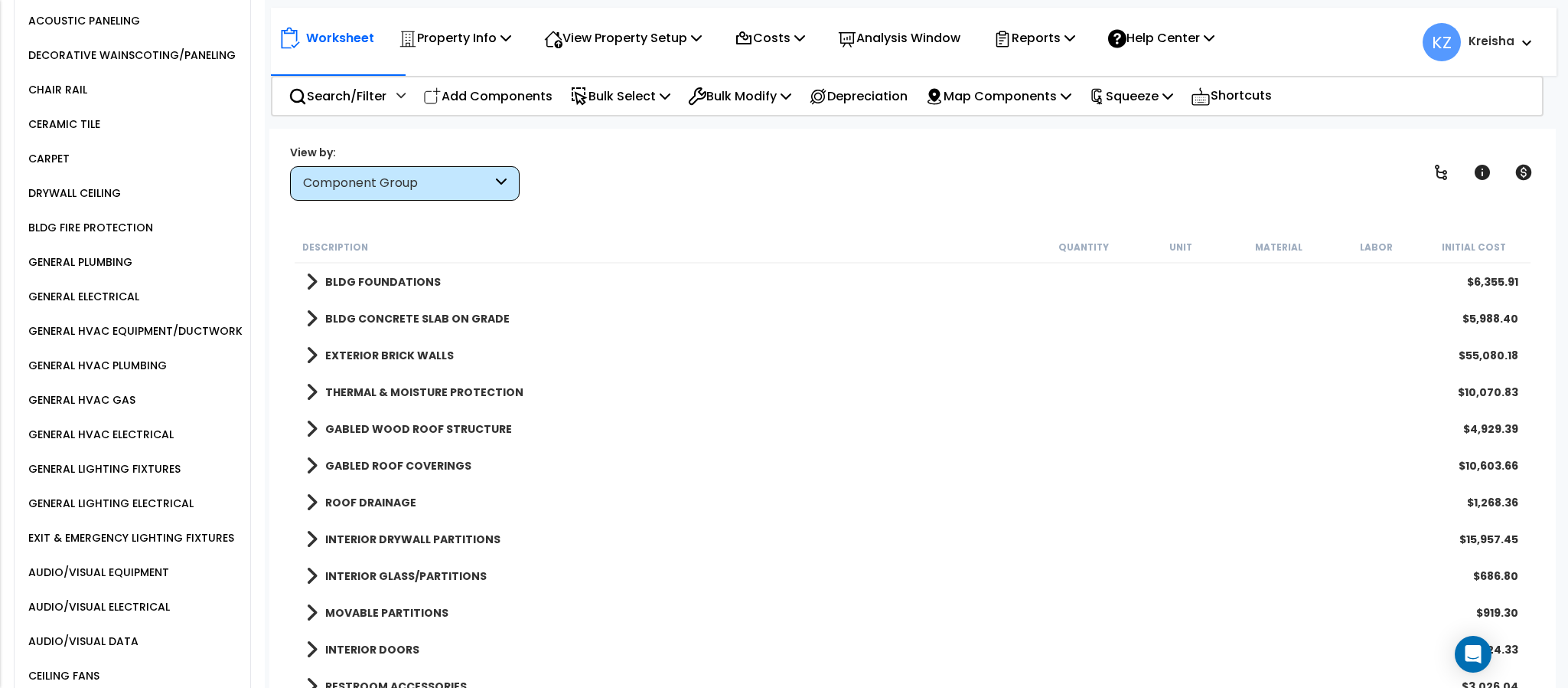
click at [122, 301] on div "GENERAL ELECTRICAL" at bounding box center [81, 296] width 115 height 18
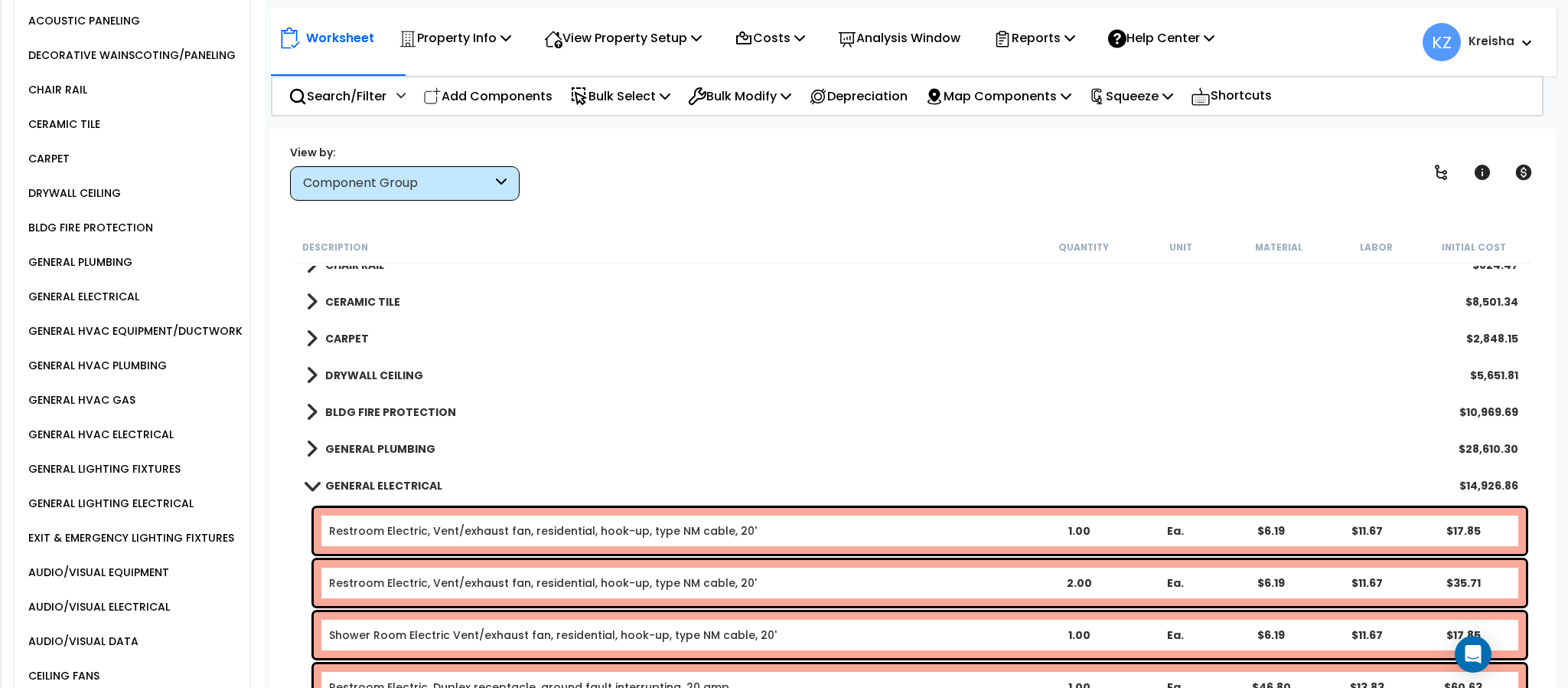
scroll to position [919, 0]
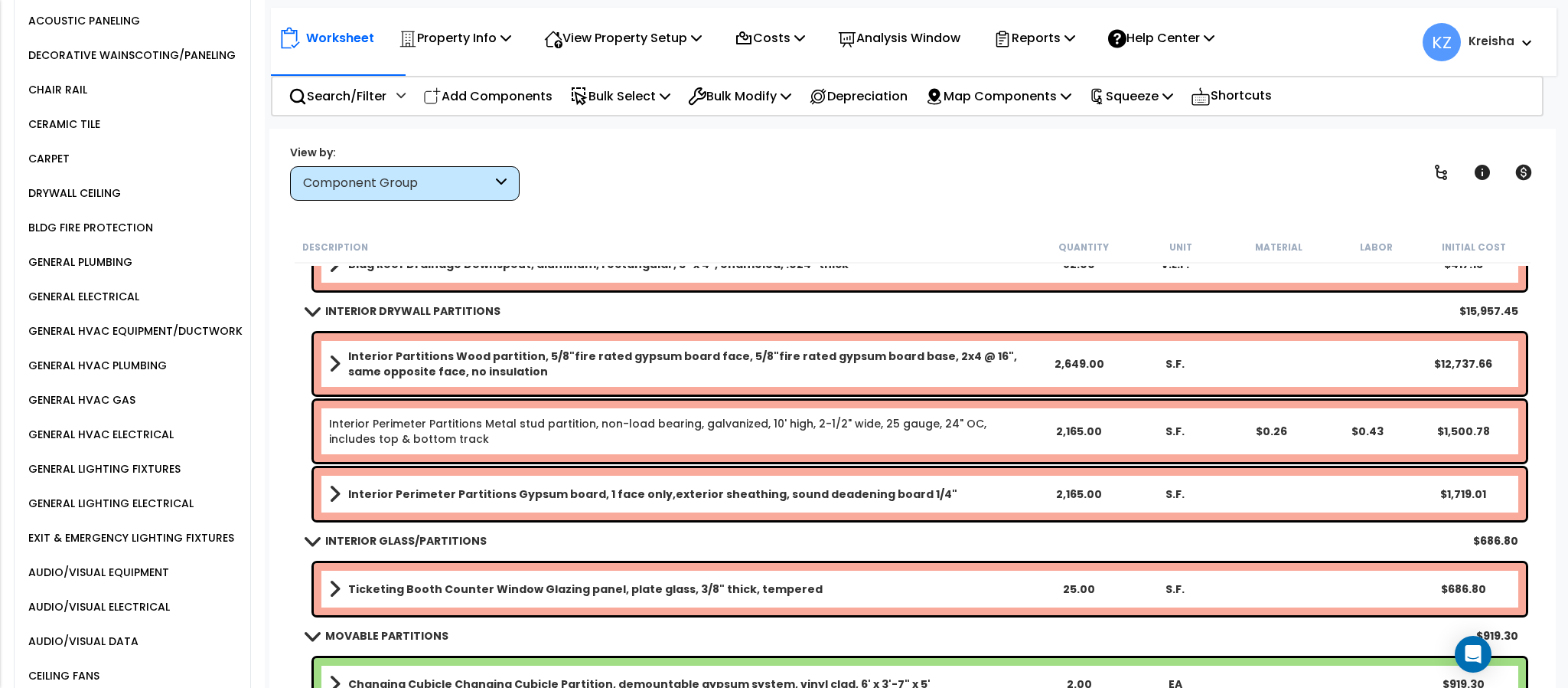
click at [80, 301] on div "GENERAL ELECTRICAL" at bounding box center [81, 296] width 115 height 18
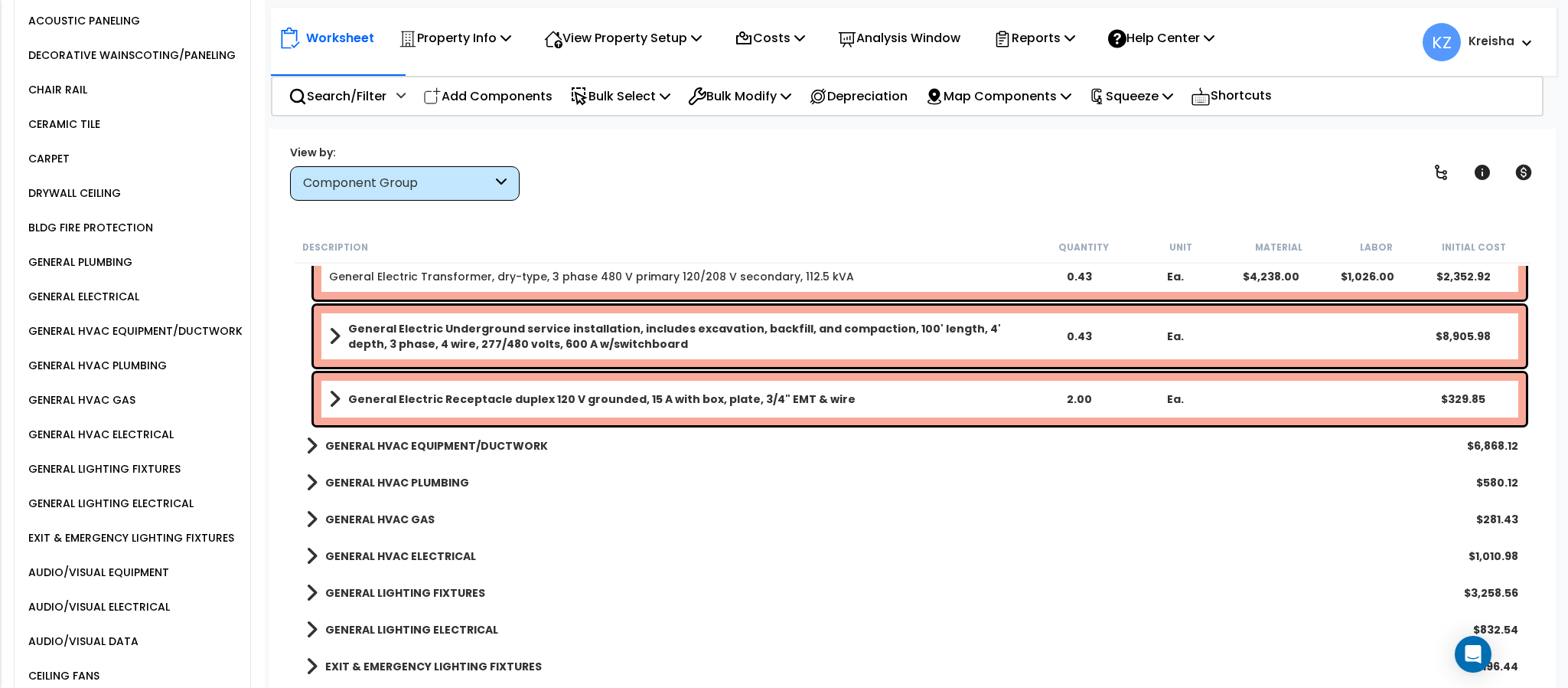
scroll to position [1760, 0]
click at [509, 439] on b "GENERAL HVAC EQUIPMENT/DUCTWORK" at bounding box center [436, 445] width 223 height 15
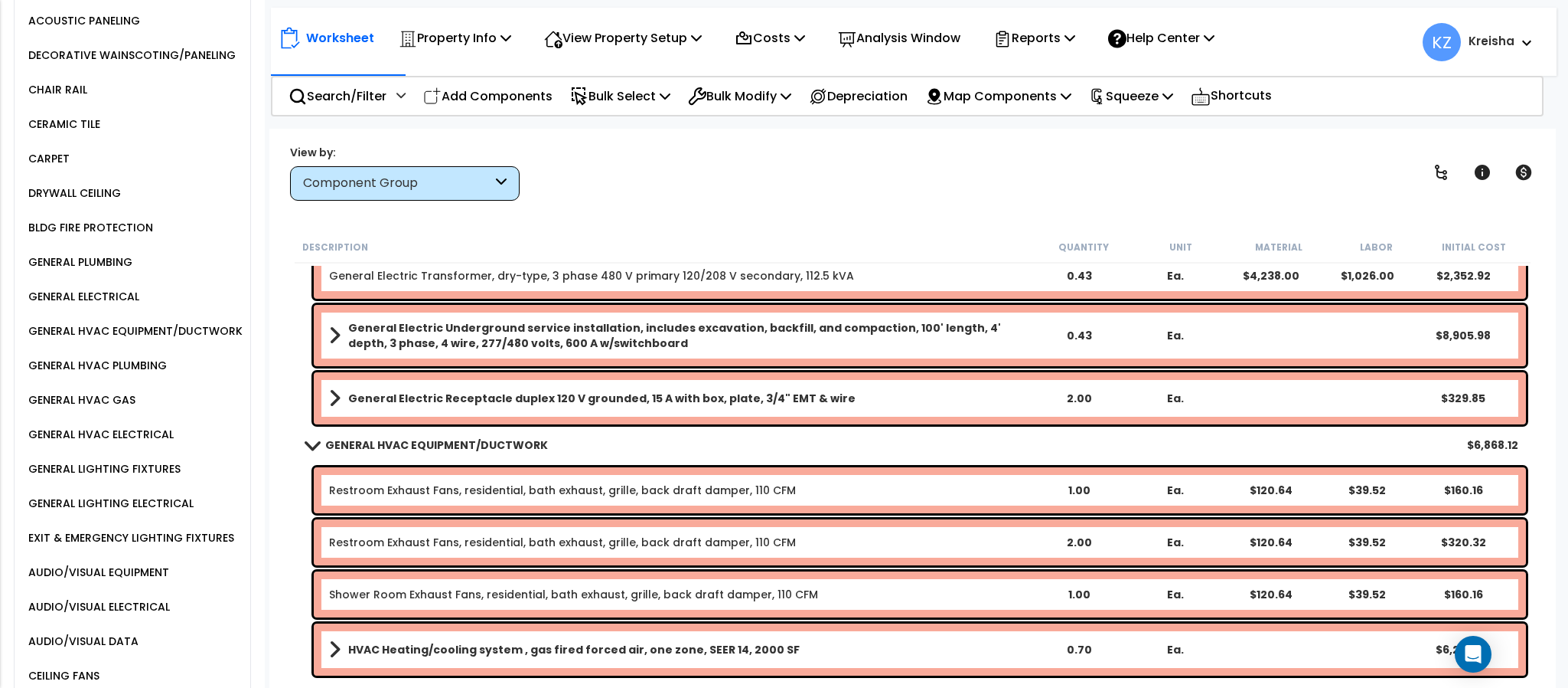
click at [509, 439] on b "GENERAL HVAC EQUIPMENT/DUCTWORK" at bounding box center [436, 445] width 223 height 15
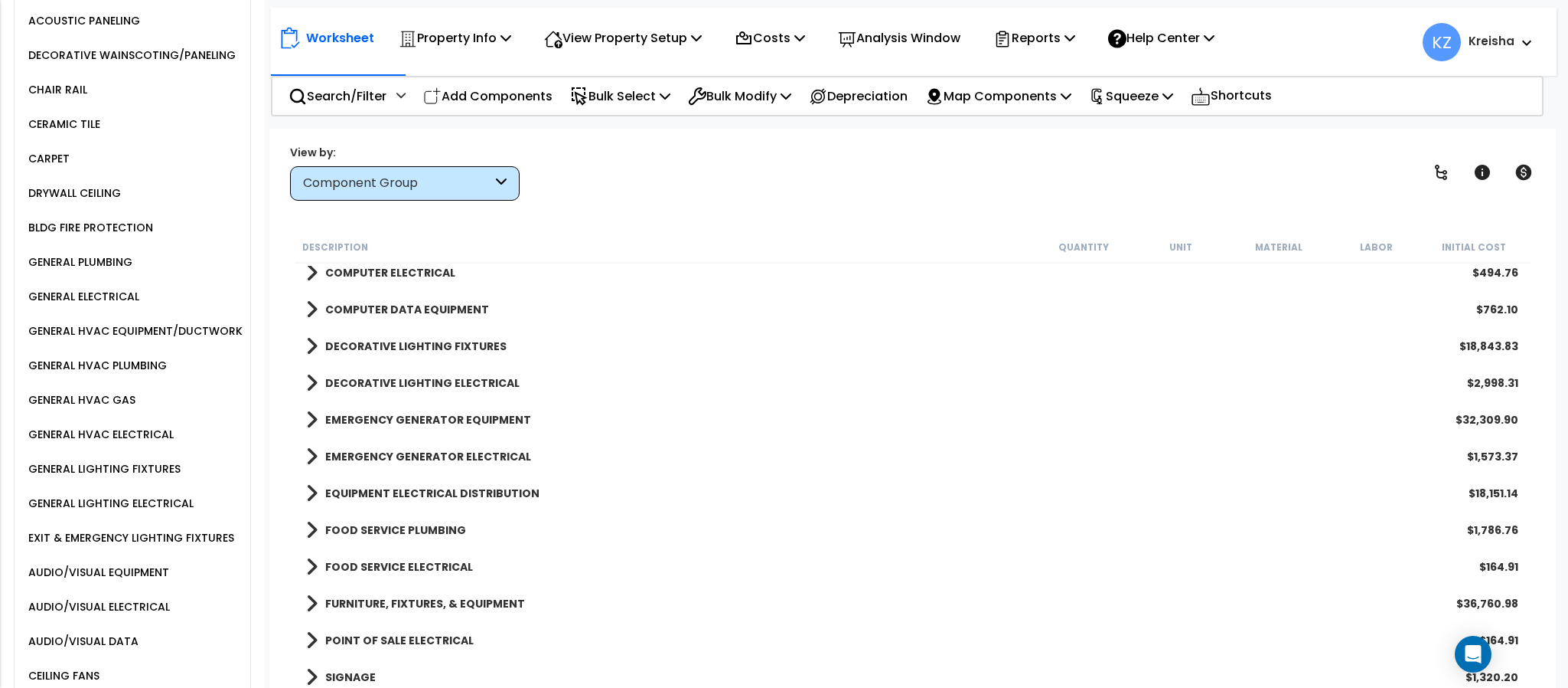
scroll to position [2523, 0]
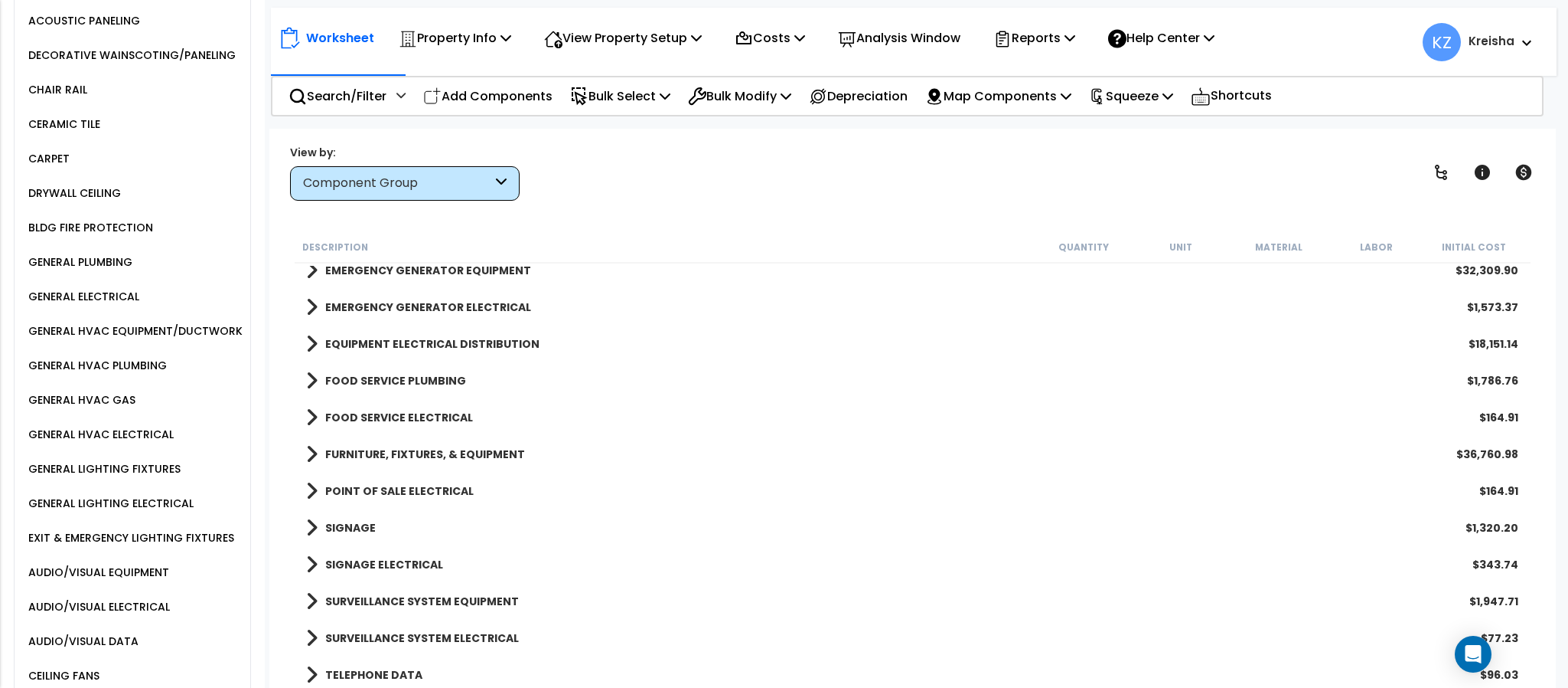
click at [395, 684] on link "TELEPHONE DATA" at bounding box center [364, 674] width 117 height 21
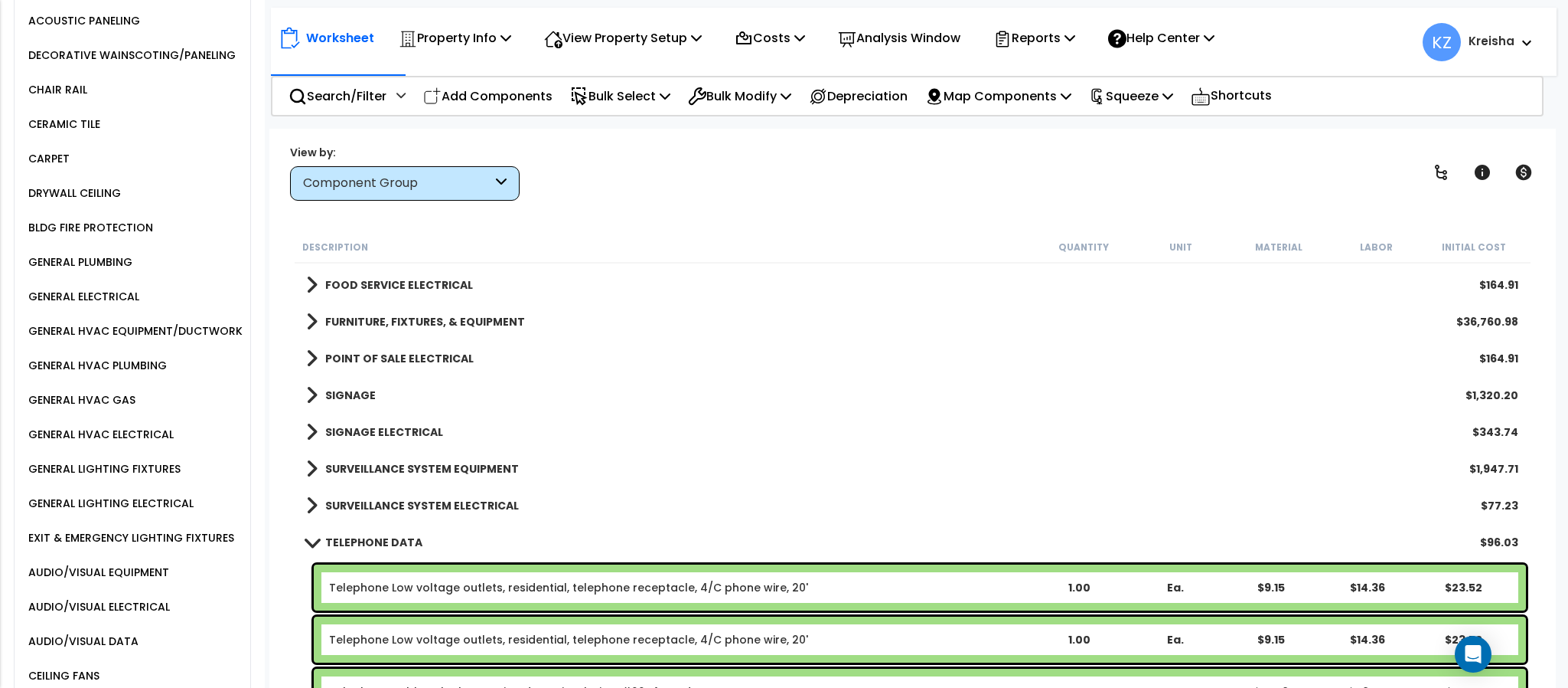
scroll to position [2453, 0]
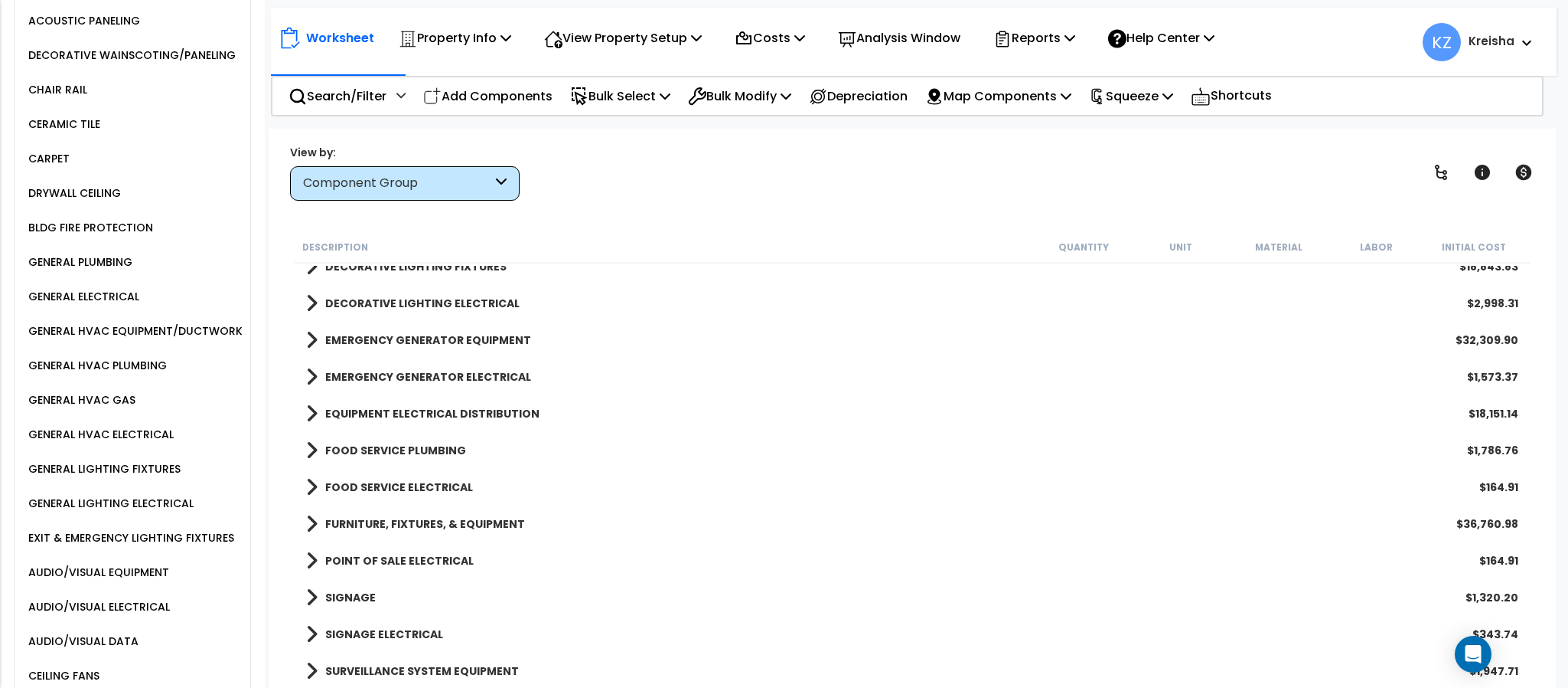
click at [404, 446] on b "FOOD SERVICE PLUMBING" at bounding box center [395, 451] width 141 height 15
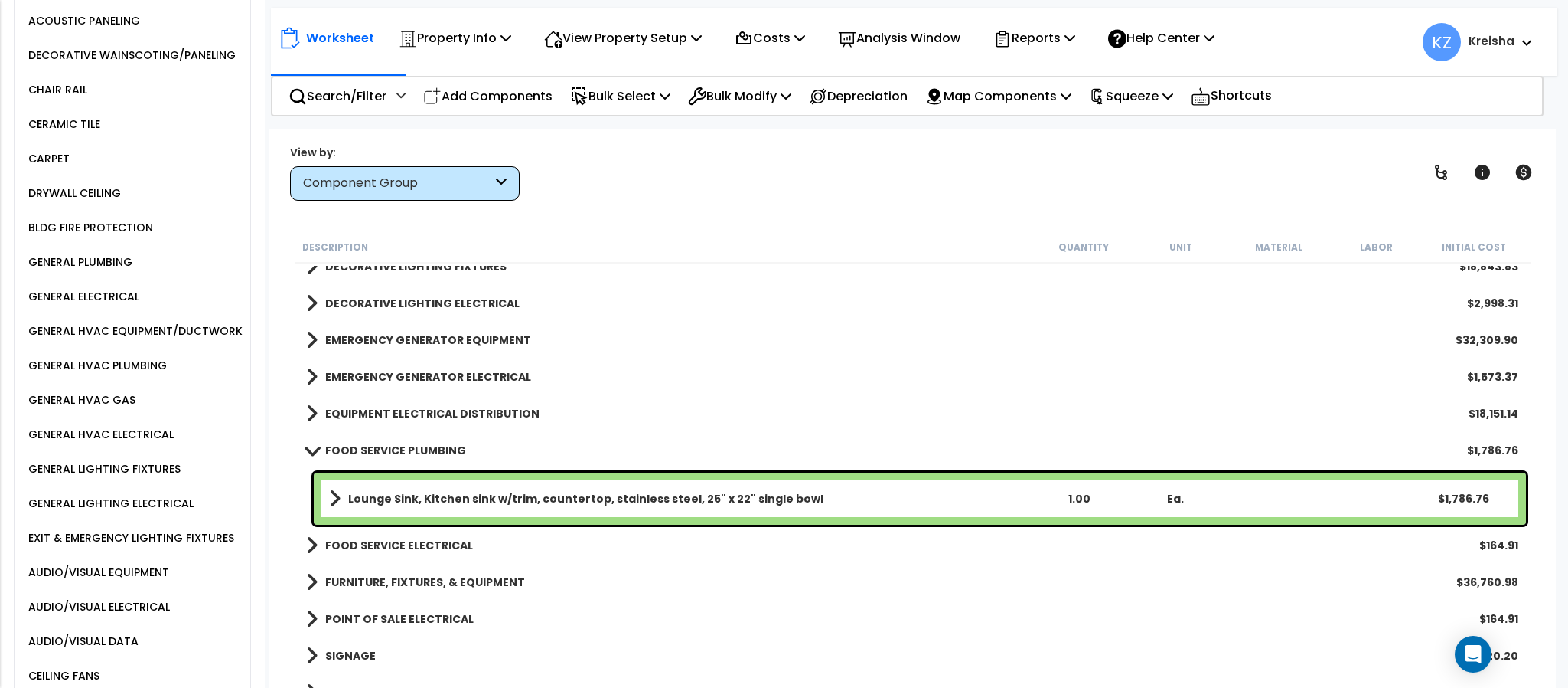
click at [397, 538] on b "FOOD SERVICE ELECTRICAL" at bounding box center [398, 545] width 148 height 15
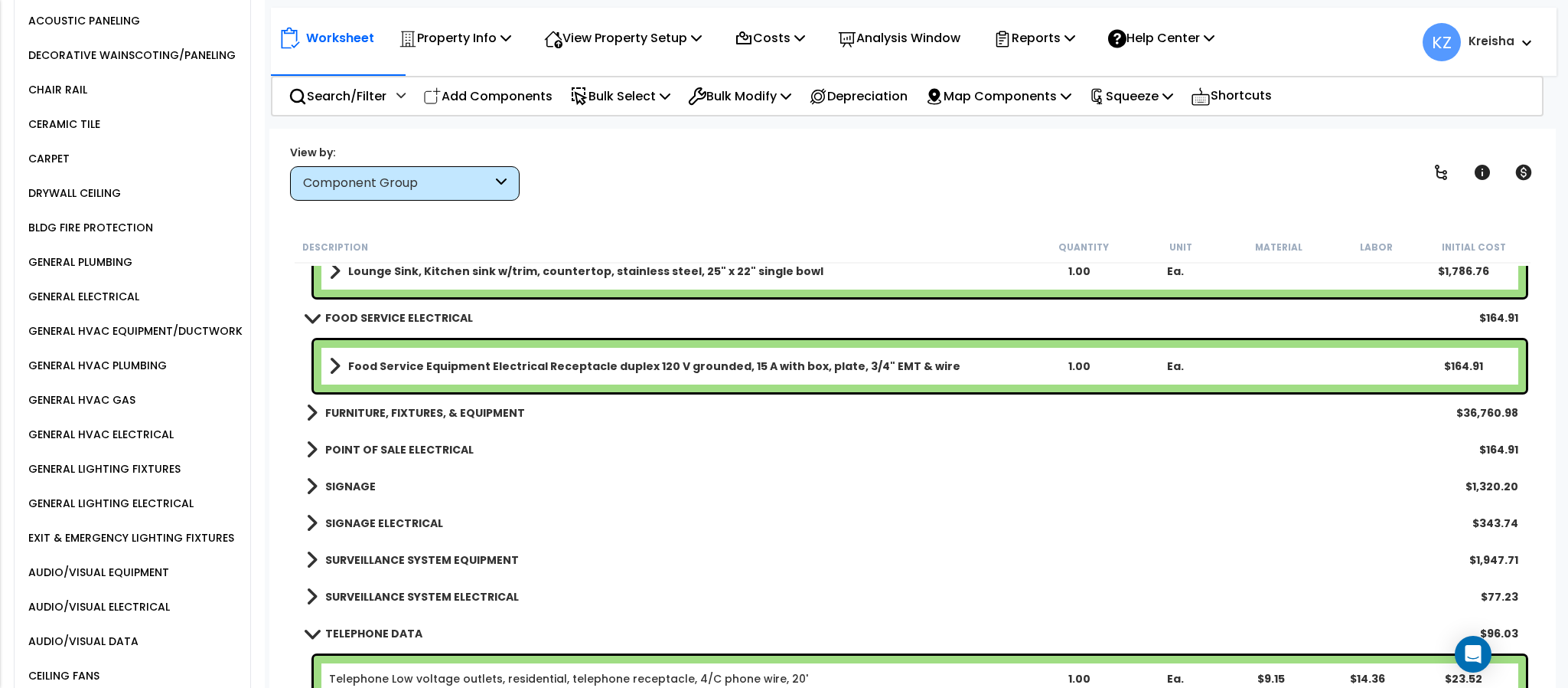
scroll to position [2683, 0]
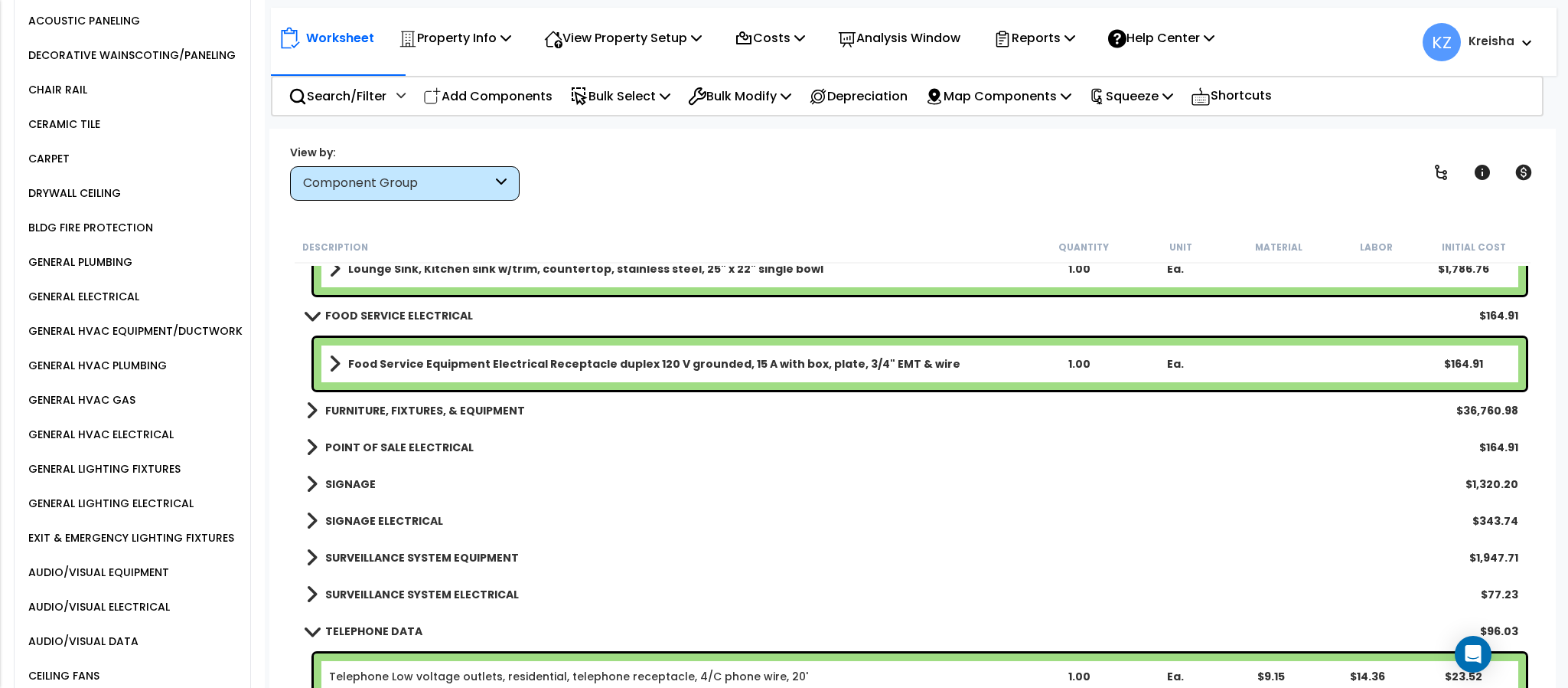
click at [458, 406] on b "FURNITURE, FIXTURES, & EQUIPMENT" at bounding box center [424, 410] width 200 height 15
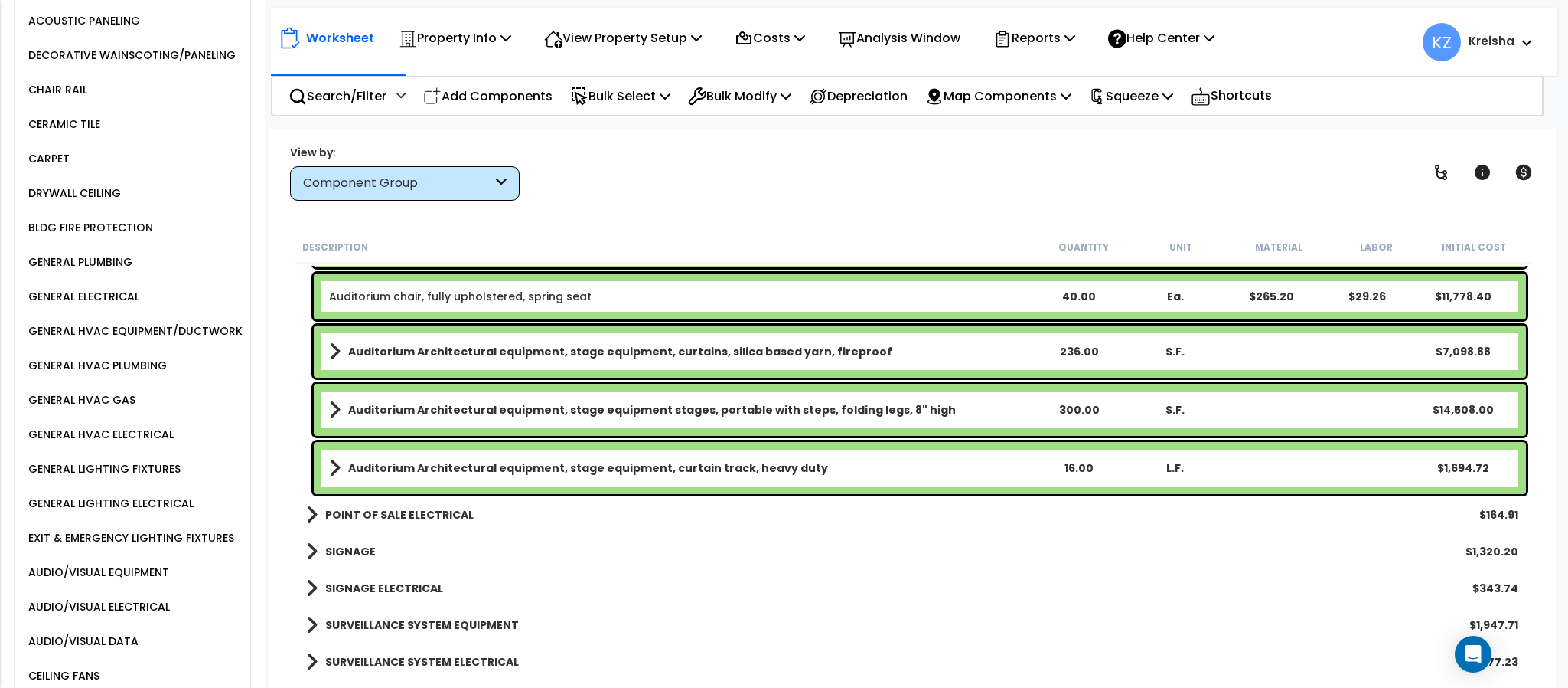
scroll to position [2912, 0]
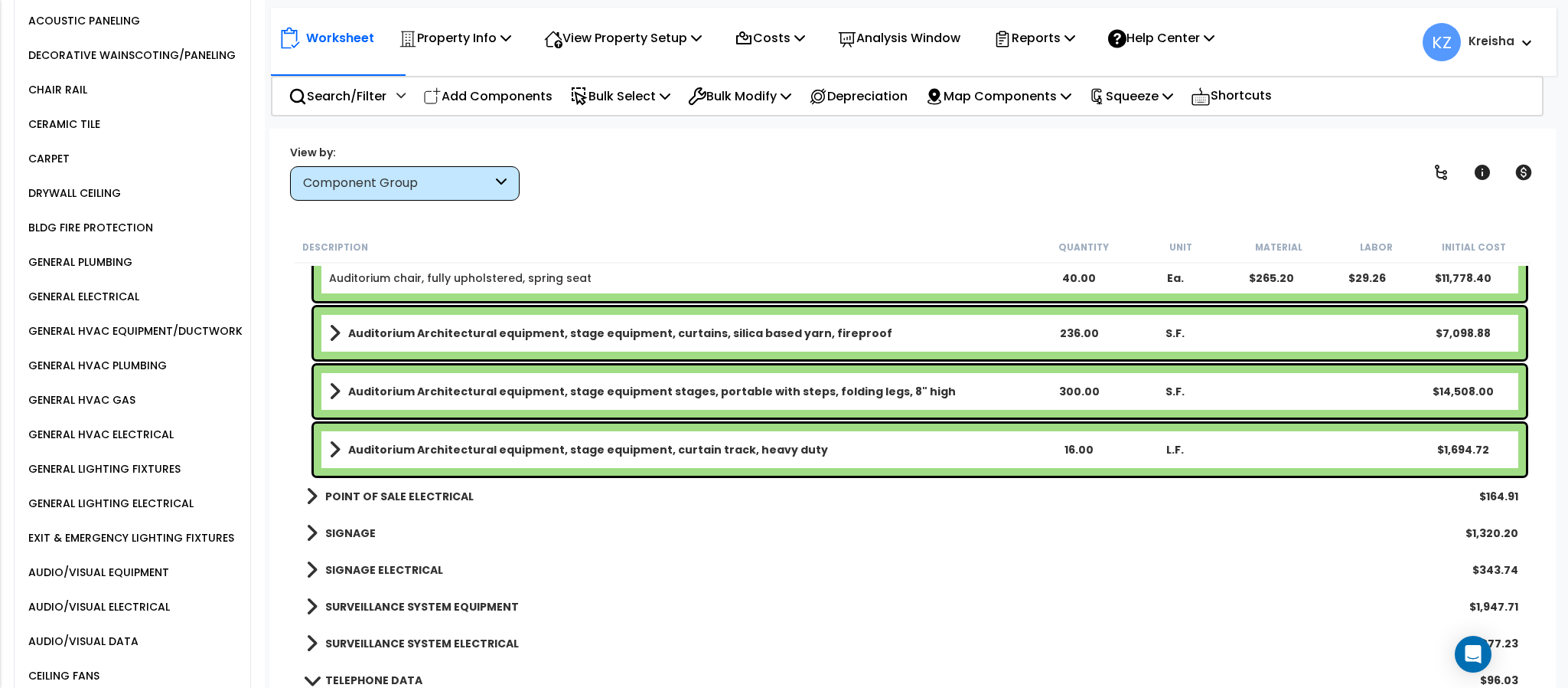
click at [446, 492] on b "POINT OF SALE ELECTRICAL" at bounding box center [399, 496] width 149 height 15
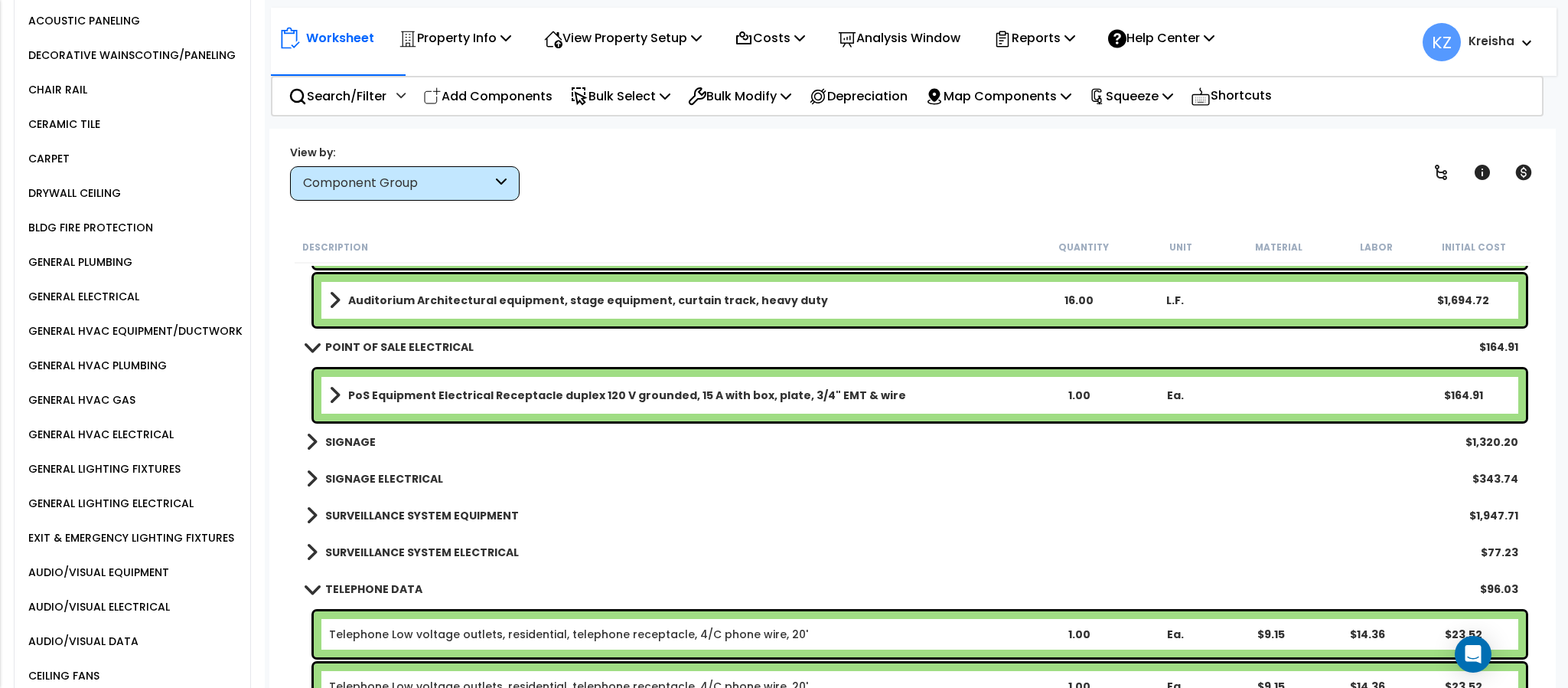
scroll to position [3065, 0]
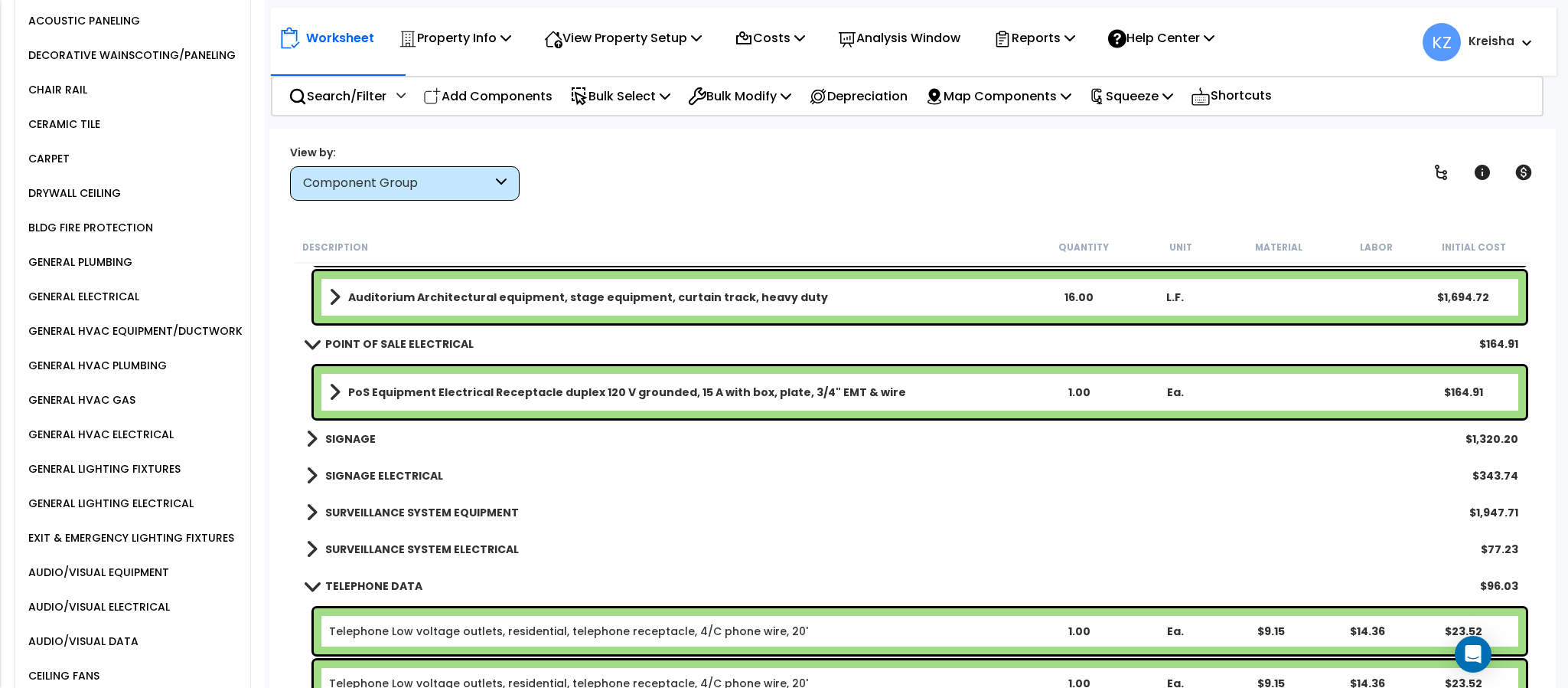
click at [362, 436] on b "SIGNAGE" at bounding box center [350, 439] width 50 height 15
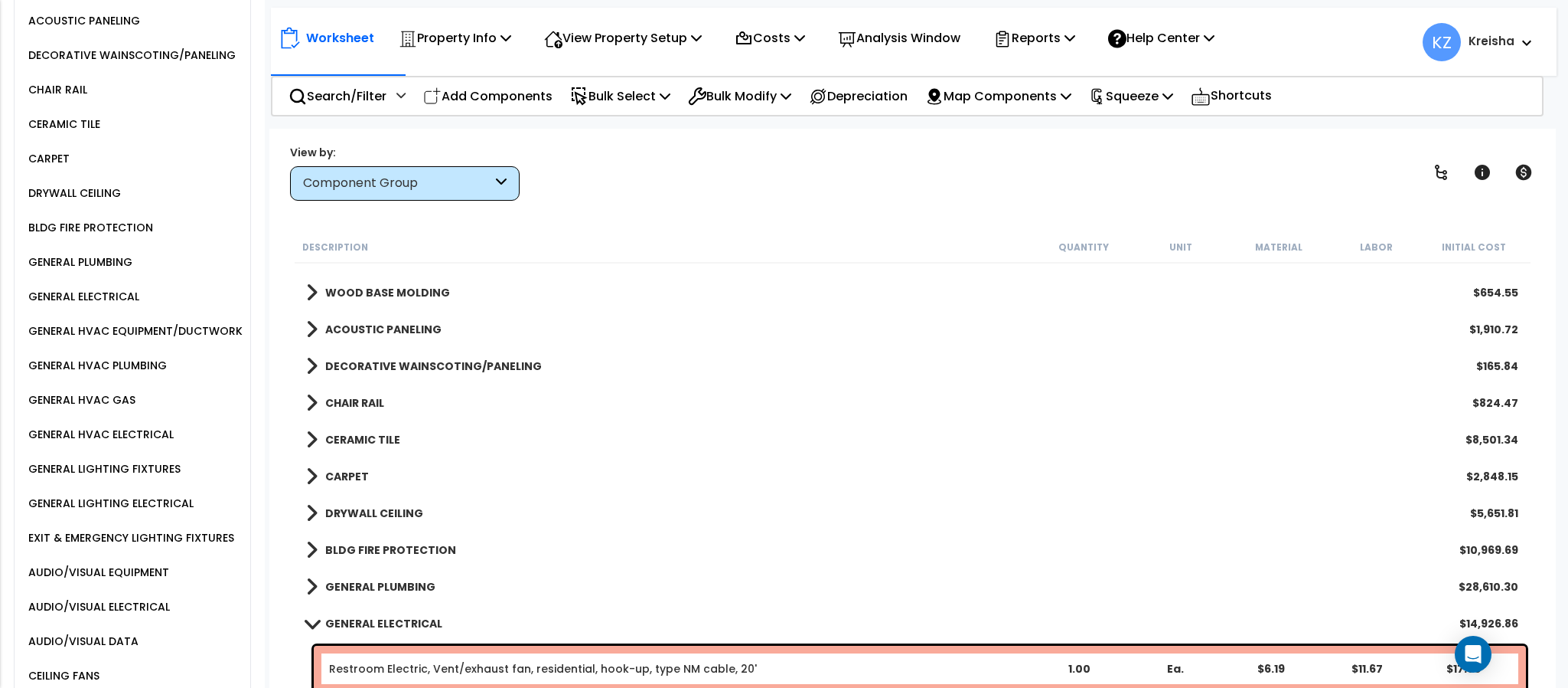
scroll to position [765, 0]
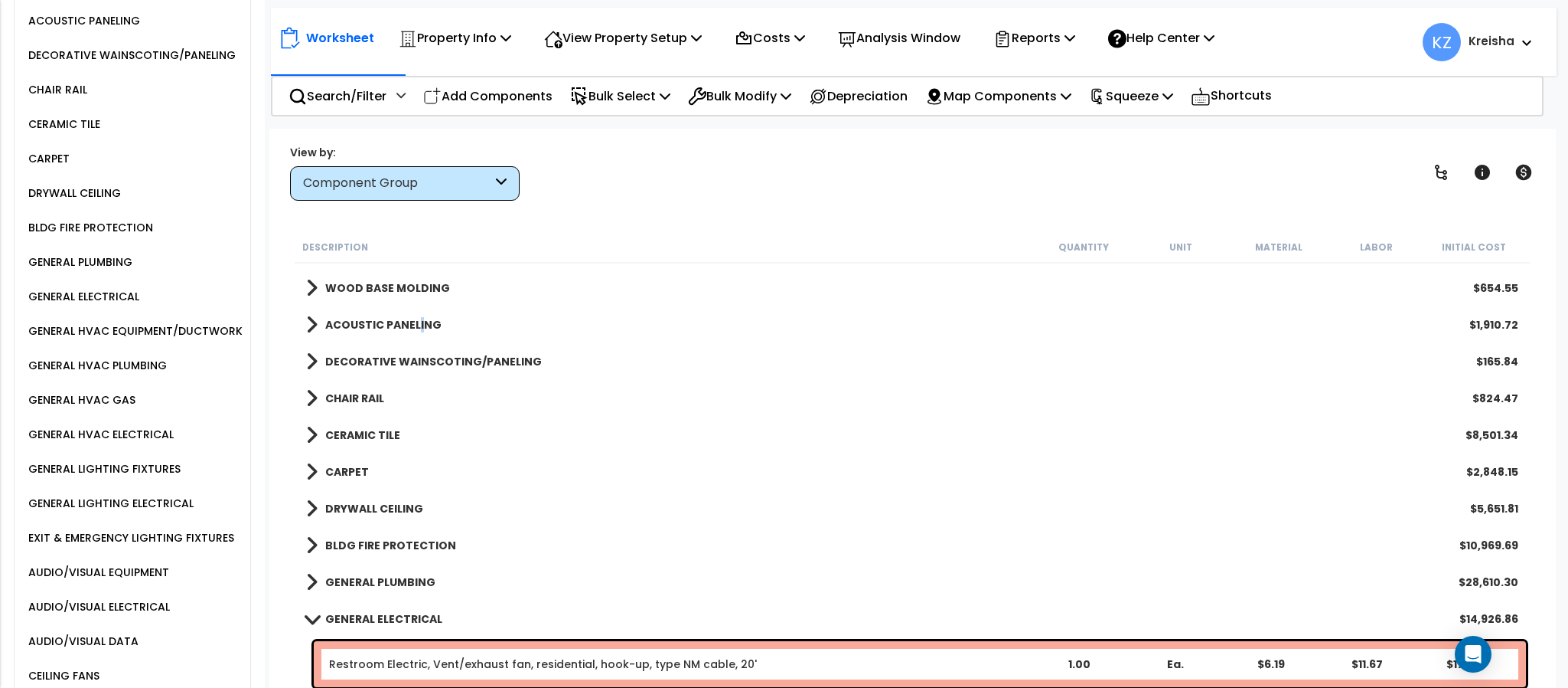
click at [418, 329] on b "ACOUSTIC PANELING" at bounding box center [383, 325] width 117 height 15
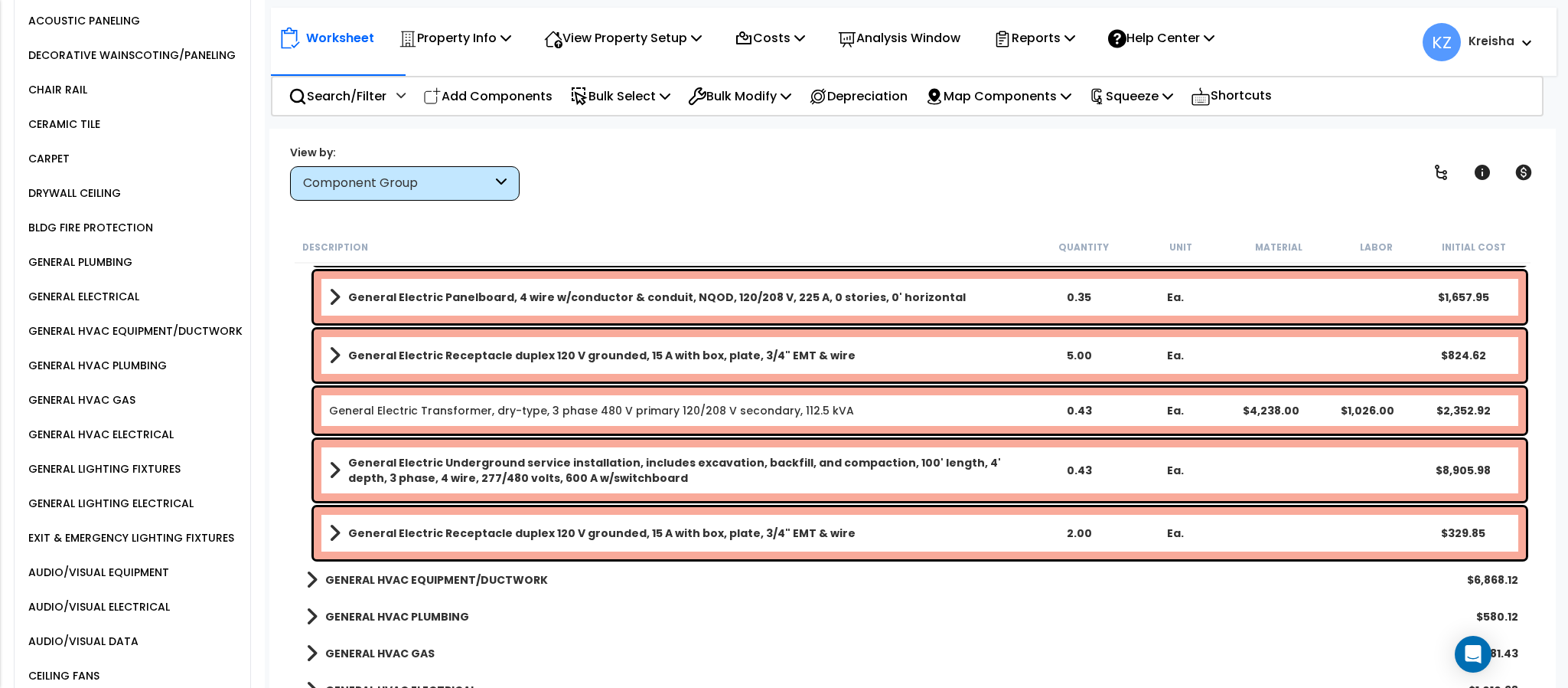
scroll to position [1685, 0]
click at [1075, 39] on p "Reports" at bounding box center [1034, 38] width 82 height 20
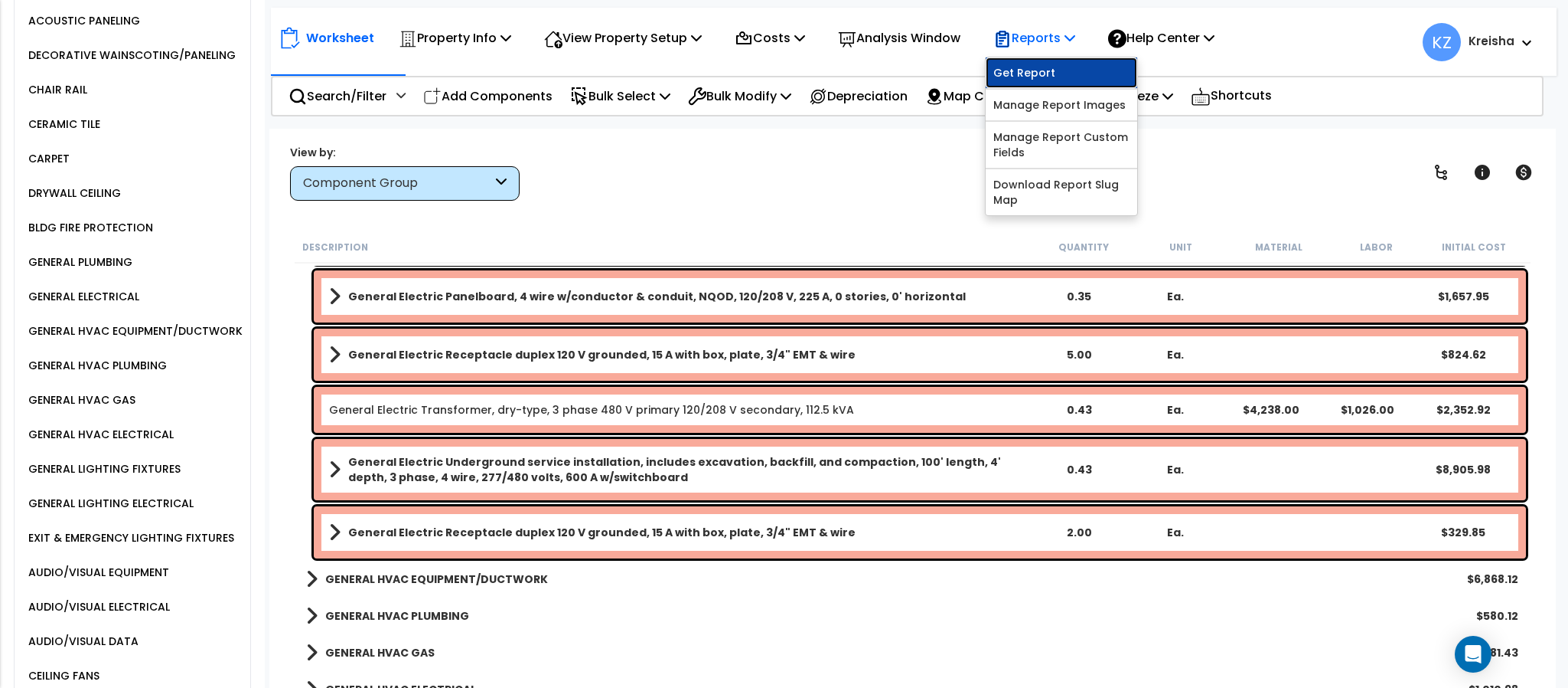
click at [1064, 73] on link "Get Report" at bounding box center [1061, 73] width 151 height 31
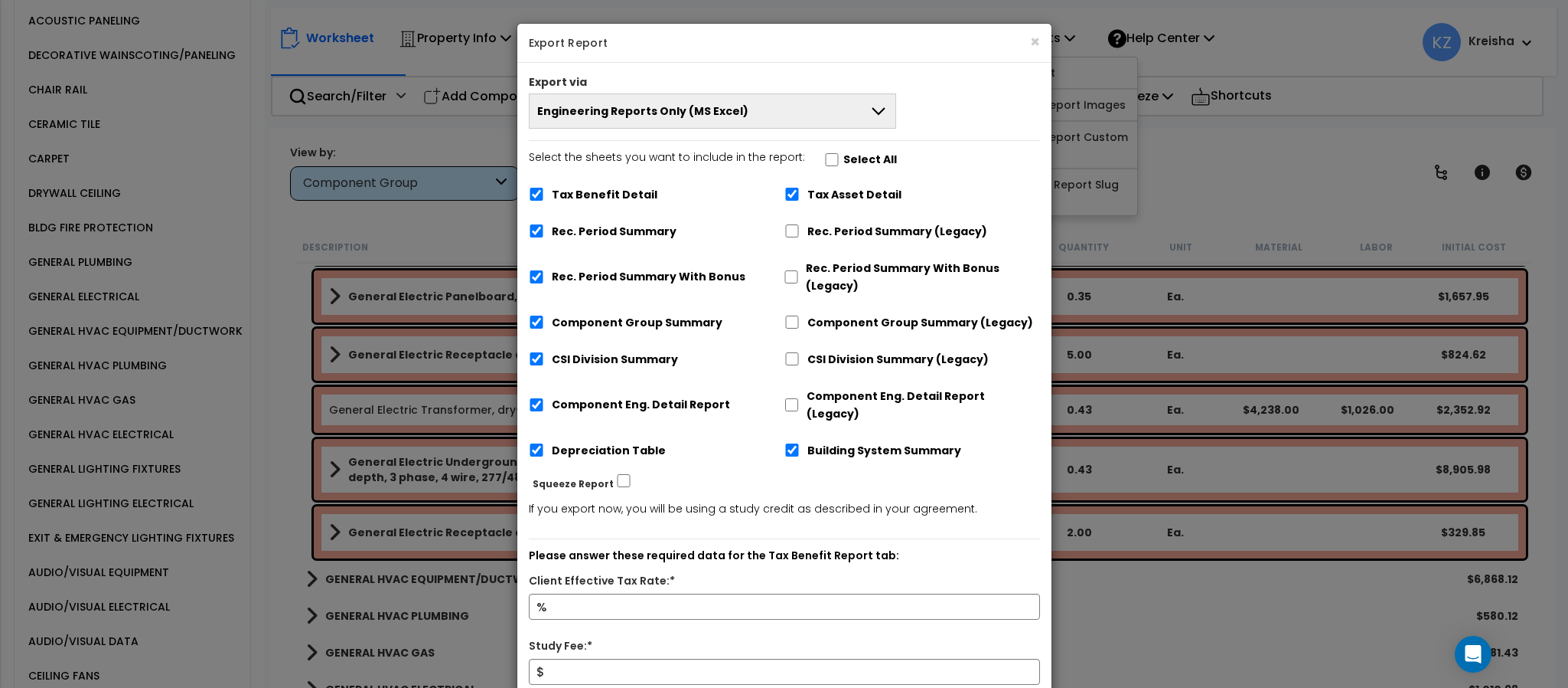
click at [738, 128] on button "Engineering Reports Only (MS Excel)" at bounding box center [713, 111] width 368 height 36
click at [743, 122] on button "Engineering Reports Only (MS Excel)" at bounding box center [713, 111] width 368 height 36
click at [751, 115] on button "Engineering Reports Only (MS Excel)" at bounding box center [713, 111] width 368 height 36
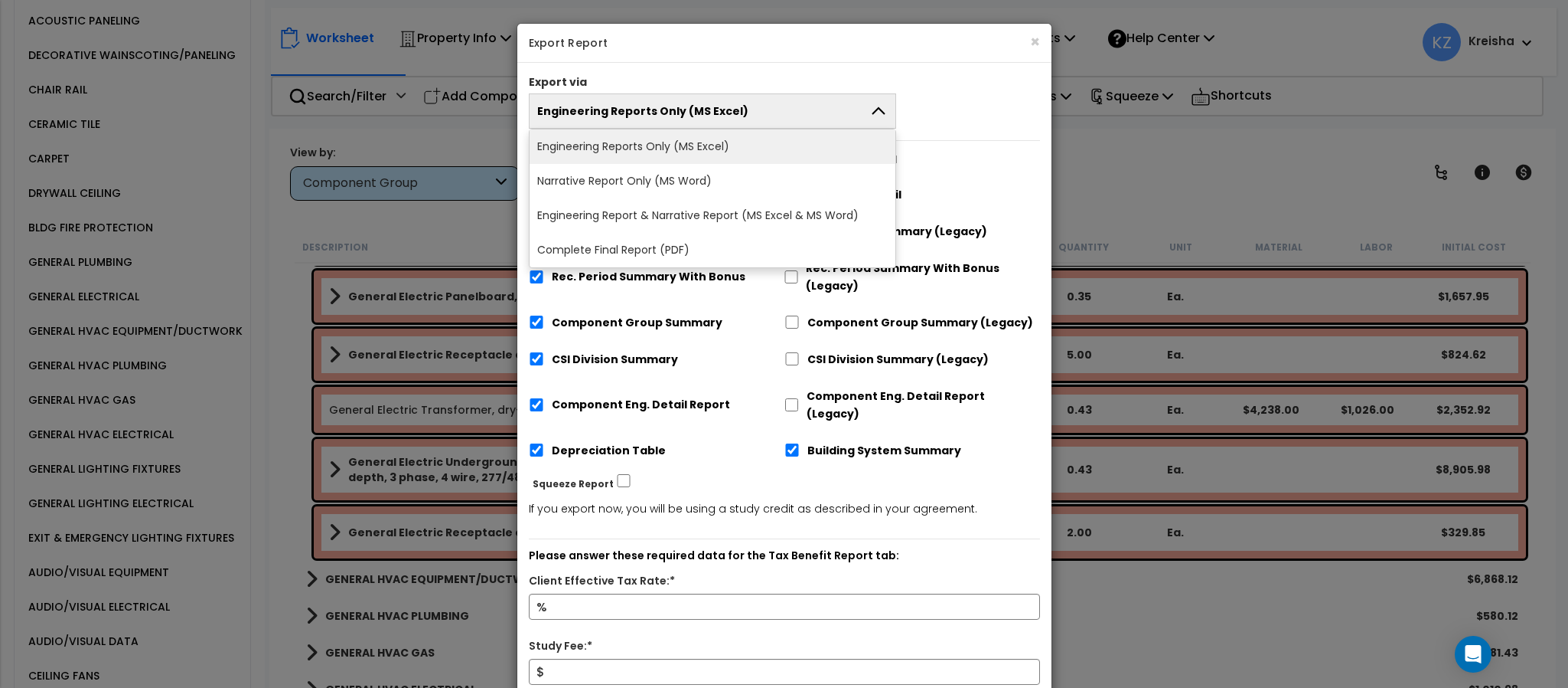
drag, startPoint x: 776, startPoint y: 121, endPoint x: 817, endPoint y: 145, distance: 47.5
click at [783, 127] on button "Engineering Reports Only (MS Excel)" at bounding box center [713, 111] width 368 height 36
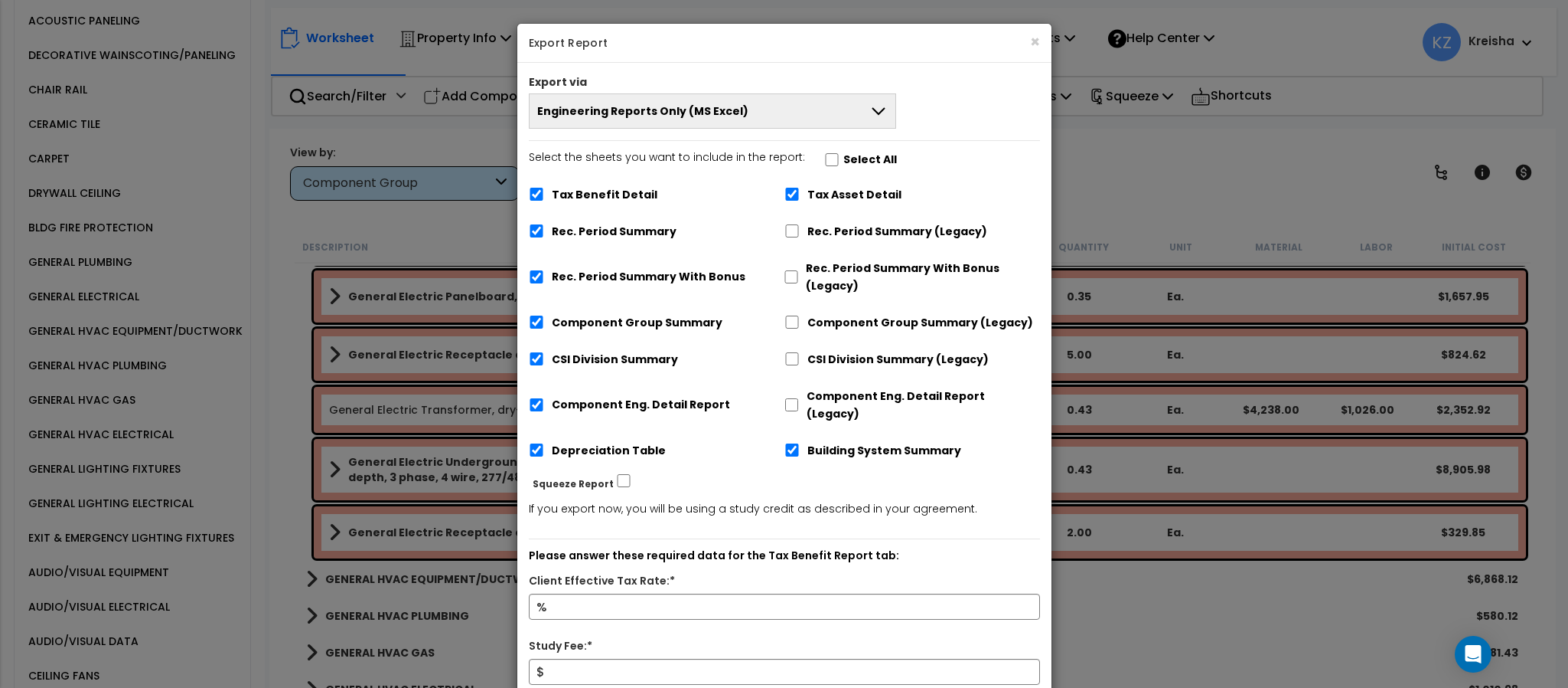
click at [818, 116] on button "Engineering Reports Only (MS Excel)" at bounding box center [713, 111] width 368 height 36
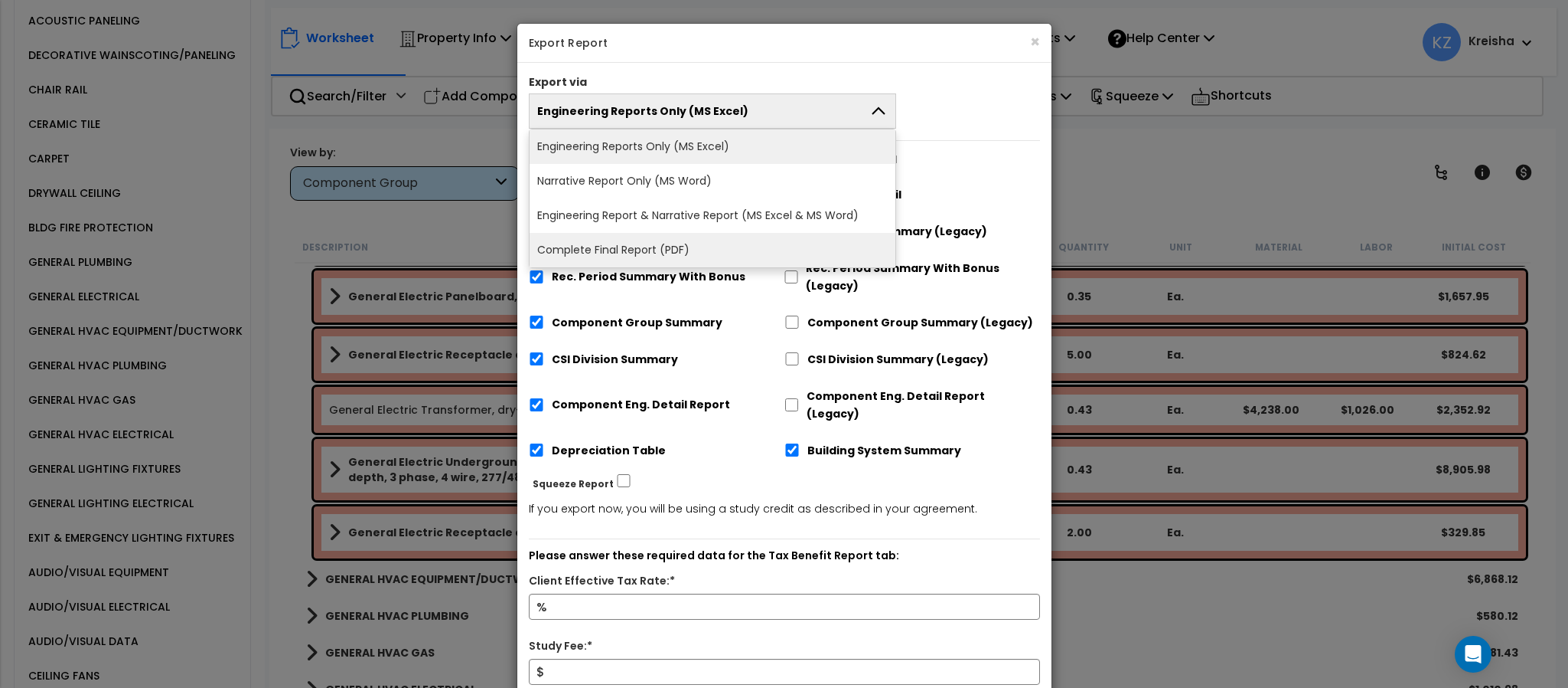
click at [708, 253] on li "Complete Final Report (PDF)" at bounding box center [713, 250] width 366 height 35
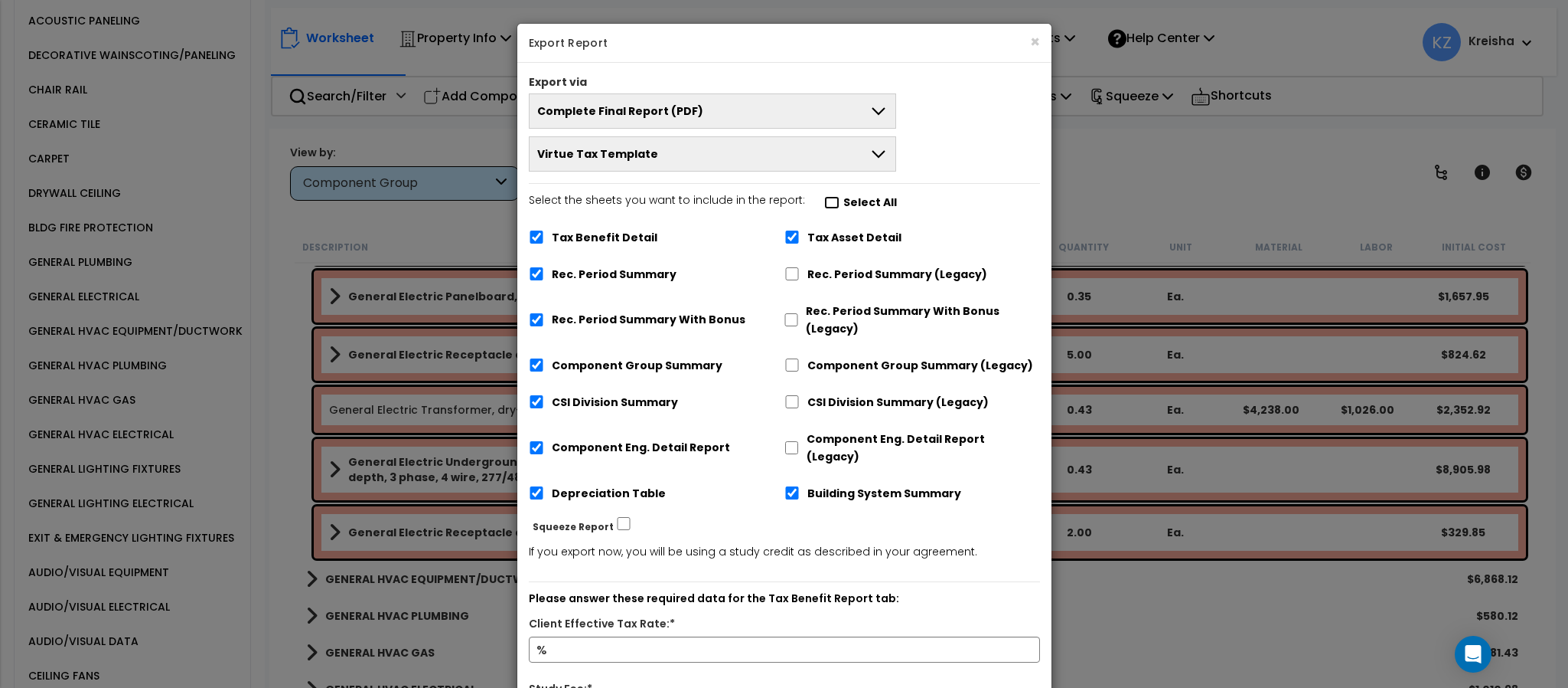
click at [825, 199] on input "Select the sheets you want to include in the report: Select All" at bounding box center [832, 202] width 15 height 13
checkbox input "true"
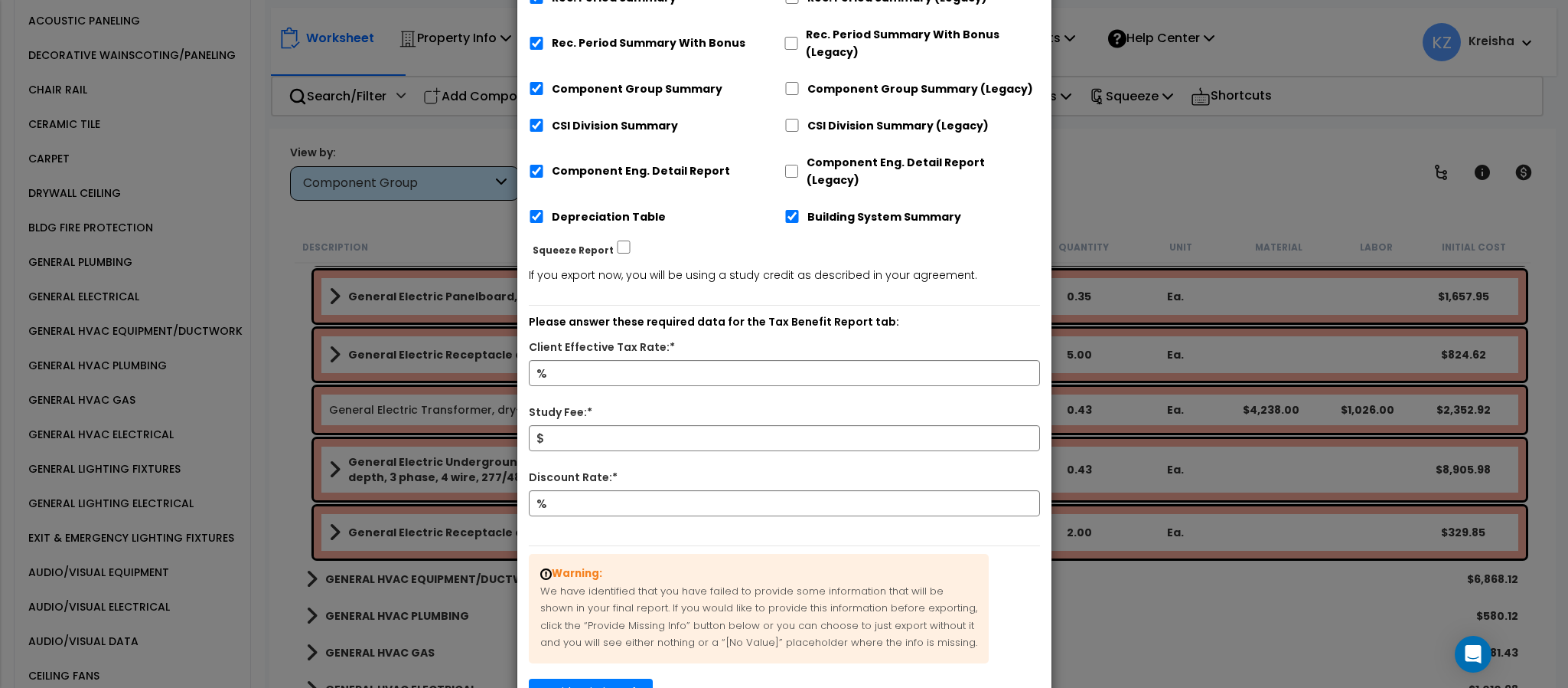
scroll to position [306, 0]
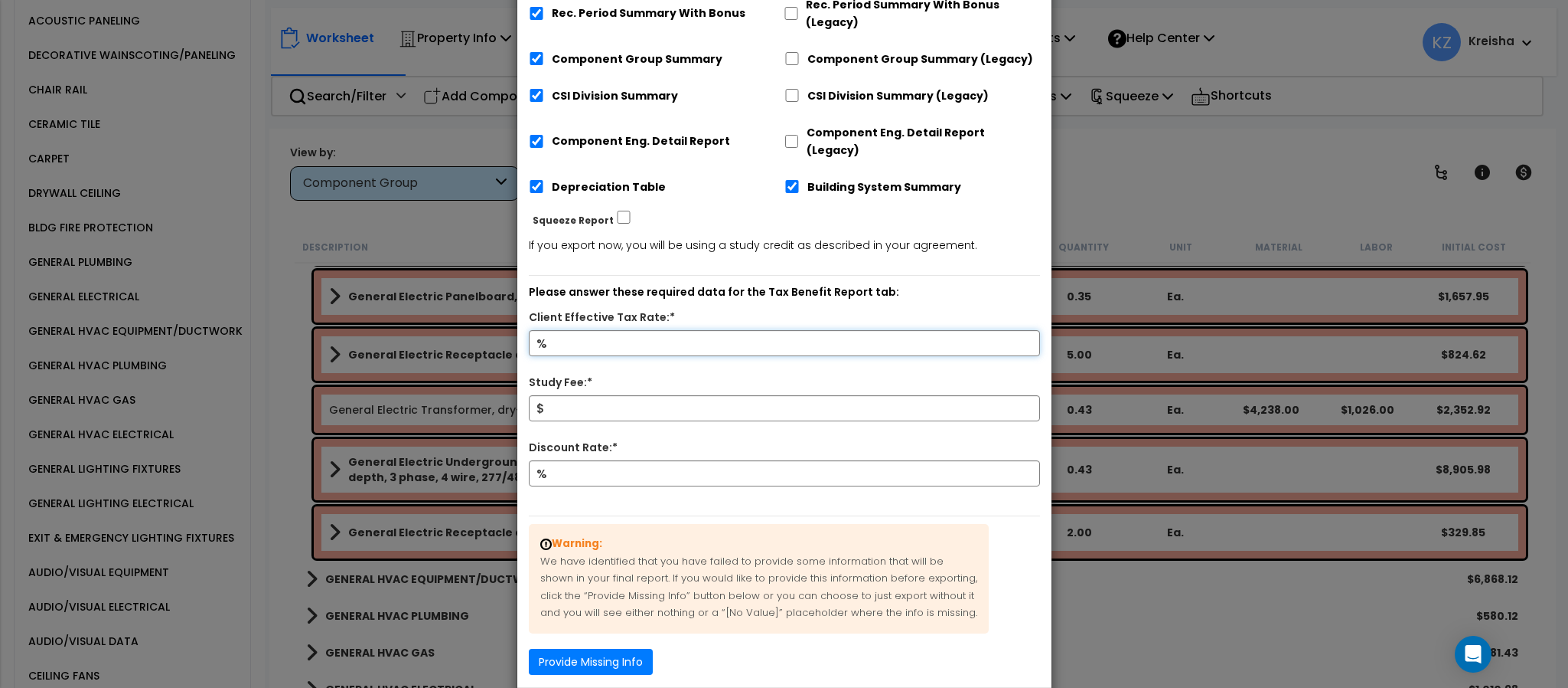
click at [736, 330] on input "Client Effective Tax Rate:*" at bounding box center [784, 343] width 511 height 26
type input "12"
type input "800"
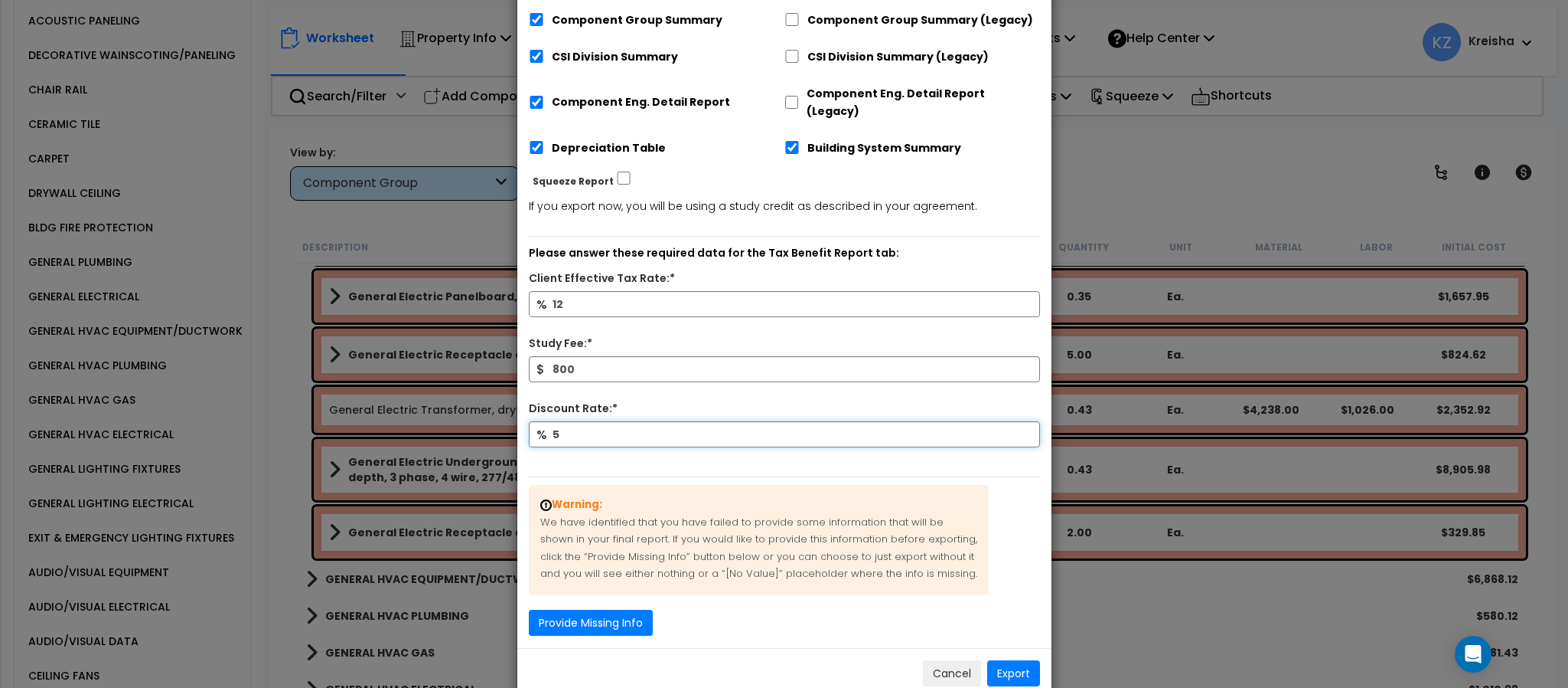
scroll to position [365, 0]
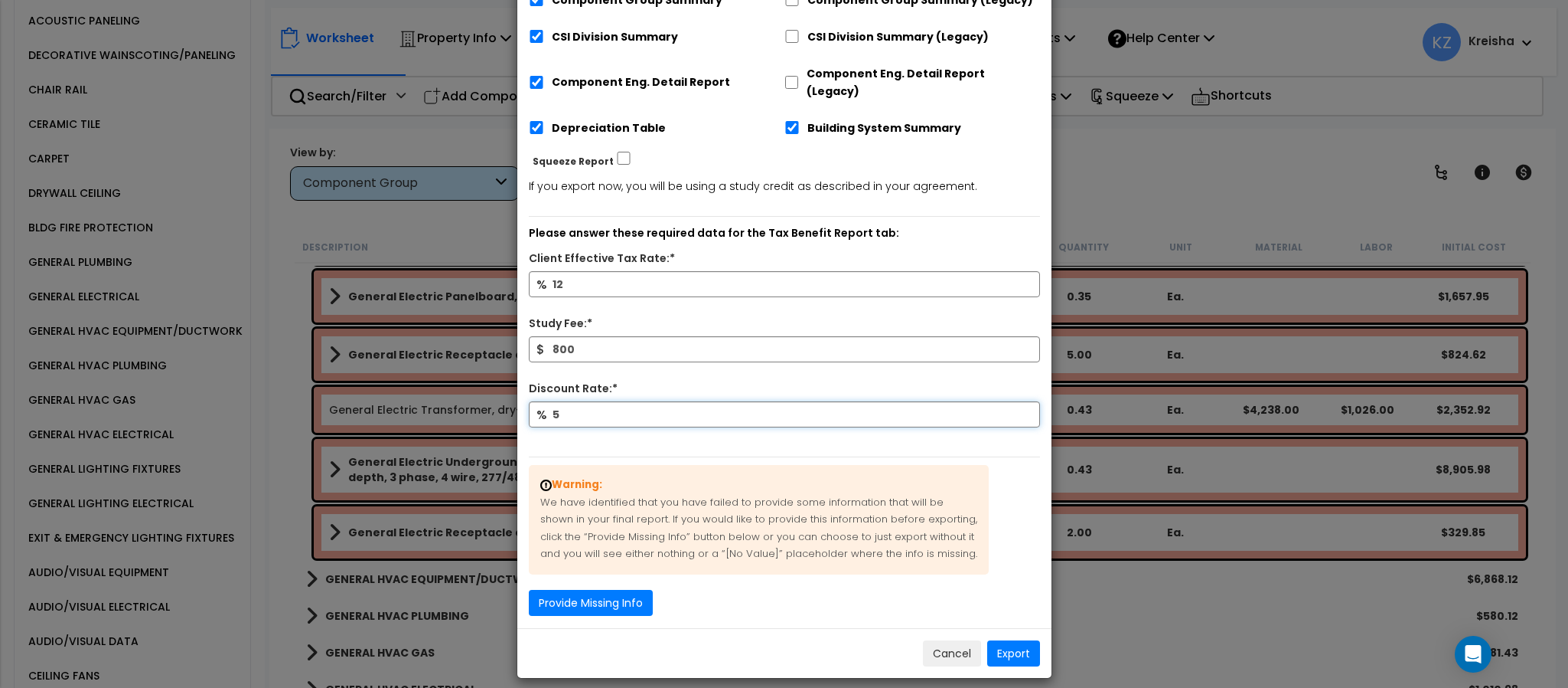
type input "5"
click at [1003, 644] on button "Export" at bounding box center [1014, 652] width 53 height 26
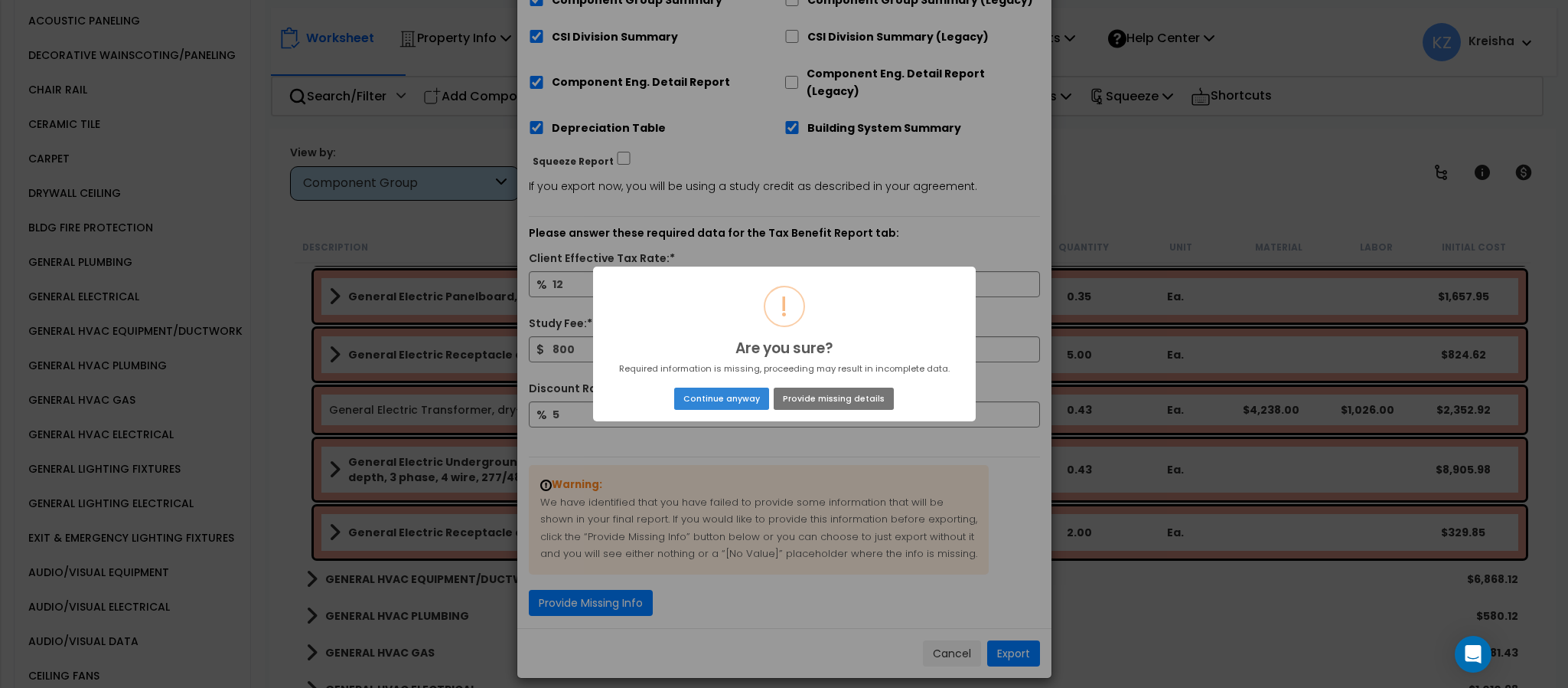
click at [720, 402] on button "Continue anyway" at bounding box center [721, 399] width 95 height 21
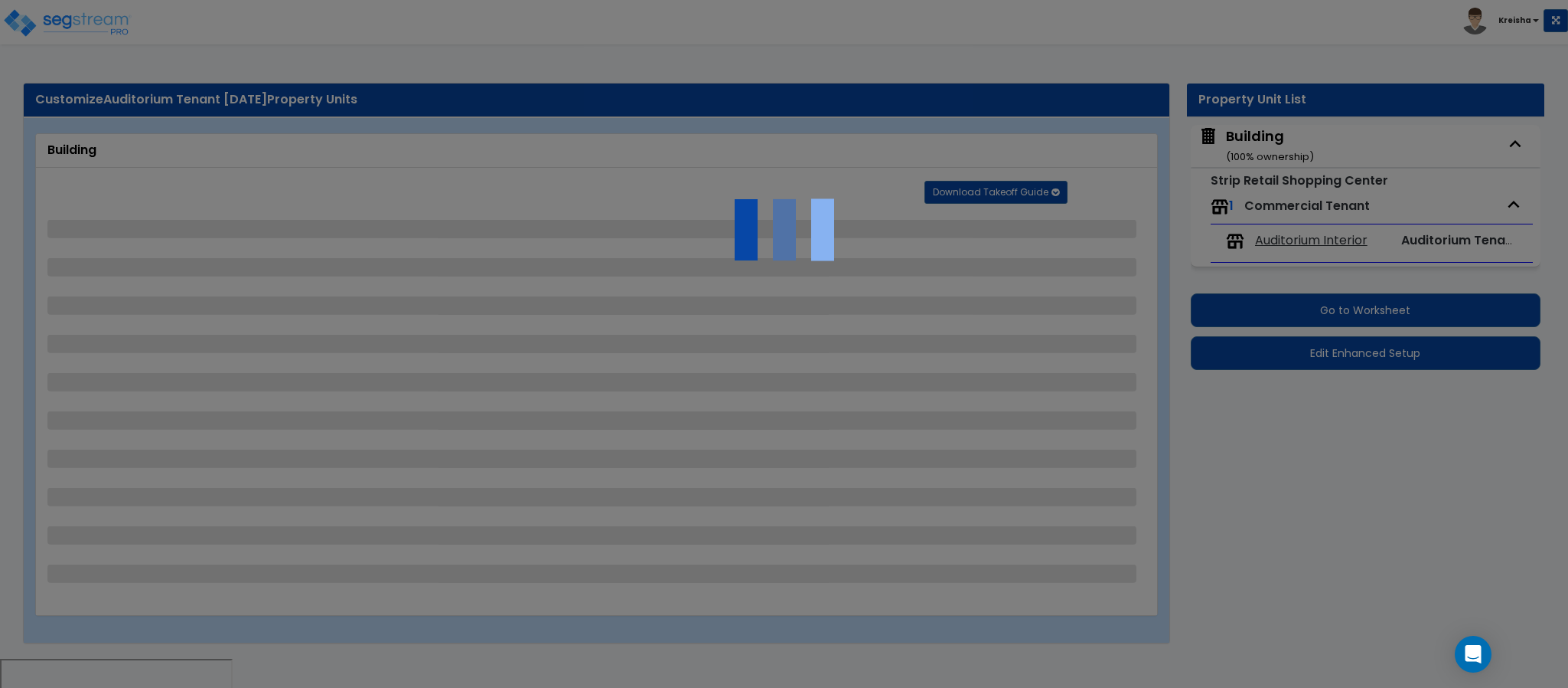
select select "5"
select select "1"
select select "2"
select select "10"
select select "1"
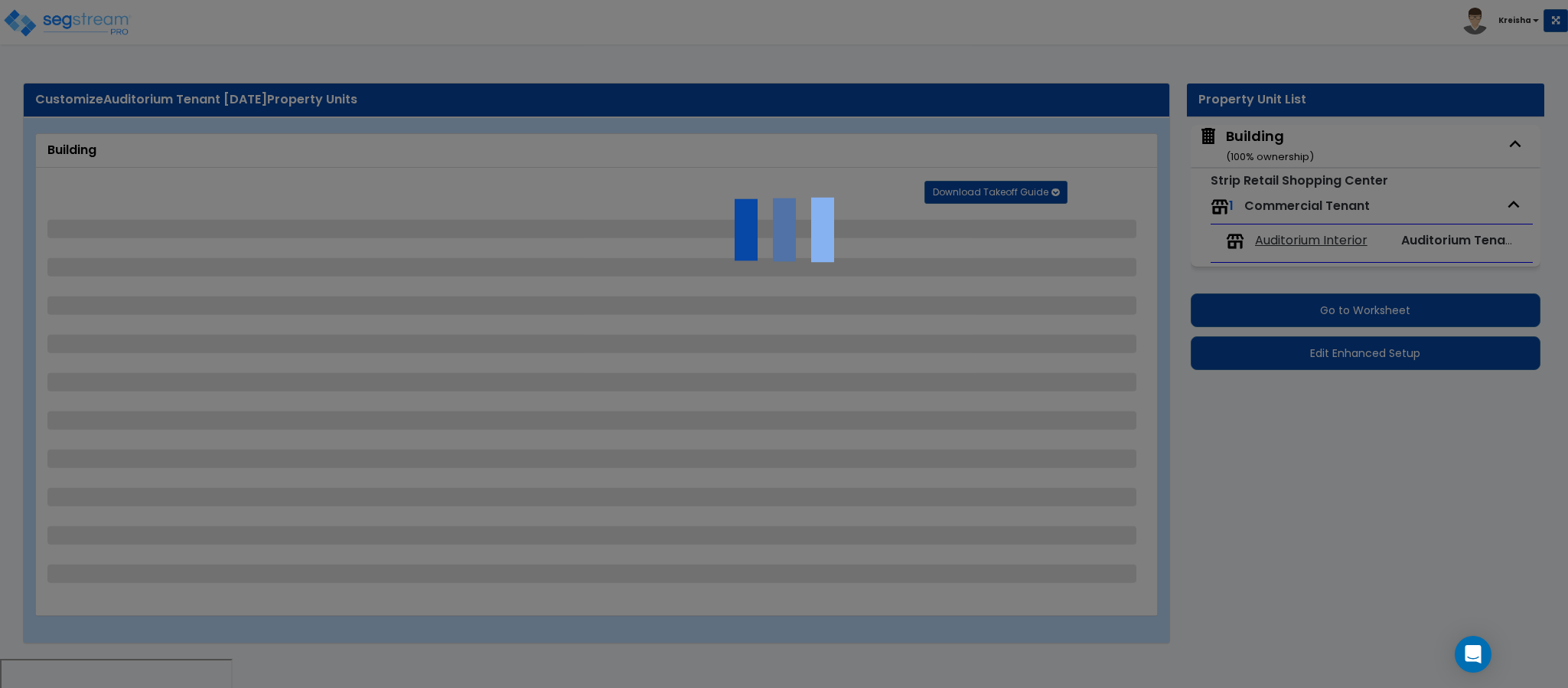
select select "1"
select select "2"
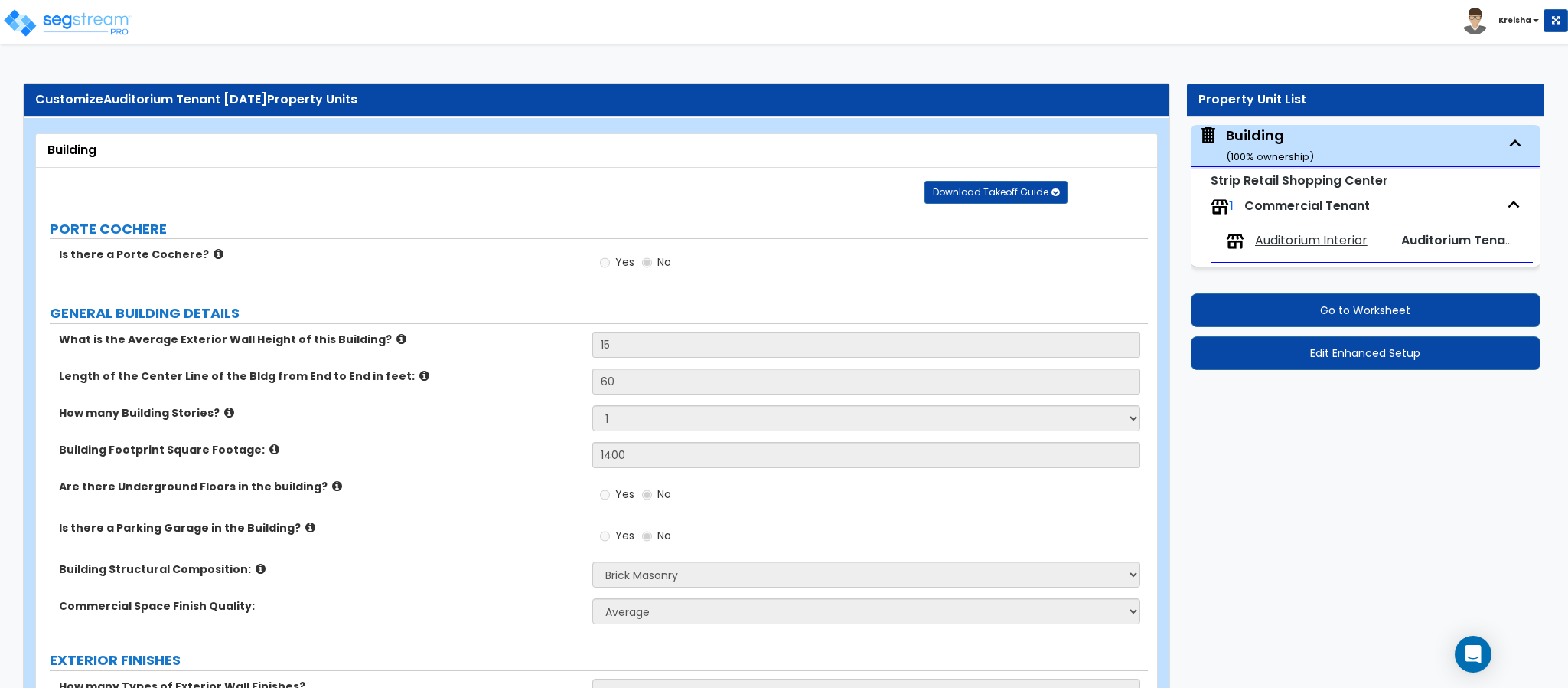
click at [1297, 246] on span "Auditorium Interior" at bounding box center [1311, 240] width 113 height 17
select select "2"
select select "7"
select select "1"
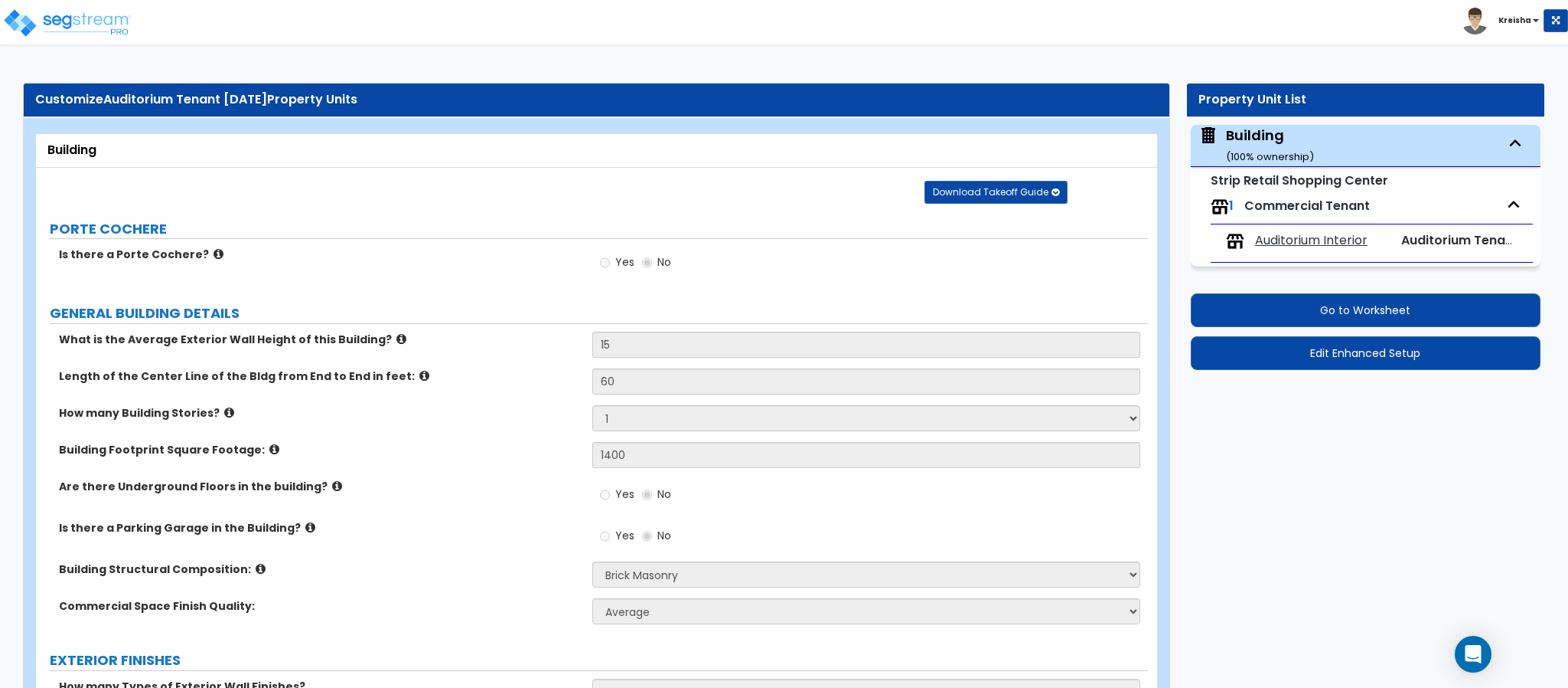
select select "2"
select select "1"
select select "2"
select select "1"
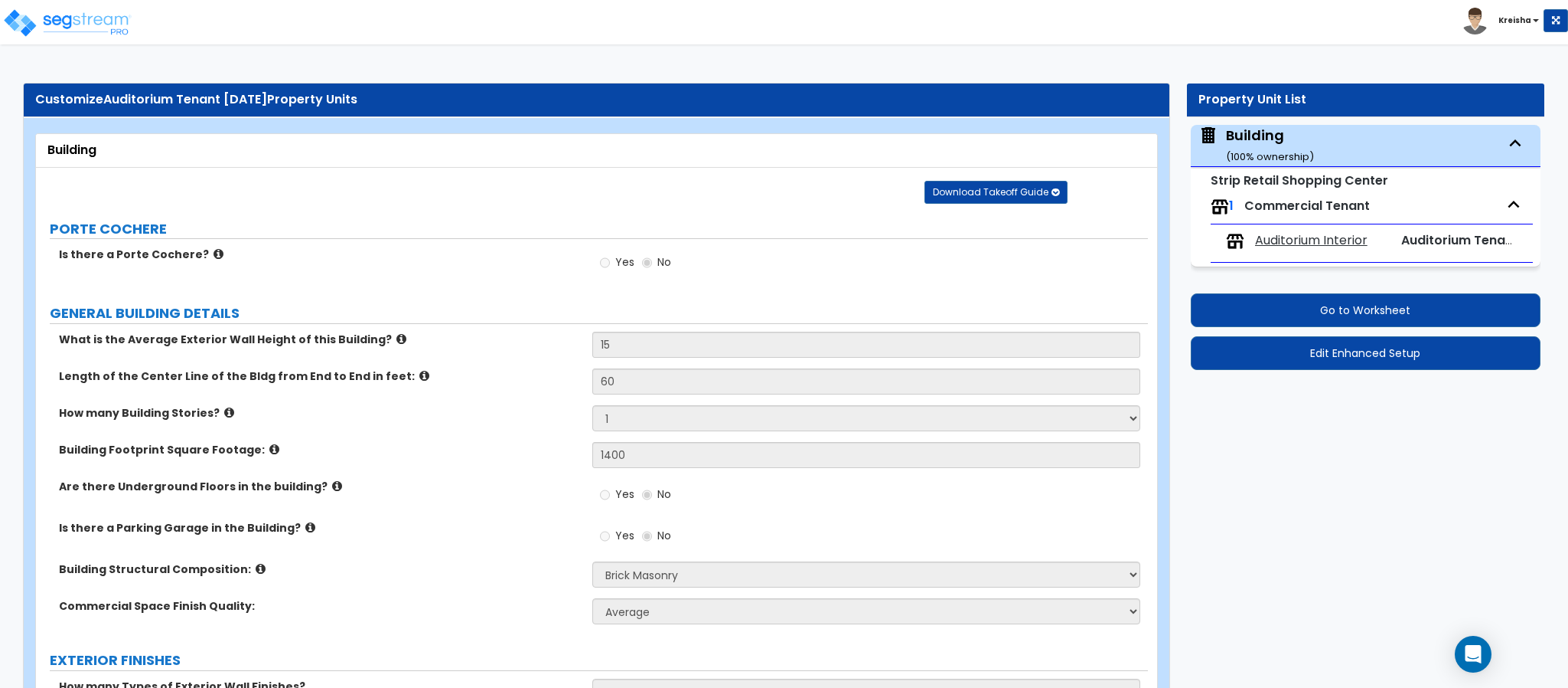
select select "1"
select select "6"
select select "1"
select select "2"
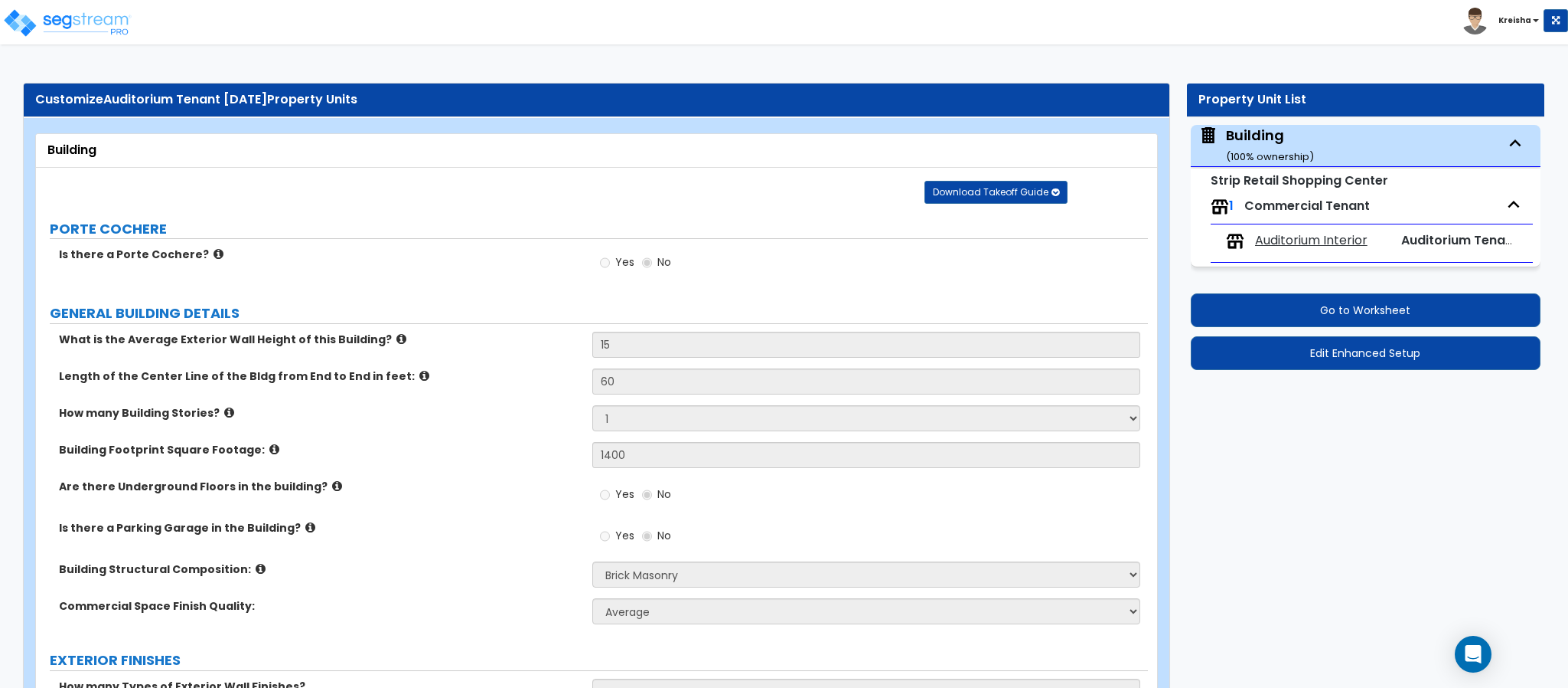
select select "2"
select select "1"
select select "7"
select select "1"
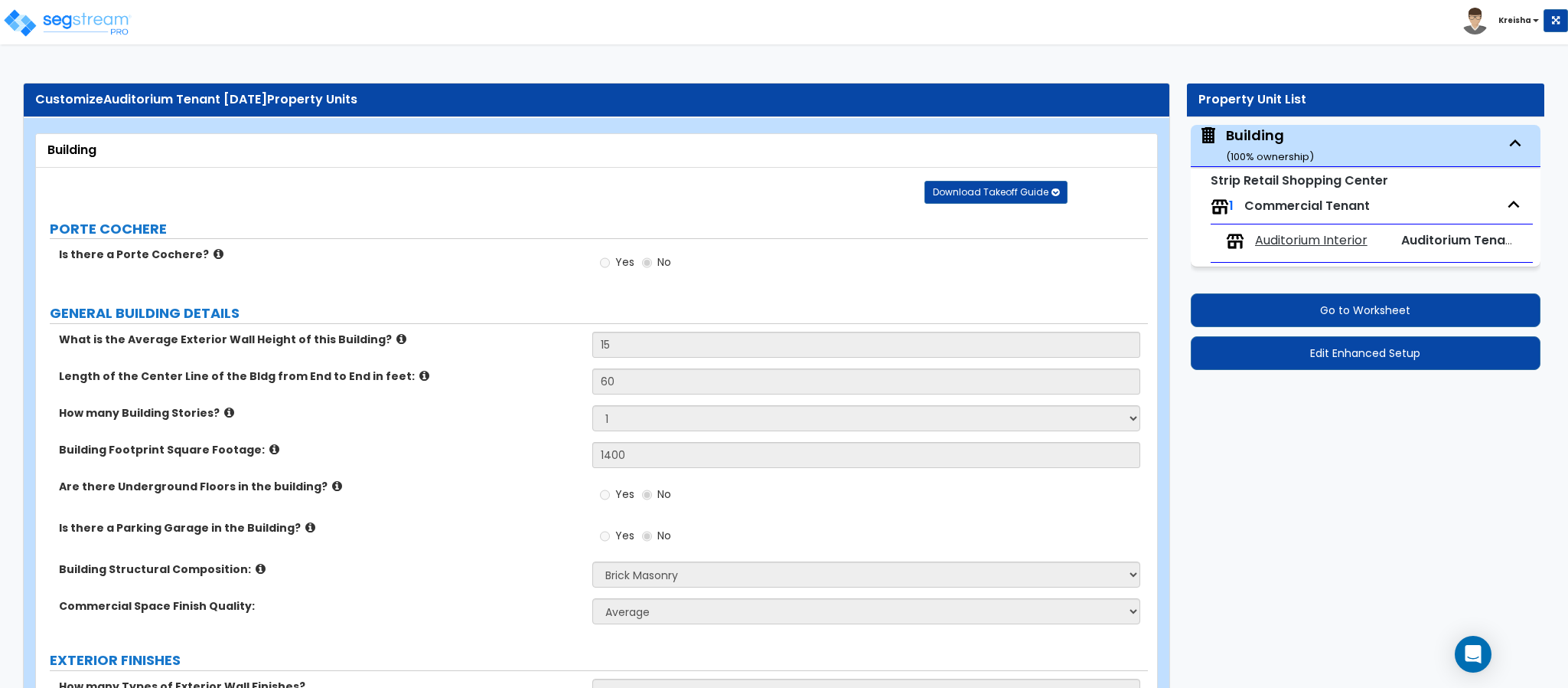
select select "4"
select select "7"
select select "1"
select select "2"
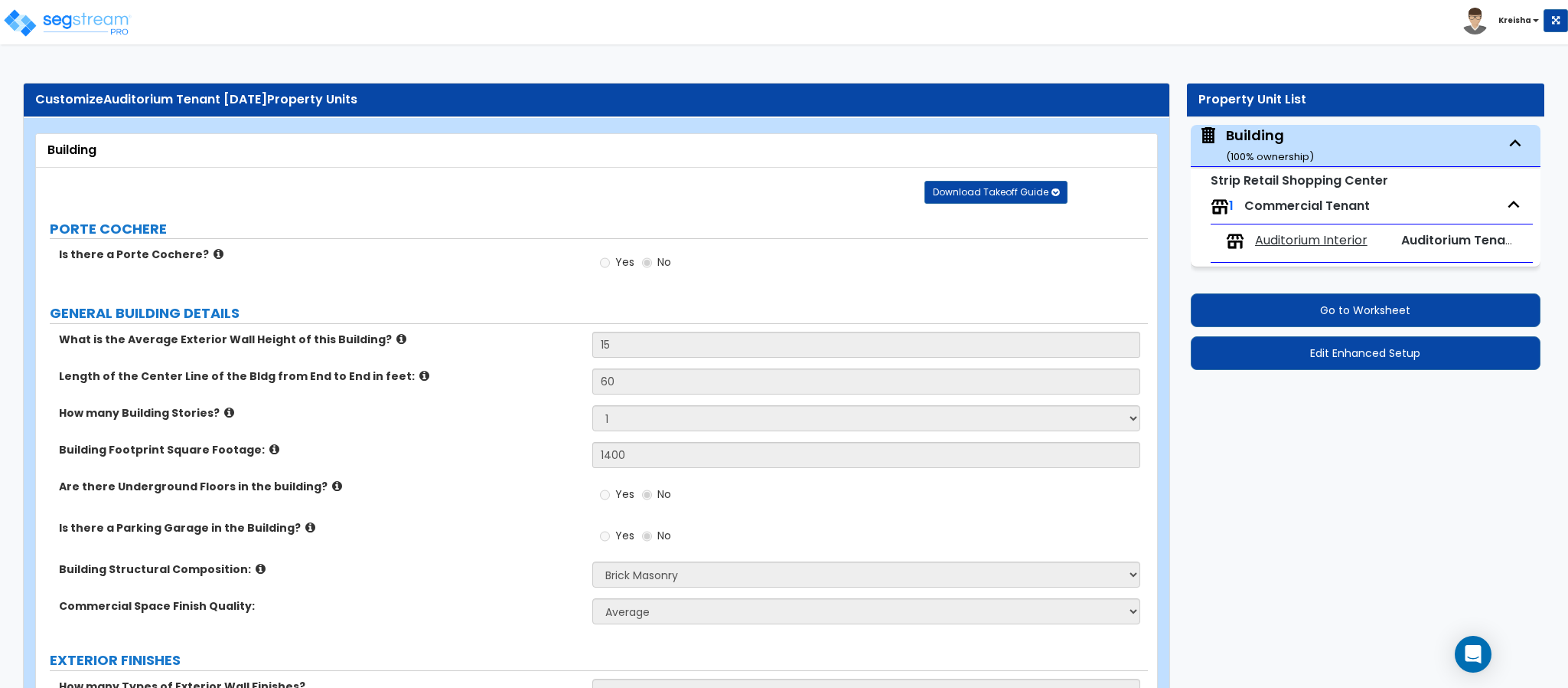
select select "1"
select select "4"
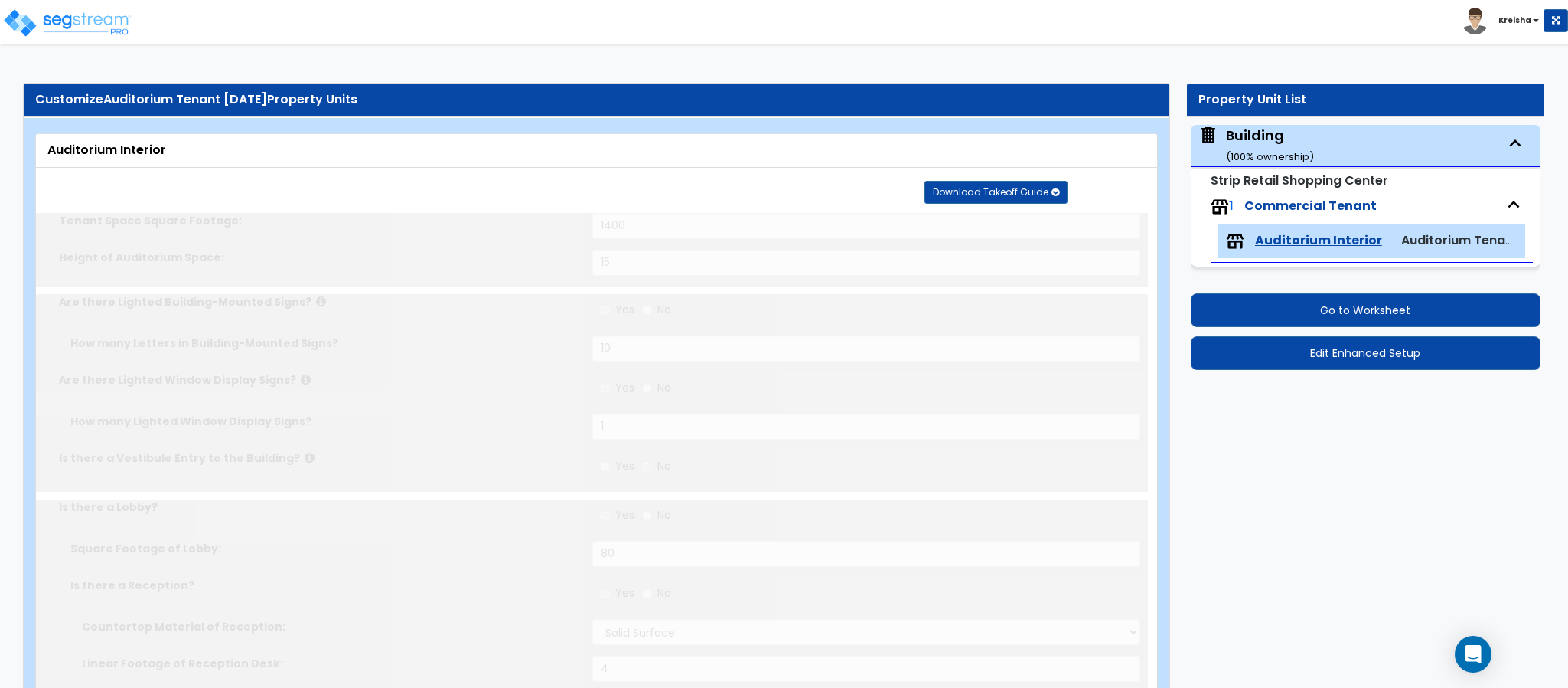
drag, startPoint x: 1235, startPoint y: 502, endPoint x: 818, endPoint y: 508, distance: 417.0
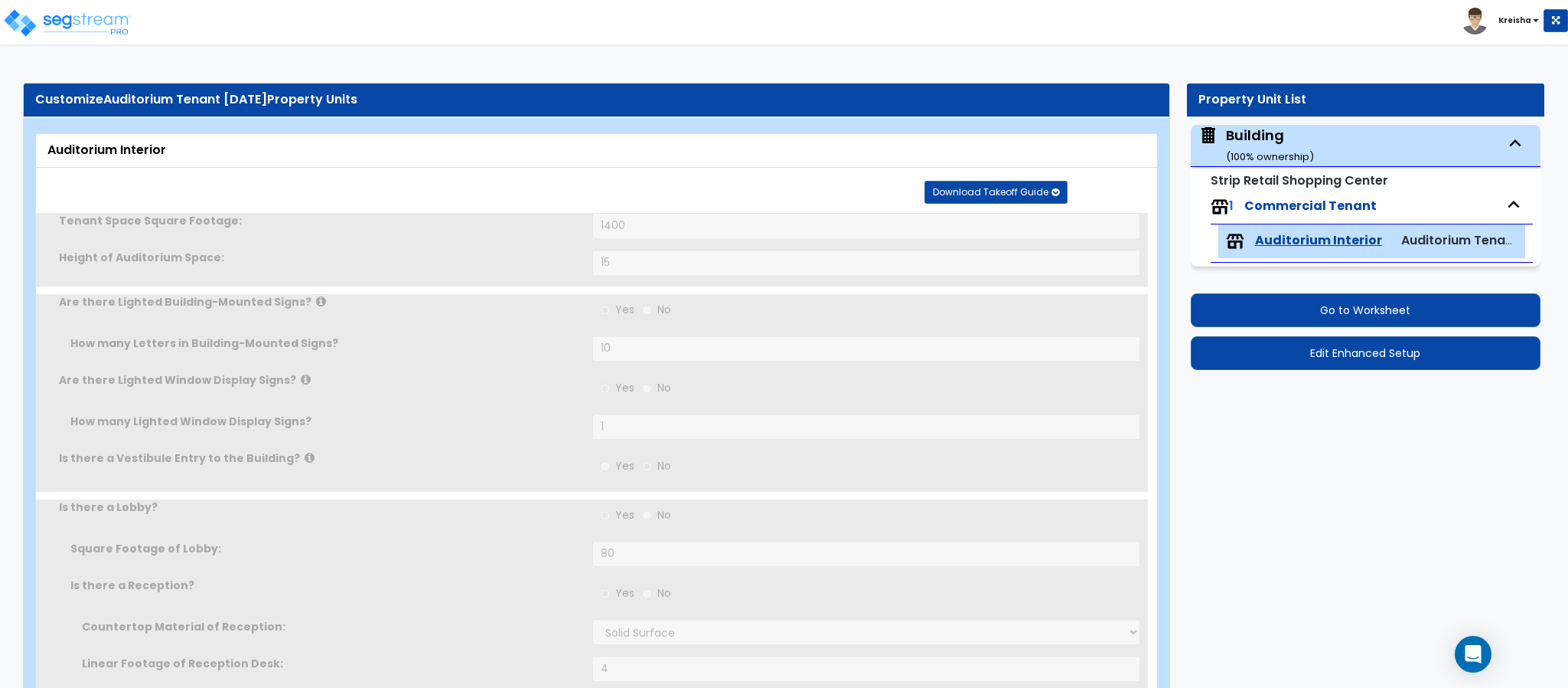
radio input "true"
select select "1"
radio input "true"
select select "2"
select select "7"
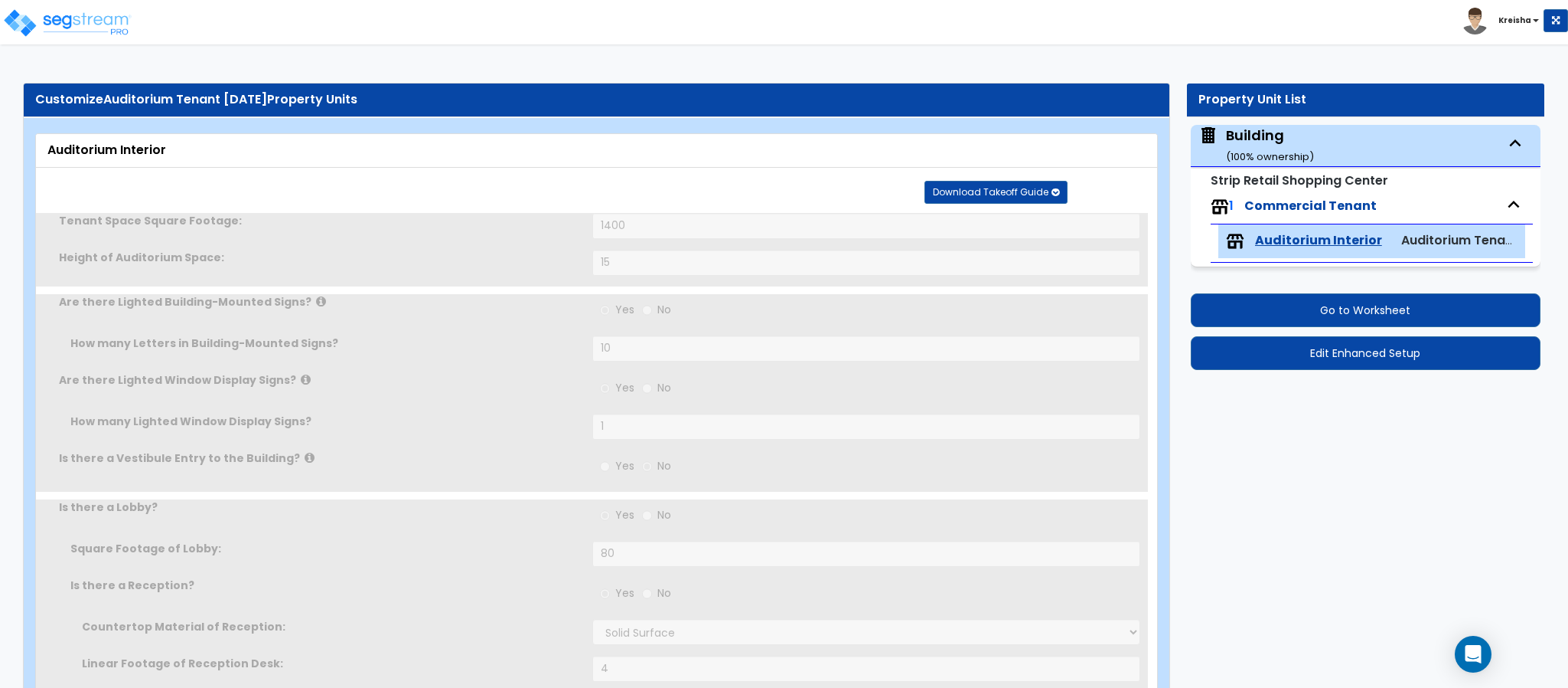
type input "60"
select select "1"
select select "5"
type input "2"
type input "1"
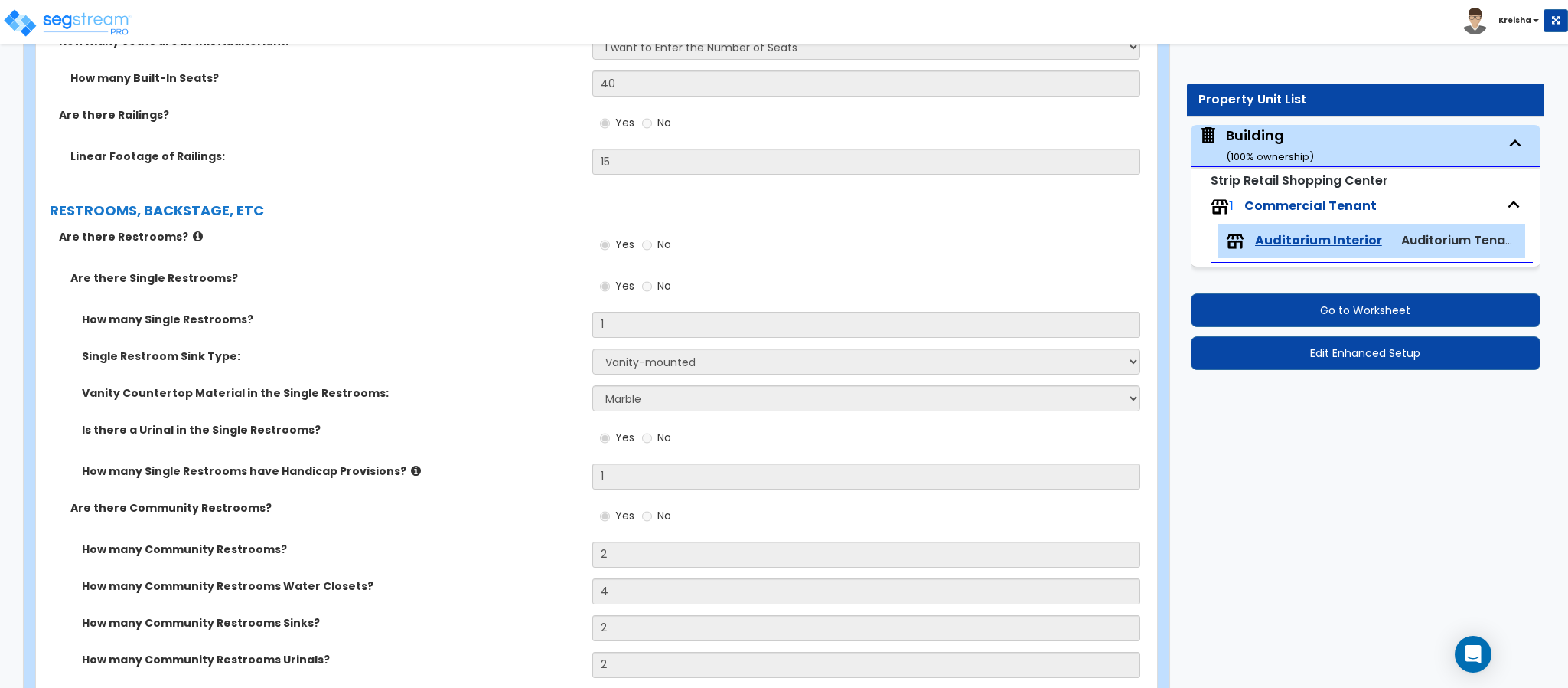
scroll to position [3905, 0]
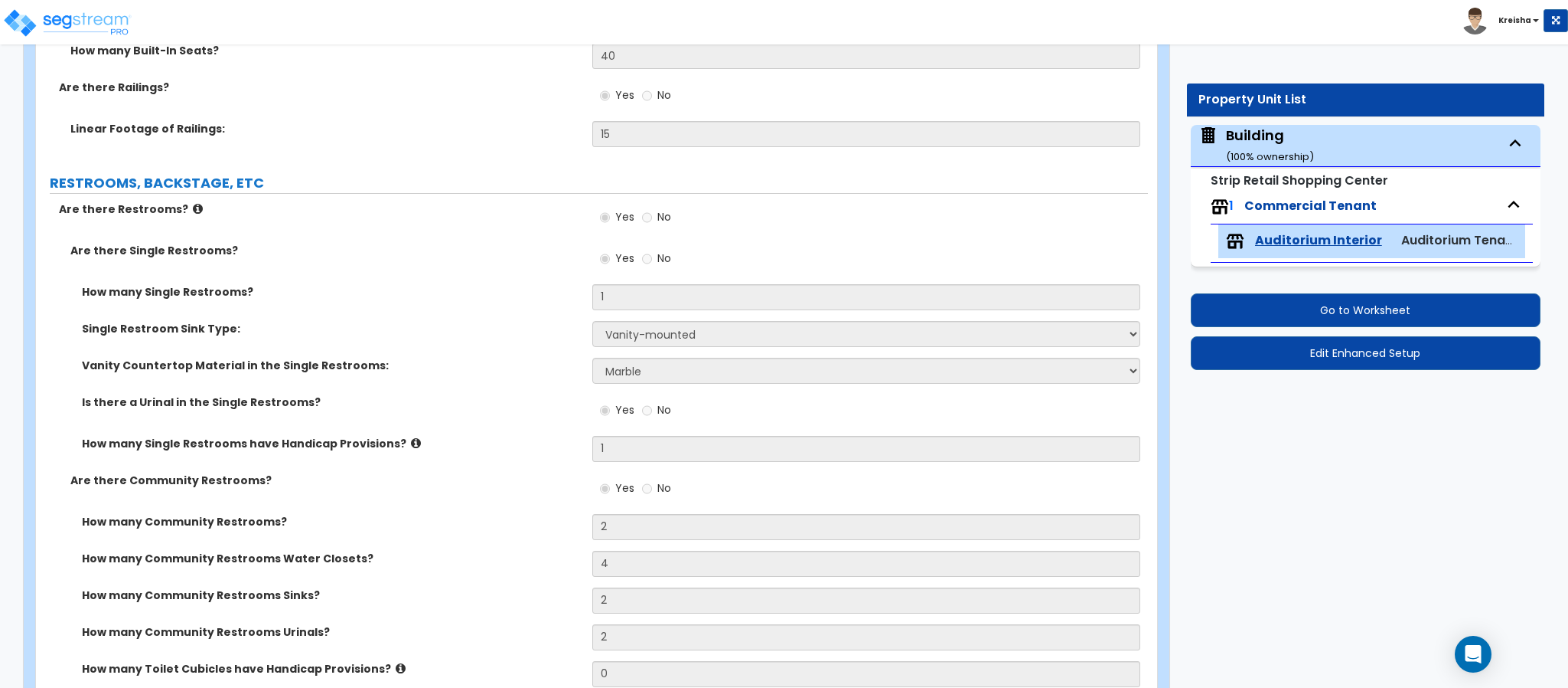
click at [149, 369] on label "Vanity Countertop Material in the Single Restrooms:" at bounding box center [331, 366] width 499 height 15
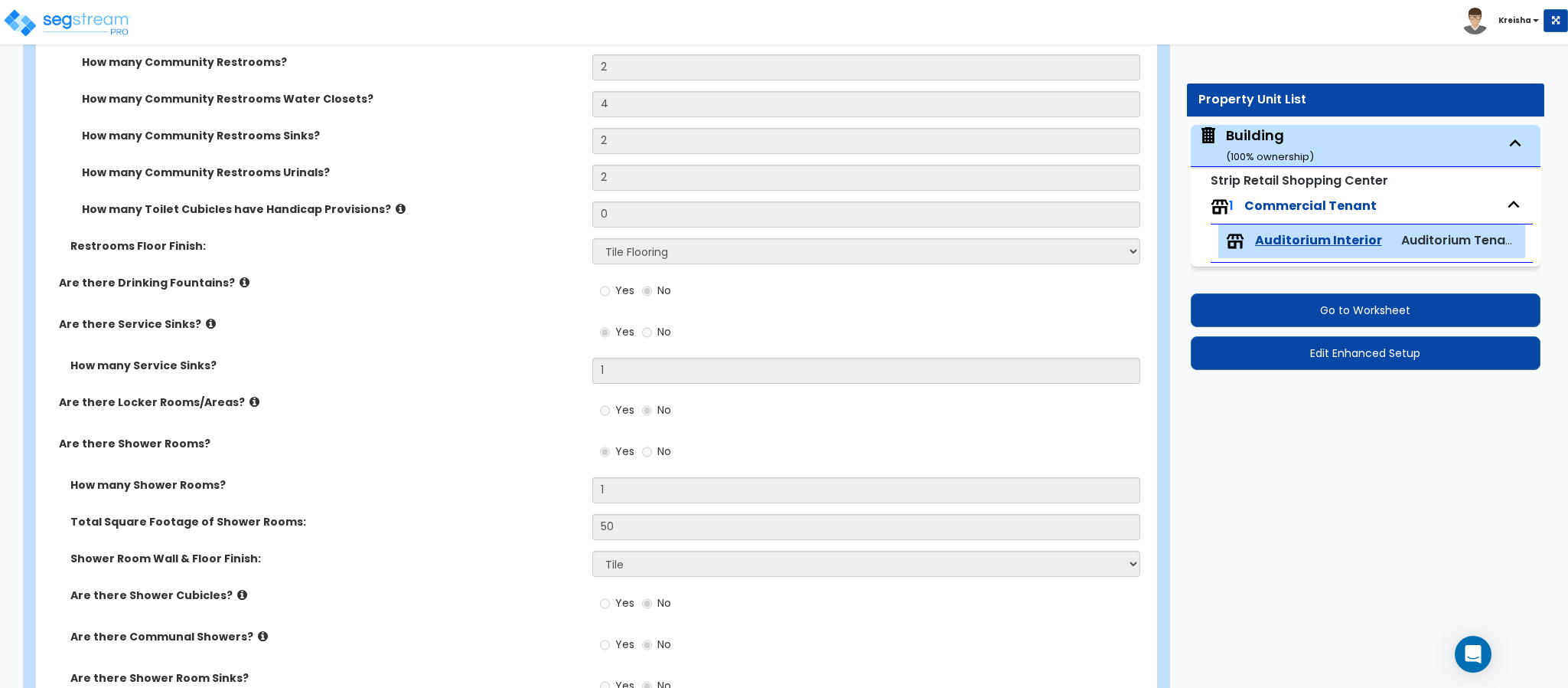
scroll to position [4517, 0]
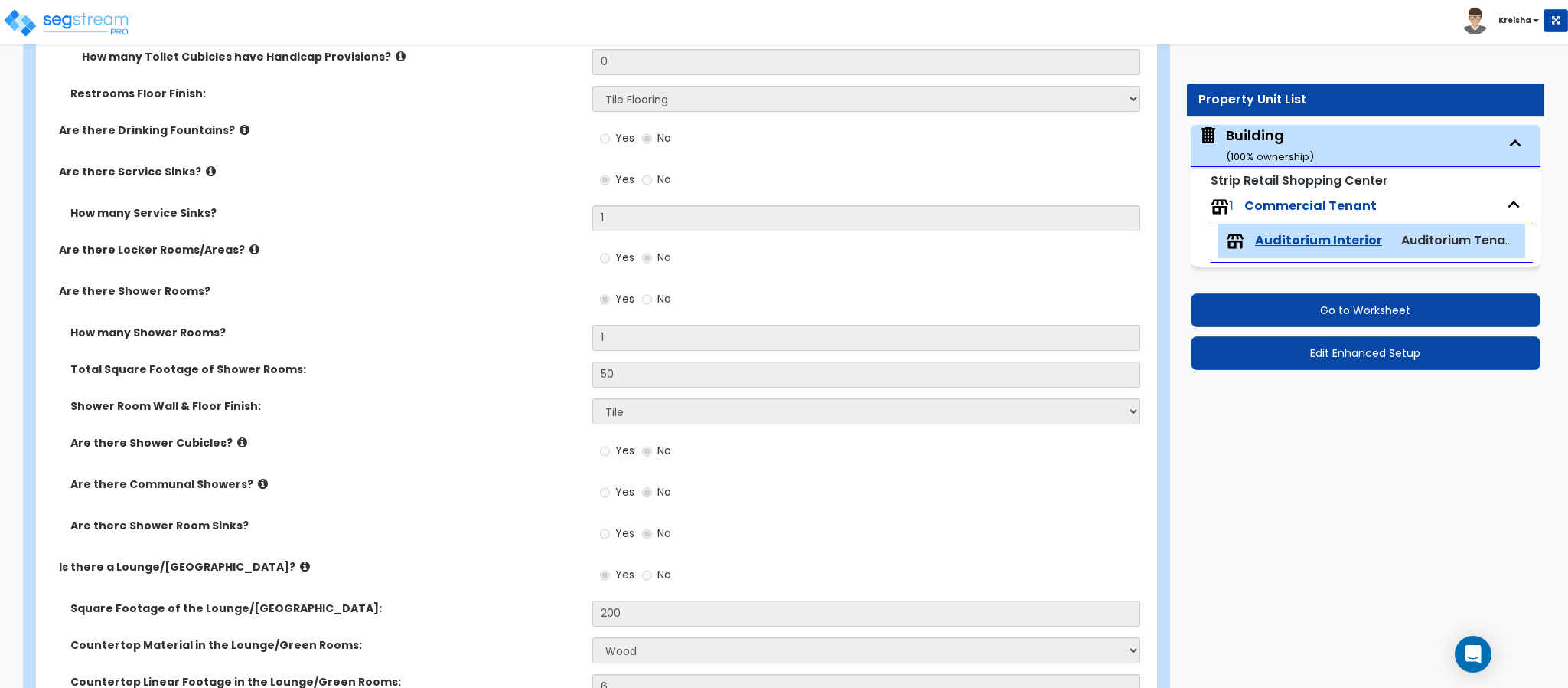
click at [444, 346] on div "How many Shower Rooms? 1" at bounding box center [591, 343] width 1112 height 37
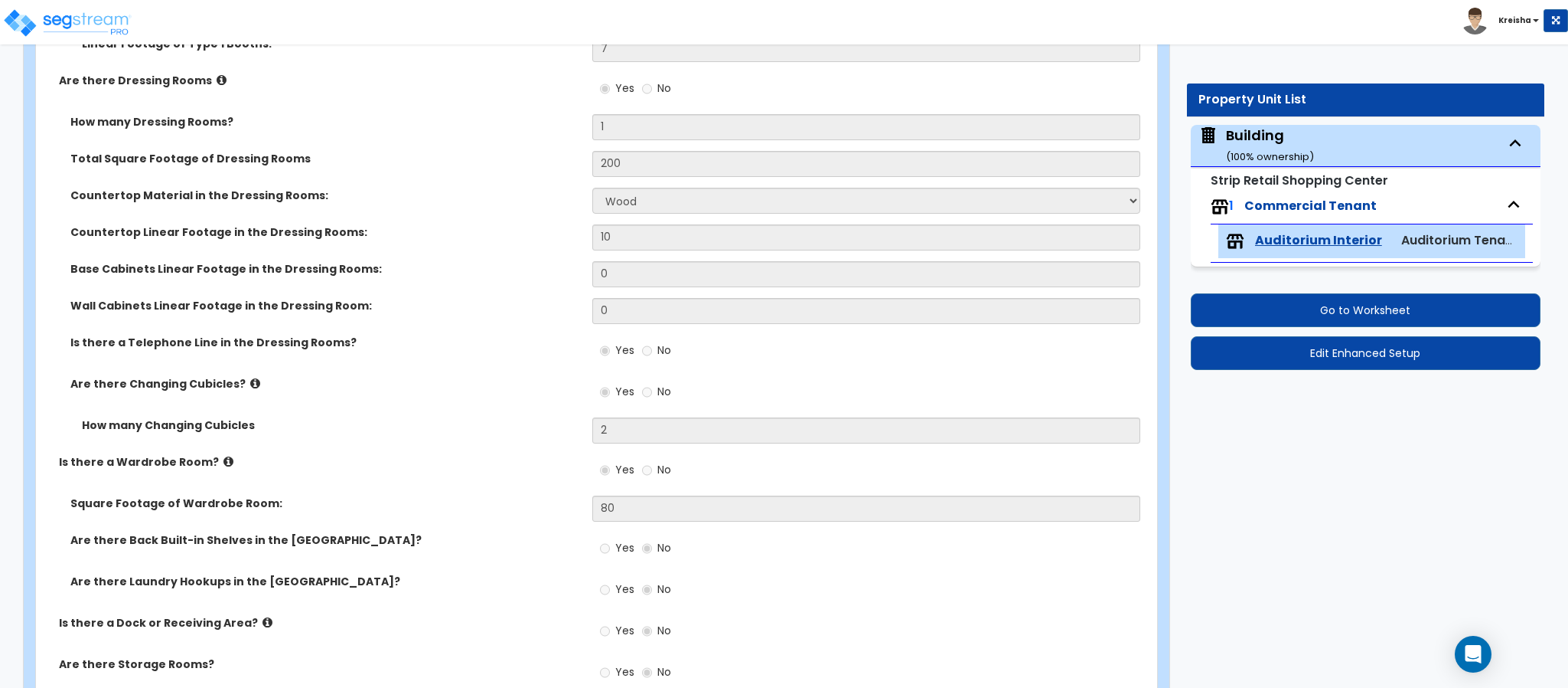
scroll to position [5, 0]
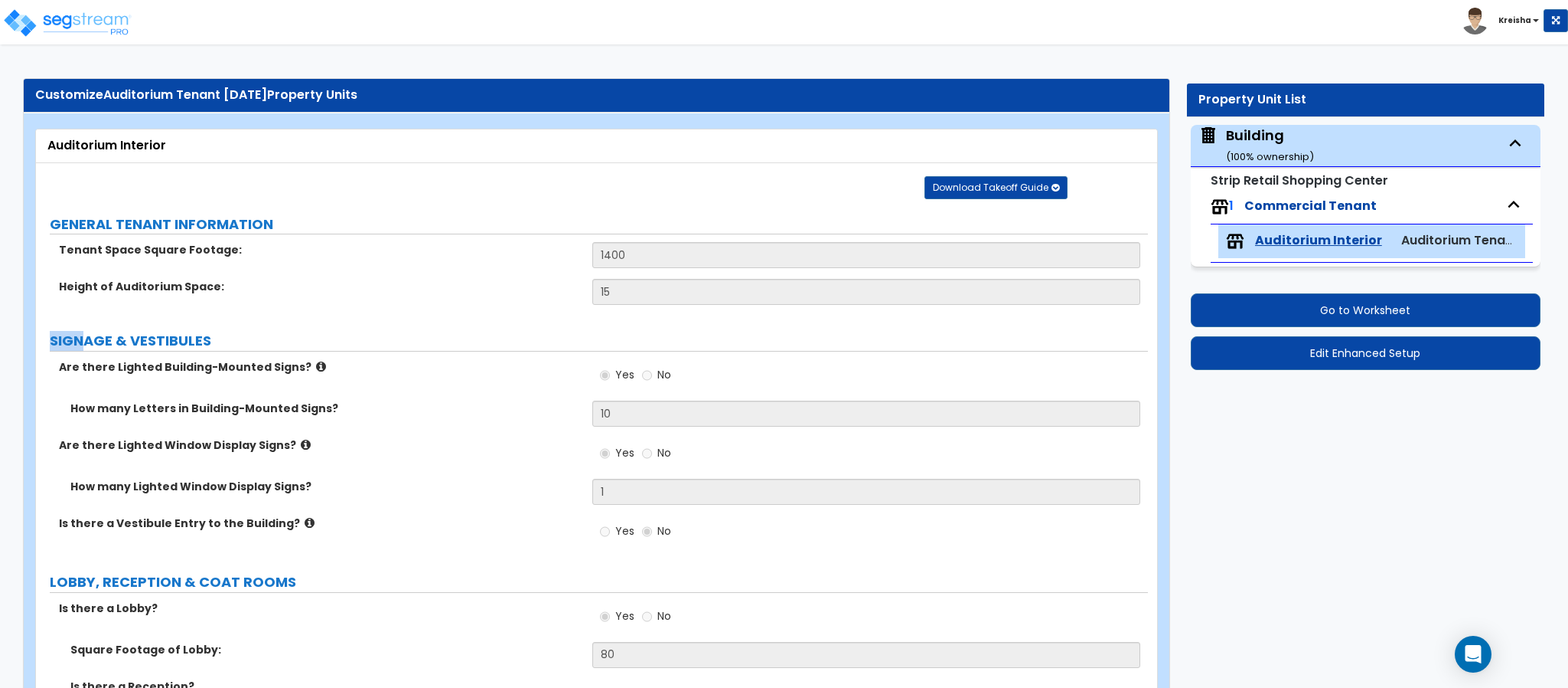
click at [316, 368] on icon at bounding box center [321, 367] width 10 height 12
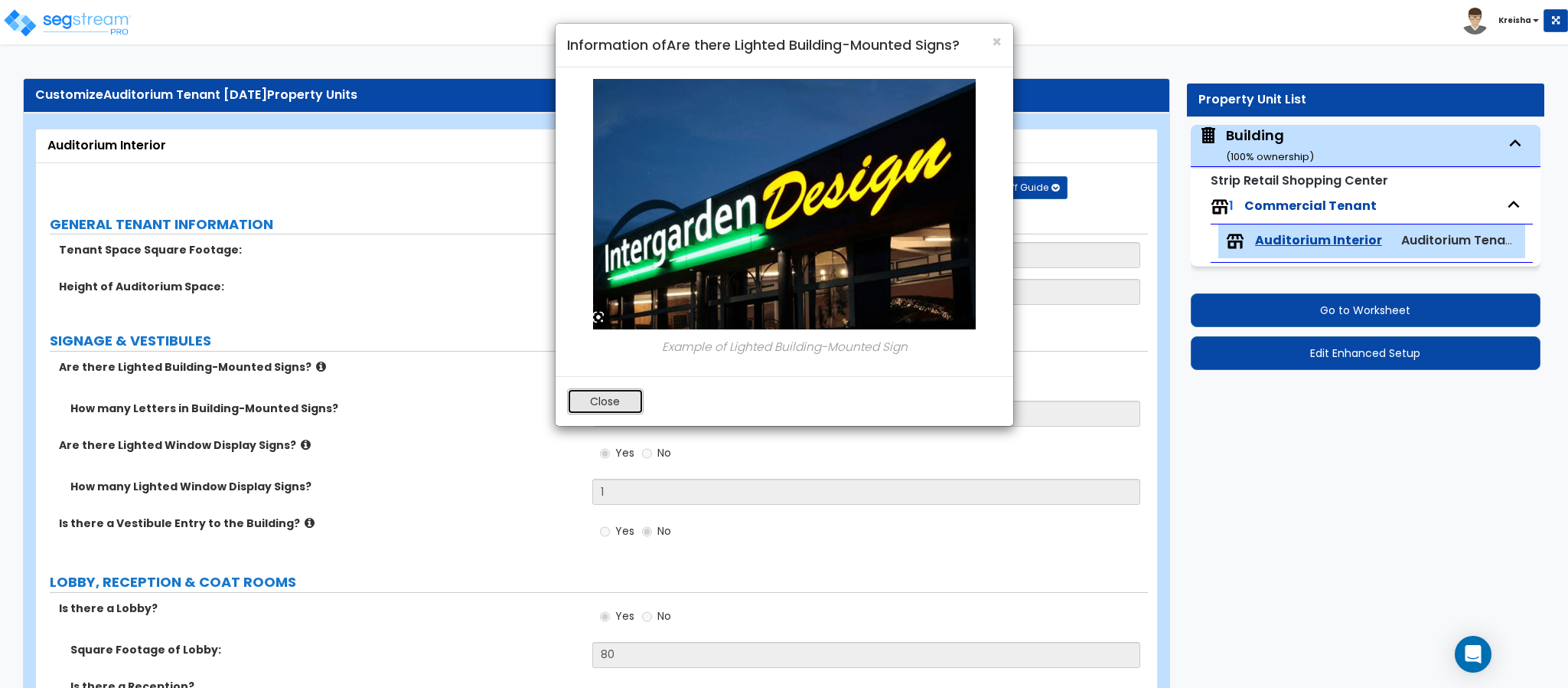
click at [610, 411] on button "Close" at bounding box center [605, 400] width 76 height 26
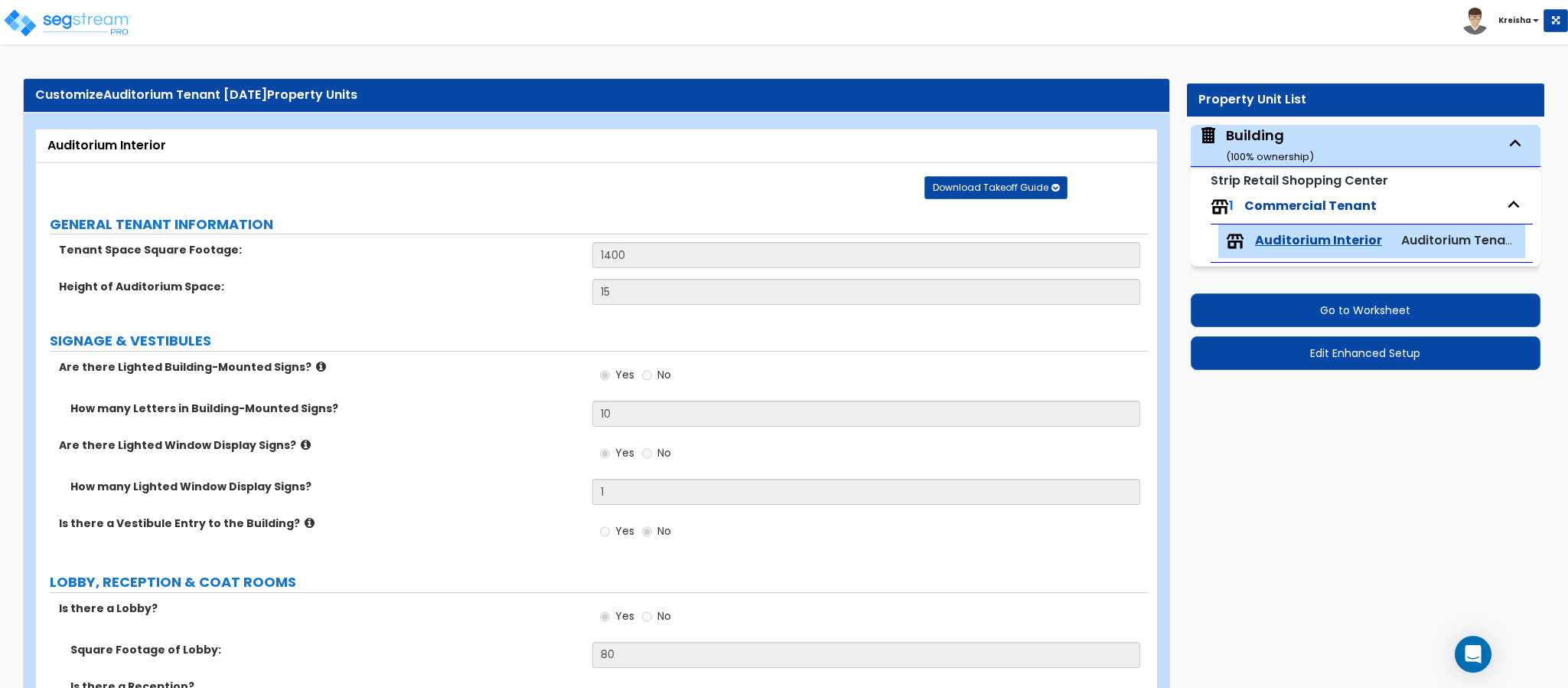
click at [515, 449] on label "Are there Lighted Window Display Signs?" at bounding box center [319, 445] width 522 height 15
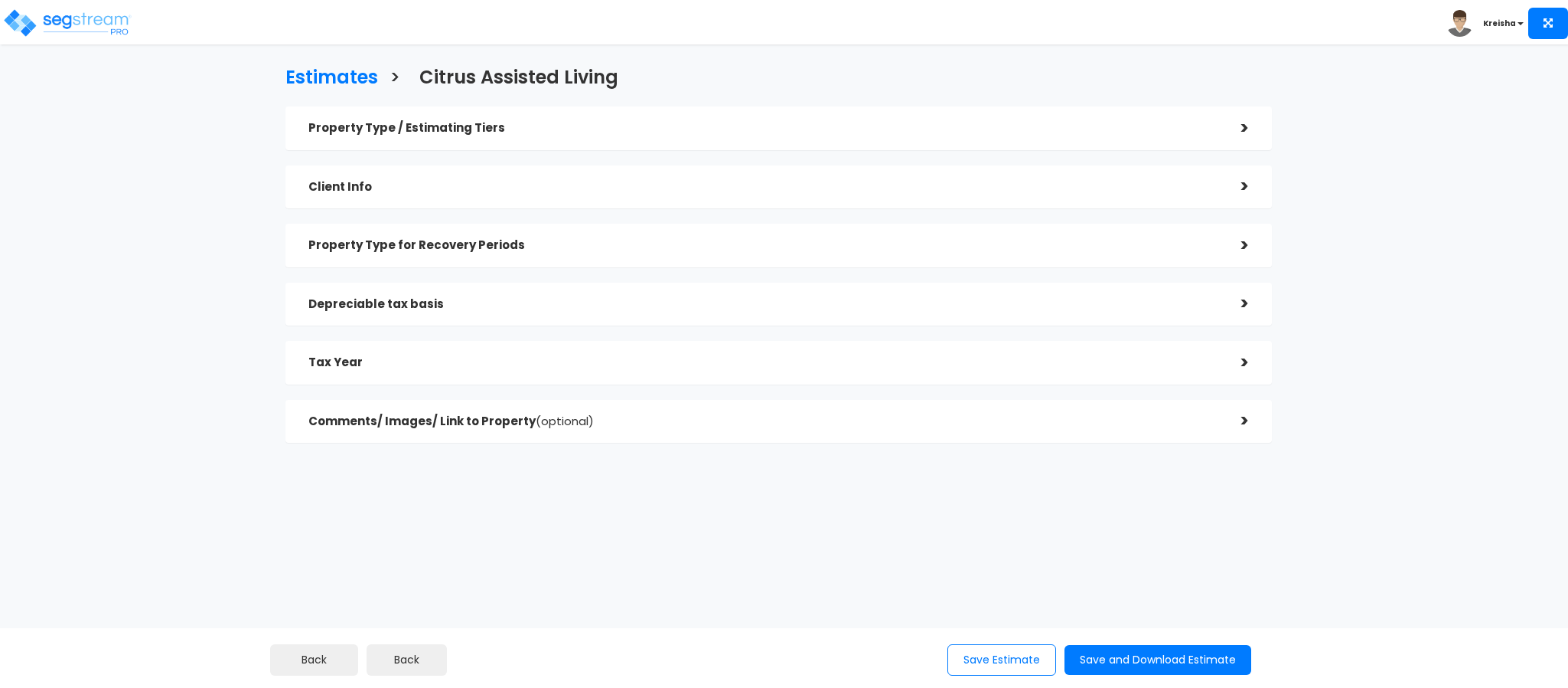
checkbox input "true"
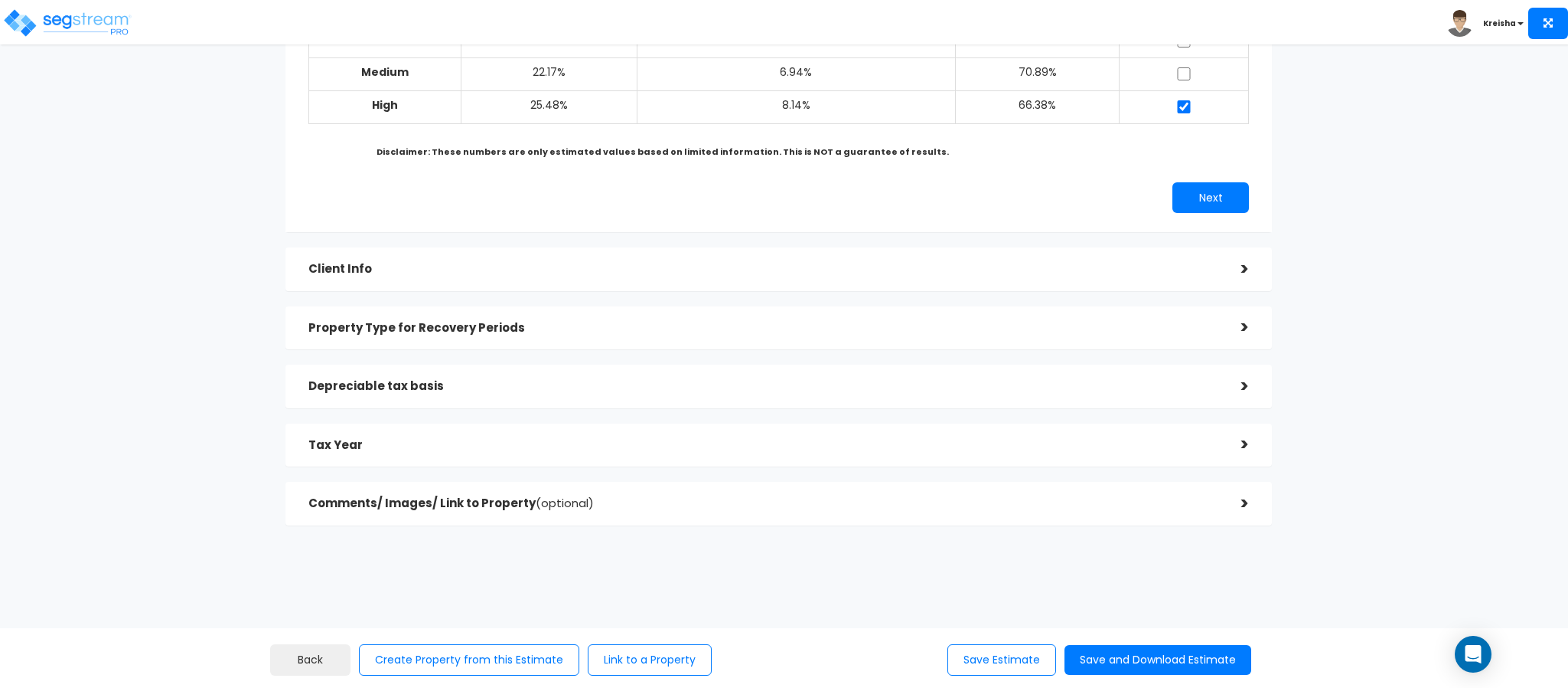
click at [602, 269] on h5 "Client Info" at bounding box center [763, 268] width 909 height 13
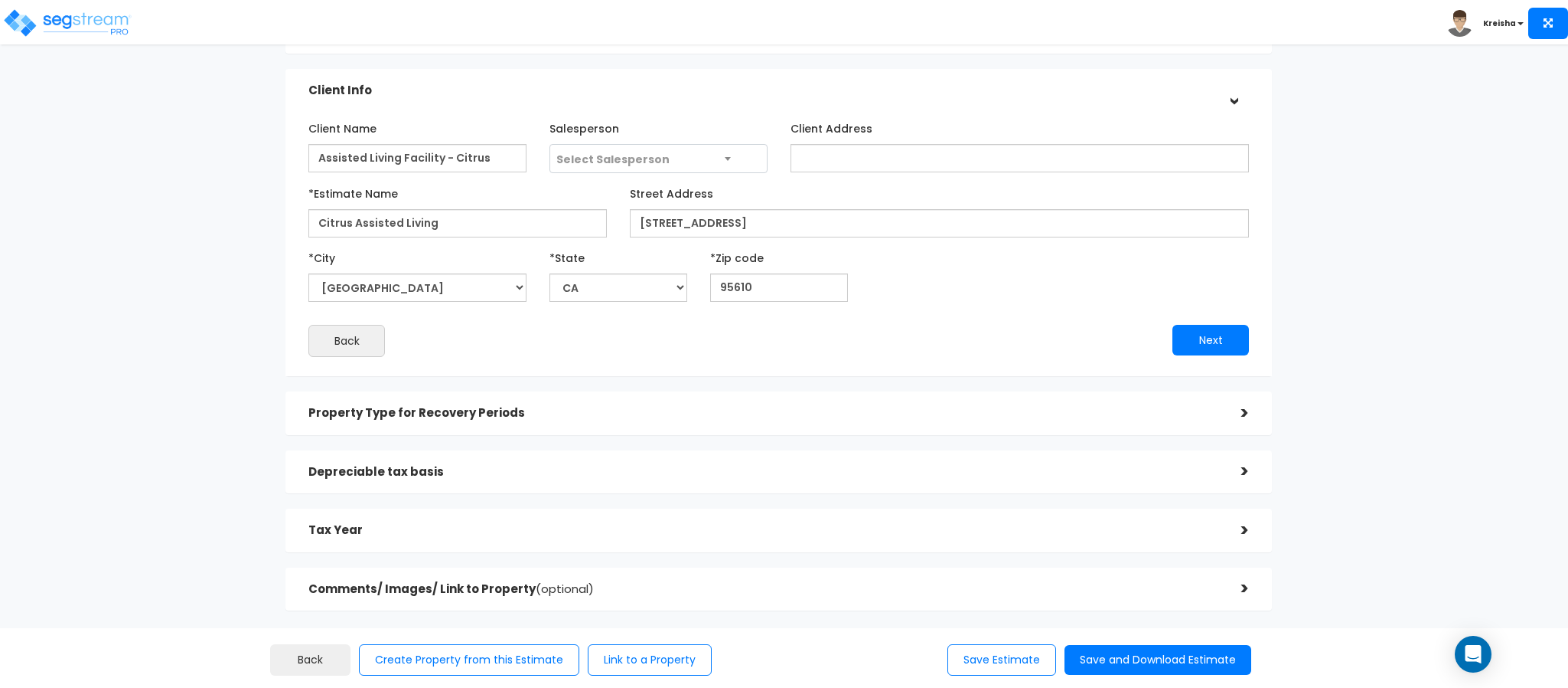
scroll to position [3, 0]
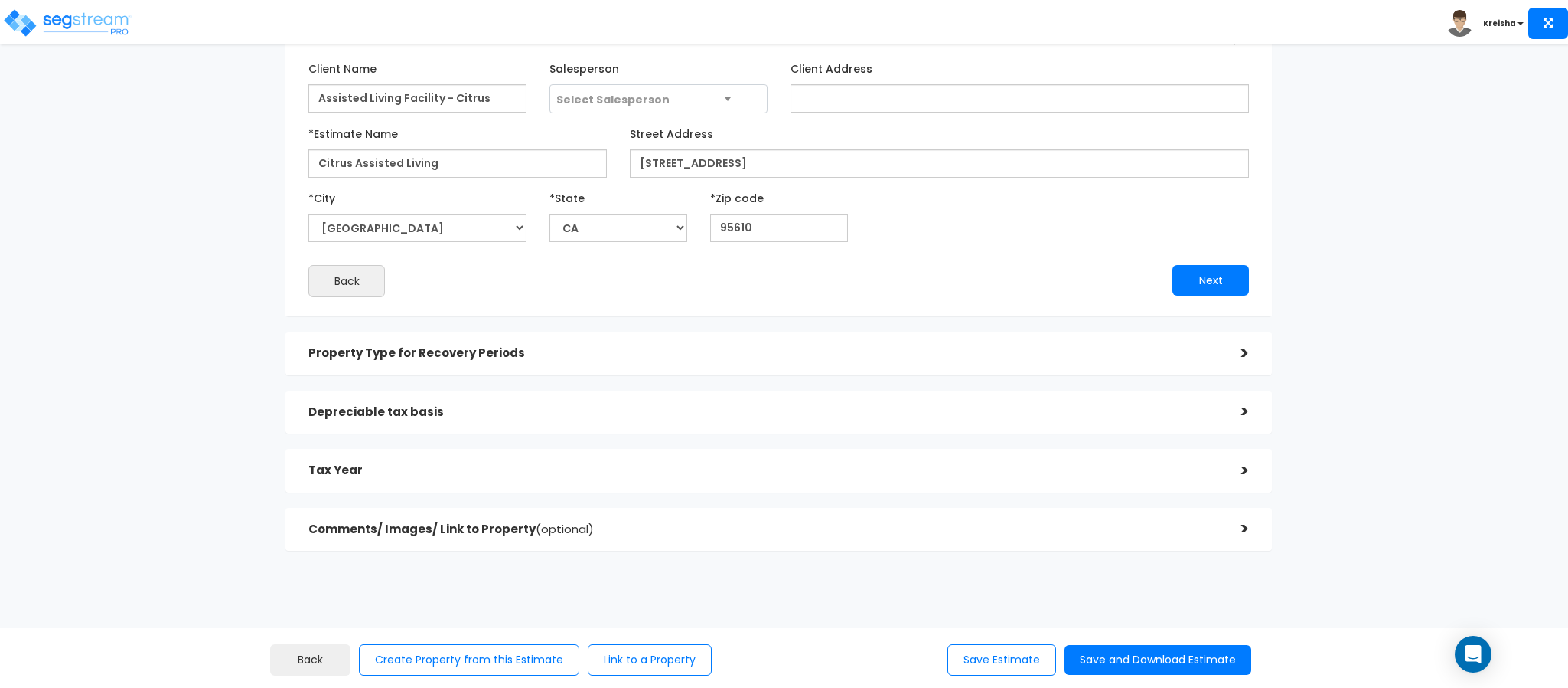
click at [606, 350] on h5 "Property Type for Recovery Periods" at bounding box center [763, 352] width 909 height 13
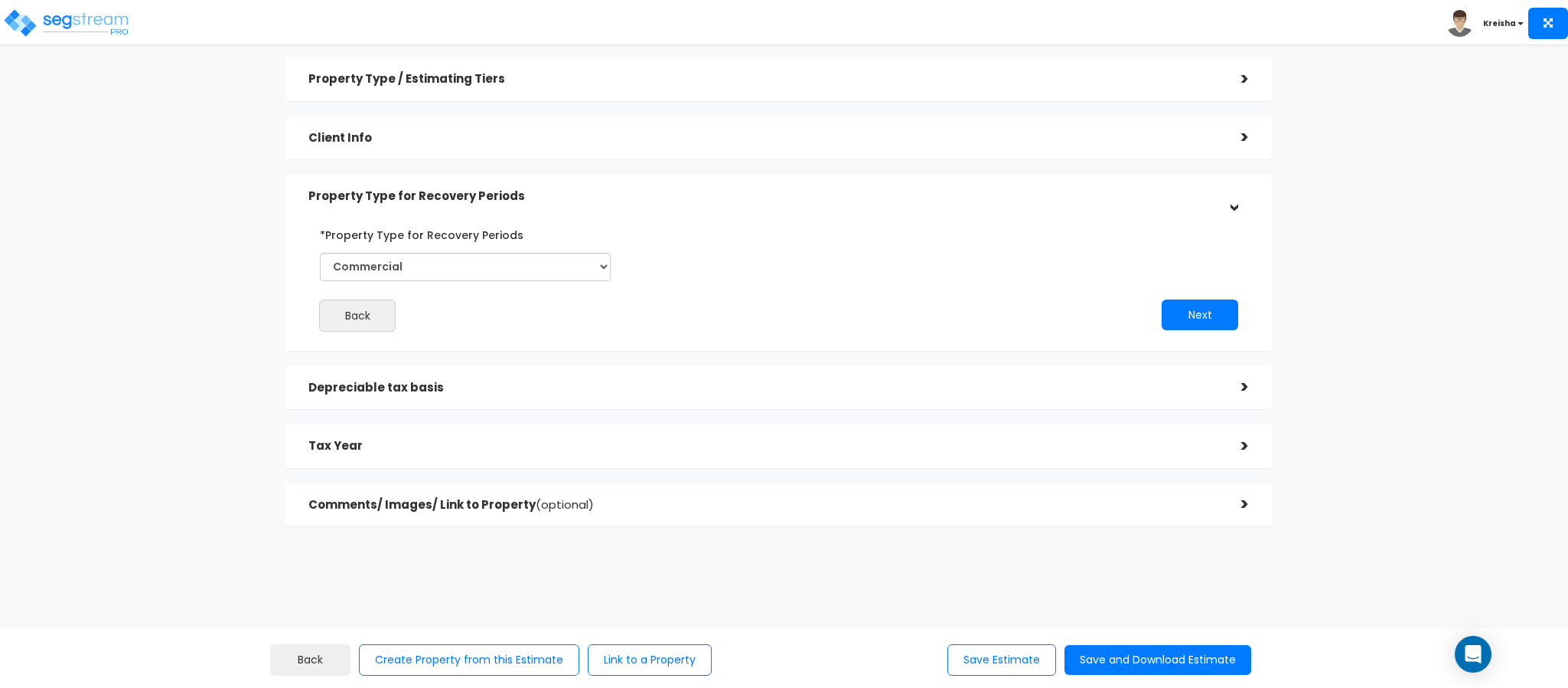
click at [583, 399] on div "Depreciable tax basis" at bounding box center [763, 387] width 909 height 28
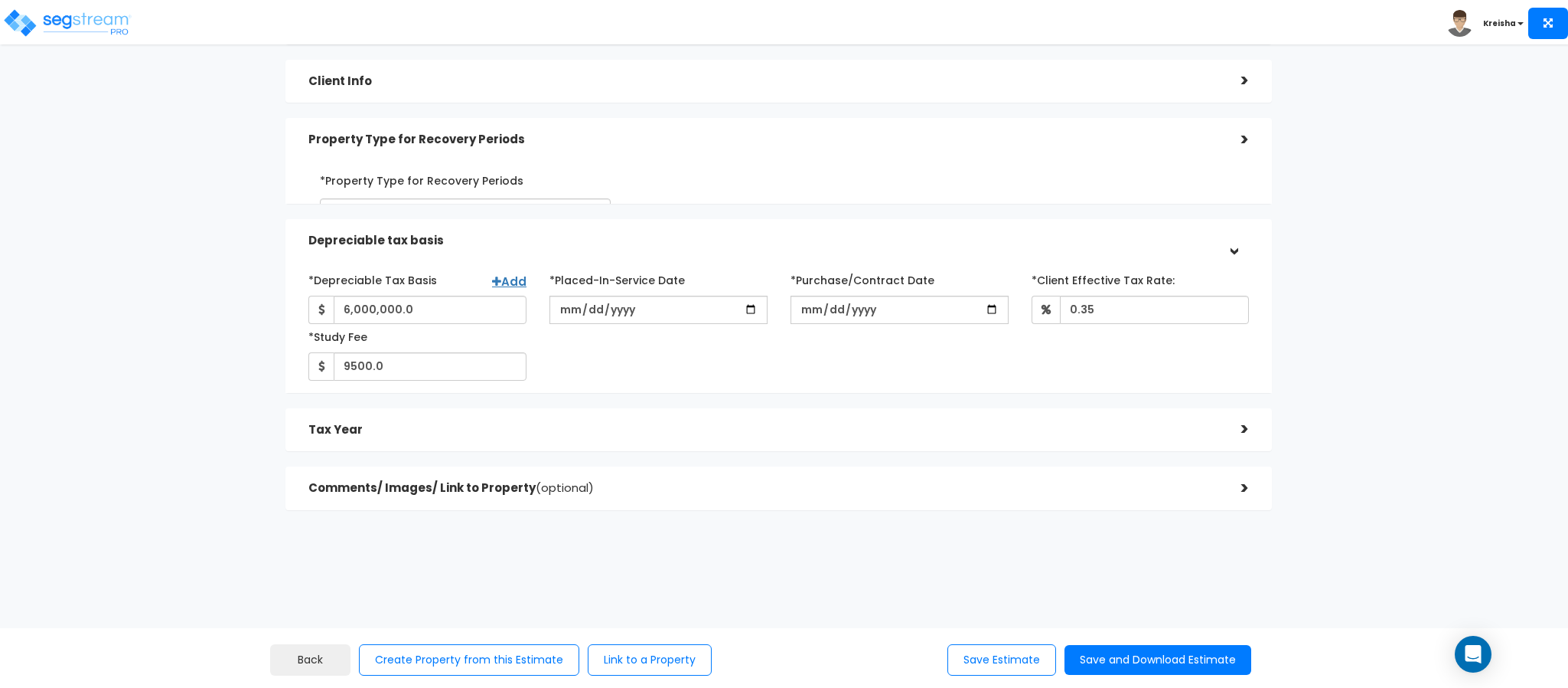
scroll to position [108, 0]
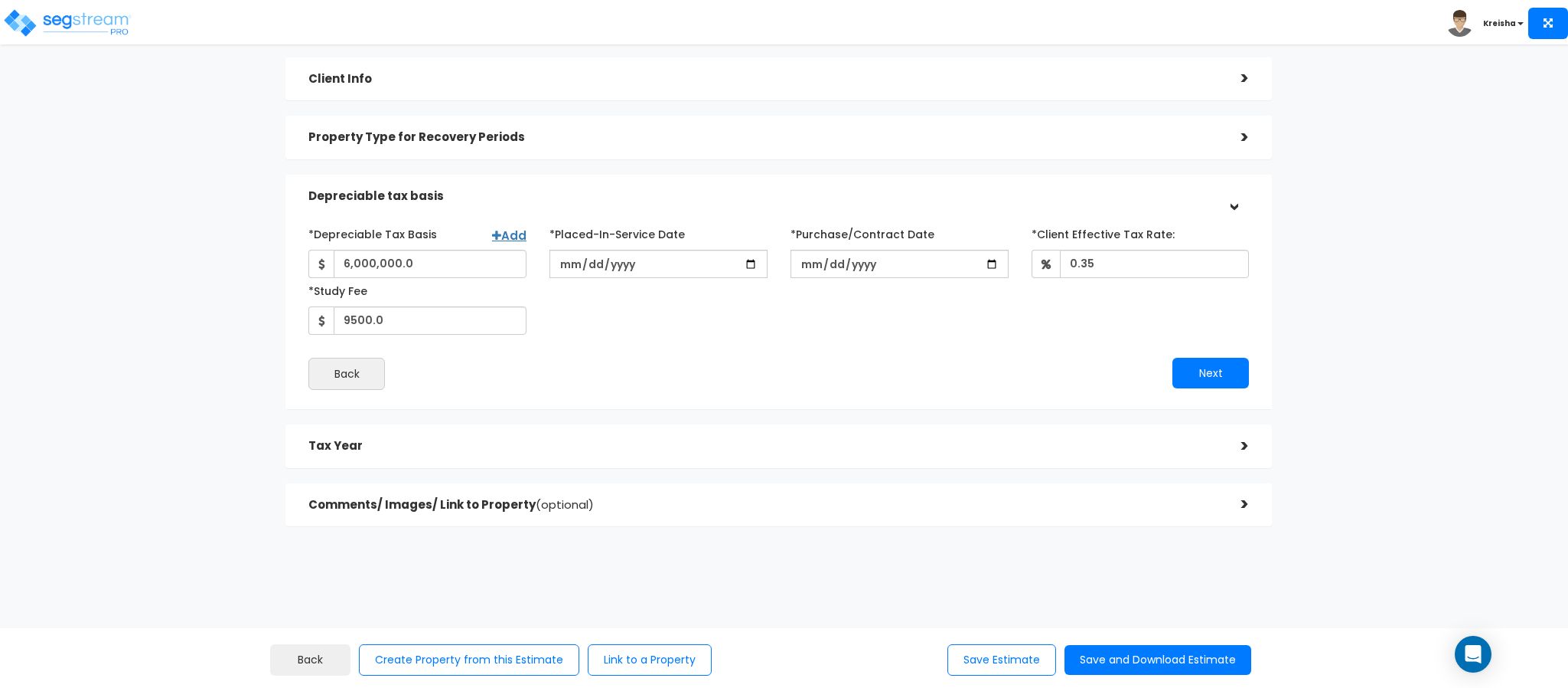
click at [557, 460] on div "Tax Year >" at bounding box center [778, 446] width 987 height 43
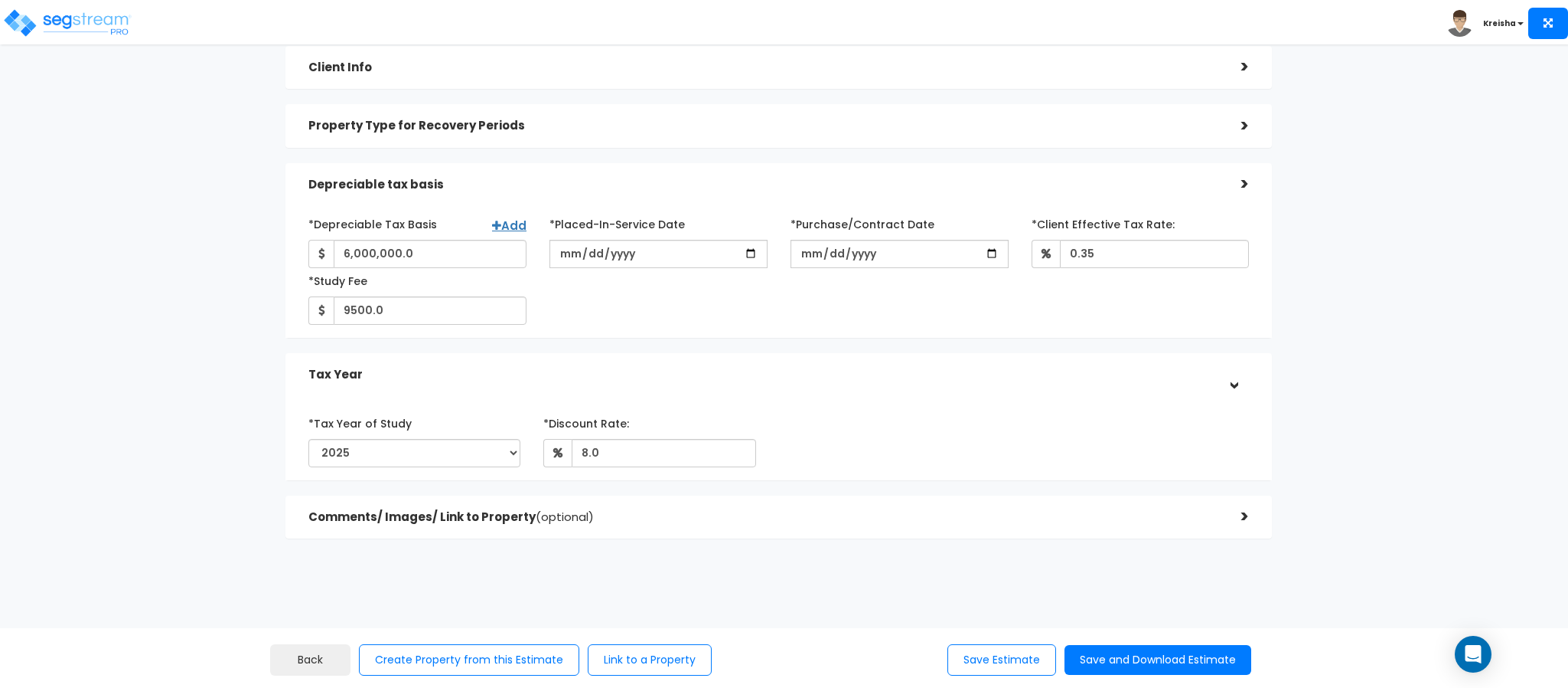
scroll to position [156, 0]
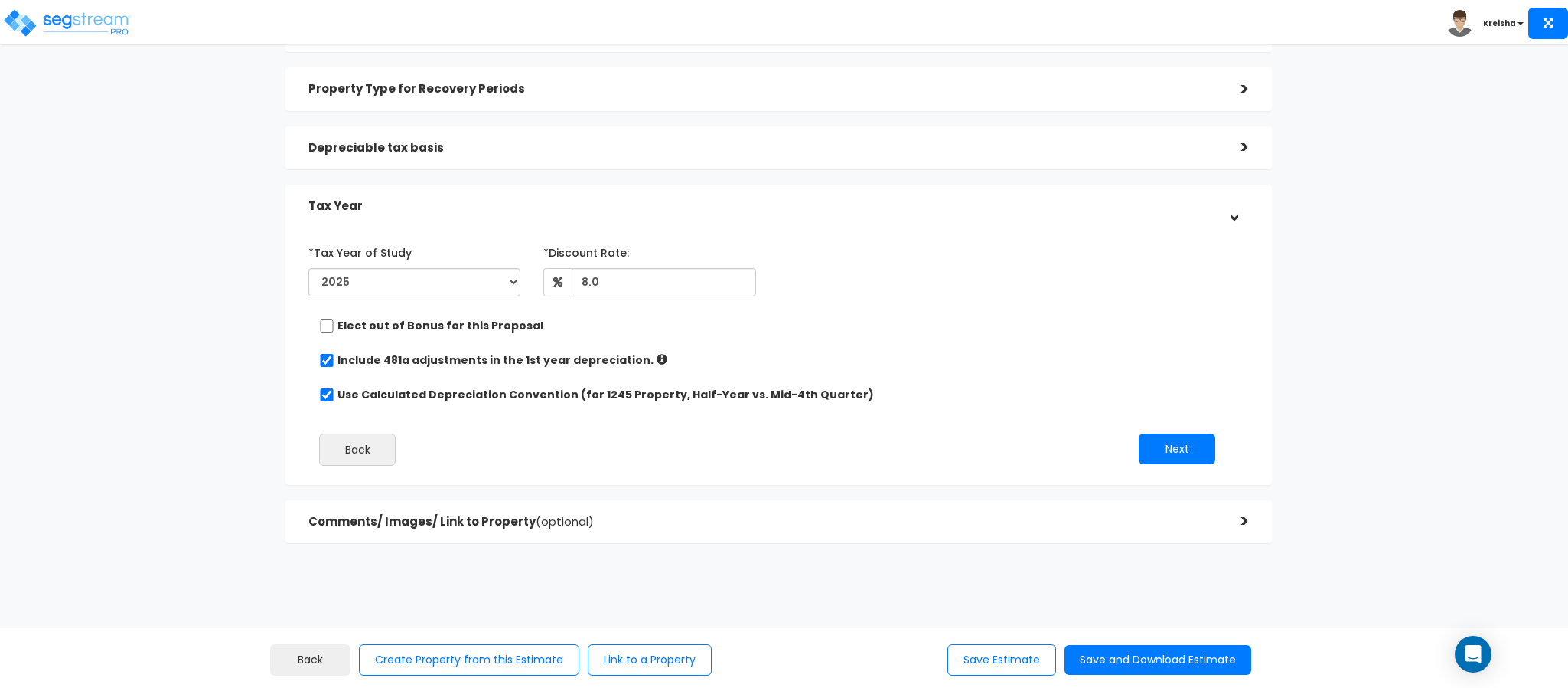
click at [610, 513] on div "Comments/ Images/ Link to Property (optional)" at bounding box center [763, 521] width 909 height 28
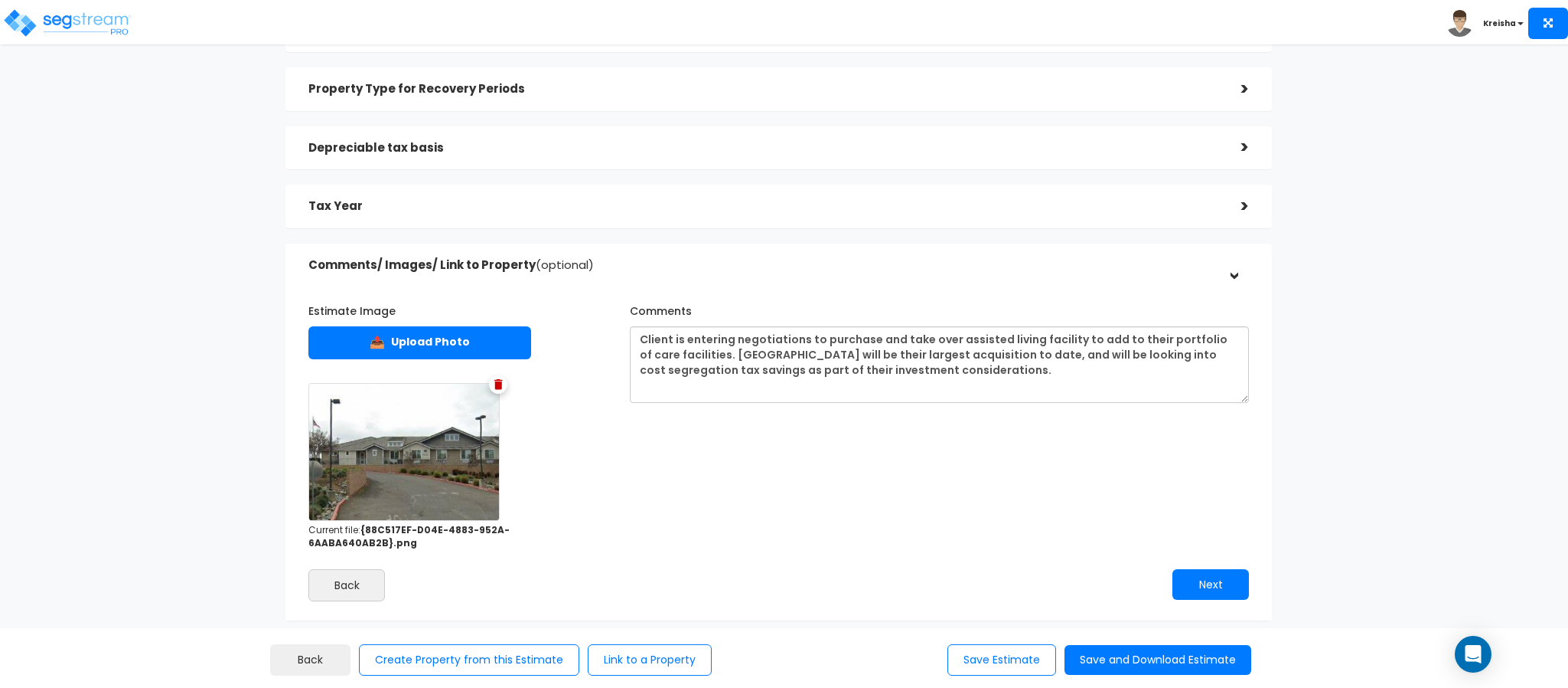
scroll to position [237, 0]
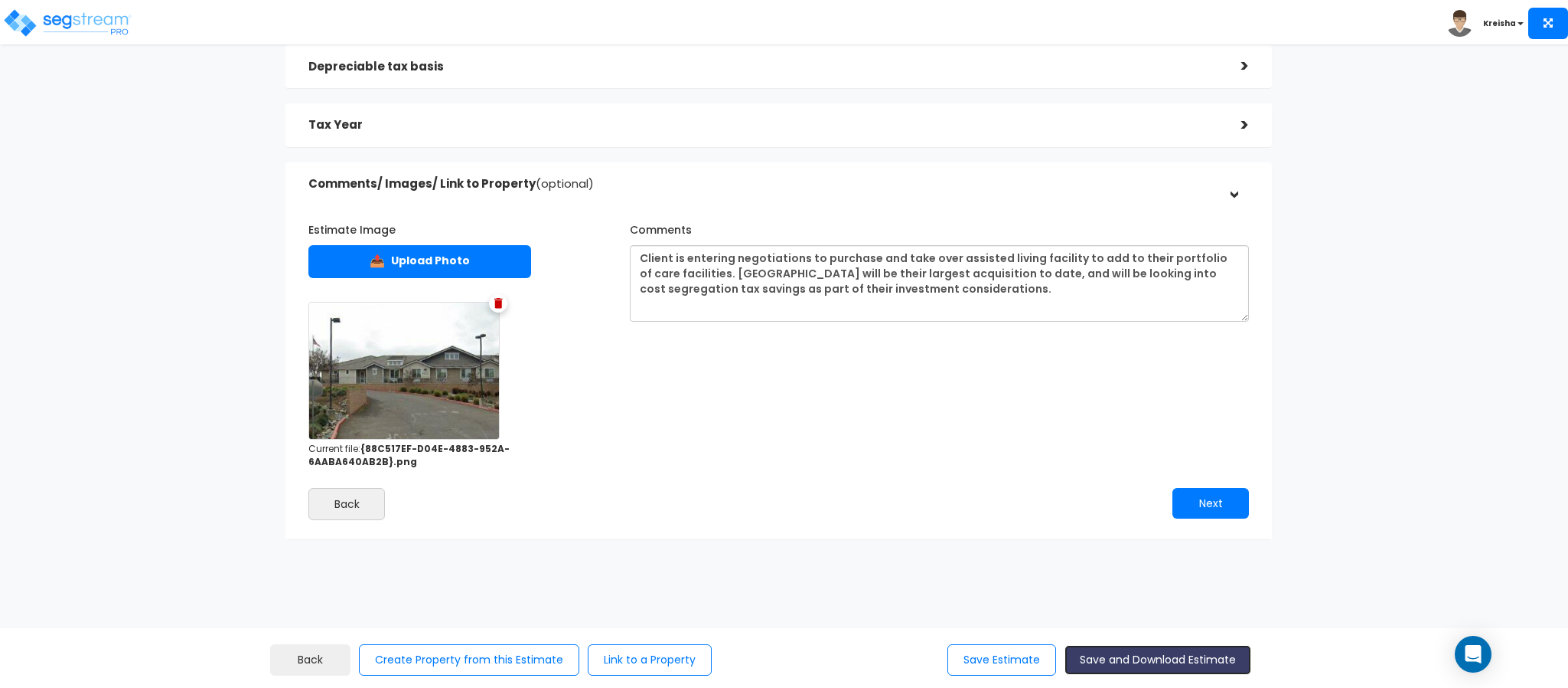
click at [1091, 655] on button "Save and Download Estimate" at bounding box center [1158, 659] width 187 height 30
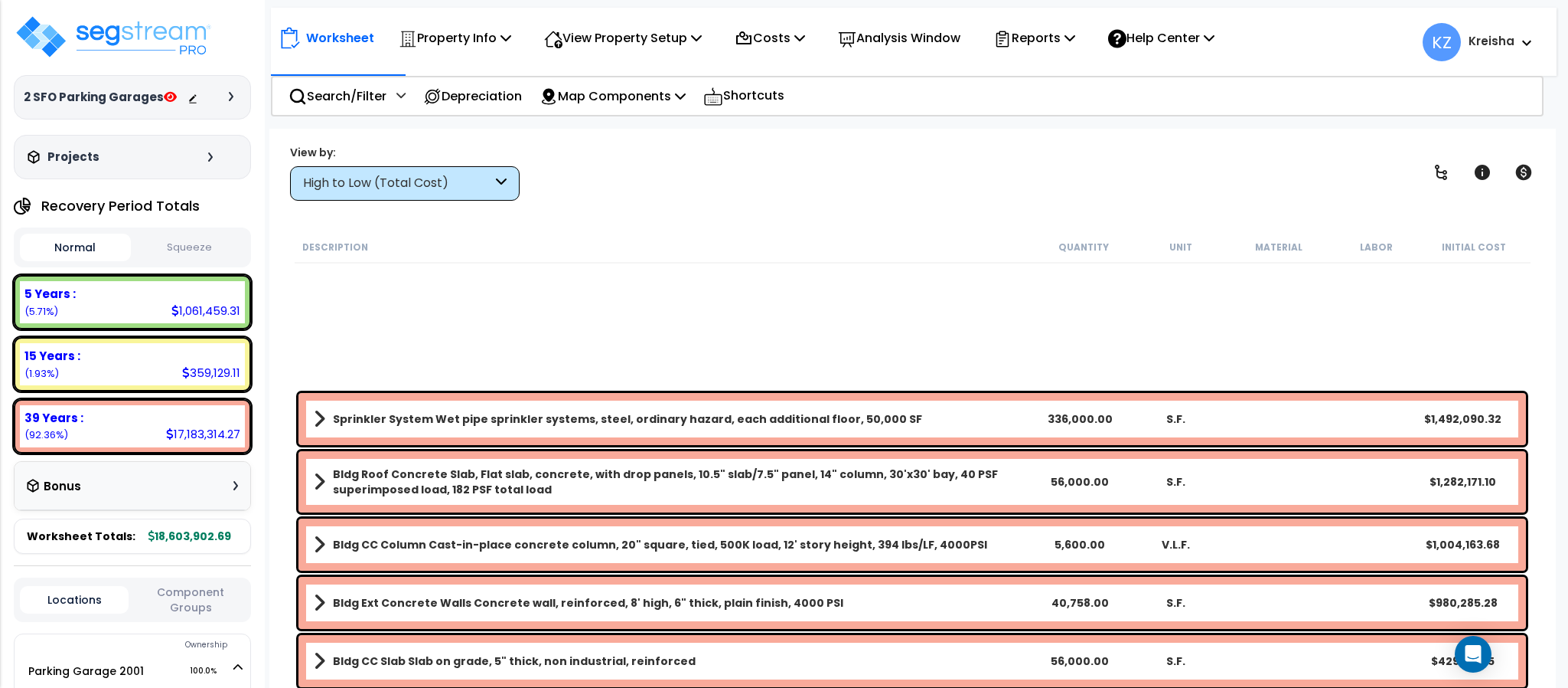
scroll to position [459, 0]
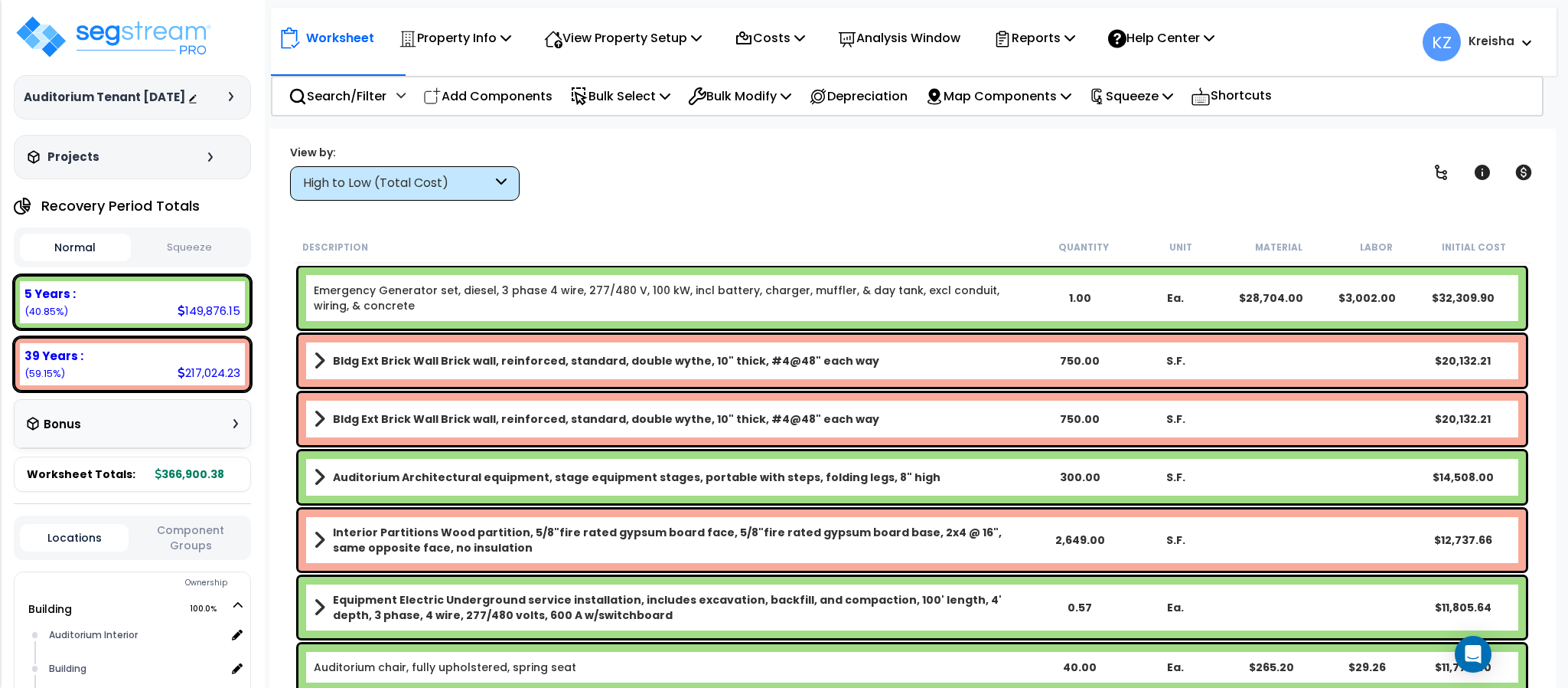
click at [405, 173] on div "High to Low (Total Cost)" at bounding box center [405, 183] width 230 height 35
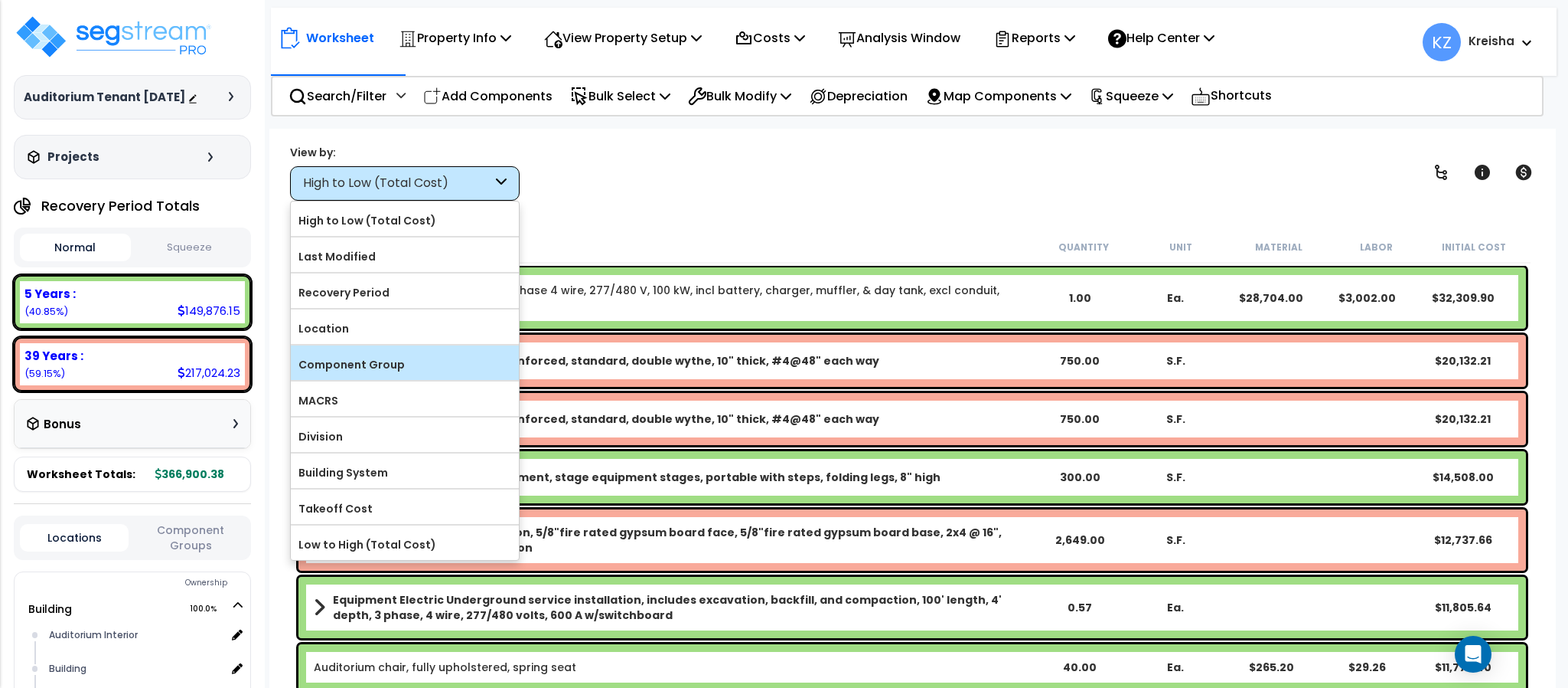
click at [376, 357] on label "Component Group" at bounding box center [405, 365] width 228 height 23
click at [0, 0] on input "Component Group" at bounding box center [0, 0] width 0 height 0
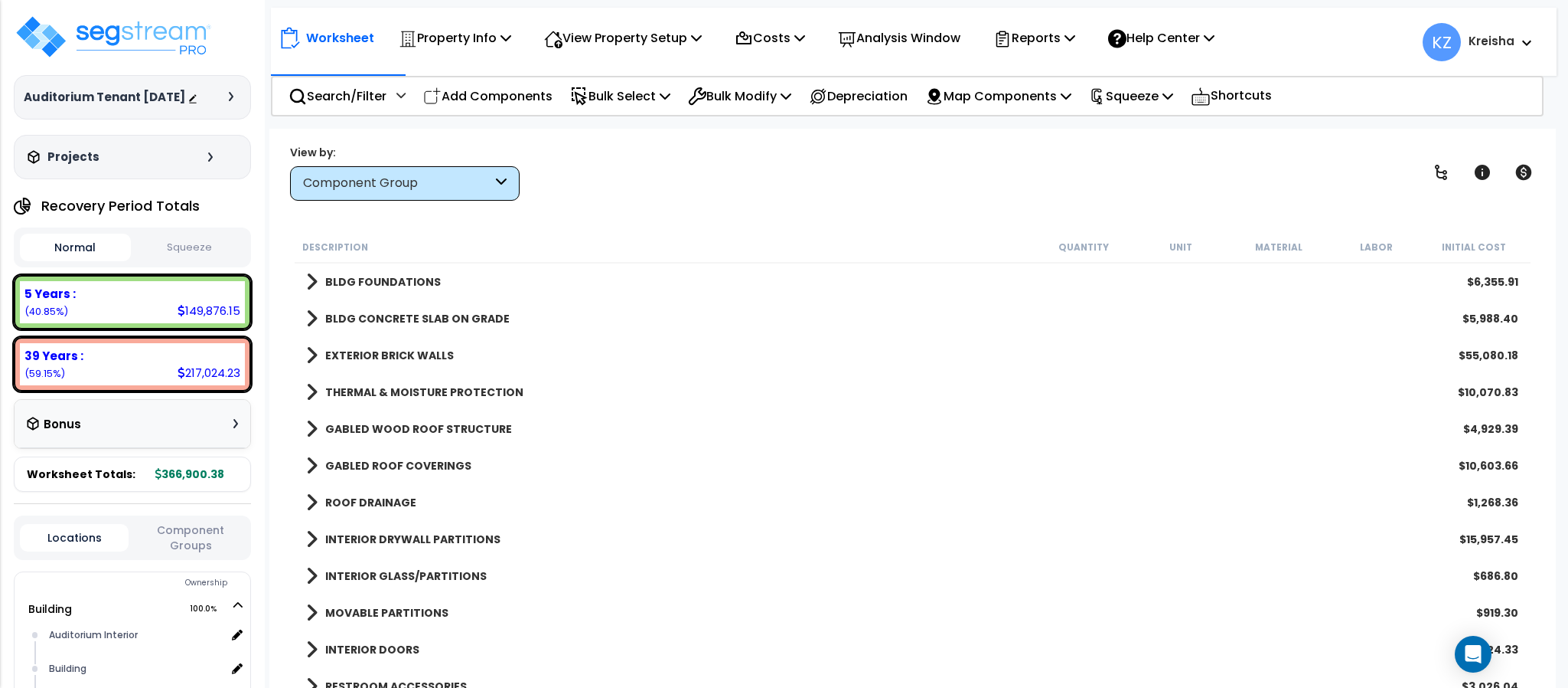
click at [1440, 169] on icon at bounding box center [1441, 172] width 18 height 18
click at [1440, 166] on icon at bounding box center [1441, 172] width 18 height 18
click at [1075, 183] on div "View by: Component Group High to Low (Total Cost)" at bounding box center [911, 172] width 1255 height 57
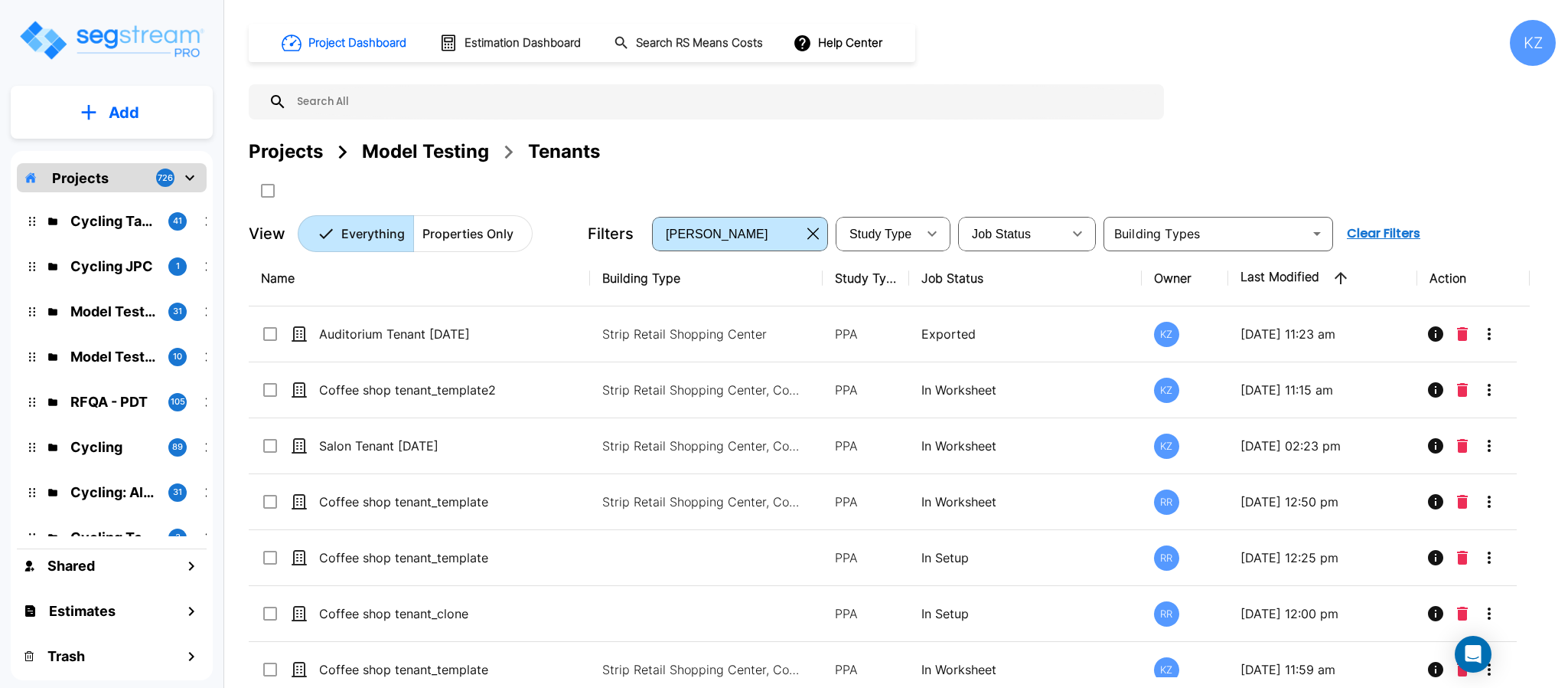
click at [377, 145] on div "Model Testing" at bounding box center [425, 151] width 127 height 28
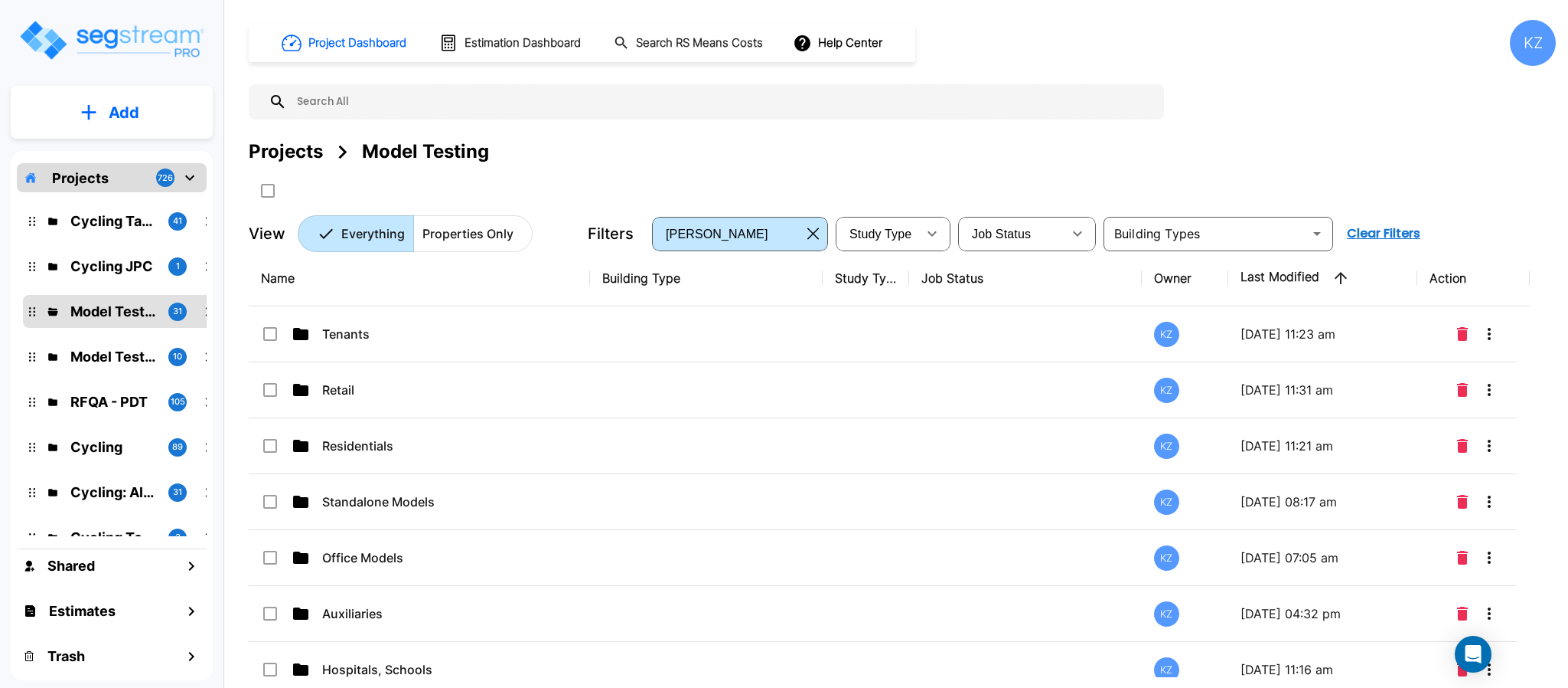
scroll to position [306, 0]
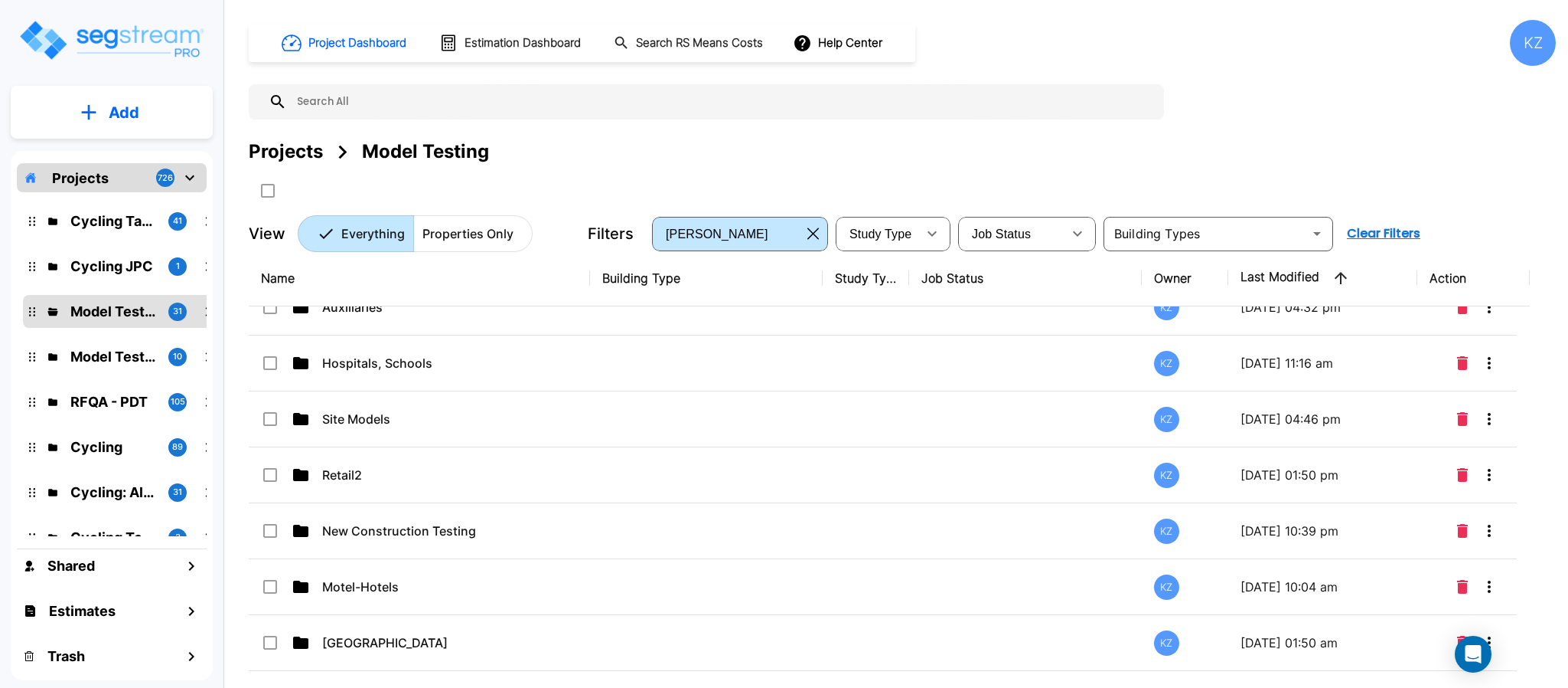
click at [1095, 113] on input "text" at bounding box center [721, 101] width 869 height 36
click at [1279, 74] on div "Project Dashboard Estimation Dashboard Search RS Means Costs Help Center KZ Pro…" at bounding box center [902, 136] width 1307 height 232
click at [365, 149] on p "Residentials" at bounding box center [435, 139] width 227 height 18
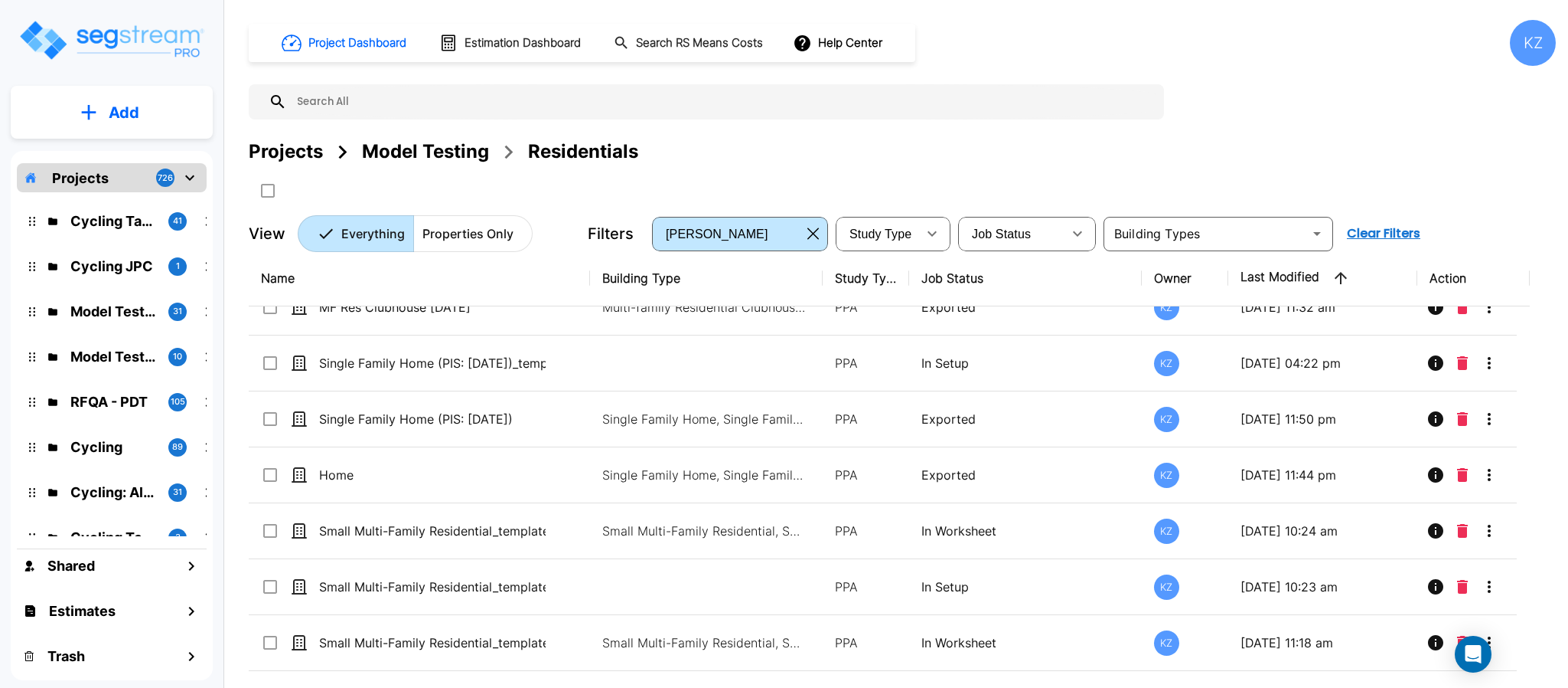
scroll to position [0, 0]
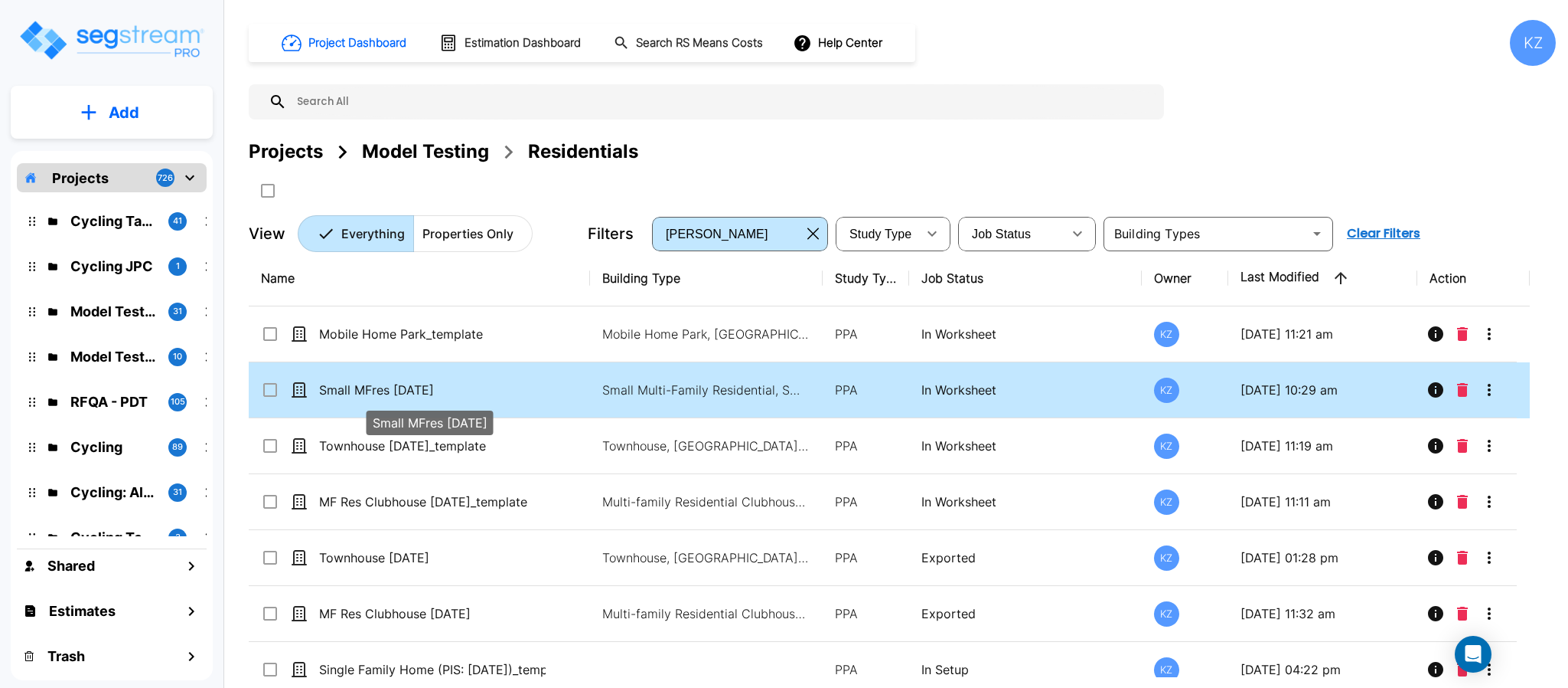
click at [376, 391] on p "Small MFres [DATE]" at bounding box center [432, 389] width 227 height 18
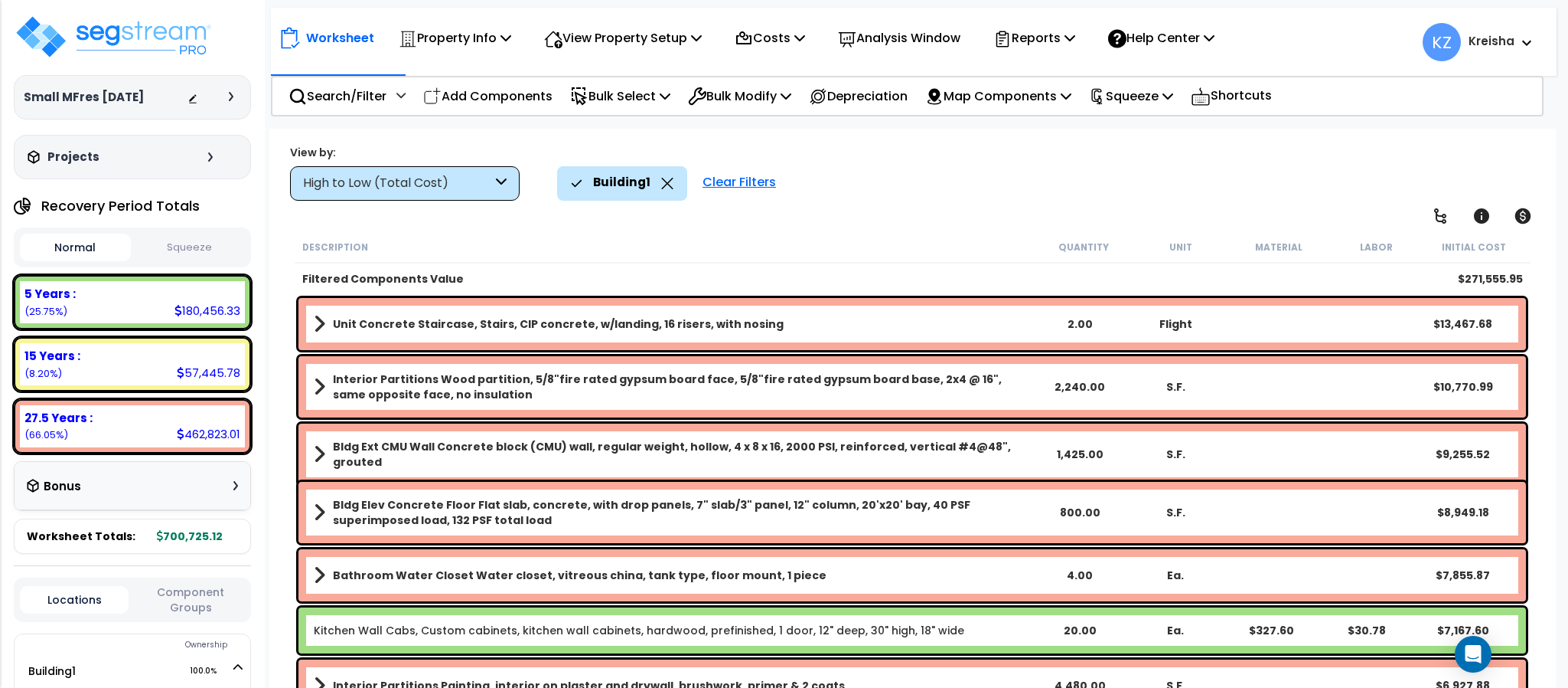
click at [409, 191] on div "High to Low (Total Cost)" at bounding box center [405, 183] width 230 height 35
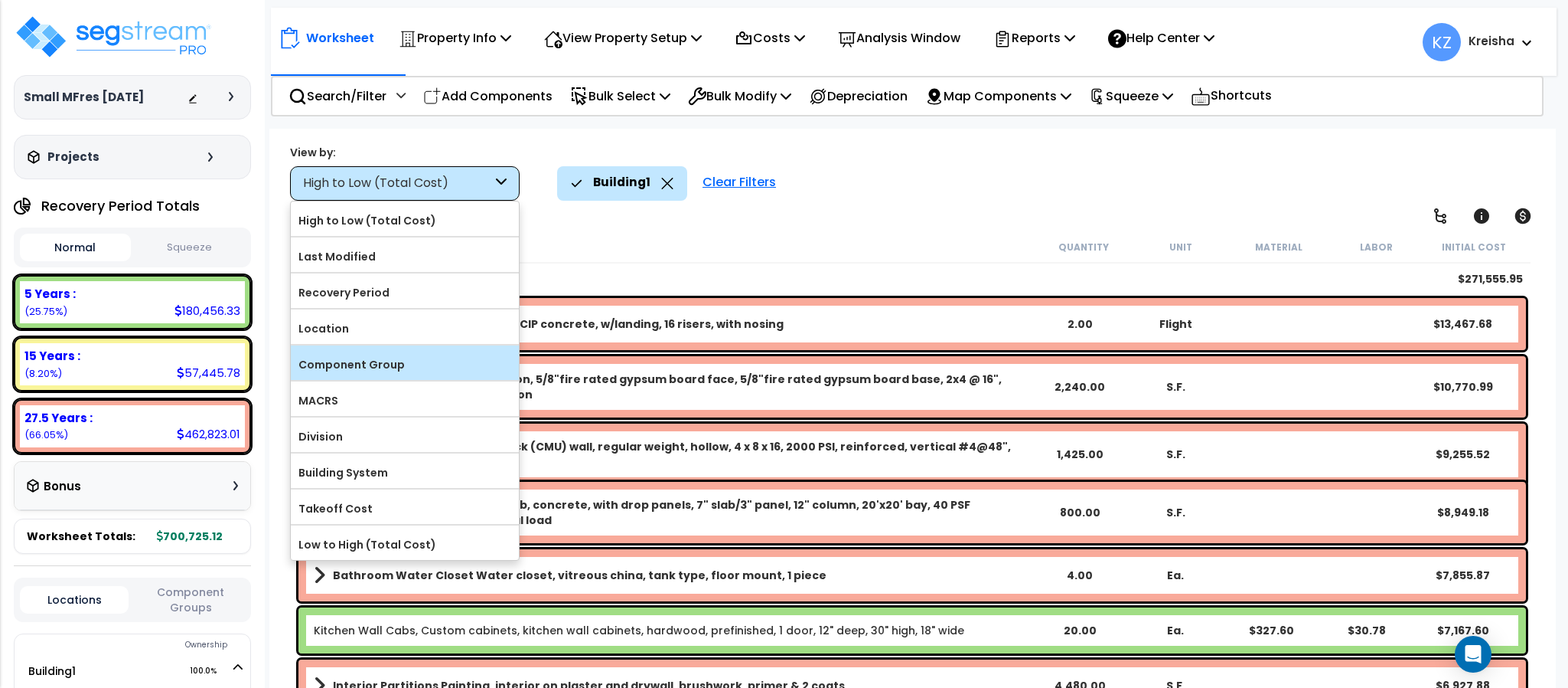
click at [387, 366] on label "Component Group" at bounding box center [405, 365] width 228 height 23
click at [0, 0] on input "Component Group" at bounding box center [0, 0] width 0 height 0
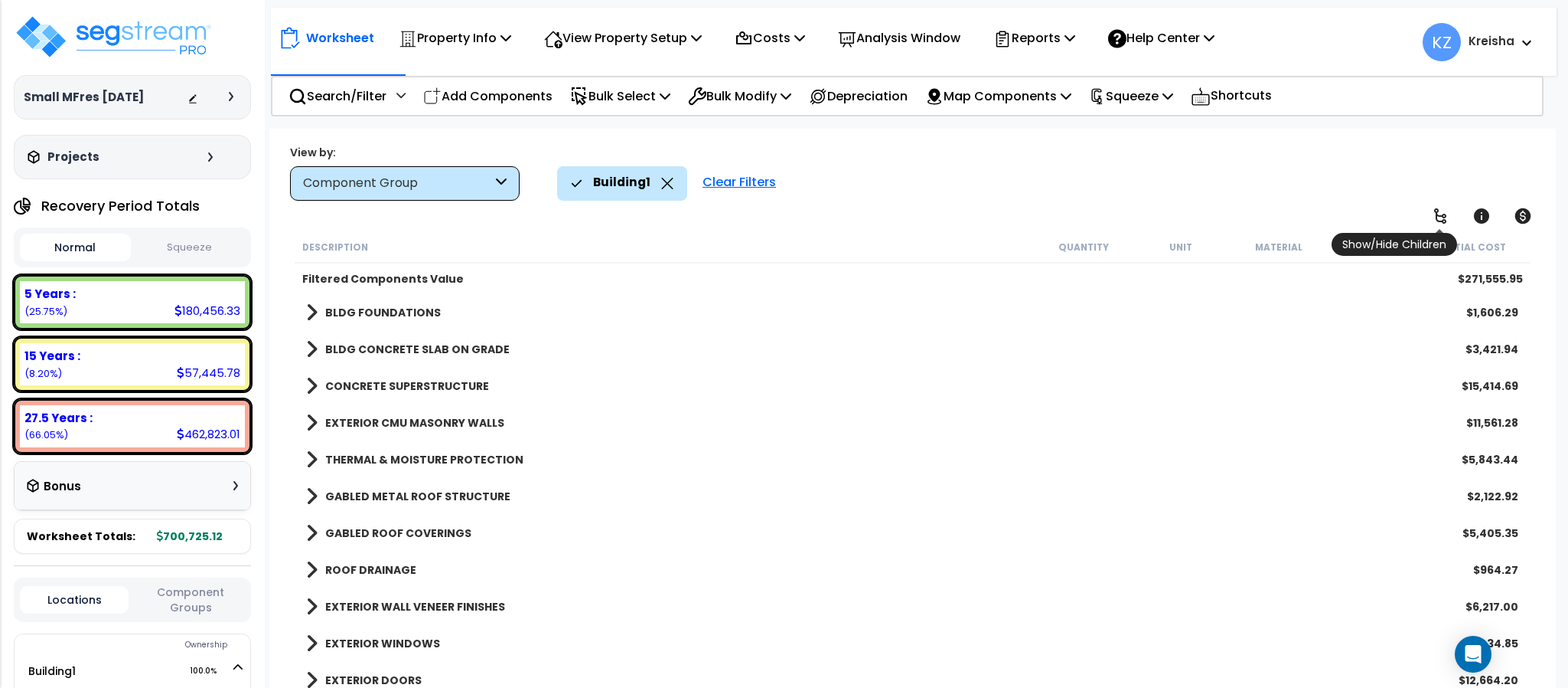
click at [1446, 207] on icon at bounding box center [1440, 215] width 18 height 18
drag, startPoint x: 1446, startPoint y: 207, endPoint x: 1178, endPoint y: 191, distance: 268.5
click at [1446, 206] on icon at bounding box center [1440, 215] width 18 height 18
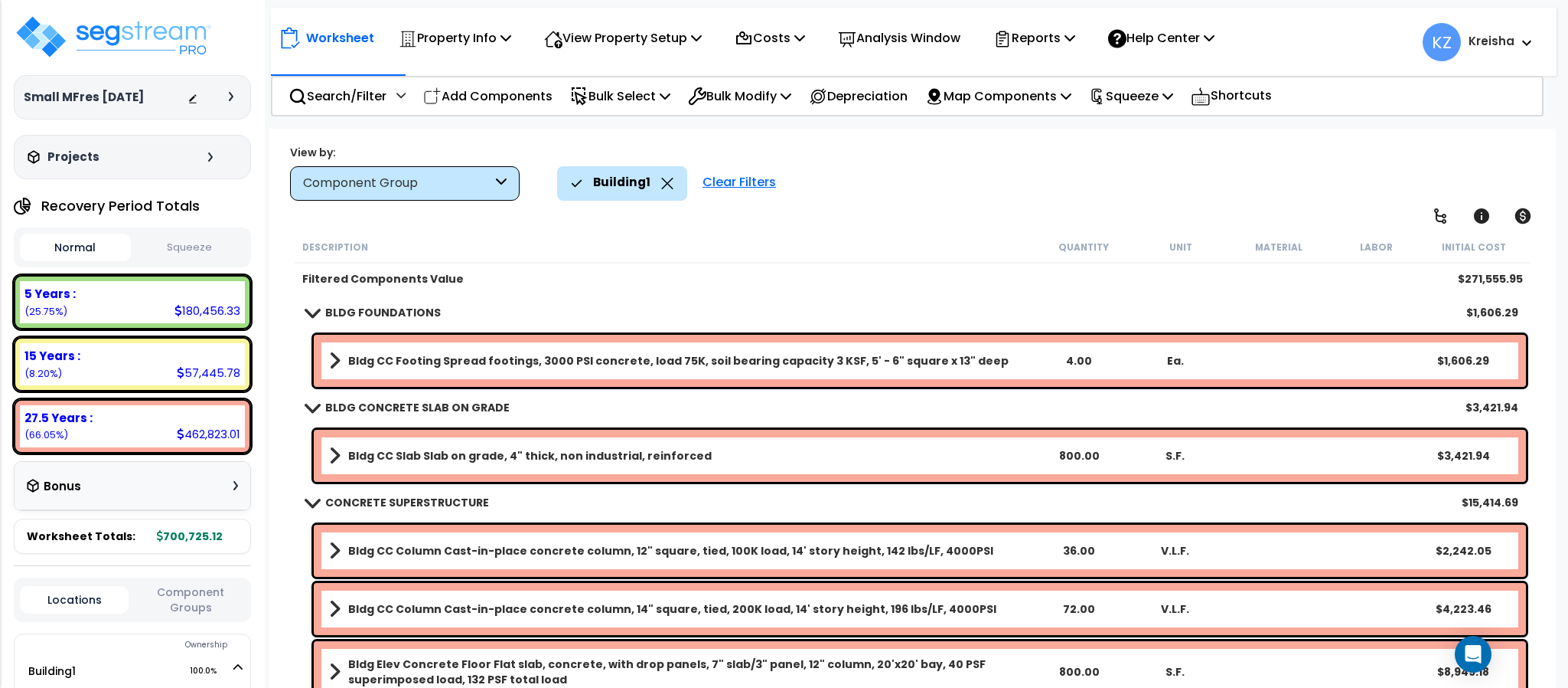
click at [1034, 178] on div "Building1 Clear Filters" at bounding box center [1048, 182] width 983 height 34
click at [511, 46] on p "View Property Setup" at bounding box center [454, 38] width 113 height 20
click at [636, 110] on link "View Questionnaire" at bounding box center [611, 105] width 151 height 31
click at [917, 193] on div "Building1 Clear Filters" at bounding box center [1048, 182] width 983 height 34
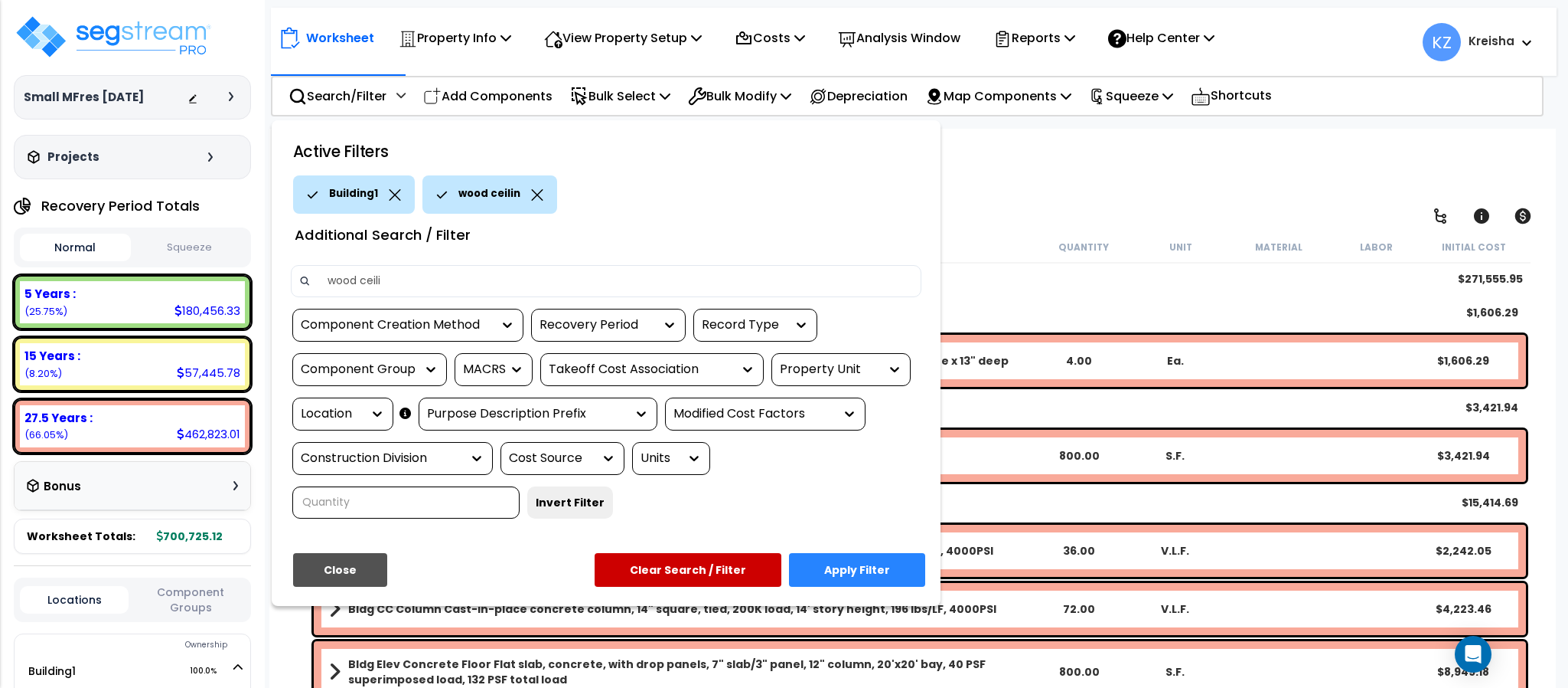
type input "wood ceilin"
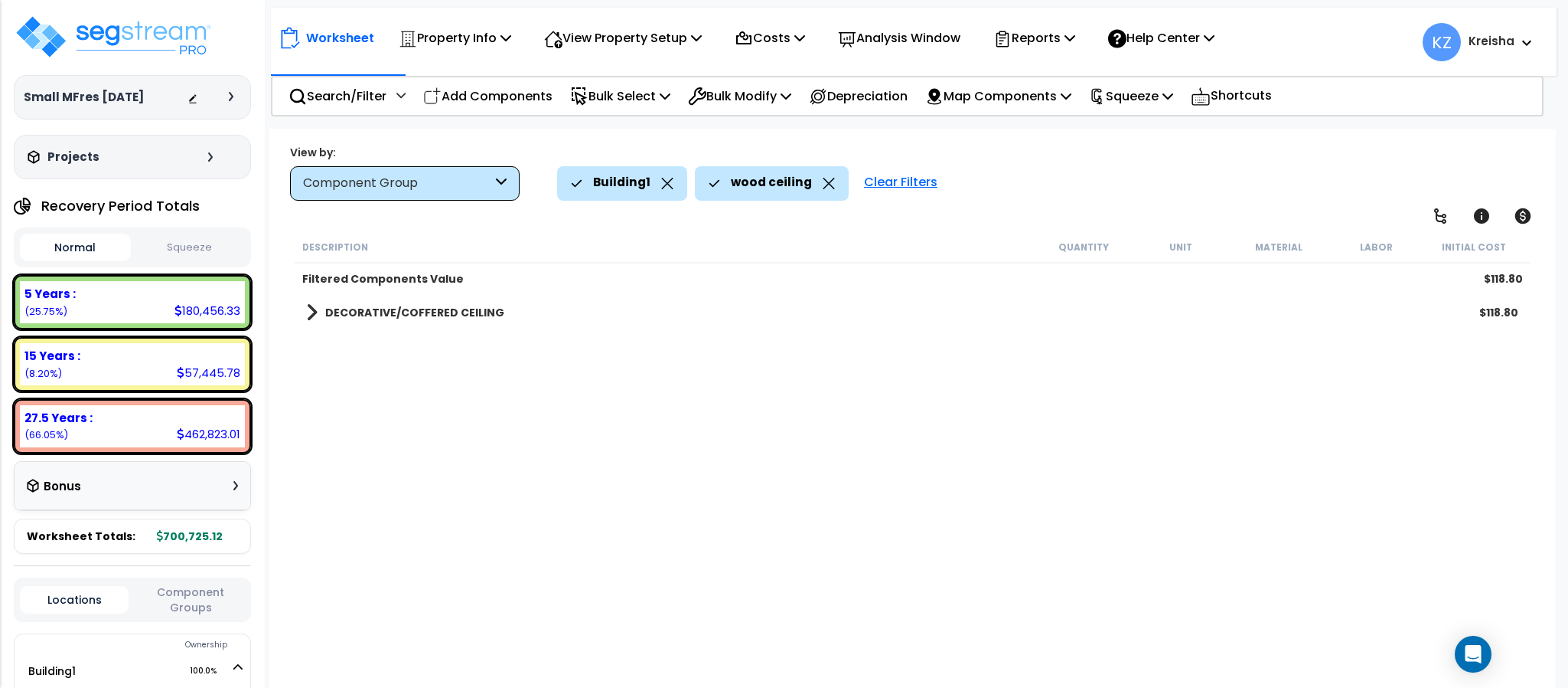
click at [465, 316] on b "DECORATIVE/COFFERED CEILING" at bounding box center [415, 313] width 179 height 15
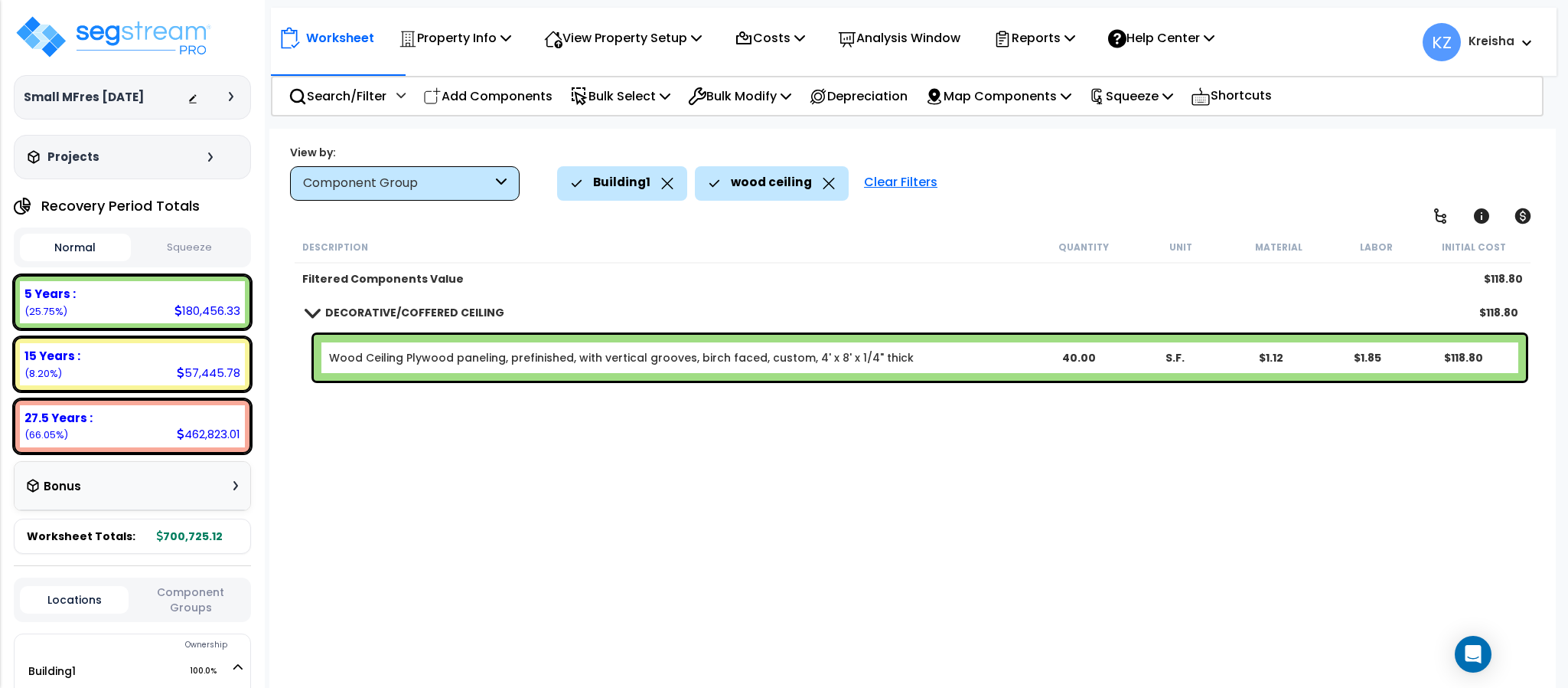
click at [823, 184] on icon at bounding box center [828, 183] width 13 height 12
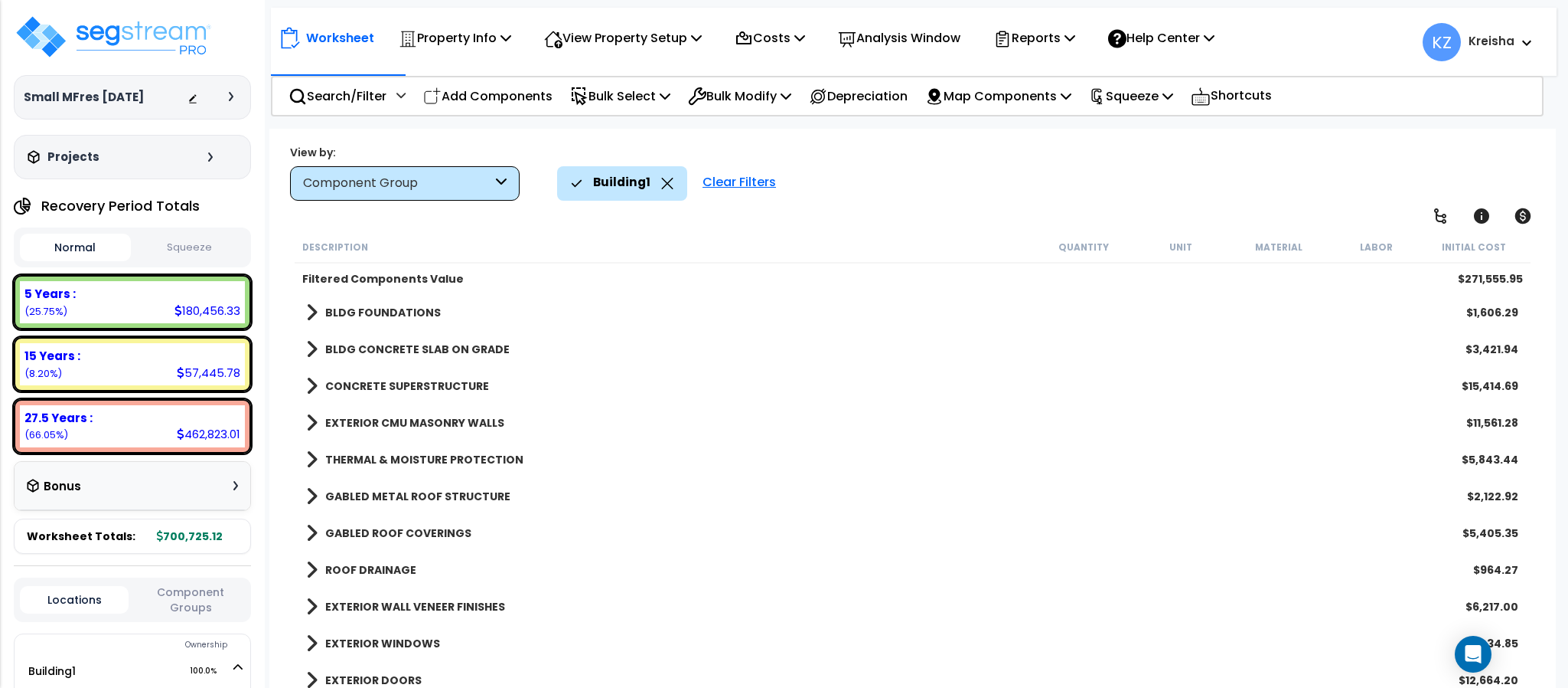
click at [207, 595] on button "Component Groups" at bounding box center [190, 599] width 109 height 32
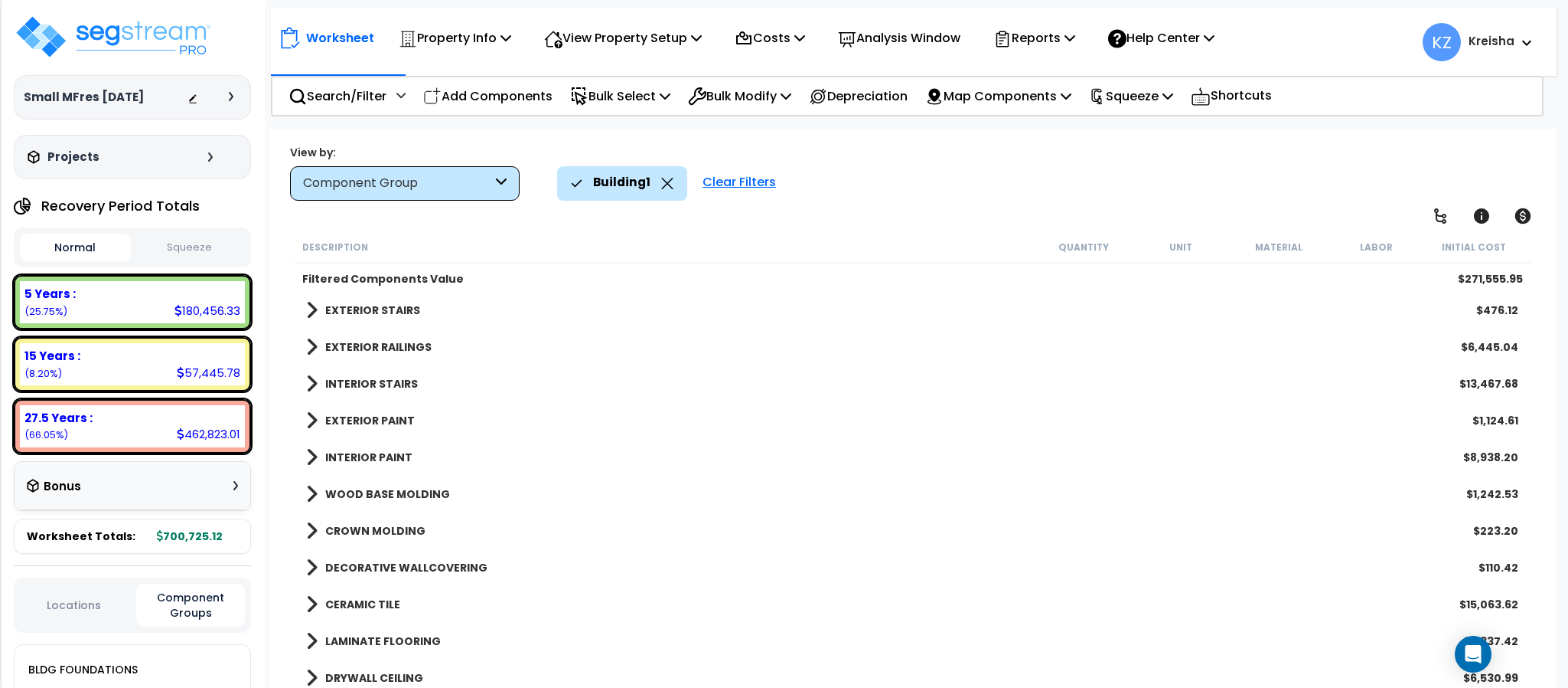
scroll to position [1335, 0]
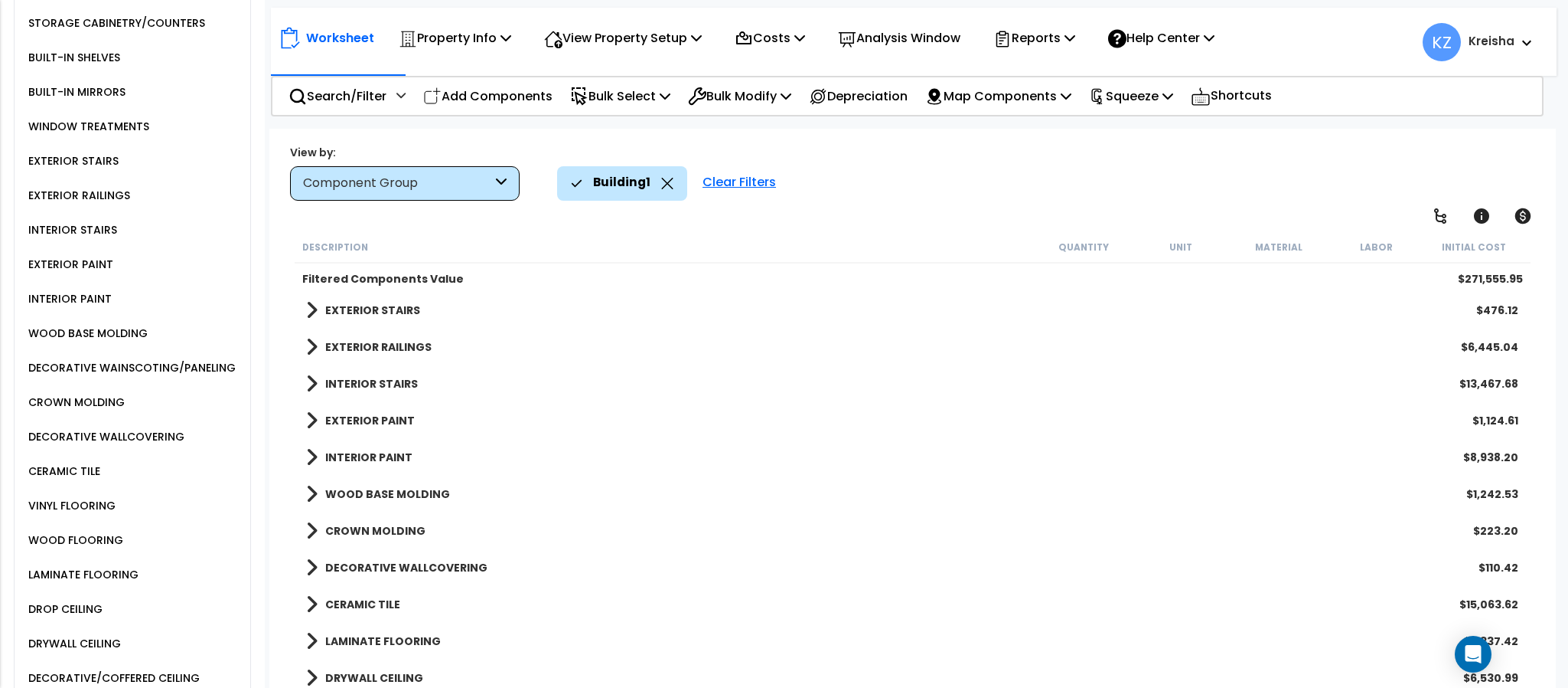
click at [362, 492] on b "WOOD BASE MOLDING" at bounding box center [387, 494] width 124 height 15
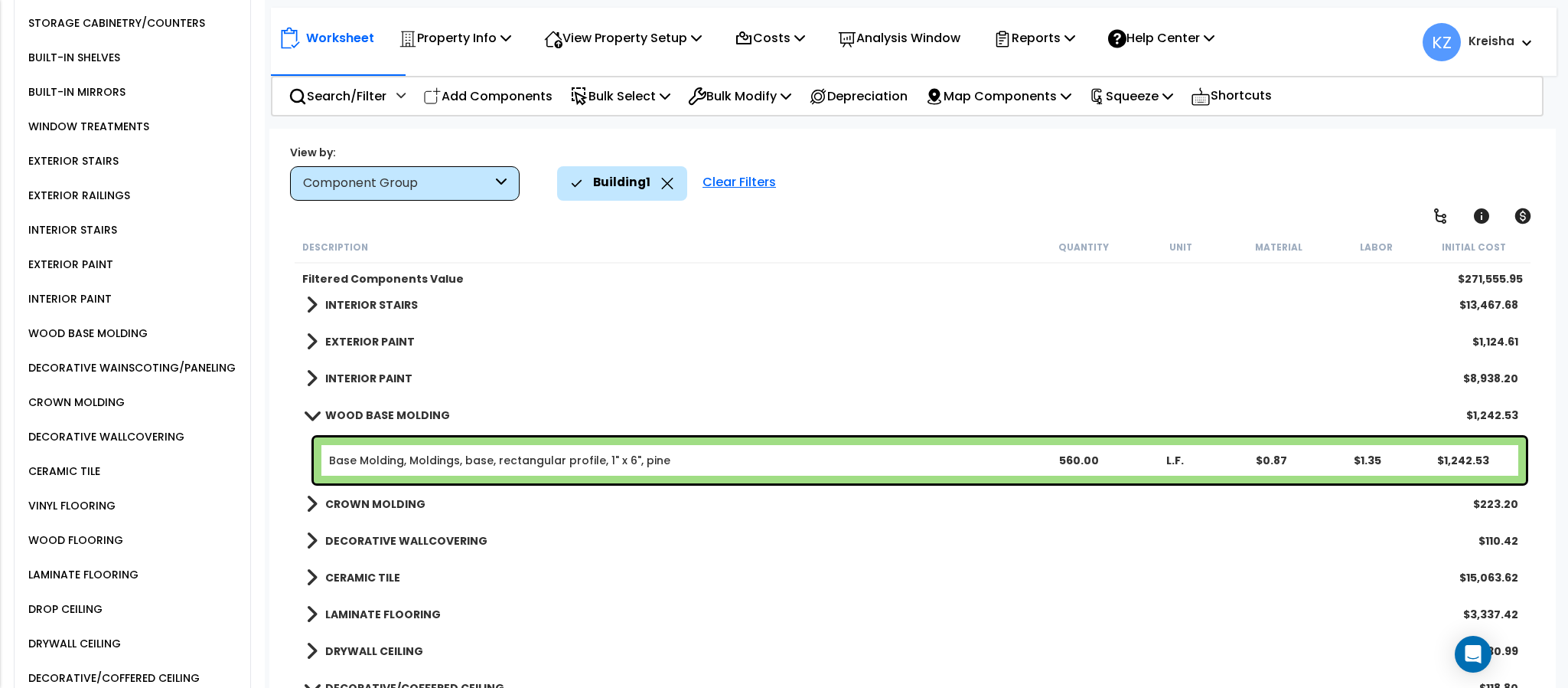
scroll to position [855, 0]
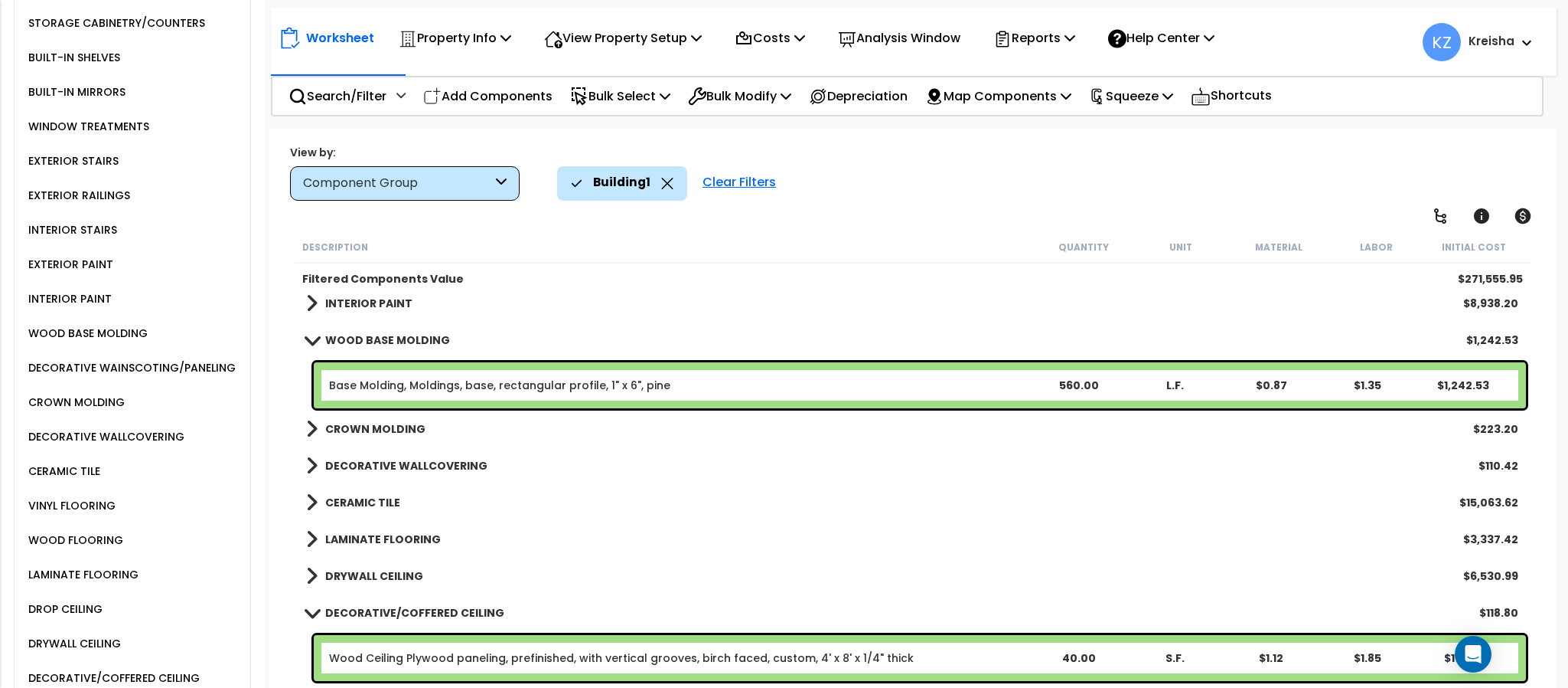
click at [392, 434] on b "CROWN MOLDING" at bounding box center [375, 428] width 100 height 15
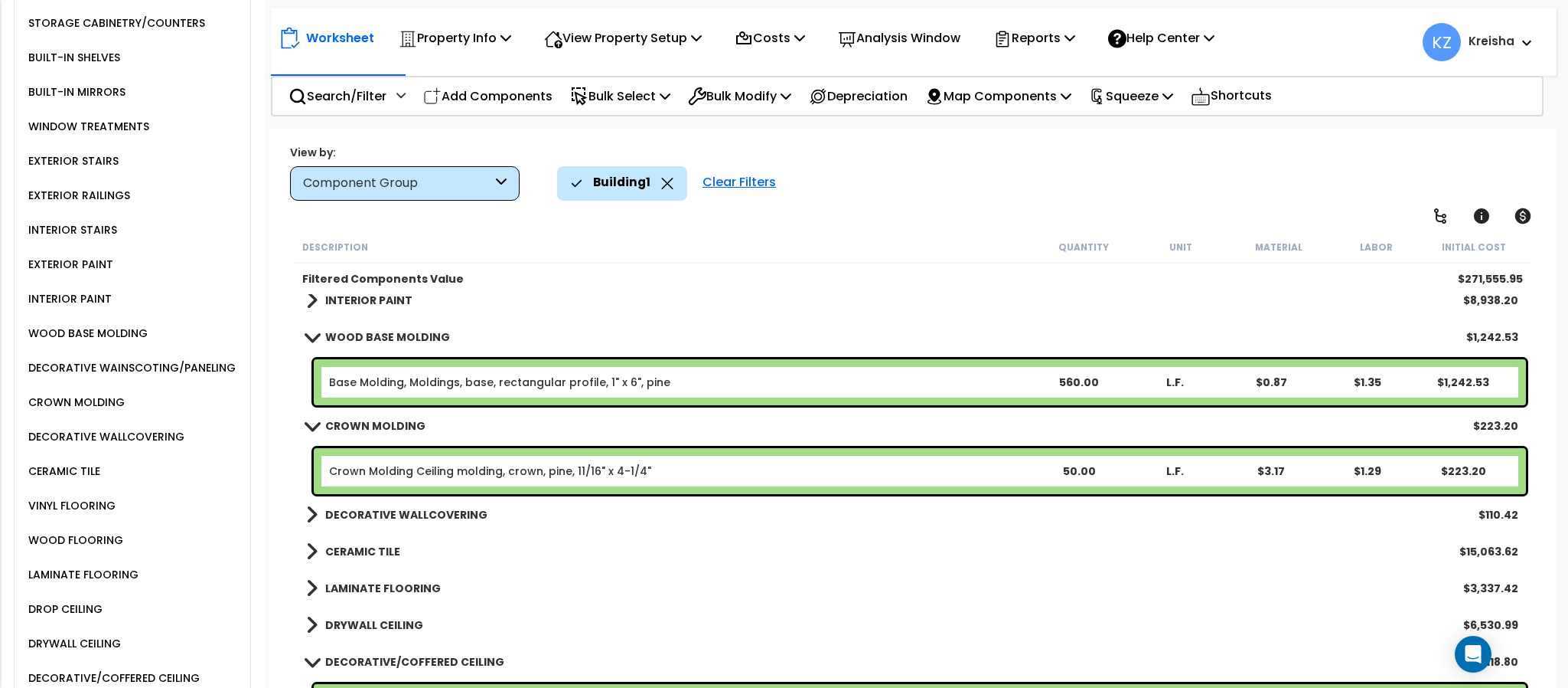
click at [357, 448] on div "Crown Molding Ceiling molding, crown, pine, 11/16" x 4-1/4" 50.00 L.F. $3.17 $1…" at bounding box center [911, 471] width 1235 height 54
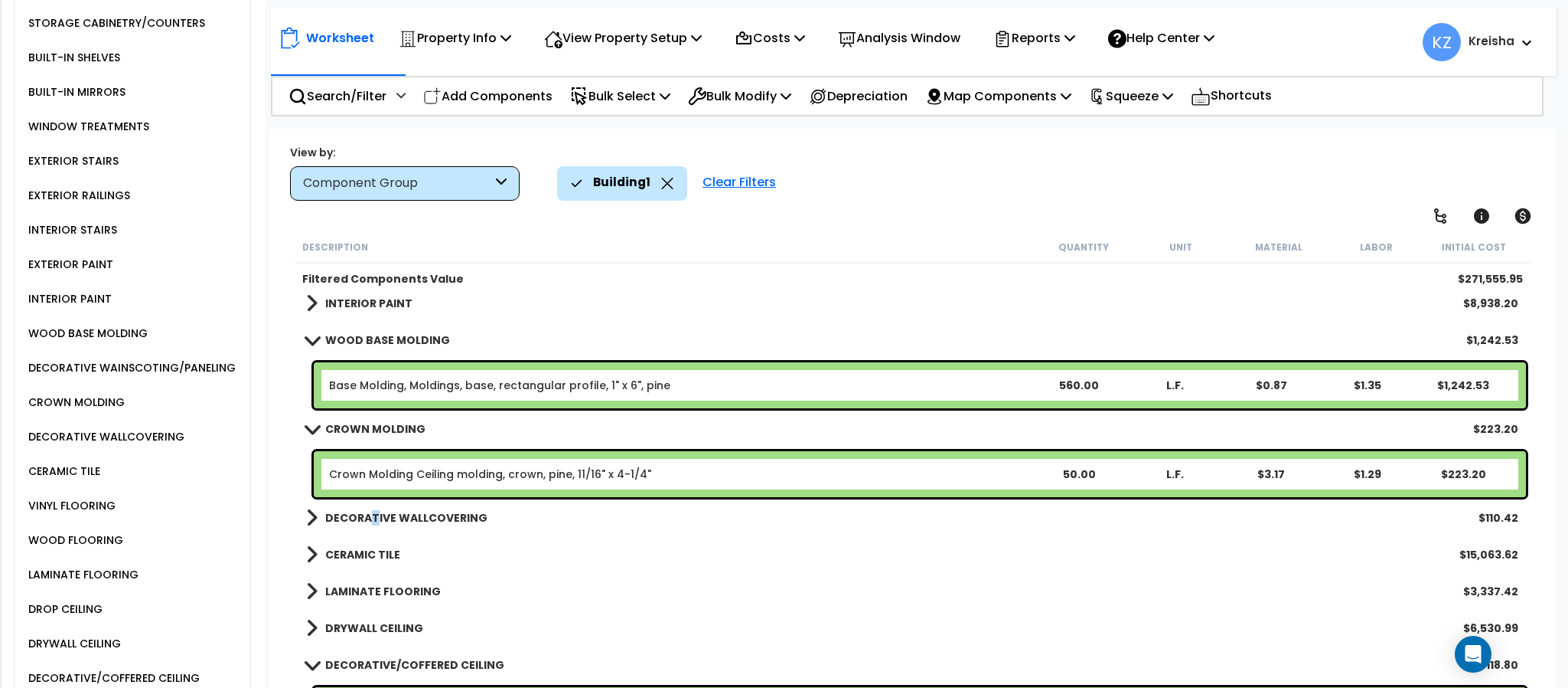
click at [372, 517] on b "DECORATIVE WALLCOVERING" at bounding box center [406, 517] width 162 height 15
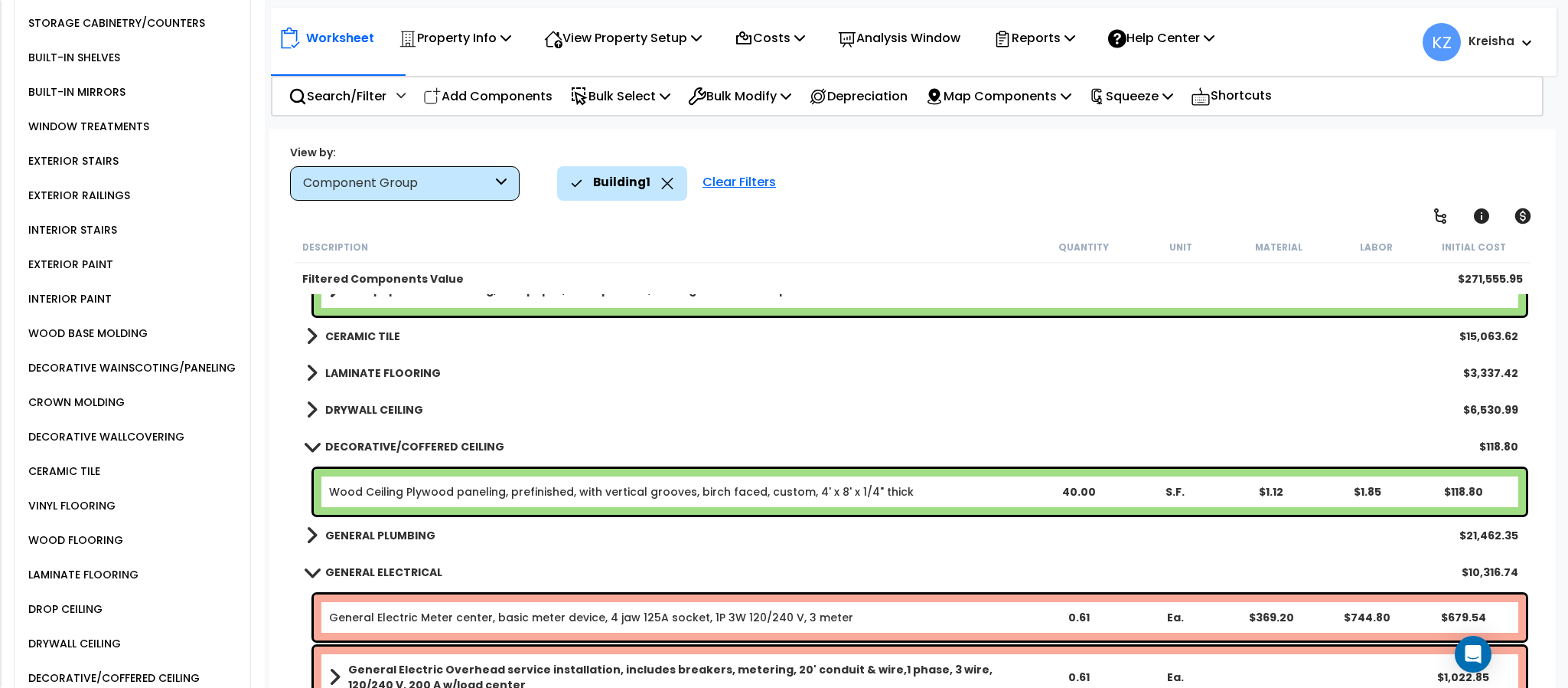
scroll to position [1160, 0]
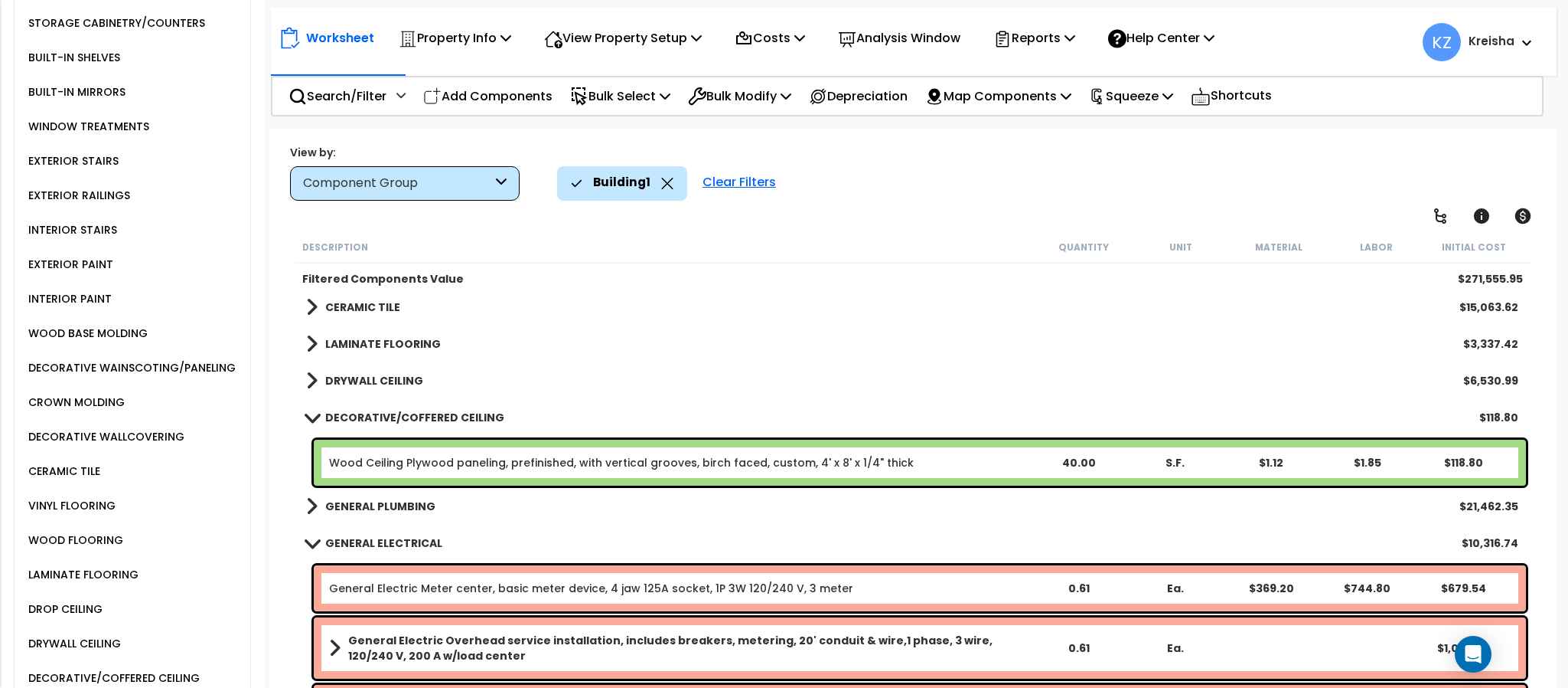
click at [369, 301] on b "CERAMIC TILE" at bounding box center [363, 307] width 75 height 15
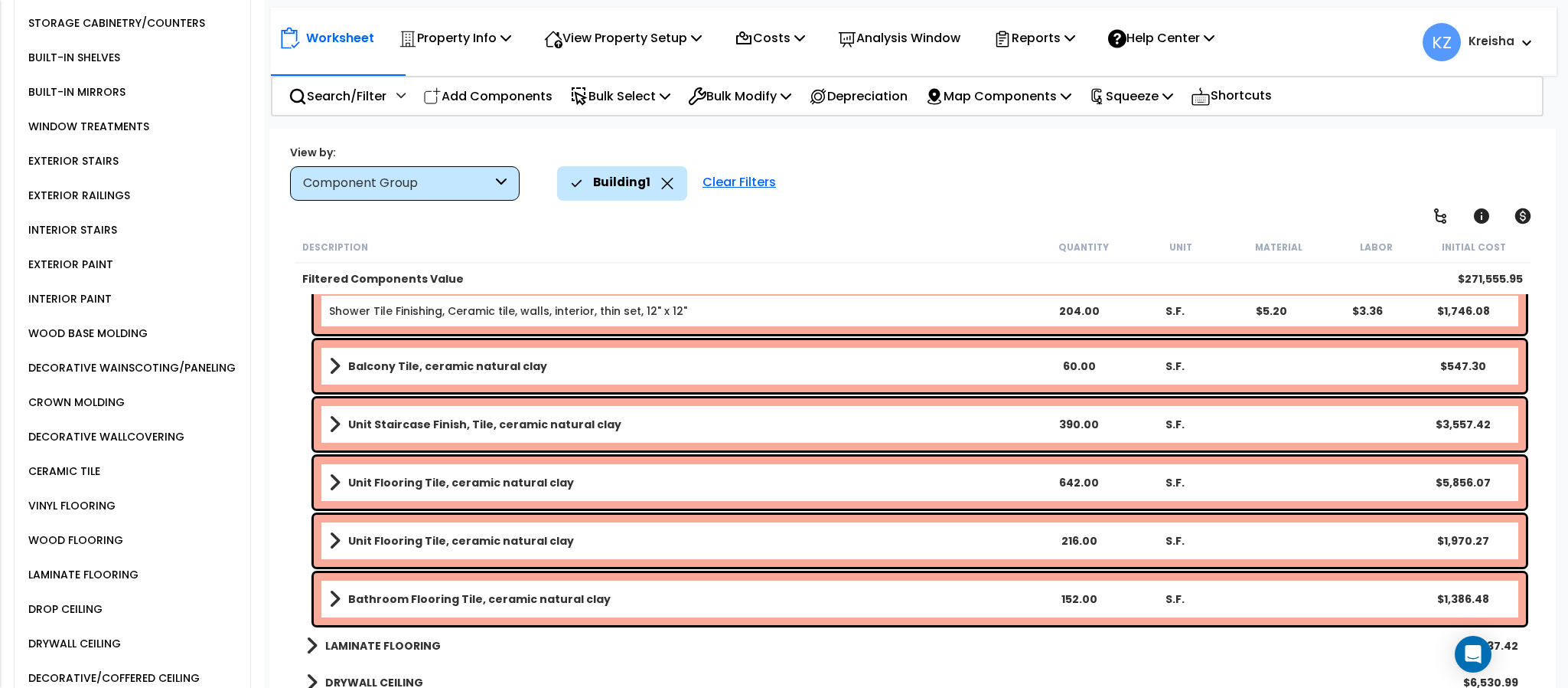
scroll to position [1236, 0]
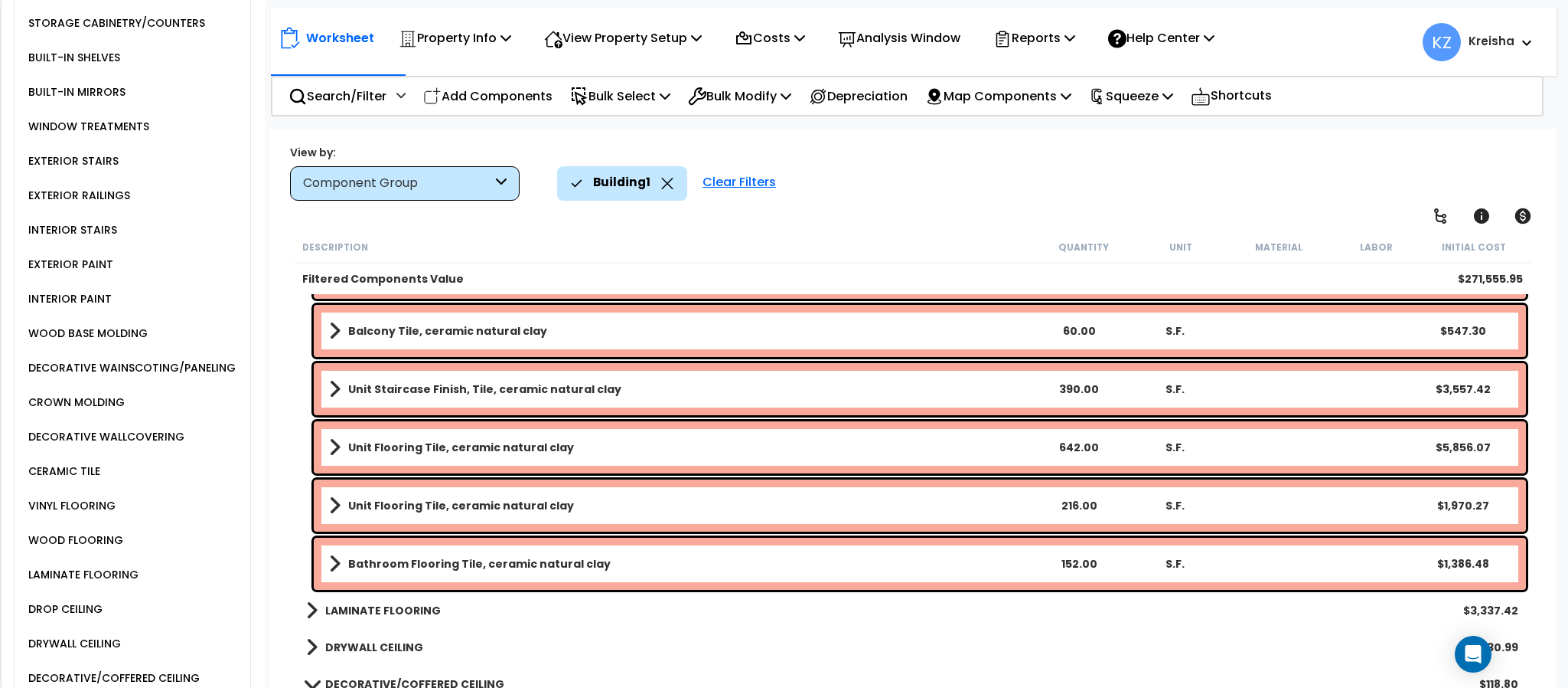
click at [394, 611] on b "LAMINATE FLOORING" at bounding box center [383, 610] width 116 height 15
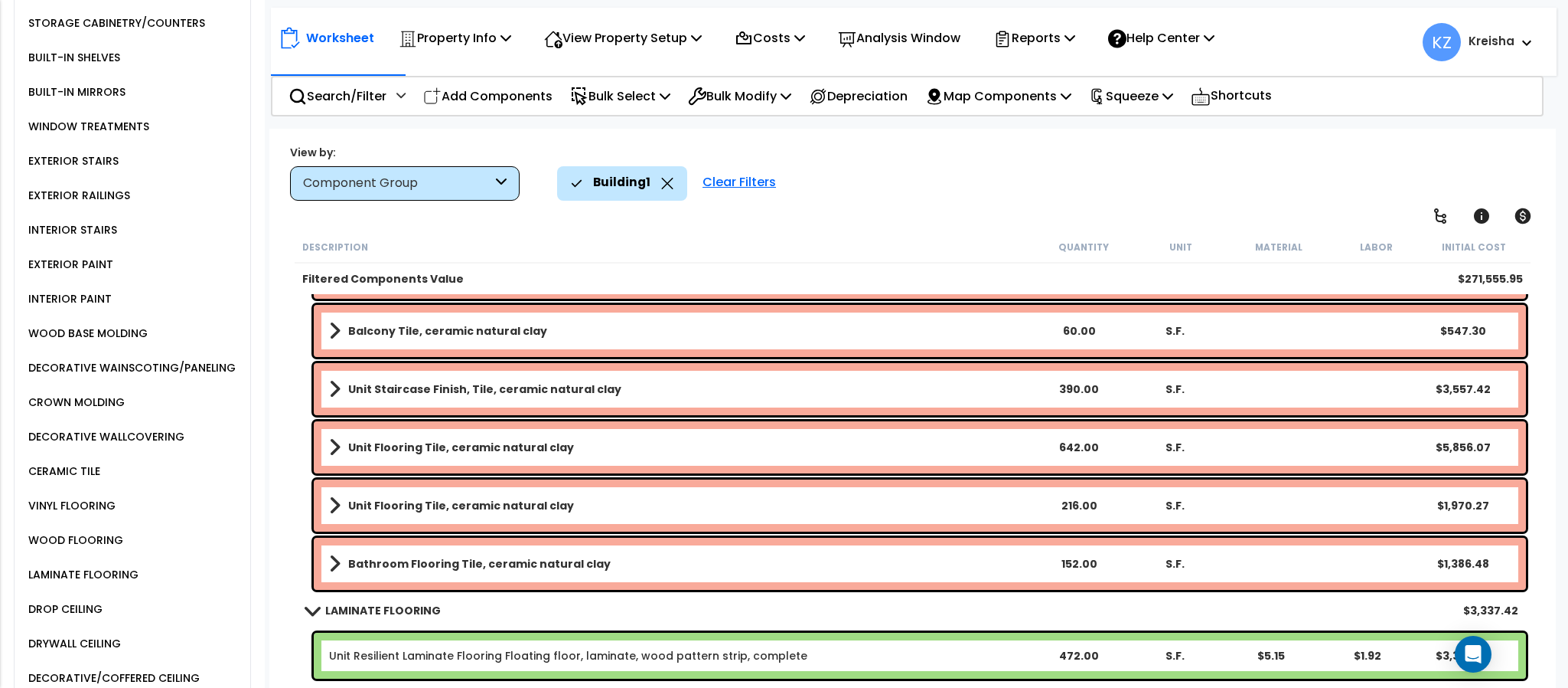
click at [880, 163] on div "View by: Component Group High to Low (Total Cost)" at bounding box center [911, 172] width 1255 height 57
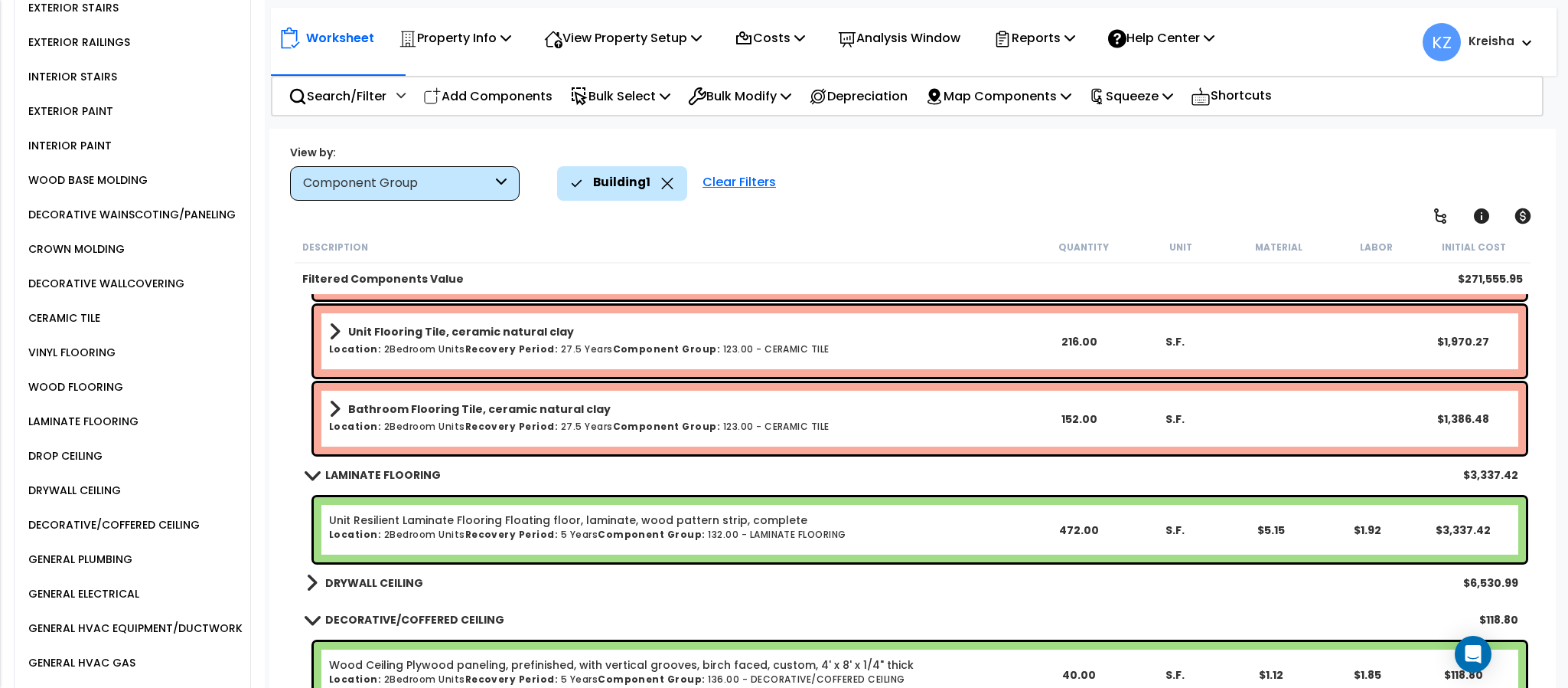
scroll to position [1544, 0]
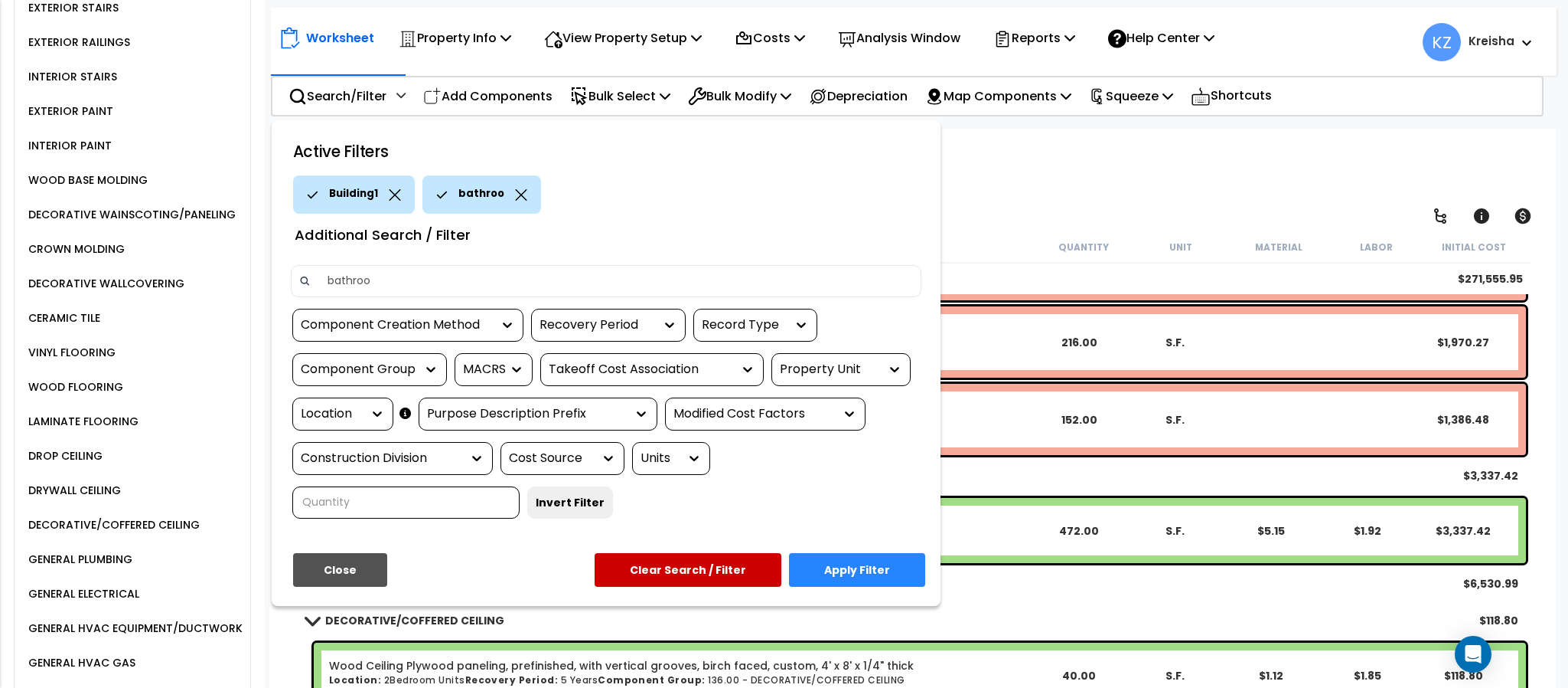
type input "bathroom"
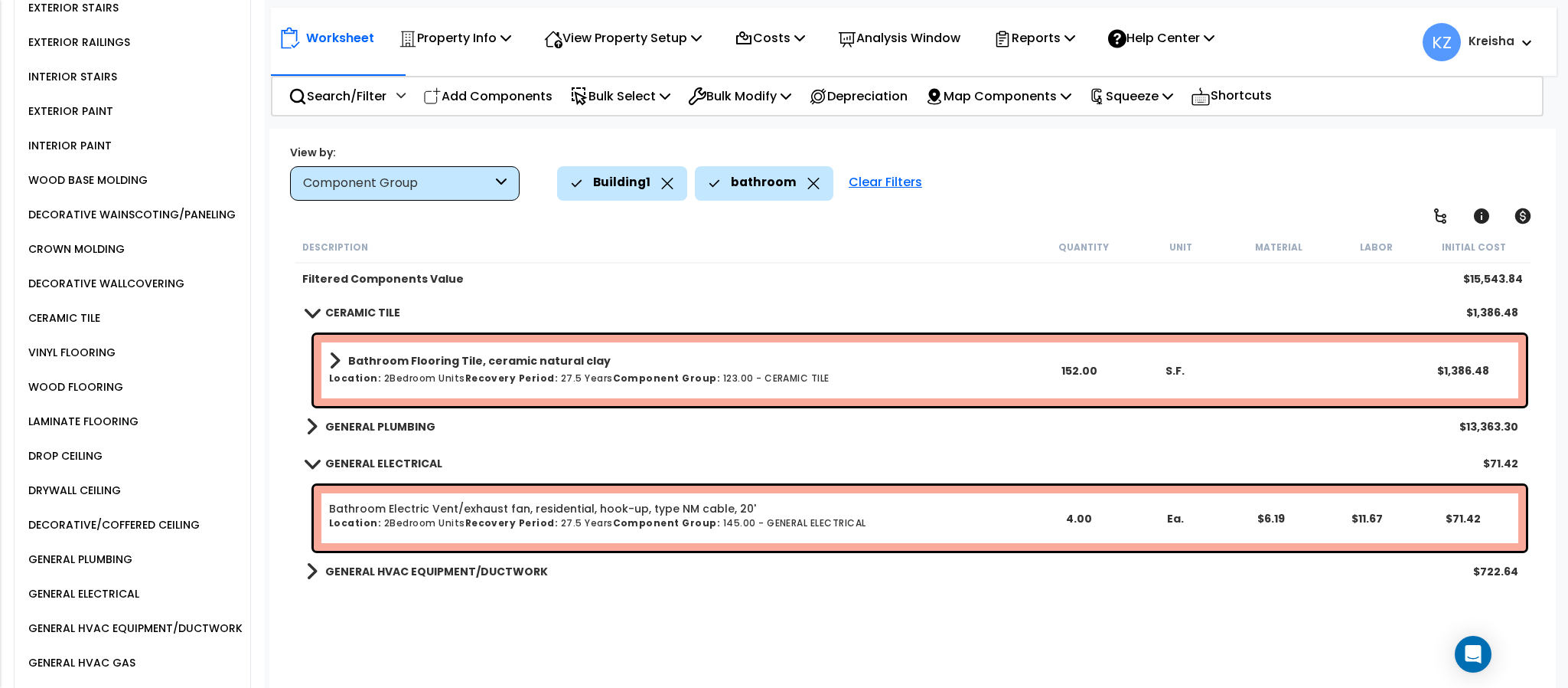
scroll to position [0, 0]
click at [1132, 169] on div "Building1 bathroom Clear Filters" at bounding box center [1048, 182] width 983 height 34
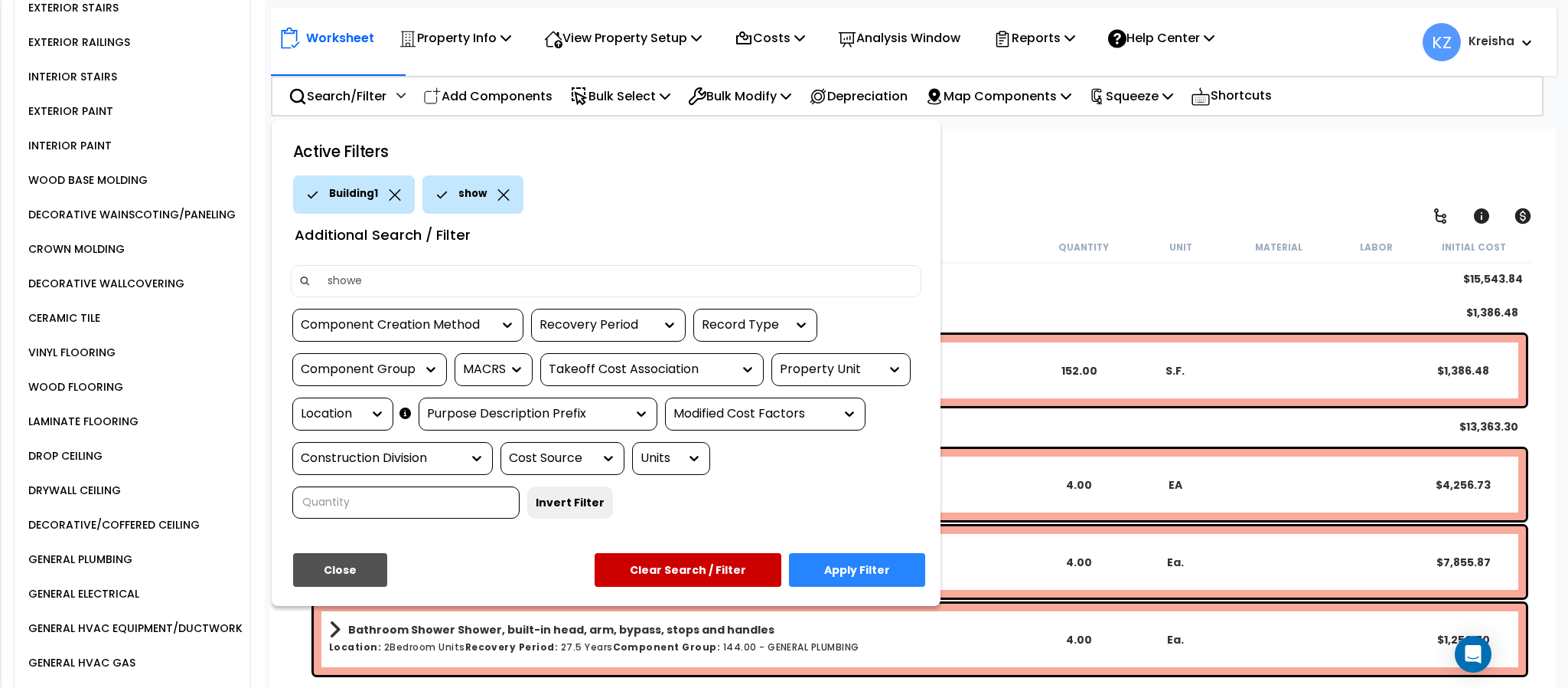
type input "shower"
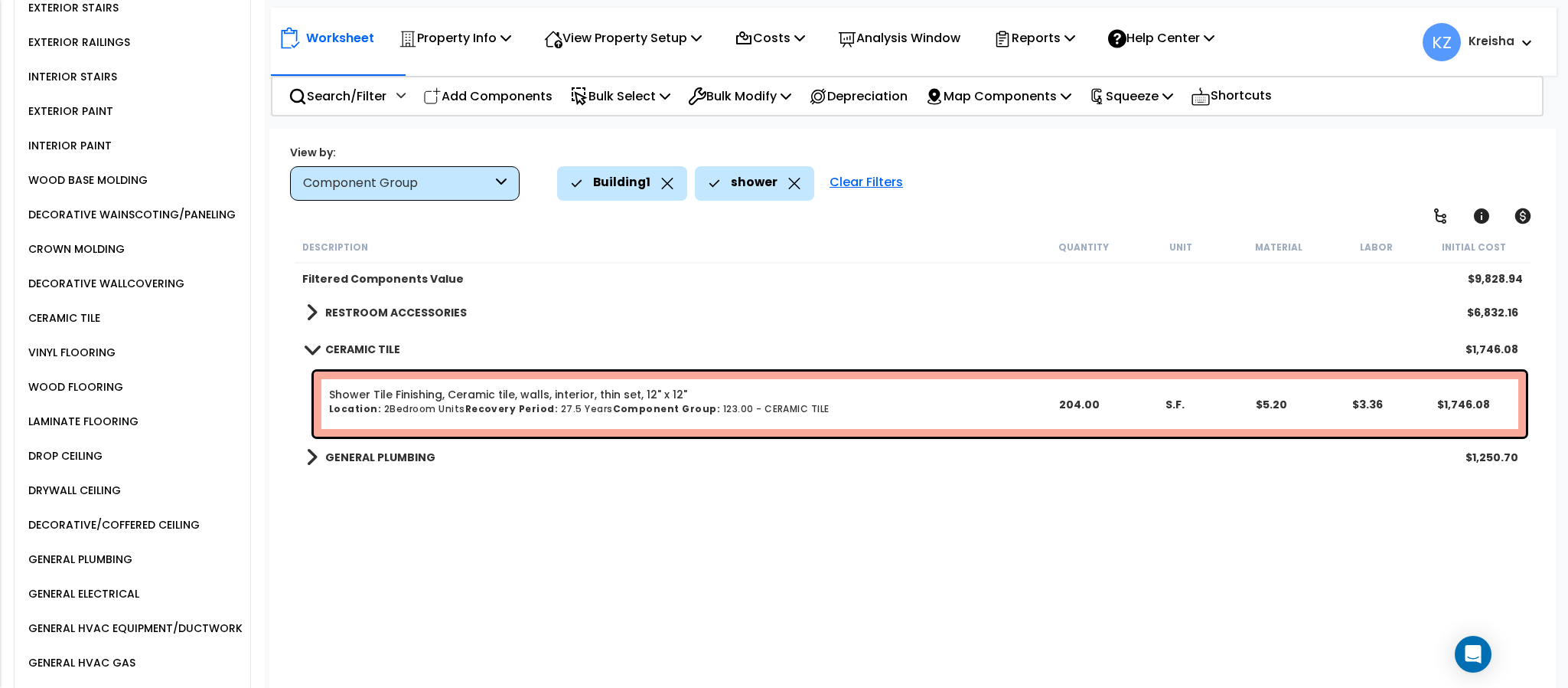
click at [555, 570] on div "Description Quantity Unit Material Labor Initial Cost Filtered Components Value…" at bounding box center [911, 462] width 1239 height 461
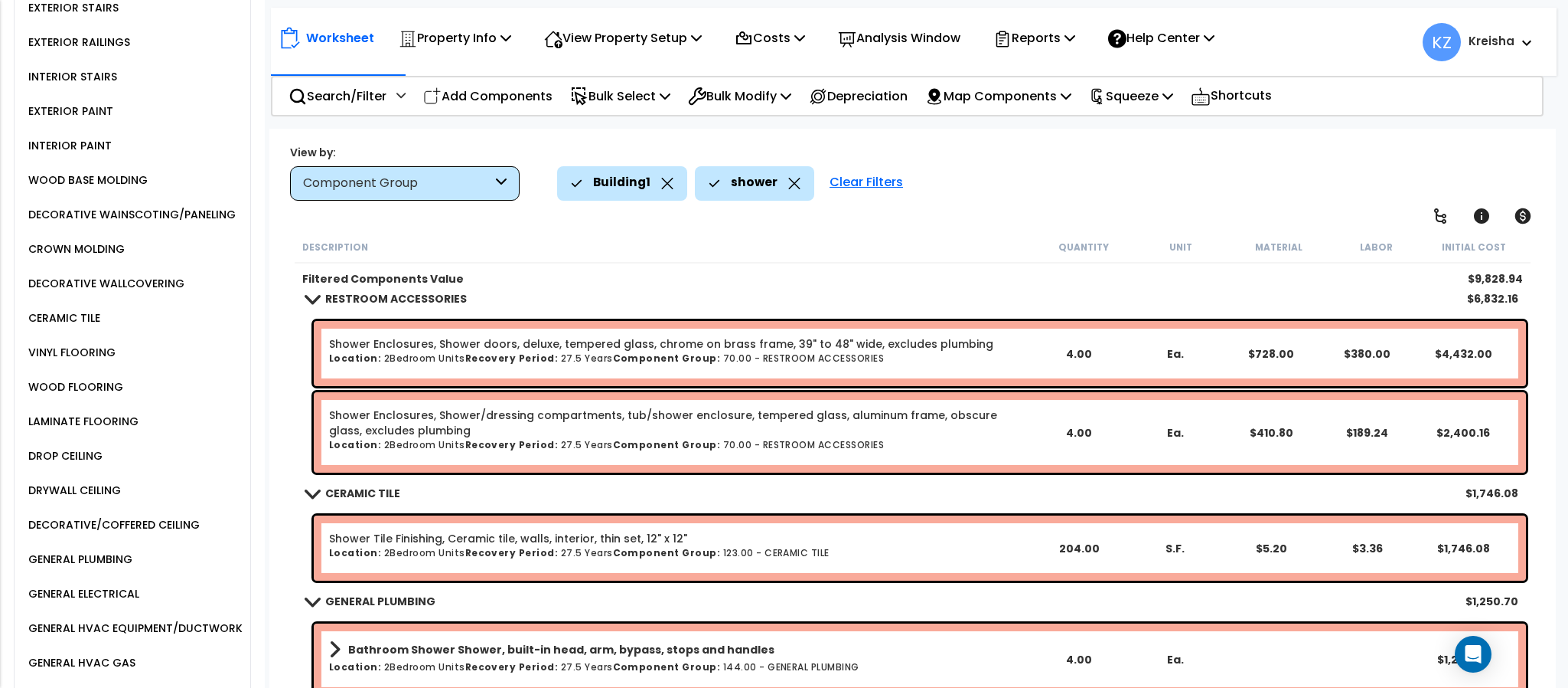
scroll to position [18, 0]
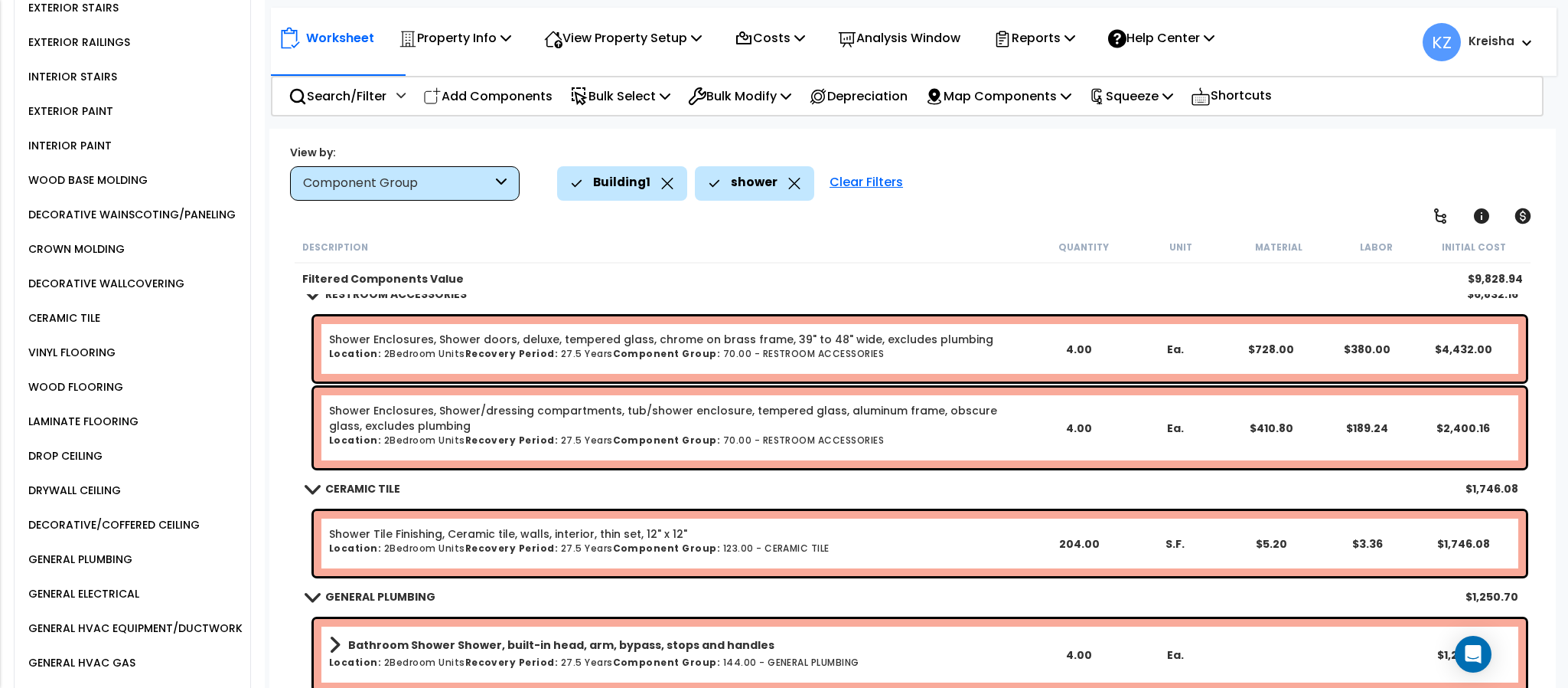
click at [793, 186] on icon at bounding box center [794, 183] width 13 height 12
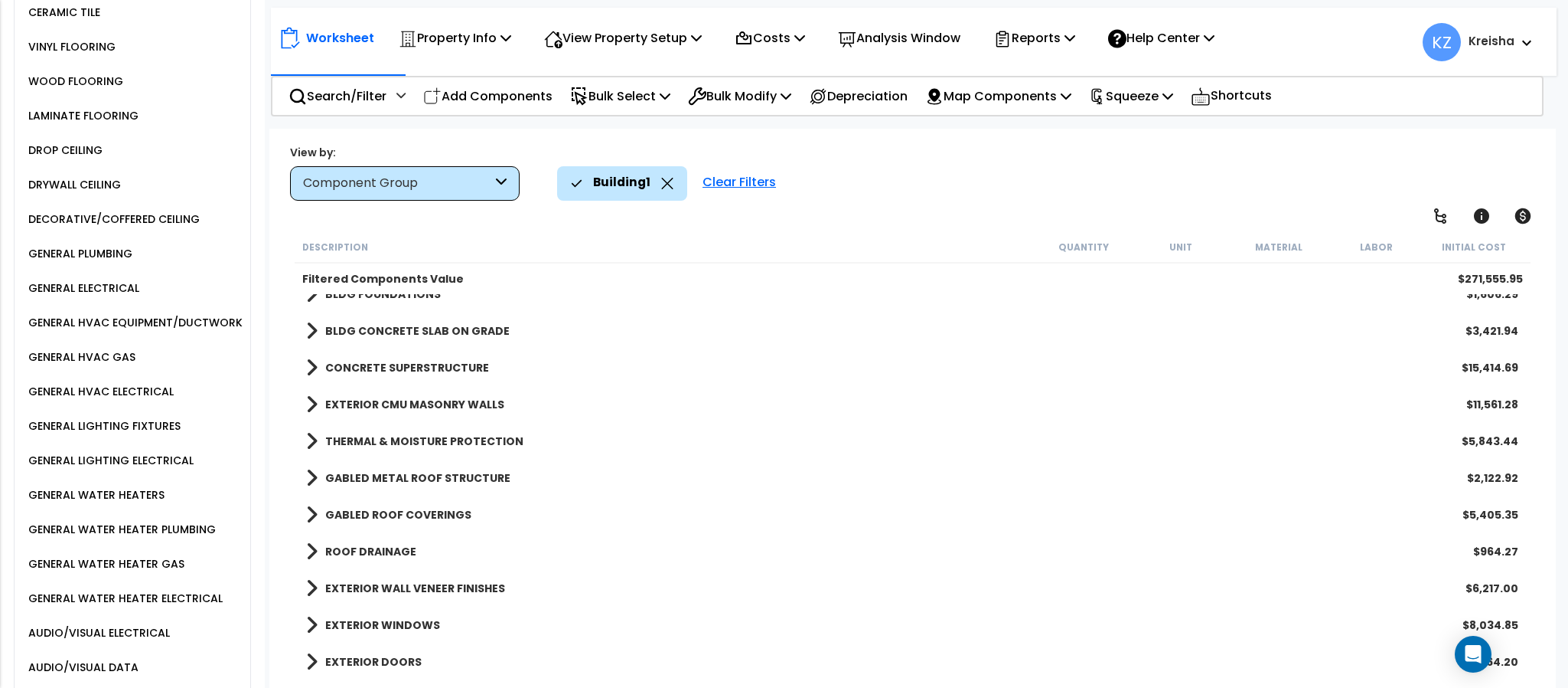
scroll to position [1795, 0]
click at [158, 443] on div "GENERAL LIGHTING FIXTURES" at bounding box center [137, 426] width 226 height 35
click at [156, 434] on div "GENERAL LIGHTING FIXTURES" at bounding box center [102, 425] width 156 height 18
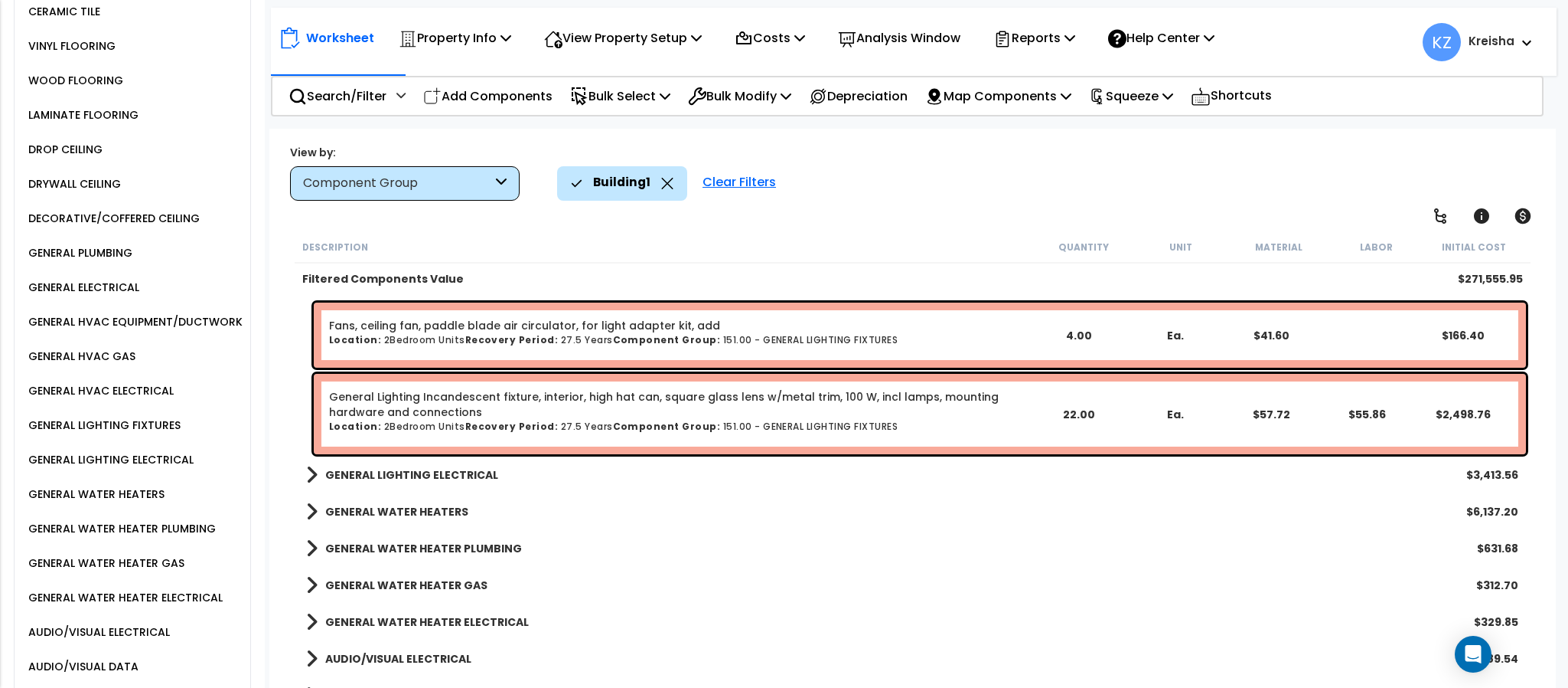
scroll to position [1319, 0]
click at [478, 463] on link "GENERAL LIGHTING ELECTRICAL" at bounding box center [401, 474] width 192 height 21
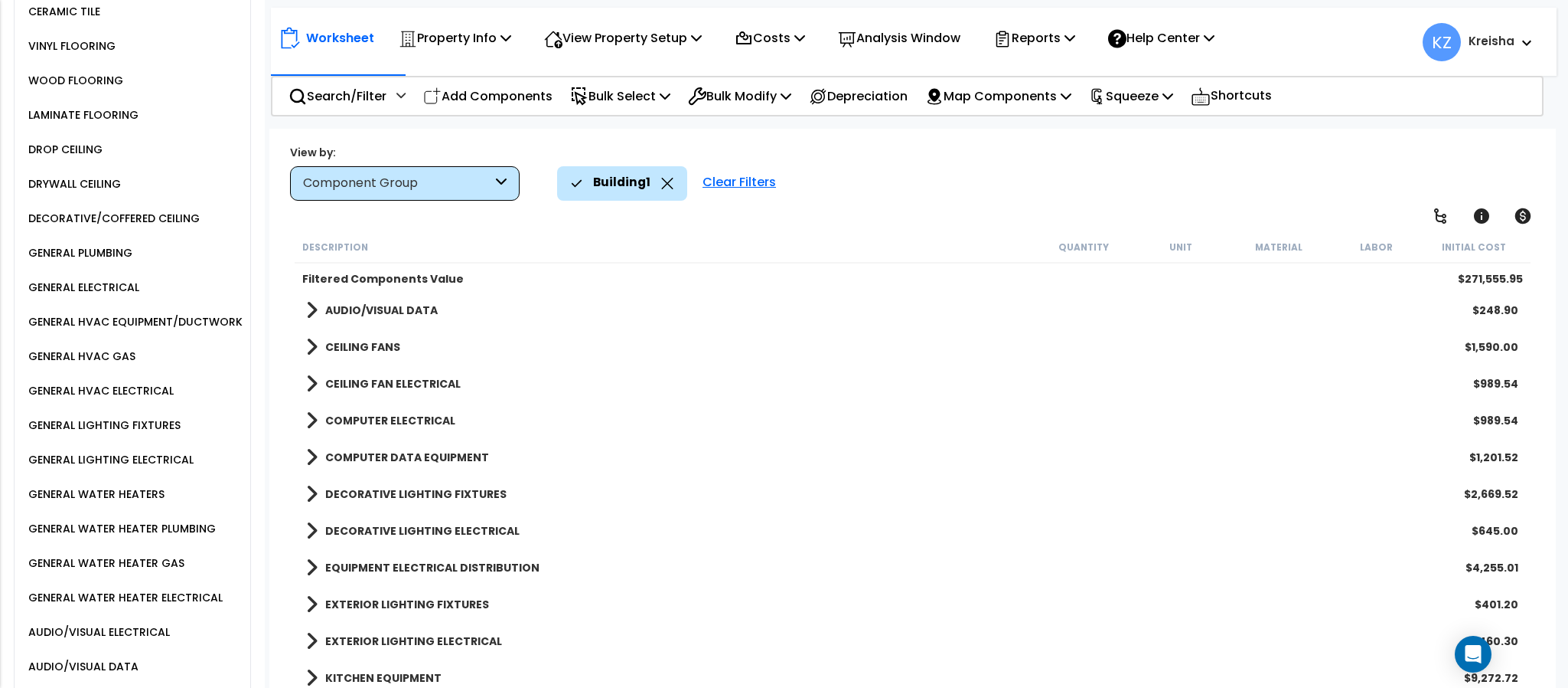
scroll to position [1371, 0]
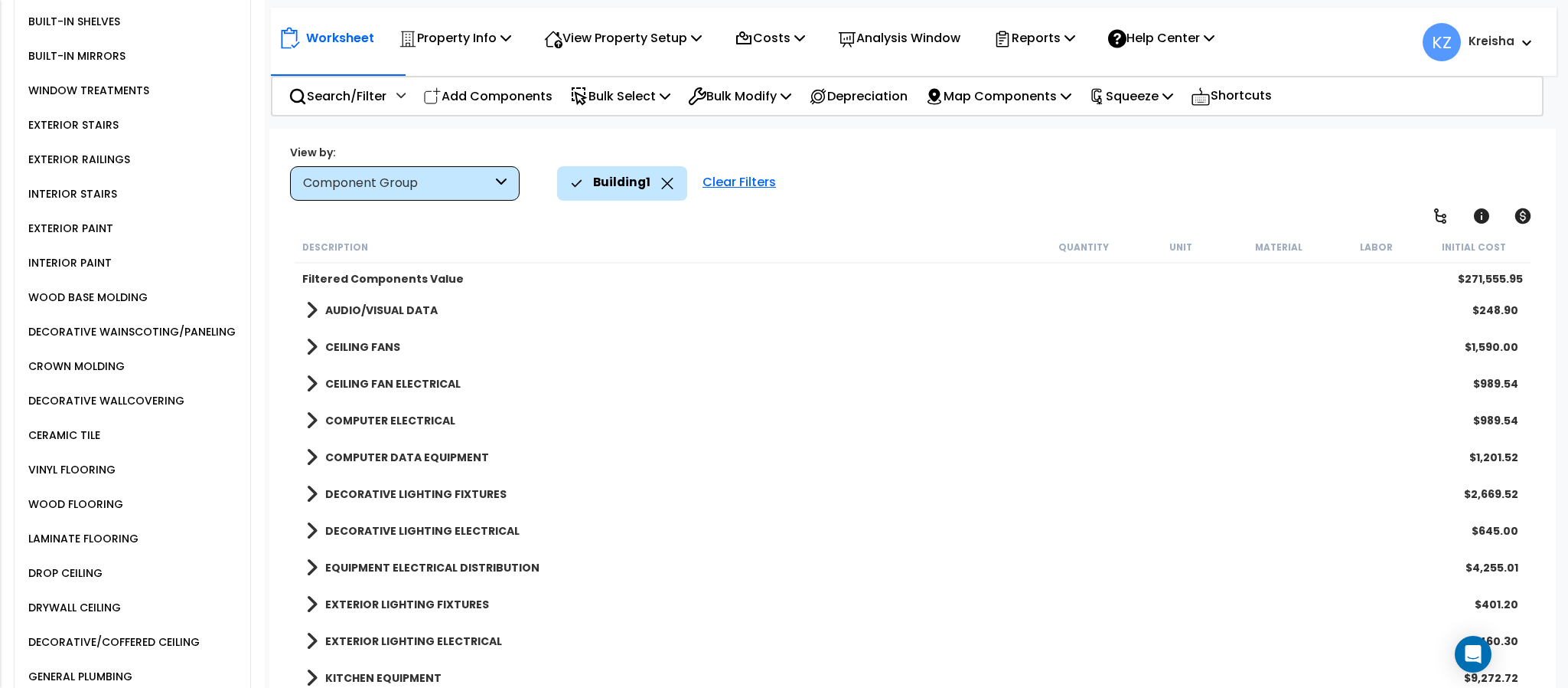
click at [496, 489] on b "DECORATIVE LIGHTING FIXTURES" at bounding box center [416, 494] width 181 height 15
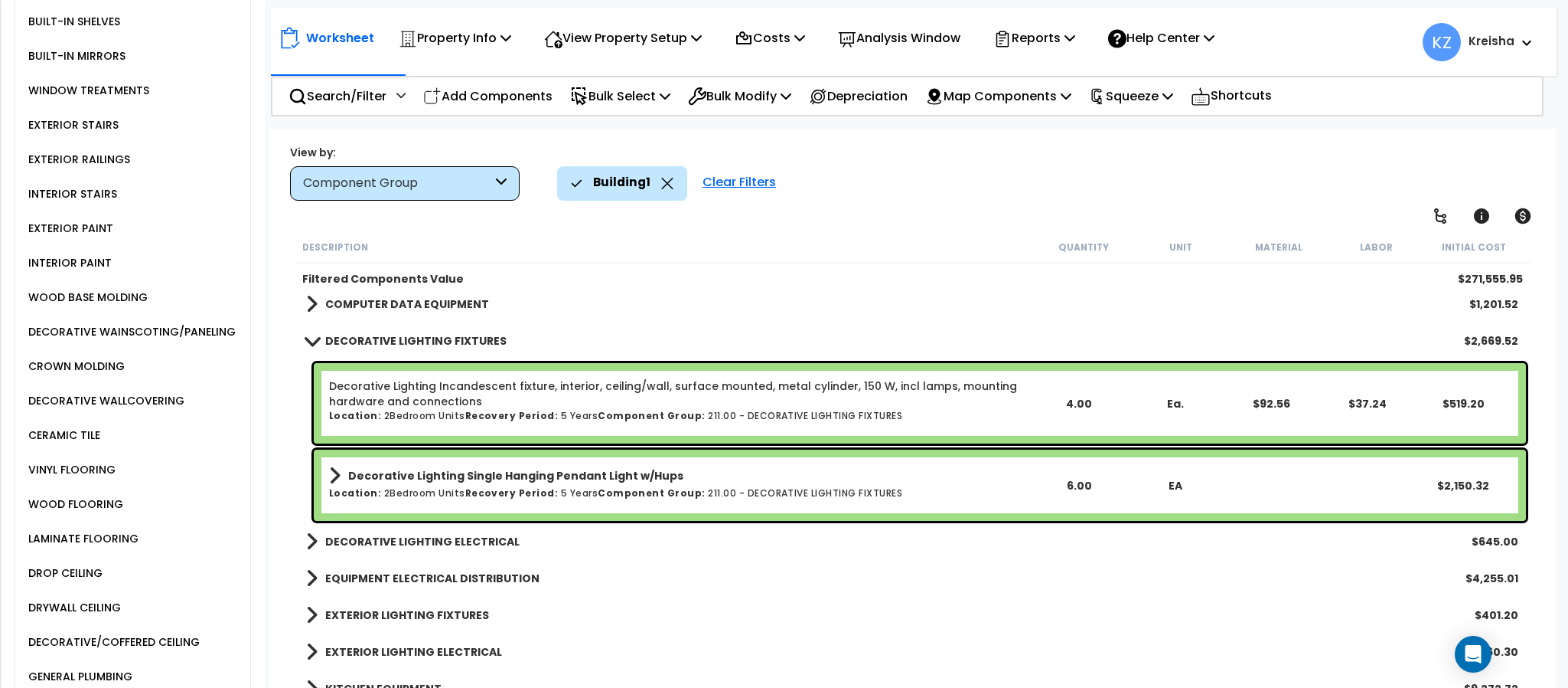
scroll to position [2006, 0]
click at [473, 533] on b "DECORATIVE LIGHTING ELECTRICAL" at bounding box center [422, 540] width 195 height 15
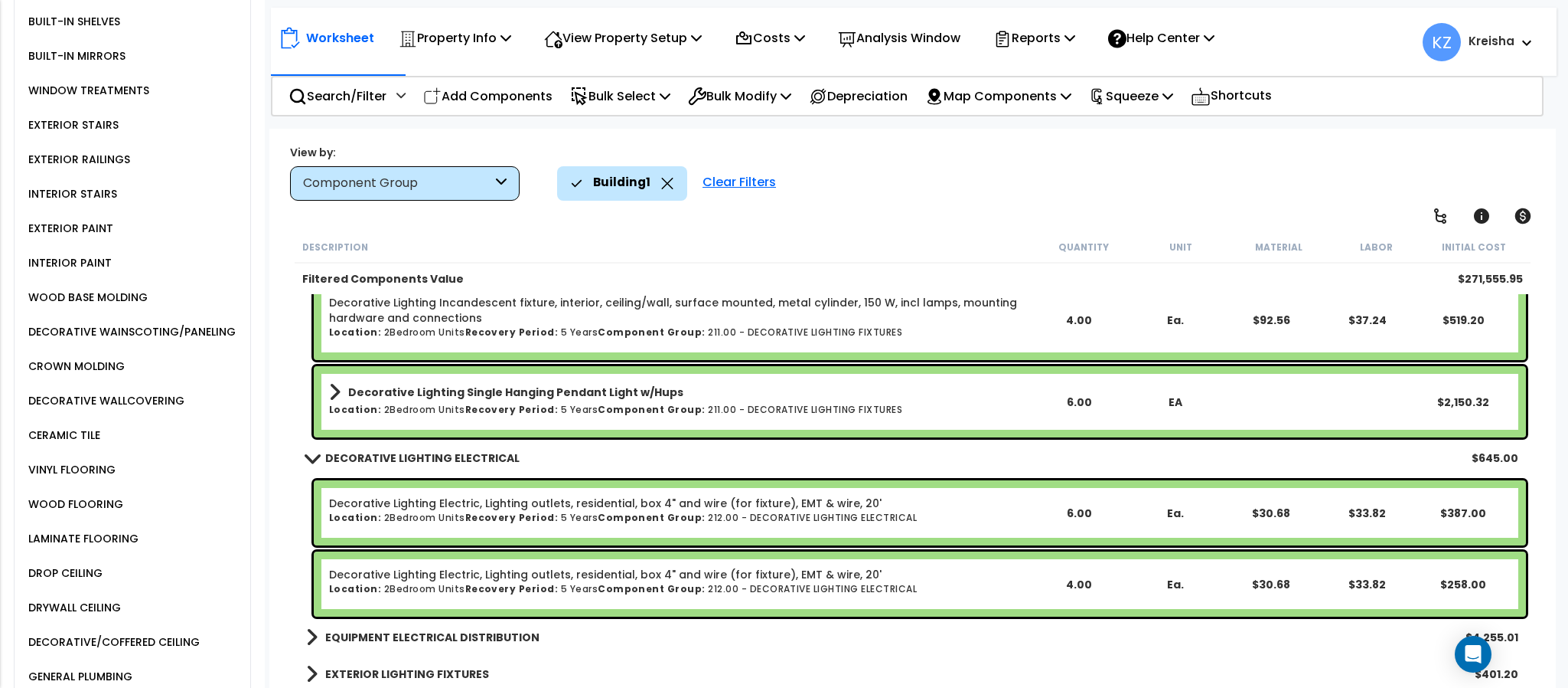
scroll to position [2160, 0]
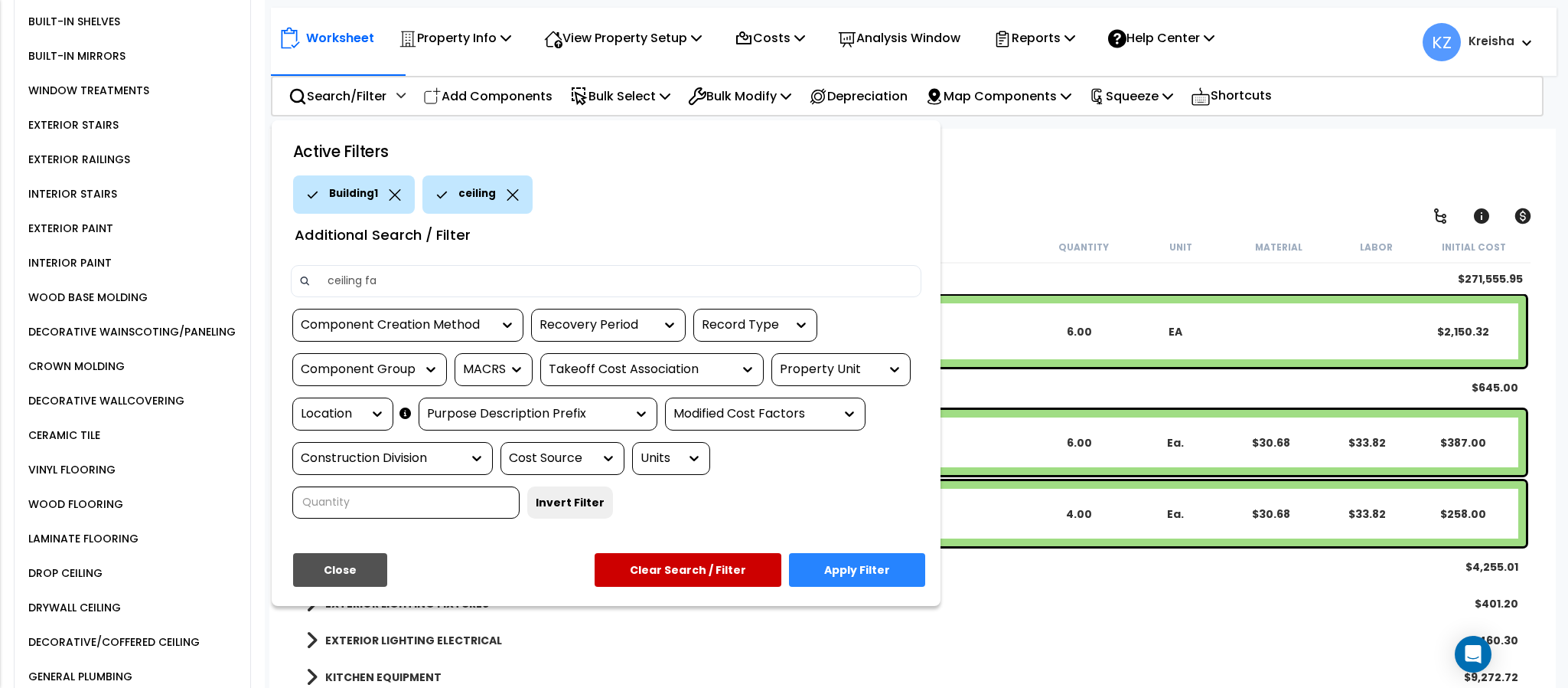
type input "ceiling fan"
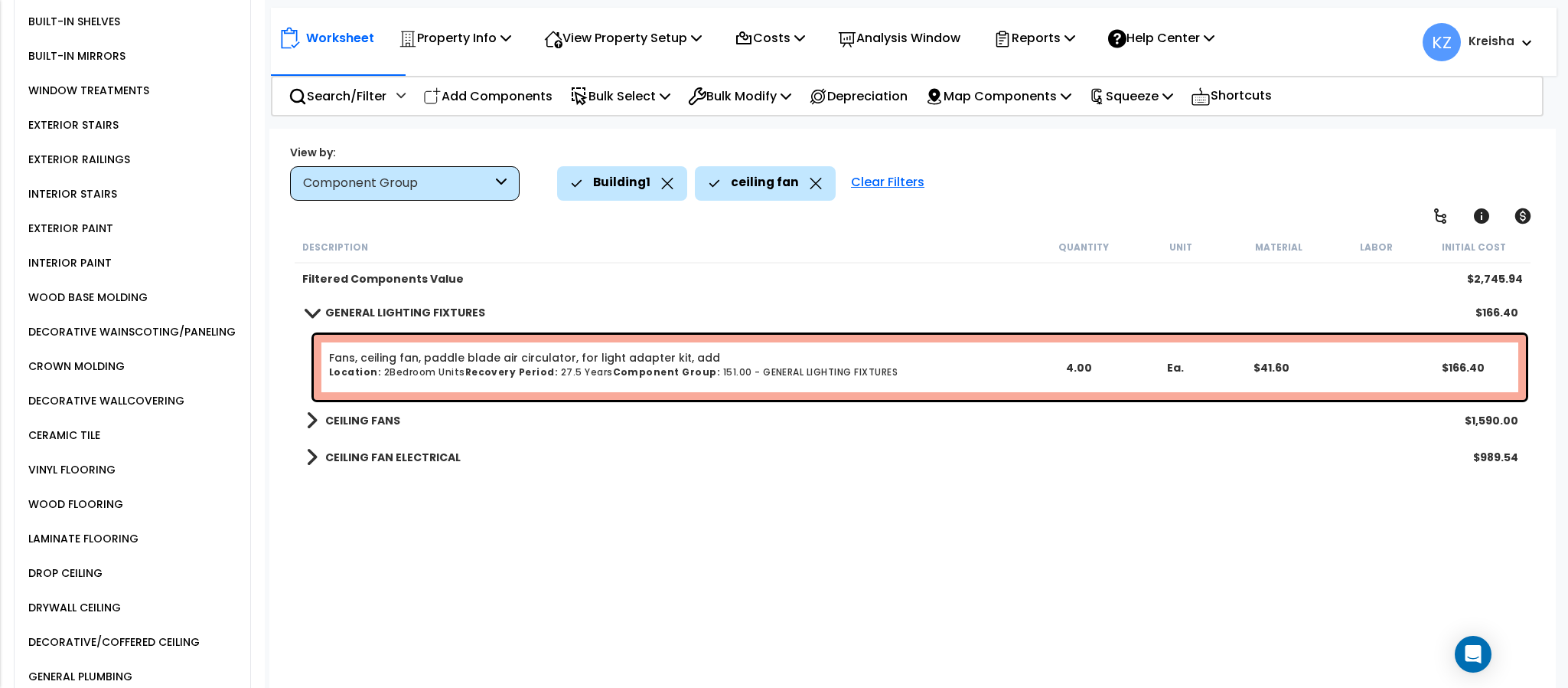
click at [1132, 205] on div "Worksheet Property Info Property Setup Add Property Unit Template property Clon…" at bounding box center [911, 472] width 1285 height 688
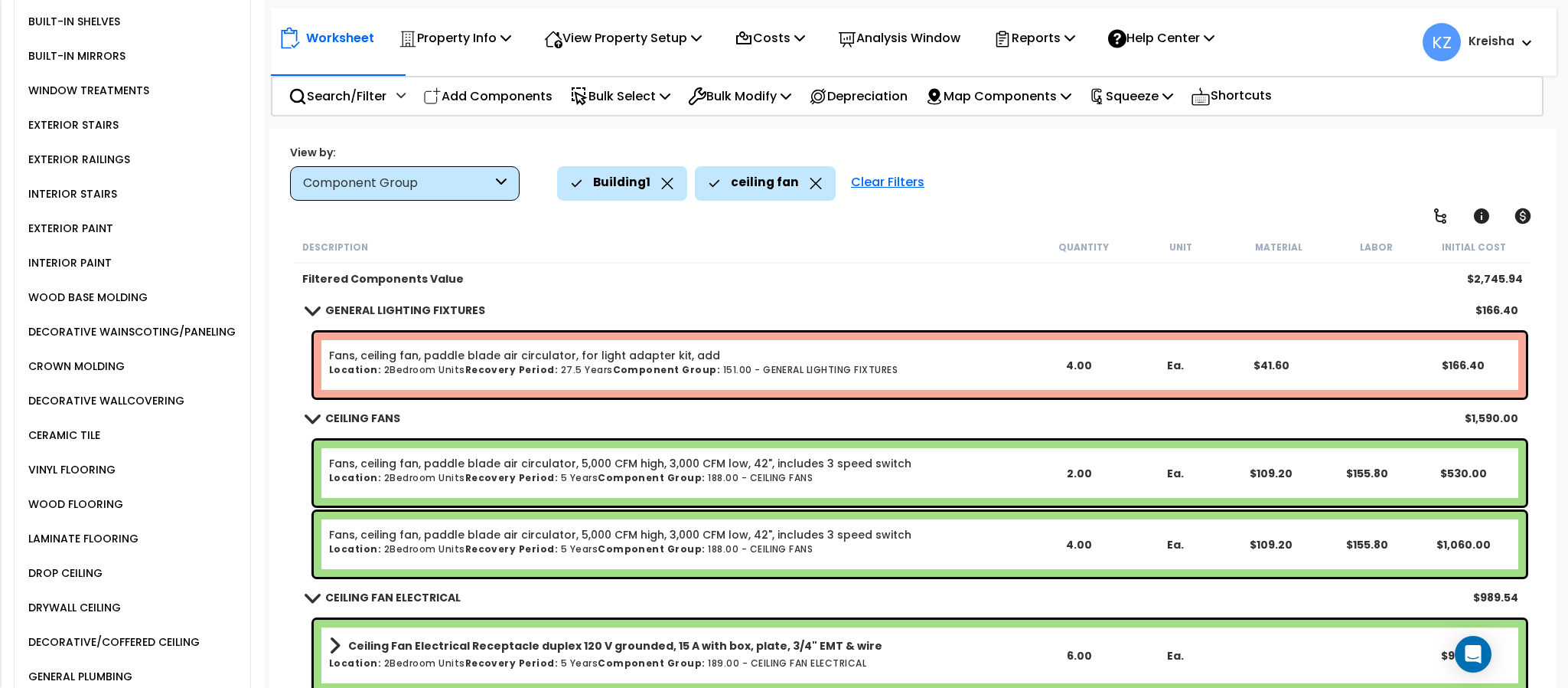
scroll to position [68, 0]
click at [811, 178] on icon at bounding box center [816, 183] width 13 height 12
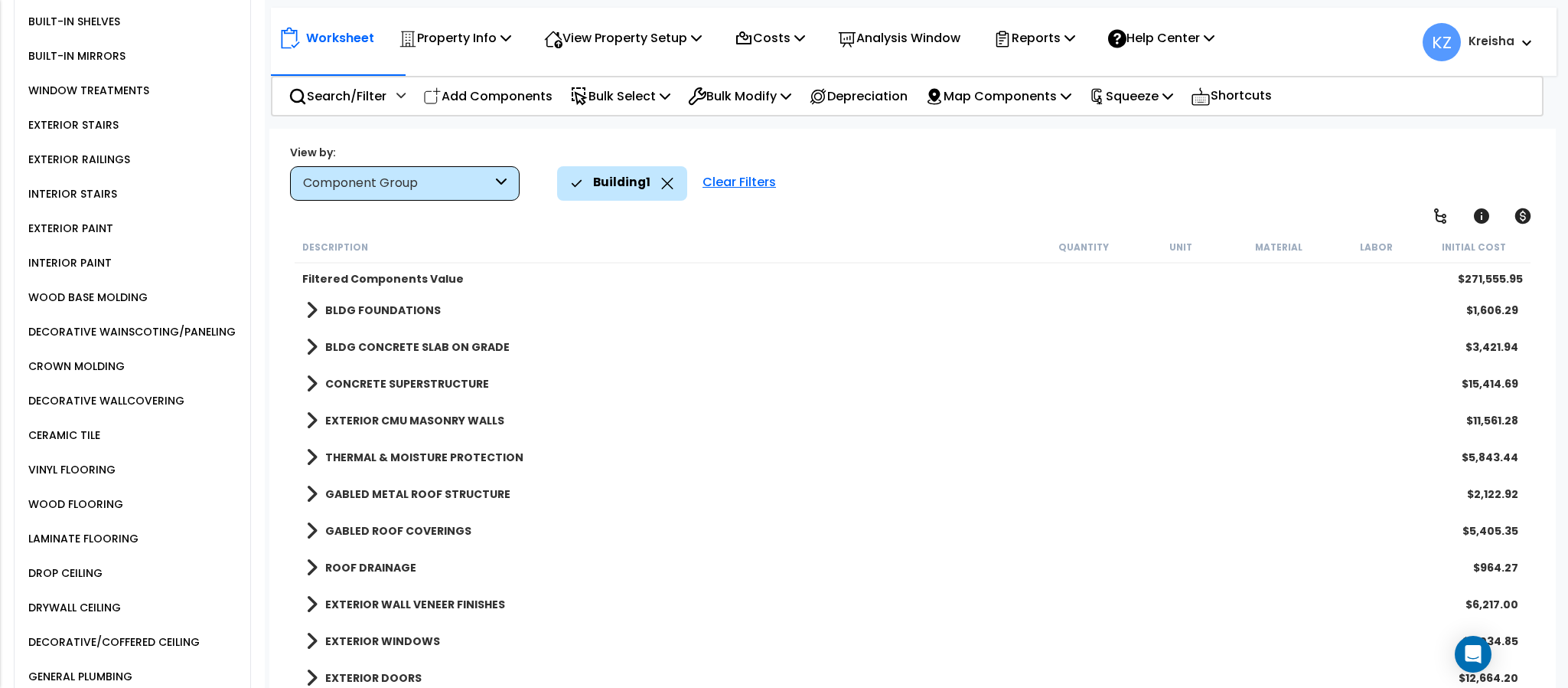
scroll to position [481, 0]
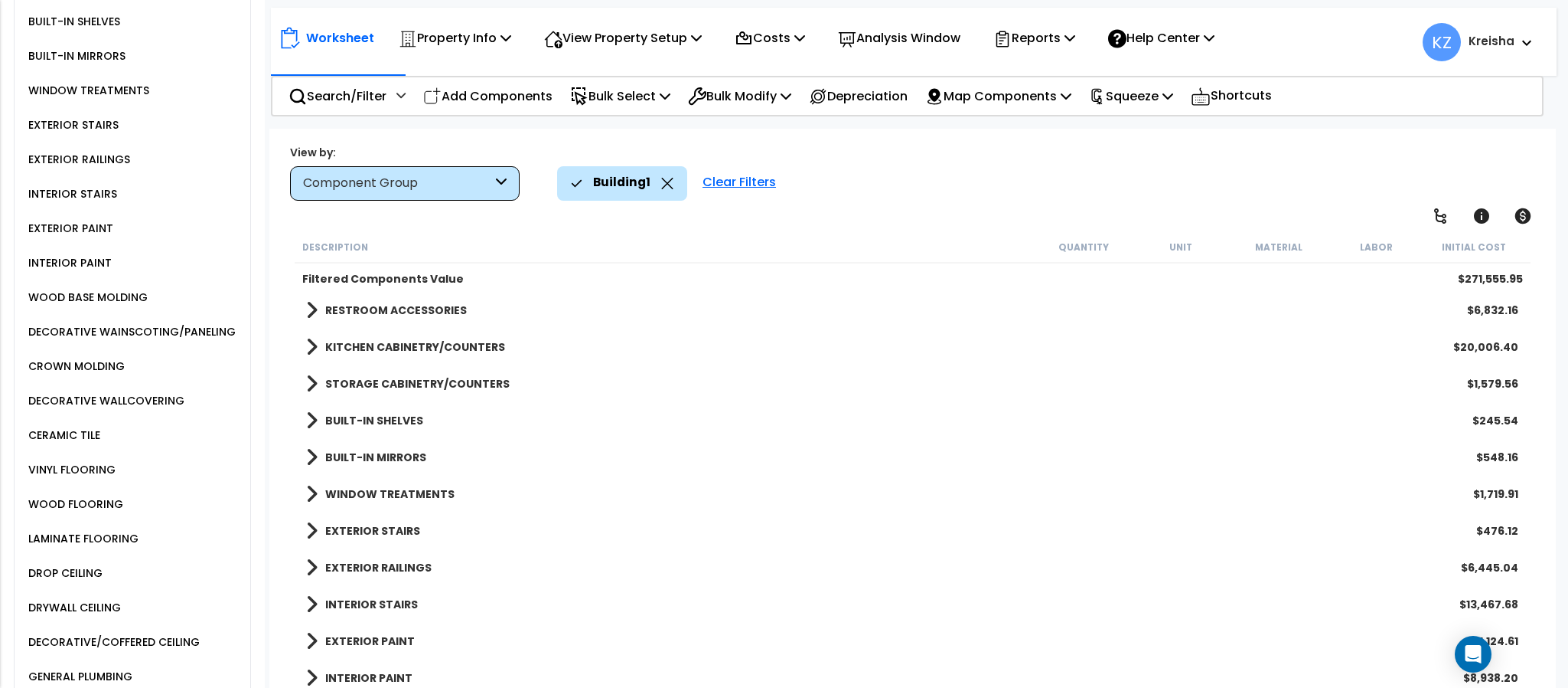
click at [416, 497] on b "WINDOW TREATMENTS" at bounding box center [390, 494] width 129 height 15
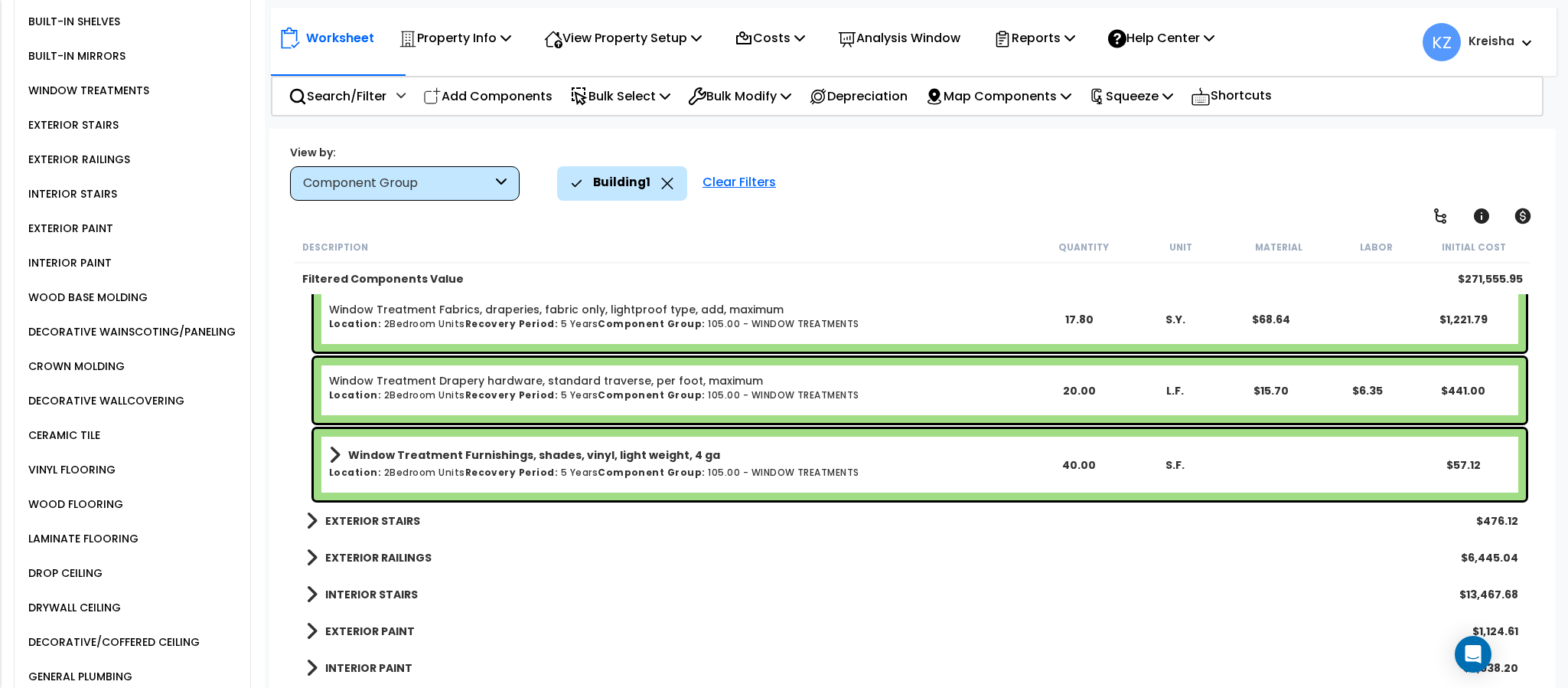
scroll to position [632, 0]
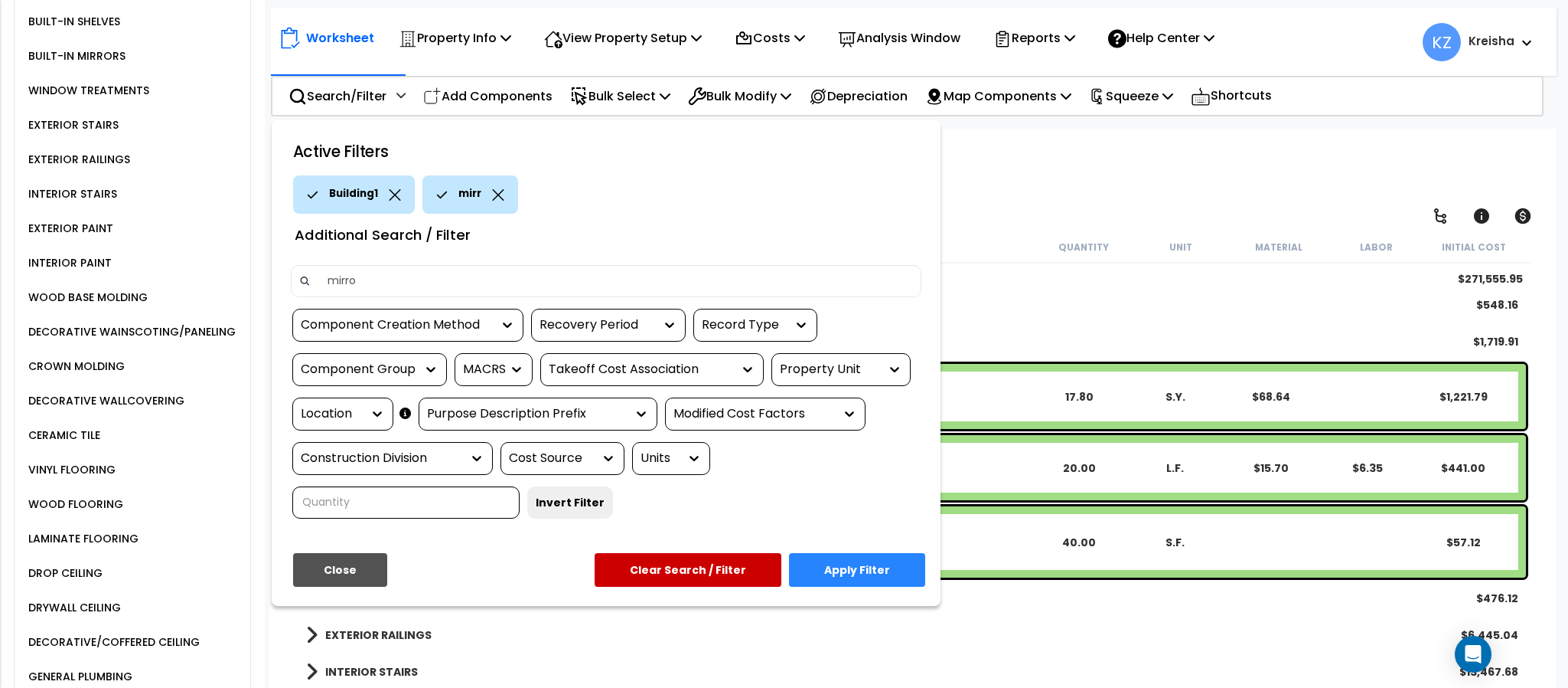
type input "mirror"
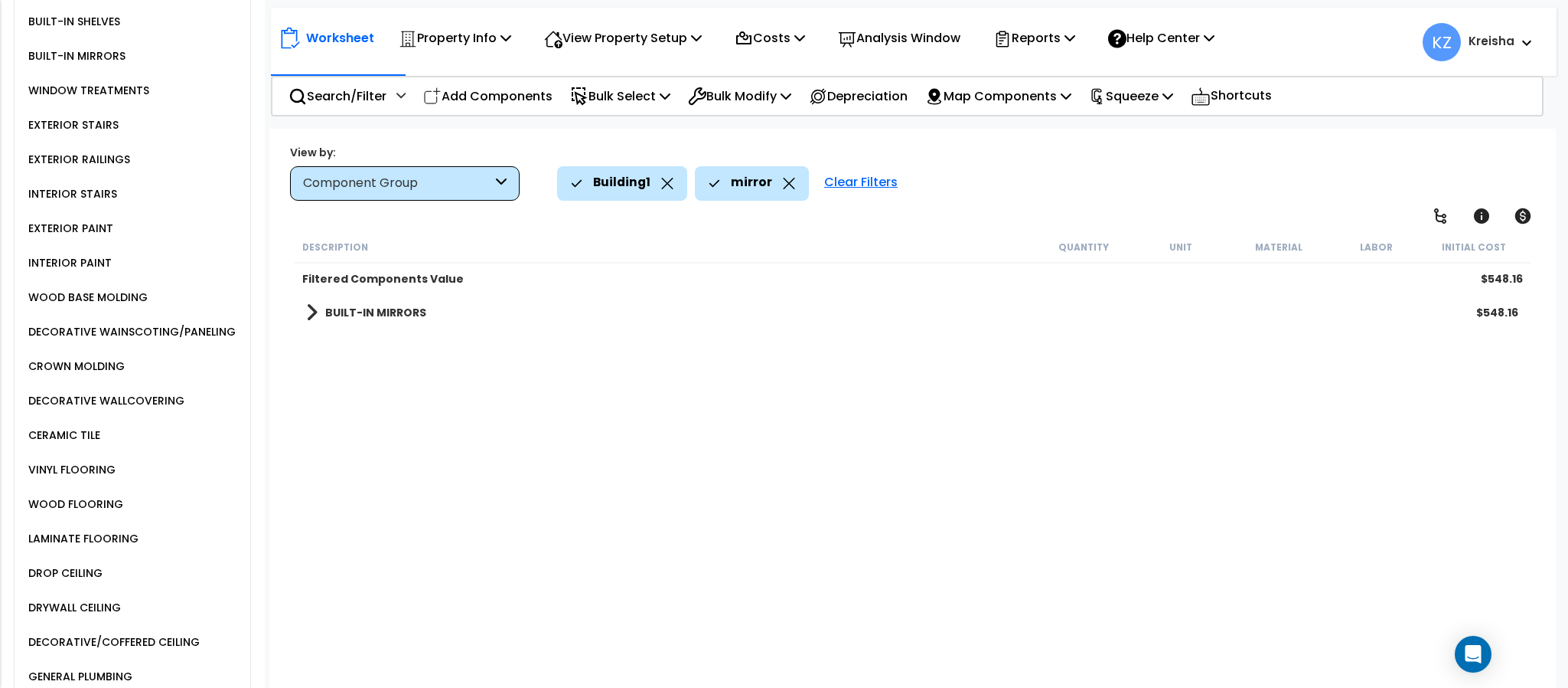
scroll to position [0, 0]
click at [397, 306] on b "BUILT-IN MIRRORS" at bounding box center [375, 313] width 101 height 15
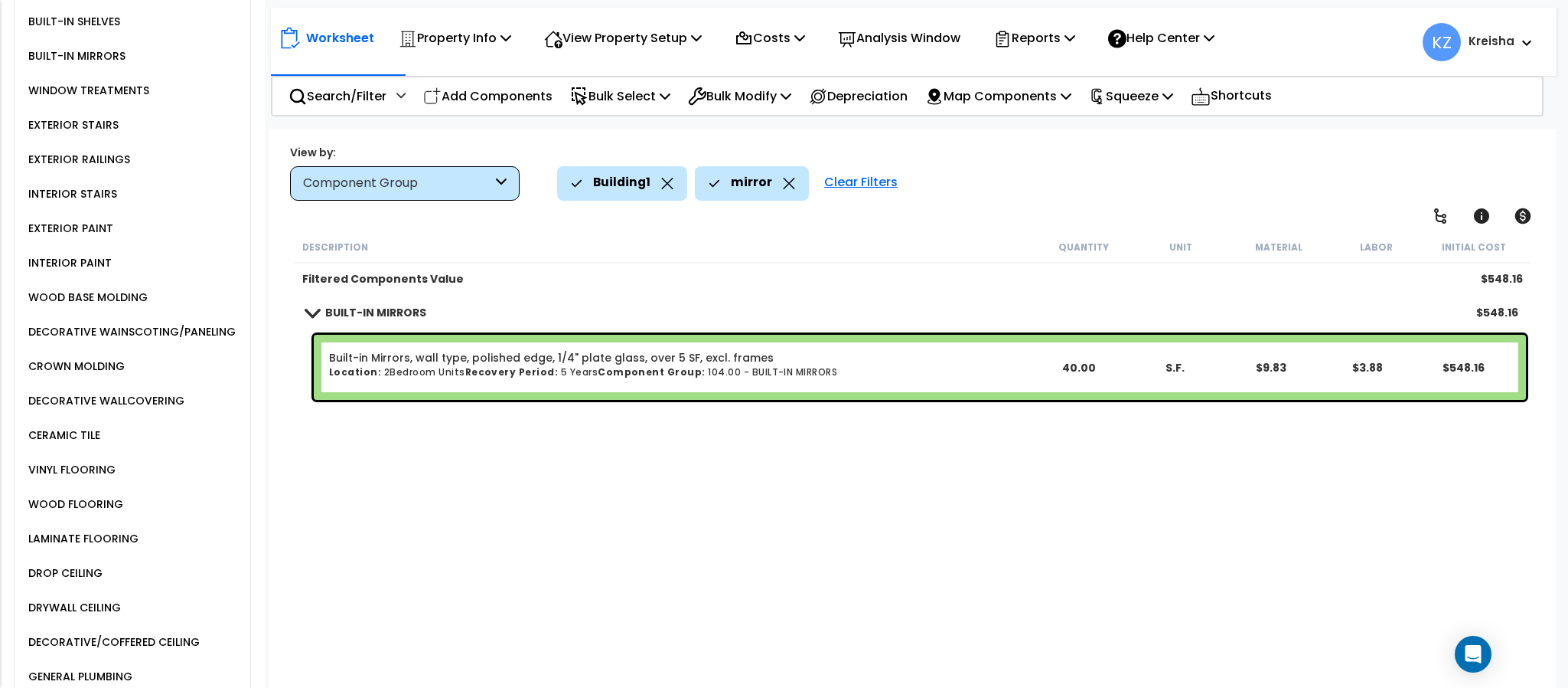
click at [520, 436] on div "Description Quantity Unit Material Labor Initial Cost Filtered Components Value…" at bounding box center [911, 462] width 1239 height 461
click at [792, 184] on div "mirror" at bounding box center [751, 182] width 114 height 34
click at [781, 191] on div "mirror" at bounding box center [752, 182] width 87 height 34
click at [784, 184] on icon at bounding box center [790, 183] width 12 height 12
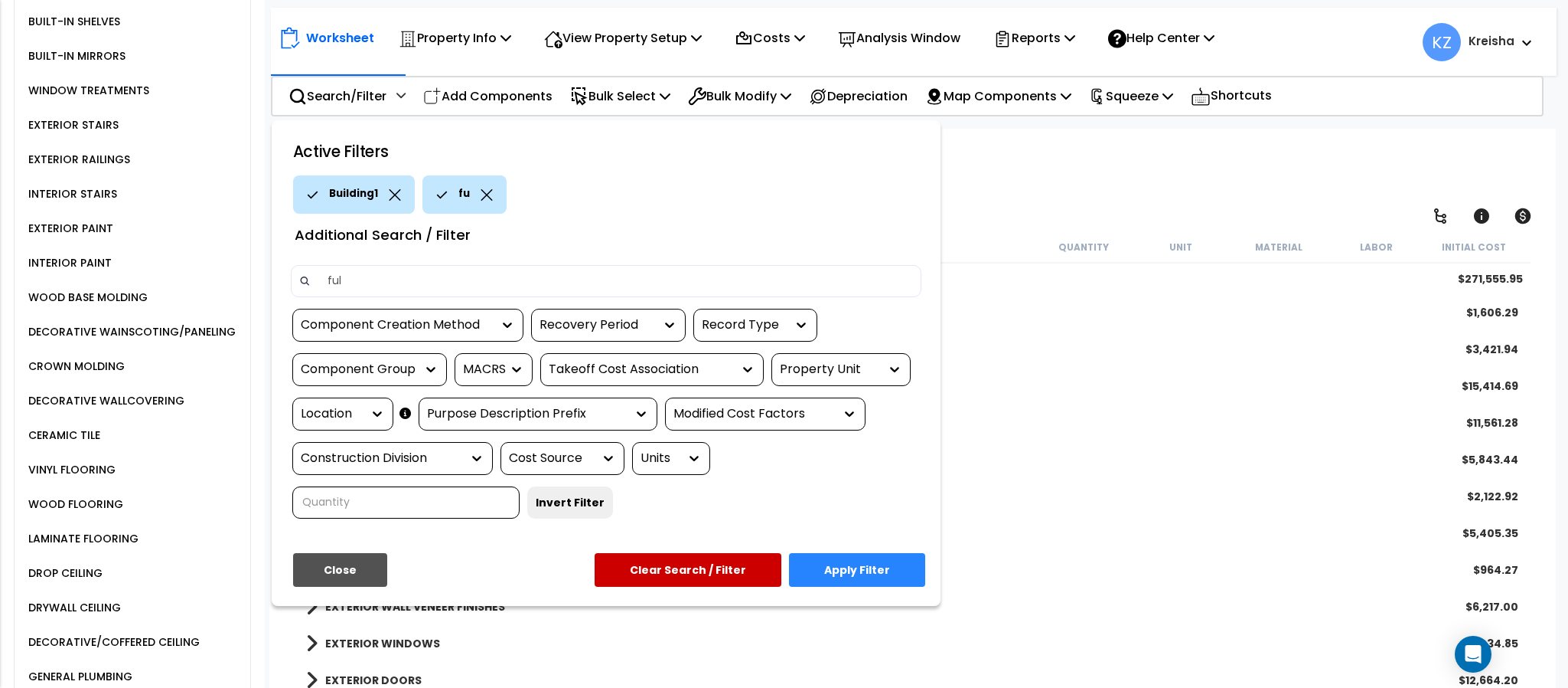
type input "full"
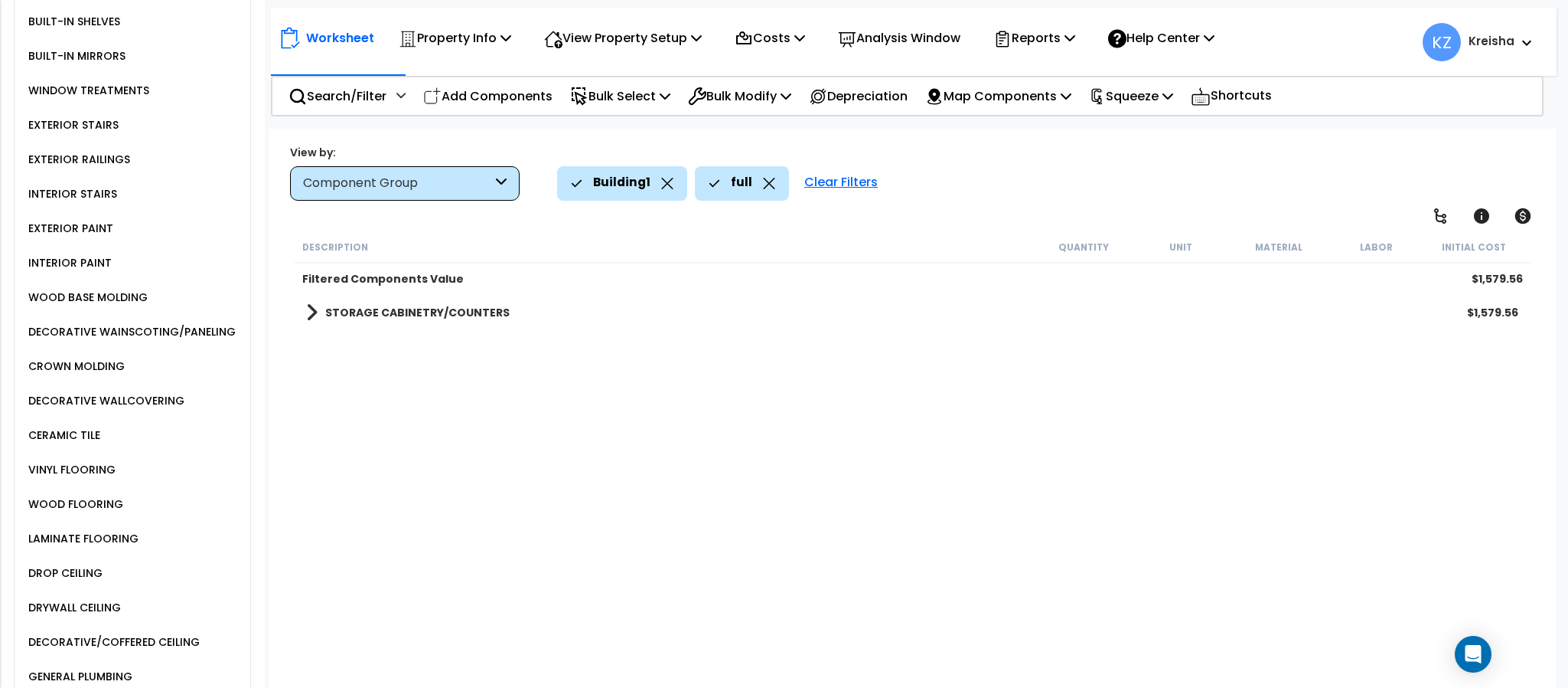
click at [444, 322] on div "STORAGE CABINETRY/COUNTERS $1,579.56" at bounding box center [911, 313] width 1228 height 37
click at [464, 315] on b "STORAGE CABINETRY/COUNTERS" at bounding box center [417, 313] width 184 height 15
click at [497, 499] on div "Description Quantity Unit Material Labor Initial Cost Filtered Components Value…" at bounding box center [911, 462] width 1239 height 461
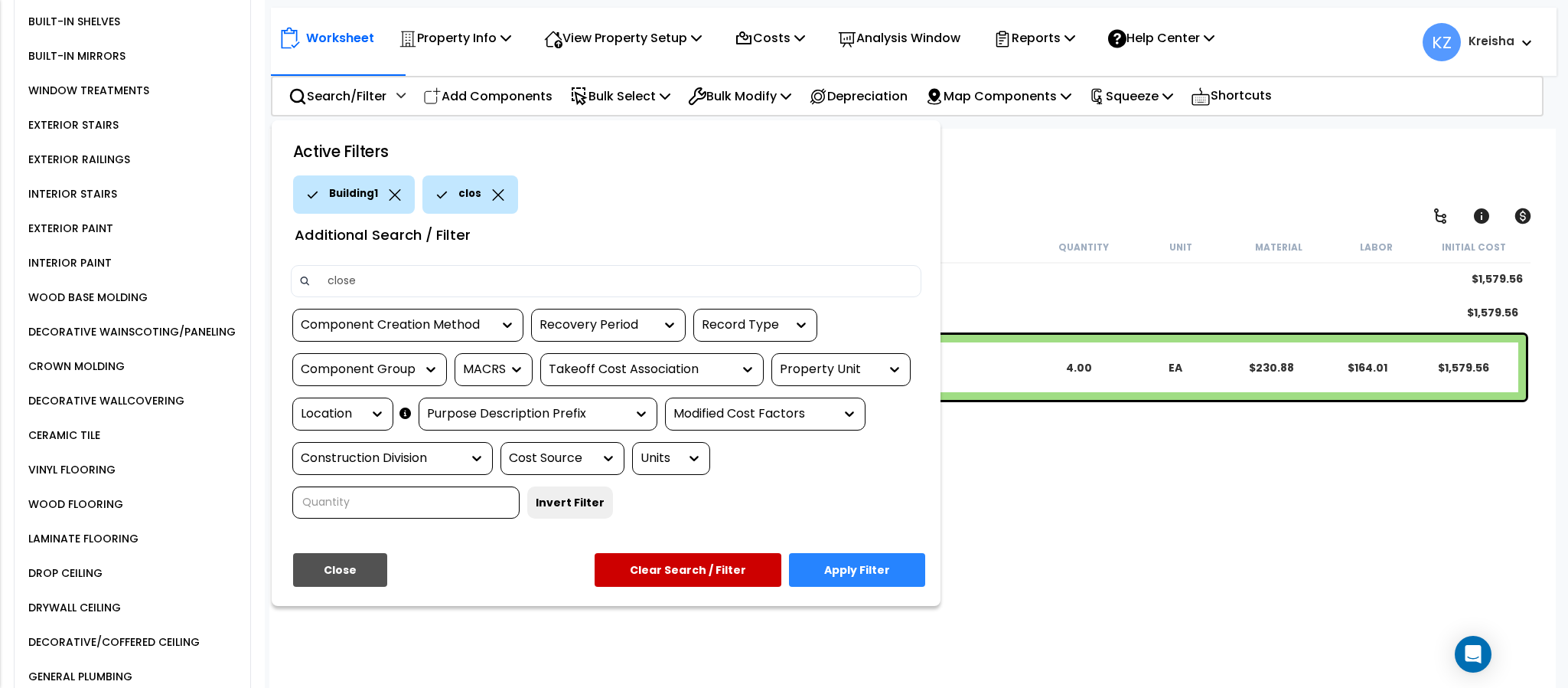
type input "closet"
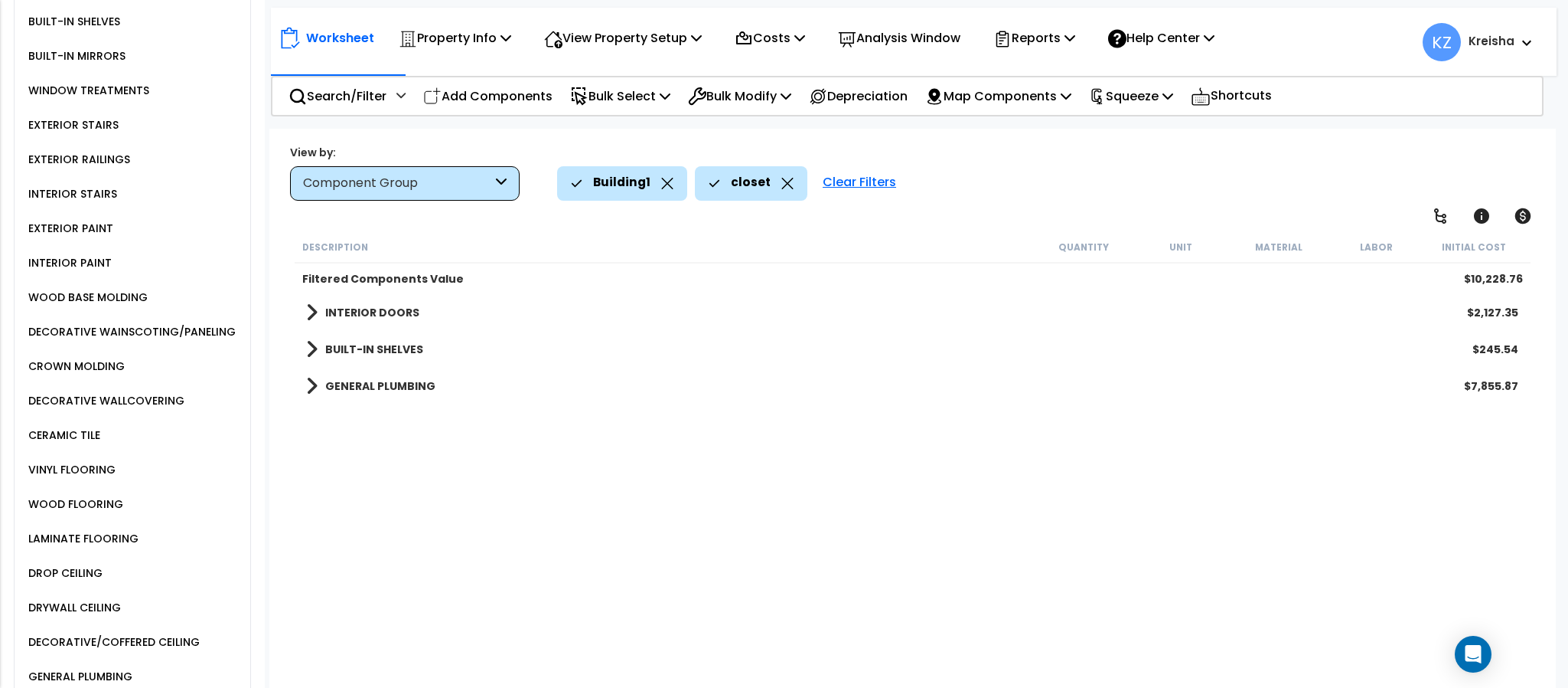
click at [382, 443] on div "Description Quantity Unit Material Labor Initial Cost Filtered Components Value…" at bounding box center [911, 462] width 1239 height 461
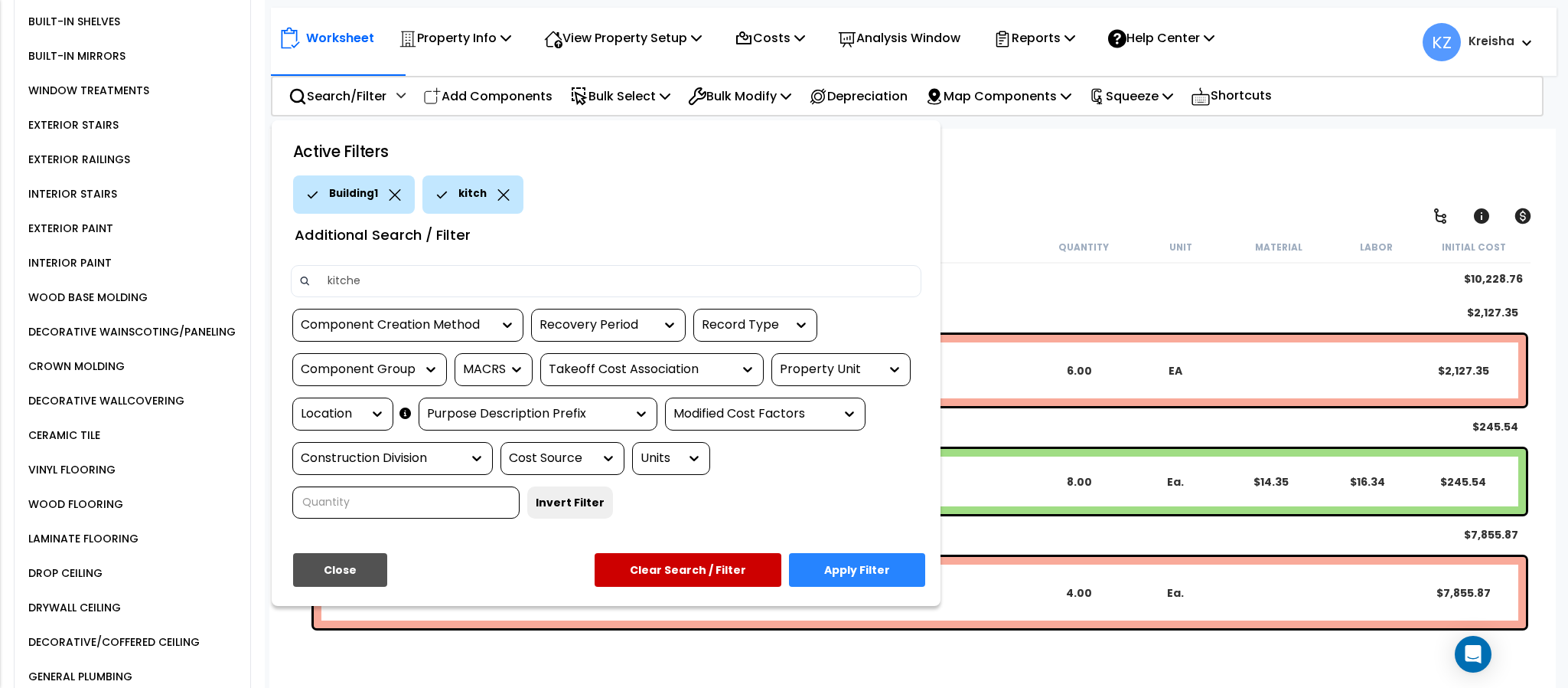
type input "kitchen"
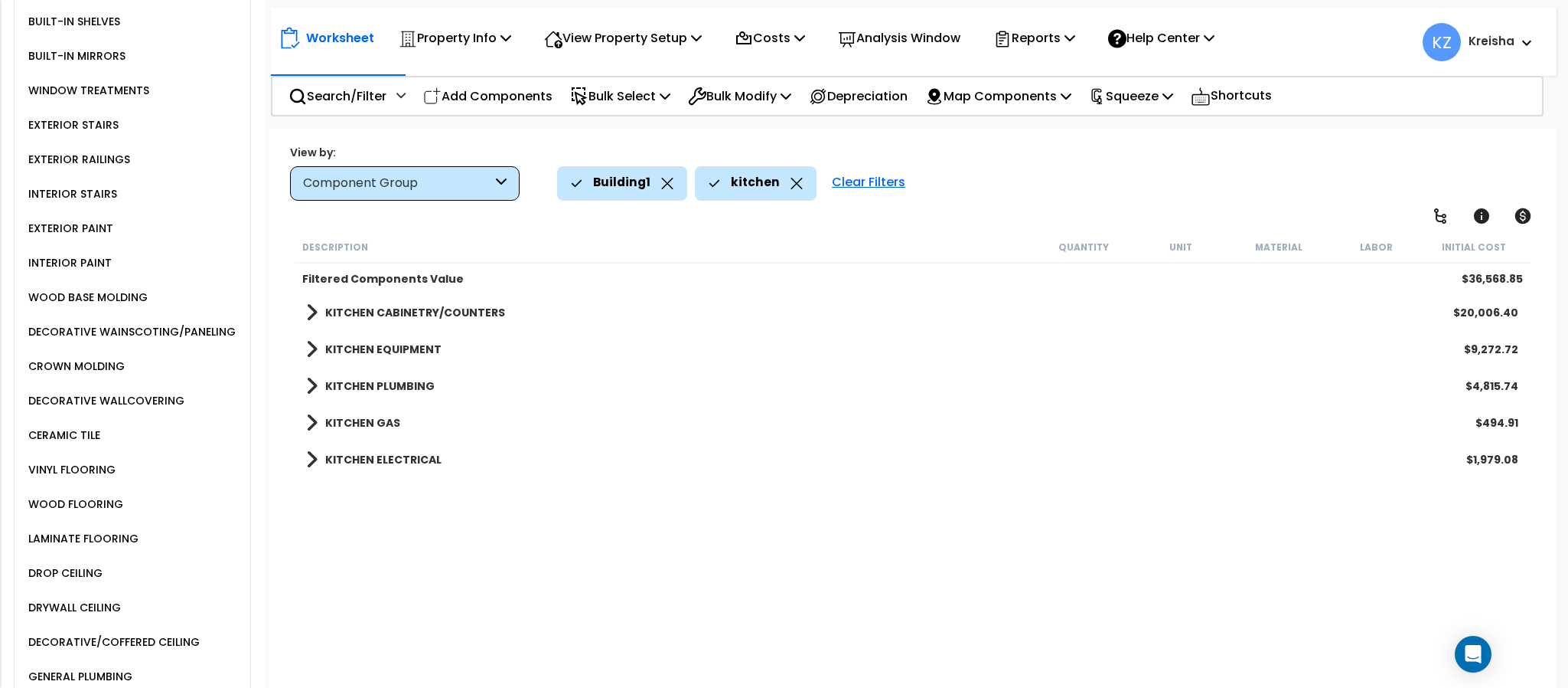
click at [1042, 147] on div "View by: Component Group High to Low (Total Cost)" at bounding box center [911, 172] width 1255 height 57
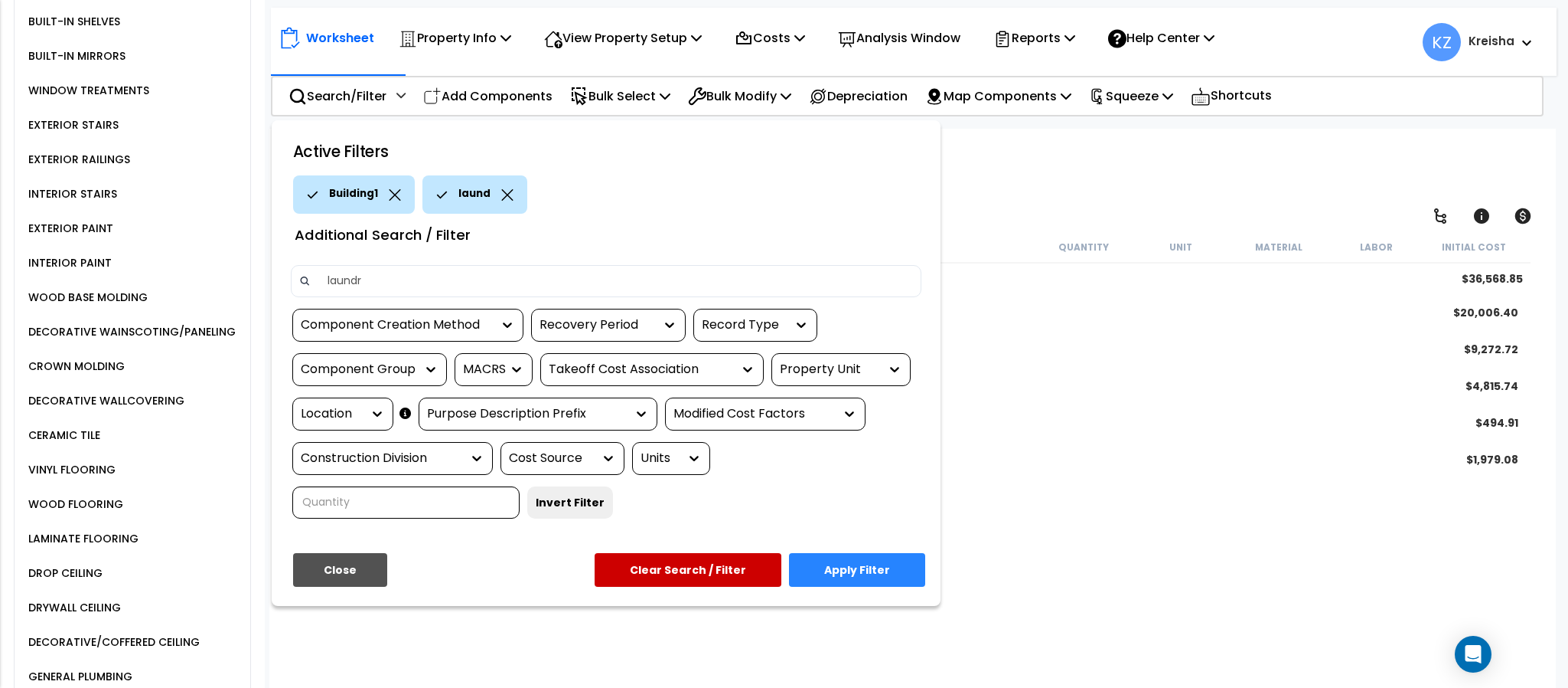
type input "laundry"
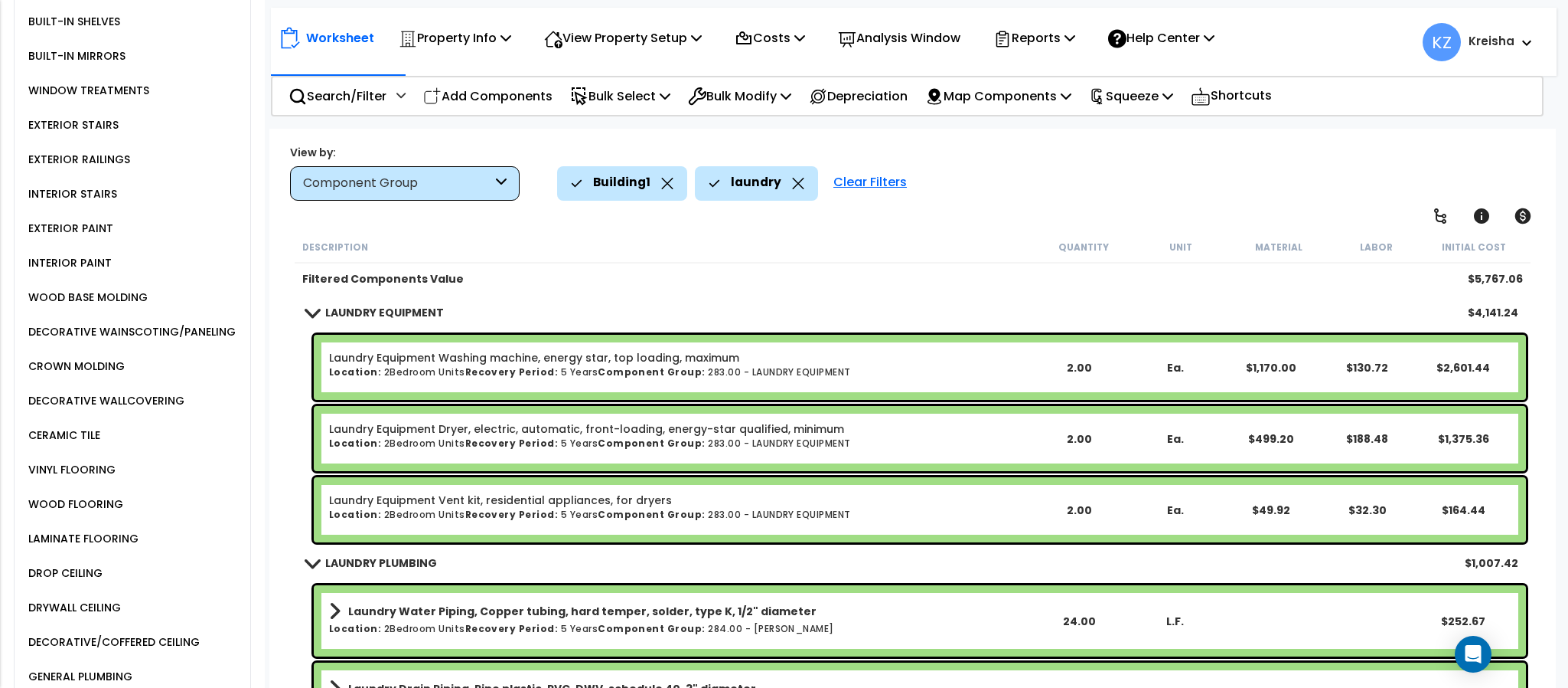
click at [1017, 217] on div "Worksheet Property Info Property Setup Add Property Unit Template property Clon…" at bounding box center [911, 472] width 1285 height 688
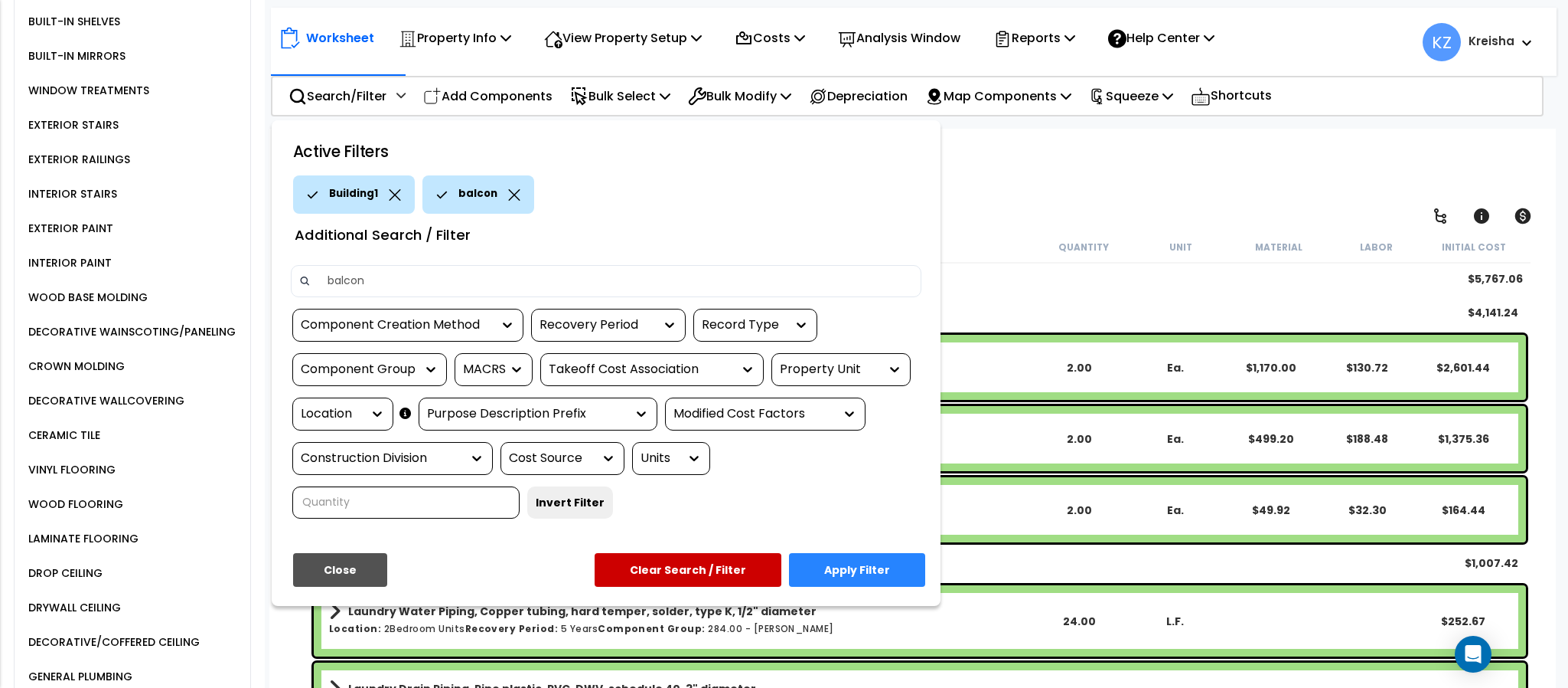
type input "balcony"
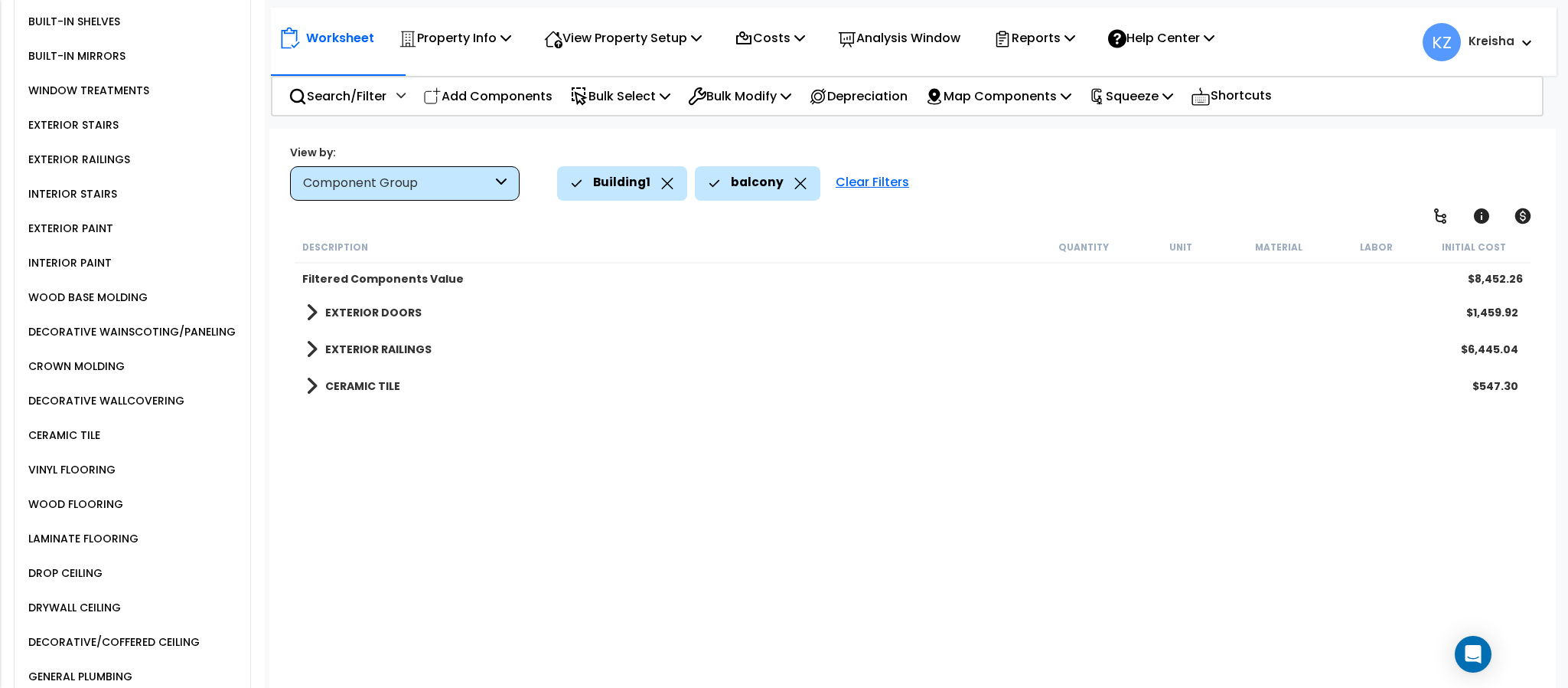
click at [554, 483] on div "Description Quantity Unit Material Labor Initial Cost Filtered Components Value…" at bounding box center [911, 462] width 1239 height 461
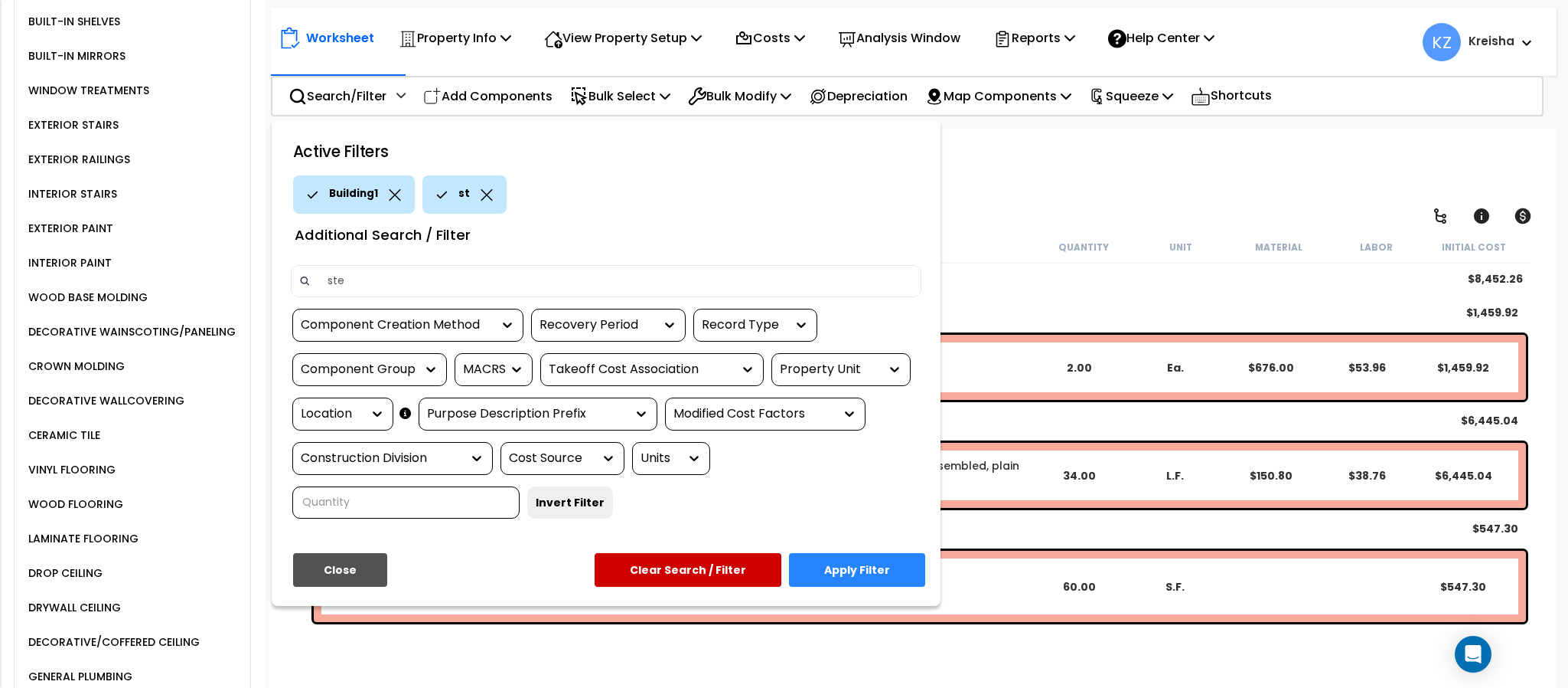
type input "step"
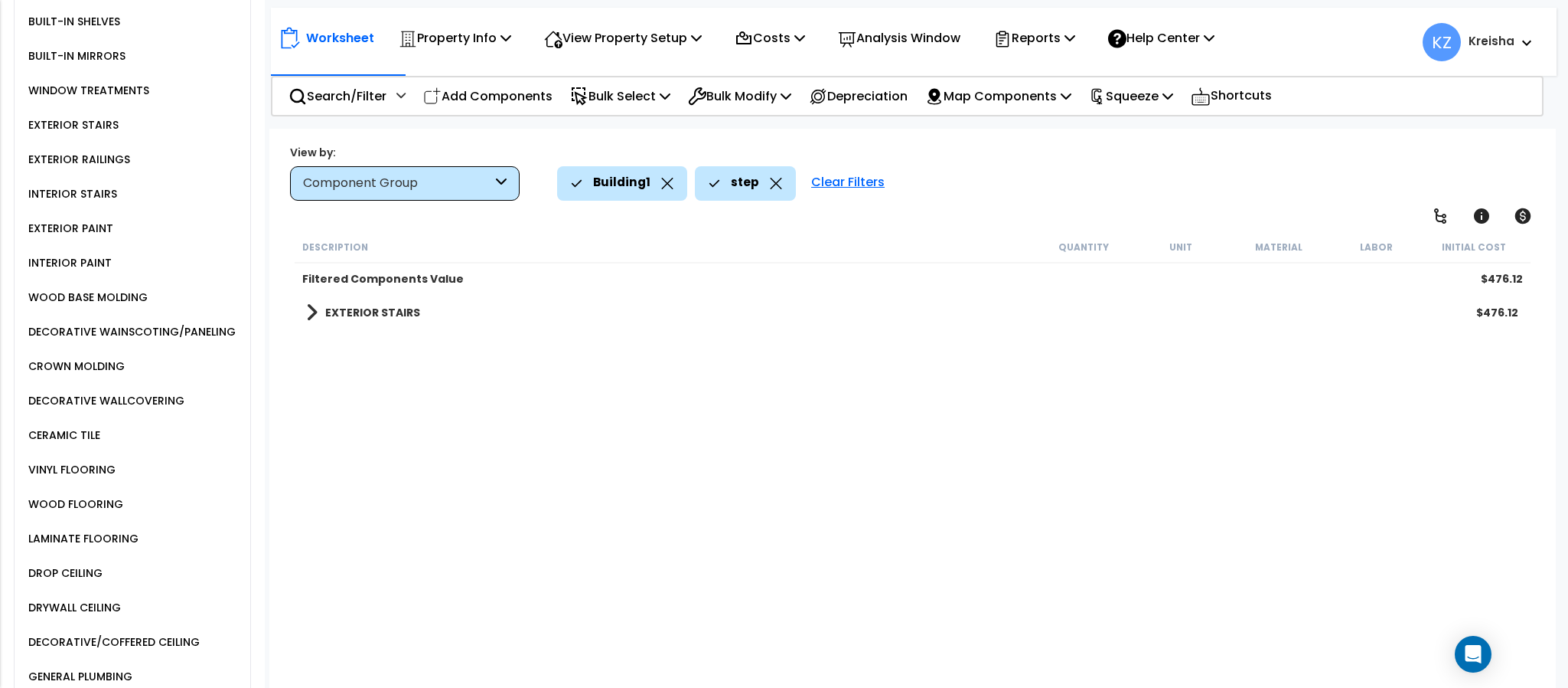
click at [407, 279] on b "Filtered Components Value" at bounding box center [382, 279] width 161 height 15
click at [397, 313] on b "EXTERIOR STAIRS" at bounding box center [372, 313] width 95 height 15
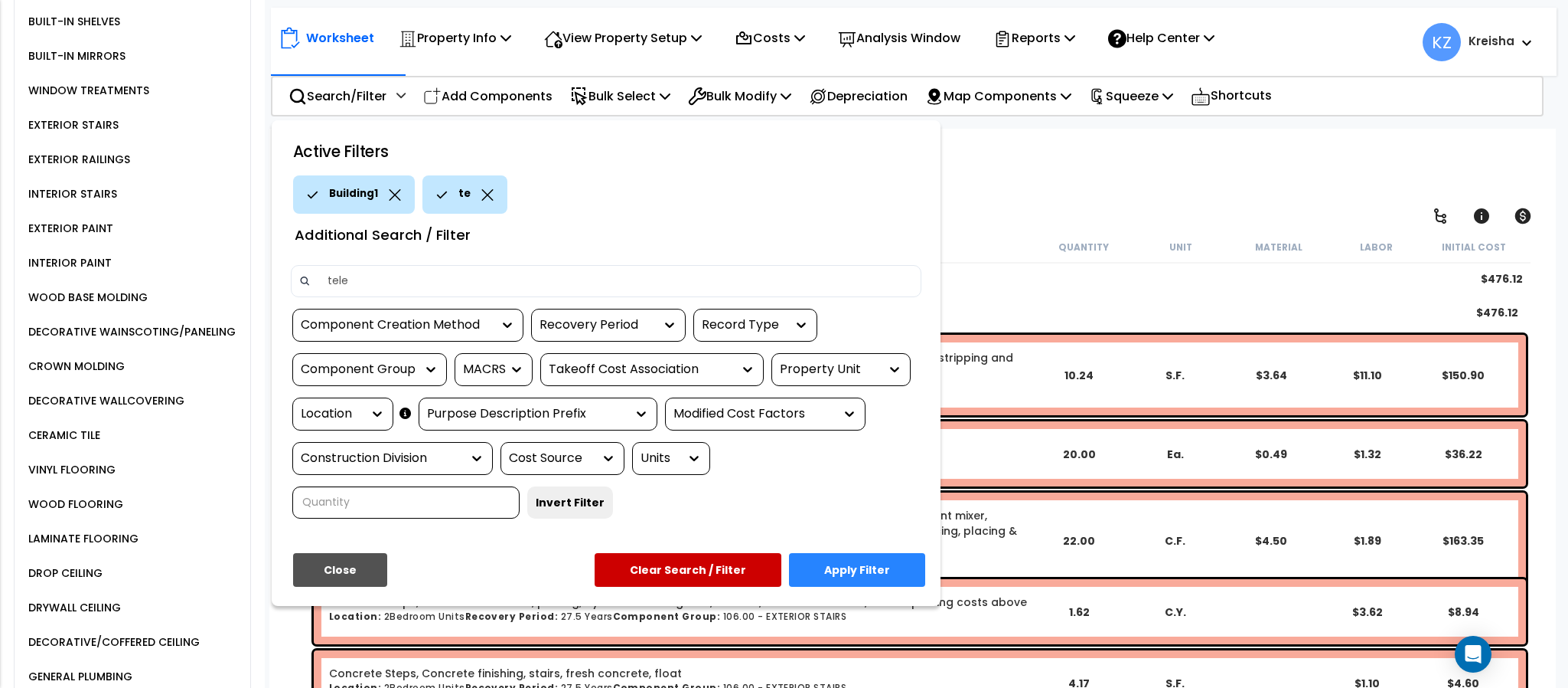
type input "telep"
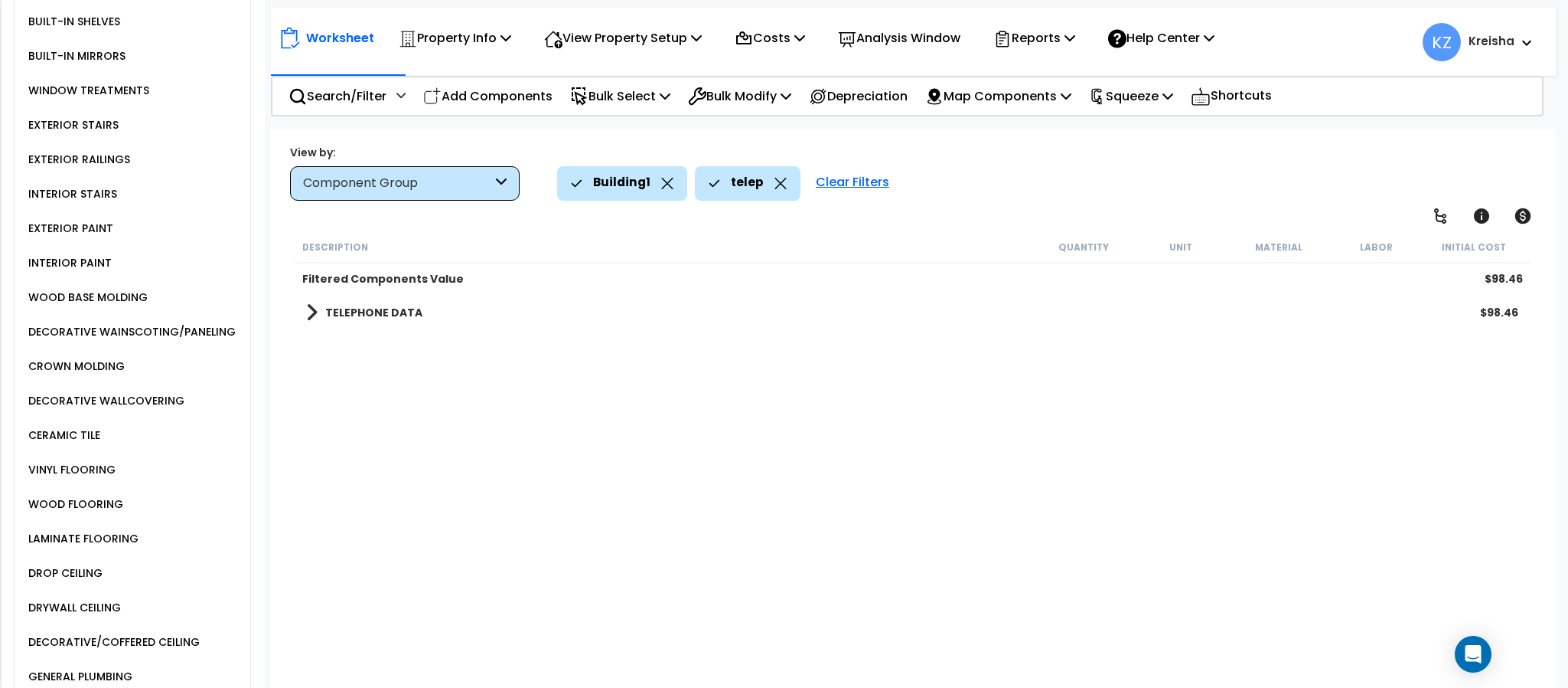
click at [342, 303] on link "TELEPHONE DATA" at bounding box center [364, 313] width 117 height 21
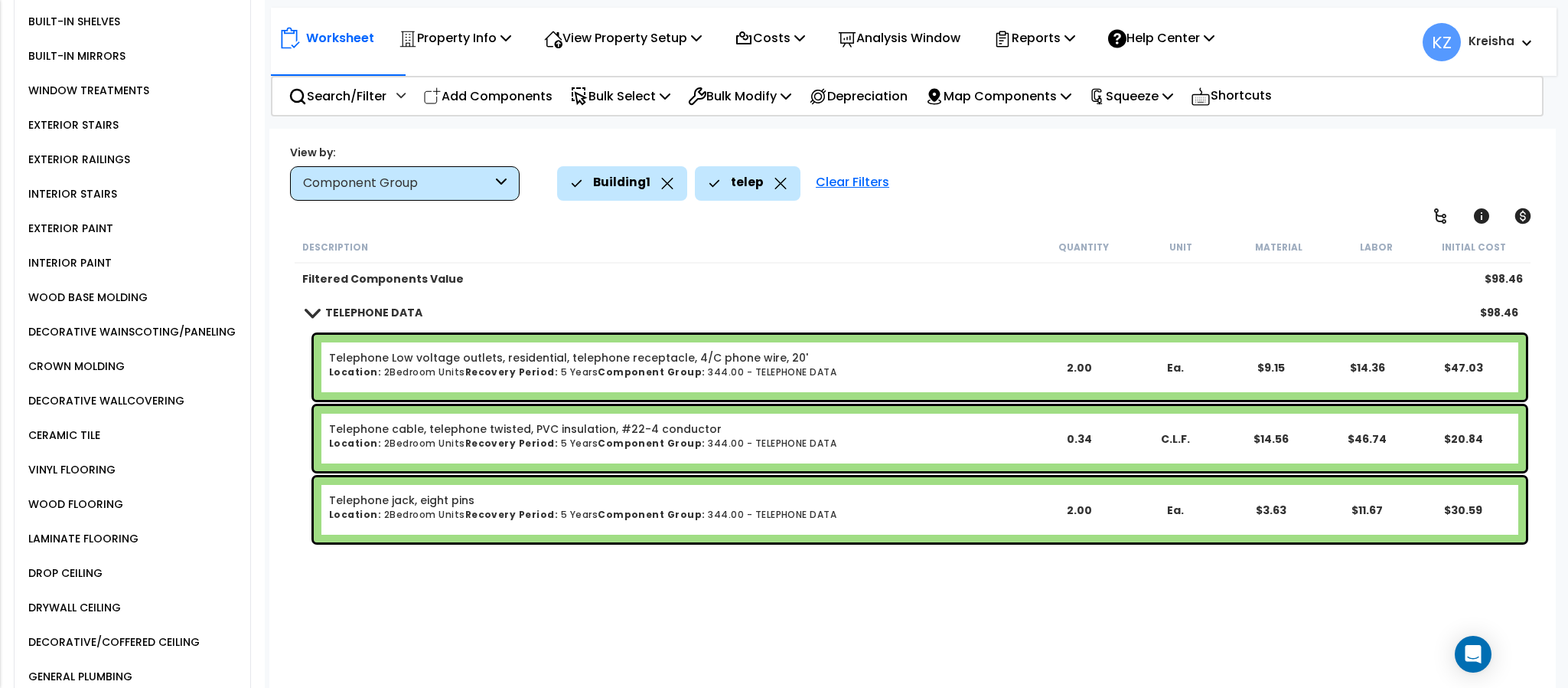
click at [580, 625] on div "Description Quantity Unit Material Labor Initial Cost Filtered Components Value…" at bounding box center [911, 462] width 1239 height 461
click at [780, 191] on div "telep" at bounding box center [747, 182] width 78 height 34
click at [767, 179] on div "telep" at bounding box center [747, 182] width 78 height 34
click at [774, 186] on icon at bounding box center [780, 183] width 13 height 12
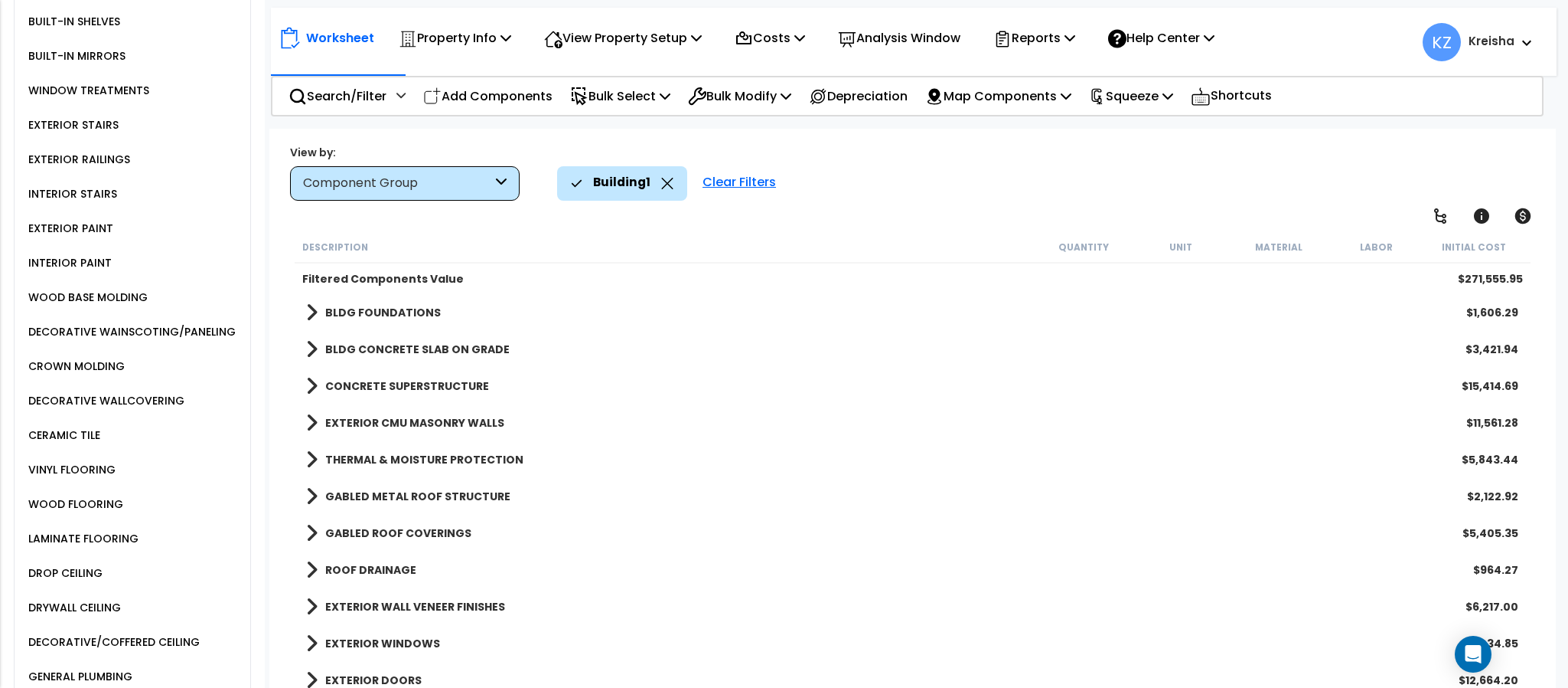
click at [698, 236] on div "Description Quantity Unit Material Labor Initial Cost" at bounding box center [911, 247] width 1235 height 32
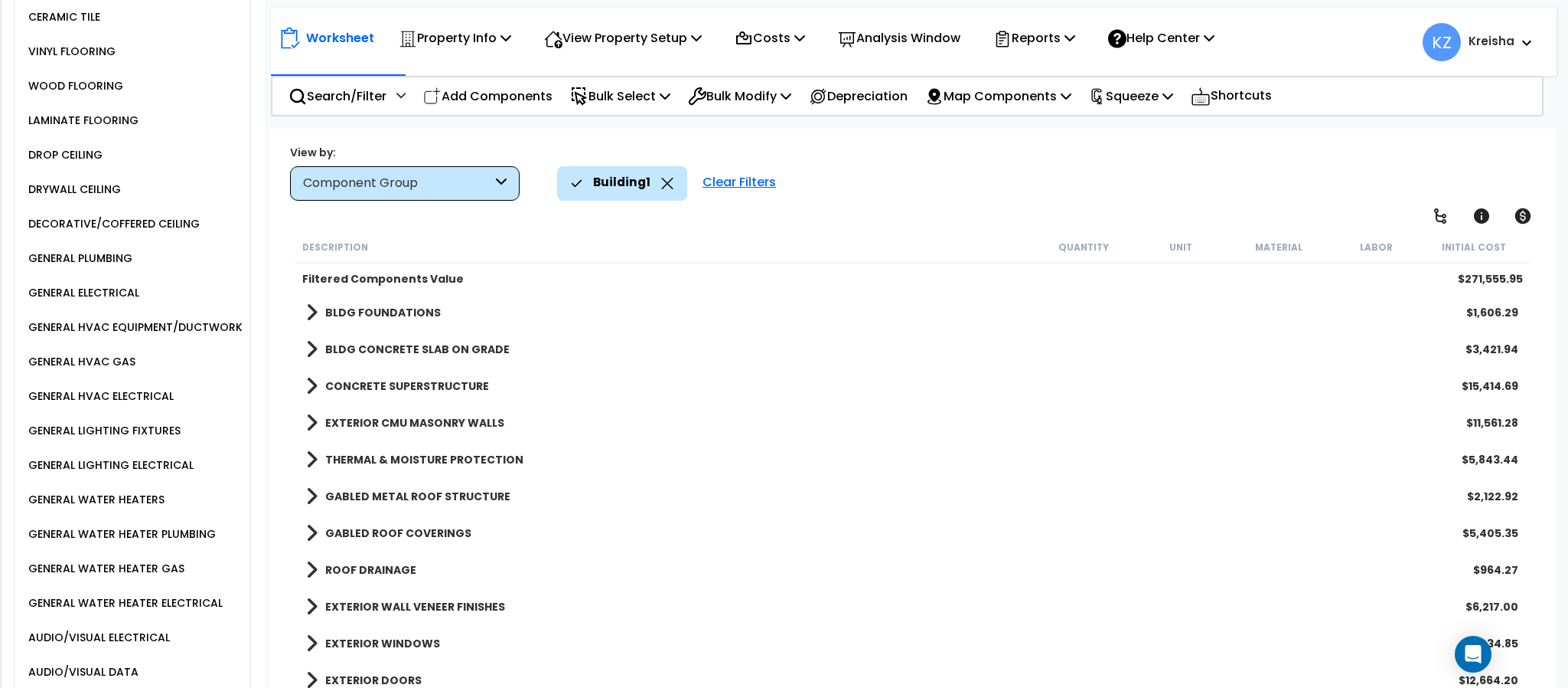
click at [201, 336] on div "GENERAL HVAC EQUIPMENT/DUCTWORK" at bounding box center [133, 326] width 218 height 18
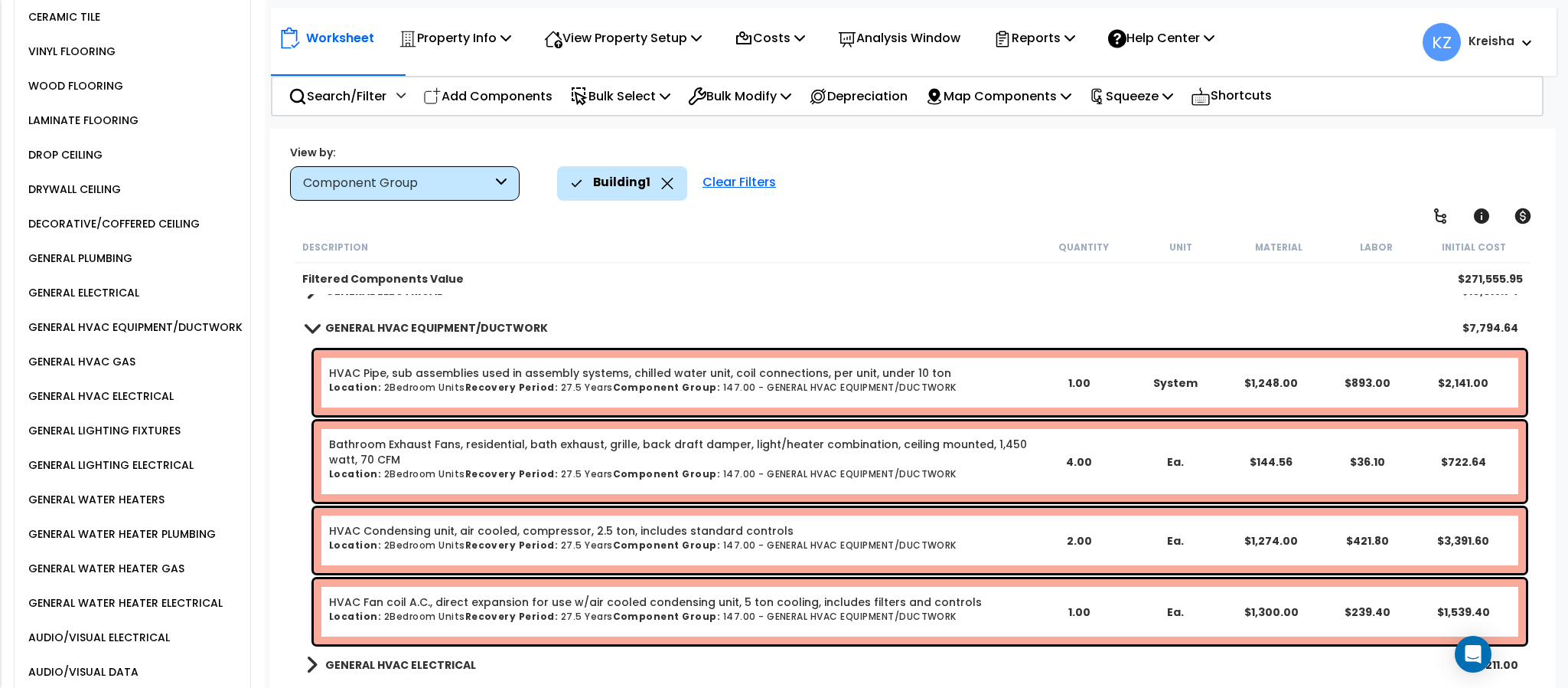
scroll to position [1225, 0]
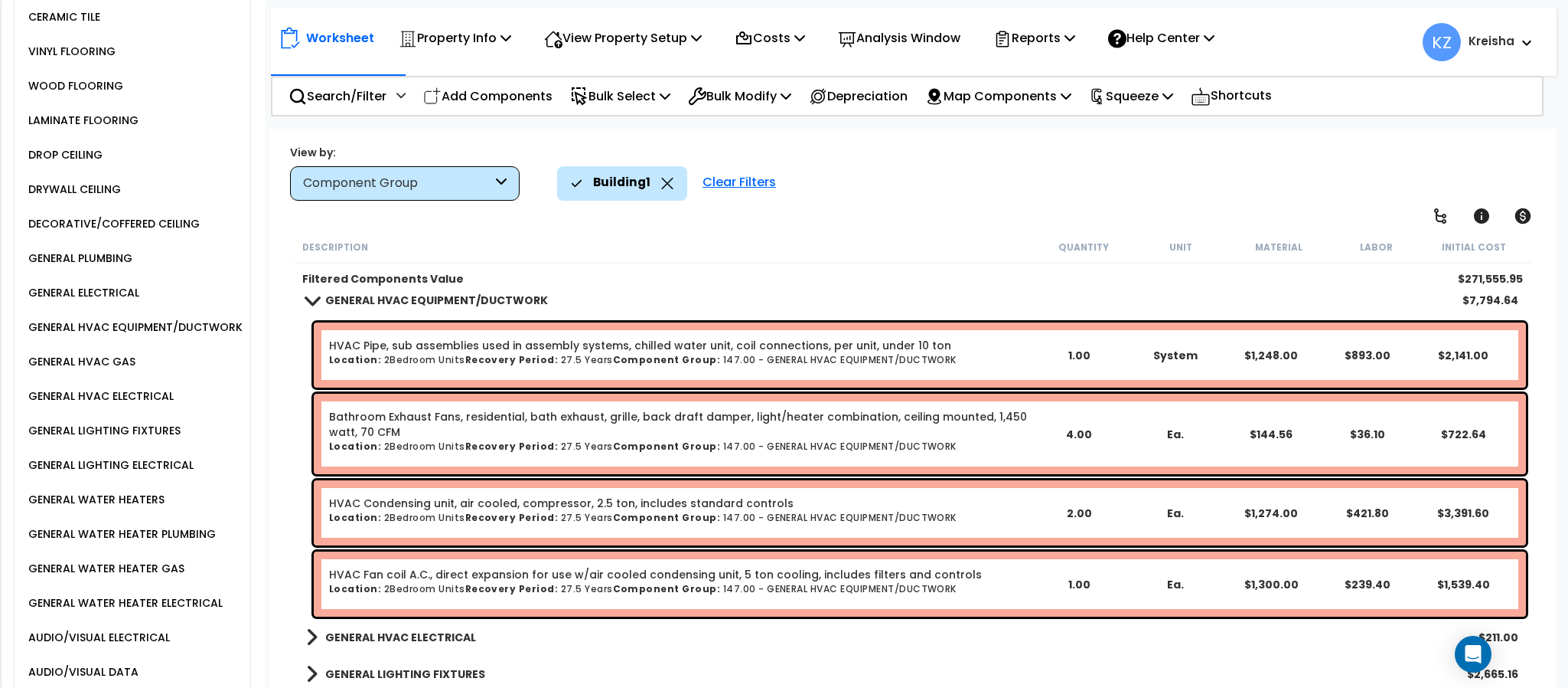
click at [420, 644] on link "GENERAL HVAC ELECTRICAL" at bounding box center [391, 637] width 170 height 21
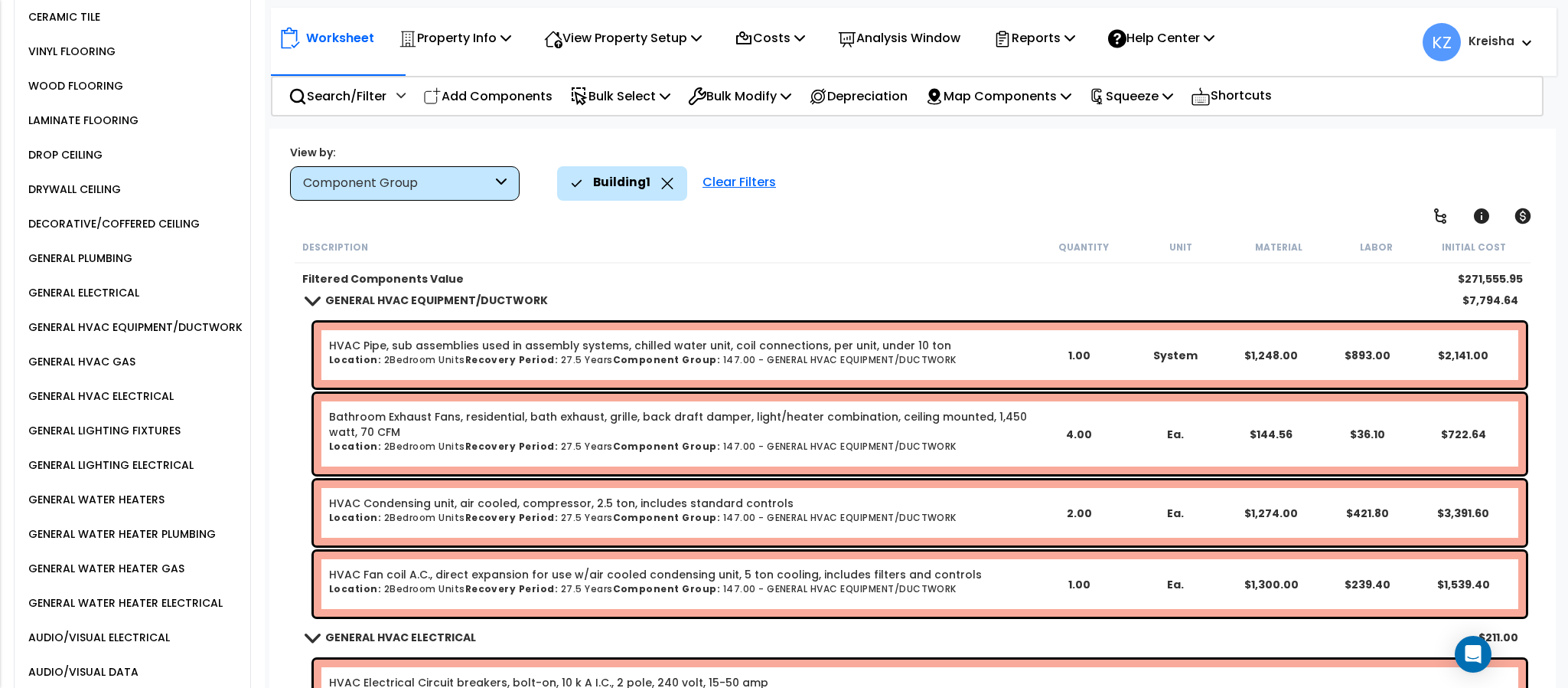
scroll to position [1378, 0]
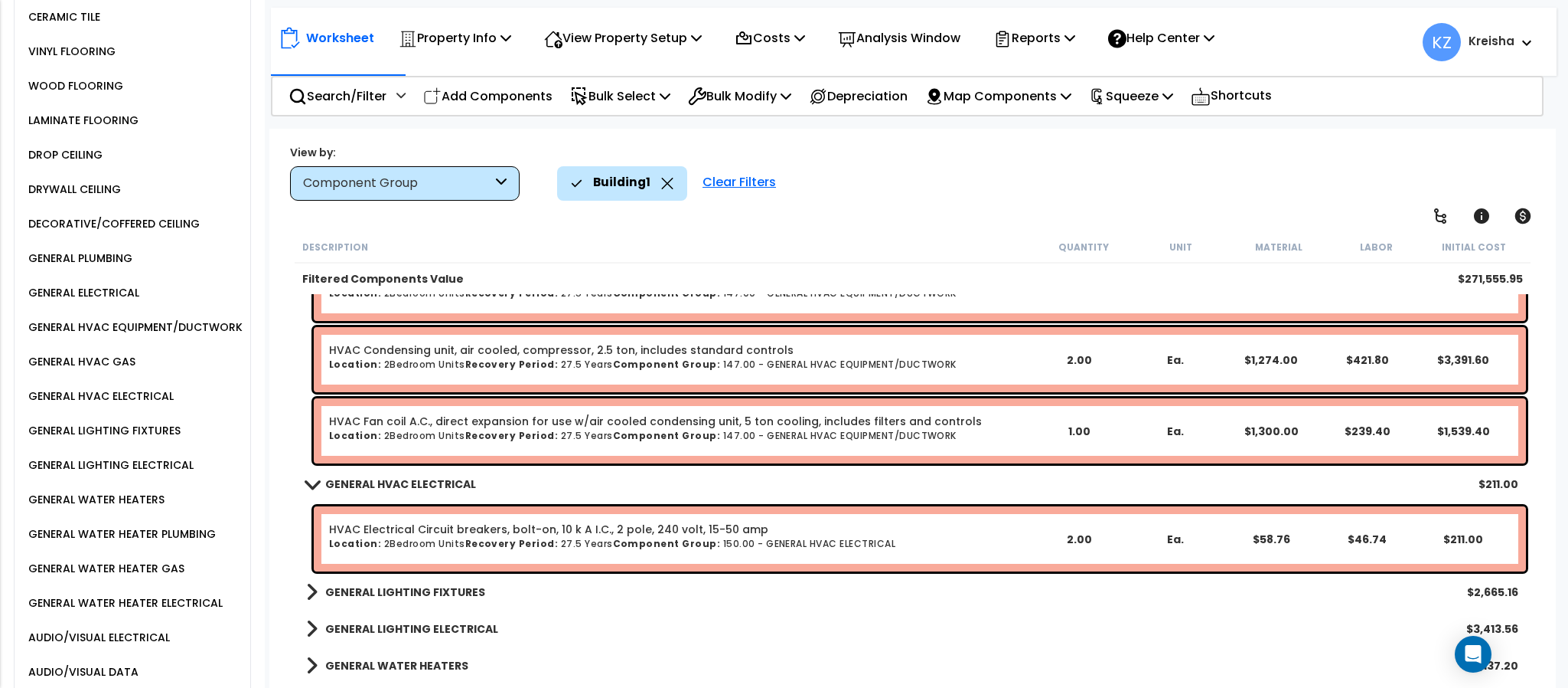
click at [432, 574] on div "GENERAL LIGHTING FIXTURES $2,665.16" at bounding box center [911, 592] width 1228 height 37
click at [429, 589] on b "GENERAL LIGHTING FIXTURES" at bounding box center [405, 592] width 160 height 15
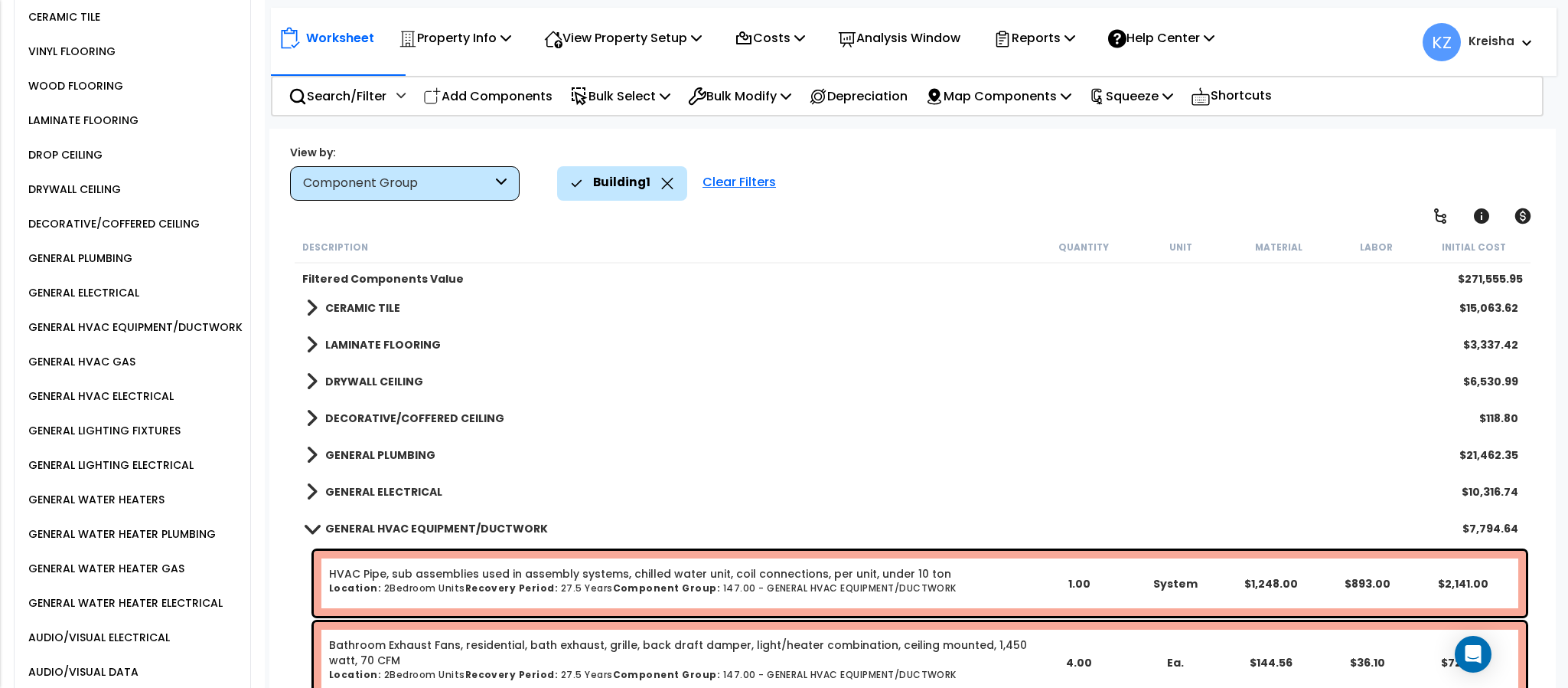
scroll to position [996, 0]
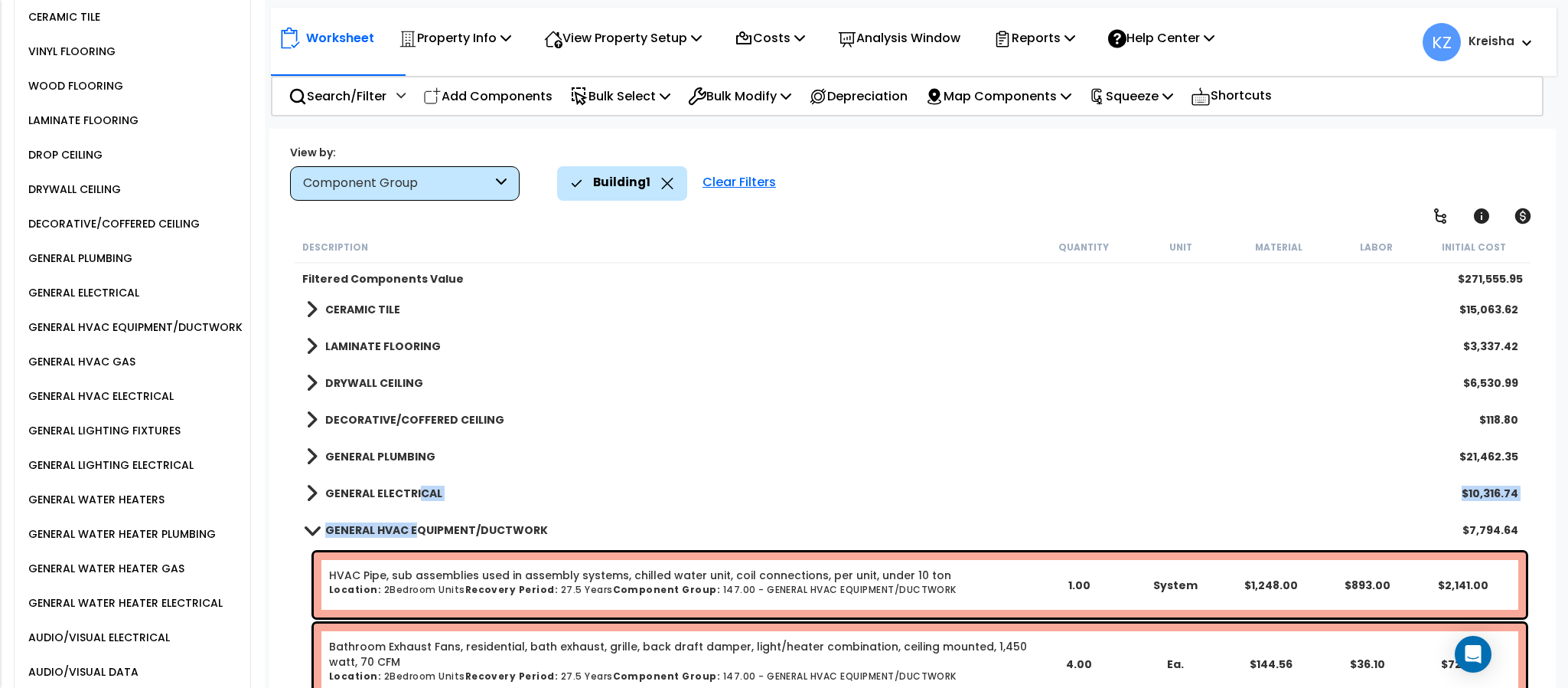
click at [407, 458] on b "GENERAL PLUMBING" at bounding box center [380, 456] width 110 height 15
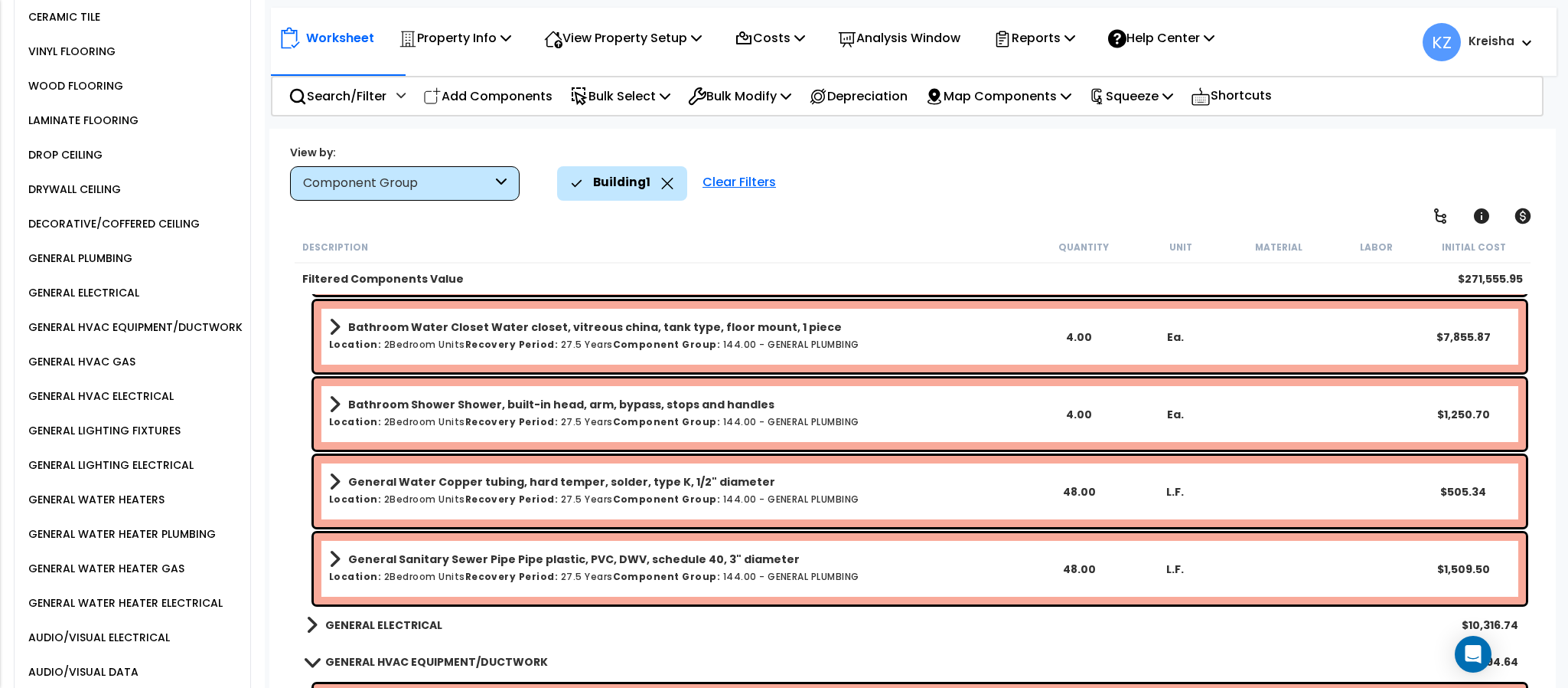
scroll to position [1990, 0]
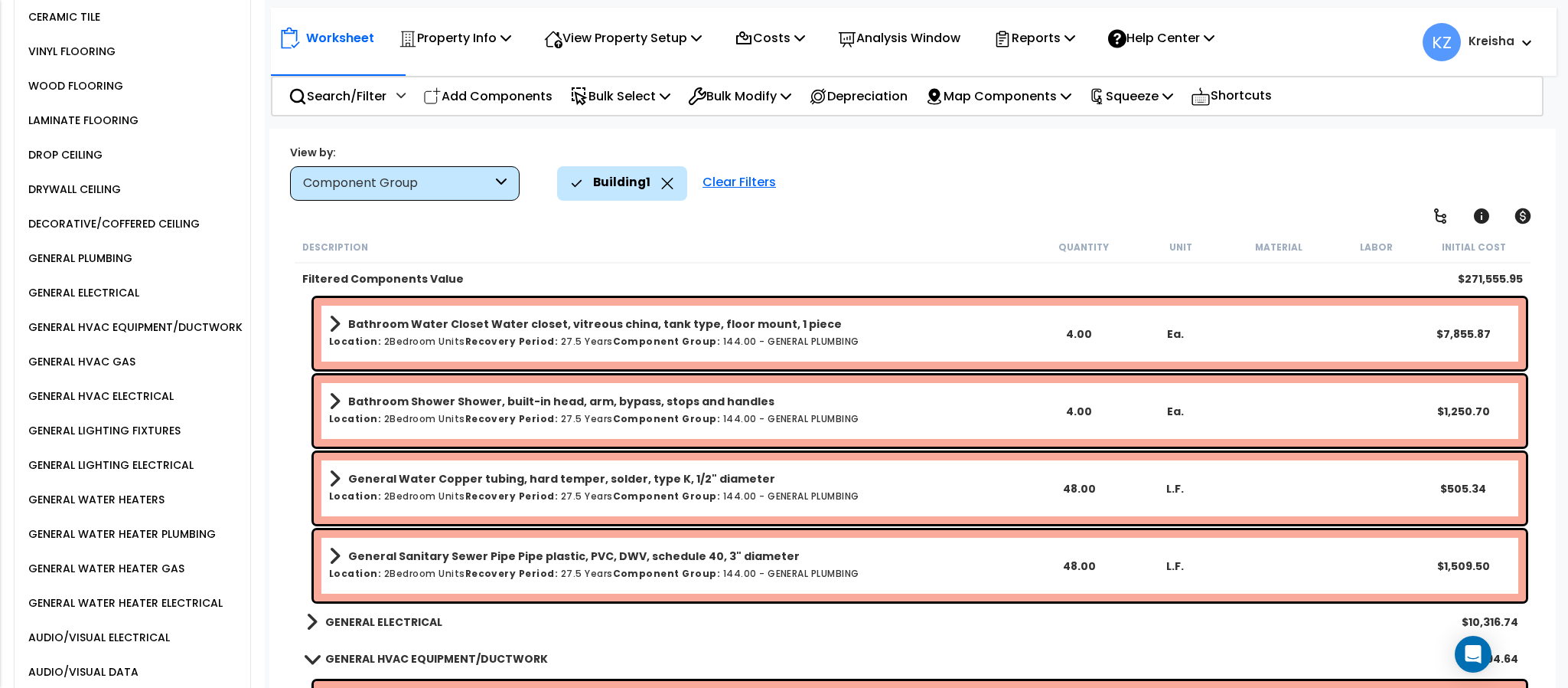
click at [413, 630] on link "GENERAL ELECTRICAL" at bounding box center [373, 621] width 136 height 21
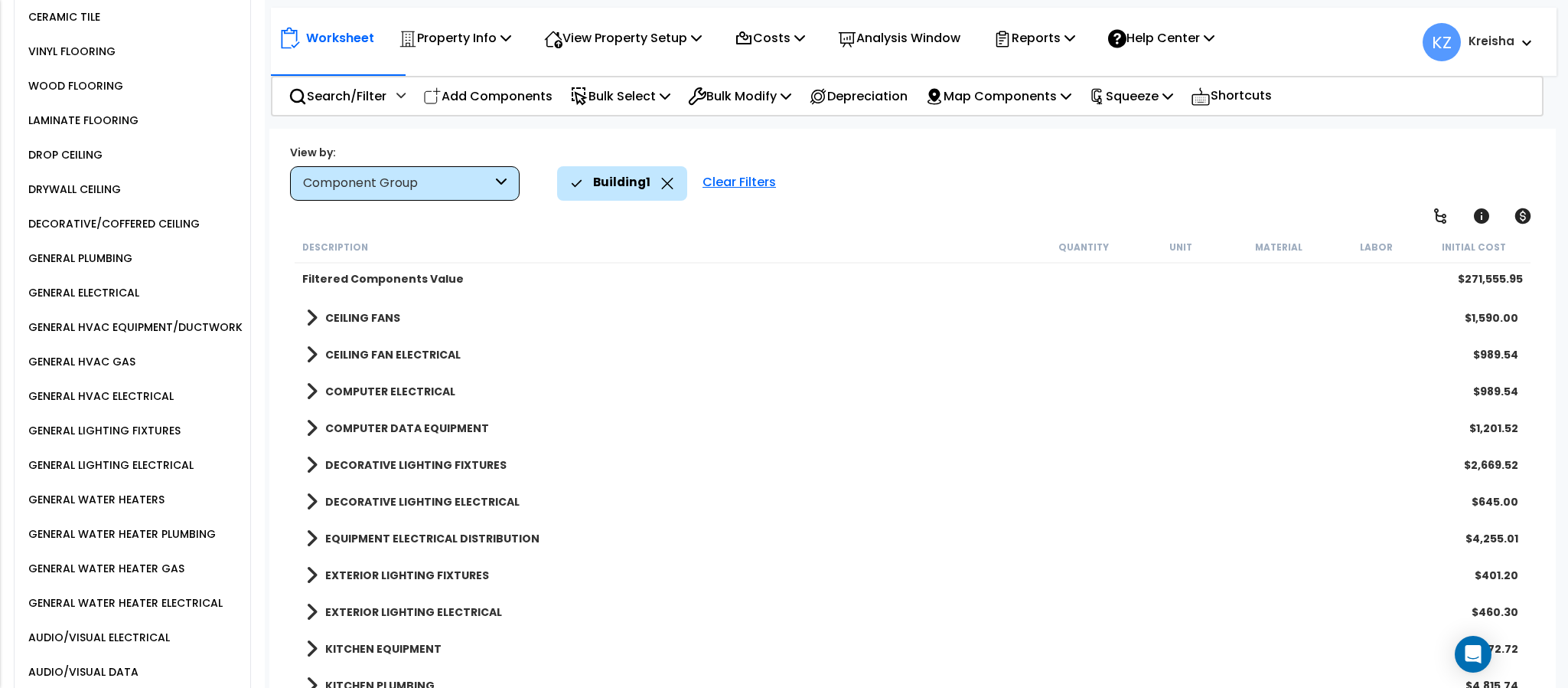
scroll to position [4213, 0]
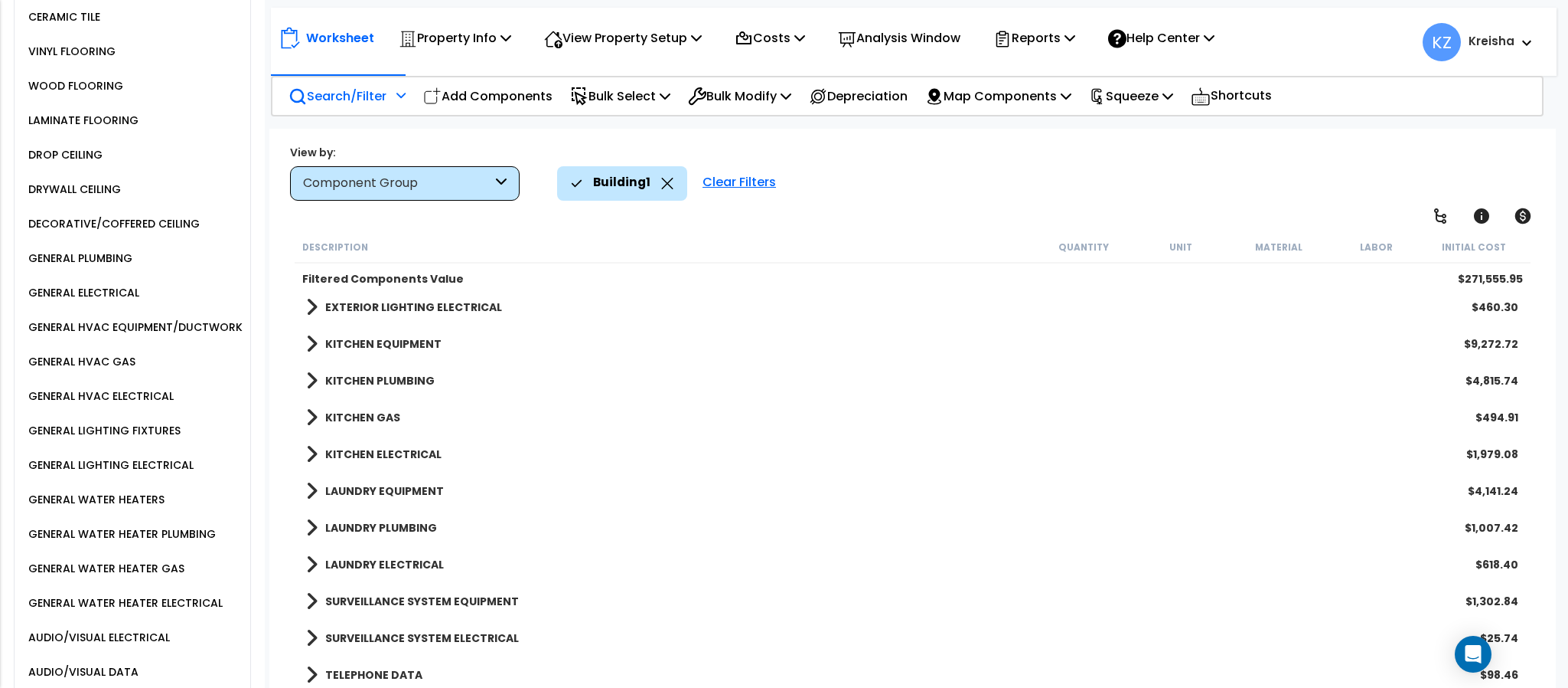
click at [375, 98] on p "Search/Filter" at bounding box center [338, 96] width 98 height 20
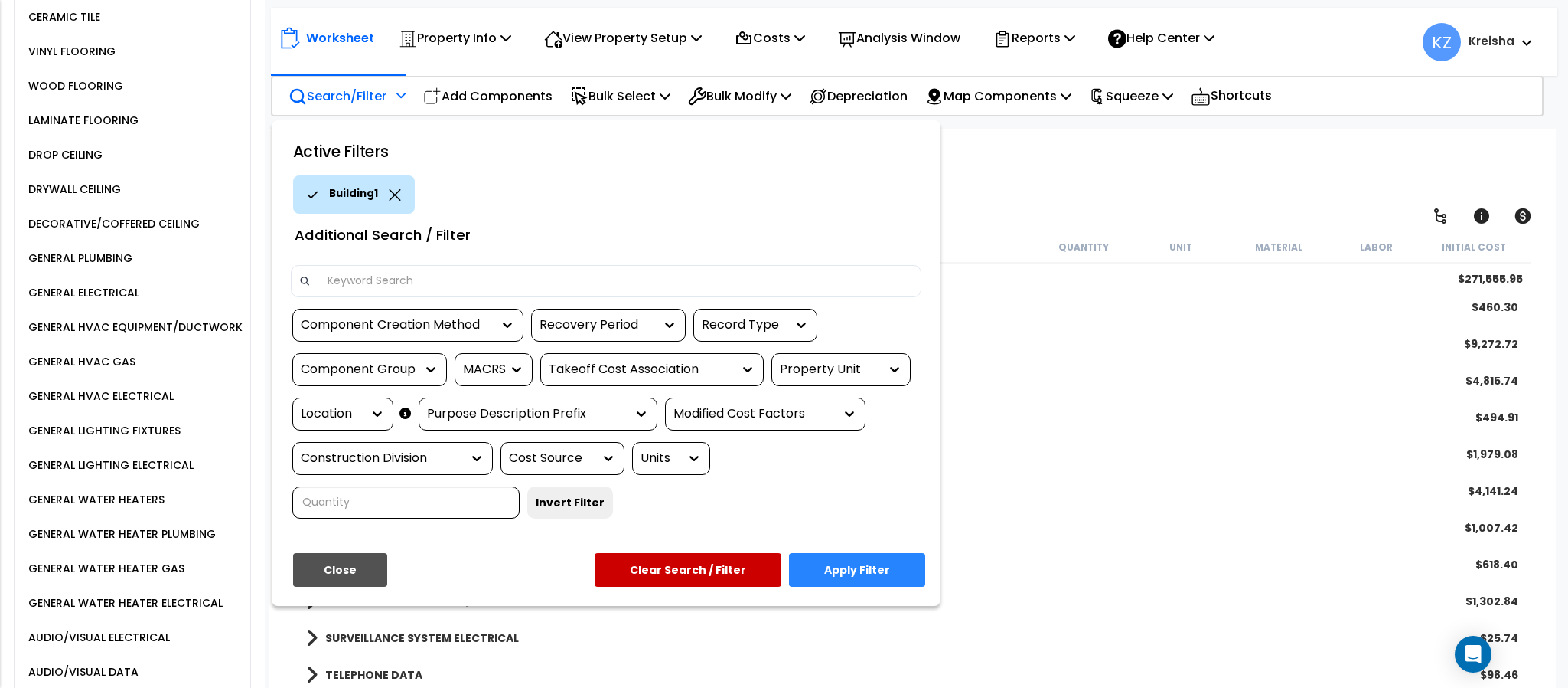
click at [818, 371] on div "Property Unit" at bounding box center [829, 370] width 99 height 17
click at [818, 576] on button "Apply Filter" at bounding box center [856, 569] width 136 height 34
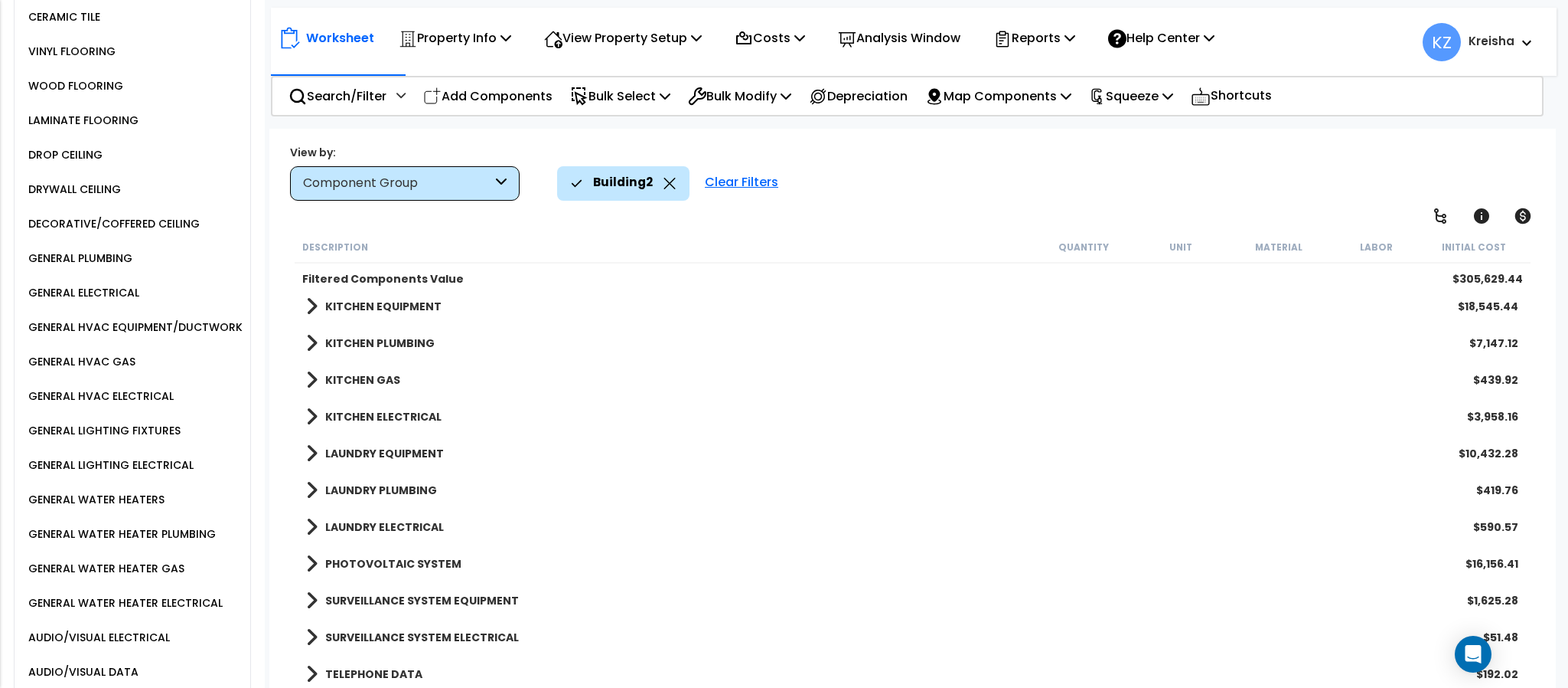
scroll to position [4029, 0]
click at [865, 565] on div "PHOTOVOLTAIC SYSTEM $16,156.41" at bounding box center [911, 564] width 1228 height 37
click at [861, 186] on div "Building2 Clear Filters" at bounding box center [1048, 182] width 983 height 34
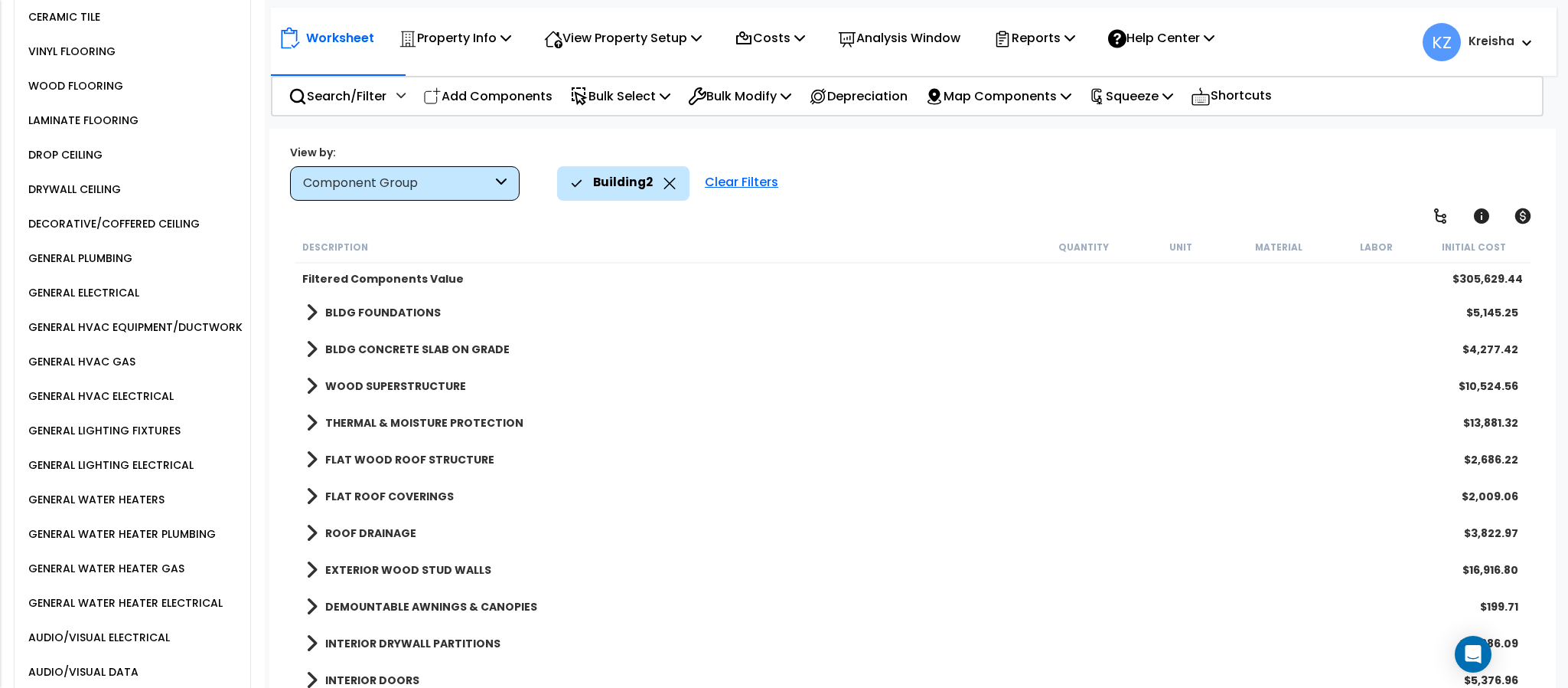
scroll to position [0, 0]
click at [1428, 225] on link at bounding box center [1440, 215] width 34 height 34
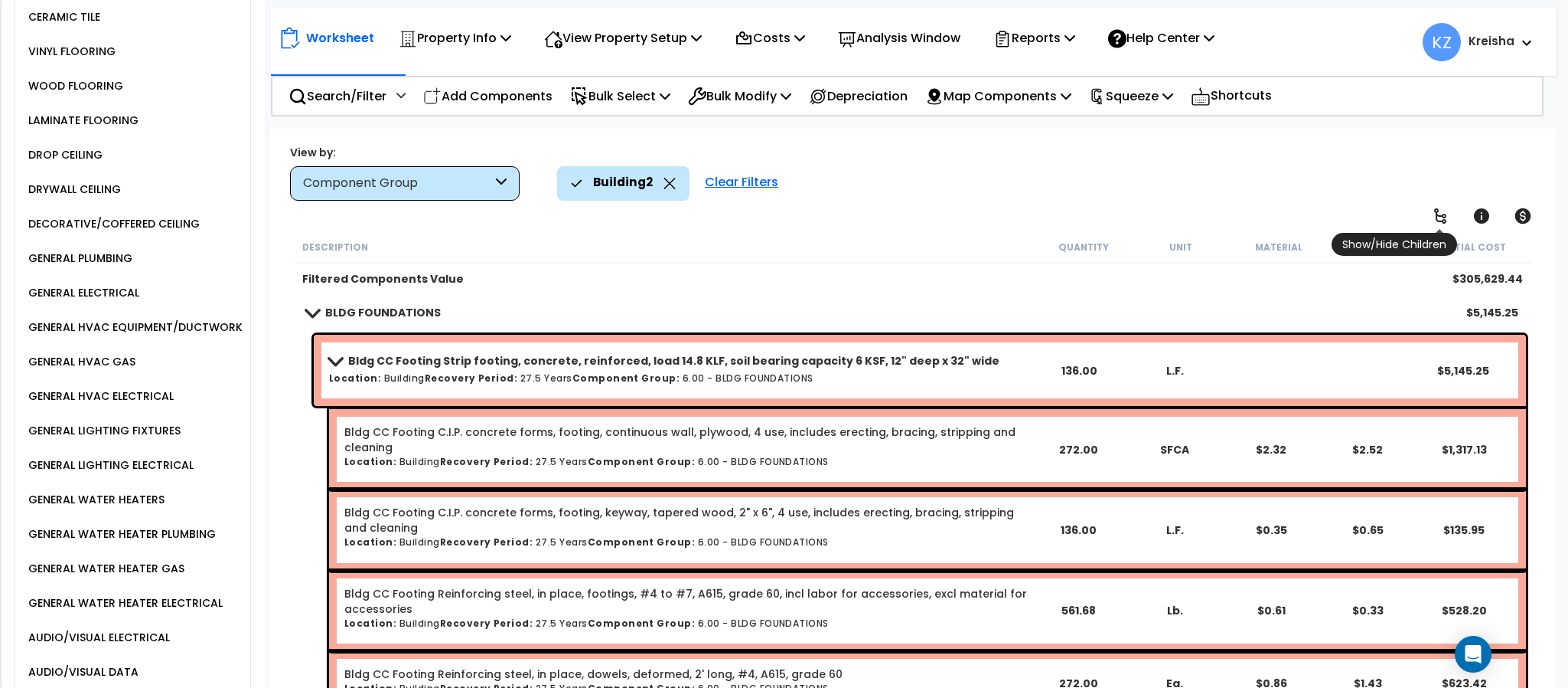
click at [1428, 224] on link at bounding box center [1440, 215] width 34 height 34
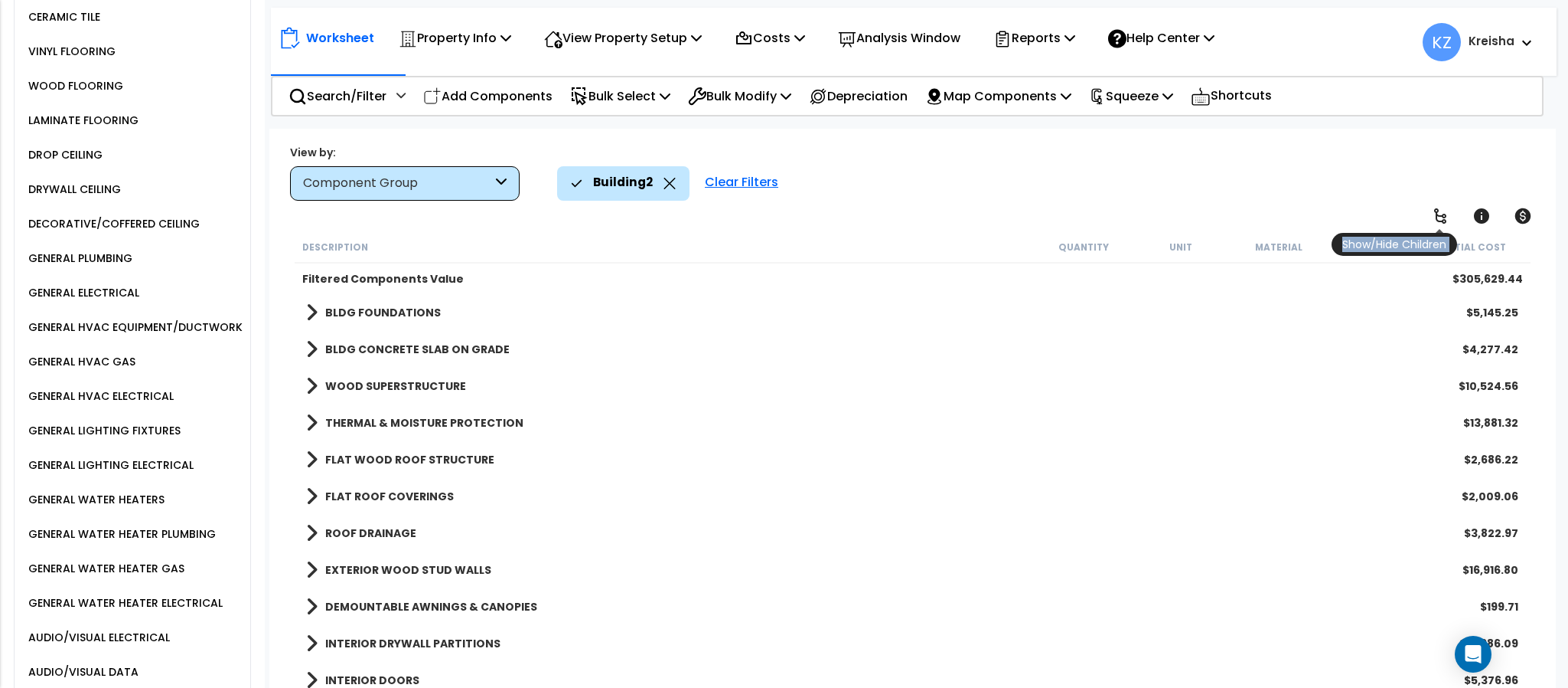
click at [1428, 224] on link at bounding box center [1440, 215] width 34 height 34
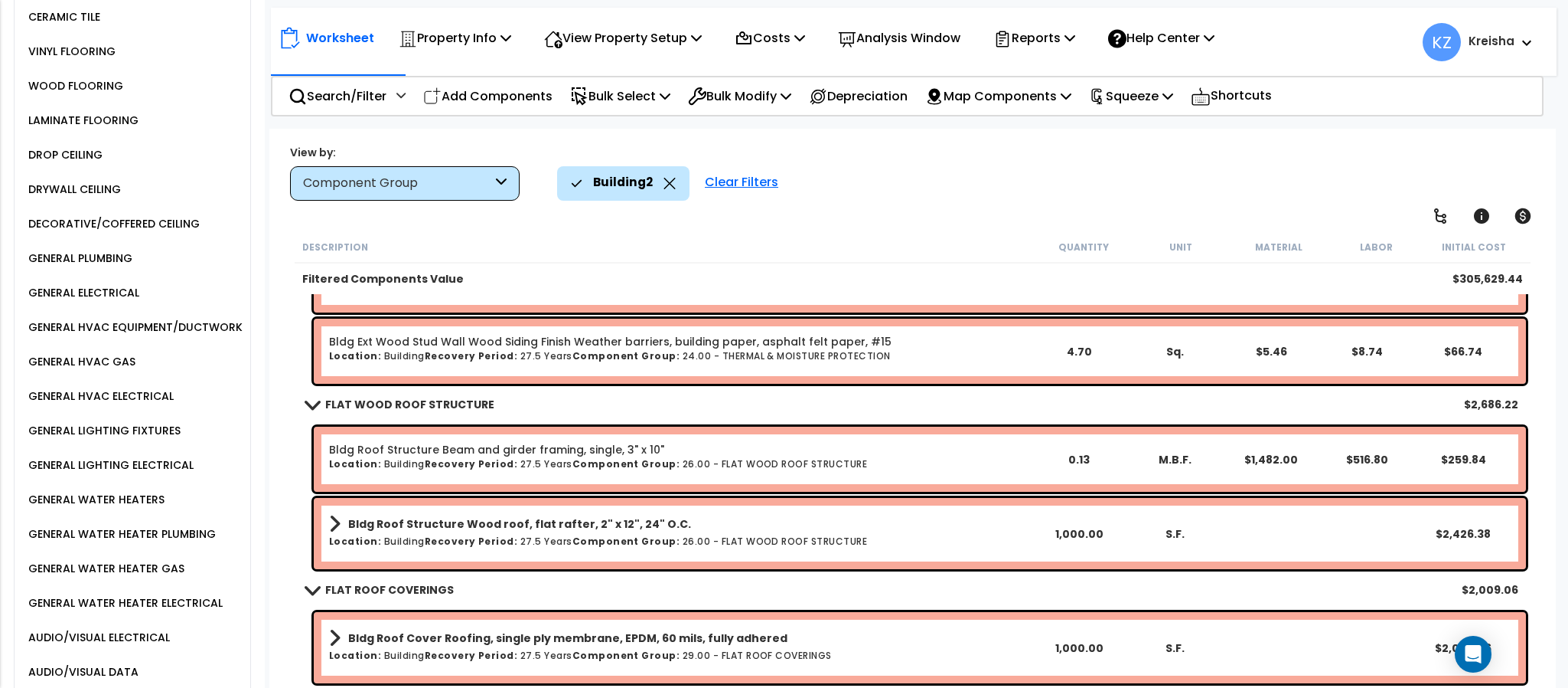
scroll to position [919, 0]
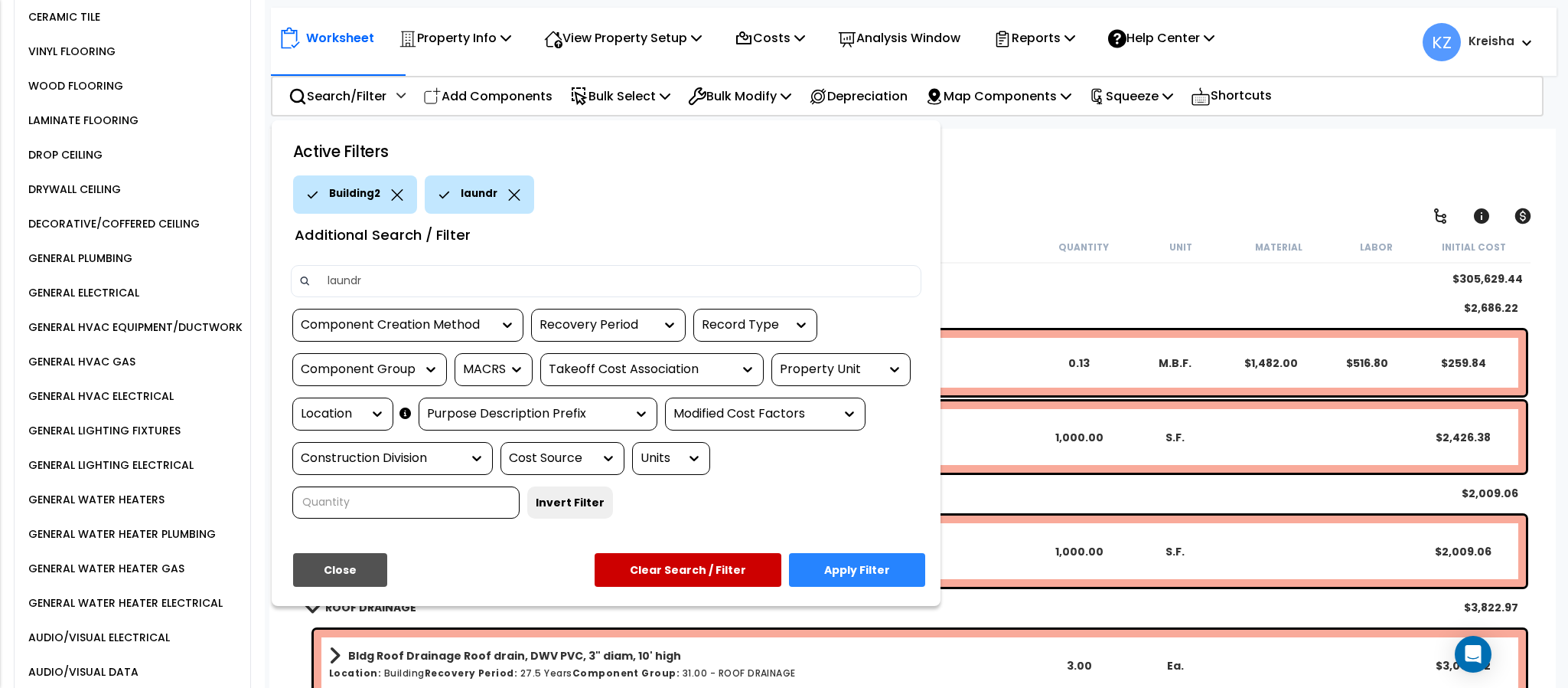
type input "laundry"
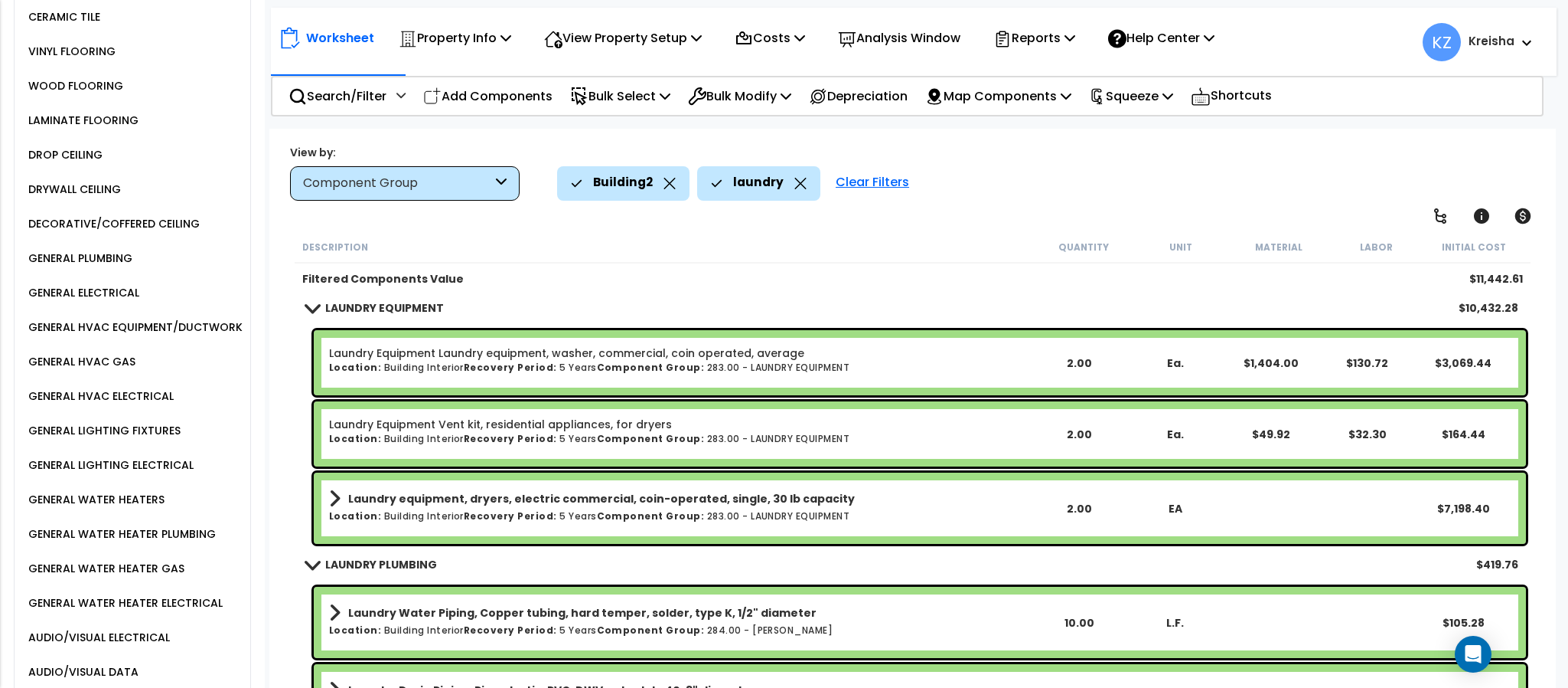
scroll to position [0, 0]
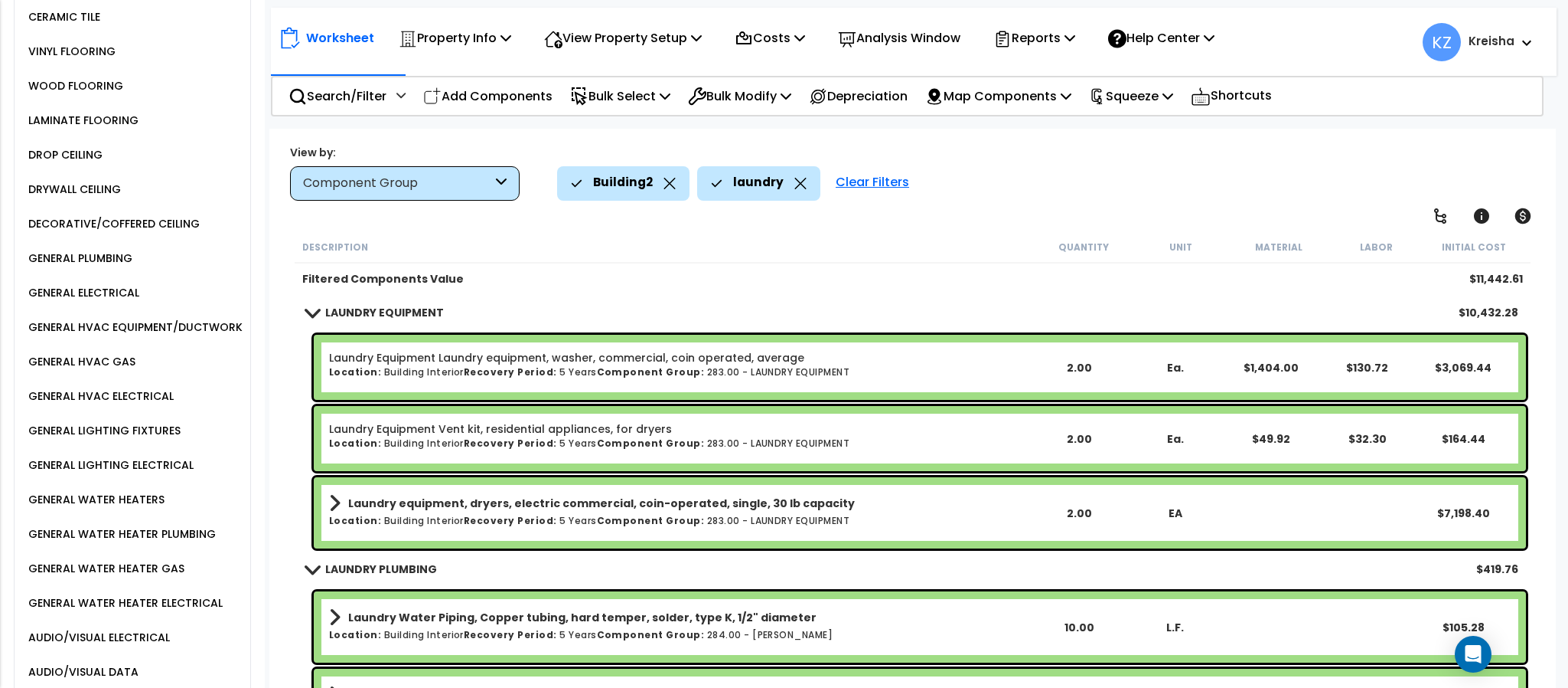
click at [795, 179] on icon at bounding box center [800, 183] width 13 height 12
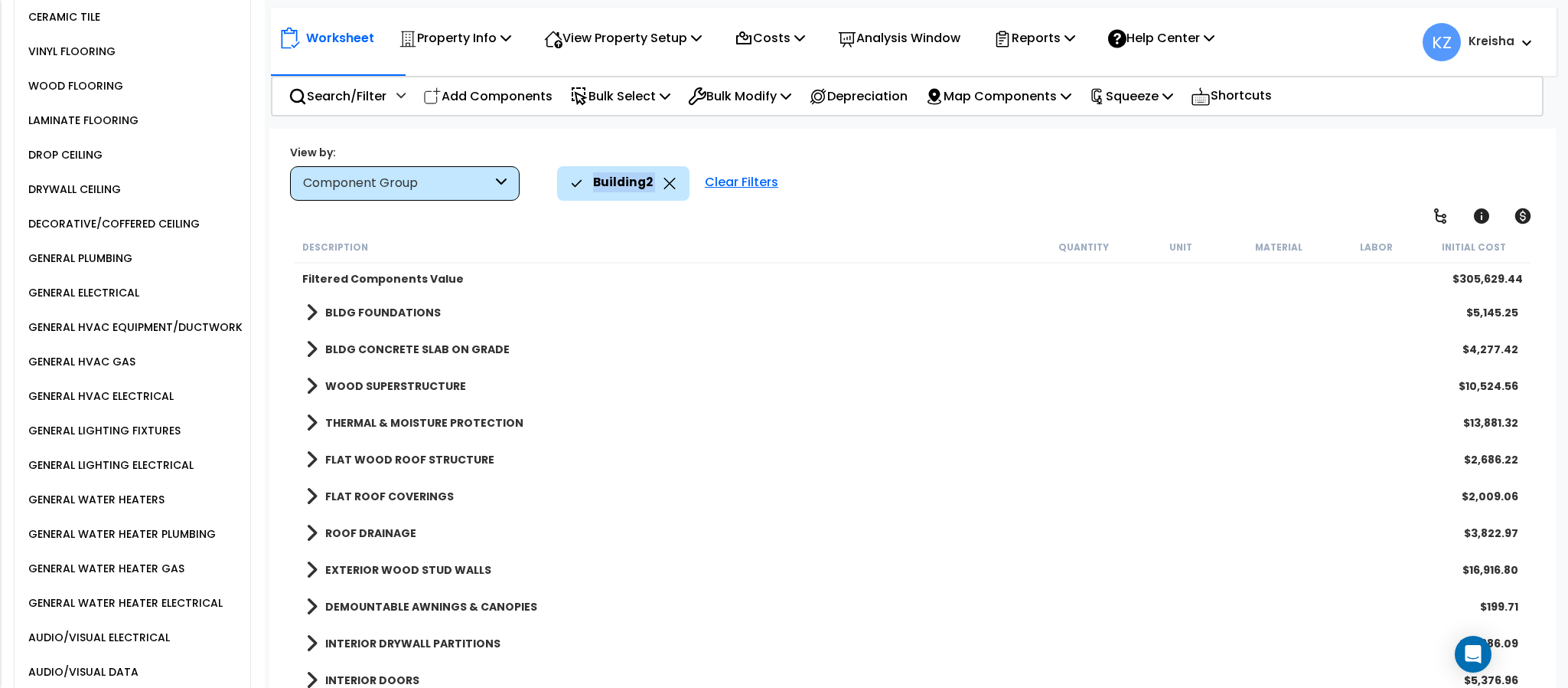
click at [76, 159] on div "DROP CEILING" at bounding box center [63, 154] width 78 height 18
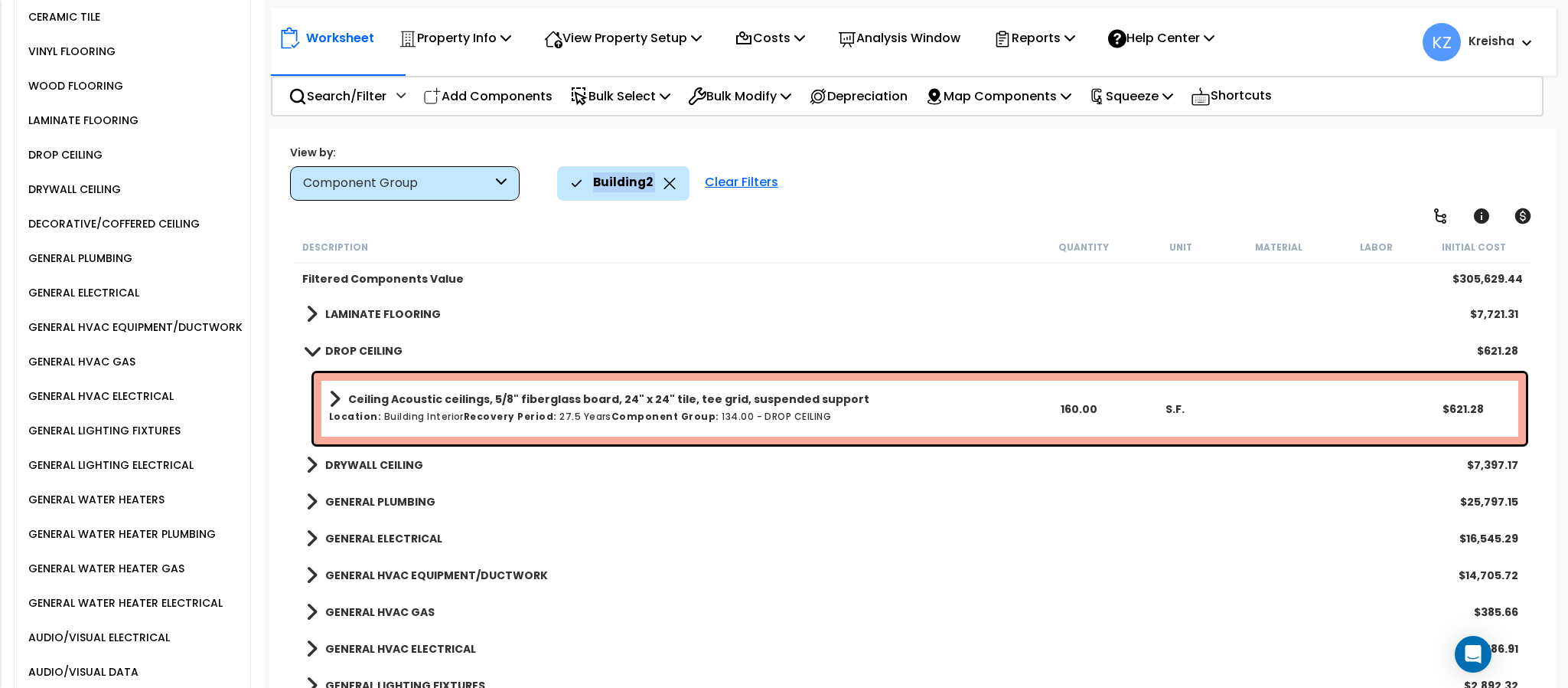
scroll to position [689, 0]
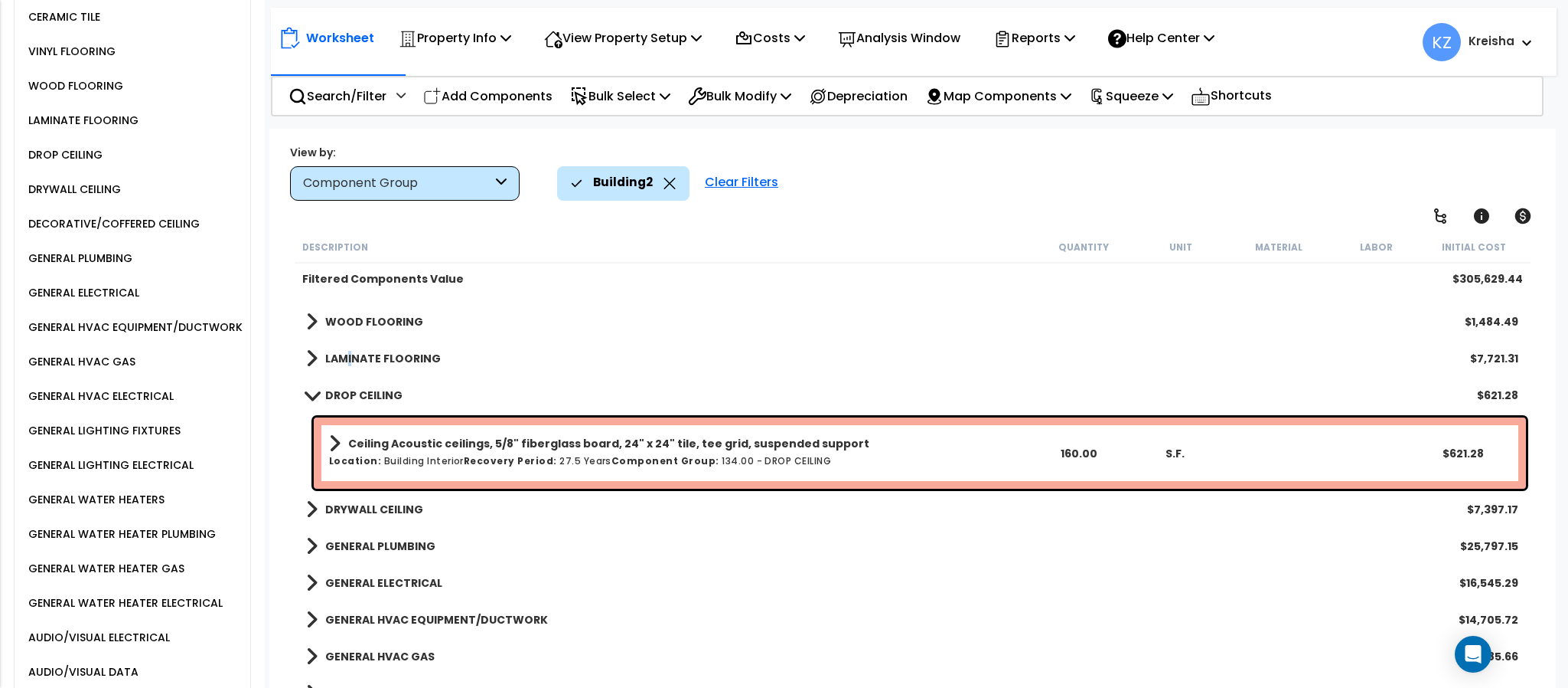
click at [350, 351] on b "LAMINATE FLOORING" at bounding box center [383, 358] width 116 height 15
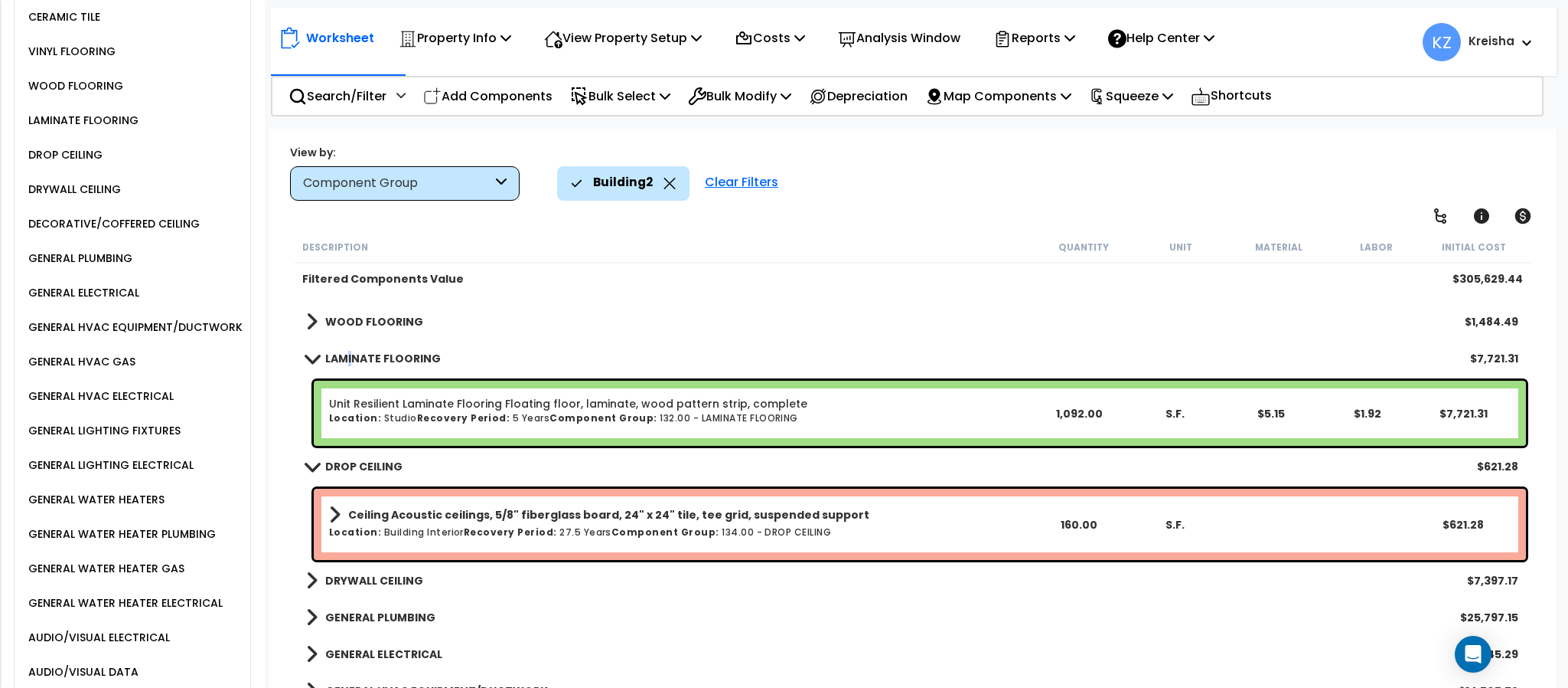
scroll to position [612, 0]
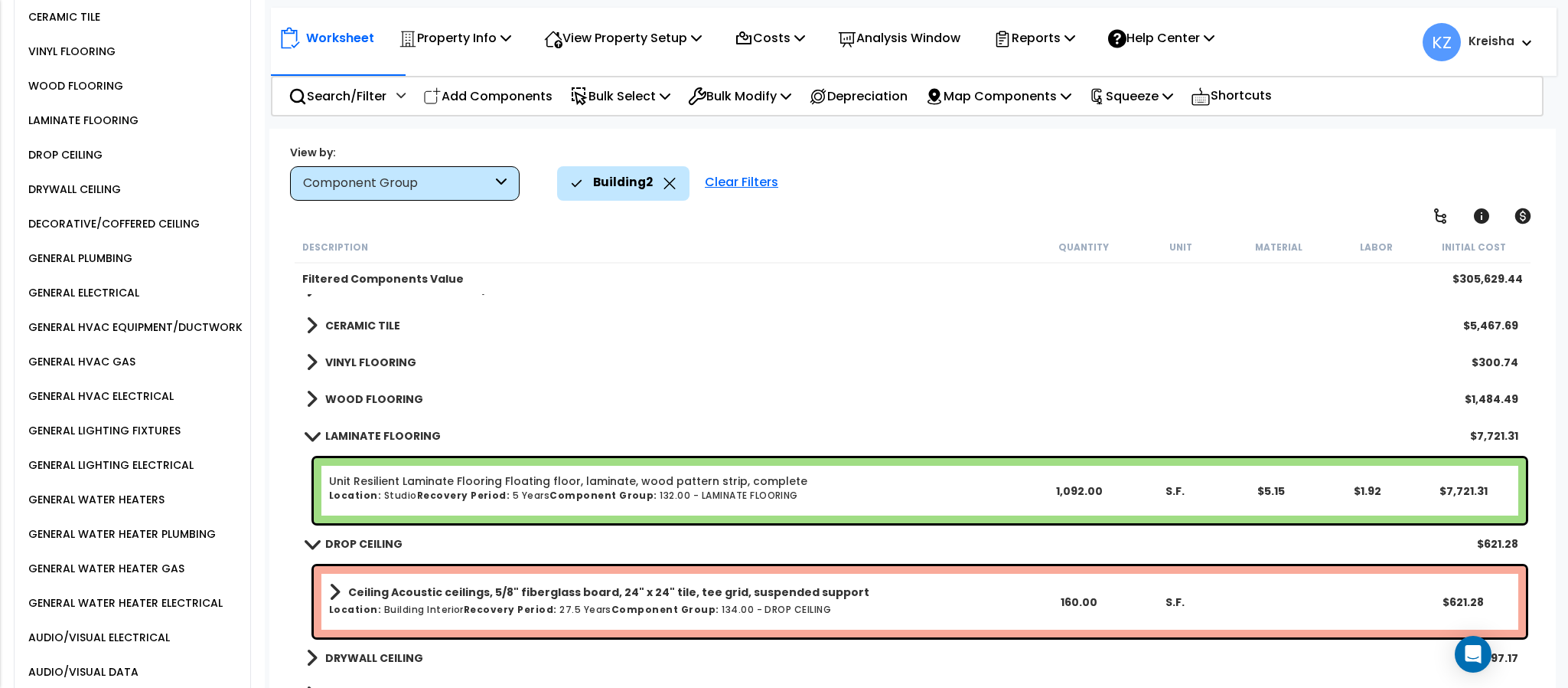
click at [380, 371] on div "VINYL FLOORING $300.74" at bounding box center [911, 362] width 1228 height 37
click at [382, 356] on b "VINYL FLOORING" at bounding box center [370, 362] width 91 height 15
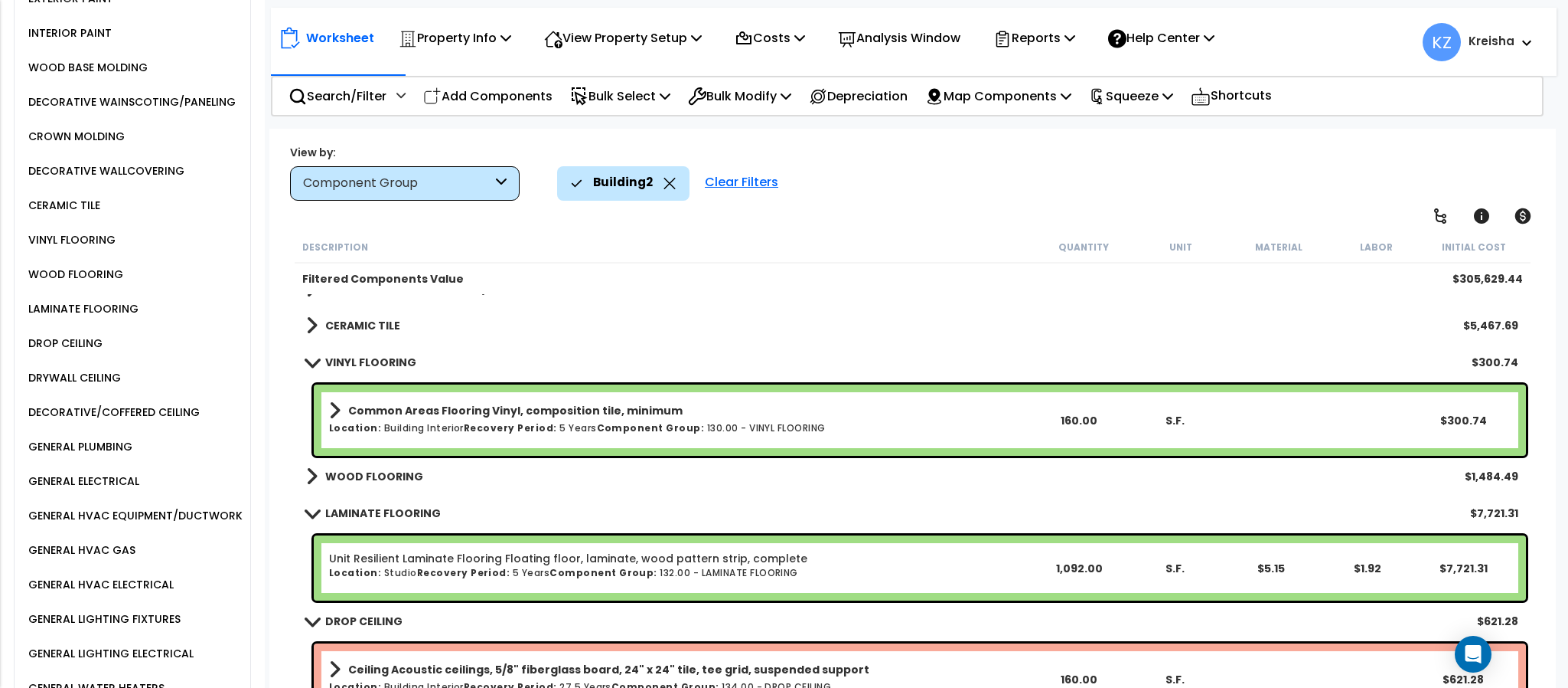
scroll to position [2311, 0]
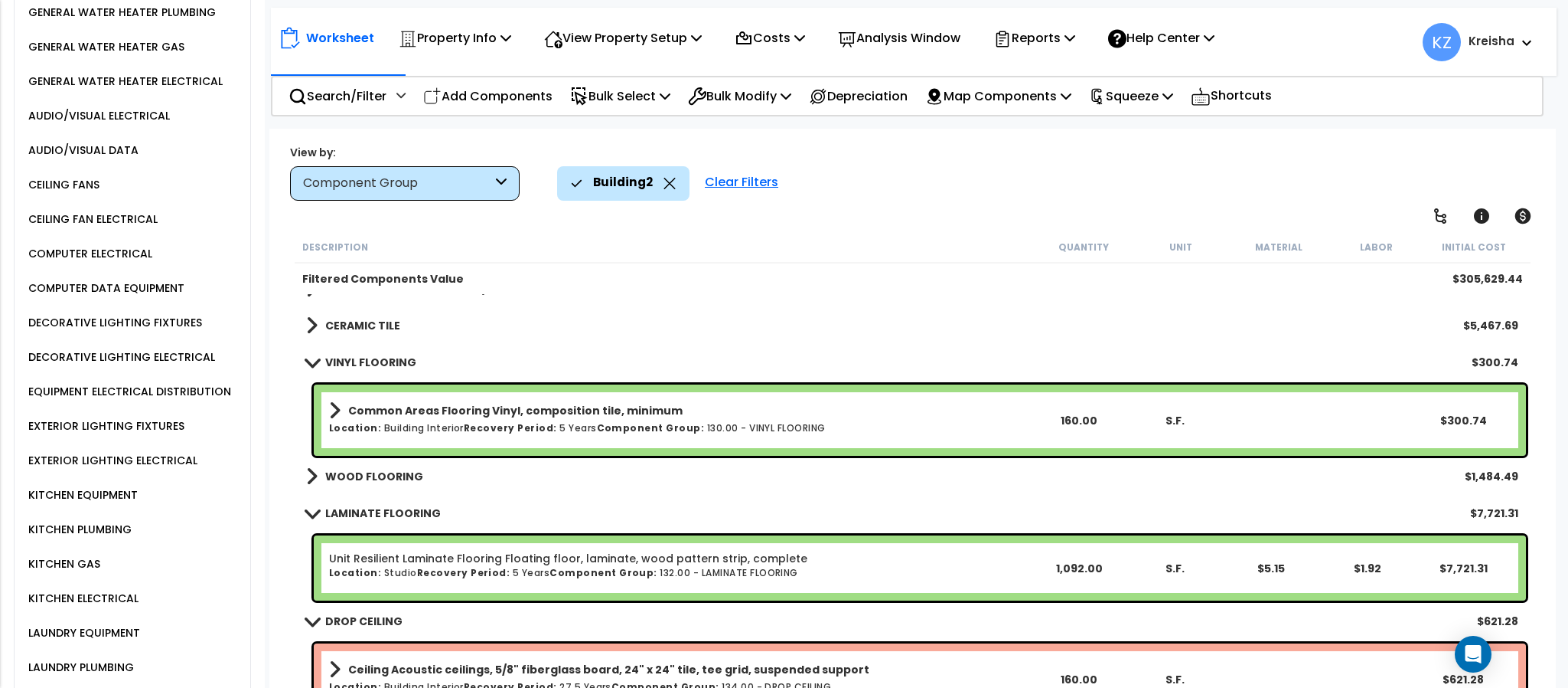
click at [156, 332] on div "DECORATIVE LIGHTING FIXTURES" at bounding box center [113, 322] width 177 height 18
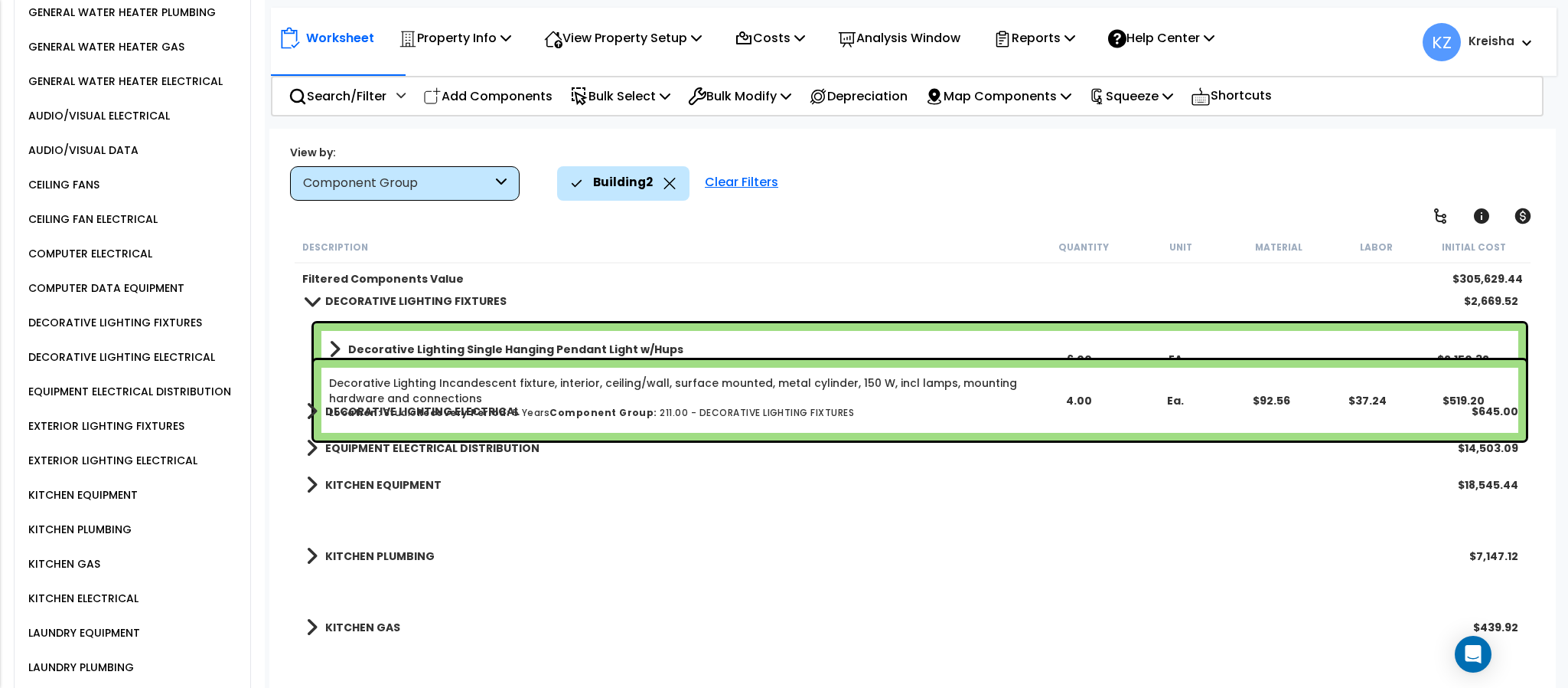
scroll to position [1455, 0]
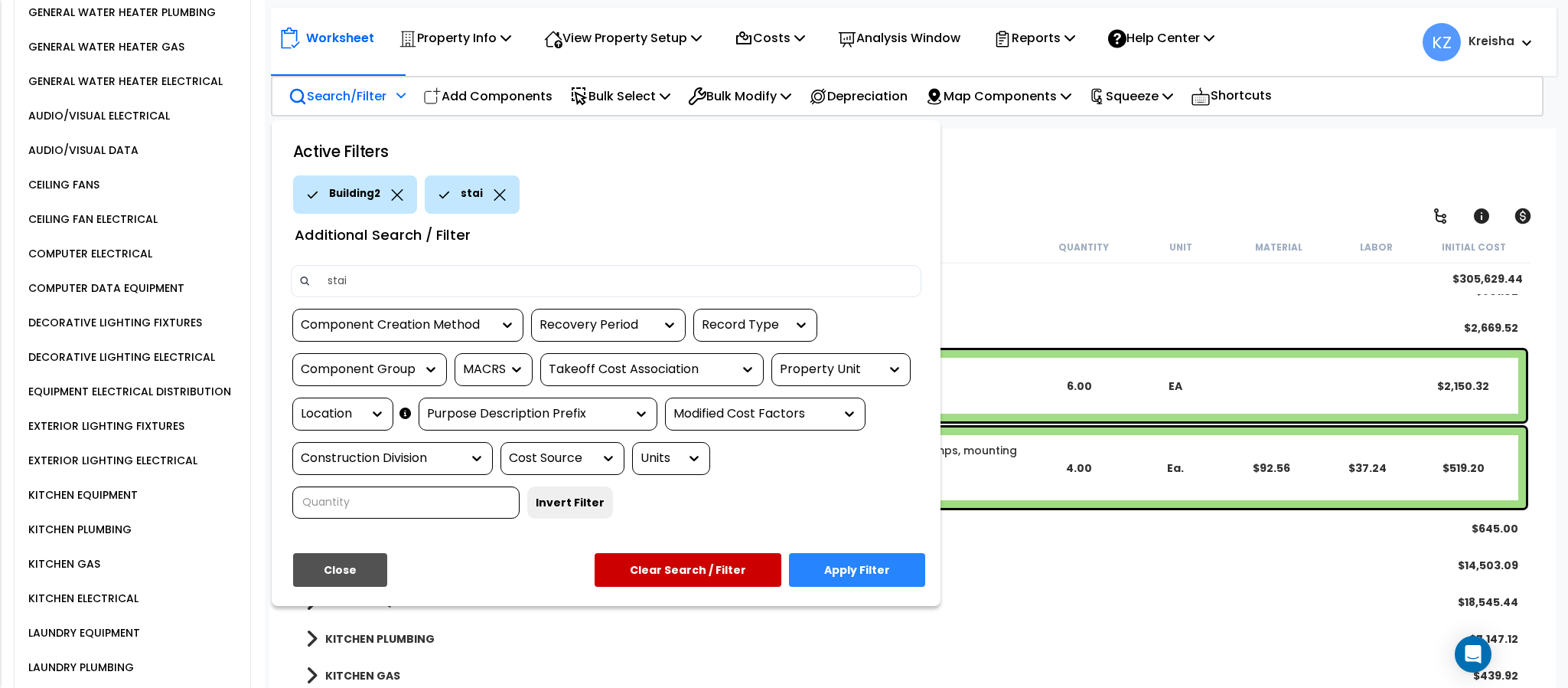
type input "stair"
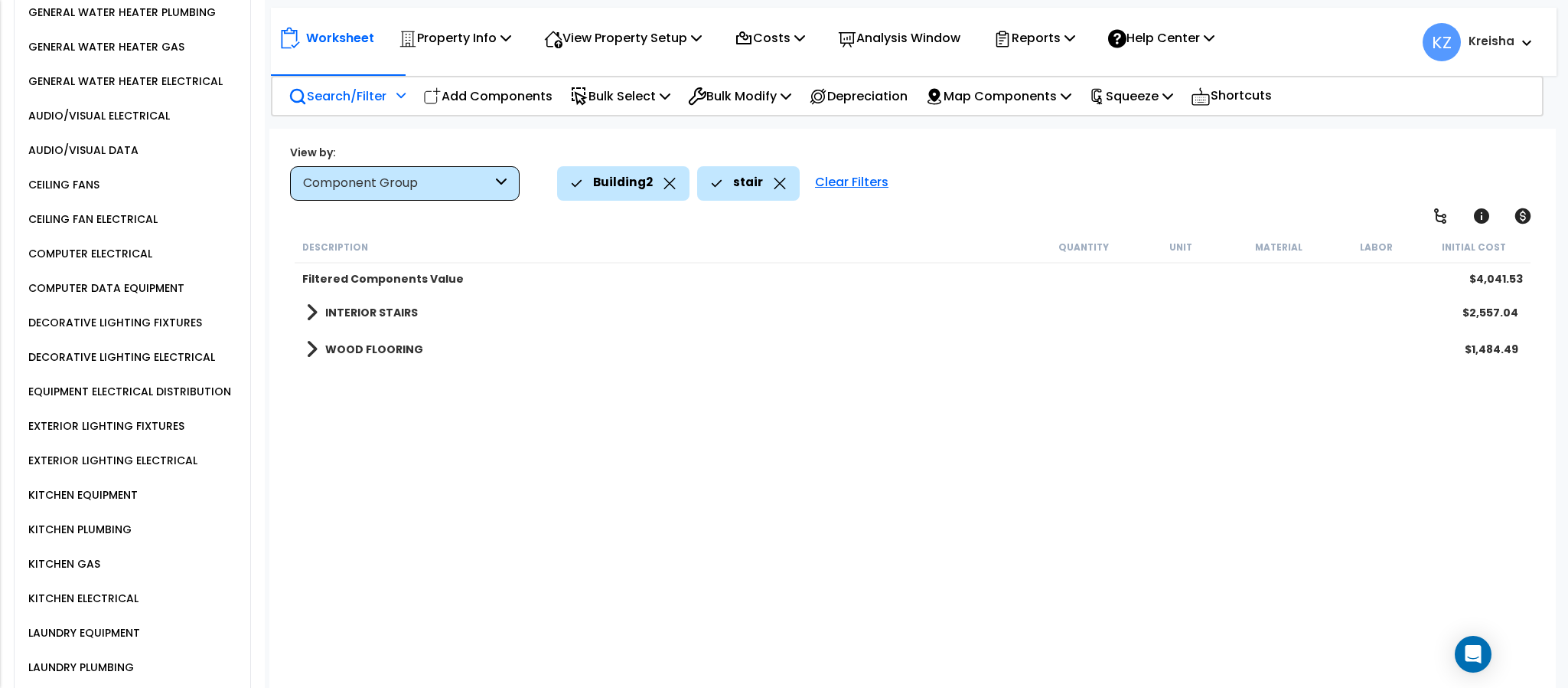
click at [458, 429] on div "Description Quantity Unit Material Labor Initial Cost Filtered Components Value…" at bounding box center [911, 462] width 1239 height 461
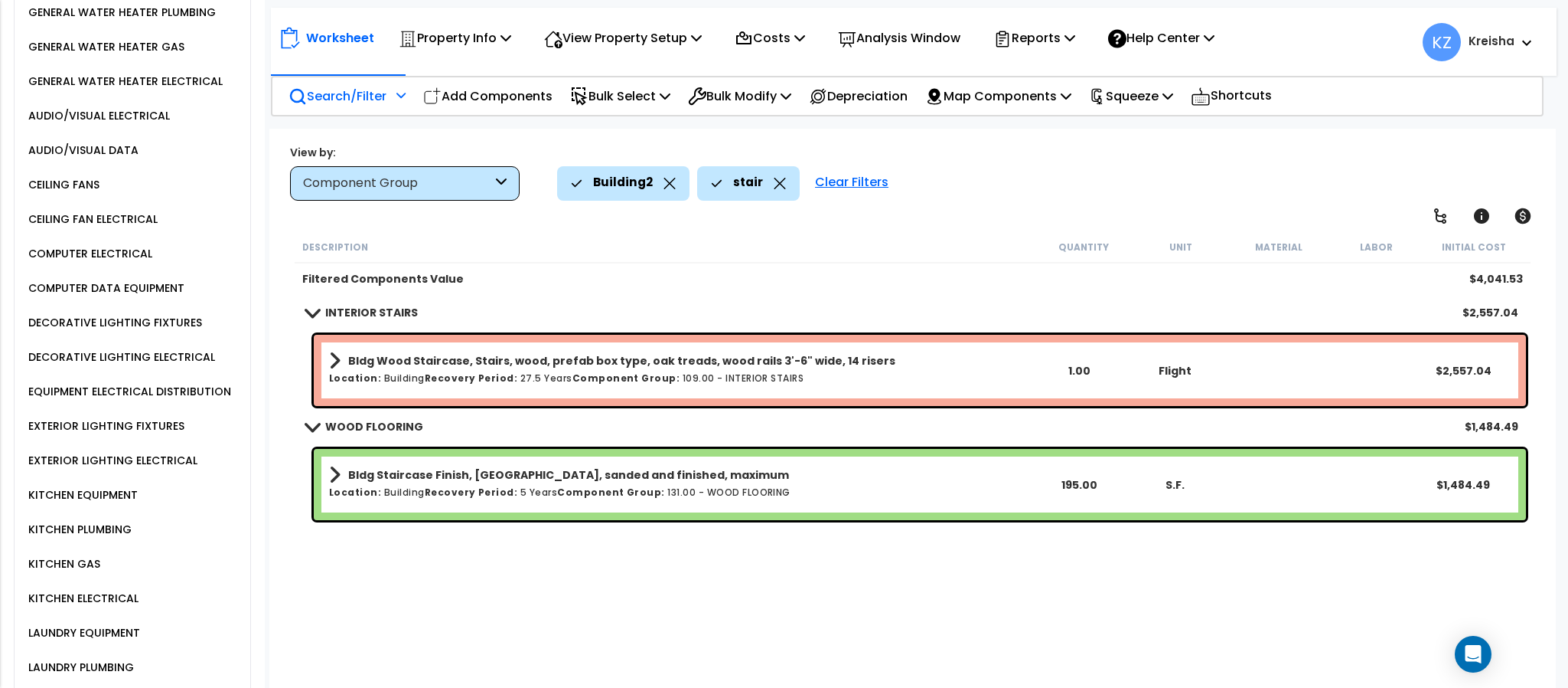
click at [773, 182] on icon at bounding box center [779, 183] width 13 height 12
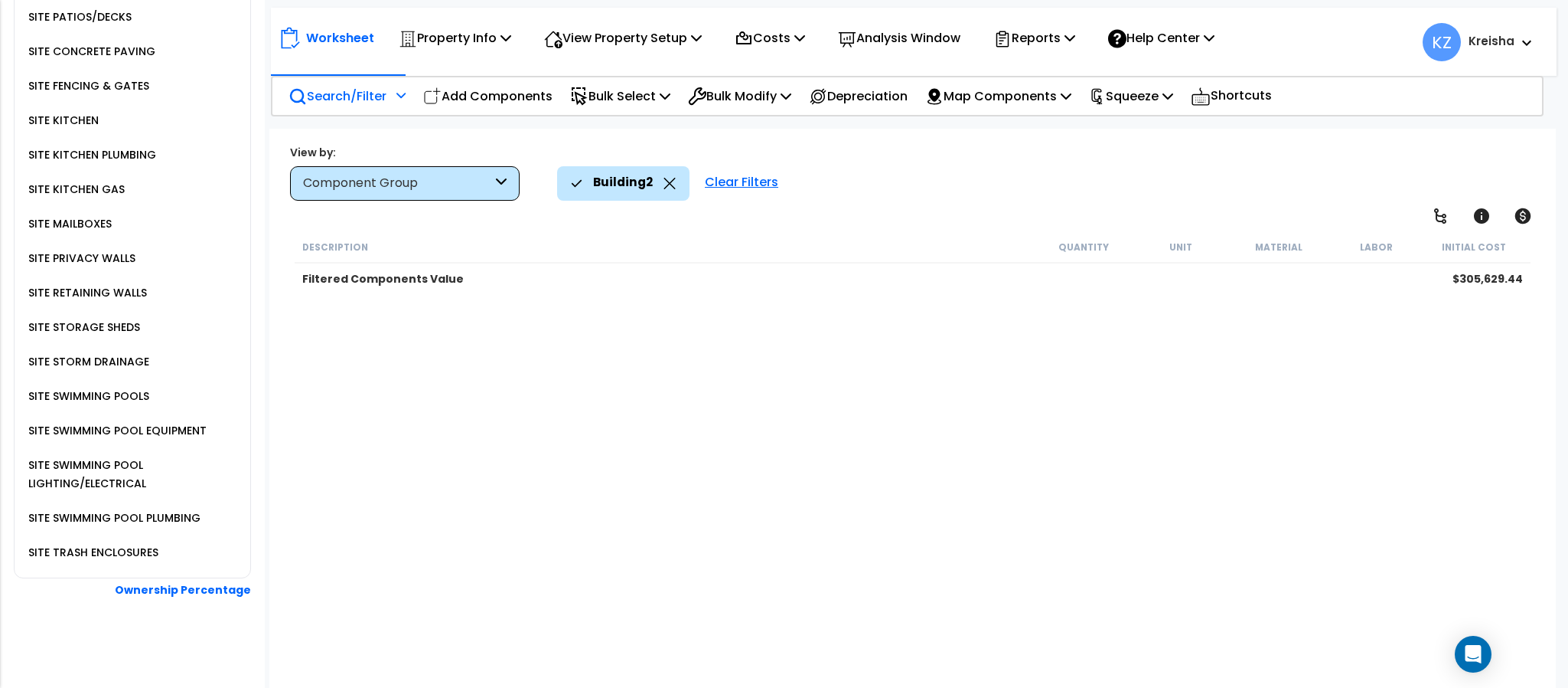
scroll to position [1750, 0]
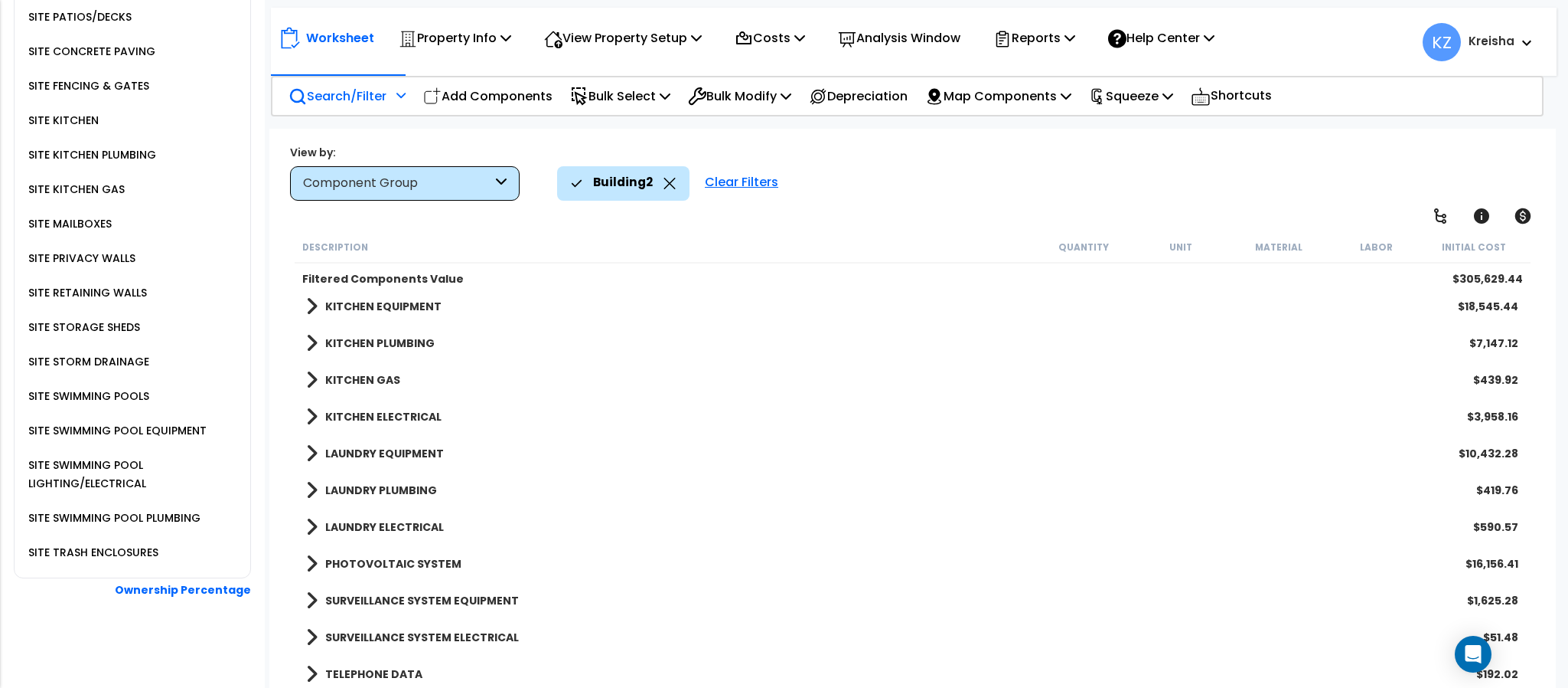
click at [412, 604] on b "SURVEILLANCE SYSTEM EQUIPMENT" at bounding box center [421, 600] width 194 height 15
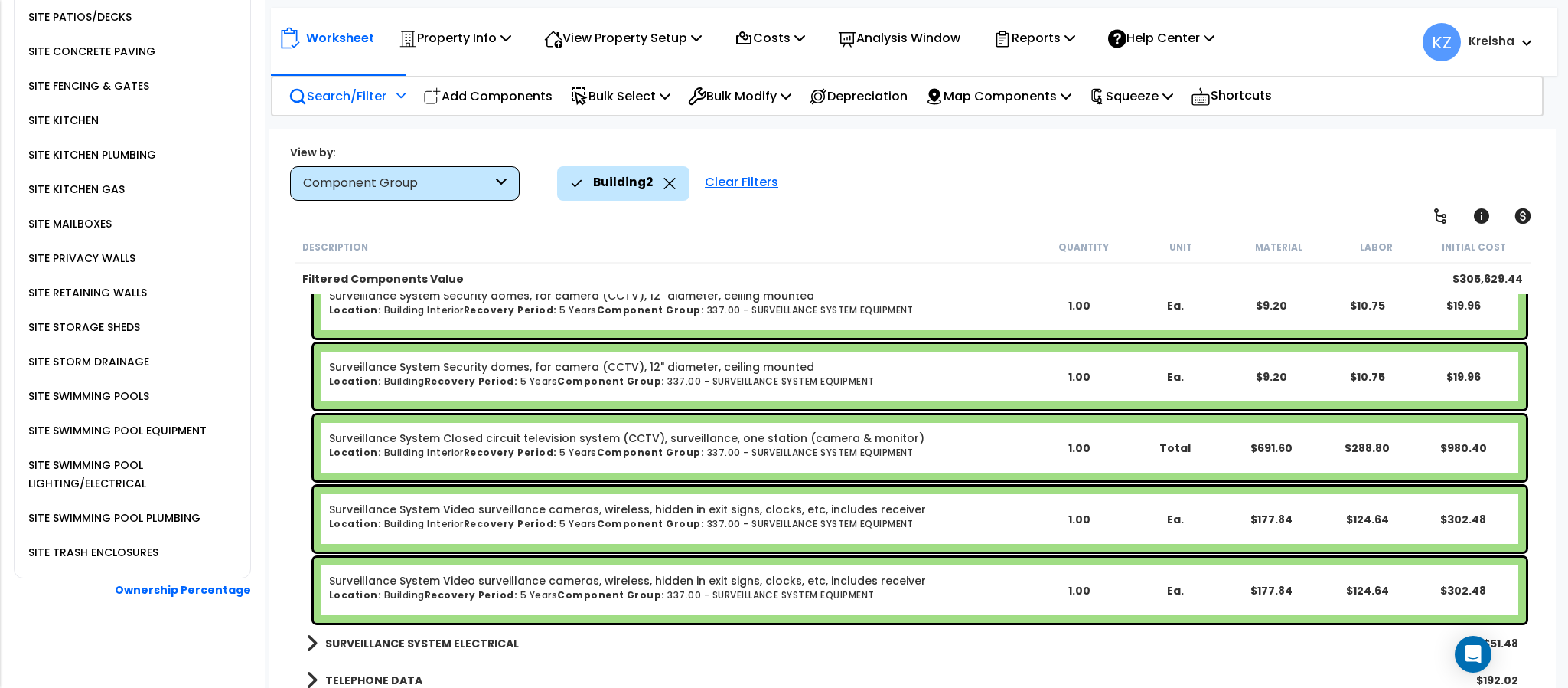
scroll to position [2106, 0]
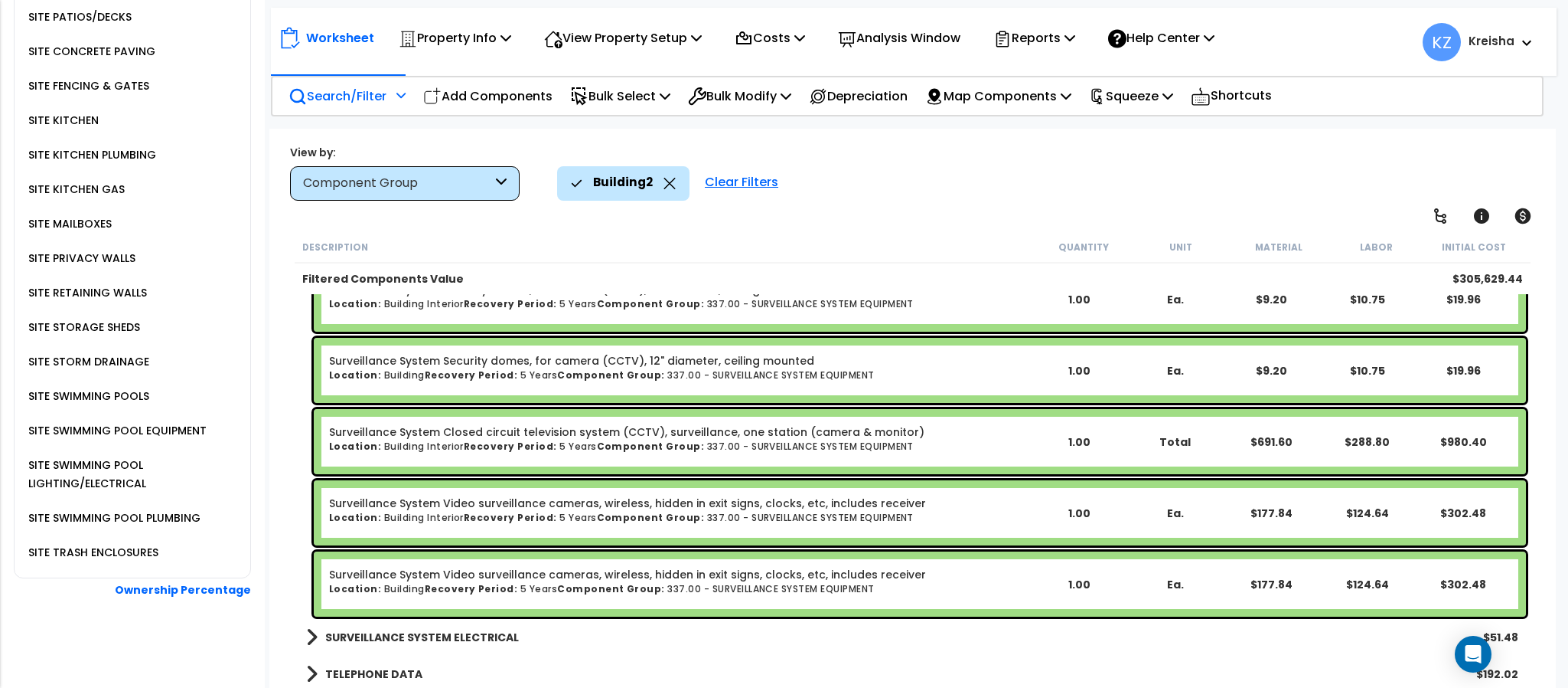
click at [447, 629] on b "SURVEILLANCE SYSTEM ELECTRICAL" at bounding box center [421, 637] width 194 height 15
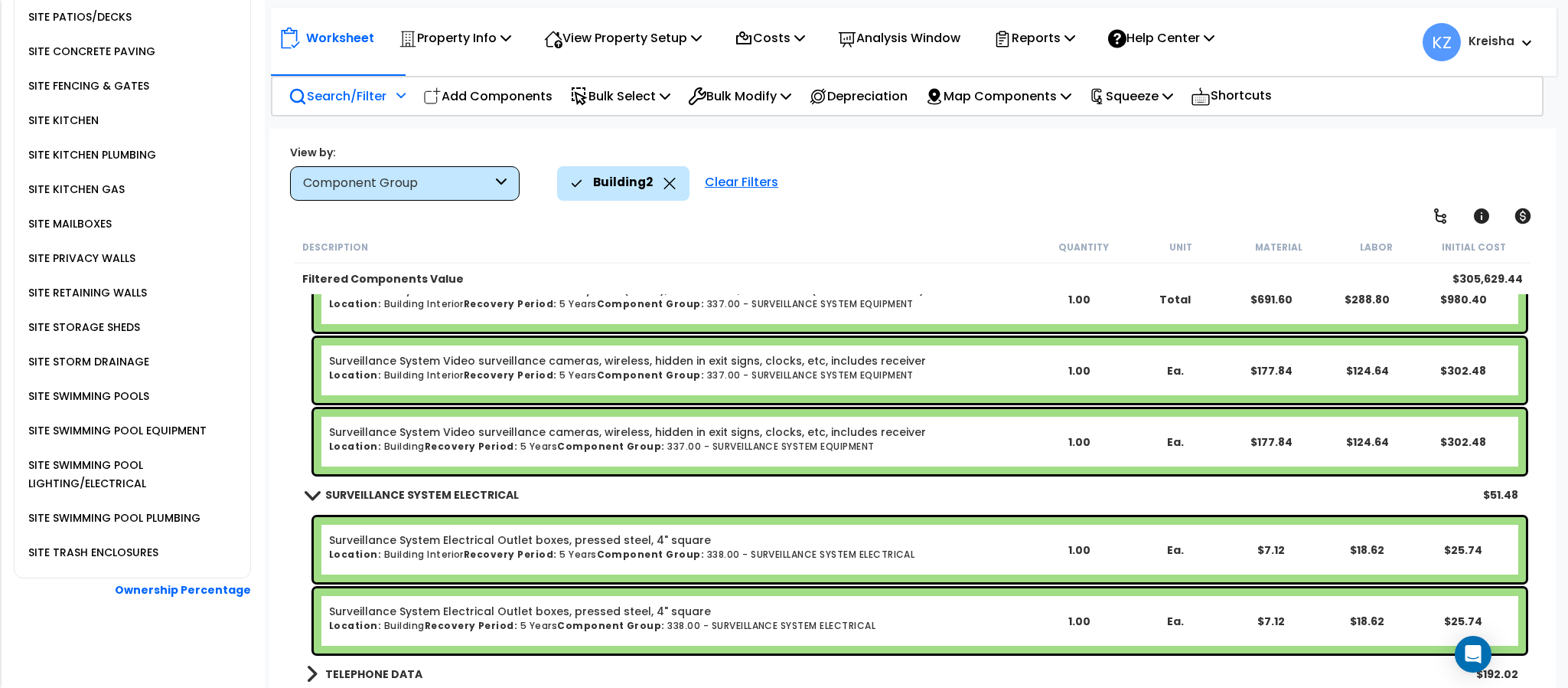
scroll to position [1789, 0]
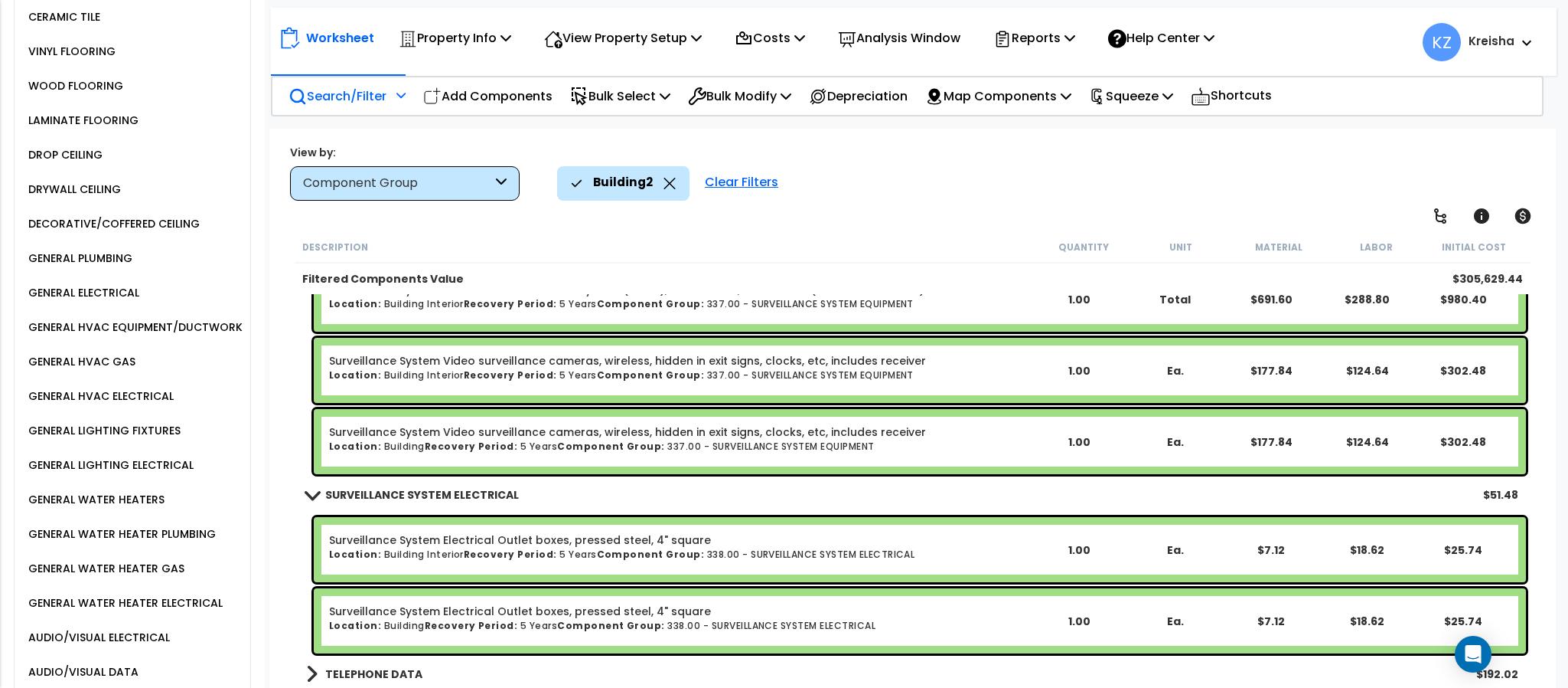
click at [225, 336] on div "GENERAL HVAC EQUIPMENT/DUCTWORK" at bounding box center [133, 326] width 218 height 18
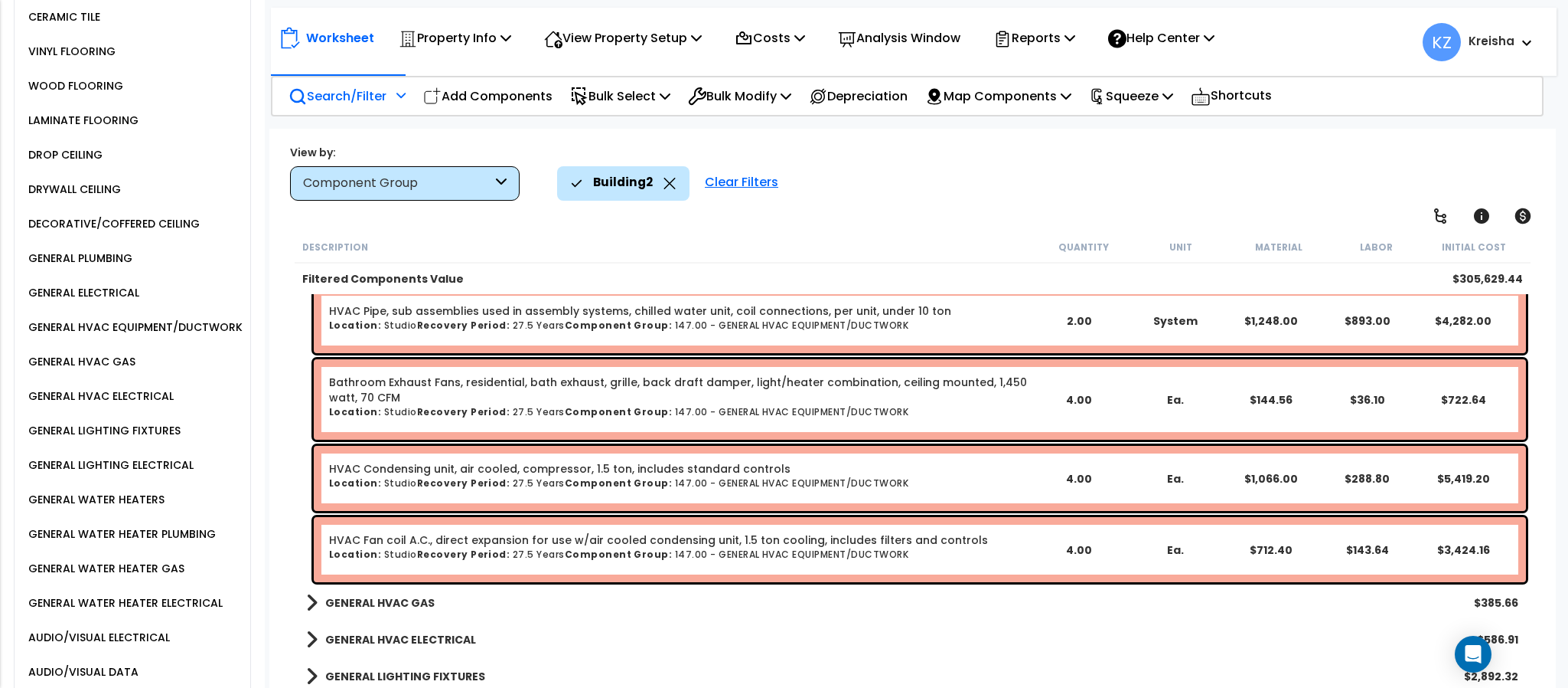
scroll to position [1115, 0]
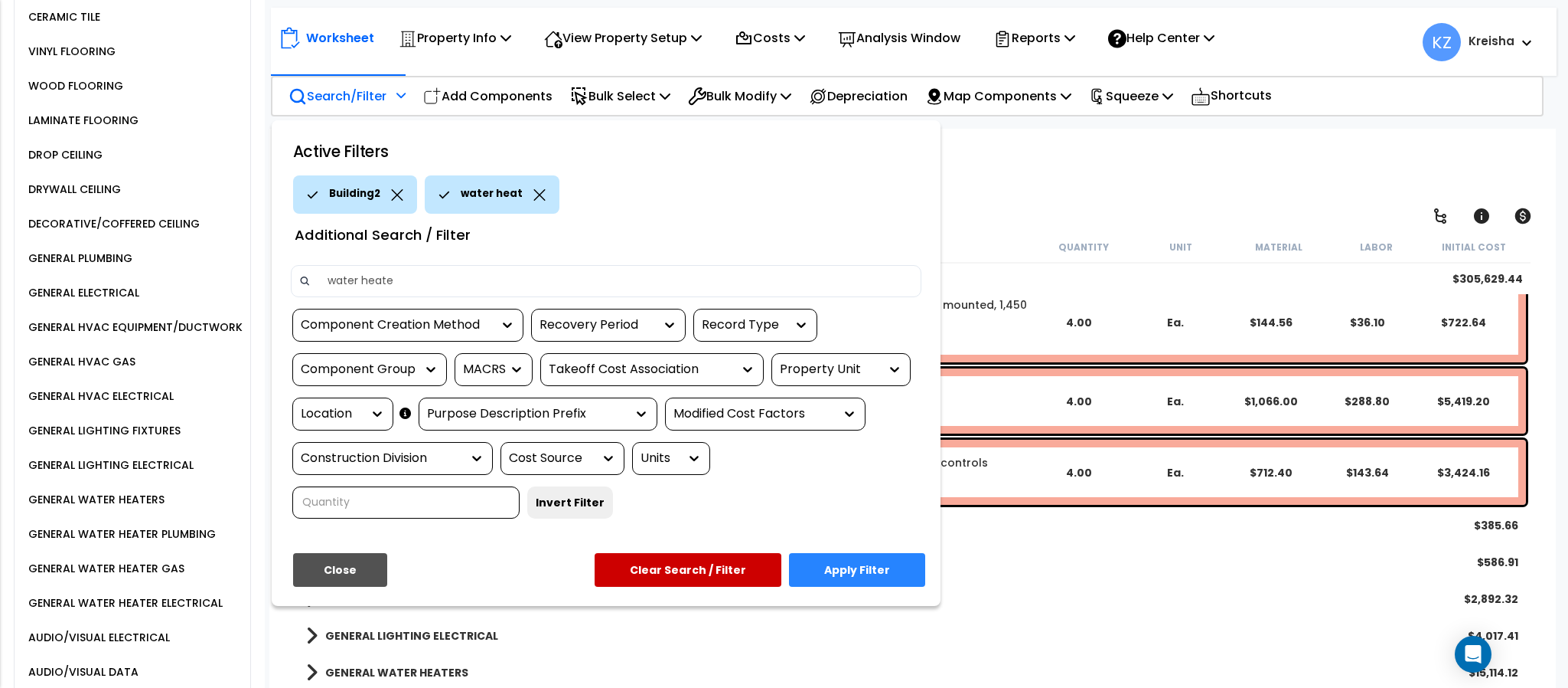
type input "water heater"
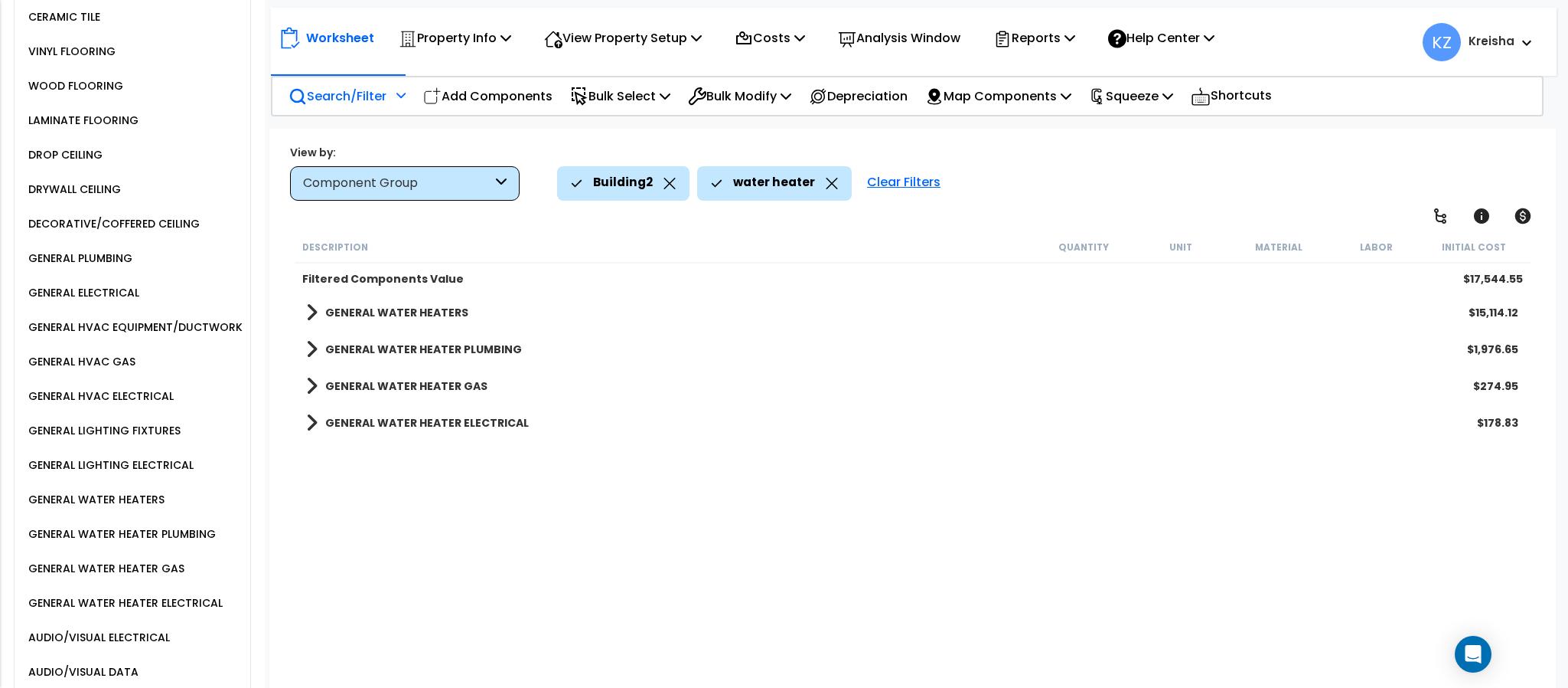
scroll to position [0, 0]
click at [368, 536] on div "Description Quantity Unit Material Labor Initial Cost Filtered Components Value…" at bounding box center [911, 462] width 1239 height 461
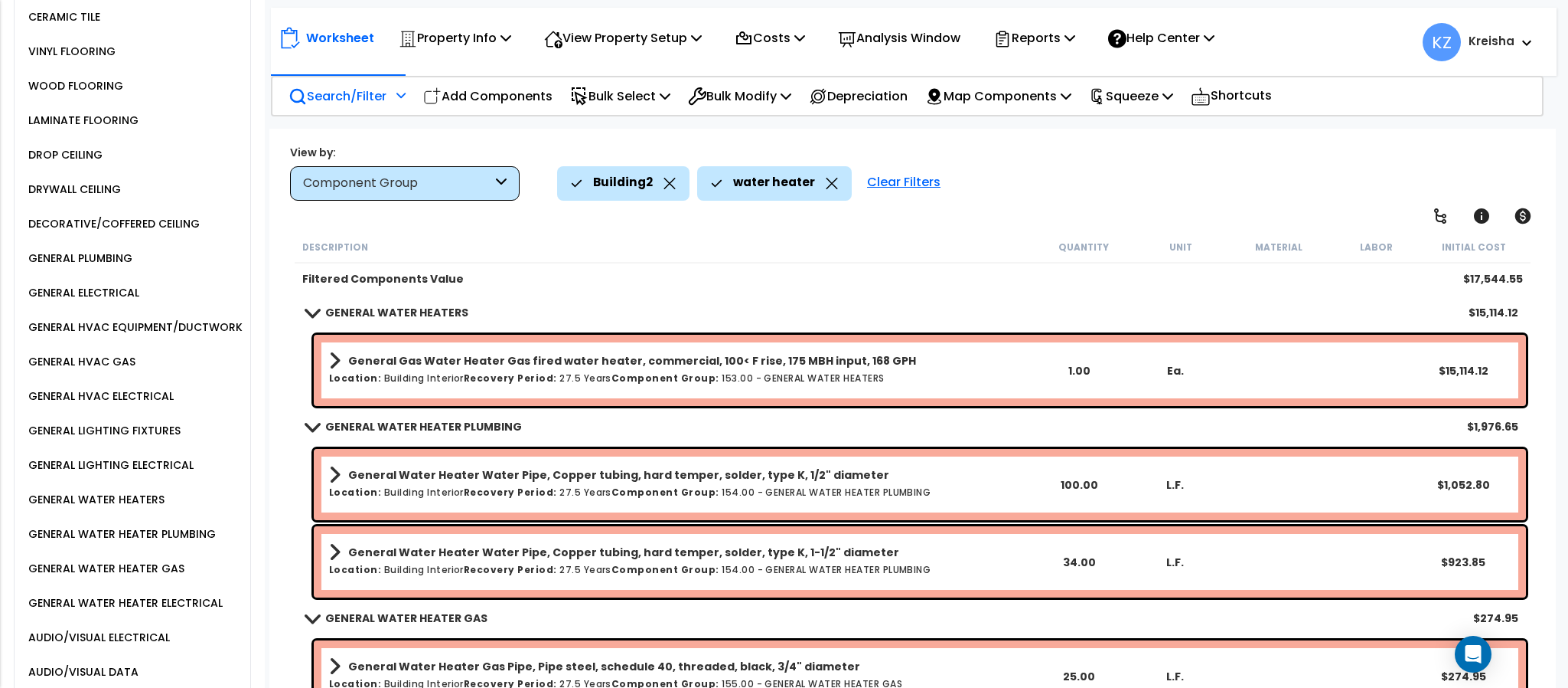
click at [108, 301] on div "GENERAL ELECTRICAL" at bounding box center [81, 292] width 115 height 18
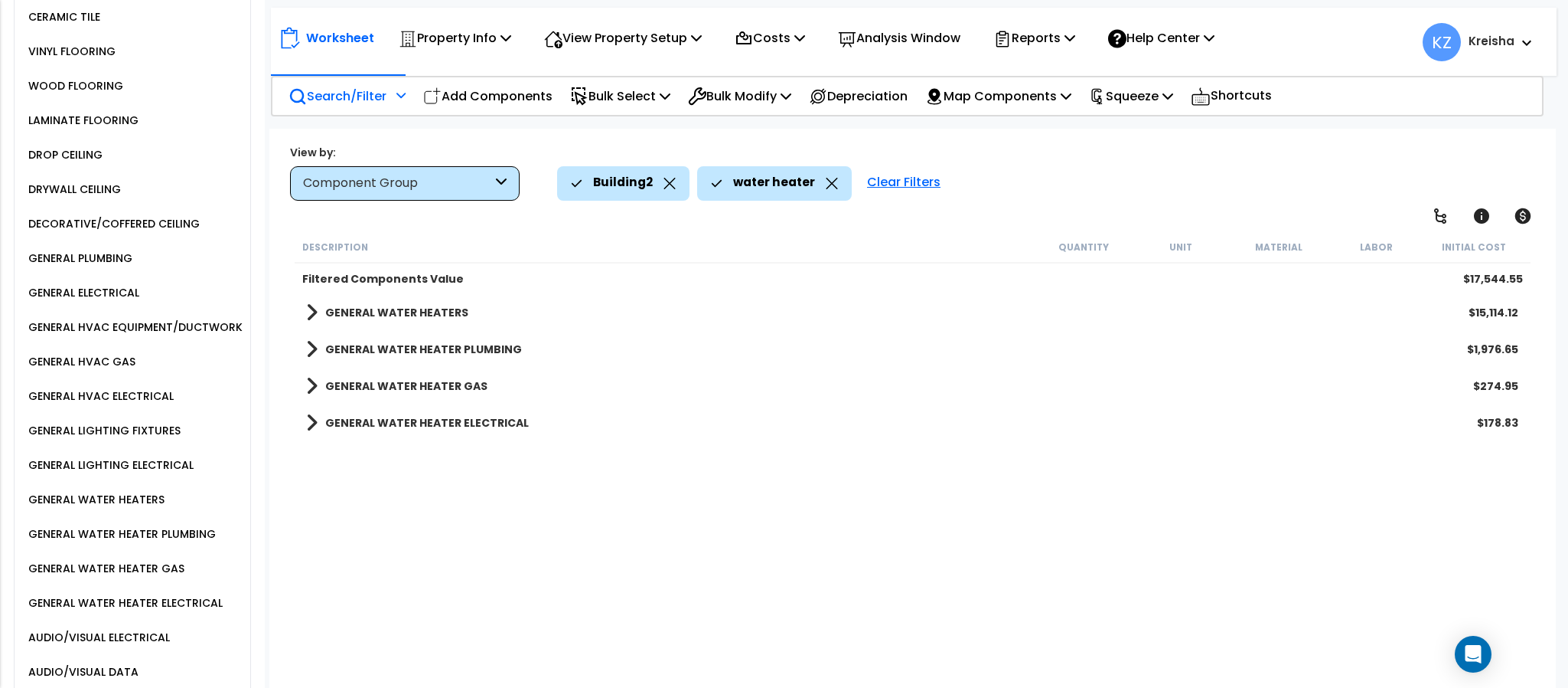
click at [826, 183] on icon at bounding box center [832, 183] width 12 height 12
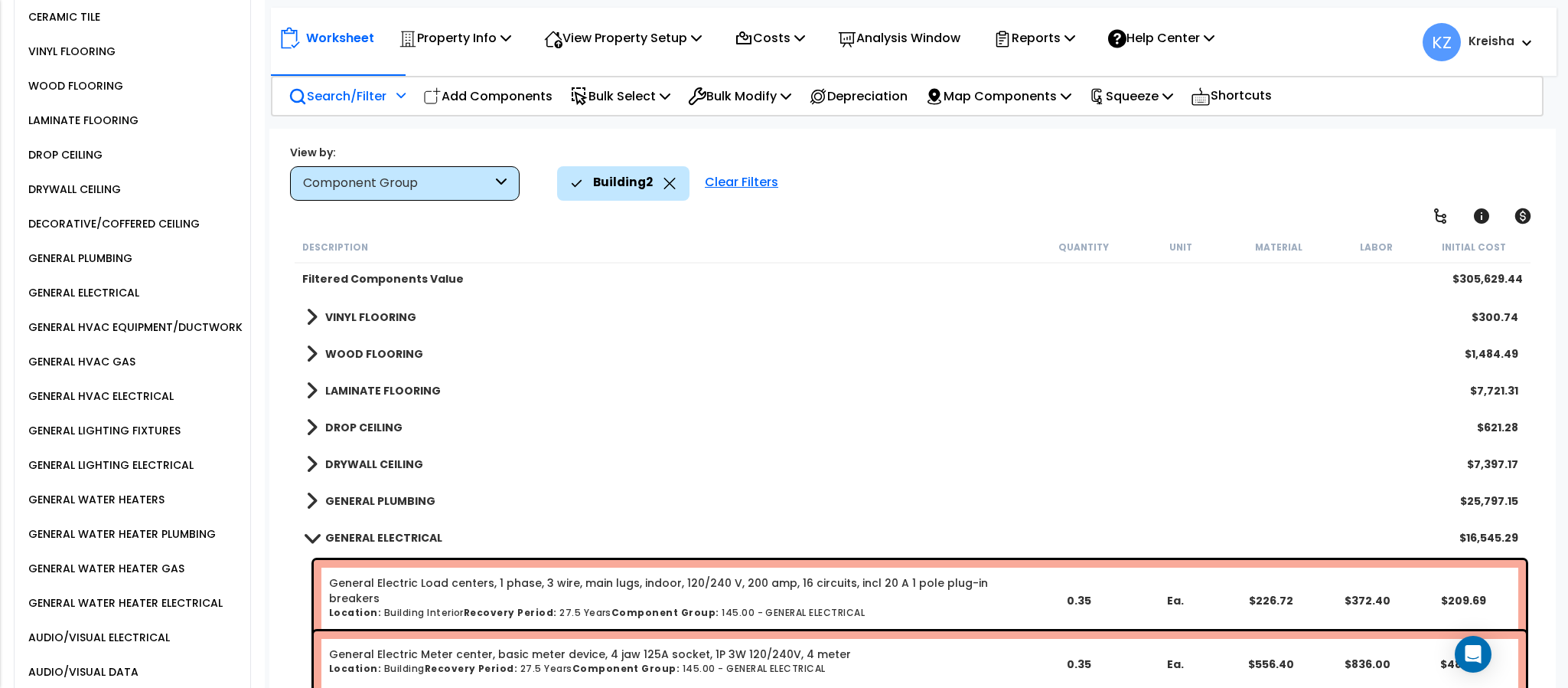
scroll to position [612, 0]
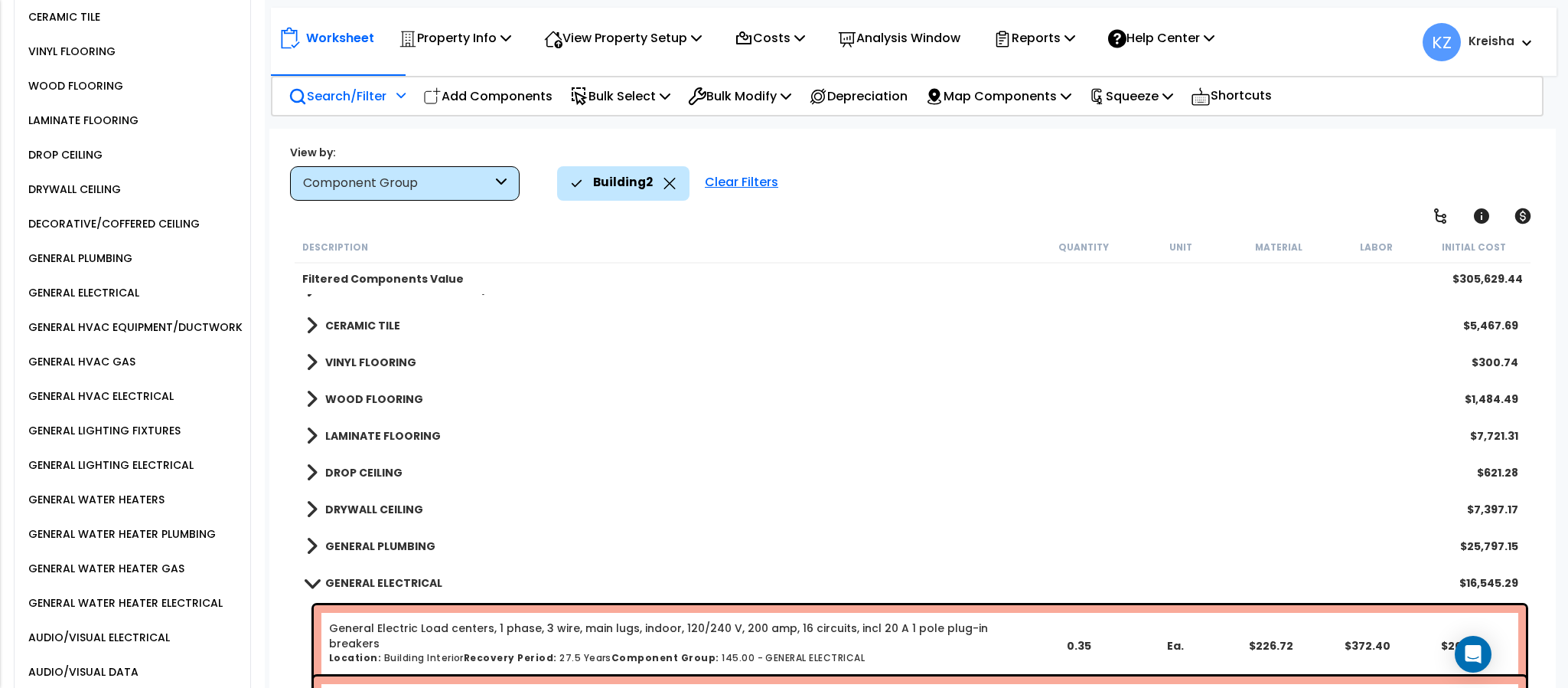
click at [664, 186] on icon at bounding box center [670, 183] width 12 height 12
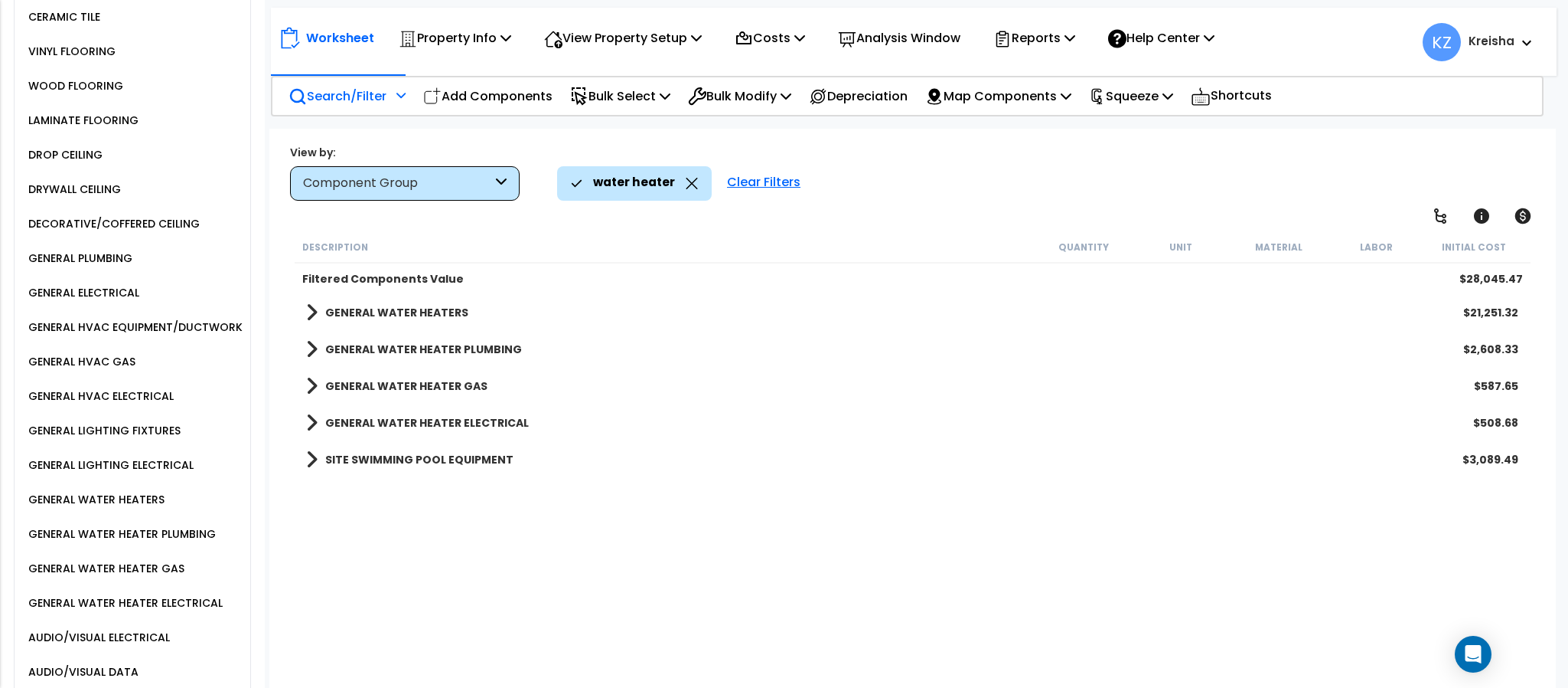
scroll to position [0, 0]
click at [971, 188] on div "water heater Clear Filters" at bounding box center [1048, 182] width 983 height 34
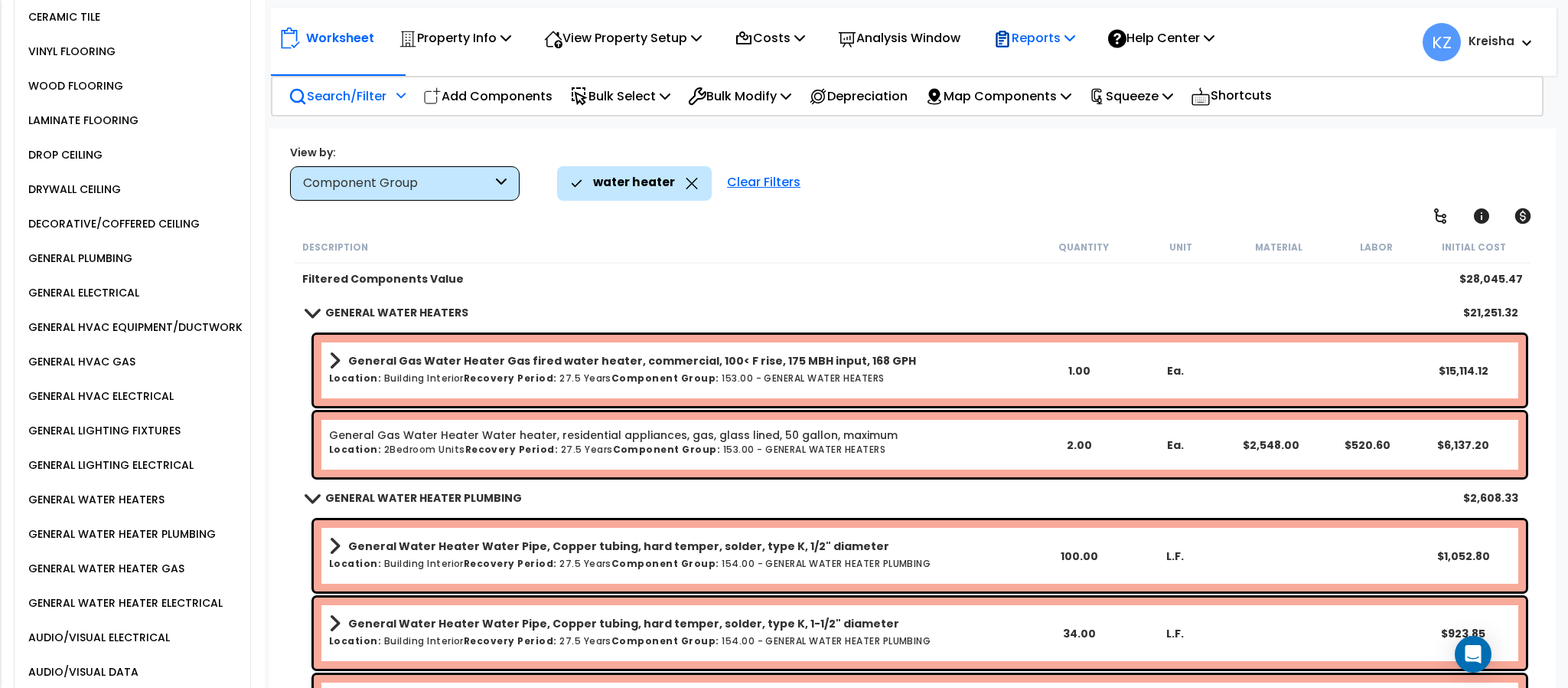
click at [1032, 41] on p "Reports" at bounding box center [1034, 38] width 82 height 20
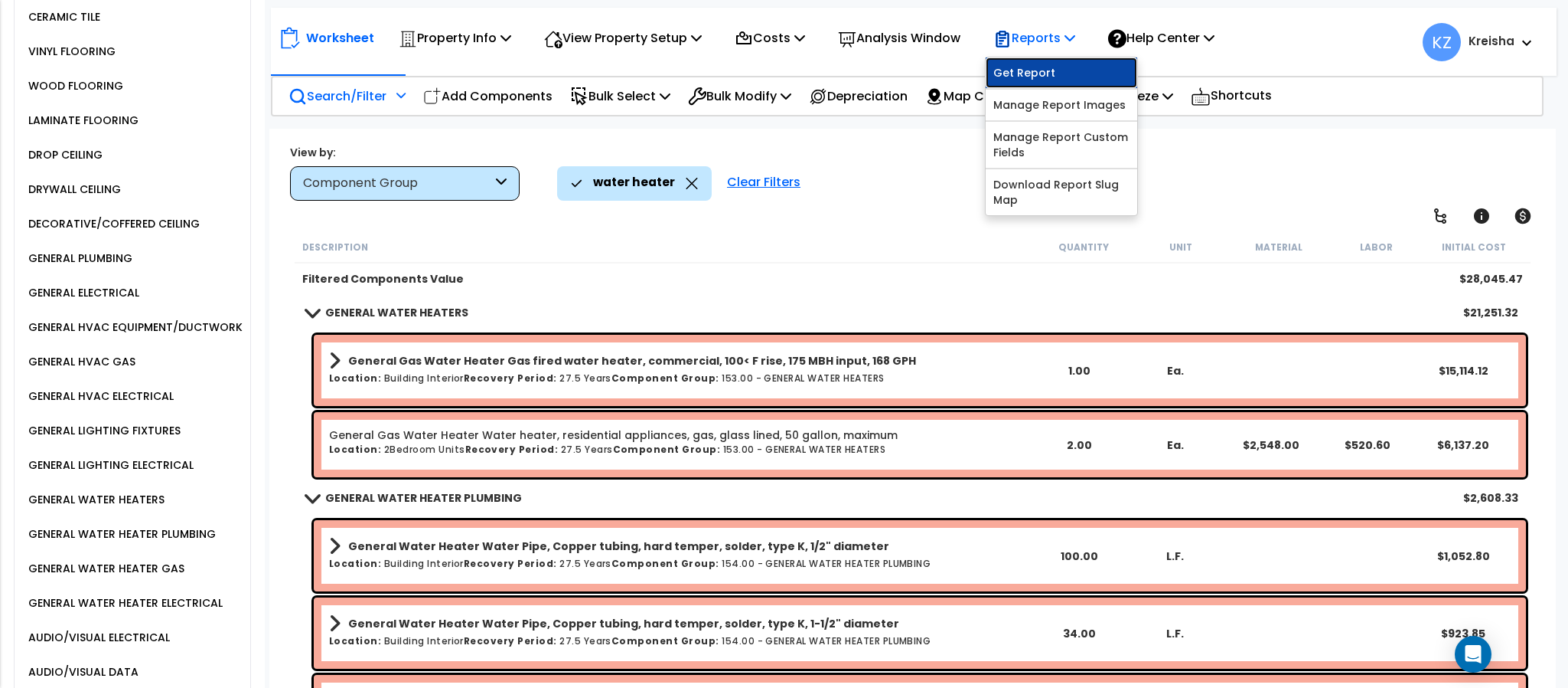
click at [1034, 76] on link "Get Report" at bounding box center [1061, 73] width 151 height 31
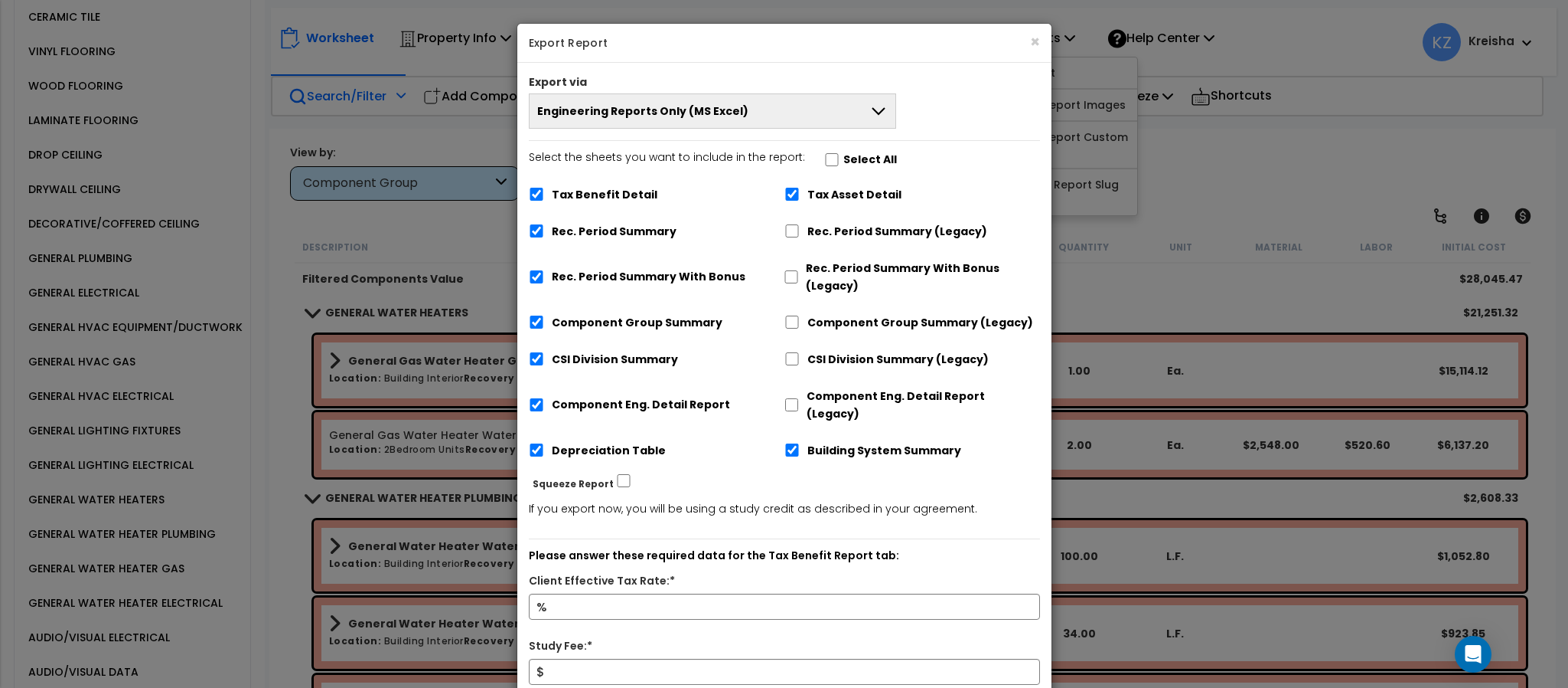
click at [804, 110] on button "Engineering Reports Only (MS Excel)" at bounding box center [713, 111] width 368 height 36
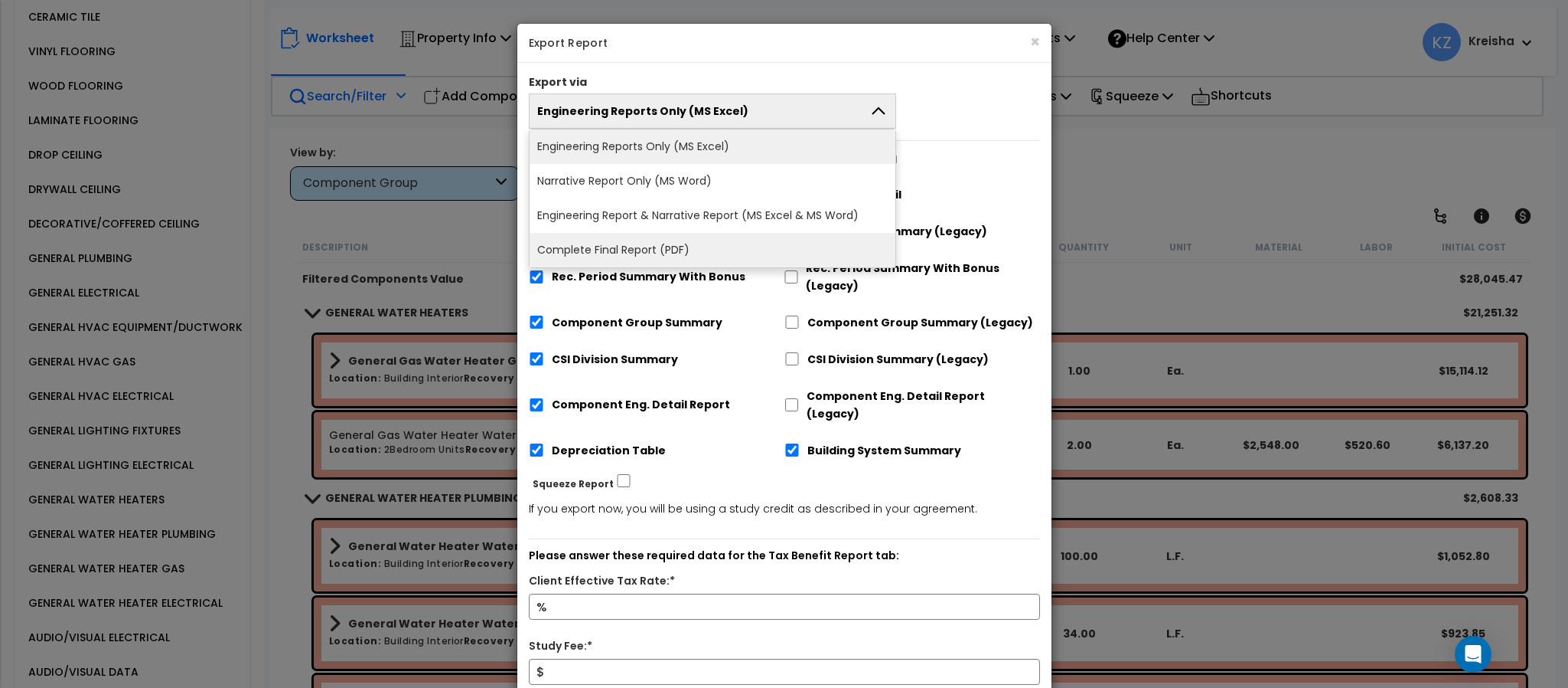
click at [643, 261] on li "Complete Final Report (PDF)" at bounding box center [713, 250] width 366 height 35
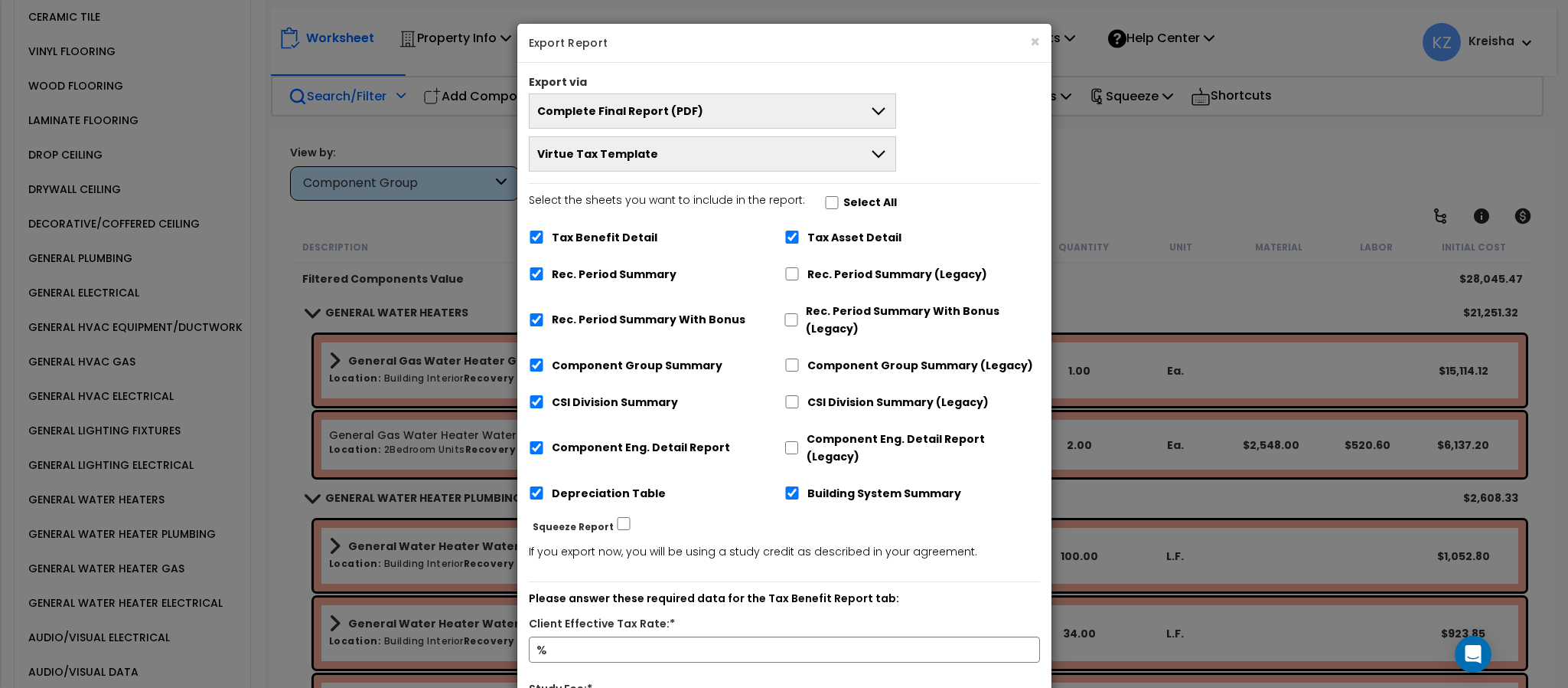
click at [836, 145] on button "Virtue Tax Template" at bounding box center [713, 153] width 368 height 36
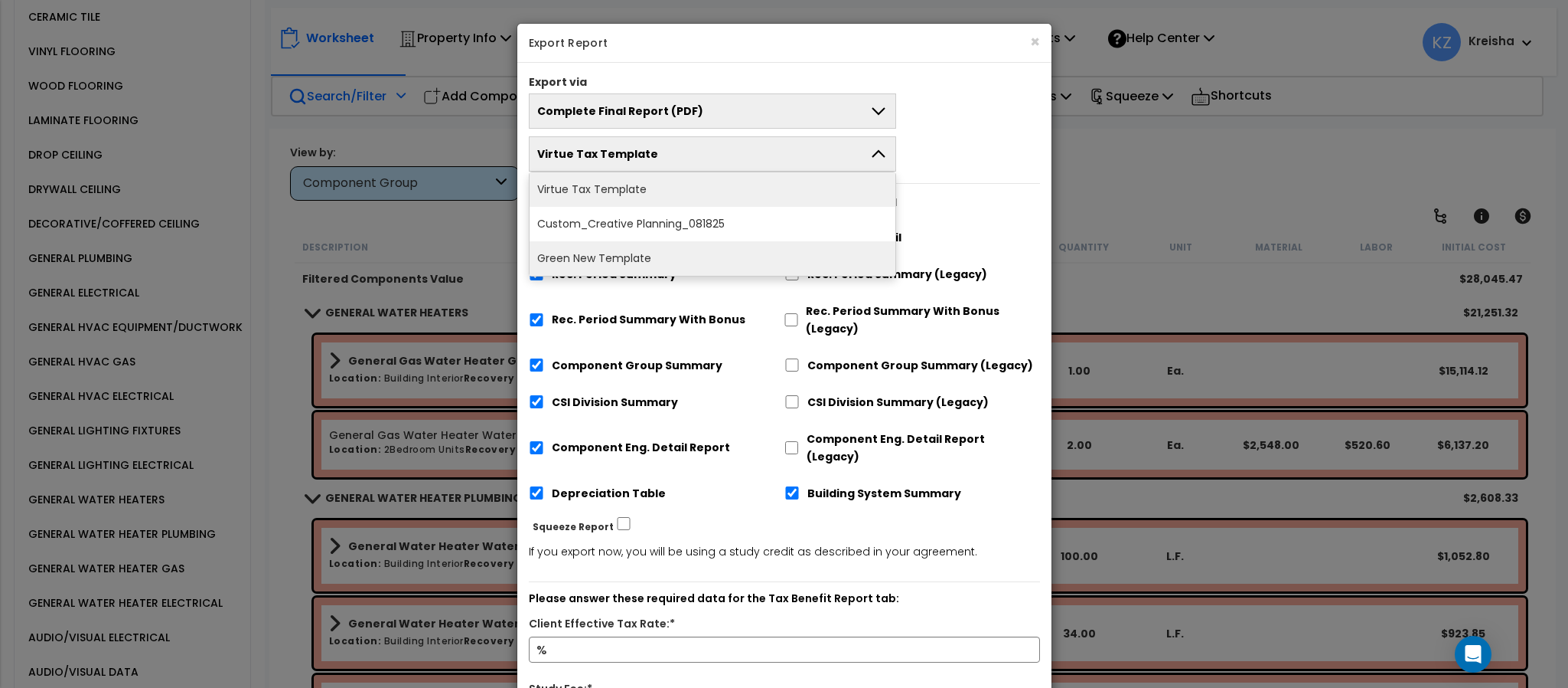
click at [660, 260] on li "Green New Template" at bounding box center [713, 259] width 366 height 35
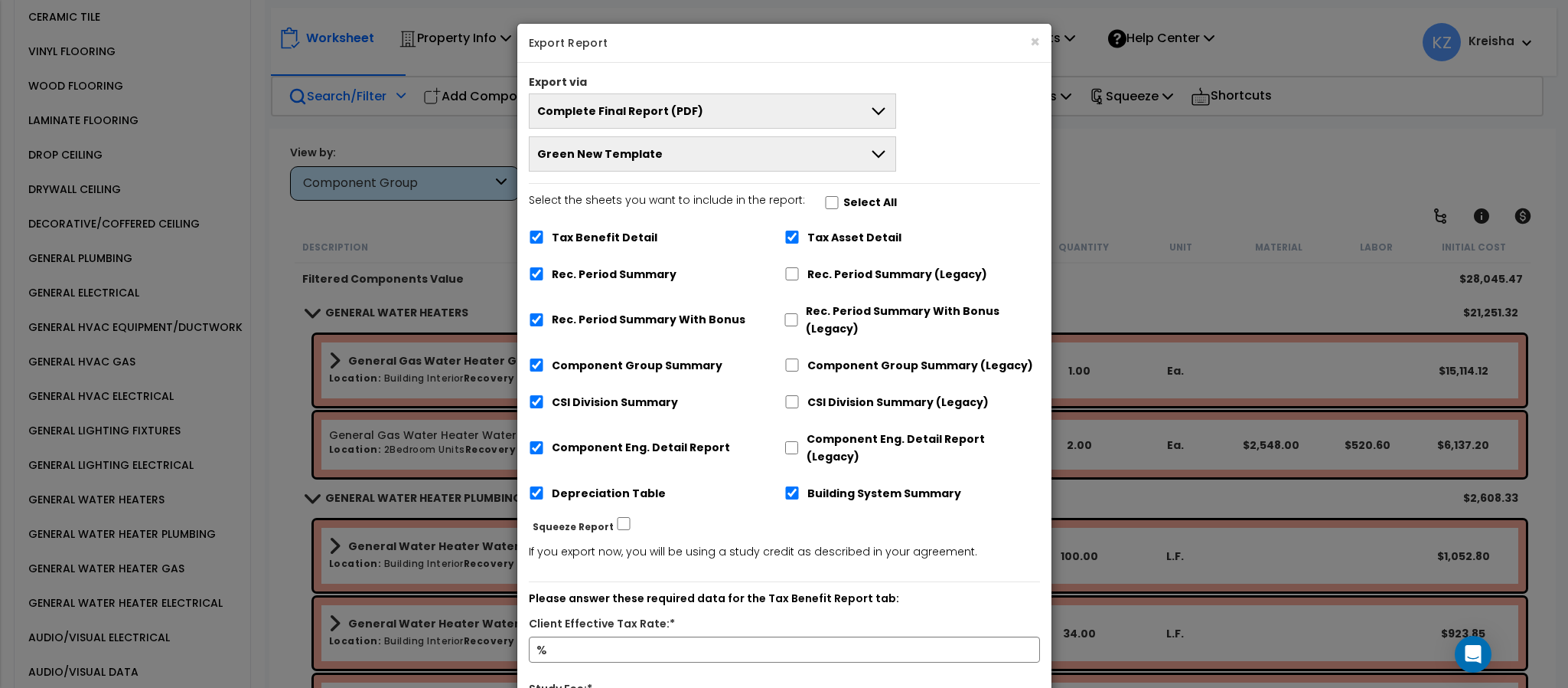
click at [834, 154] on button "Green New Template" at bounding box center [713, 153] width 368 height 36
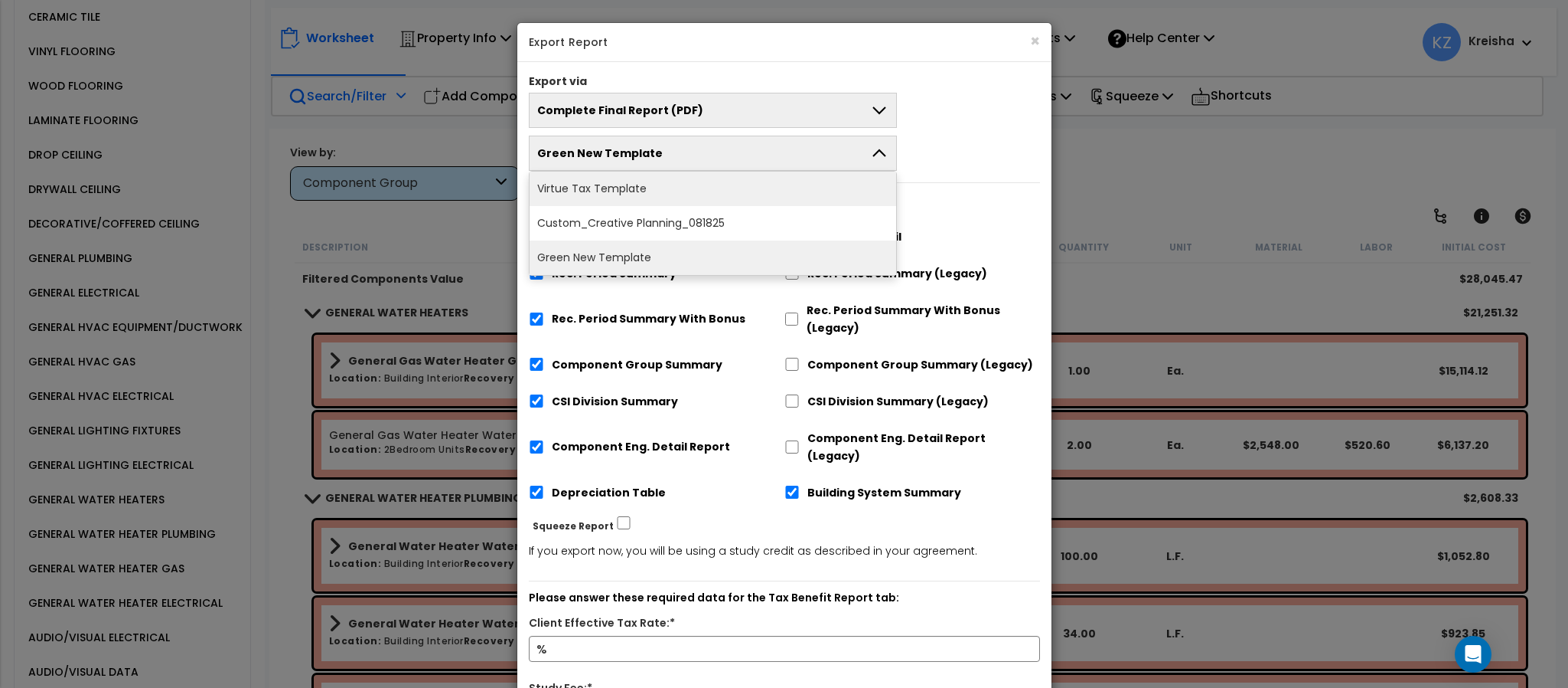
click at [694, 196] on li "Virtue Tax Template" at bounding box center [713, 189] width 366 height 35
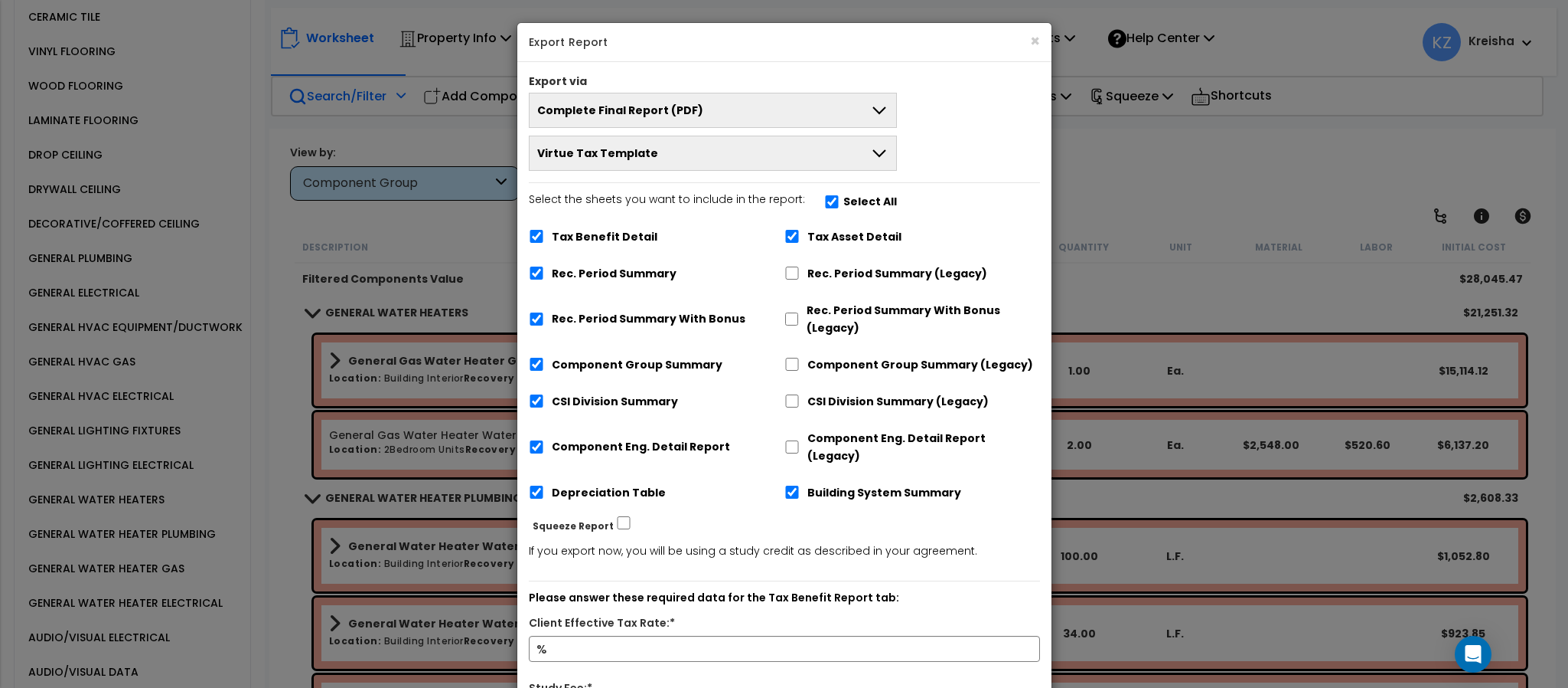
scroll to position [230, 0]
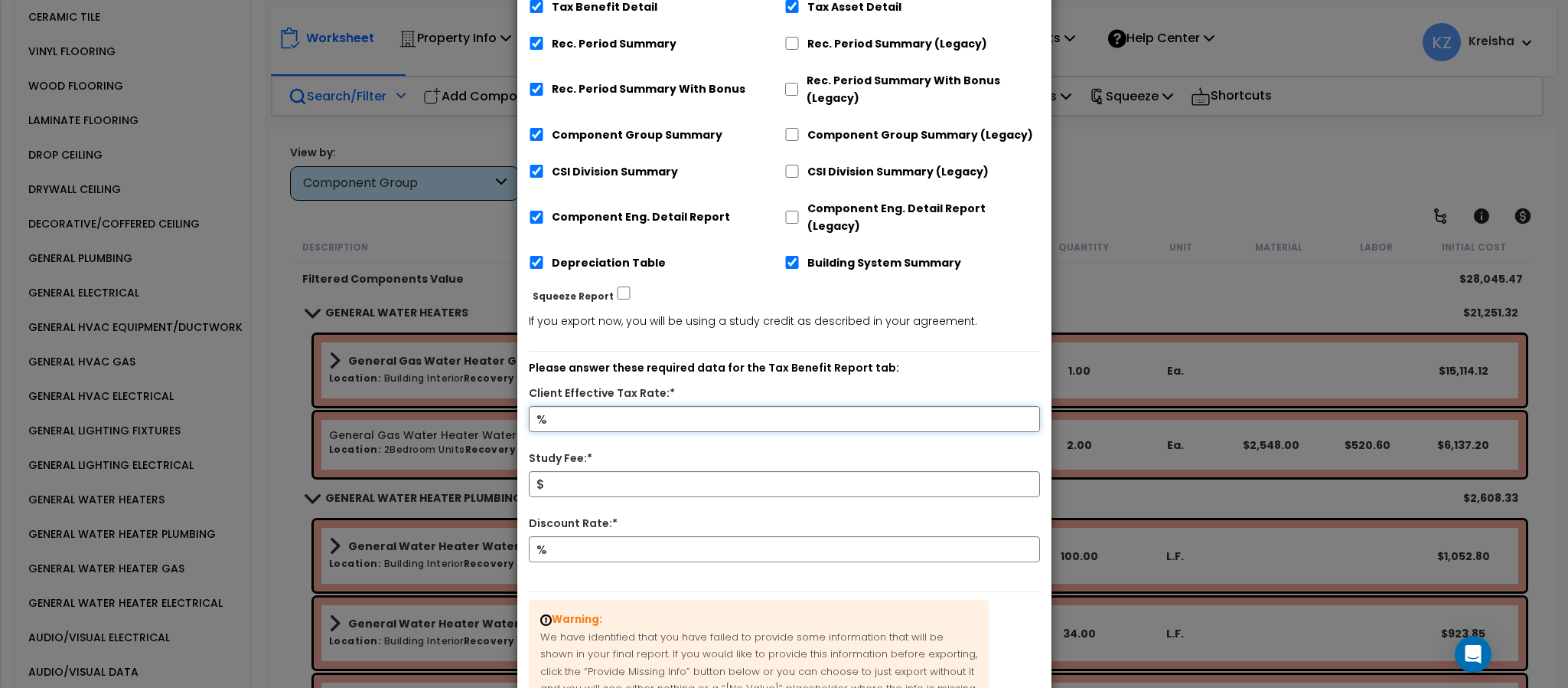
click at [663, 411] on input "Client Effective Tax Rate:*" at bounding box center [784, 419] width 511 height 26
type input "12"
type input "800"
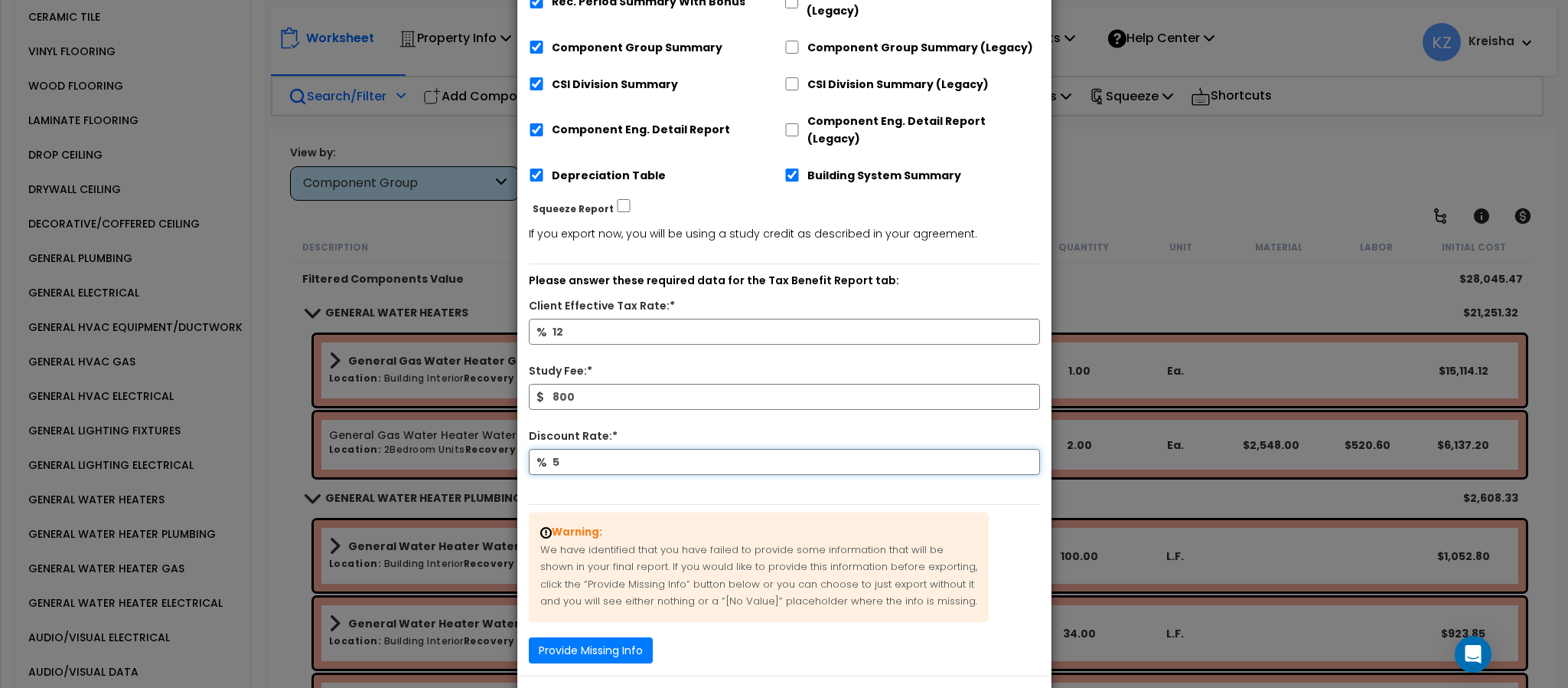
scroll to position [365, 0]
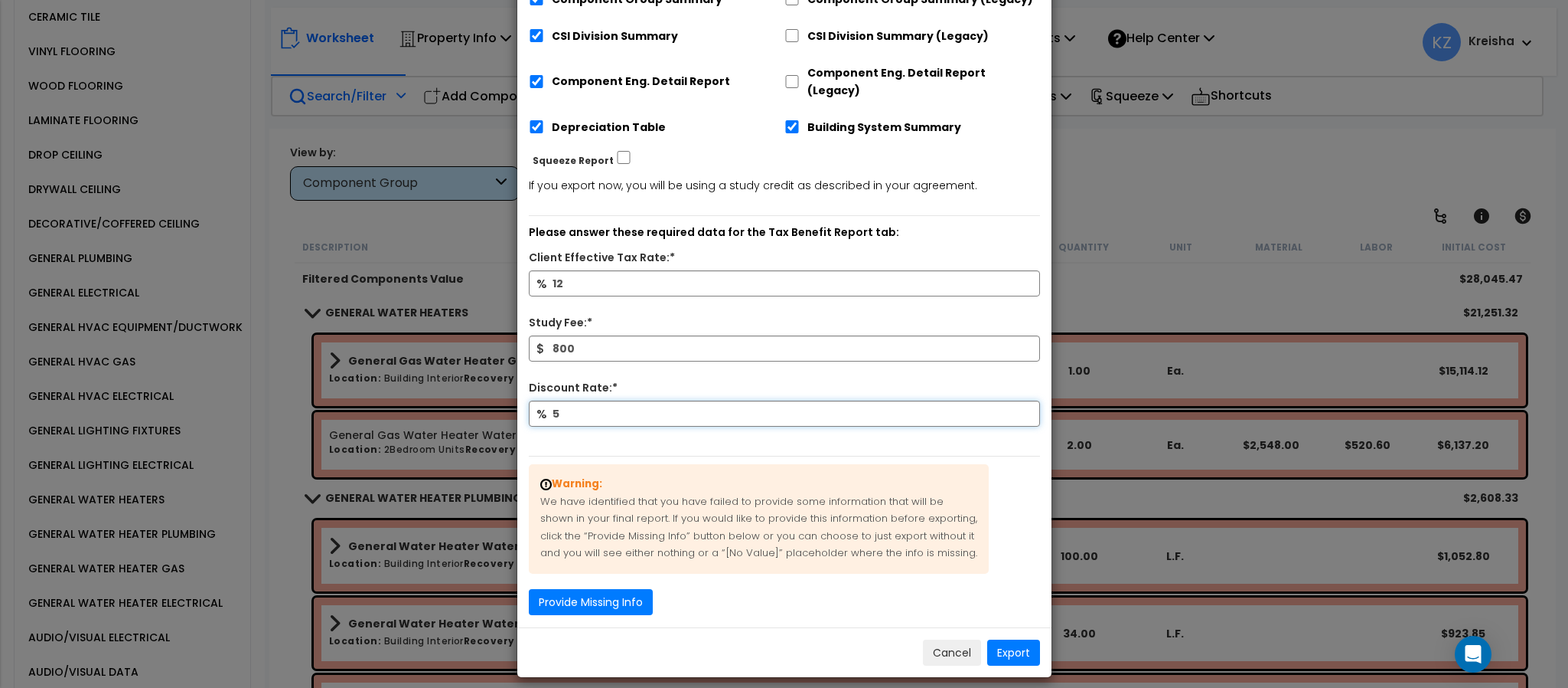
type input "5"
click at [1001, 640] on button "Export" at bounding box center [1014, 652] width 53 height 26
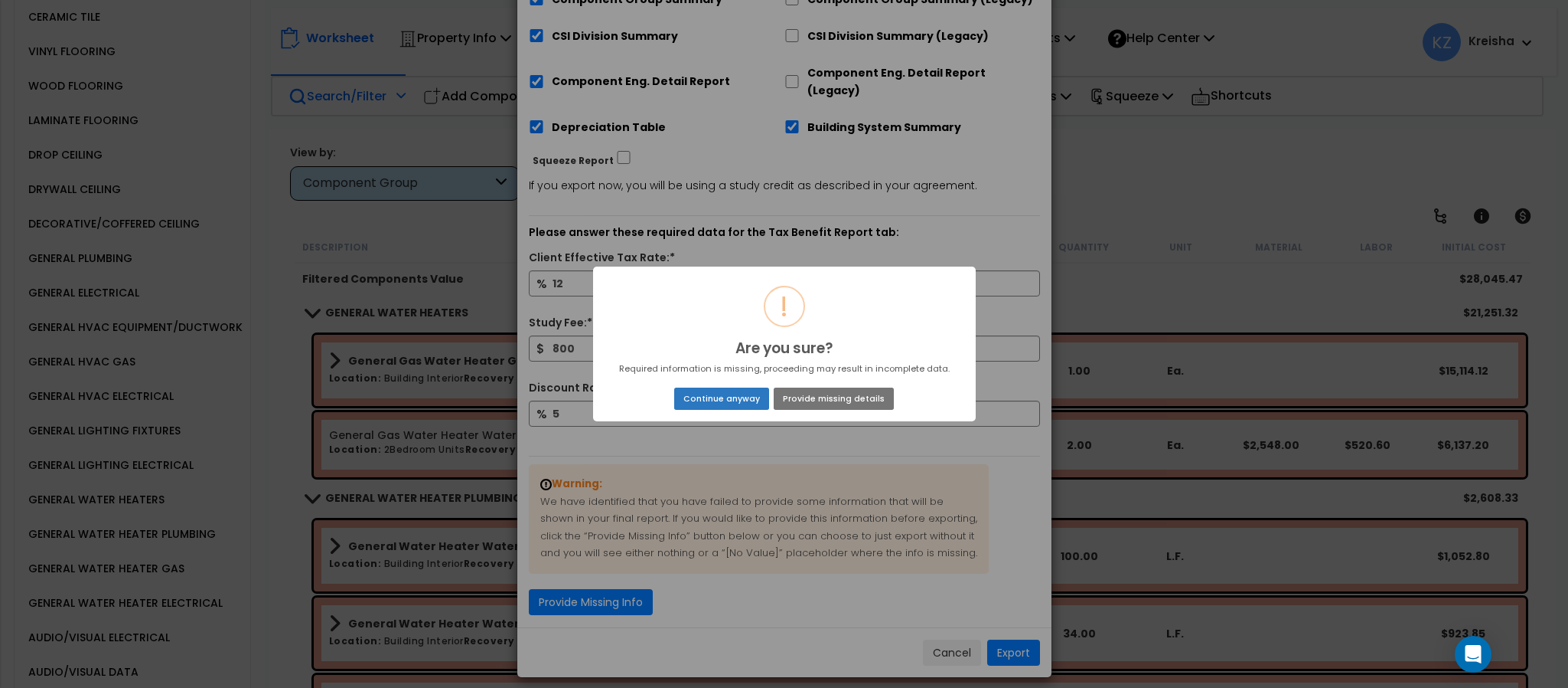
click at [691, 399] on button "Continue anyway" at bounding box center [721, 399] width 95 height 21
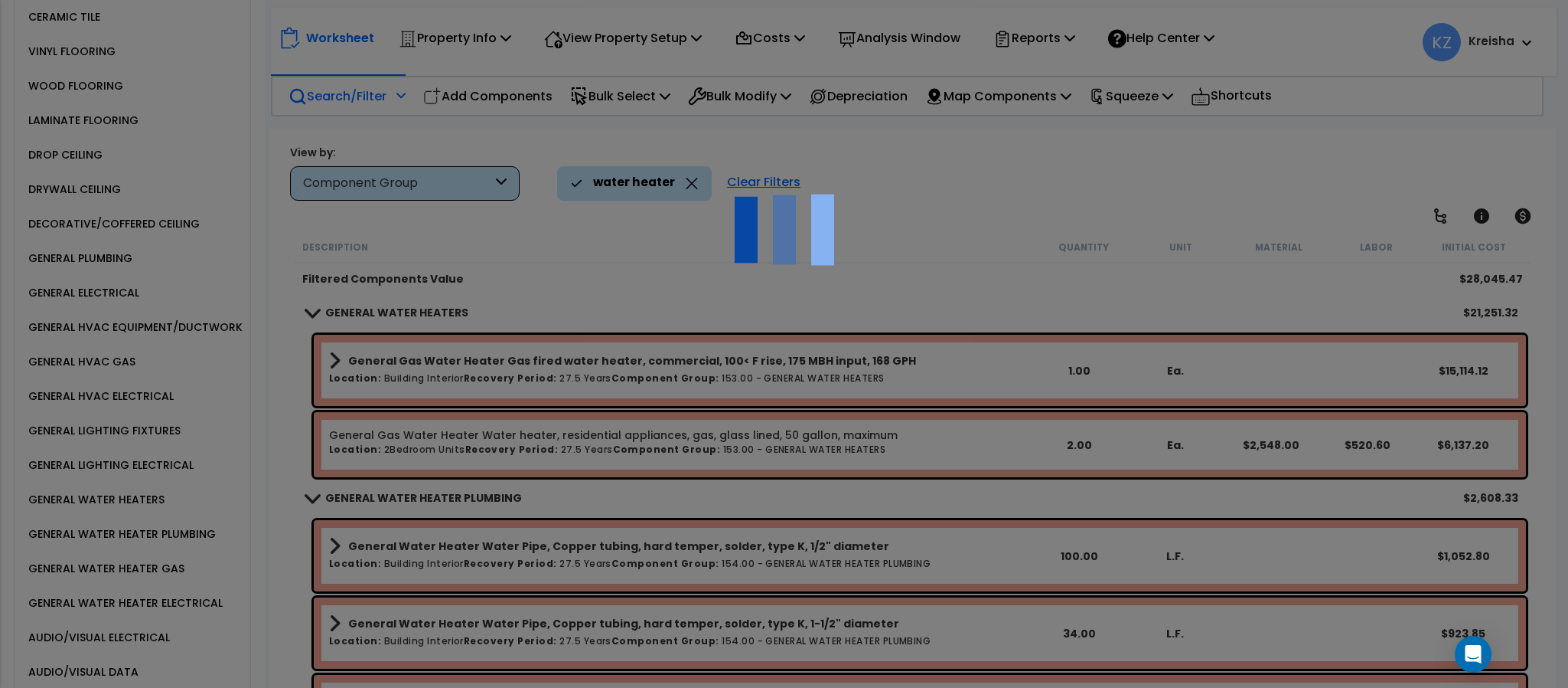
scroll to position [0, 0]
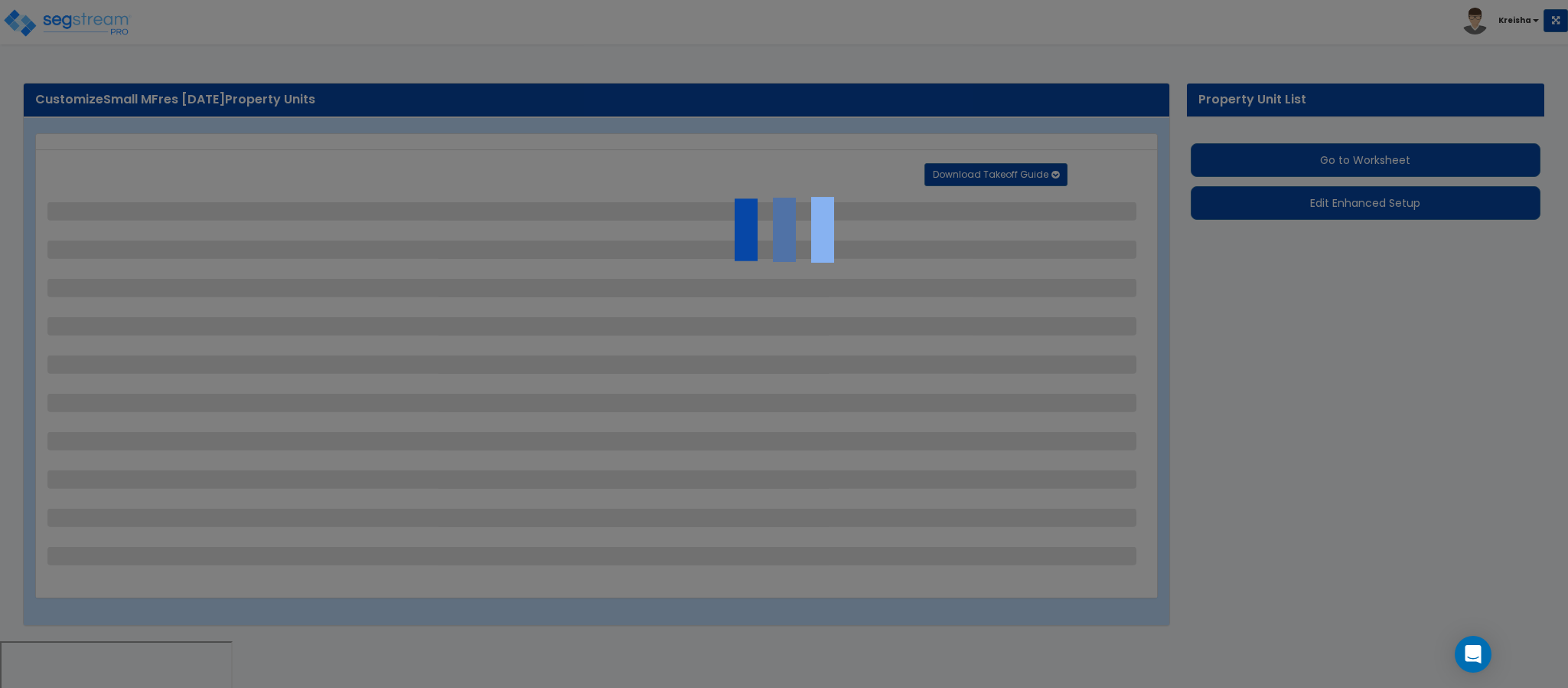
select select "2"
select select "1"
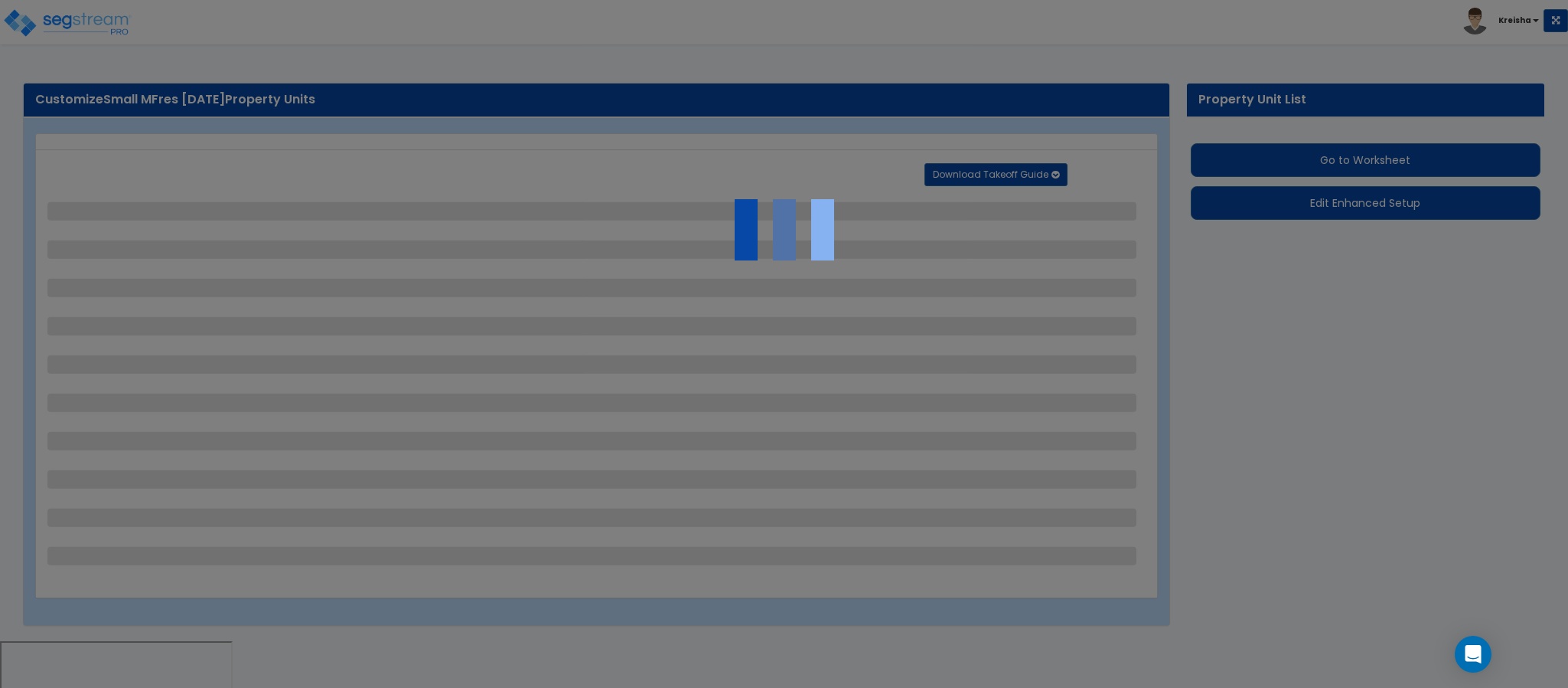
select select "1"
select select "2"
select select "6"
select select "2"
select select "1"
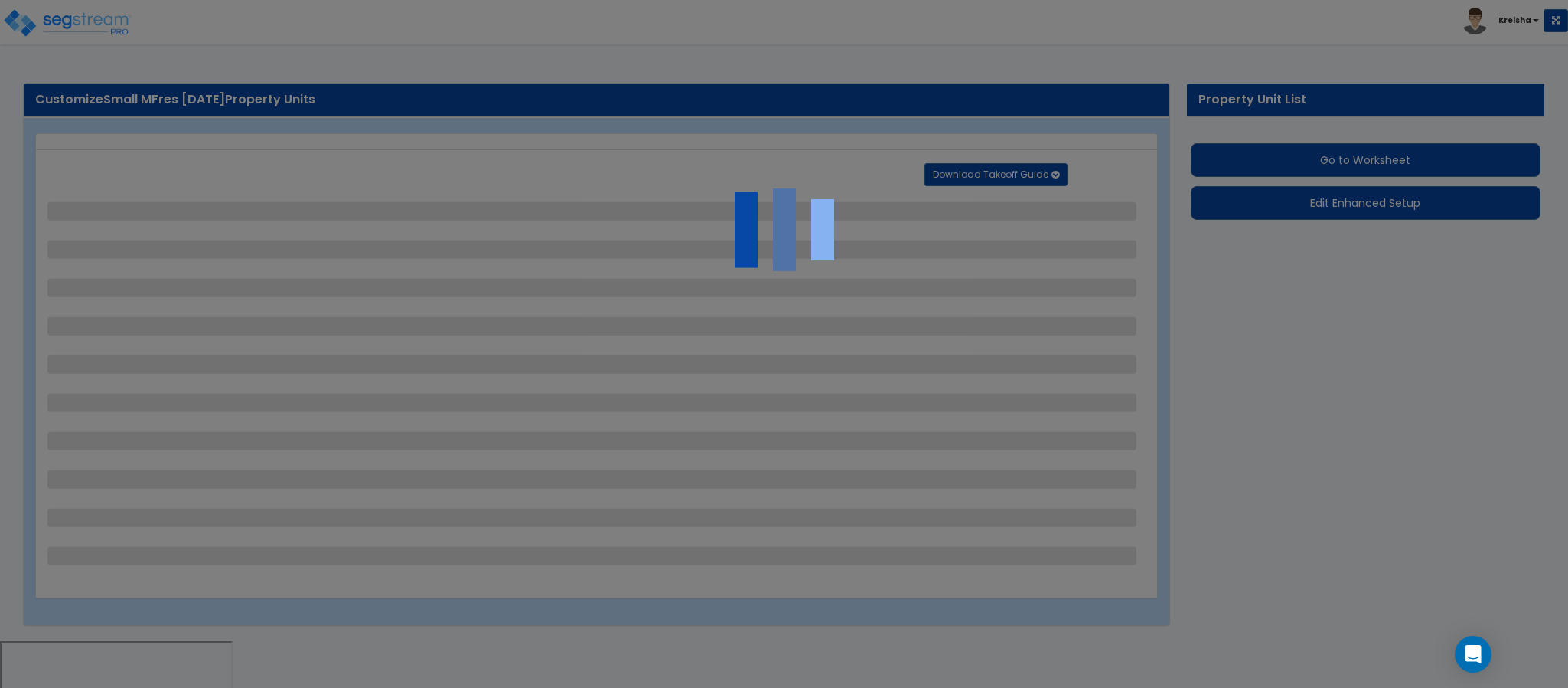
select select "3"
select select "1"
select select "9"
select select "1"
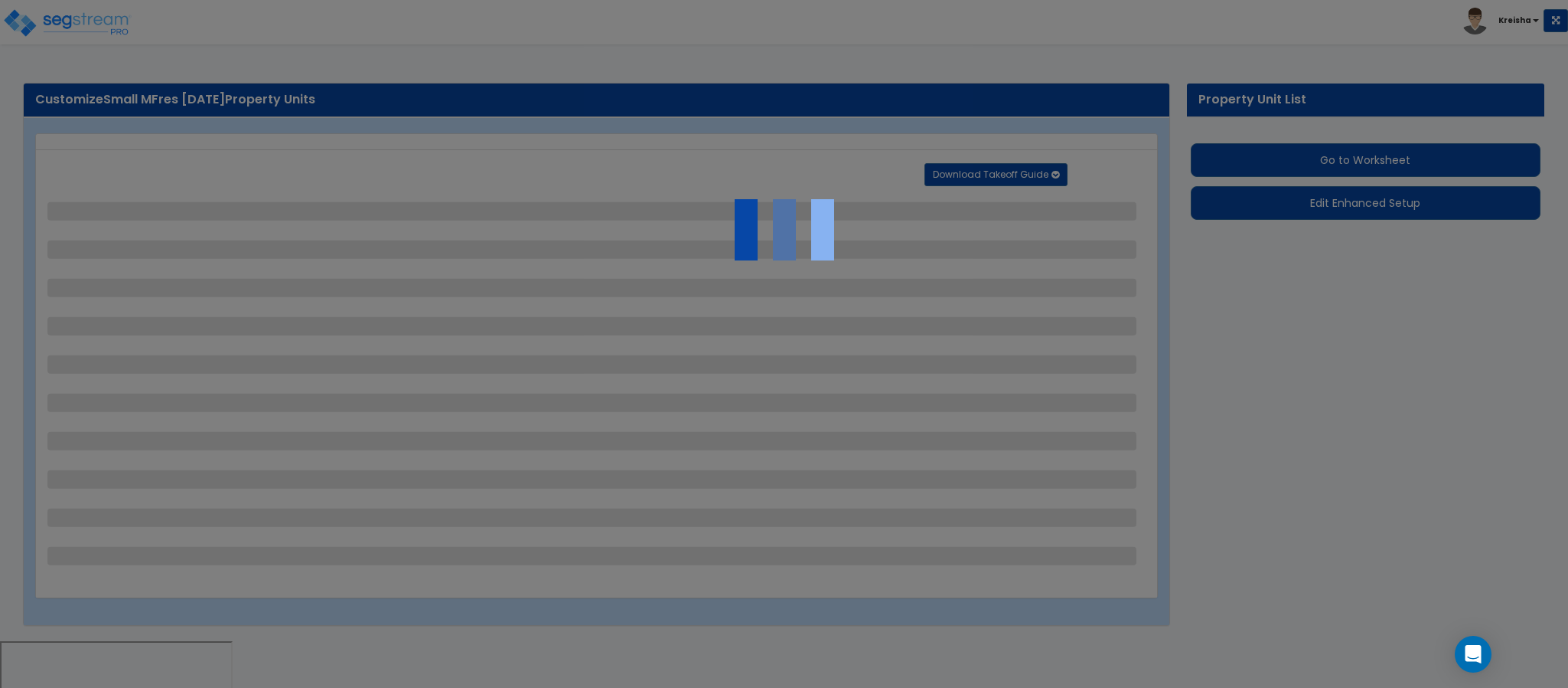
select select "2"
select select "1"
select select "2"
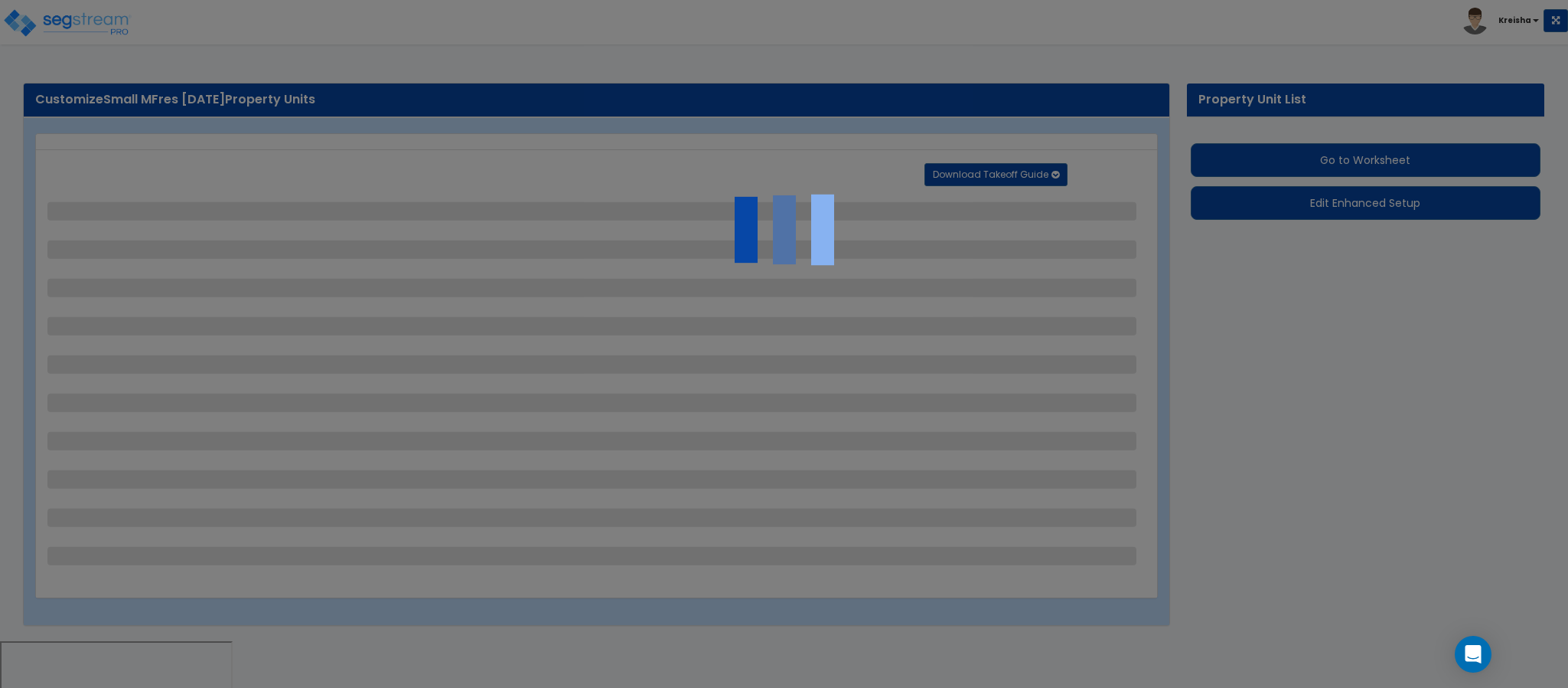
select select "3"
select select "1"
select select "2"
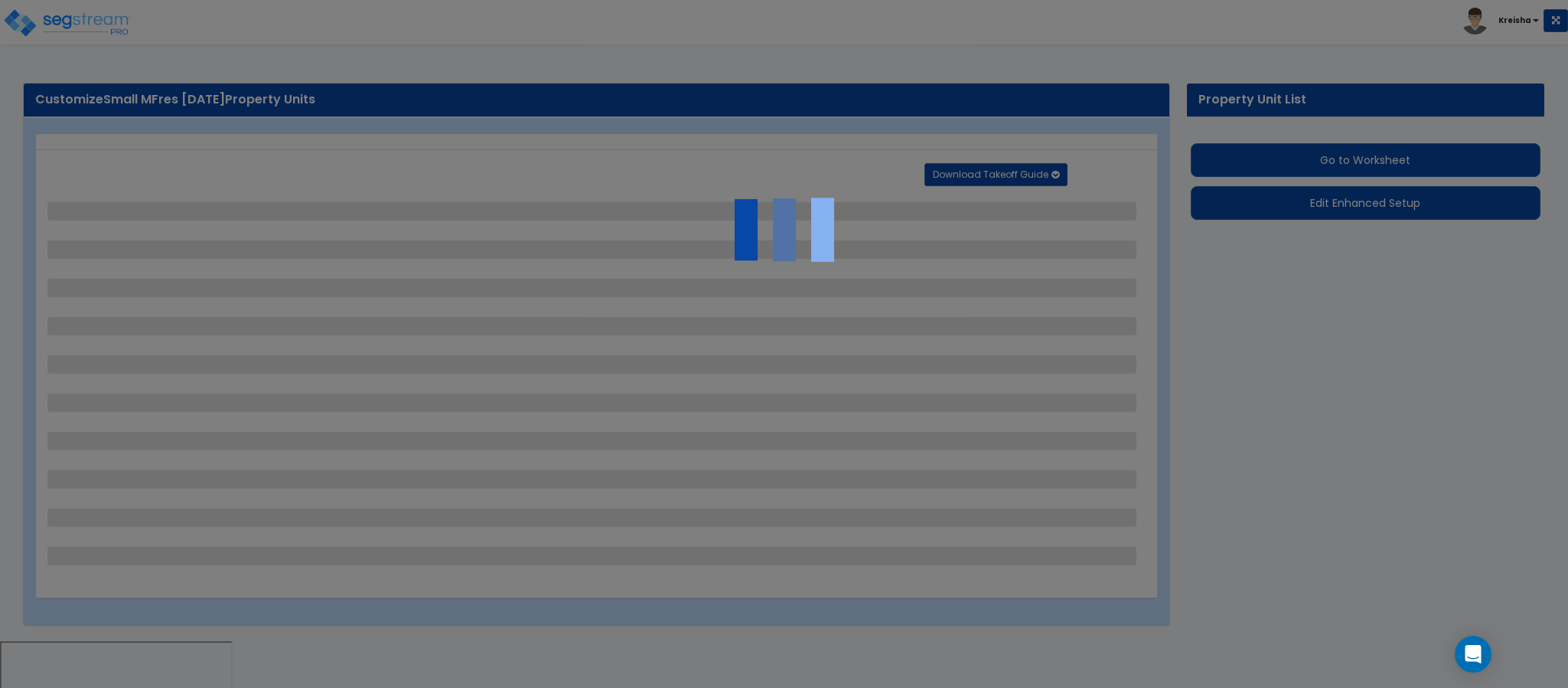
select select "1"
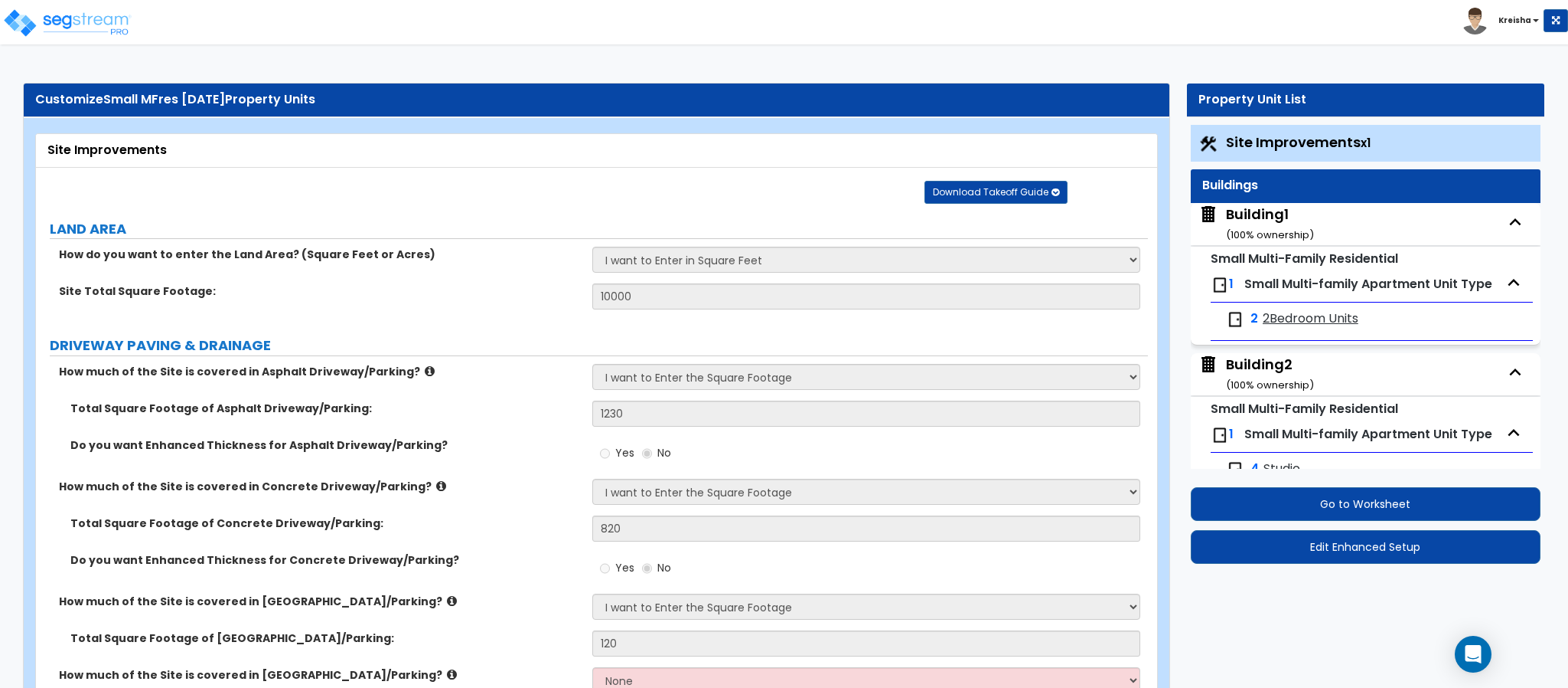
click at [1269, 224] on div "Building1 ( 100 % ownership)" at bounding box center [1269, 224] width 88 height 39
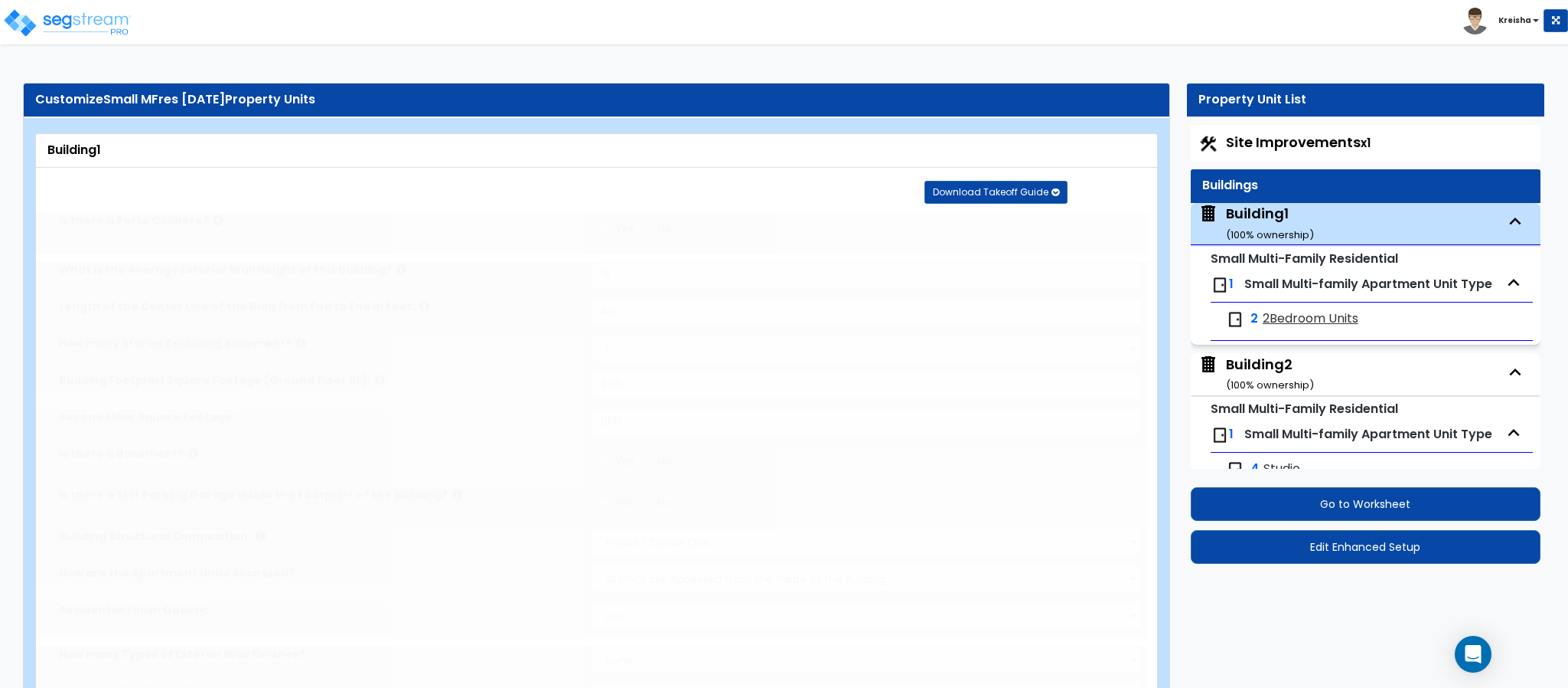
type input "18"
type input "40"
select select "2"
type input "800"
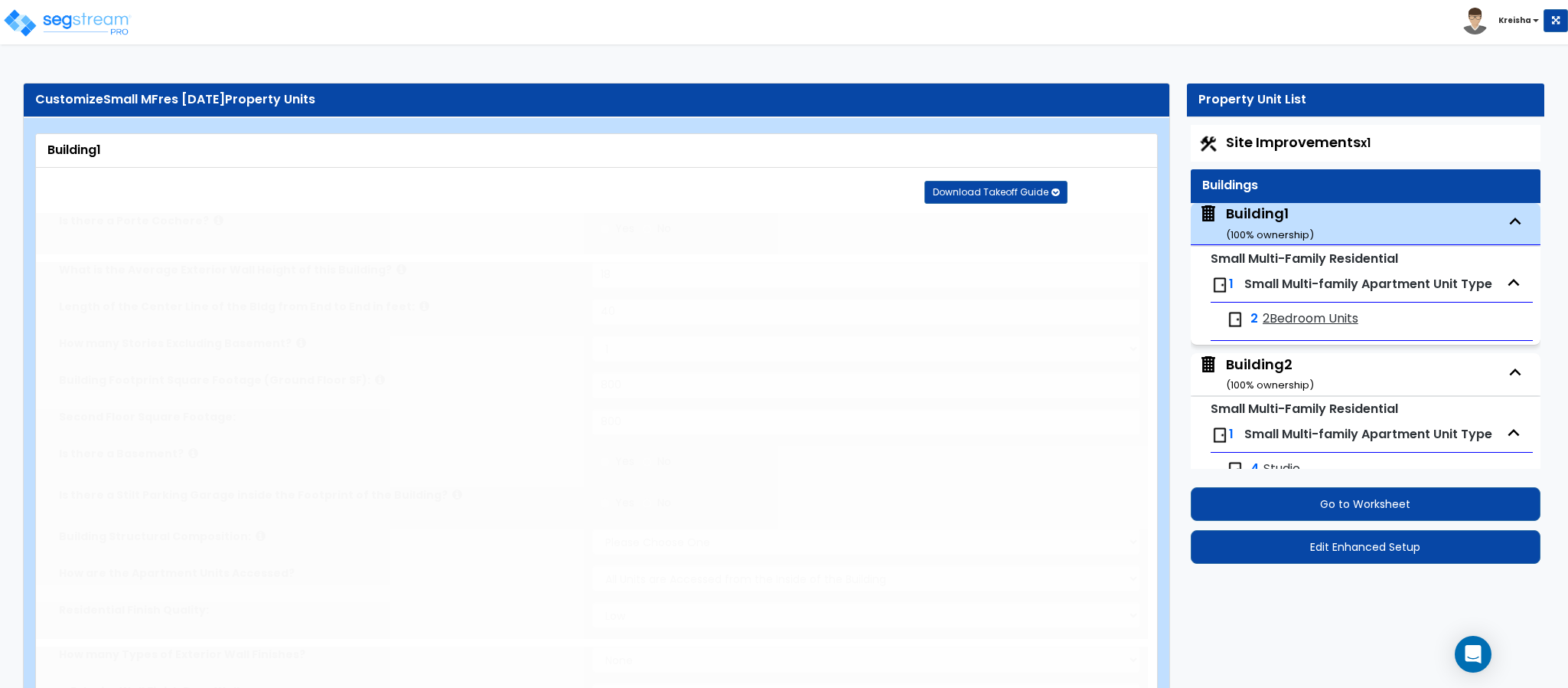
select select "3"
select select "2"
select select "1"
select select "2"
select select "1"
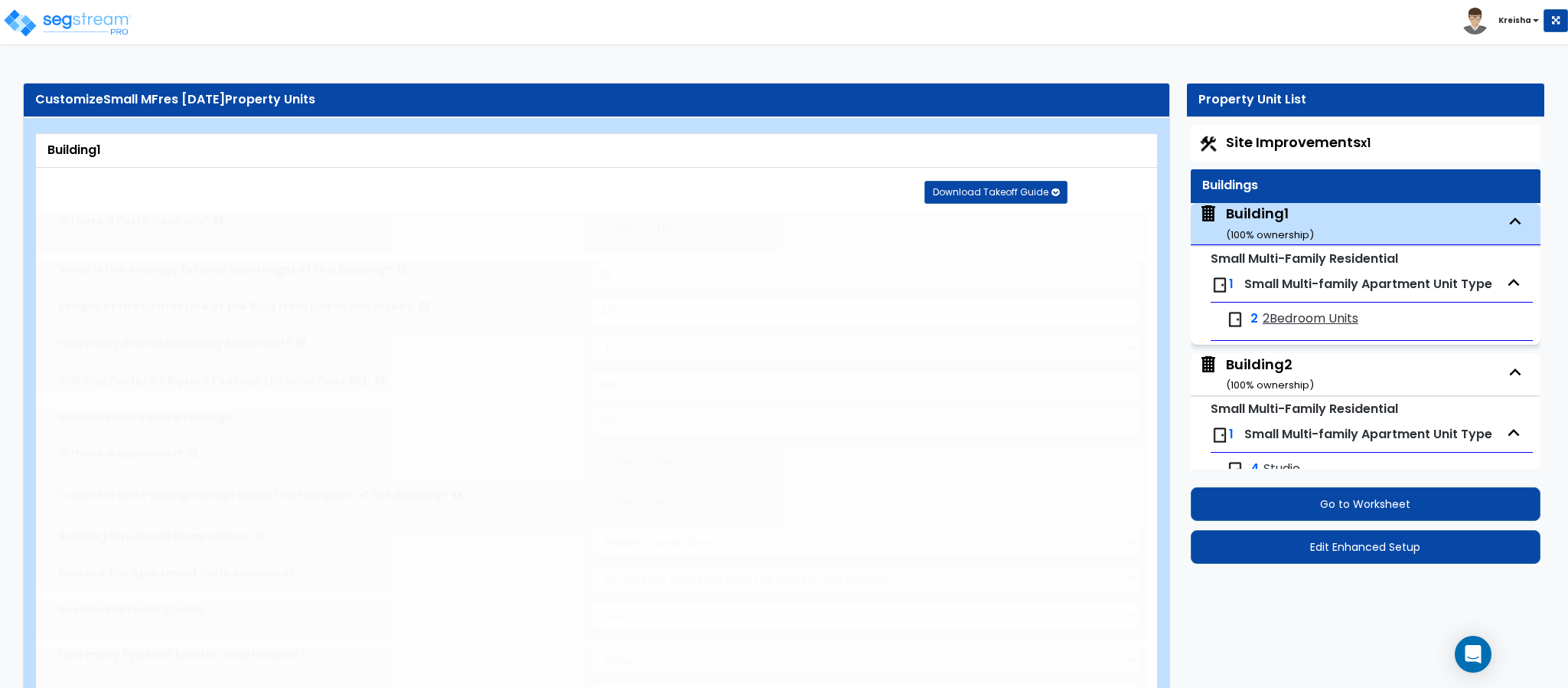
select select "10"
type input "80"
select select "2"
select select "1"
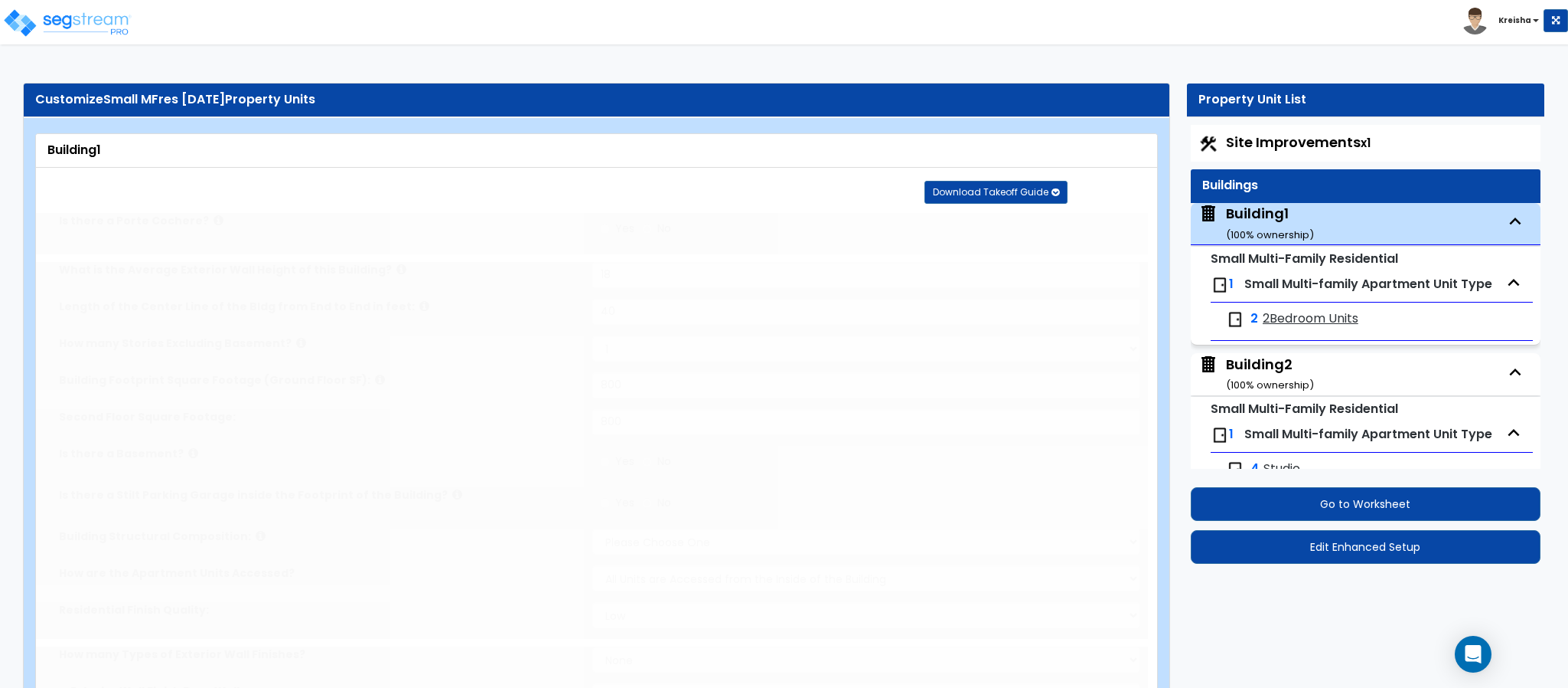
select select "5"
radio input "true"
type input "4"
radio input "true"
type input "2"
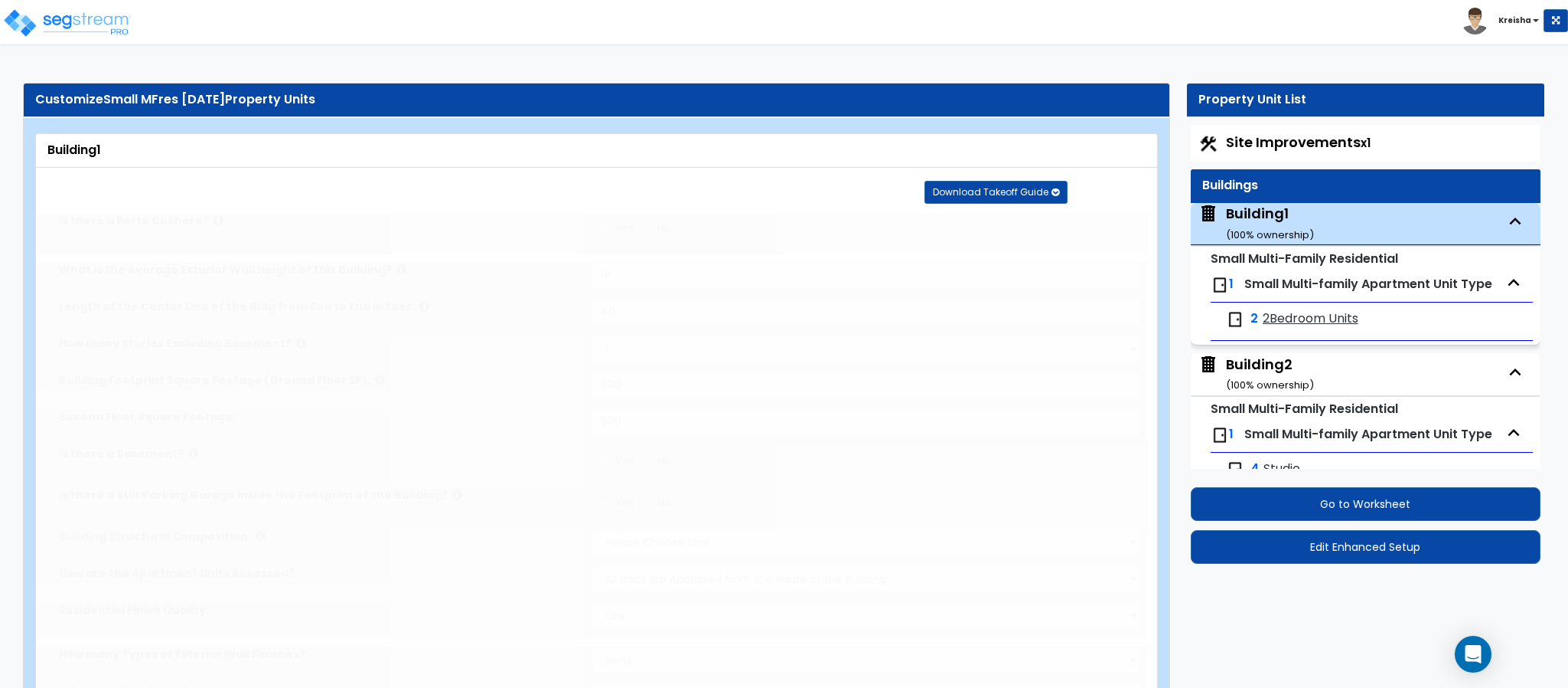
radio input "true"
type input "2"
radio input "true"
type input "2"
select select "2"
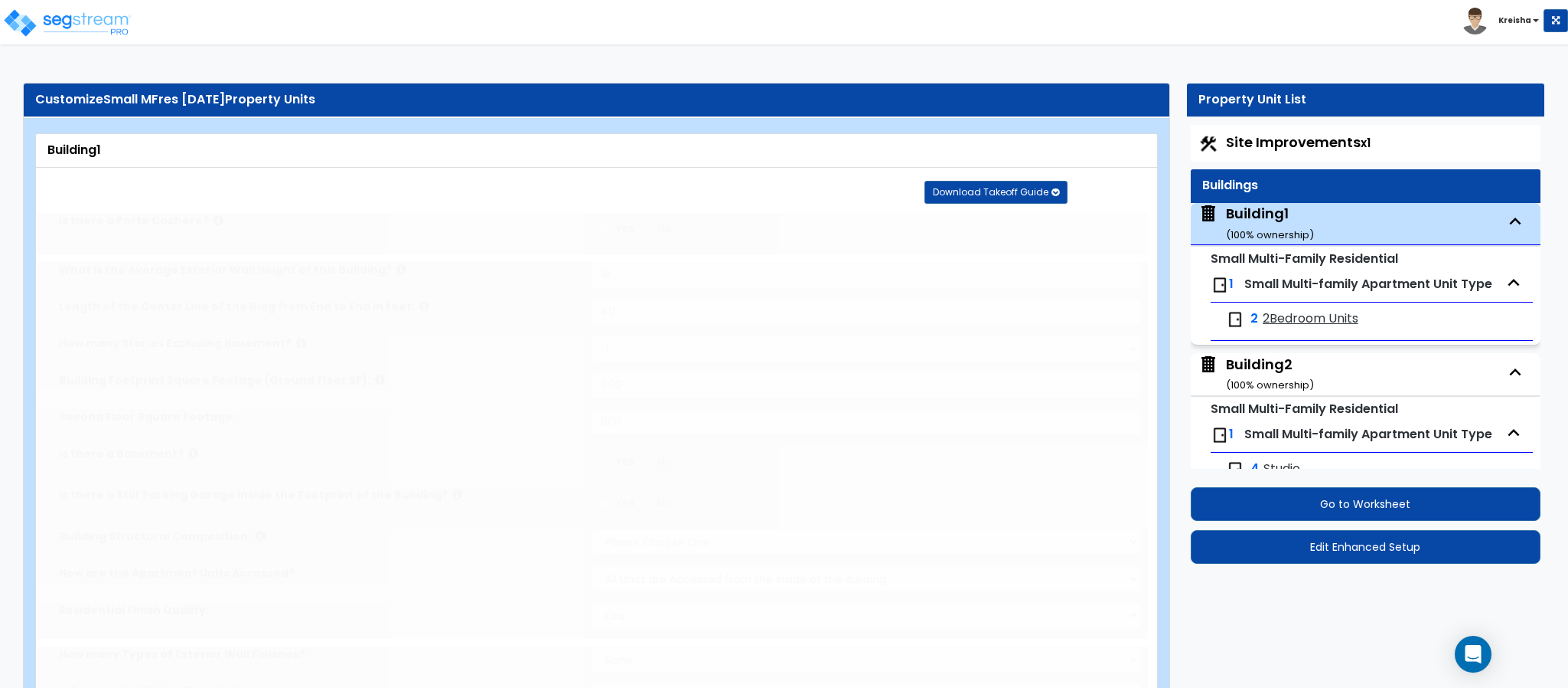
radio input "true"
type input "4"
radio input "true"
type input "4"
radio input "true"
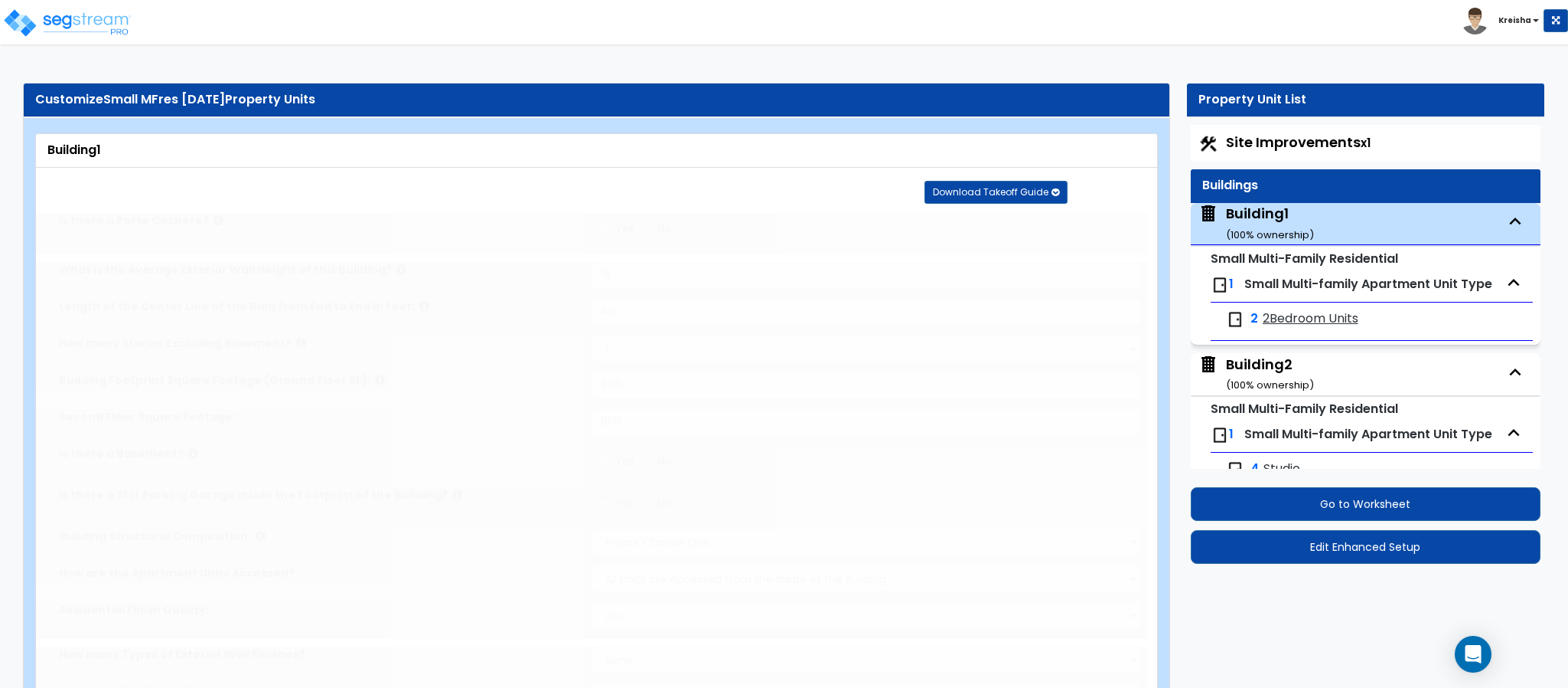
type input "2"
radio input "true"
select select "2"
select select "1"
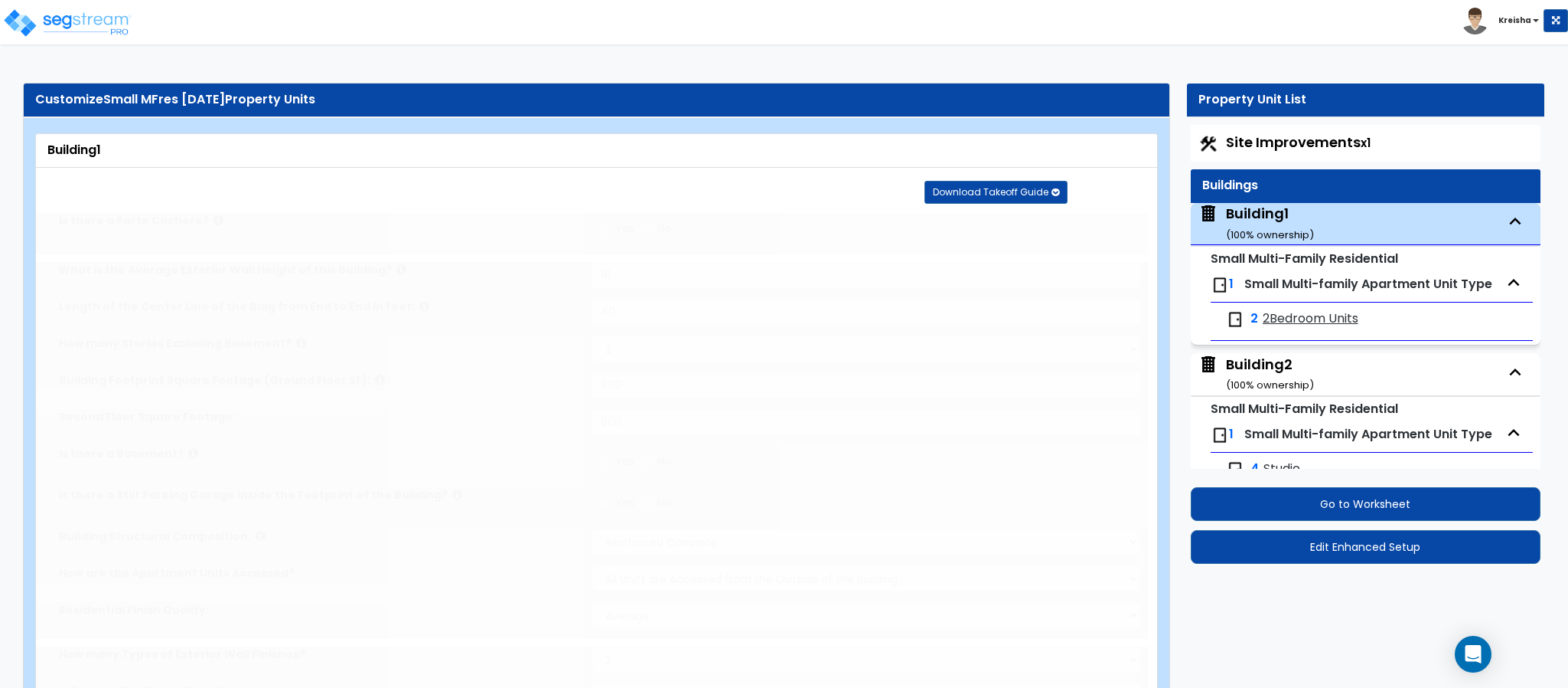
radio input "true"
select select "2"
select select "1"
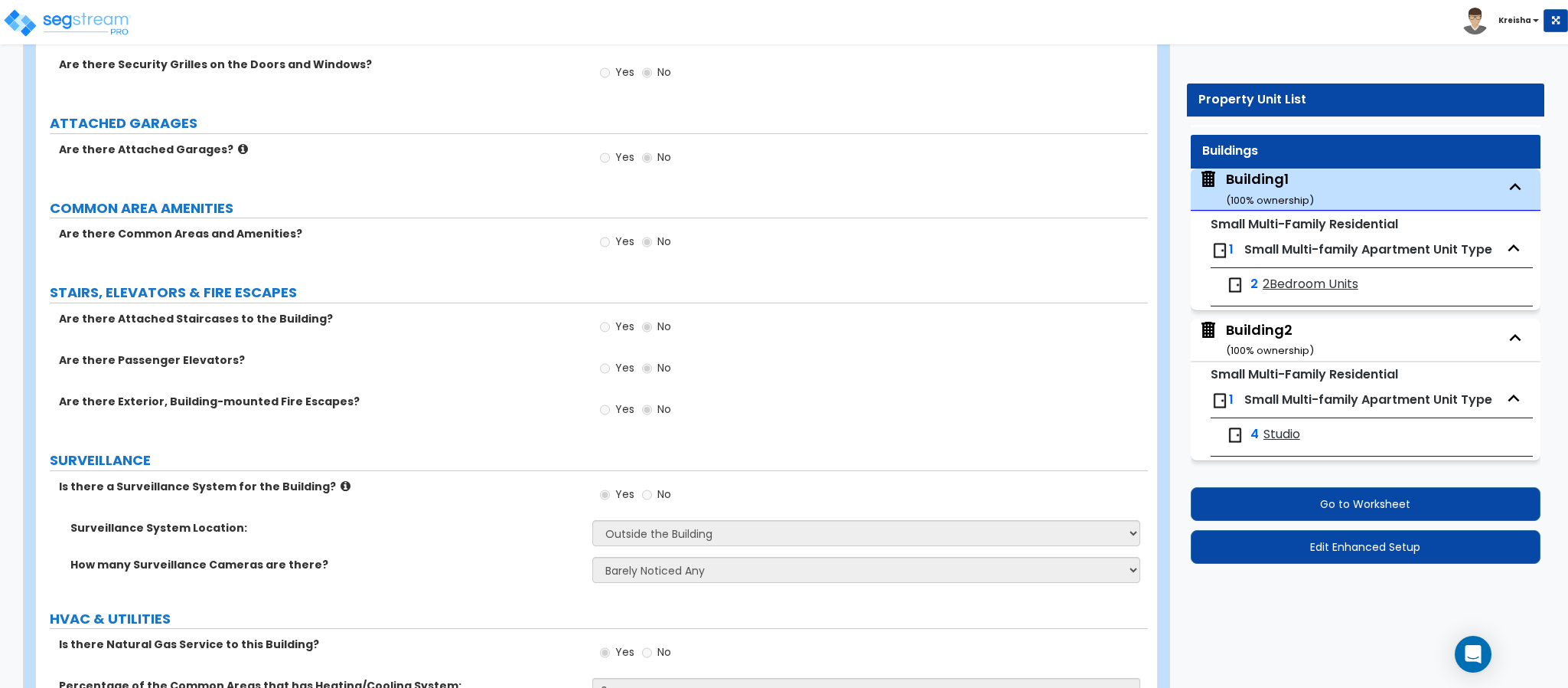
scroll to position [2899, 0]
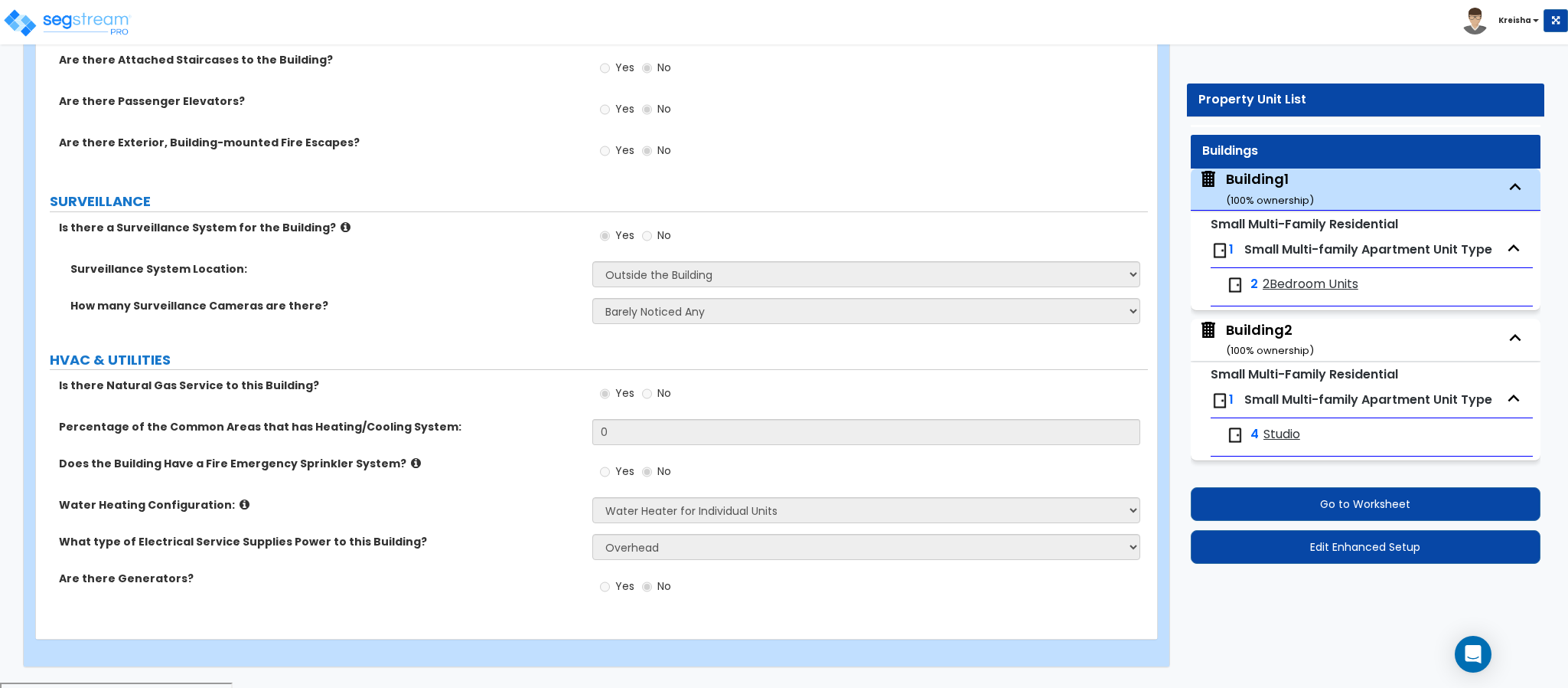
click at [1286, 279] on span "2Bedroom Units" at bounding box center [1310, 285] width 95 height 17
select select "1"
select select "5"
select select "1"
select select "3"
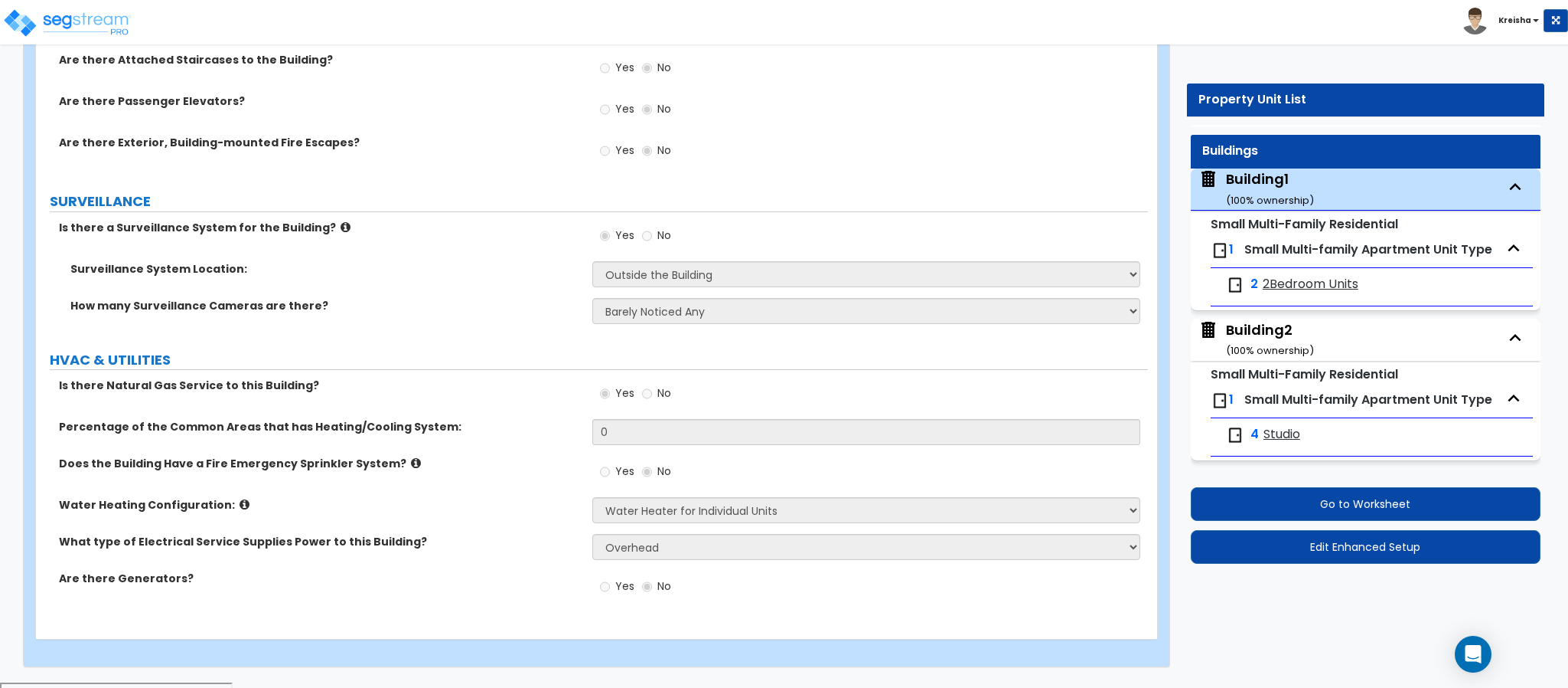
select select "1"
select select "2"
select select "1"
select select "2"
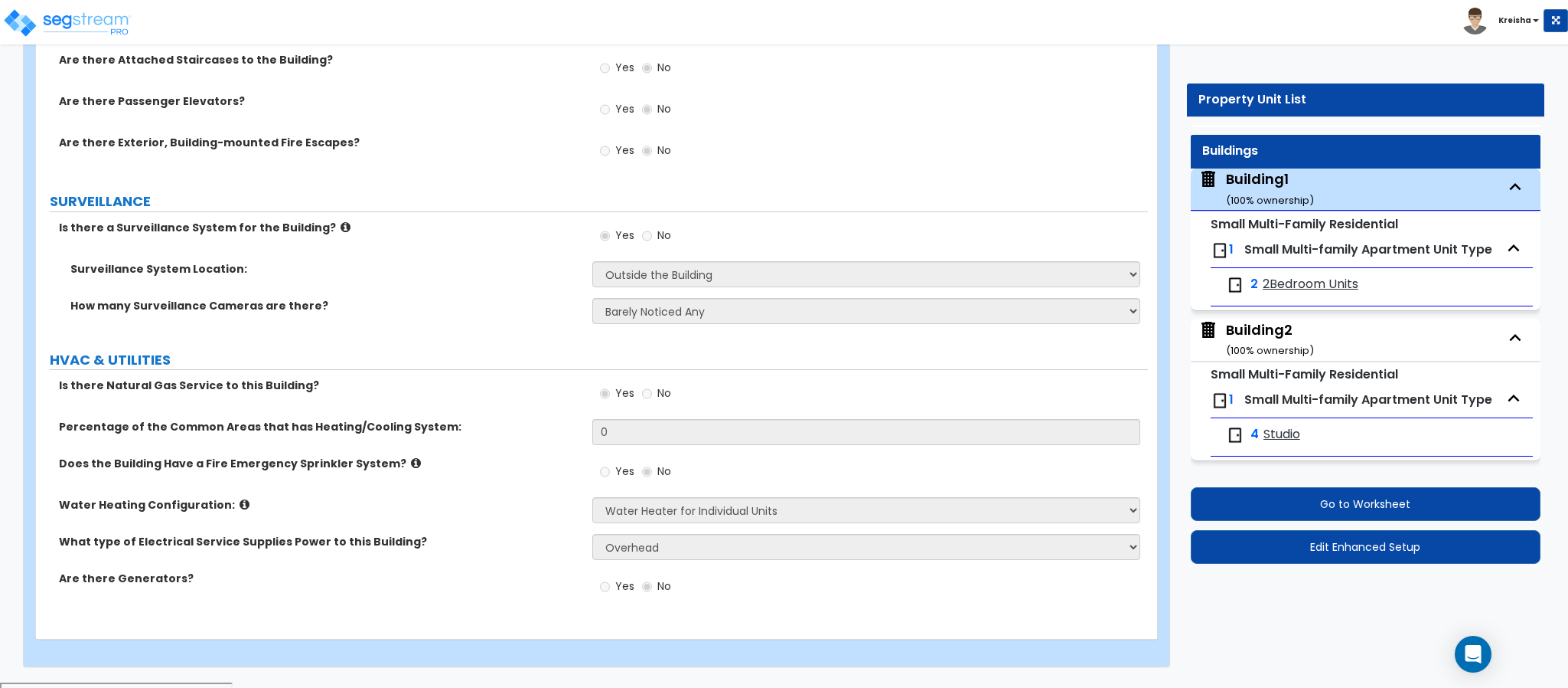
select select "3"
select select "1"
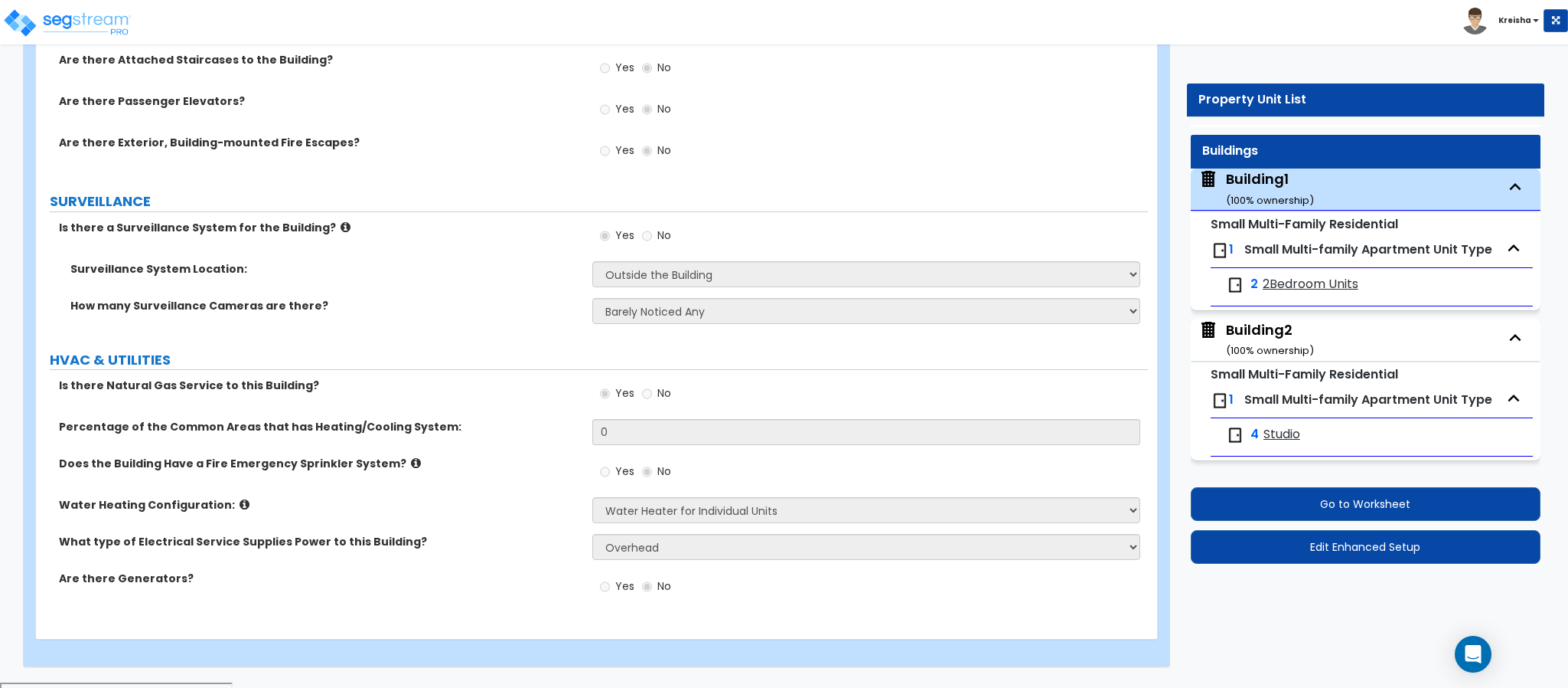
select select "2"
select select "1"
select select "2"
select select "3"
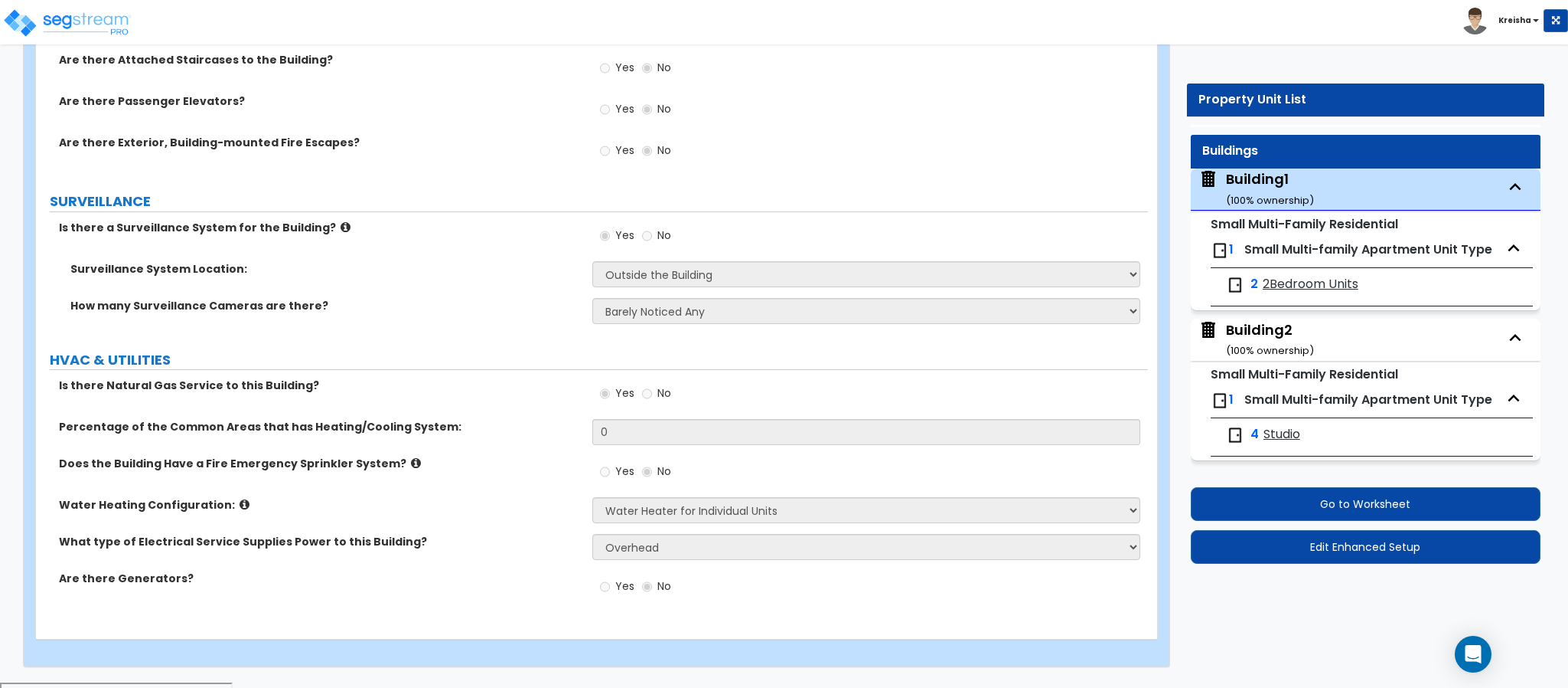
select select "2"
select select "4"
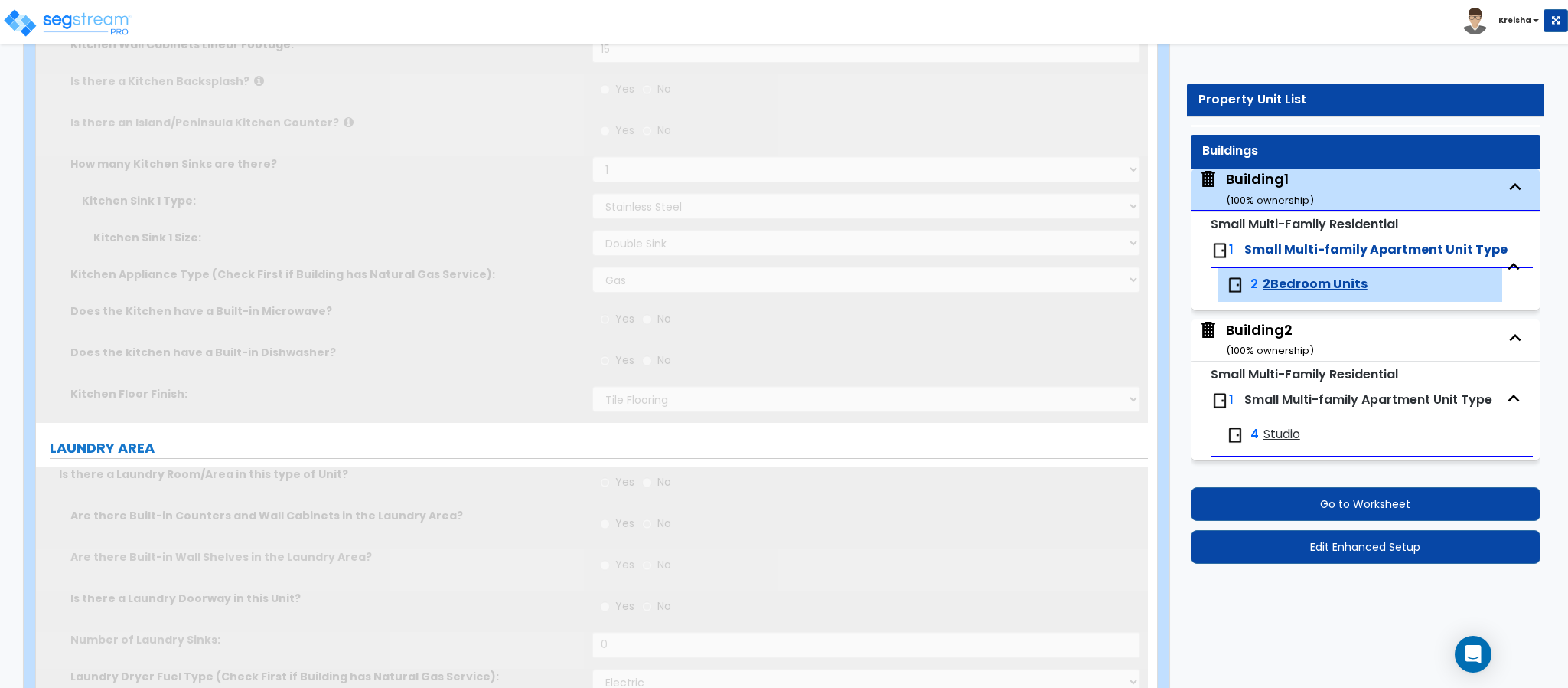
radio input "true"
select select "1"
radio input "true"
select select "1"
type input "25"
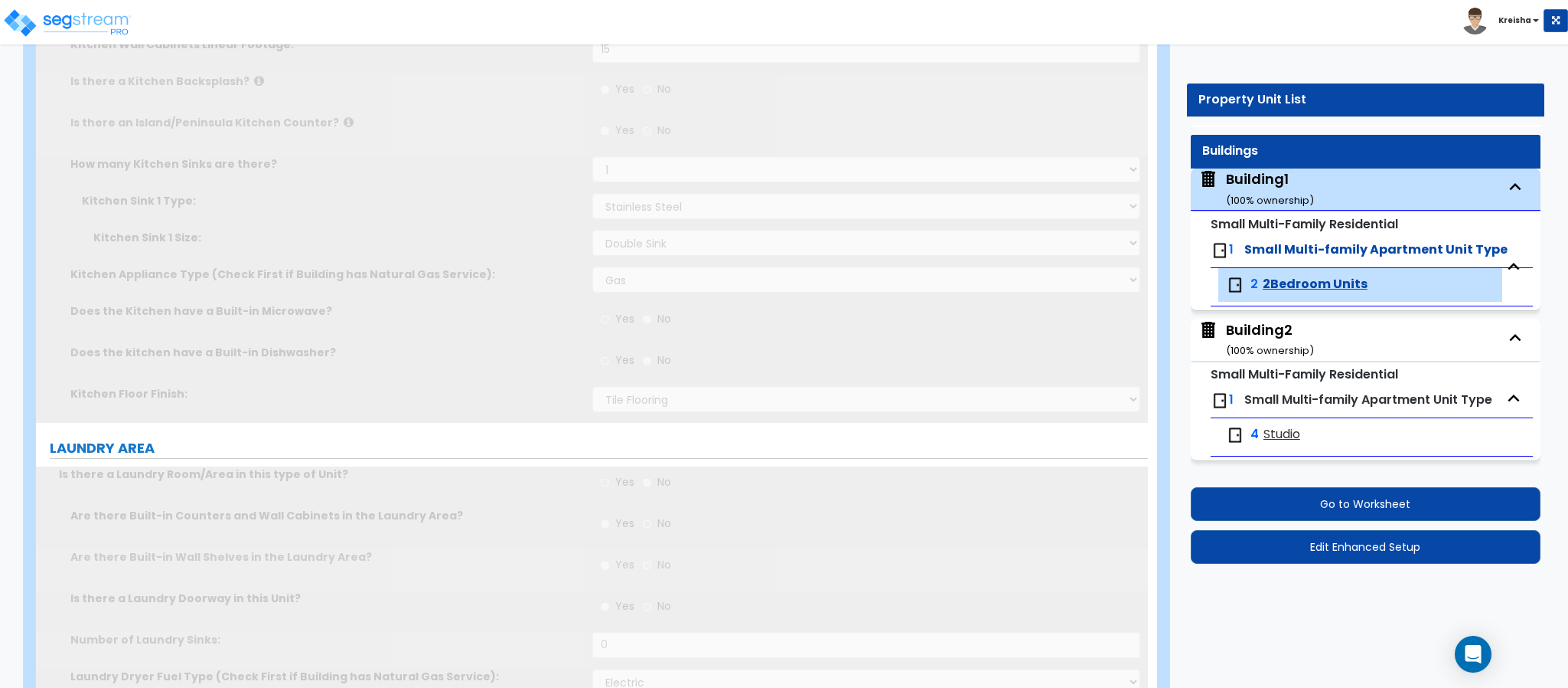
select select "1"
select select "5"
type input "3"
select select "4"
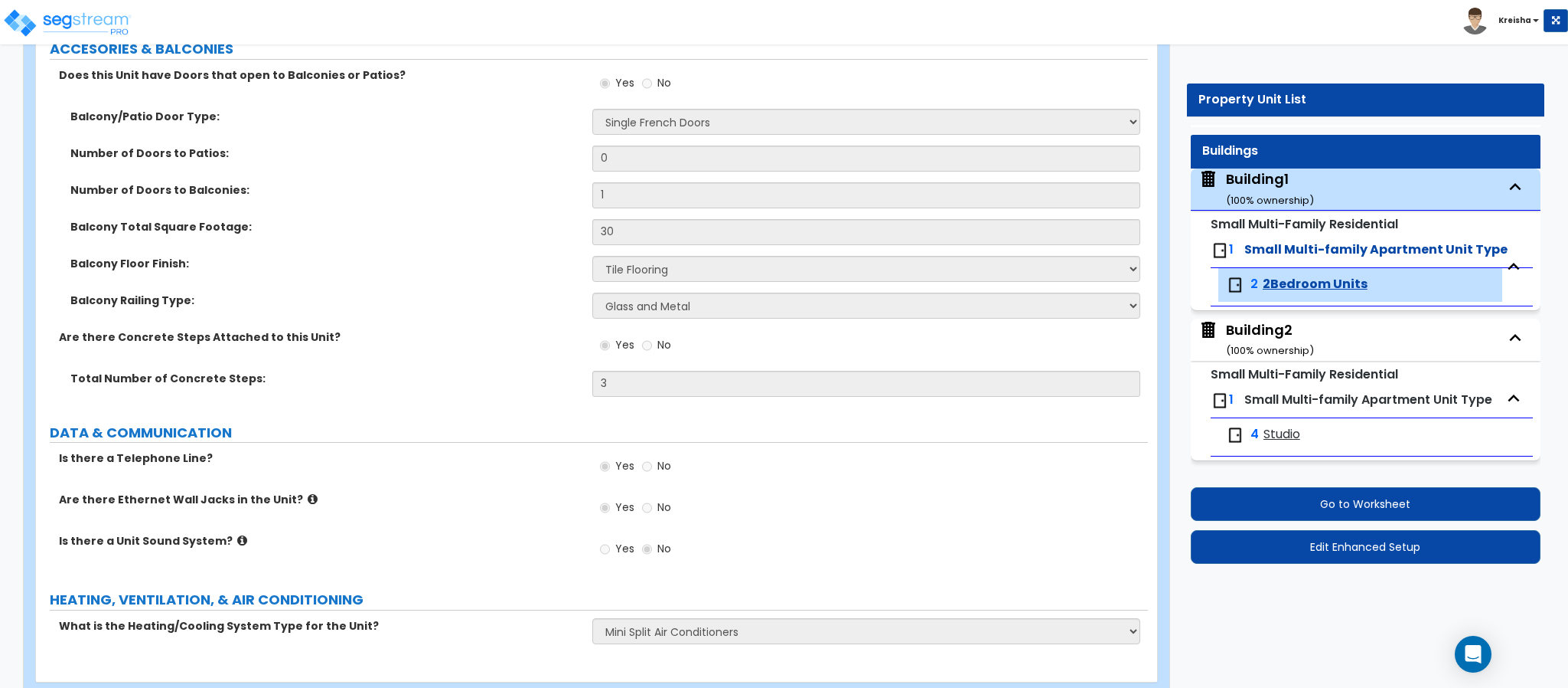
scroll to position [4039, 0]
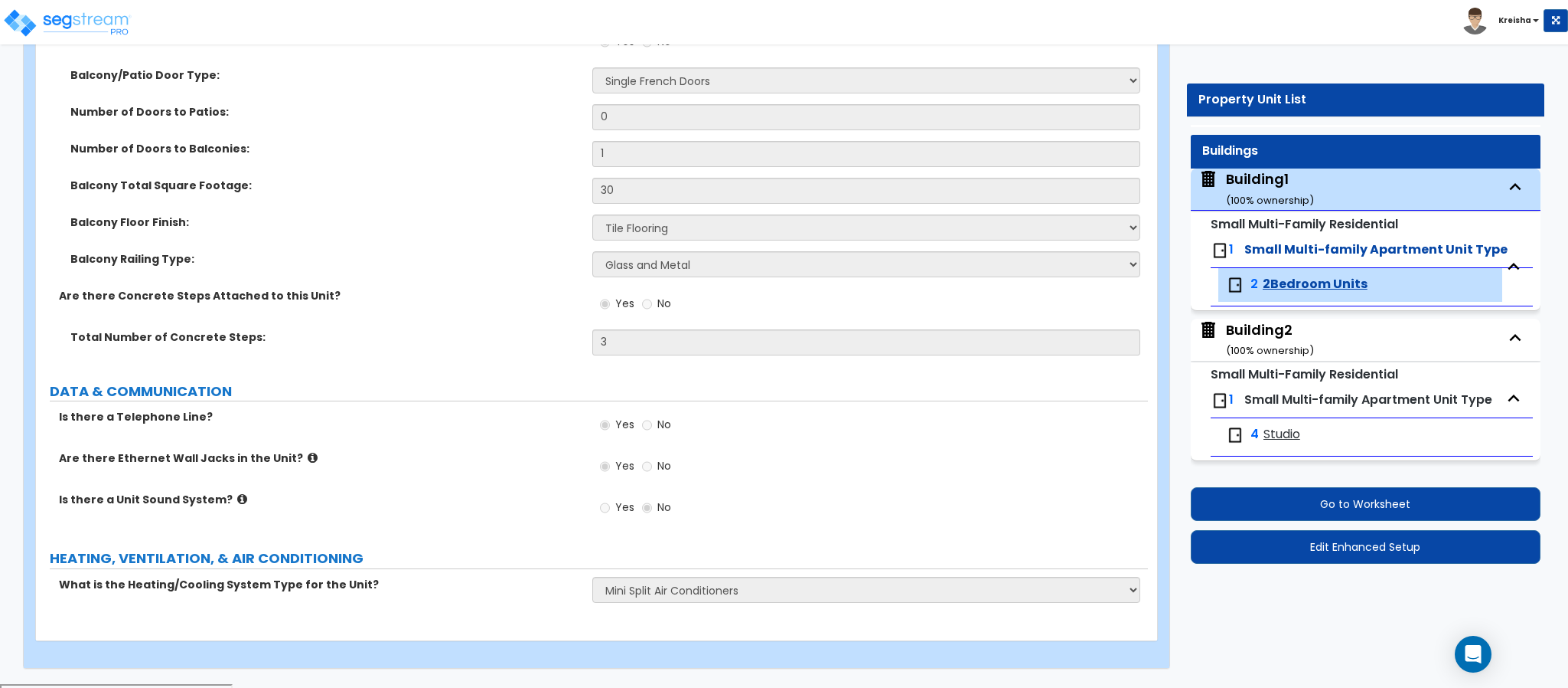
click at [499, 437] on div "Is there a Telephone Line? Yes No" at bounding box center [591, 429] width 1112 height 41
click at [1251, 338] on div "Building2 ( 100 % ownership)" at bounding box center [1269, 340] width 88 height 39
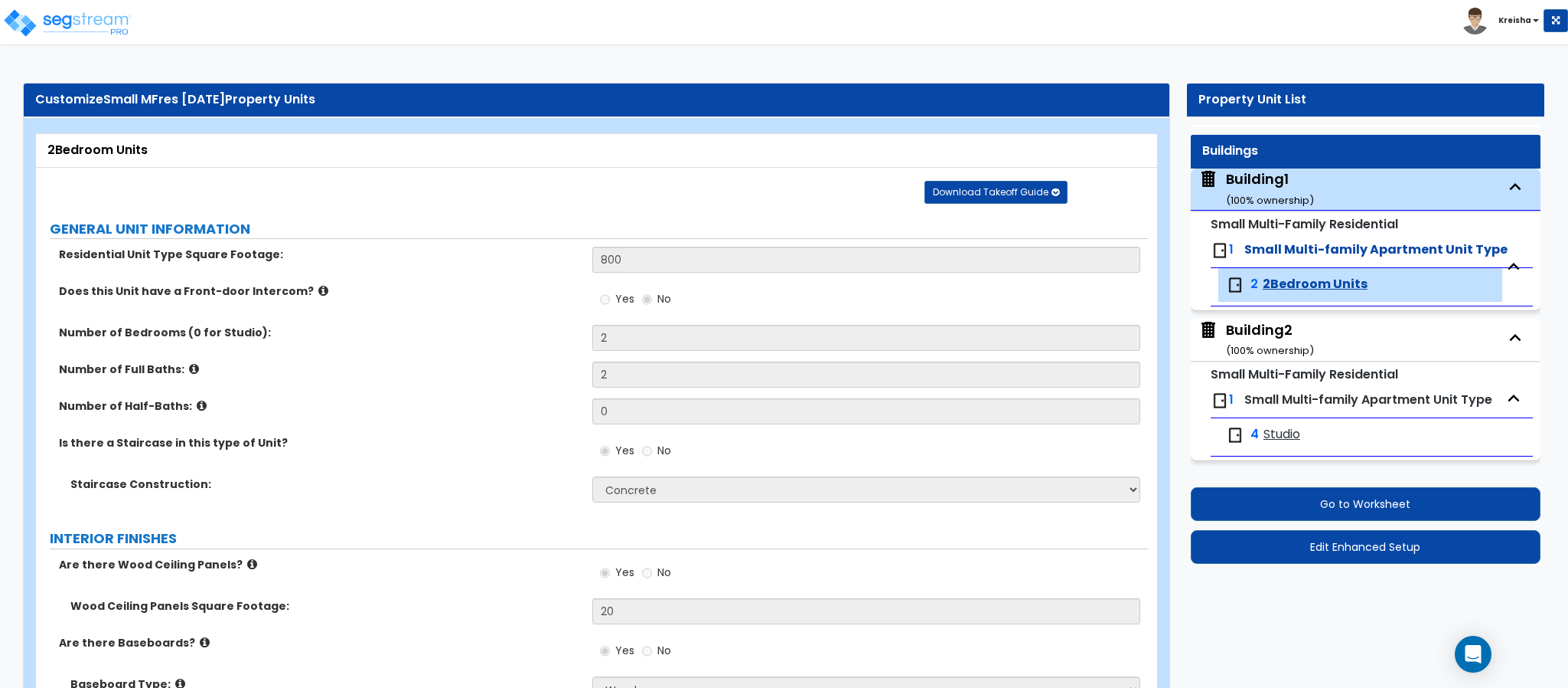
select select "2"
select select "7"
select select "2"
select select "1"
select select "2"
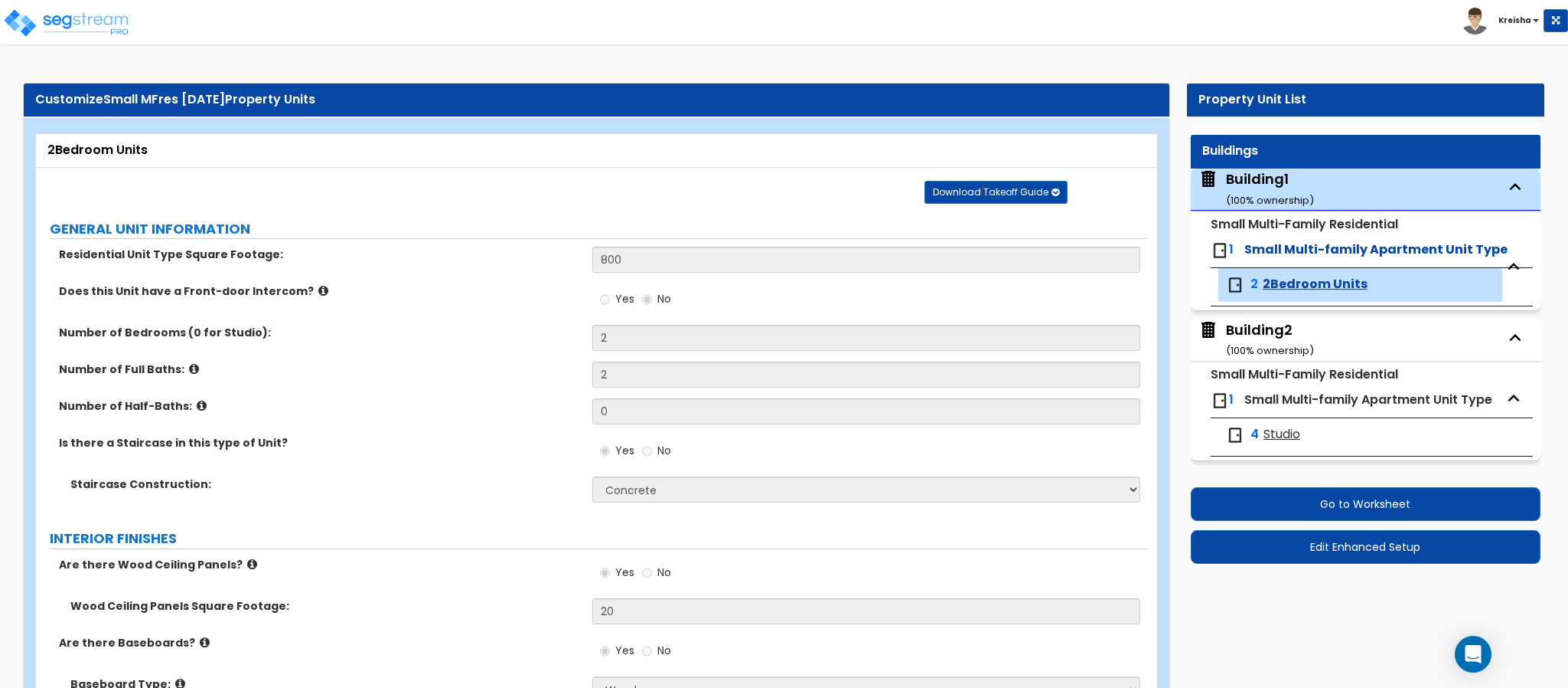
select select "7"
select select "4"
select select "2"
select select "3"
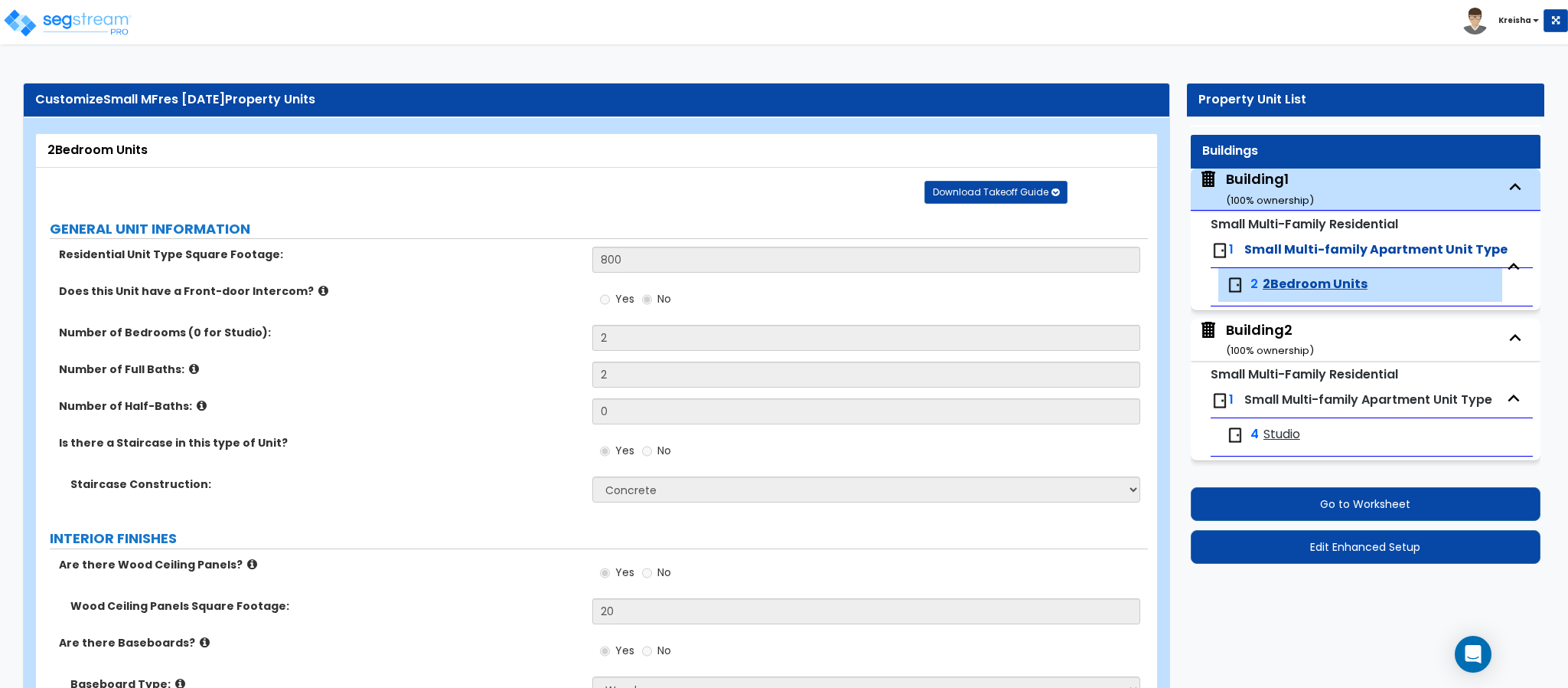
select select "2"
select select "1"
select select "2"
select select "1"
select select "3"
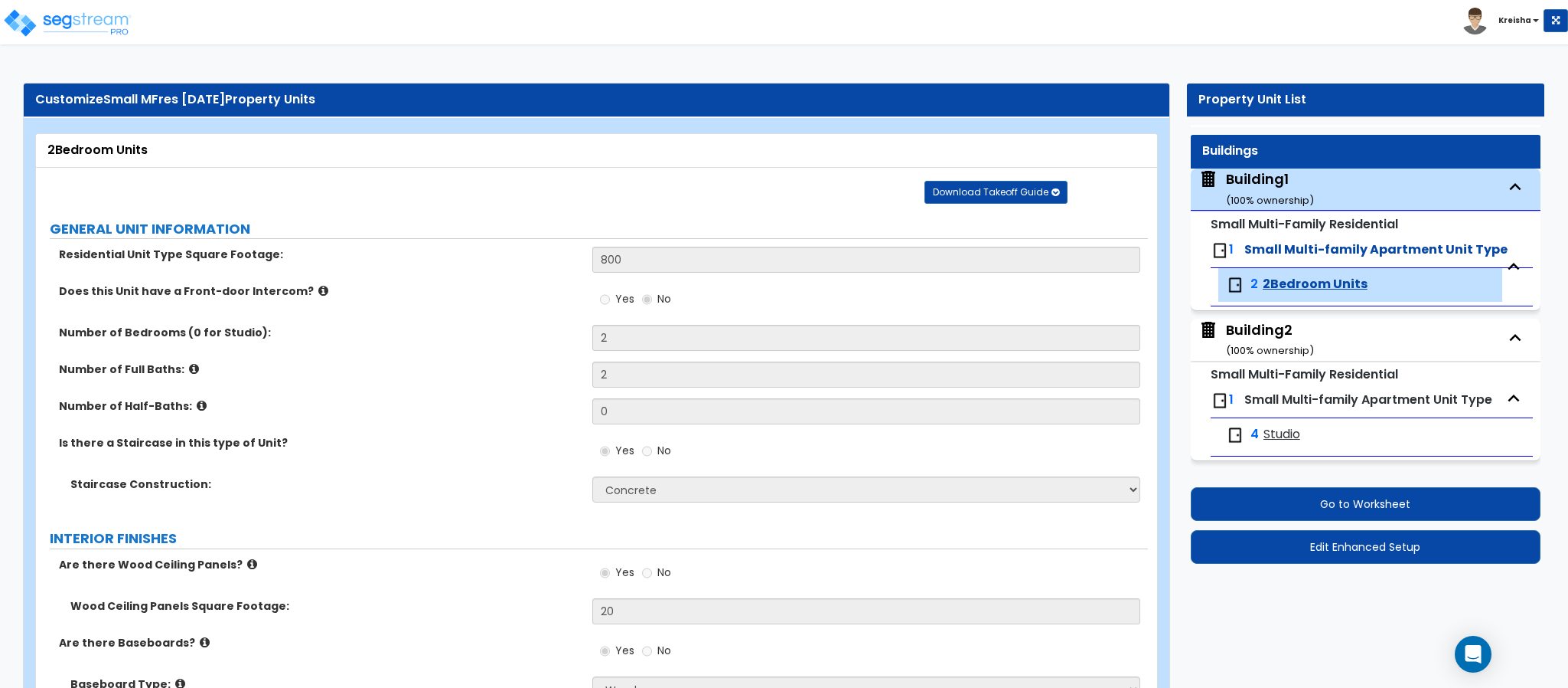
select select "1"
select select "4"
select select "3"
select select "2"
select select "3"
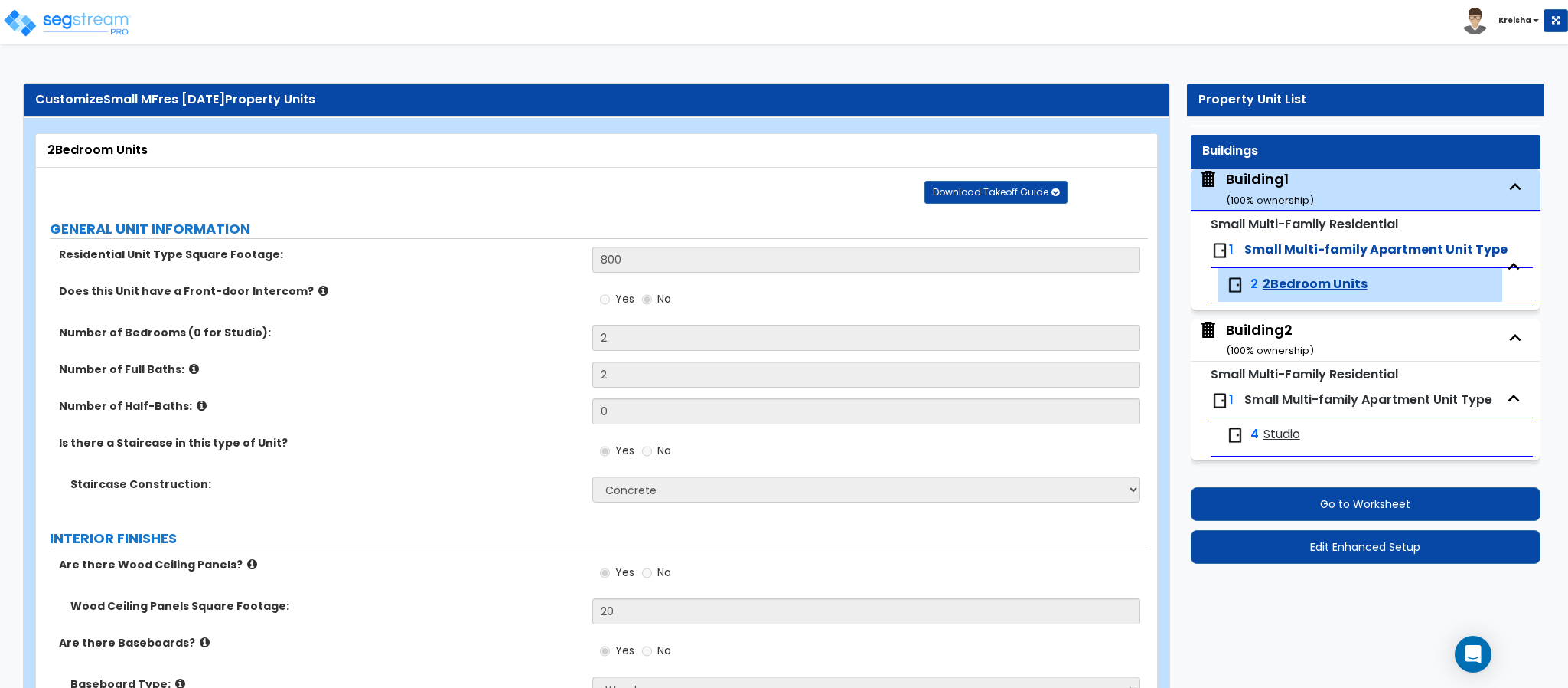
select select "1"
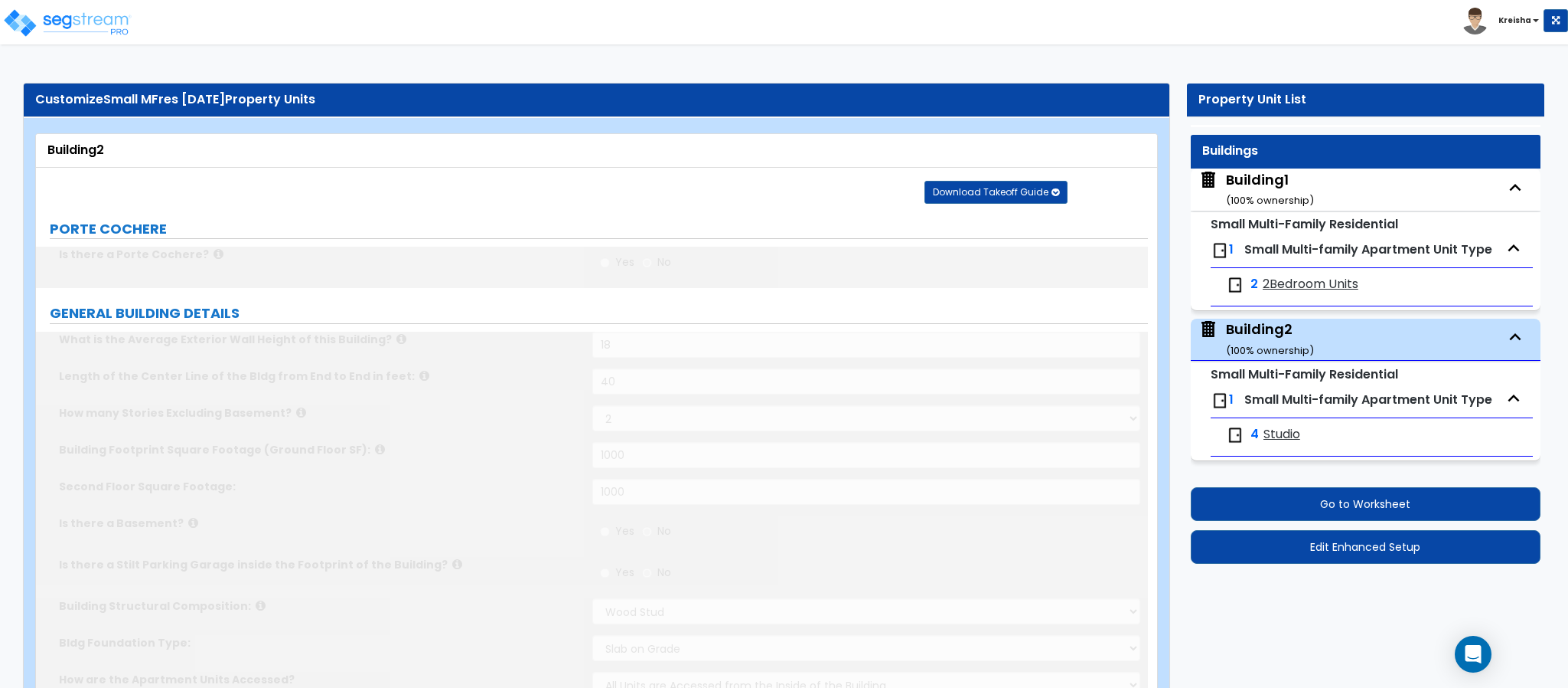
select select "1"
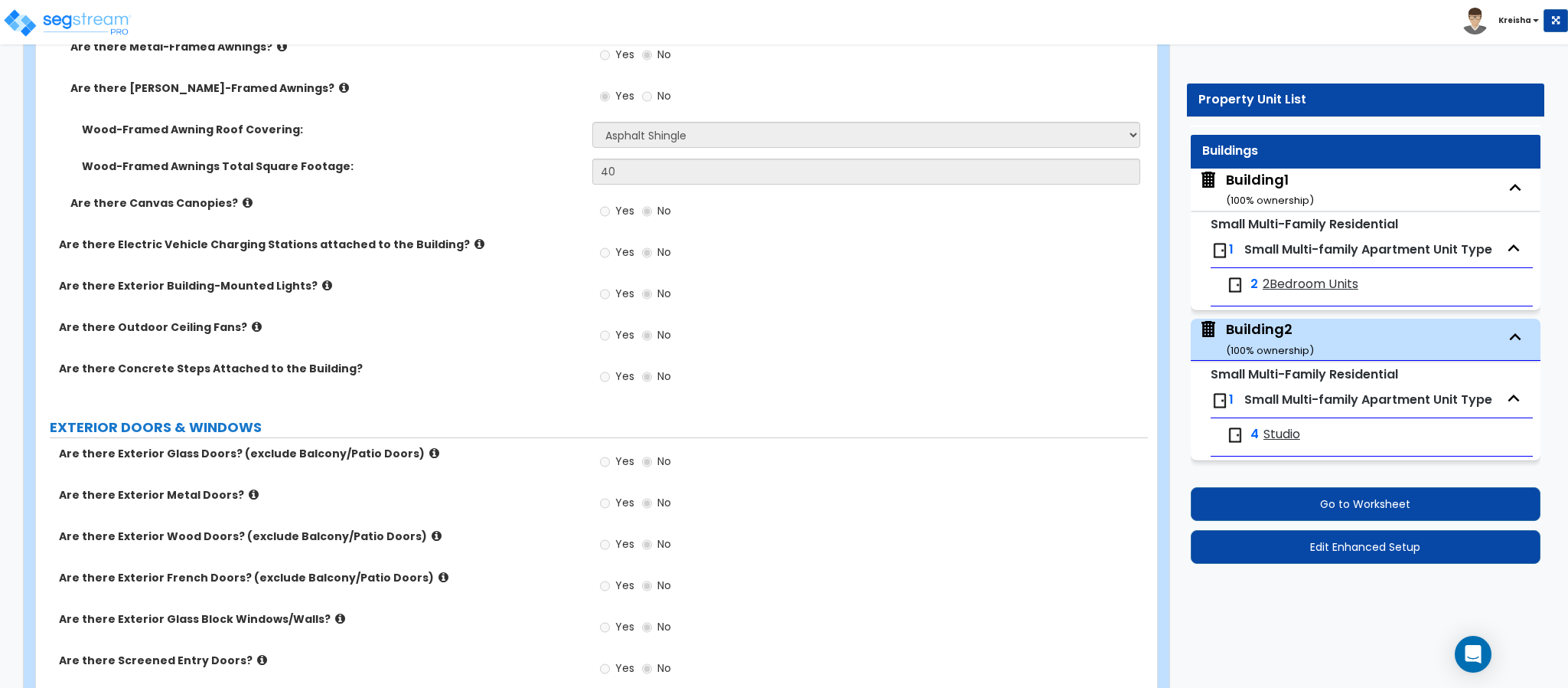
scroll to position [1329, 0]
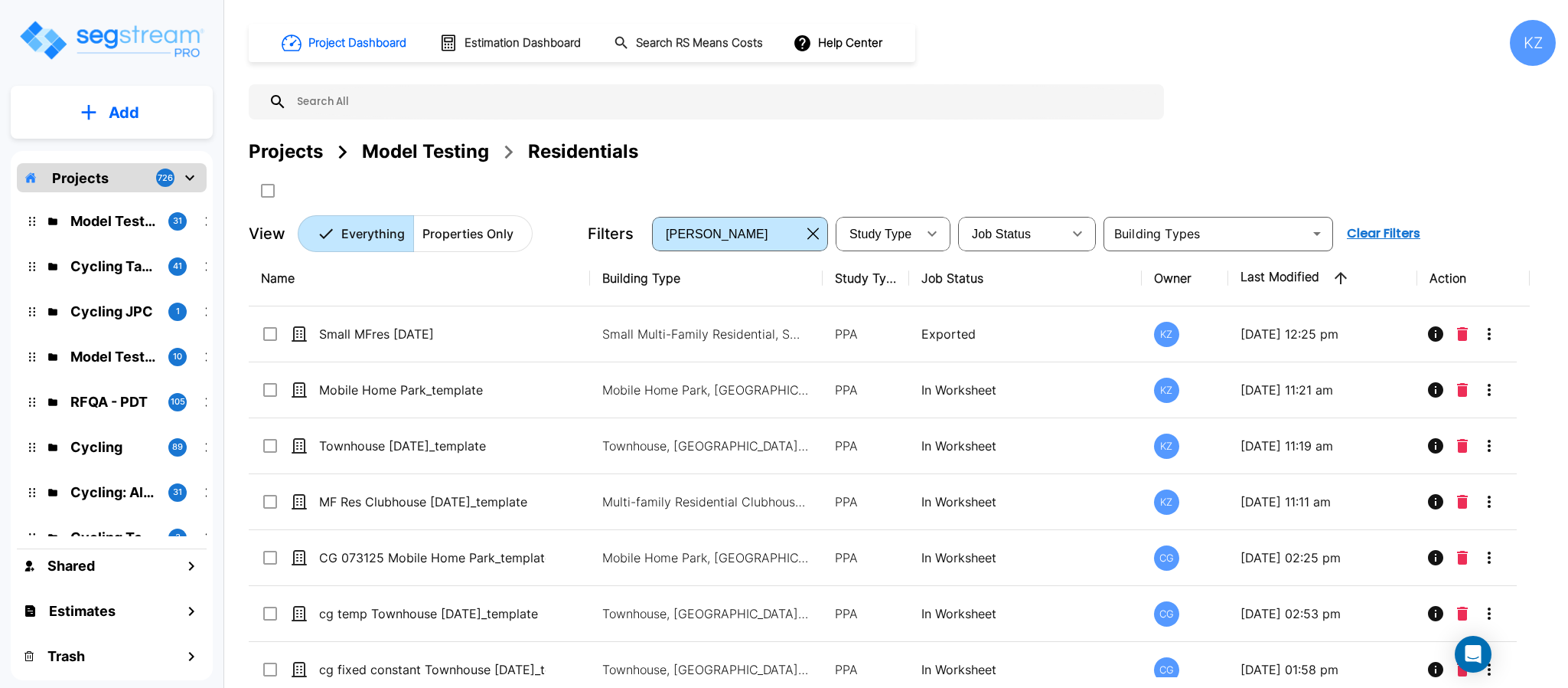
click at [429, 151] on div "Model Testing" at bounding box center [425, 151] width 127 height 28
click at [452, 151] on div "Model Testing" at bounding box center [425, 151] width 127 height 28
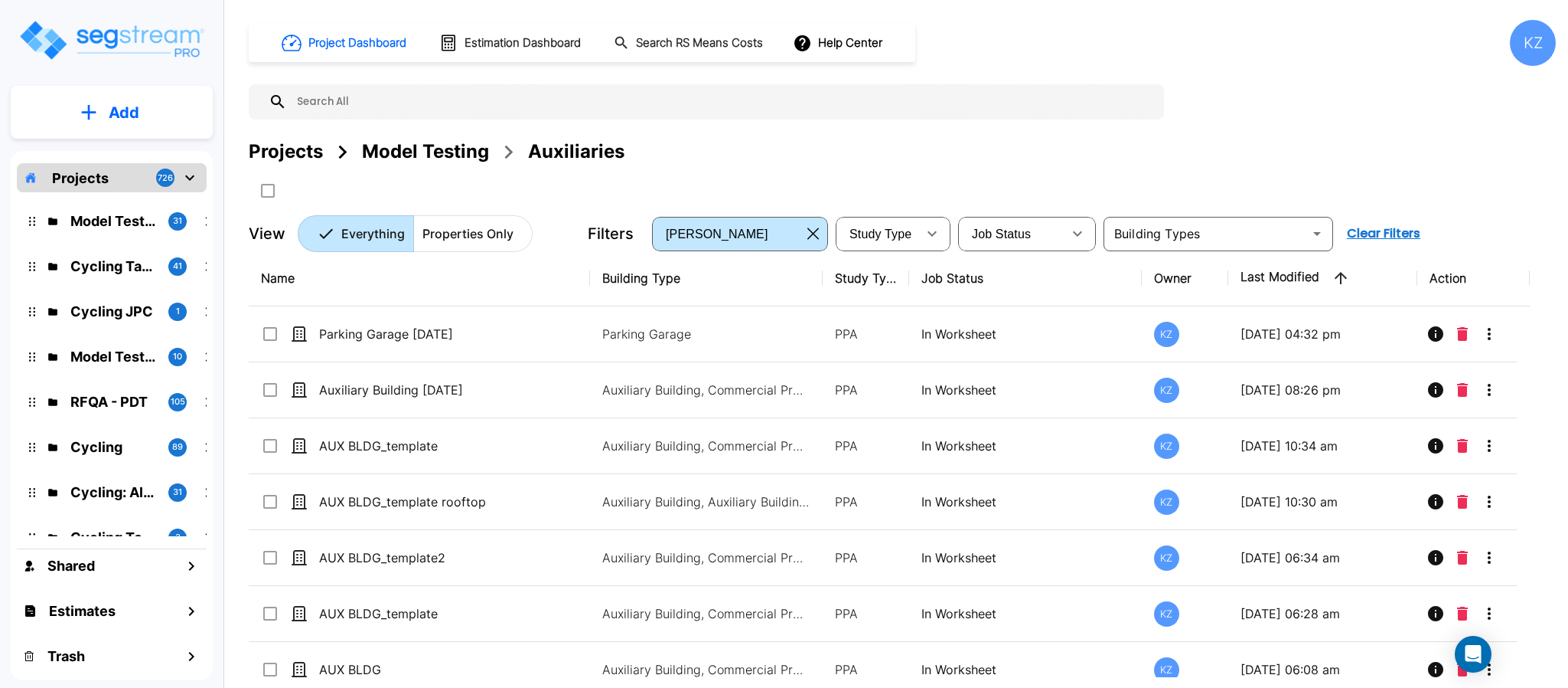
click at [380, 152] on div "Model Testing" at bounding box center [425, 151] width 127 height 28
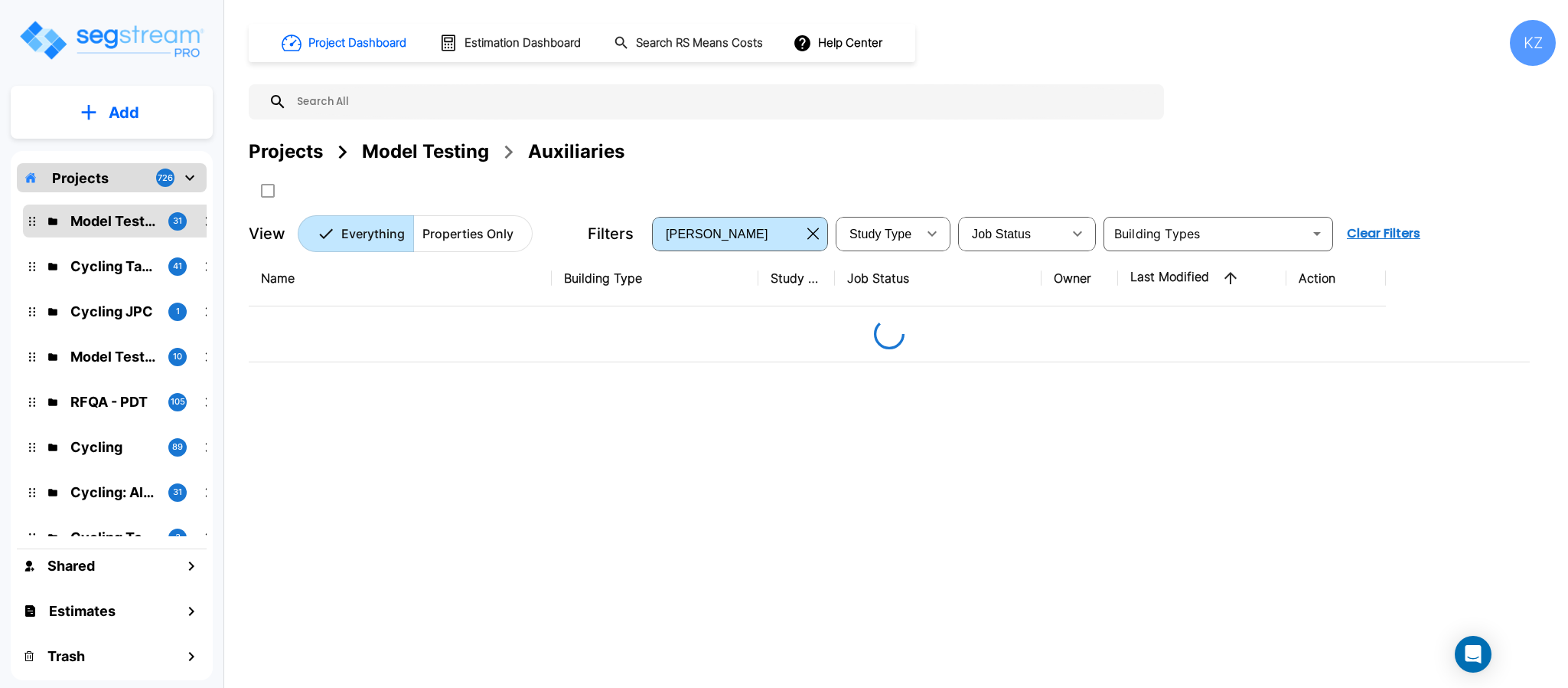
click at [839, 201] on div "Projects Model Testing Auxiliaries" at bounding box center [902, 170] width 1307 height 65
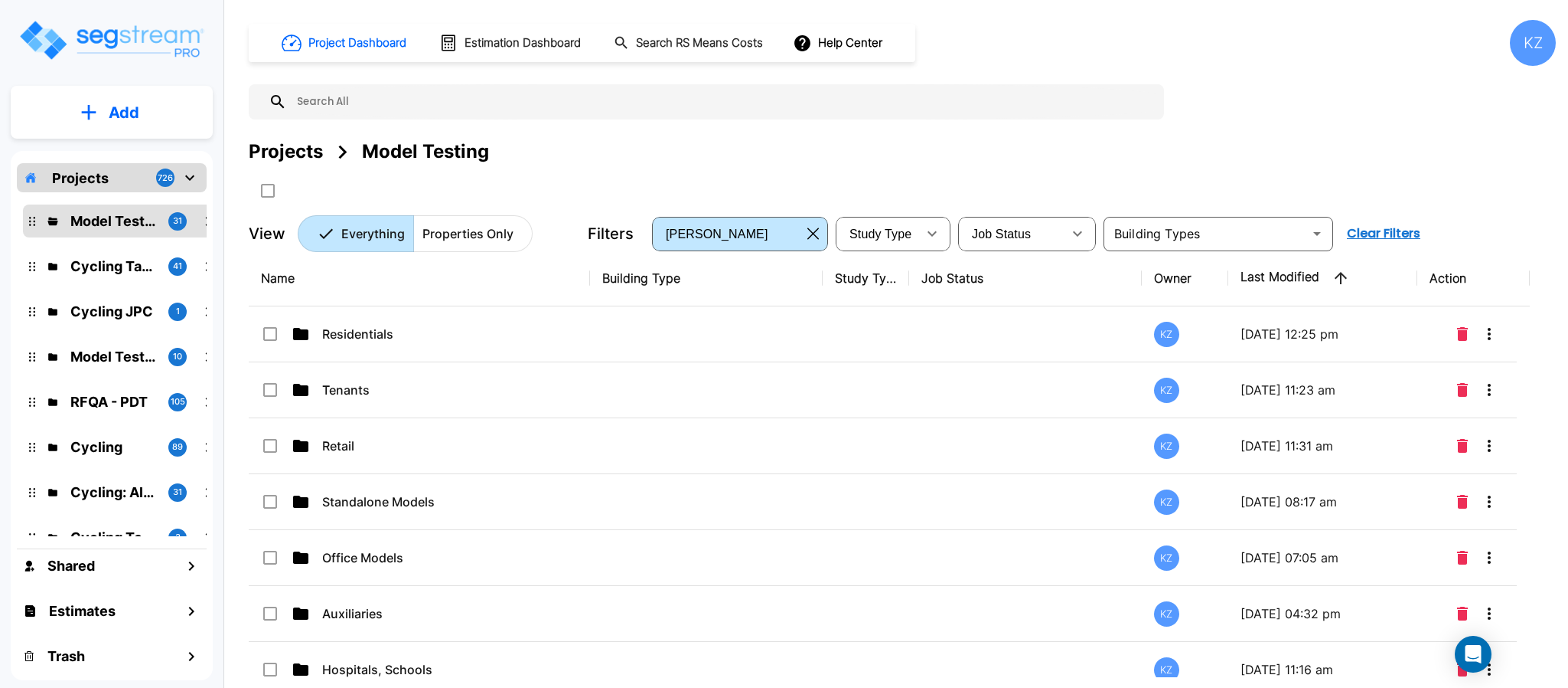
click at [349, 372] on td "Tenants" at bounding box center [419, 390] width 341 height 56
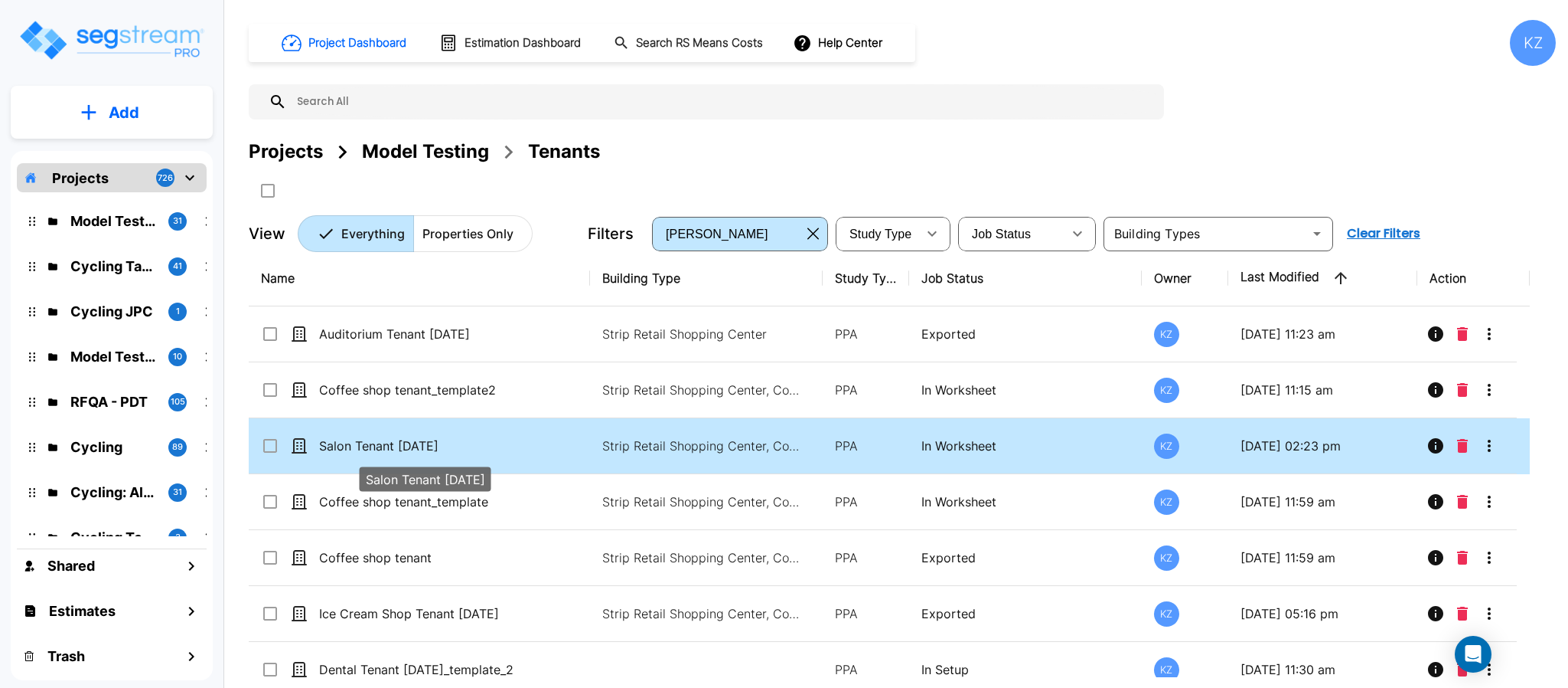
click at [483, 442] on p "Salon Tenant [DATE]" at bounding box center [432, 445] width 227 height 18
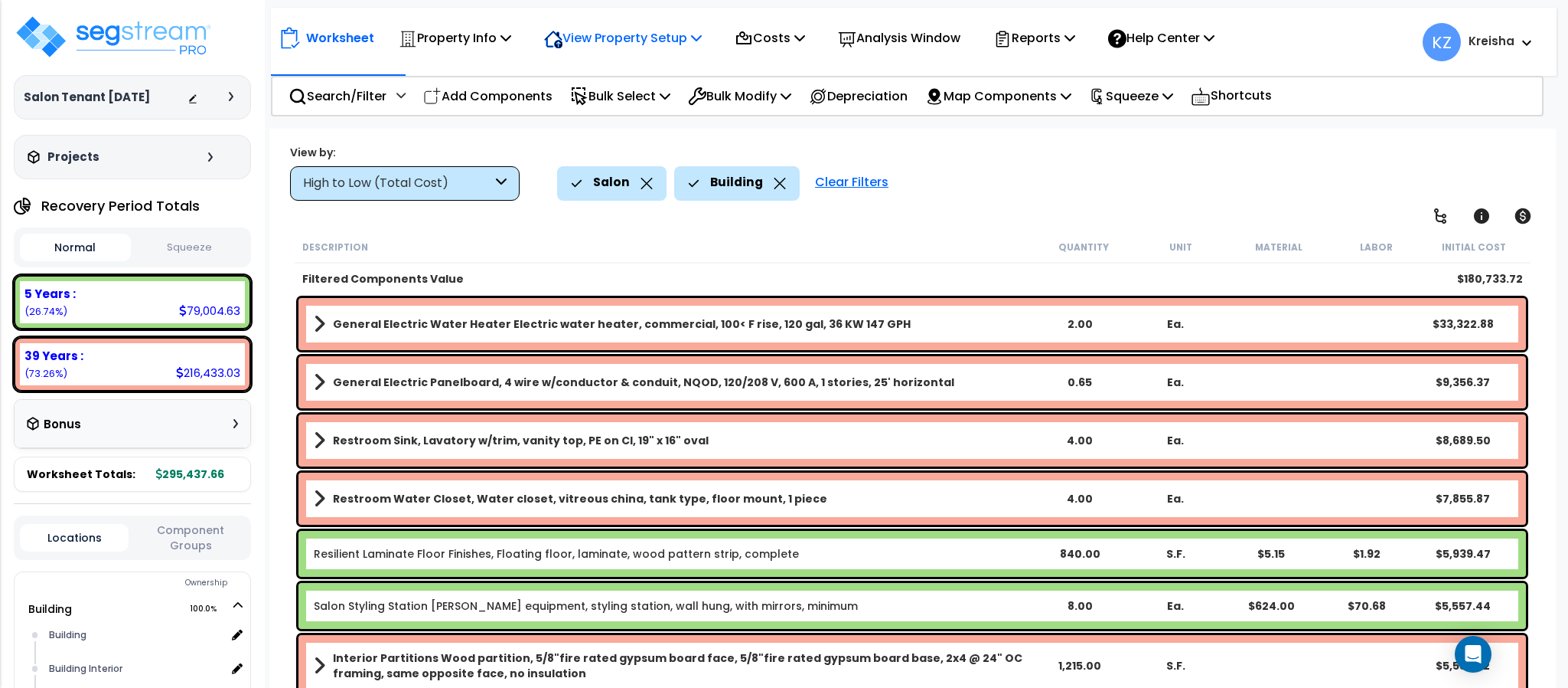
click at [511, 43] on p "View Property Setup" at bounding box center [454, 38] width 113 height 20
click at [599, 116] on link "View Questionnaire" at bounding box center [611, 105] width 151 height 31
click at [495, 193] on div "High to Low (Total Cost)" at bounding box center [405, 183] width 230 height 35
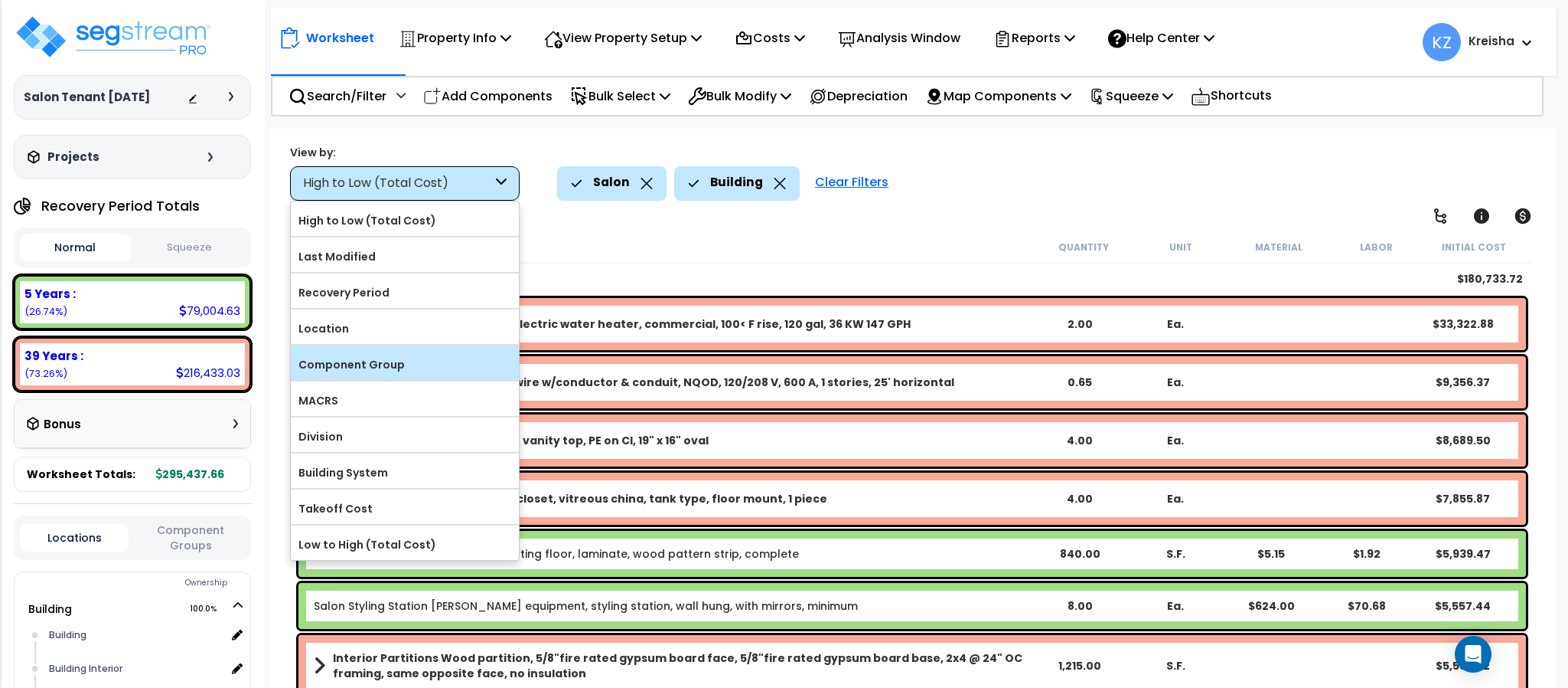
click at [359, 374] on label "Component Group" at bounding box center [405, 365] width 228 height 23
click at [0, 0] on input "Component Group" at bounding box center [0, 0] width 0 height 0
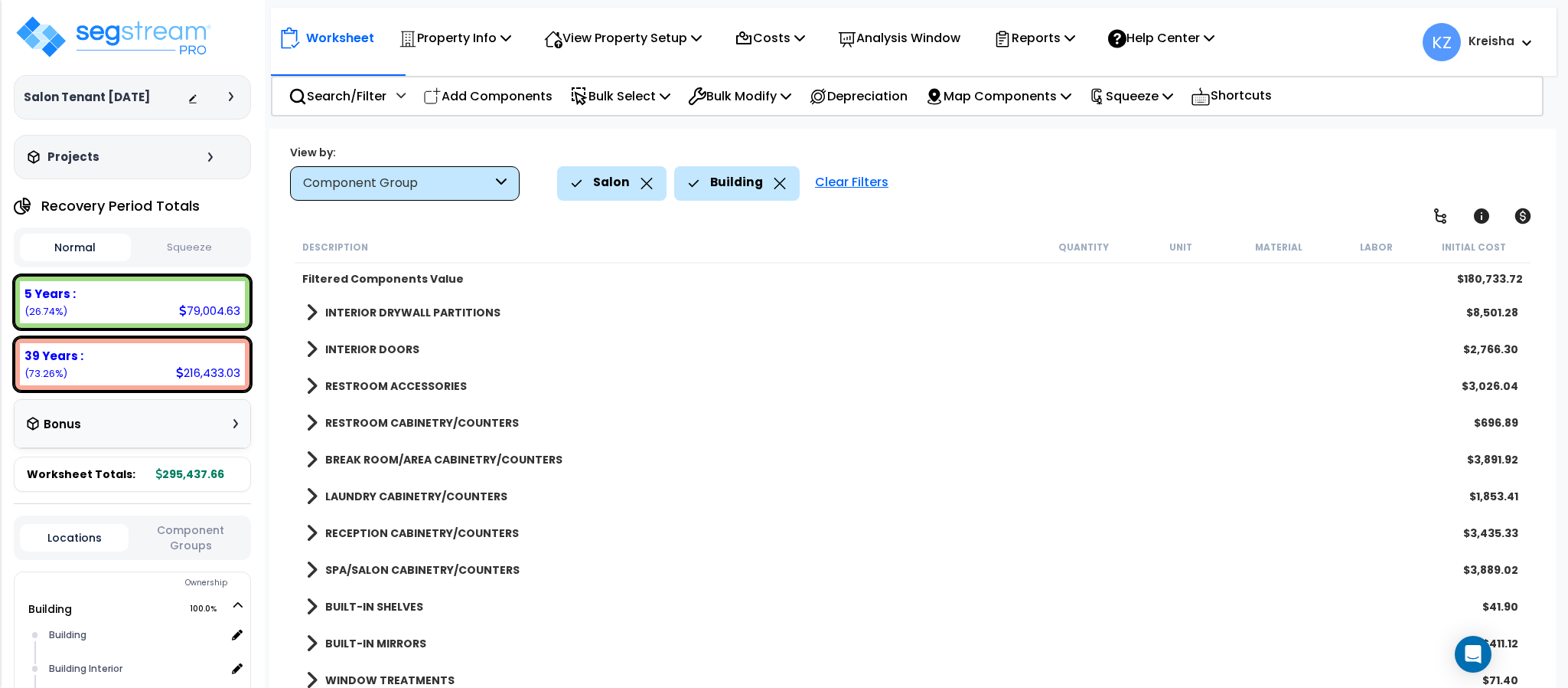
click at [1081, 203] on div "Worksheet Property Info Property Setup Add Property Unit Template property Clon…" at bounding box center [911, 472] width 1285 height 688
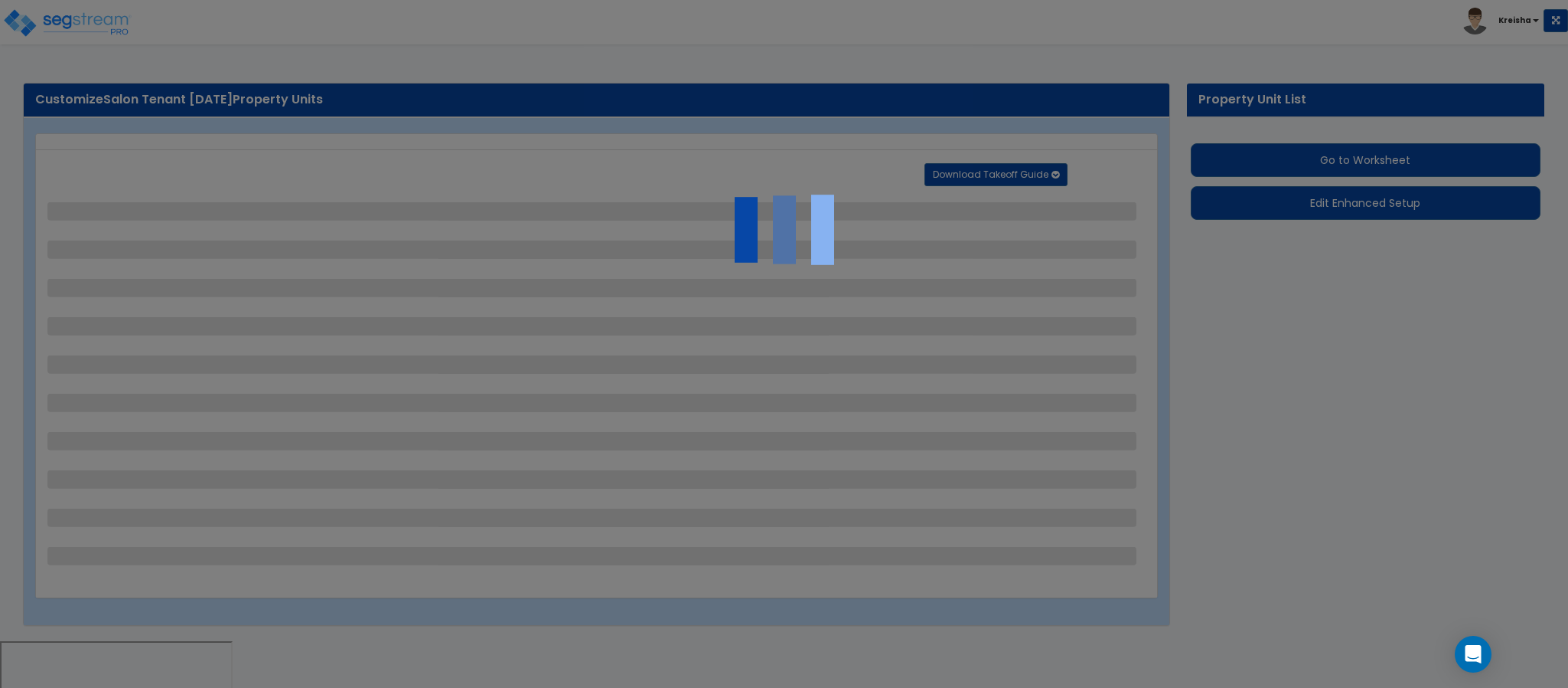
select select "2"
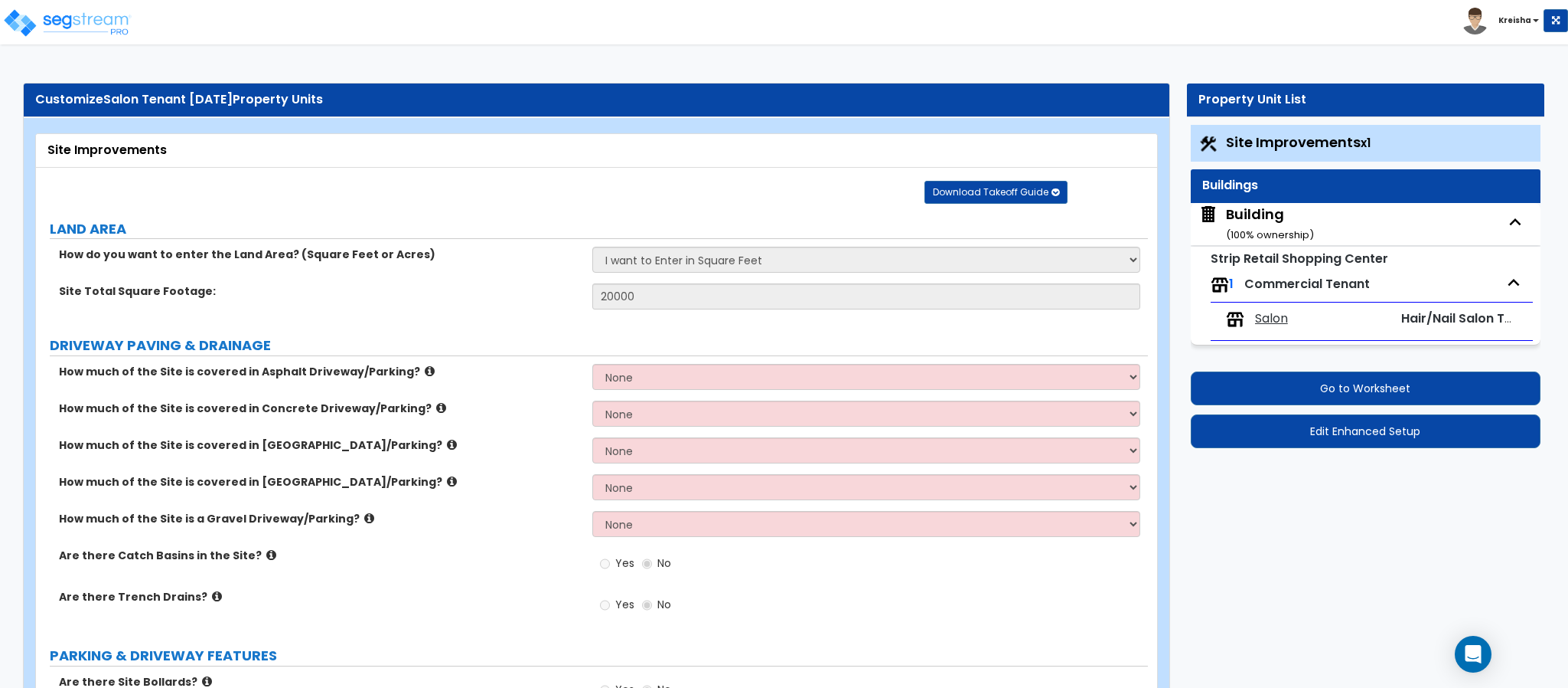
click at [1257, 314] on span "Salon" at bounding box center [1271, 318] width 33 height 17
select select "3"
select select "2"
select select "6"
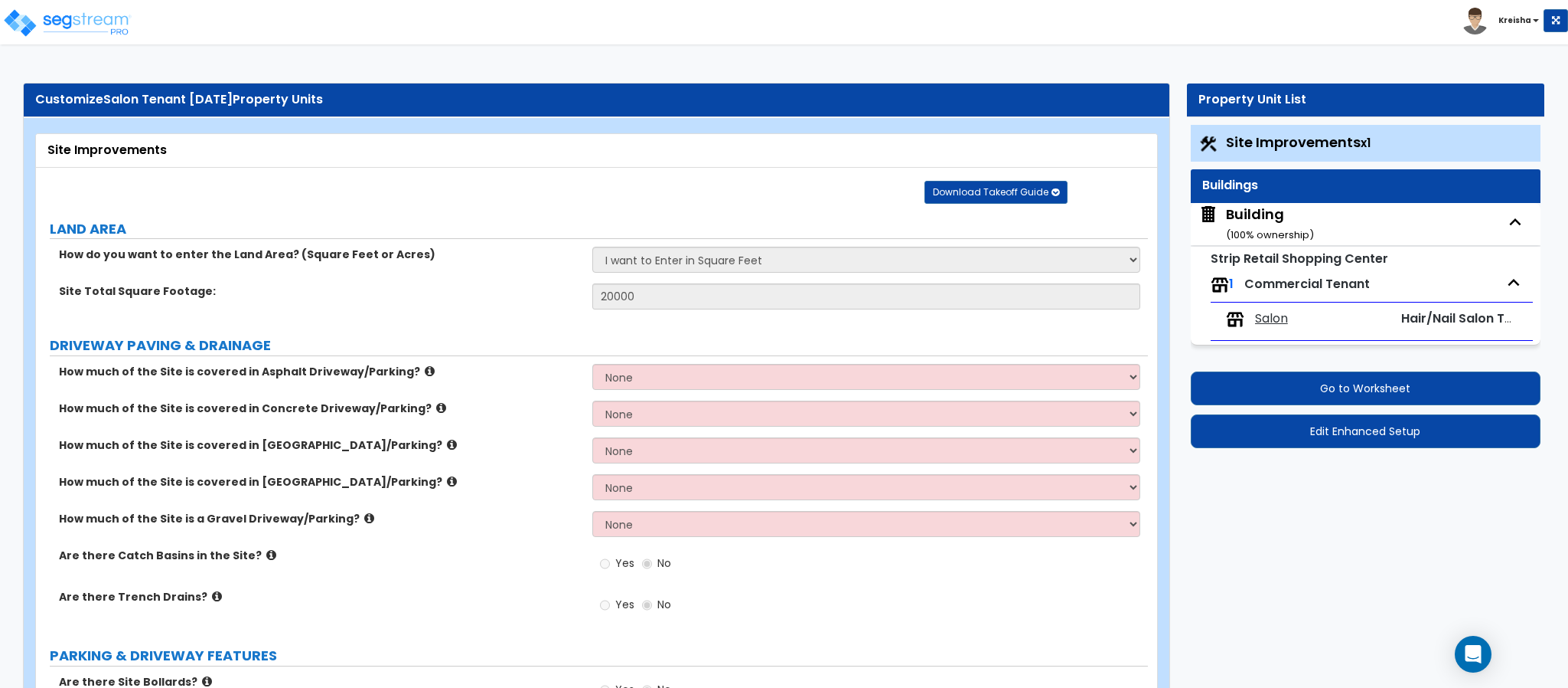
select select "3"
select select "1"
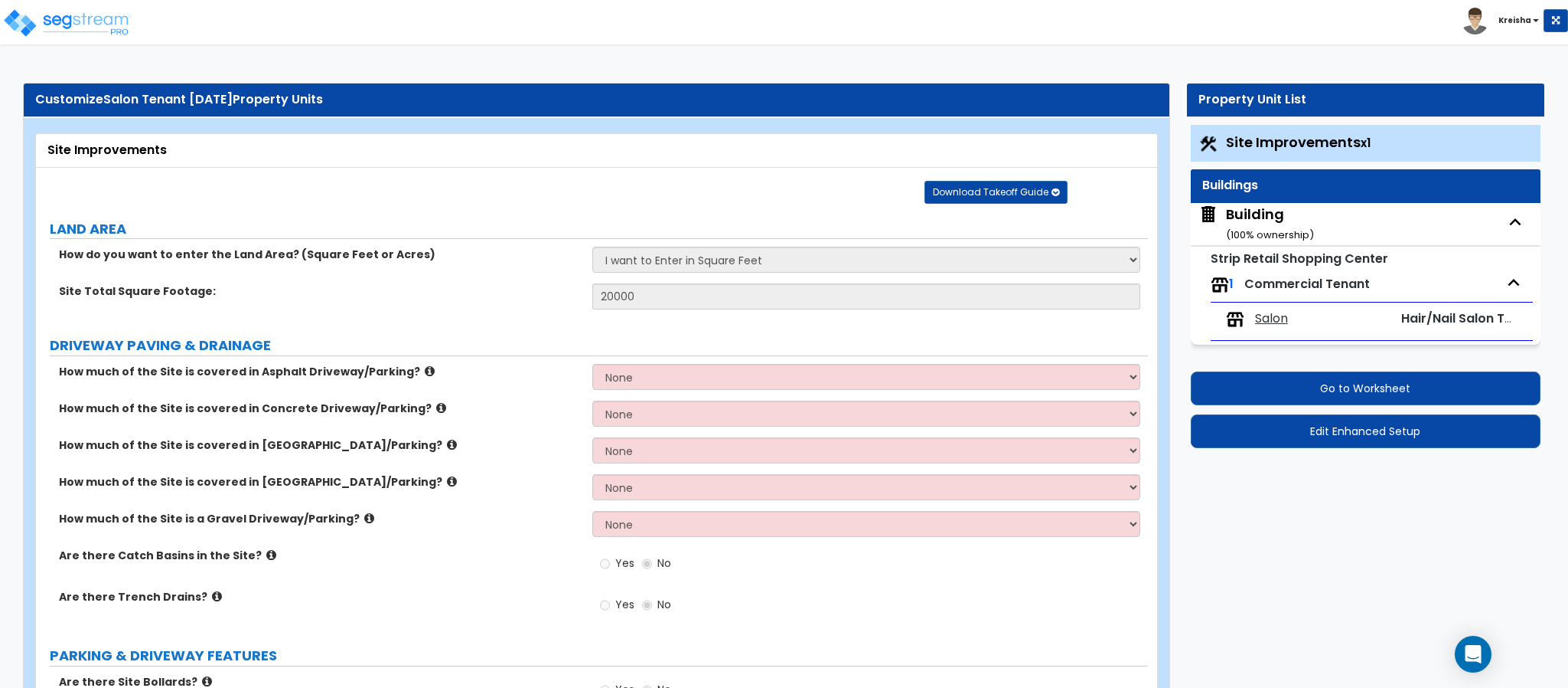
select select "2"
select select "1"
select select "2"
select select "1"
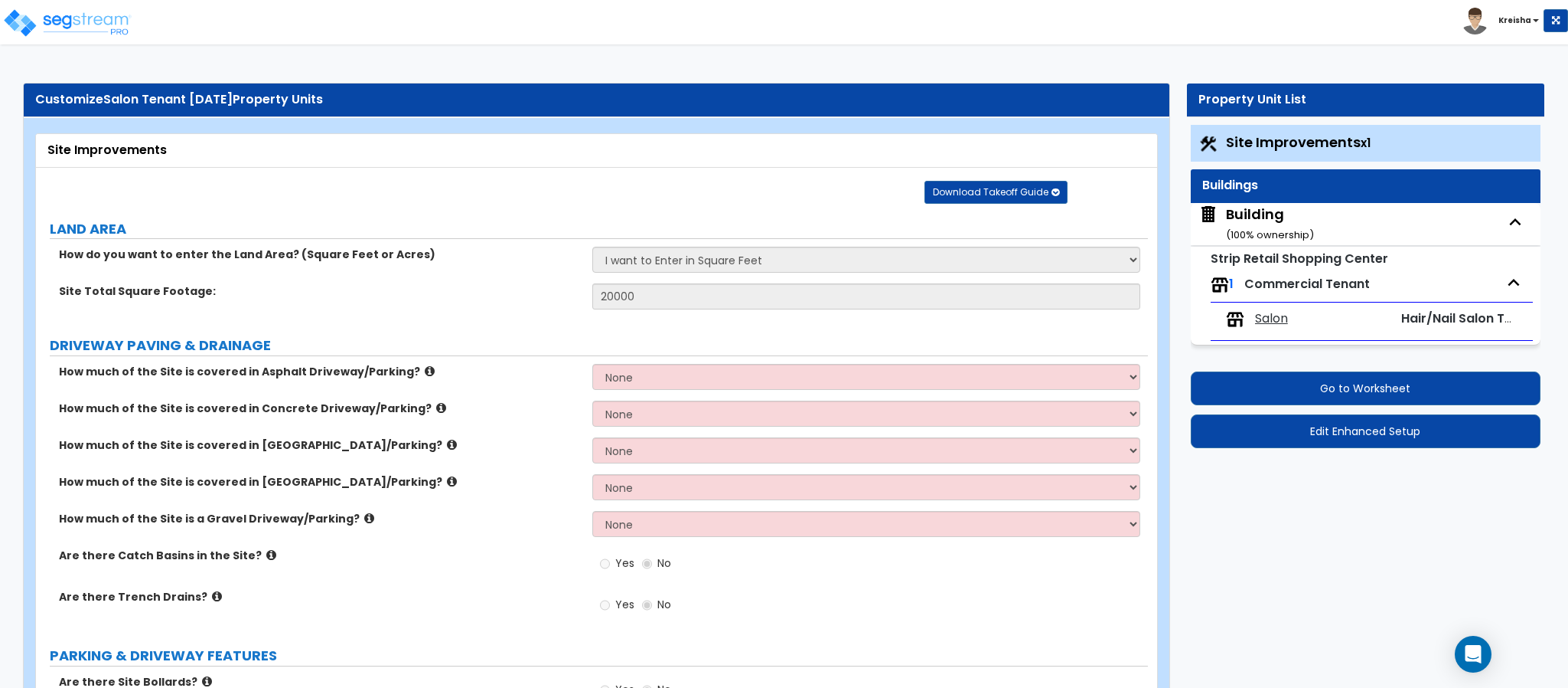
select select "6"
select select "1"
select select "3"
select select "1"
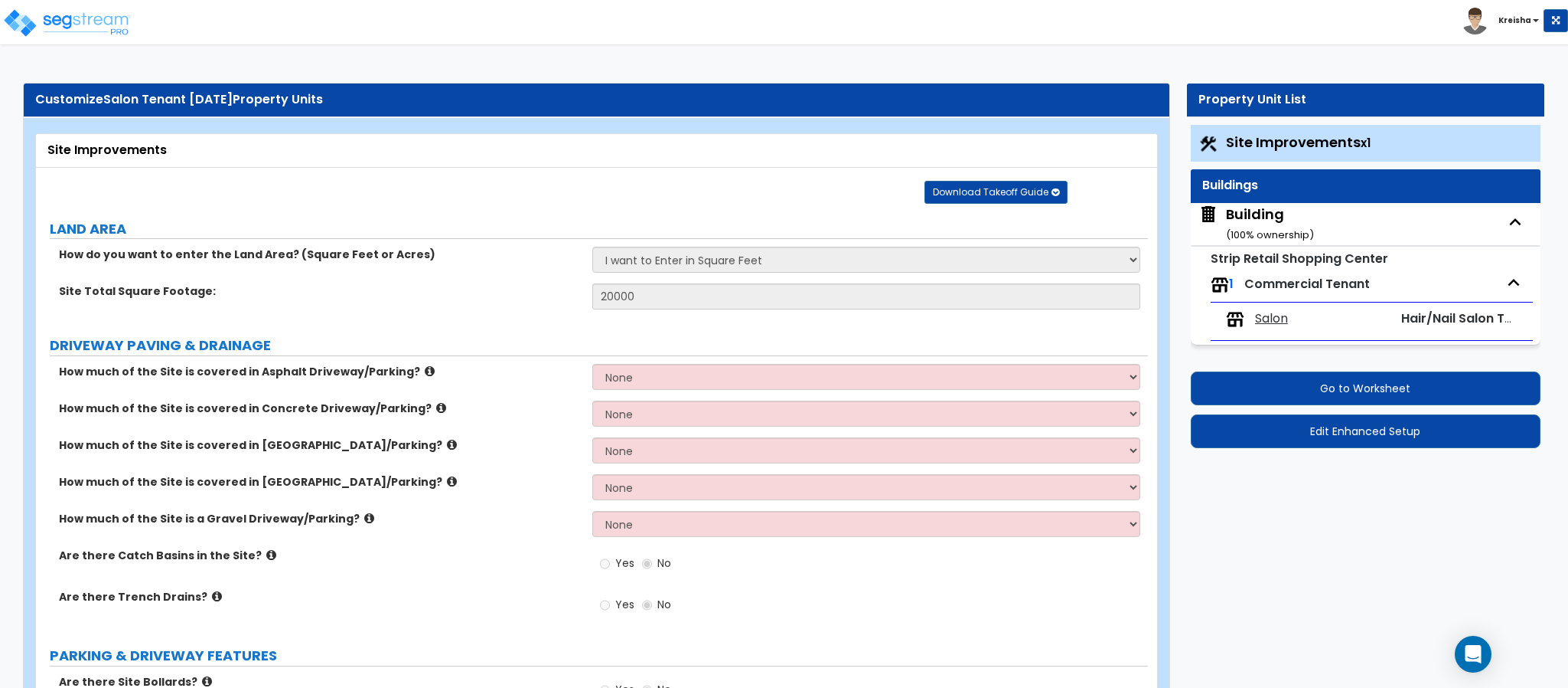
select select "2"
select select "1"
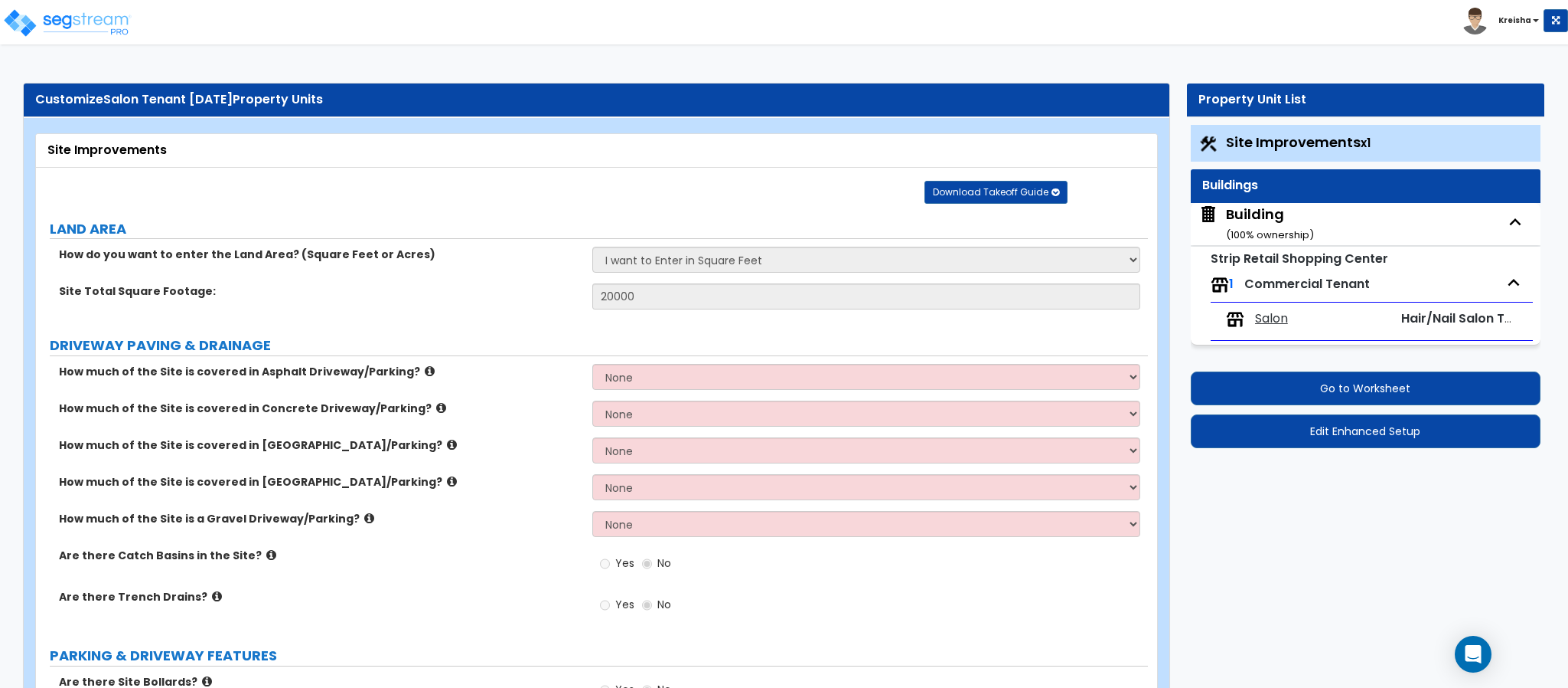
select select "2"
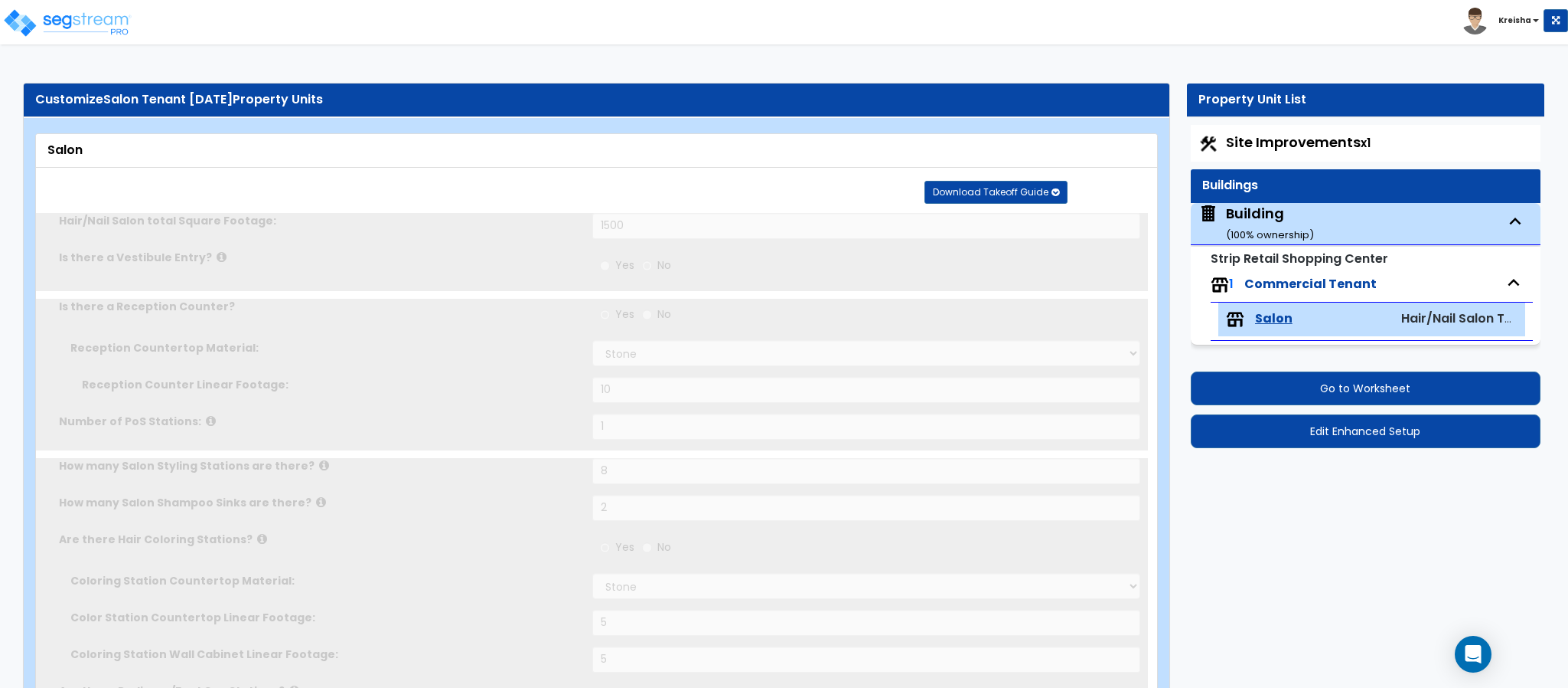
radio input "true"
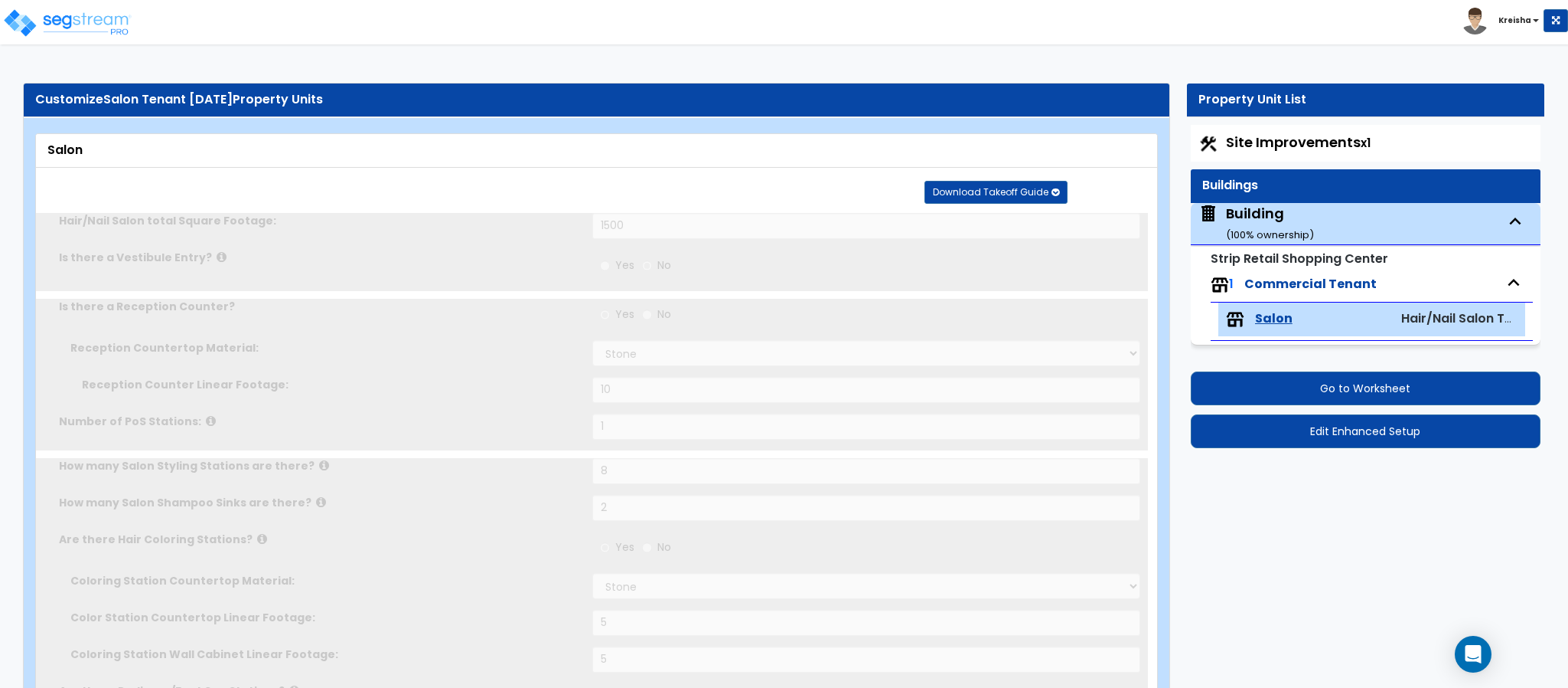
radio input "true"
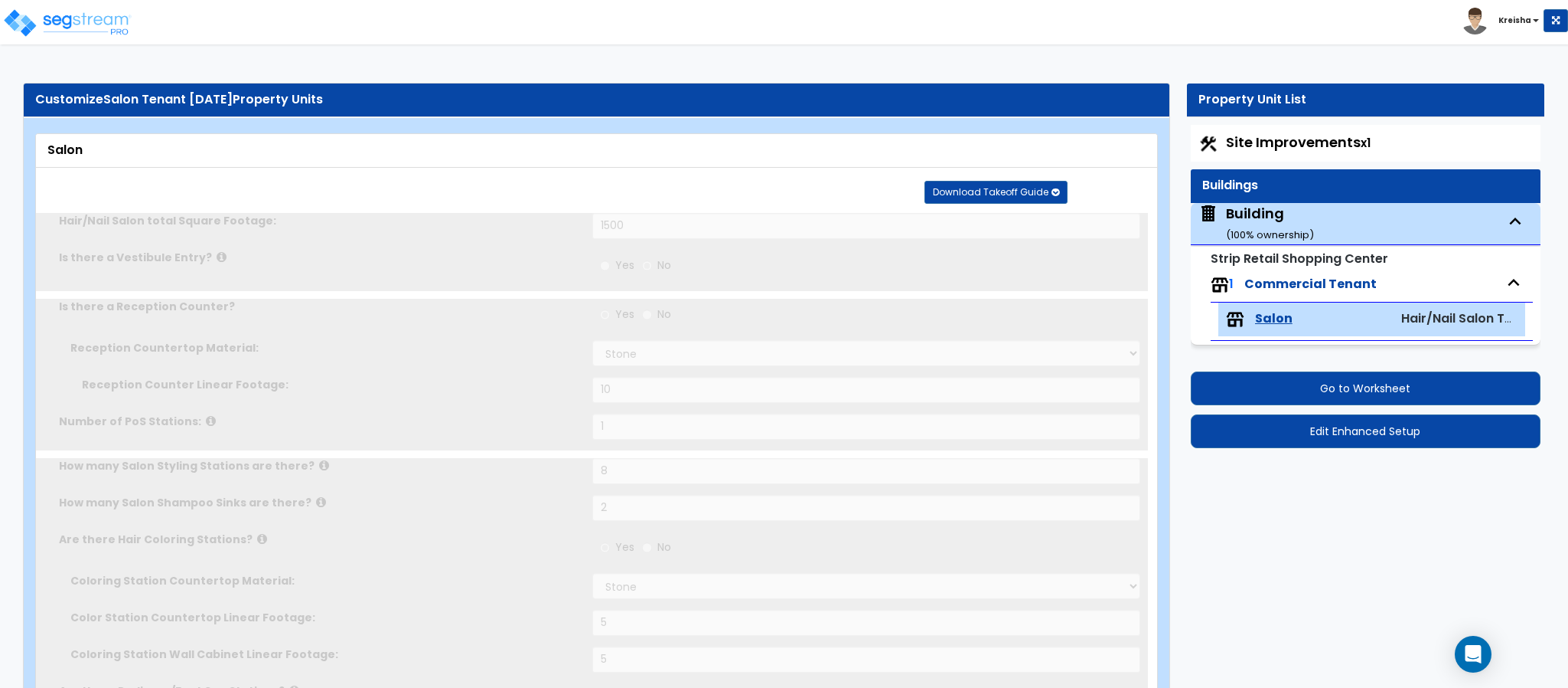
radio input "true"
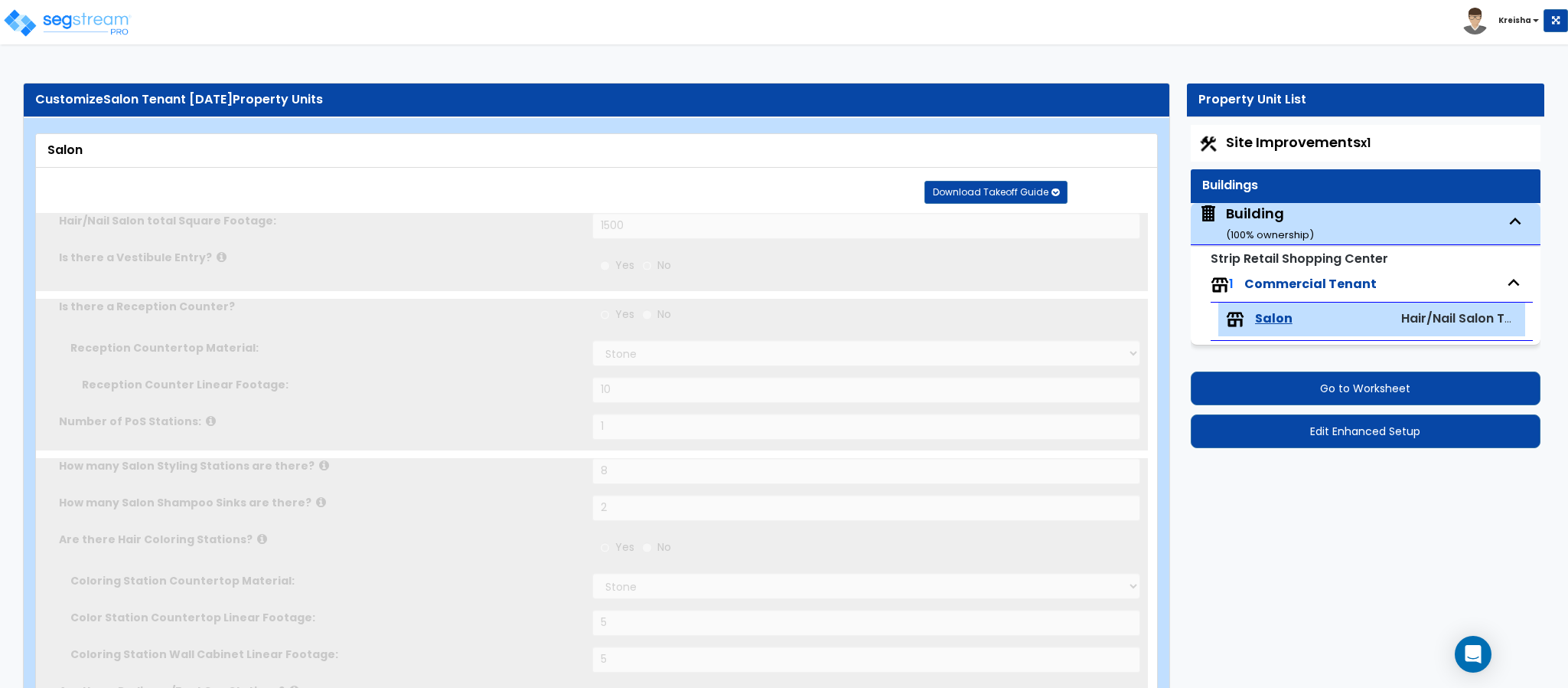
radio input "true"
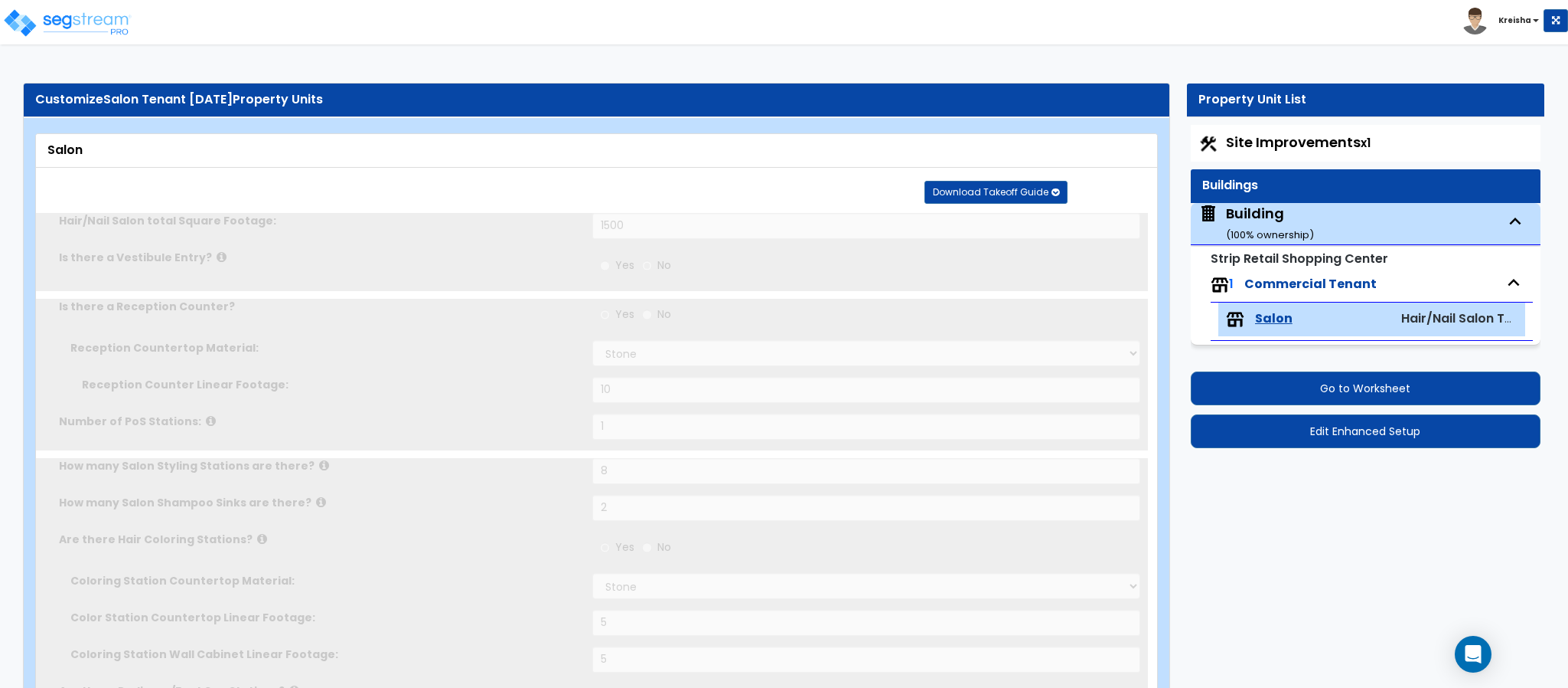
radio input "true"
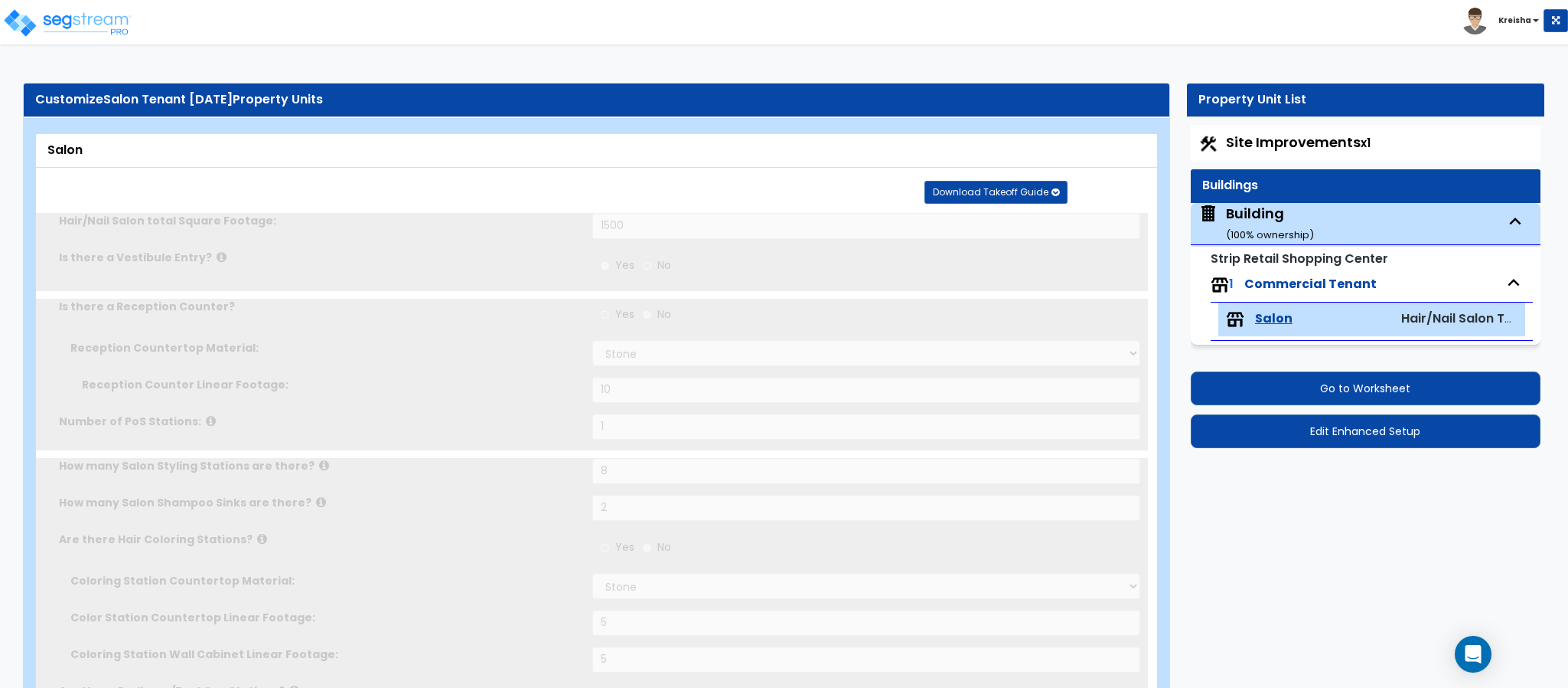
radio input "true"
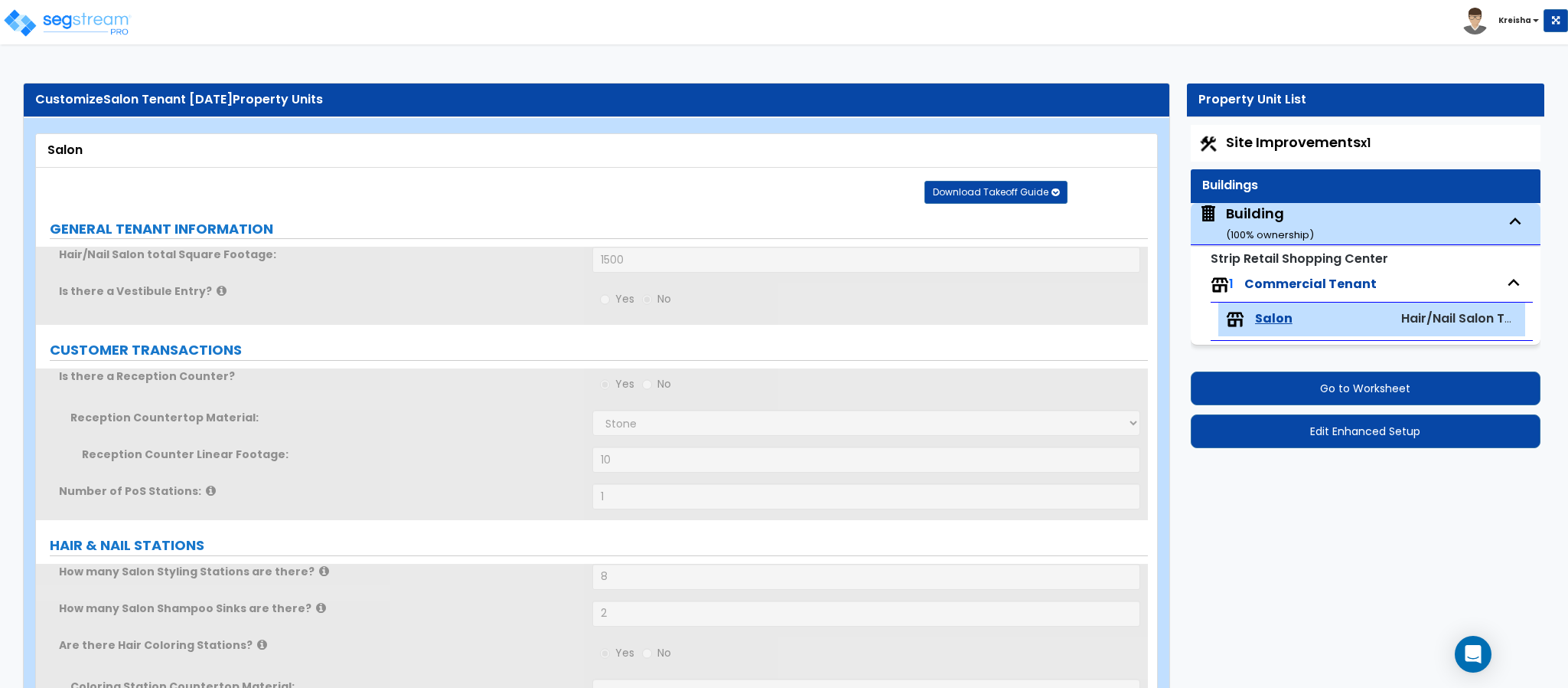
radio input "true"
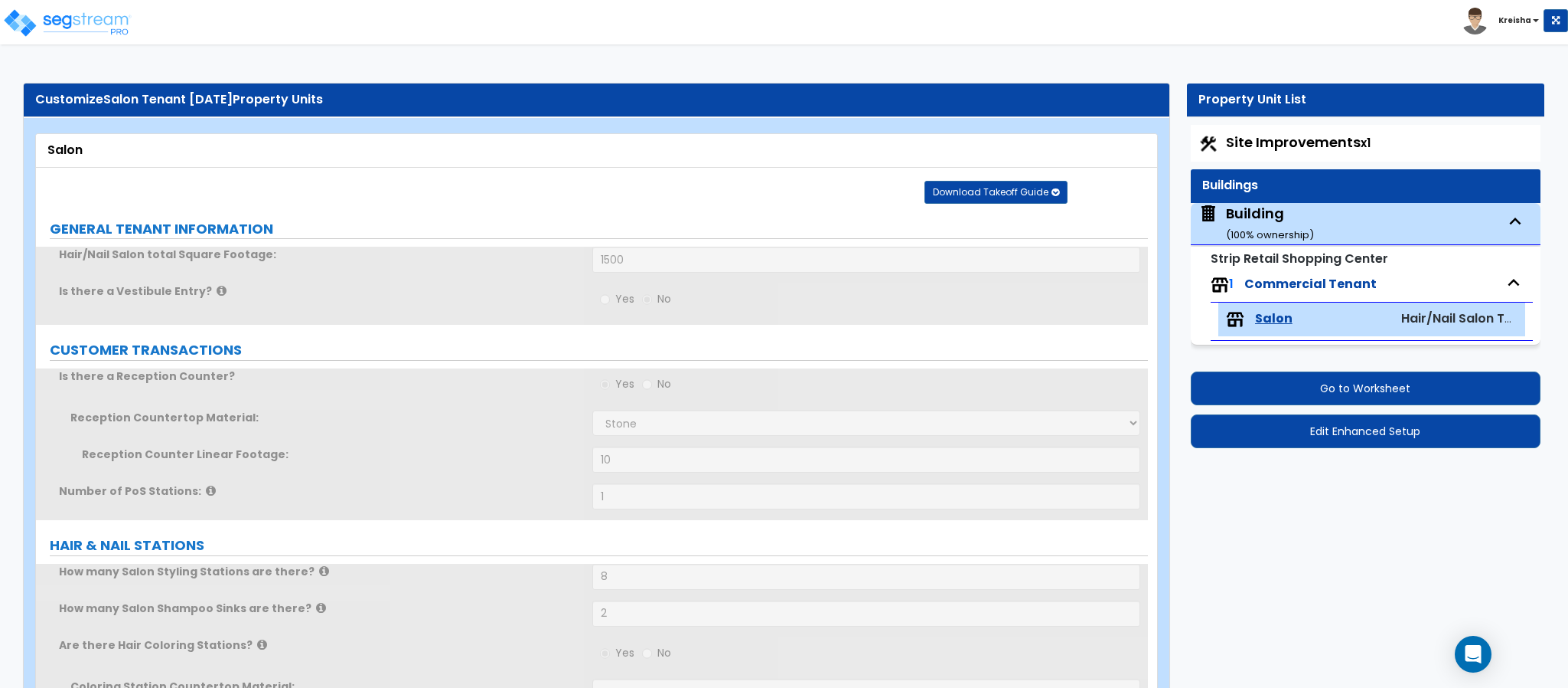
radio input "true"
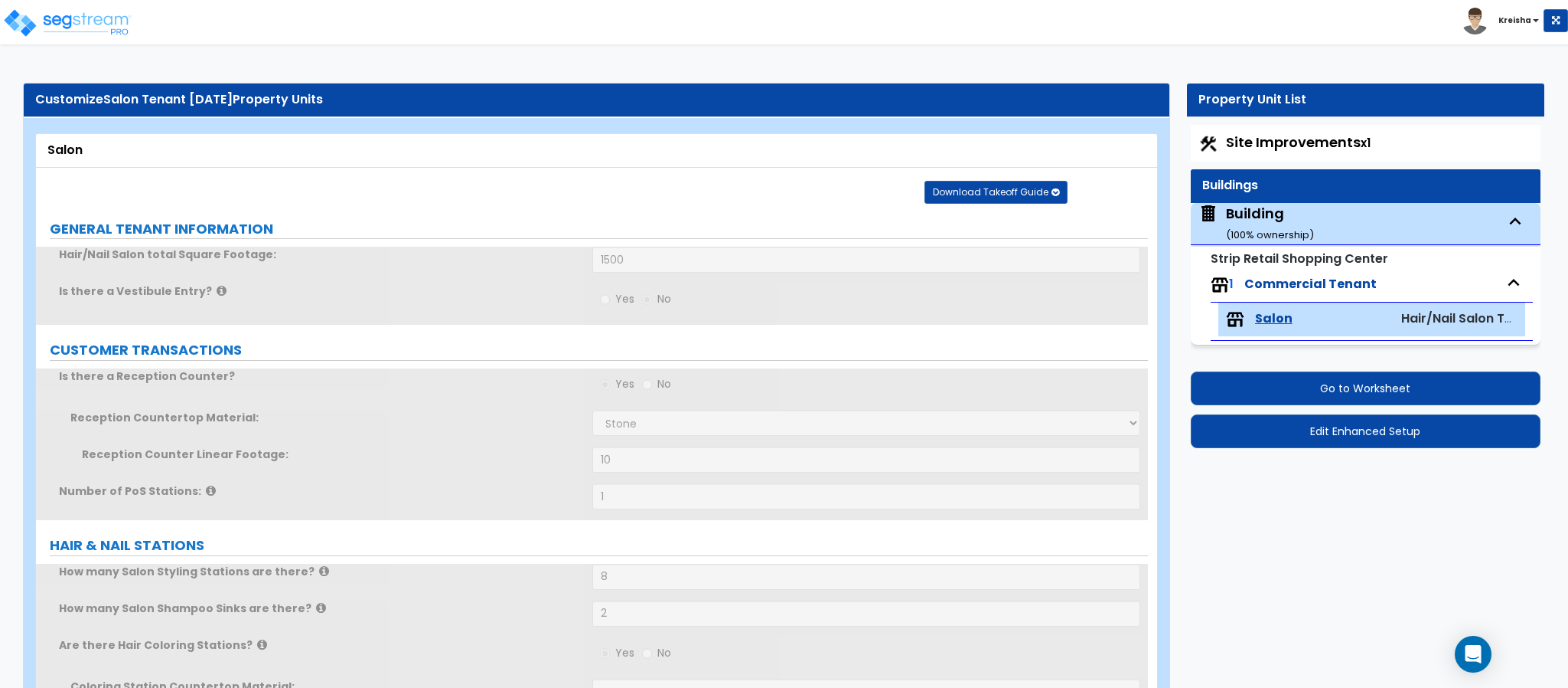
radio input "true"
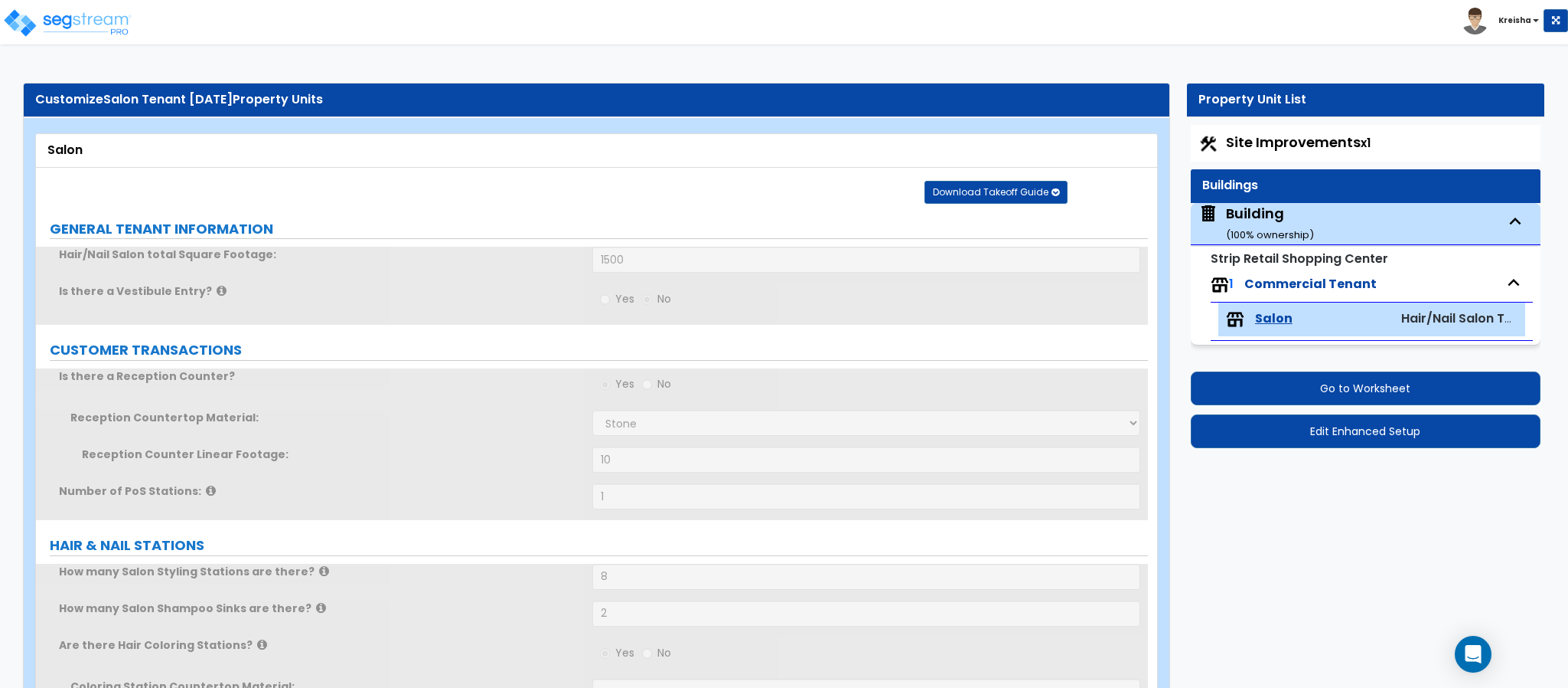
radio input "true"
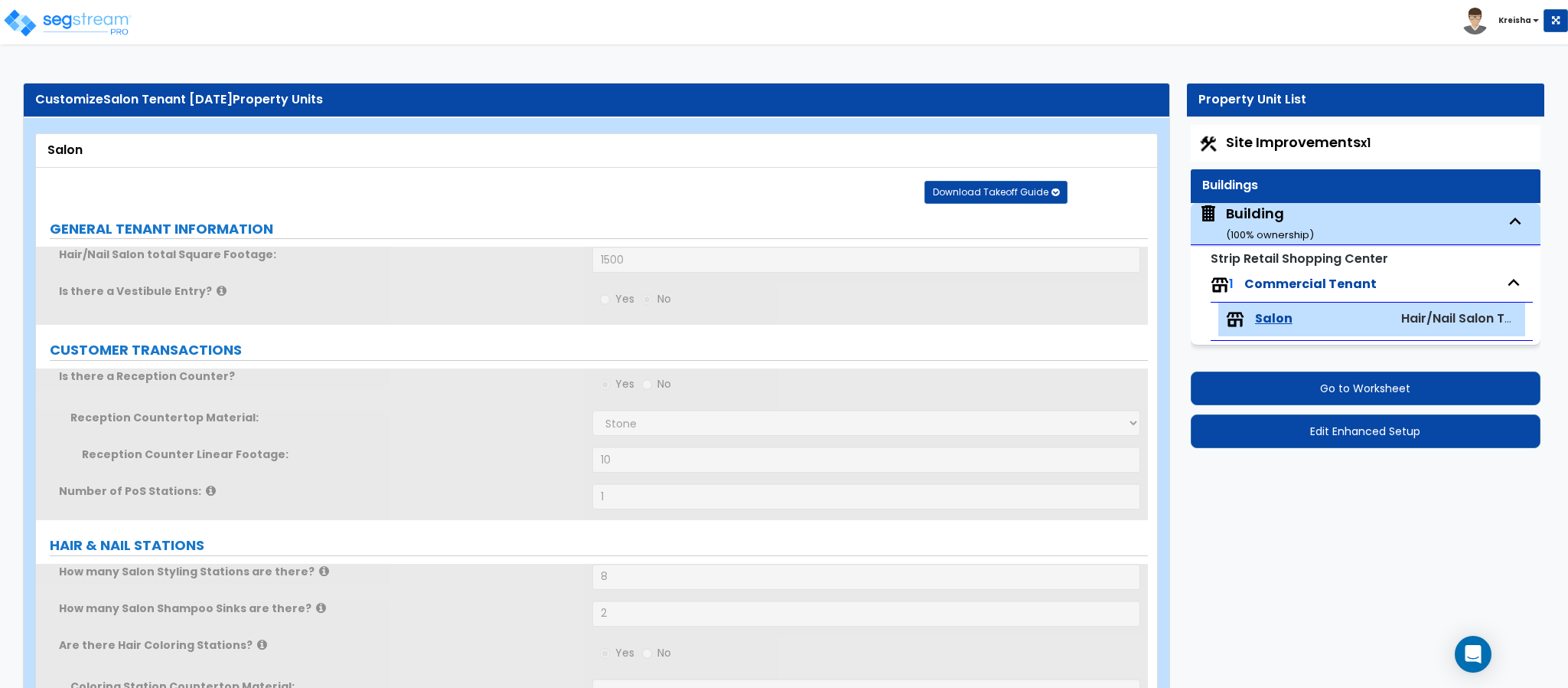
radio input "true"
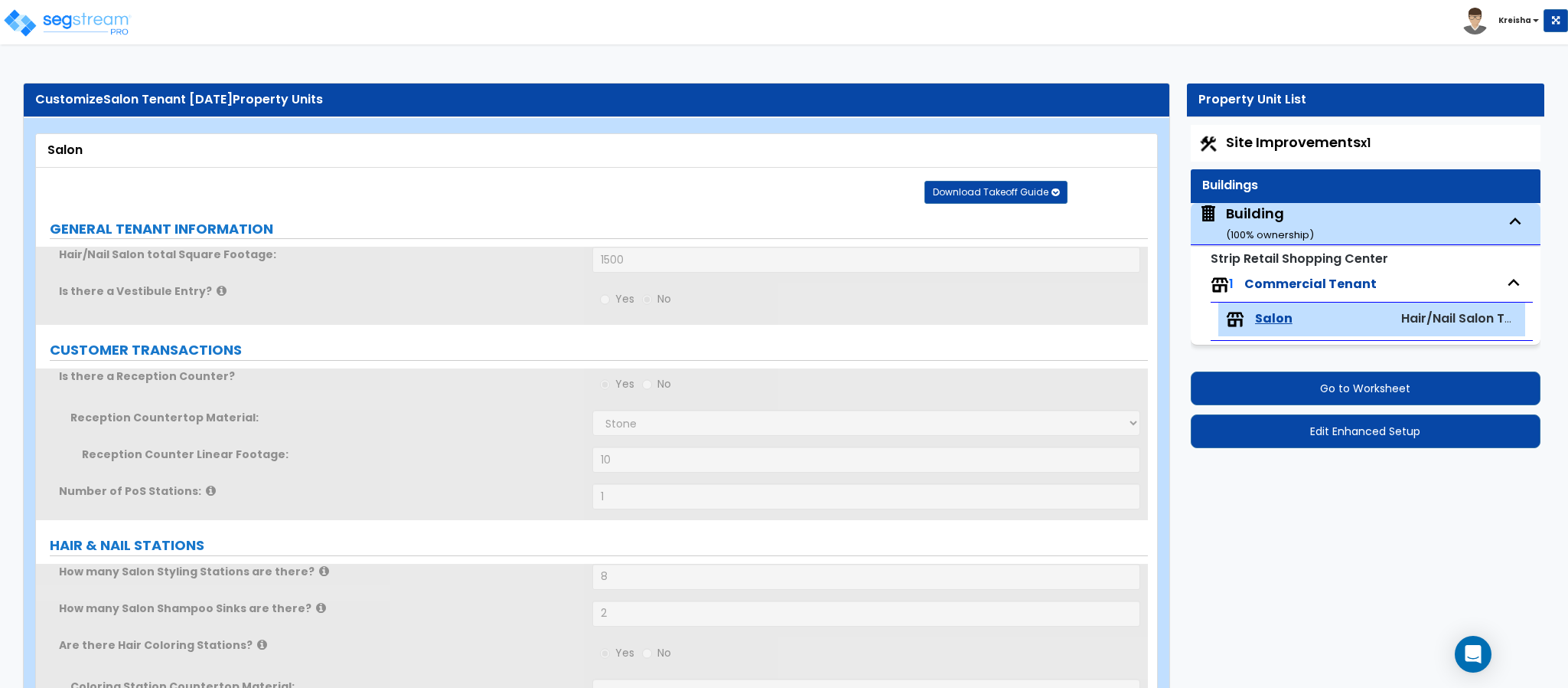
radio input "true"
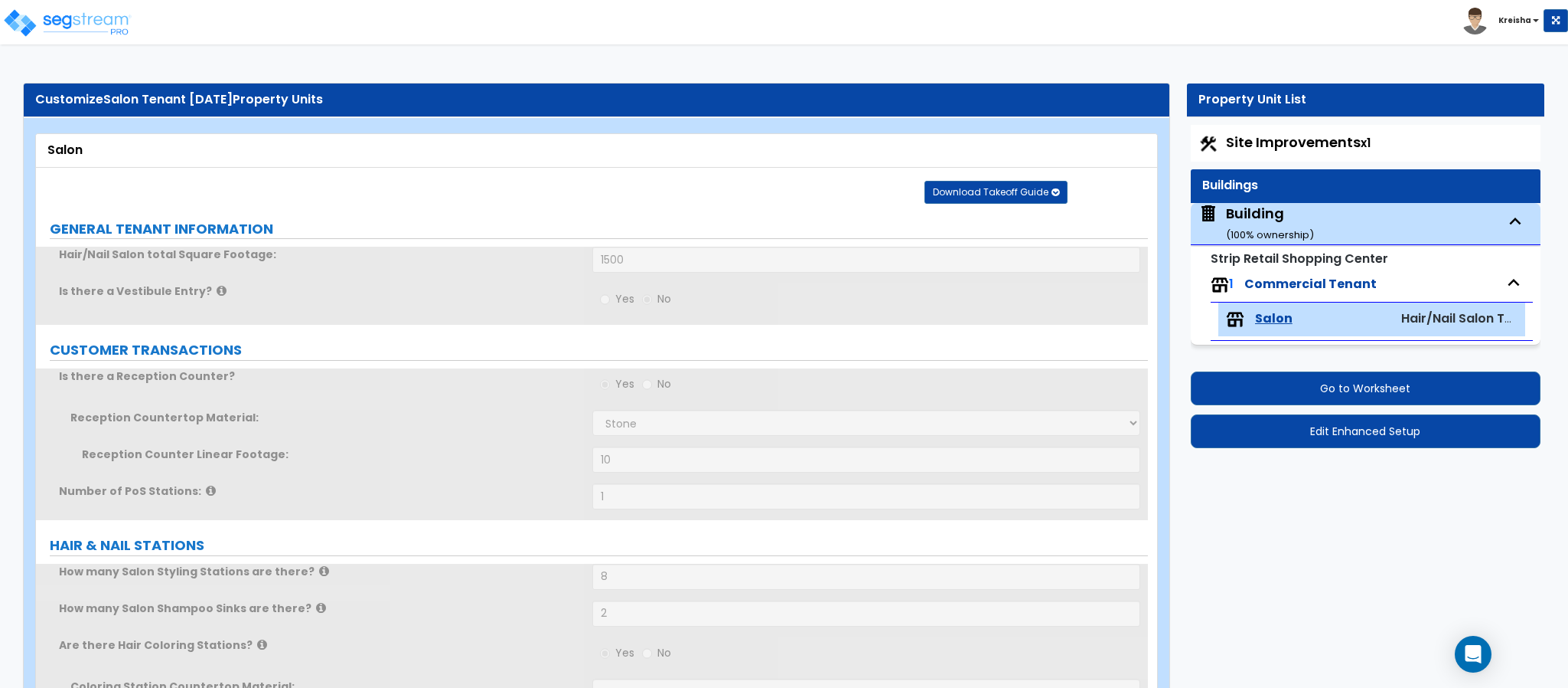
radio input "true"
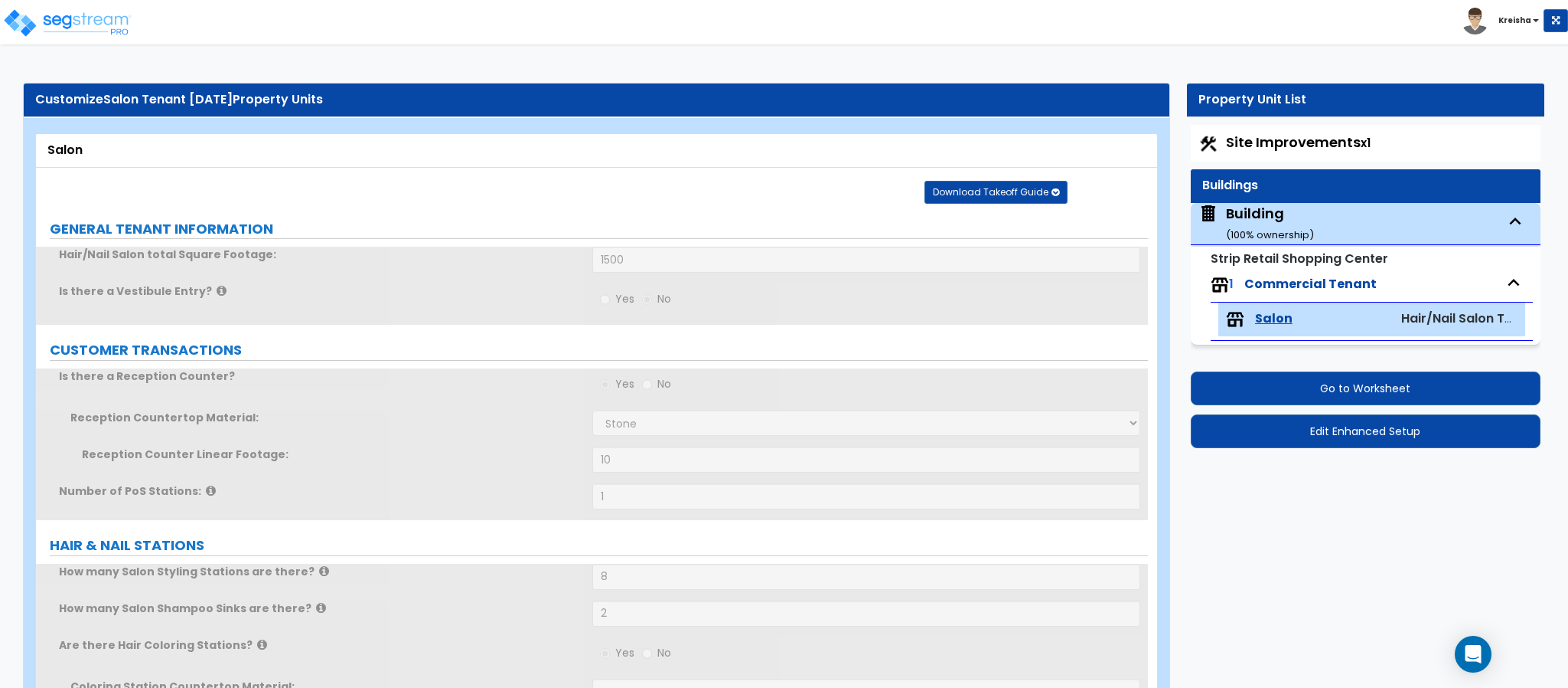
radio input "true"
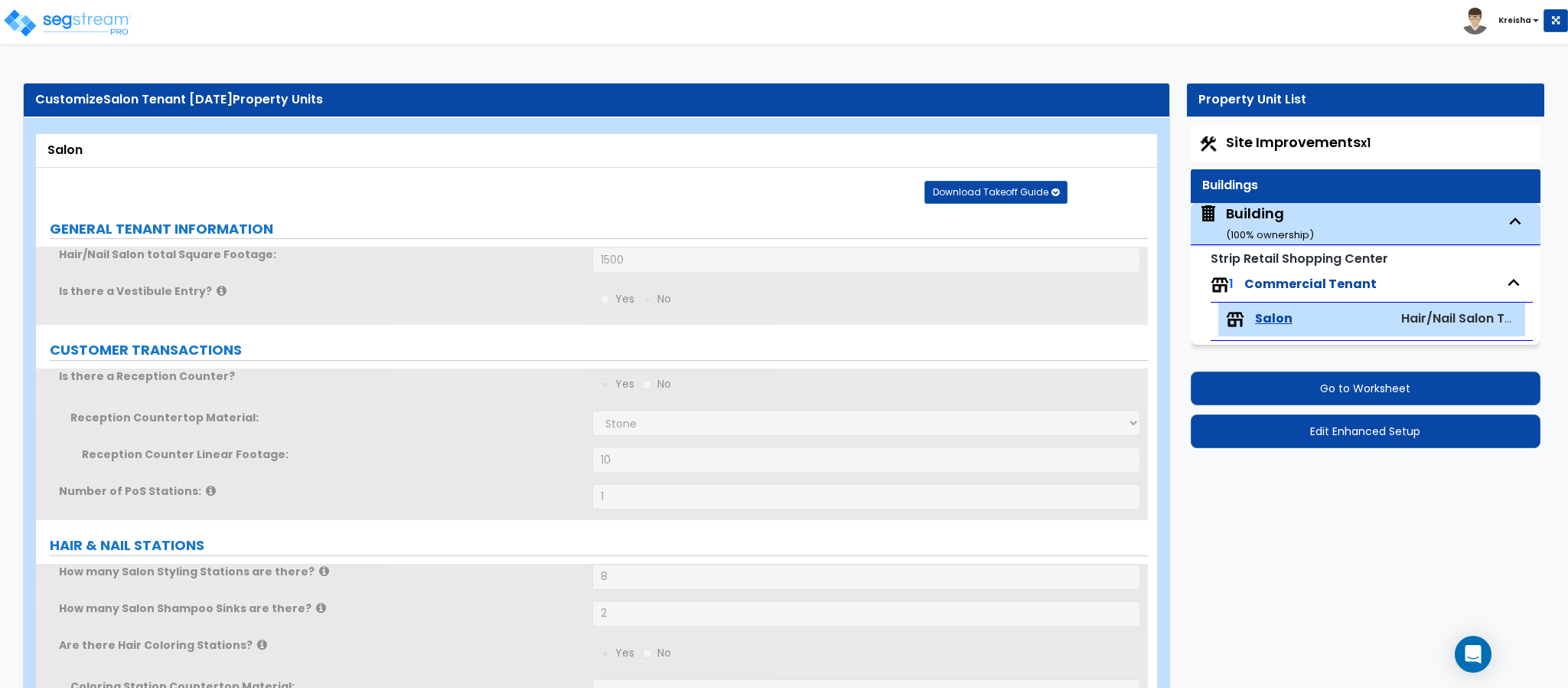
radio input "true"
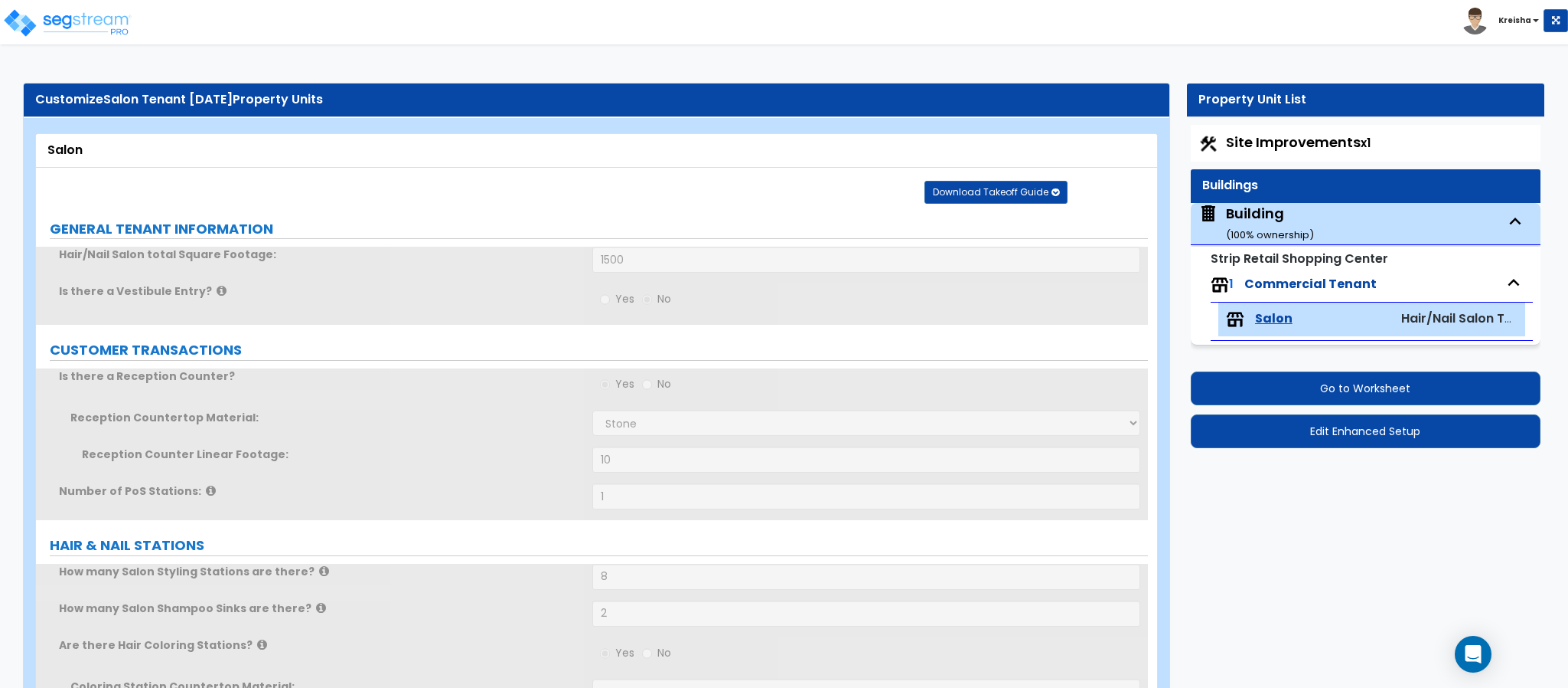
radio input "true"
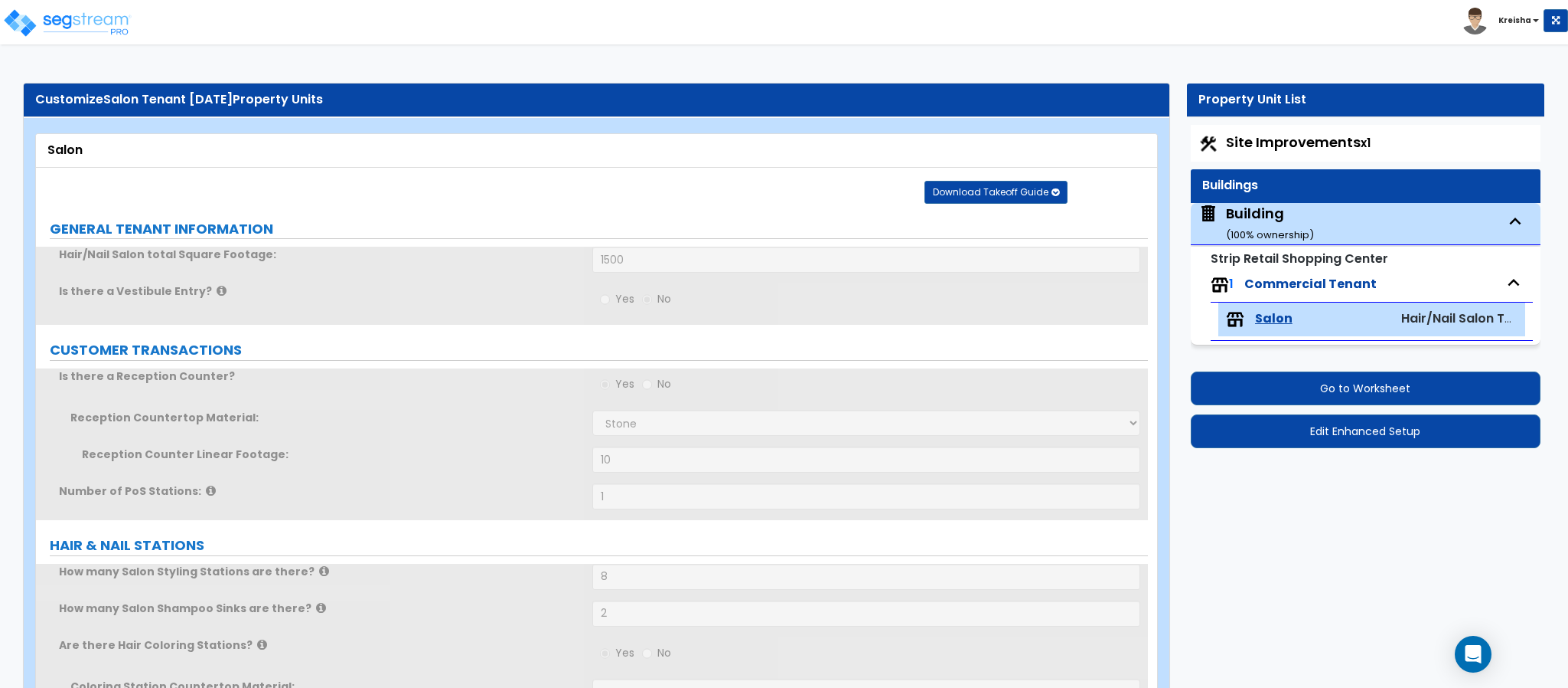
radio input "true"
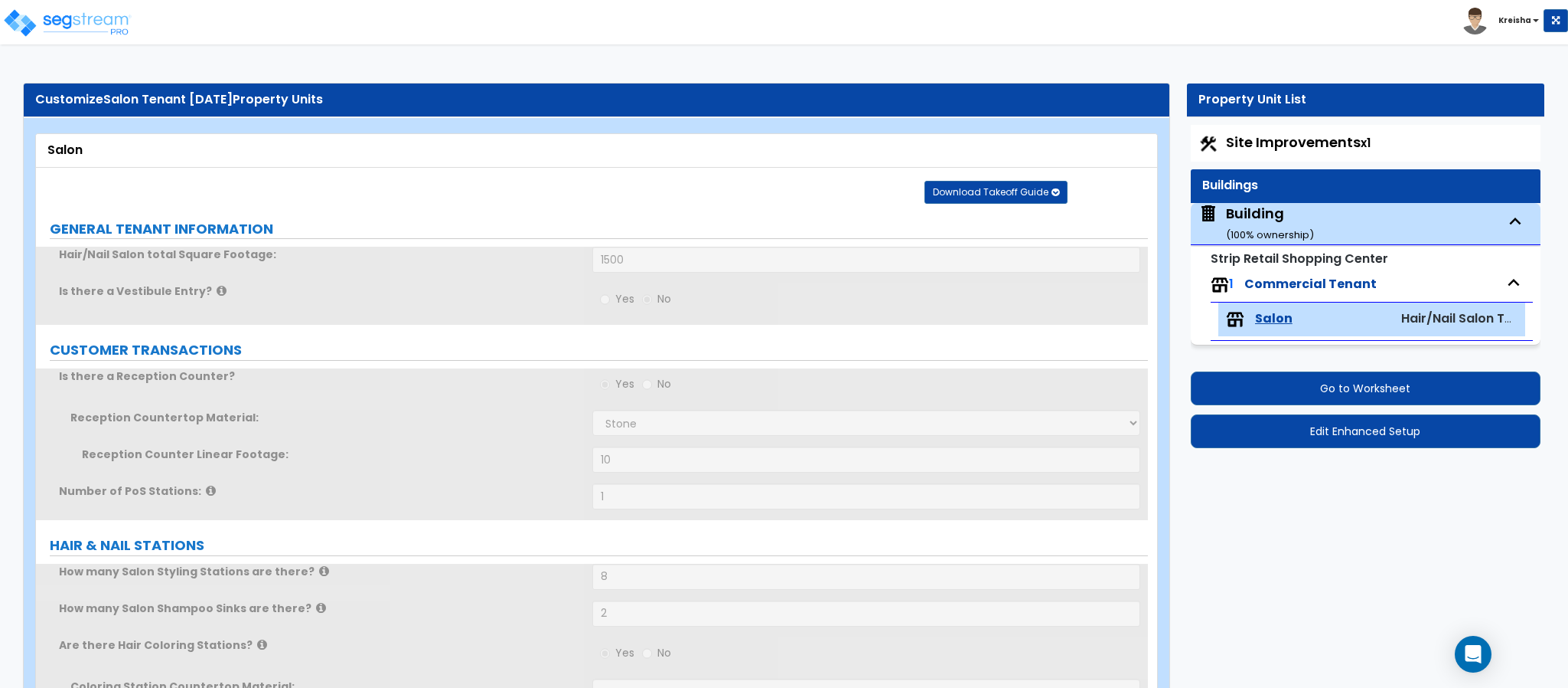
radio input "true"
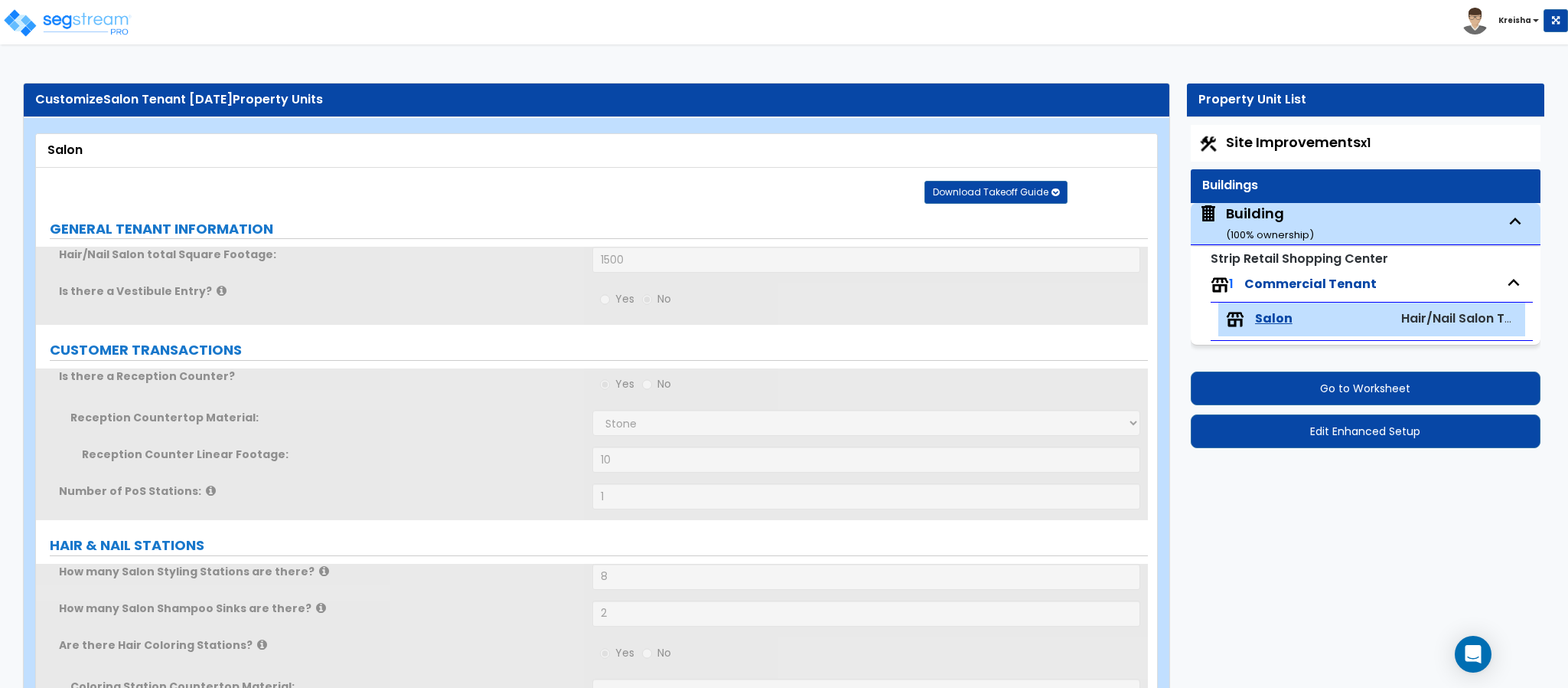
radio input "true"
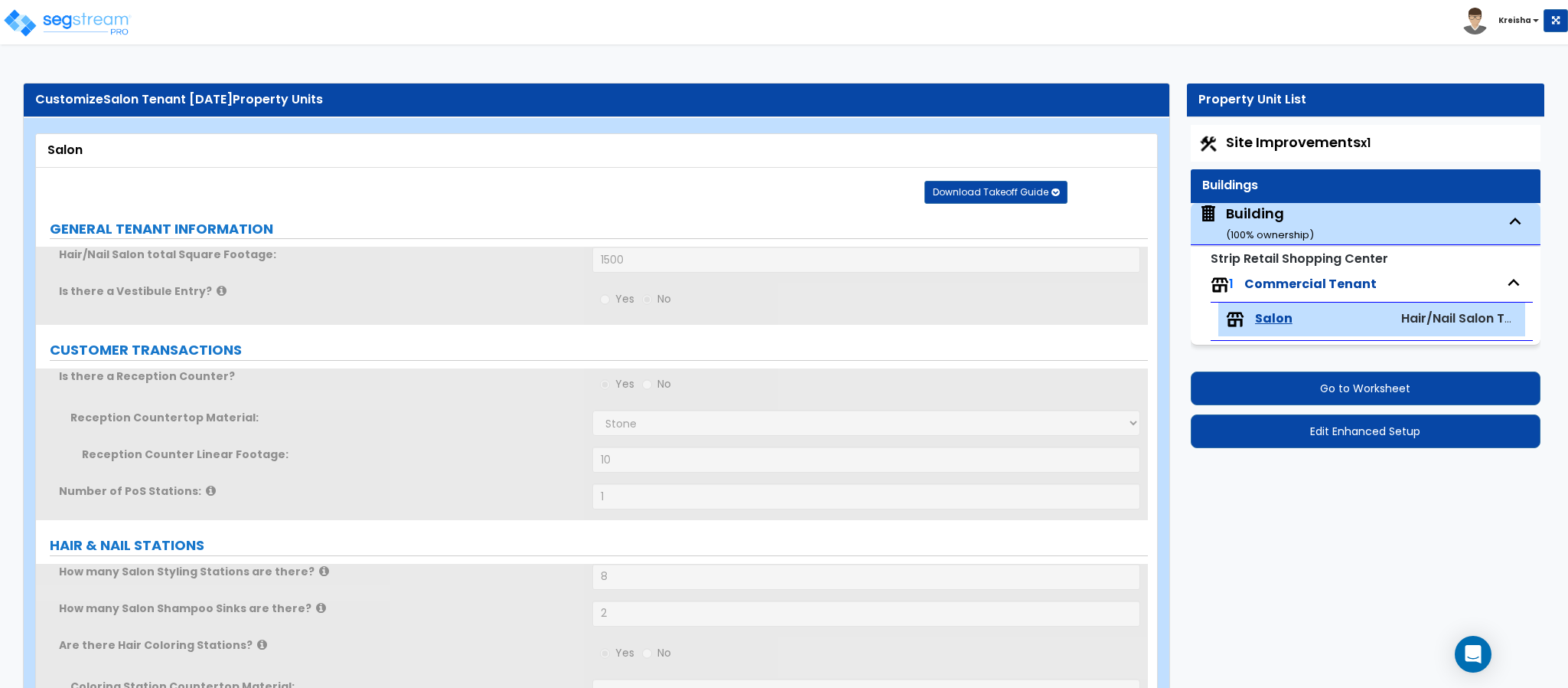
radio input "true"
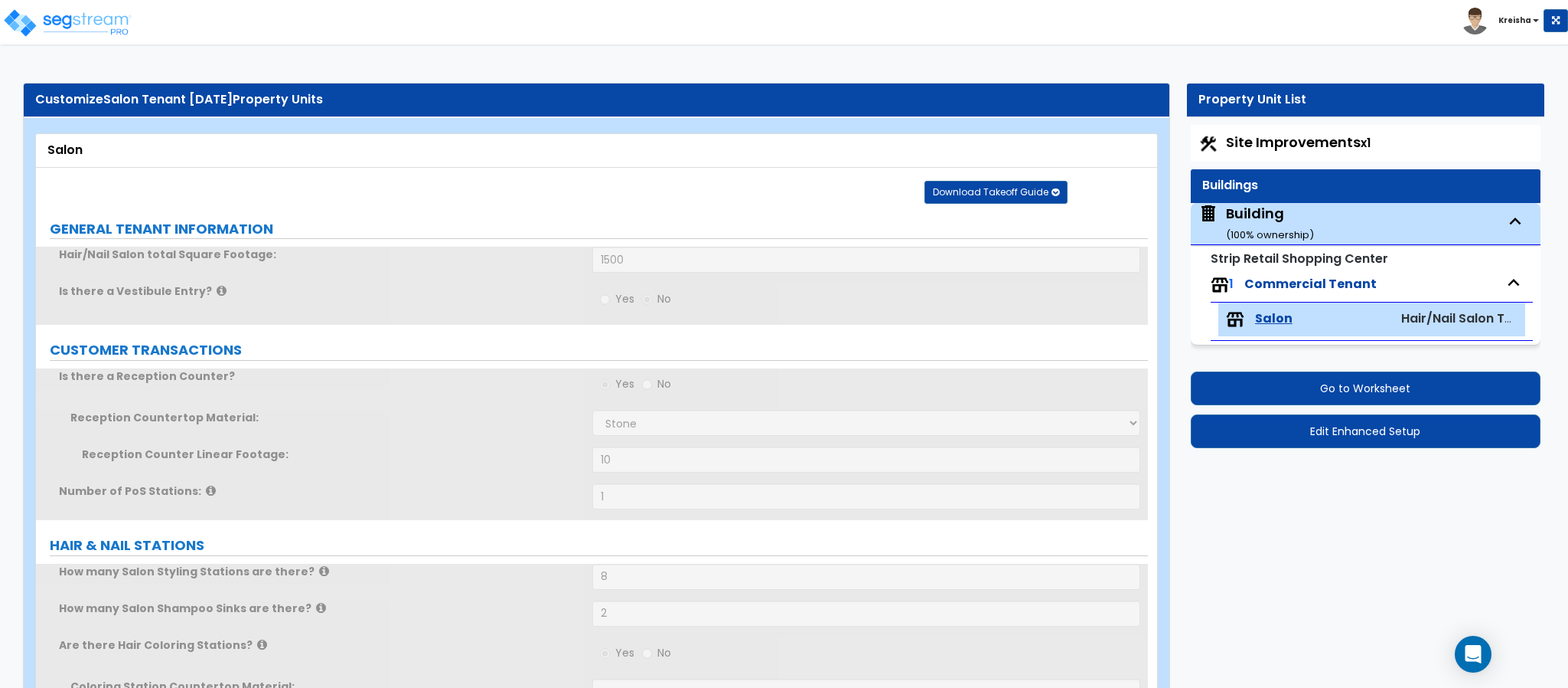
radio input "true"
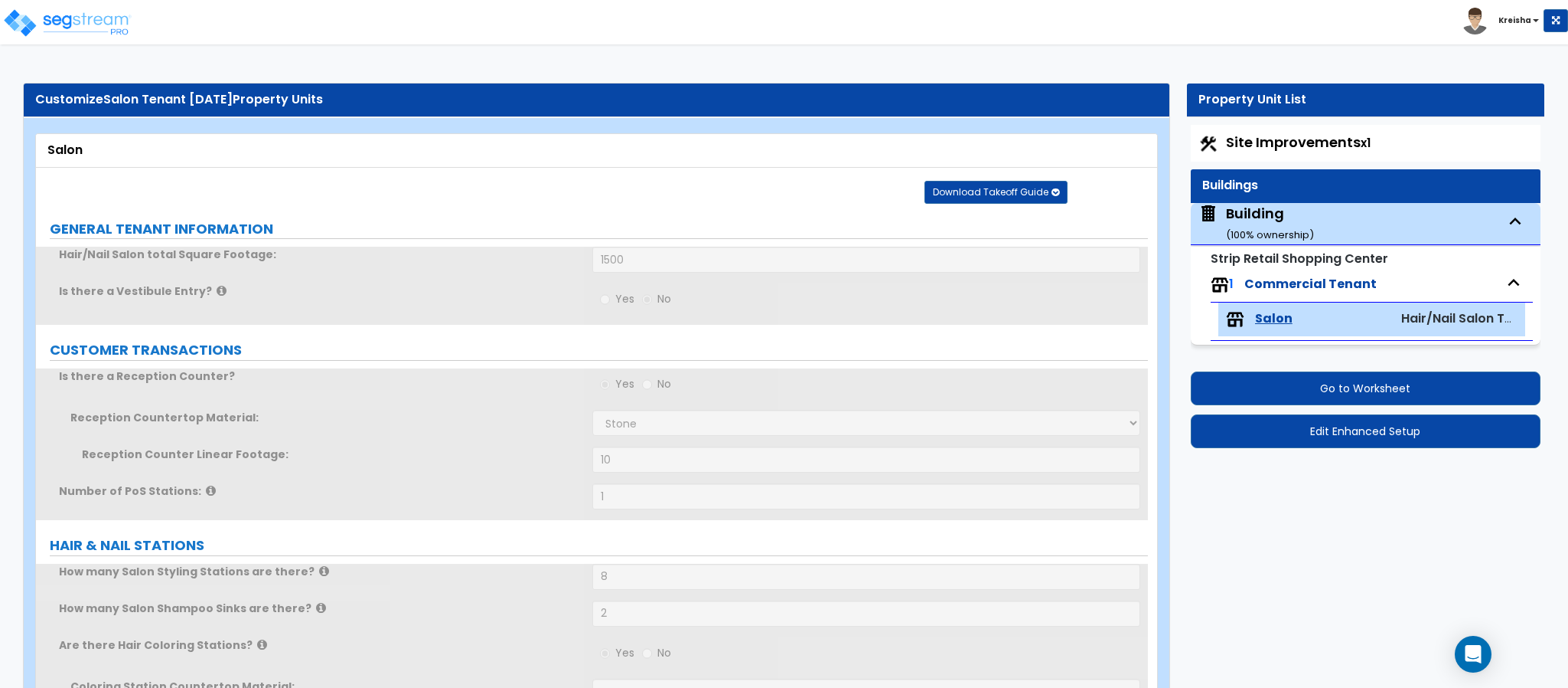
radio input "true"
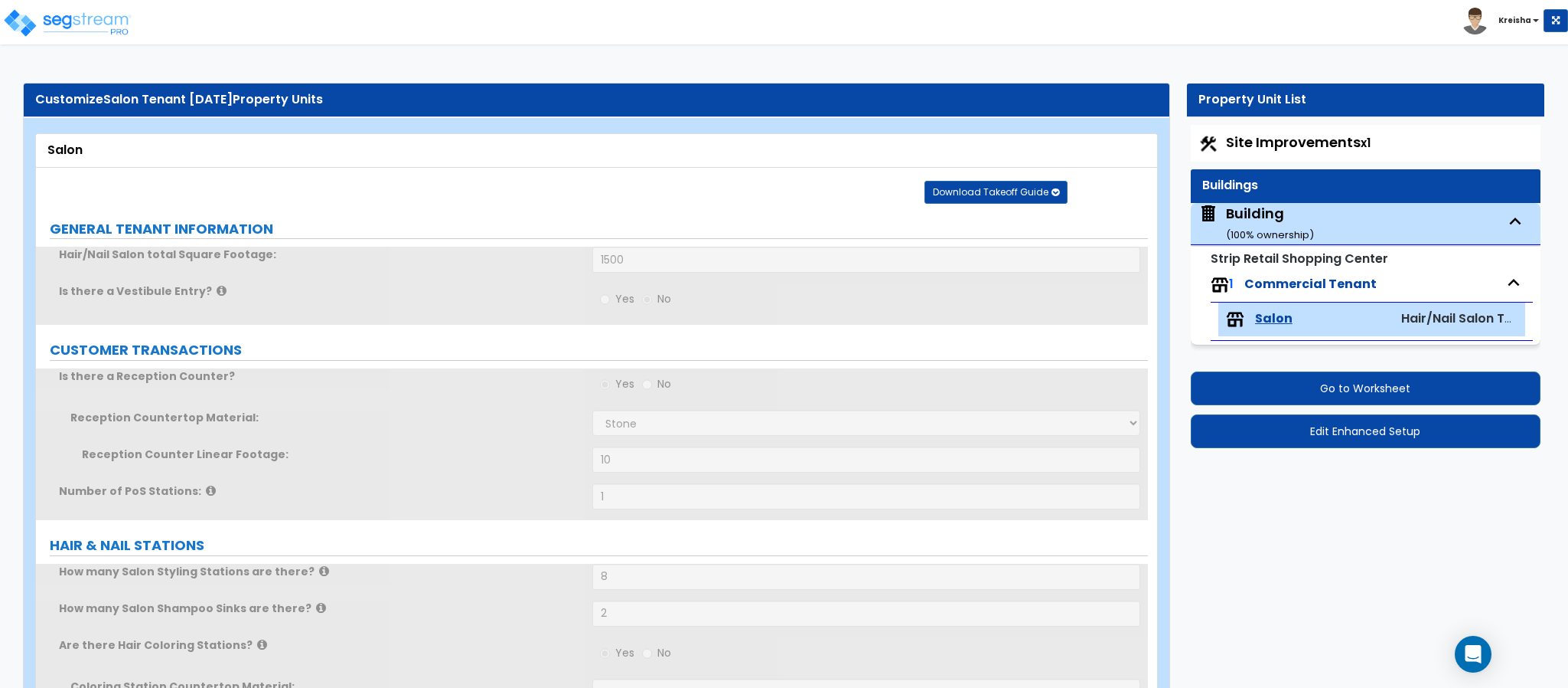
radio input "true"
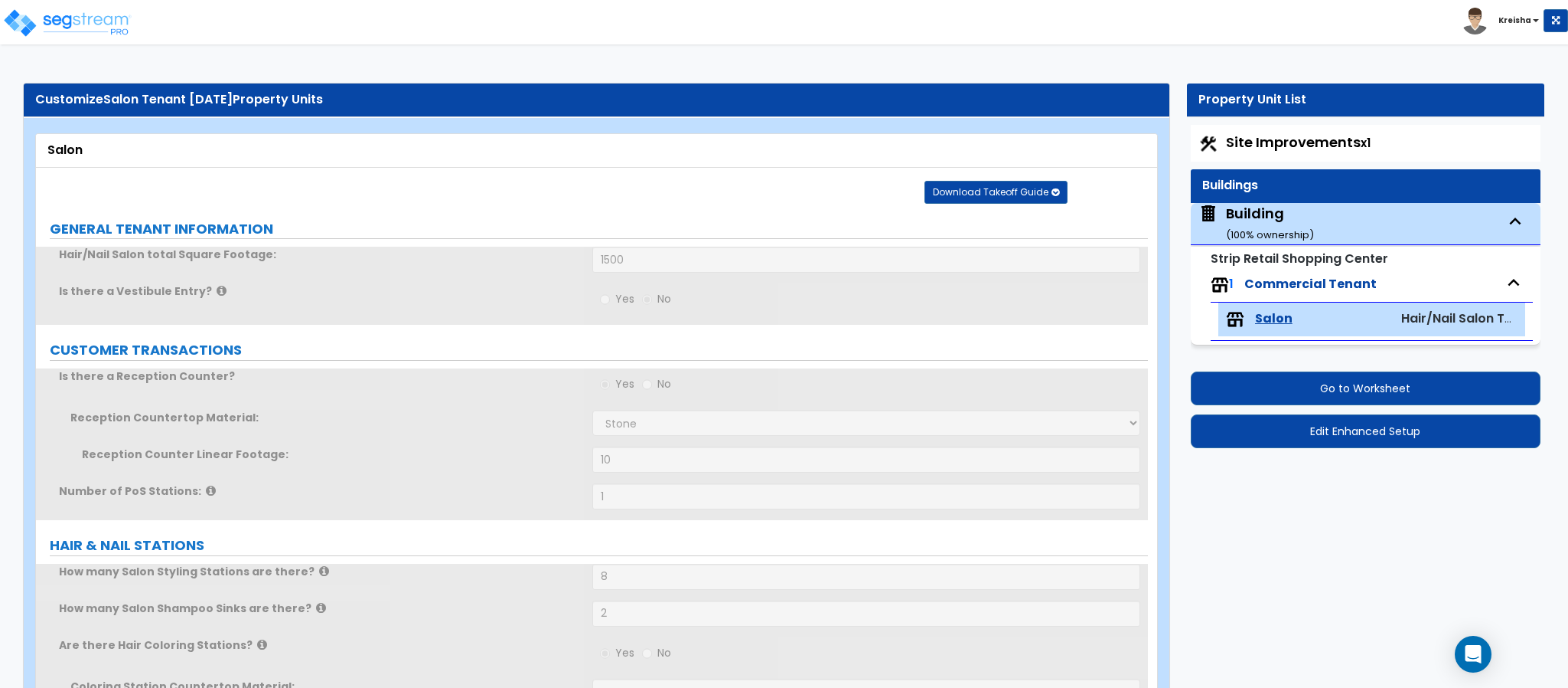
radio input "true"
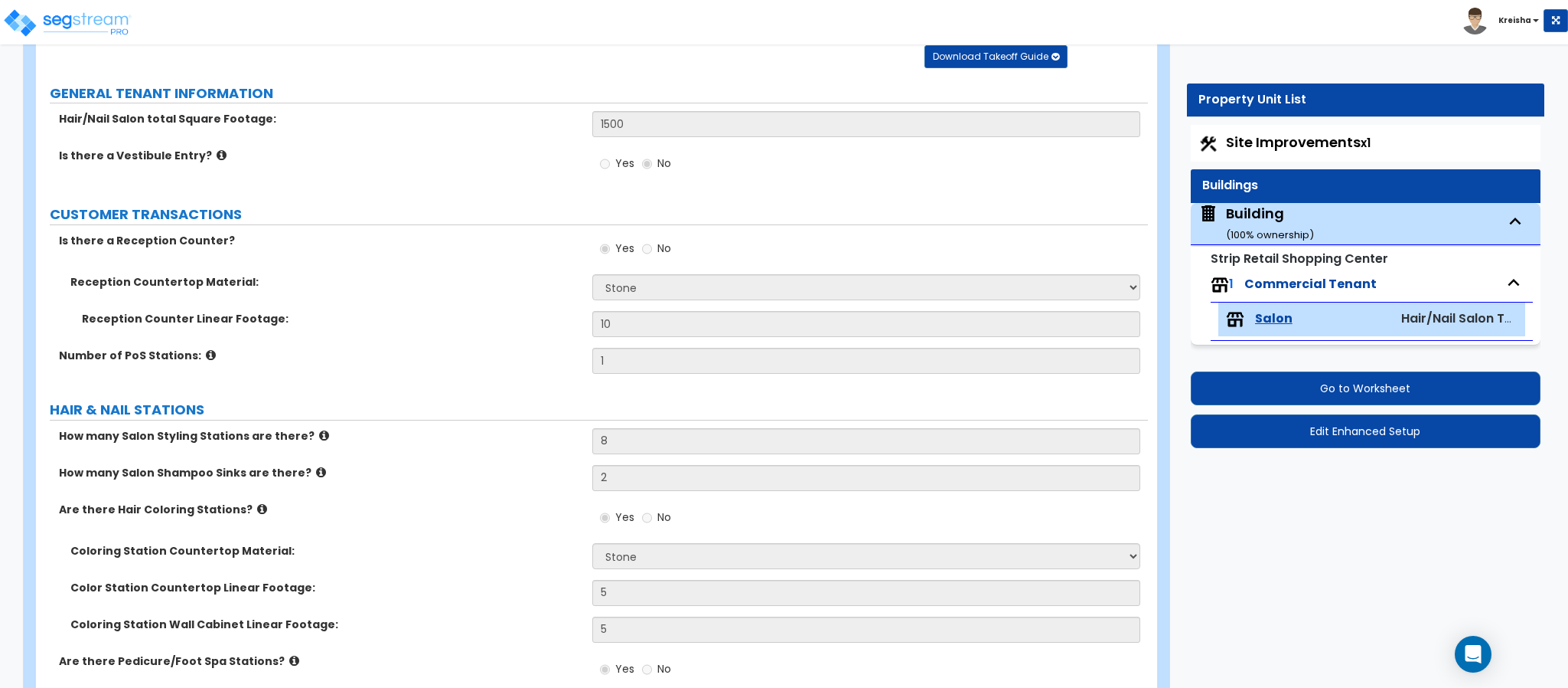
scroll to position [152, 0]
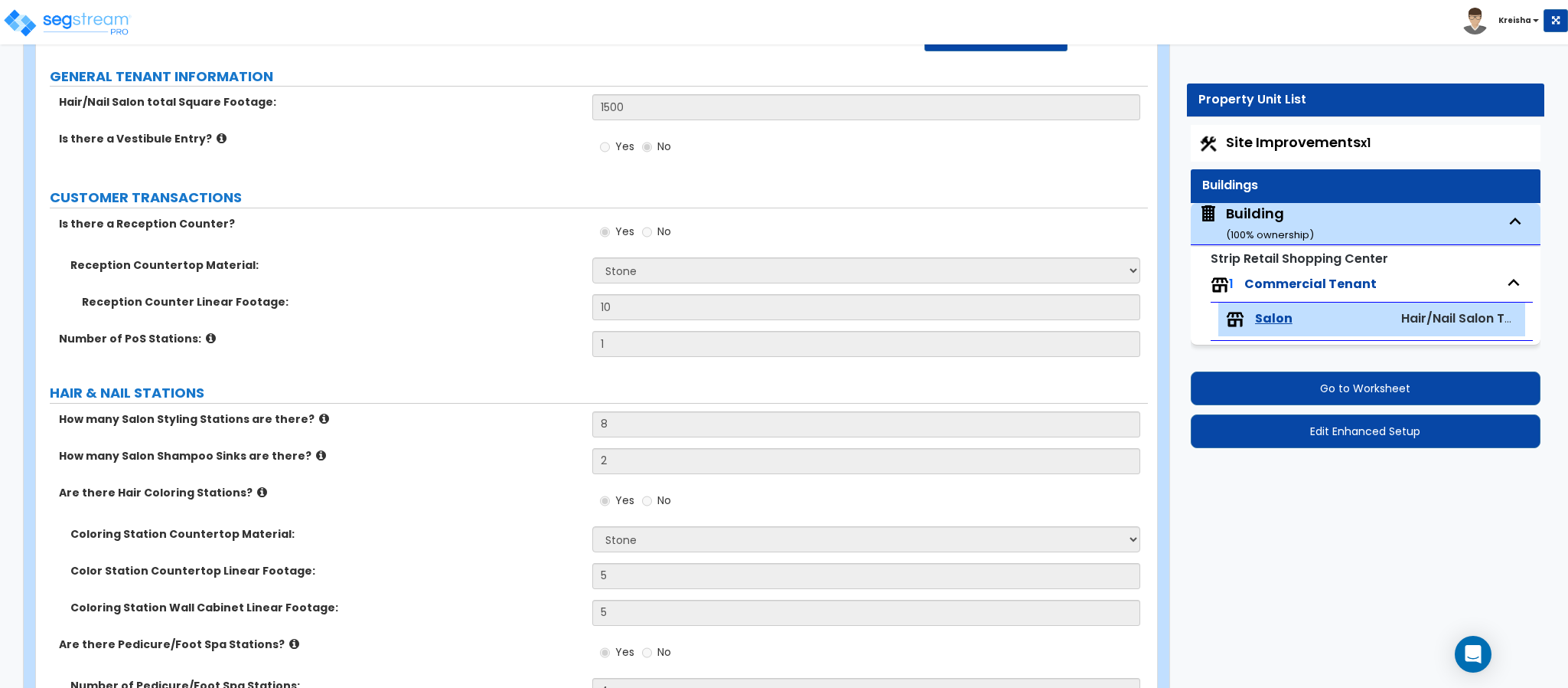
click at [485, 338] on label "Number of PoS Stations:" at bounding box center [319, 339] width 522 height 15
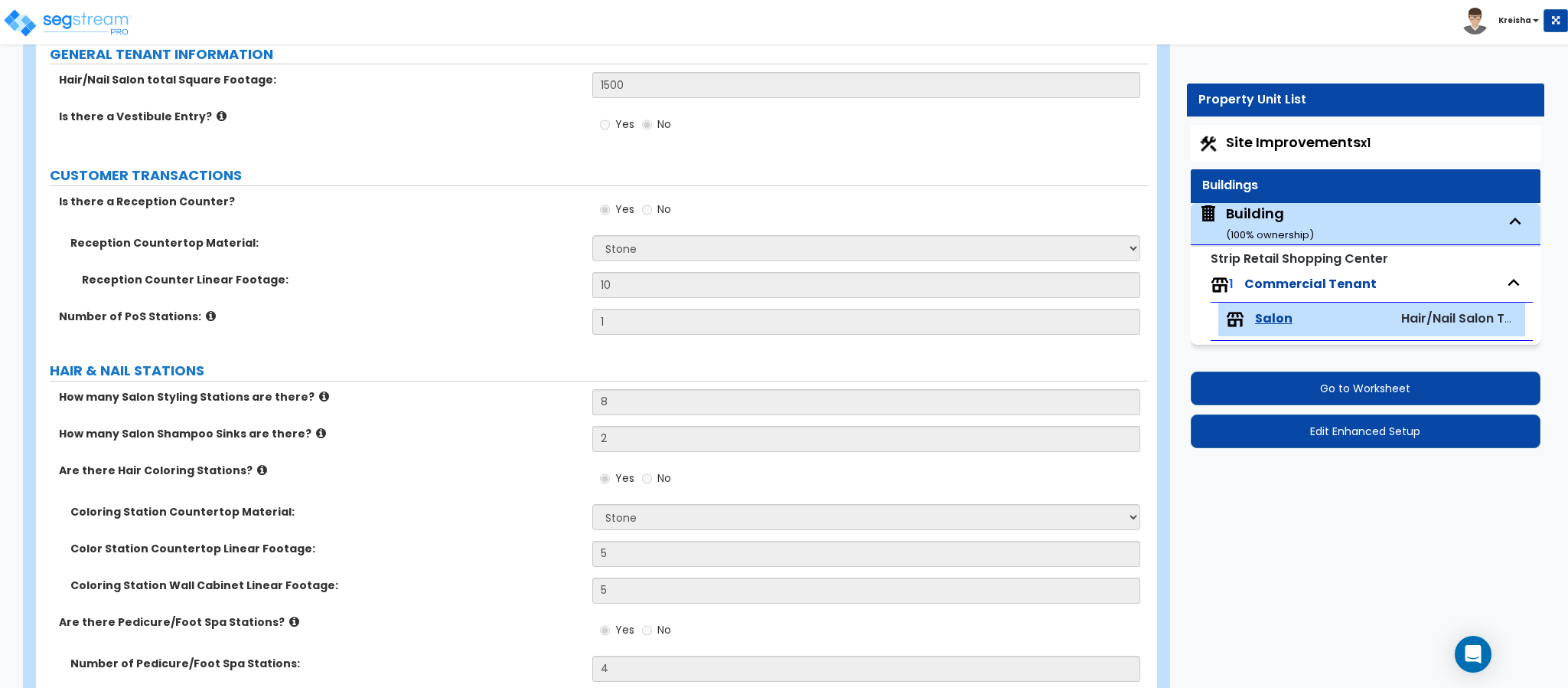
scroll to position [382, 0]
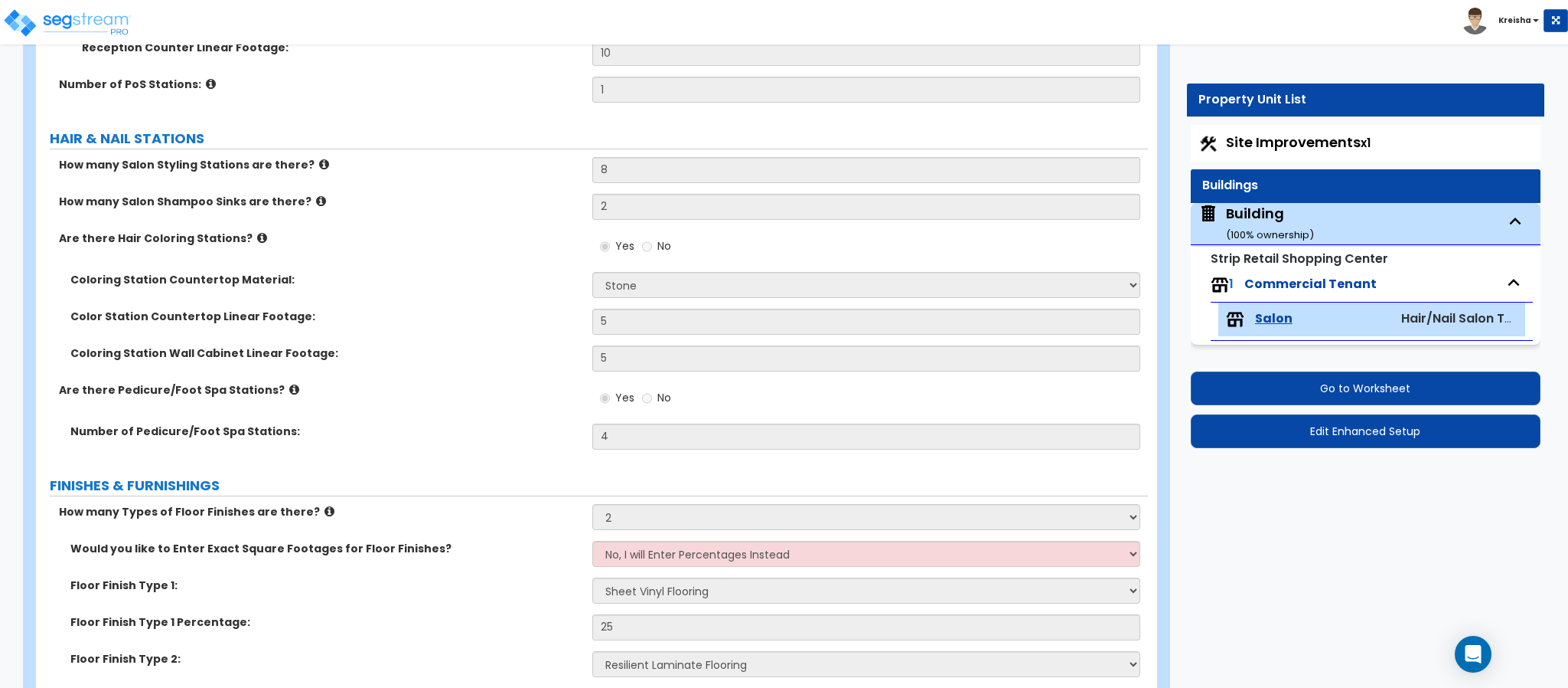
scroll to position [369, 0]
